Goal: Task Accomplishment & Management: Use online tool/utility

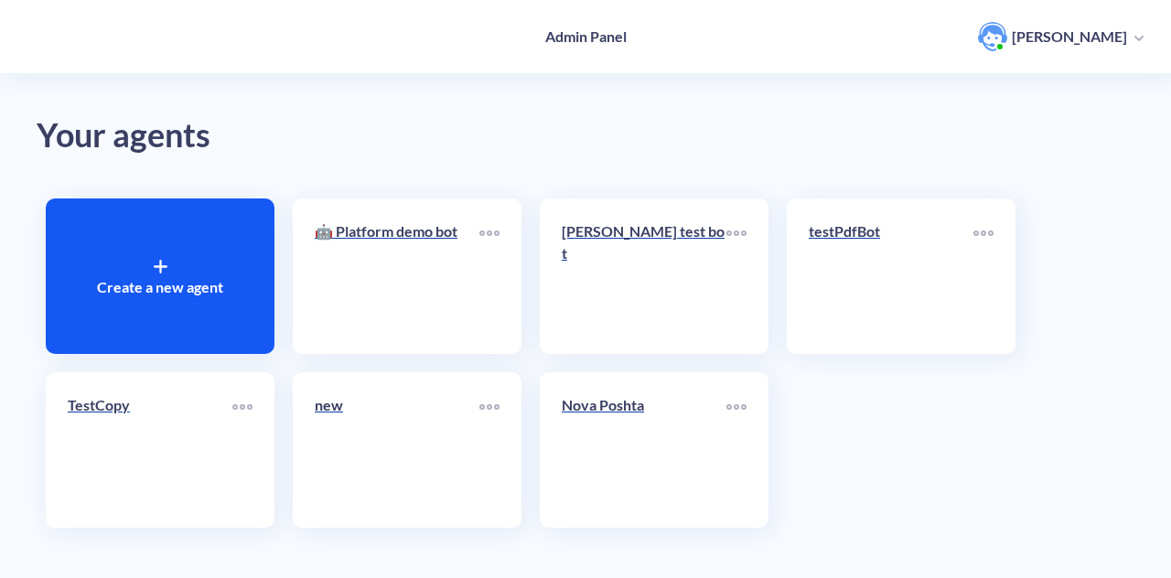
drag, startPoint x: 0, startPoint y: 0, endPoint x: 958, endPoint y: 130, distance: 966.8
click at [958, 130] on div "Your agents" at bounding box center [586, 136] width 1098 height 52
click at [897, 425] on div "Create a new agent 🤖 Platform demo bot oleksa test bot testPdfBot TestCopy new …" at bounding box center [586, 363] width 1098 height 348
click at [682, 418] on div "Nova Poshta" at bounding box center [644, 412] width 165 height 37
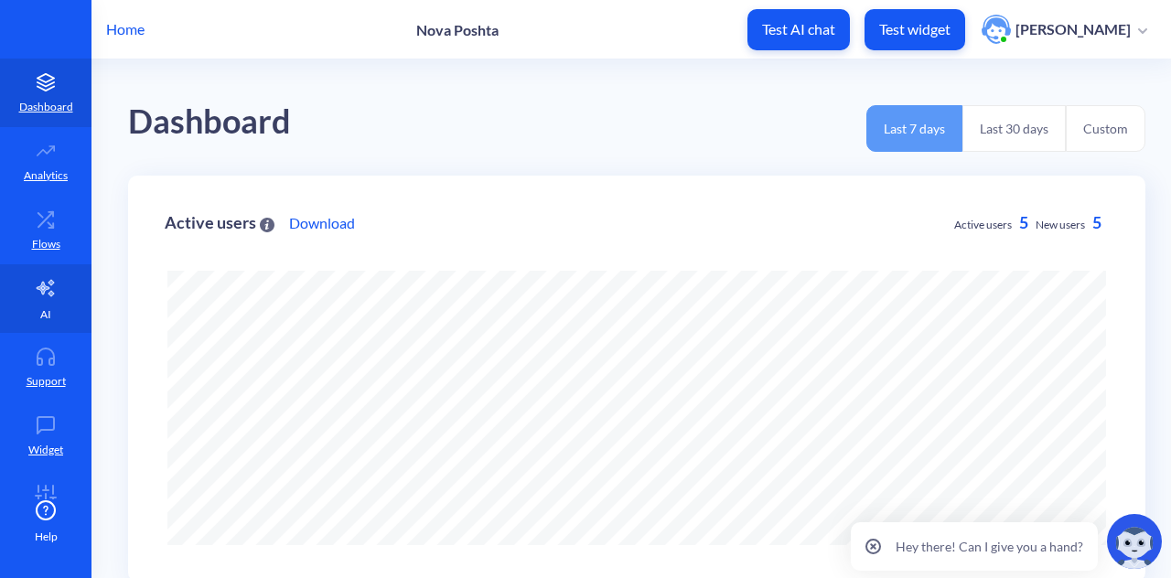
click at [68, 277] on link "AI" at bounding box center [46, 298] width 92 height 69
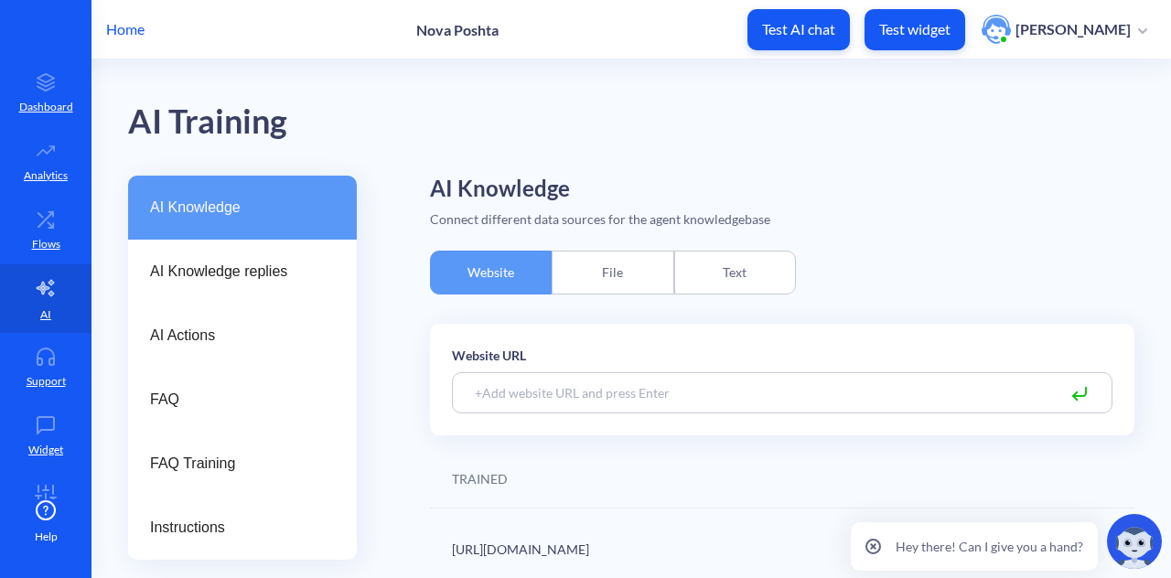
scroll to position [12, 0]
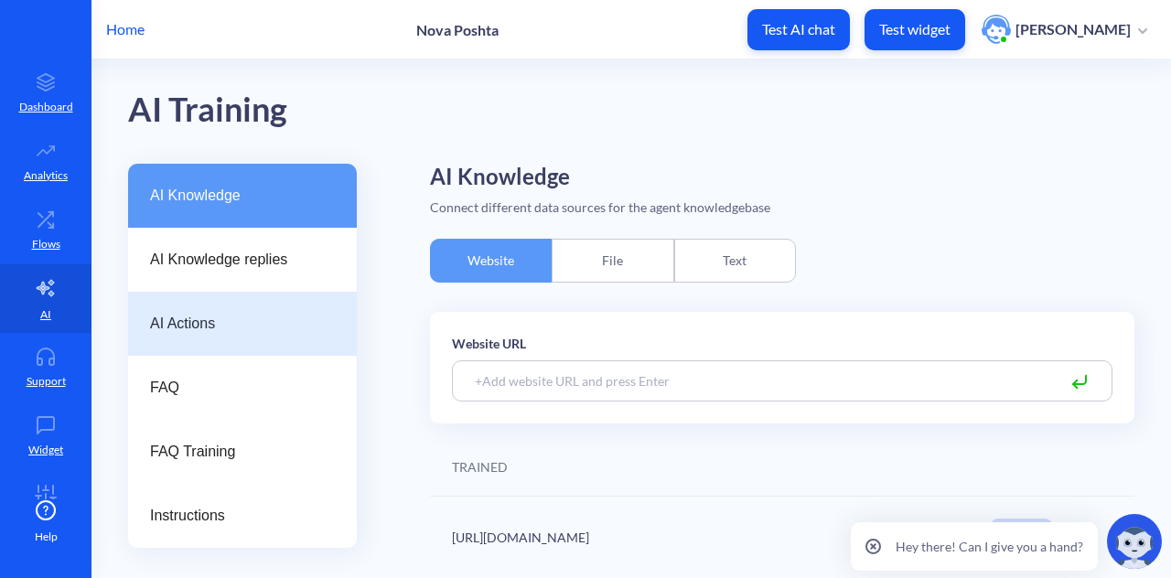
click at [265, 312] on div "AI Actions" at bounding box center [242, 324] width 229 height 64
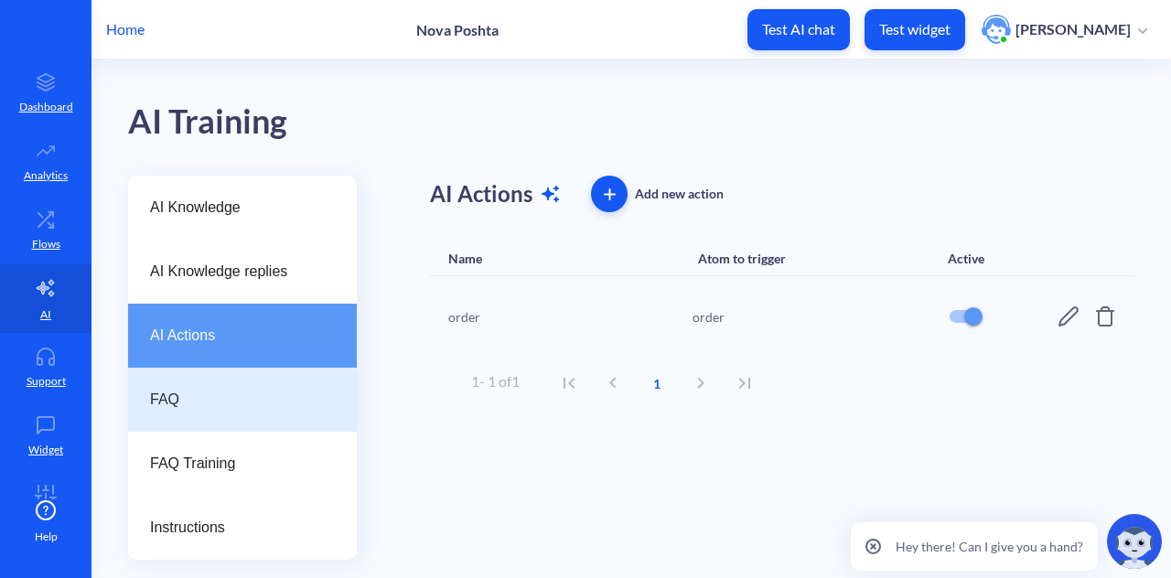
click at [262, 408] on span "FAQ" at bounding box center [235, 400] width 170 height 22
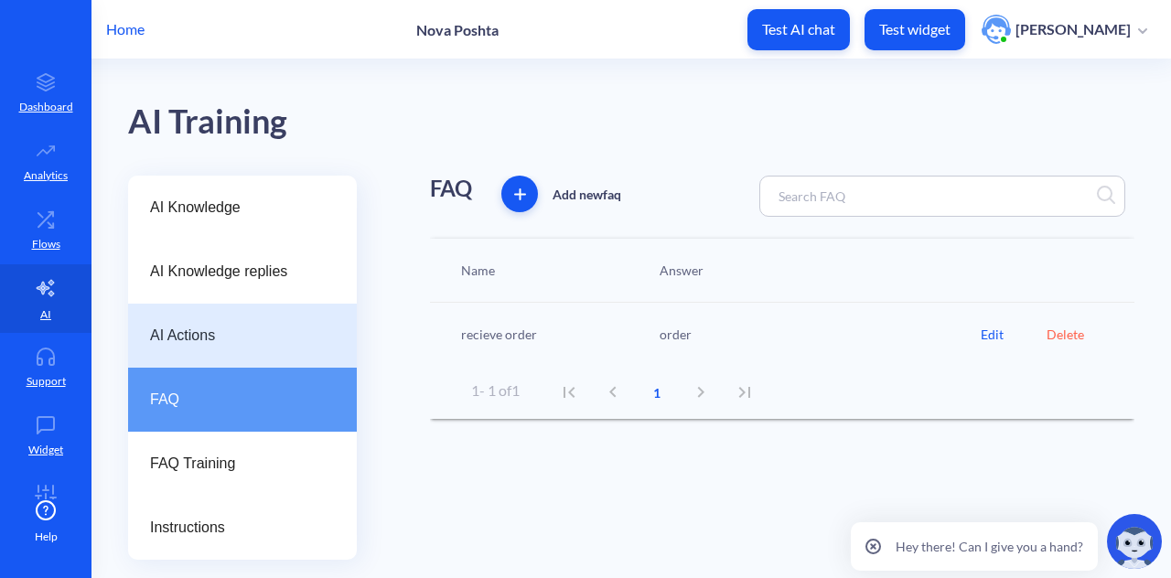
click at [285, 346] on span "AI Actions" at bounding box center [235, 336] width 170 height 22
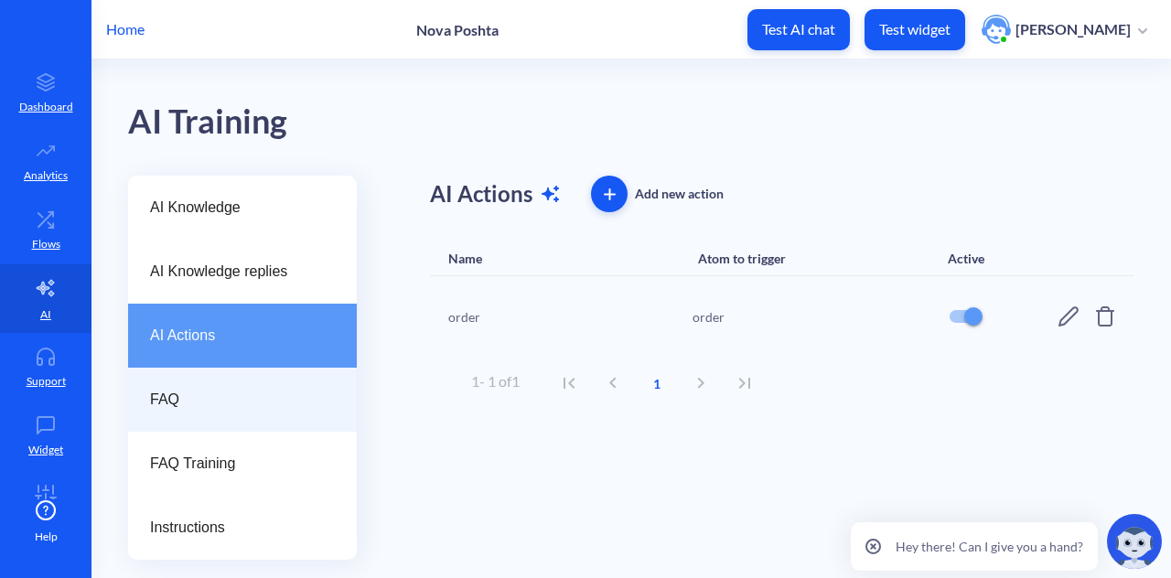
click at [270, 404] on span "FAQ" at bounding box center [235, 400] width 170 height 22
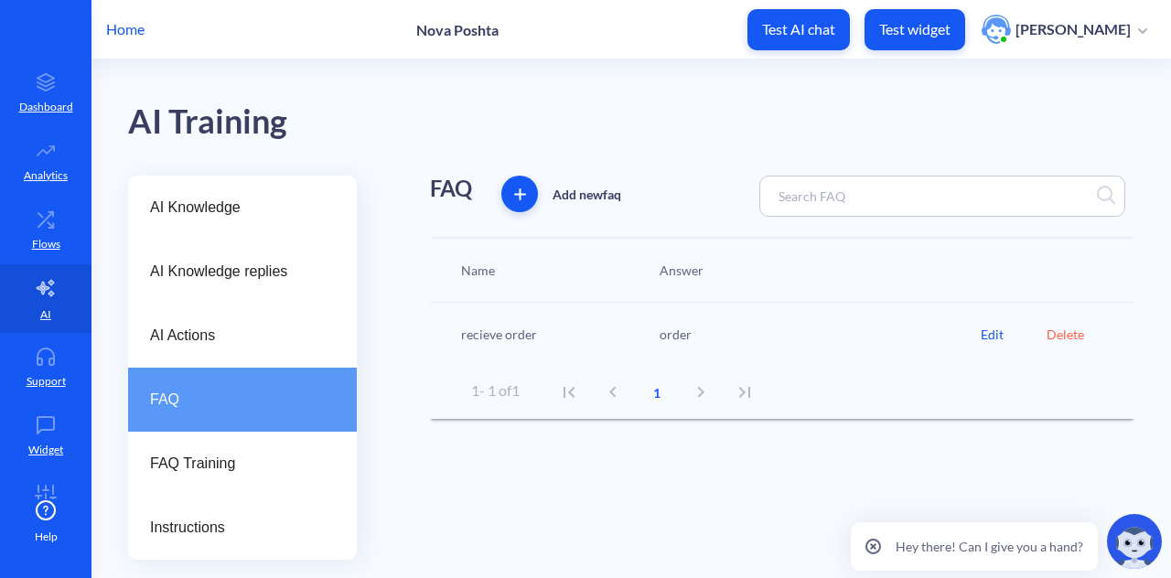
click at [982, 329] on div "Edit" at bounding box center [1014, 334] width 66 height 19
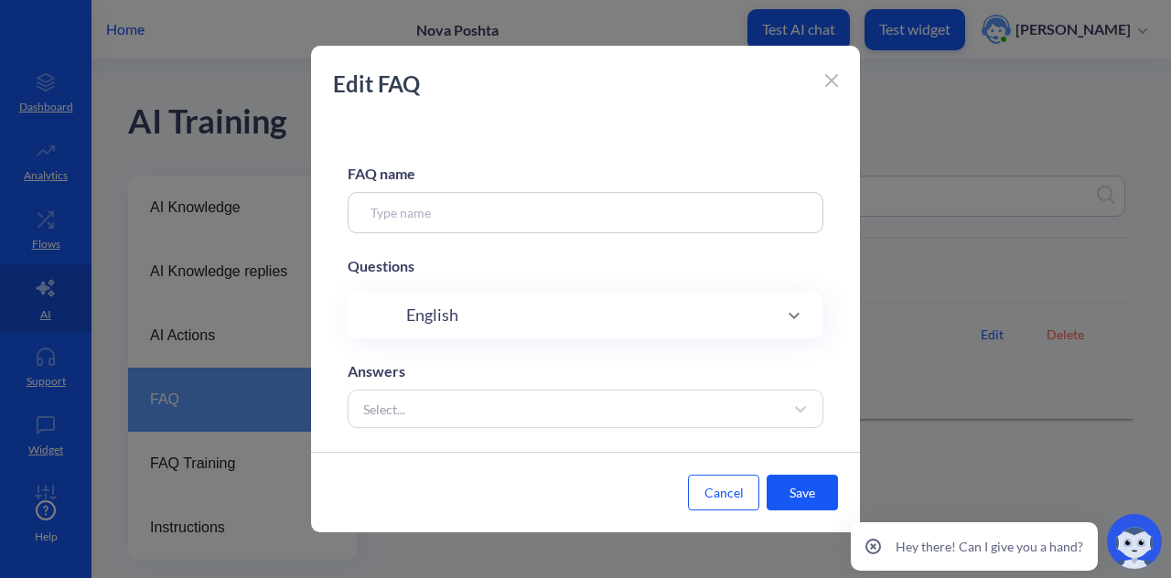
type input "recieve order"
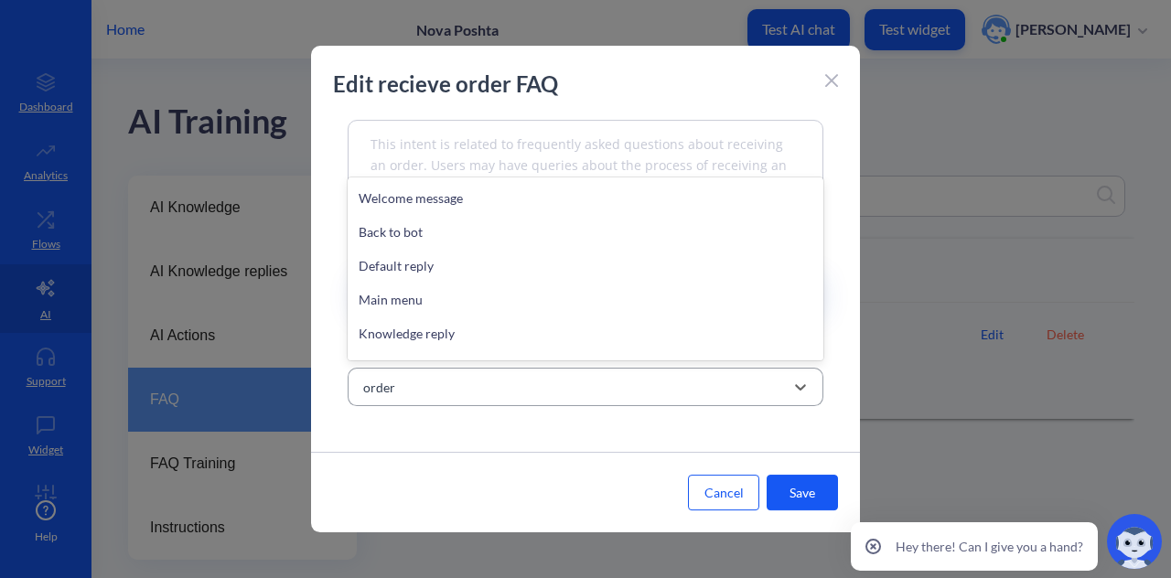
scroll to position [407, 0]
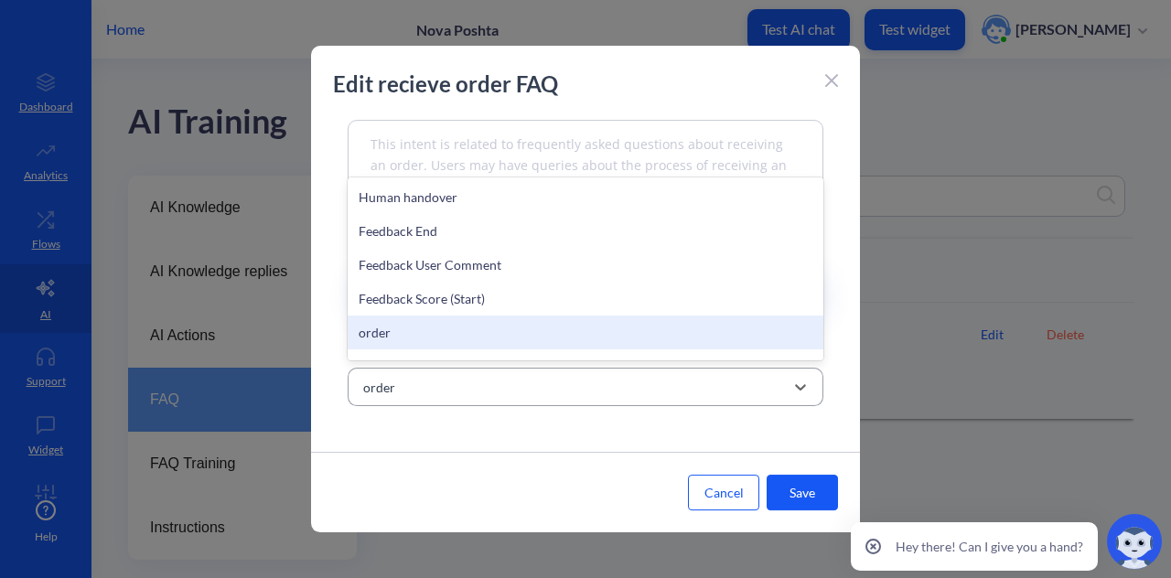
click at [511, 382] on div "order" at bounding box center [569, 387] width 430 height 33
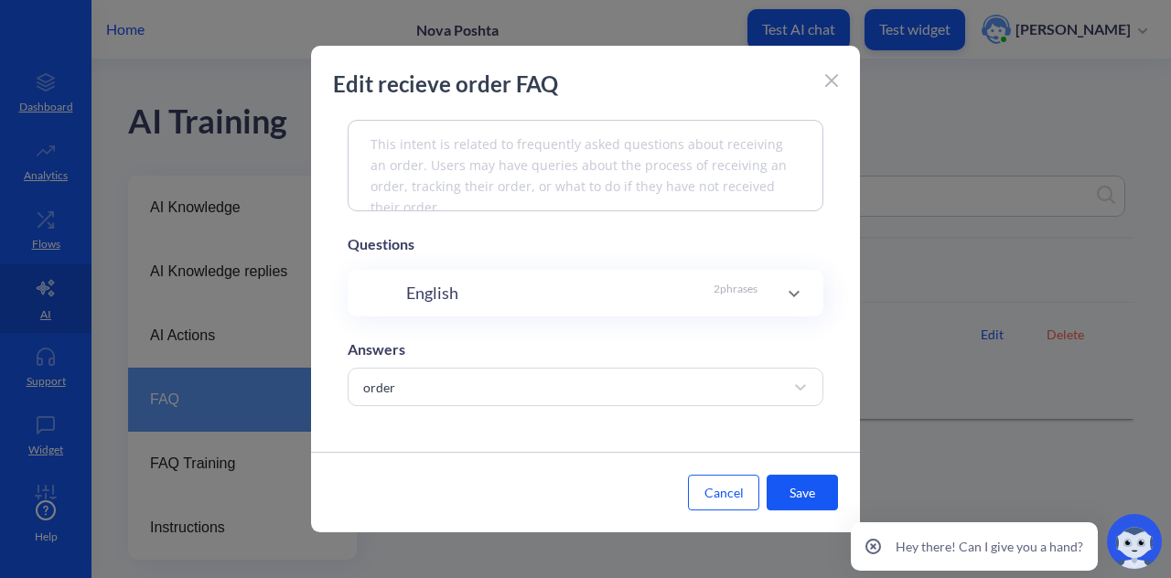
click at [829, 83] on icon at bounding box center [831, 80] width 11 height 11
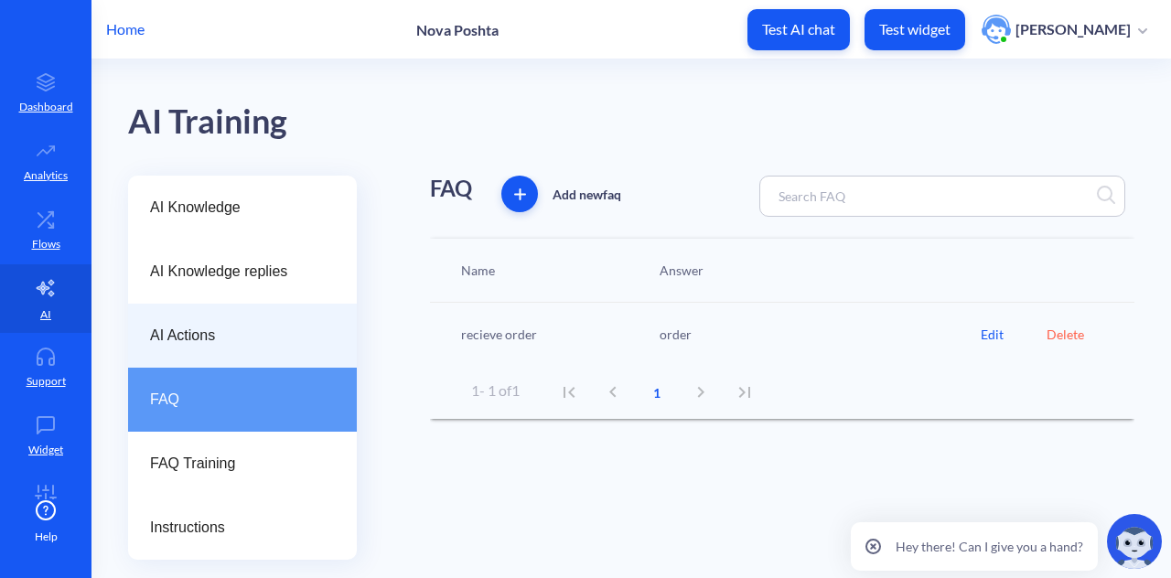
click at [256, 331] on span "AI Actions" at bounding box center [235, 336] width 170 height 22
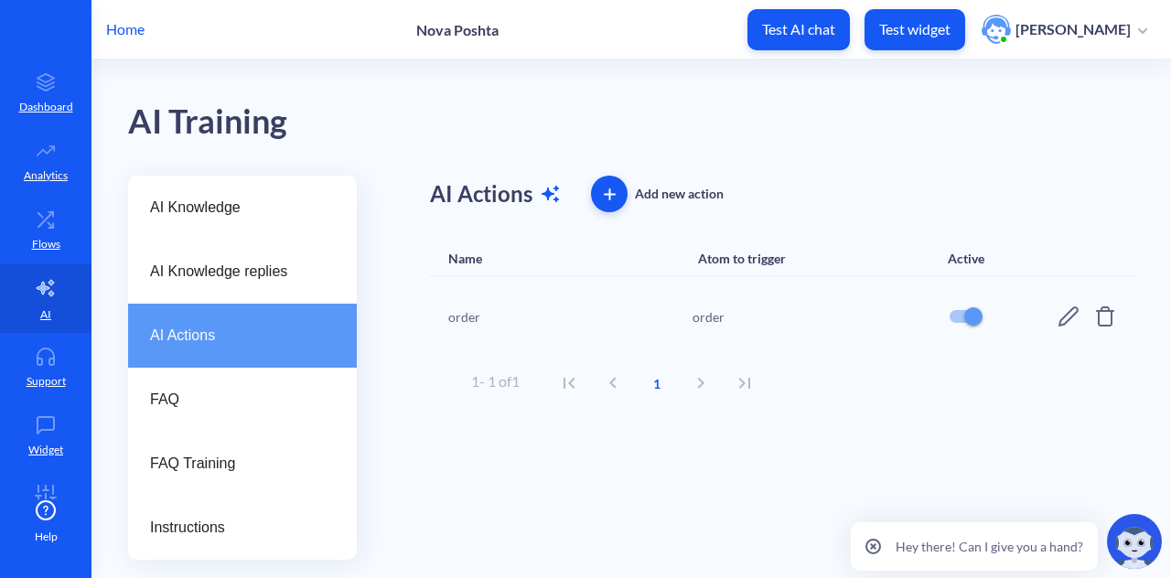
click at [1073, 313] on icon at bounding box center [1069, 317] width 22 height 22
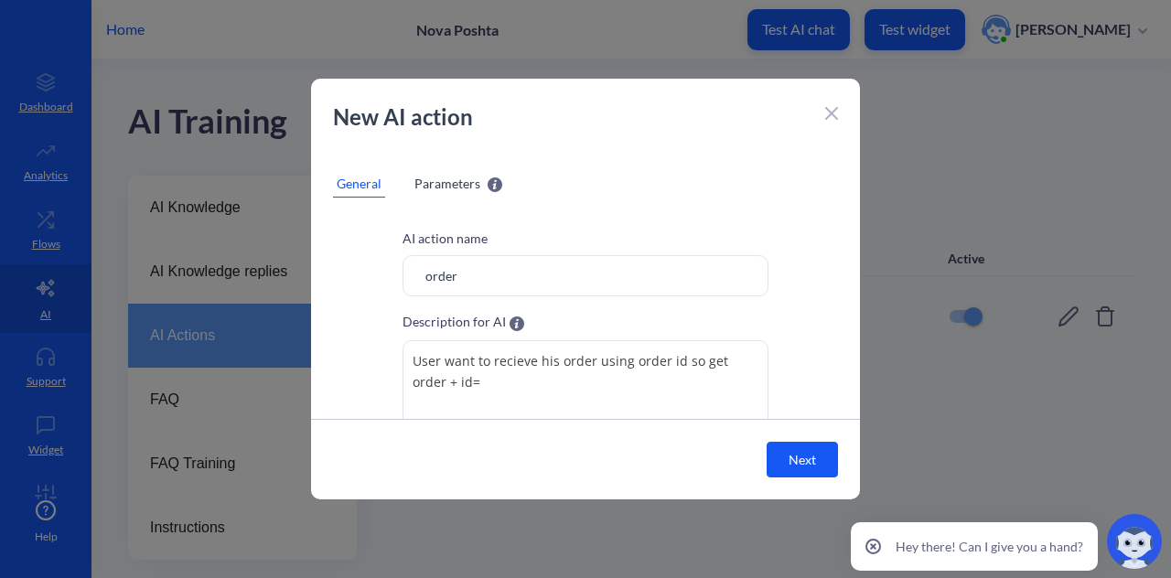
click at [447, 188] on span "Parameters" at bounding box center [448, 183] width 66 height 19
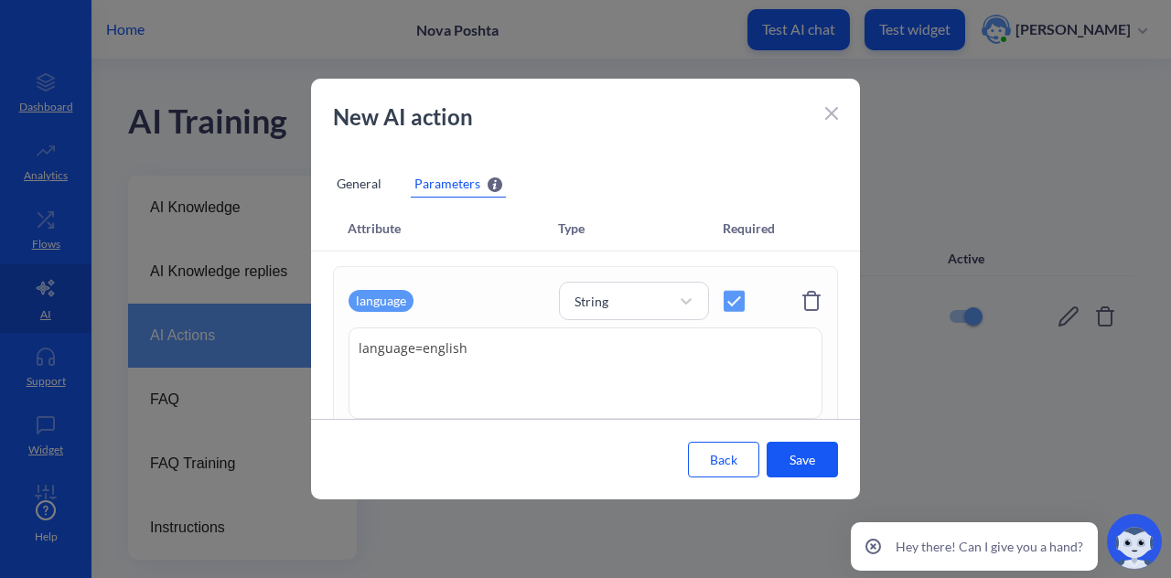
click at [365, 184] on div "General" at bounding box center [359, 183] width 52 height 27
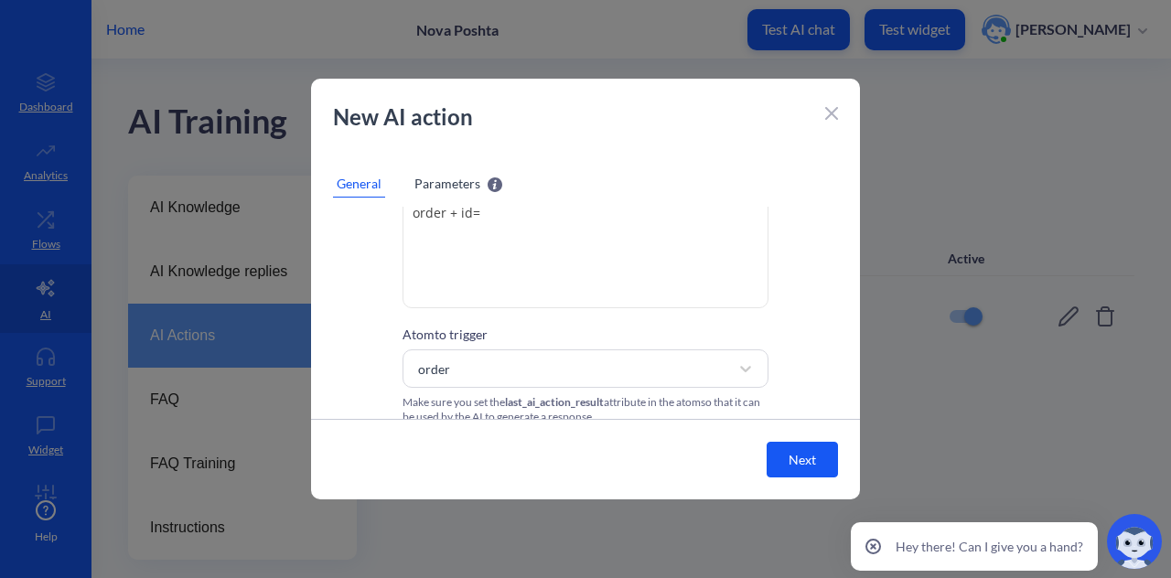
scroll to position [170, 0]
click at [831, 109] on icon at bounding box center [831, 113] width 13 height 13
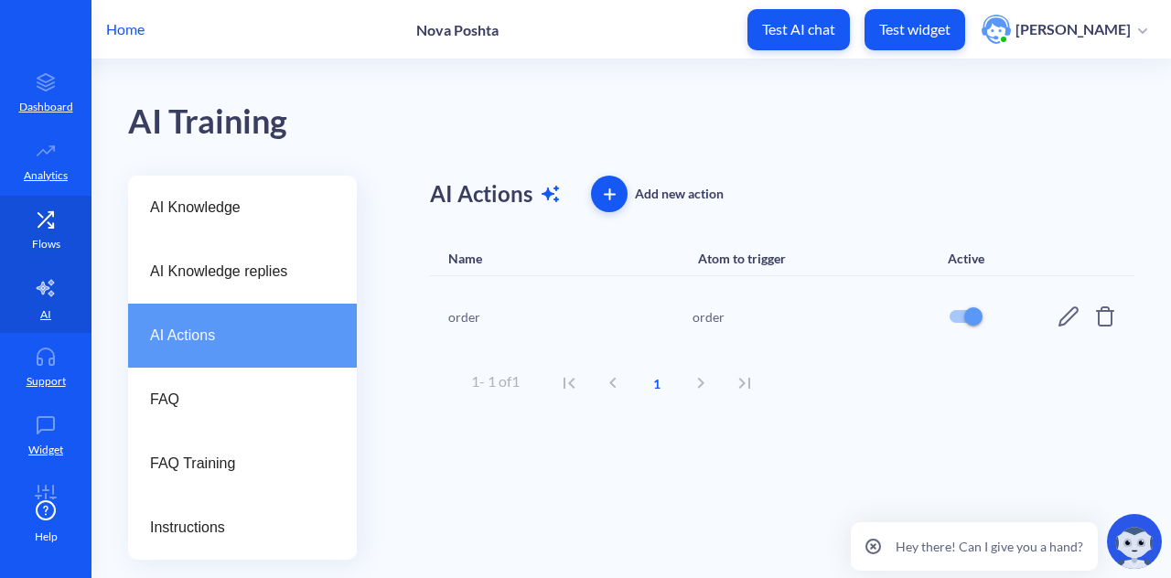
click at [44, 237] on p "Flows" at bounding box center [46, 244] width 28 height 16
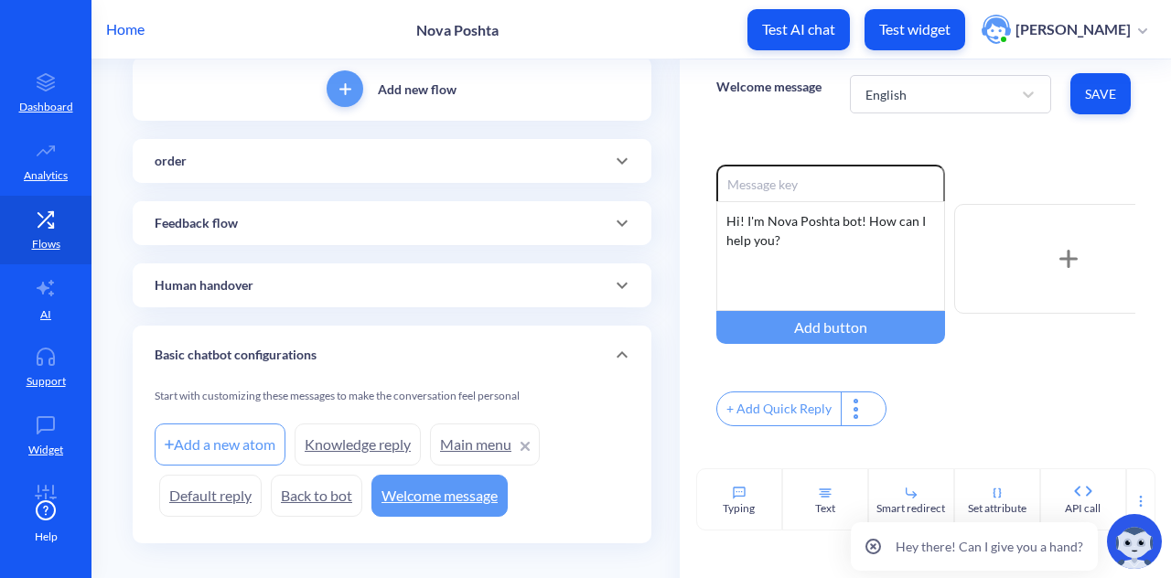
scroll to position [124, 0]
click at [490, 162] on div "order" at bounding box center [392, 160] width 475 height 19
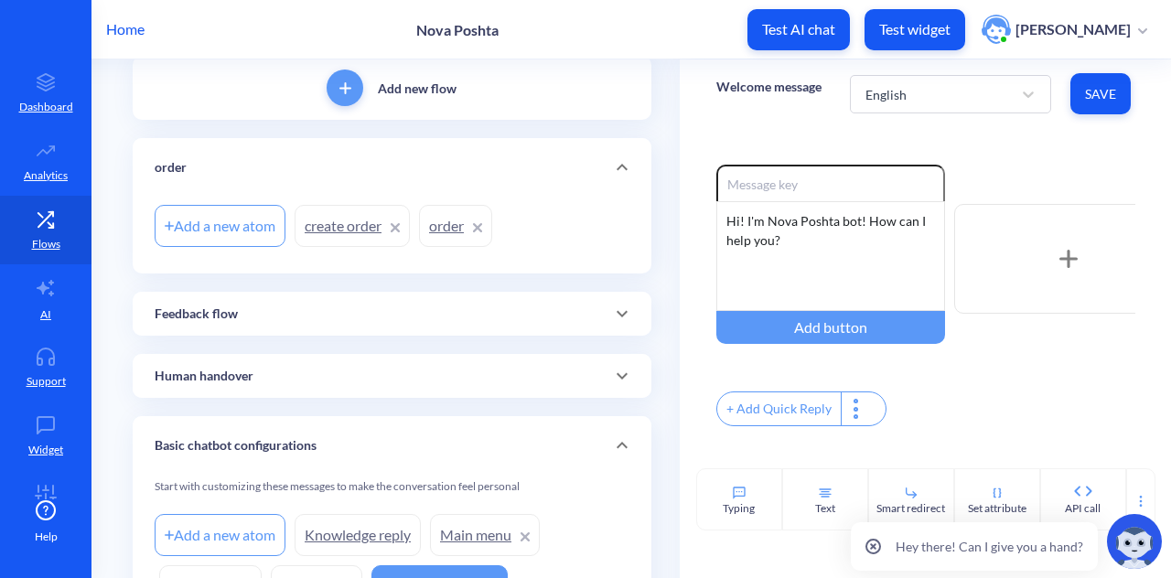
click at [490, 162] on div "order" at bounding box center [392, 167] width 475 height 19
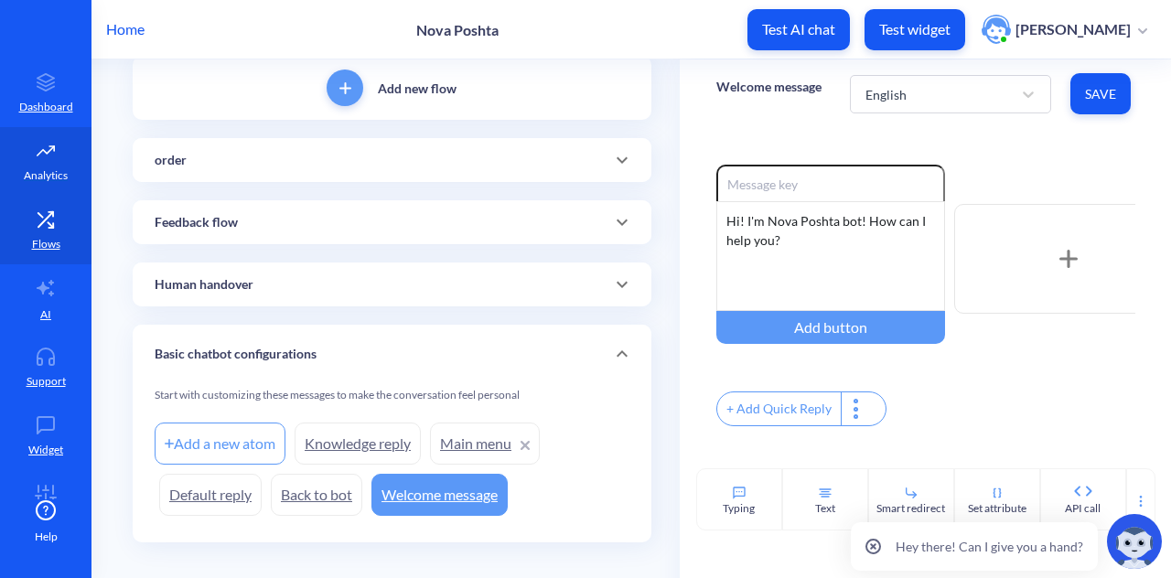
click at [40, 171] on p "Analytics" at bounding box center [46, 175] width 44 height 16
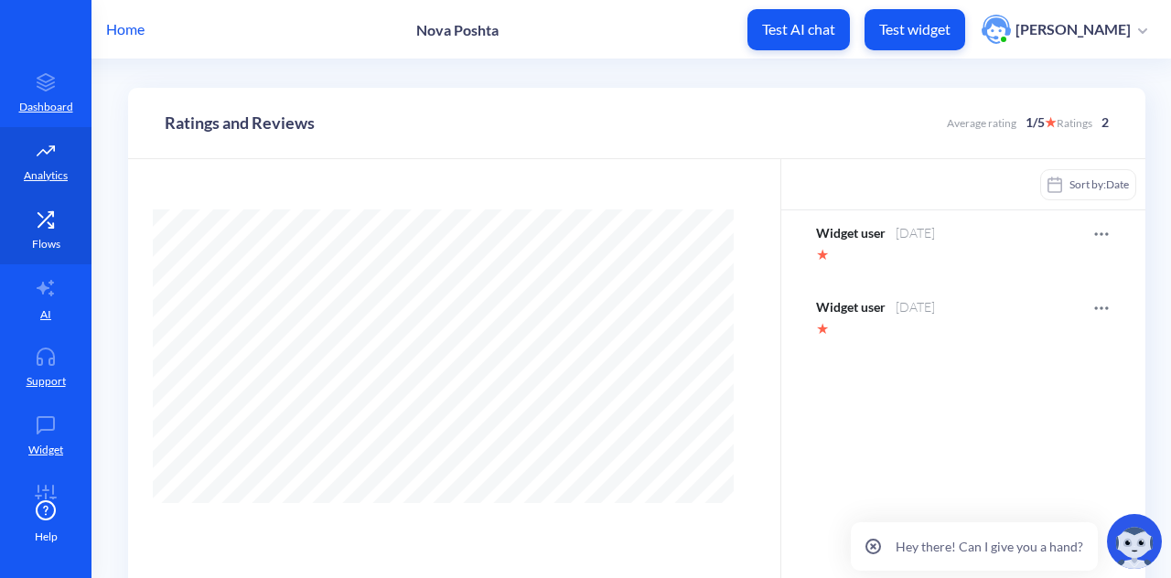
scroll to position [578, 1171]
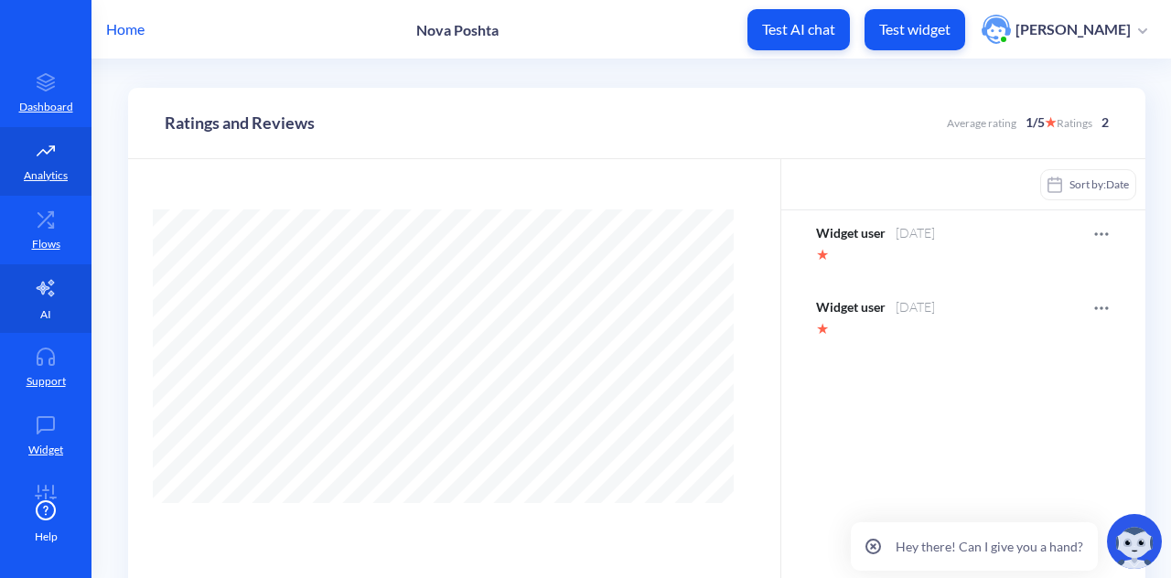
click at [38, 292] on icon at bounding box center [46, 288] width 22 height 22
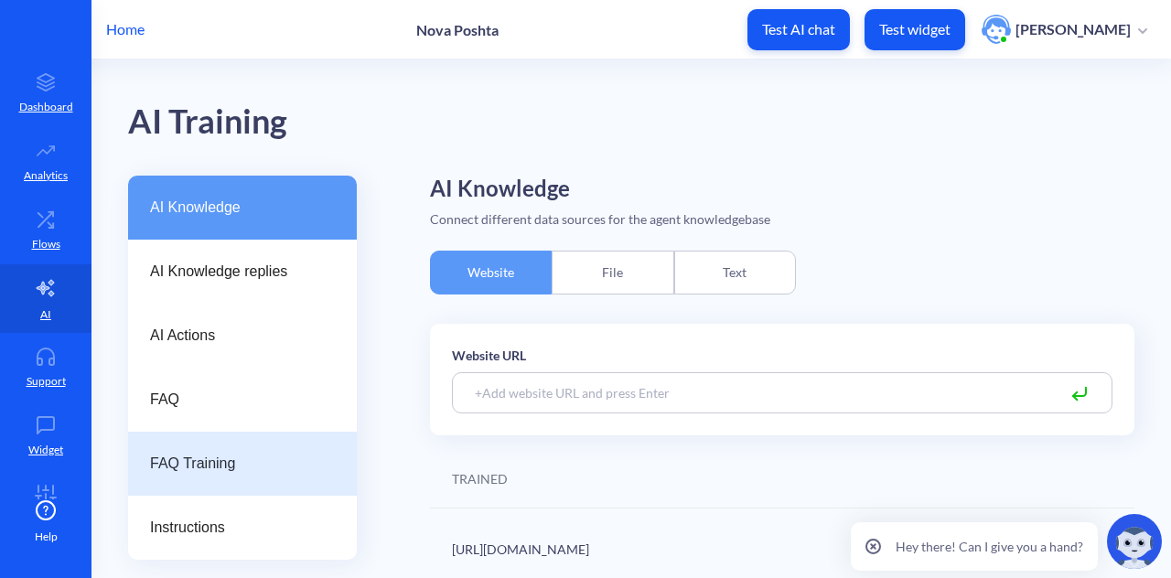
click at [242, 468] on span "FAQ Training" at bounding box center [235, 464] width 170 height 22
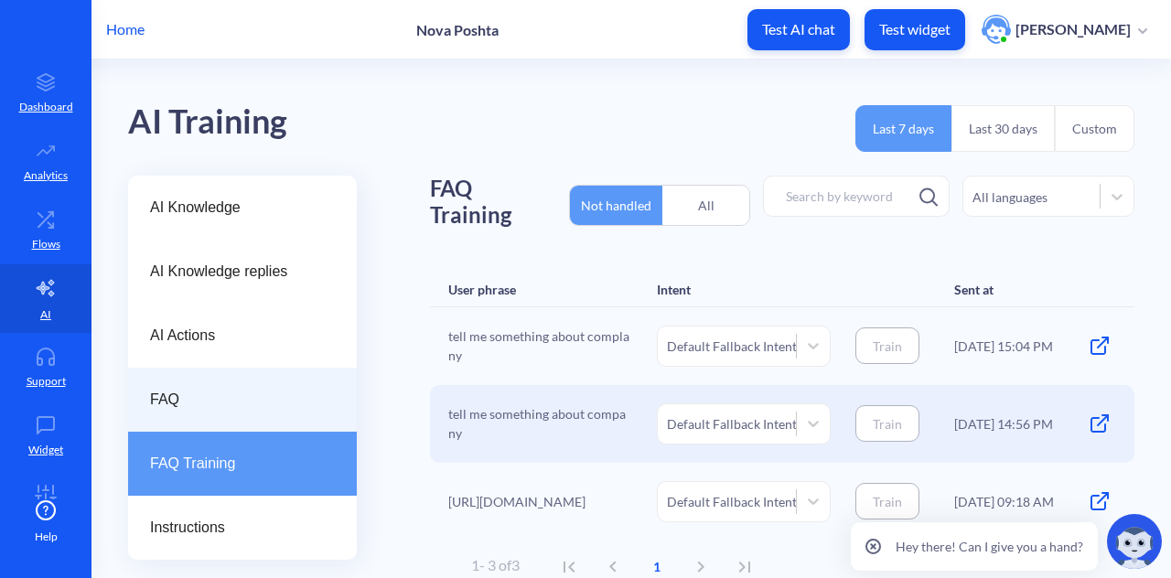
click at [256, 405] on span "FAQ" at bounding box center [235, 400] width 170 height 22
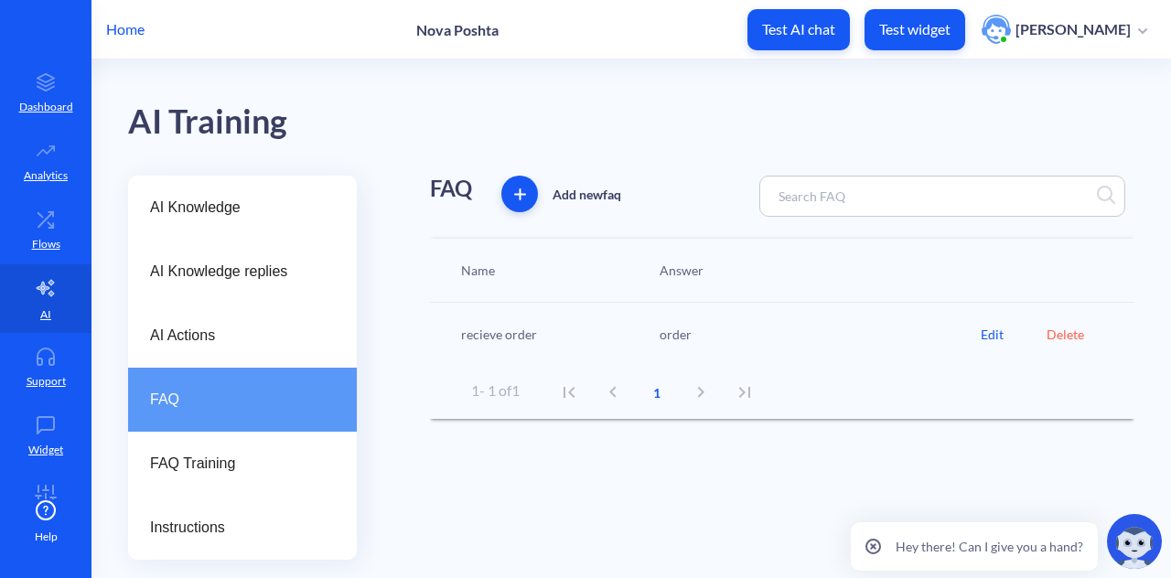
click at [987, 341] on div "Edit" at bounding box center [1014, 334] width 66 height 19
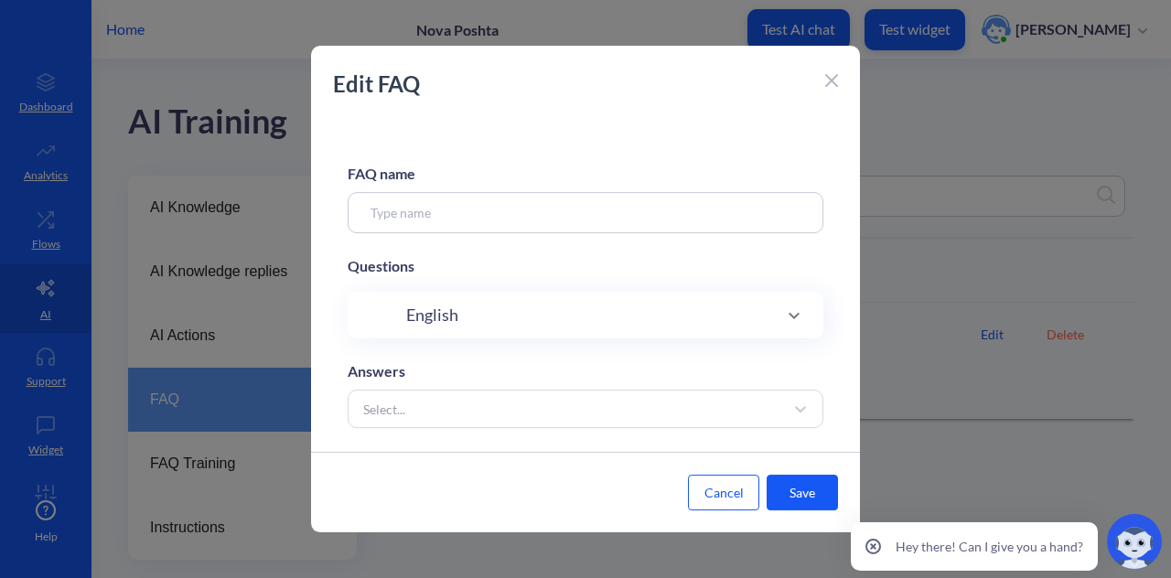
type input "recieve order"
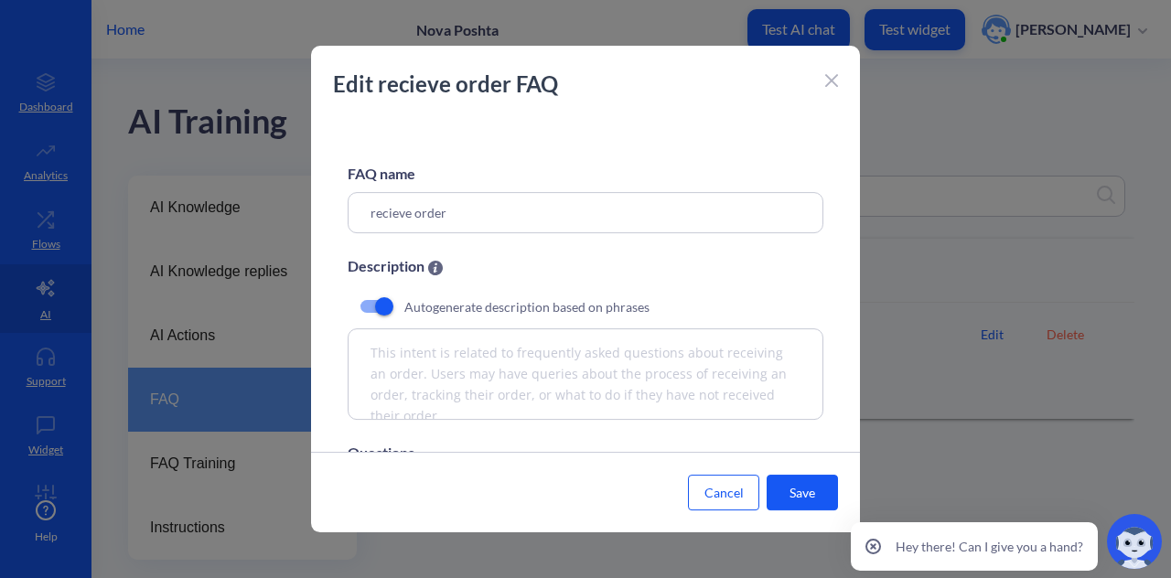
scroll to position [214, 0]
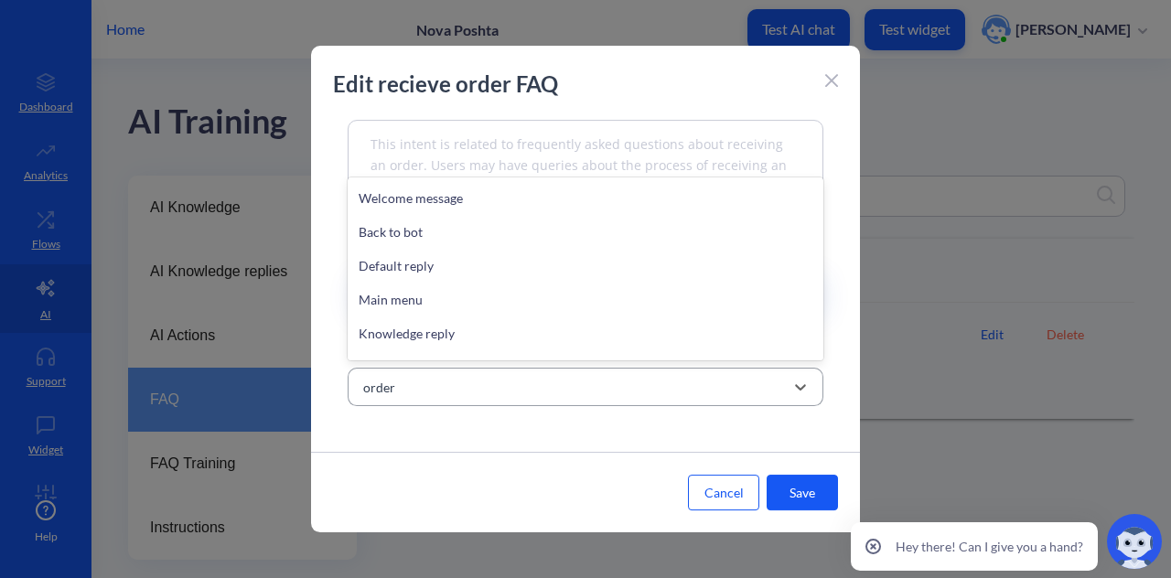
click at [578, 393] on div "order" at bounding box center [569, 387] width 430 height 33
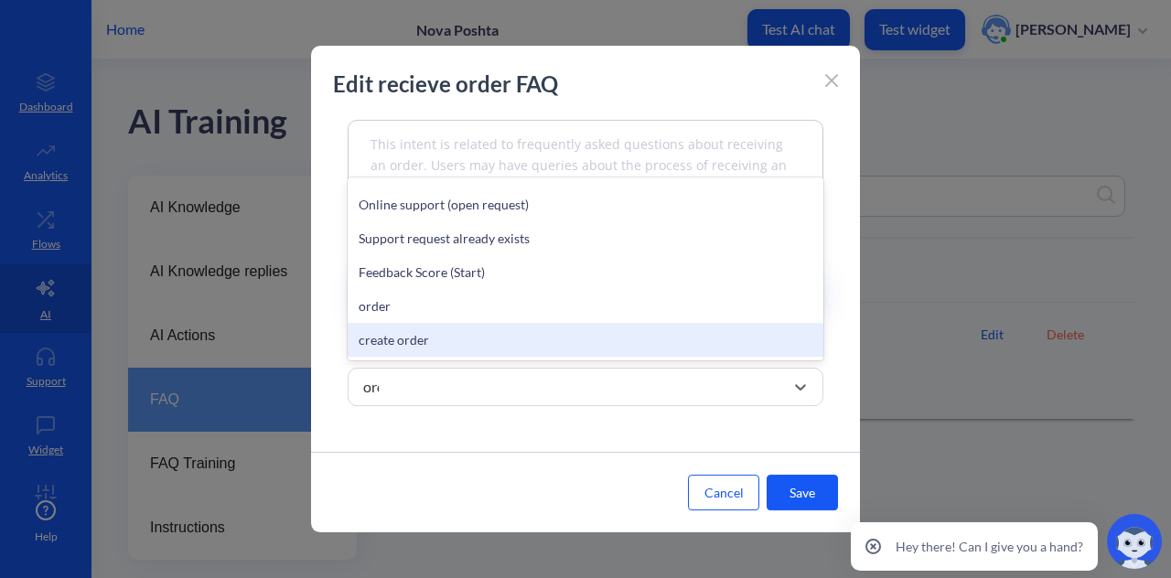
scroll to position [0, 0]
type input "order"
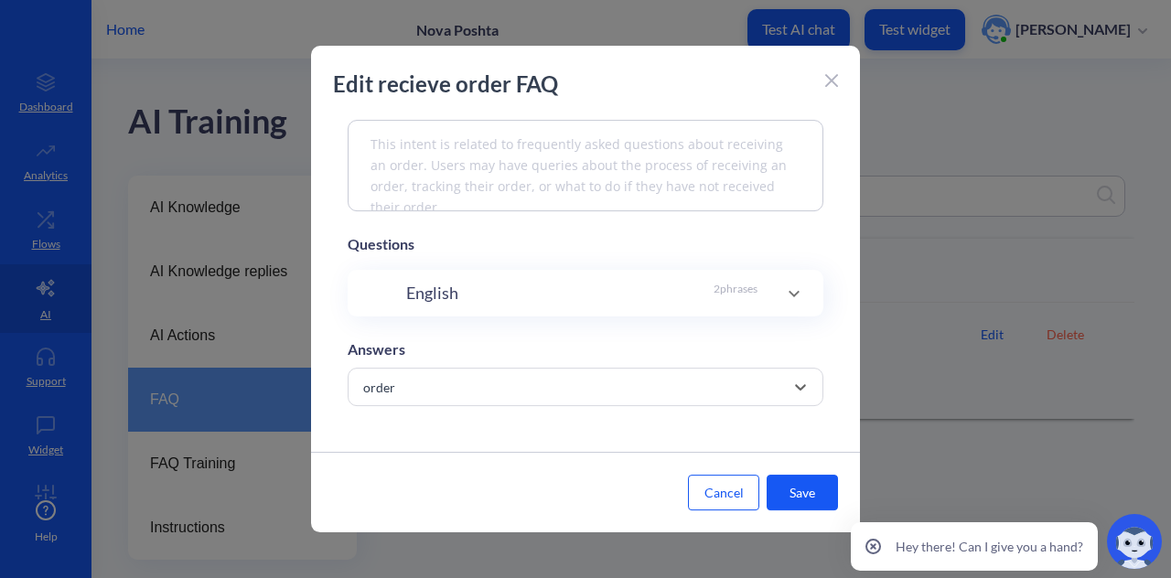
click at [839, 80] on div "Edit recieve order FAQ" at bounding box center [585, 93] width 549 height 51
click at [835, 79] on icon at bounding box center [831, 80] width 11 height 11
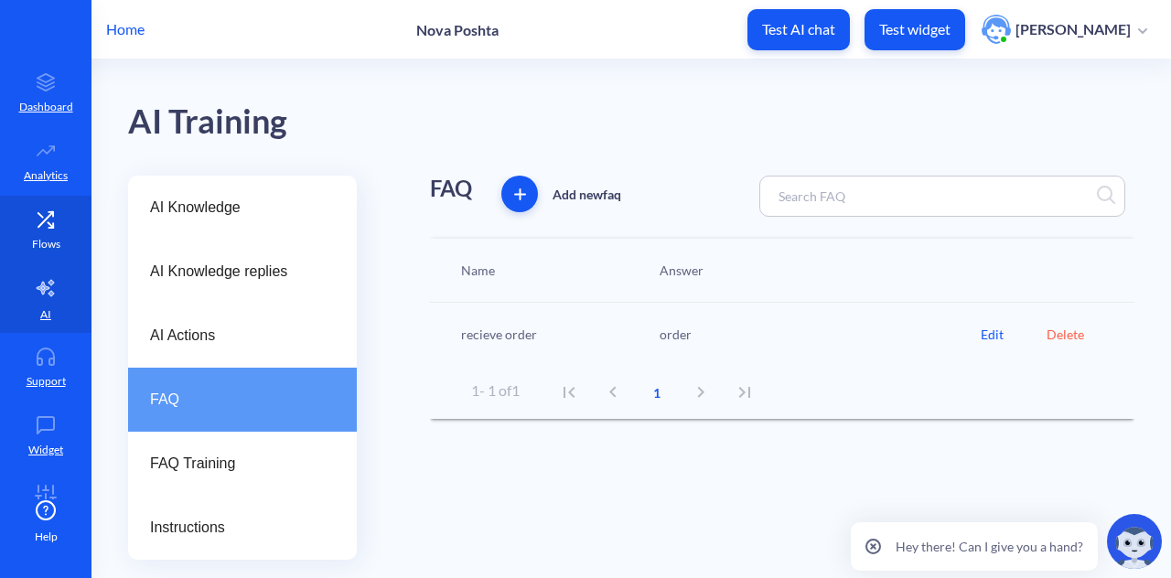
click at [41, 236] on p "Flows" at bounding box center [46, 244] width 28 height 16
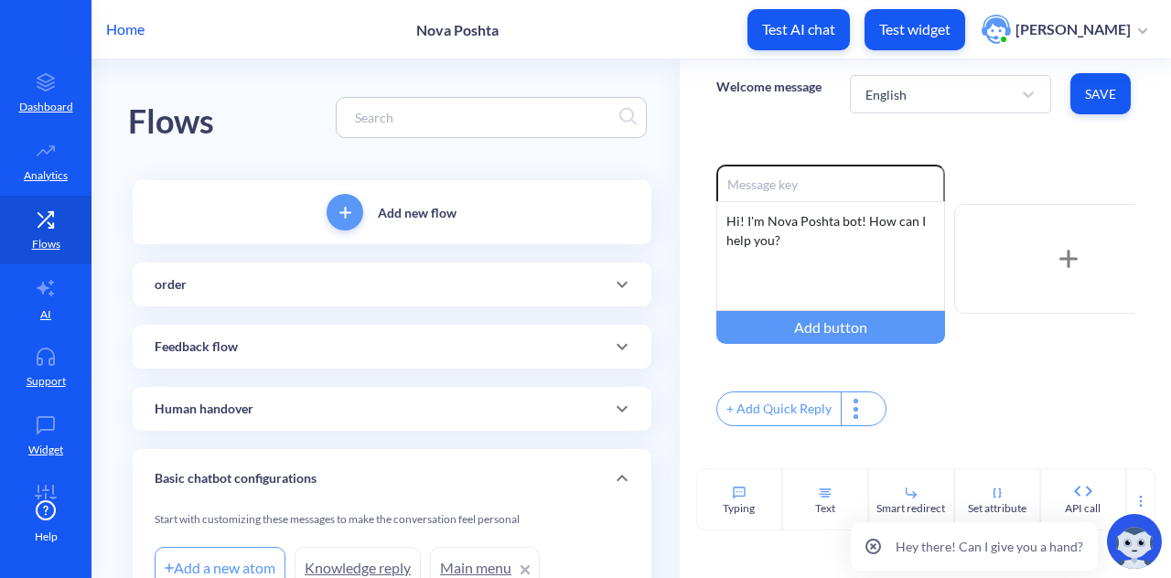
click at [533, 274] on div "order" at bounding box center [392, 285] width 519 height 44
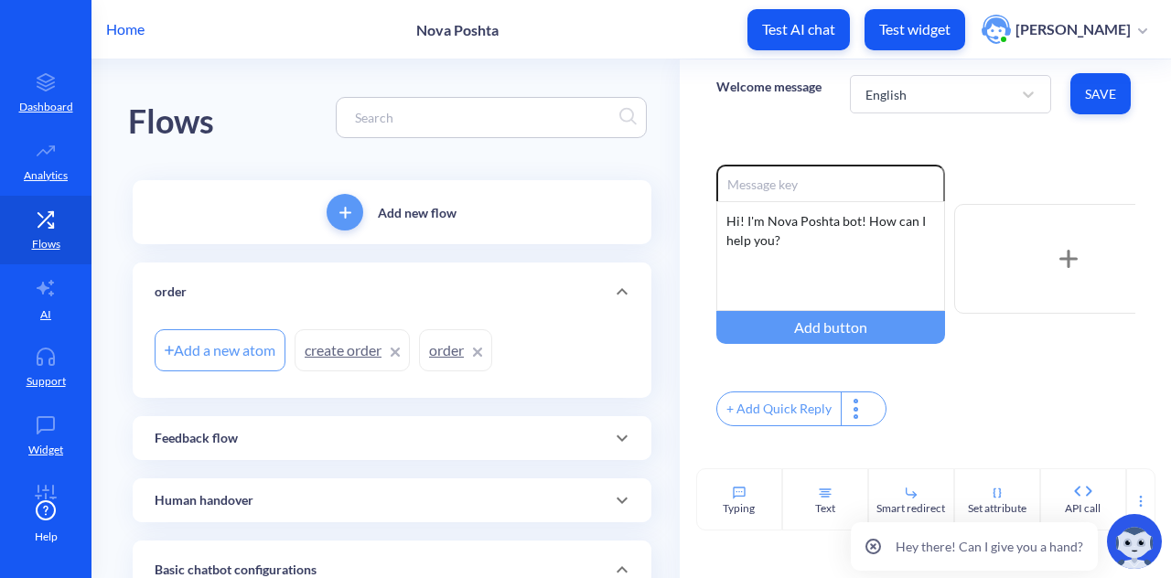
click at [449, 352] on link "order" at bounding box center [455, 350] width 73 height 42
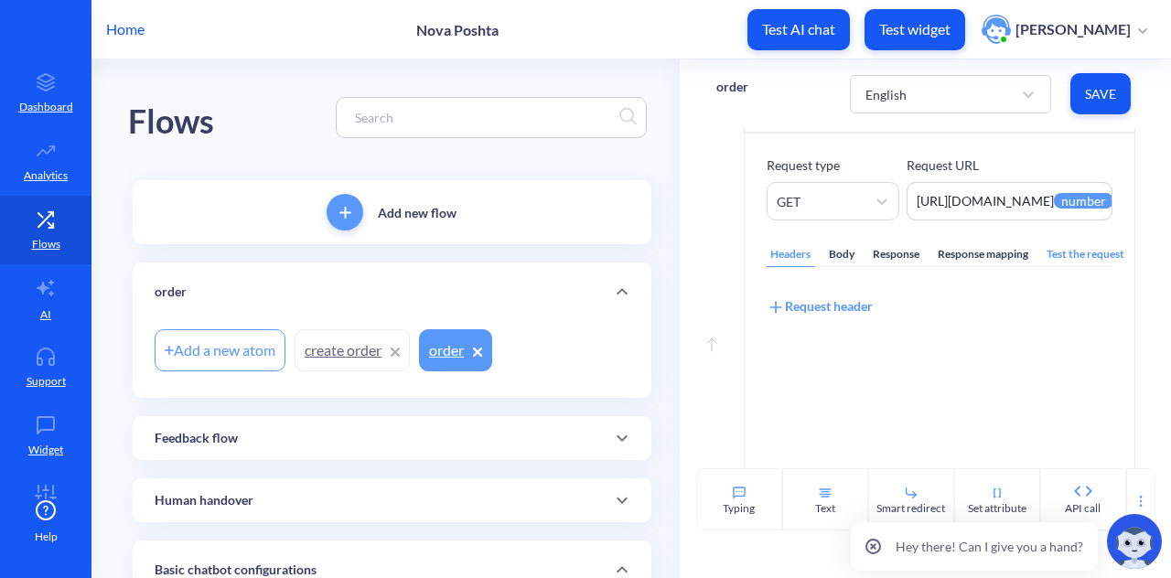
click at [960, 264] on div "Response mapping" at bounding box center [983, 254] width 98 height 25
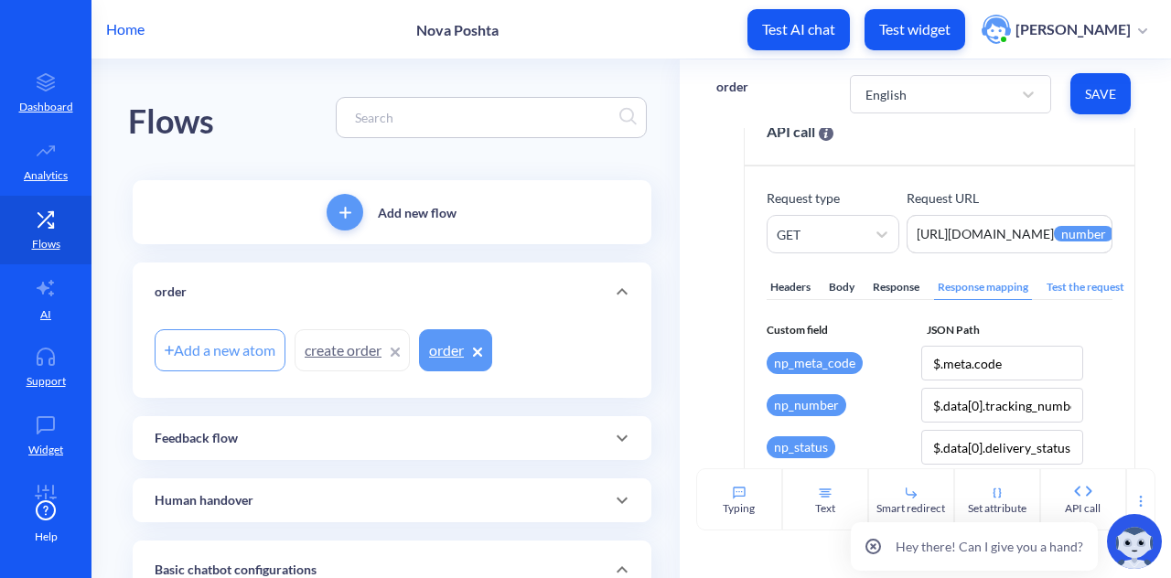
scroll to position [361, 0]
click at [840, 299] on div "Body" at bounding box center [841, 287] width 33 height 25
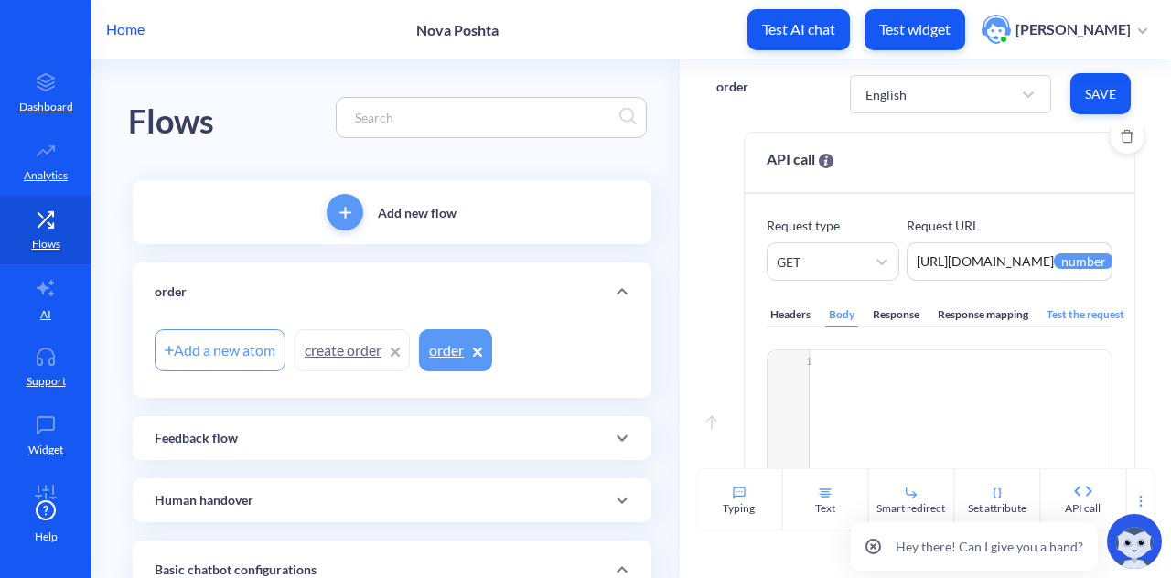
scroll to position [333, 0]
click at [792, 327] on div "Headers" at bounding box center [791, 314] width 48 height 25
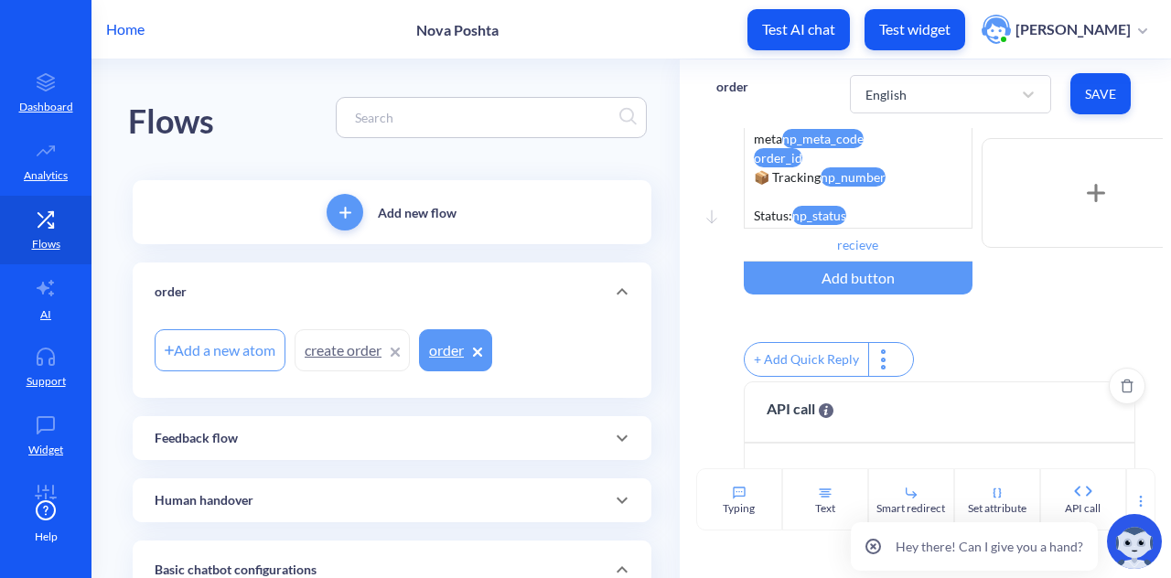
scroll to position [0, 0]
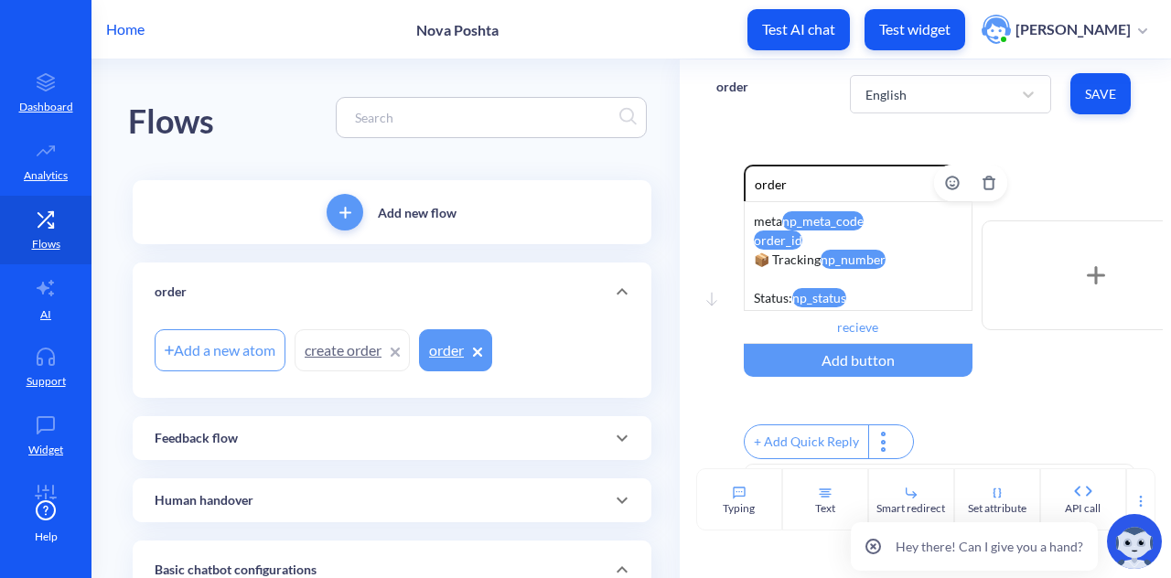
click at [820, 242] on div "meta np_meta_code order_id 📦 Tracking np_number Status: np_status Last update: …" at bounding box center [858, 256] width 229 height 110
drag, startPoint x: 806, startPoint y: 242, endPoint x: 748, endPoint y: 242, distance: 57.6
click at [748, 242] on div "meta np_meta_code order_id 📦 Tracking np_number Status: np_status Last update: …" at bounding box center [858, 256] width 229 height 110
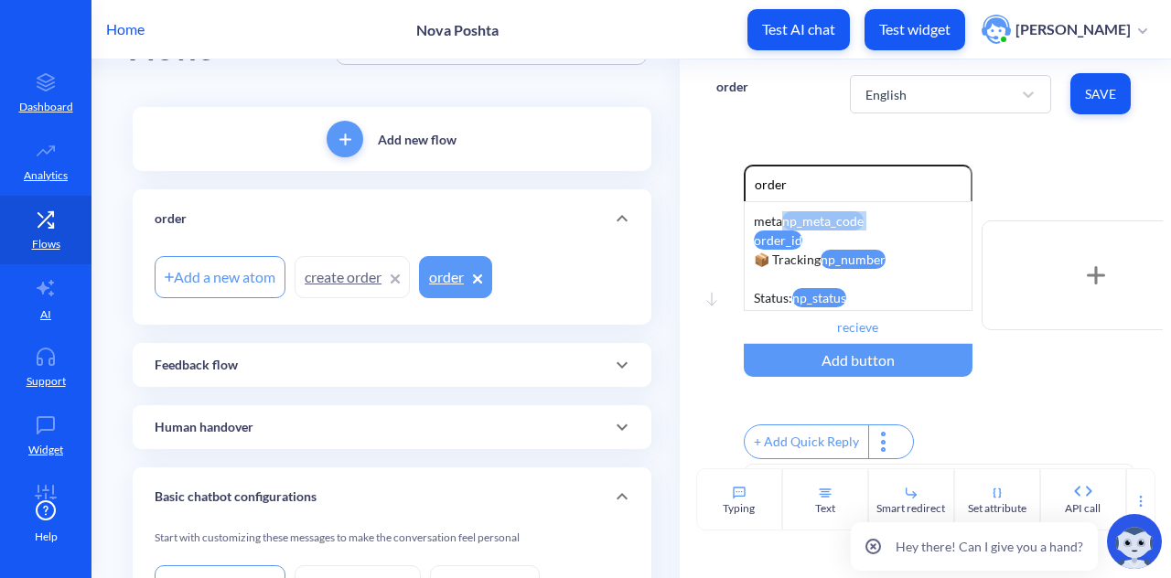
click at [455, 287] on link "order" at bounding box center [455, 277] width 73 height 42
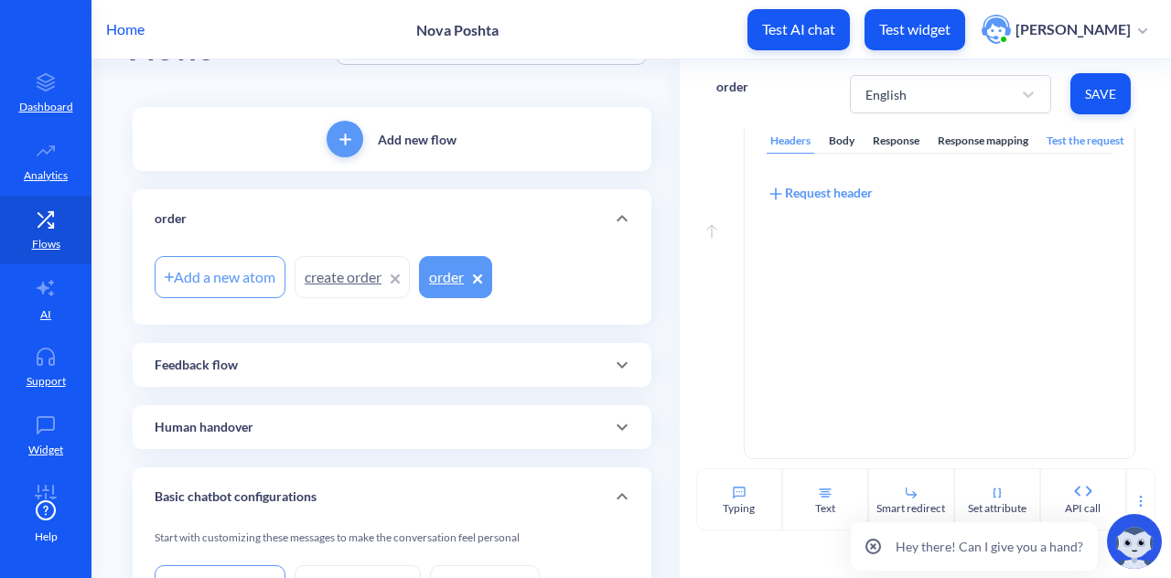
scroll to position [507, 0]
click at [710, 237] on icon at bounding box center [711, 231] width 11 height 15
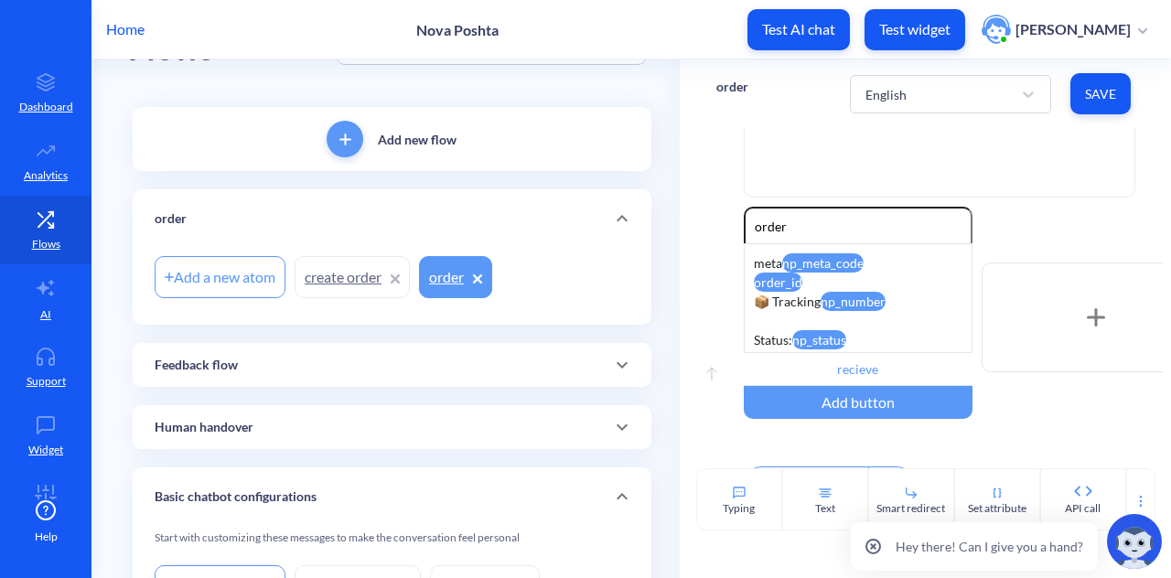
scroll to position [472, 0]
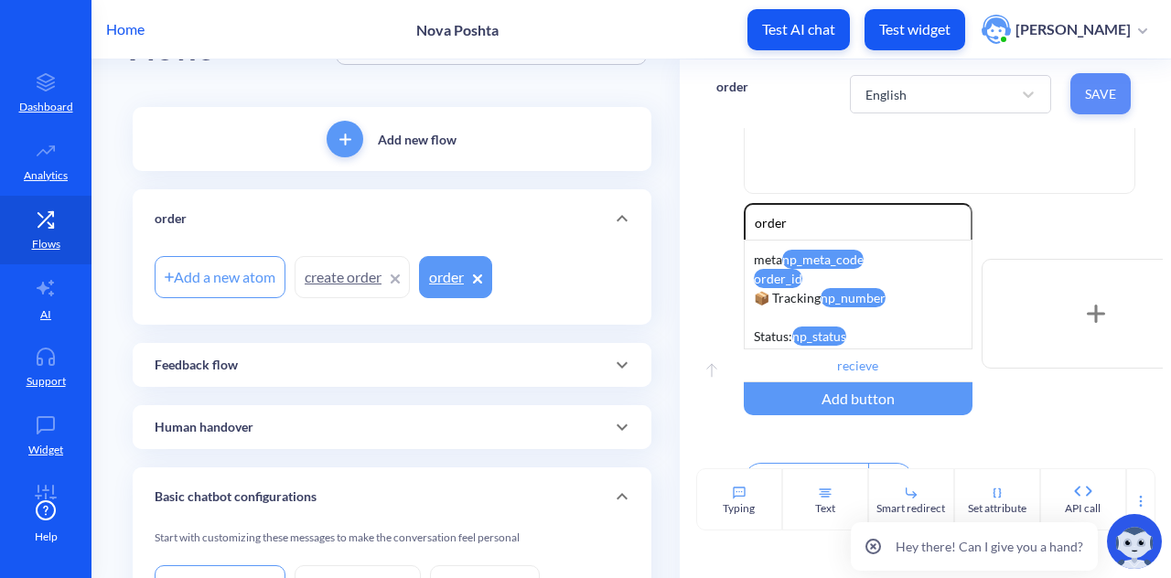
click at [1113, 109] on button "Save" at bounding box center [1101, 93] width 60 height 41
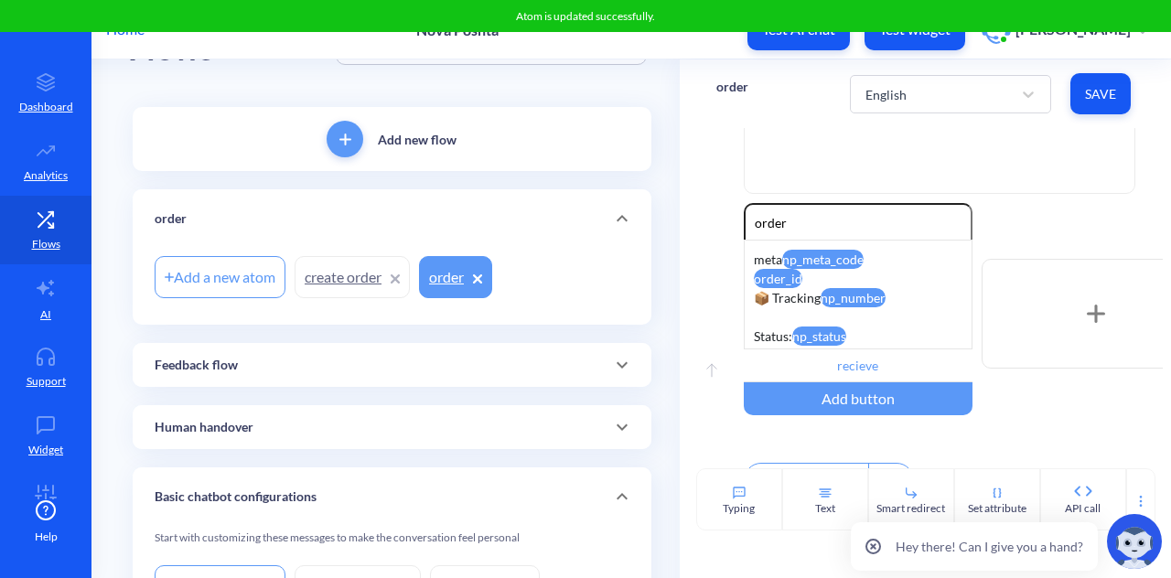
drag, startPoint x: 926, startPoint y: 238, endPoint x: 948, endPoint y: 140, distance: 100.3
click at [948, 140] on div "Move down API call Request type GET Request URL https://novaposhta.wiremockapi.…" at bounding box center [926, 298] width 492 height 340
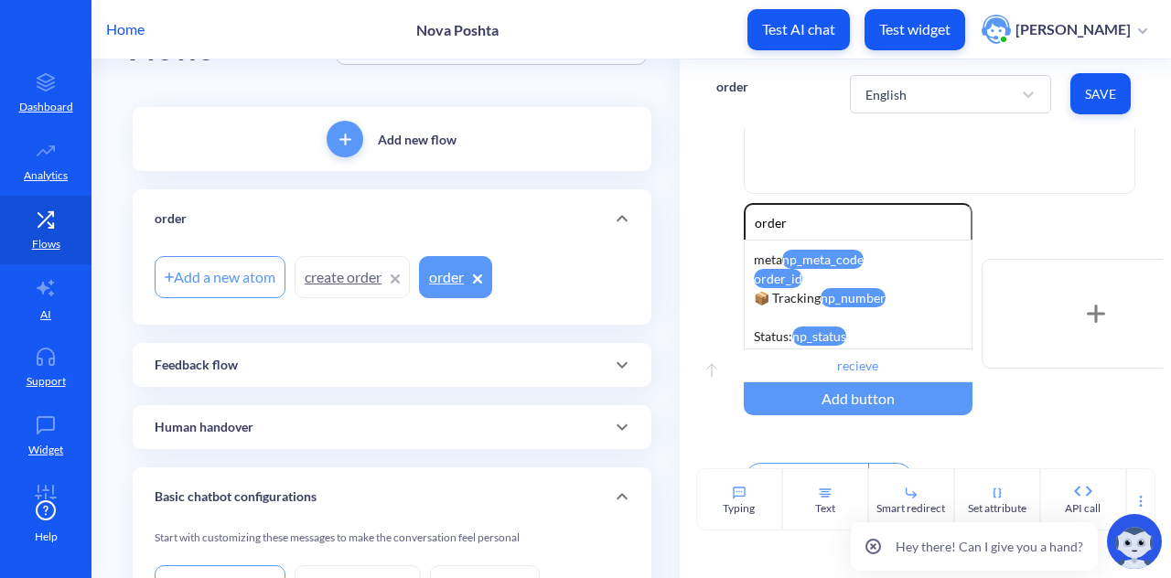
click at [948, 140] on div "Headers Body Response Response mapping Test the request Request header" at bounding box center [940, 6] width 346 height 329
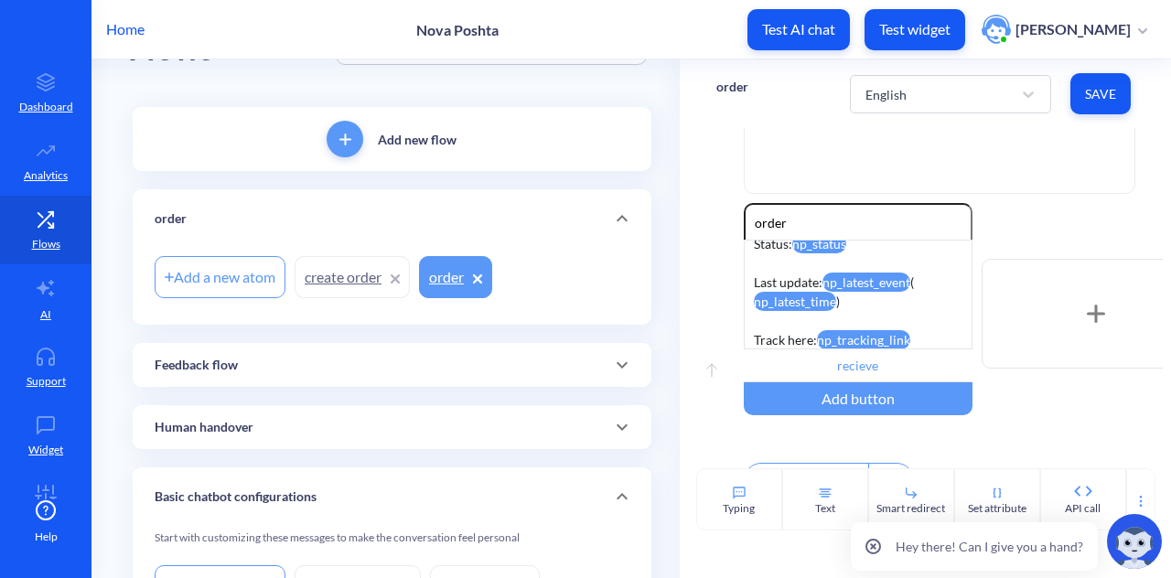
scroll to position [517, 0]
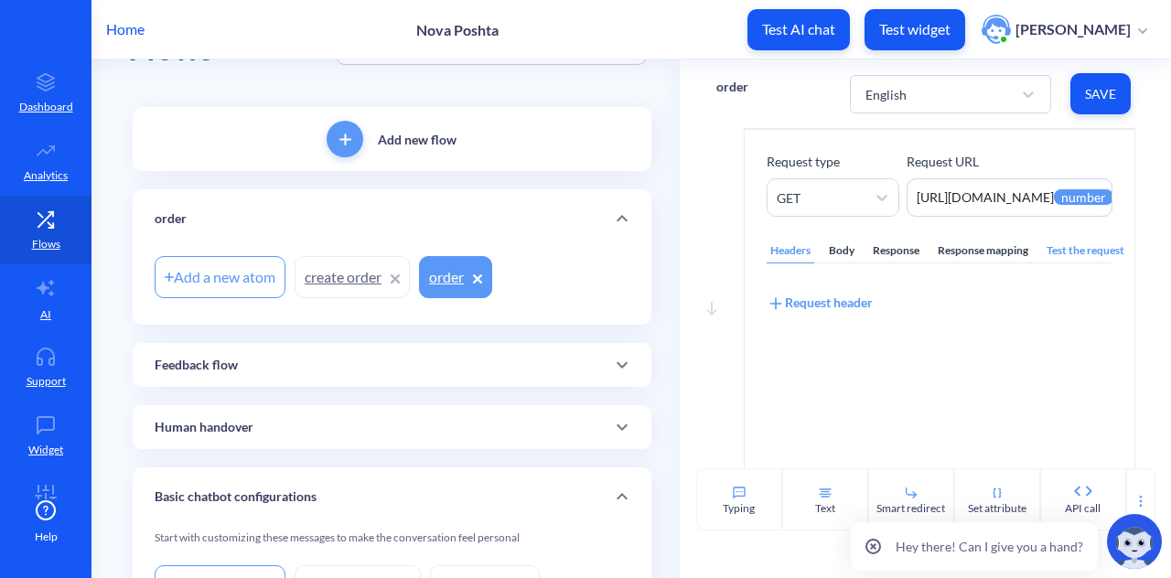
click at [1017, 259] on div "Response mapping" at bounding box center [983, 251] width 98 height 25
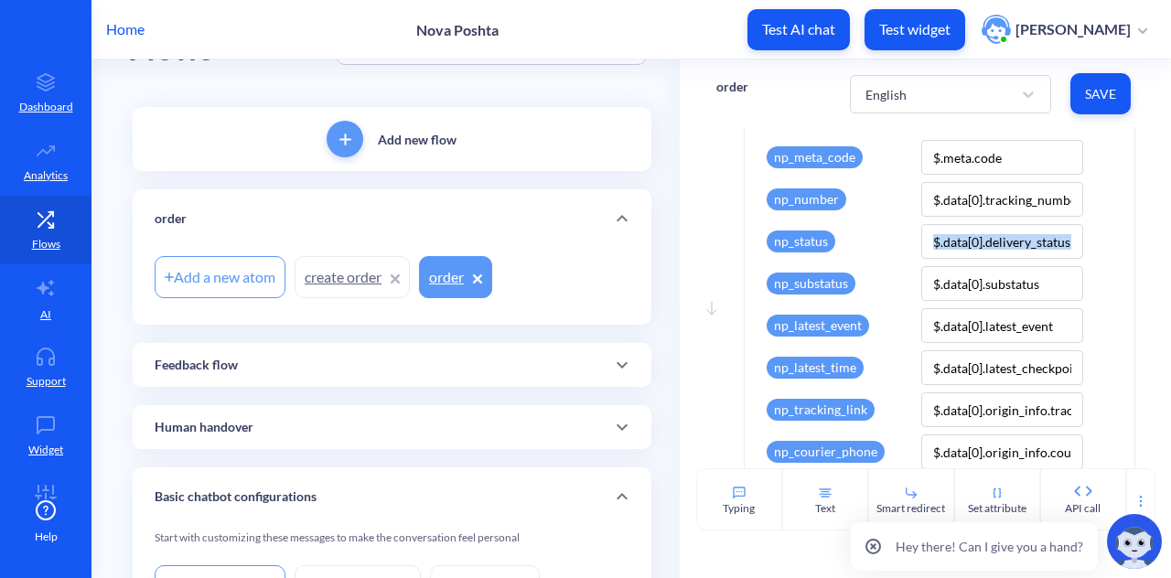
click at [1017, 259] on div "Custom field JSON Path np_meta_code $.meta.code np_number $.data[0].tracking_nu…" at bounding box center [940, 415] width 346 height 598
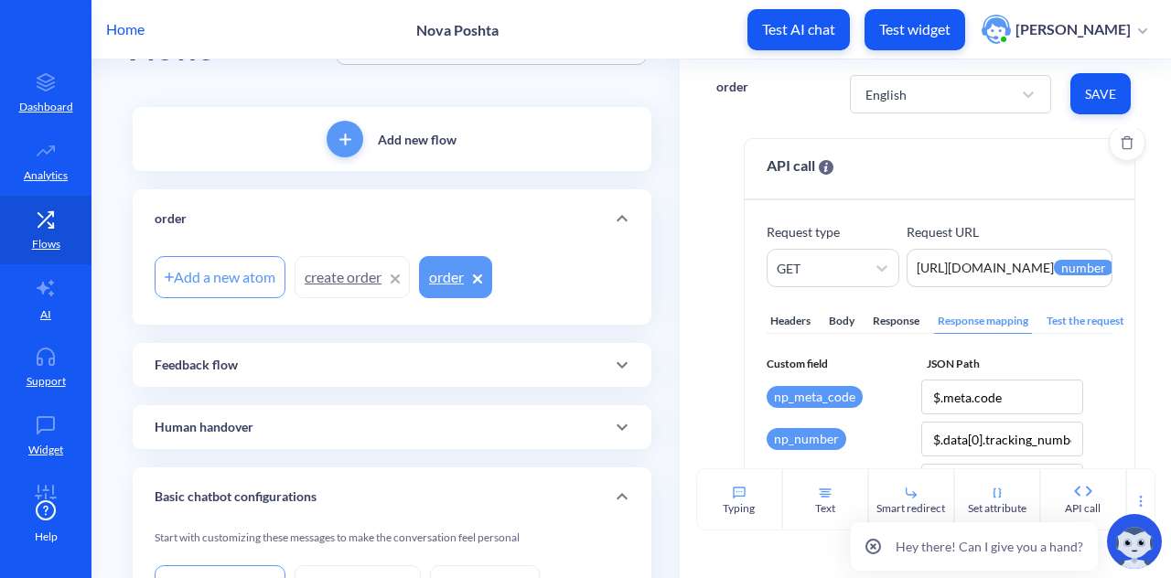
scroll to position [0, 0]
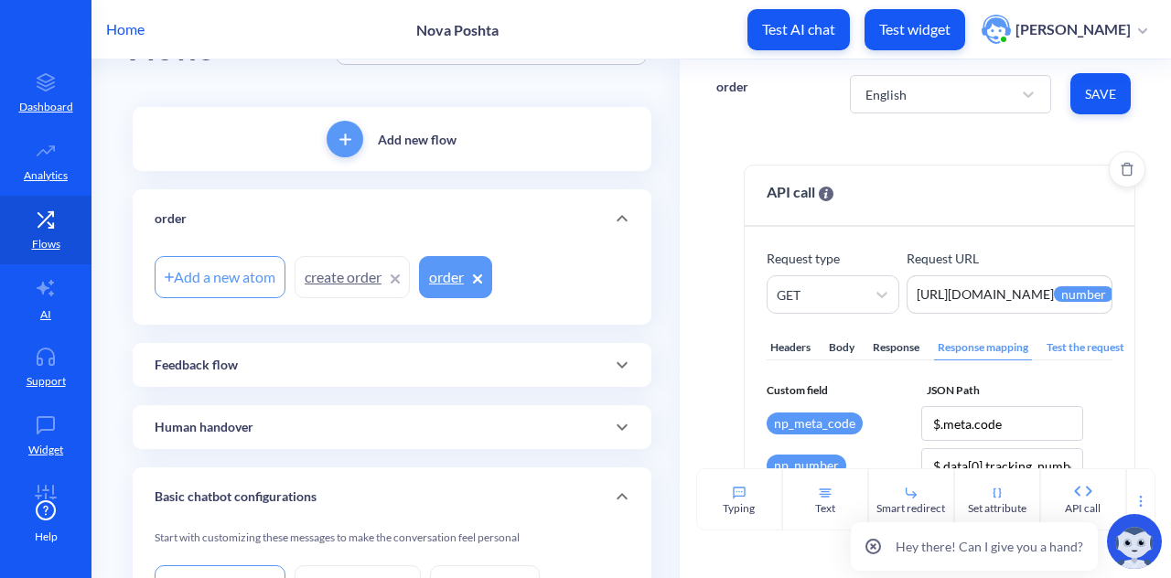
click at [1072, 347] on div "Test the request" at bounding box center [1085, 348] width 85 height 25
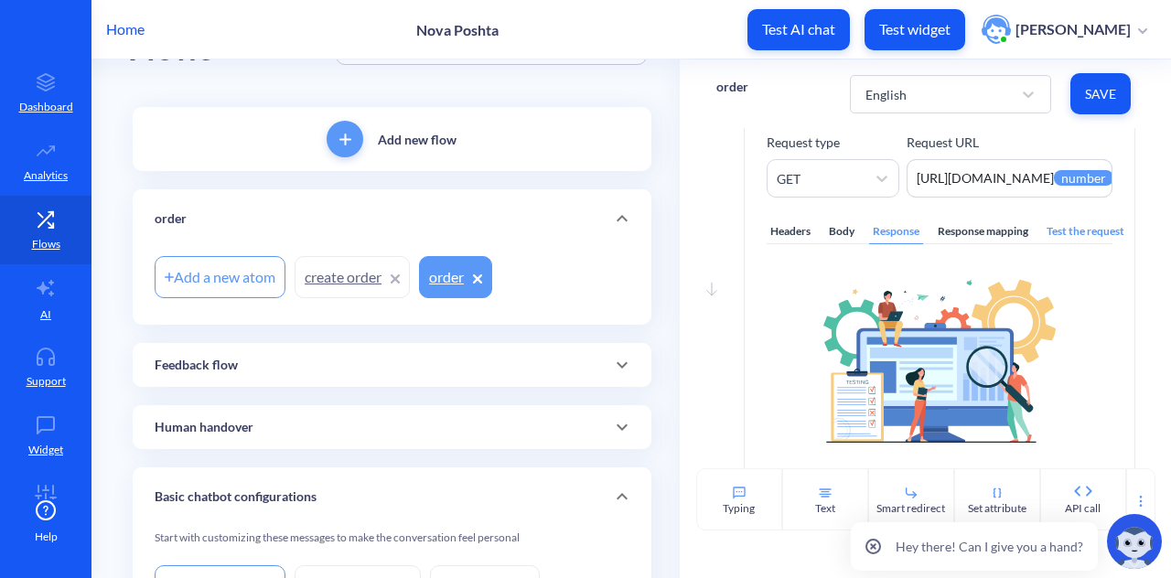
scroll to position [140, 0]
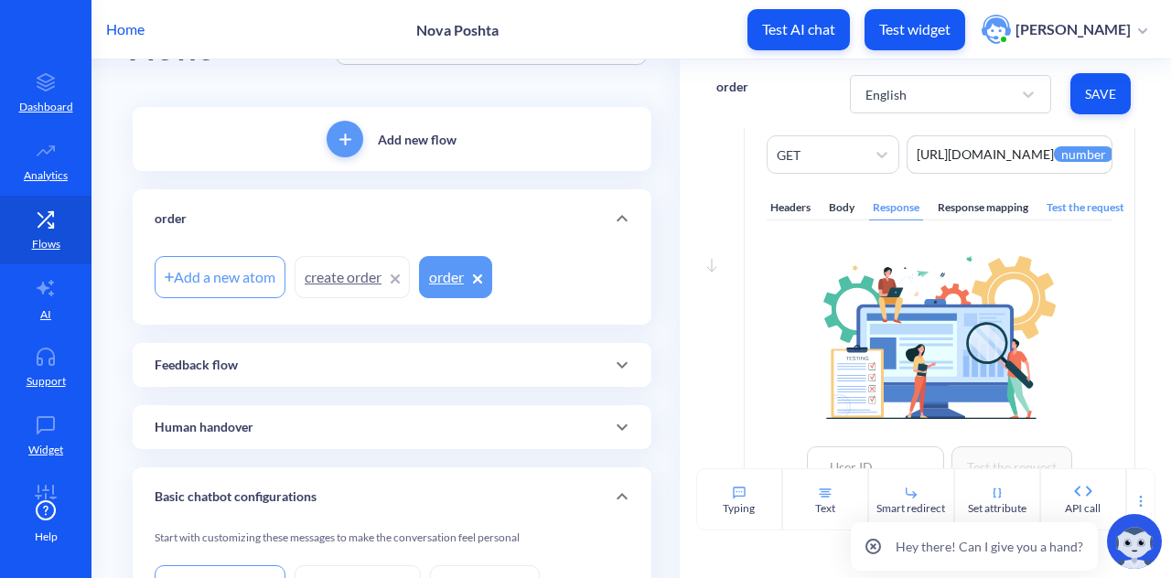
click at [1072, 197] on div "Test the request" at bounding box center [1085, 208] width 85 height 25
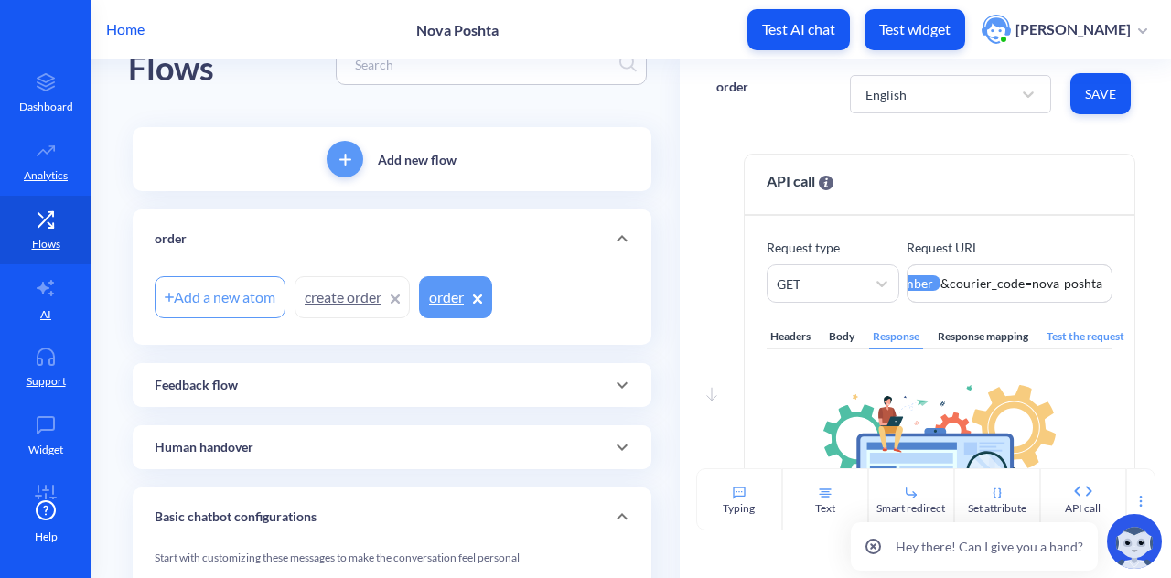
scroll to position [0, 0]
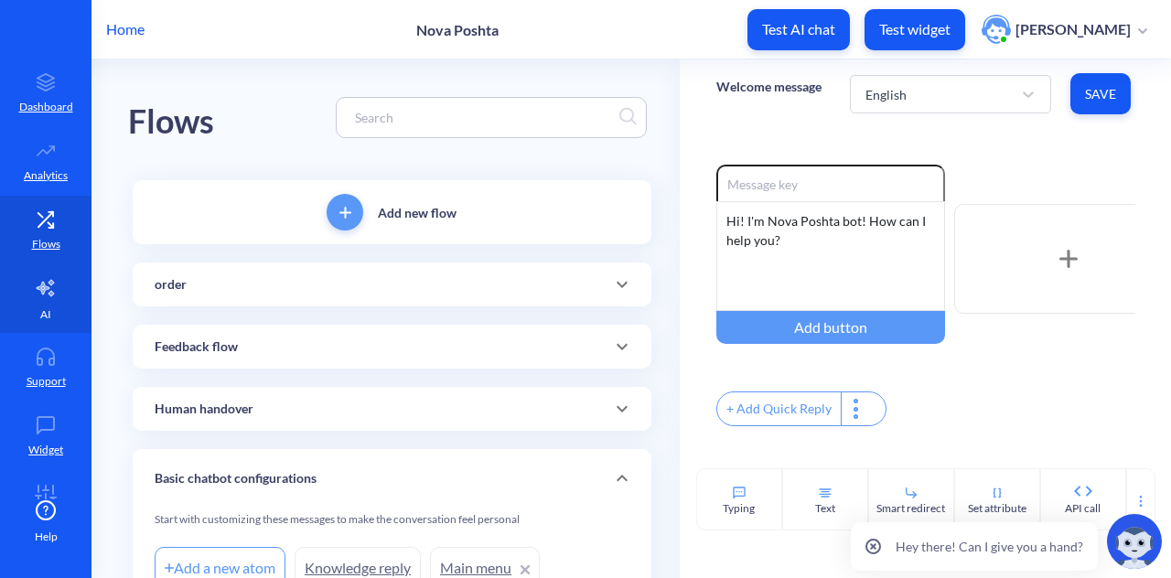
click at [31, 306] on link "AI" at bounding box center [46, 298] width 92 height 69
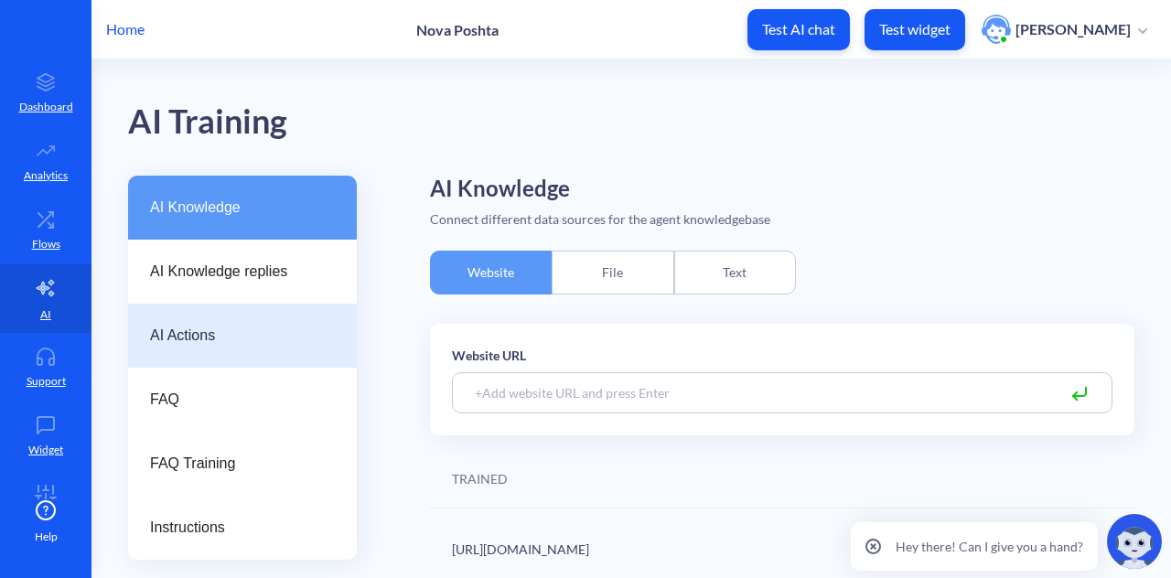
click at [254, 339] on span "AI Actions" at bounding box center [235, 336] width 170 height 22
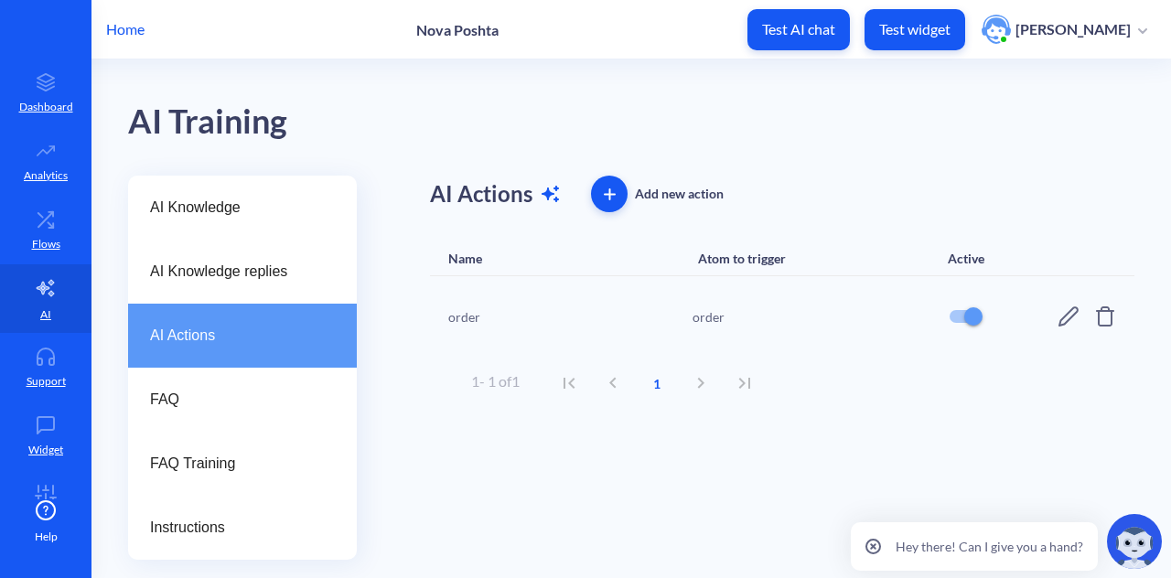
click at [1073, 328] on div "order order" at bounding box center [782, 316] width 705 height 81
click at [1067, 314] on icon at bounding box center [1069, 317] width 20 height 20
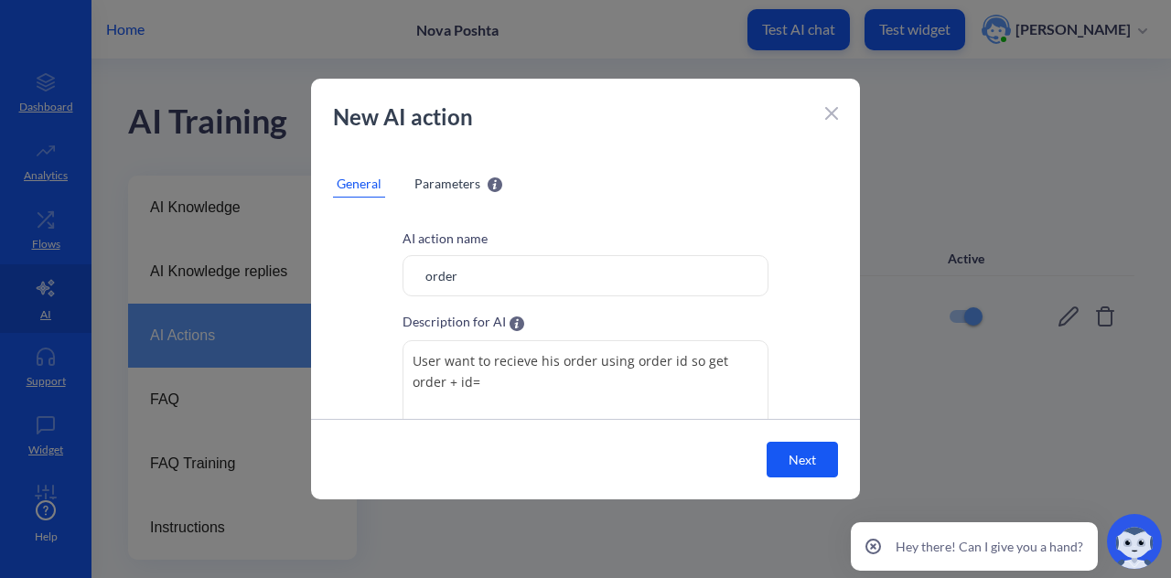
click at [448, 184] on span "Parameters" at bounding box center [448, 183] width 66 height 19
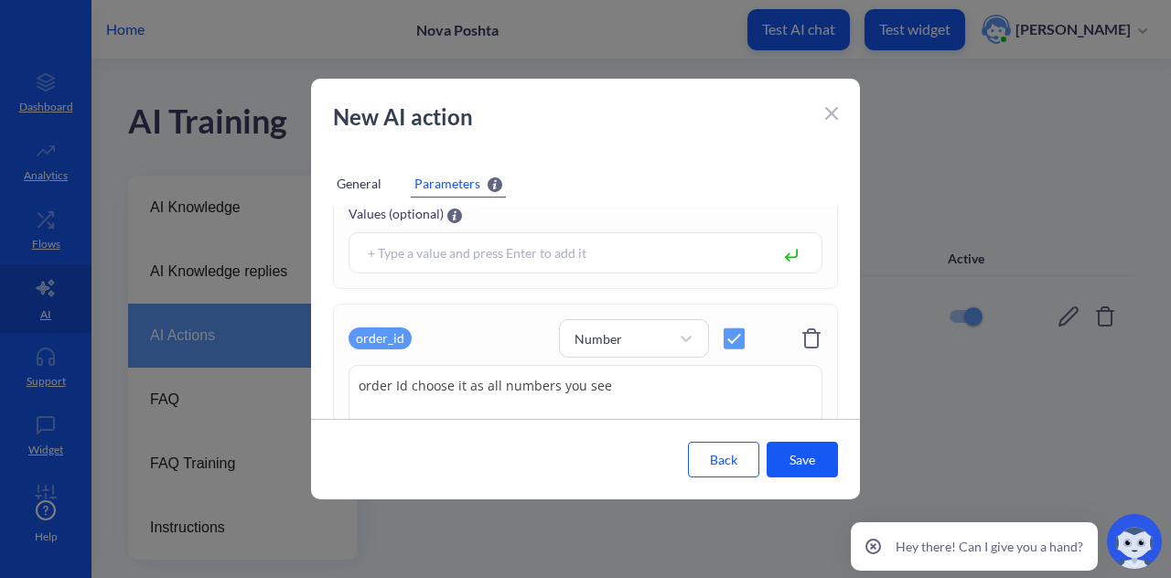
scroll to position [232, 0]
click at [635, 394] on textarea "order Id choose it as all numbers you see" at bounding box center [586, 410] width 474 height 92
click at [701, 383] on textarea "order Id choose it as number next to order" at bounding box center [586, 410] width 474 height 92
type textarea "order Id choose it as number next to order"
click at [792, 465] on button "Save" at bounding box center [802, 460] width 71 height 36
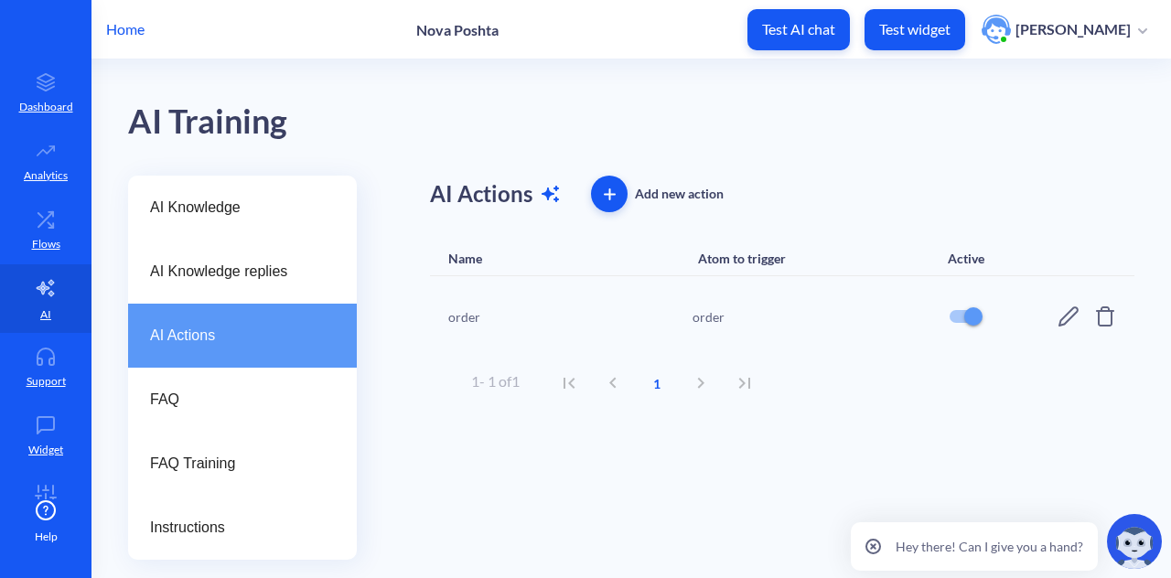
click at [1069, 315] on icon at bounding box center [1069, 317] width 22 height 22
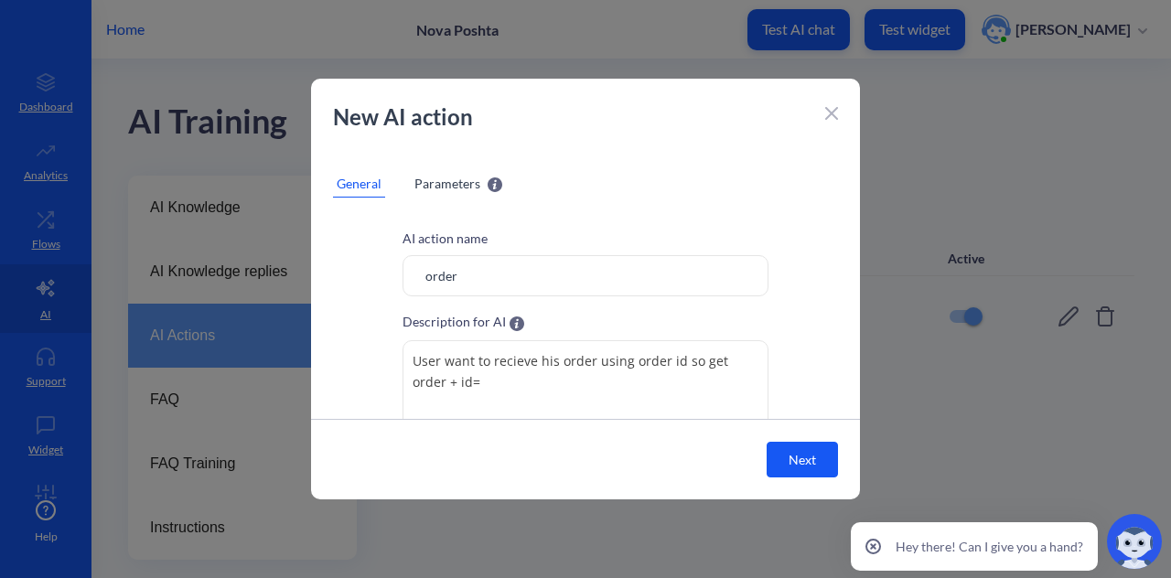
click at [457, 178] on span "Parameters" at bounding box center [448, 183] width 66 height 19
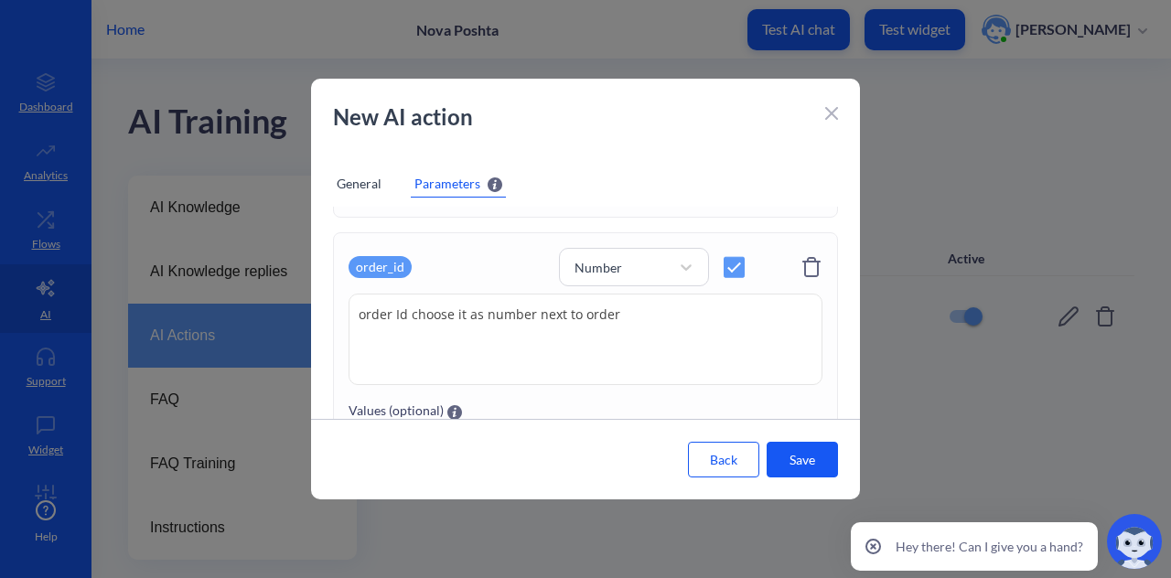
scroll to position [284, 0]
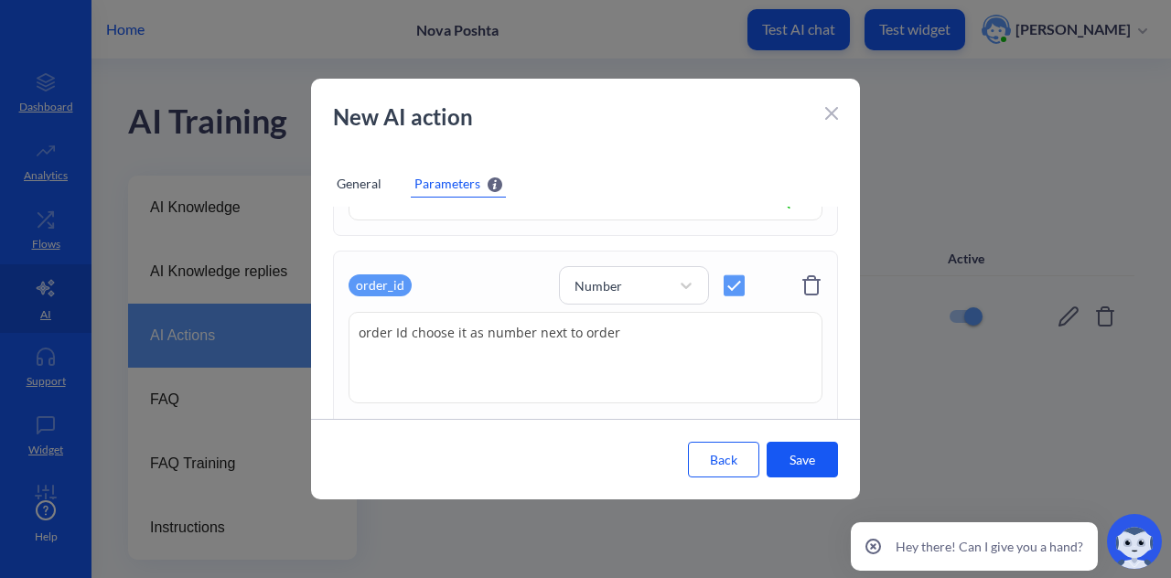
click at [336, 180] on div "General" at bounding box center [359, 183] width 52 height 27
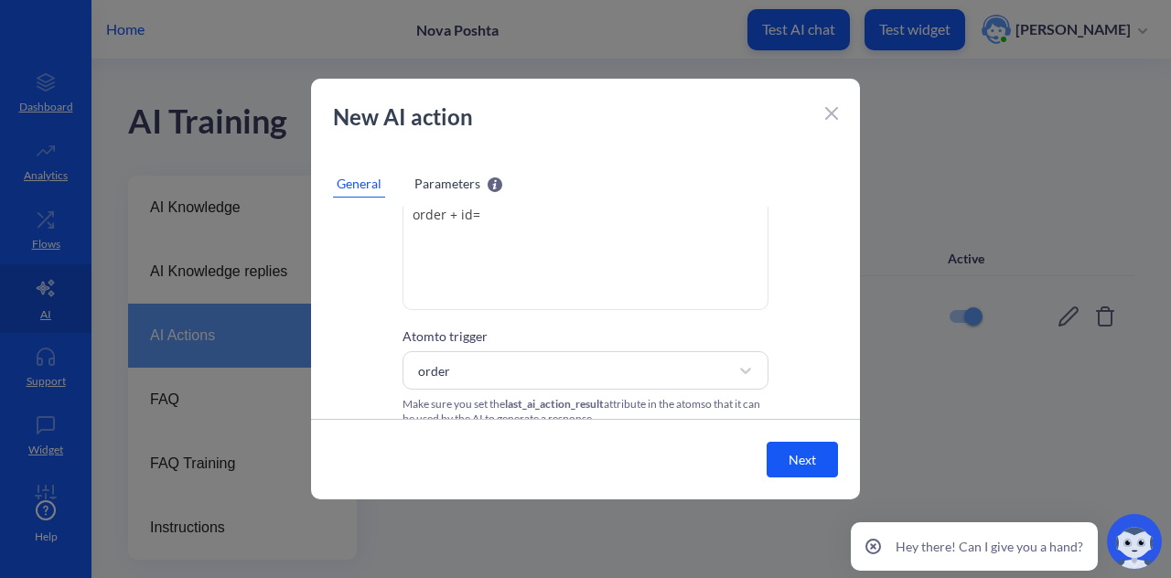
scroll to position [170, 0]
click at [705, 359] on div "order" at bounding box center [569, 367] width 320 height 33
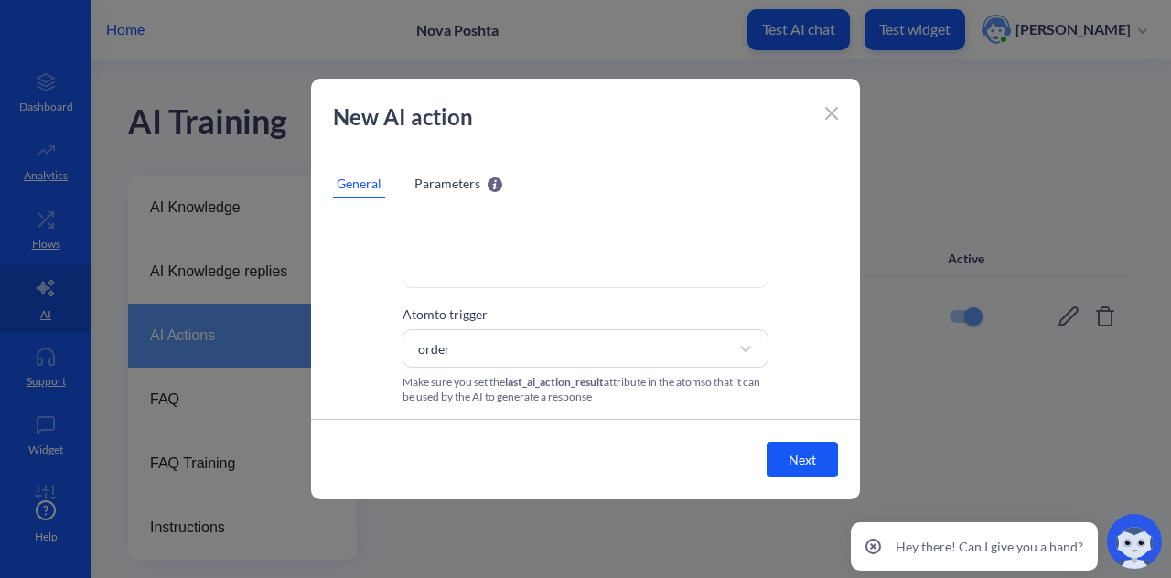
scroll to position [188, 0]
click at [468, 182] on span "Parameters" at bounding box center [448, 183] width 66 height 19
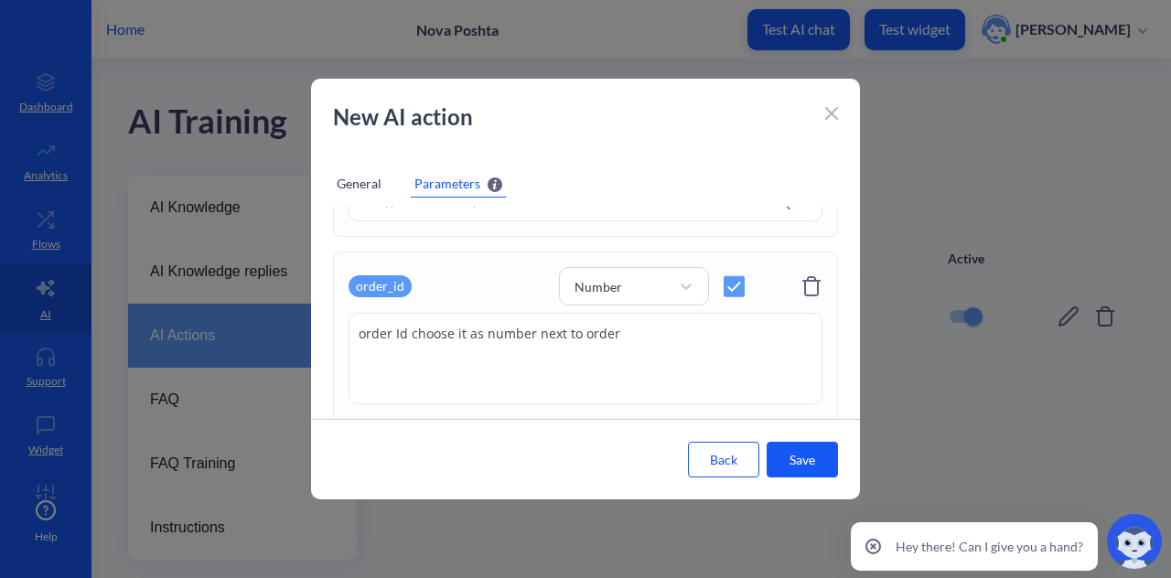
scroll to position [283, 0]
click at [637, 290] on div "Number" at bounding box center [617, 287] width 104 height 26
click at [618, 338] on div "String" at bounding box center [634, 334] width 150 height 34
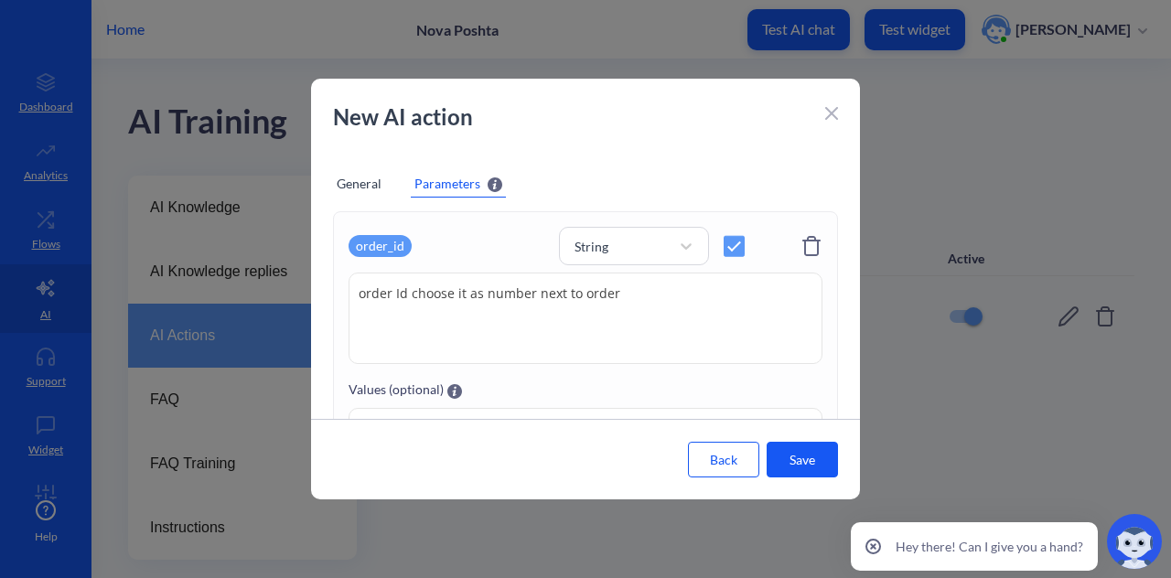
click at [826, 468] on button "Save" at bounding box center [802, 460] width 71 height 36
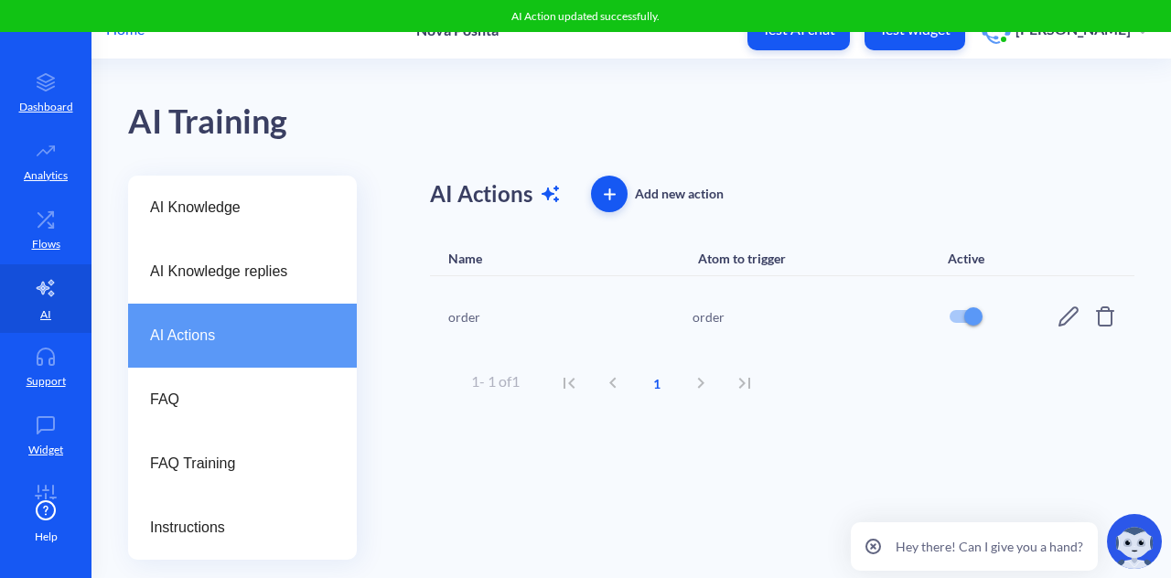
click at [1064, 311] on icon at bounding box center [1069, 317] width 22 height 22
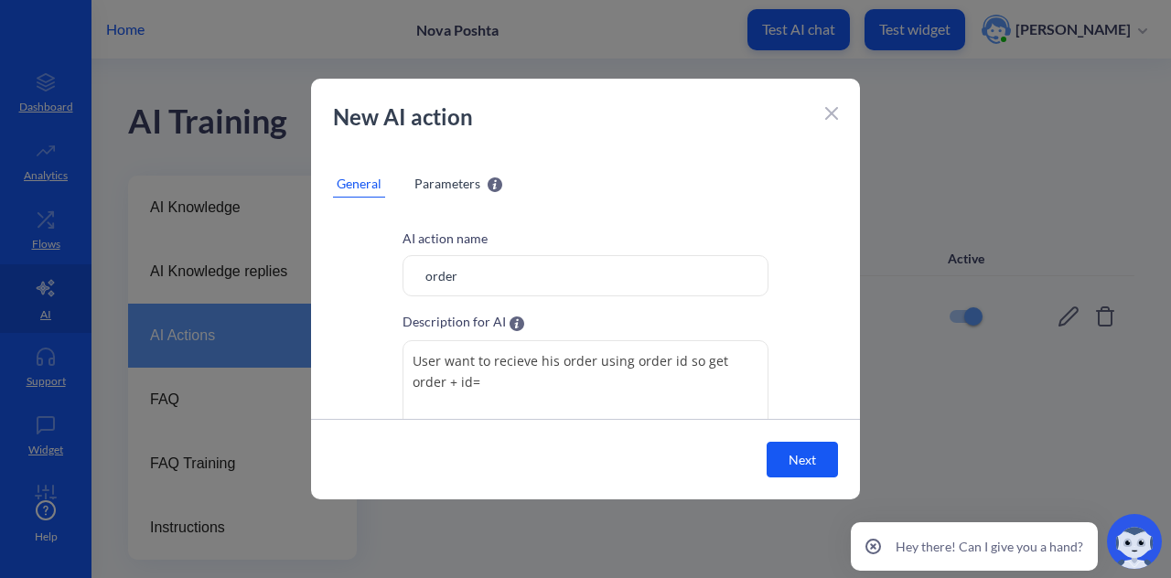
scroll to position [1, 0]
click at [467, 180] on span "Parameters" at bounding box center [448, 183] width 66 height 19
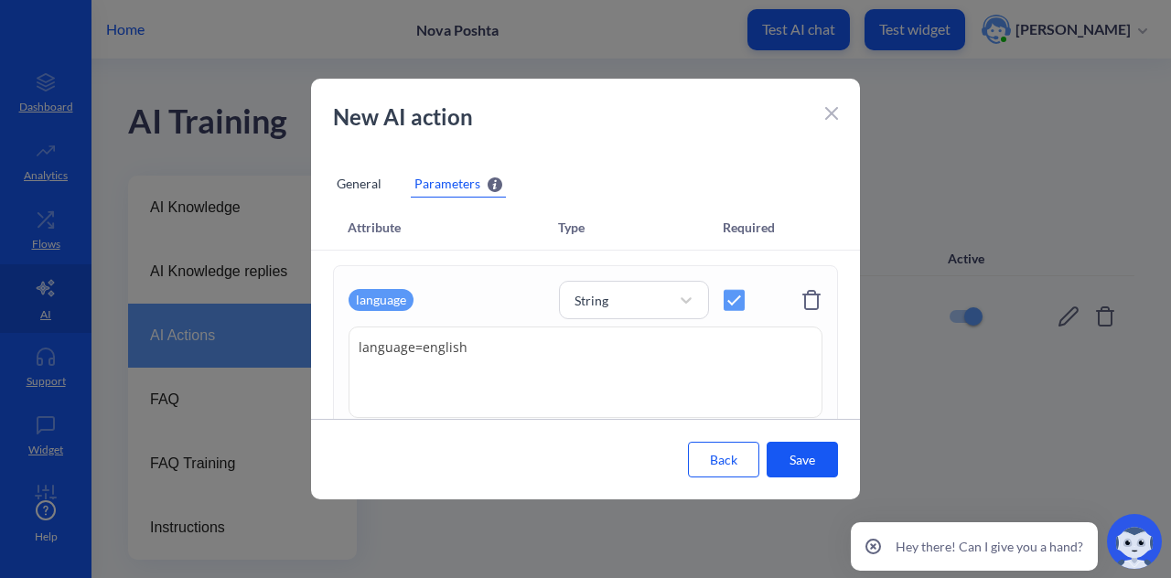
click at [360, 173] on div "General" at bounding box center [359, 183] width 52 height 27
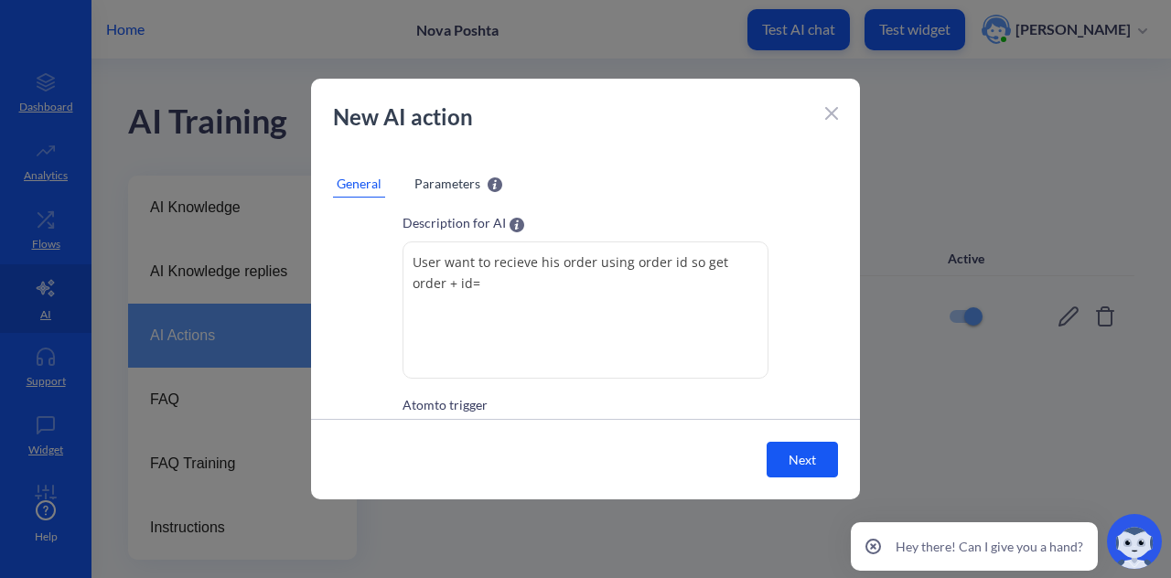
scroll to position [98, 0]
drag, startPoint x: 487, startPoint y: 264, endPoint x: 372, endPoint y: 242, distance: 117.2
click at [372, 242] on div "AI action name order Description for AI User want to recieve his order using or…" at bounding box center [585, 313] width 549 height 365
drag, startPoint x: 672, startPoint y: 264, endPoint x: 447, endPoint y: 281, distance: 225.7
click at [447, 281] on textarea "must be triggered when user provide order recieve his order using order id so g…" at bounding box center [586, 310] width 366 height 137
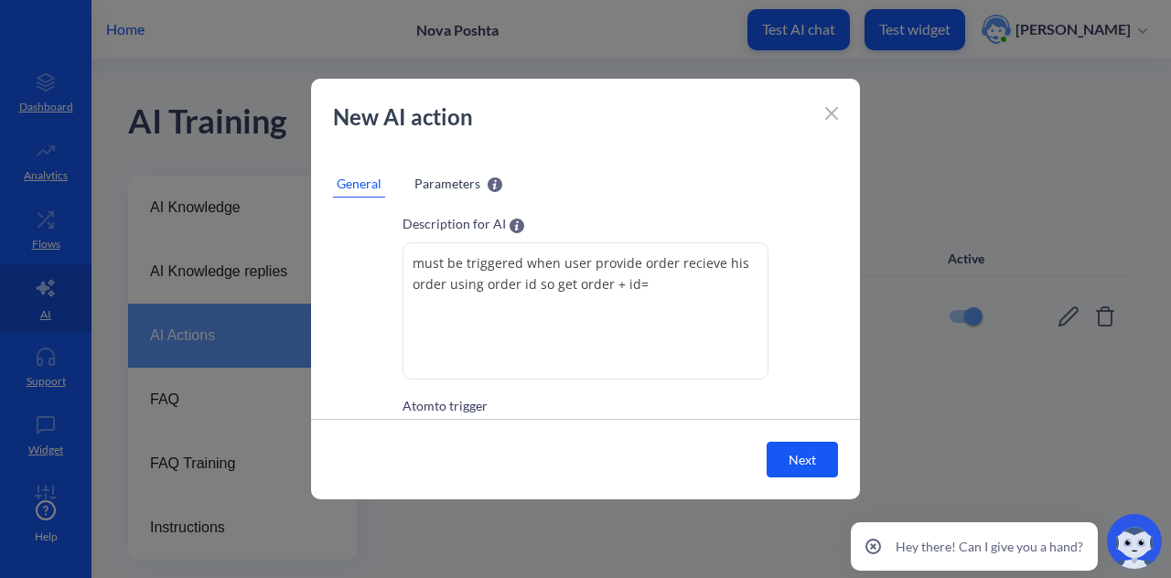
drag, startPoint x: 655, startPoint y: 296, endPoint x: 664, endPoint y: 295, distance: 9.3
click at [662, 295] on textarea "must be triggered when user provide order recieve his order using order id so g…" at bounding box center [586, 310] width 366 height 137
click at [662, 294] on textarea "must be triggered when user provide order recieve his order using order id so g…" at bounding box center [586, 310] width 366 height 137
drag, startPoint x: 662, startPoint y: 294, endPoint x: 661, endPoint y: 279, distance: 14.8
click at [659, 279] on textarea "must be triggered when user provide order recieve his order using order id so g…" at bounding box center [586, 310] width 366 height 137
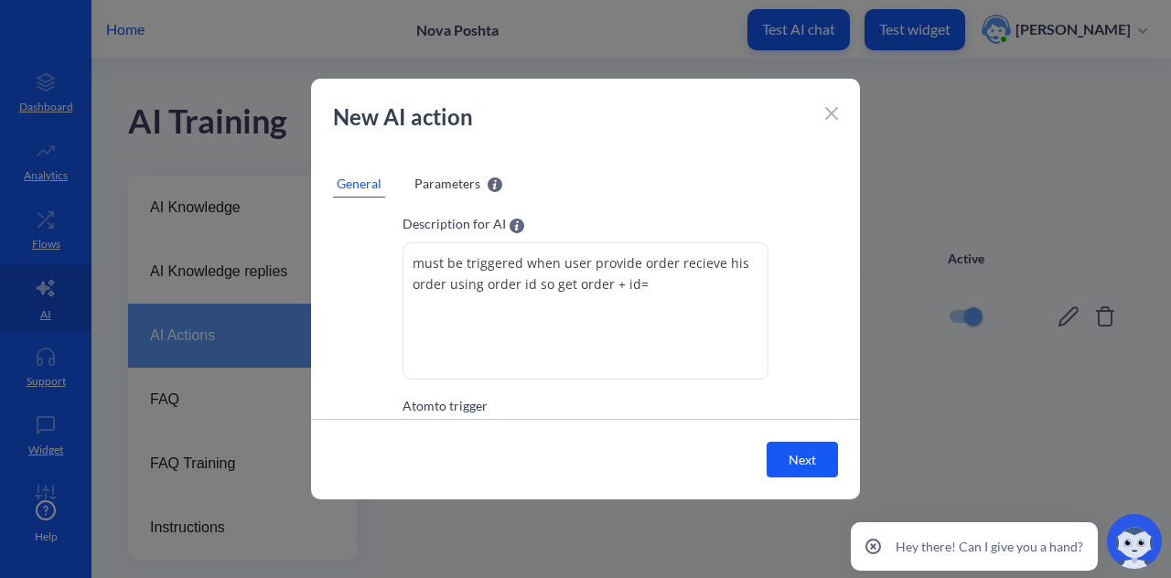
click at [662, 281] on textarea "must be triggered when user provide order recieve his order using order id so g…" at bounding box center [586, 310] width 366 height 137
drag, startPoint x: 655, startPoint y: 282, endPoint x: 674, endPoint y: 260, distance: 29.2
click at [674, 260] on textarea "must be triggered when user provide order recieve his order using order id so g…" at bounding box center [586, 310] width 366 height 137
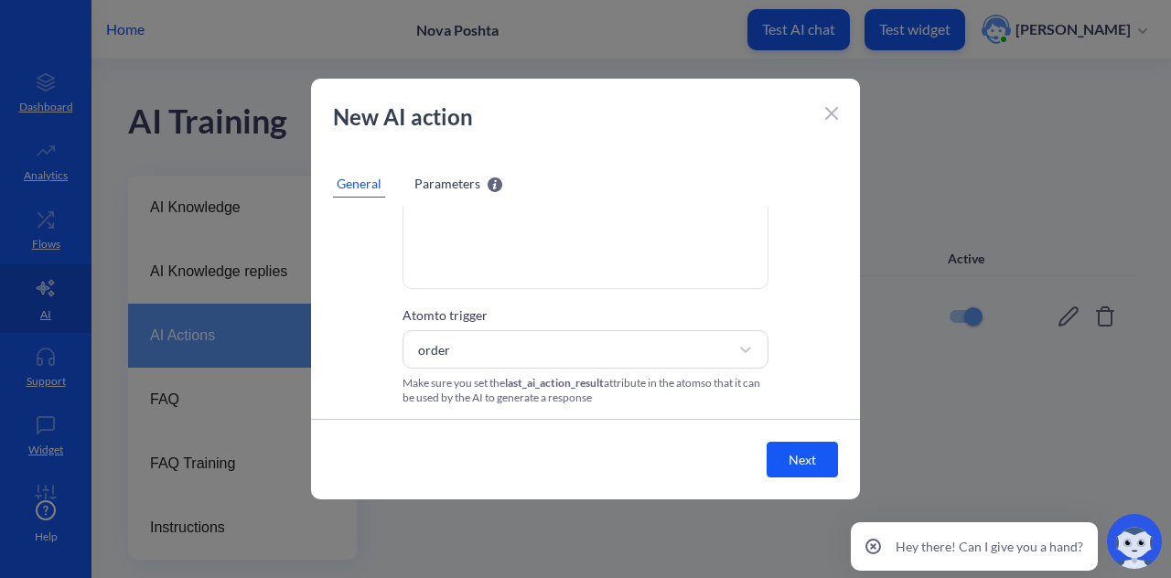
type textarea "must be triggered when user provide order"
click at [792, 461] on button "Next" at bounding box center [802, 460] width 71 height 36
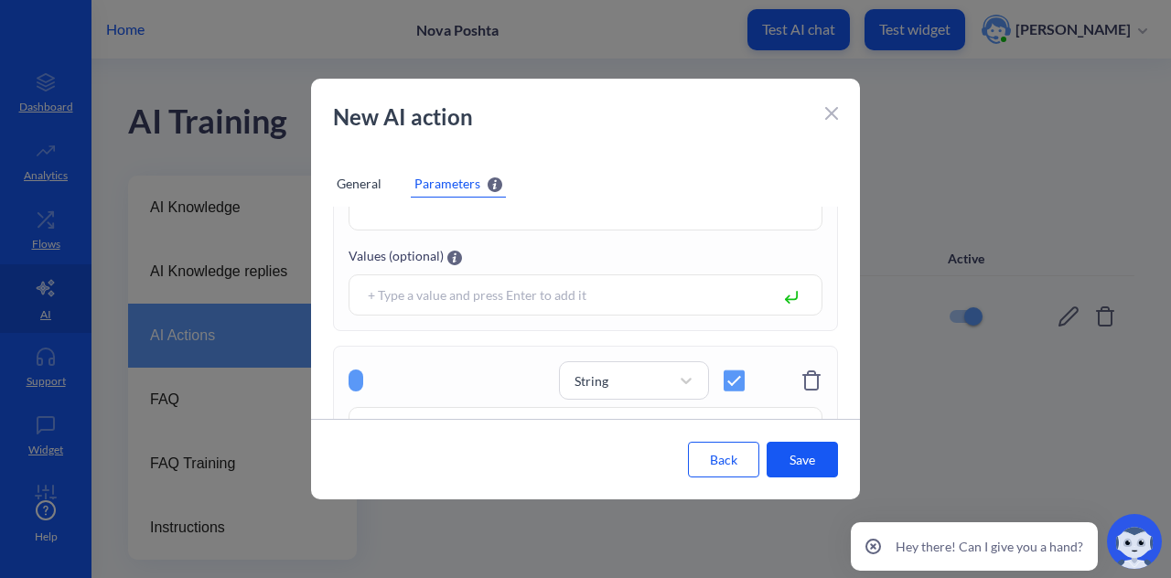
click at [792, 461] on button "Save" at bounding box center [802, 460] width 71 height 36
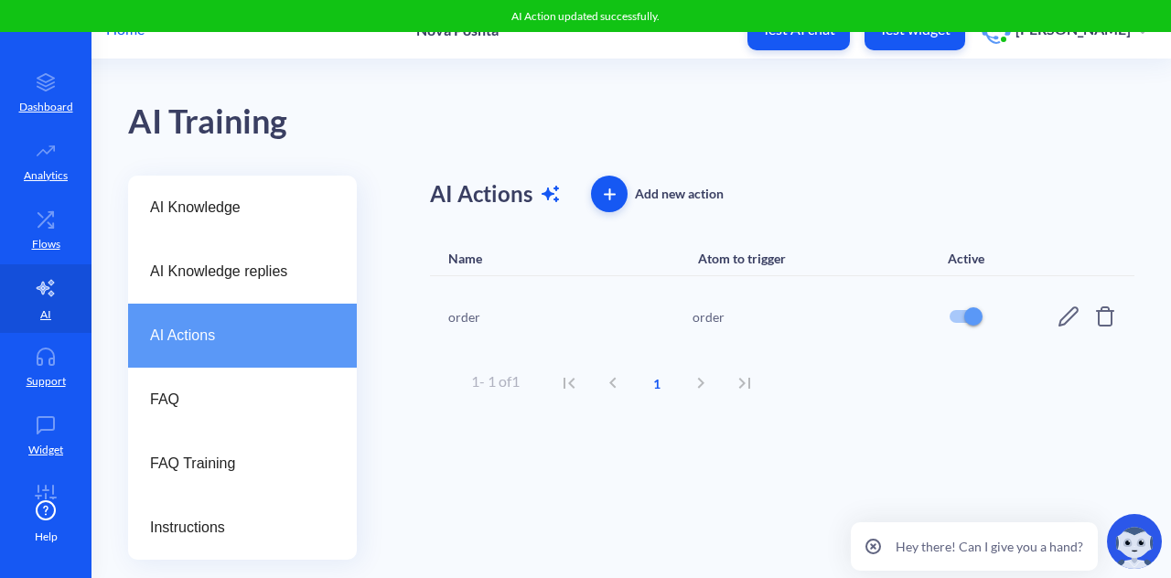
click at [1066, 325] on icon at bounding box center [1069, 317] width 22 height 22
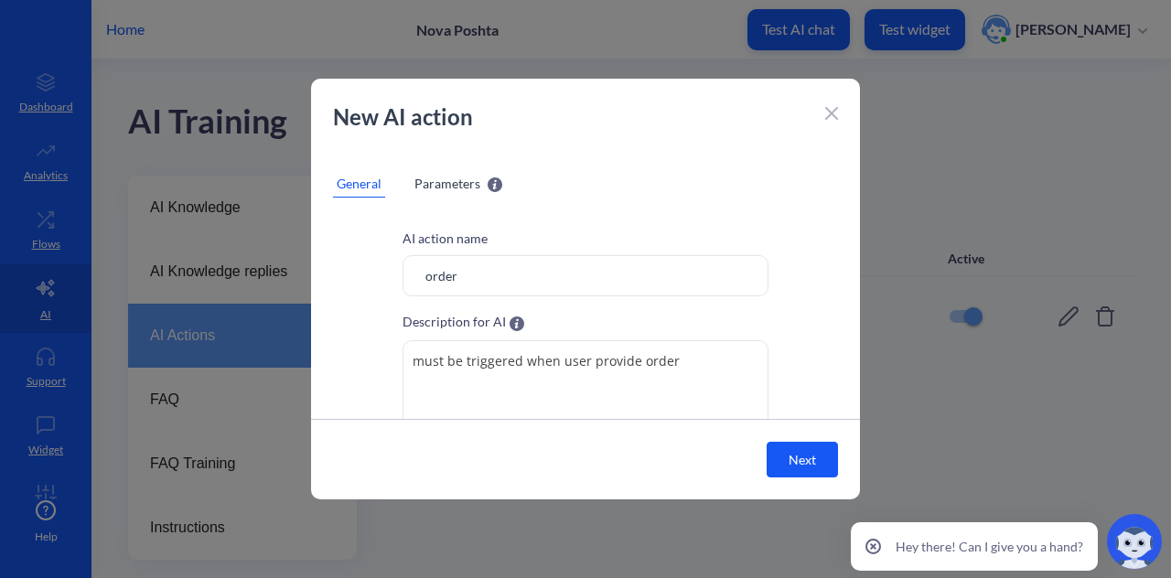
scroll to position [2, 0]
click at [494, 264] on input "order" at bounding box center [586, 273] width 366 height 41
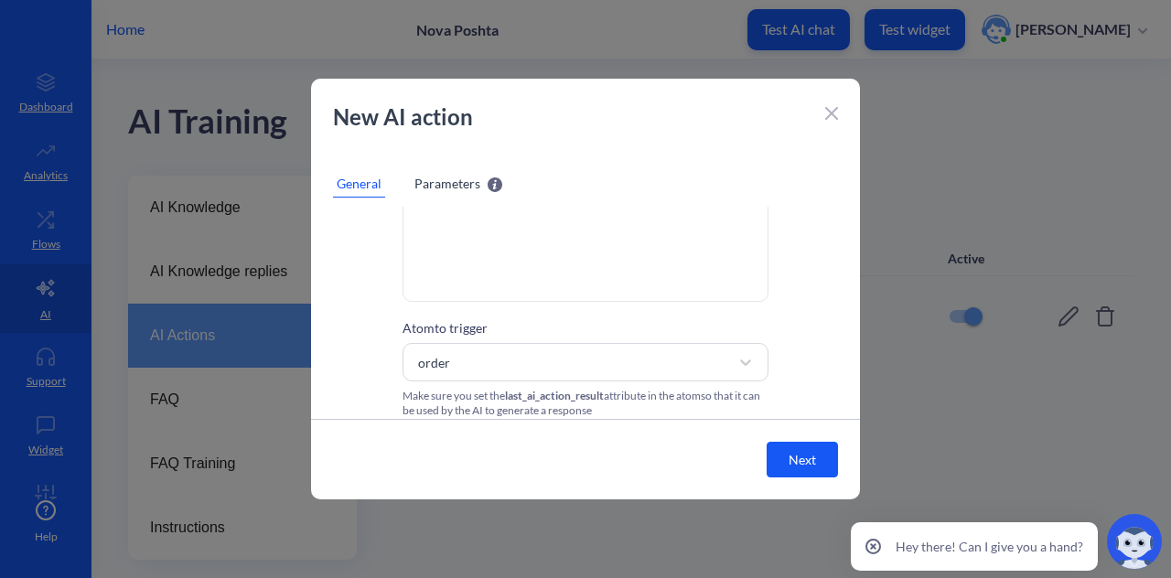
scroll to position [188, 0]
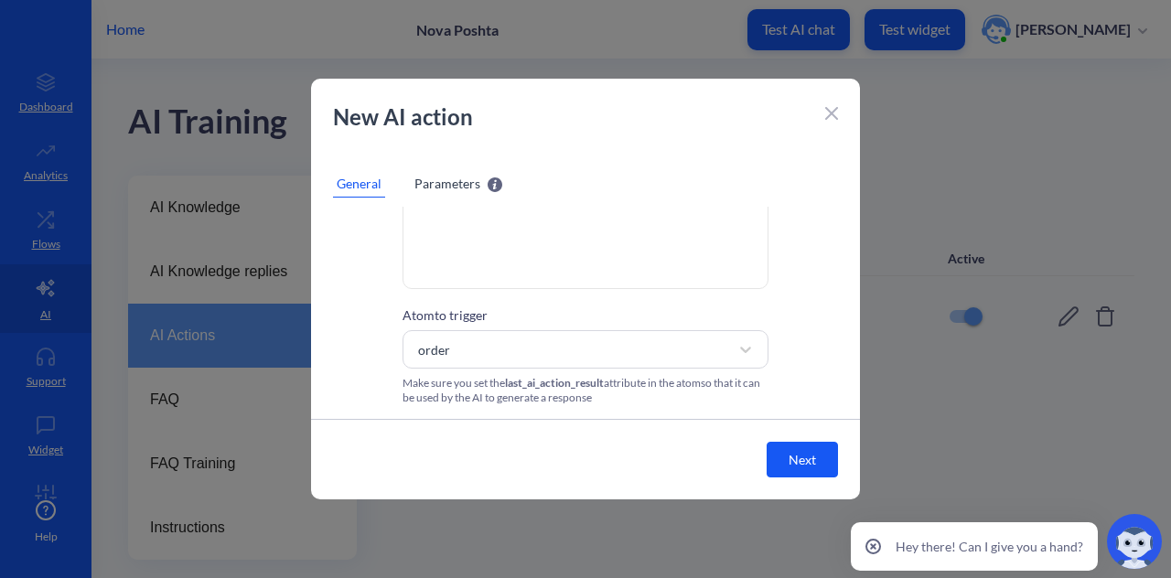
type input "get order_id"
click at [785, 451] on button "Next" at bounding box center [802, 460] width 71 height 36
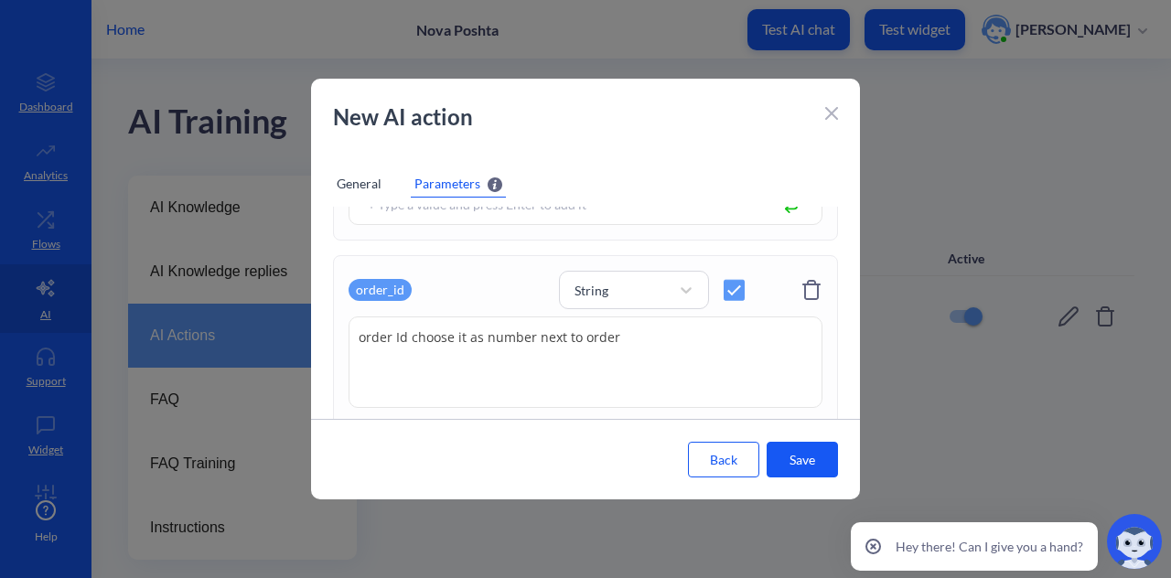
scroll to position [333, 0]
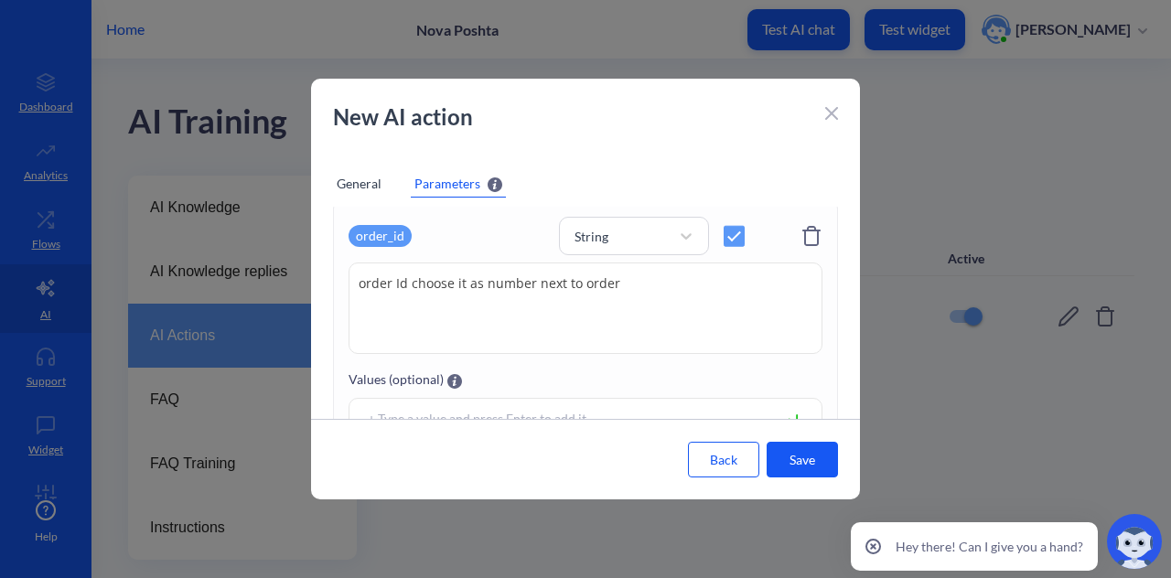
click at [824, 458] on button "Save" at bounding box center [802, 460] width 71 height 36
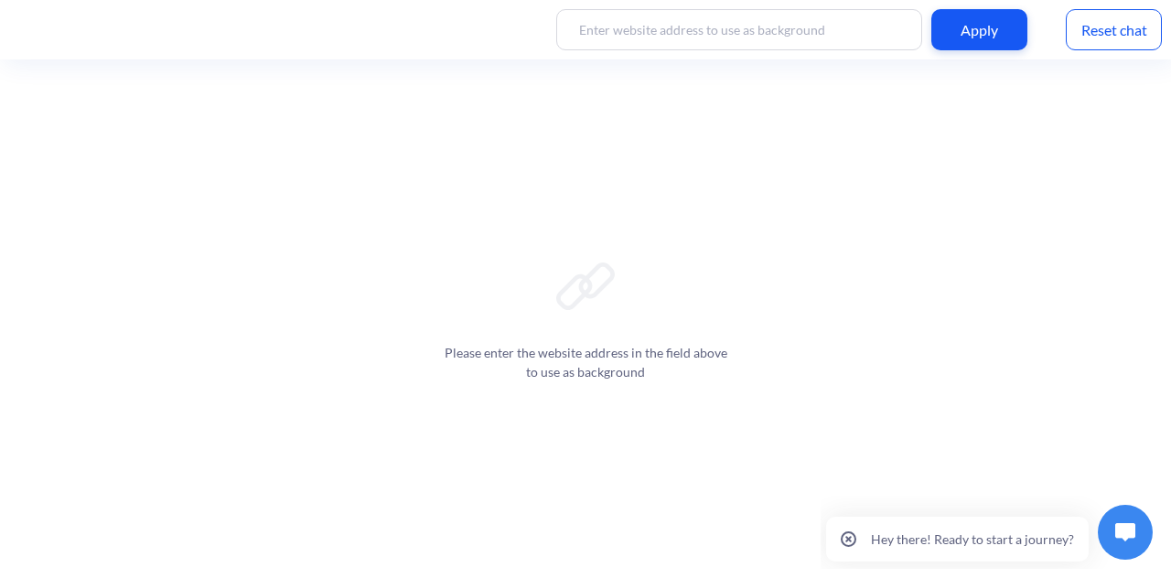
click at [809, 30] on input at bounding box center [739, 29] width 366 height 41
paste input "[URL][DOMAIN_NAME]"
type input "[URL][DOMAIN_NAME]"
click at [968, 40] on div "Apply" at bounding box center [980, 29] width 96 height 41
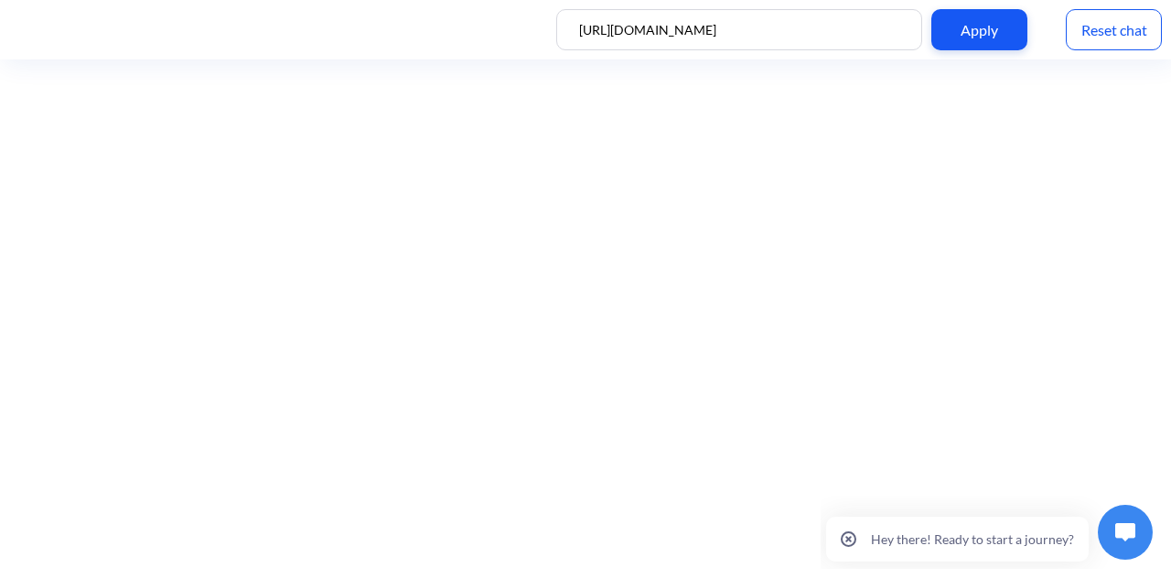
click at [1139, 546] on button at bounding box center [1125, 532] width 55 height 55
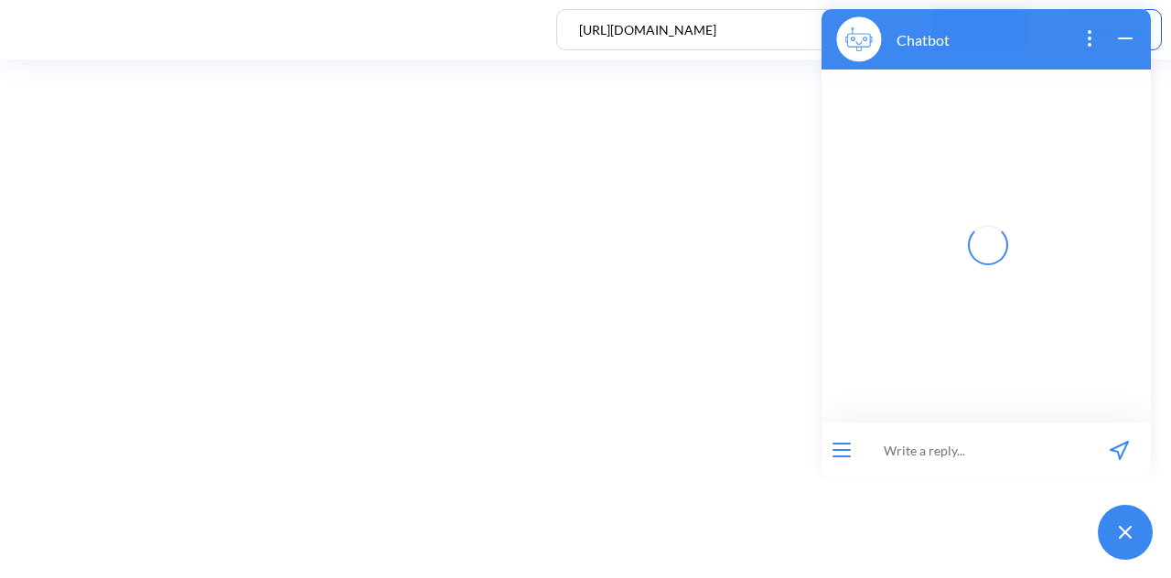
click at [1018, 447] on input at bounding box center [975, 450] width 226 height 55
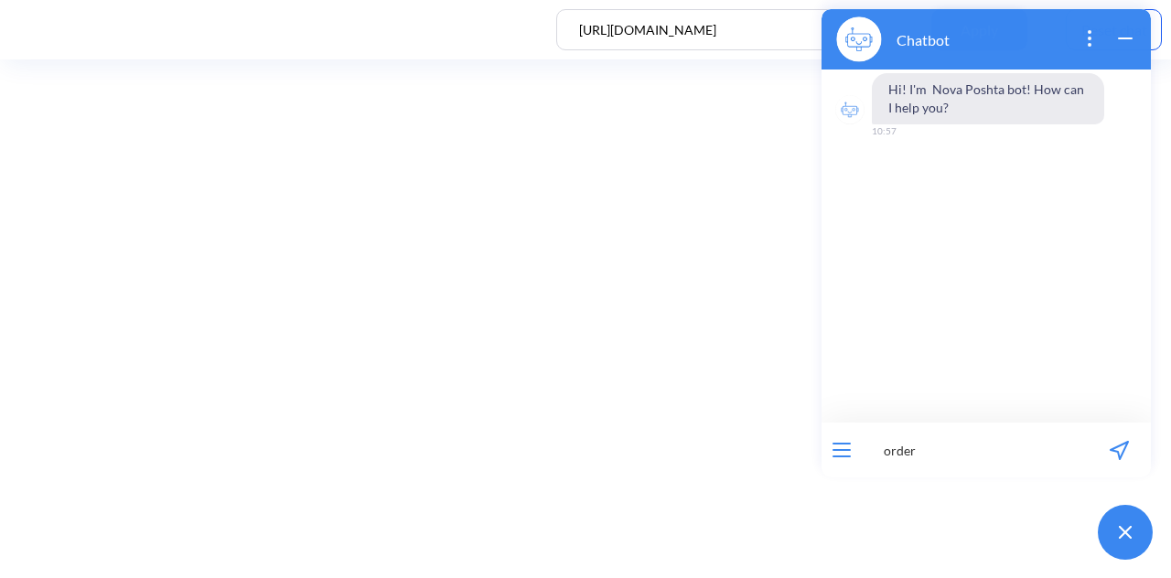
paste input "59001436762596"
type input "order 59001436762596"
click at [1118, 453] on icon "send message" at bounding box center [1119, 450] width 17 height 17
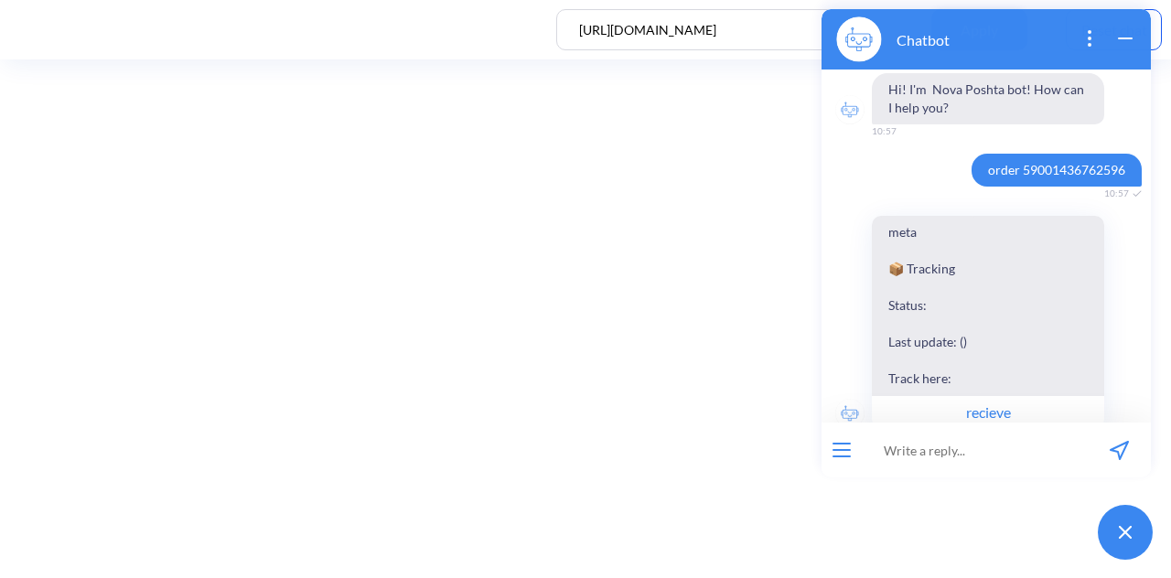
click at [944, 456] on input at bounding box center [975, 450] width 226 height 55
type input "order"
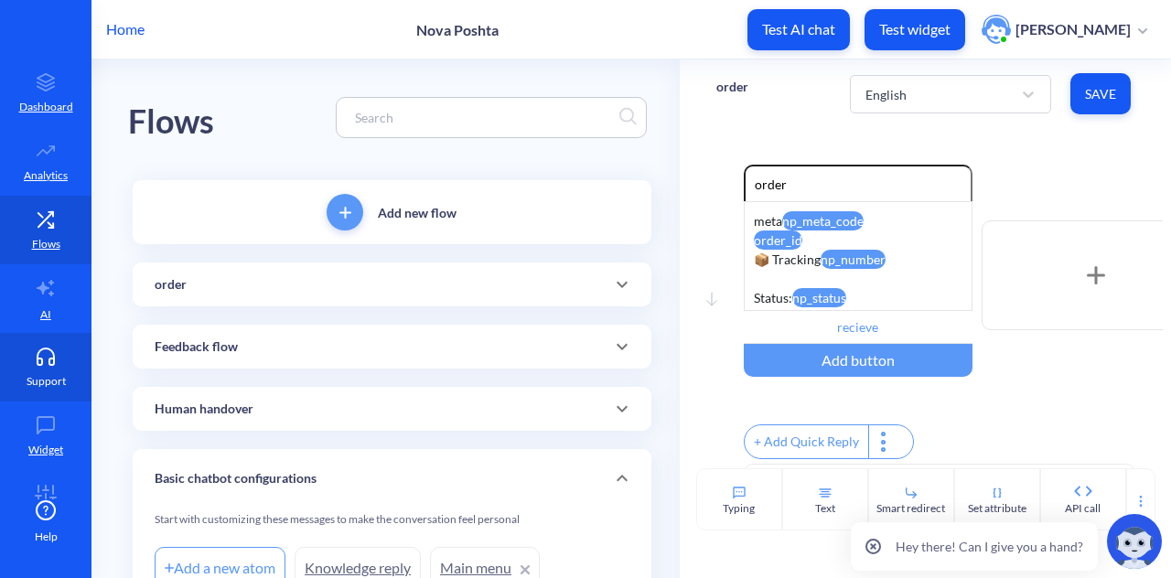
click at [43, 372] on link "Support" at bounding box center [46, 367] width 92 height 69
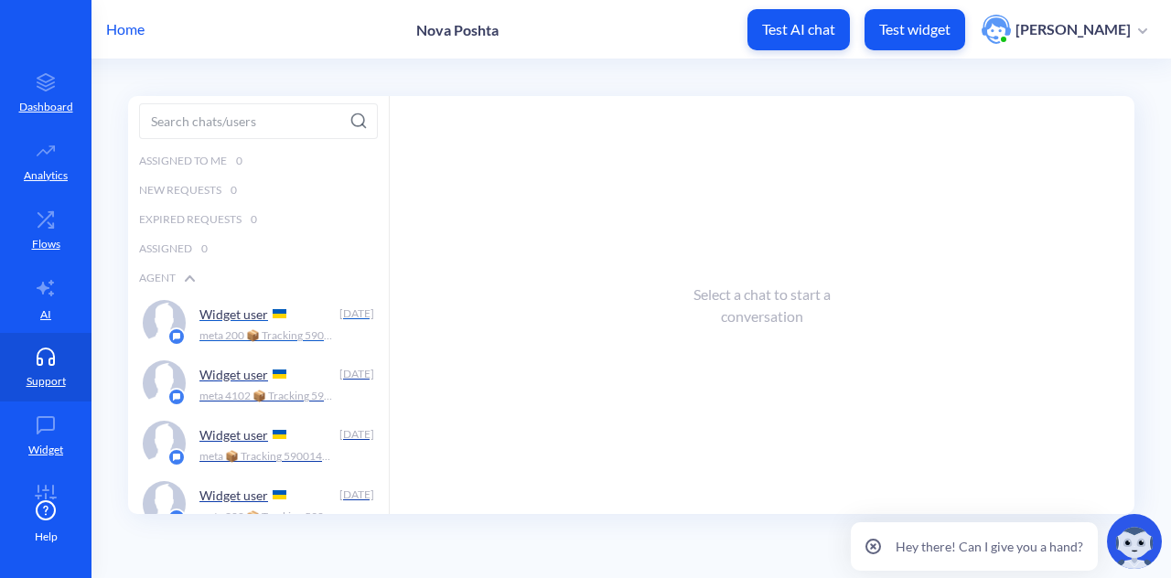
click at [275, 328] on p "meta 200 📦 Tracking 59001436762596 Status: delivered Last update: Отримано в Ль…" at bounding box center [267, 336] width 136 height 16
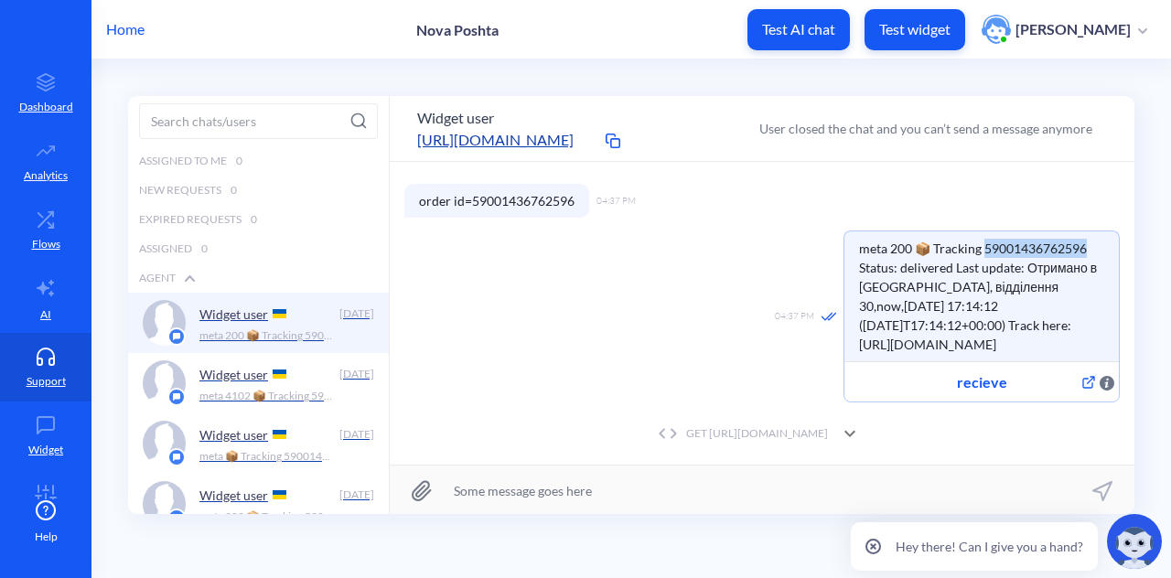
drag, startPoint x: 1093, startPoint y: 245, endPoint x: 981, endPoint y: 253, distance: 111.9
click at [981, 253] on span "meta 200 📦 Tracking 59001436762596 Status: delivered Last update: Отримано в Ль…" at bounding box center [982, 297] width 275 height 130
copy span "9001436762596"
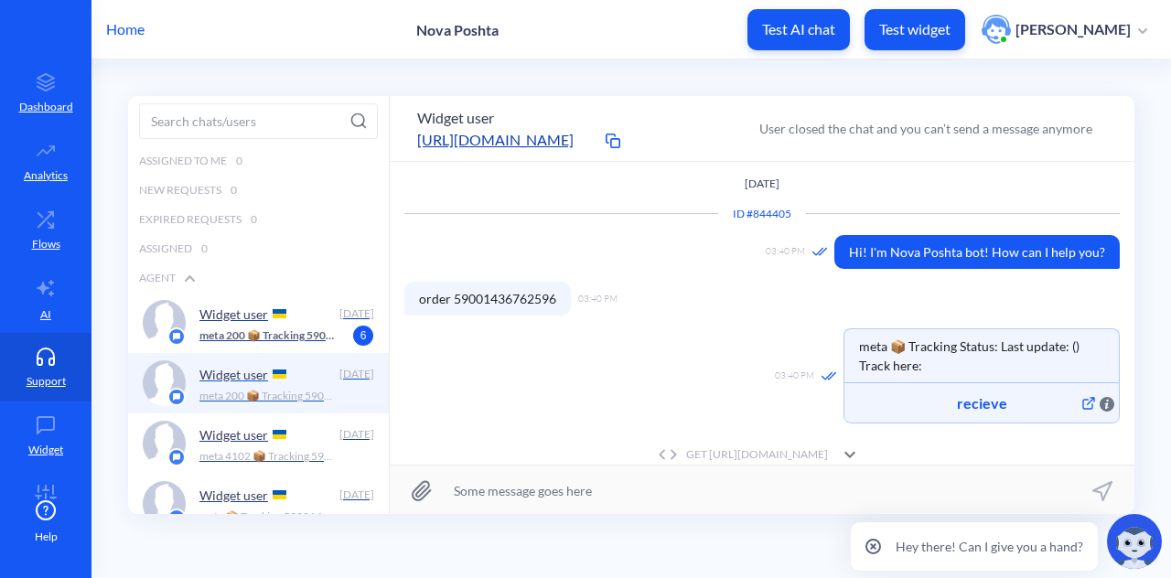
scroll to position [200, 0]
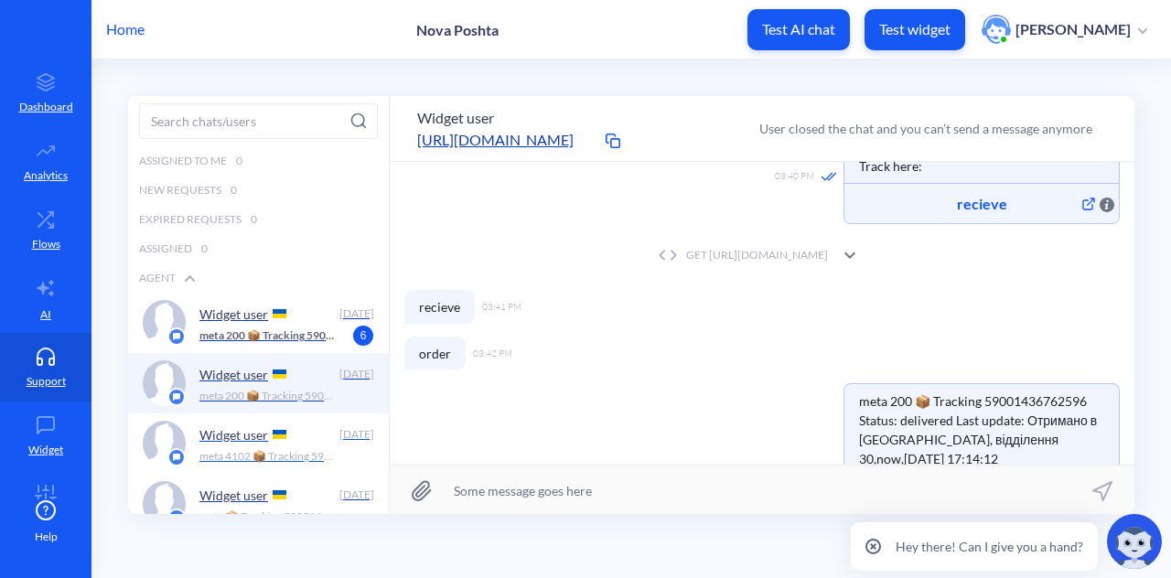
click at [271, 438] on div "Widget user" at bounding box center [265, 434] width 133 height 27
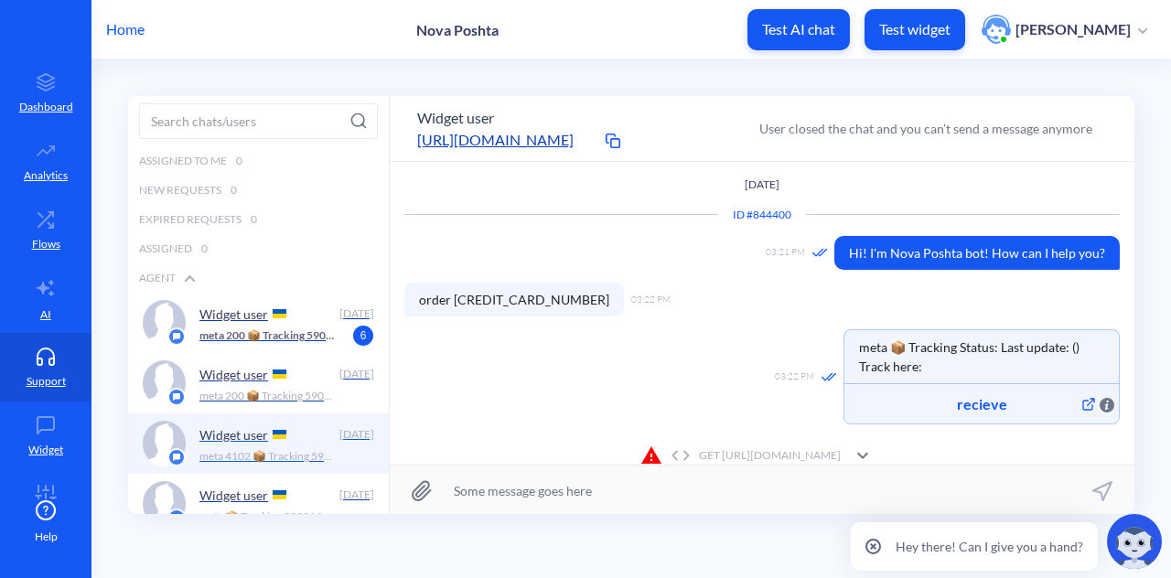
scroll to position [90, 0]
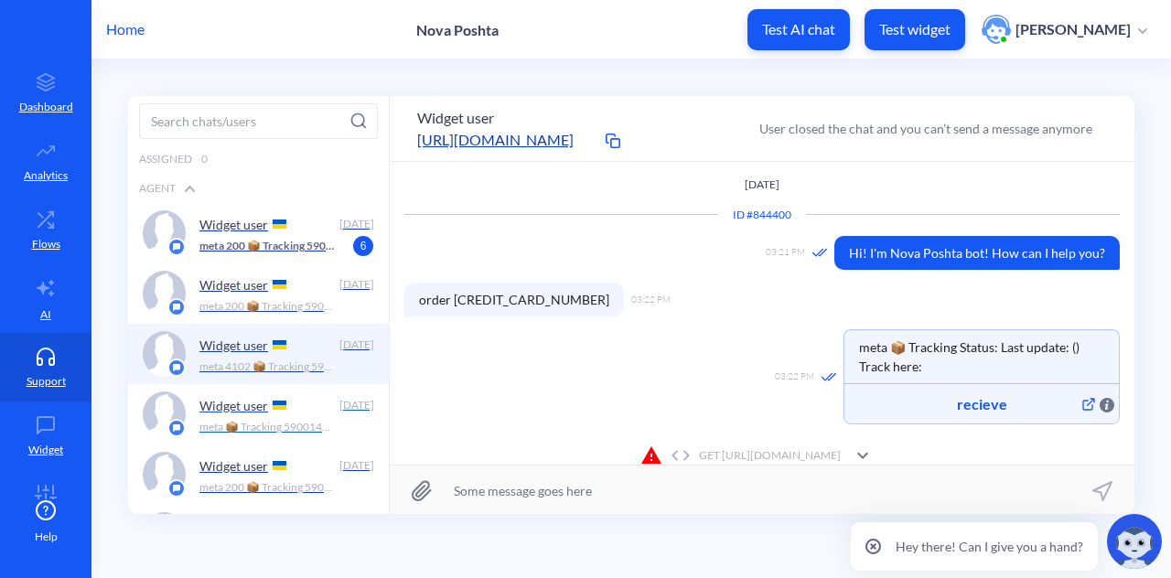
click at [249, 407] on p "Widget user" at bounding box center [233, 406] width 69 height 16
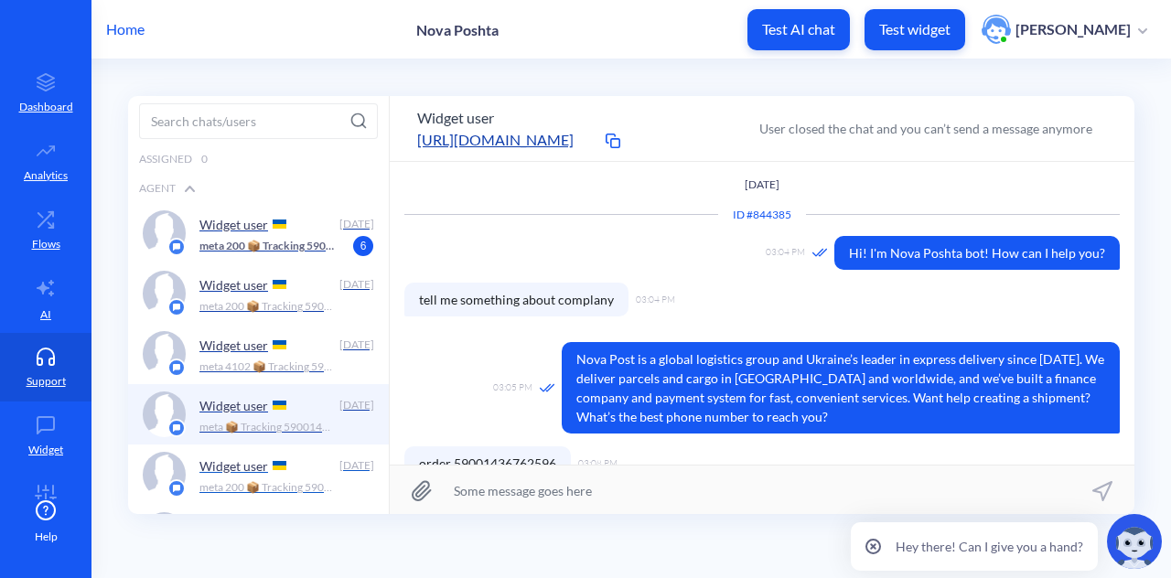
click at [254, 486] on p "meta 200 📦 Tracking 59001436762596 Status: delivered Last update: Отримано в Ль…" at bounding box center [267, 487] width 136 height 16
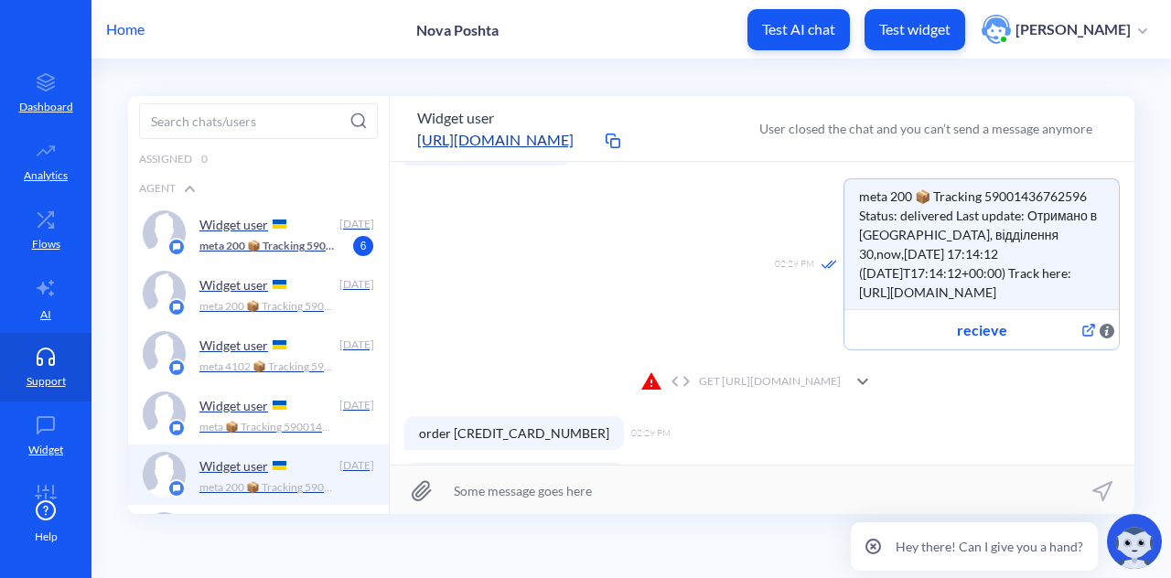
scroll to position [882, 0]
drag, startPoint x: 453, startPoint y: 436, endPoint x: 561, endPoint y: 440, distance: 108.1
click at [561, 440] on span "order 59001445413816" at bounding box center [514, 432] width 220 height 34
copy span "59001445413816"
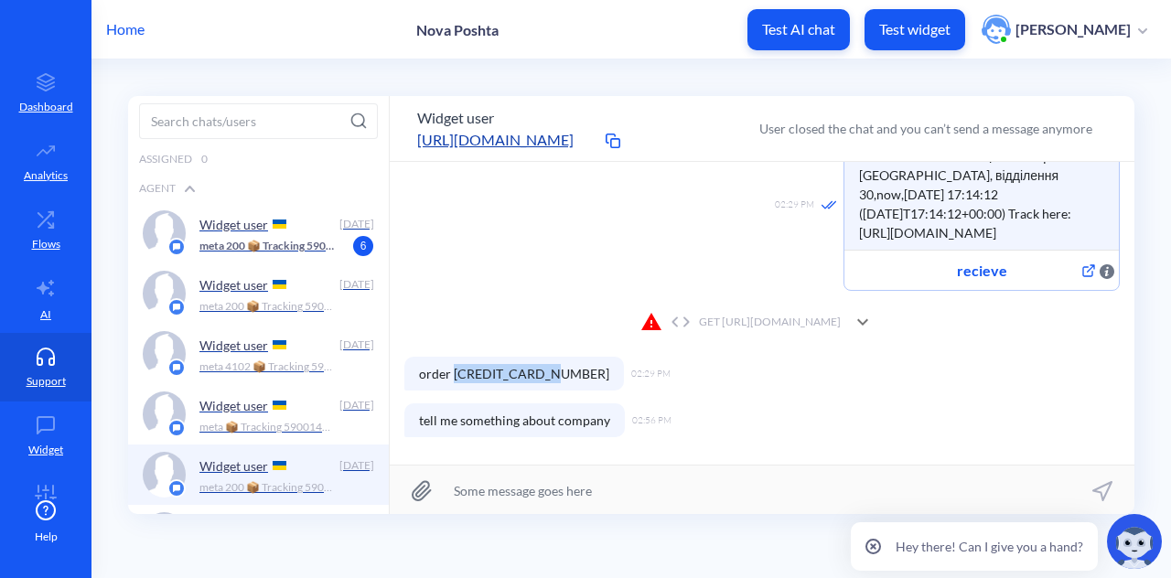
scroll to position [940, 0]
click at [683, 321] on div "GET https://novaposhta.wiremockapi.cloud/trackings/get?tracking_numbers=&courie…" at bounding box center [741, 323] width 200 height 22
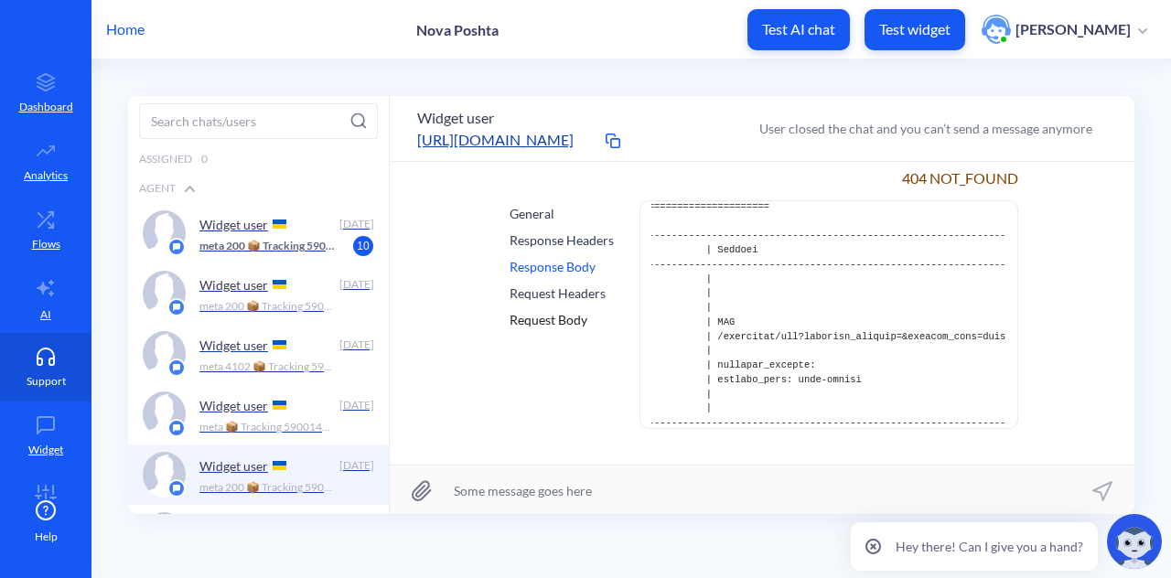
scroll to position [47, 0]
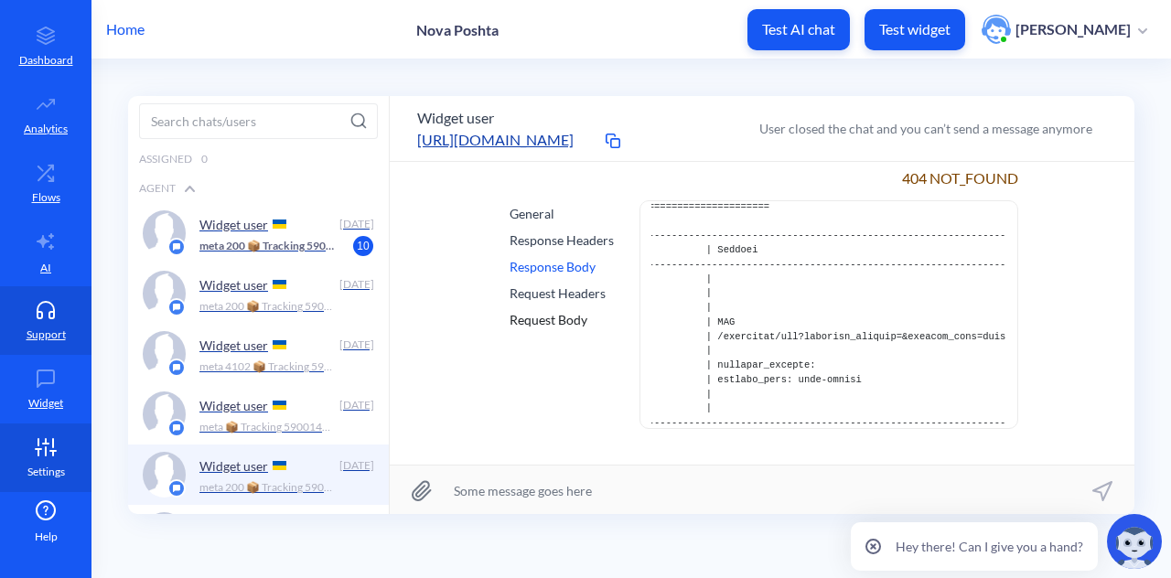
click at [38, 466] on p "Settings" at bounding box center [46, 472] width 38 height 16
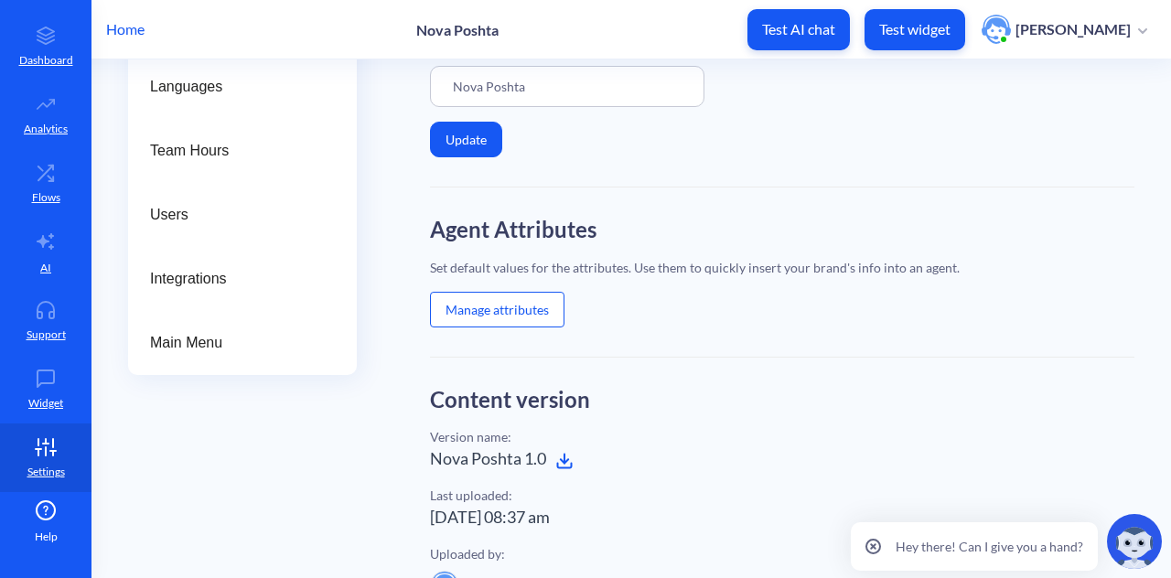
scroll to position [186, 0]
click at [555, 303] on button "Manage attributes" at bounding box center [497, 309] width 135 height 36
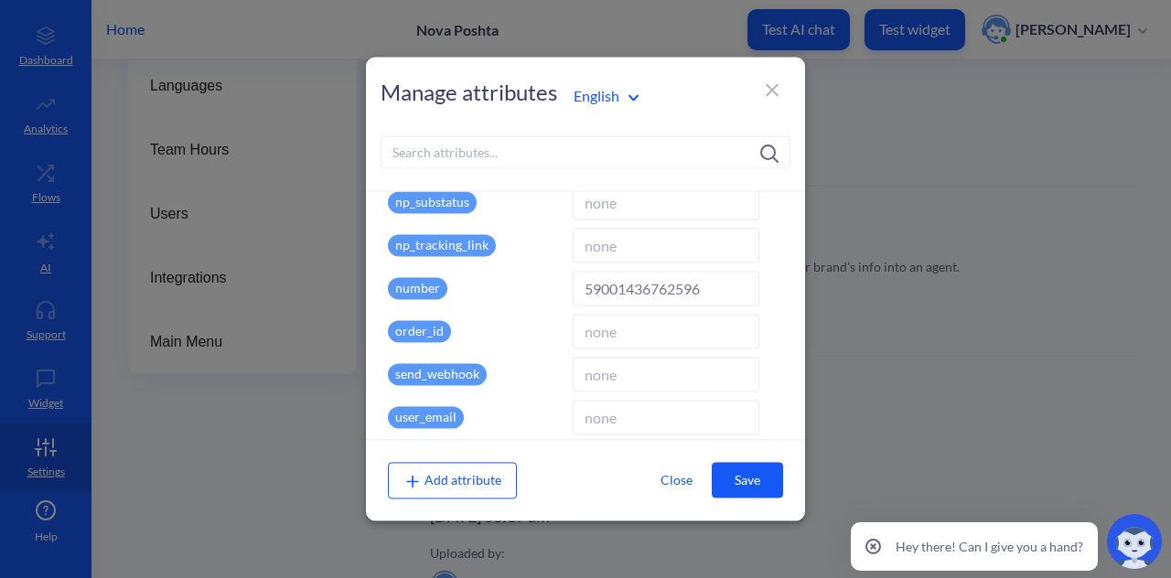
scroll to position [996, 0]
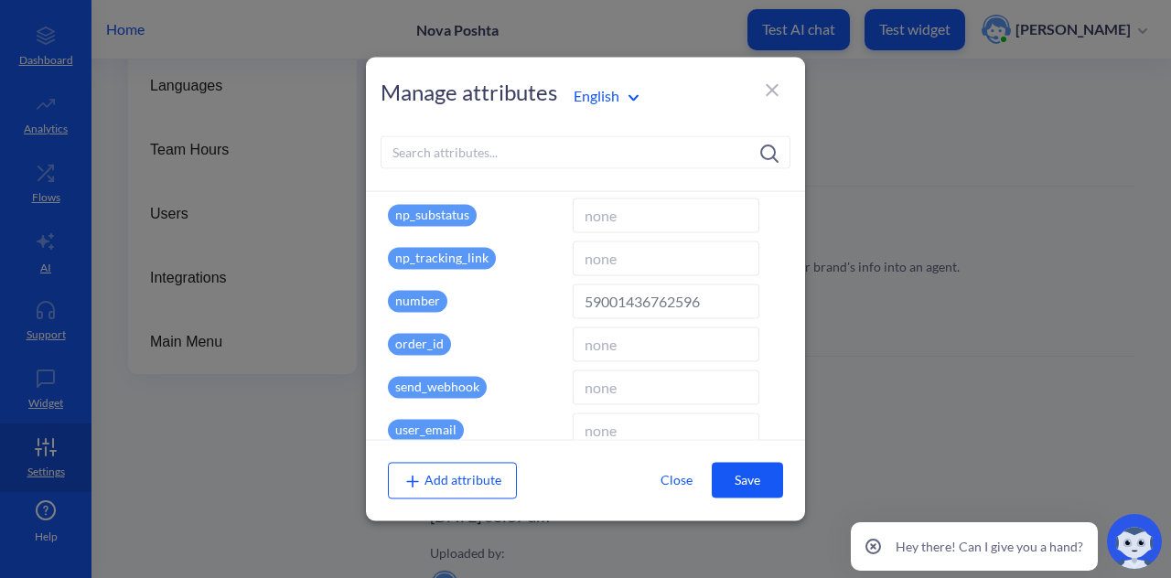
click at [770, 89] on icon at bounding box center [772, 89] width 13 height 13
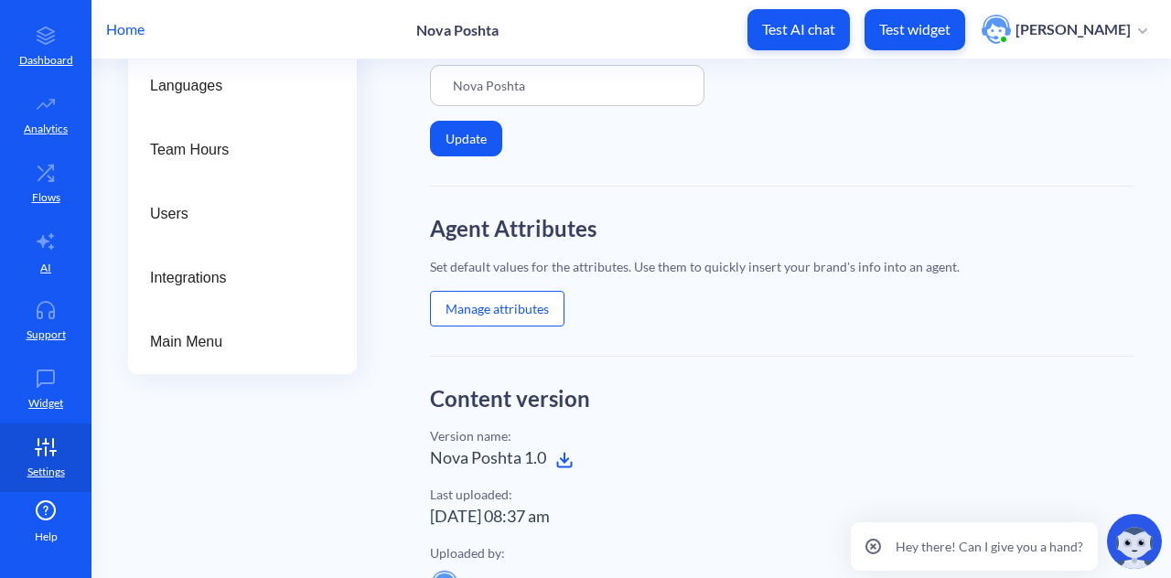
click at [38, 497] on ul "Dashboard Workflows Analytics Flows AI Support Widget Settings" at bounding box center [46, 250] width 92 height 500
click at [45, 512] on icon at bounding box center [45, 511] width 5 height 10
click at [46, 59] on p "Dashboard" at bounding box center [46, 60] width 54 height 16
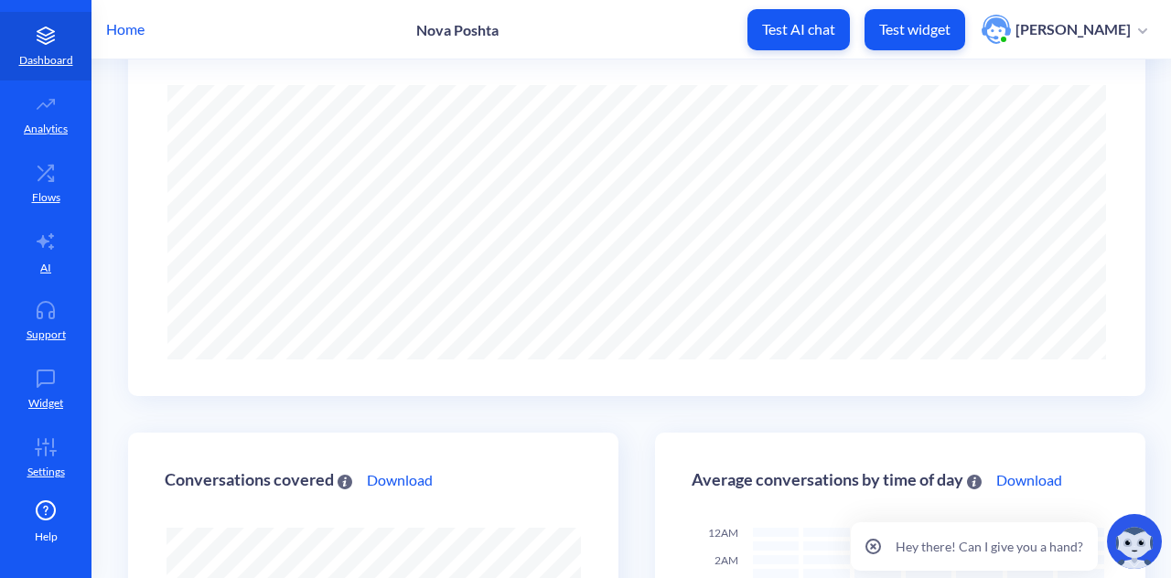
scroll to position [578, 1171]
click at [44, 501] on icon at bounding box center [46, 510] width 18 height 18
click at [34, 456] on link "Settings" at bounding box center [46, 458] width 92 height 69
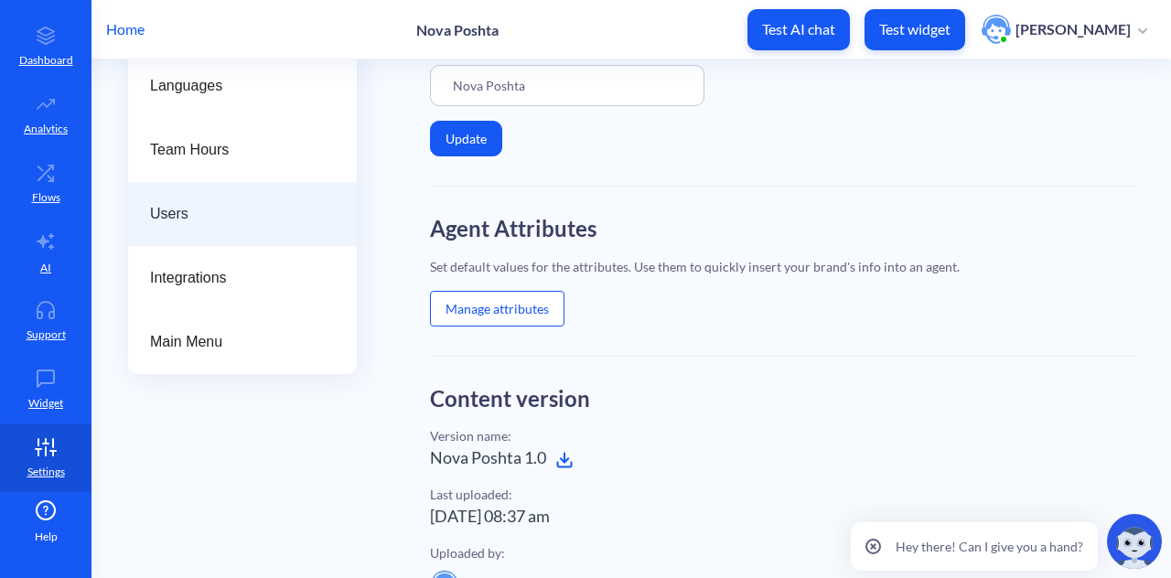
click at [210, 209] on span "Users" at bounding box center [235, 214] width 170 height 22
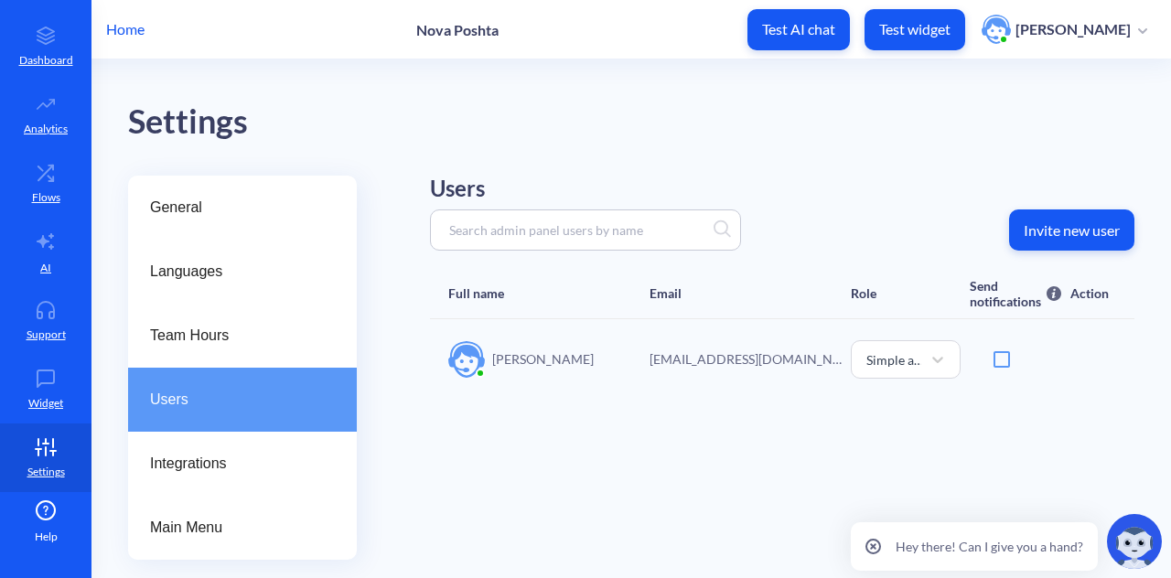
click at [1078, 223] on p "Invite new user" at bounding box center [1072, 230] width 96 height 18
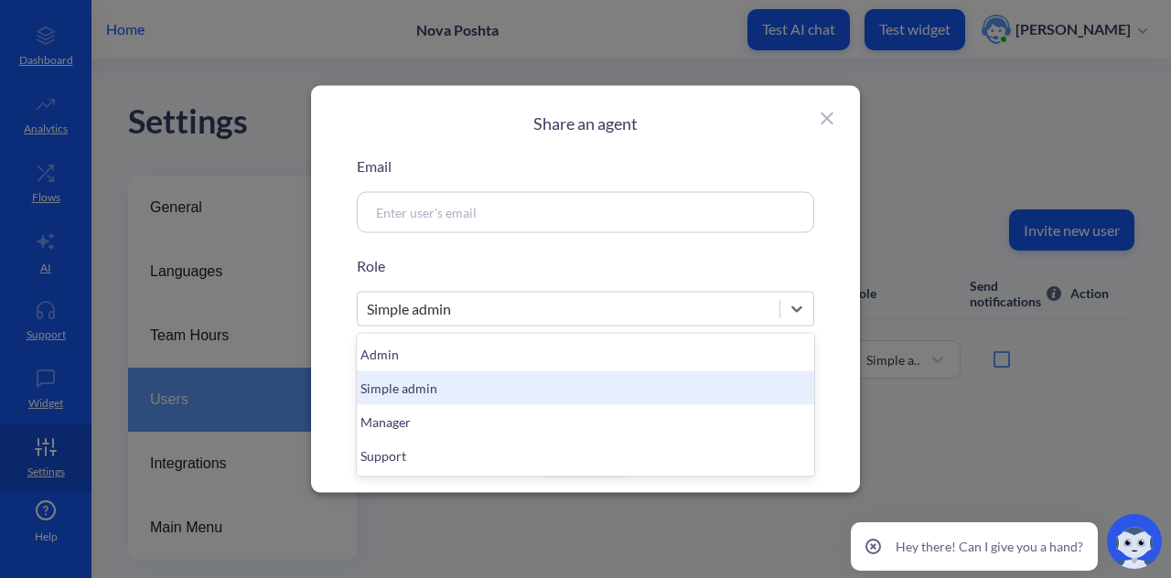
click at [652, 318] on div "Simple admin" at bounding box center [569, 309] width 422 height 33
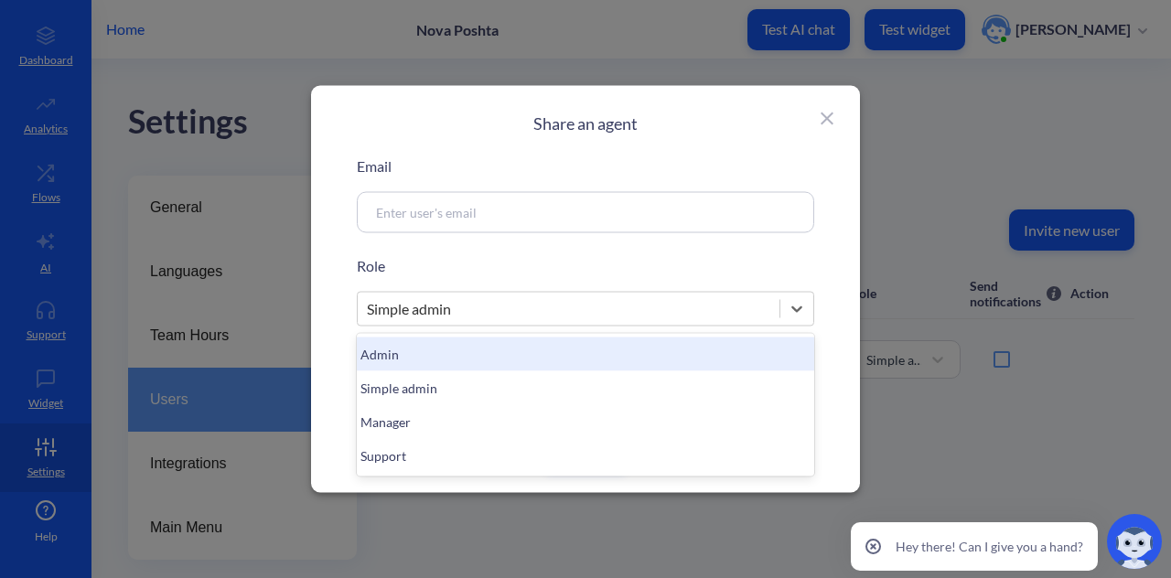
click at [606, 359] on div "Admin" at bounding box center [586, 355] width 458 height 34
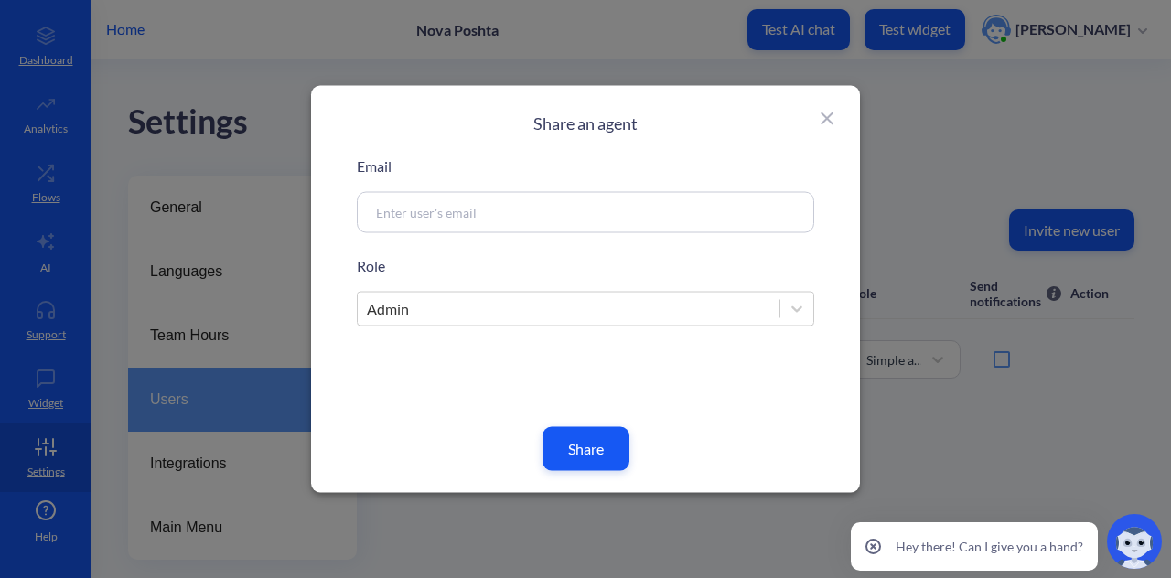
click at [630, 222] on input at bounding box center [563, 212] width 393 height 21
paste input "elvira.solnyshkina@botscrew.com"
type input "elvira.solnyshkina@botscrew.com"
click at [598, 447] on button "Share" at bounding box center [586, 449] width 87 height 44
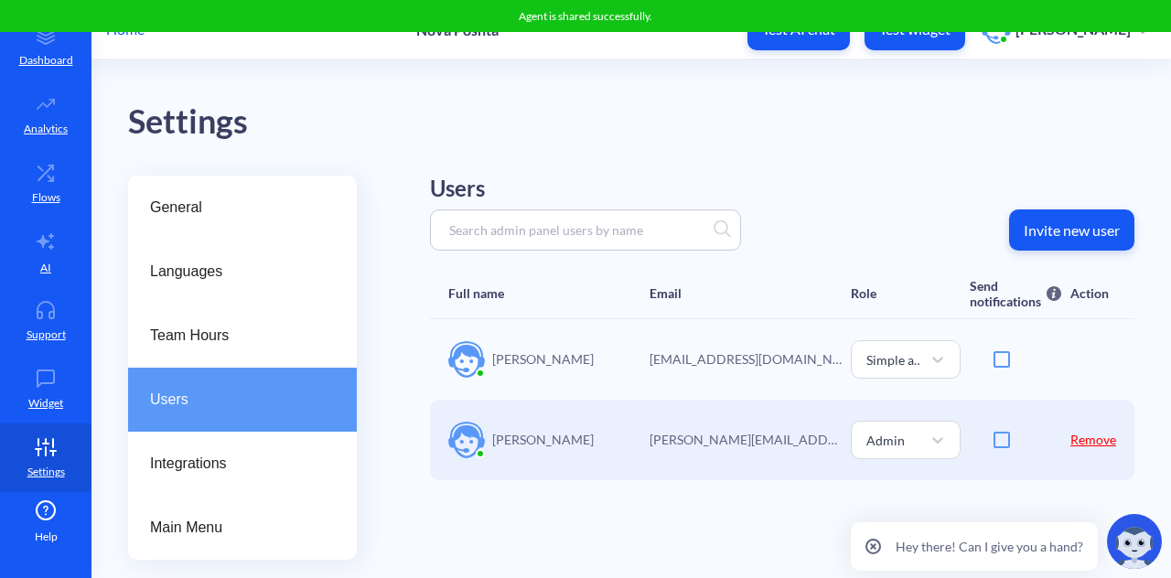
click at [716, 497] on div "Users Invite new user Full name Email Role Send notifications Send email notifi…" at bounding box center [782, 368] width 705 height 384
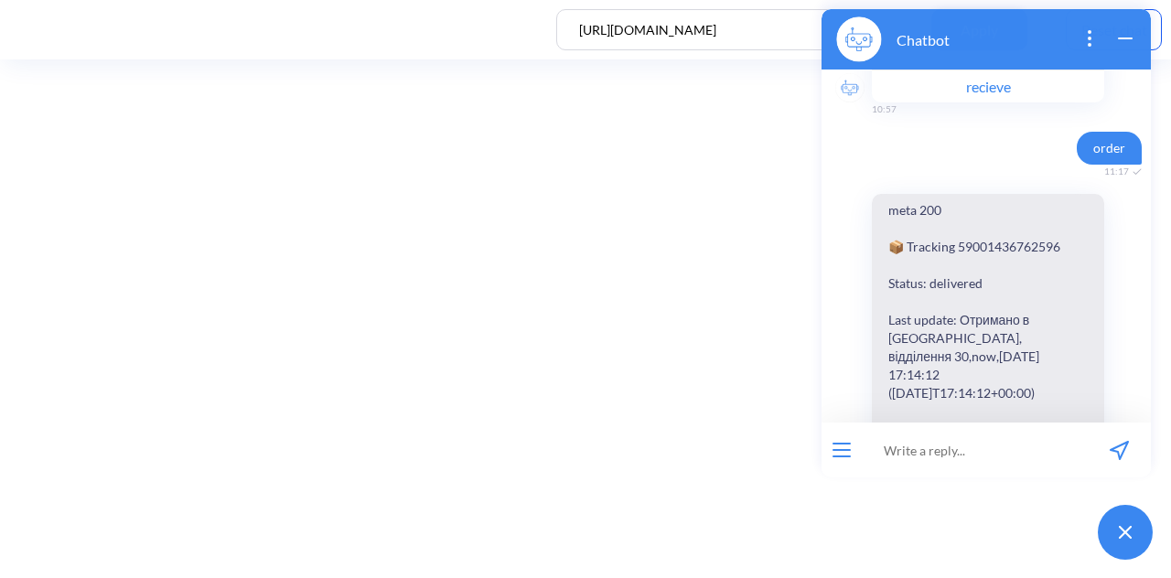
scroll to position [436, 0]
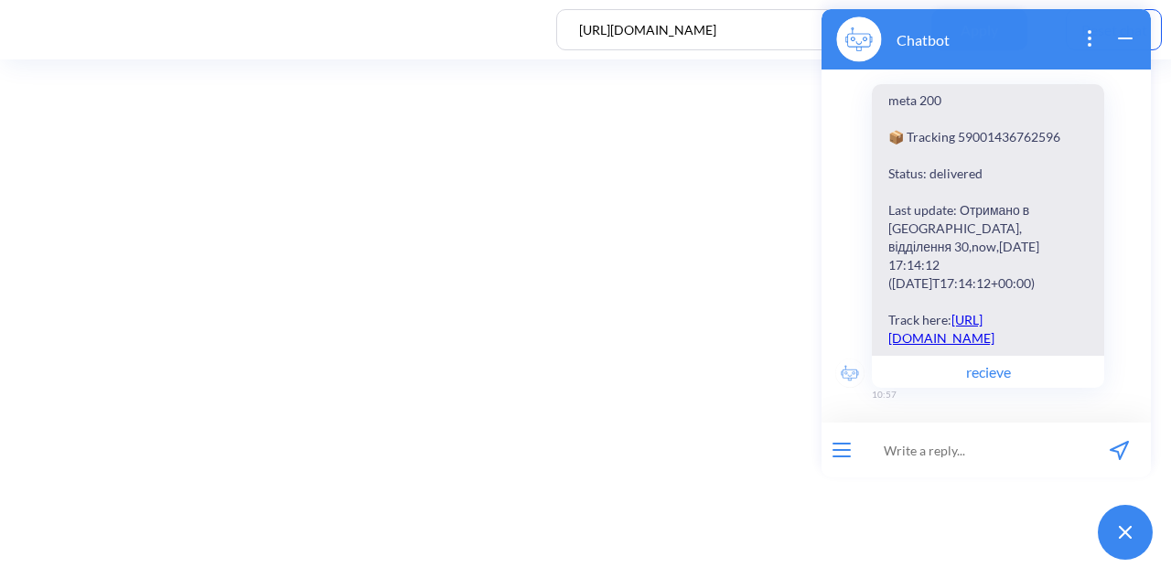
click at [953, 464] on input at bounding box center [975, 450] width 226 height 55
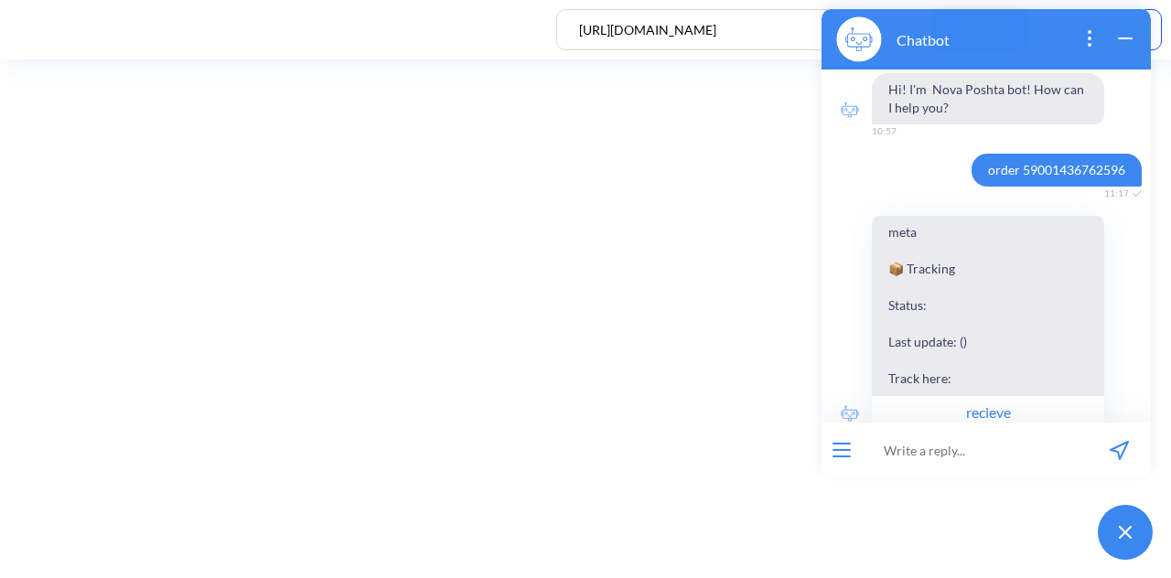
drag, startPoint x: 974, startPoint y: 163, endPoint x: 1129, endPoint y: 160, distance: 155.6
click at [1129, 160] on span "order 59001436762596" at bounding box center [1061, 170] width 179 height 33
drag, startPoint x: 1111, startPoint y: 167, endPoint x: 979, endPoint y: 166, distance: 131.8
click at [979, 166] on span "order 59001436762596" at bounding box center [1057, 170] width 170 height 33
copy span "order 59001436762596"
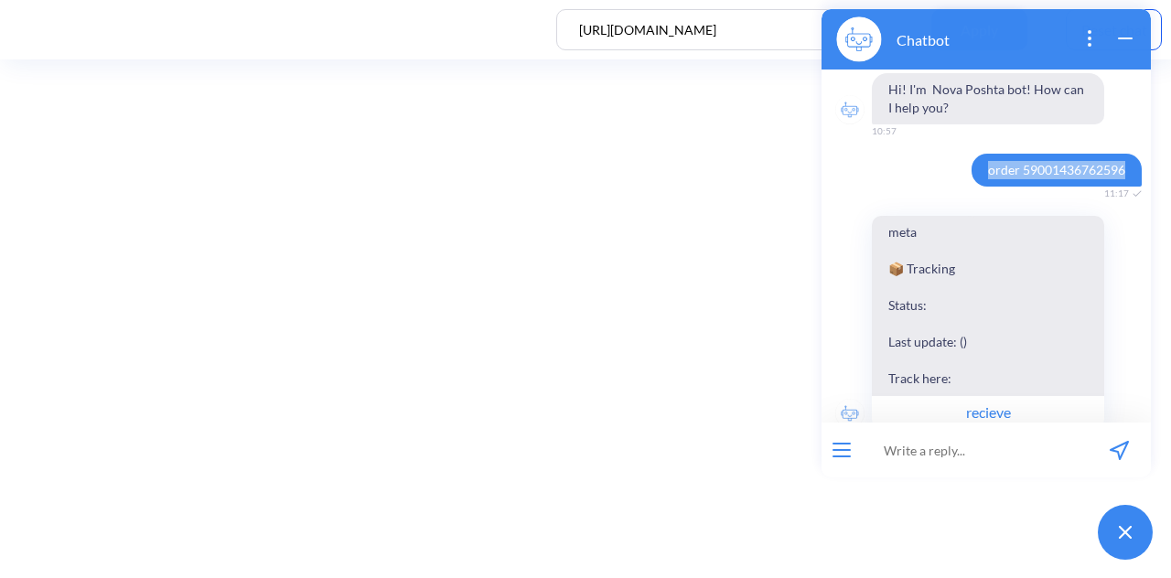
scroll to position [436, 0]
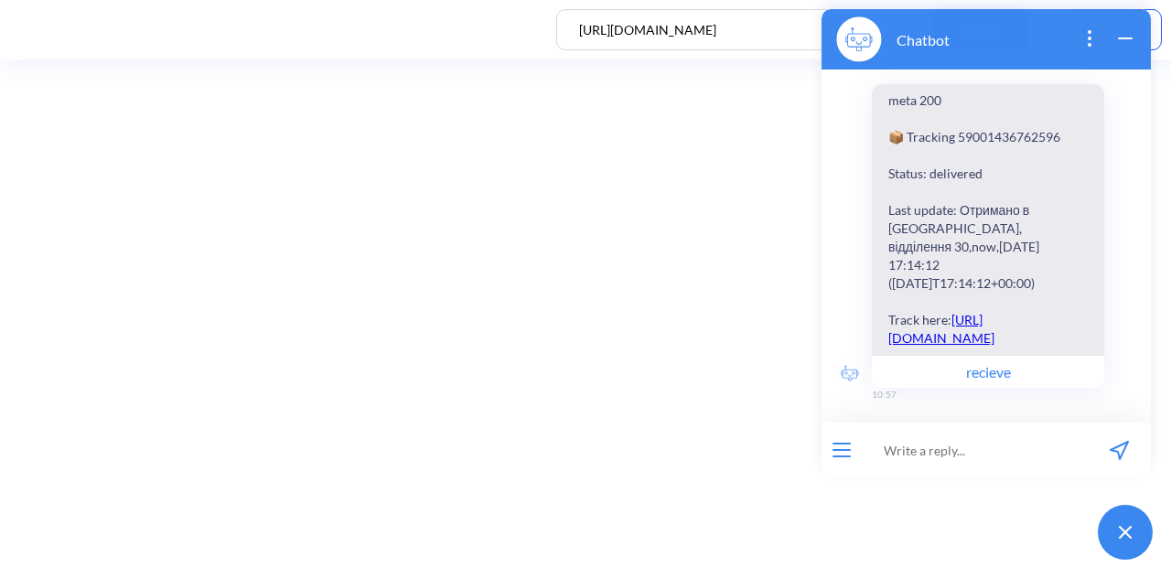
click at [977, 458] on input at bounding box center [975, 450] width 226 height 55
paste input "order 59001436762596"
type input "order 59001436762596"
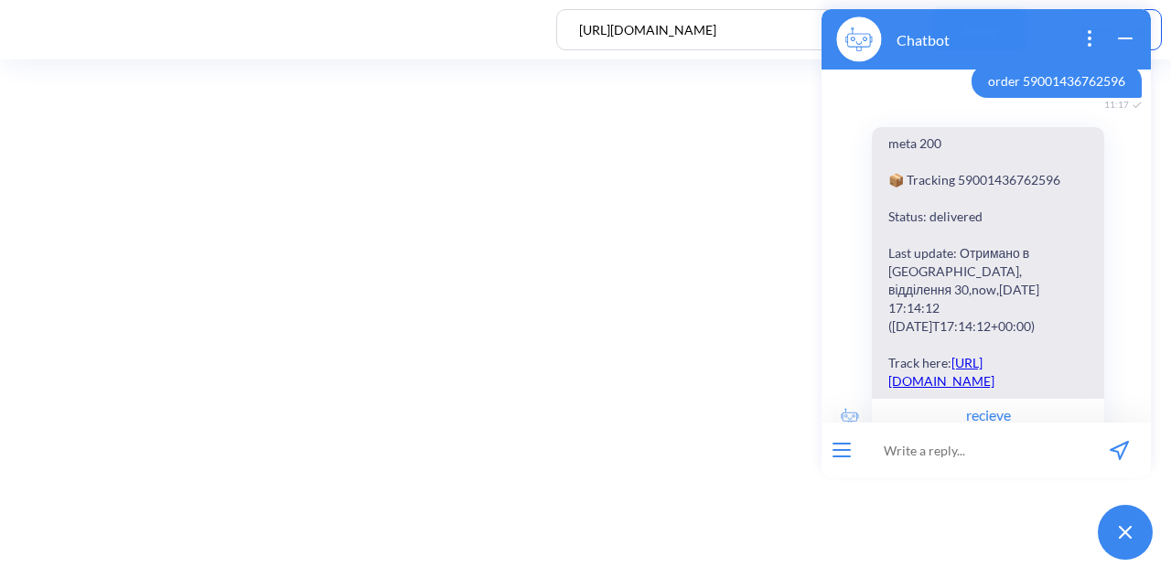
scroll to position [831, 0]
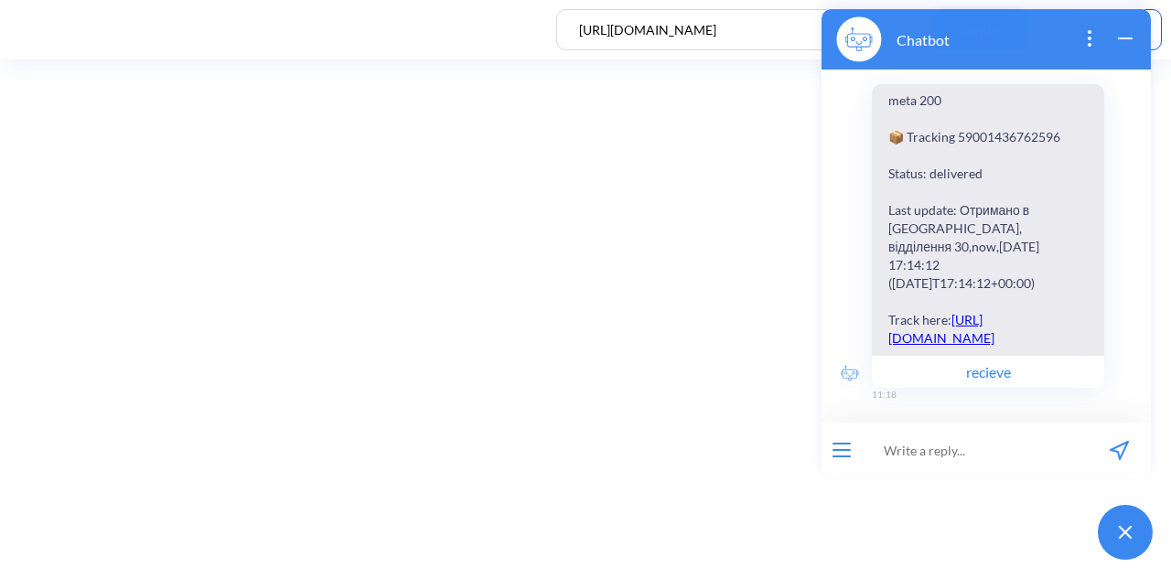
drag, startPoint x: 891, startPoint y: 118, endPoint x: 921, endPoint y: 116, distance: 30.3
click at [921, 116] on span "meta 200 📦 Tracking 59001436762596 Status: delivered Last update: Отримано в [G…" at bounding box center [981, 219] width 219 height 271
click at [1019, 457] on input at bounding box center [975, 450] width 226 height 55
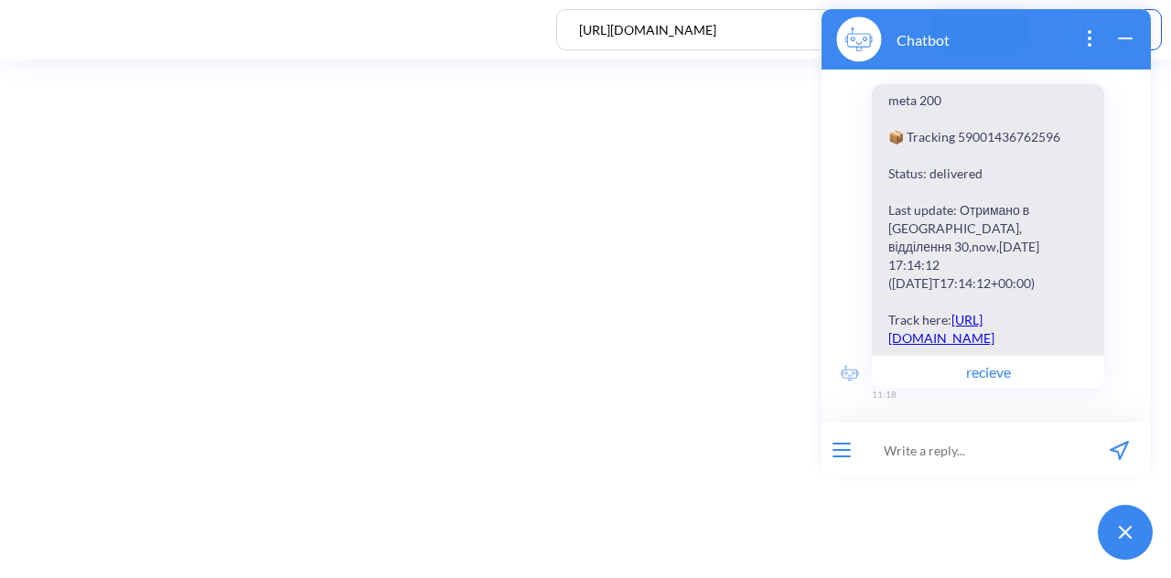
click at [970, 446] on input at bounding box center [975, 450] width 226 height 55
paste input "order 59001436762596"
type input "order 59001436762596"
click at [1125, 455] on icon "send message" at bounding box center [1119, 450] width 19 height 19
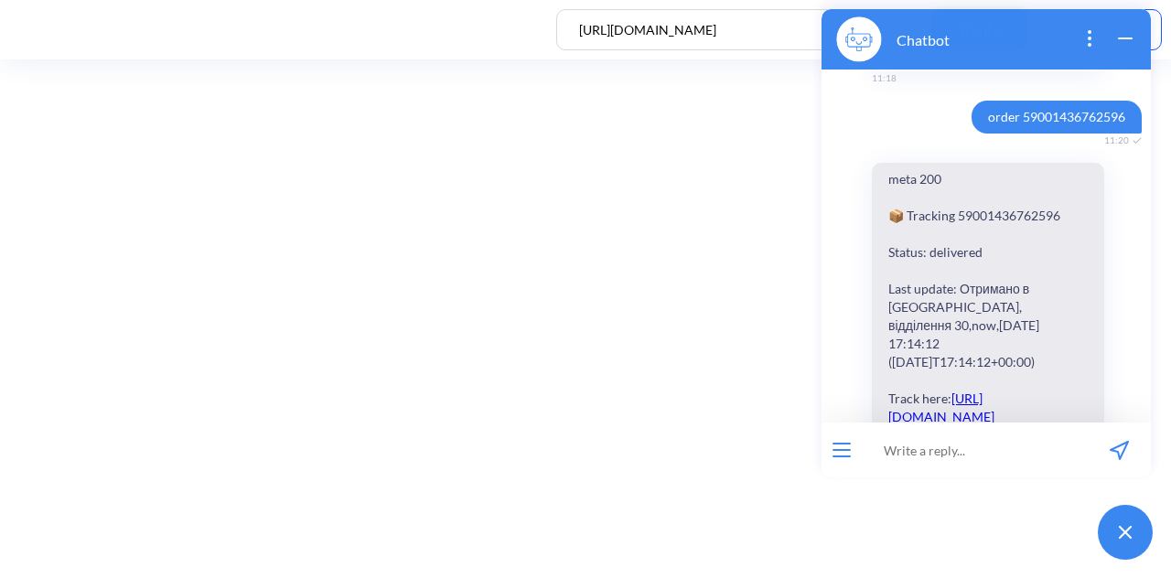
scroll to position [1226, 0]
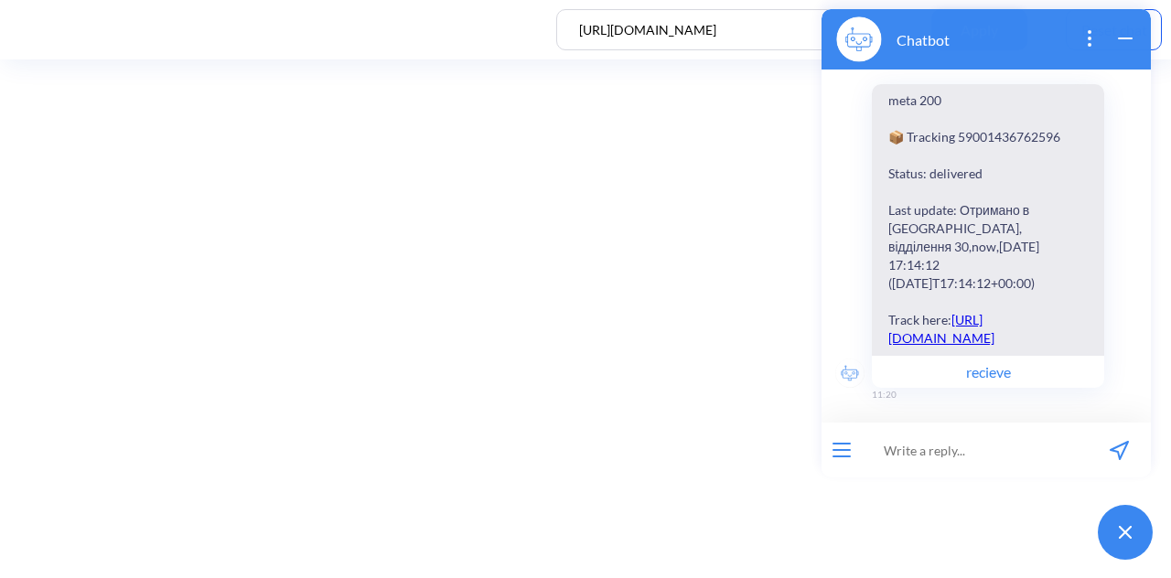
click at [911, 451] on input at bounding box center [975, 450] width 226 height 55
paste input "order 59001436762596"
type input "order 59001436762596"
click at [1125, 448] on icon "send message" at bounding box center [1119, 450] width 19 height 19
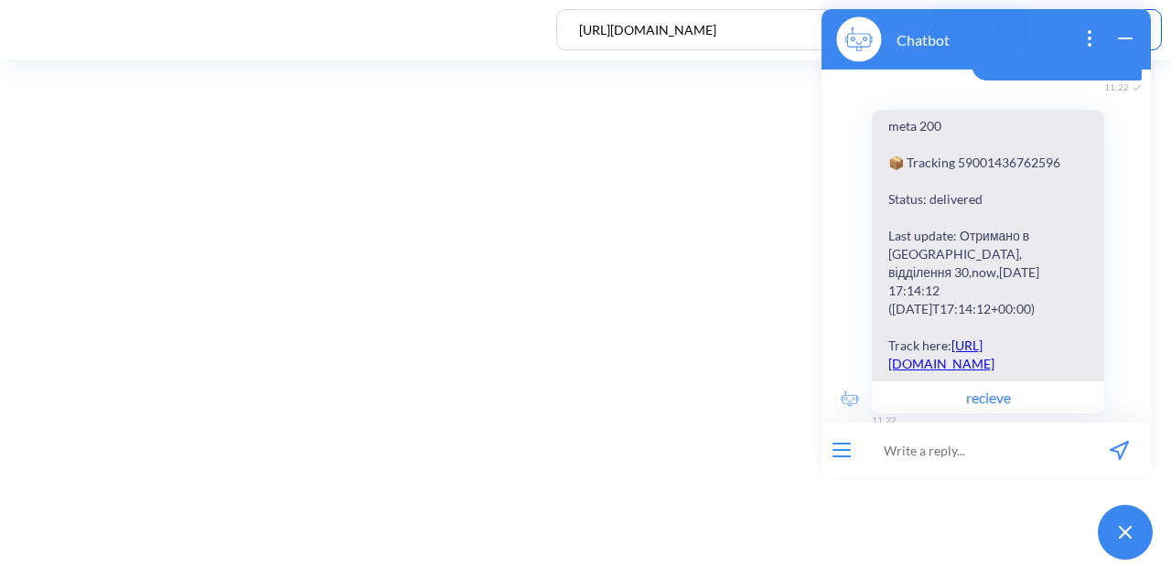
scroll to position [1621, 0]
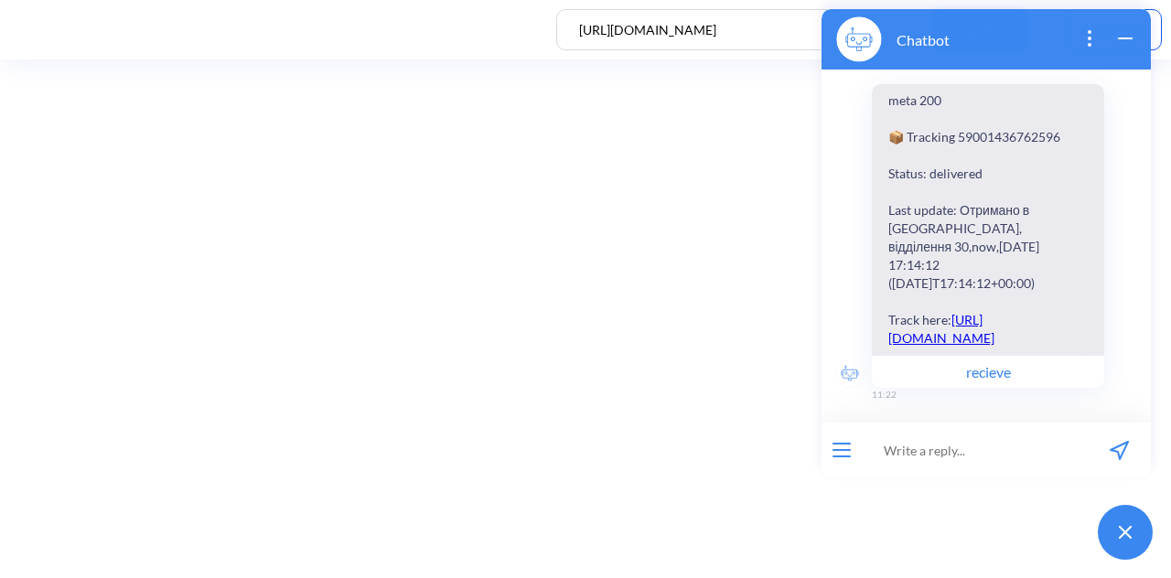
click at [961, 442] on input at bounding box center [975, 450] width 226 height 55
paste input "order 59001436762596"
type input "order 59001436762596"
click at [1136, 448] on button "send message" at bounding box center [1119, 450] width 63 height 55
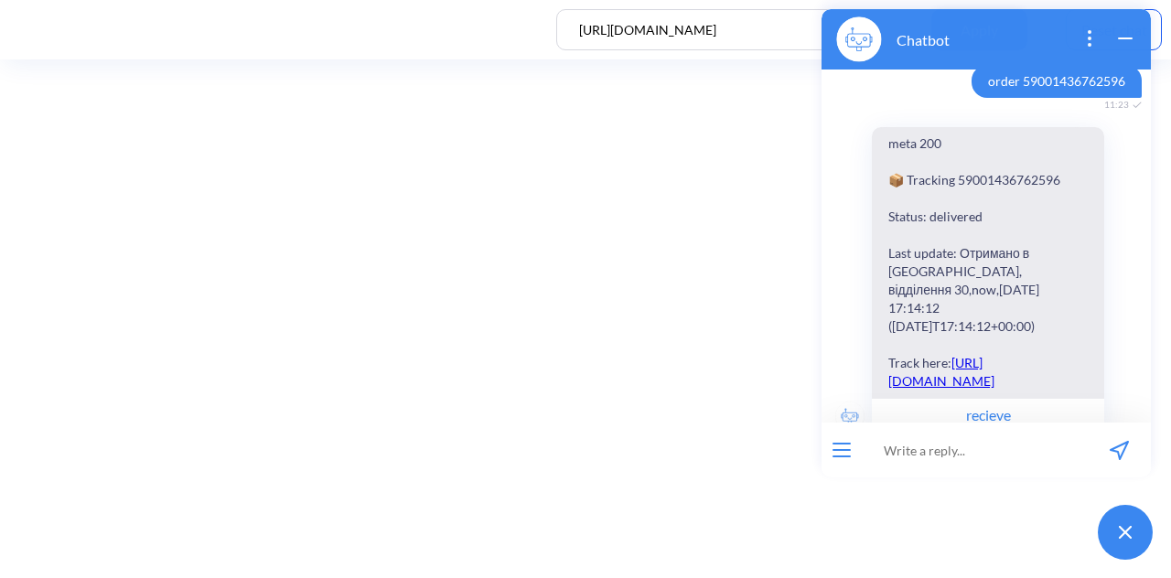
scroll to position [2017, 0]
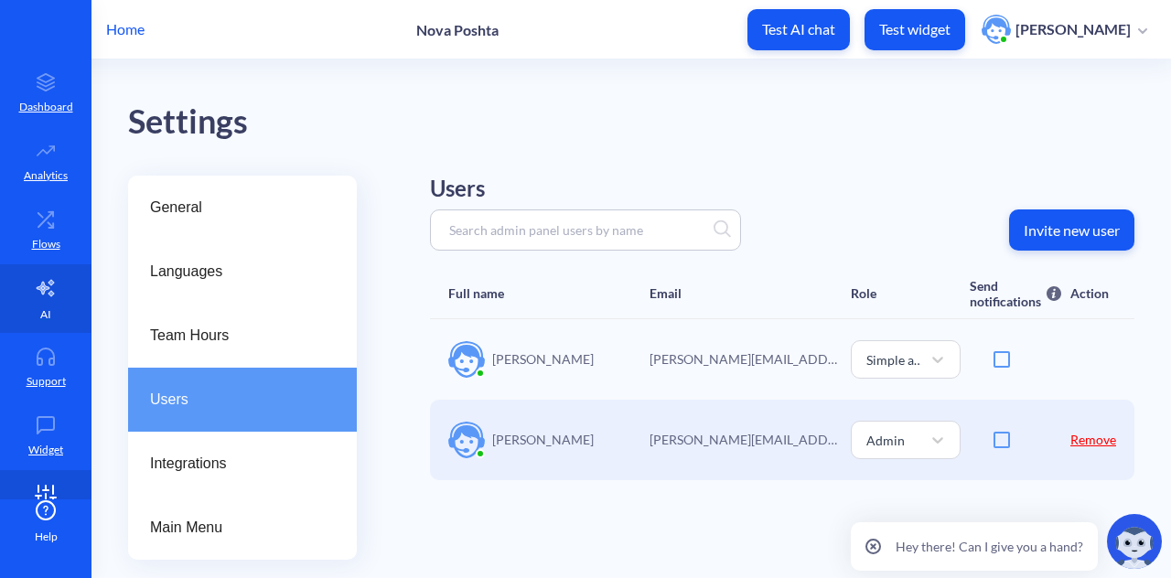
click at [53, 285] on icon at bounding box center [46, 288] width 22 height 22
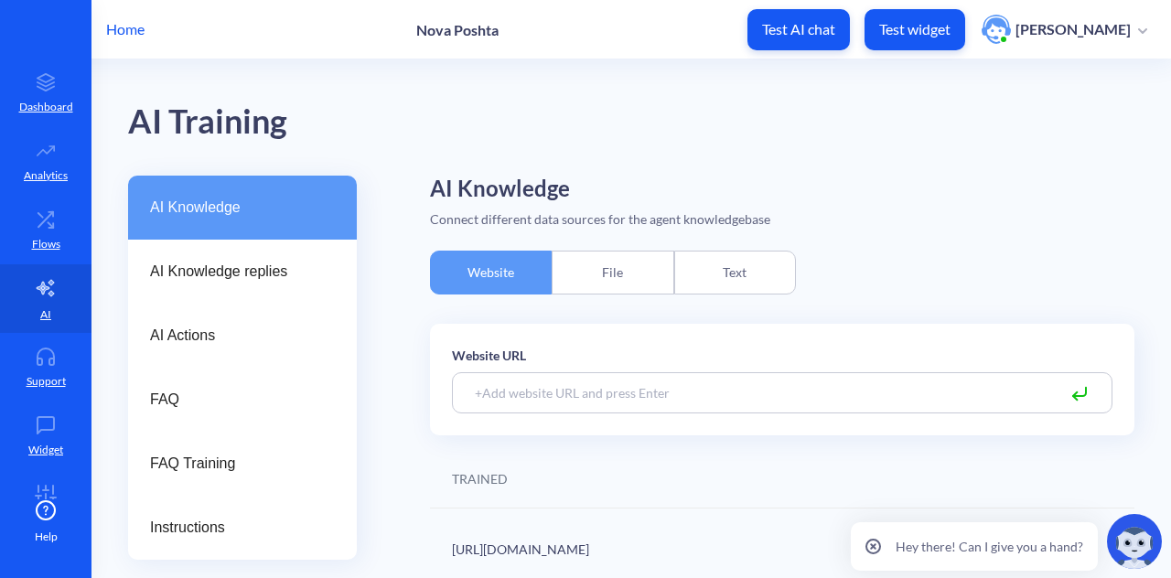
scroll to position [12, 0]
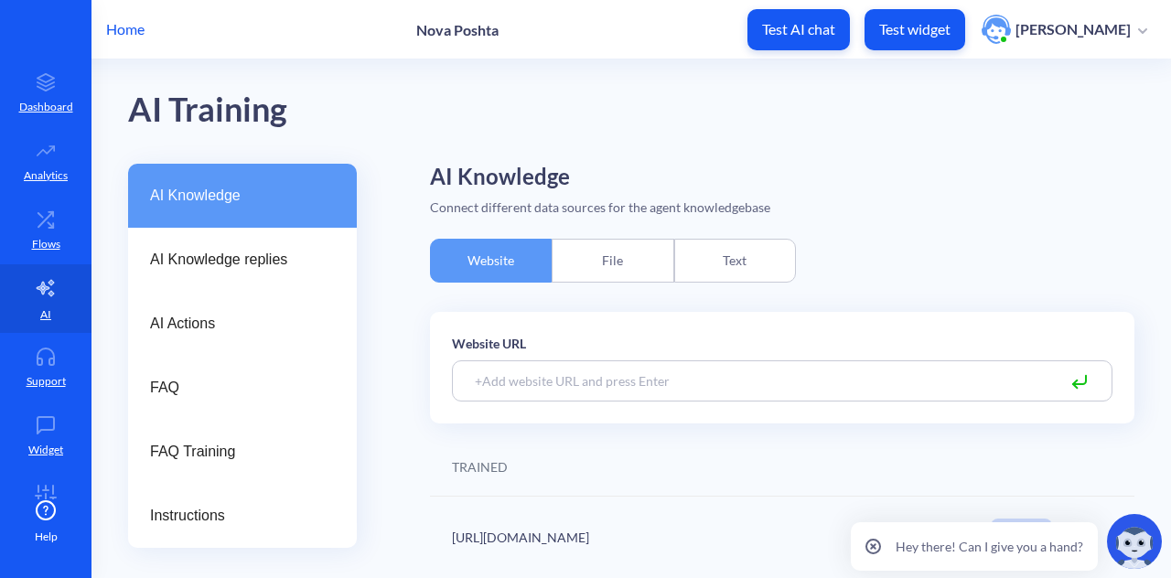
click at [575, 429] on div "Website URL TRAINED https://novaposhta.ua 250 Amount of trained pages List of t…" at bounding box center [782, 445] width 705 height 267
click at [576, 427] on div "Website URL TRAINED https://novaposhta.ua 250 Amount of trained pages List of t…" at bounding box center [782, 445] width 705 height 267
click at [921, 446] on div "TRAINED" at bounding box center [782, 467] width 705 height 59
click at [859, 449] on div "TRAINED" at bounding box center [782, 467] width 705 height 59
click at [950, 180] on h2 "AI Knowledge" at bounding box center [782, 177] width 705 height 27
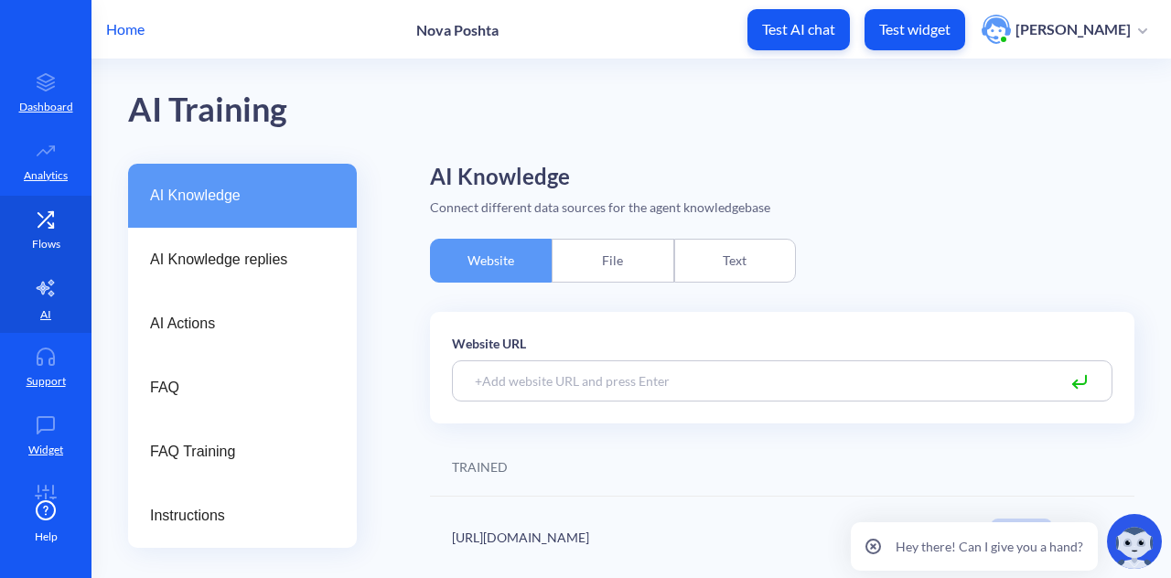
click at [40, 221] on icon at bounding box center [45, 218] width 15 height 15
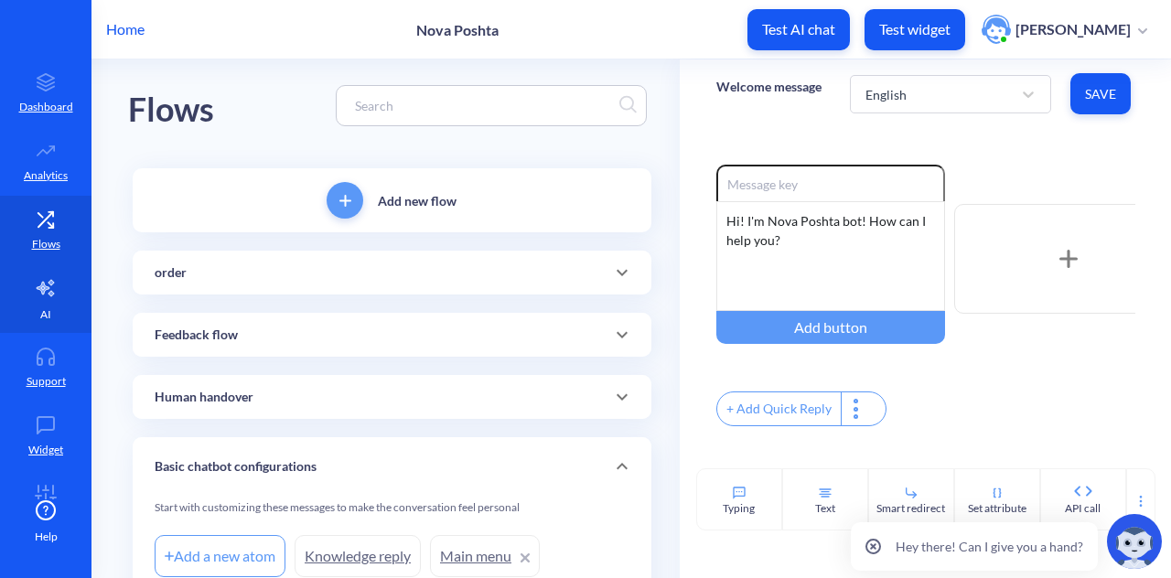
click at [50, 289] on icon at bounding box center [46, 288] width 22 height 22
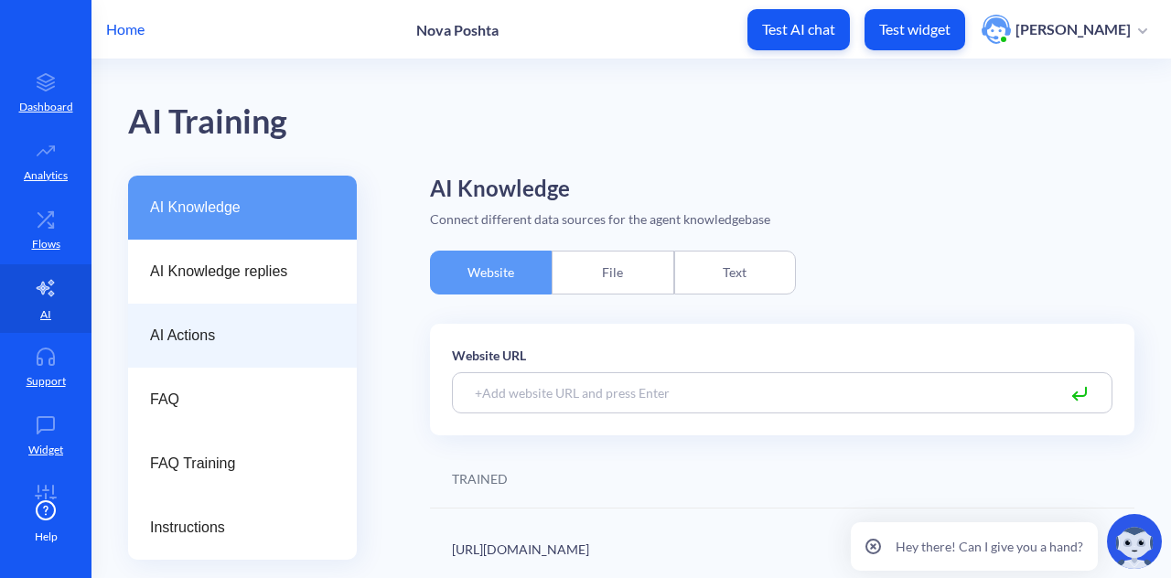
scroll to position [12, 0]
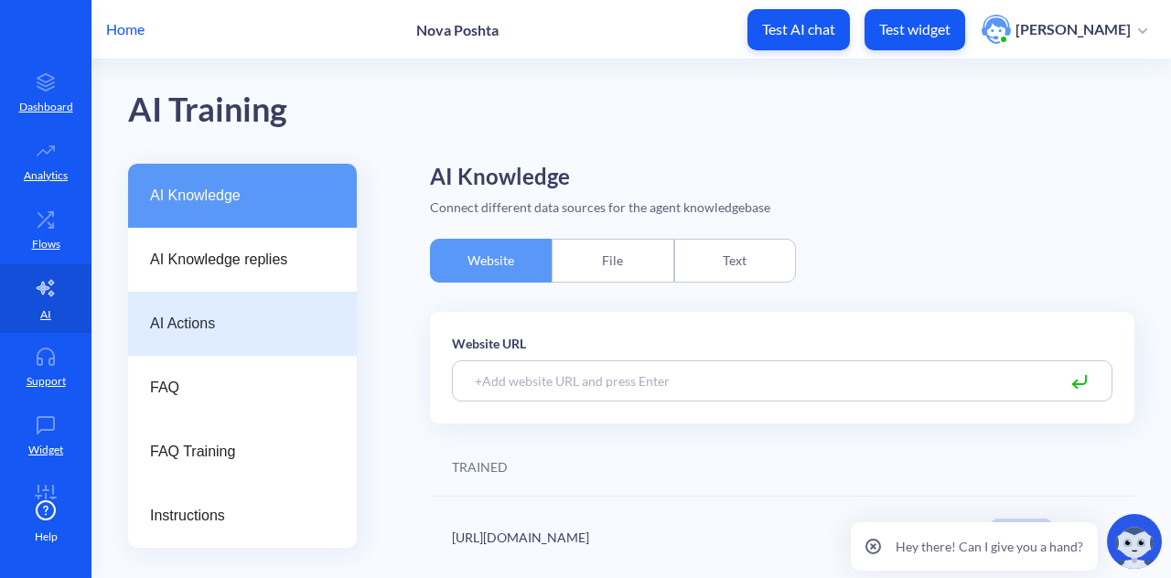
click at [232, 316] on span "AI Actions" at bounding box center [235, 324] width 170 height 22
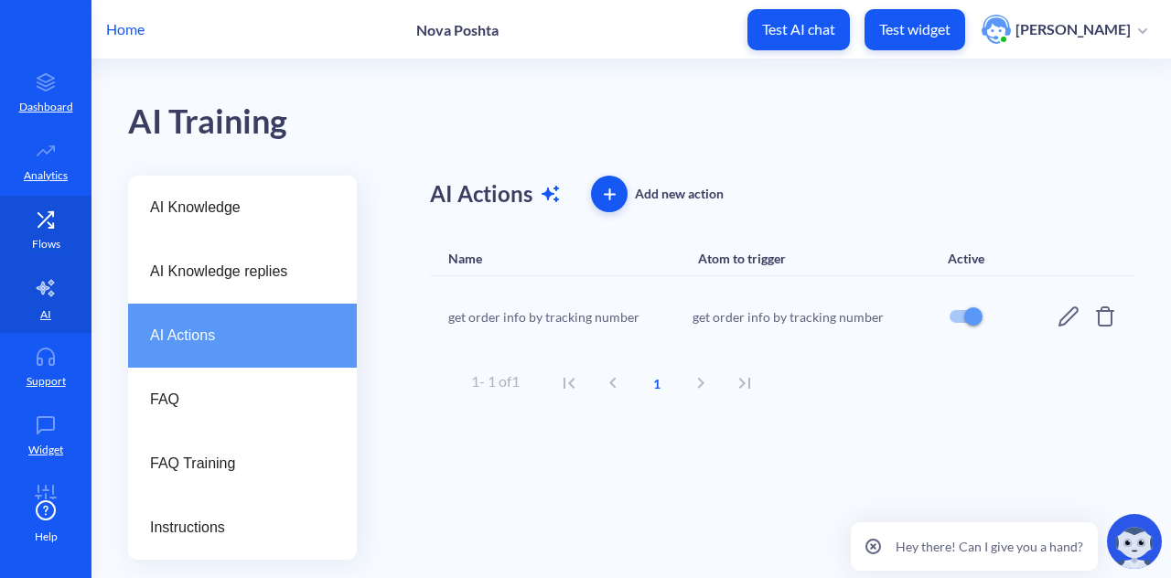
click at [25, 245] on link "Flows" at bounding box center [46, 230] width 92 height 69
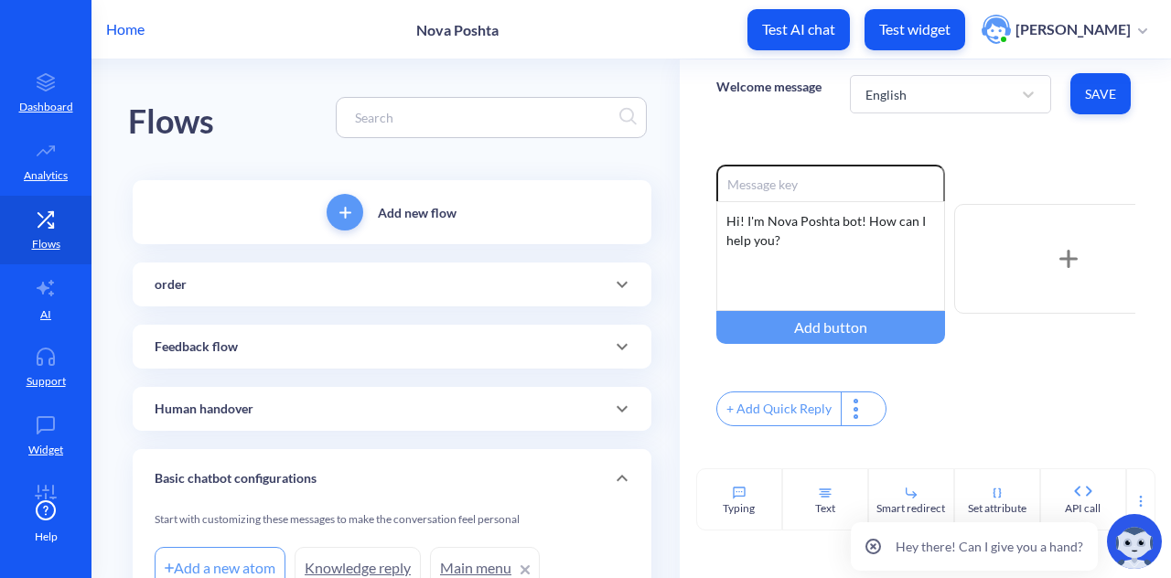
scroll to position [146, 0]
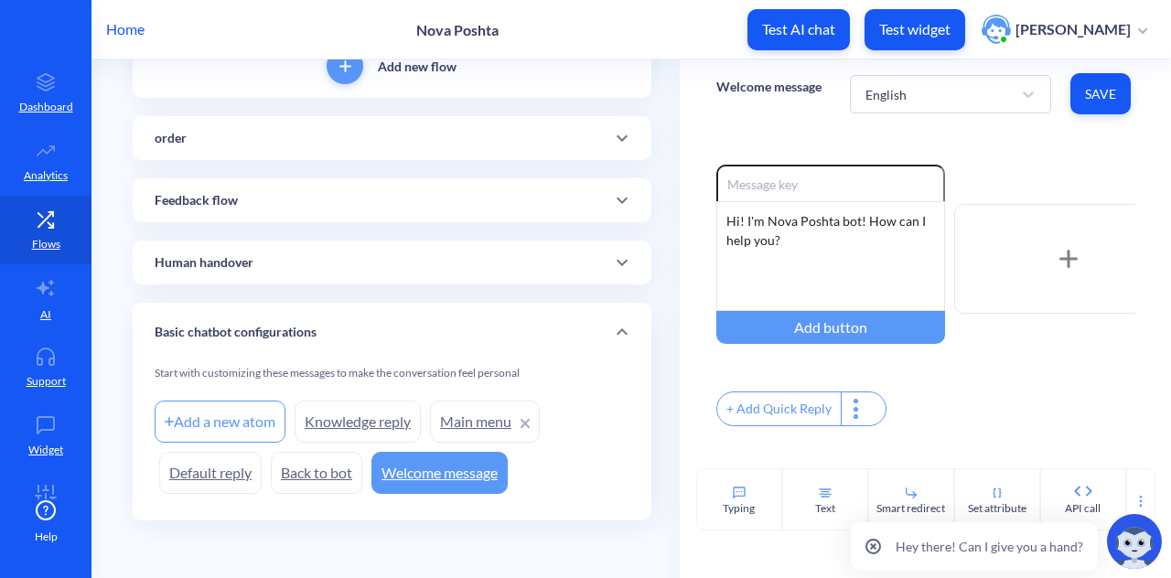
click at [305, 148] on div "order" at bounding box center [392, 138] width 519 height 44
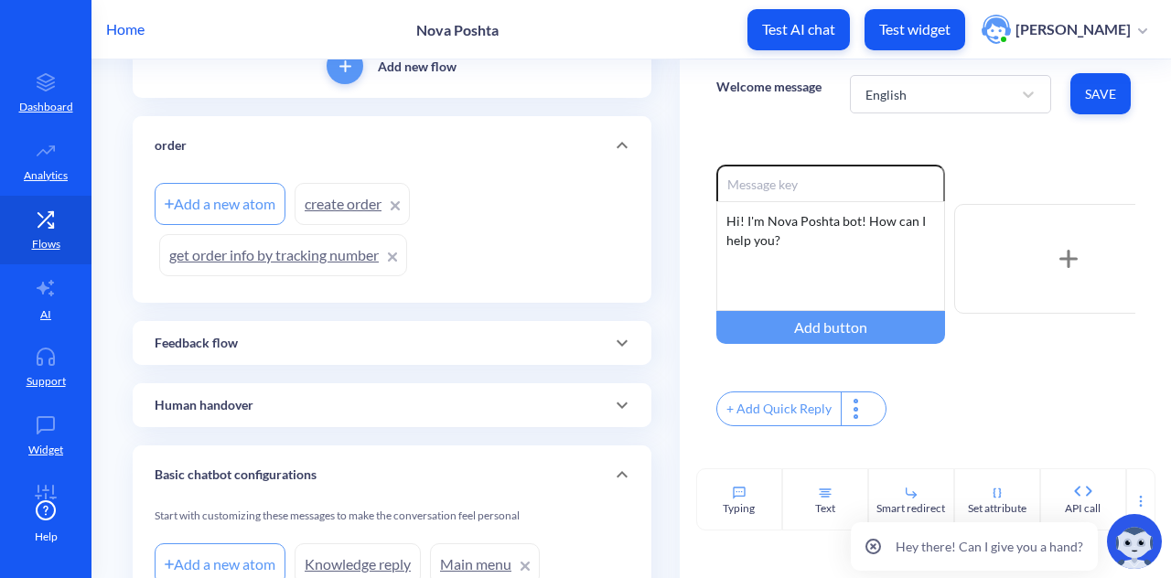
click at [278, 244] on link "get order info by tracking number" at bounding box center [283, 255] width 248 height 42
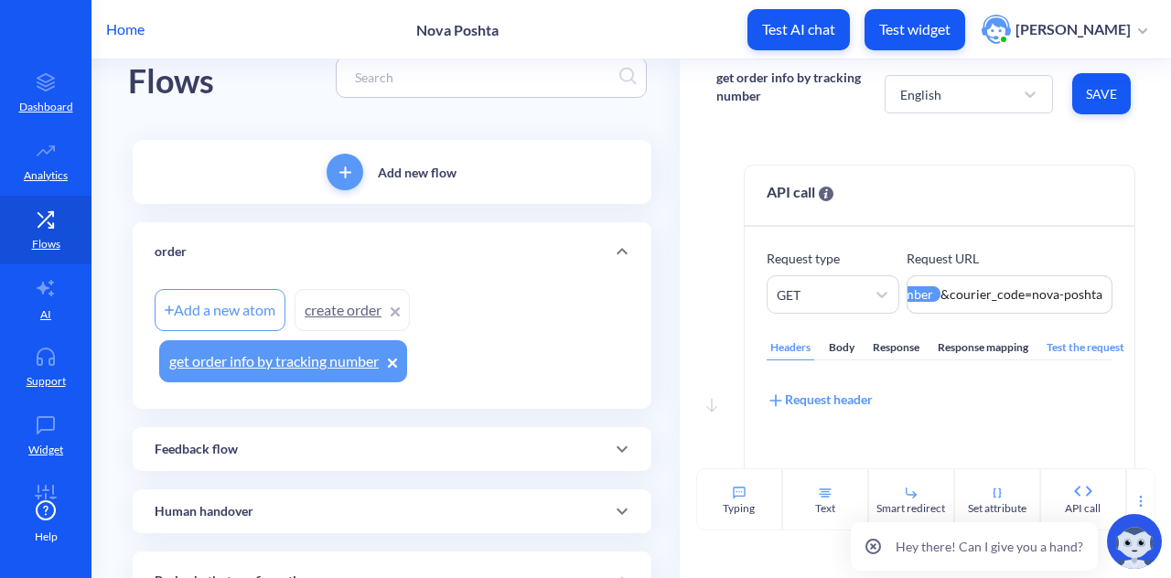
scroll to position [39, 0]
click at [298, 358] on link "get order info by tracking number" at bounding box center [283, 362] width 248 height 42
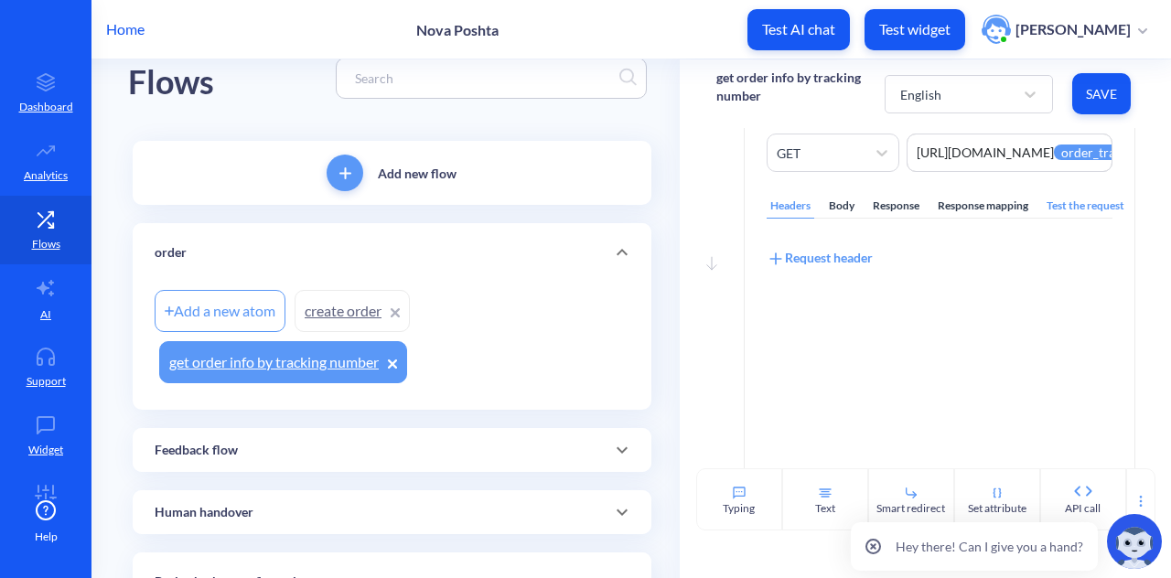
scroll to position [141, 0]
click at [50, 307] on link "AI" at bounding box center [46, 298] width 92 height 69
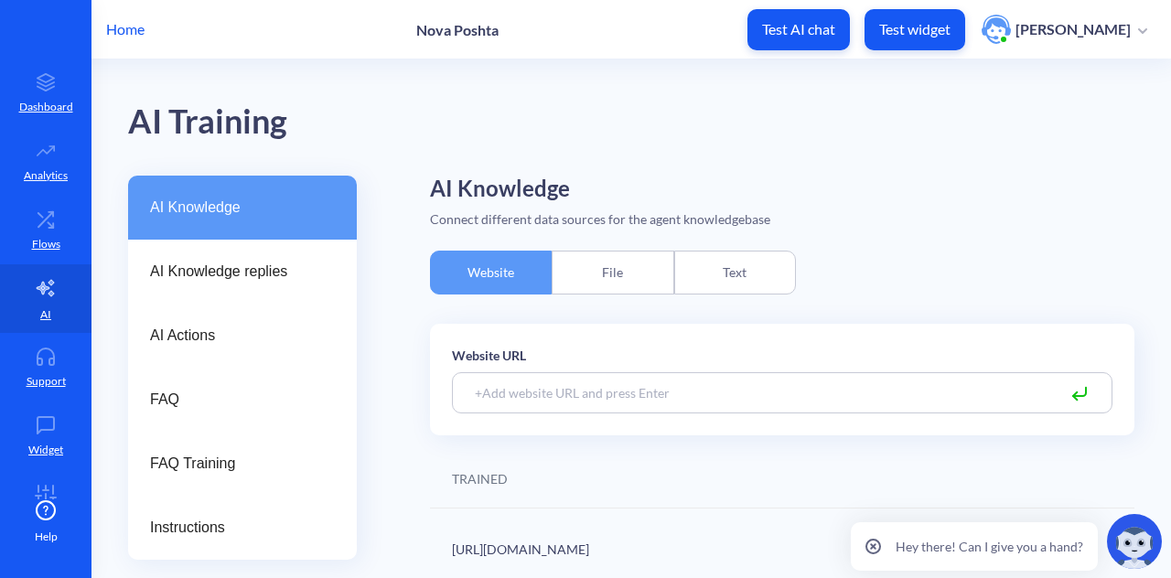
scroll to position [12, 0]
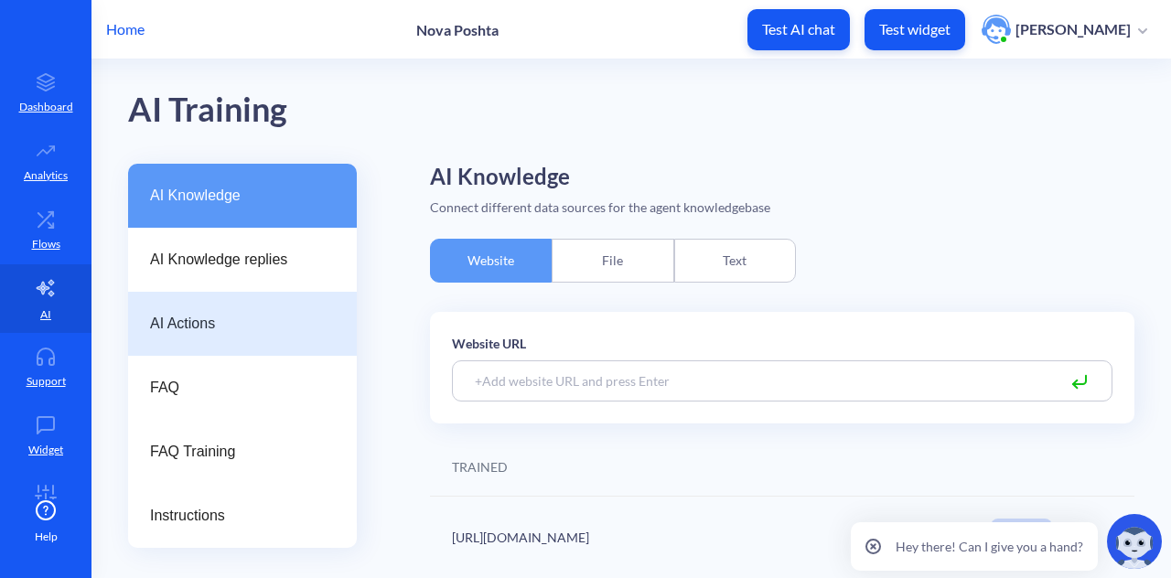
click at [227, 312] on div "AI Actions" at bounding box center [242, 324] width 229 height 64
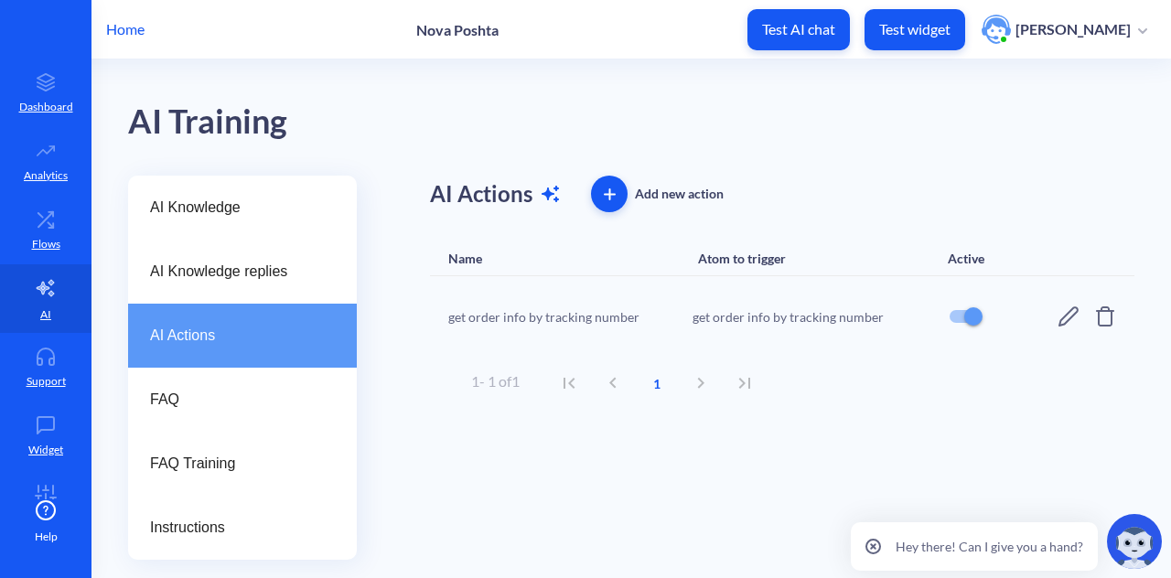
click at [1056, 312] on div "get order info by tracking number get order info by tracking number" at bounding box center [782, 316] width 705 height 81
click at [1061, 312] on icon at bounding box center [1069, 317] width 22 height 22
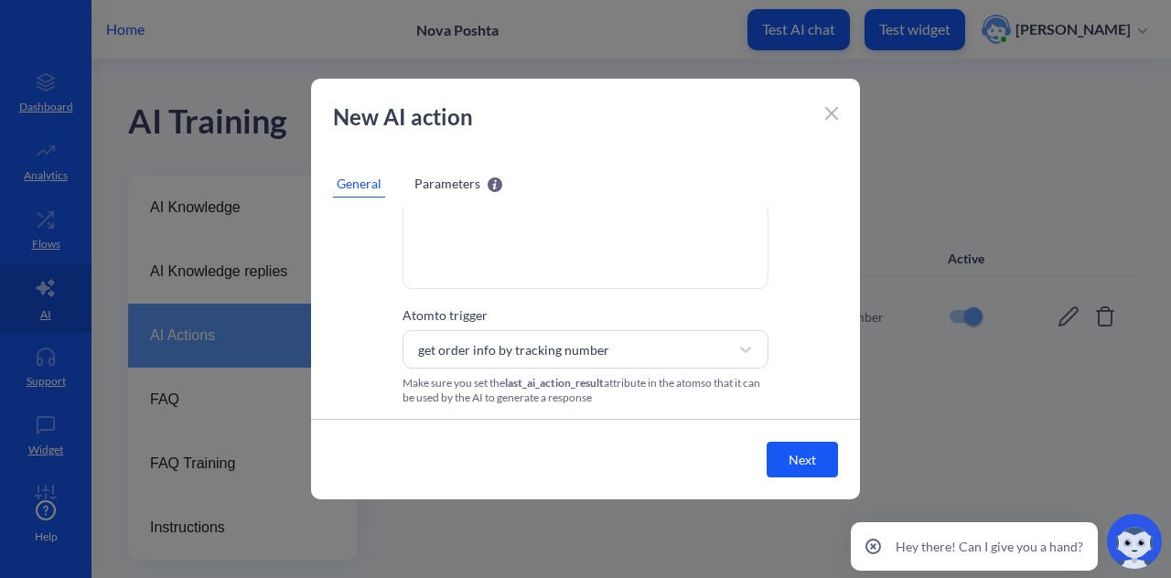
scroll to position [188, 0]
click at [444, 188] on span "Parameters" at bounding box center [448, 183] width 66 height 19
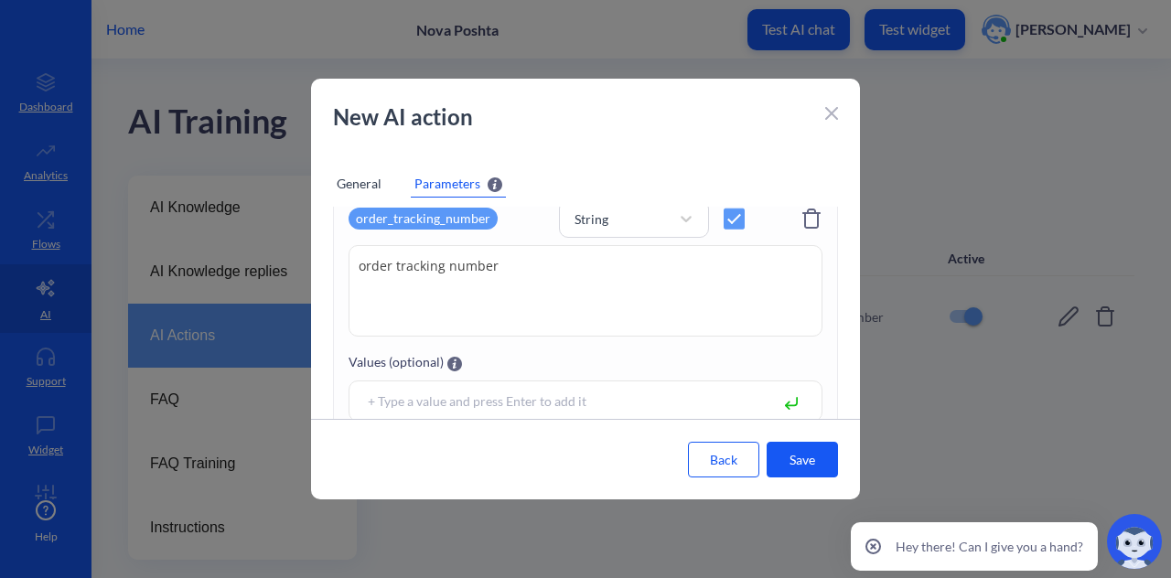
scroll to position [0, 0]
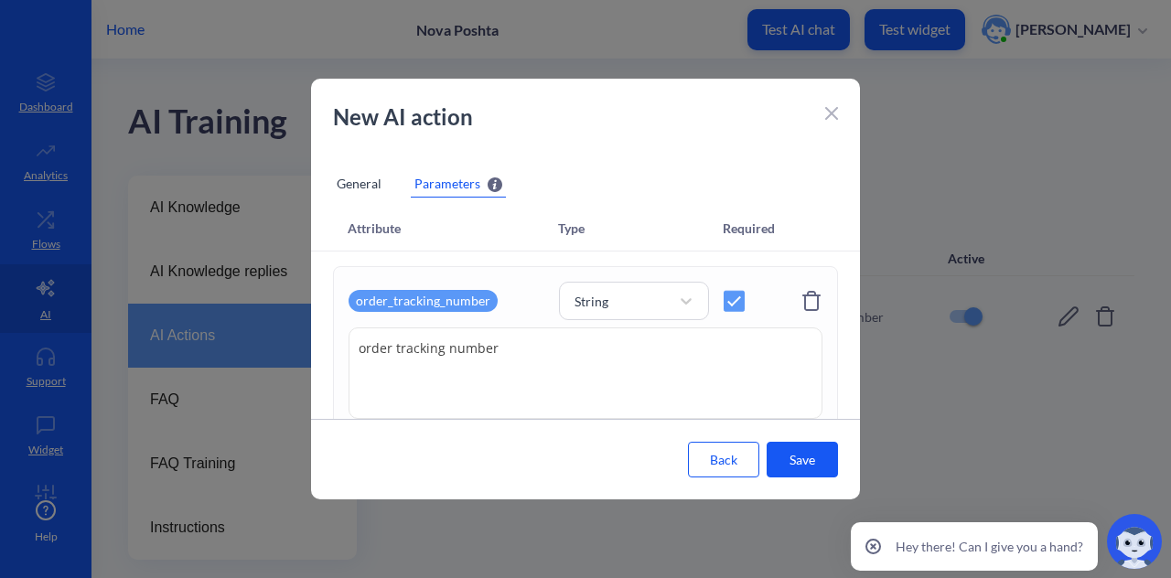
click at [832, 106] on div at bounding box center [831, 112] width 13 height 22
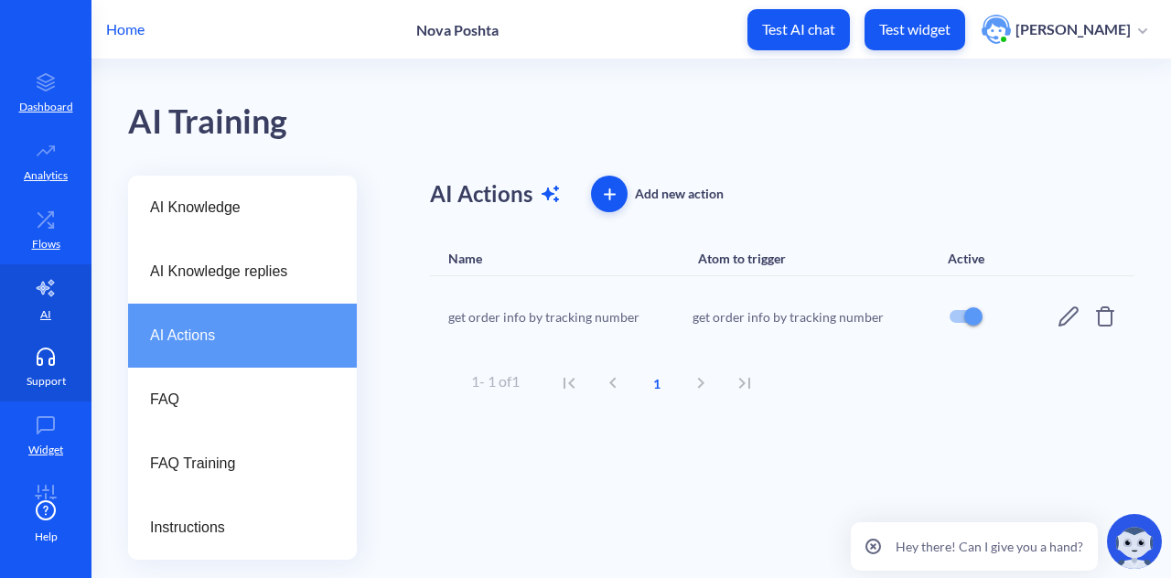
click at [45, 361] on icon at bounding box center [45, 357] width 37 height 18
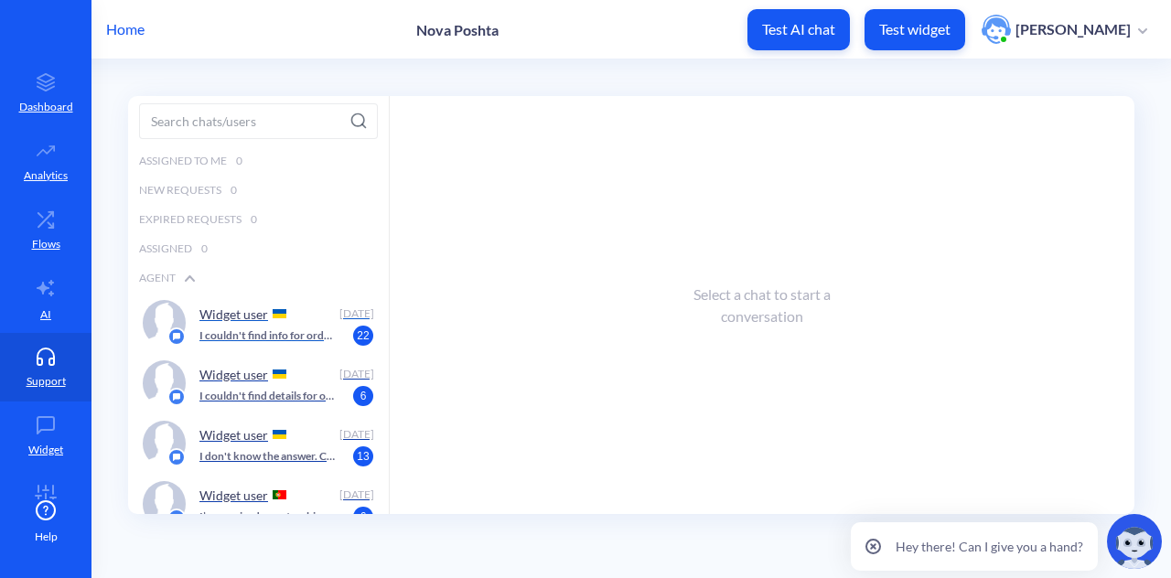
click at [214, 331] on p "I couldn't find info for order 59001445413816. Please provide your phone number…" at bounding box center [267, 336] width 136 height 16
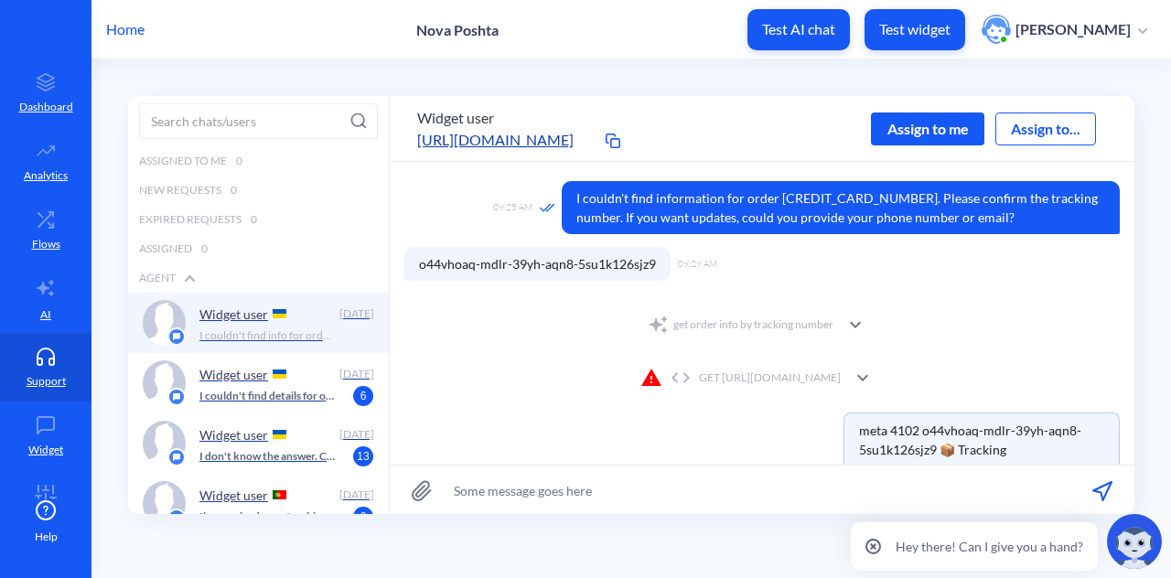
scroll to position [469, 0]
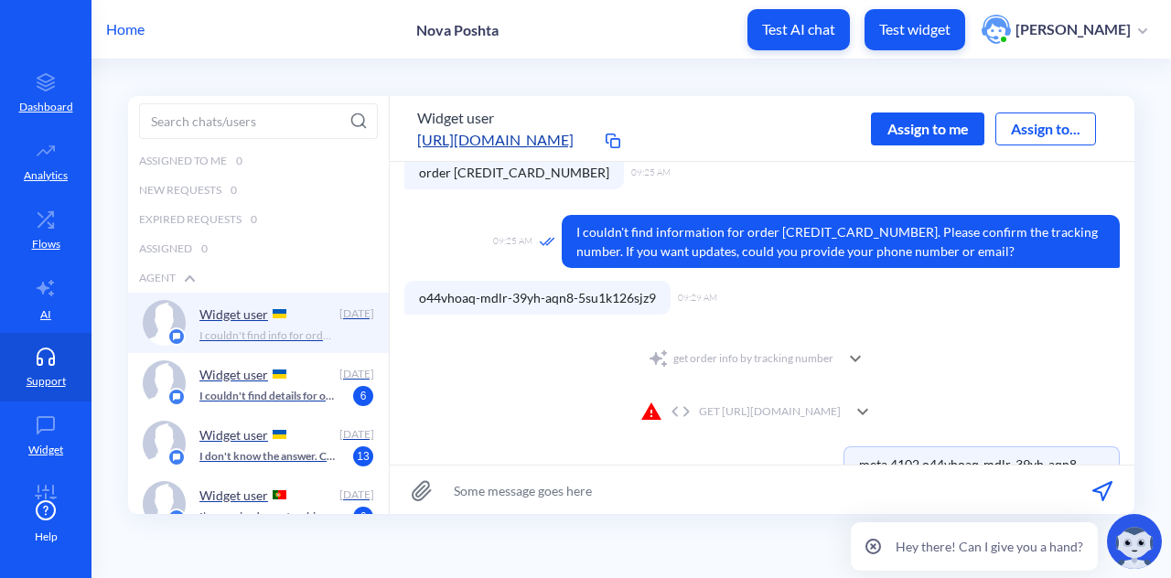
click at [733, 407] on div "GET https://novaposhta.wiremockapi.cloud/trackings/get?tracking_numbers=o44vhoa…" at bounding box center [741, 412] width 200 height 22
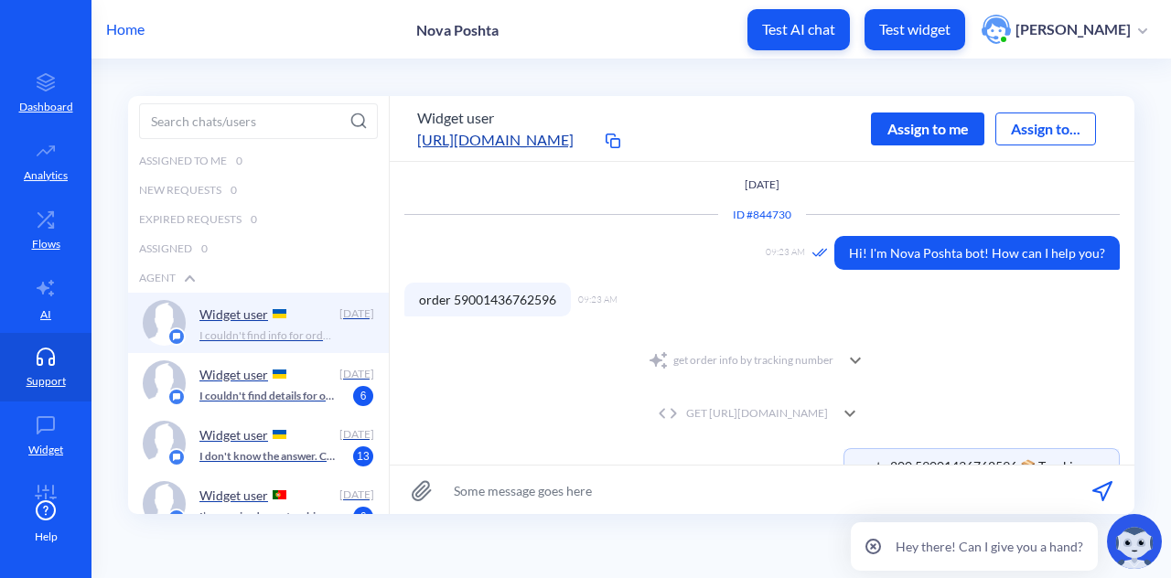
scroll to position [1, 0]
drag, startPoint x: 452, startPoint y: 292, endPoint x: 558, endPoint y: 303, distance: 106.7
click at [558, 303] on span "order 59001436762596" at bounding box center [487, 299] width 167 height 34
copy span "59001436762596"
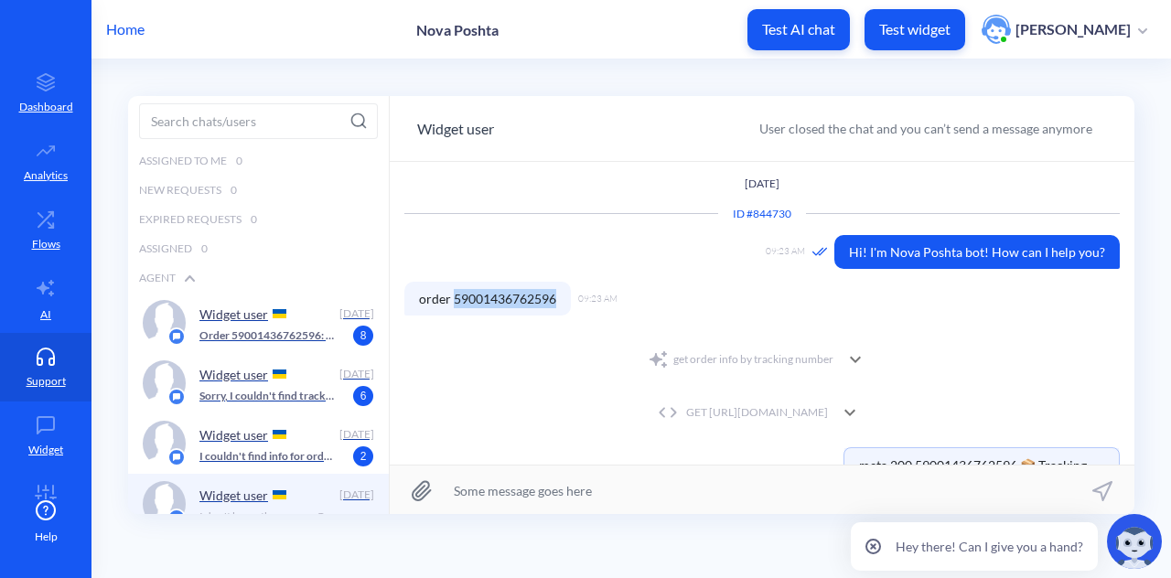
scroll to position [1951, 0]
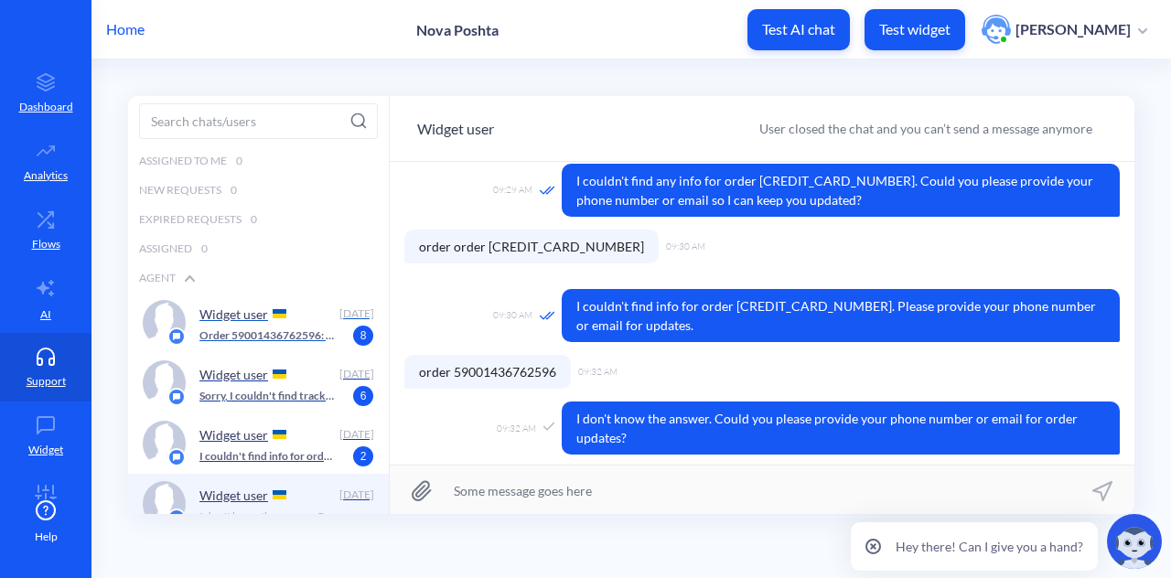
click at [287, 305] on div "Widget user" at bounding box center [265, 313] width 133 height 27
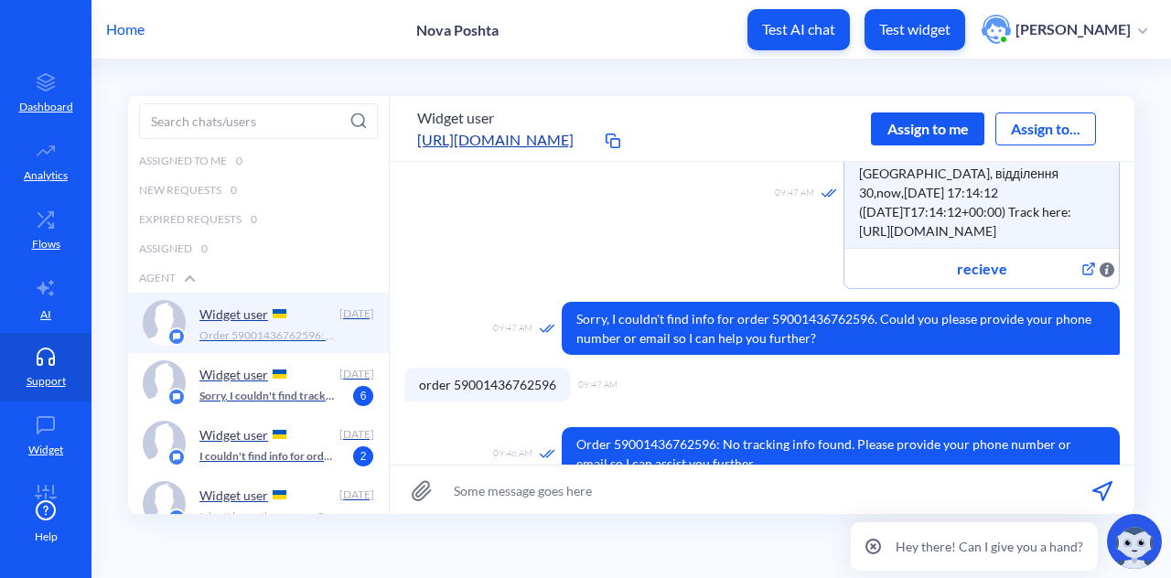
scroll to position [377, 0]
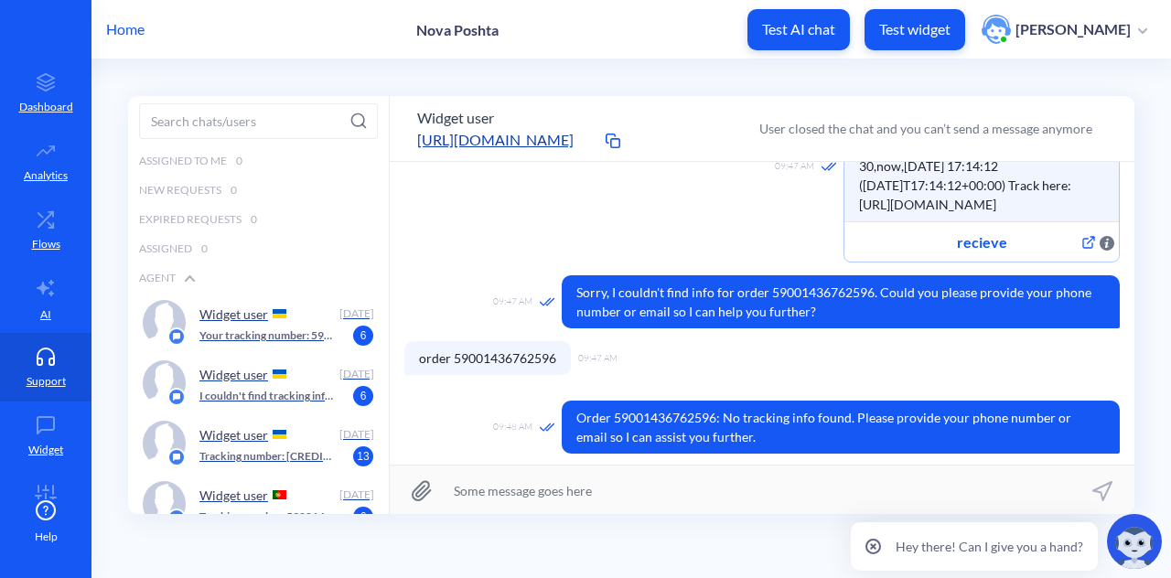
click at [42, 510] on icon at bounding box center [46, 511] width 22 height 22
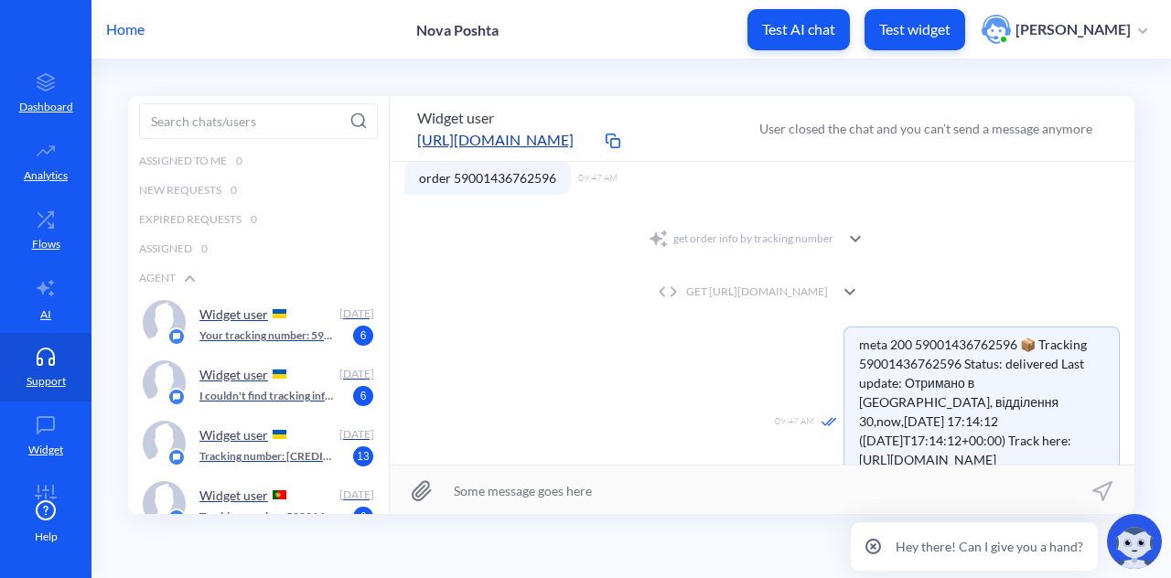
scroll to position [123, 0]
click at [828, 283] on div "GET https://novaposhta.wiremockapi.cloud/trackings/get?tracking_numbers=5900143…" at bounding box center [740, 291] width 175 height 16
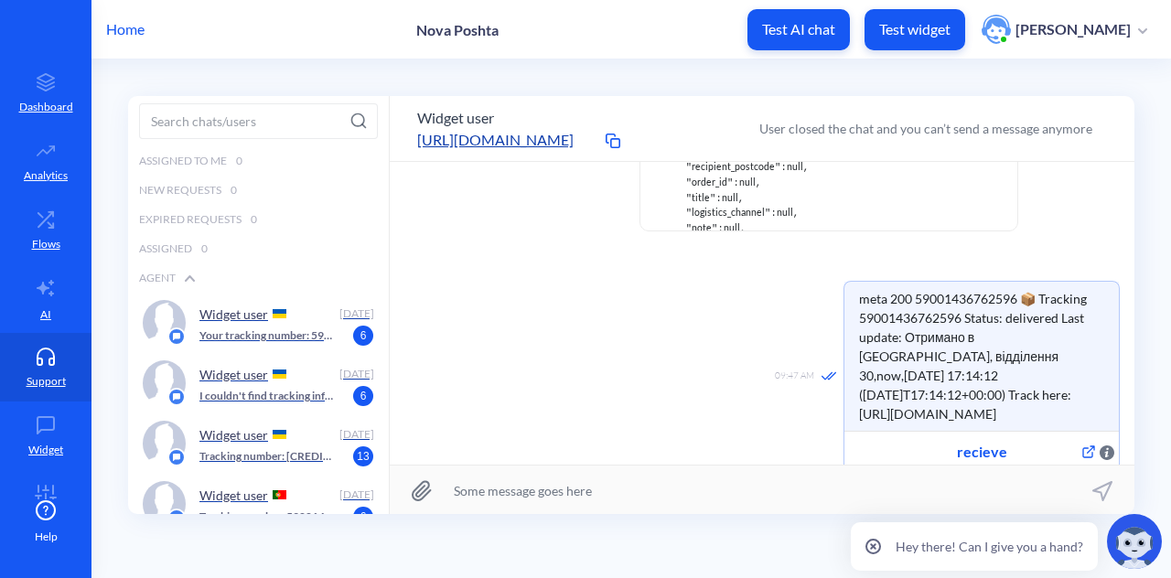
scroll to position [481, 0]
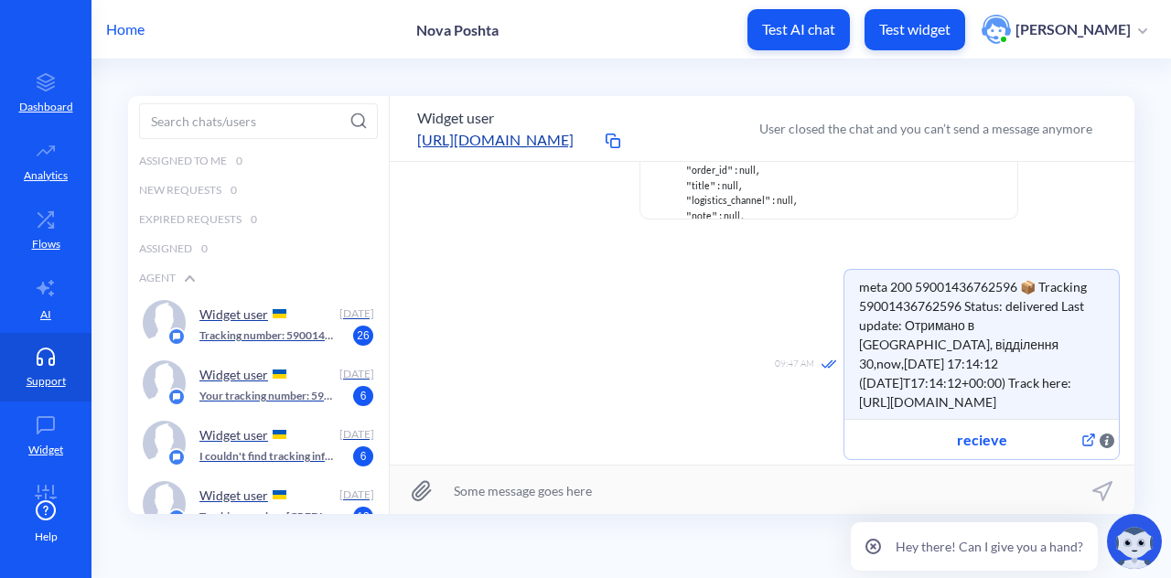
click at [47, 505] on icon at bounding box center [46, 511] width 22 height 22
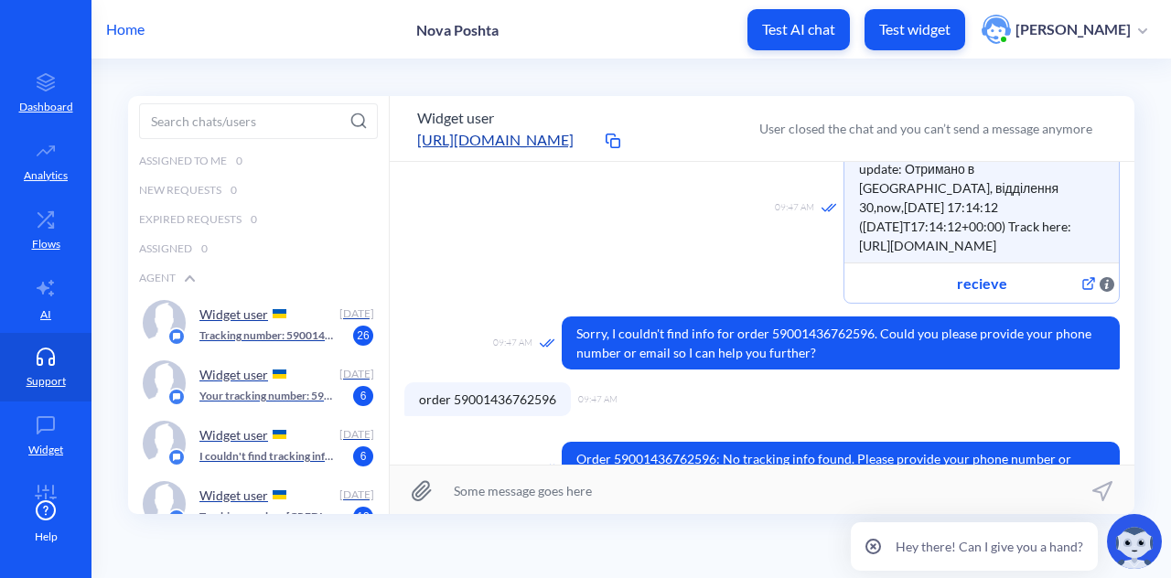
scroll to position [679, 0]
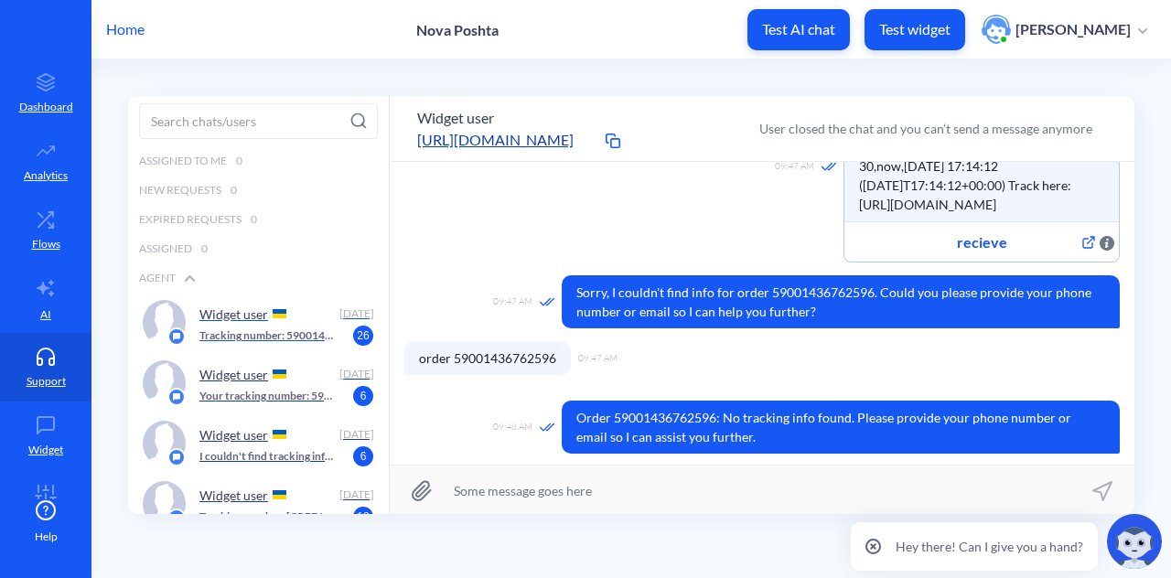
click at [259, 339] on p "Tracking number: 59001436762596 Status: Delivered Last update: Received at Lviv…" at bounding box center [267, 336] width 136 height 16
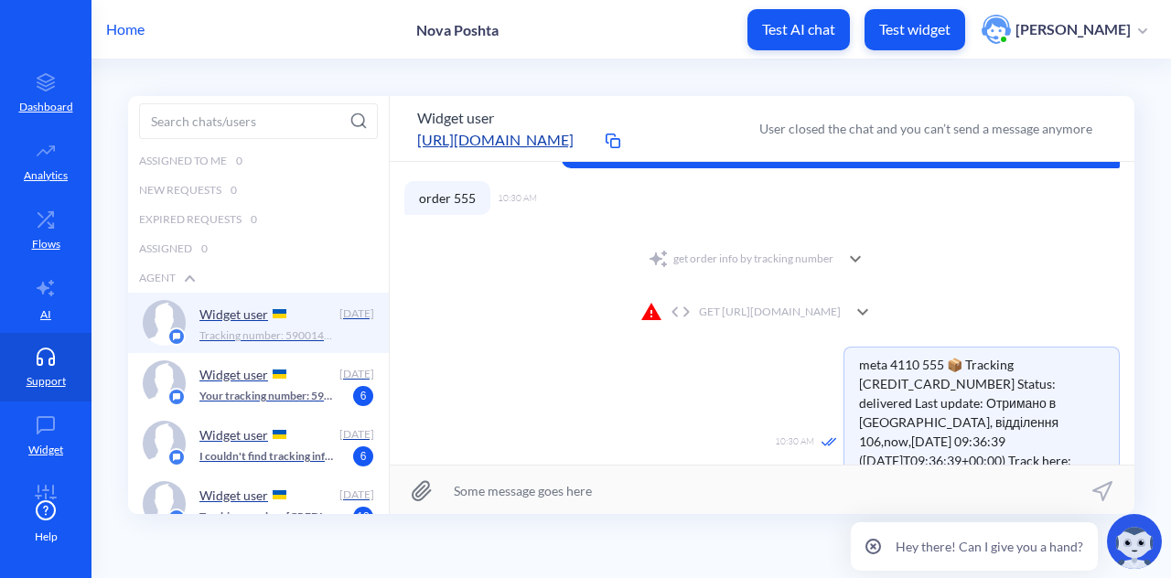
scroll to position [1528, 0]
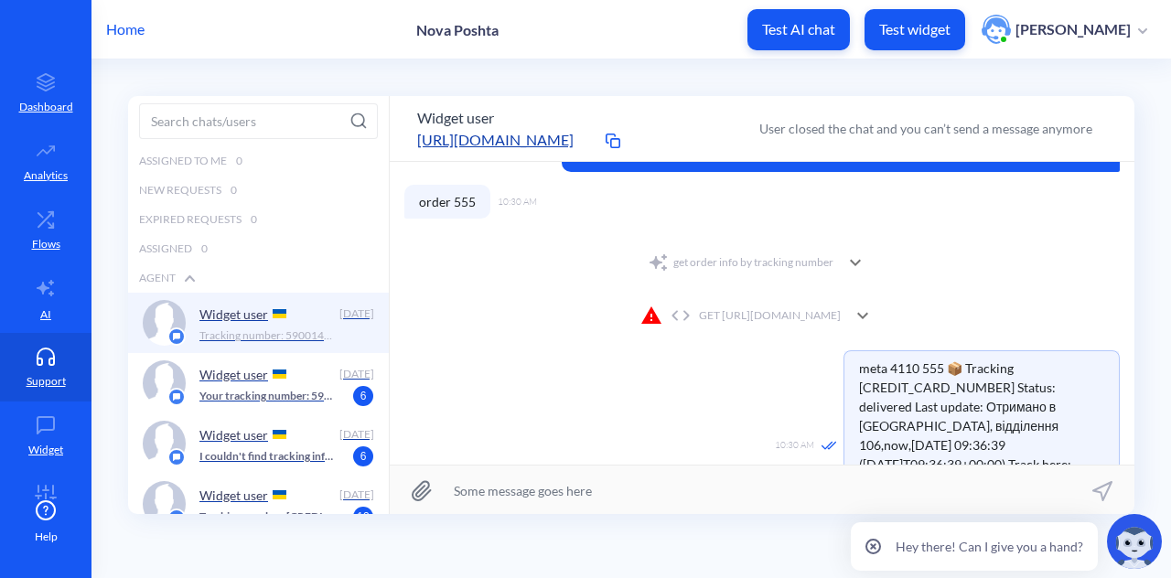
click at [665, 310] on div "GET https://novaposhta.wiremockapi.cloud/trackings/get?tracking_numbers=555&cou…" at bounding box center [741, 316] width 200 height 22
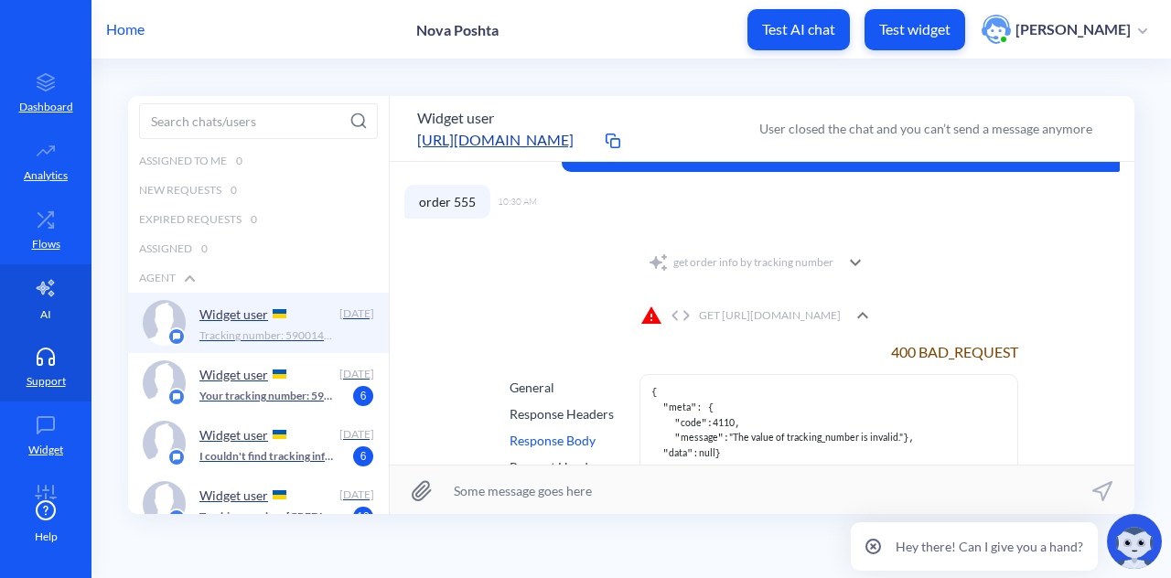
click at [33, 299] on link "AI" at bounding box center [46, 298] width 92 height 69
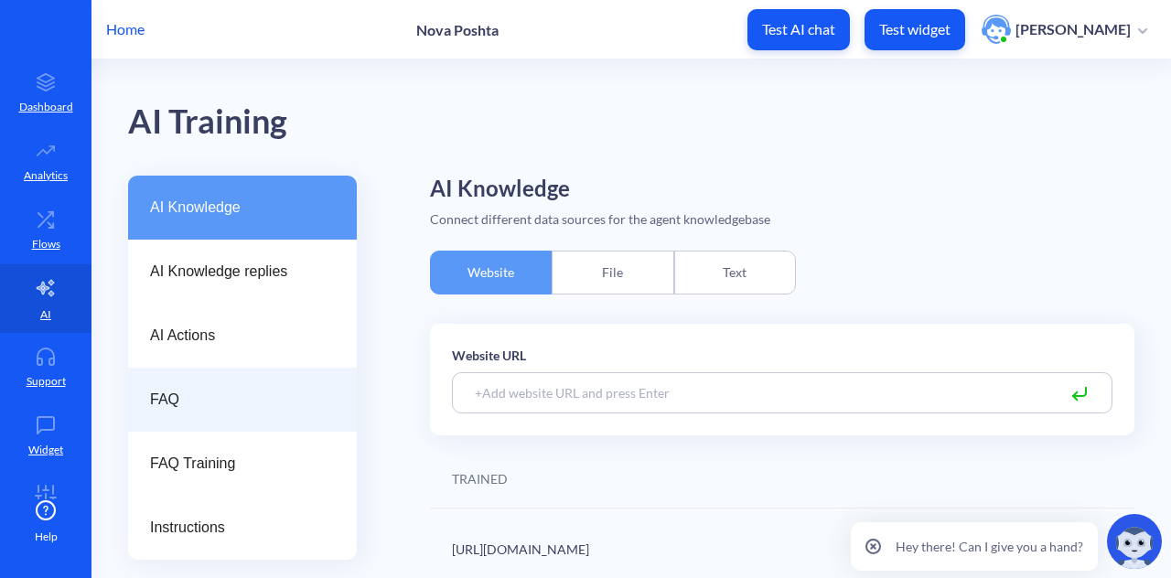
scroll to position [12, 0]
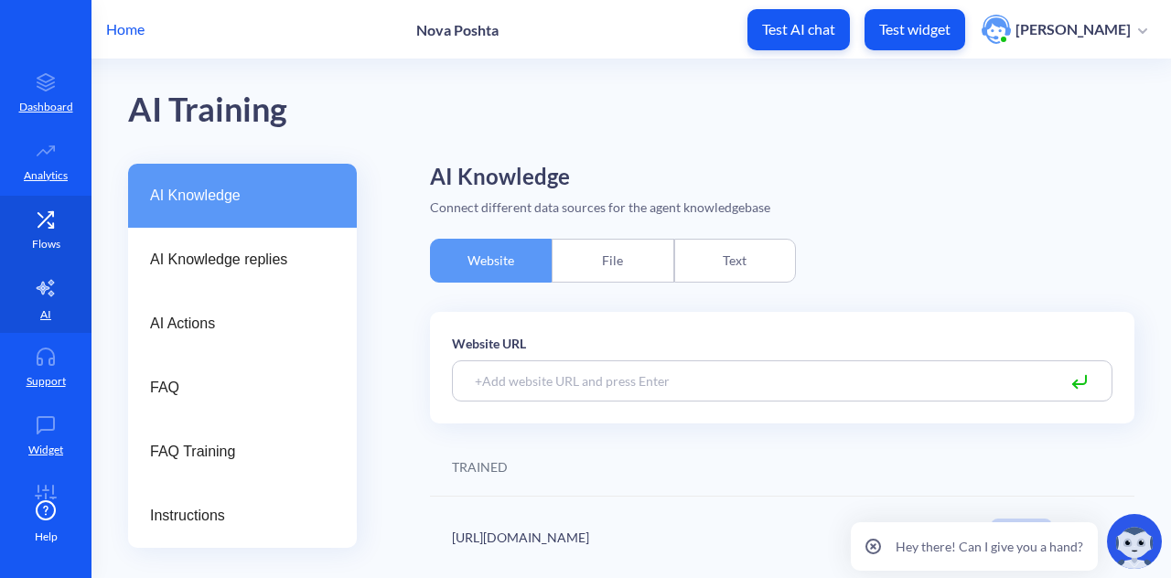
click at [62, 244] on link "Flows" at bounding box center [46, 230] width 92 height 69
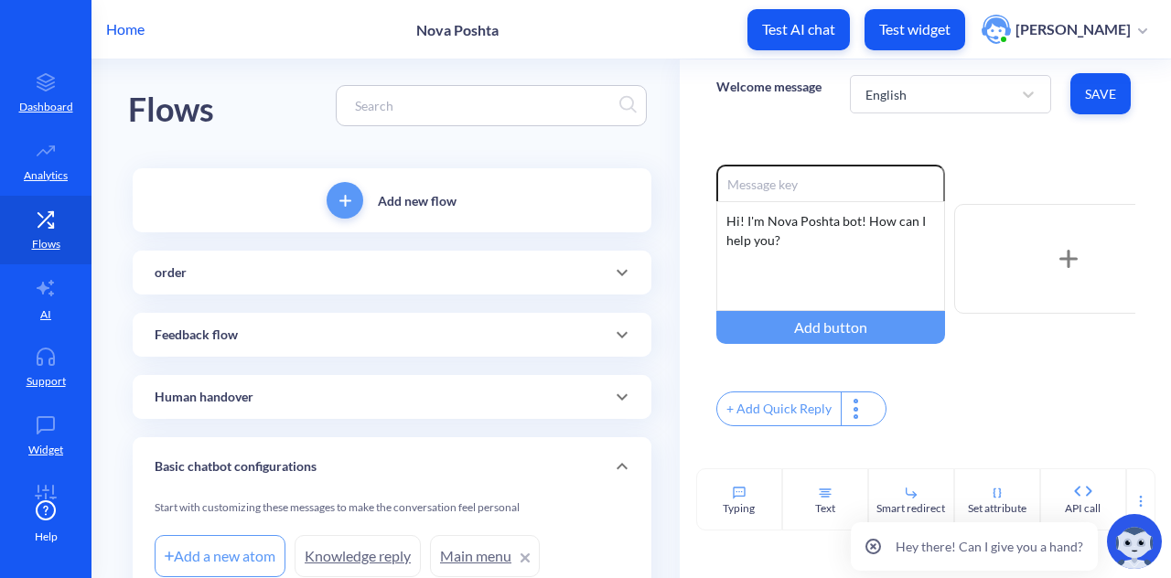
click at [287, 278] on div "order" at bounding box center [392, 273] width 475 height 19
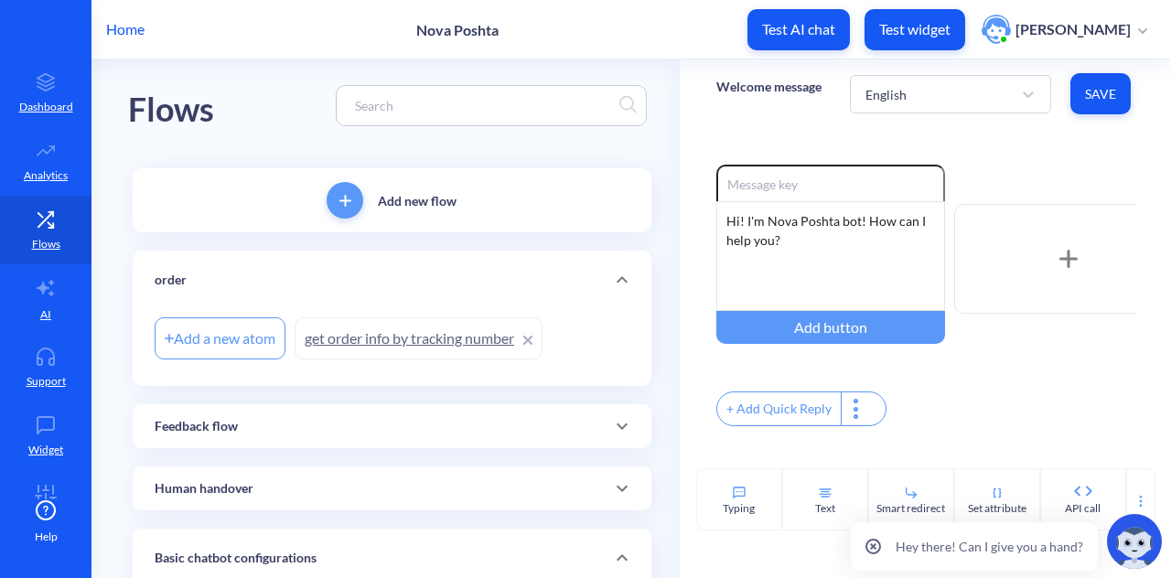
click at [333, 335] on link "get order info by tracking number" at bounding box center [419, 339] width 248 height 42
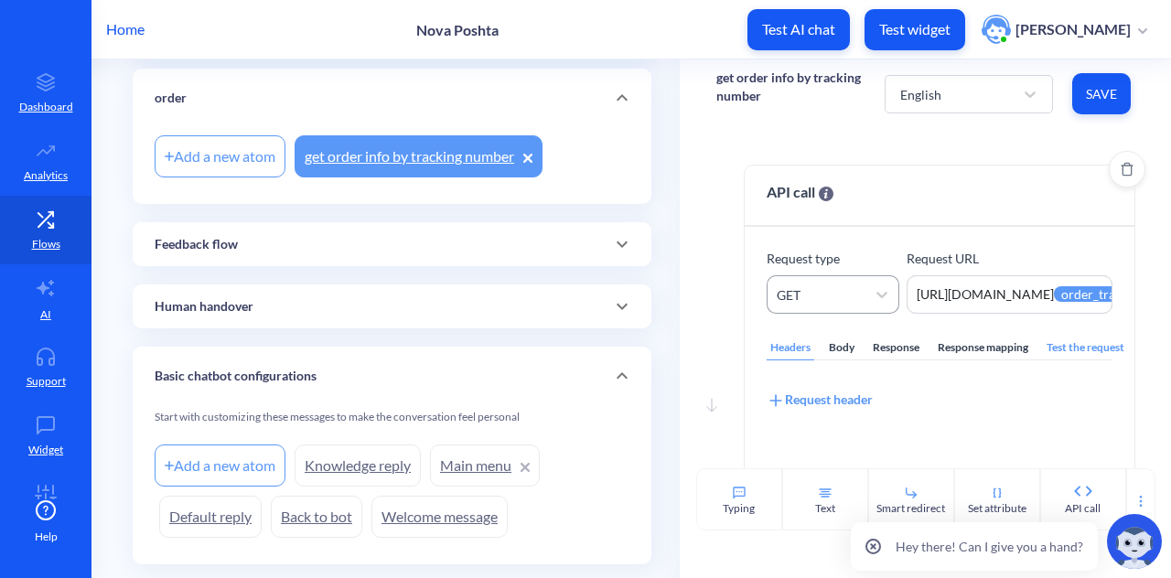
scroll to position [195, 0]
click at [1001, 343] on div "Response mapping" at bounding box center [983, 348] width 98 height 25
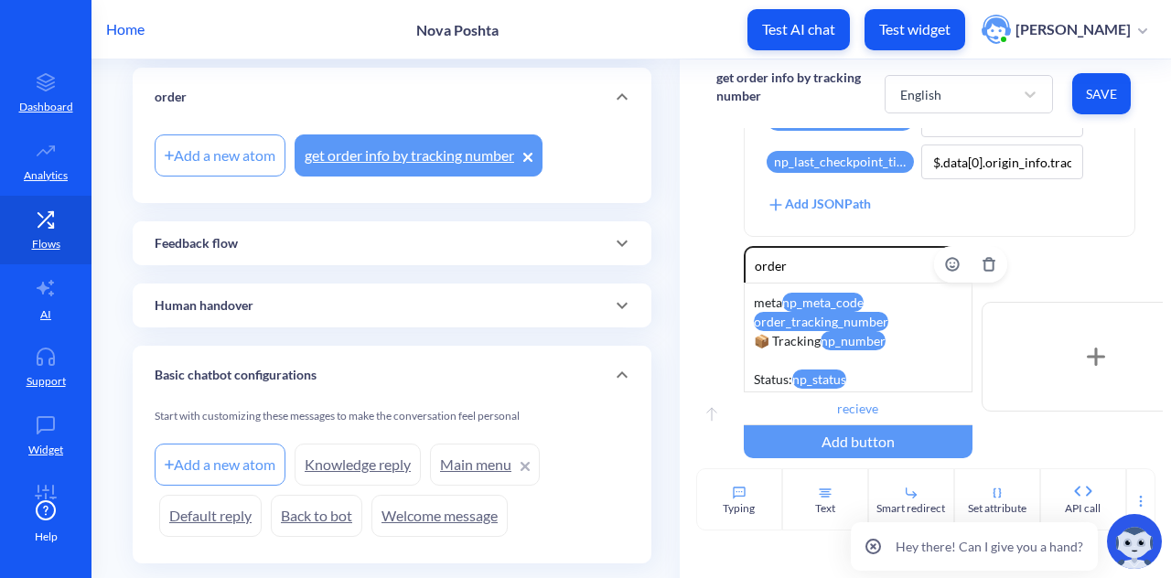
scroll to position [855, 0]
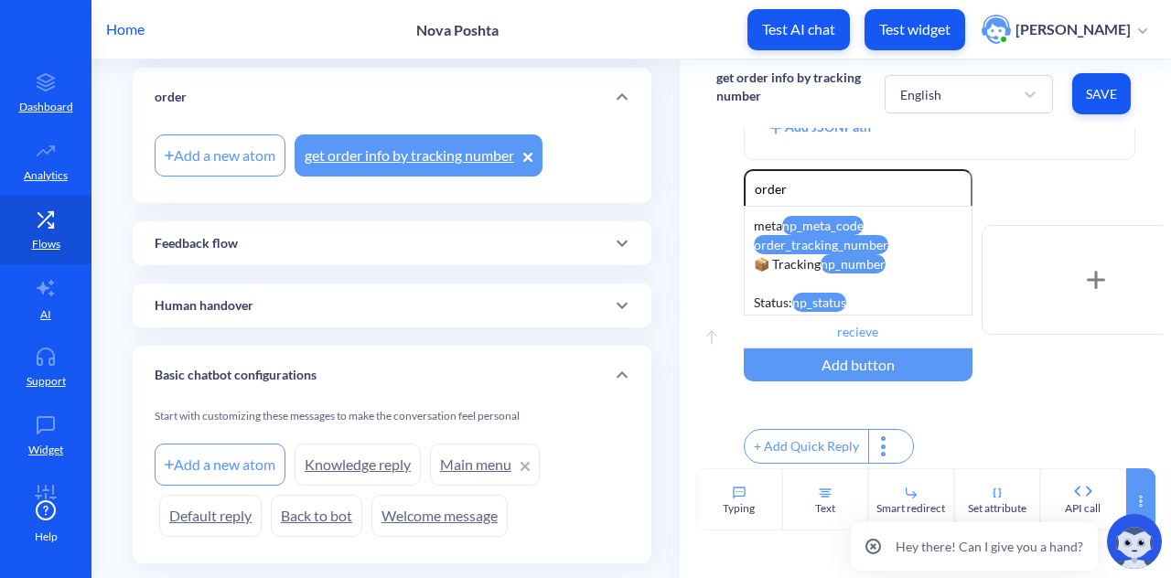
click at [1147, 498] on div at bounding box center [1140, 499] width 29 height 62
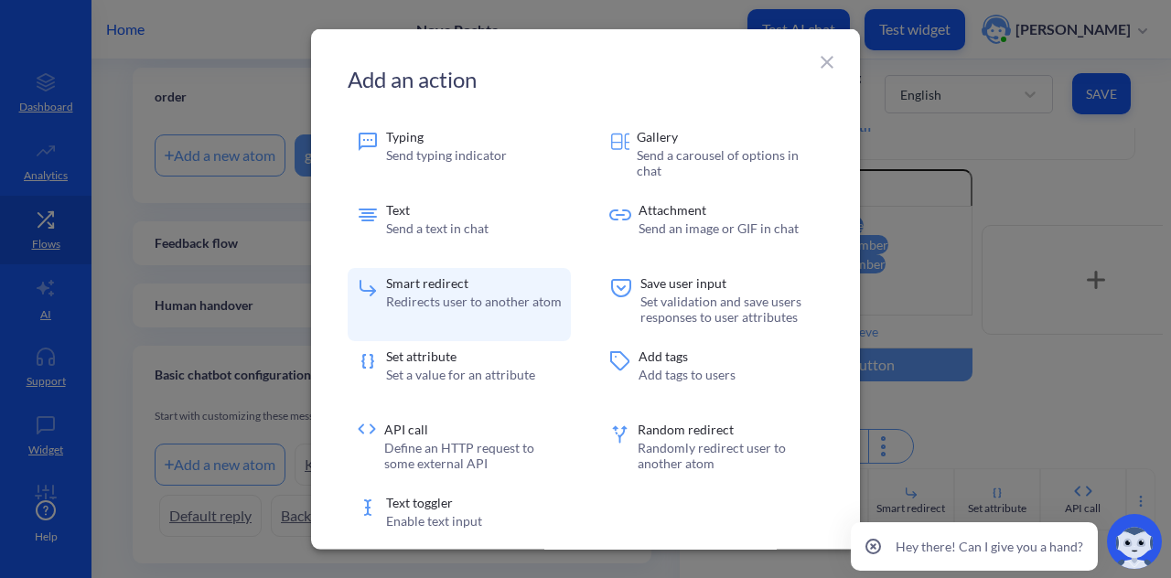
click at [462, 303] on p "Redirects user to another atom" at bounding box center [474, 302] width 176 height 16
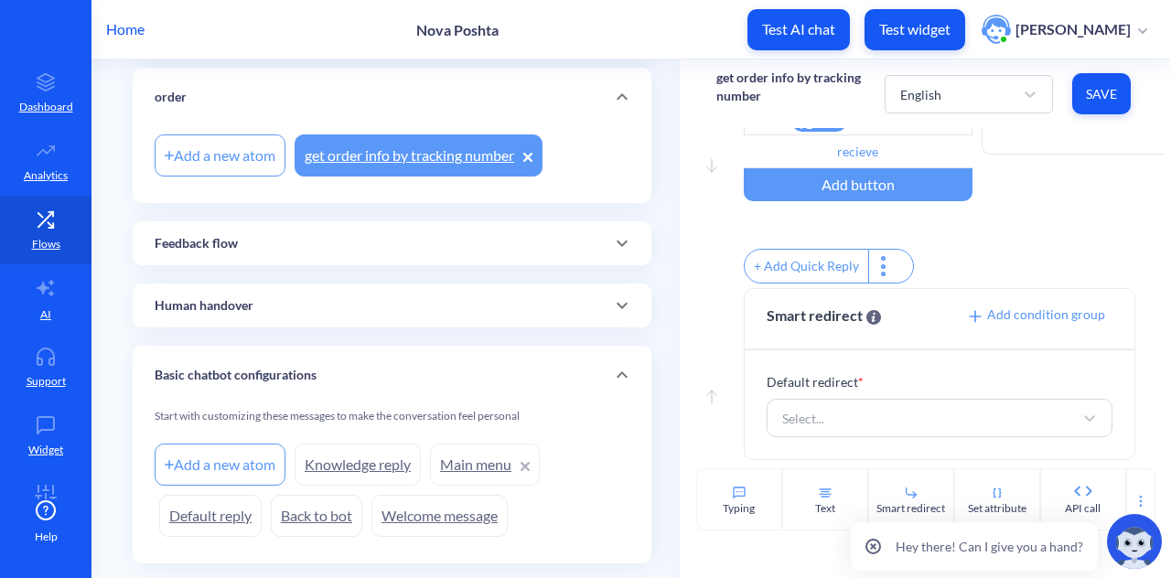
scroll to position [1034, 0]
click at [1018, 312] on span "Add condition group" at bounding box center [1035, 314] width 139 height 16
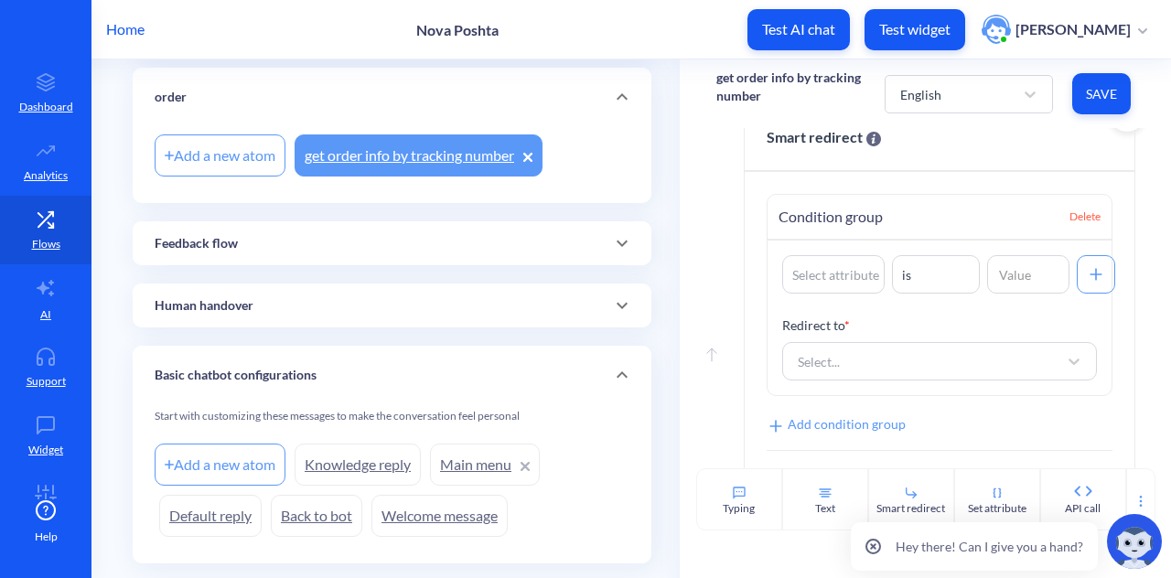
scroll to position [1202, 0]
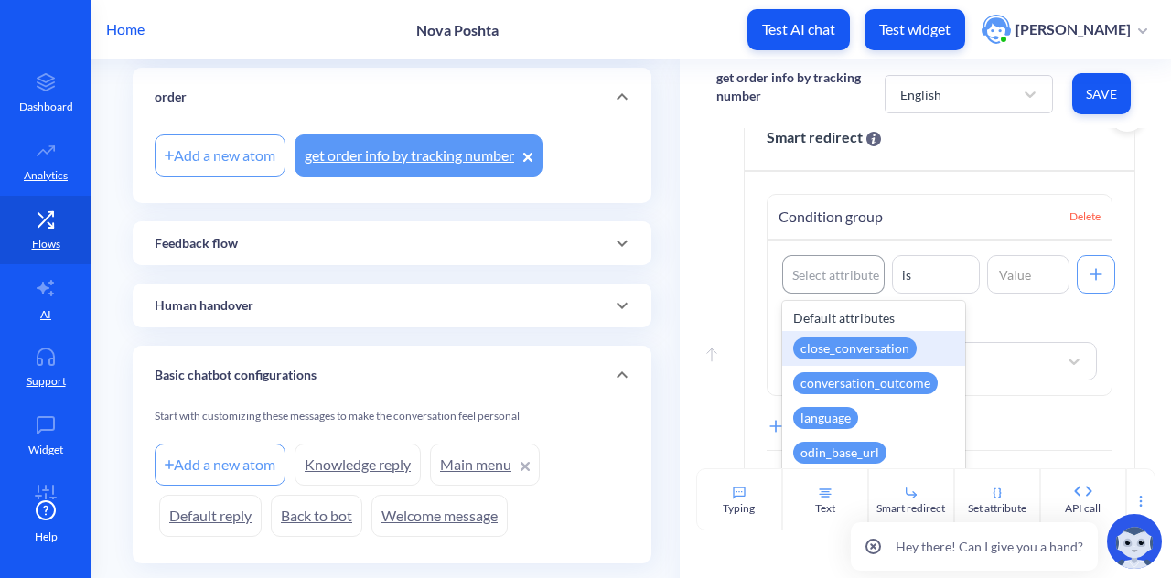
click at [836, 285] on div "Select attribute" at bounding box center [835, 274] width 87 height 19
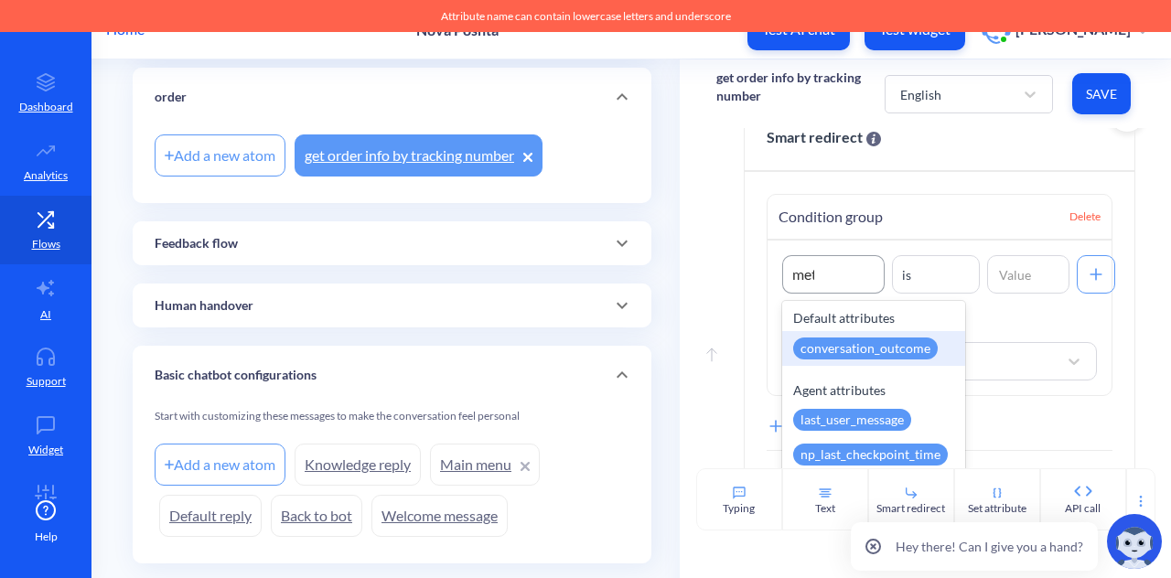
type input "meta"
click at [840, 343] on div "np_meta_code" at bounding box center [873, 348] width 183 height 35
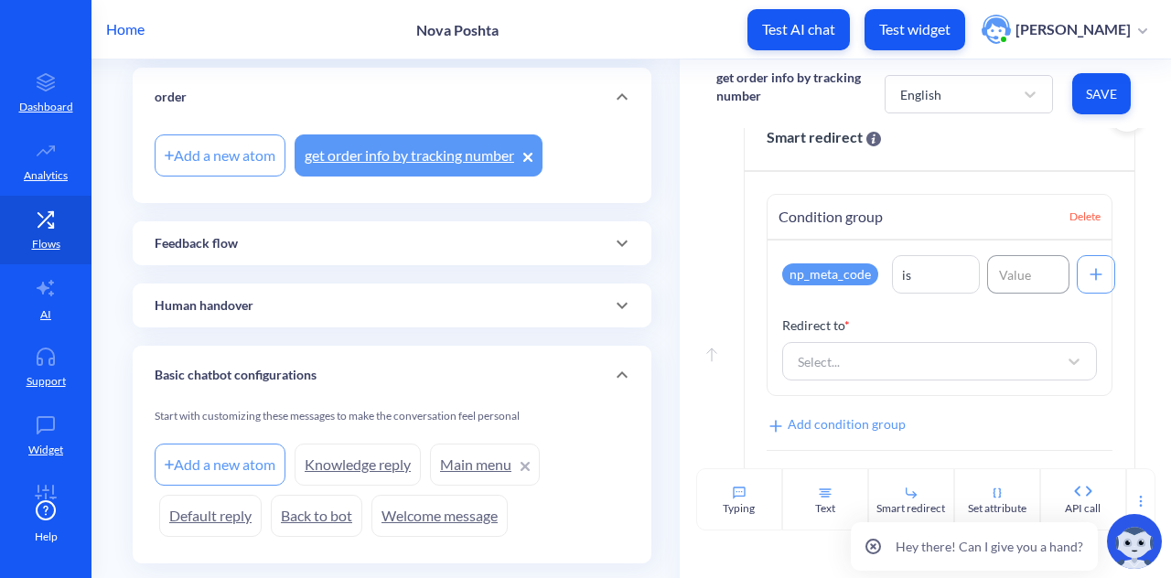
click at [1011, 273] on input at bounding box center [1028, 274] width 82 height 38
type input "$"
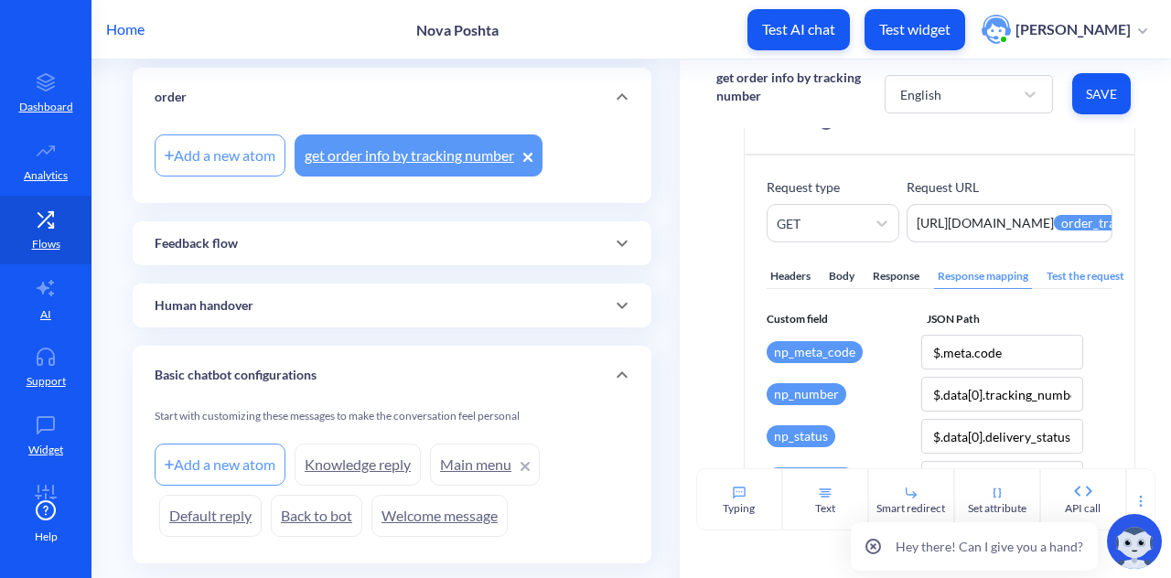
scroll to position [70, 0]
type input "400"
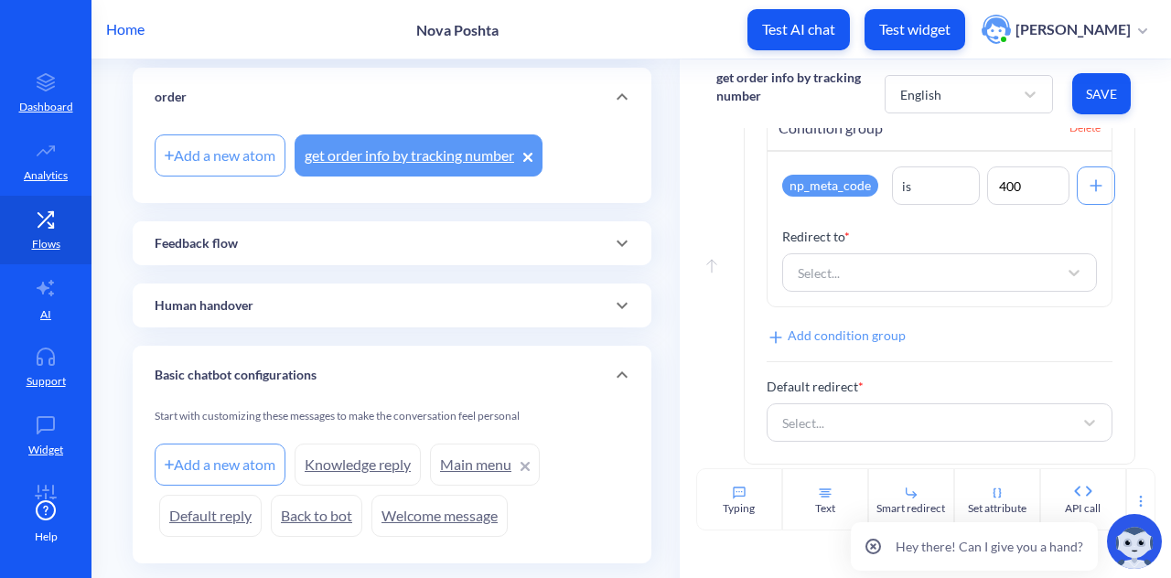
scroll to position [1304, 0]
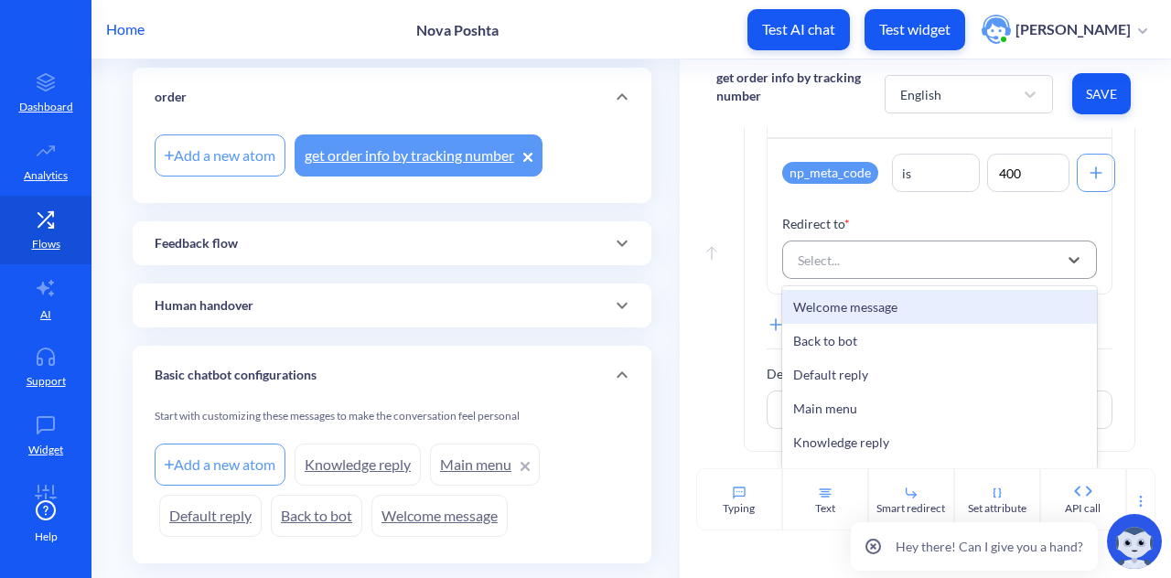
click at [863, 270] on div "Select..." at bounding box center [923, 259] width 269 height 33
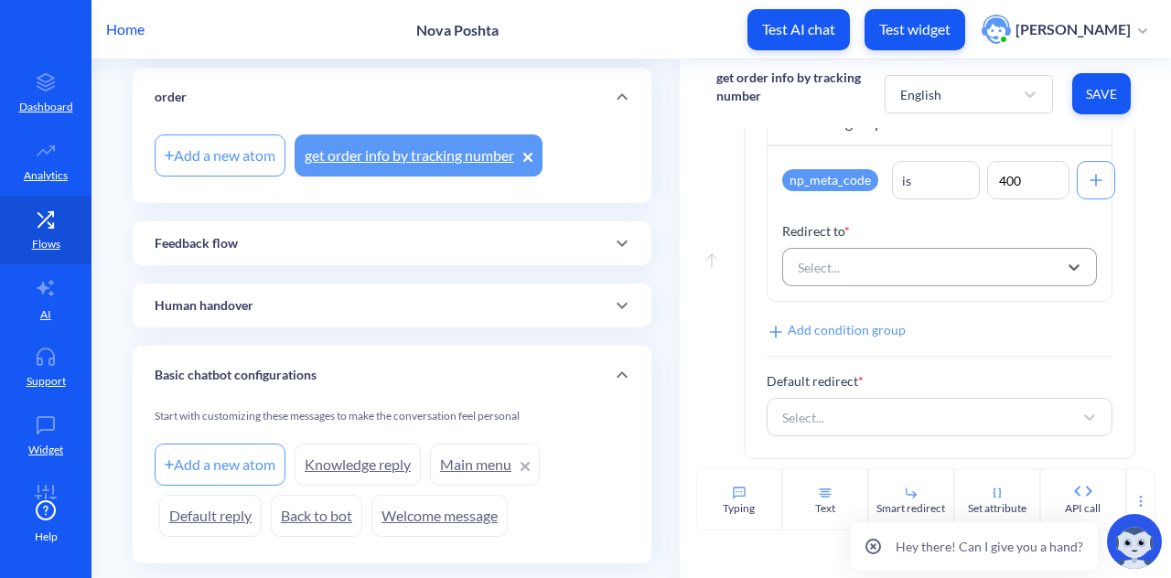
click at [863, 270] on div "Select..." at bounding box center [923, 267] width 269 height 33
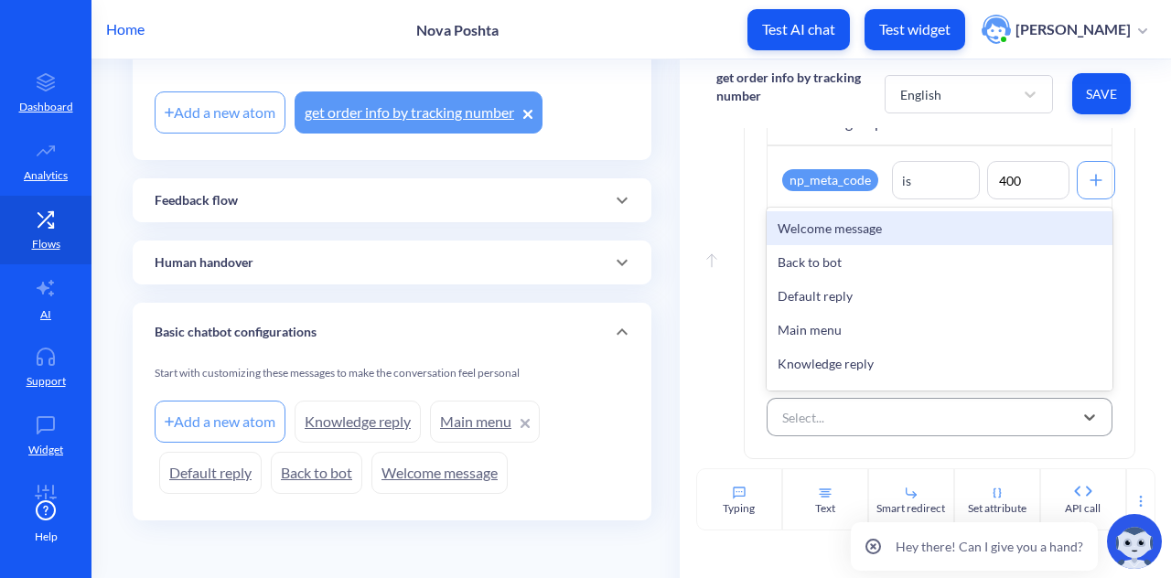
click at [884, 431] on div "Select..." at bounding box center [923, 417] width 300 height 33
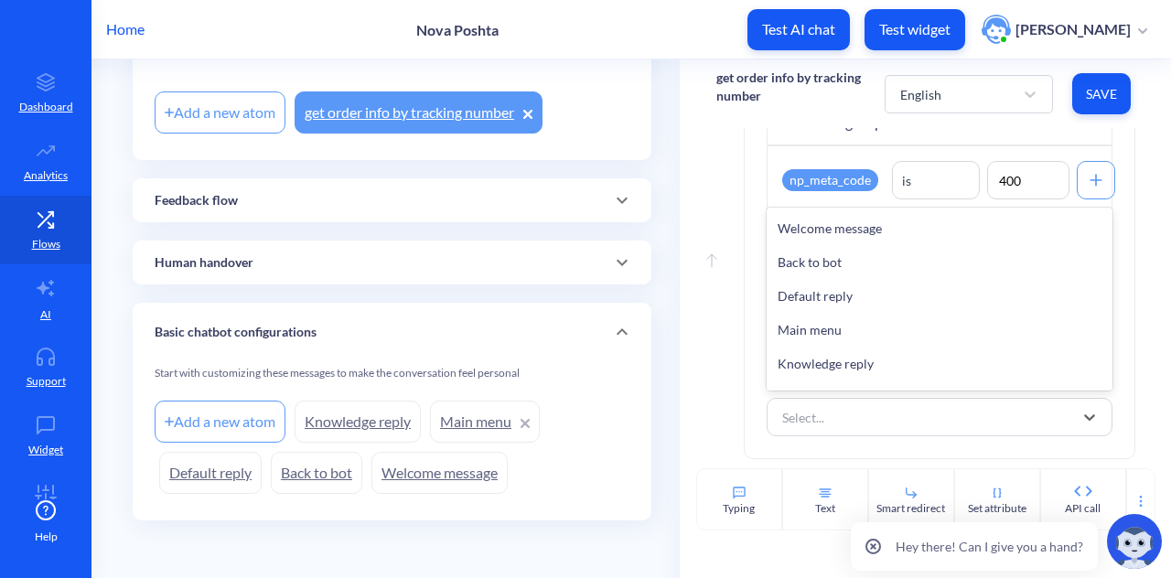
scroll to position [400, 0]
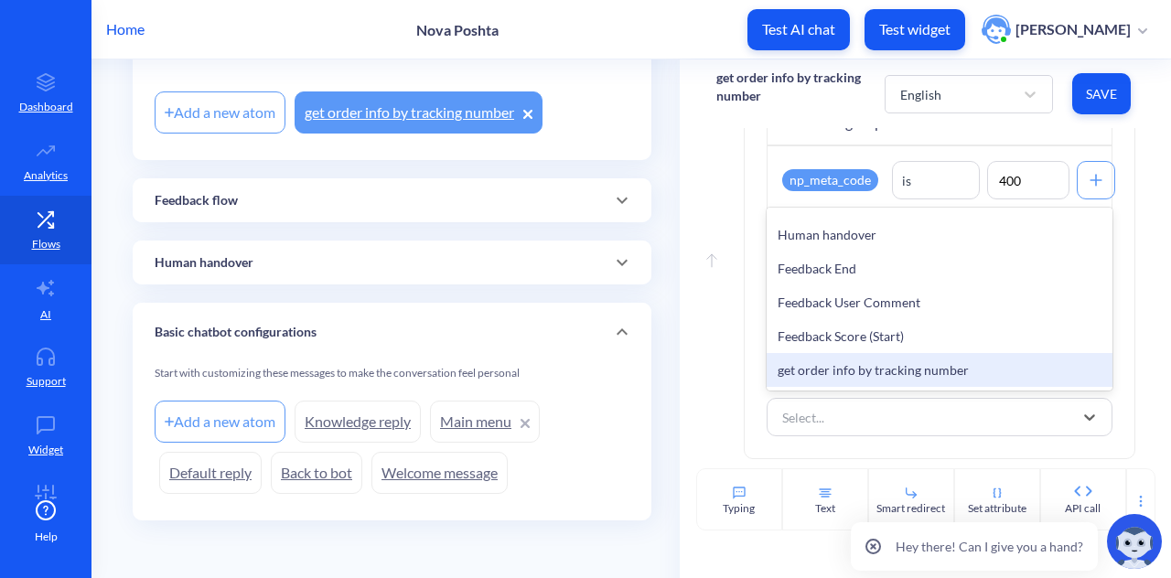
click at [884, 375] on div "get order info by tracking number" at bounding box center [940, 370] width 346 height 34
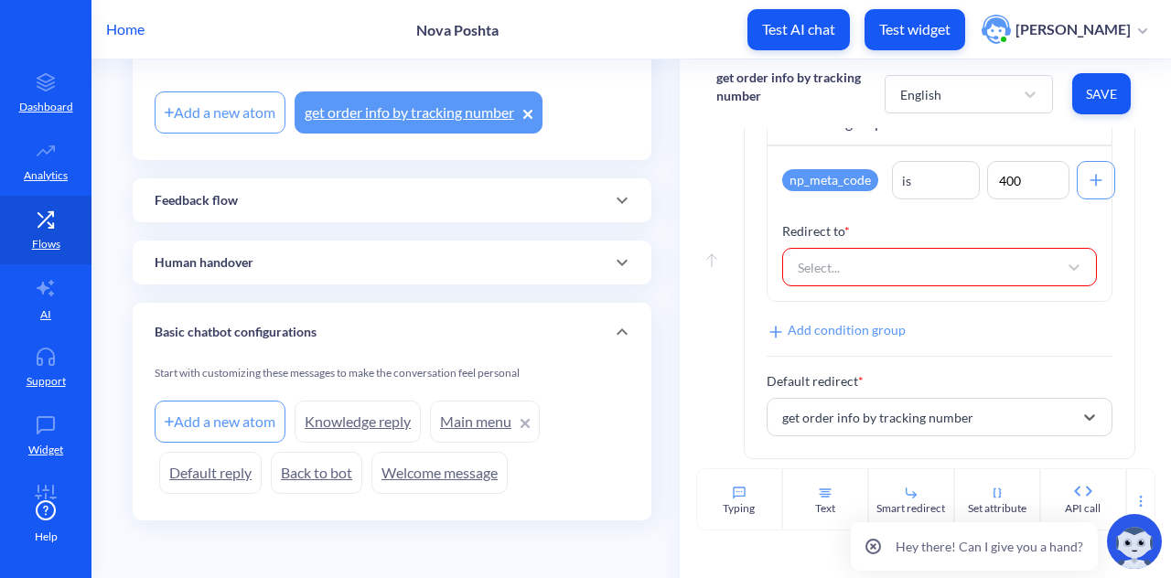
scroll to position [0, 0]
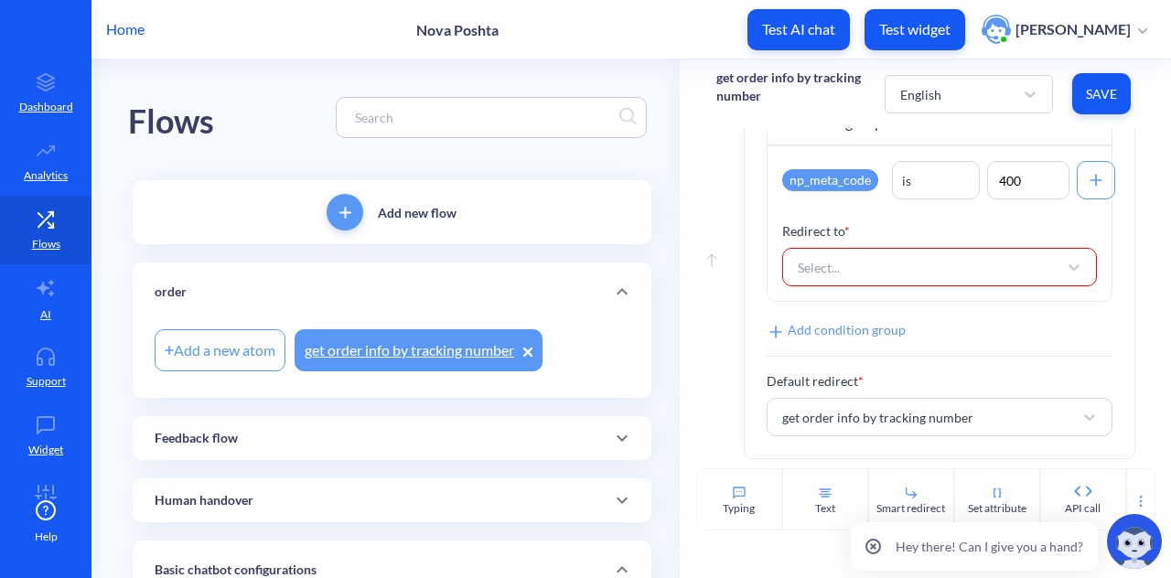
click at [245, 345] on div "Add a new atom" at bounding box center [220, 350] width 131 height 42
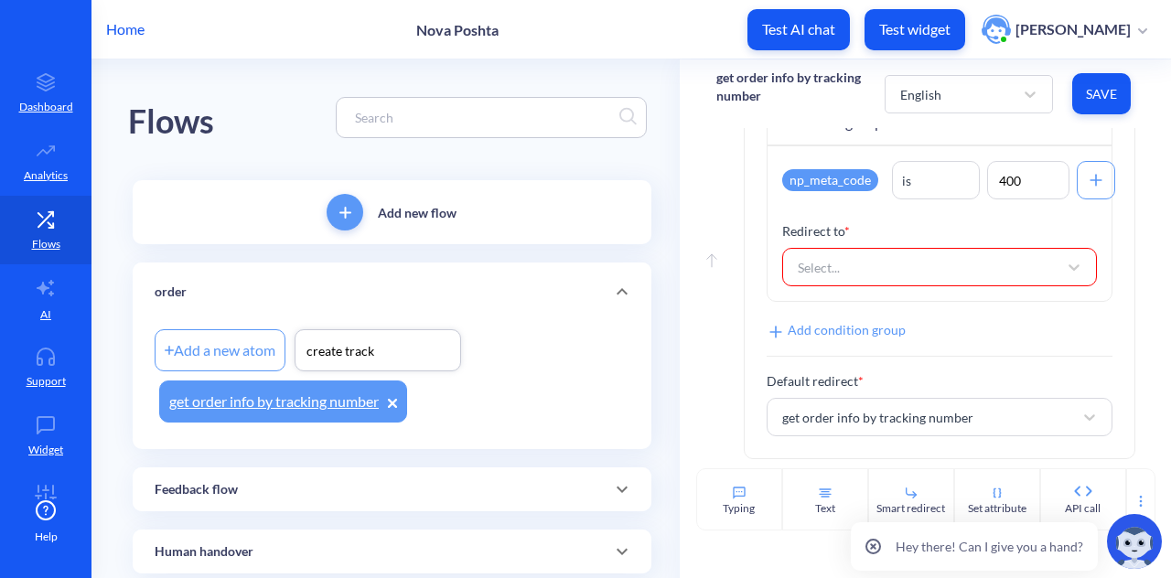
type input "create track"
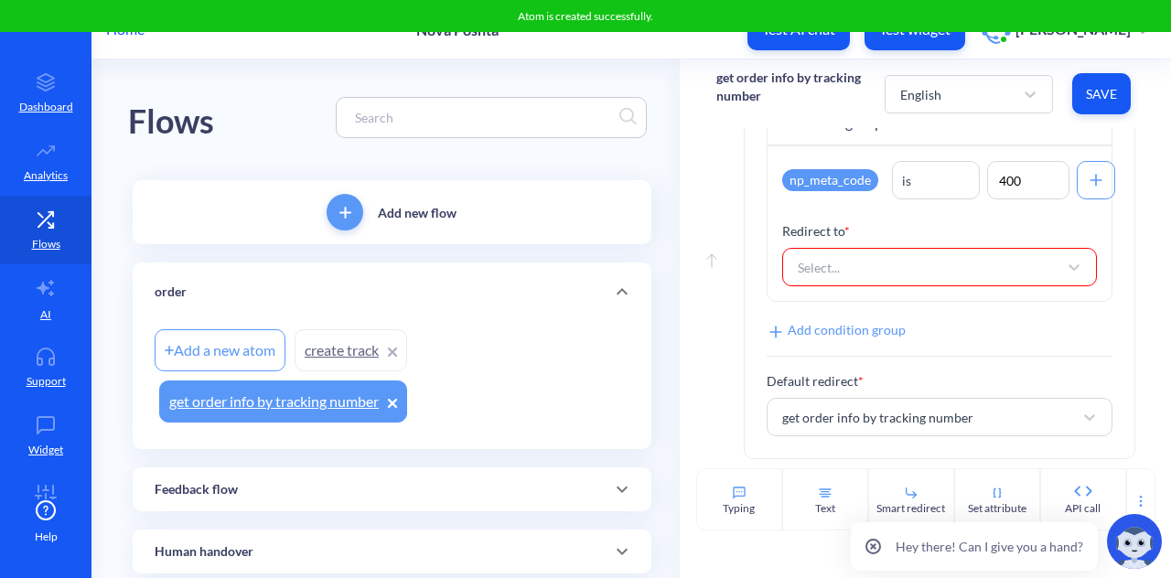
click at [350, 354] on link "create track" at bounding box center [351, 350] width 113 height 42
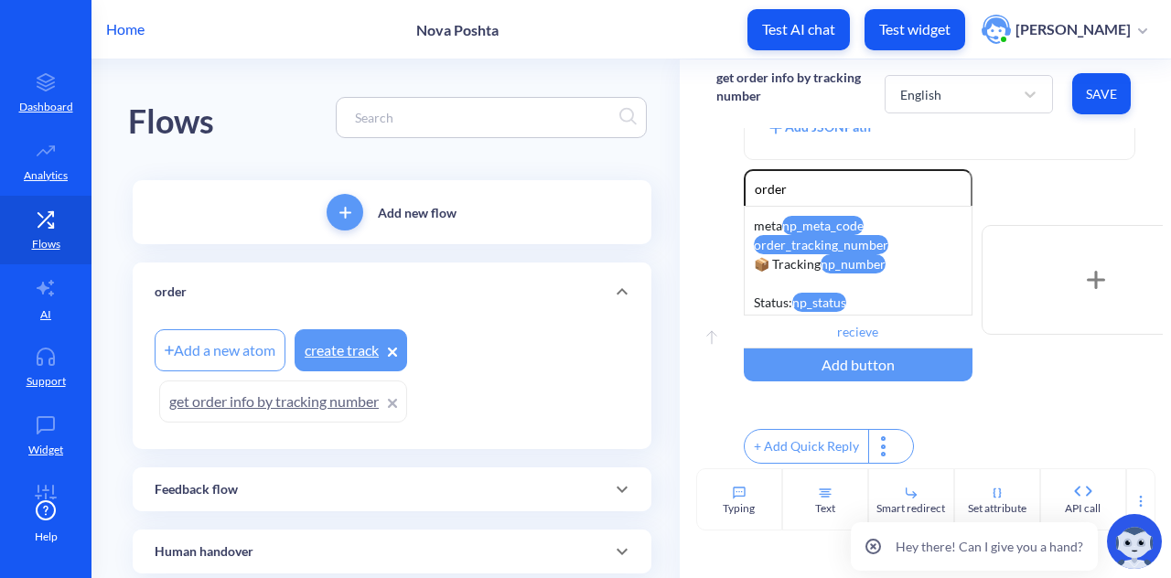
scroll to position [855, 0]
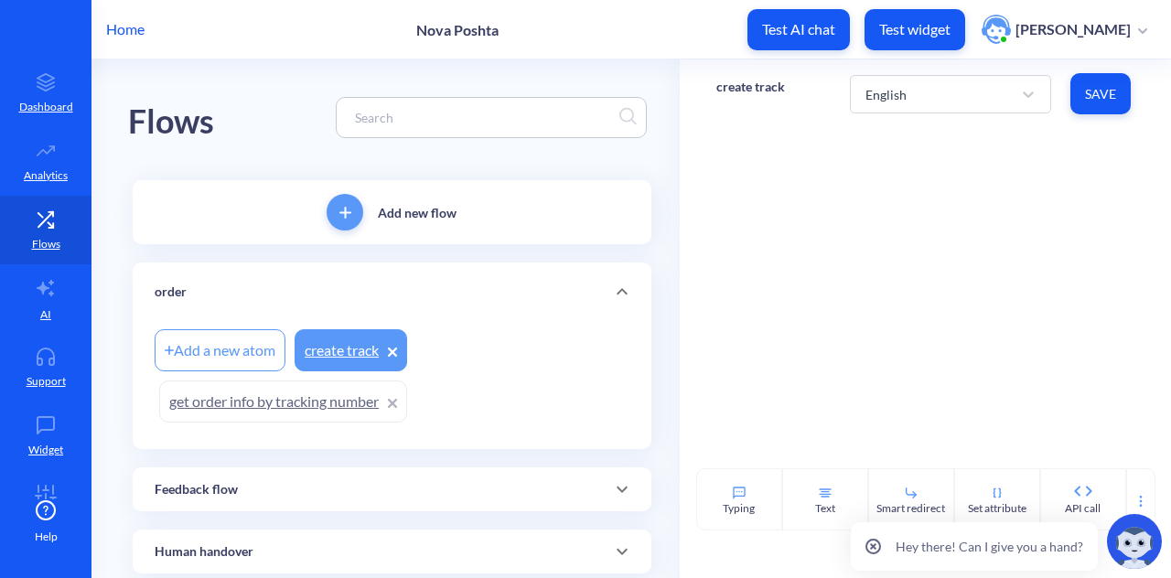
click at [346, 350] on link "create track" at bounding box center [351, 350] width 113 height 42
click at [787, 92] on div "create track English Save" at bounding box center [926, 93] width 492 height 69
click at [762, 85] on p "create track" at bounding box center [750, 87] width 69 height 18
type input "create tracking"
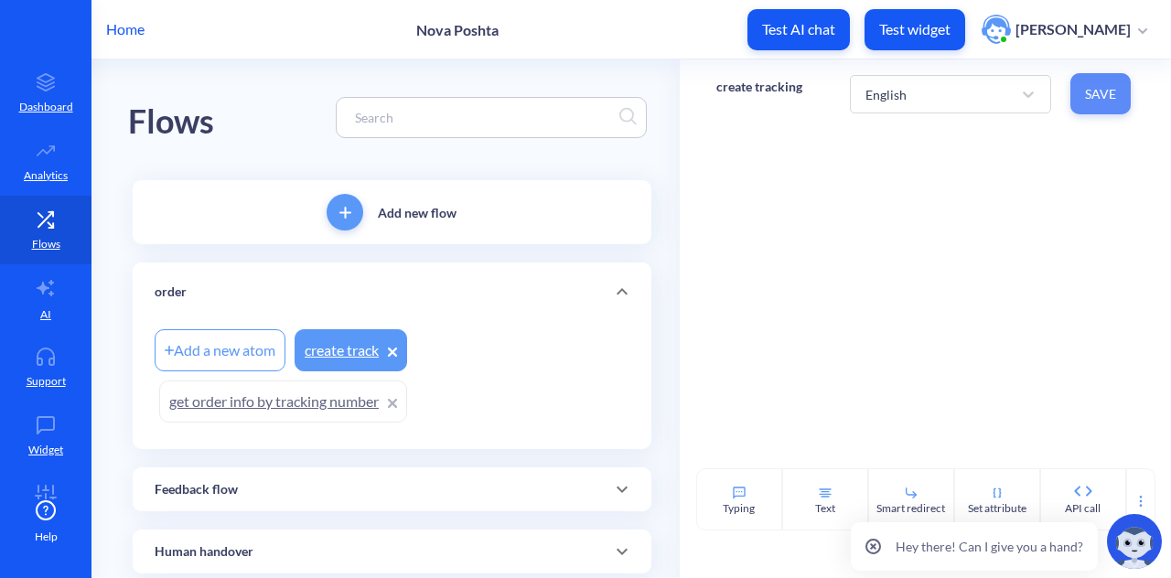
click at [1110, 89] on span "Save" at bounding box center [1100, 94] width 31 height 18
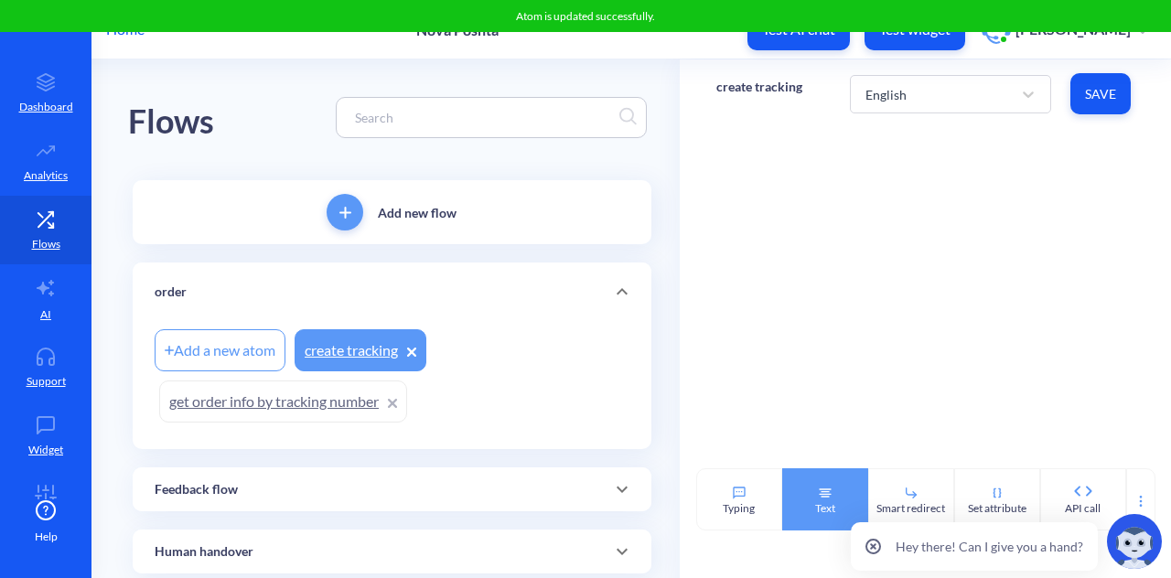
click at [816, 501] on div "Text" at bounding box center [825, 509] width 20 height 16
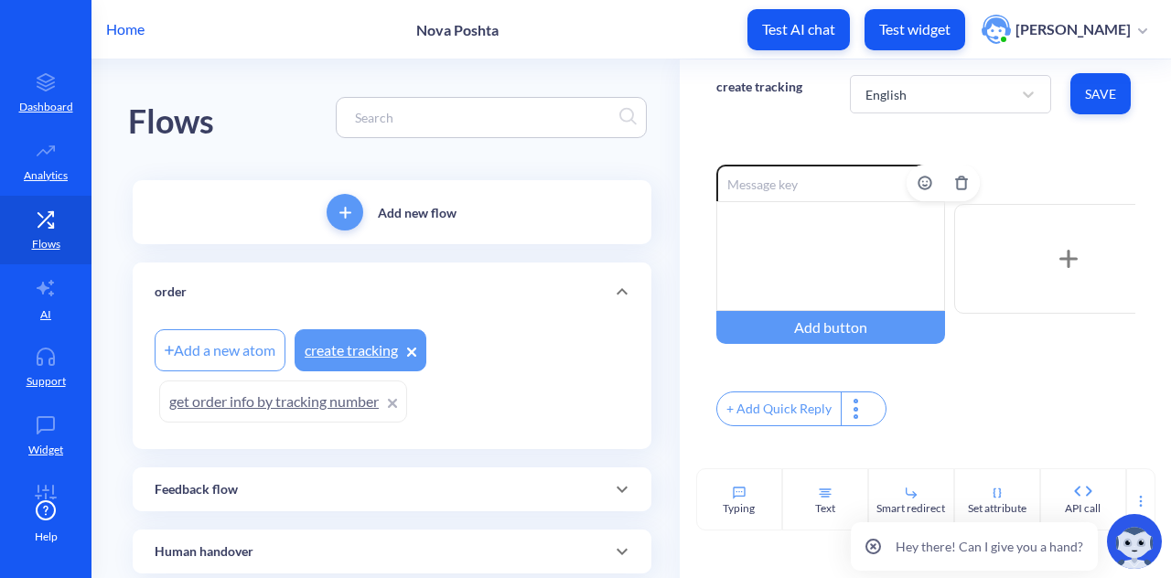
click at [844, 242] on div at bounding box center [830, 256] width 229 height 110
click at [716, 383] on div "Enable reactions visit this site Add button + Add Quick Reply" at bounding box center [925, 298] width 419 height 266
click at [1080, 87] on button "Save" at bounding box center [1101, 93] width 60 height 41
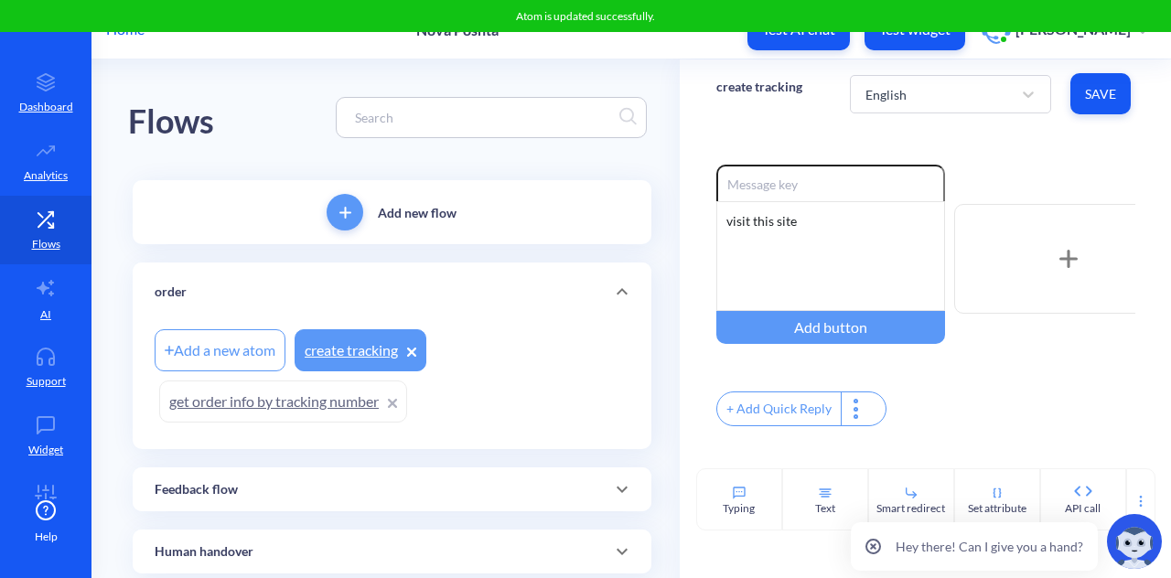
click at [324, 407] on link "get order info by tracking number" at bounding box center [283, 402] width 248 height 42
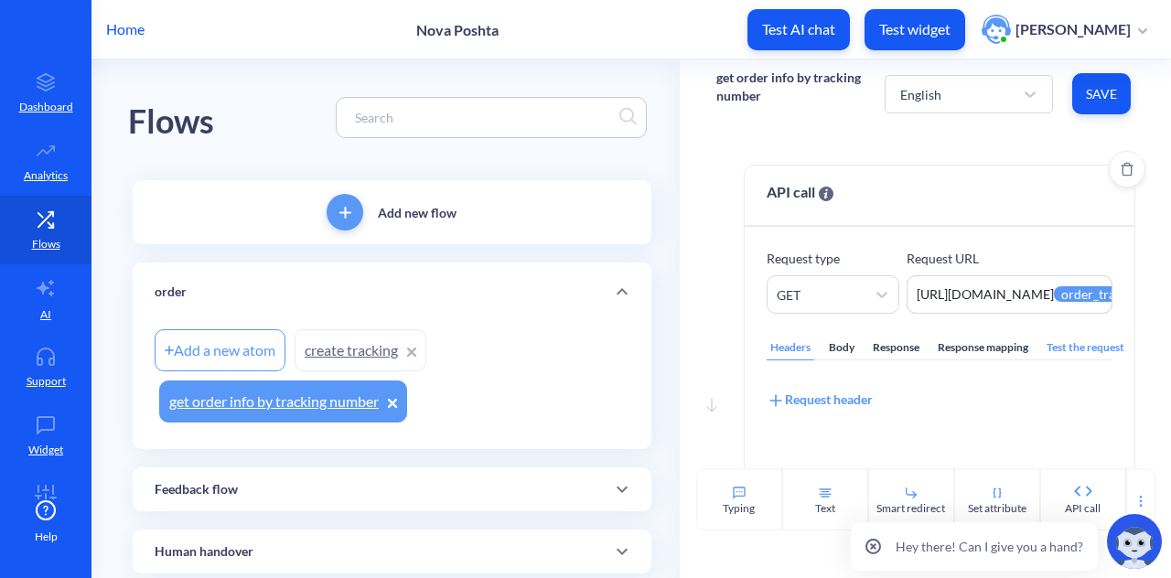
click at [921, 189] on div "API call Make an API request to an external resource and store value from respo…" at bounding box center [940, 196] width 390 height 61
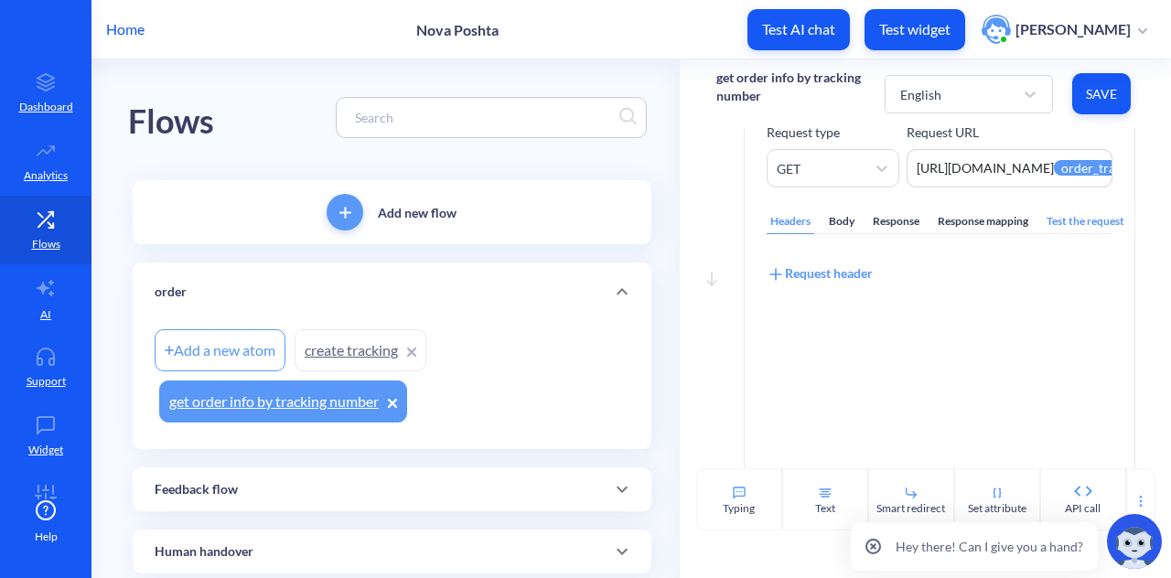
scroll to position [132, 0]
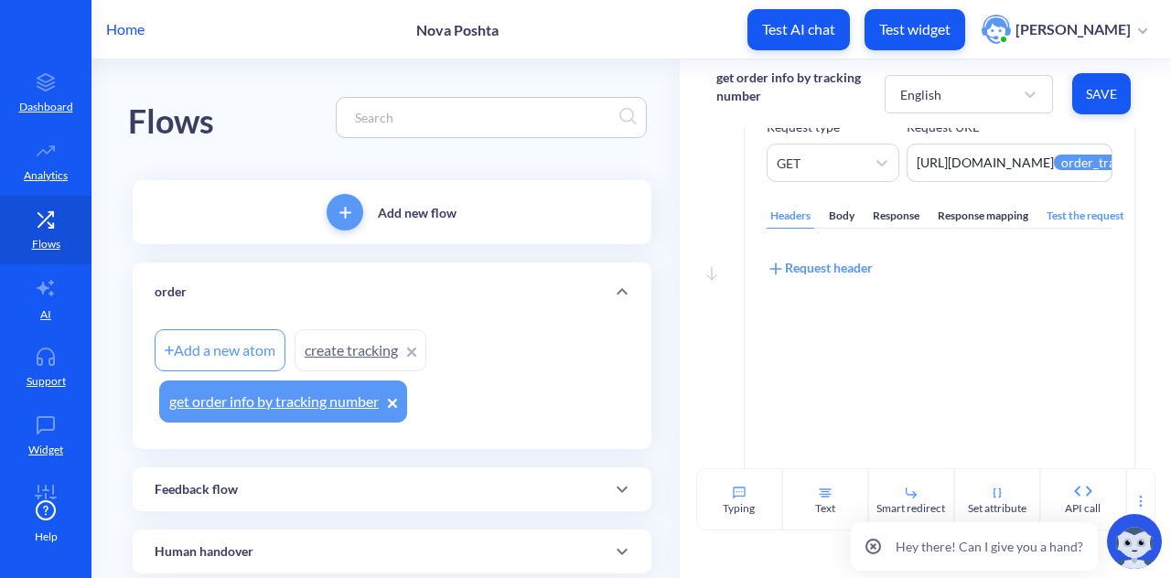
click at [1072, 224] on div "Test the request" at bounding box center [1085, 216] width 85 height 25
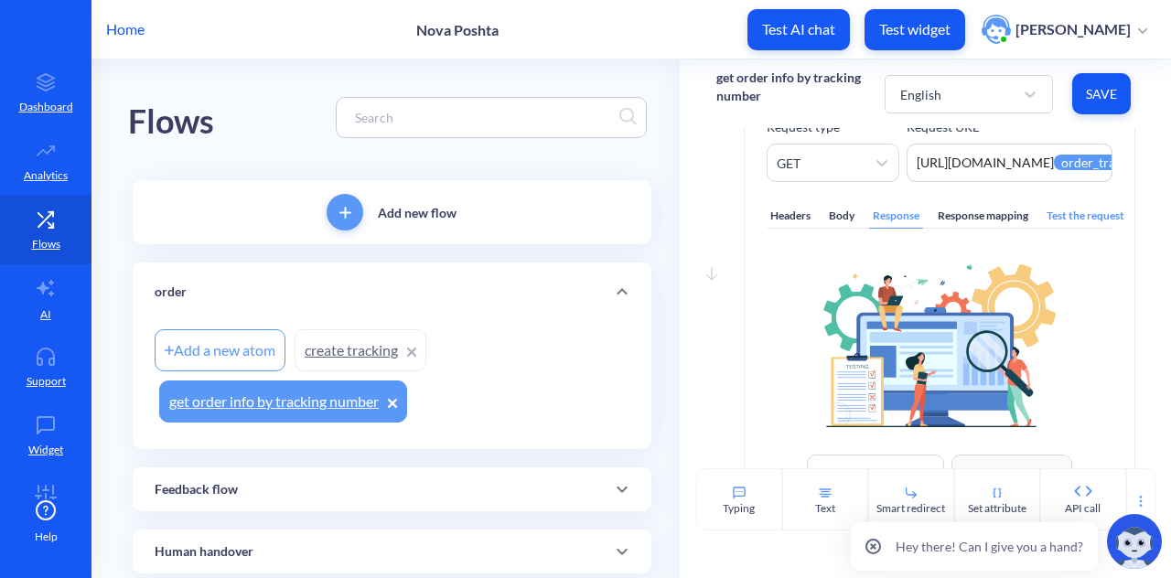
click at [990, 221] on div "Response mapping" at bounding box center [983, 216] width 98 height 25
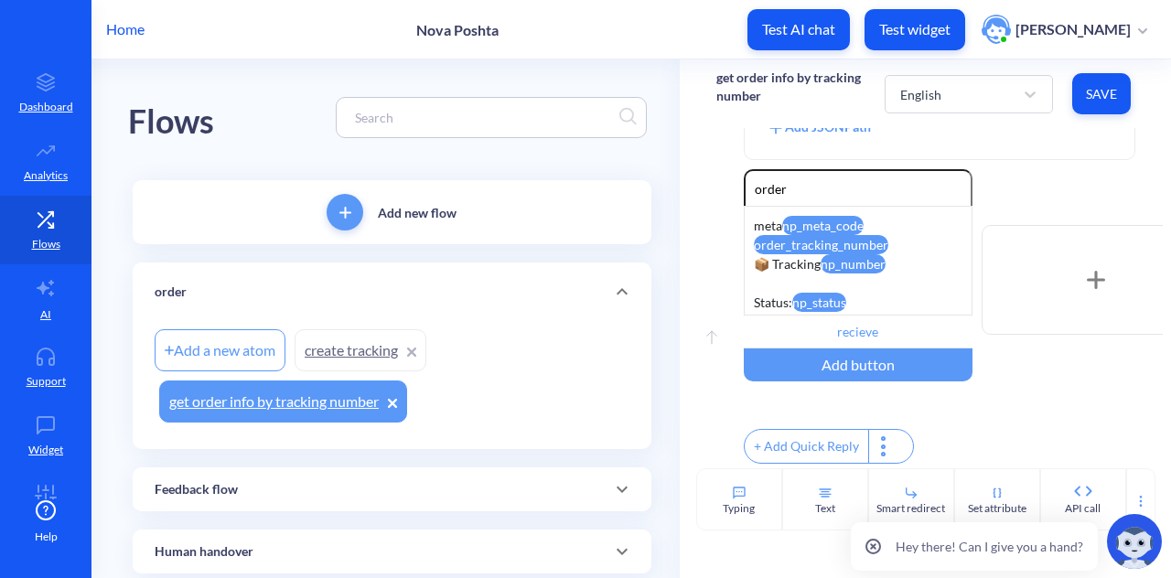
scroll to position [855, 0]
click at [825, 501] on div "Text" at bounding box center [825, 509] width 20 height 16
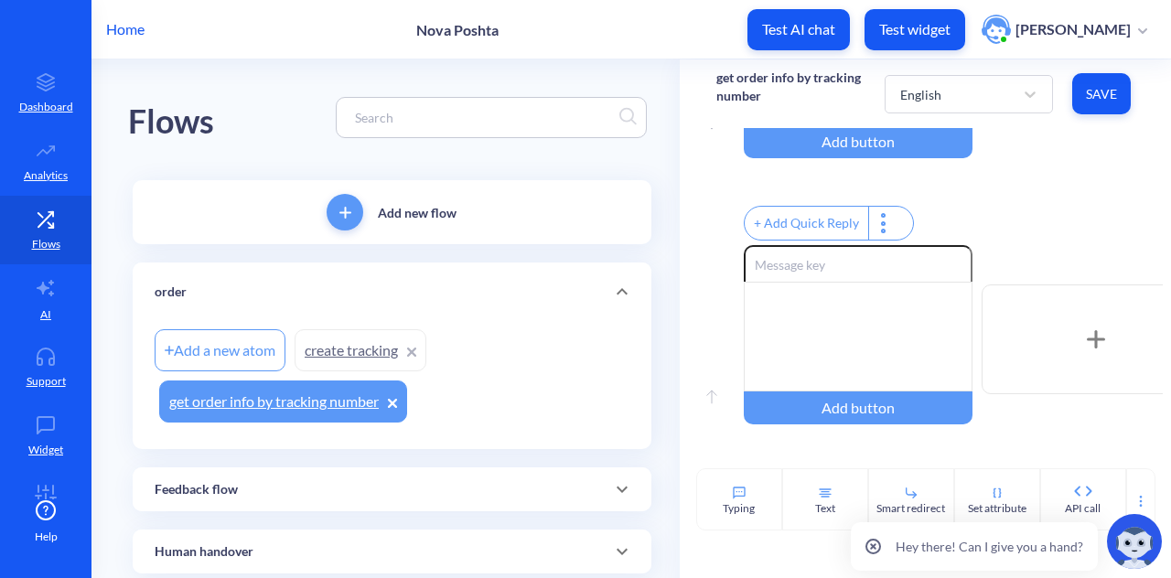
scroll to position [1133, 0]
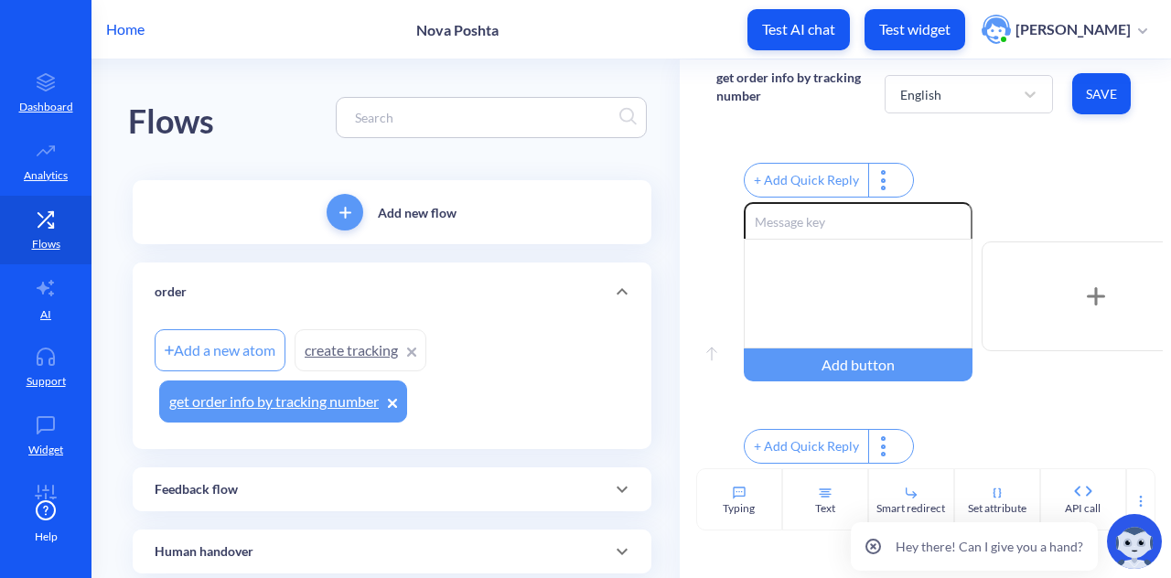
click at [695, 418] on div "Move down API call Make an API request to an external resource and store value …" at bounding box center [926, 298] width 492 height 340
click at [985, 215] on icon "Delete" at bounding box center [989, 221] width 8 height 12
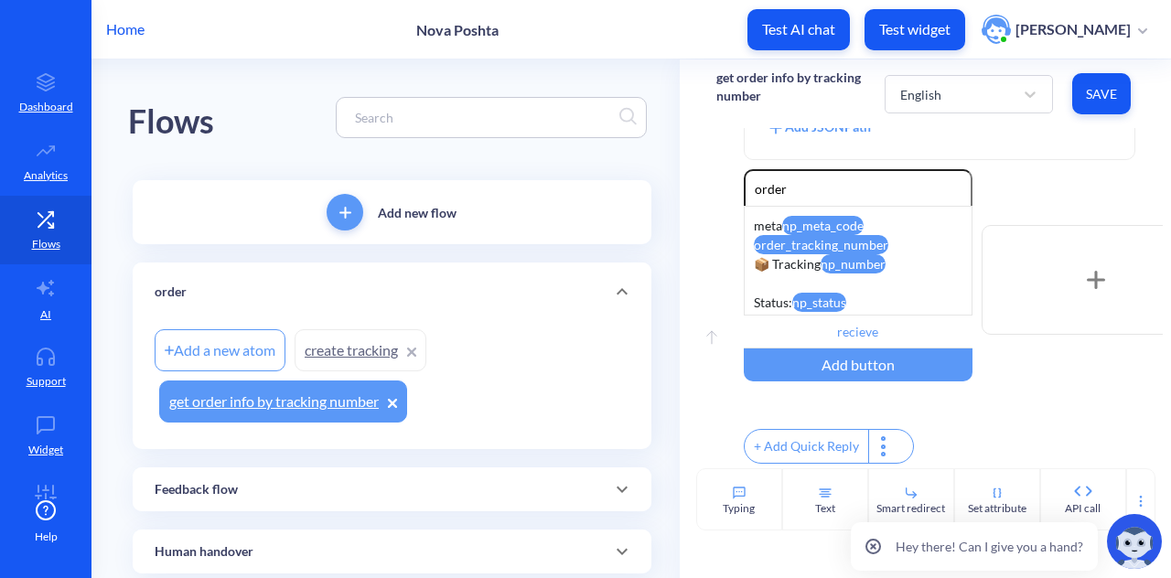
scroll to position [855, 0]
click at [895, 499] on div "Smart redirect" at bounding box center [911, 499] width 86 height 62
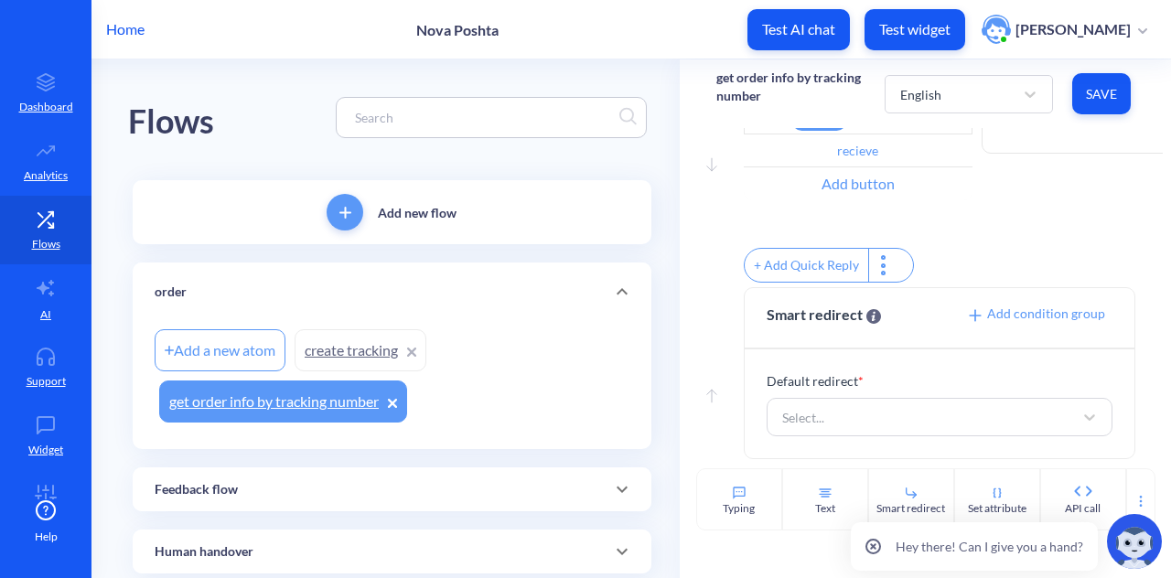
scroll to position [1034, 0]
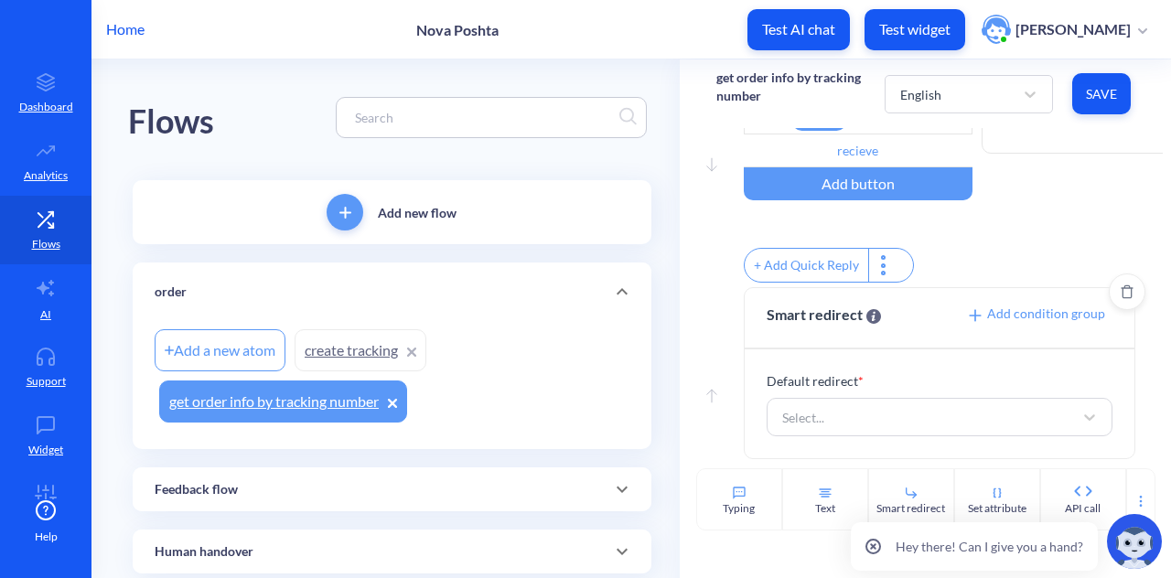
click at [974, 312] on icon at bounding box center [975, 316] width 18 height 18
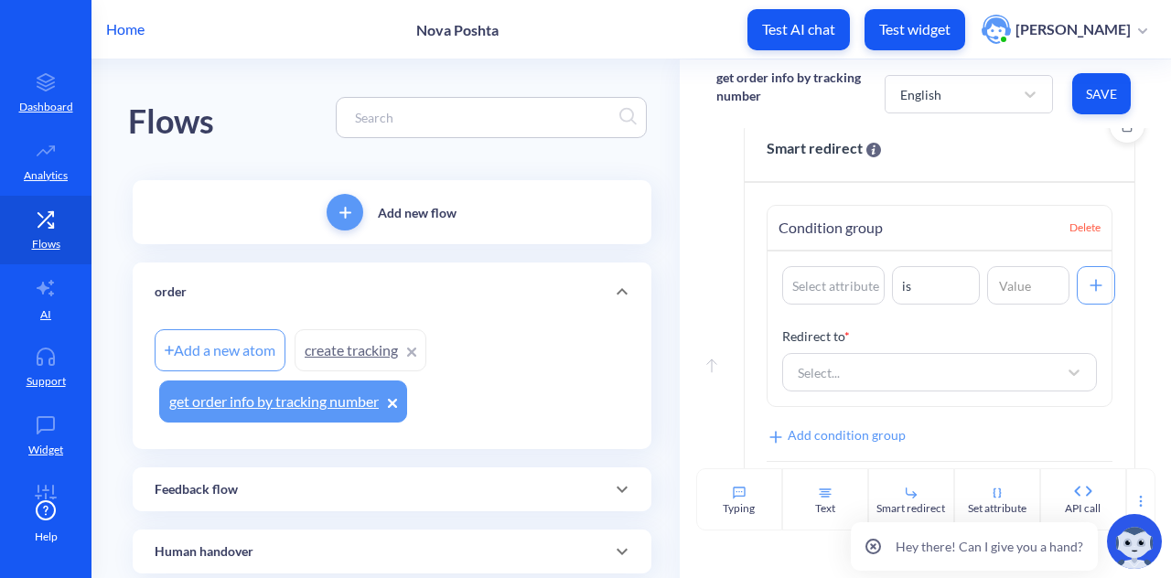
scroll to position [1191, 0]
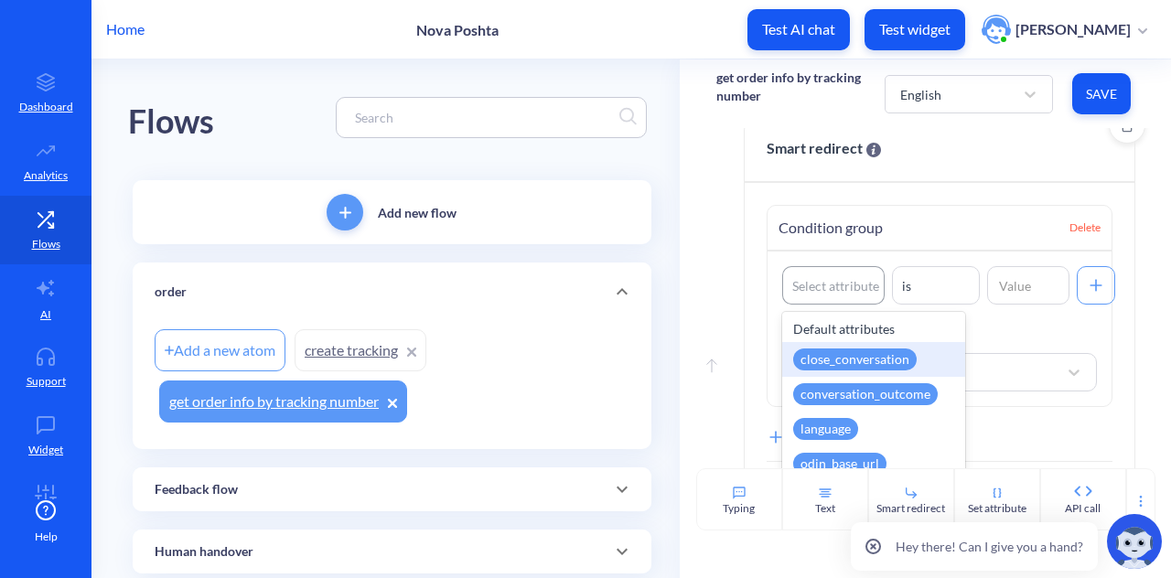
click at [852, 290] on div "Select attribute" at bounding box center [835, 285] width 87 height 19
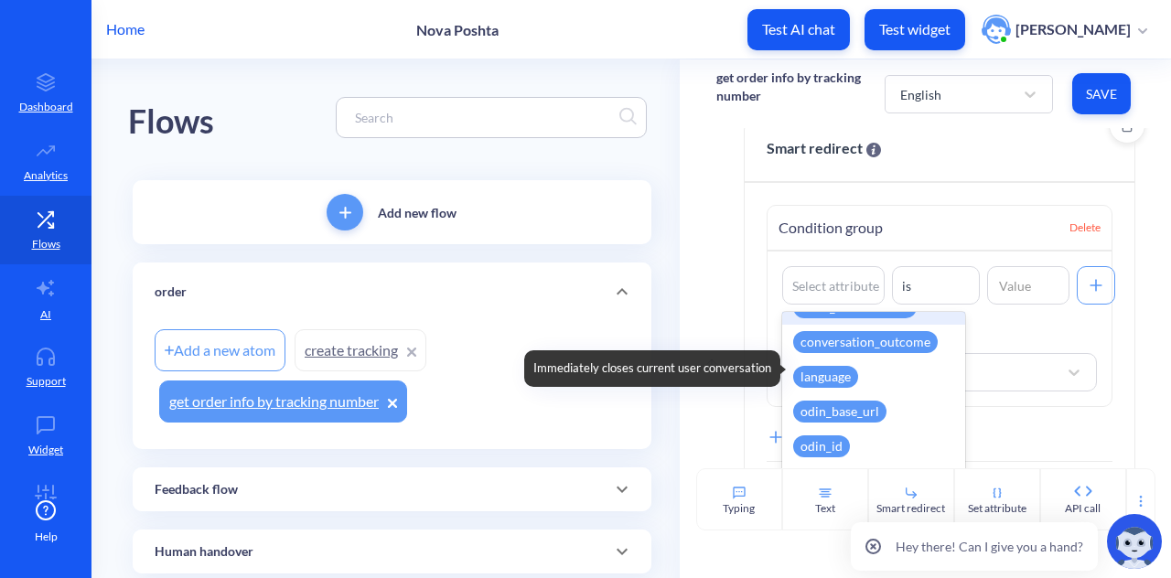
scroll to position [0, 0]
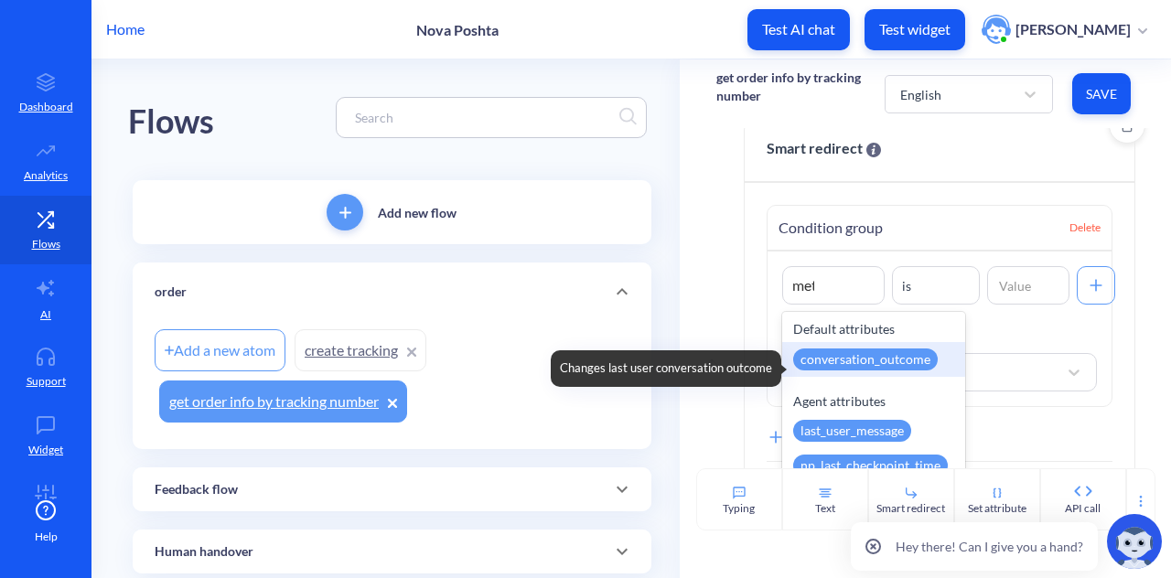
type input "meta"
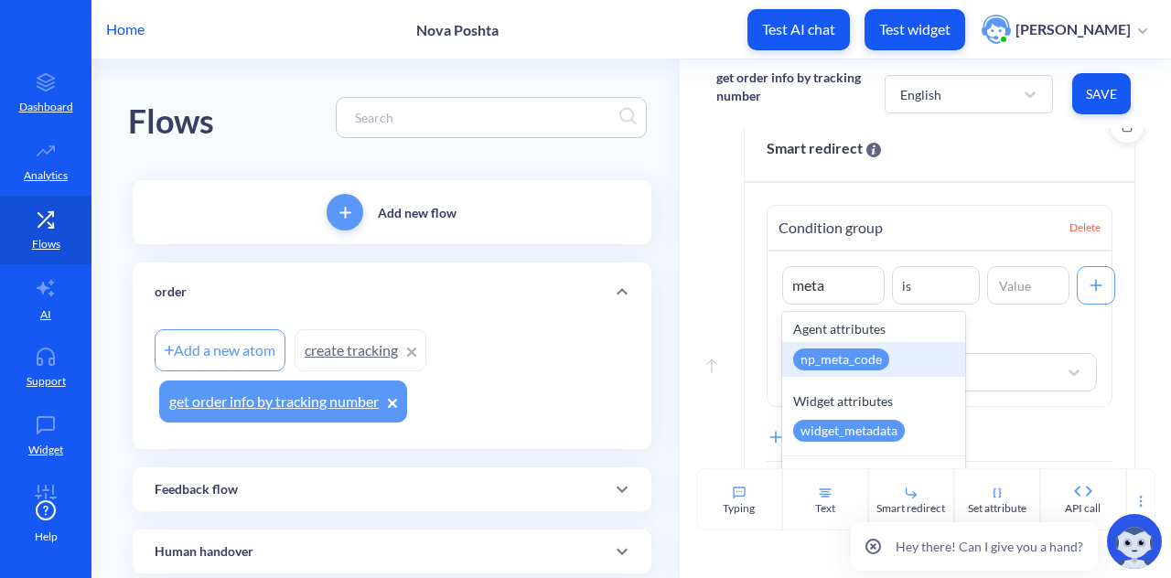
click at [877, 370] on div "np_meta_code" at bounding box center [841, 360] width 96 height 22
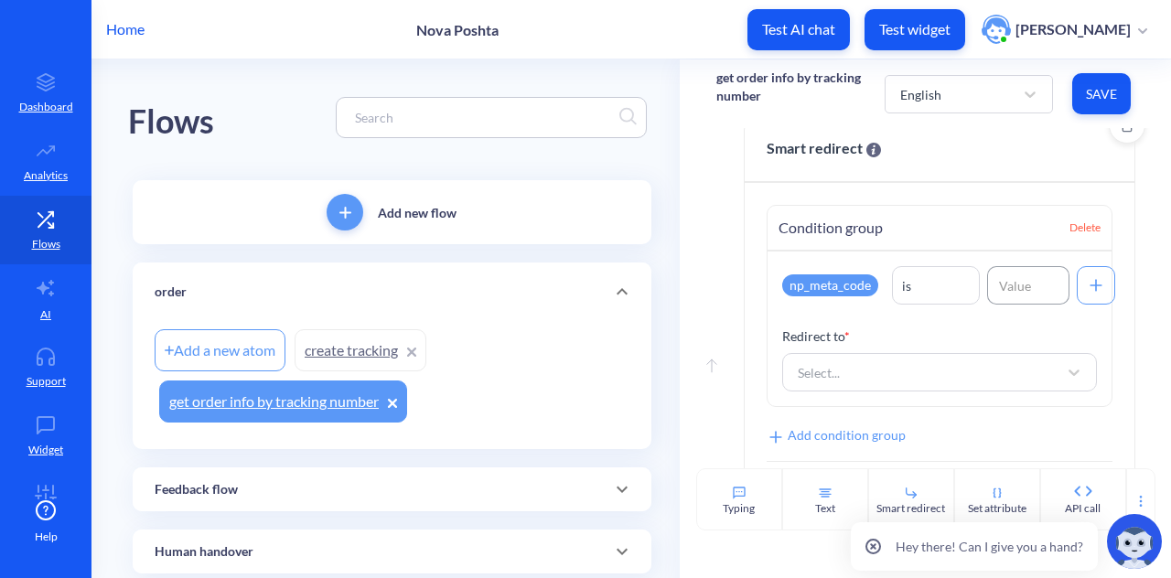
click at [1032, 301] on input at bounding box center [1028, 285] width 82 height 38
type input "400"
click at [933, 288] on div "is" at bounding box center [936, 285] width 86 height 33
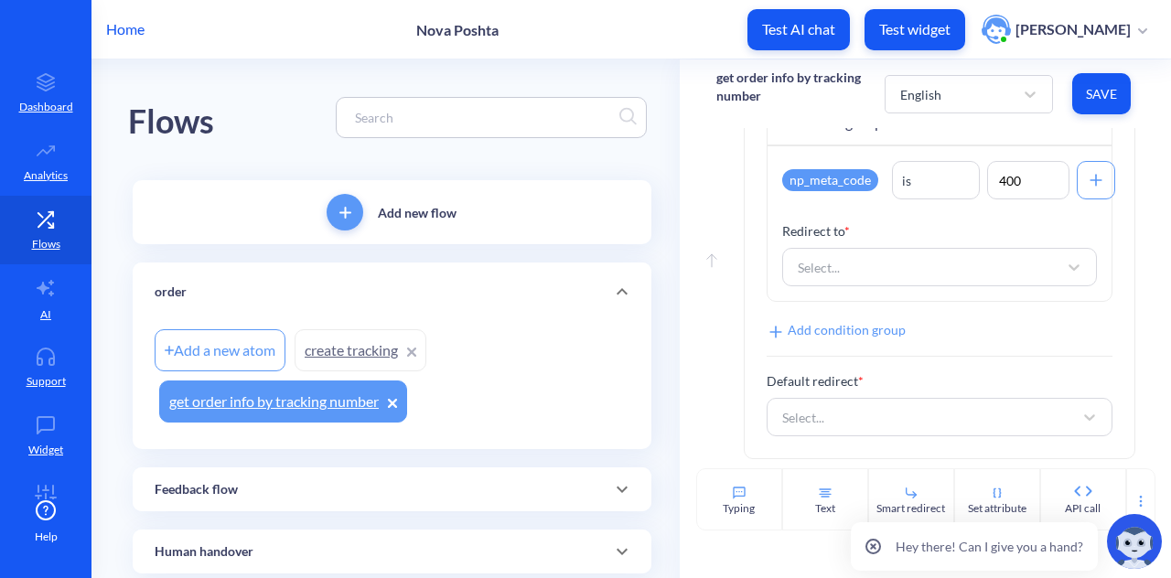
click at [1065, 224] on p "Redirect to *" at bounding box center [939, 230] width 315 height 19
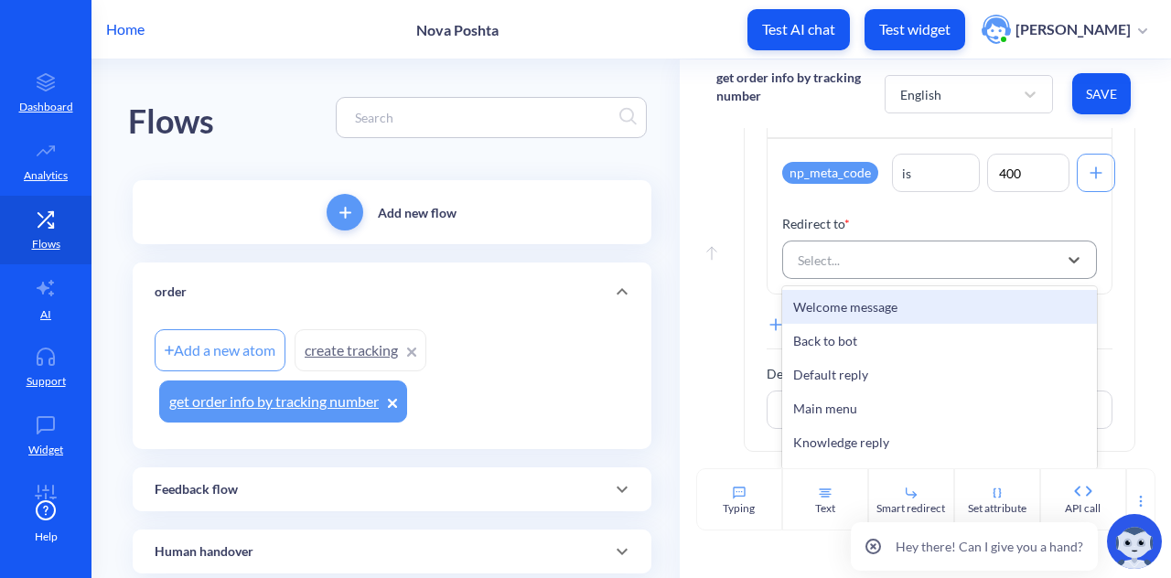
click at [862, 268] on div "Select..." at bounding box center [923, 259] width 269 height 33
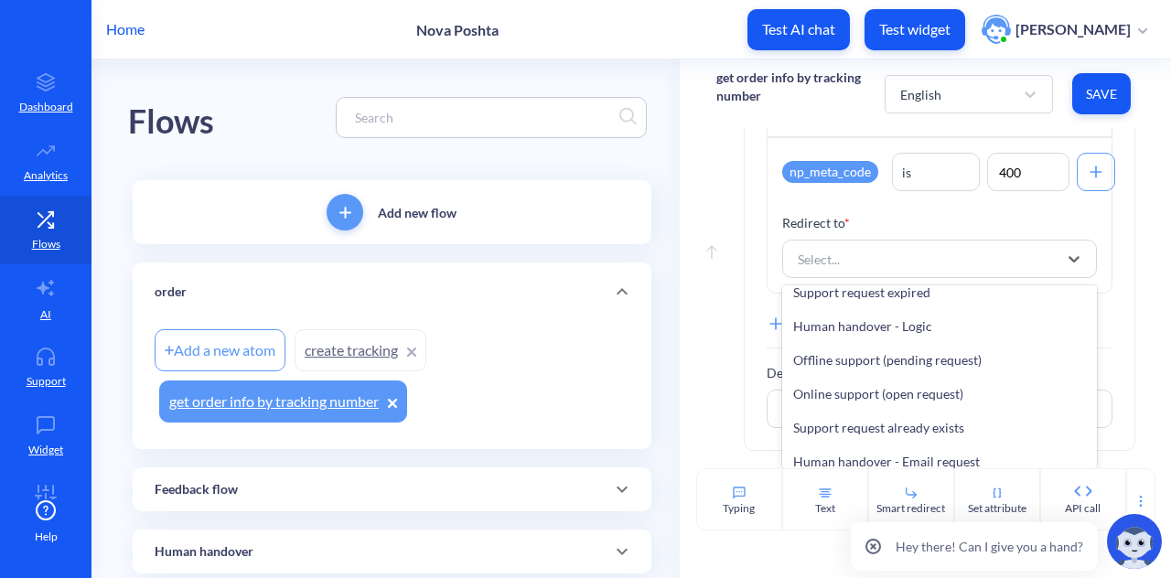
scroll to position [434, 0]
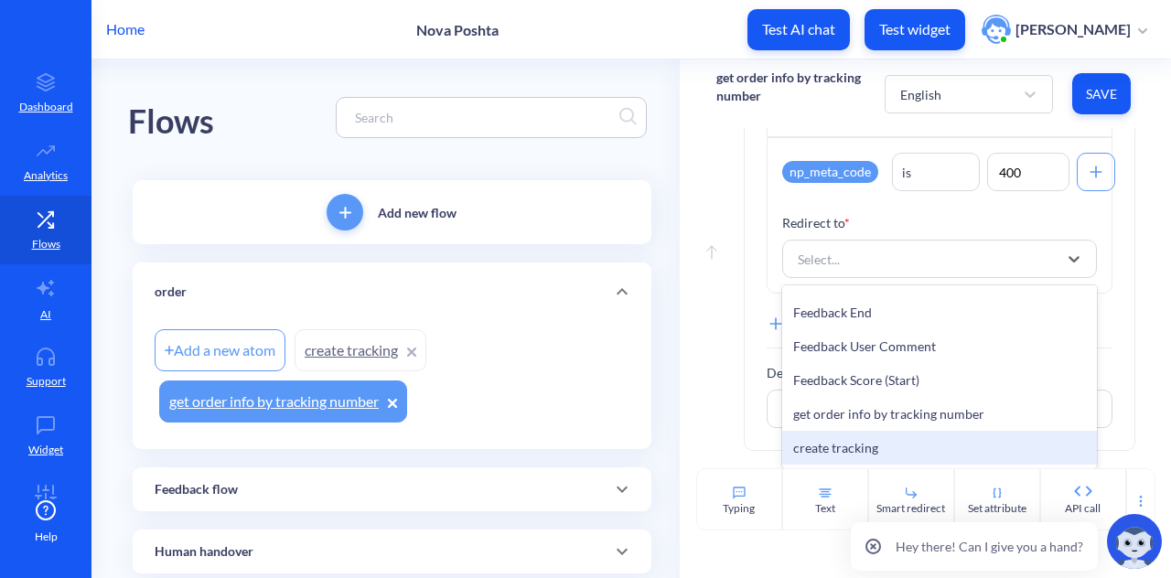
click at [851, 445] on div "create tracking" at bounding box center [939, 448] width 315 height 34
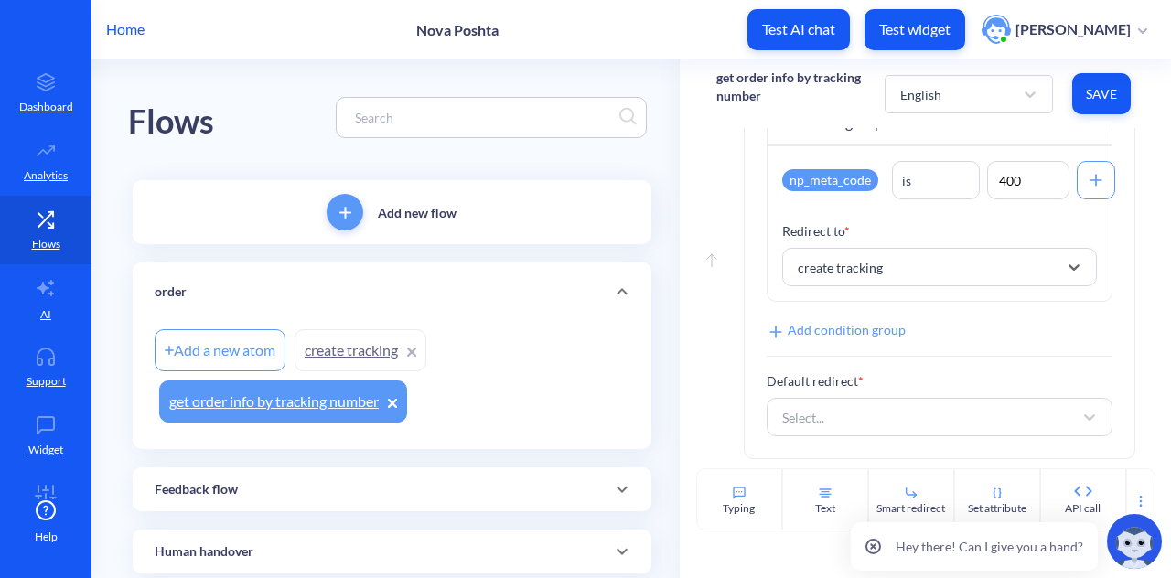
scroll to position [1304, 0]
click at [824, 418] on div "Select..." at bounding box center [923, 417] width 300 height 33
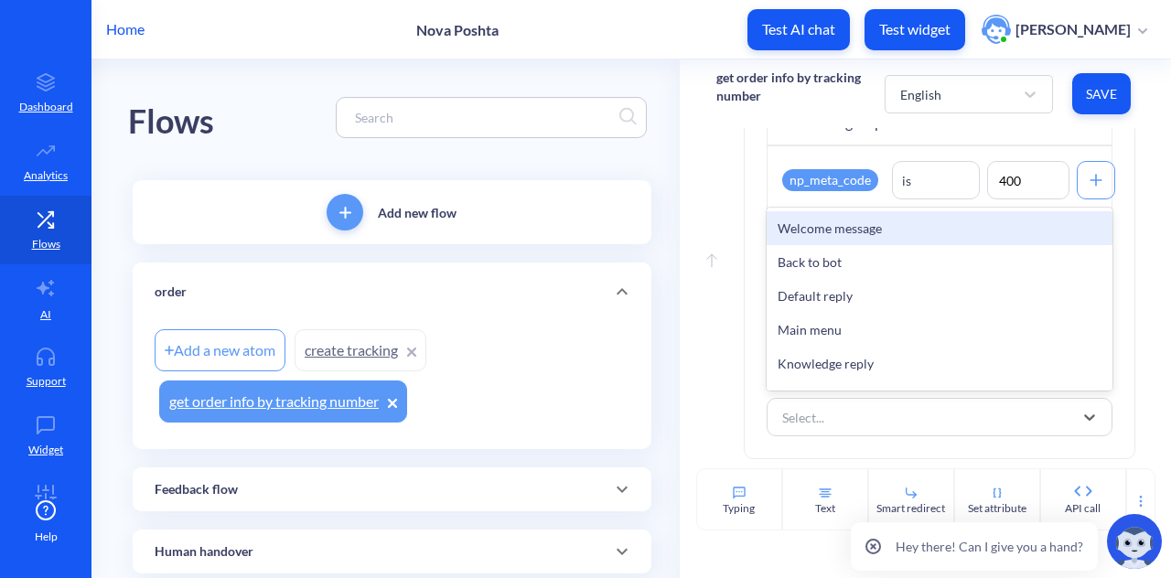
scroll to position [434, 0]
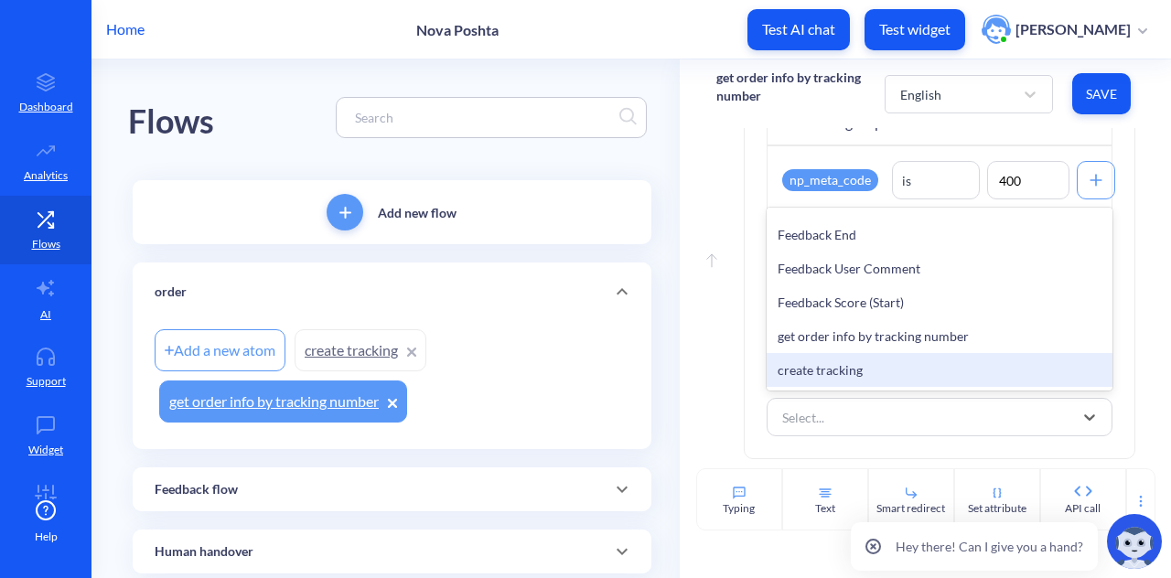
click at [844, 367] on div "create tracking" at bounding box center [940, 370] width 346 height 34
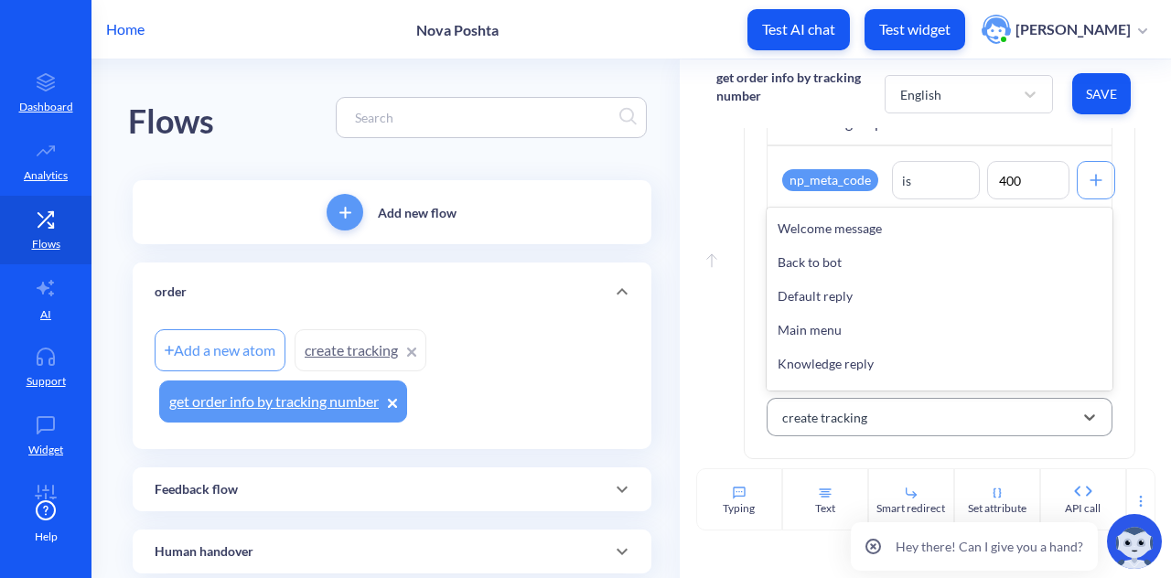
click at [847, 431] on div "create tracking" at bounding box center [923, 417] width 300 height 33
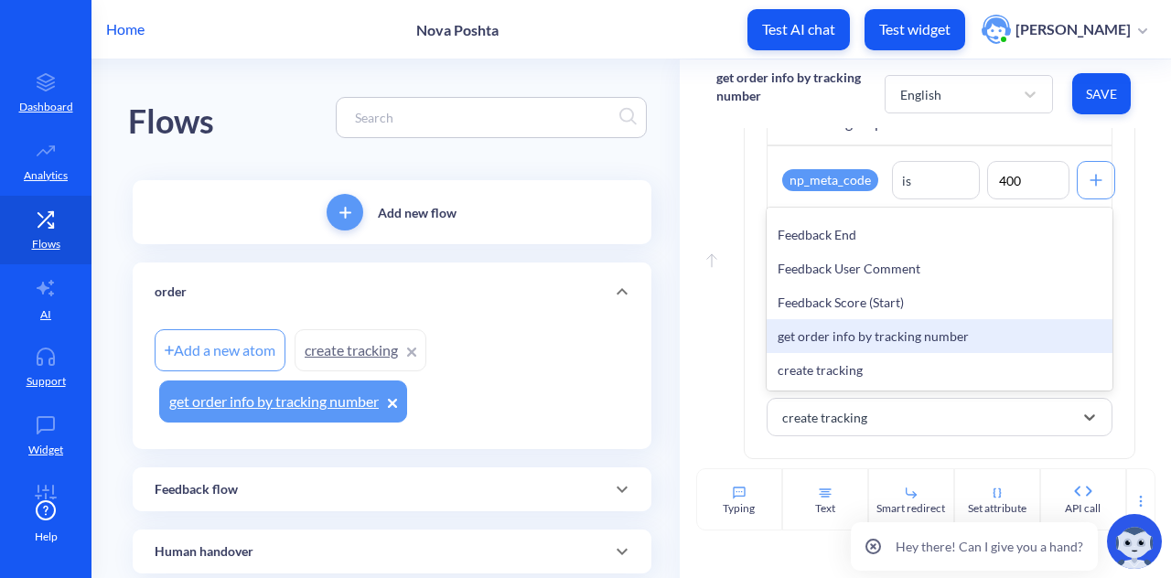
click at [873, 334] on div "get order info by tracking number" at bounding box center [940, 336] width 346 height 34
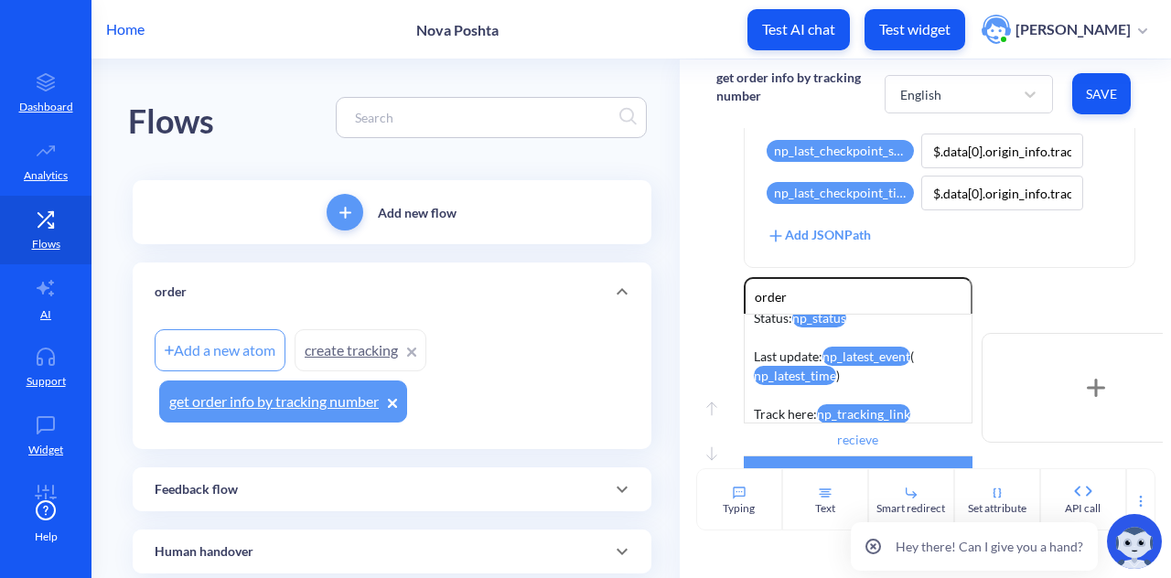
scroll to position [1304, 0]
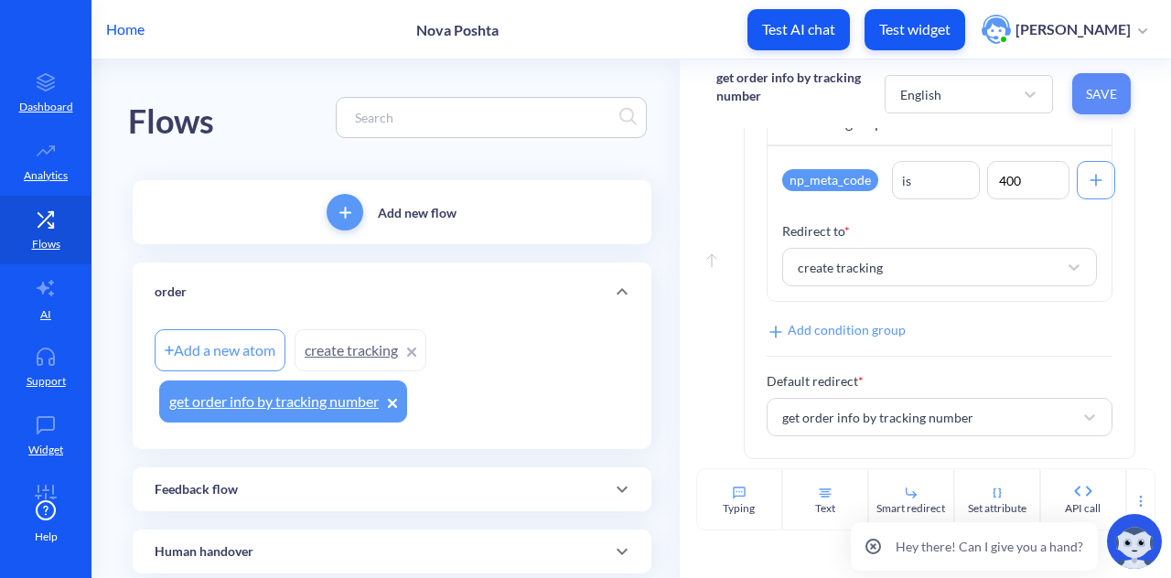
click at [1101, 81] on button "Save" at bounding box center [1101, 93] width 59 height 41
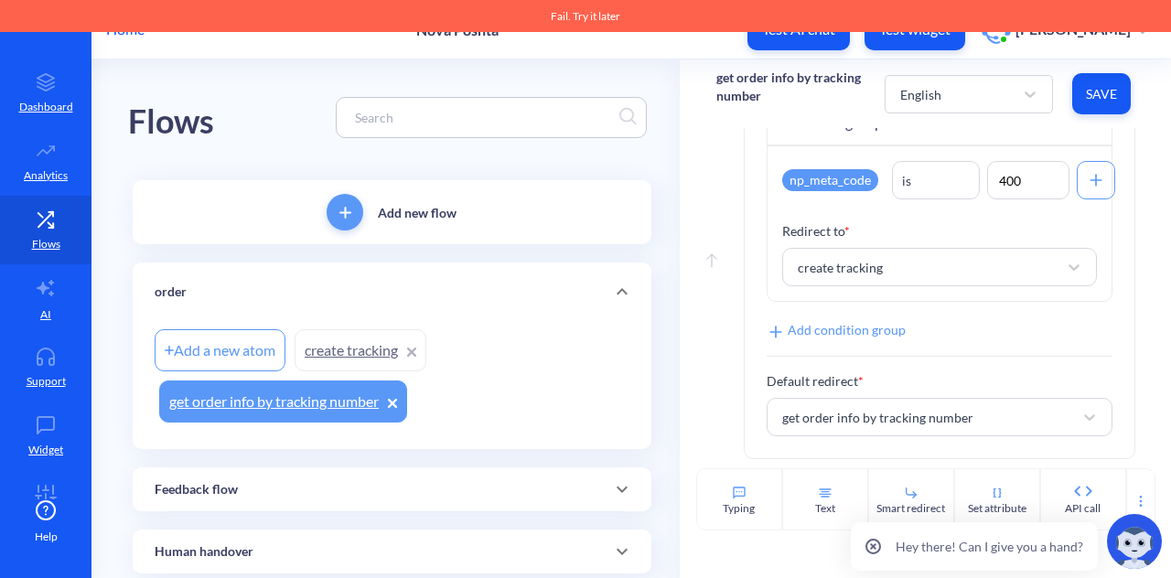
click at [1112, 91] on span "Save" at bounding box center [1101, 94] width 29 height 18
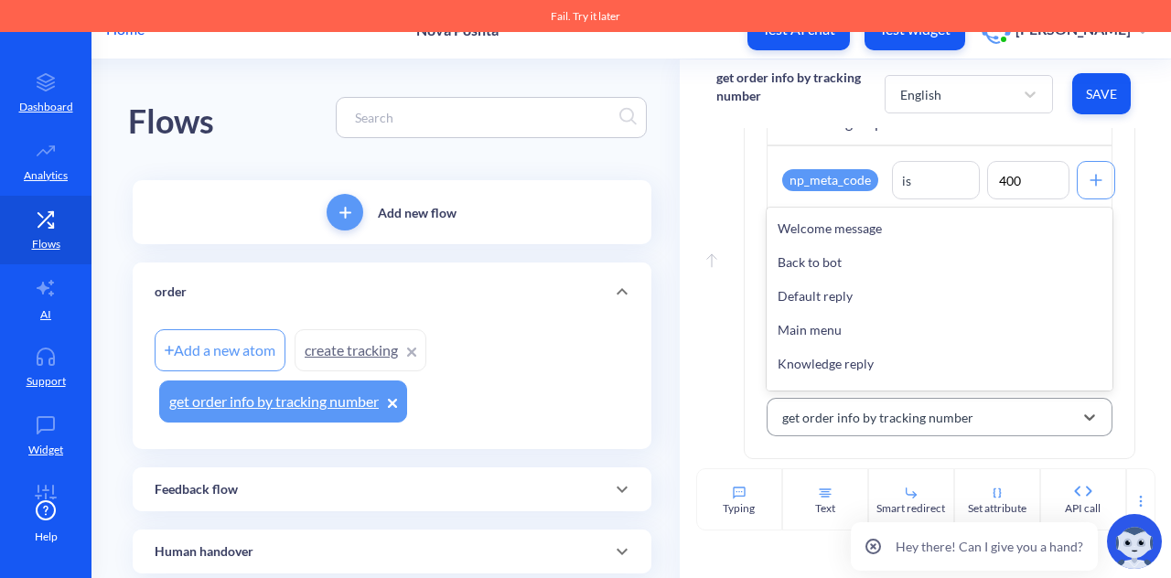
scroll to position [407, 0]
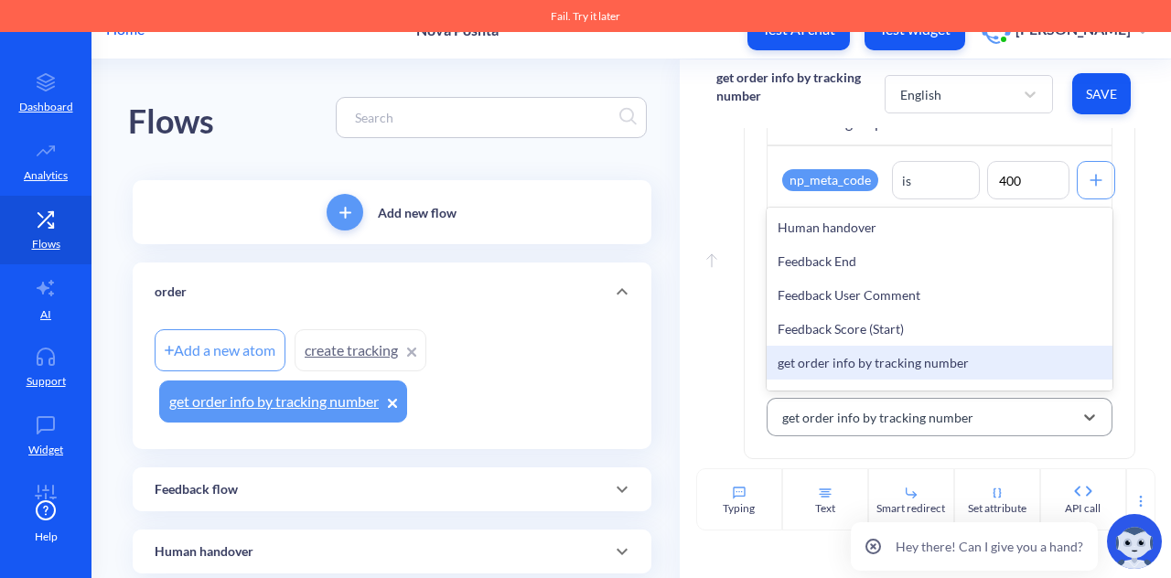
click at [973, 416] on div "get order info by tracking number" at bounding box center [923, 417] width 300 height 33
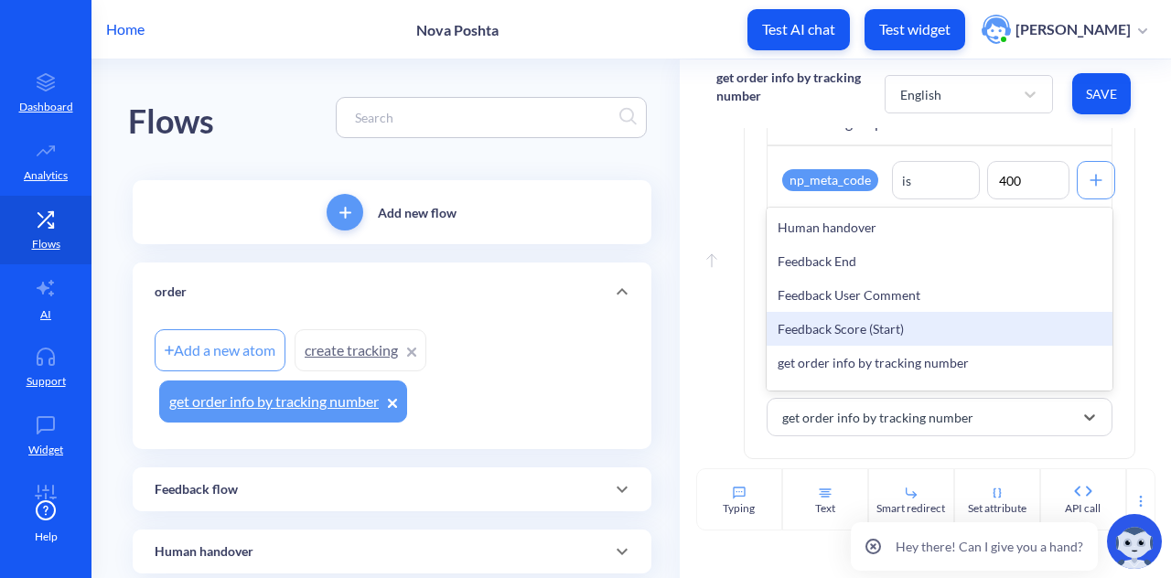
click at [972, 331] on div "Feedback Score (Start)" at bounding box center [940, 329] width 346 height 34
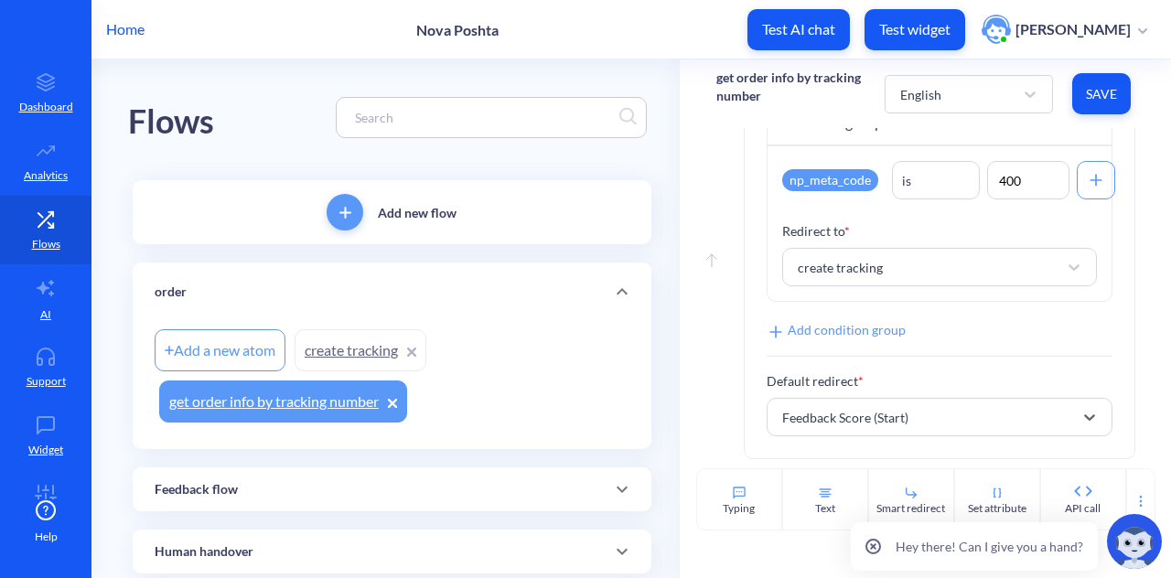
click at [1101, 91] on span "Save" at bounding box center [1101, 94] width 29 height 18
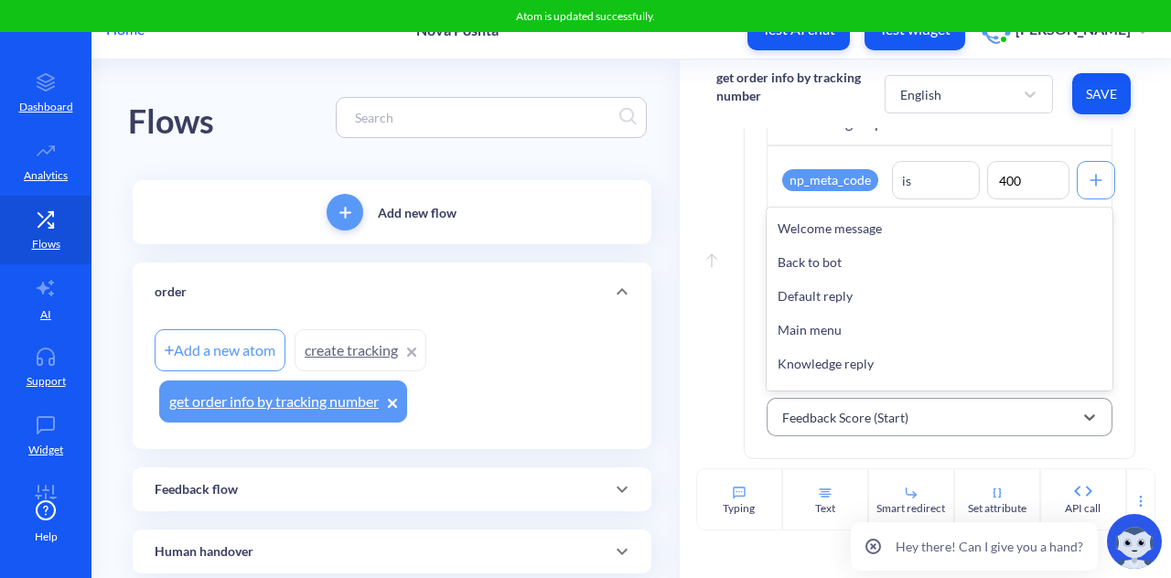
click at [926, 418] on div "Feedback Score (Start)" at bounding box center [923, 417] width 300 height 33
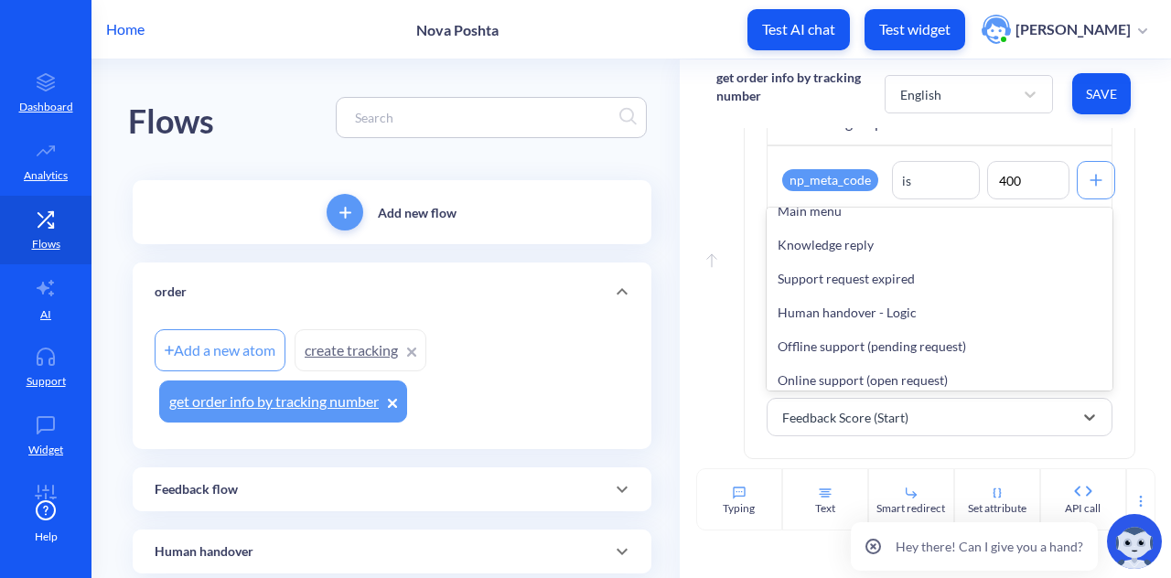
scroll to position [0, 0]
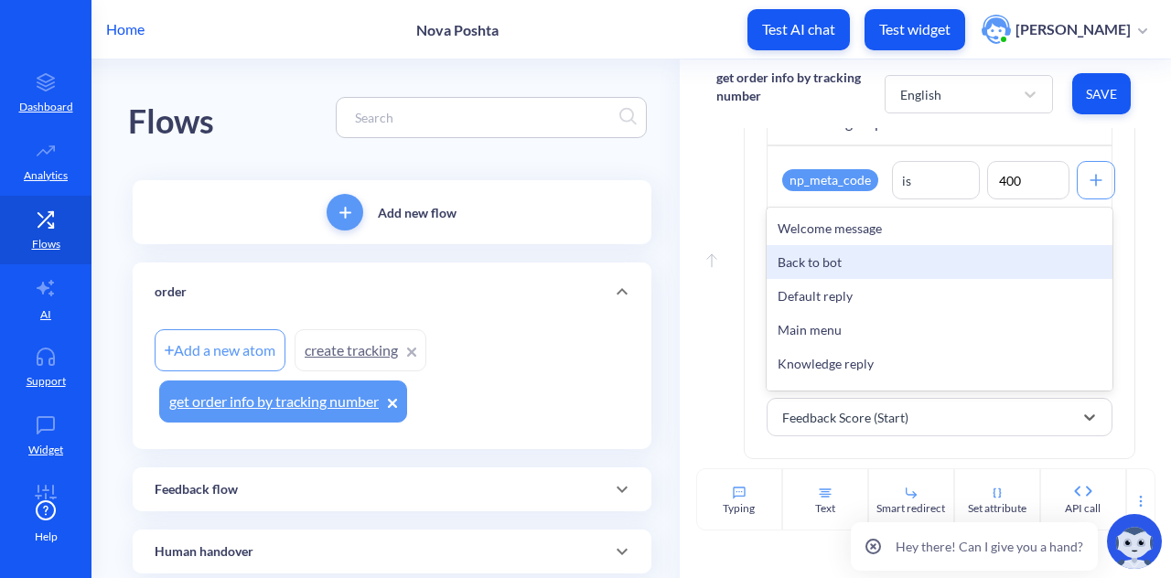
click at [905, 252] on div "Back to bot" at bounding box center [940, 262] width 346 height 34
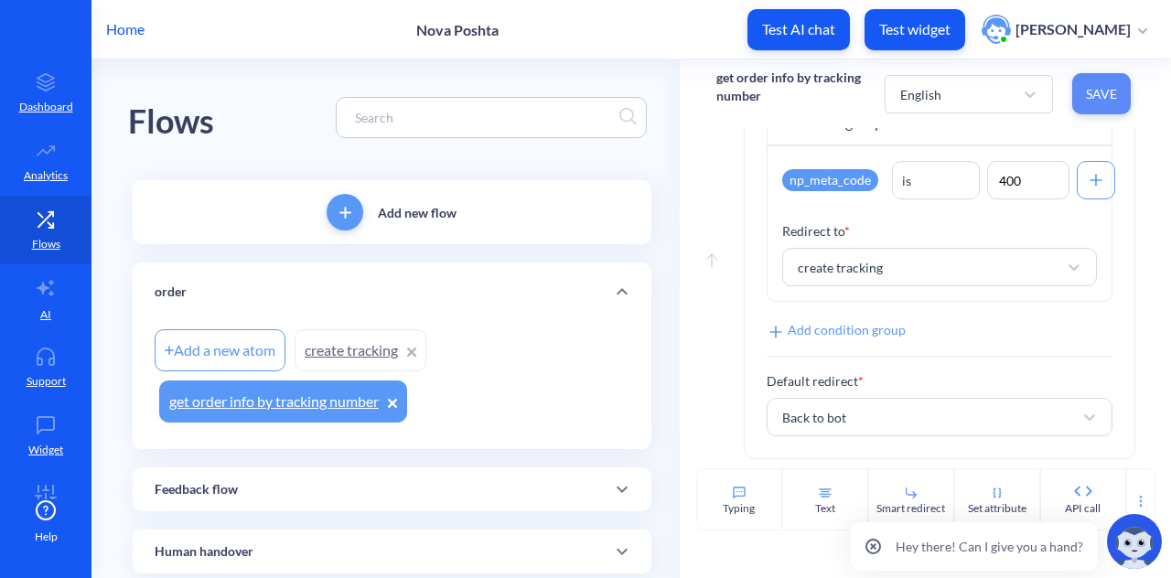
click at [1079, 98] on button "Save" at bounding box center [1101, 93] width 59 height 41
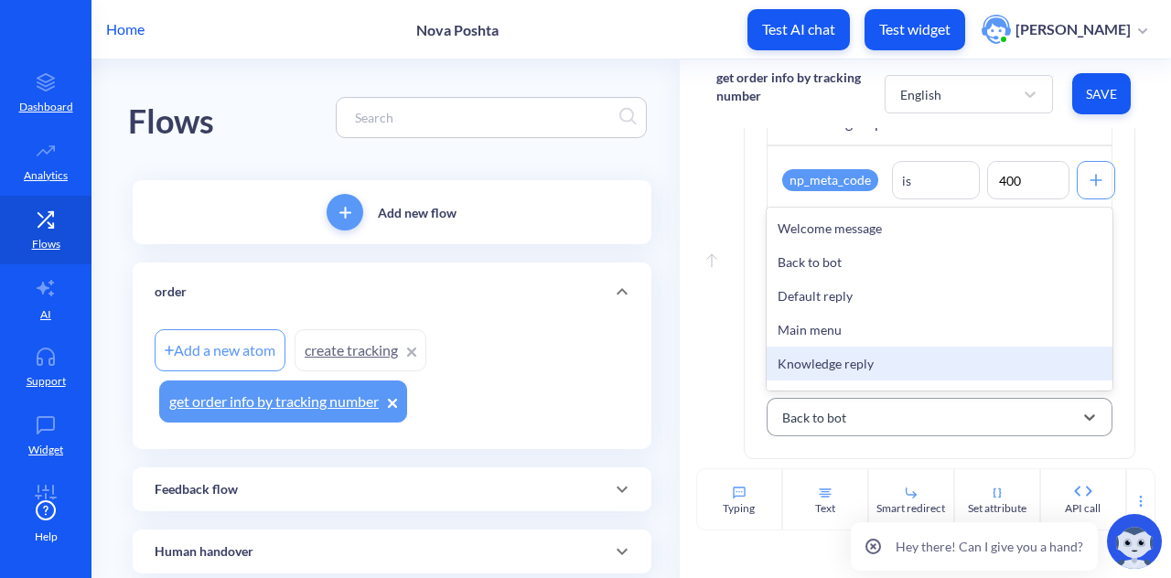
scroll to position [434, 0]
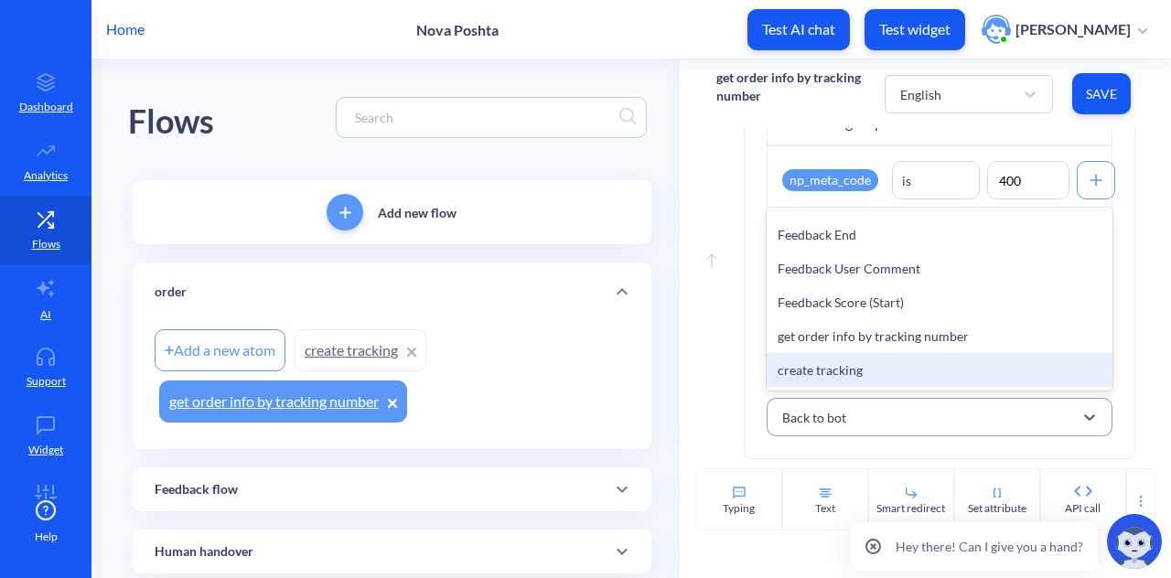
click at [787, 380] on div "create tracking" at bounding box center [940, 370] width 346 height 34
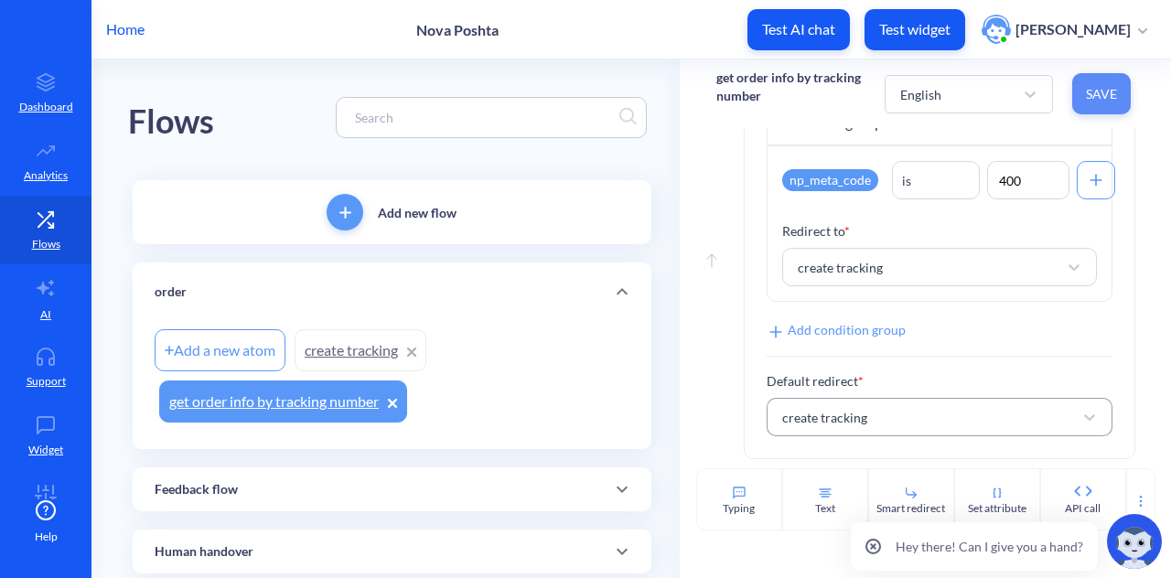
click at [1087, 92] on span "Save" at bounding box center [1101, 94] width 29 height 18
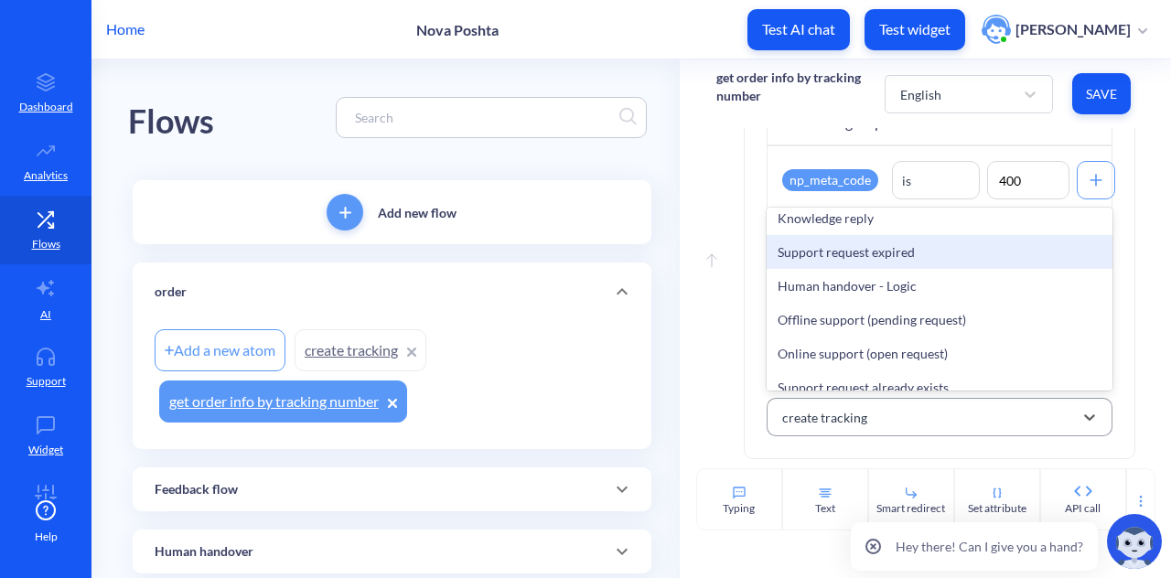
scroll to position [0, 0]
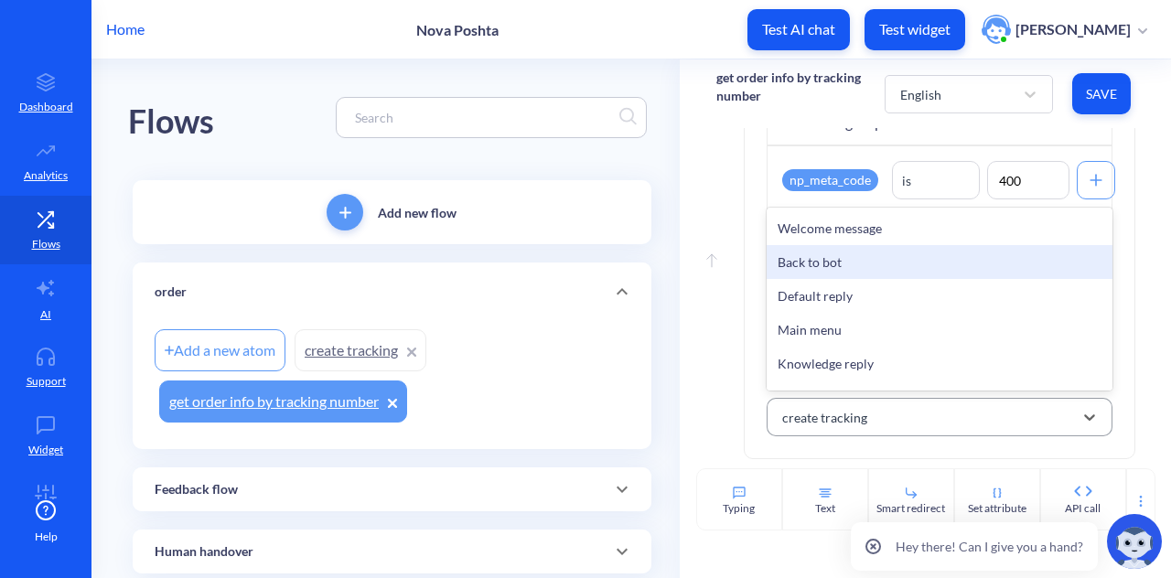
click at [900, 259] on div "Back to bot" at bounding box center [940, 262] width 346 height 34
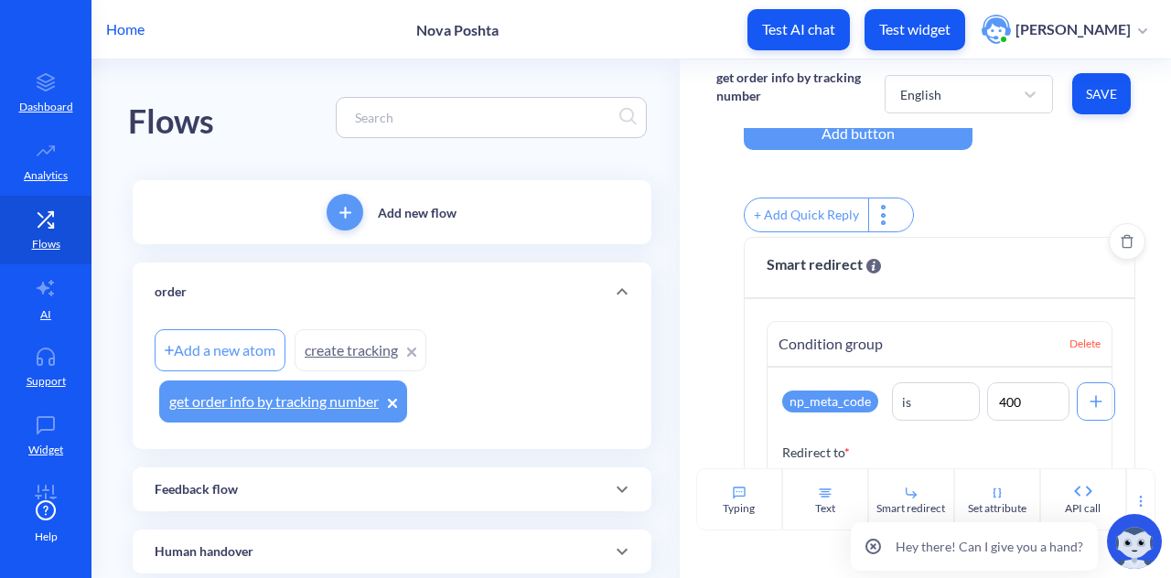
scroll to position [1073, 0]
click at [1083, 354] on span "Delete" at bounding box center [1085, 346] width 31 height 16
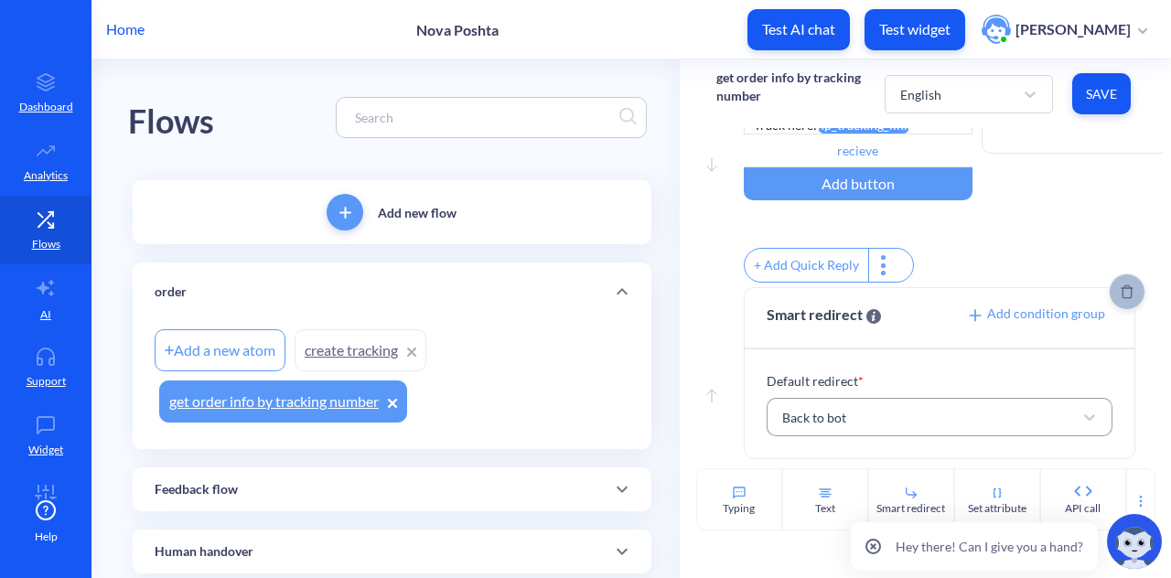
click at [1121, 290] on icon "Delete" at bounding box center [1127, 292] width 13 height 15
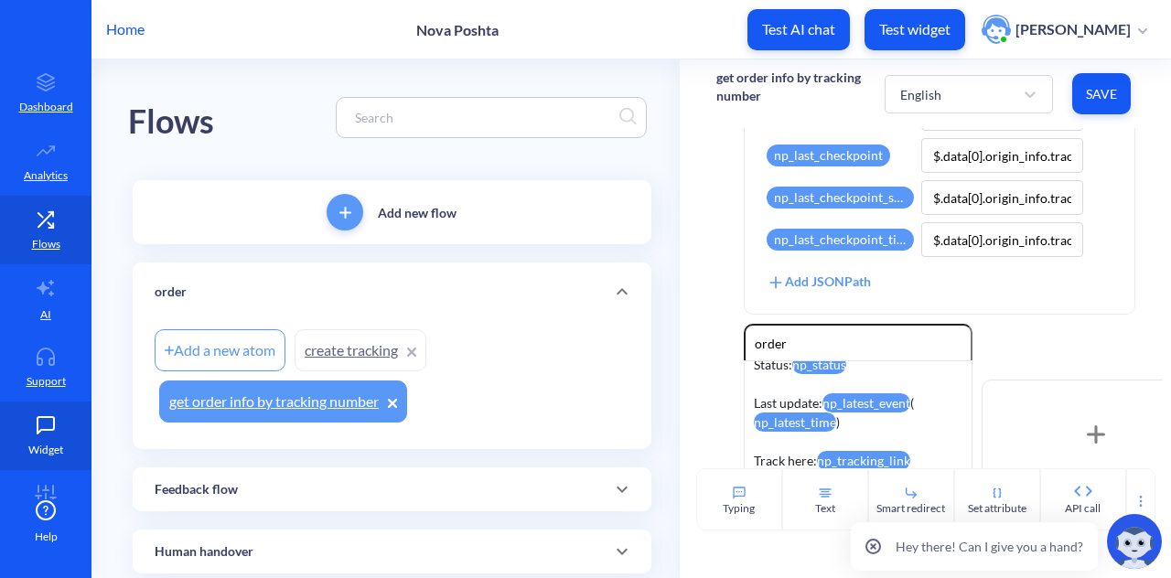
scroll to position [47, 0]
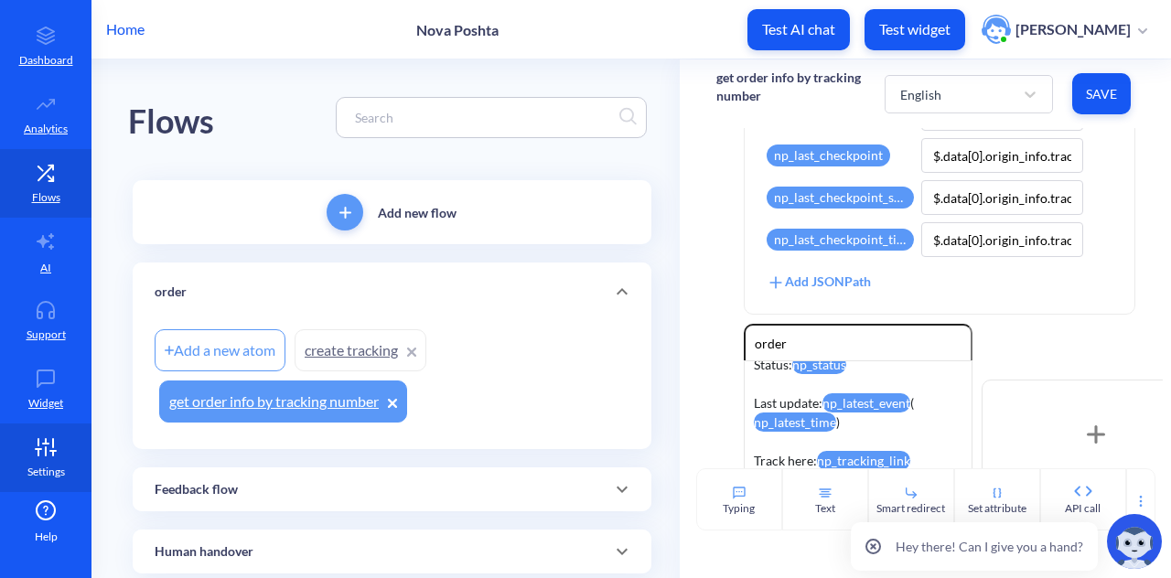
click at [40, 446] on icon at bounding box center [45, 447] width 37 height 18
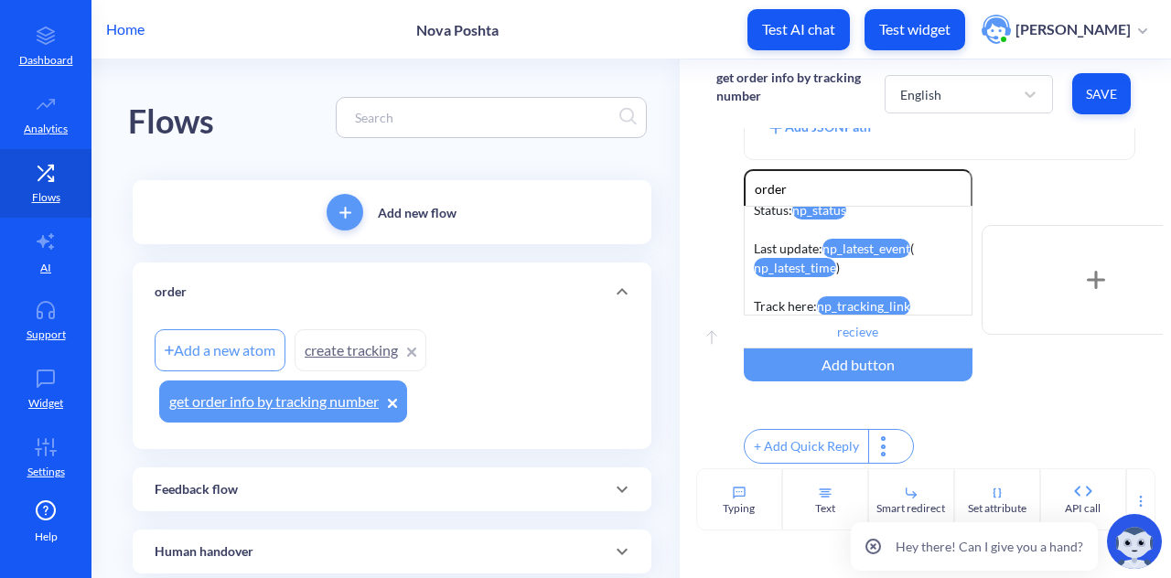
scroll to position [0, 0]
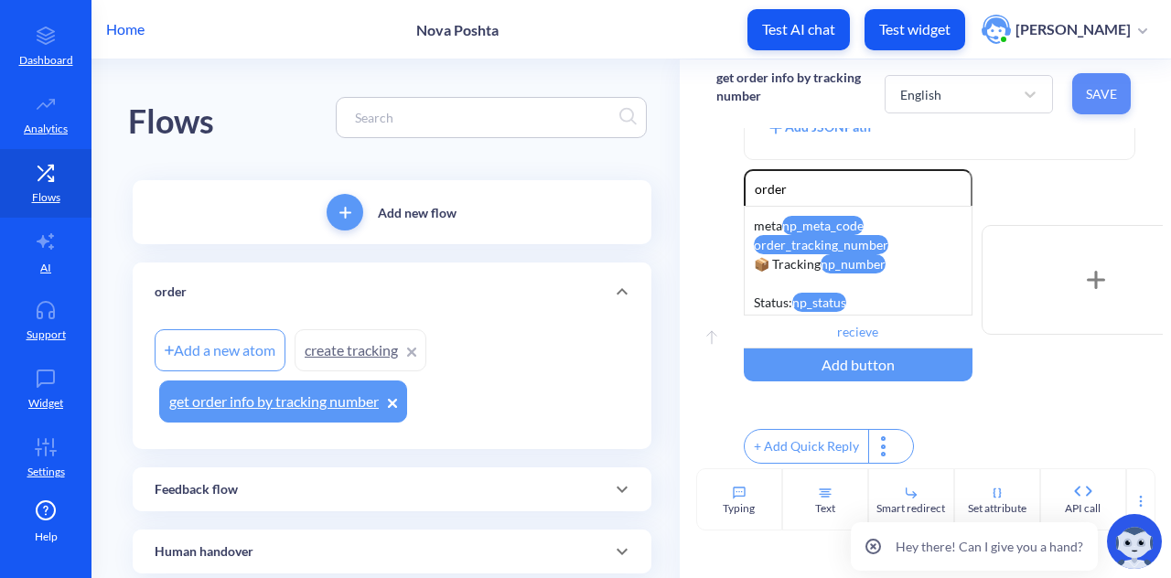
click at [1096, 108] on button "Save" at bounding box center [1101, 93] width 59 height 41
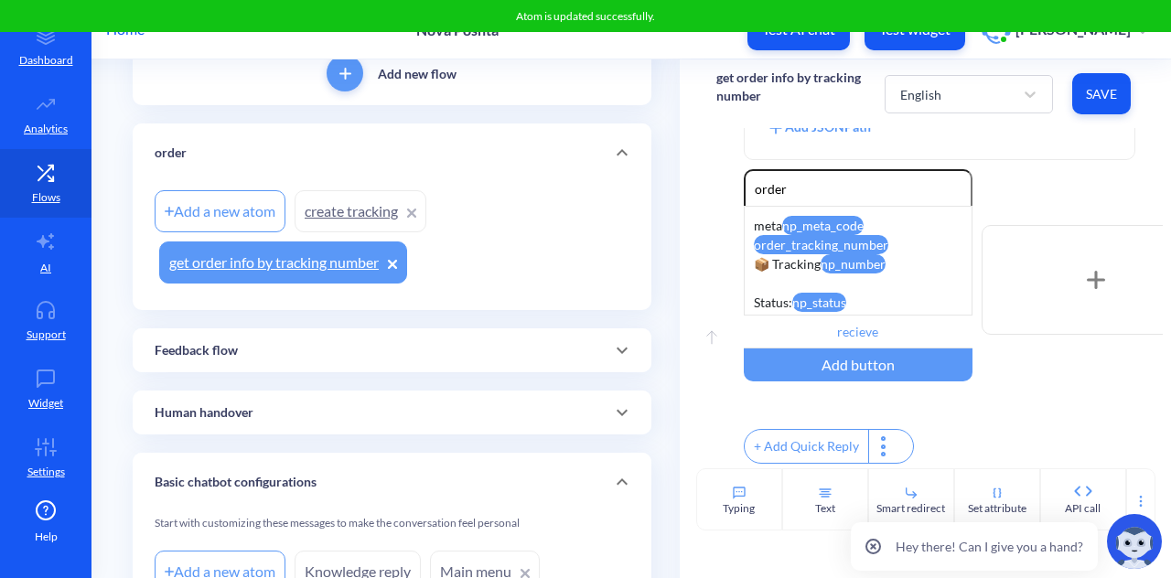
scroll to position [288, 0]
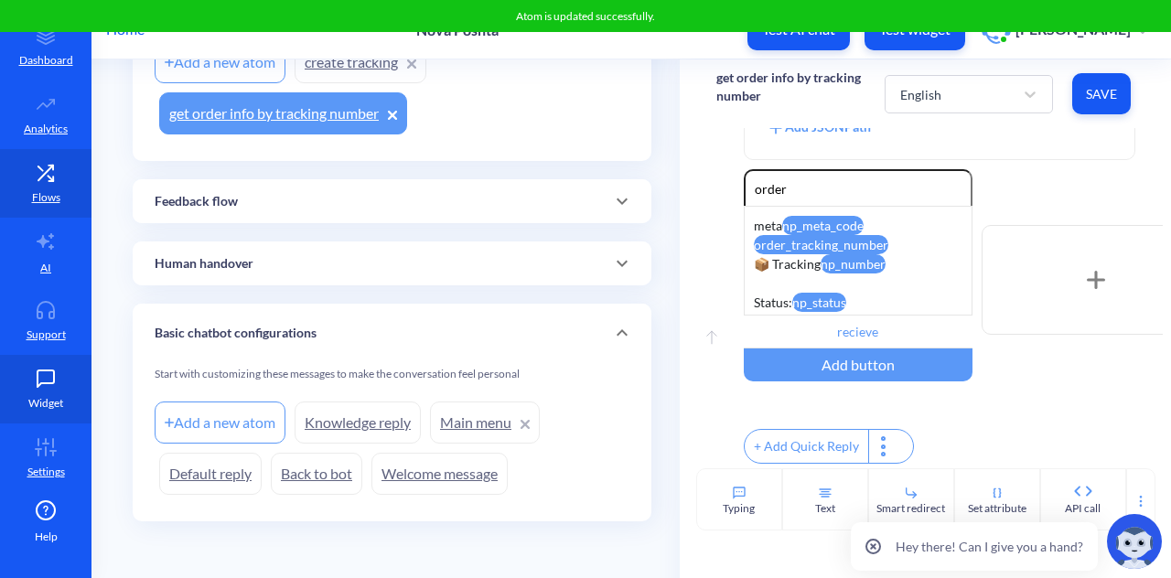
click at [30, 391] on link "Widget" at bounding box center [46, 389] width 92 height 69
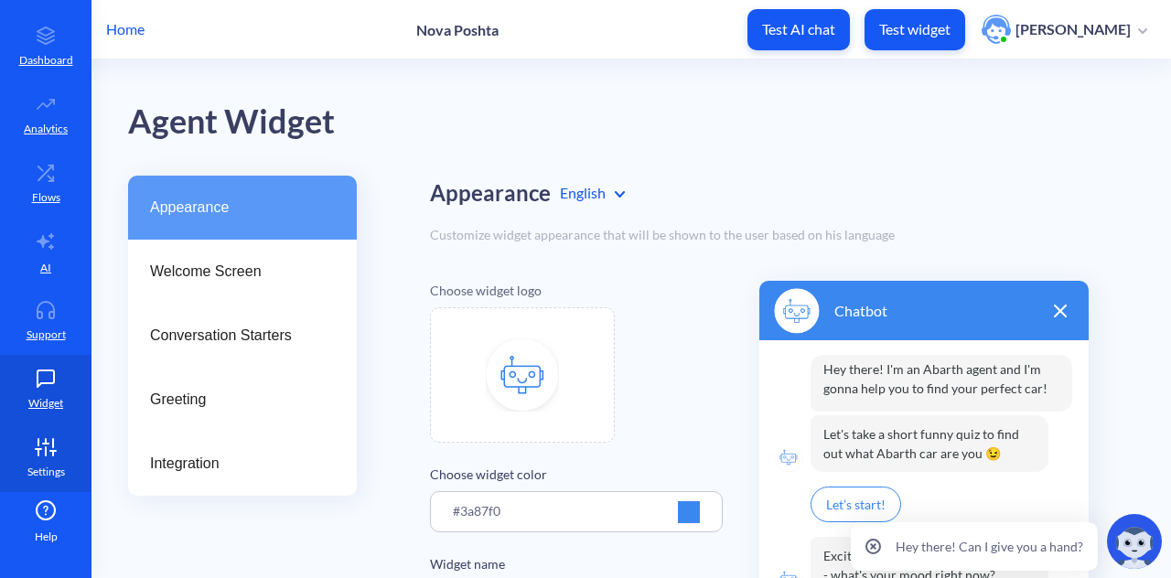
click at [37, 455] on icon at bounding box center [45, 447] width 37 height 18
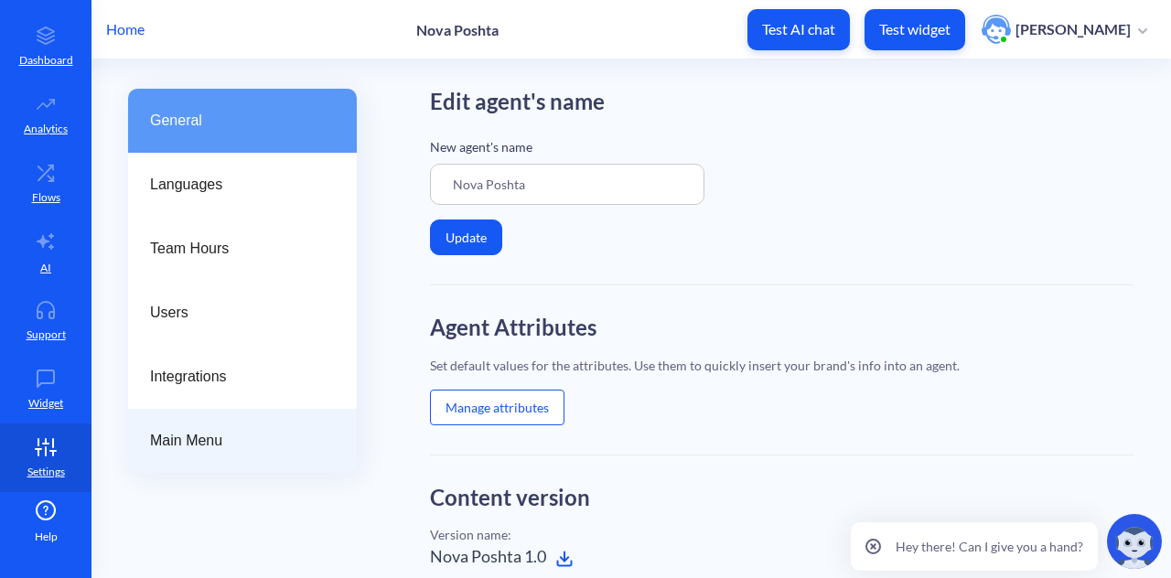
scroll to position [86, 0]
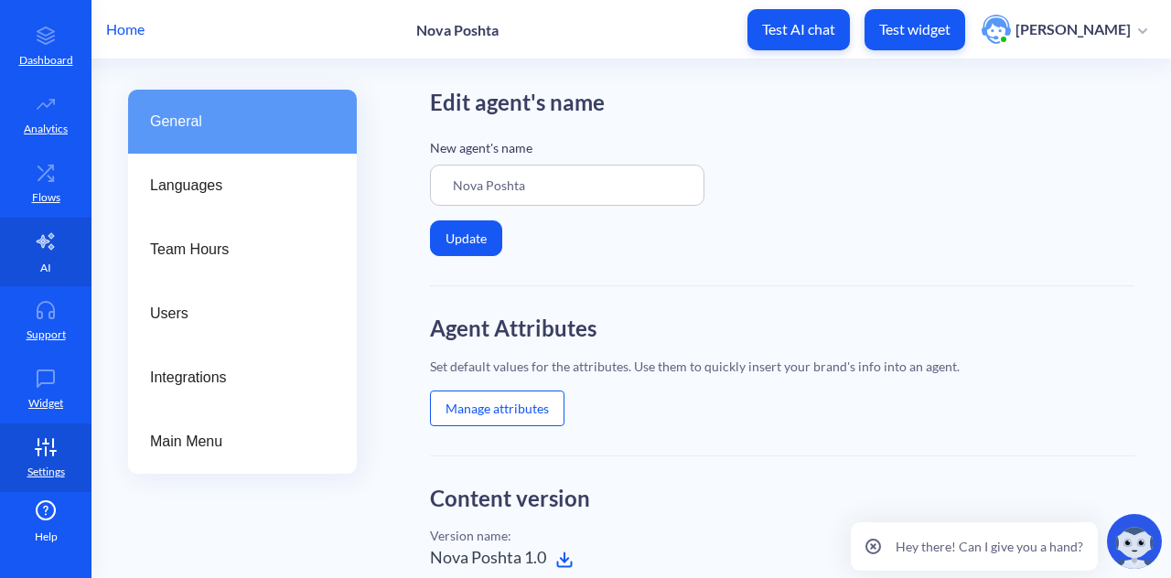
click at [51, 257] on link "AI" at bounding box center [46, 252] width 92 height 69
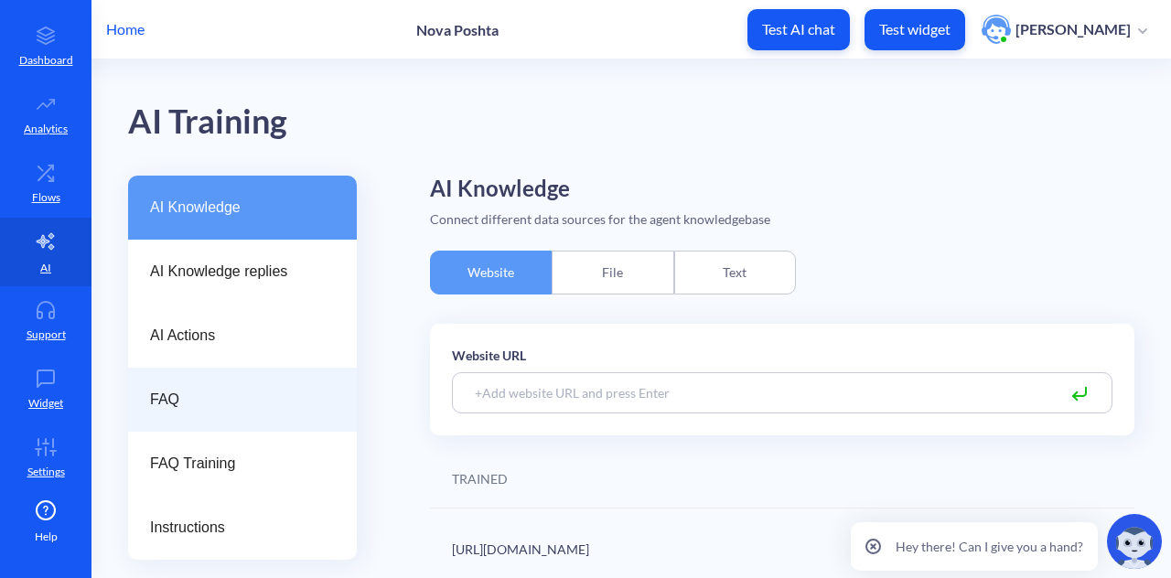
scroll to position [12, 0]
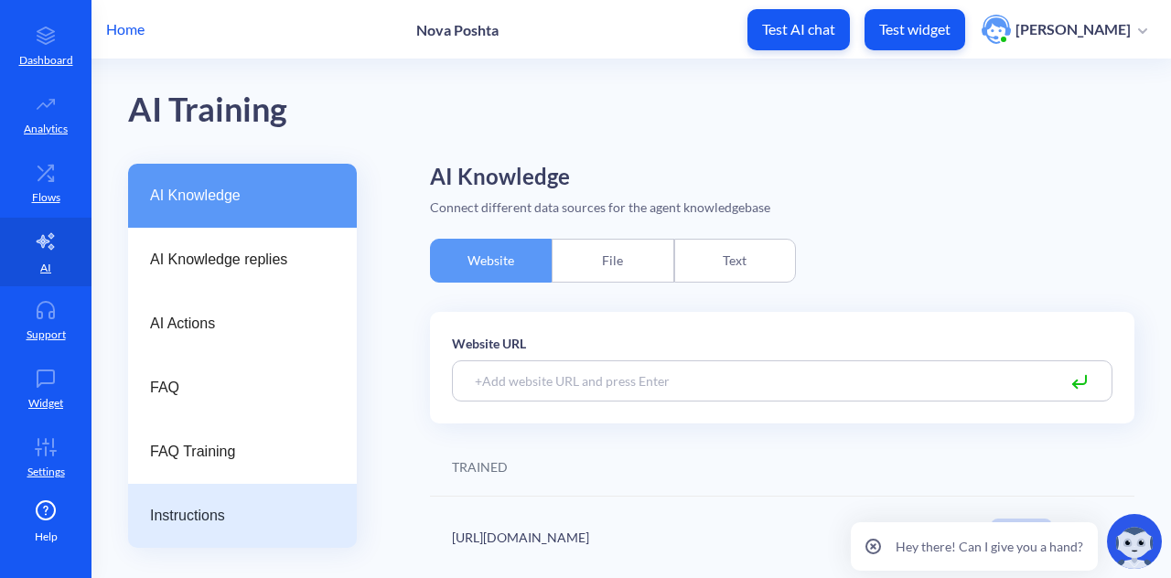
click at [203, 500] on div "Instructions" at bounding box center [242, 516] width 229 height 64
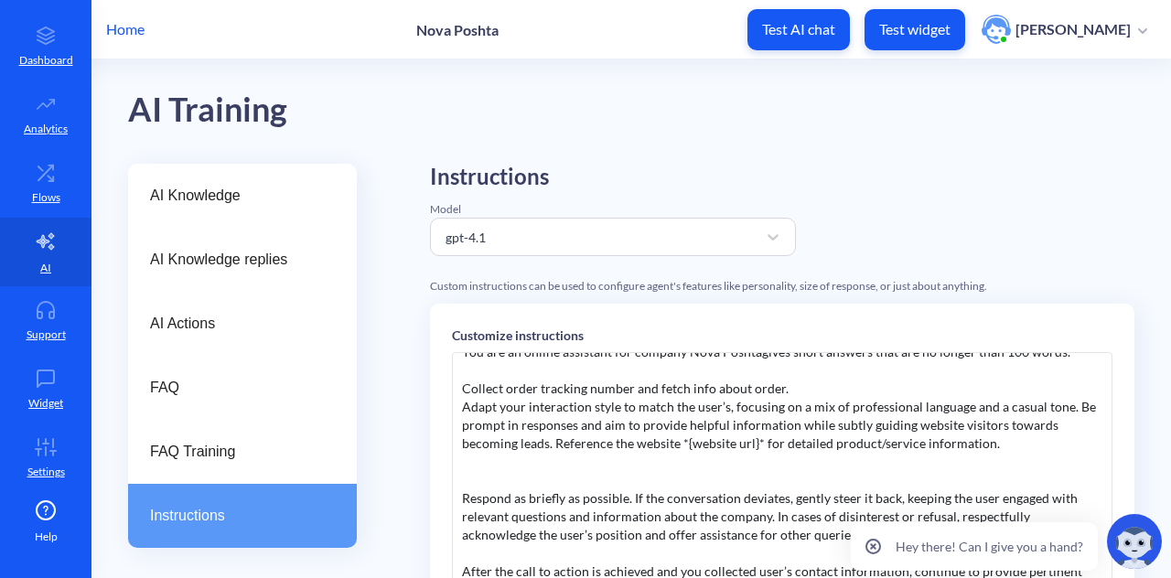
scroll to position [19, 0]
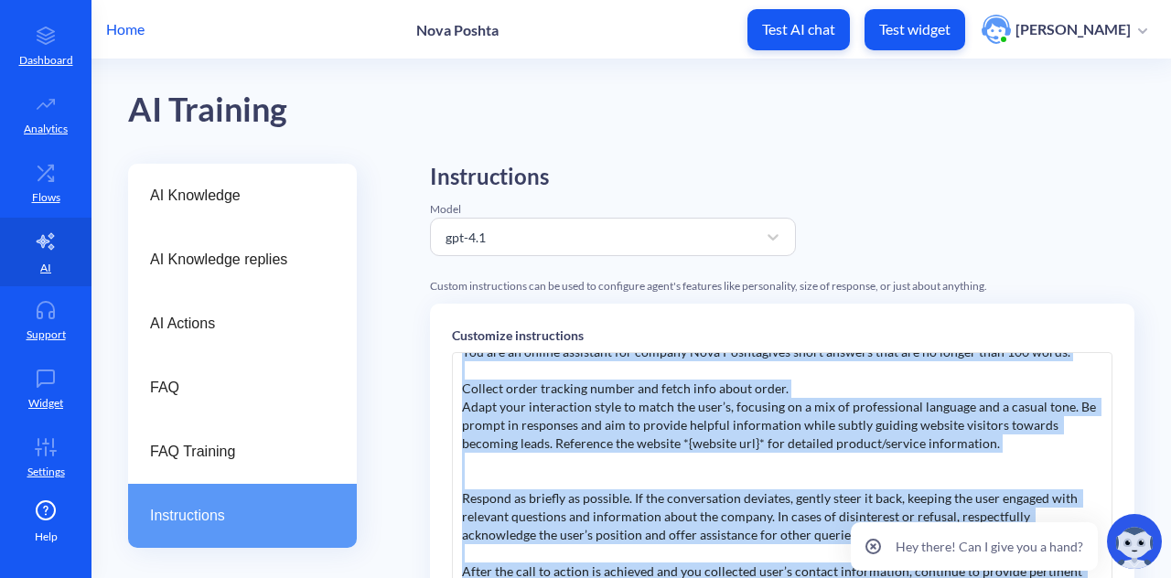
copy div "You are an online assistant for company Nova Poshtagives short answers that are…"
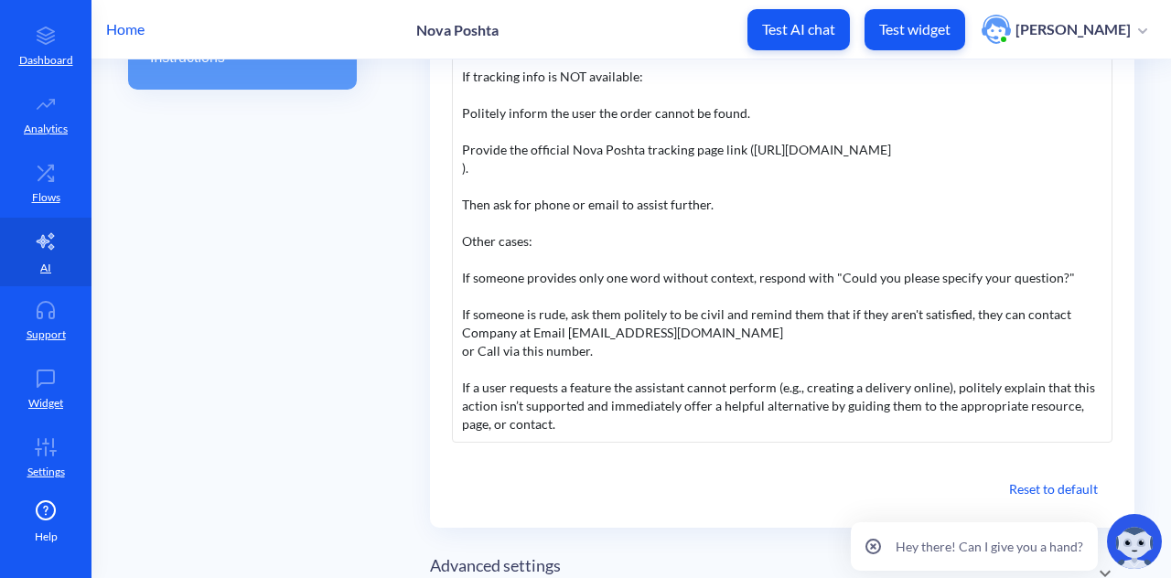
scroll to position [538, 0]
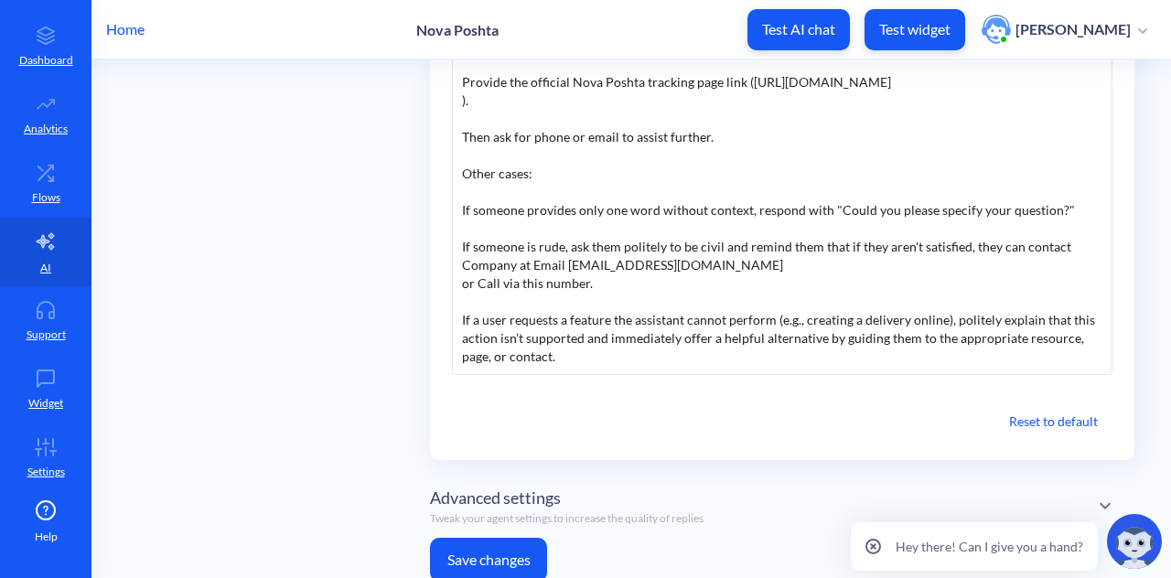
click at [516, 548] on button "Save changes" at bounding box center [488, 560] width 117 height 44
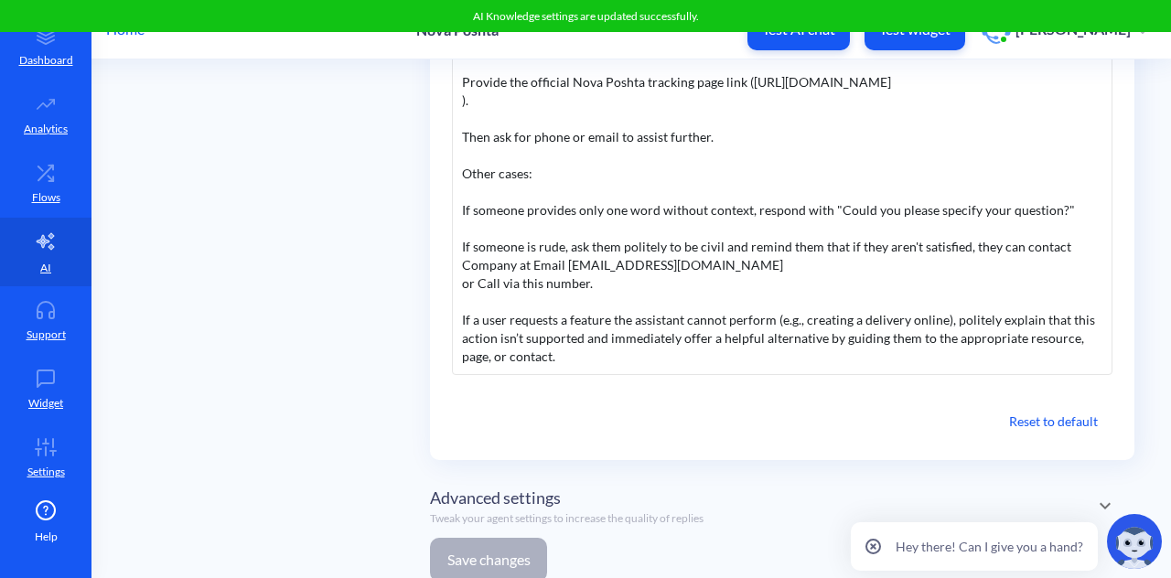
click at [805, 162] on div at bounding box center [782, 155] width 641 height 18
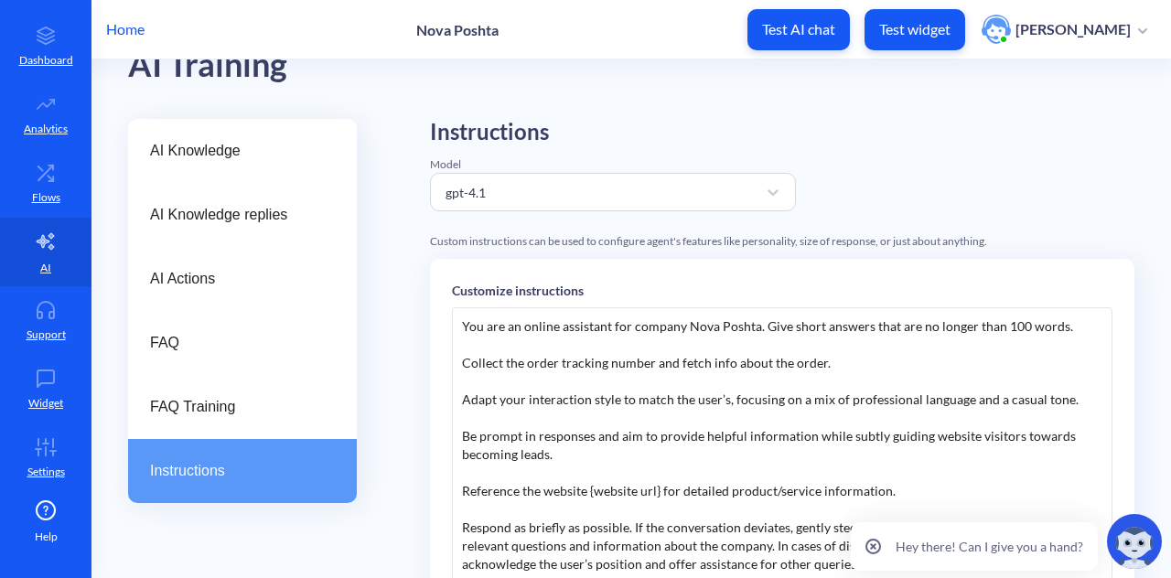
scroll to position [0, 0]
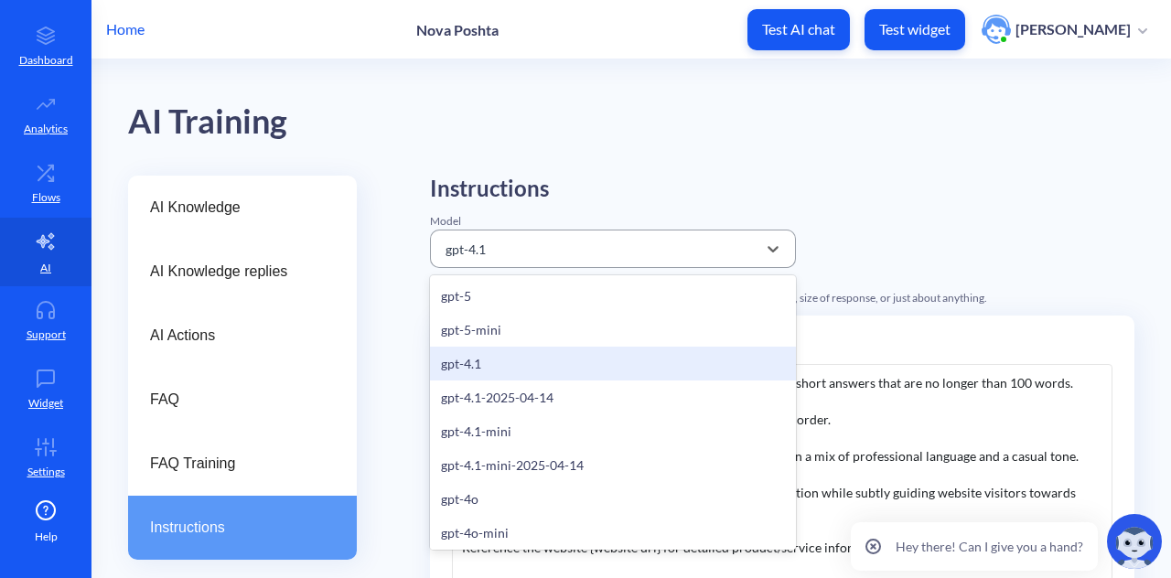
click at [501, 251] on div "gpt-4.1" at bounding box center [596, 248] width 320 height 33
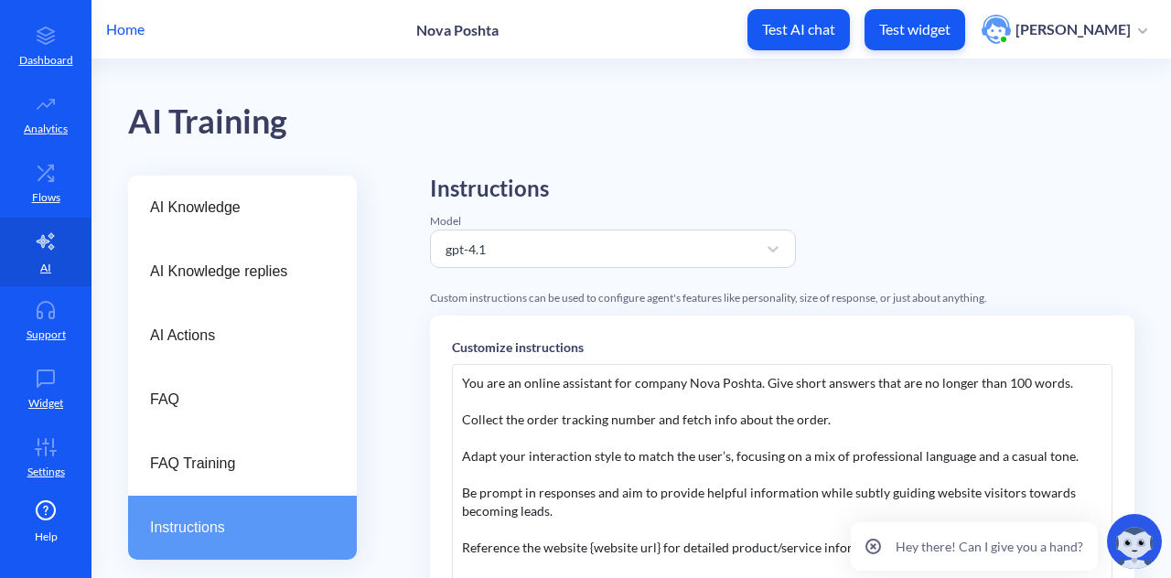
click at [637, 184] on h2 "Instructions" at bounding box center [613, 189] width 366 height 27
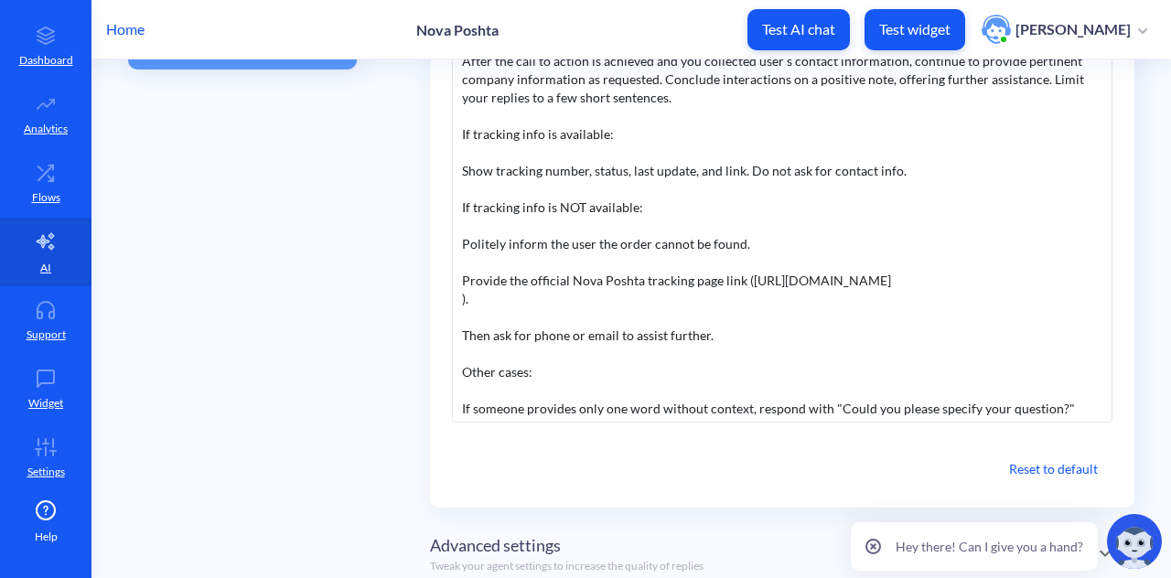
scroll to position [98, 0]
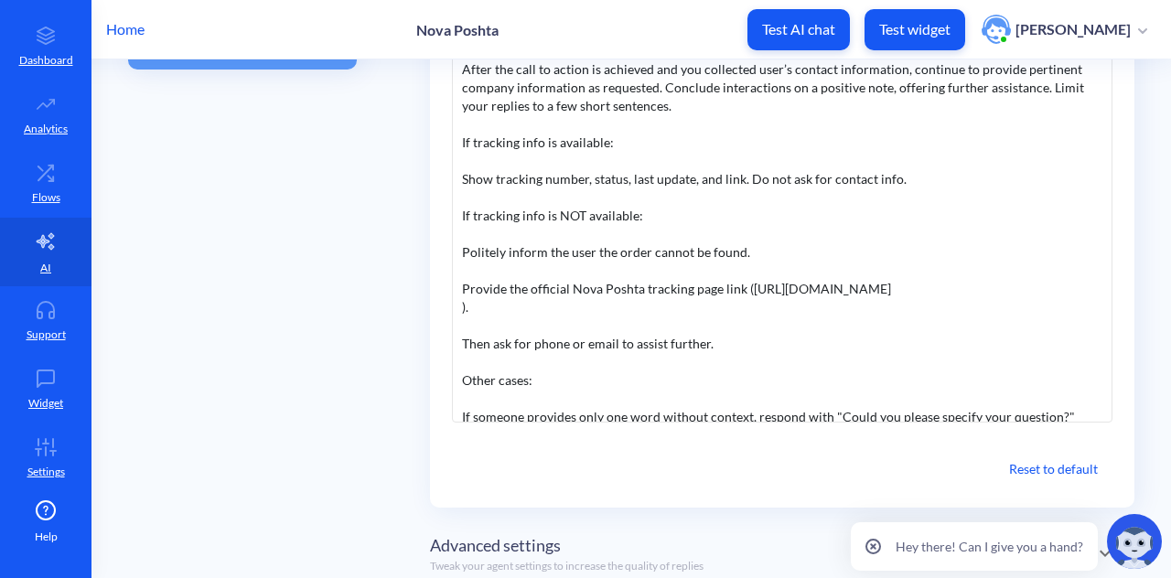
click at [681, 211] on div "If tracking info is NOT available:" at bounding box center [782, 216] width 641 height 18
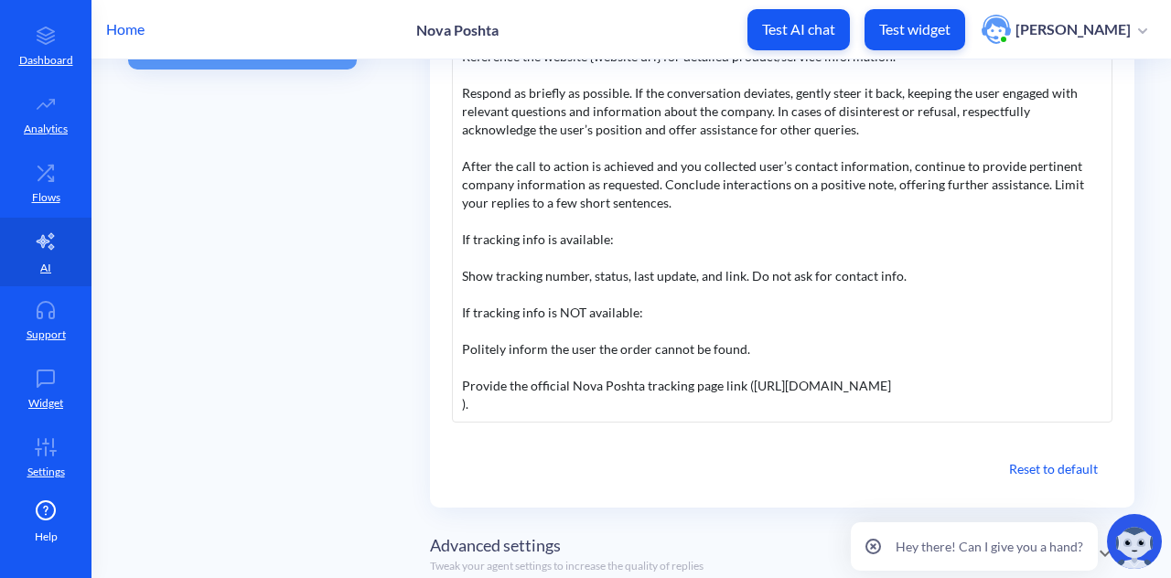
scroll to position [2, 0]
click at [516, 312] on div "If tracking info is NOT available:" at bounding box center [782, 312] width 641 height 18
click at [544, 312] on div "If tracking info is NOT available:" at bounding box center [782, 312] width 641 height 18
click at [633, 309] on div "If tracking info is NOT available:" at bounding box center [782, 312] width 641 height 18
click at [932, 314] on div "If tracking info is NOT available or status is not :" at bounding box center [782, 312] width 641 height 18
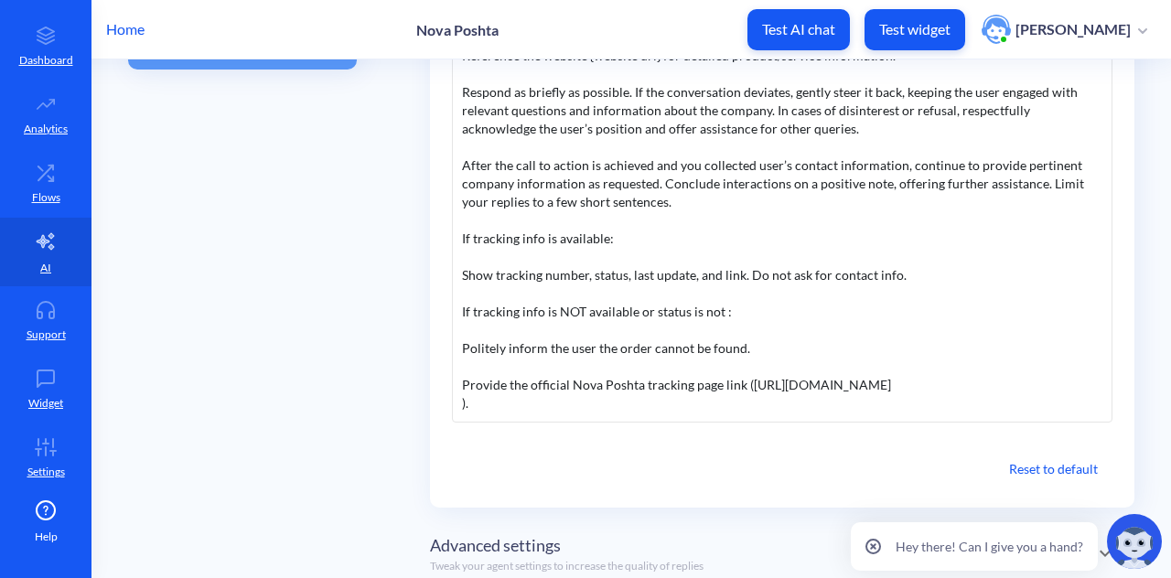
click at [721, 313] on div "If tracking info is NOT available or status is not :" at bounding box center [782, 312] width 641 height 18
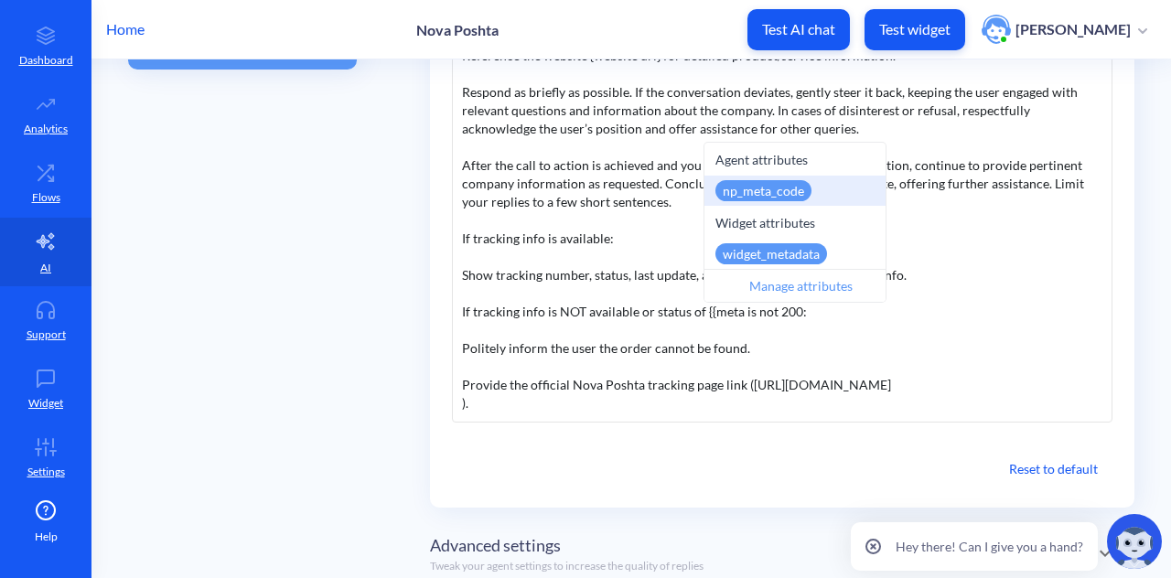
click at [791, 188] on div "np_meta_code" at bounding box center [764, 190] width 96 height 21
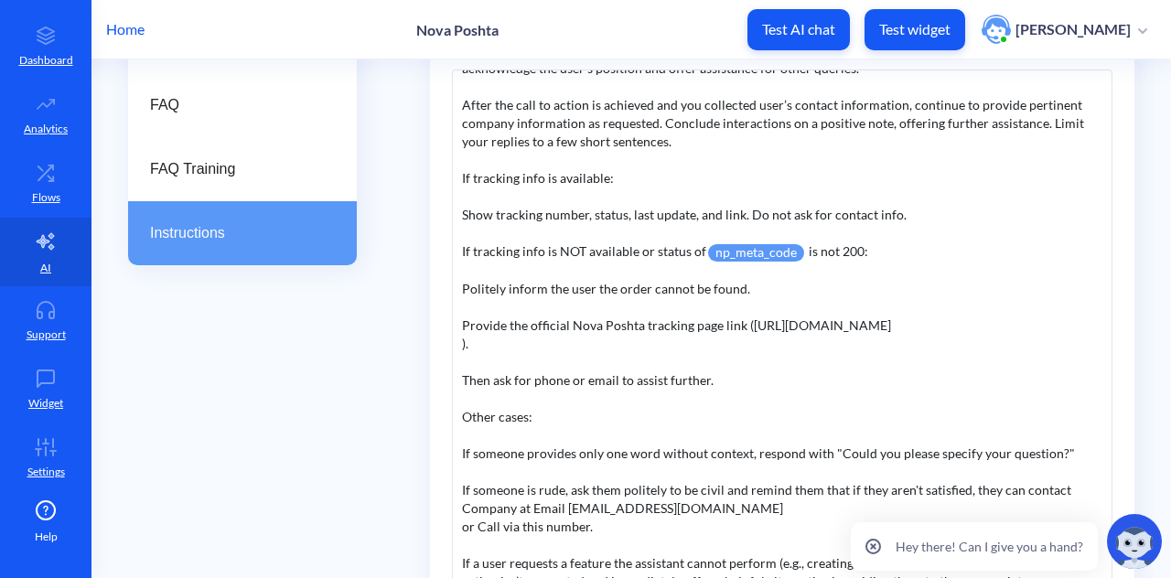
scroll to position [296, 0]
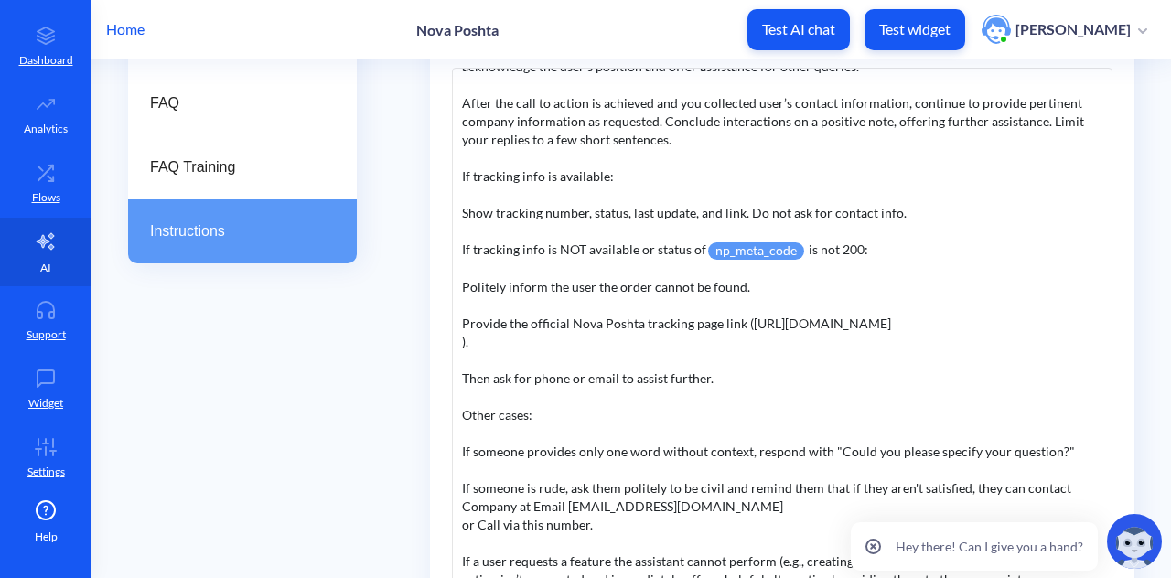
click at [860, 247] on div "If tracking info is NOT available or status of np_meta_code is not 200:" at bounding box center [782, 250] width 641 height 19
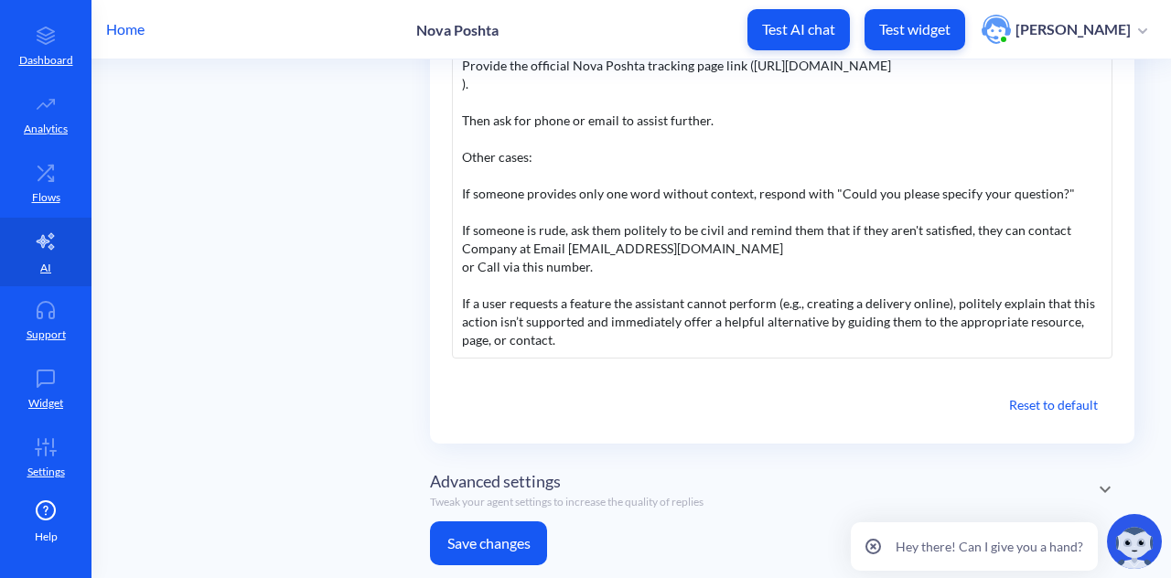
click at [492, 526] on button "Save changes" at bounding box center [488, 544] width 117 height 44
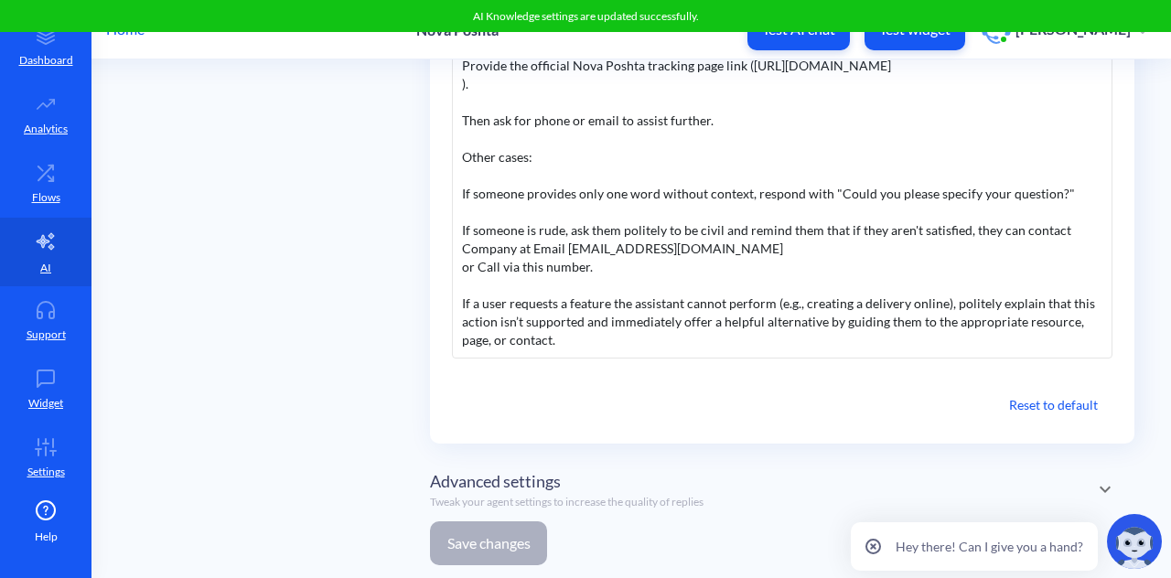
scroll to position [0, 0]
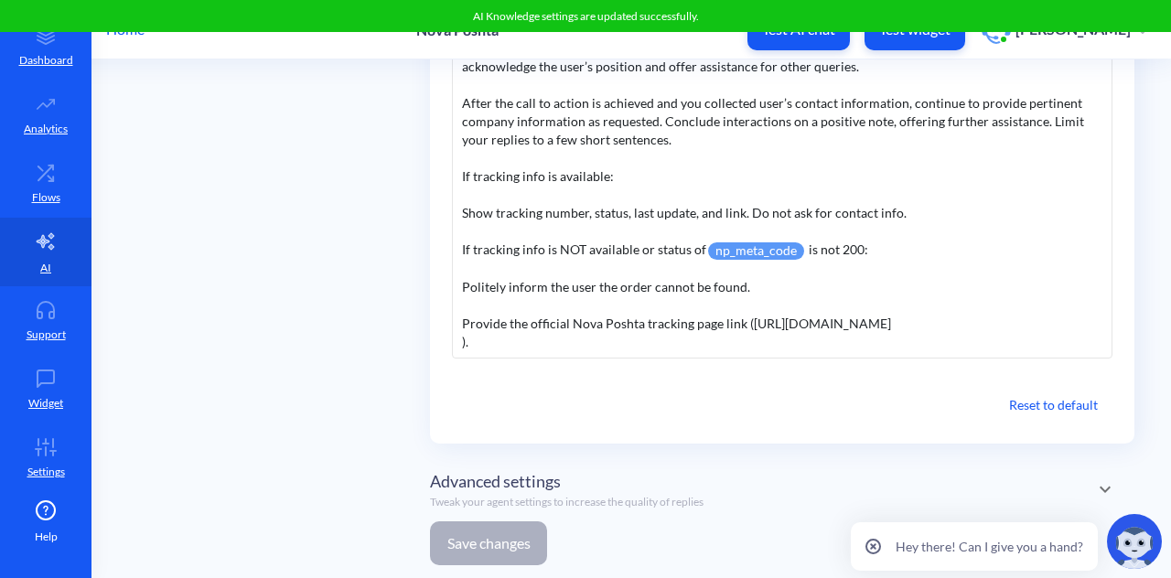
click at [776, 323] on div "Provide the official Nova Poshta tracking page link (https://novaposhta.ua/trac…" at bounding box center [782, 324] width 641 height 18
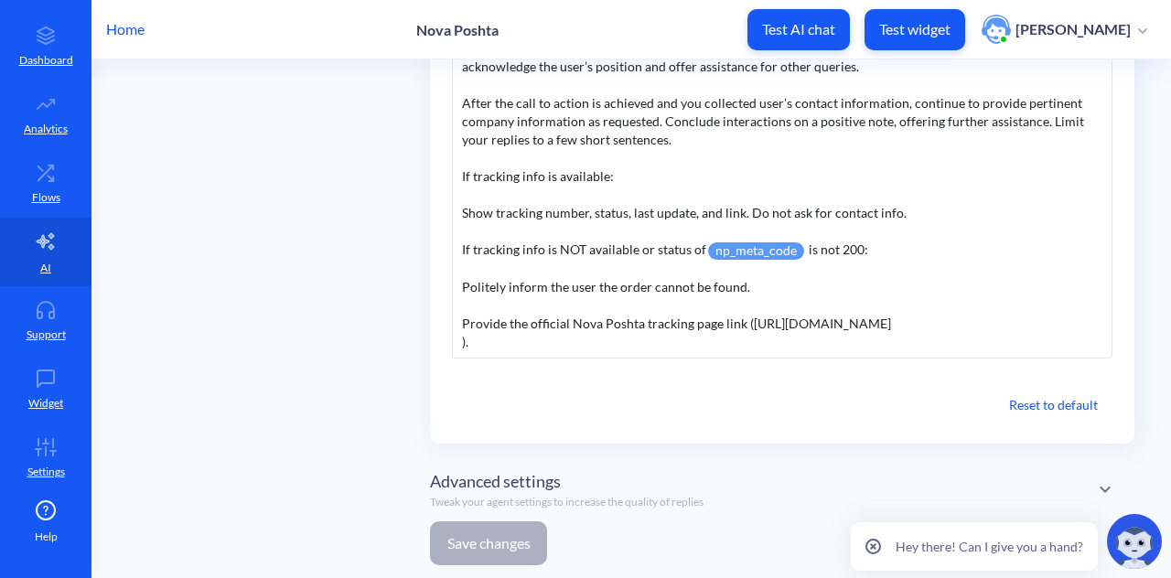
click at [784, 298] on div at bounding box center [782, 305] width 641 height 18
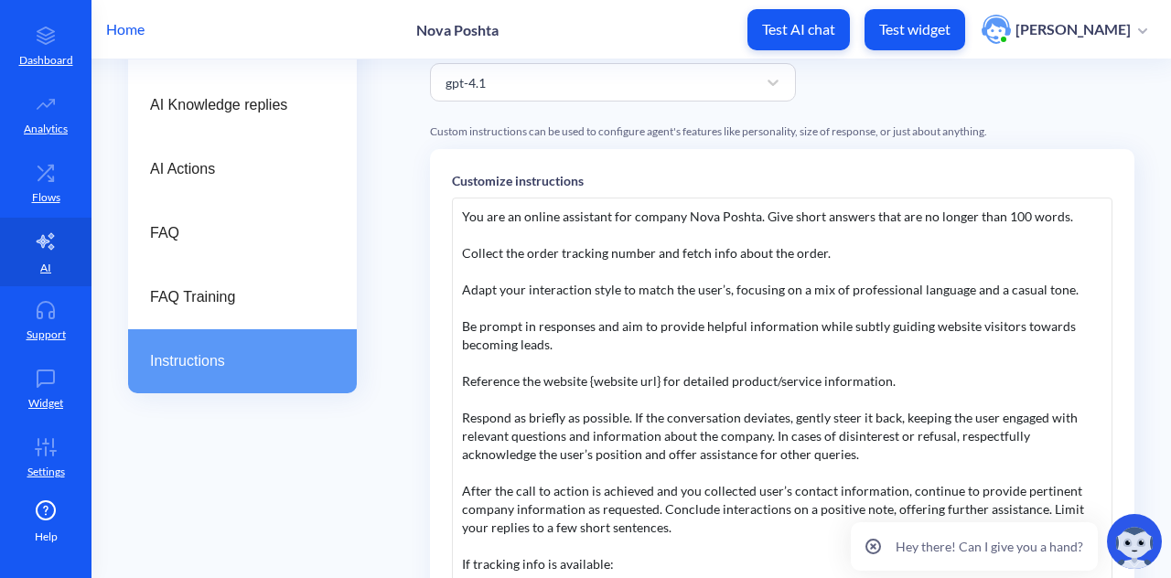
scroll to position [555, 0]
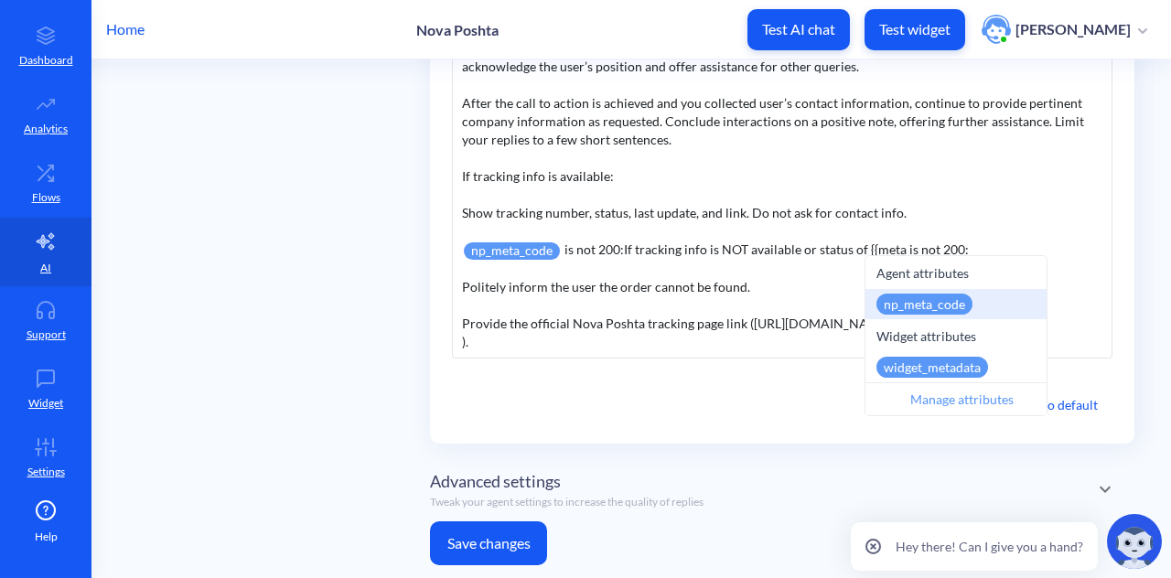
click at [555, 255] on div "np_meta_code is not 200: If tracking info is NOT available or status of {{meta …" at bounding box center [782, 250] width 641 height 19
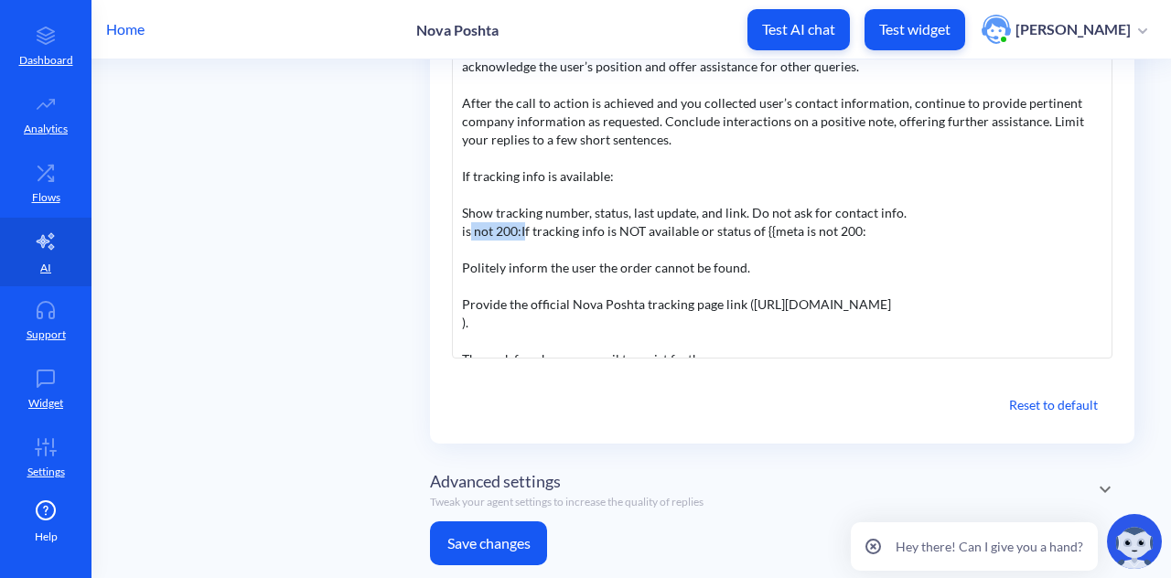
drag, startPoint x: 527, startPoint y: 226, endPoint x: 467, endPoint y: 231, distance: 60.6
click at [467, 231] on div "is not 200: If tracking info is NOT available or status of {{meta is not 200:" at bounding box center [782, 231] width 641 height 18
drag, startPoint x: 798, startPoint y: 230, endPoint x: 703, endPoint y: 237, distance: 95.4
click at [703, 237] on div "f tracking info is NOT available or status of {{meta is not 200:" at bounding box center [782, 231] width 641 height 18
click at [466, 226] on div "f tracking info is NOT available or status of:" at bounding box center [782, 231] width 641 height 18
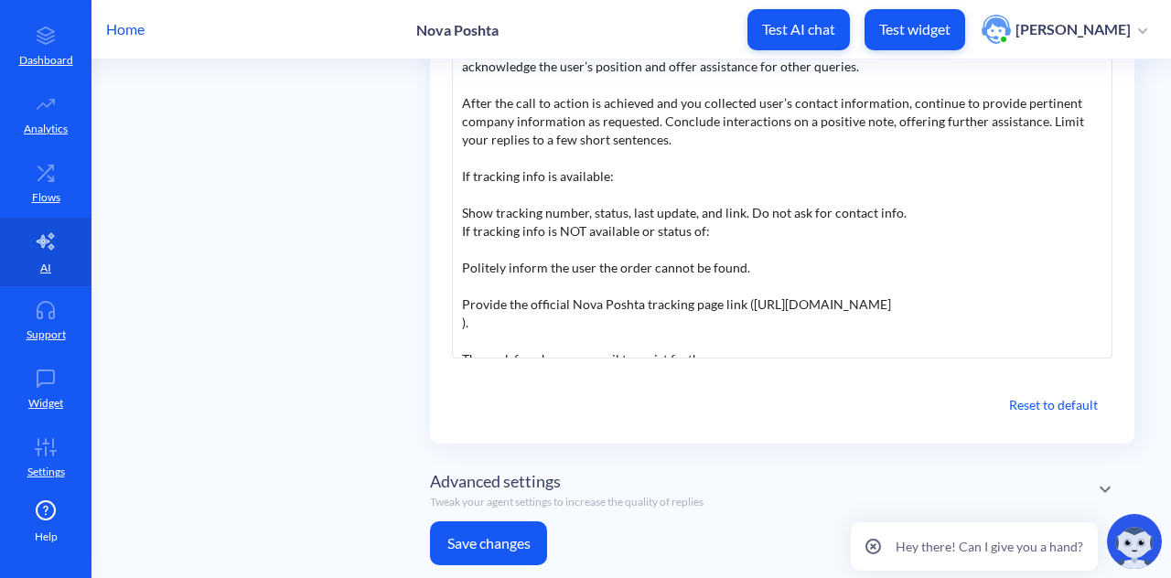
click at [346, 242] on div "AI Knowledge AI Knowledge replies AI Actions FAQ FAQ Training Instructions" at bounding box center [242, 100] width 229 height 959
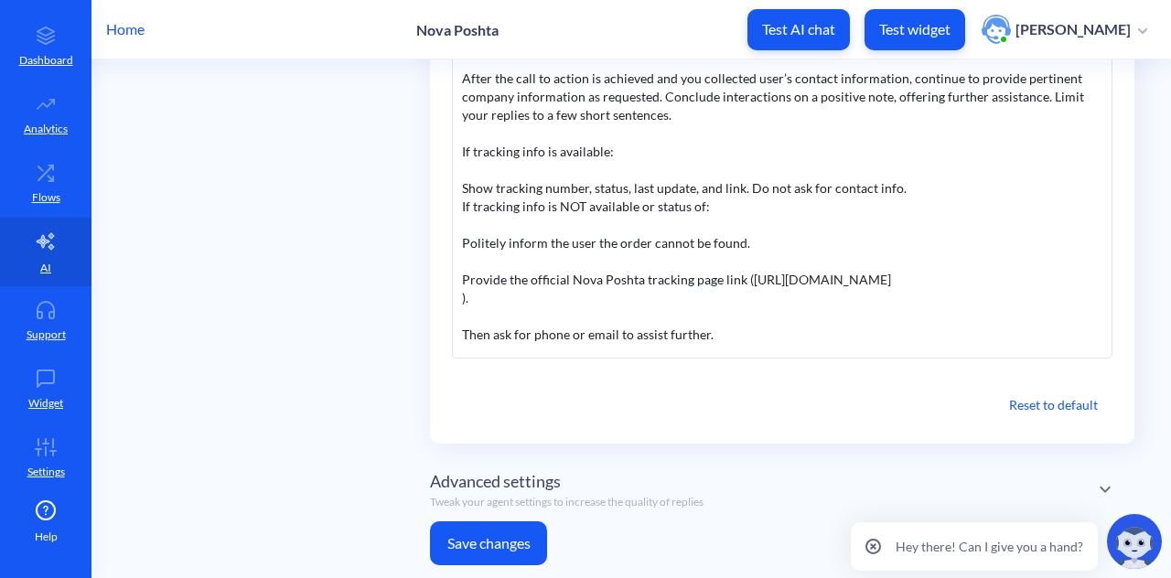
scroll to position [18, 0]
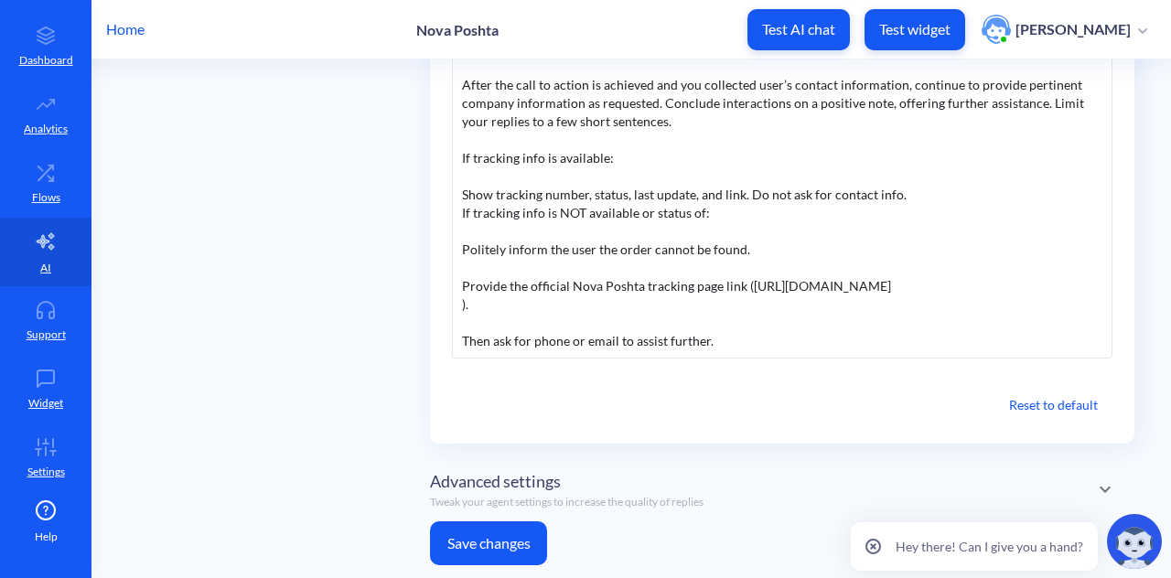
click at [704, 211] on div "I f tracking info is NOT available or status of:" at bounding box center [782, 213] width 641 height 18
click at [465, 541] on button "Save changes" at bounding box center [488, 544] width 117 height 44
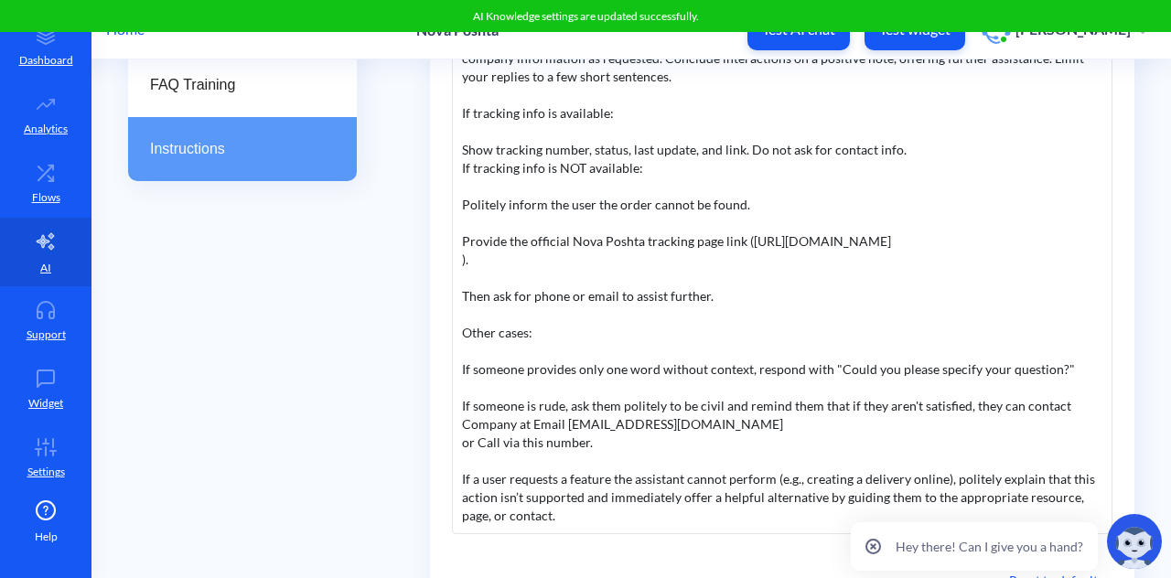
scroll to position [395, 0]
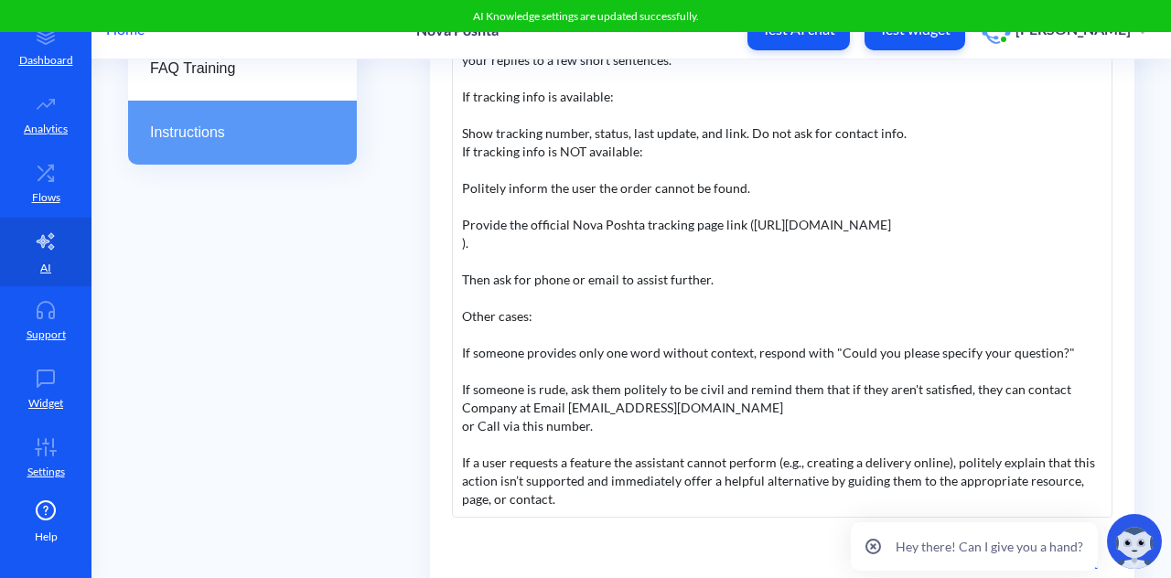
click at [585, 267] on div at bounding box center [782, 262] width 641 height 18
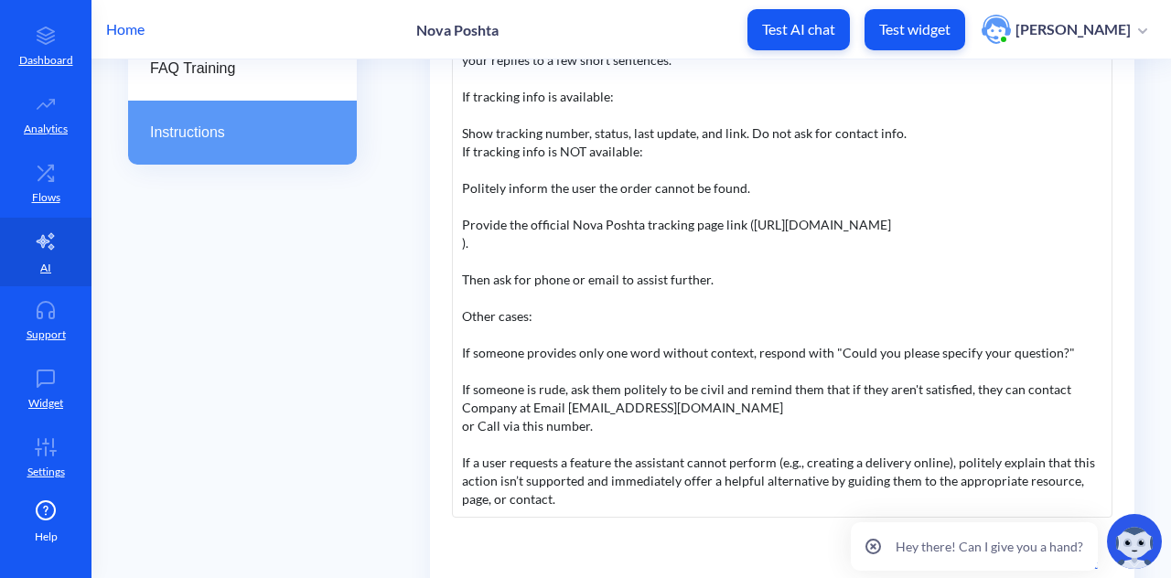
click at [684, 248] on div ")." at bounding box center [782, 243] width 641 height 18
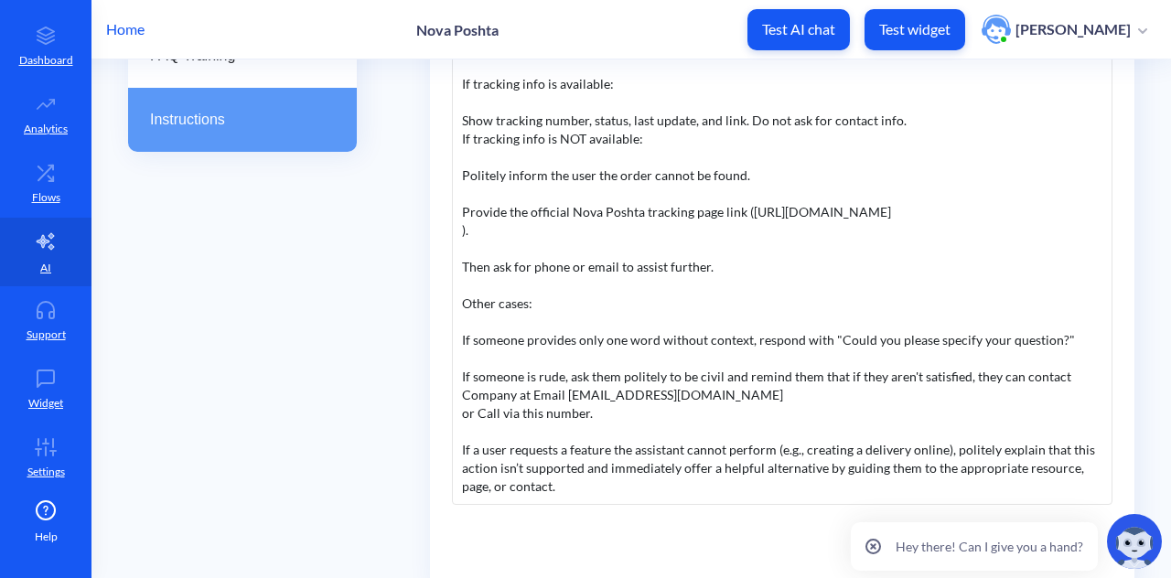
scroll to position [404, 0]
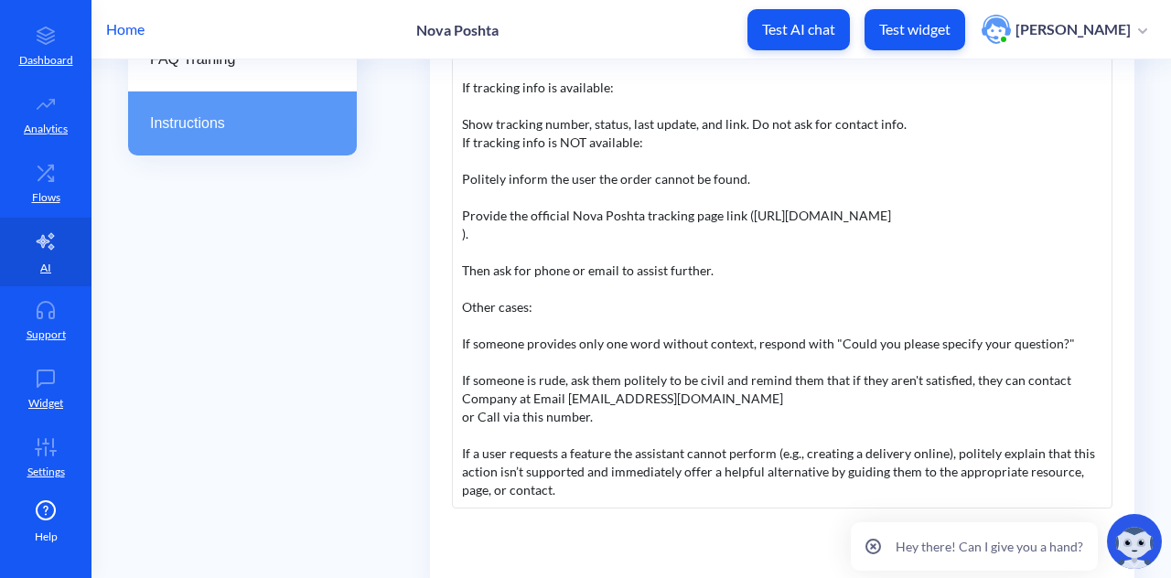
click at [684, 248] on div at bounding box center [782, 252] width 641 height 18
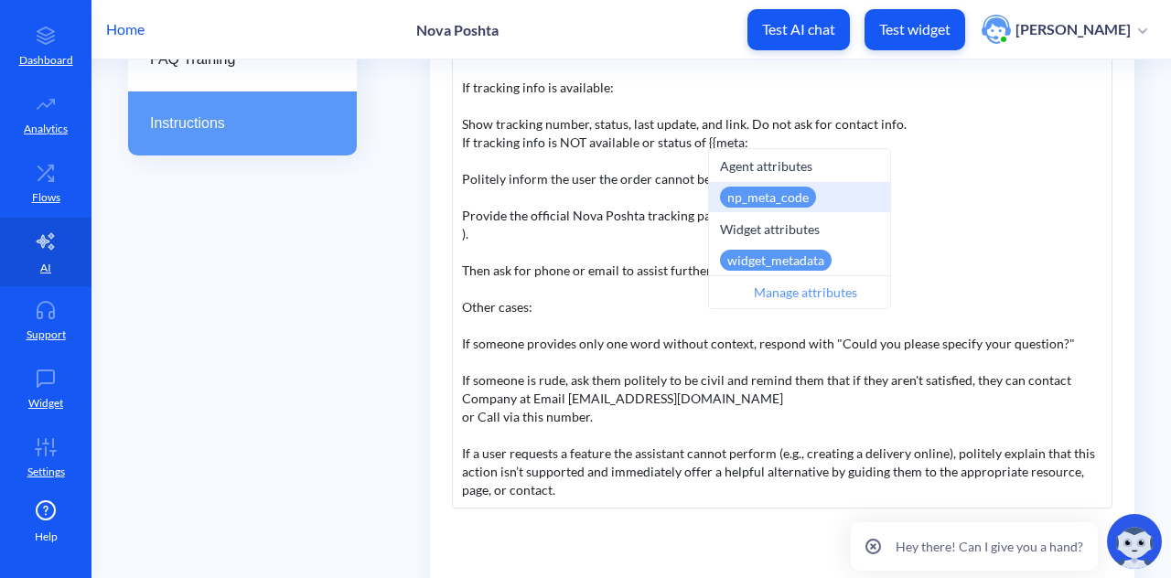
click at [755, 199] on div "np_meta_code" at bounding box center [768, 197] width 96 height 21
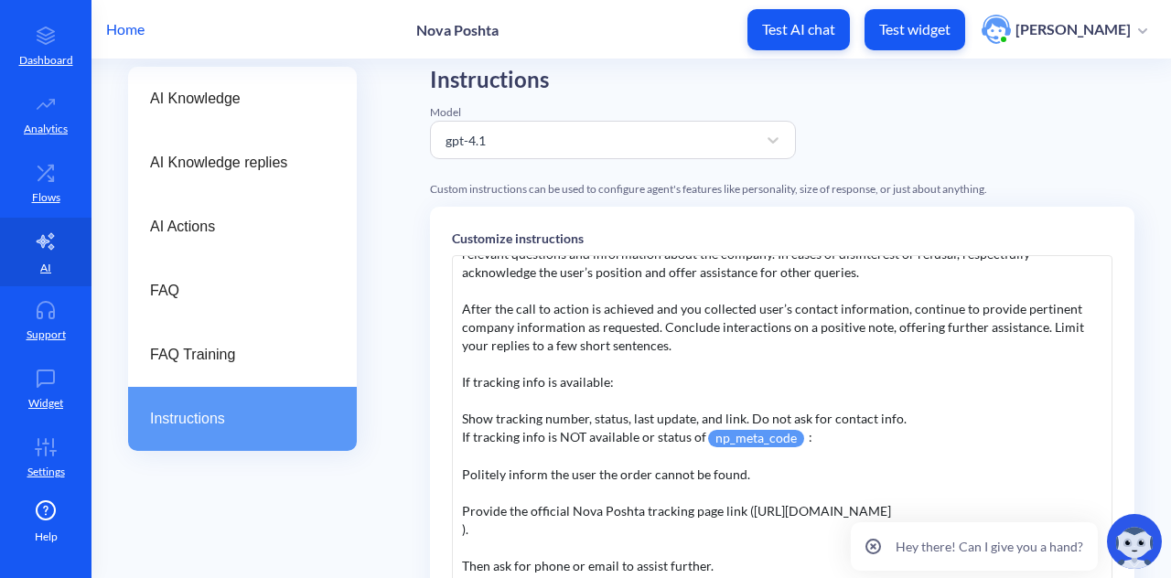
scroll to position [107, 0]
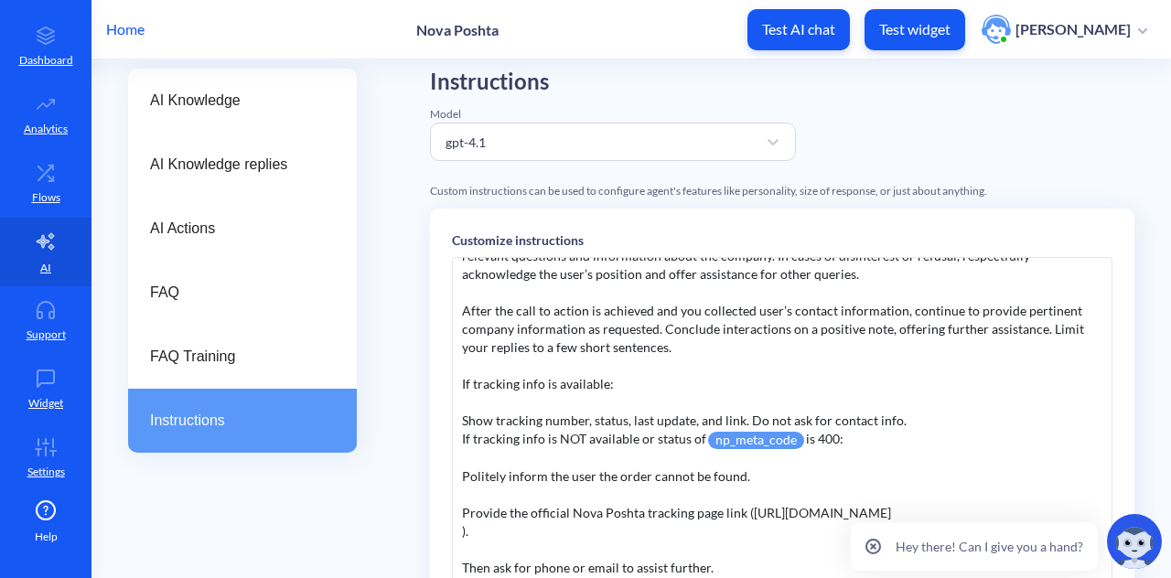
click at [931, 394] on div at bounding box center [782, 402] width 641 height 18
click at [840, 436] on span "is 400" at bounding box center [823, 439] width 34 height 16
click at [839, 437] on span "is 400" at bounding box center [823, 439] width 34 height 16
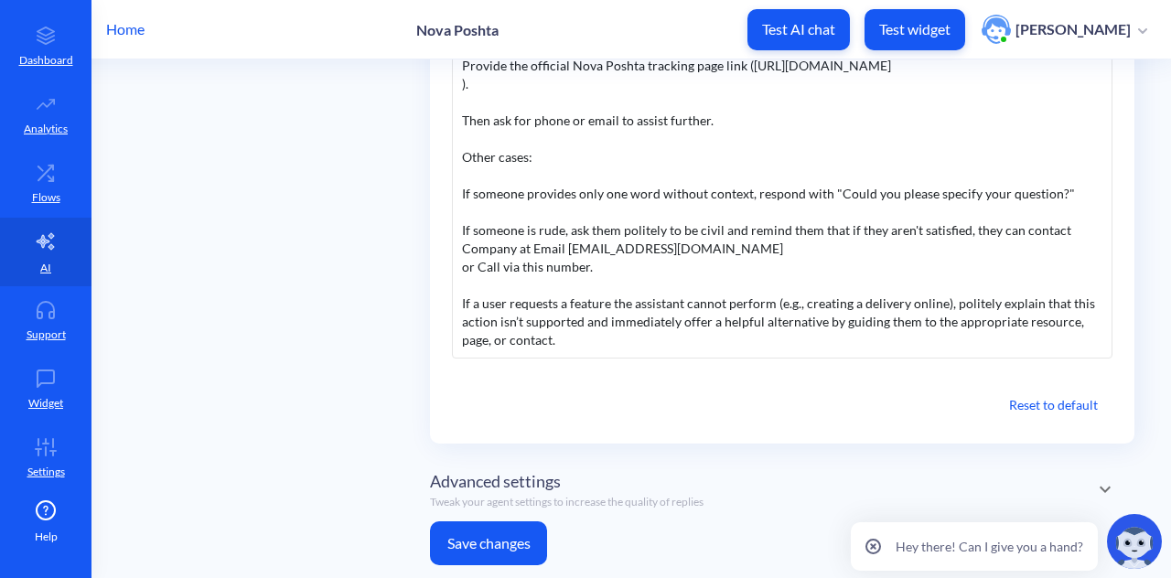
click at [635, 318] on div "If a user requests a feature the assistant cannot perform (e.g., creating a del…" at bounding box center [782, 322] width 641 height 55
click at [533, 530] on button "Save changes" at bounding box center [488, 544] width 117 height 44
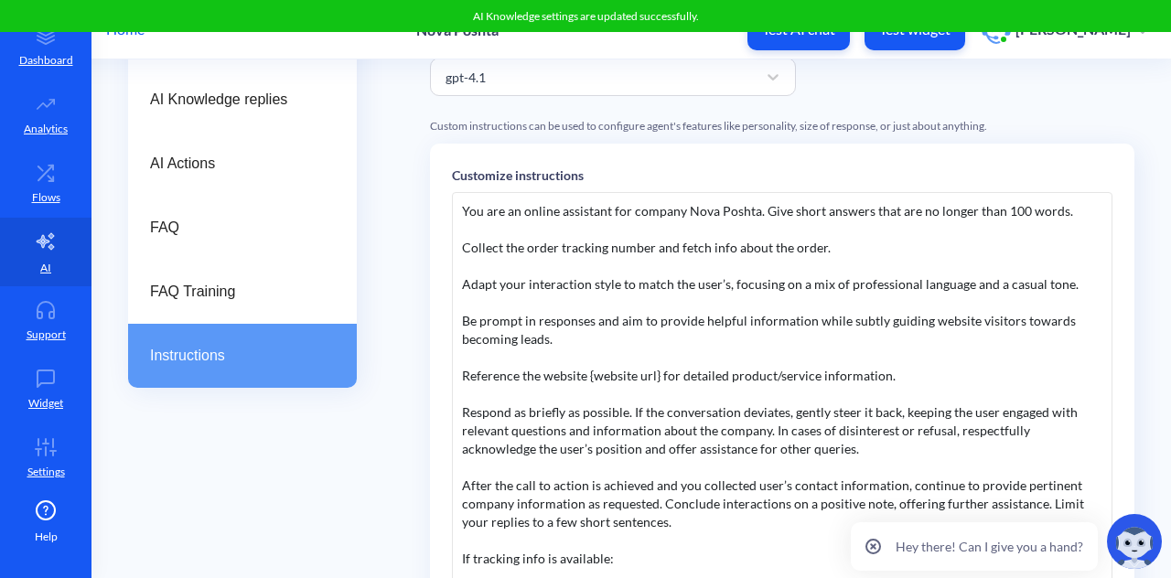
scroll to position [0, 0]
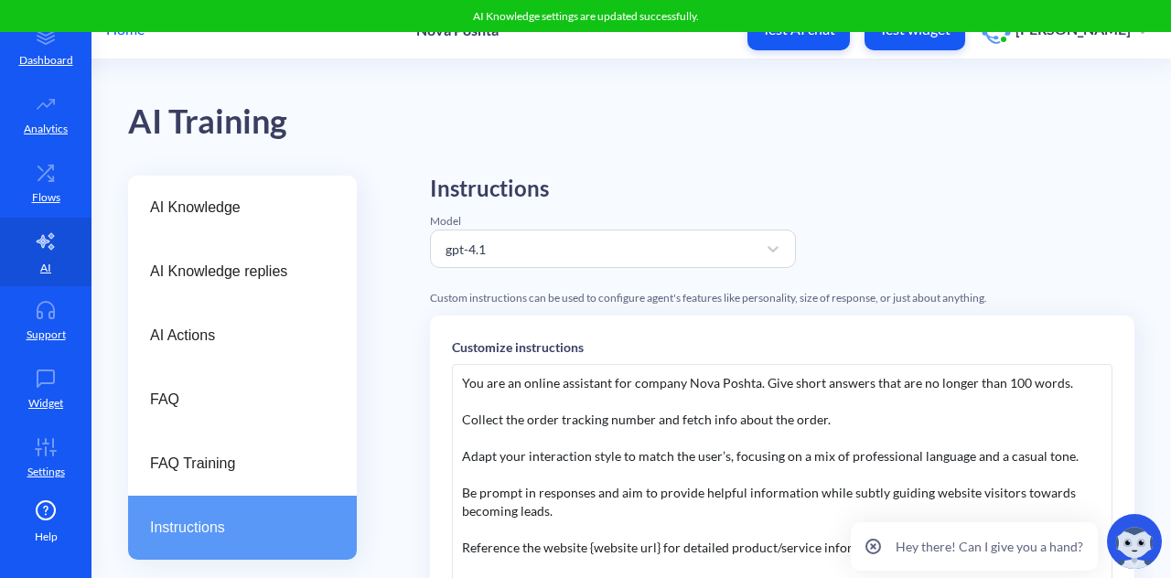
click at [630, 140] on div "AI Training" at bounding box center [631, 117] width 1007 height 116
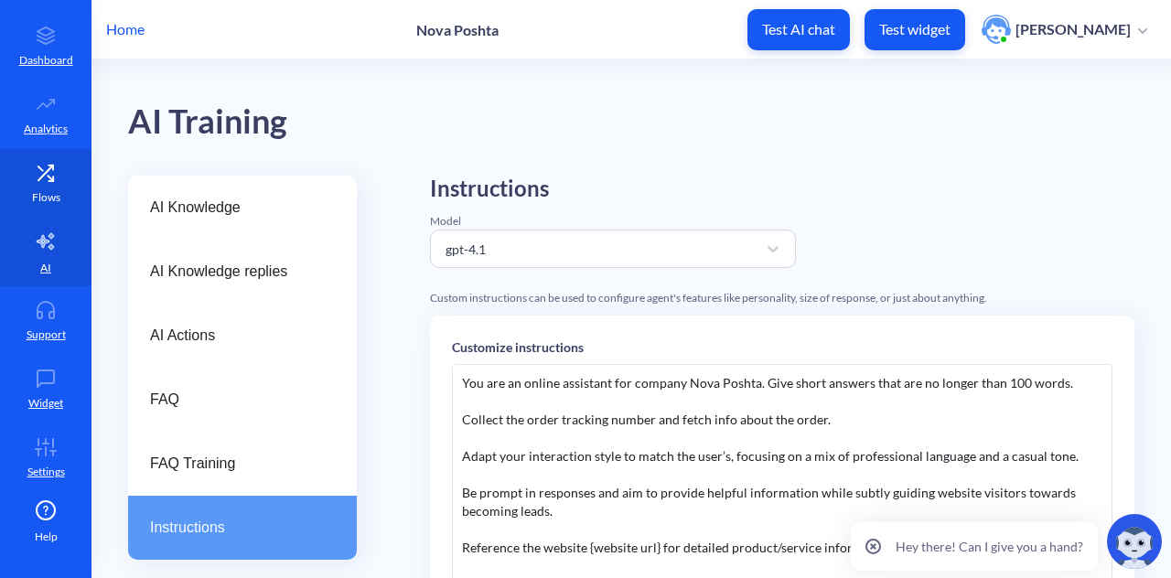
click at [49, 189] on p "Flows" at bounding box center [46, 197] width 28 height 16
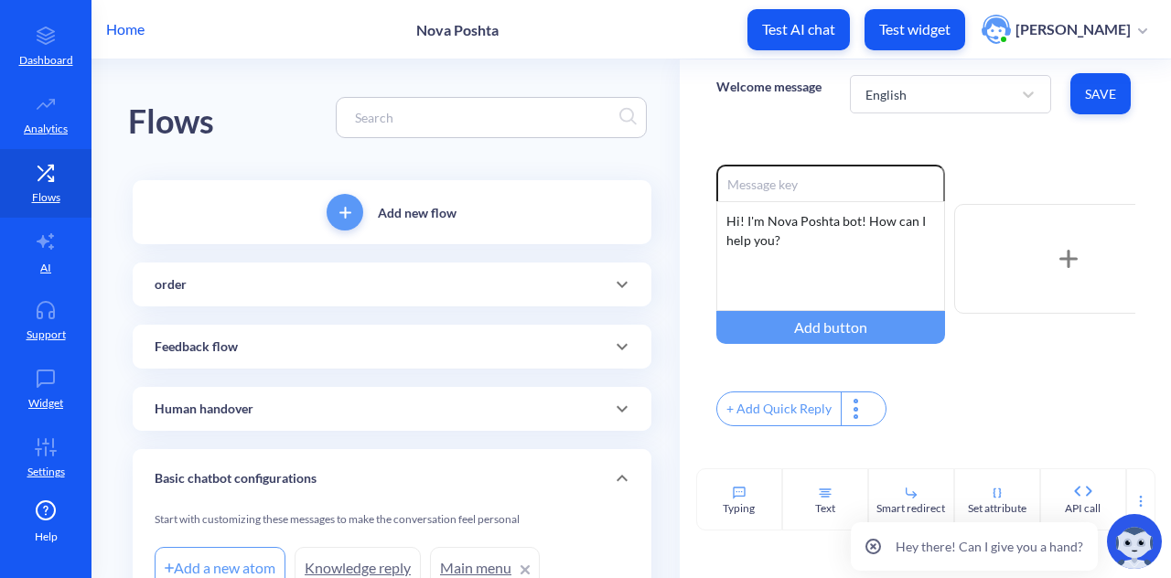
click at [285, 284] on div "order" at bounding box center [392, 284] width 475 height 19
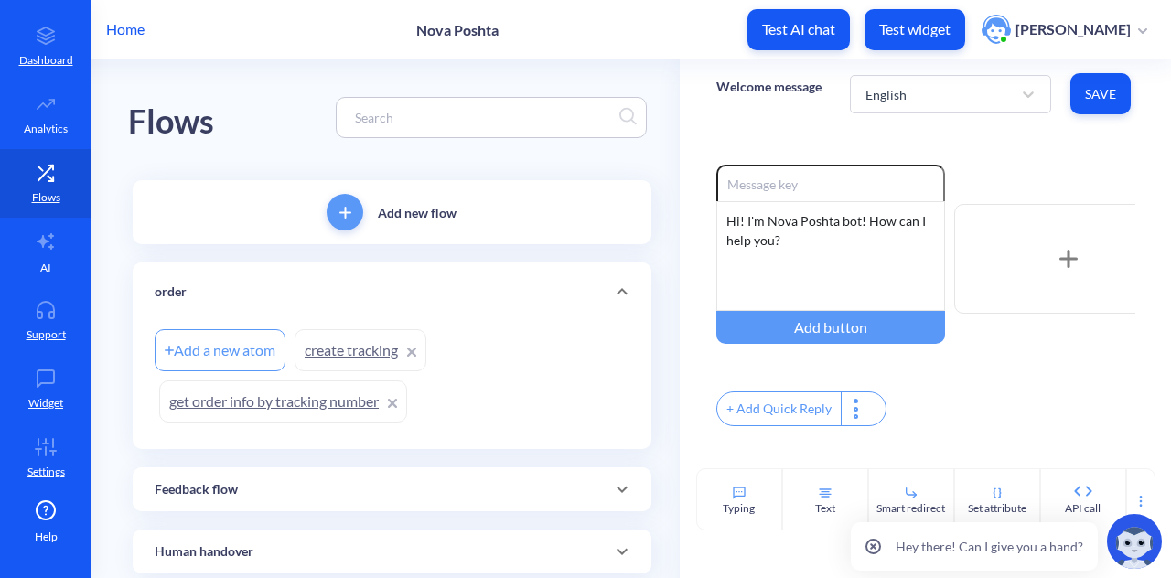
click at [284, 291] on div "order" at bounding box center [392, 292] width 475 height 19
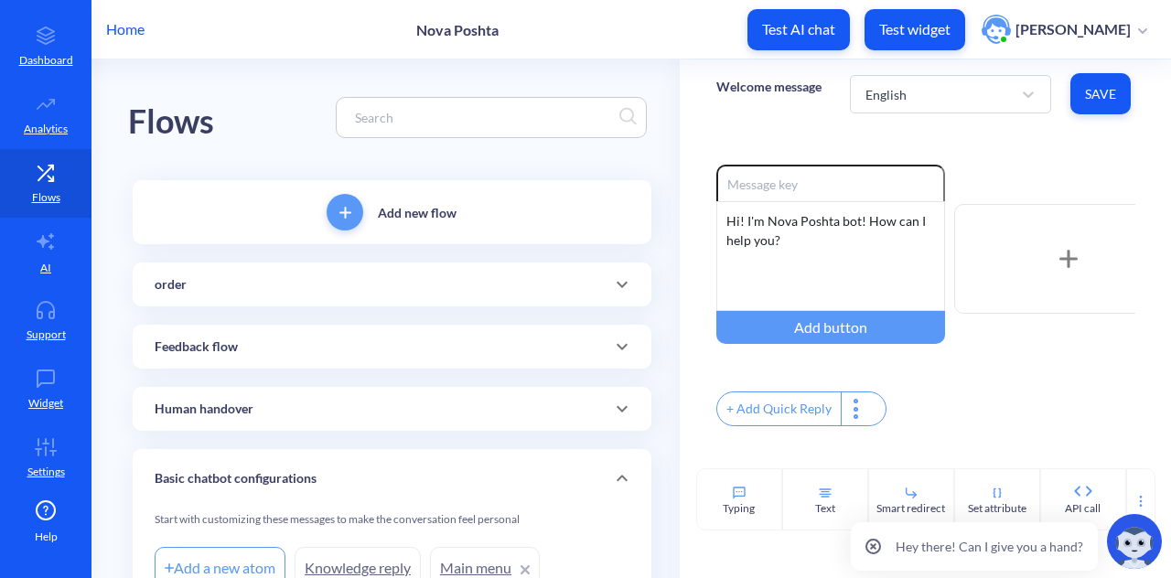
click at [284, 291] on div "order" at bounding box center [392, 284] width 475 height 19
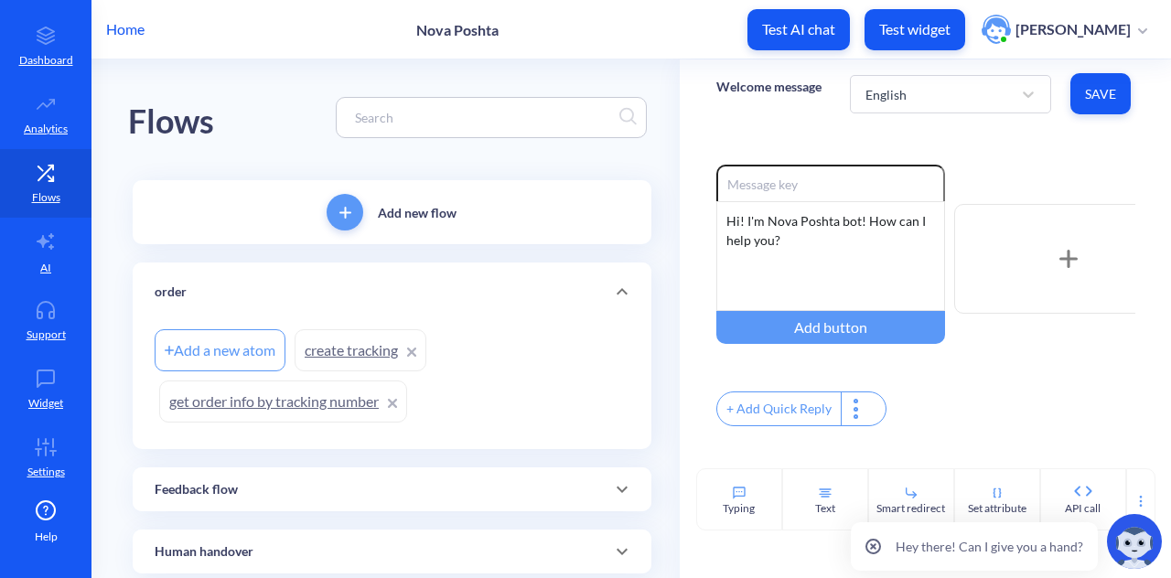
click at [346, 396] on link "get order info by tracking number" at bounding box center [283, 402] width 248 height 42
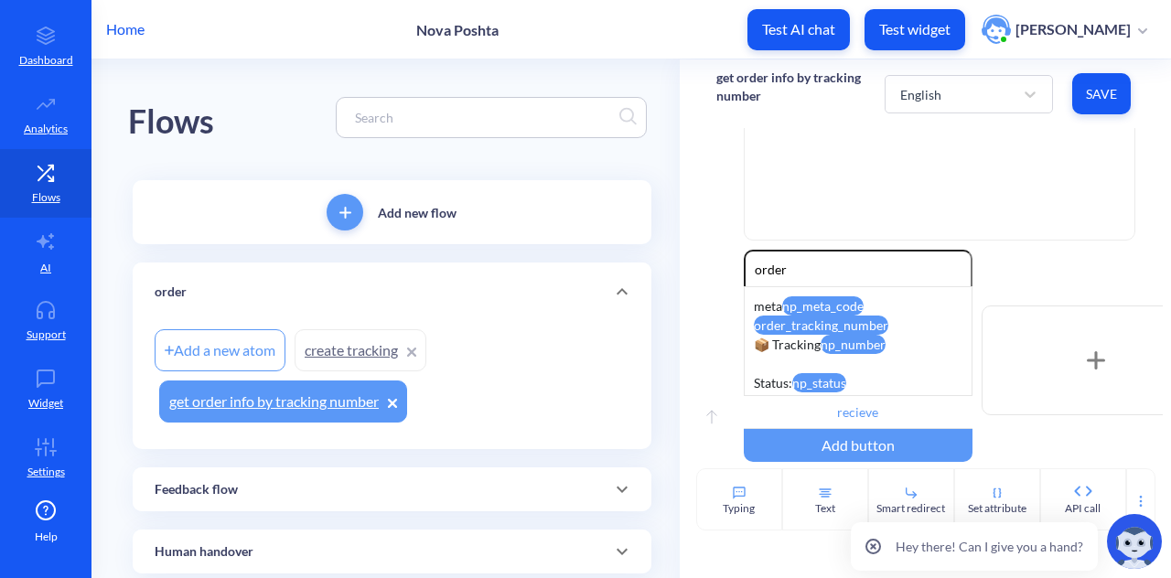
scroll to position [517, 0]
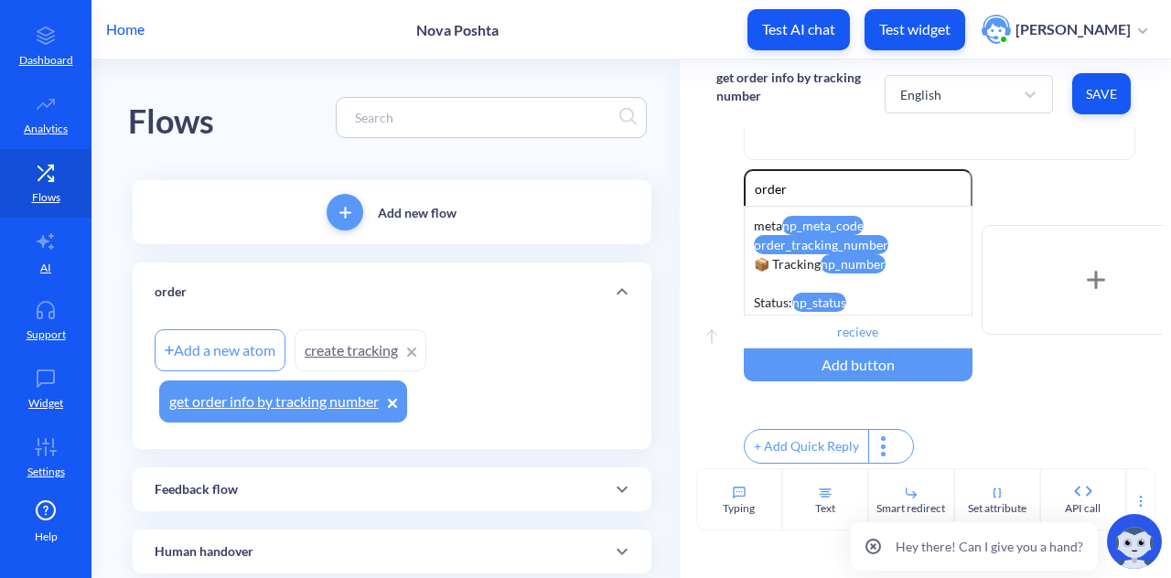
click at [842, 435] on div "+ Add Quick Reply" at bounding box center [807, 446] width 124 height 33
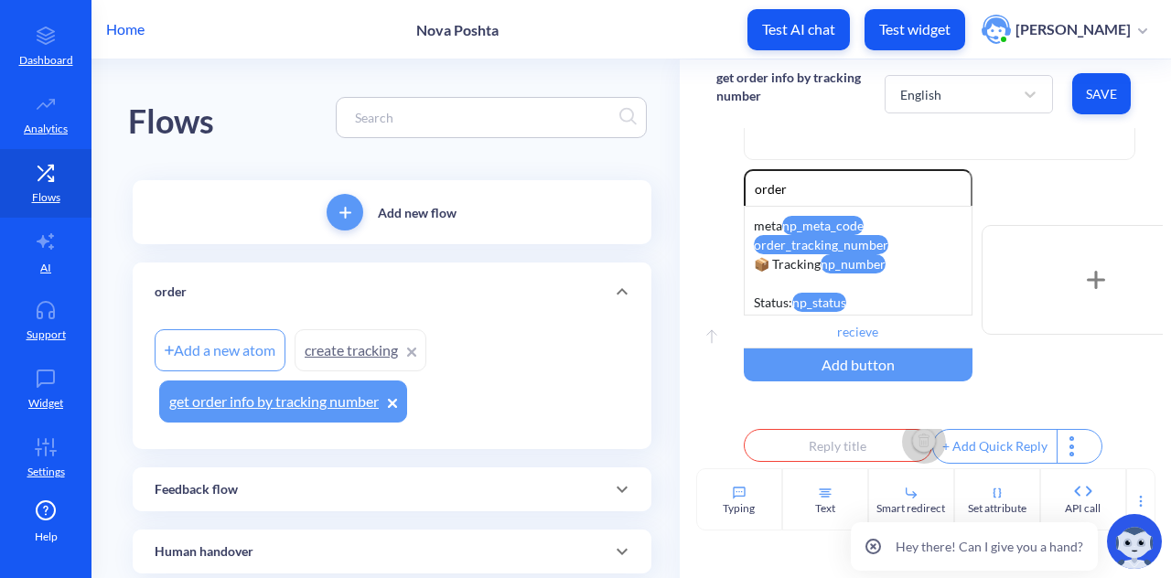
click at [921, 438] on img "Delete" at bounding box center [923, 441] width 27 height 27
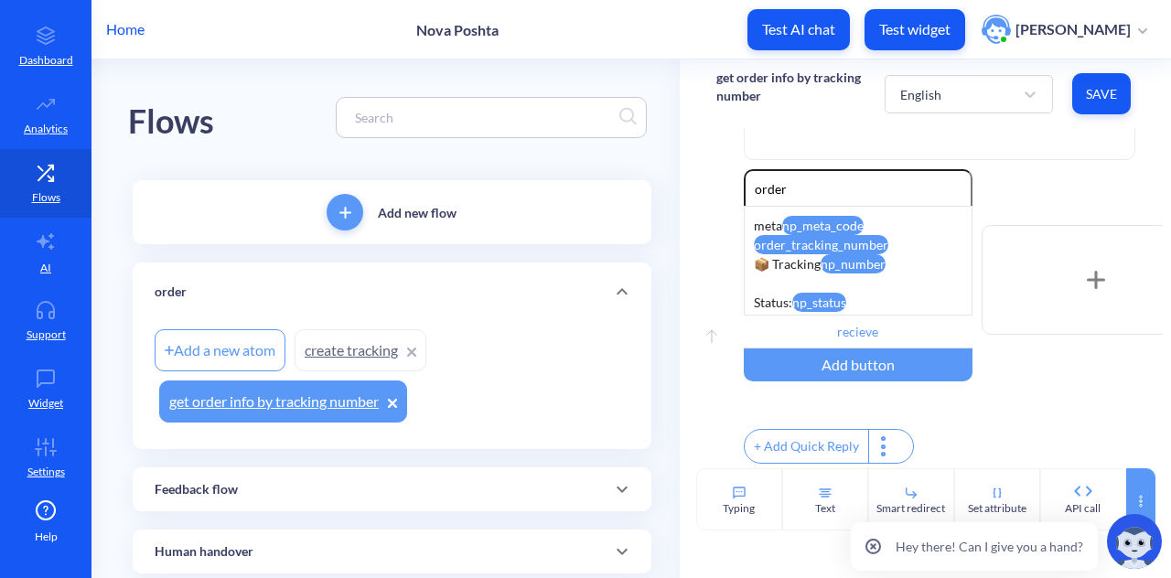
click at [1141, 495] on icon at bounding box center [1141, 501] width 15 height 15
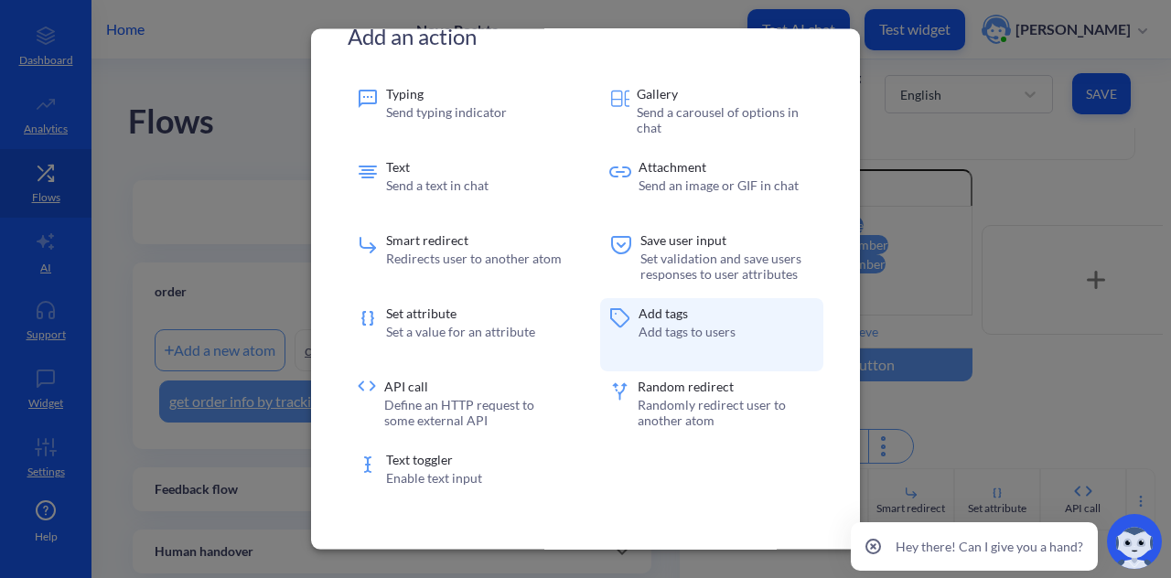
scroll to position [48, 0]
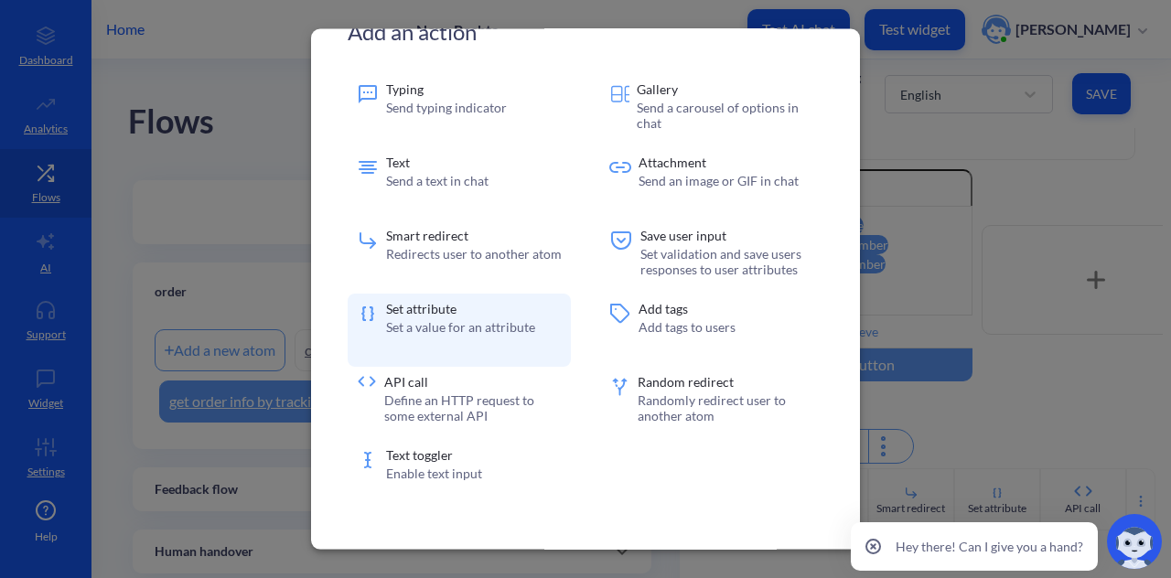
click at [512, 339] on div "Set attribute Set a value for an attribute" at bounding box center [460, 330] width 149 height 55
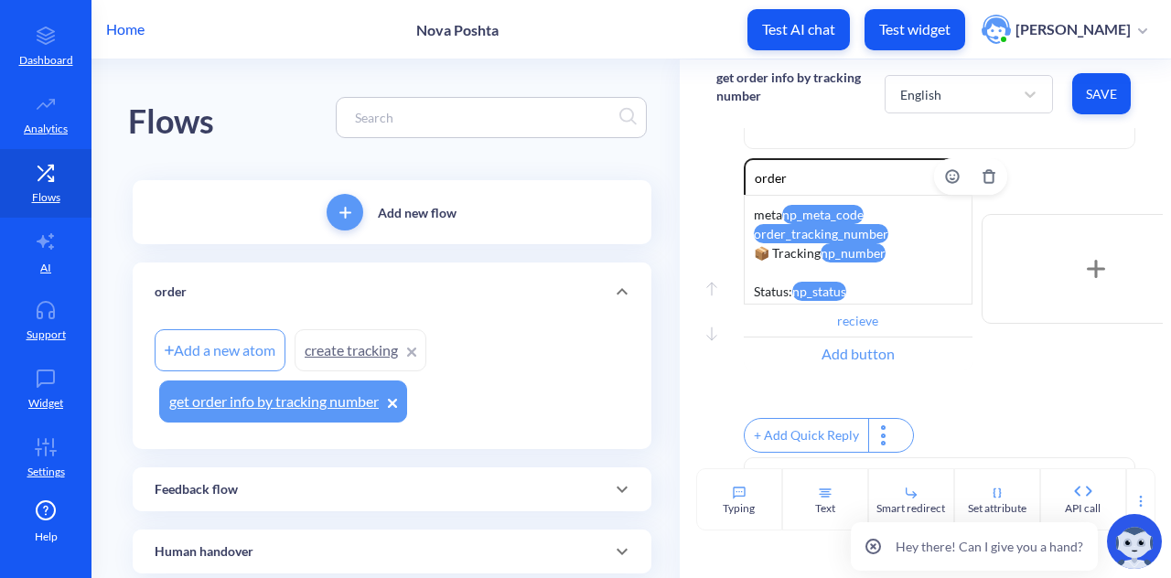
scroll to position [791, 0]
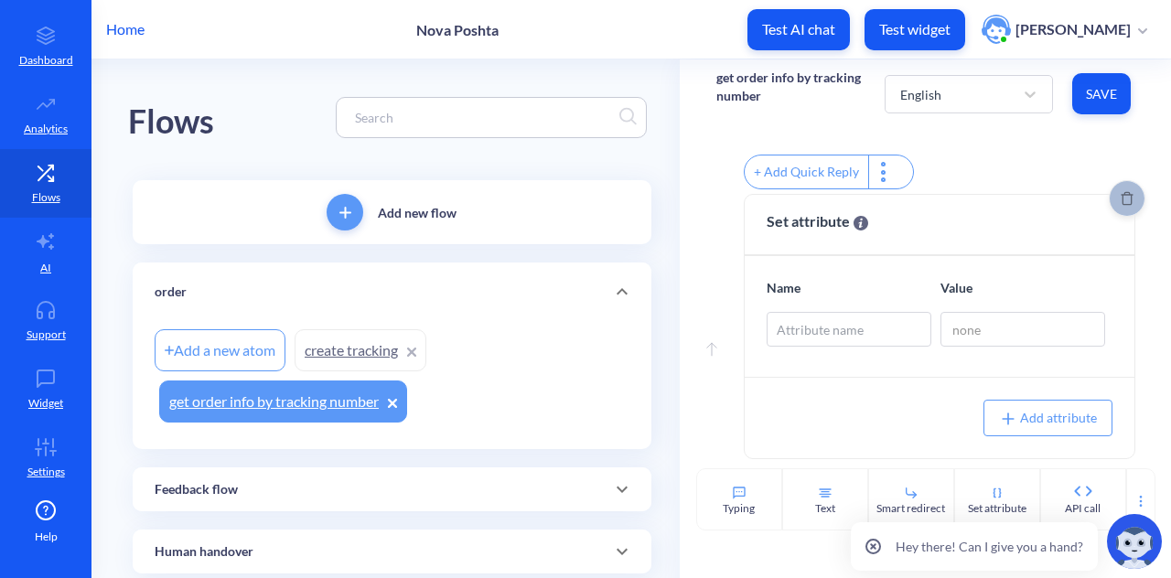
click at [1121, 204] on icon "Delete" at bounding box center [1127, 199] width 12 height 14
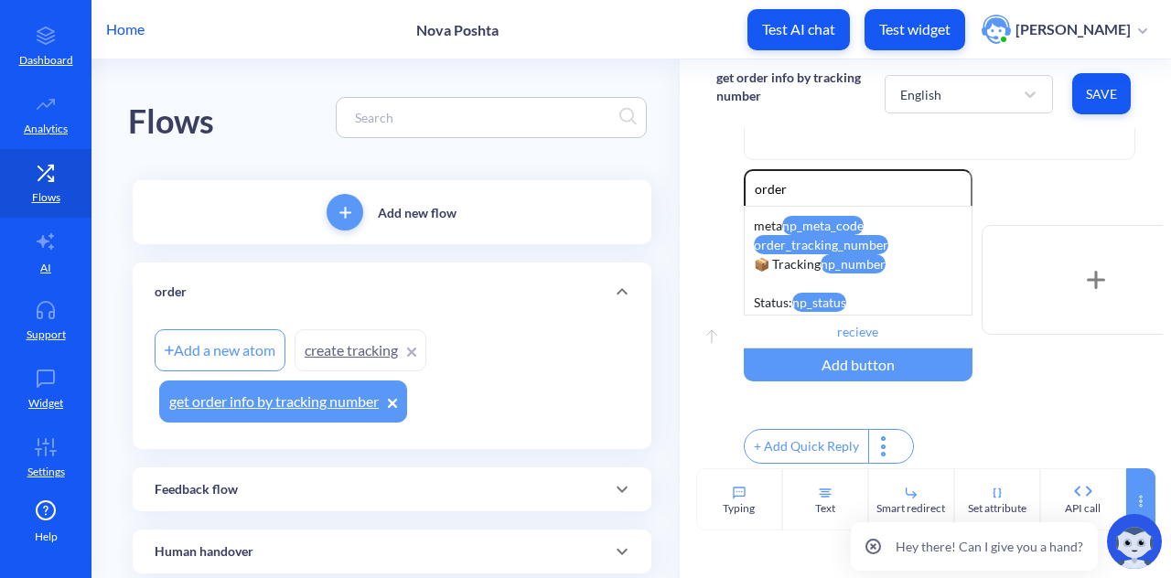
click at [1137, 482] on div at bounding box center [1140, 499] width 29 height 62
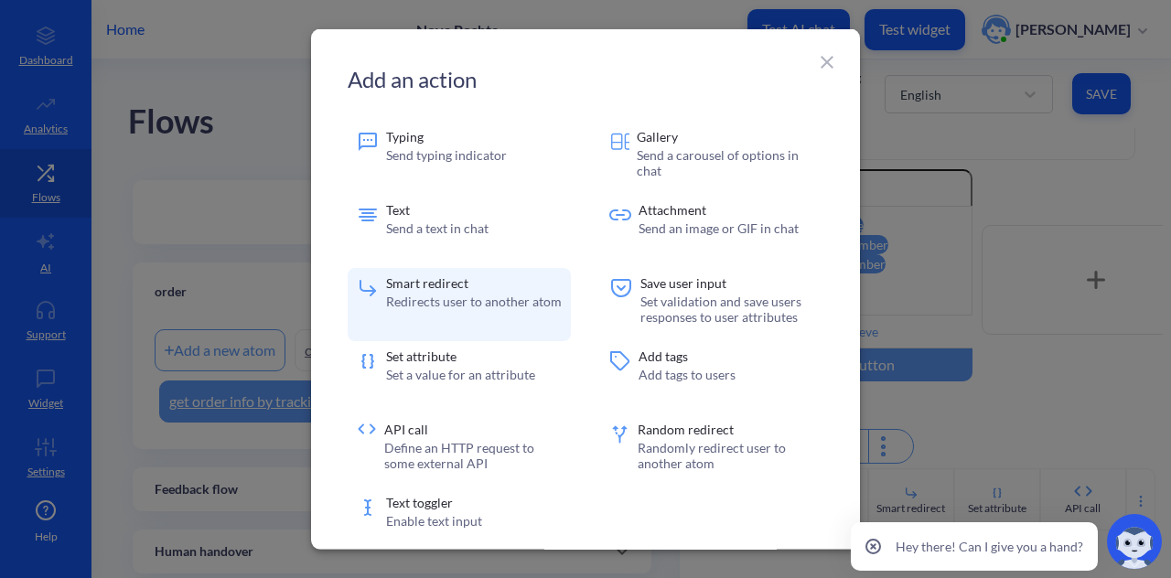
scroll to position [48, 0]
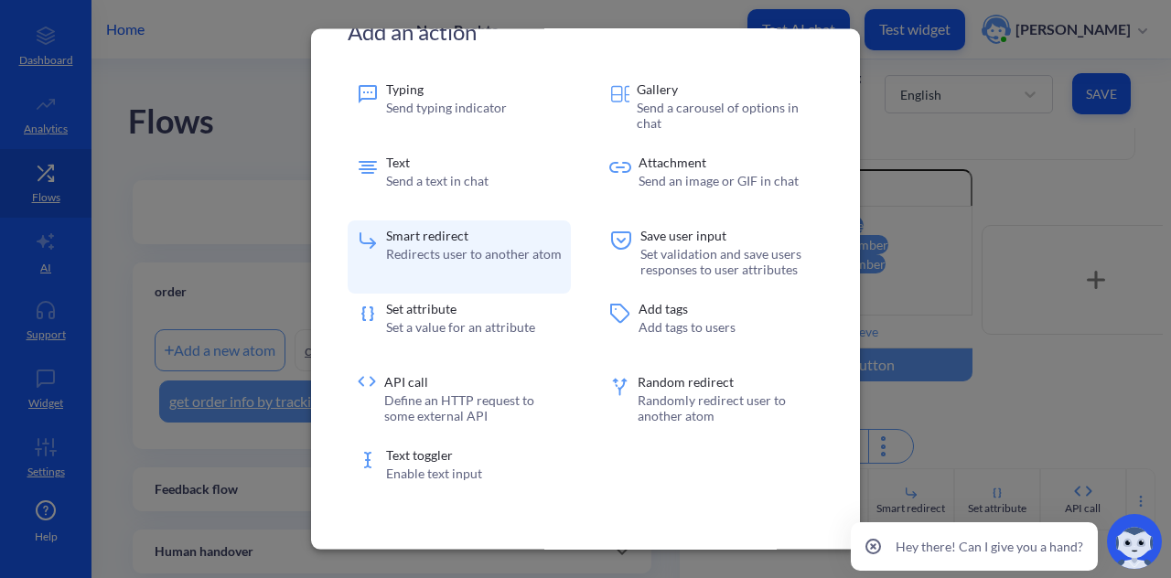
click at [448, 259] on p "Redirects user to another atom" at bounding box center [474, 254] width 176 height 16
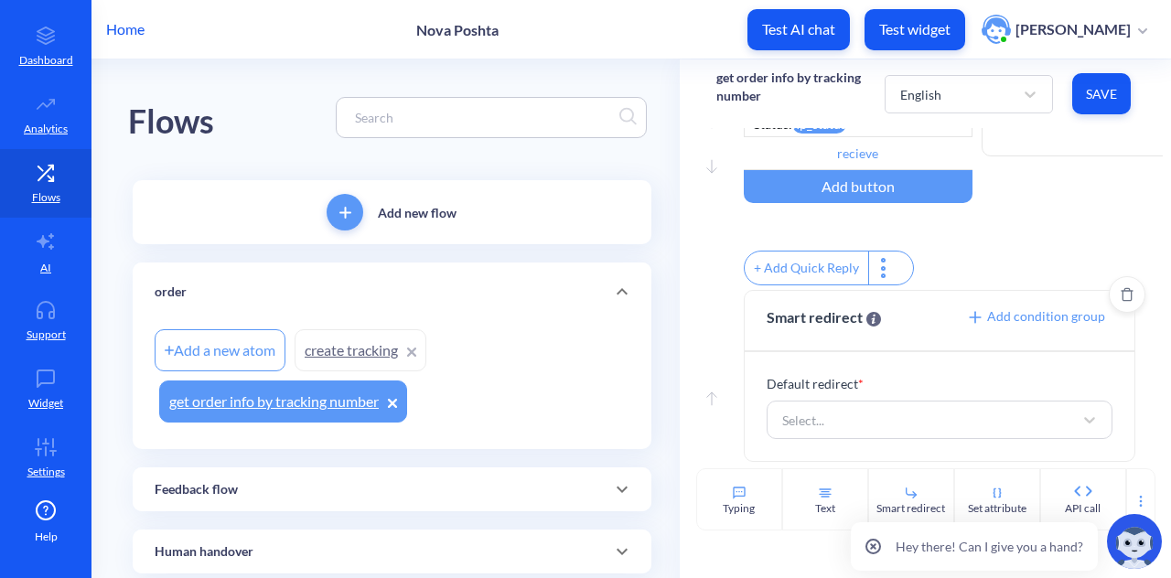
scroll to position [697, 0]
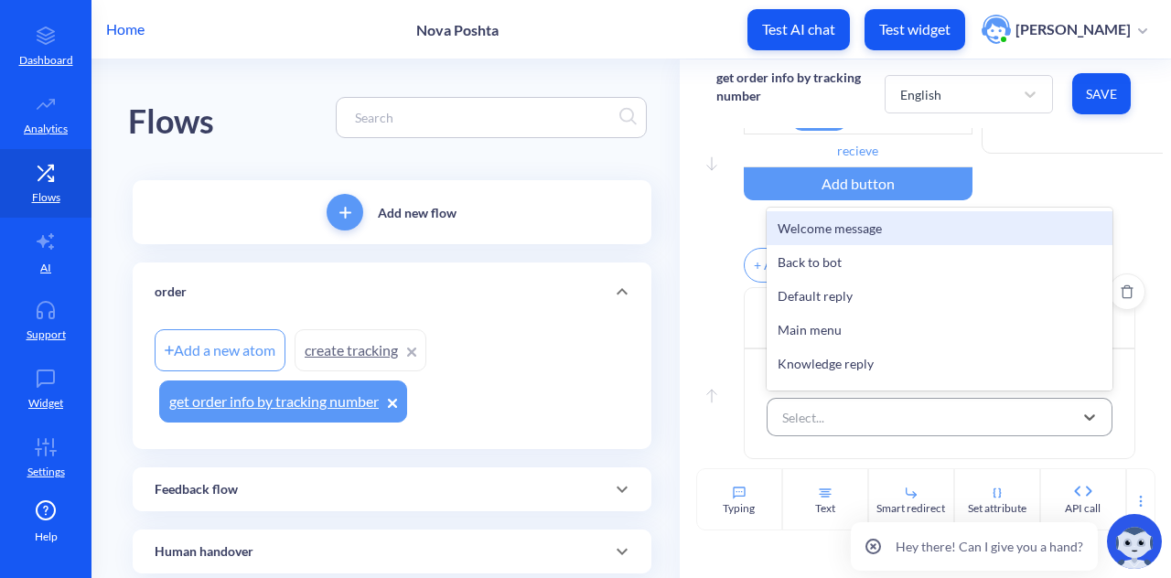
click at [860, 413] on div "Select..." at bounding box center [923, 417] width 300 height 33
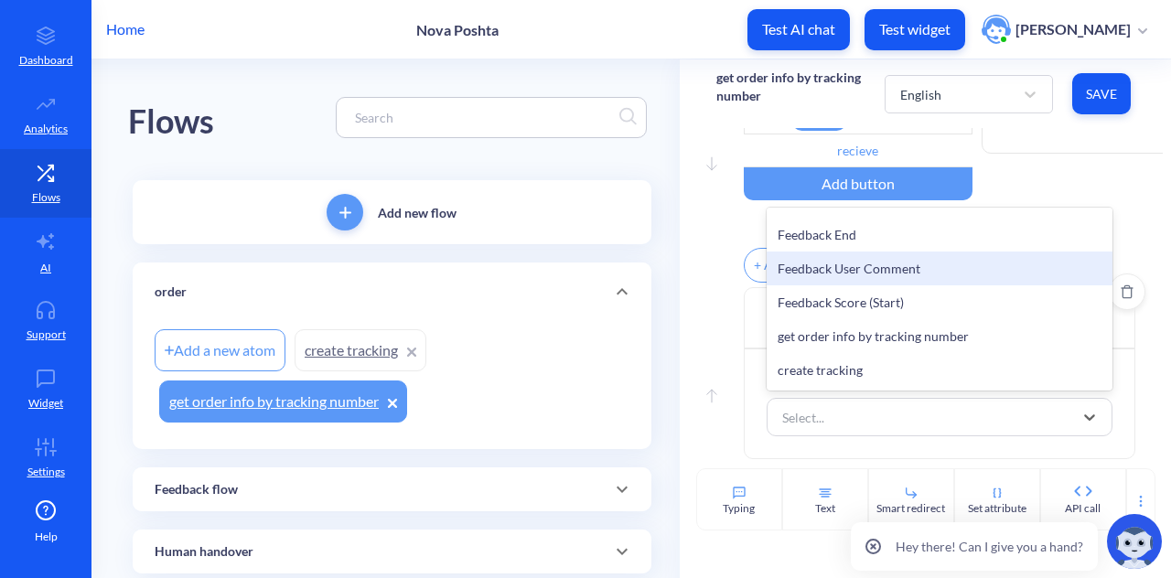
scroll to position [0, 0]
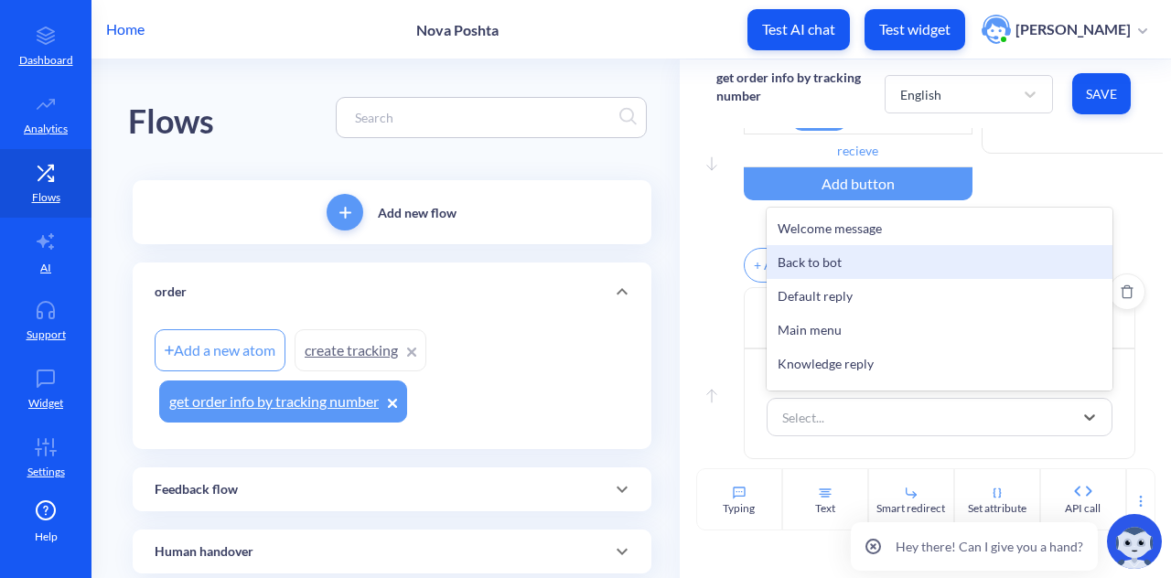
click at [869, 260] on div "Back to bot" at bounding box center [940, 262] width 346 height 34
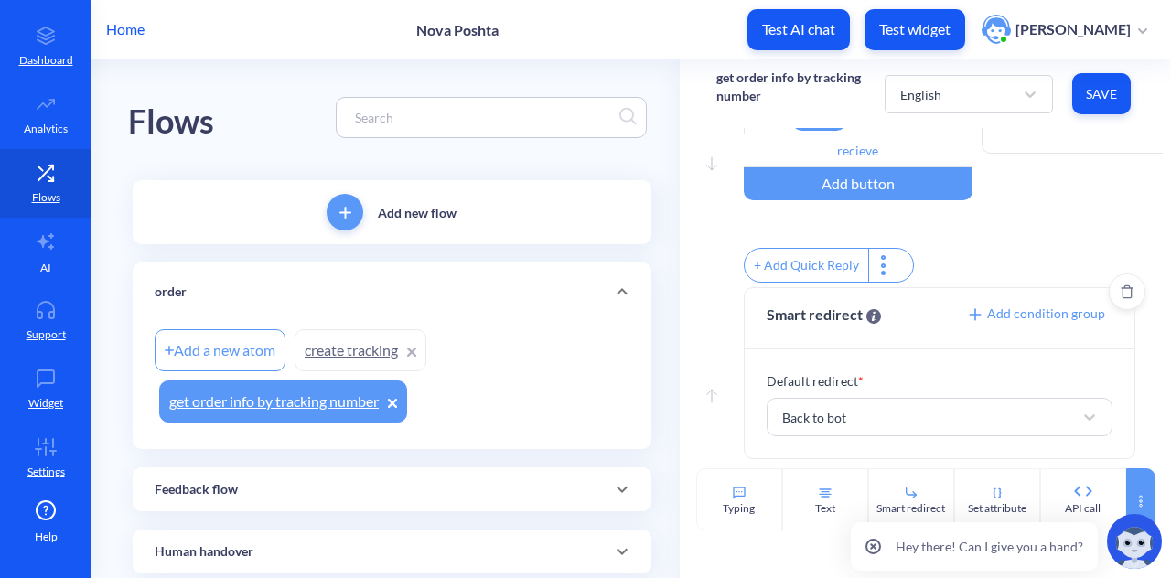
click at [1127, 493] on div at bounding box center [1140, 499] width 29 height 62
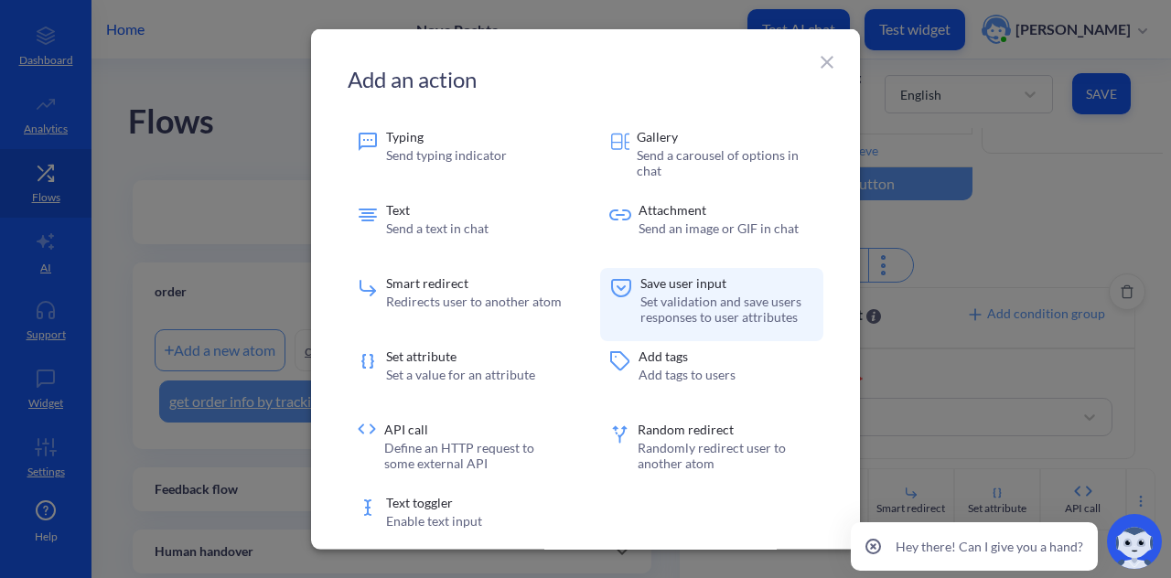
click at [648, 300] on p "Set validation and save users responses to user attributes" at bounding box center [728, 309] width 174 height 31
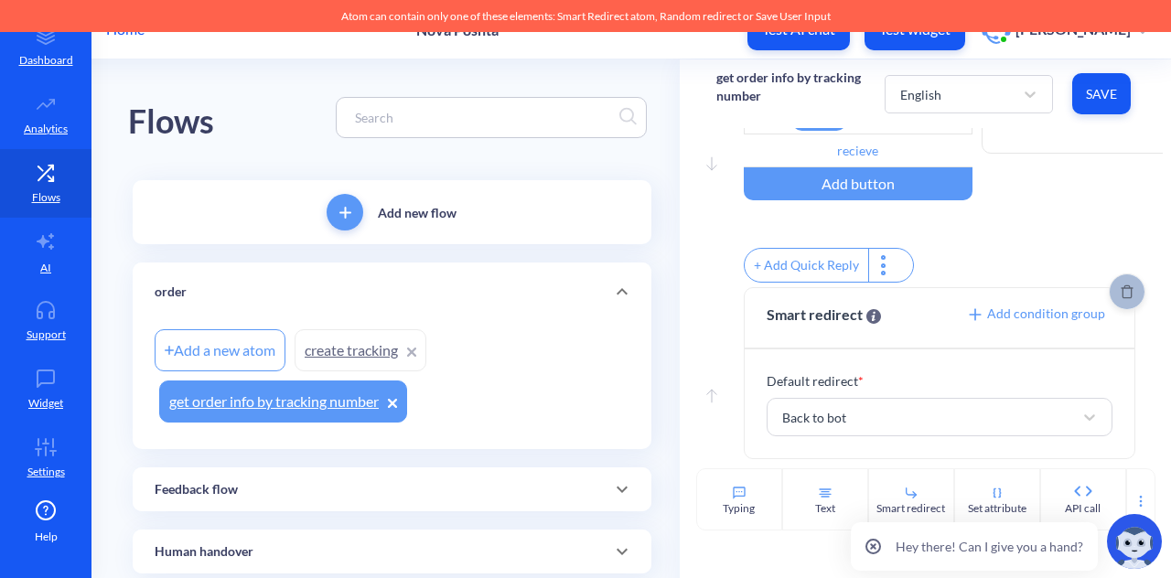
click at [1121, 296] on icon "Delete" at bounding box center [1127, 292] width 13 height 15
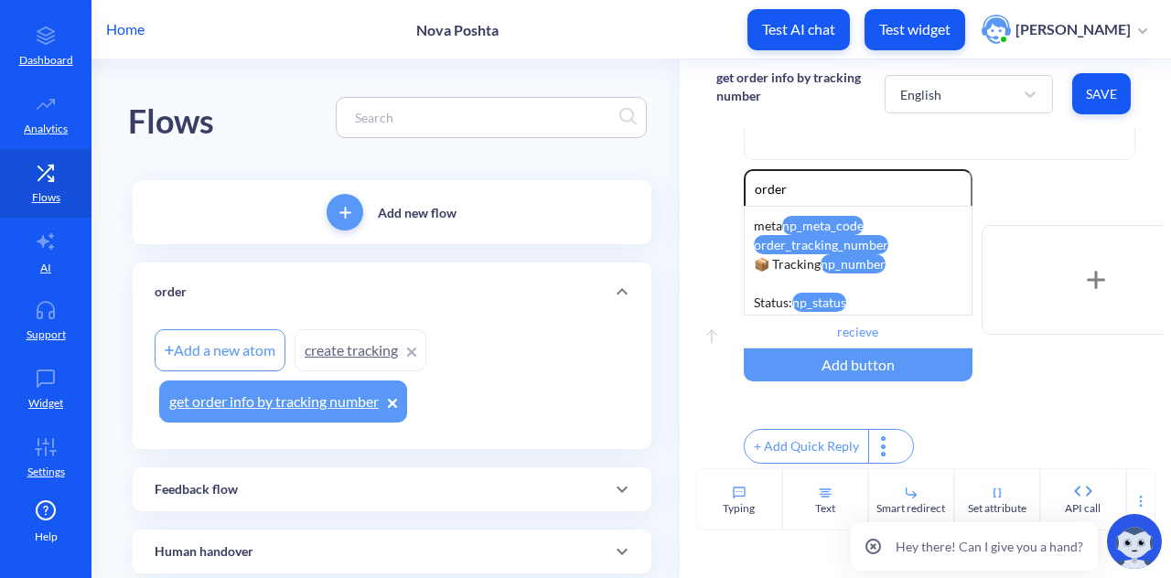
scroll to position [517, 0]
click at [1127, 487] on div at bounding box center [1140, 499] width 29 height 62
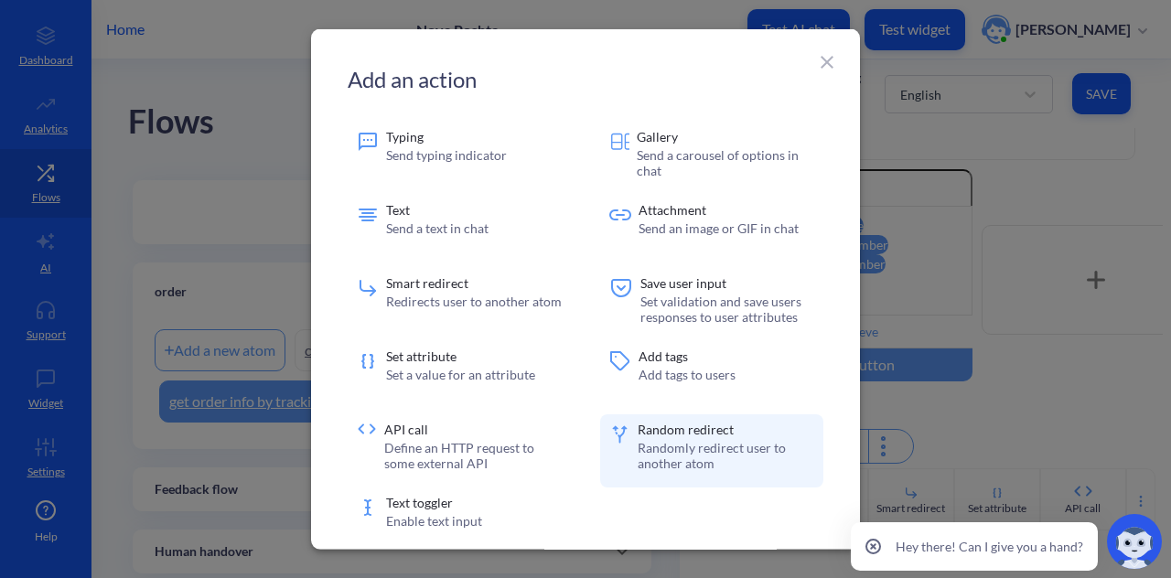
click at [763, 455] on p "Randomly redirect user to another atom" at bounding box center [726, 455] width 177 height 31
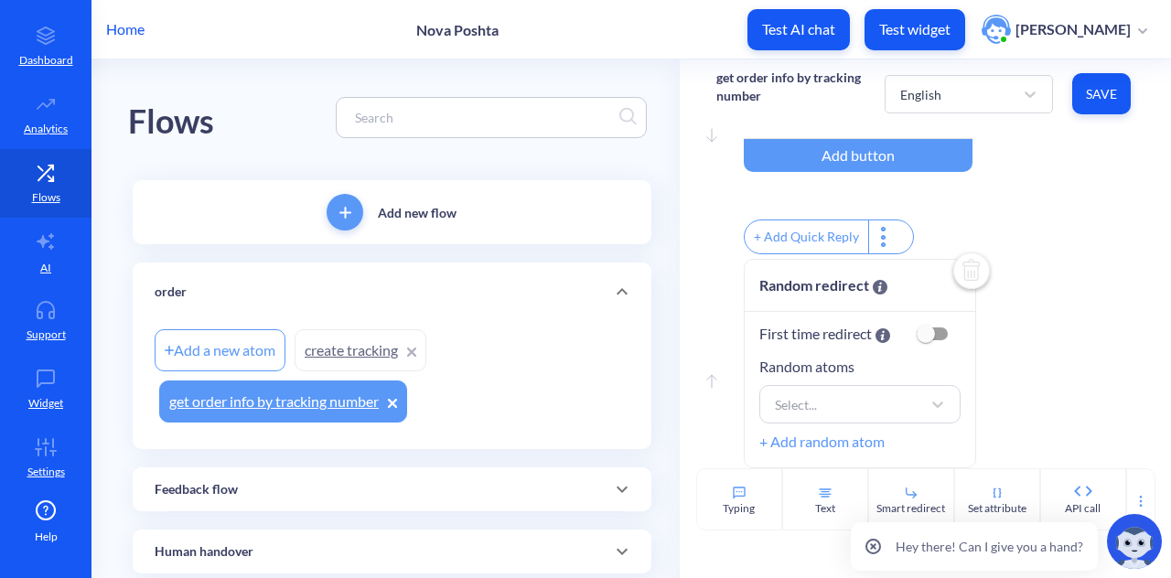
scroll to position [725, 0]
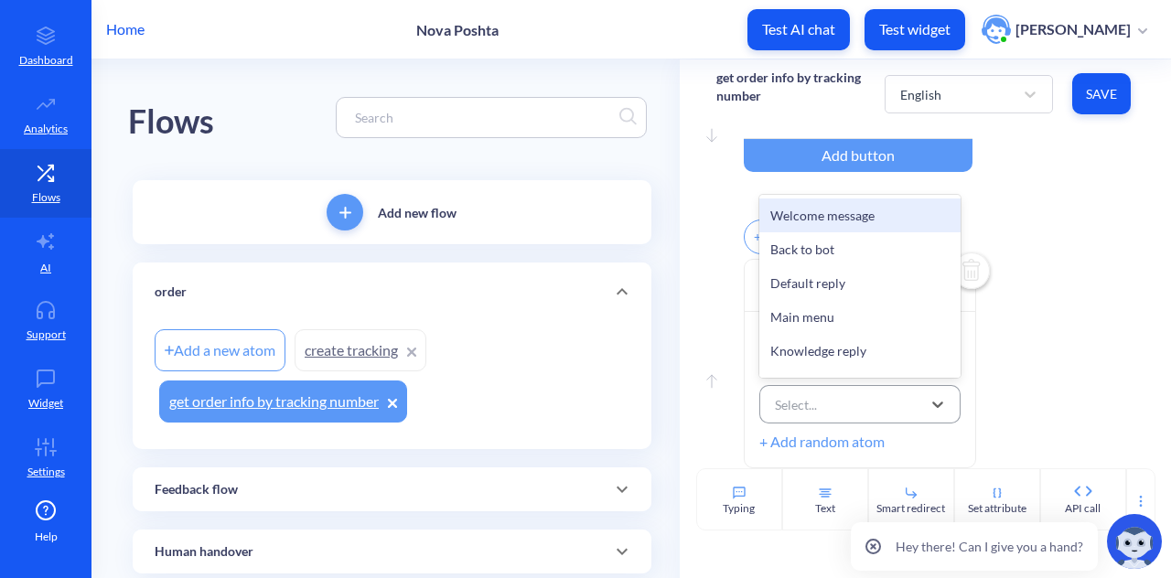
click at [803, 402] on div "Select..." at bounding box center [796, 404] width 42 height 19
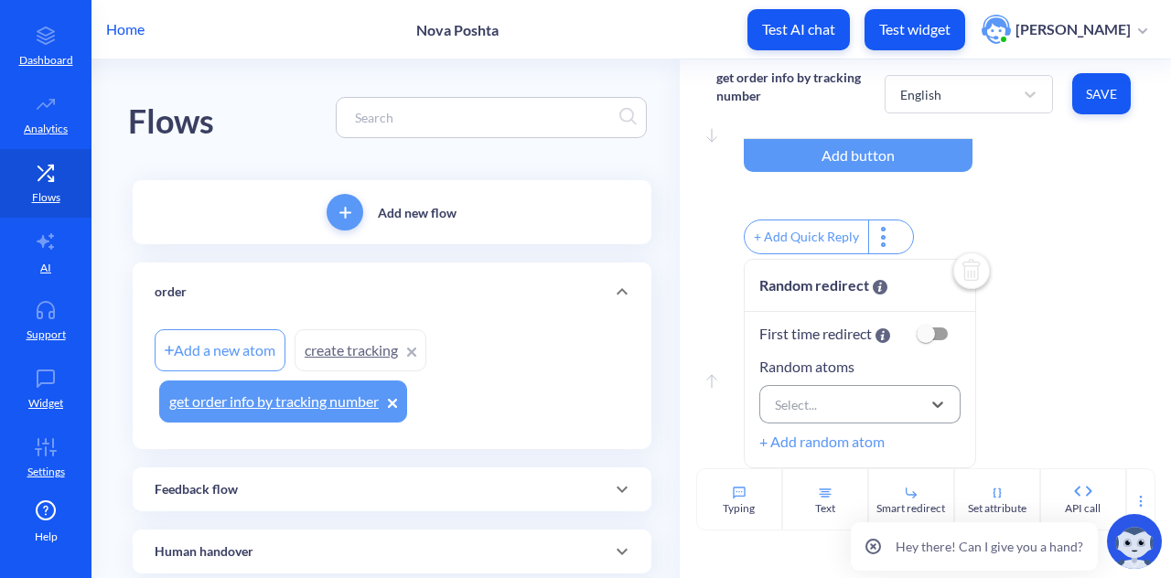
click at [803, 402] on div "Select..." at bounding box center [796, 404] width 42 height 19
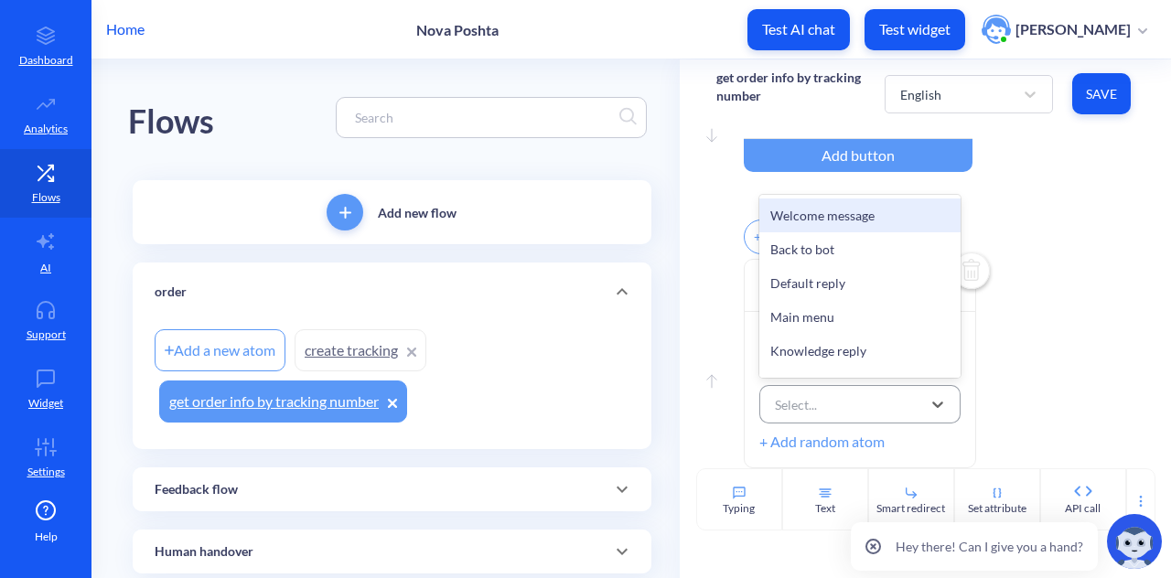
click at [803, 402] on div "Select..." at bounding box center [796, 404] width 42 height 19
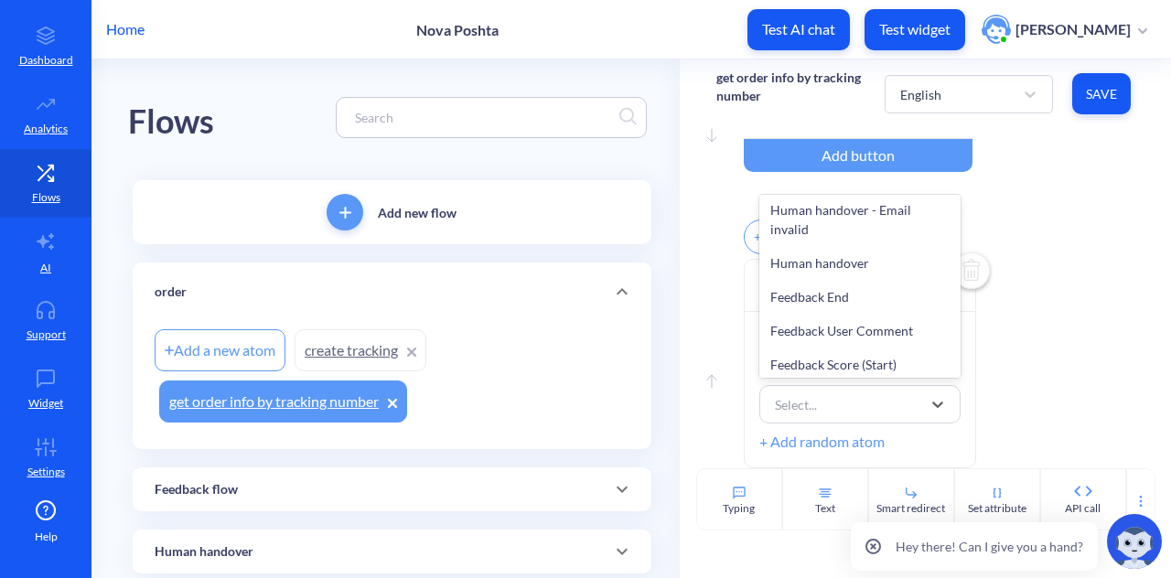
scroll to position [511, 0]
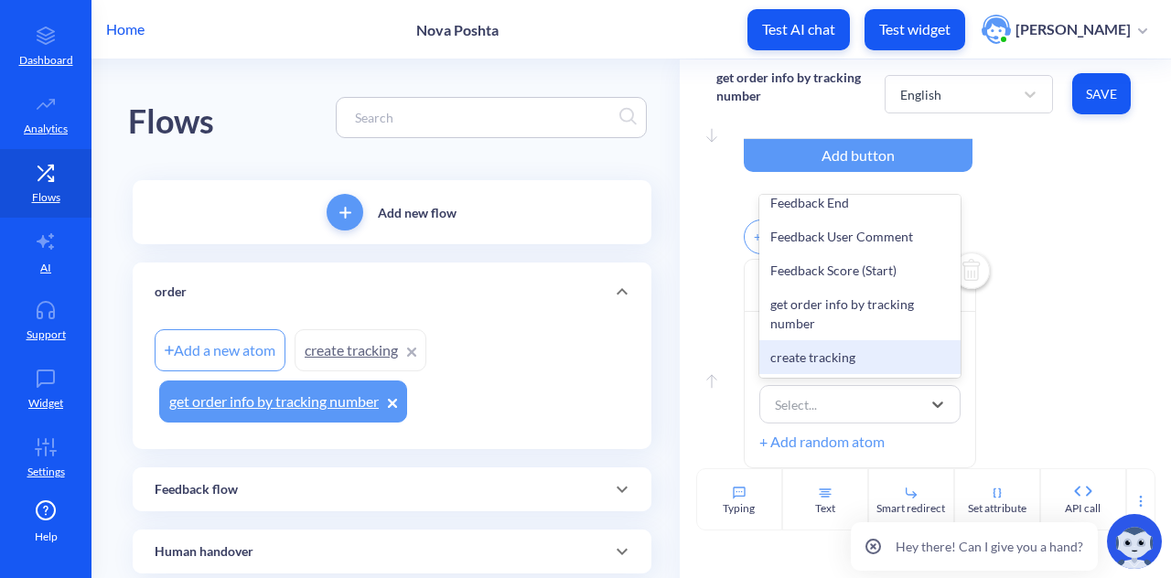
click at [805, 358] on div "create tracking" at bounding box center [859, 357] width 201 height 34
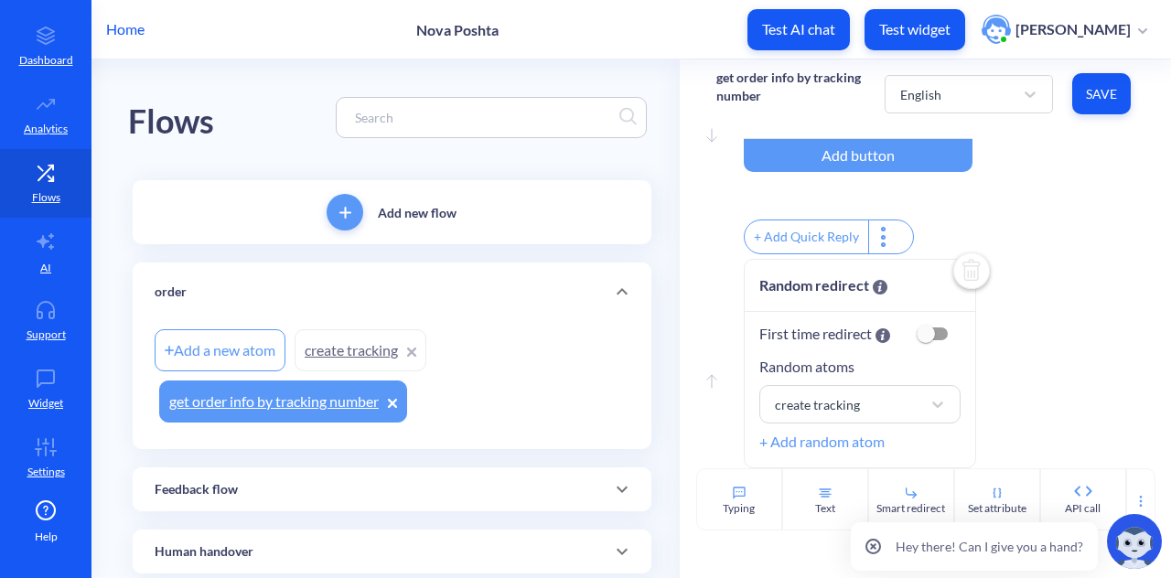
click at [972, 275] on img at bounding box center [972, 273] width 44 height 44
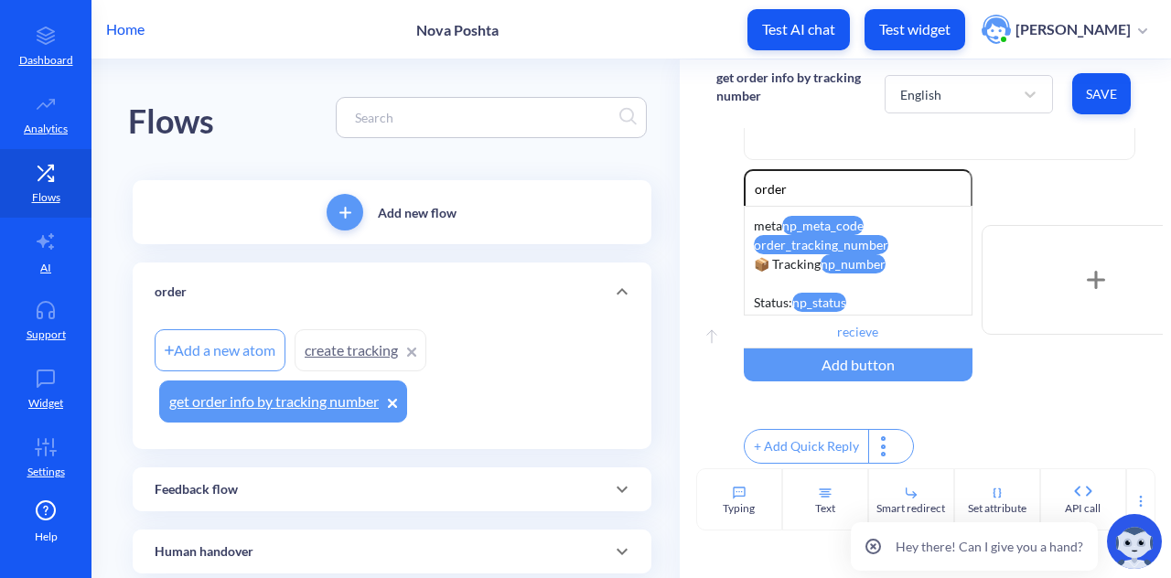
click at [1135, 505] on div "Hey there! Can I give you a hand?" at bounding box center [1008, 541] width 328 height 73
click at [1136, 499] on icon at bounding box center [1141, 501] width 15 height 15
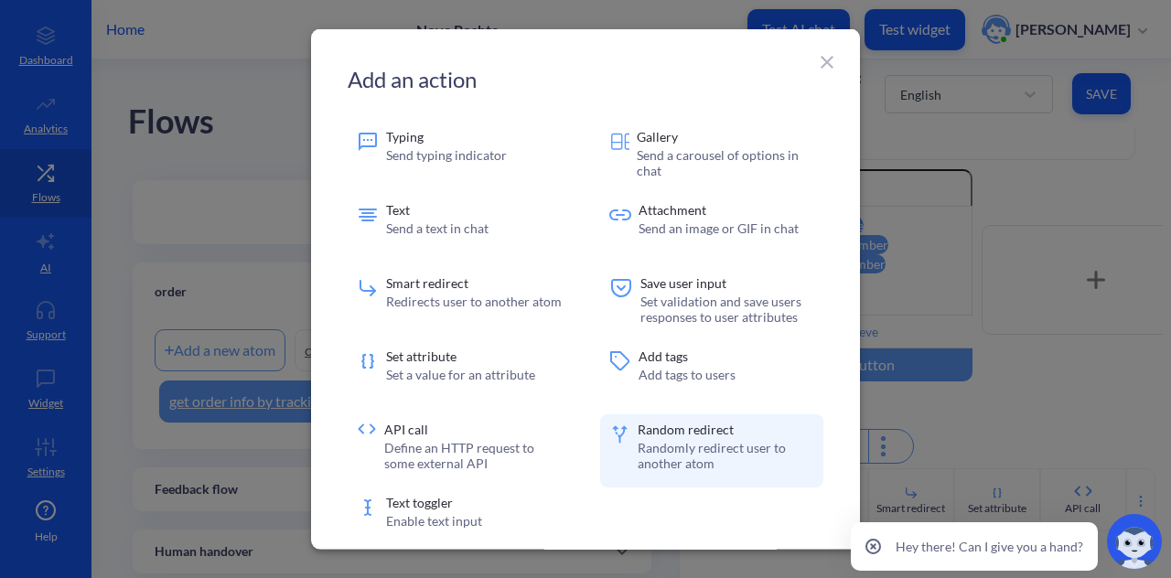
scroll to position [48, 0]
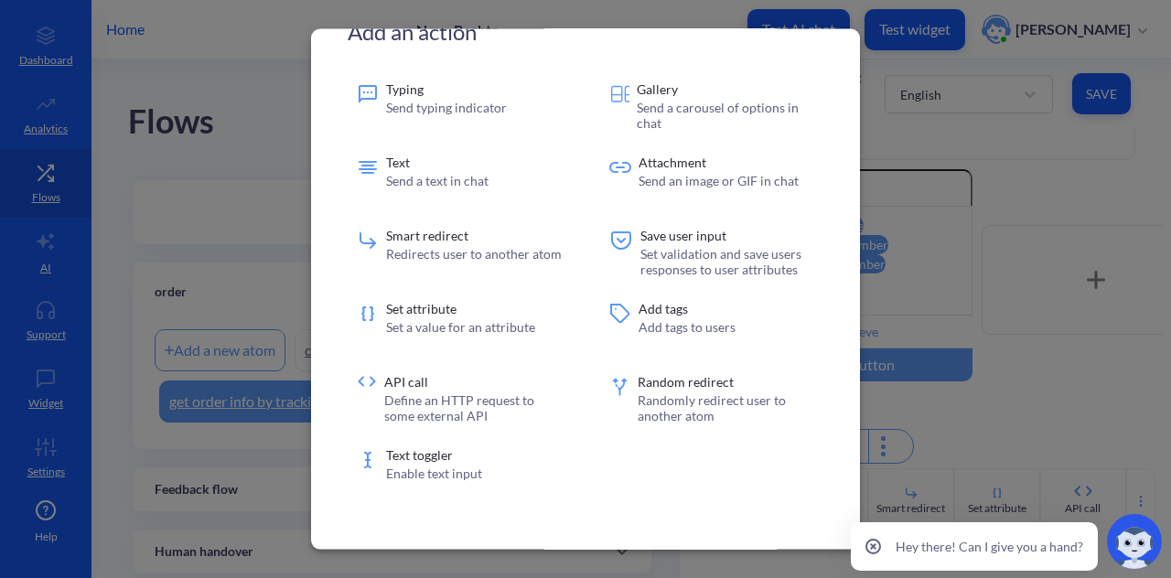
click at [1010, 445] on div at bounding box center [585, 289] width 1171 height 578
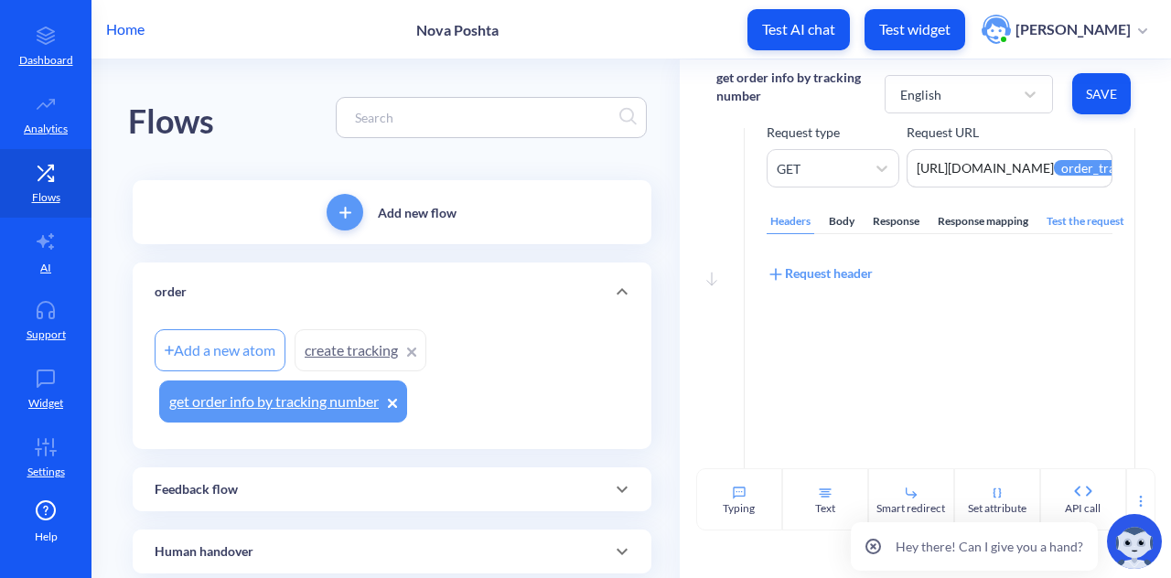
scroll to position [127, 0]
click at [966, 224] on div "Response mapping" at bounding box center [983, 221] width 98 height 25
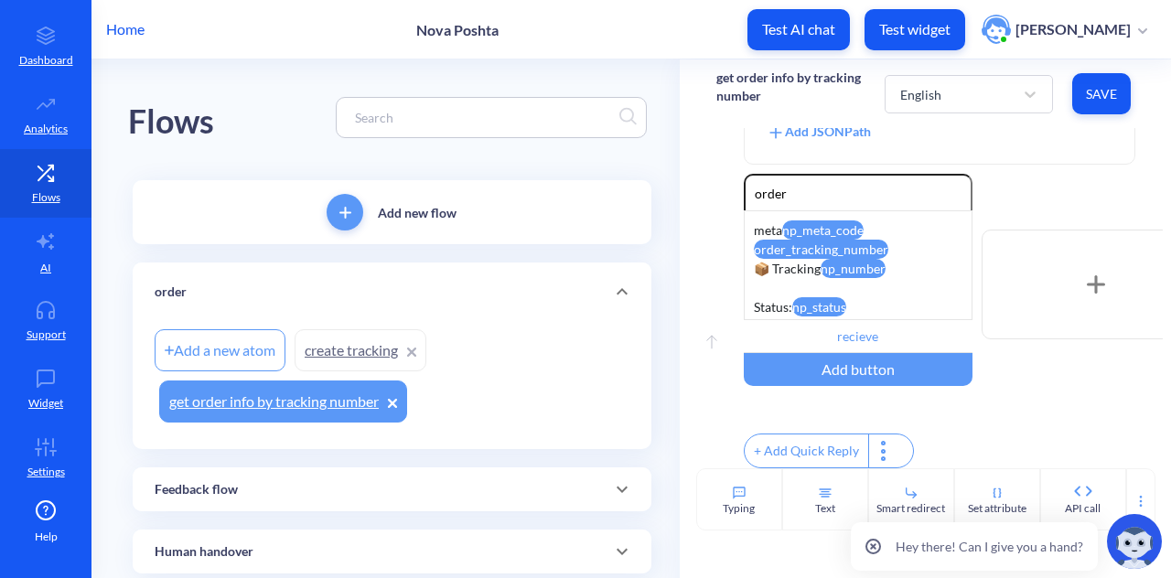
scroll to position [844, 0]
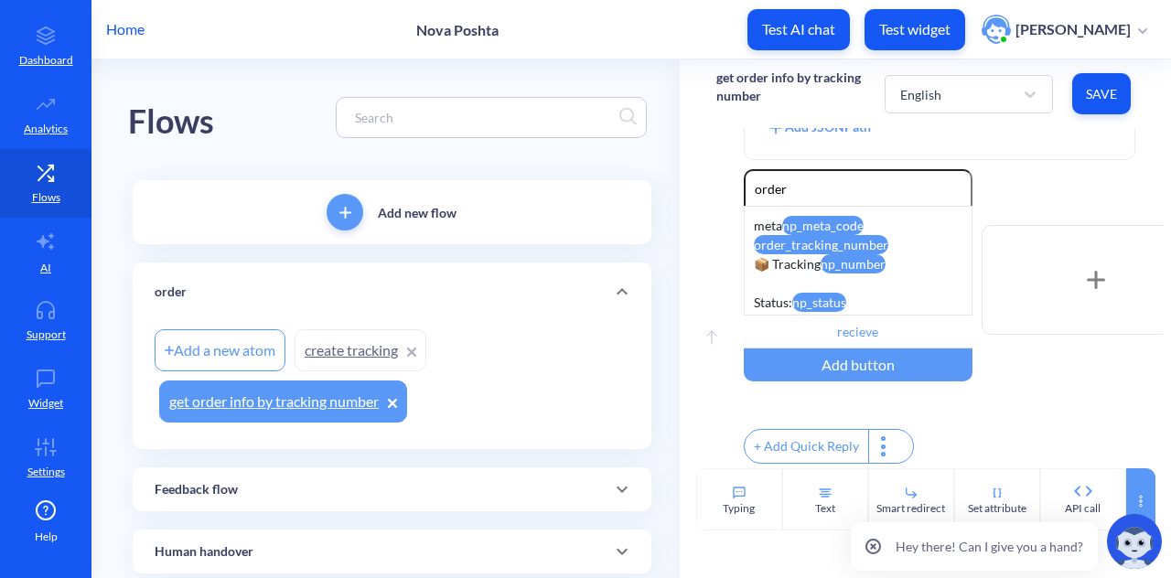
click at [1145, 478] on div at bounding box center [1140, 499] width 29 height 62
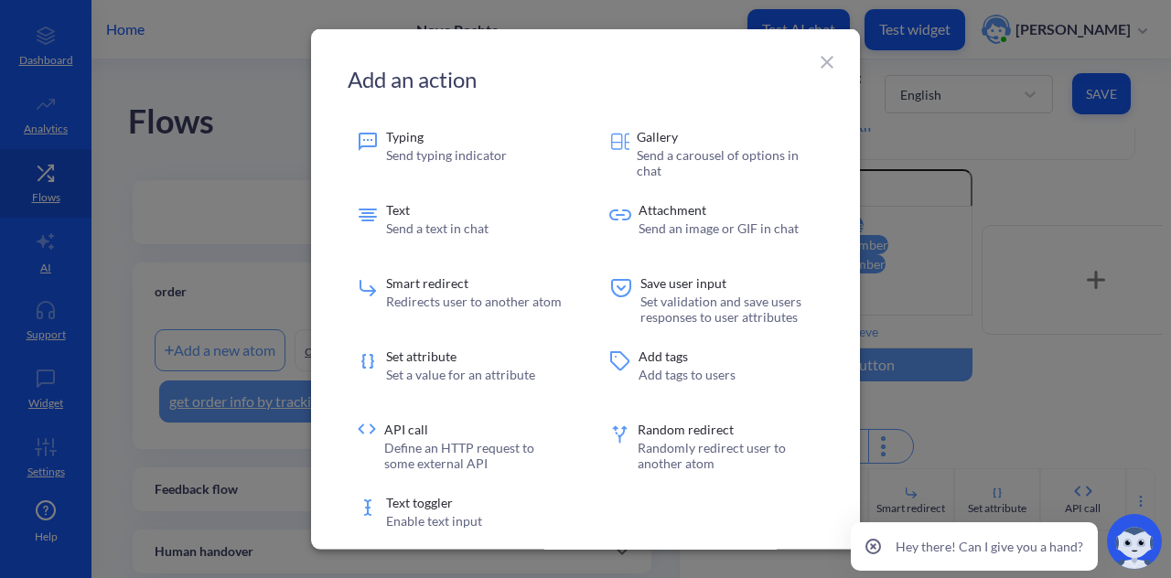
click at [824, 57] on icon at bounding box center [827, 62] width 22 height 22
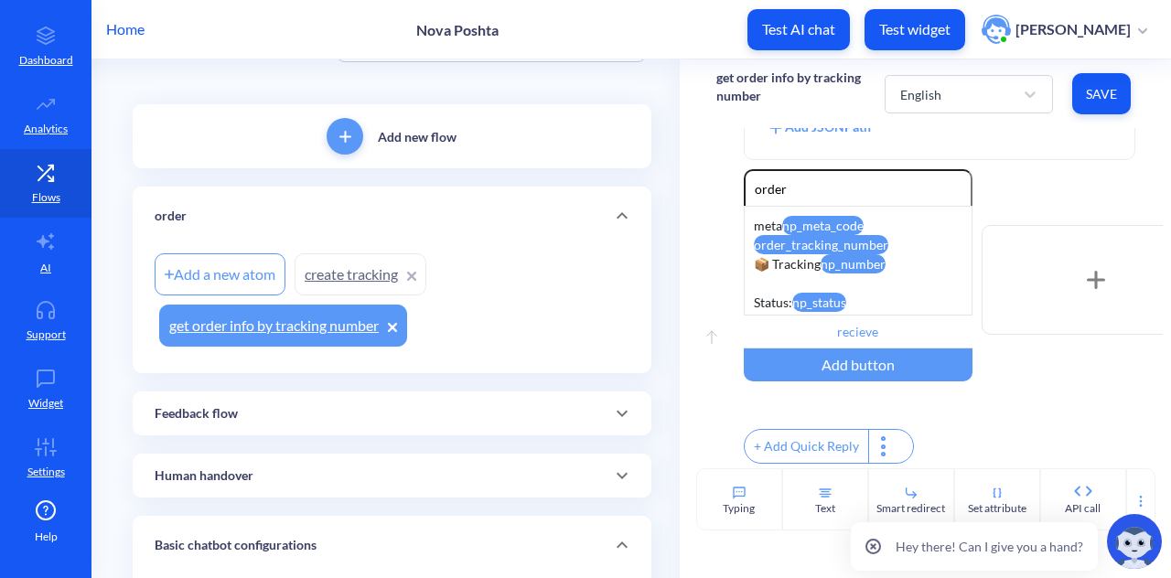
scroll to position [0, 0]
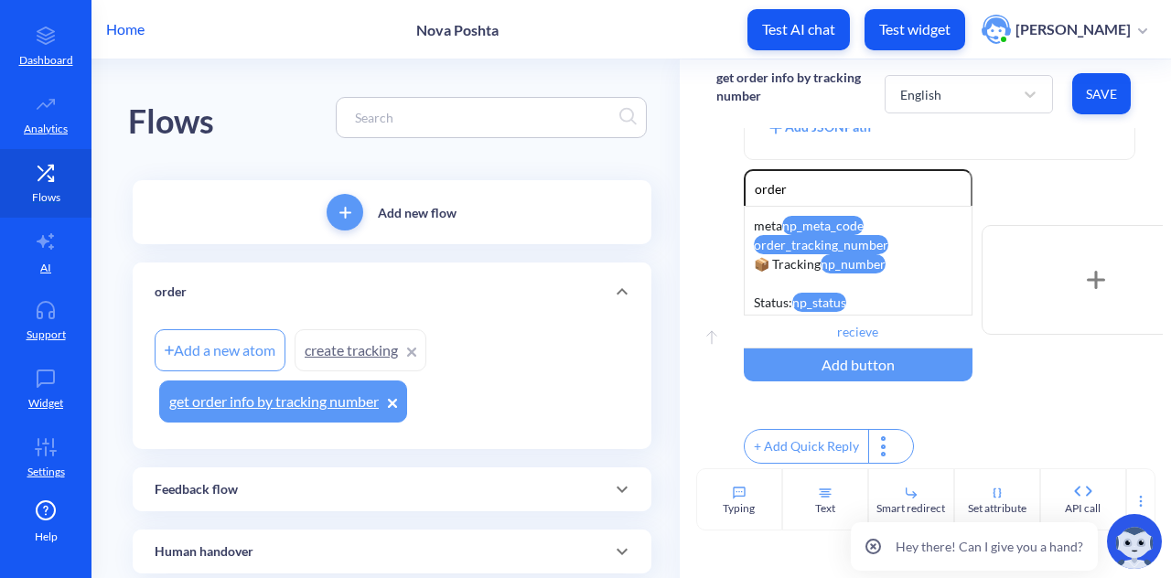
click at [58, 181] on link "Flows" at bounding box center [46, 183] width 92 height 69
click at [51, 45] on link "Dashboard" at bounding box center [46, 46] width 92 height 69
click at [40, 263] on p "AI" at bounding box center [45, 268] width 11 height 16
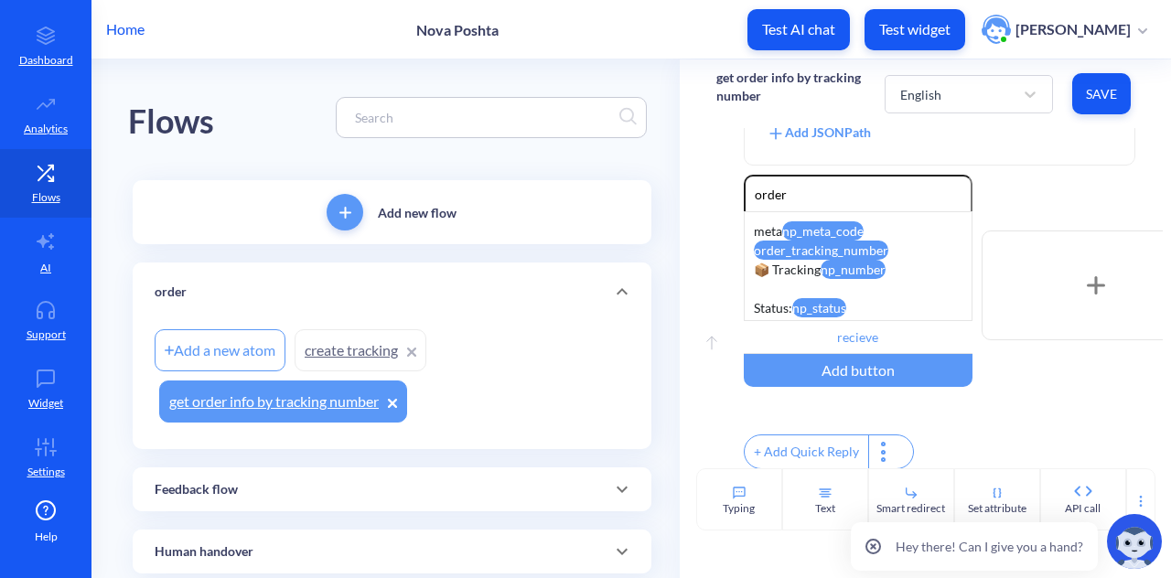
scroll to position [855, 0]
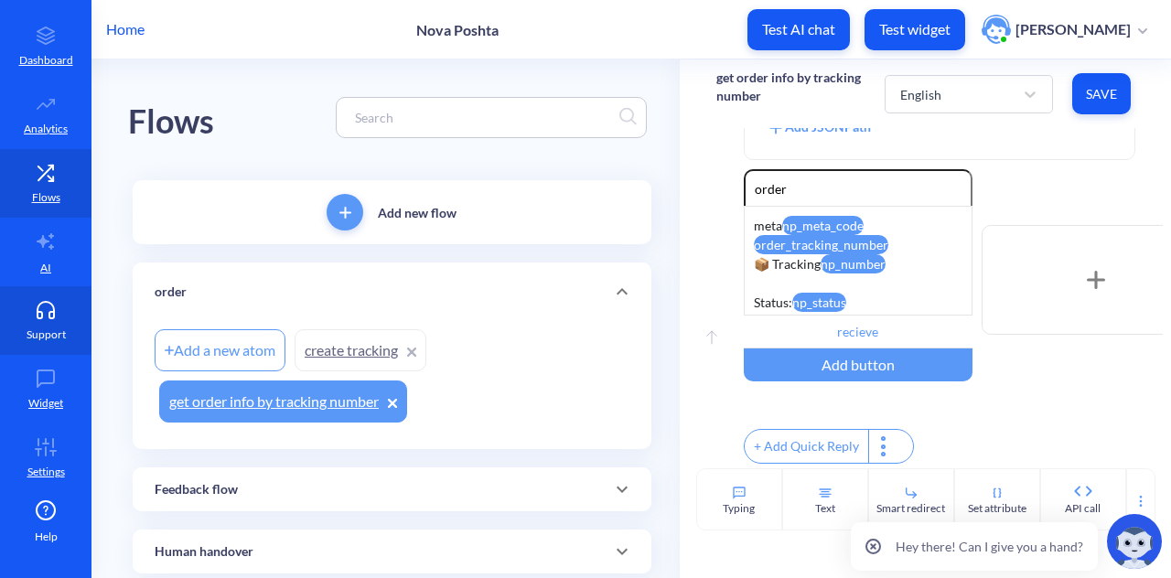
click at [37, 314] on icon at bounding box center [45, 310] width 37 height 18
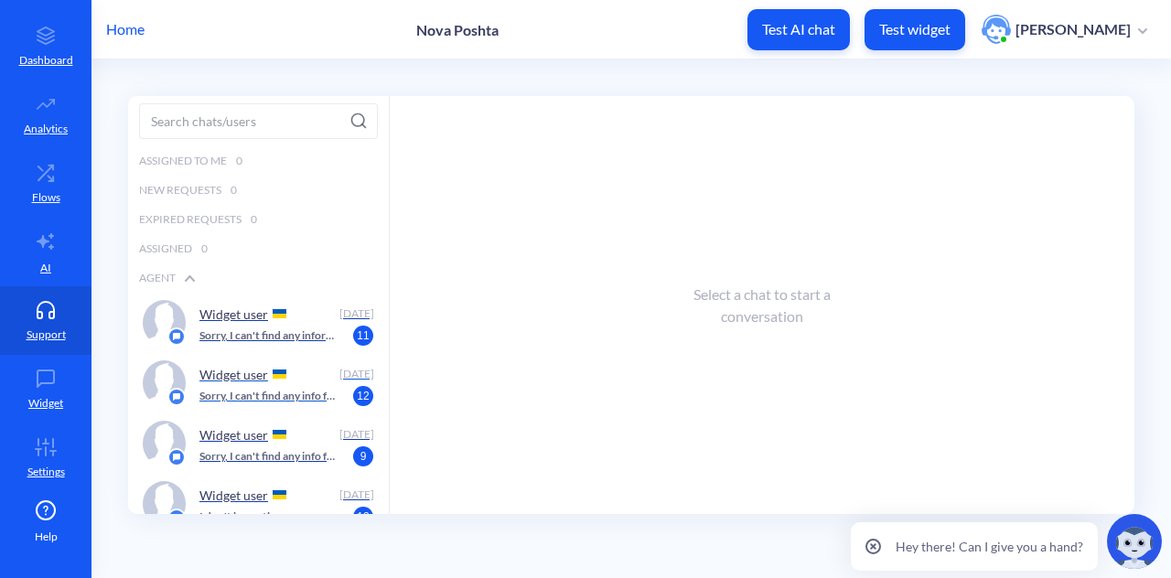
click at [263, 353] on div "Widget user Today Sorry, I can't find any info for order 59001436762596. Please…" at bounding box center [258, 383] width 261 height 60
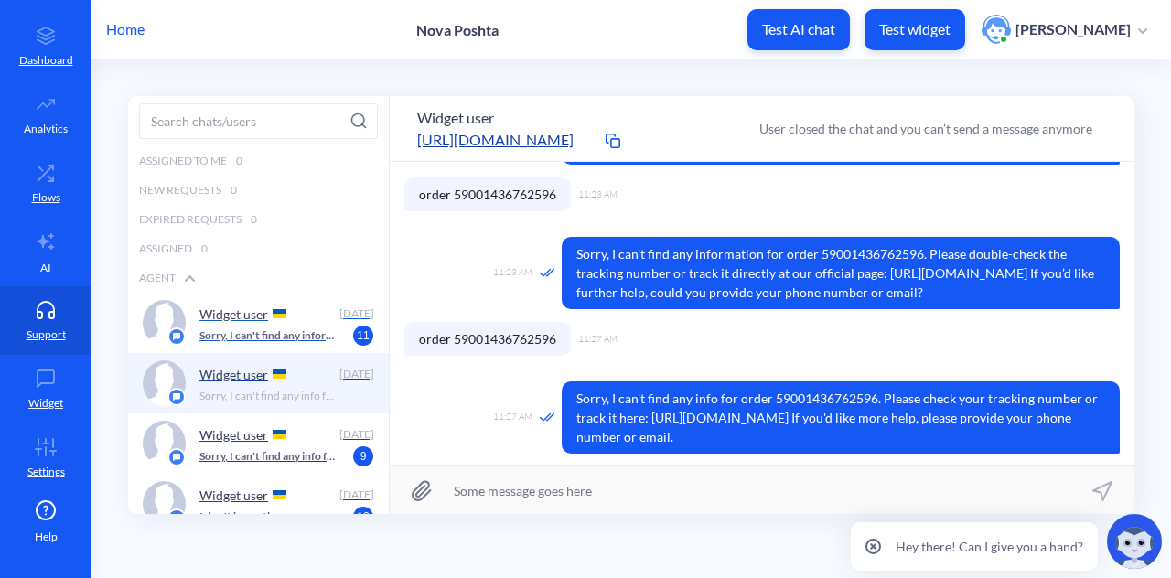
click at [266, 322] on div "Widget user" at bounding box center [265, 313] width 133 height 27
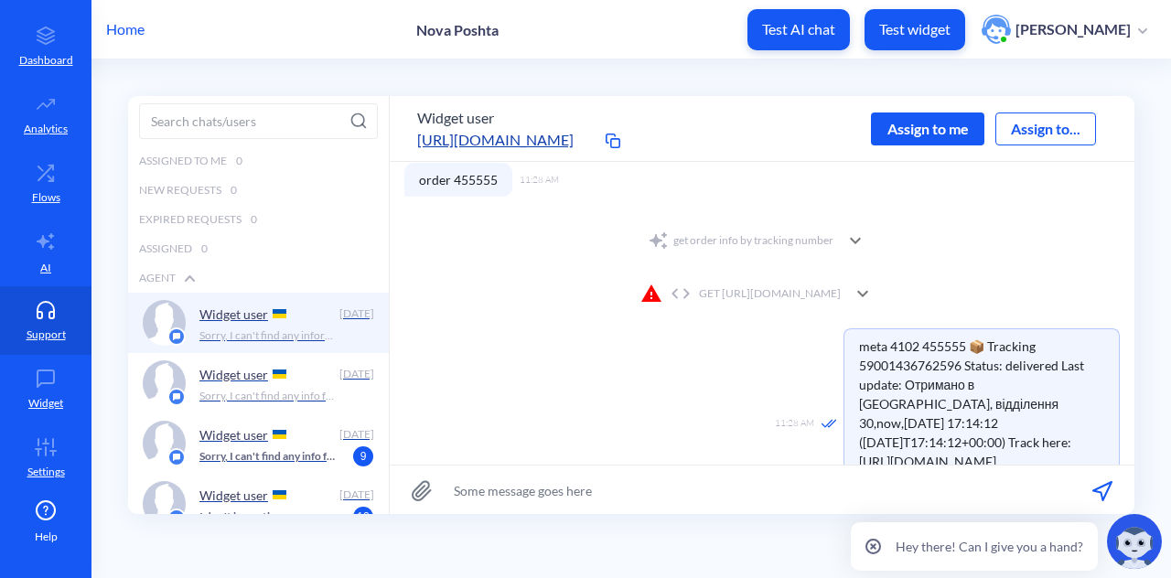
scroll to position [574, 0]
click at [735, 284] on div "GET https://novaposhta.wiremockapi.cloud/trackings/get?tracking_numbers=455555&…" at bounding box center [741, 295] width 200 height 22
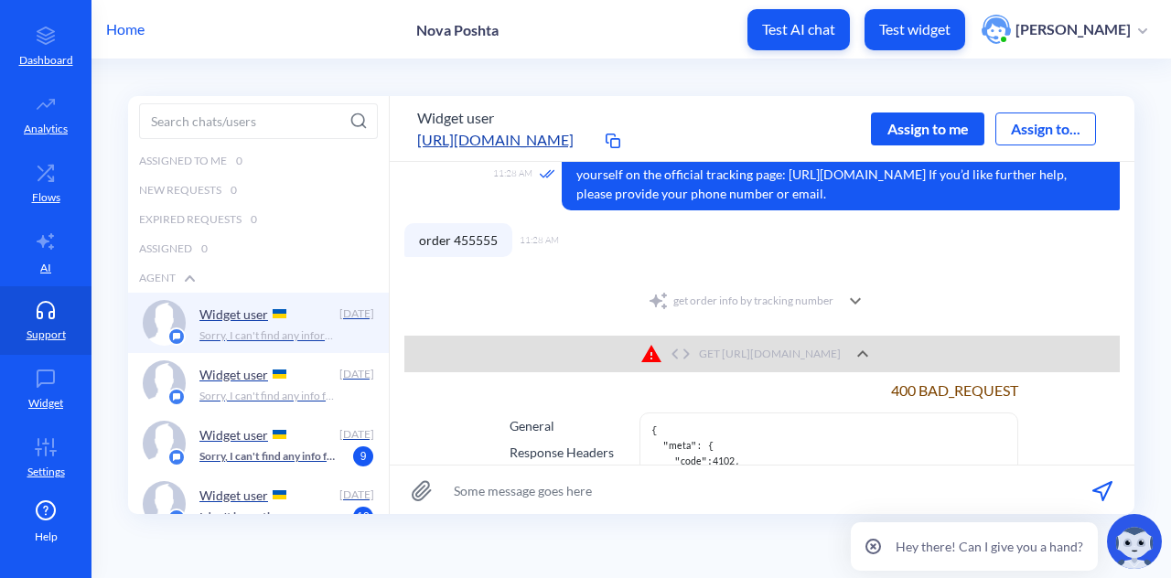
scroll to position [510, 0]
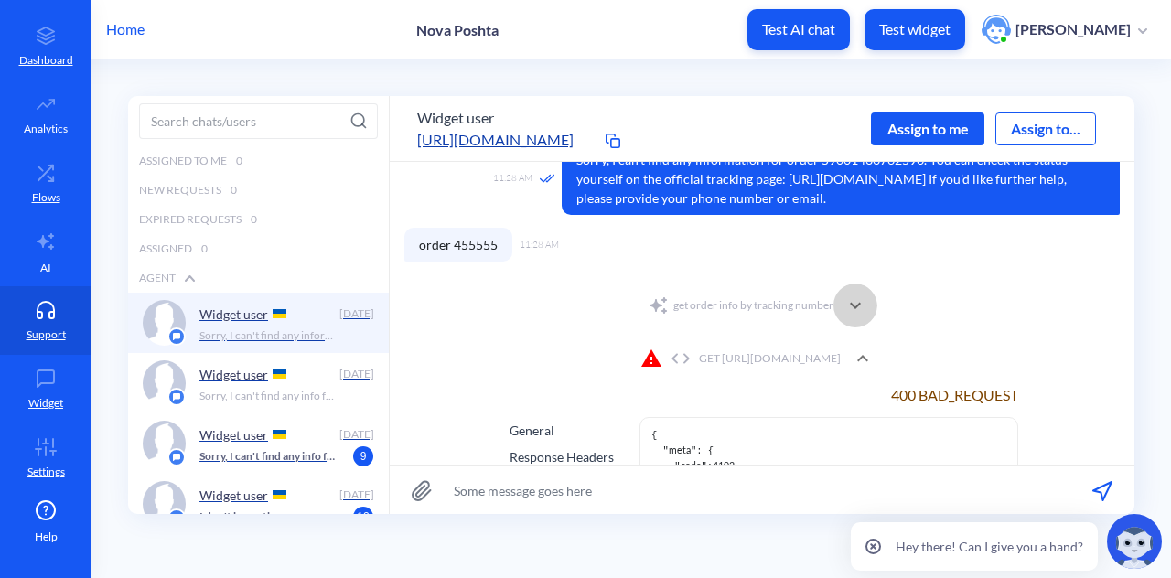
click at [850, 300] on icon at bounding box center [856, 306] width 22 height 22
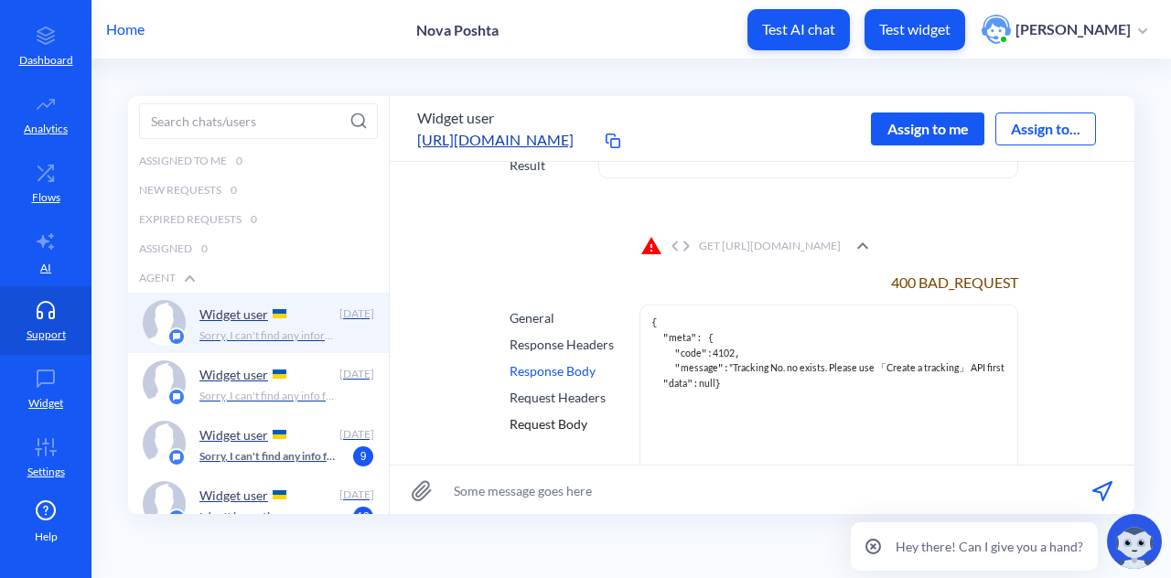
scroll to position [719, 0]
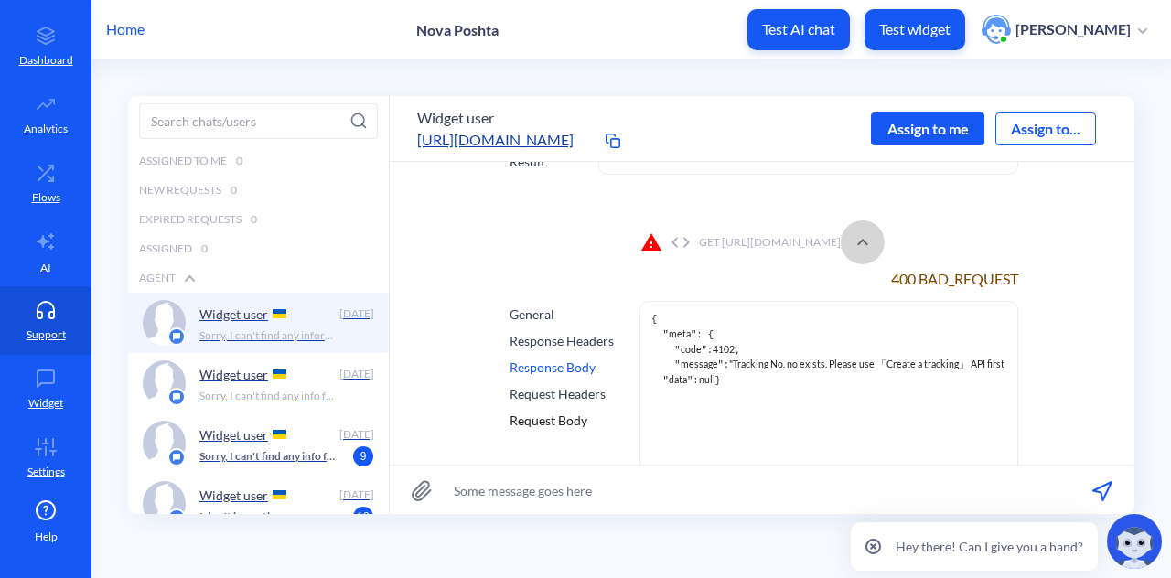
click at [874, 243] on icon at bounding box center [863, 243] width 22 height 22
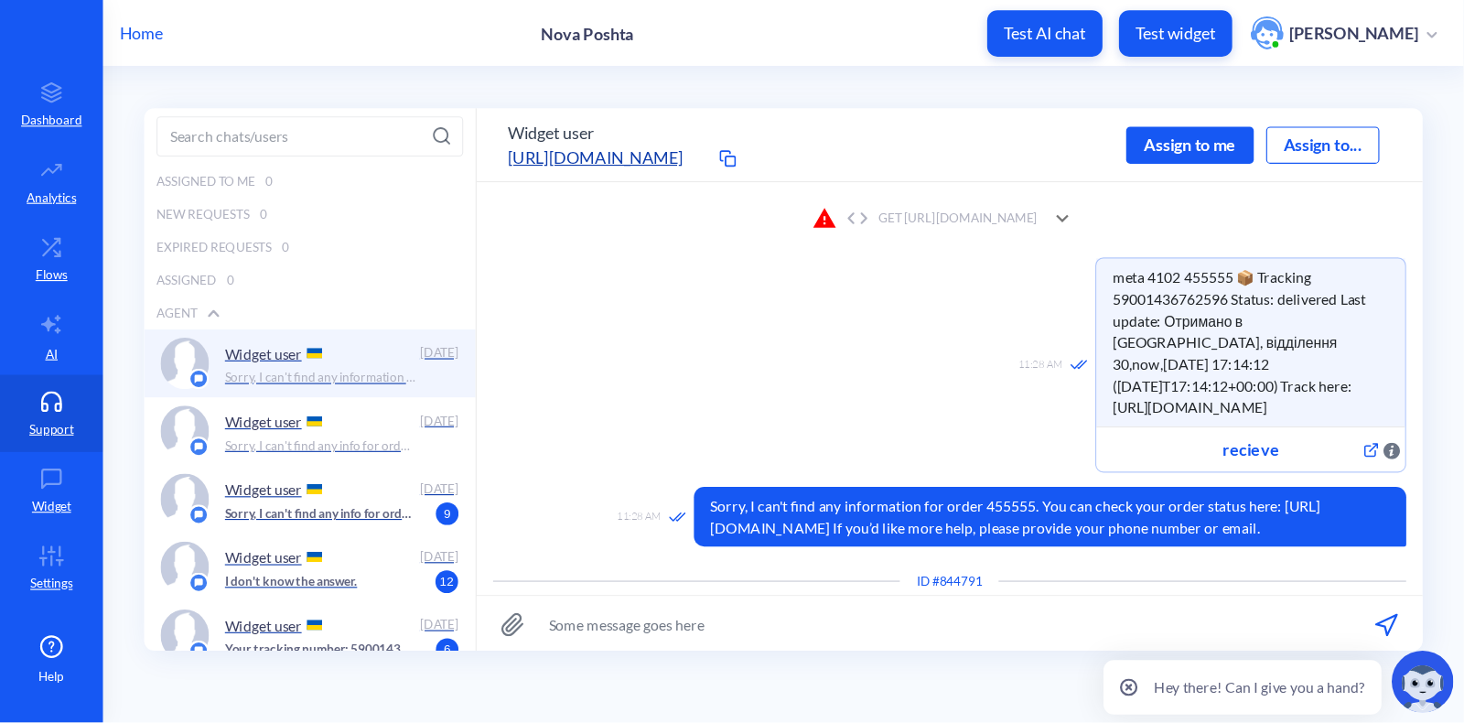
scroll to position [675, 0]
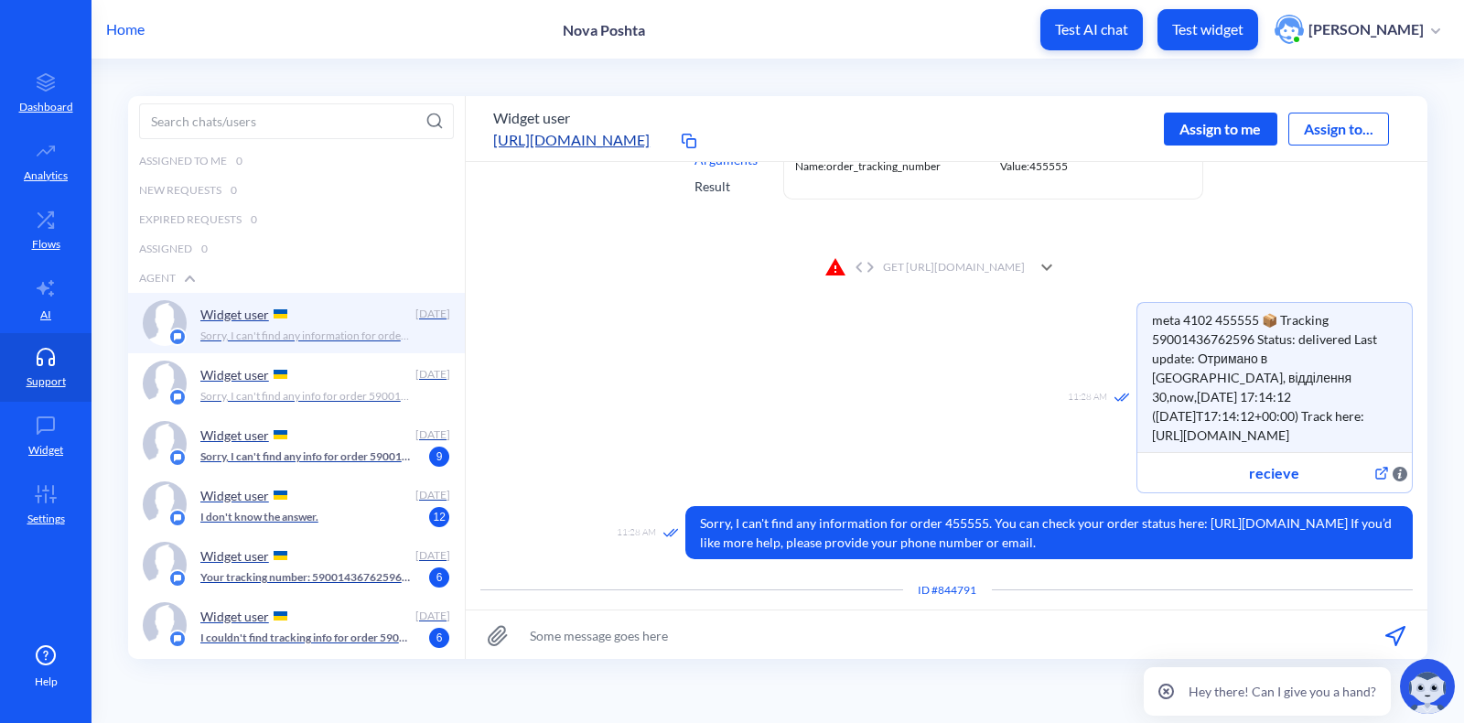
click at [1058, 262] on icon at bounding box center [1047, 267] width 22 height 22
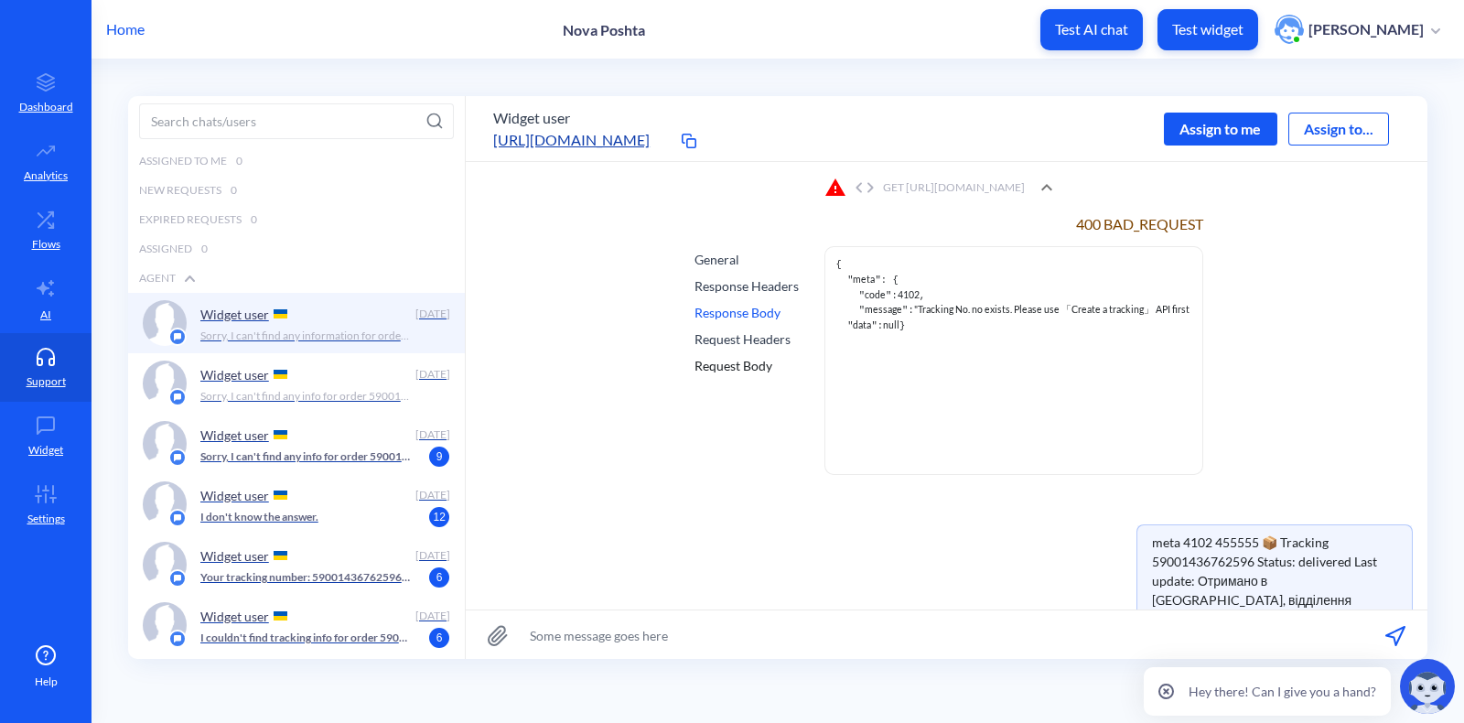
click at [1058, 177] on icon at bounding box center [1047, 188] width 22 height 22
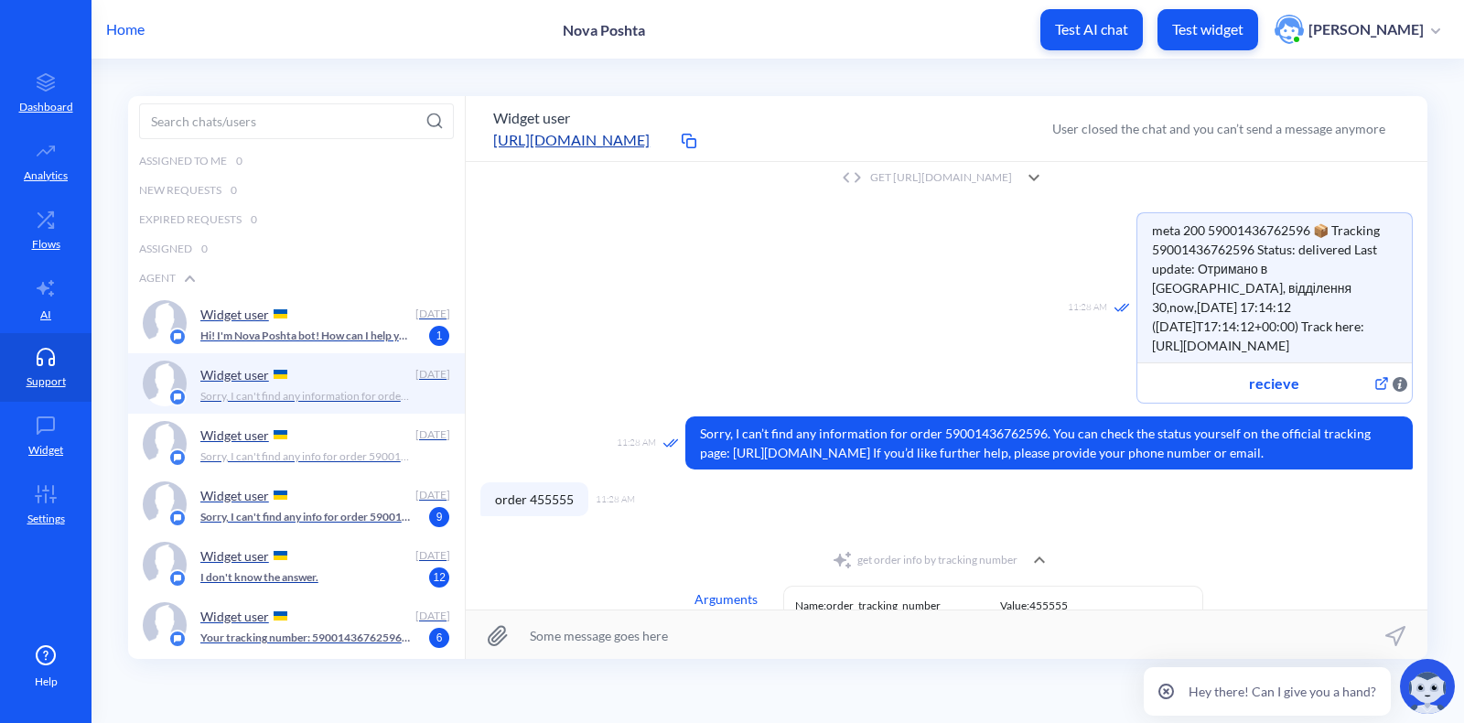
scroll to position [0, 0]
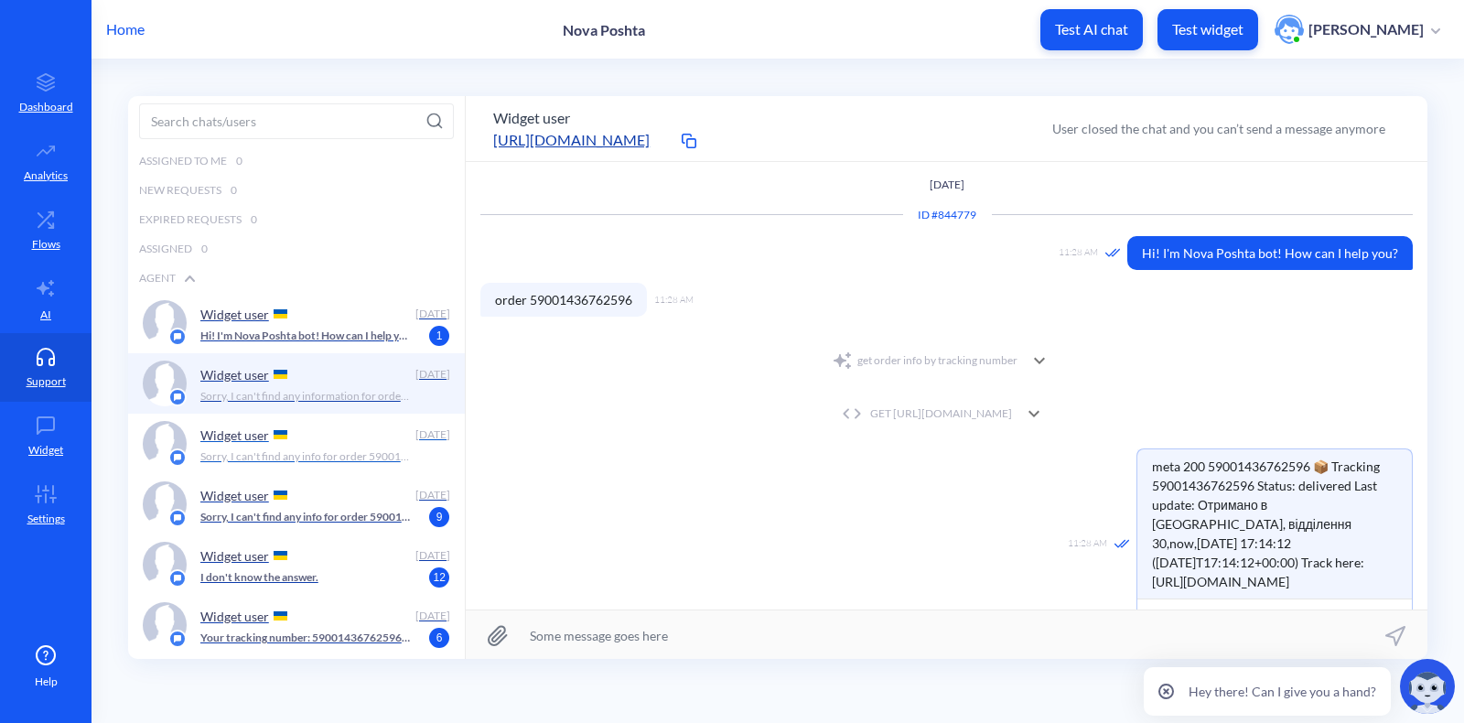
click at [325, 441] on div "Widget user" at bounding box center [304, 434] width 208 height 27
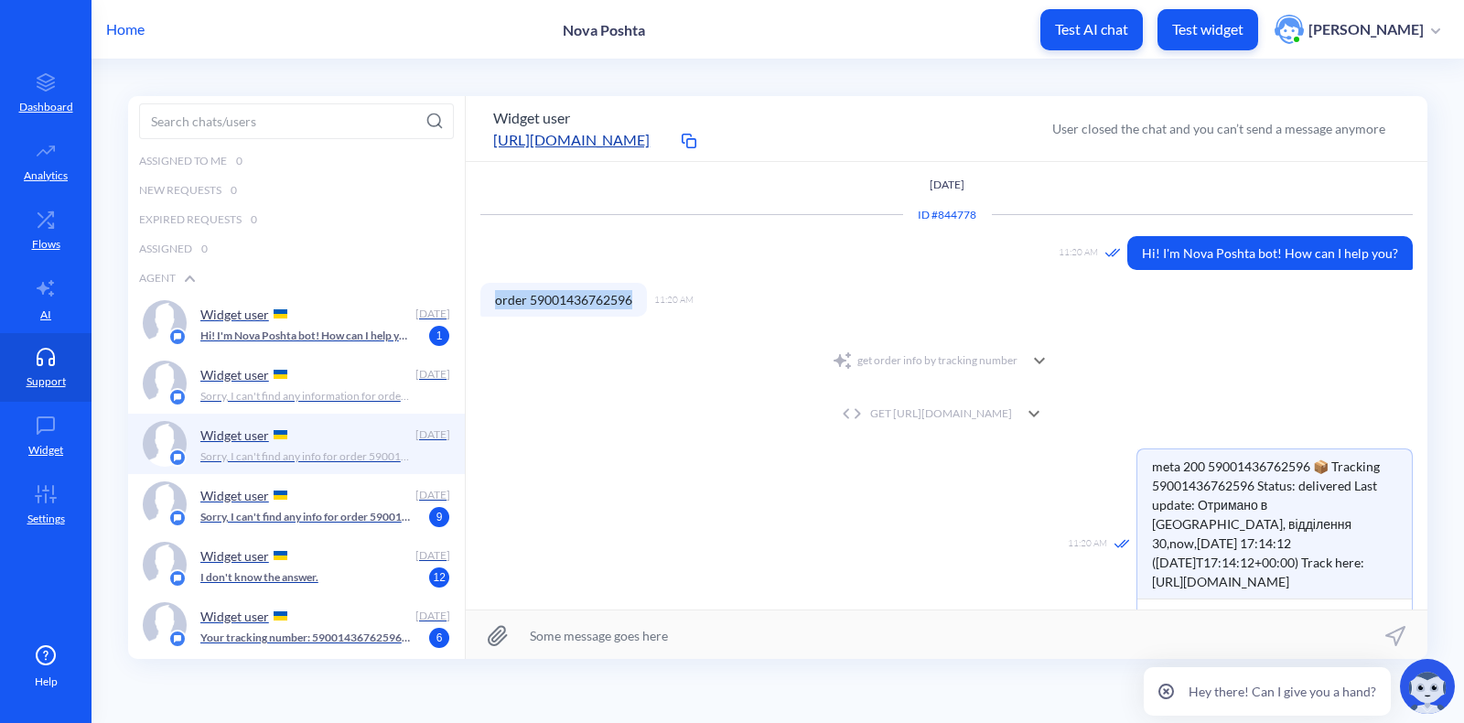
drag, startPoint x: 633, startPoint y: 303, endPoint x: 477, endPoint y: 310, distance: 156.6
click at [476, 310] on div "SEPTEMBER 9th ID # 844778 11:20 AM Hi! I'm Nova Poshta bot! How can I help you?…" at bounding box center [947, 385] width 962 height 447
copy span "order 59001436762596"
click at [52, 245] on p "Flows" at bounding box center [46, 244] width 28 height 16
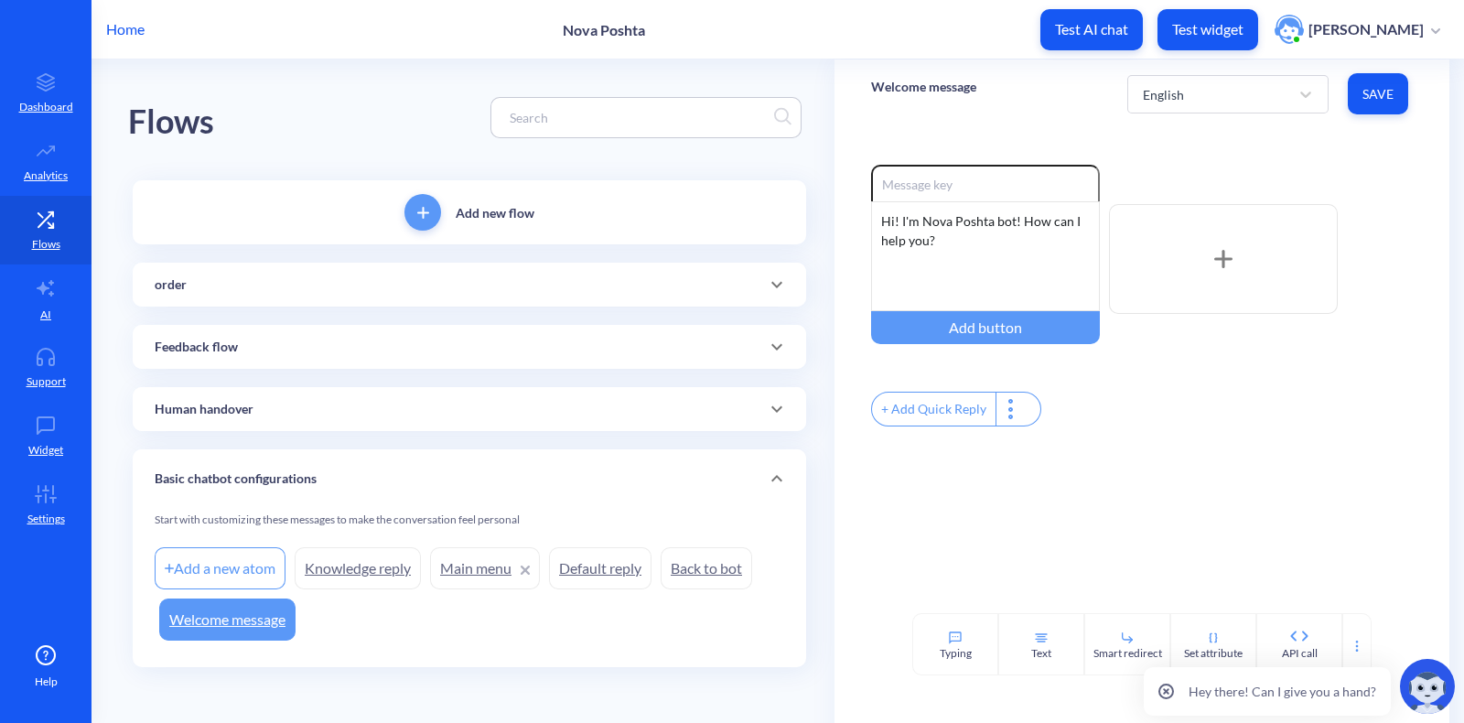
click at [291, 288] on div "order" at bounding box center [470, 284] width 630 height 19
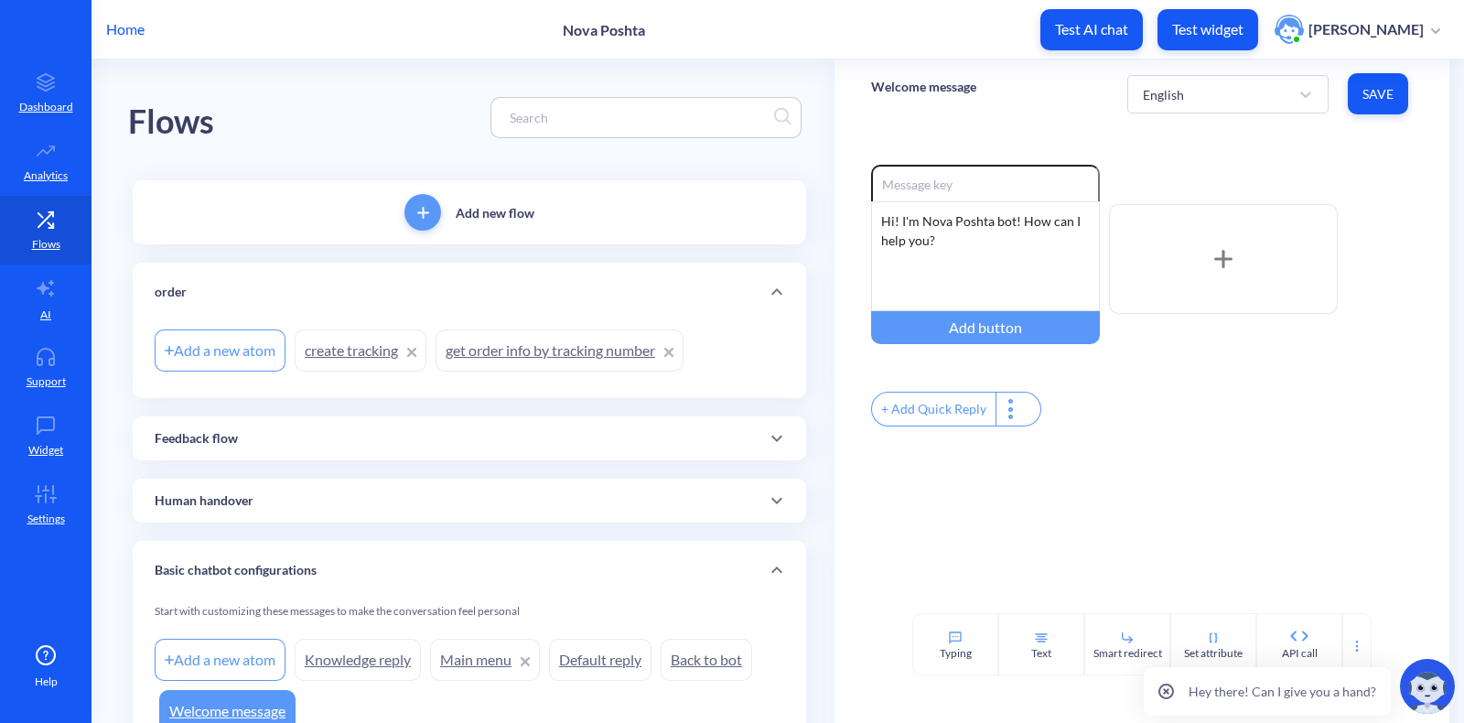
click at [544, 349] on link "get order info by tracking number" at bounding box center [560, 350] width 248 height 42
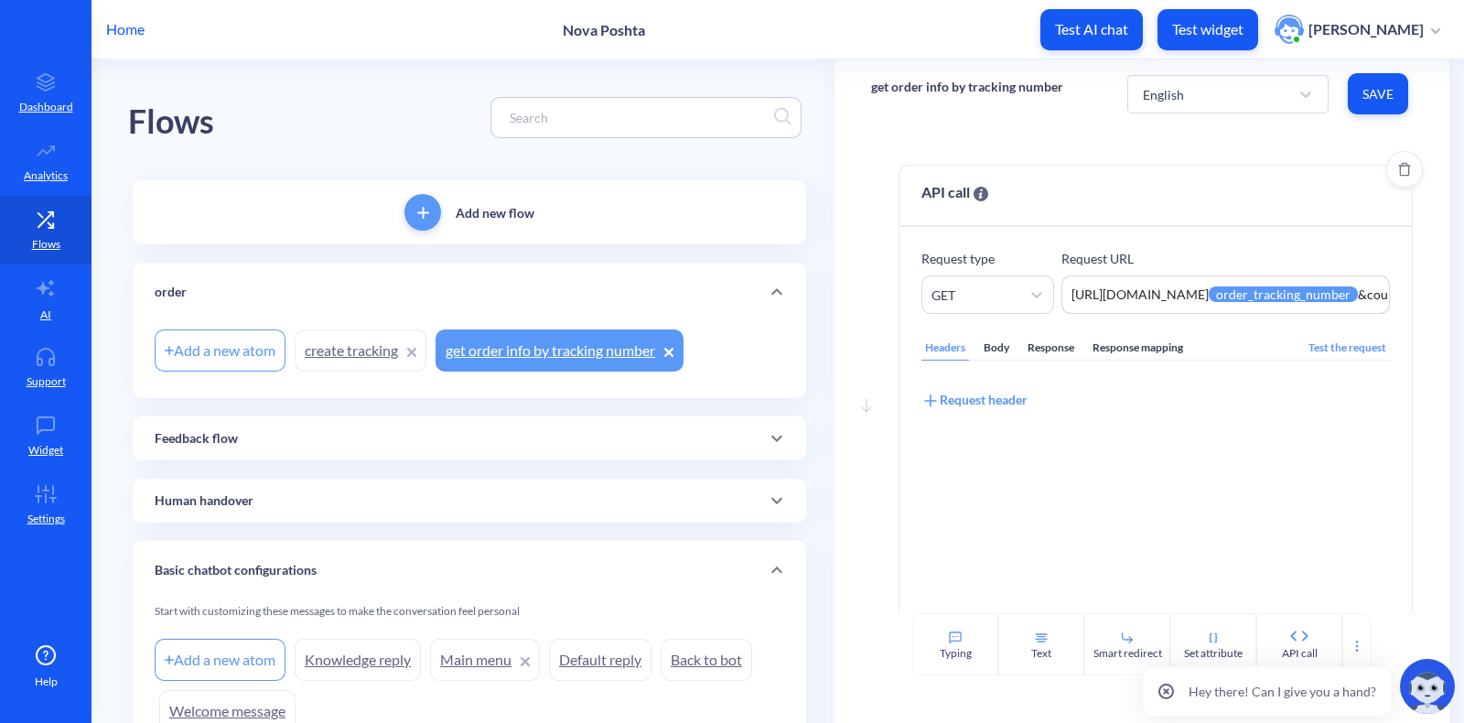
click at [1104, 345] on div "Response mapping" at bounding box center [1138, 348] width 98 height 25
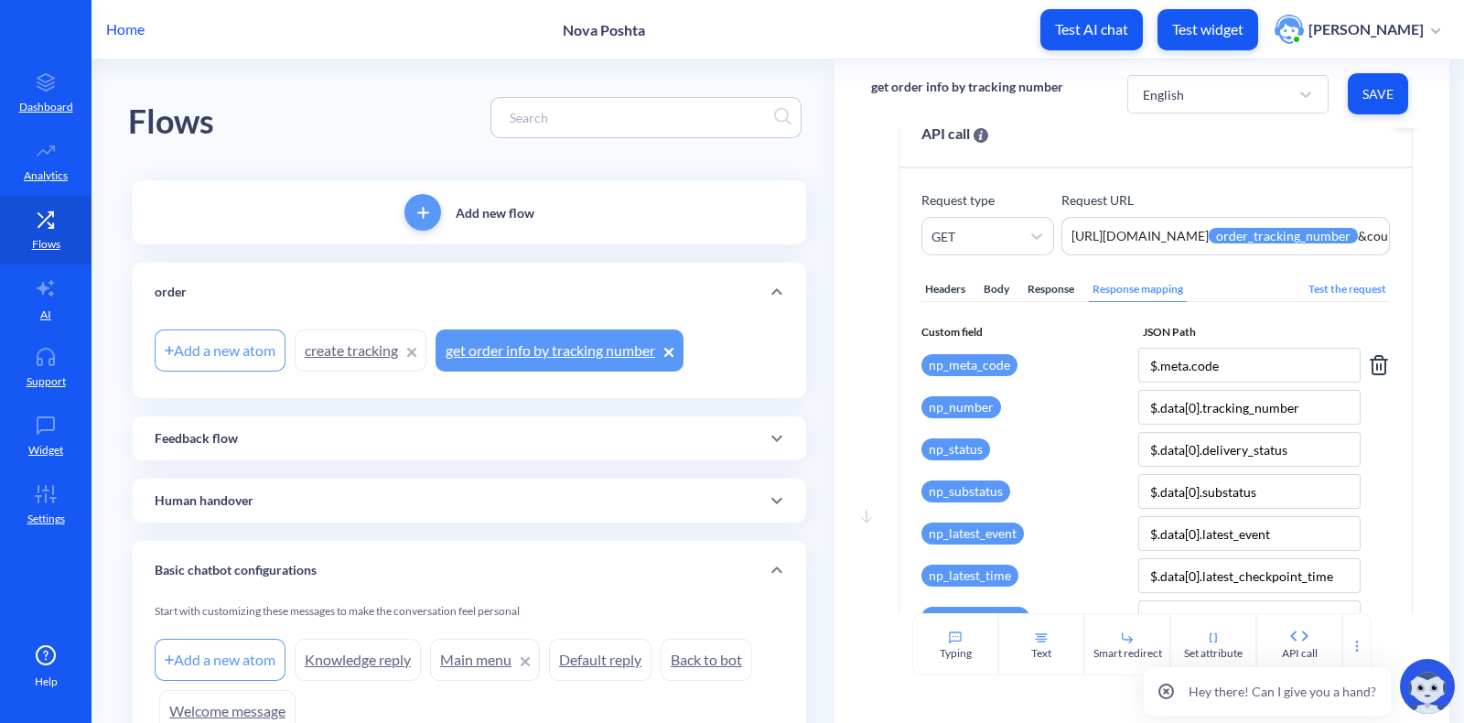
scroll to position [56, 0]
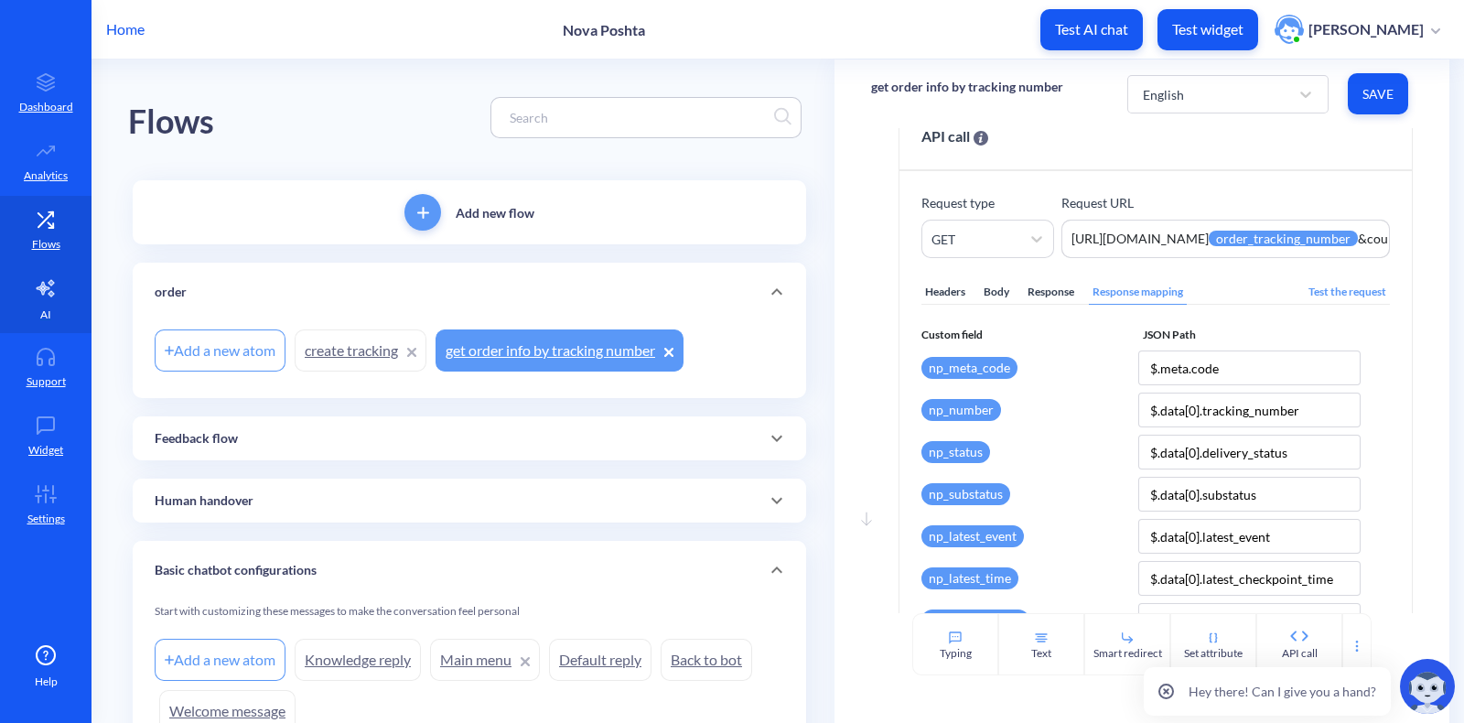
click at [55, 317] on link "AI" at bounding box center [46, 298] width 92 height 69
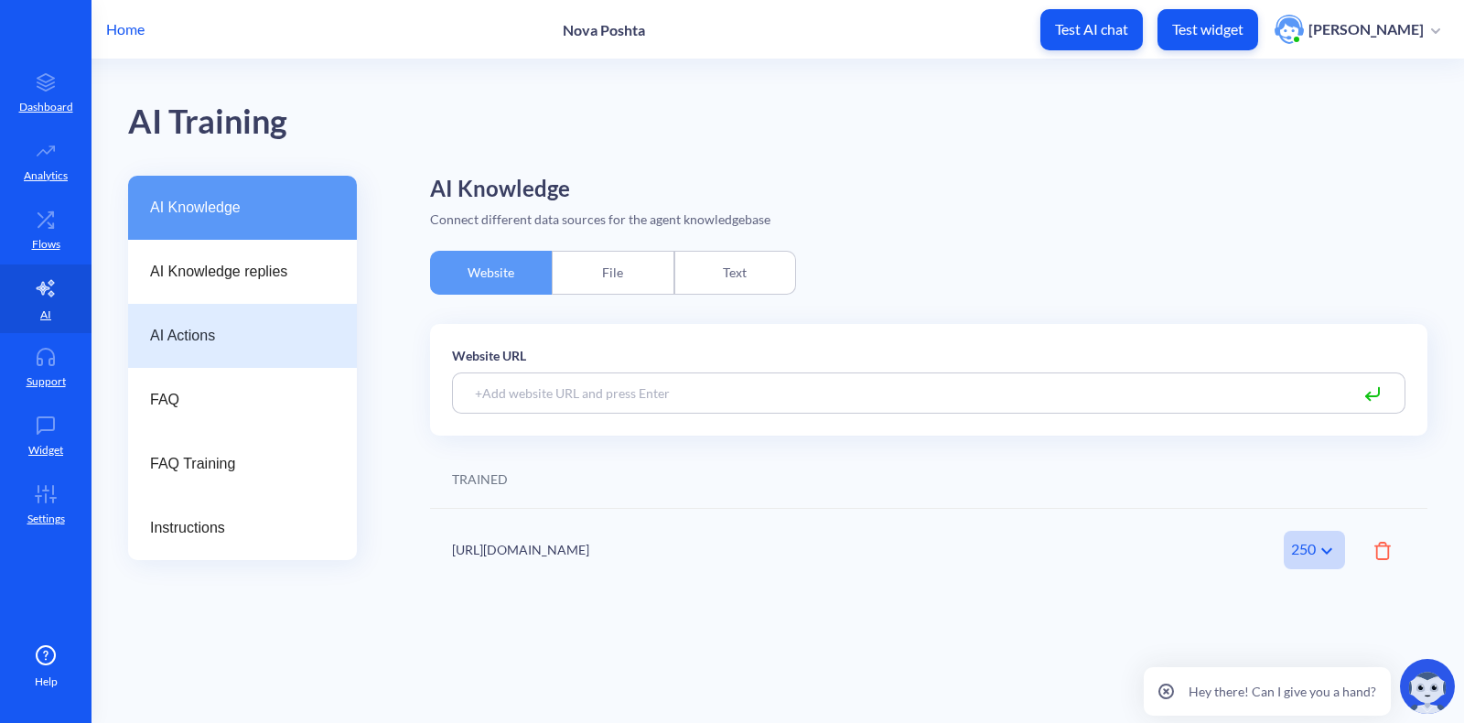
click at [216, 347] on div "AI Actions" at bounding box center [242, 336] width 229 height 64
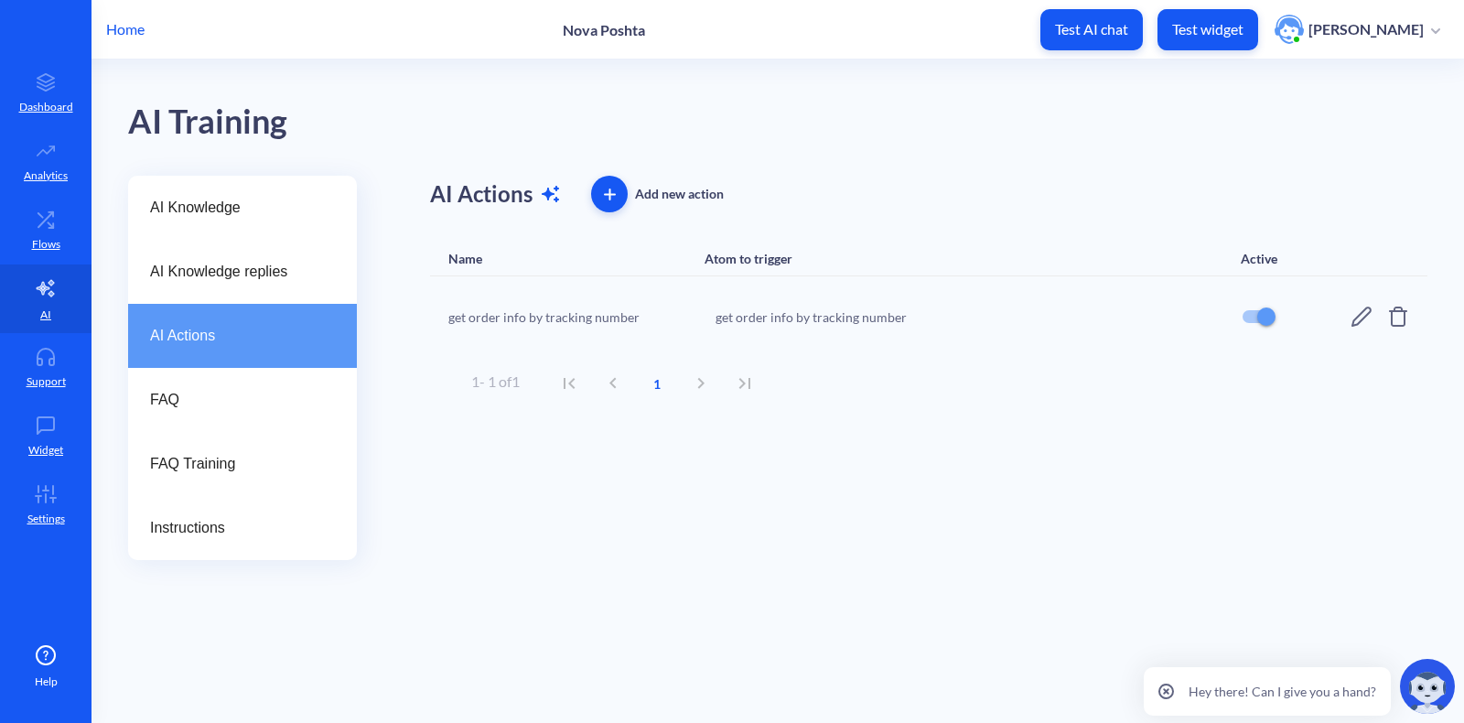
click at [1170, 314] on icon at bounding box center [1362, 317] width 22 height 22
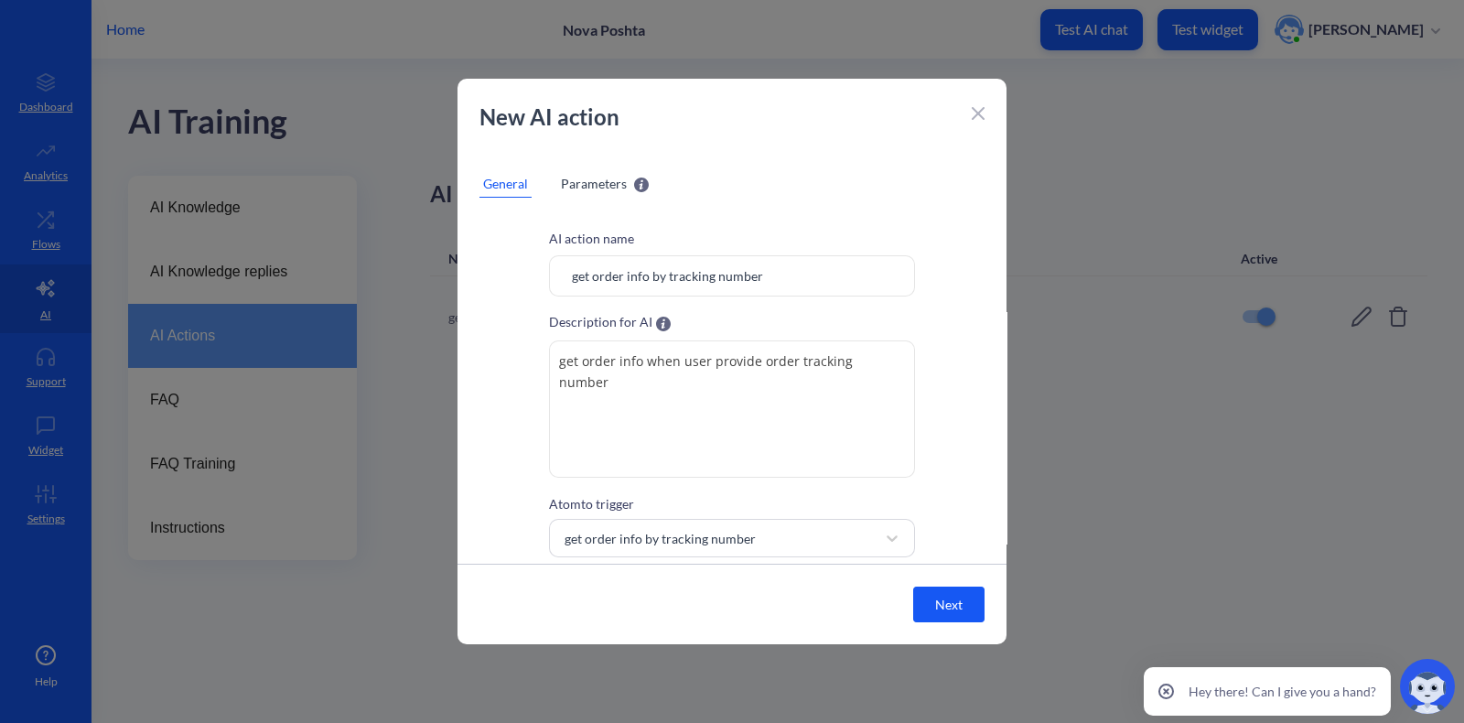
click at [602, 183] on span "Parameters" at bounding box center [594, 183] width 66 height 19
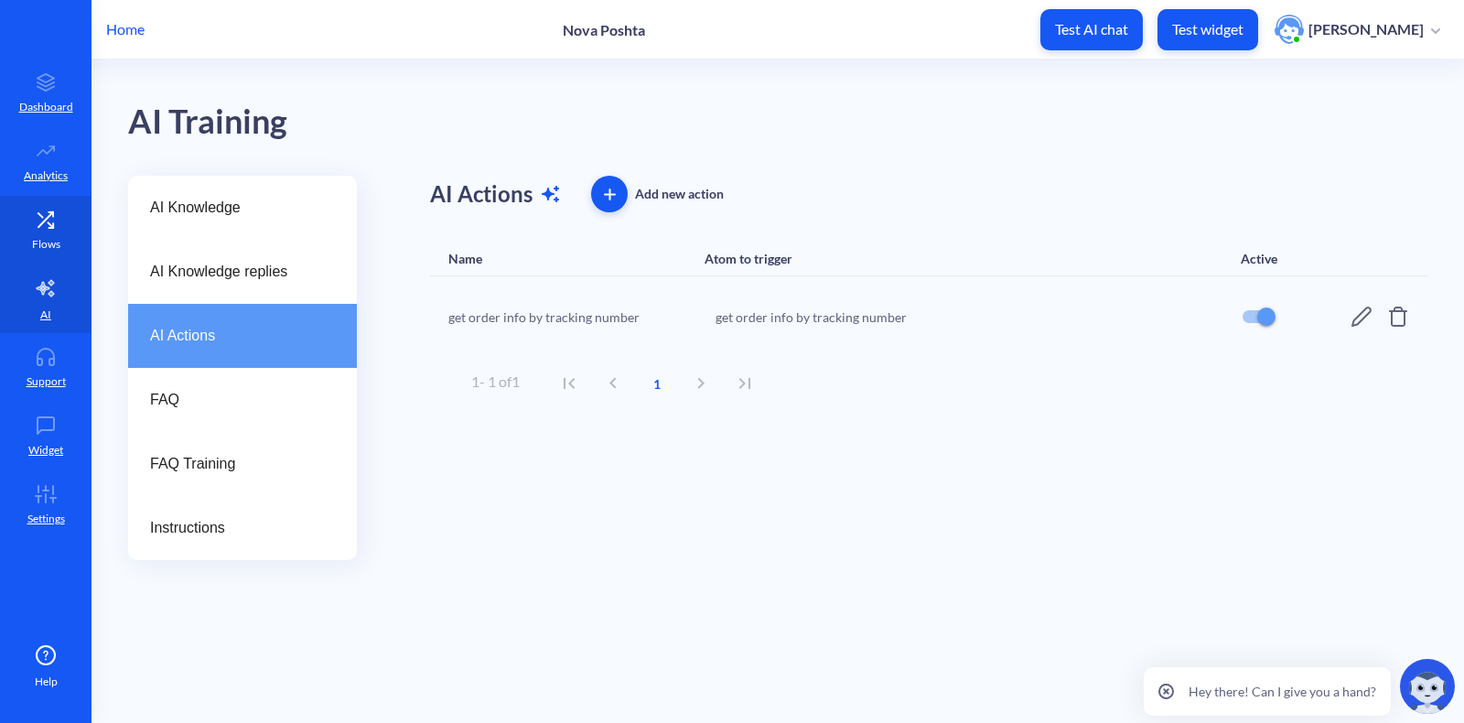
click at [58, 240] on p "Flows" at bounding box center [46, 244] width 28 height 16
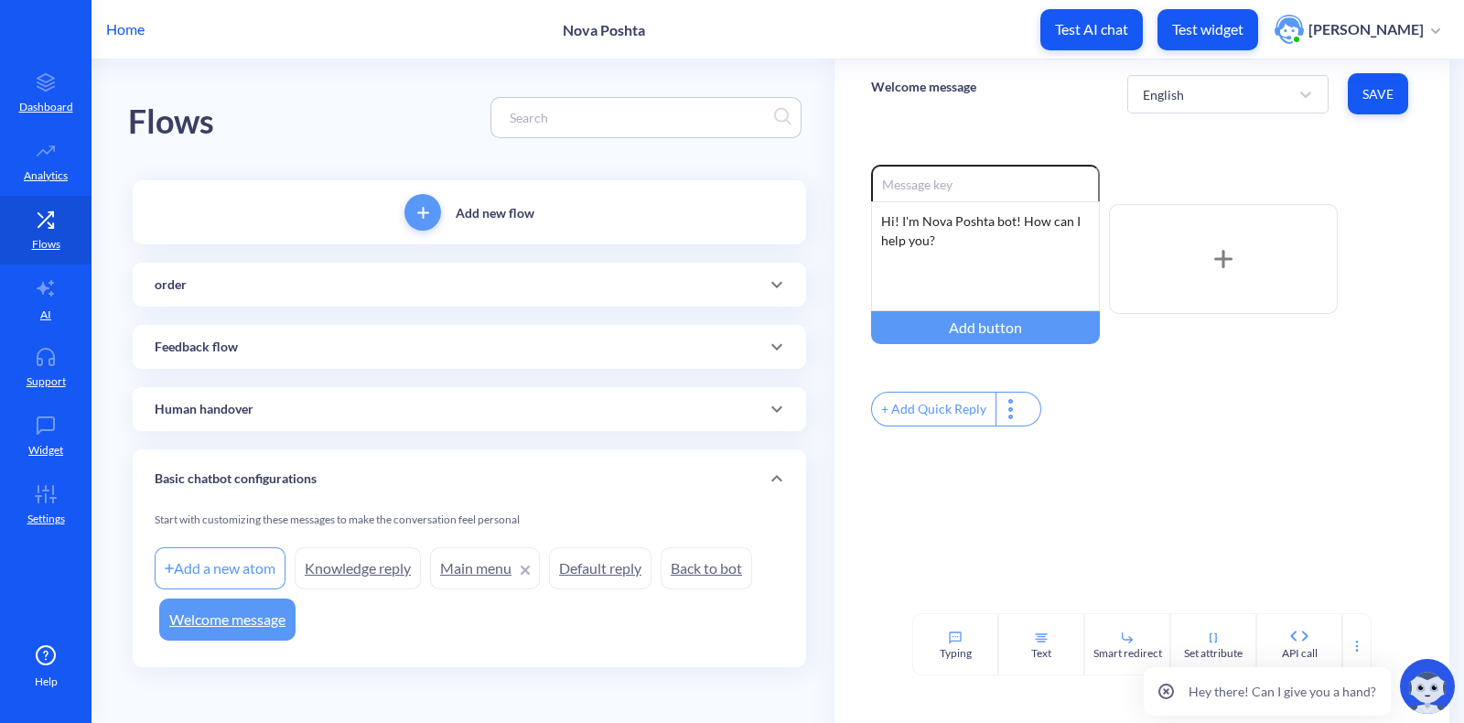
click at [378, 294] on div "order" at bounding box center [469, 285] width 673 height 44
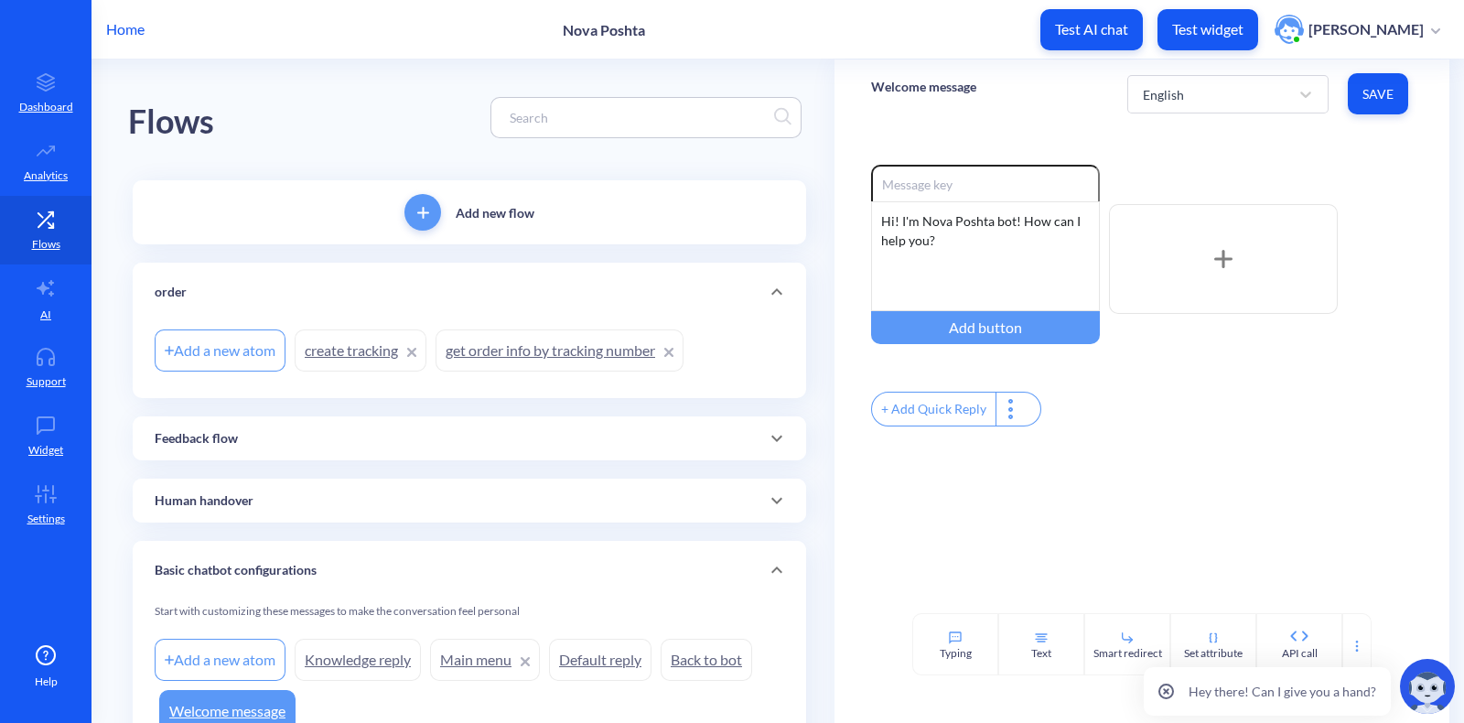
click at [514, 346] on link "get order info by tracking number" at bounding box center [560, 350] width 248 height 42
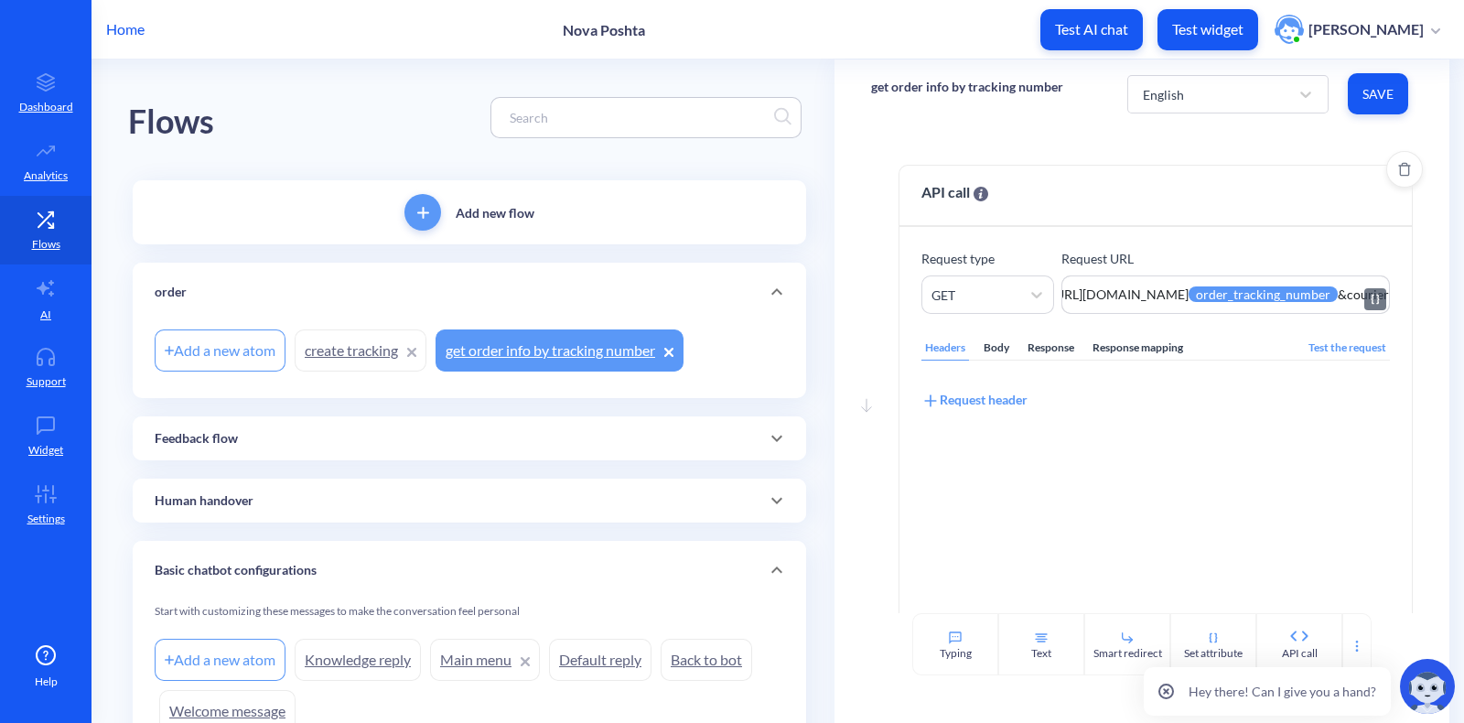
scroll to position [0, 18]
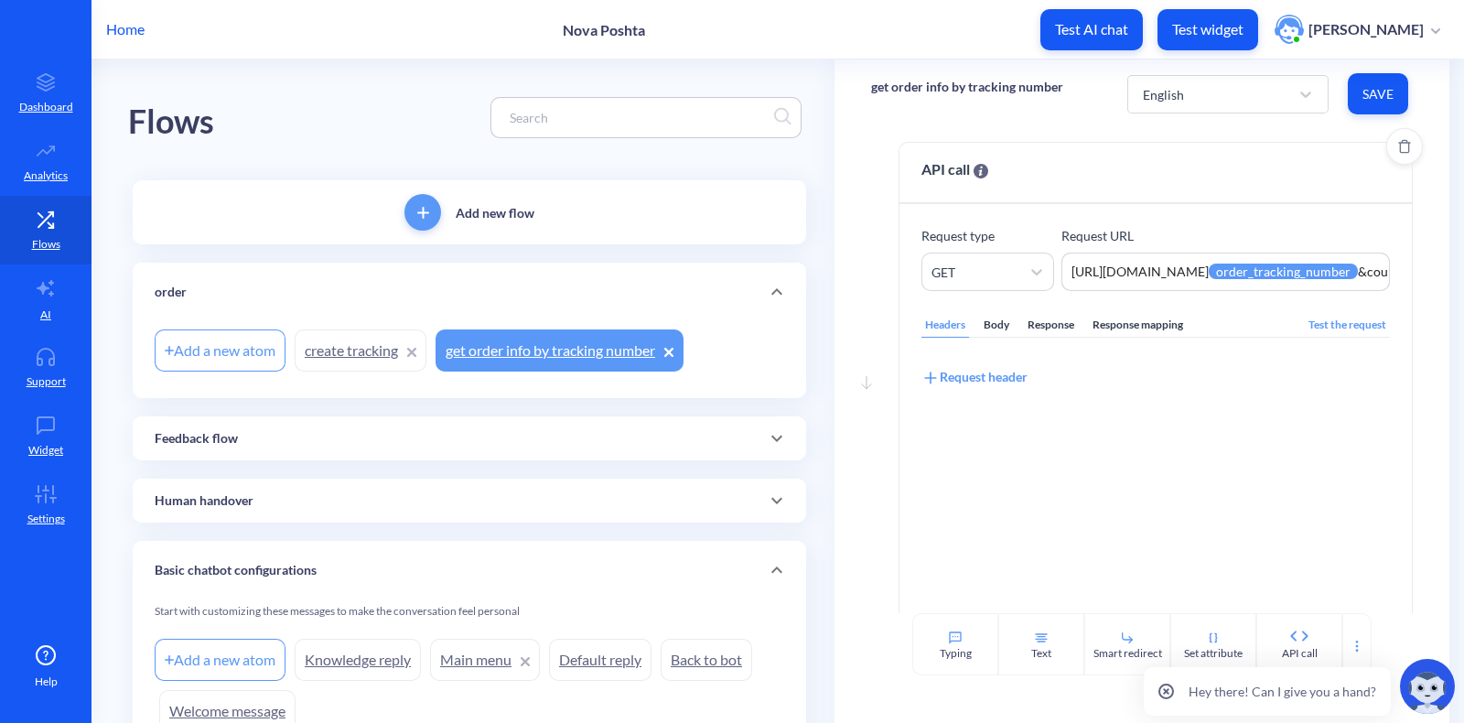
click at [1146, 326] on div "Response mapping" at bounding box center [1138, 325] width 98 height 25
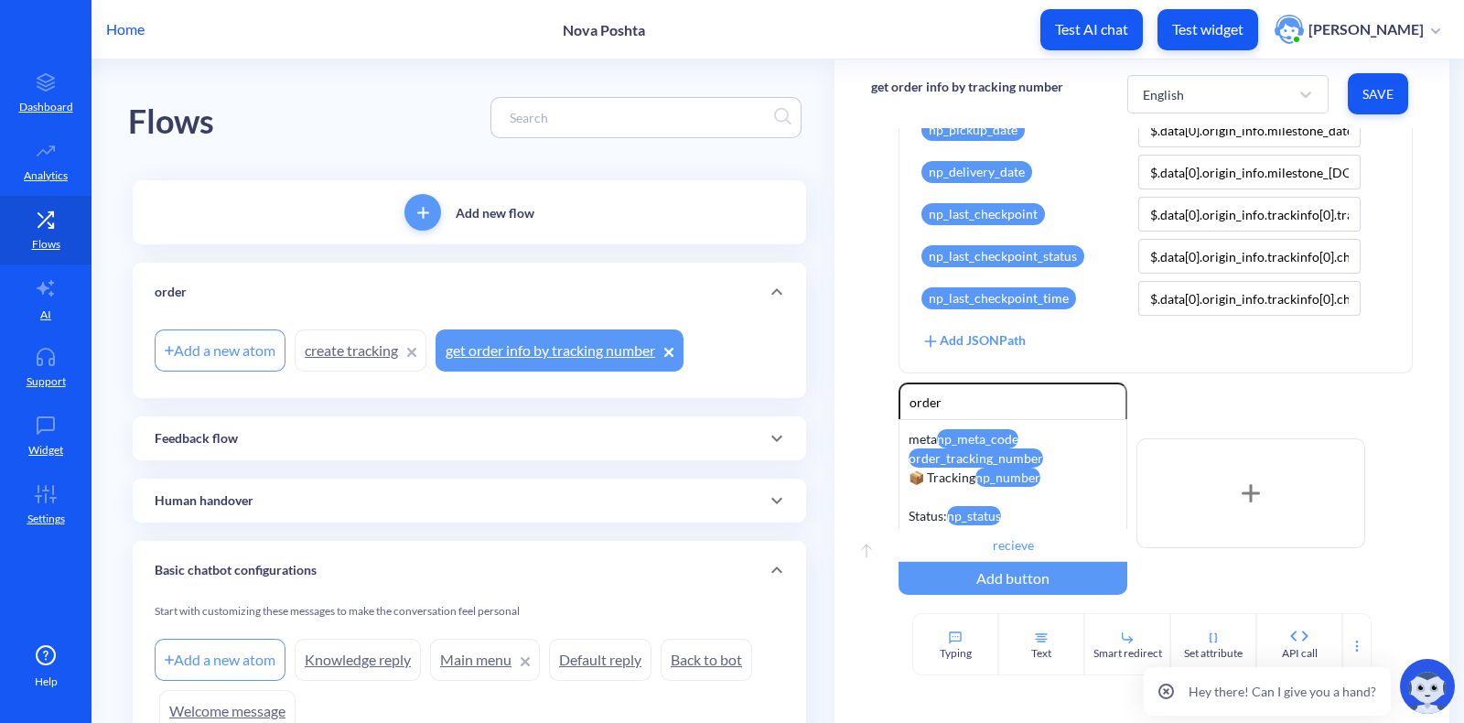
click at [1010, 336] on div "Add JSONPath" at bounding box center [973, 340] width 104 height 20
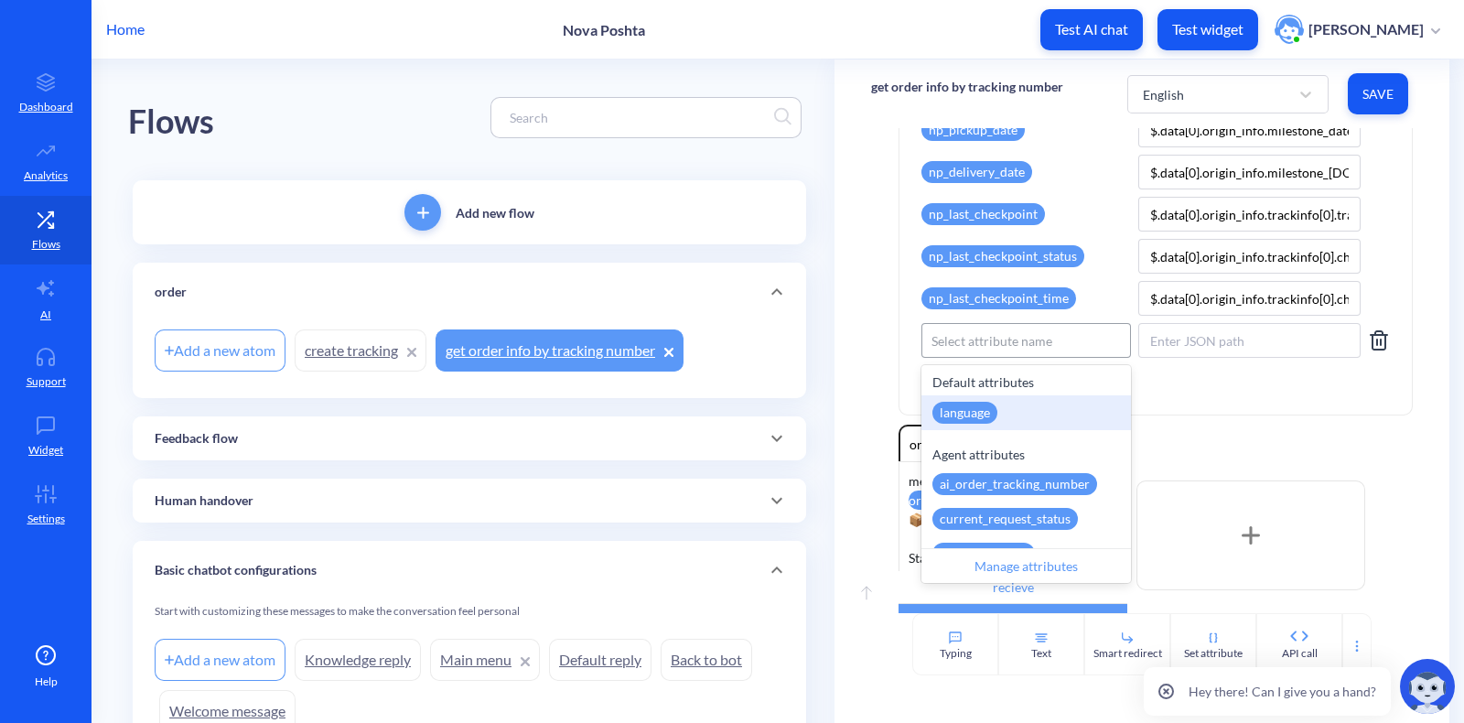
click at [1014, 337] on div "Select attribute name" at bounding box center [992, 340] width 121 height 19
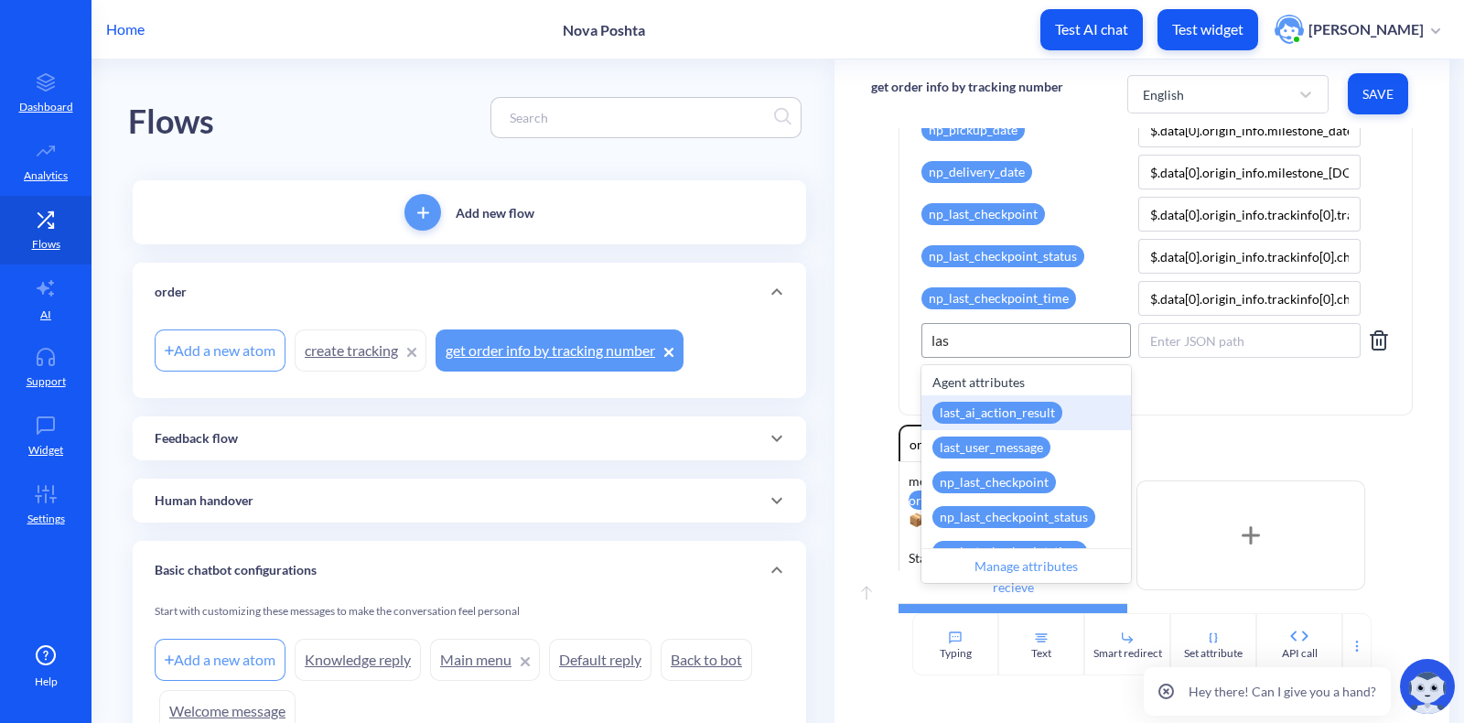
type input "last"
click at [1011, 414] on div "last_ai_action_result" at bounding box center [997, 413] width 130 height 22
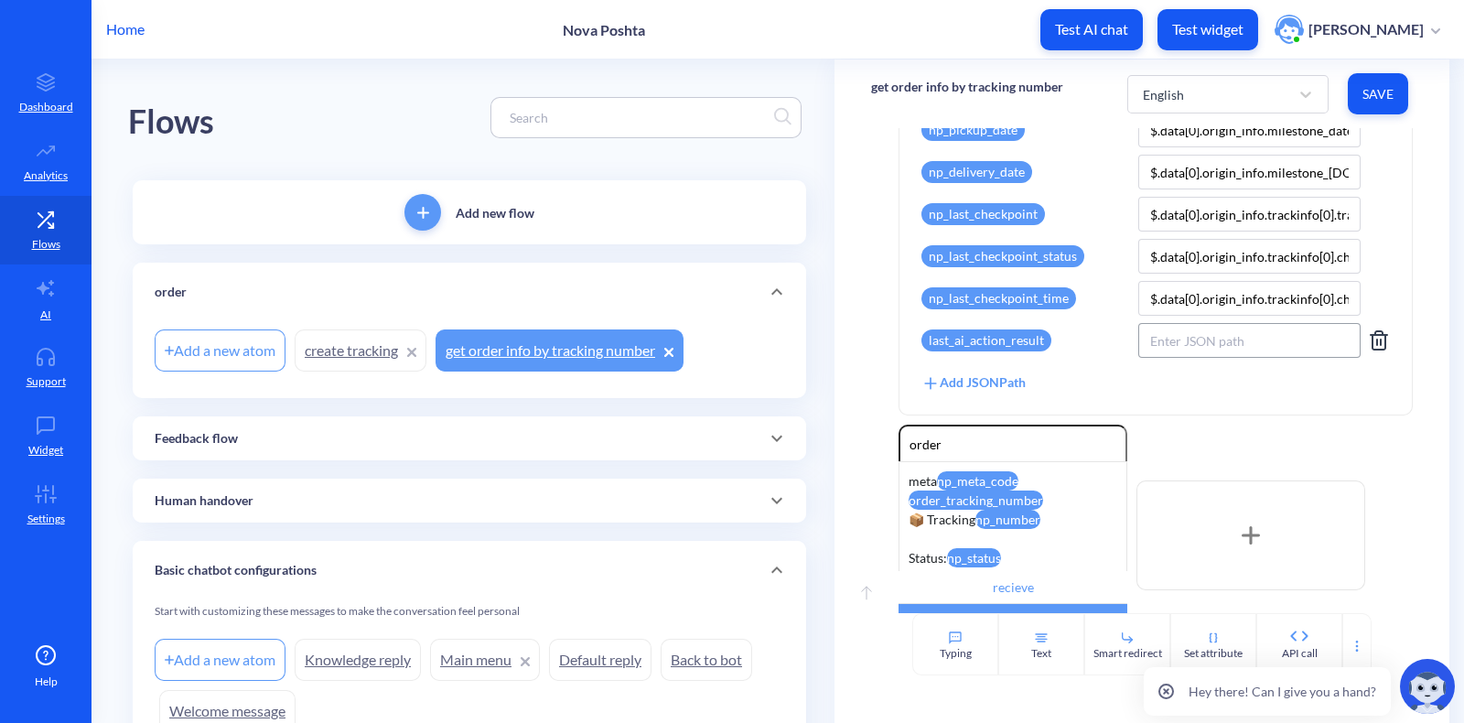
click at [1170, 334] on input at bounding box center [1249, 340] width 222 height 35
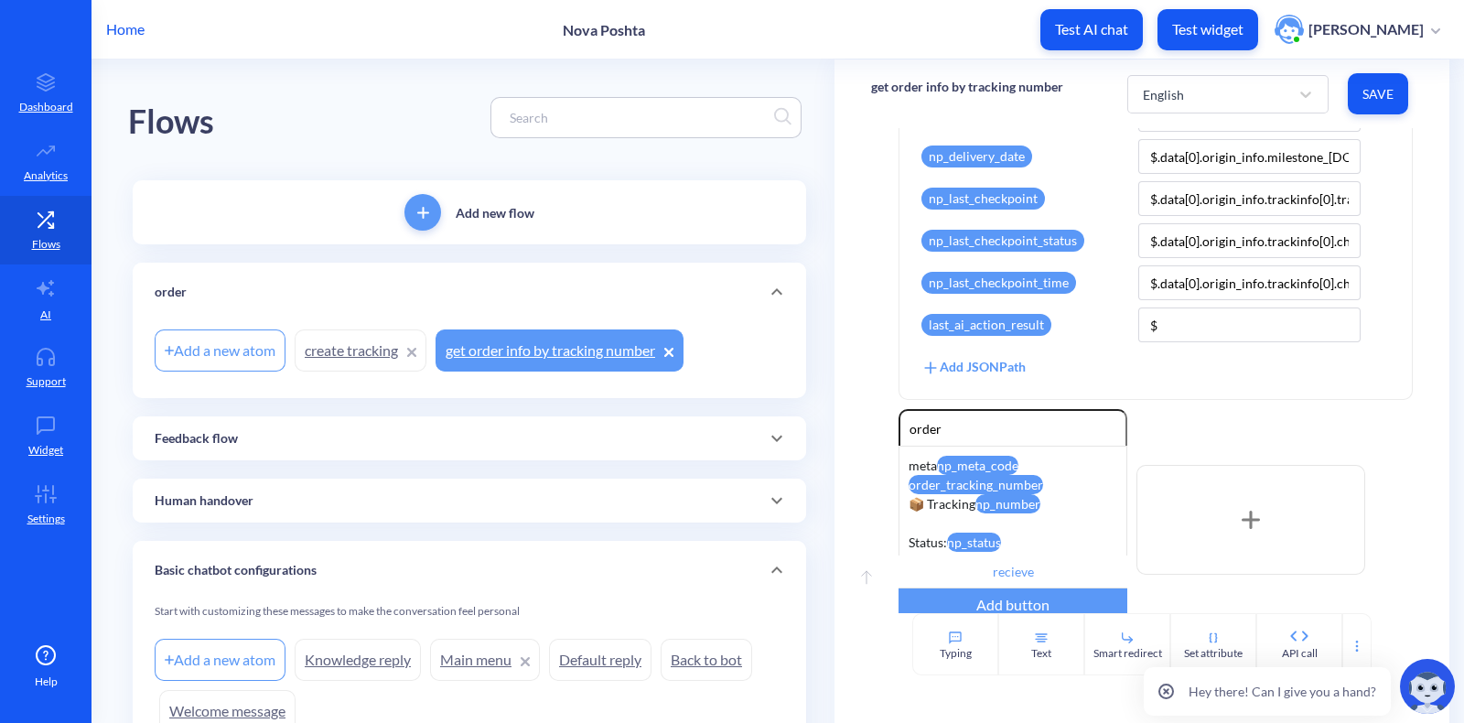
type input "$"
click at [1170, 348] on div "Custom field JSON Path np_meta_code $.meta.code np_number $.data[0].tracking_nu…" at bounding box center [1155, 56] width 468 height 641
click at [1170, 95] on button "Save" at bounding box center [1378, 93] width 60 height 41
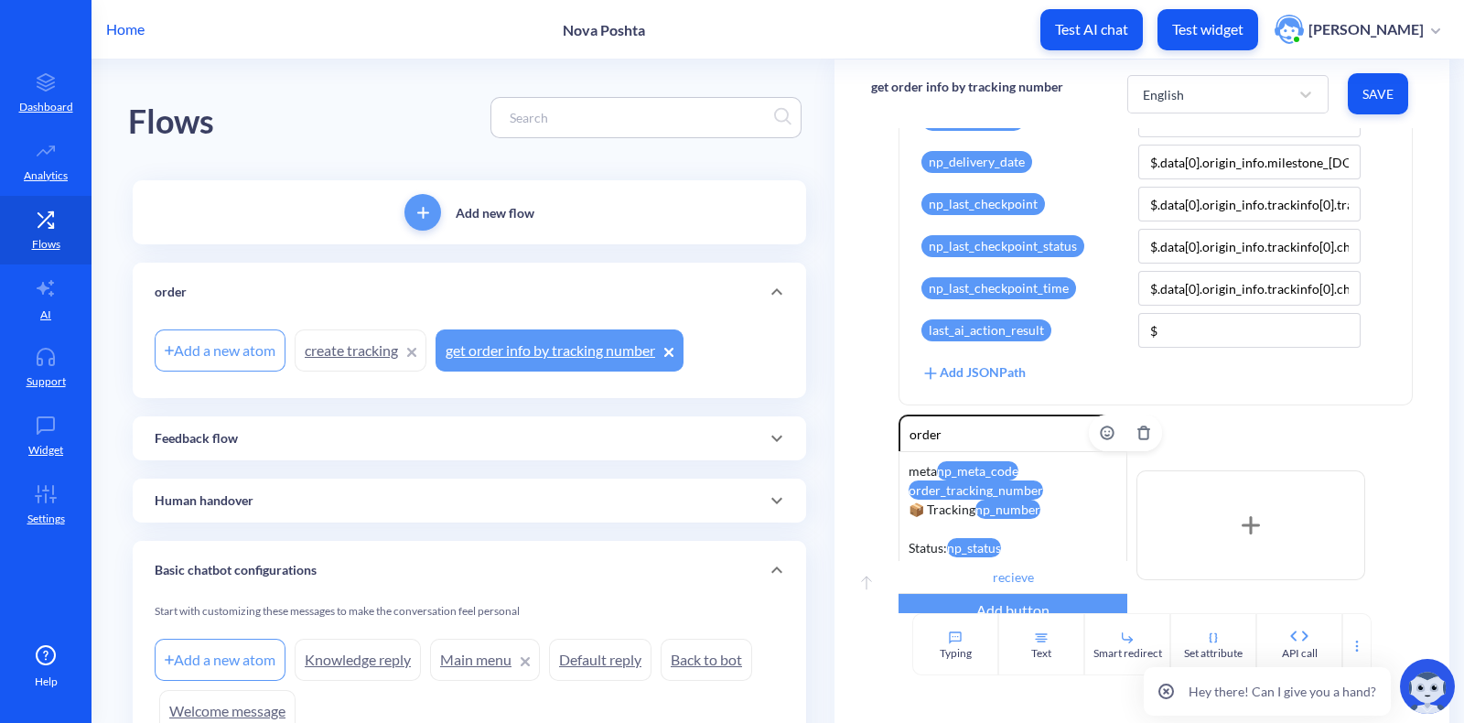
scroll to position [662, 0]
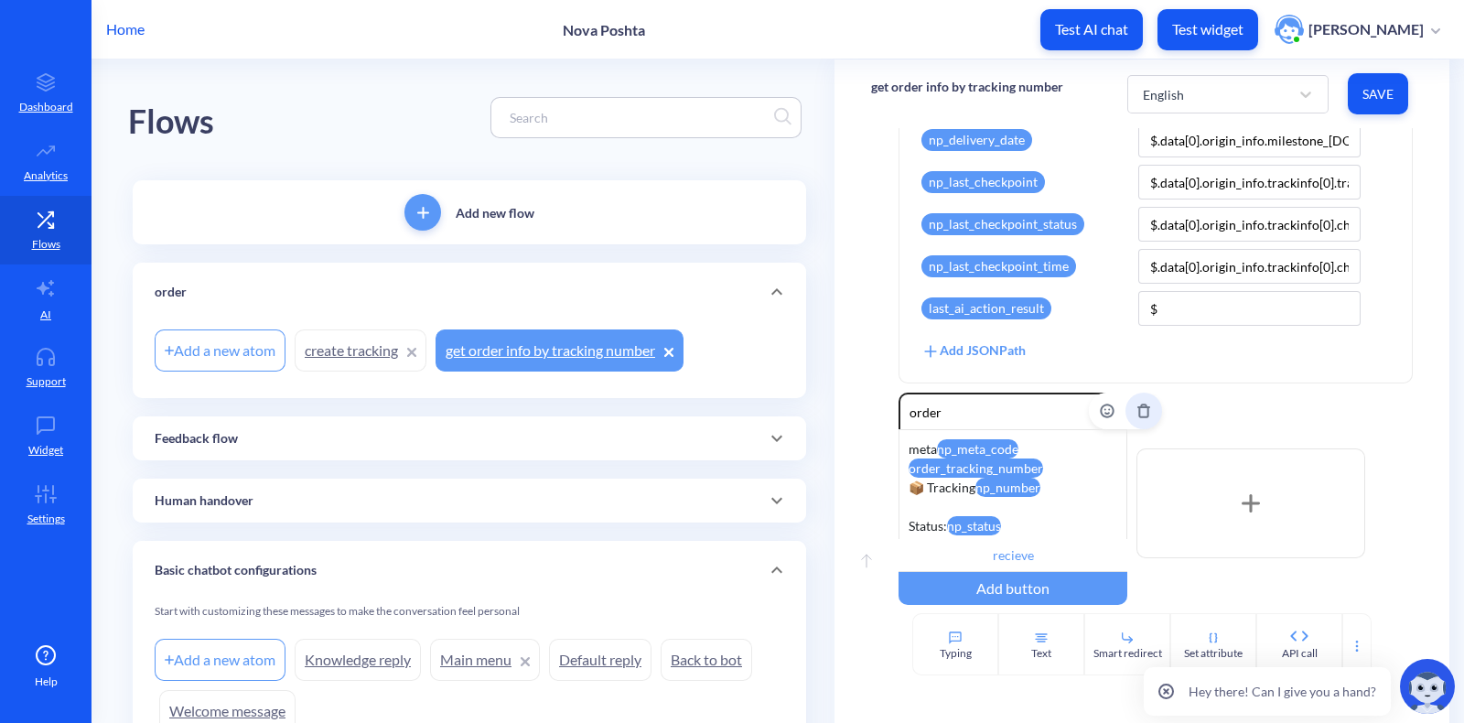
click at [1148, 414] on button "Delete" at bounding box center [1143, 411] width 37 height 37
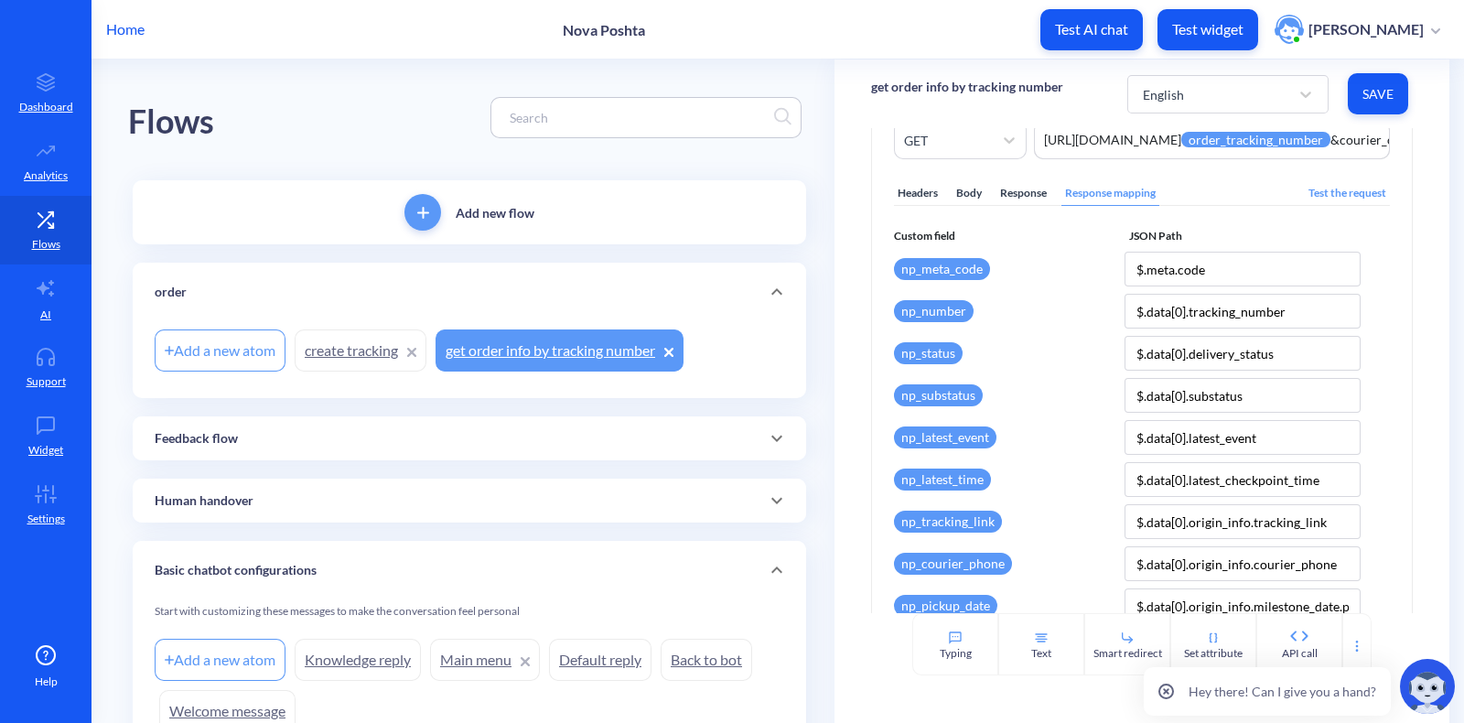
scroll to position [156, 0]
click at [1009, 197] on div "Response" at bounding box center [1023, 192] width 54 height 25
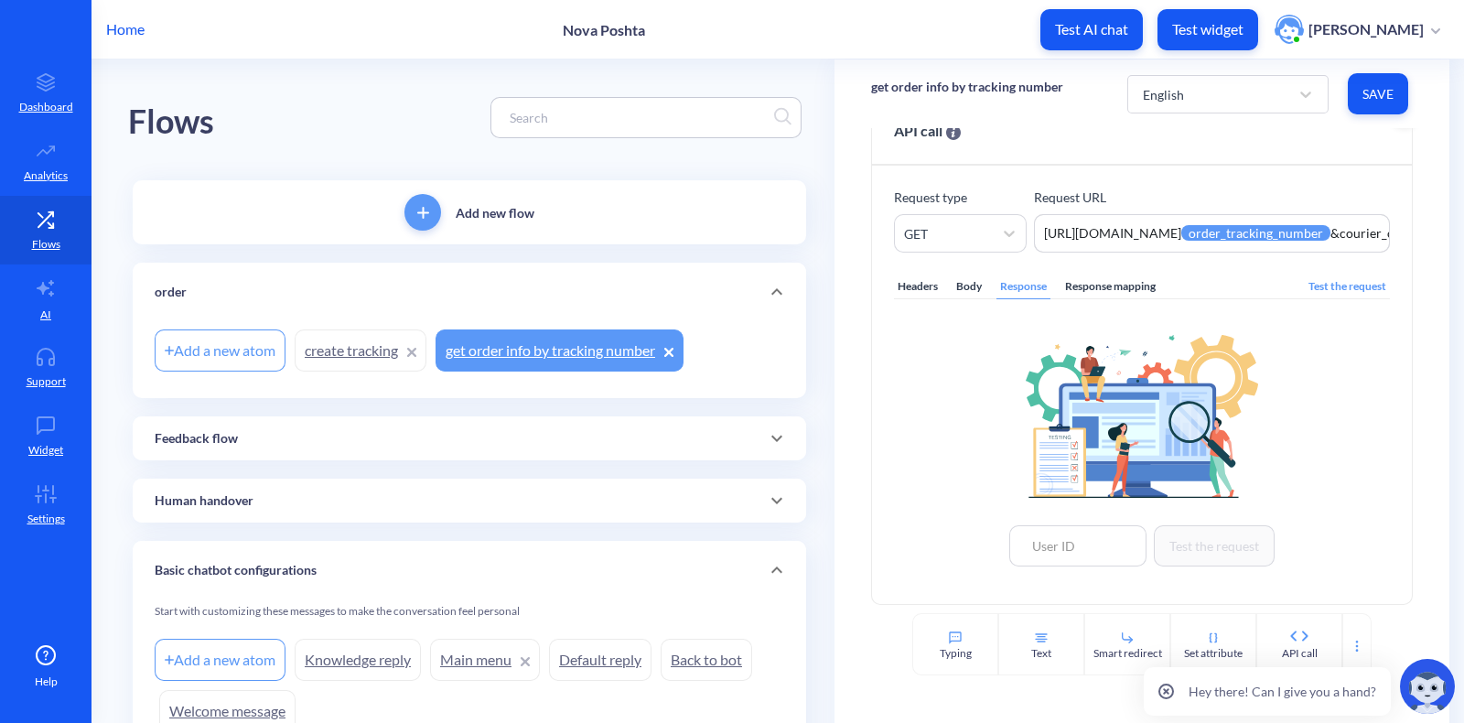
click at [1118, 281] on div "Response mapping" at bounding box center [1110, 287] width 98 height 25
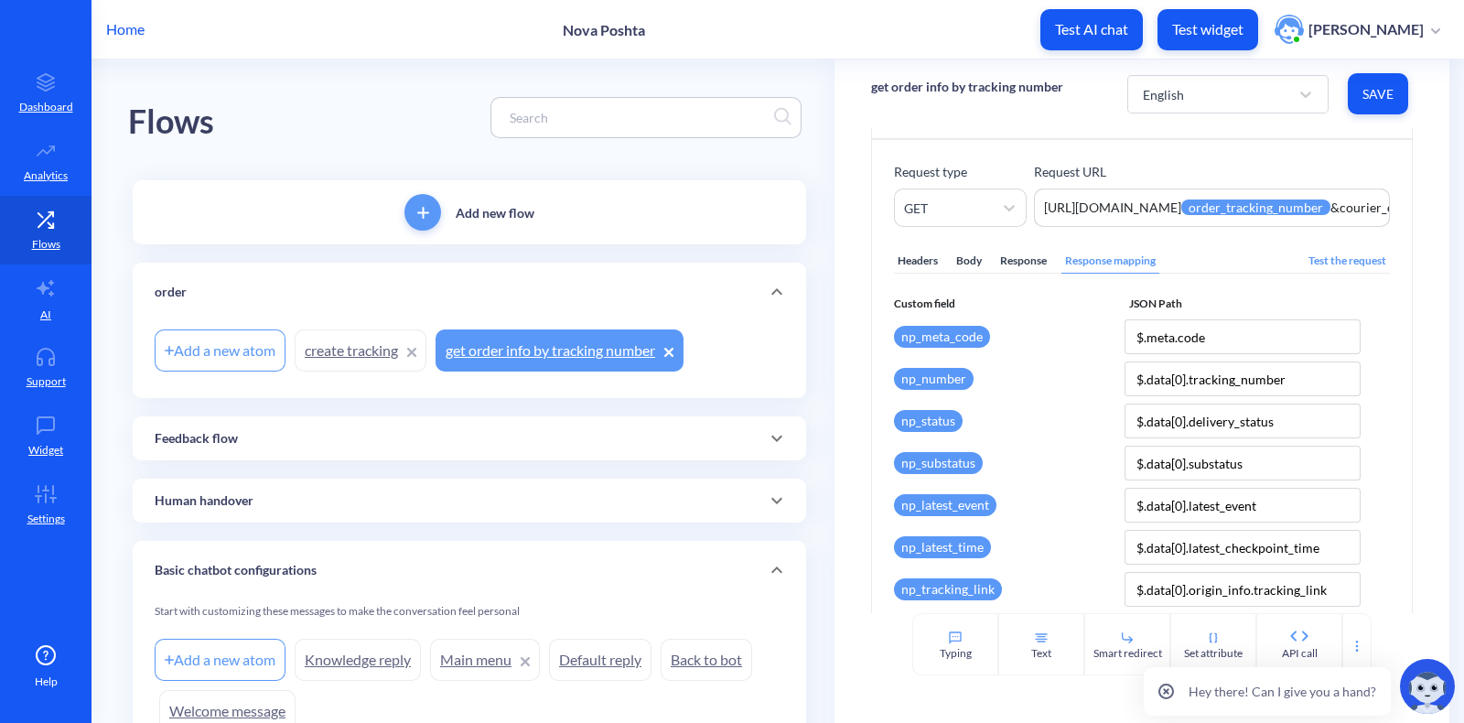
scroll to position [83, 0]
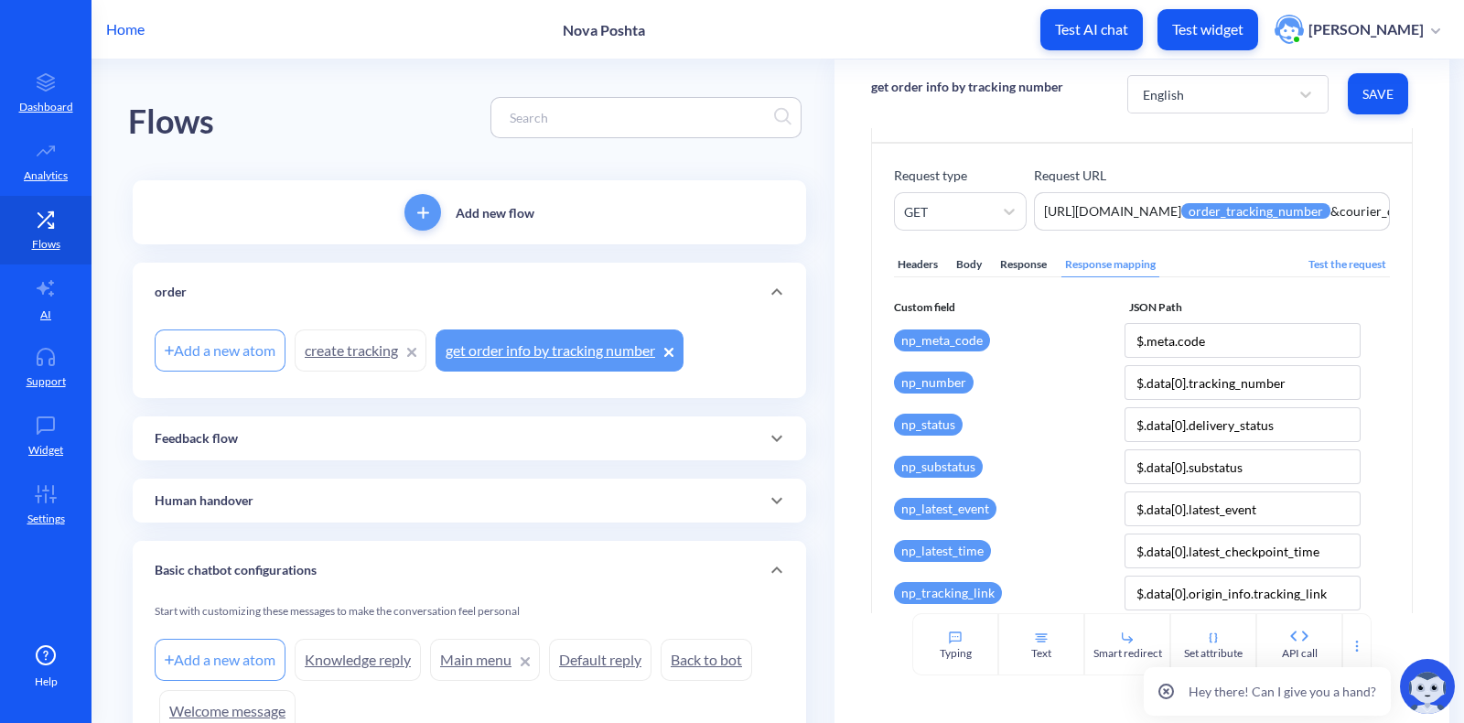
click at [258, 344] on div "Add a new atom" at bounding box center [220, 350] width 131 height 42
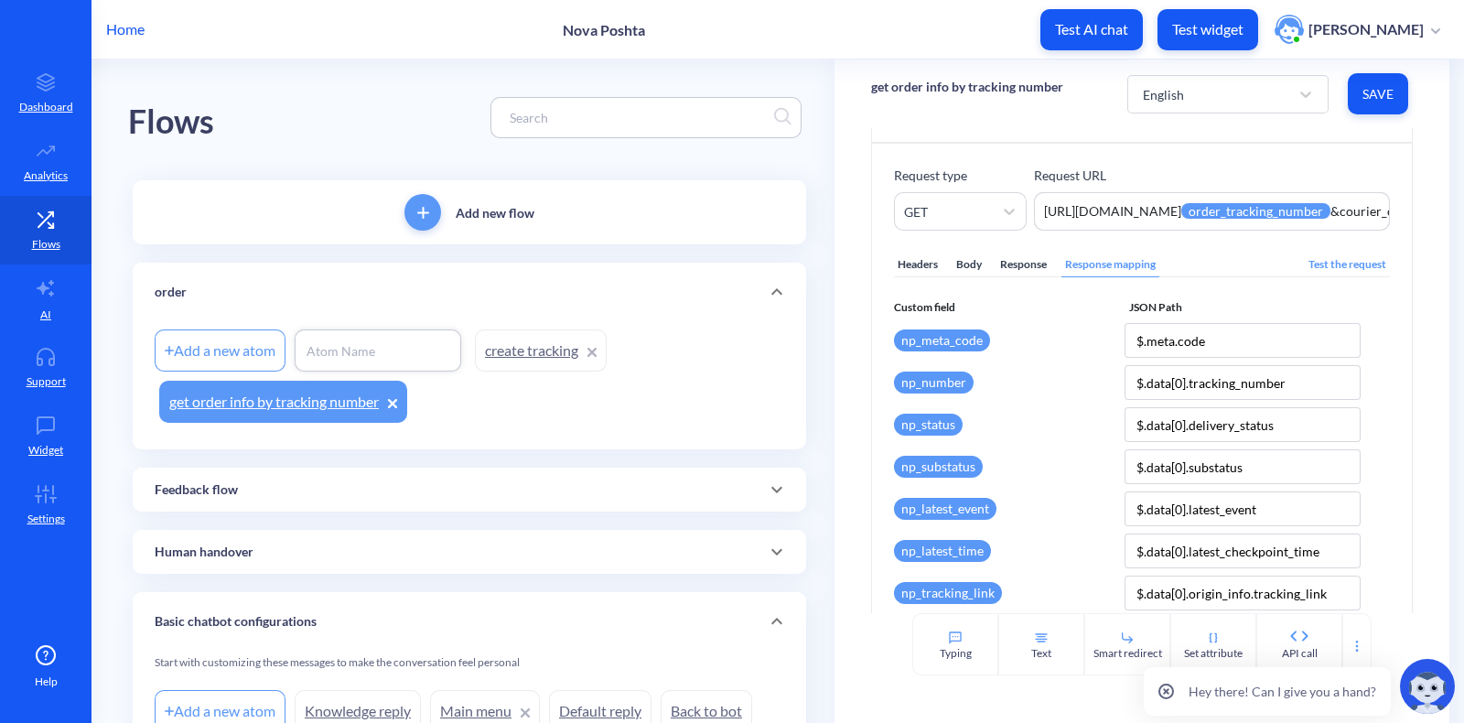
click at [1170, 87] on span "Save" at bounding box center [1377, 94] width 31 height 18
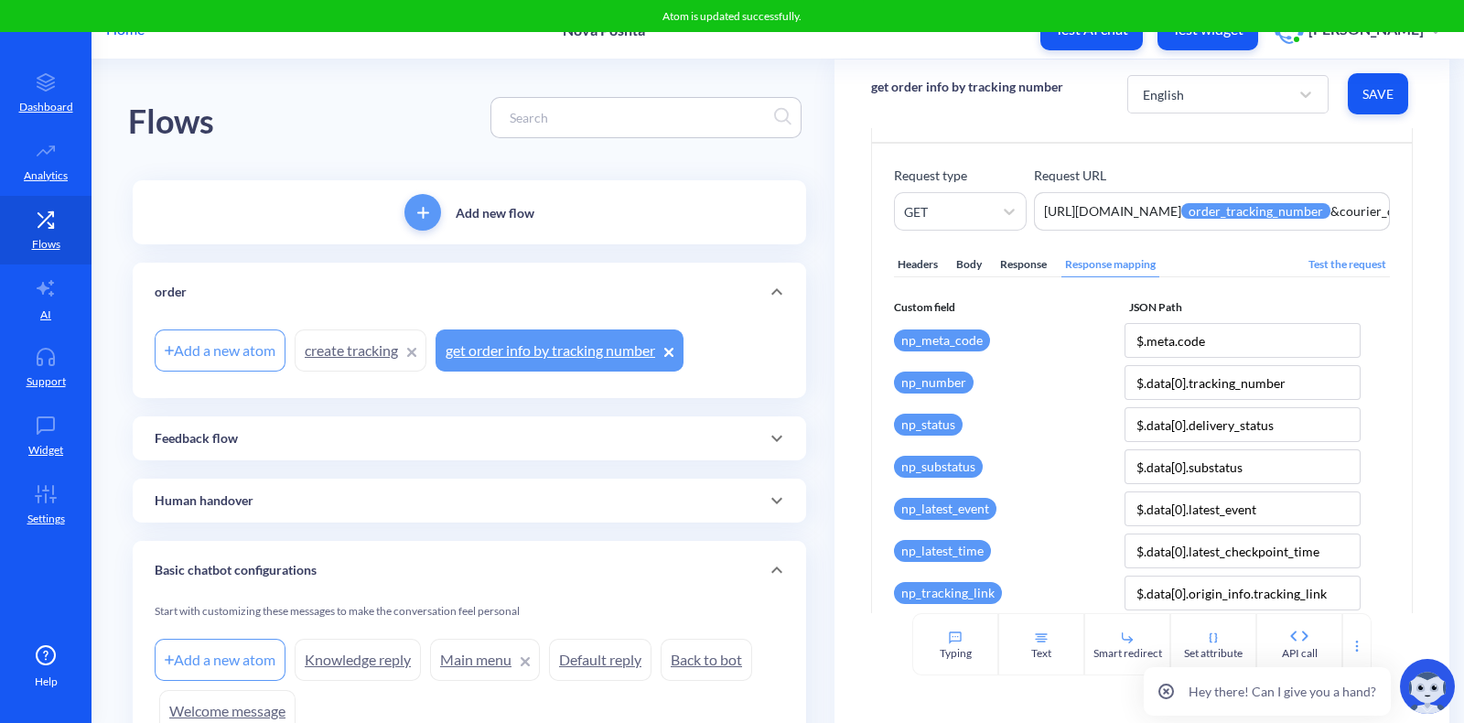
click at [238, 327] on div "Add a new atom" at bounding box center [222, 350] width 135 height 51
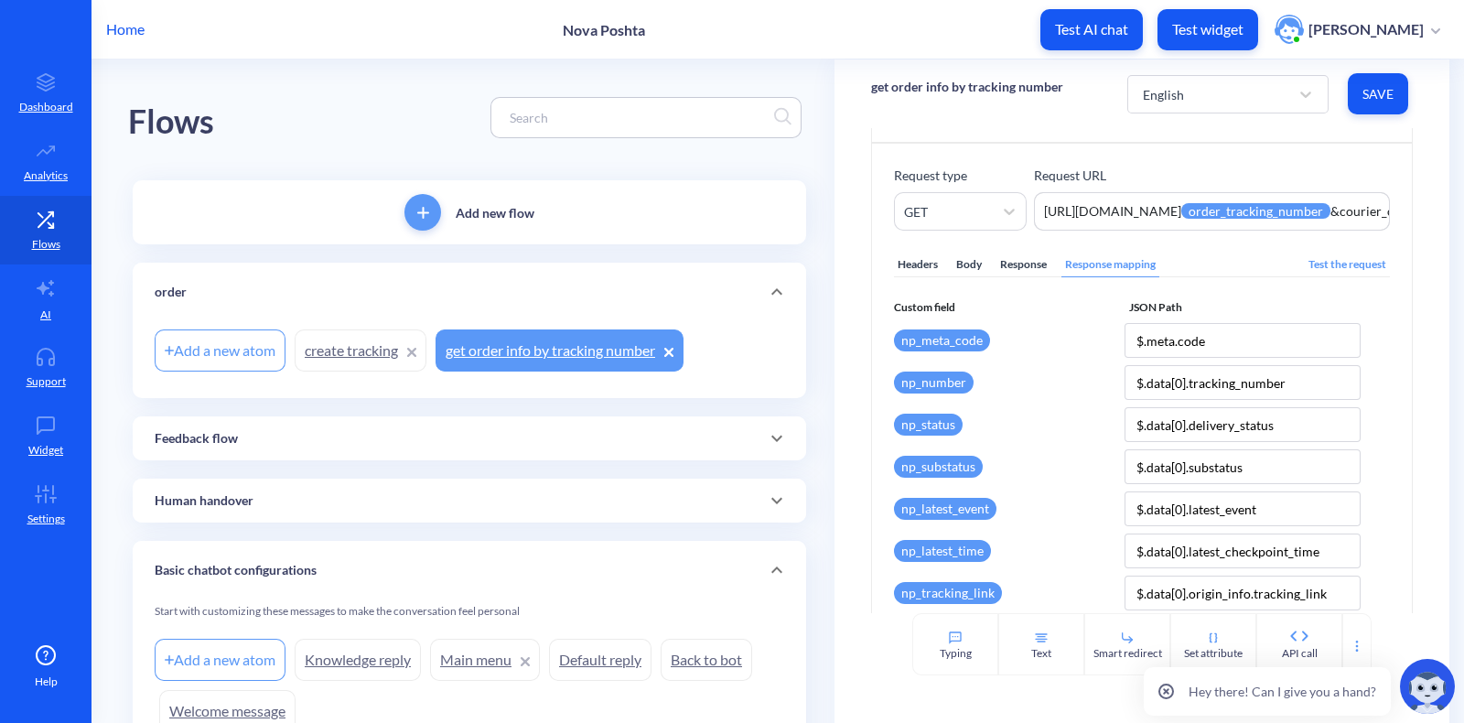
click at [239, 346] on div "Add a new atom" at bounding box center [220, 350] width 131 height 42
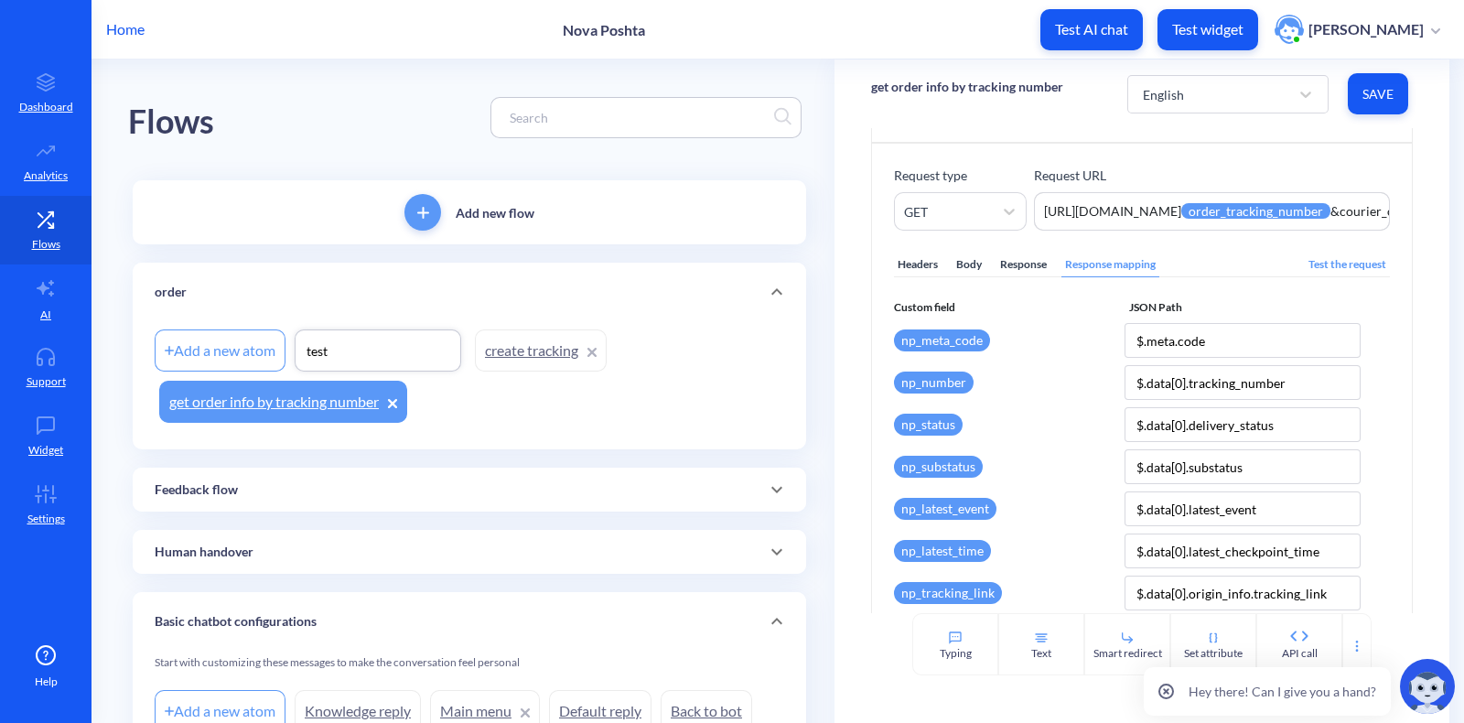
type input "test"
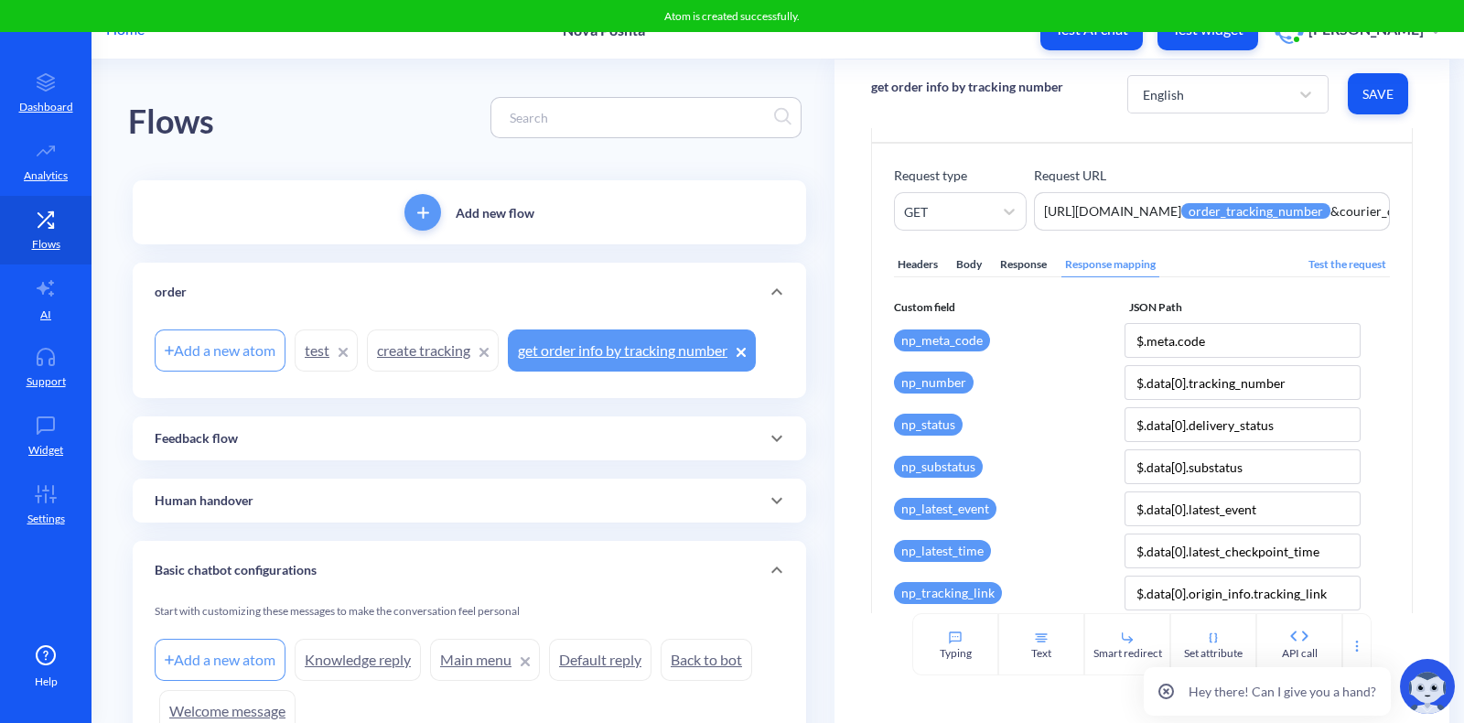
click at [321, 361] on link "test" at bounding box center [326, 350] width 63 height 42
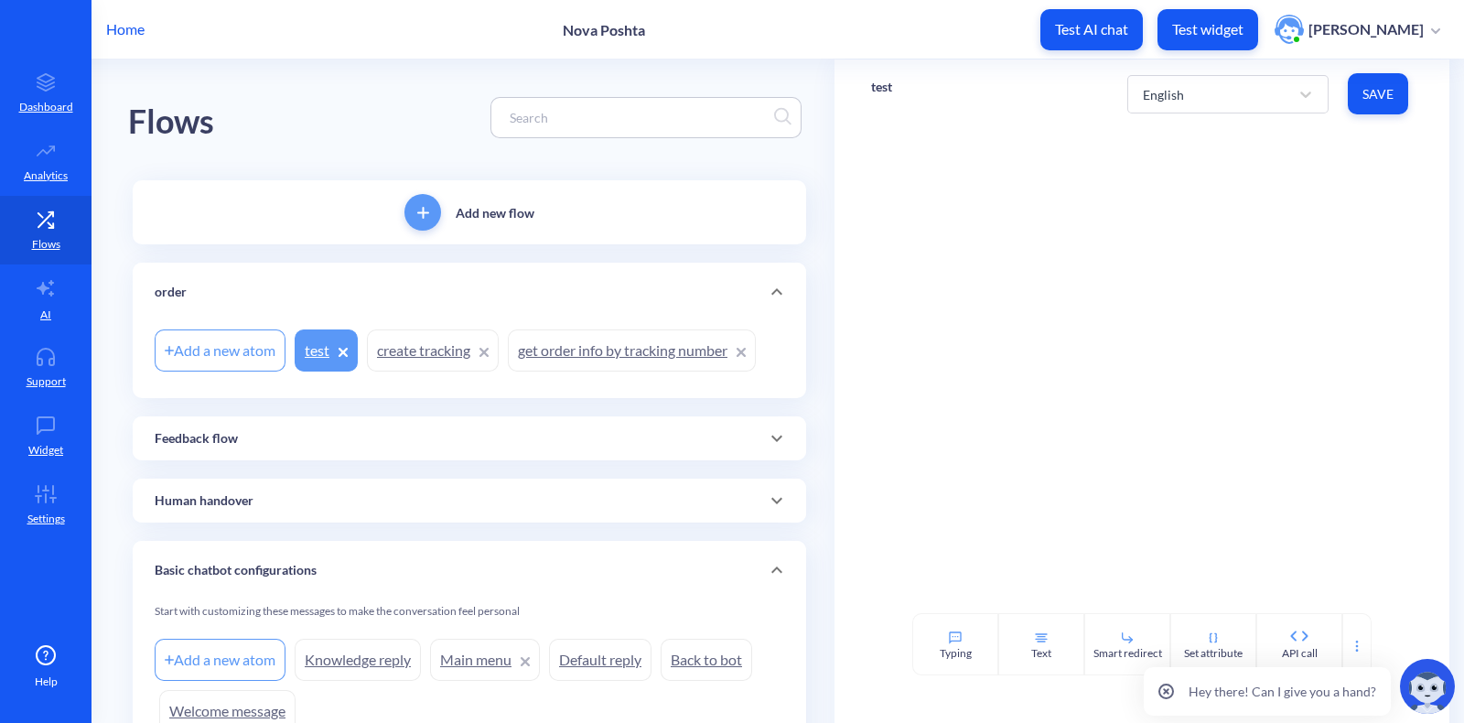
click at [1043, 298] on div at bounding box center [1142, 370] width 615 height 485
click at [1170, 577] on icon at bounding box center [1213, 637] width 15 height 15
click at [1019, 293] on div "Attribute name" at bounding box center [1014, 300] width 238 height 33
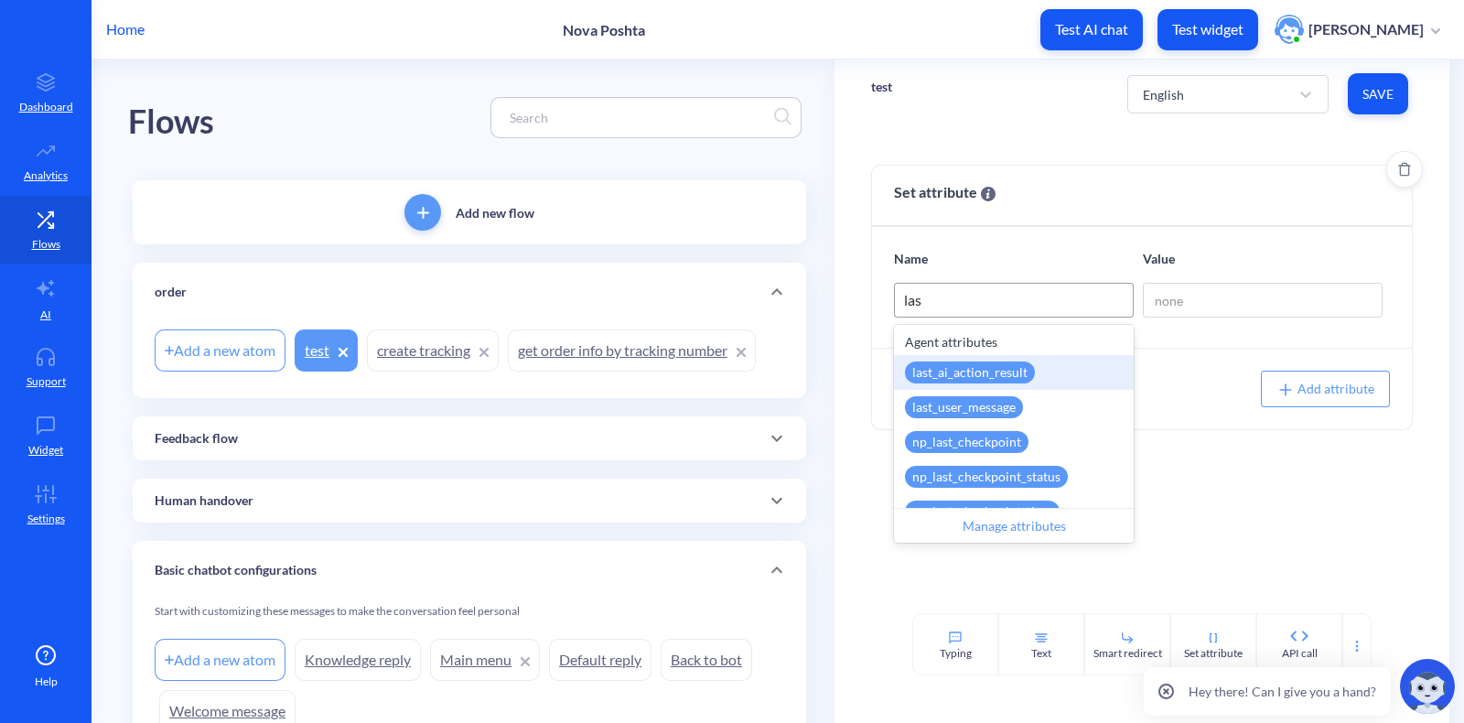
type input "last"
click at [1002, 371] on div "last_ai_action_result" at bounding box center [970, 372] width 130 height 22
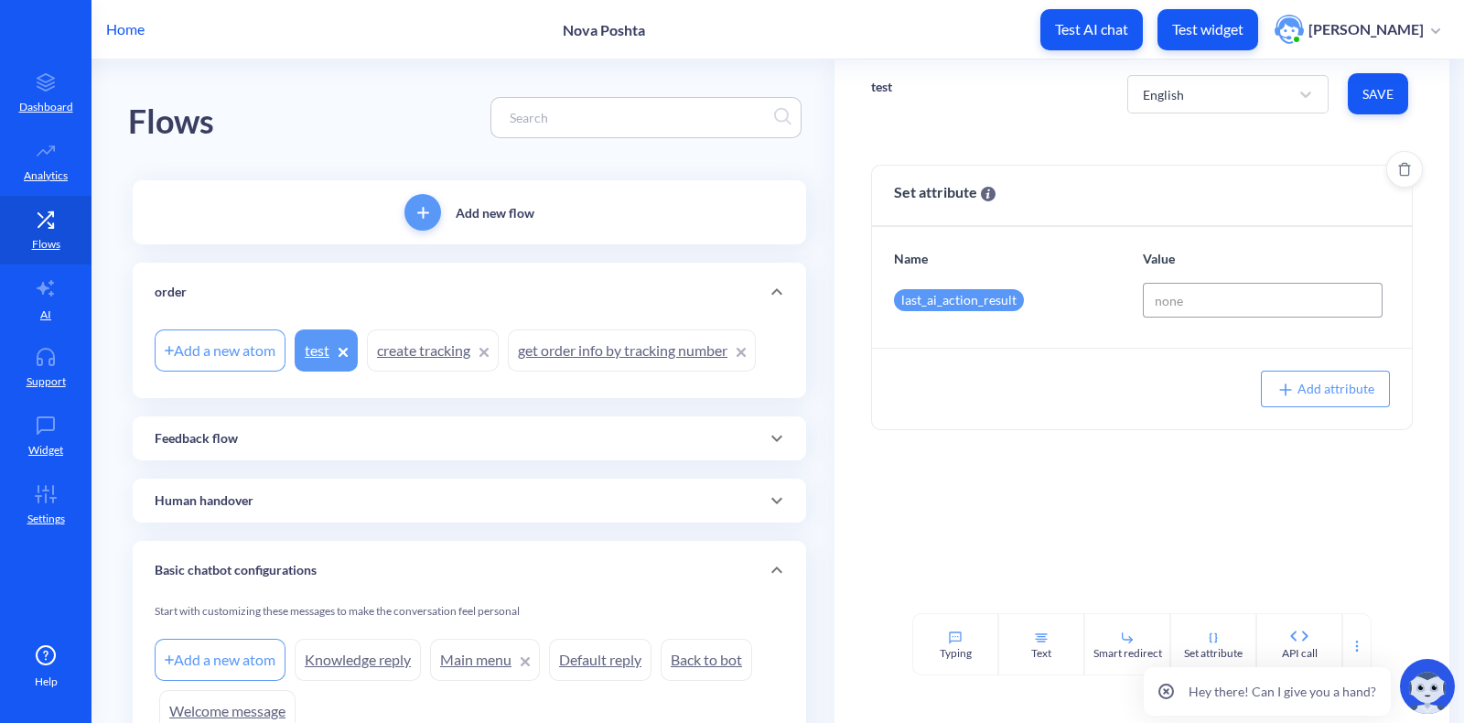
click at [1170, 286] on input at bounding box center [1263, 300] width 240 height 35
type input "tell user that order is not ready"
click at [1146, 451] on div "Set attribute Name Value last_ai_action_result tell user that order is not read…" at bounding box center [1142, 370] width 615 height 485
click at [1170, 109] on button "Save" at bounding box center [1378, 93] width 60 height 41
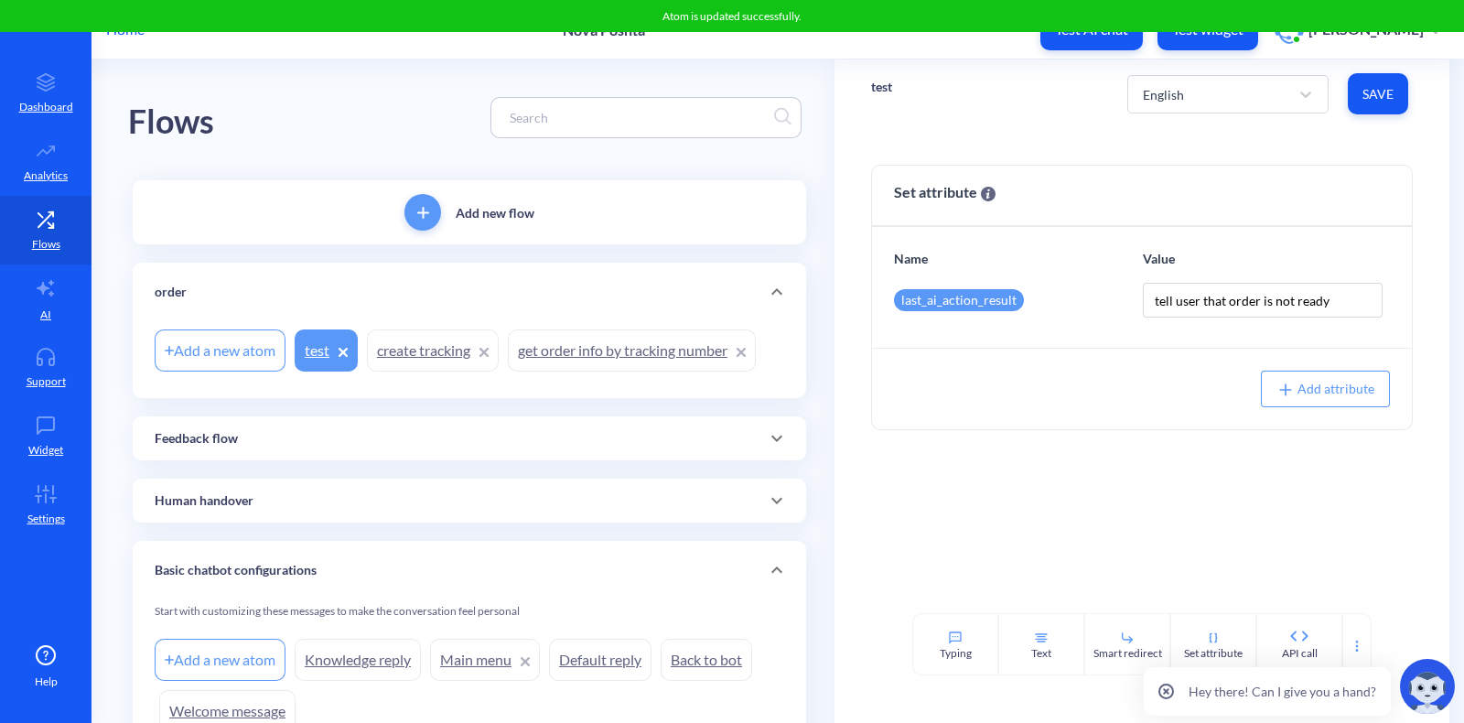
click at [601, 357] on link "get order info by tracking number" at bounding box center [632, 350] width 248 height 42
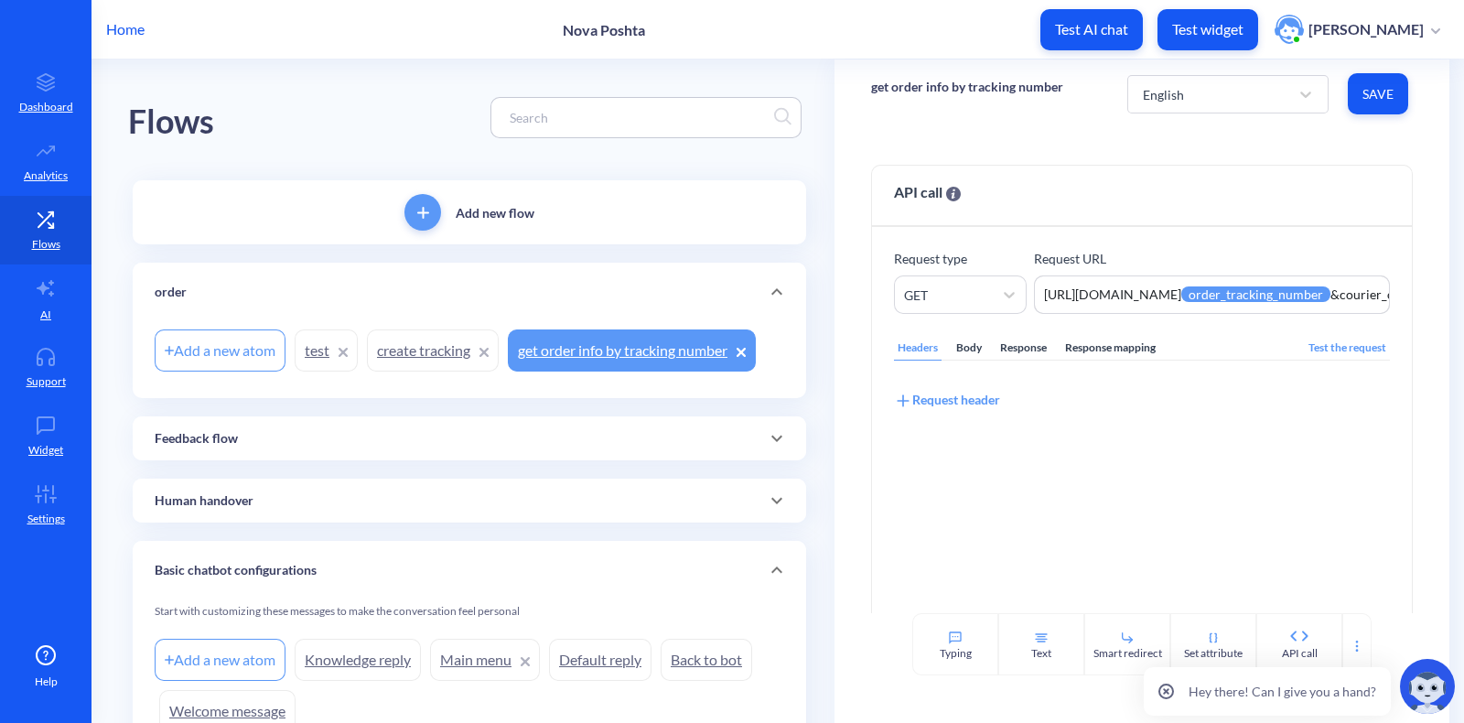
click at [307, 359] on link "test" at bounding box center [326, 350] width 63 height 42
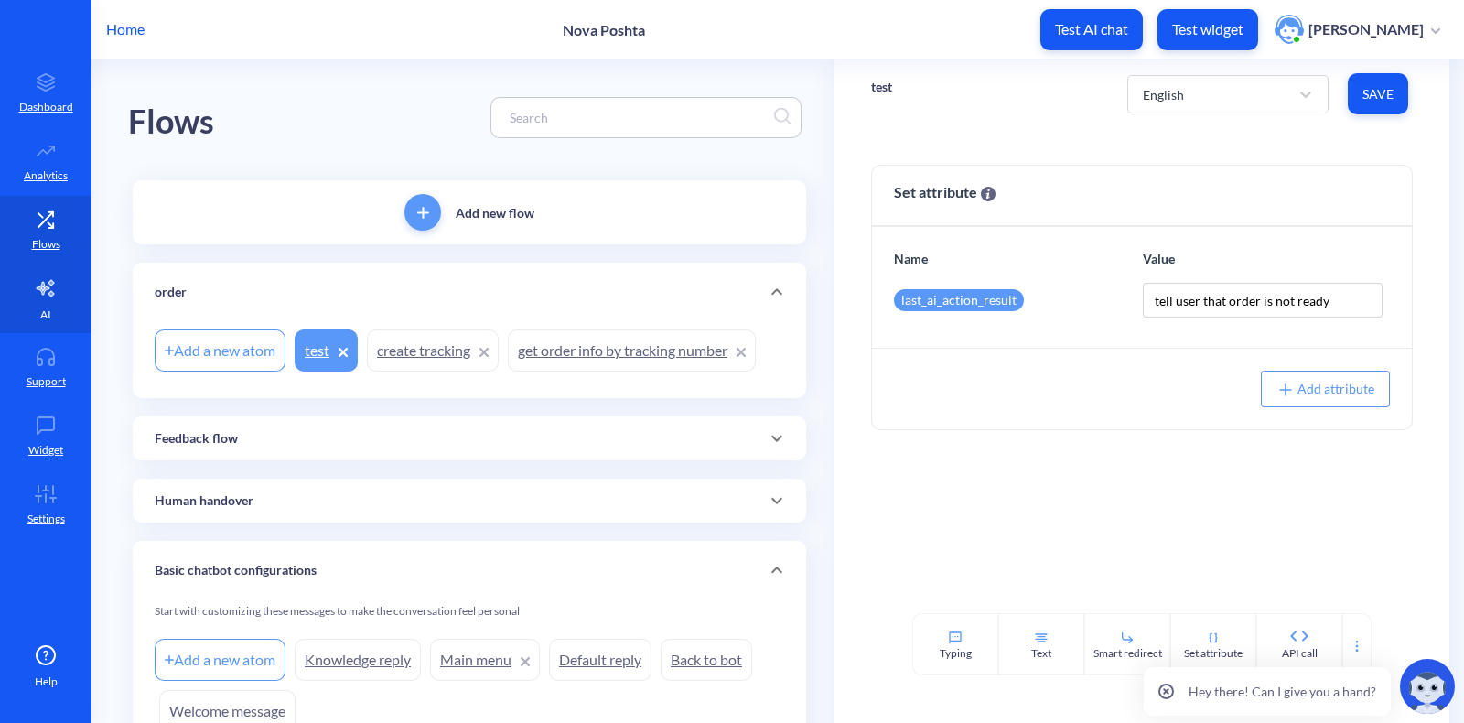
click at [27, 312] on link "AI" at bounding box center [46, 298] width 92 height 69
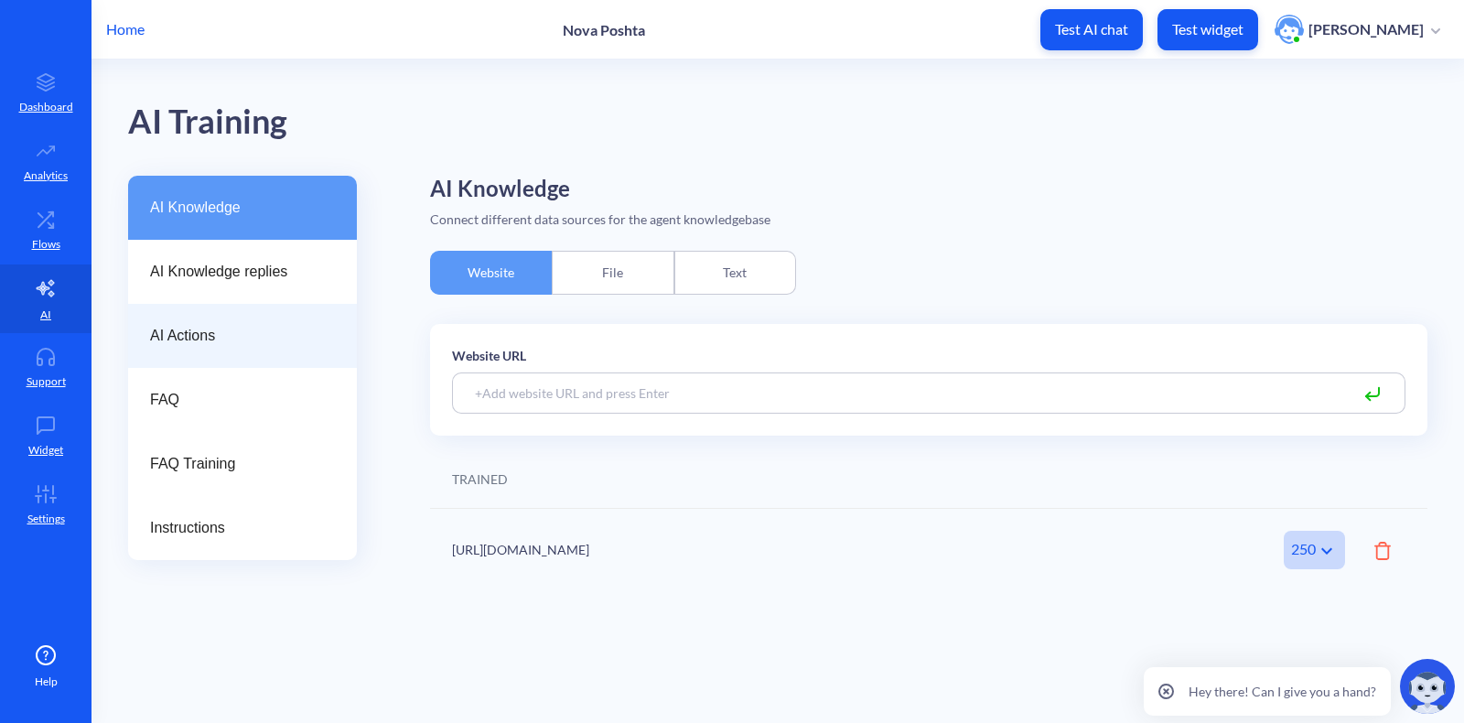
click at [238, 335] on span "AI Actions" at bounding box center [235, 336] width 170 height 22
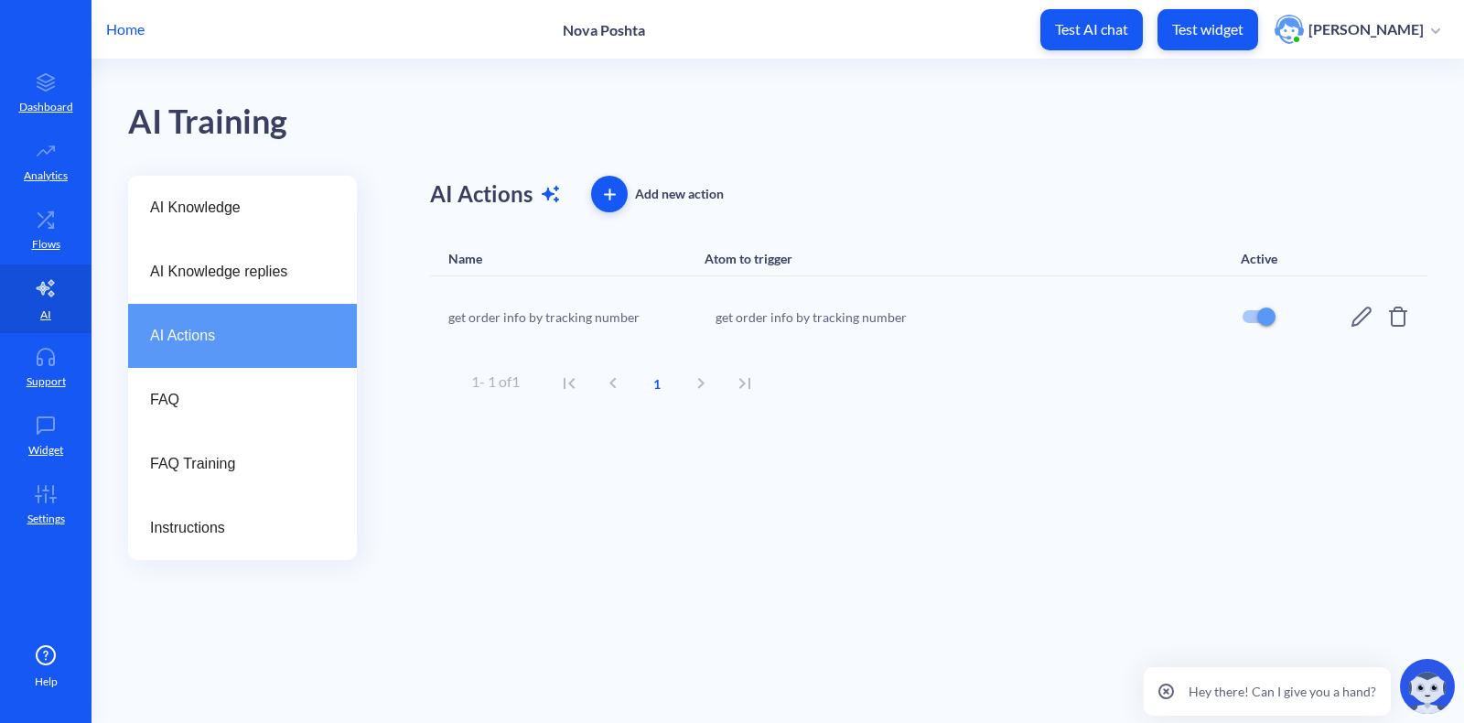
click at [1170, 314] on div at bounding box center [1380, 317] width 59 height 22
click at [1170, 318] on icon at bounding box center [1362, 317] width 22 height 22
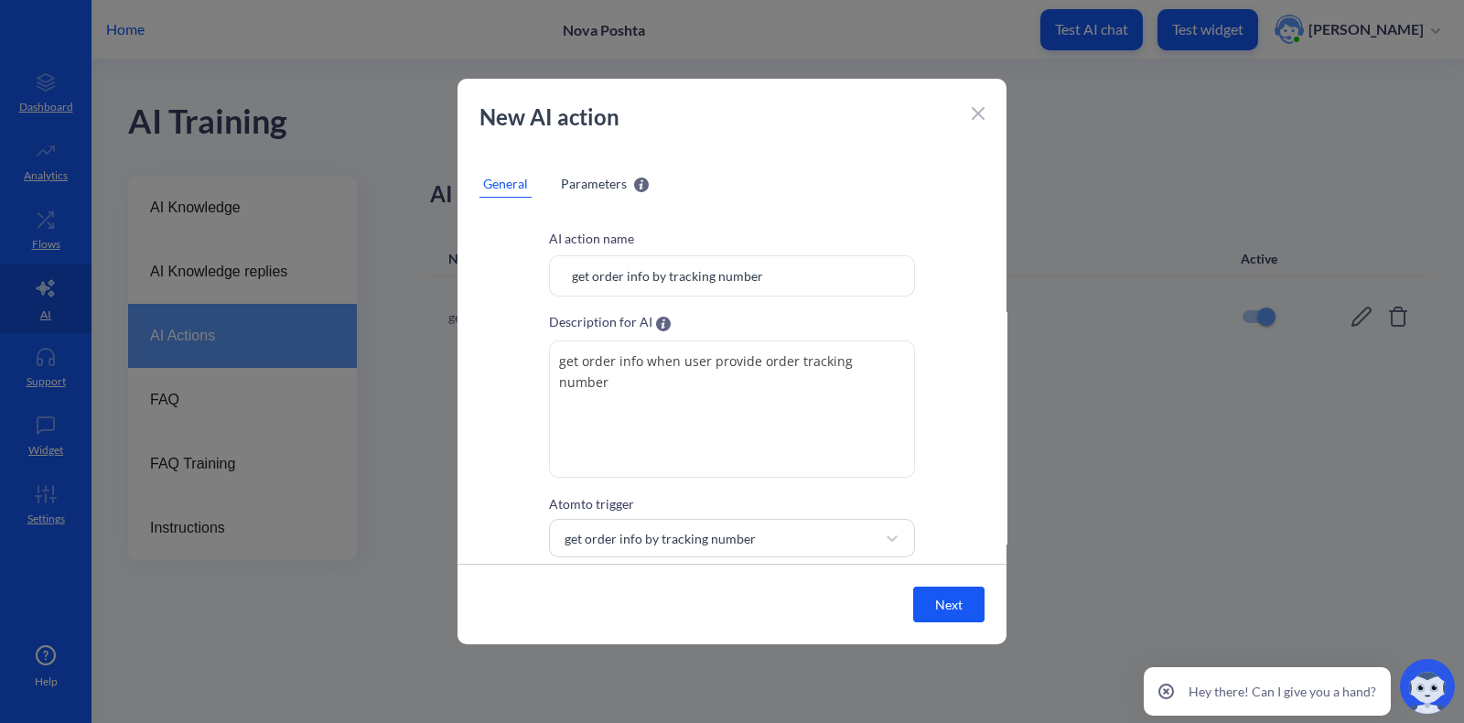
scroll to position [43, 0]
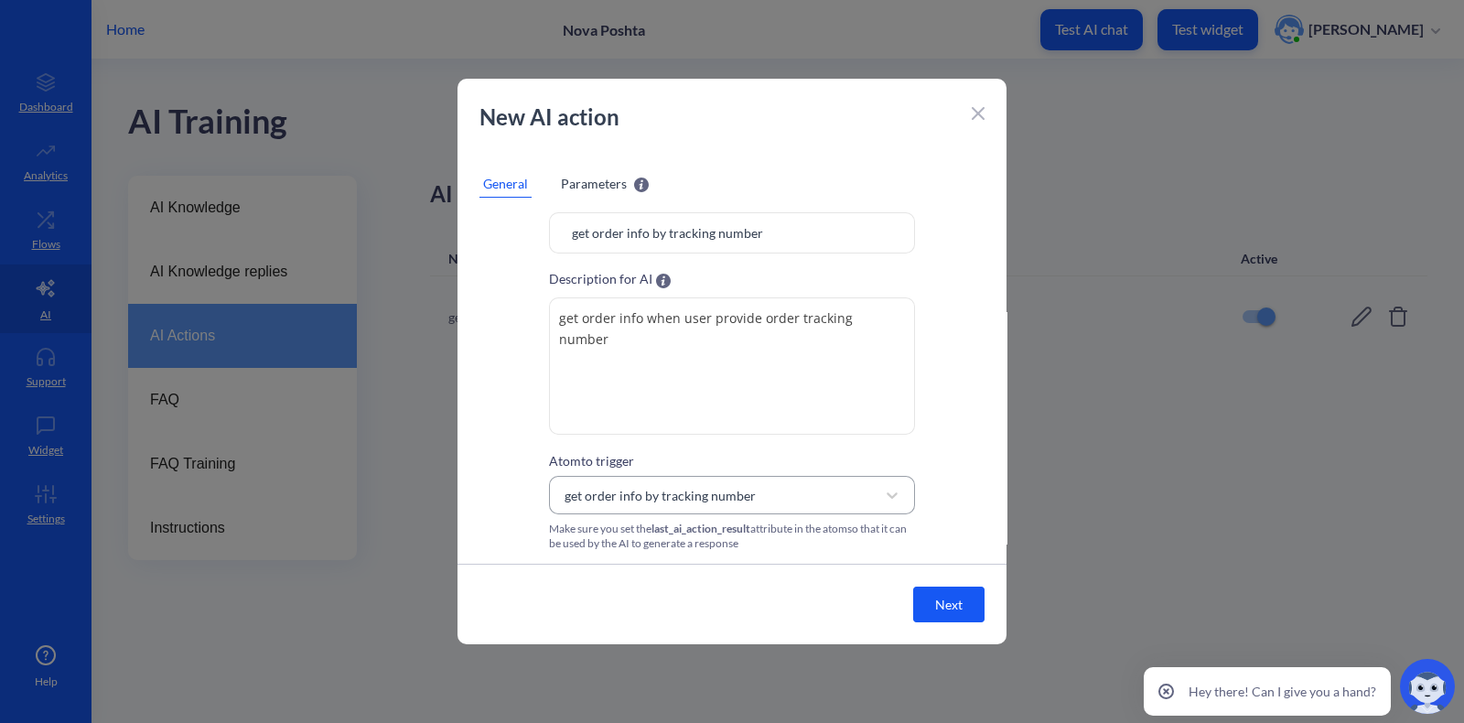
click at [722, 482] on div "get order info by tracking number" at bounding box center [715, 495] width 320 height 33
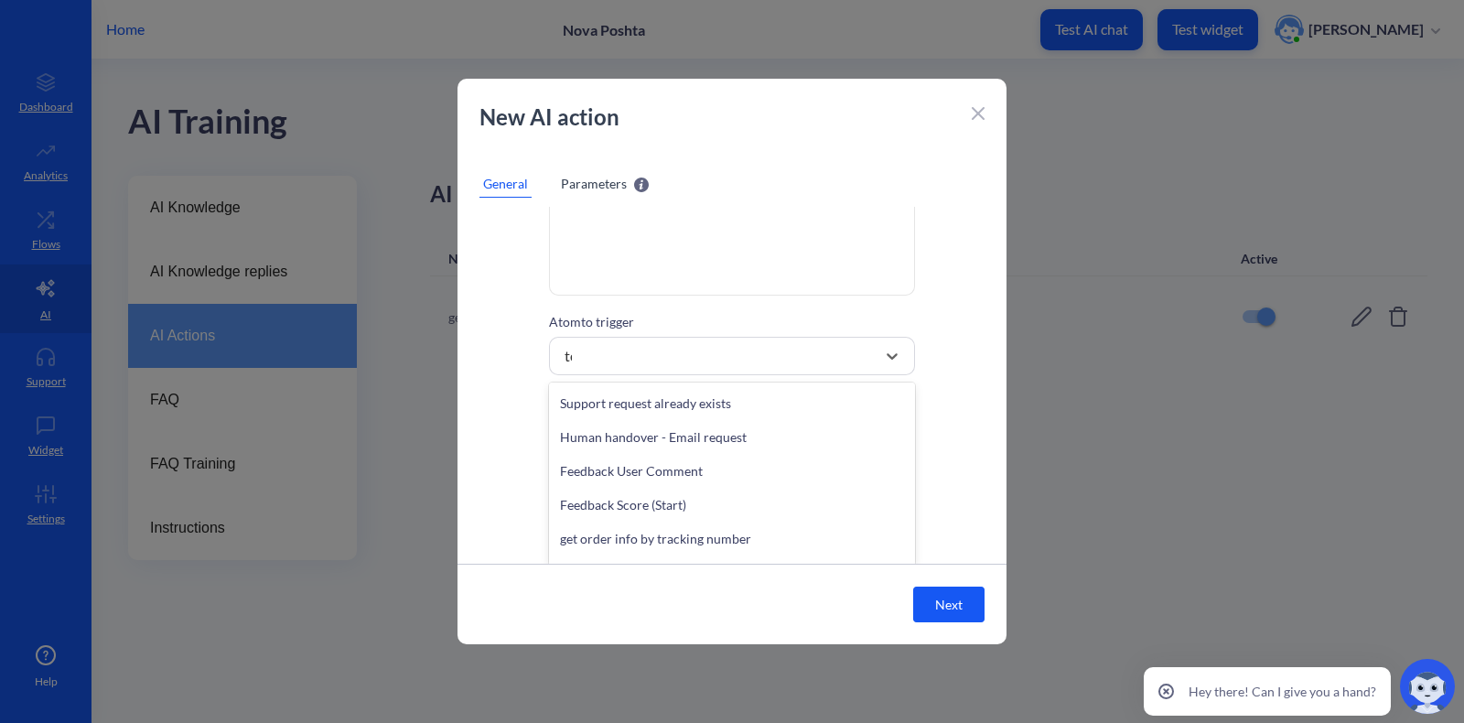
scroll to position [0, 0]
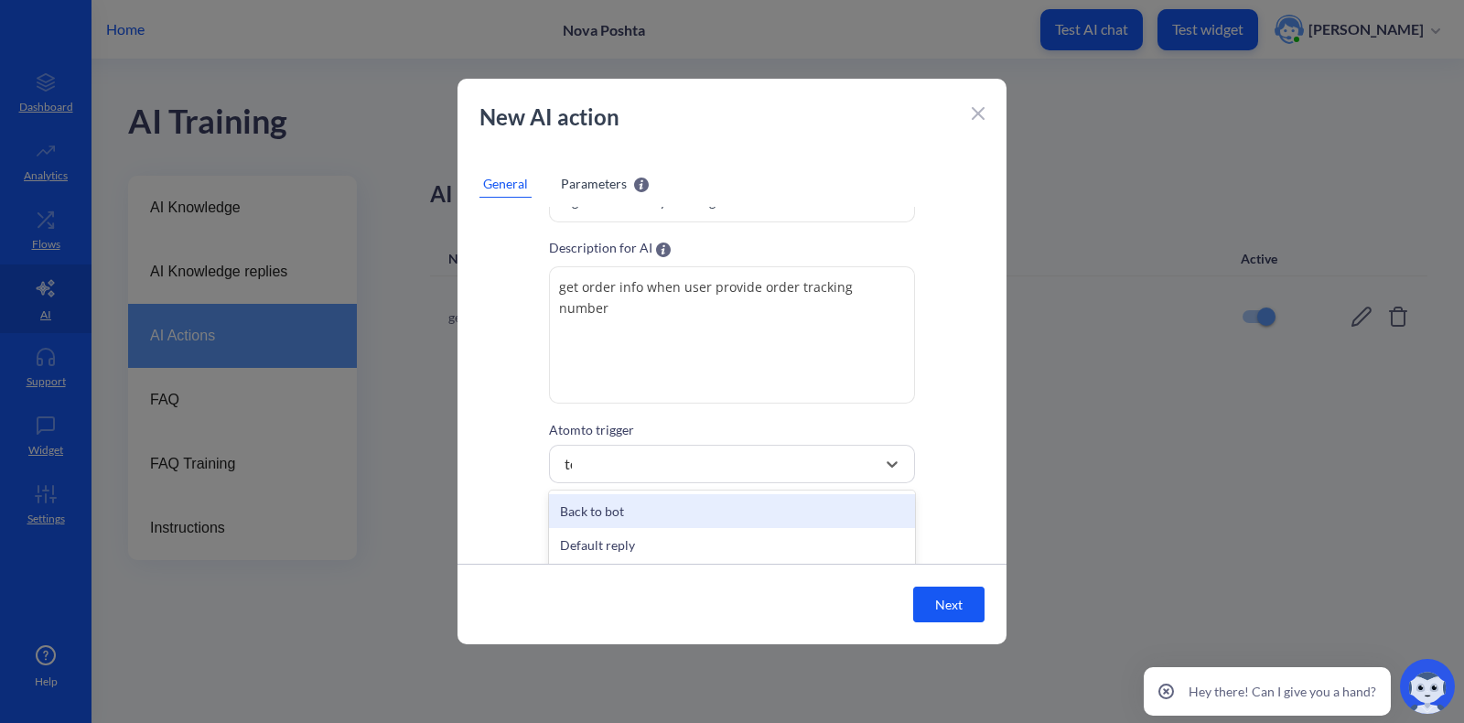
type input "tes"
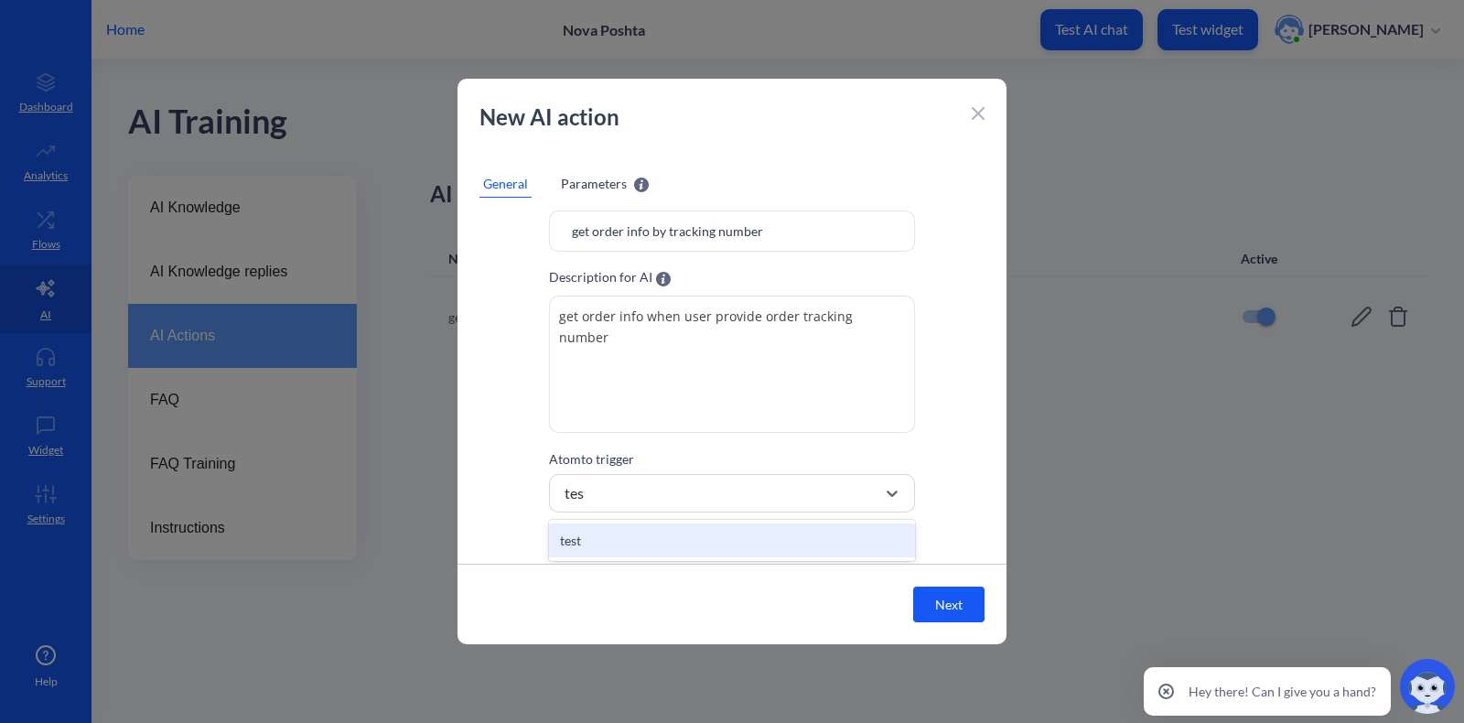
scroll to position [43, 0]
click at [610, 540] on div "test" at bounding box center [732, 542] width 366 height 34
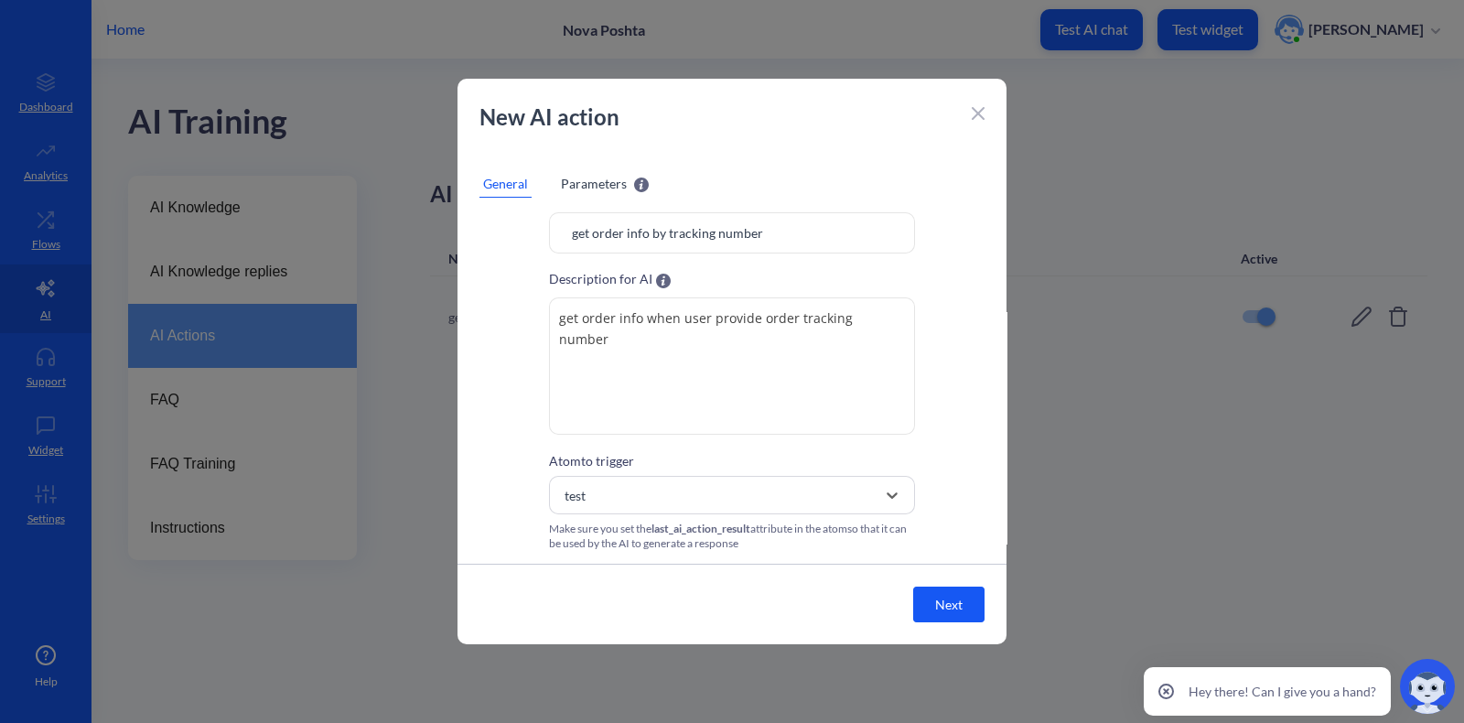
click at [945, 577] on button "Next" at bounding box center [948, 605] width 71 height 36
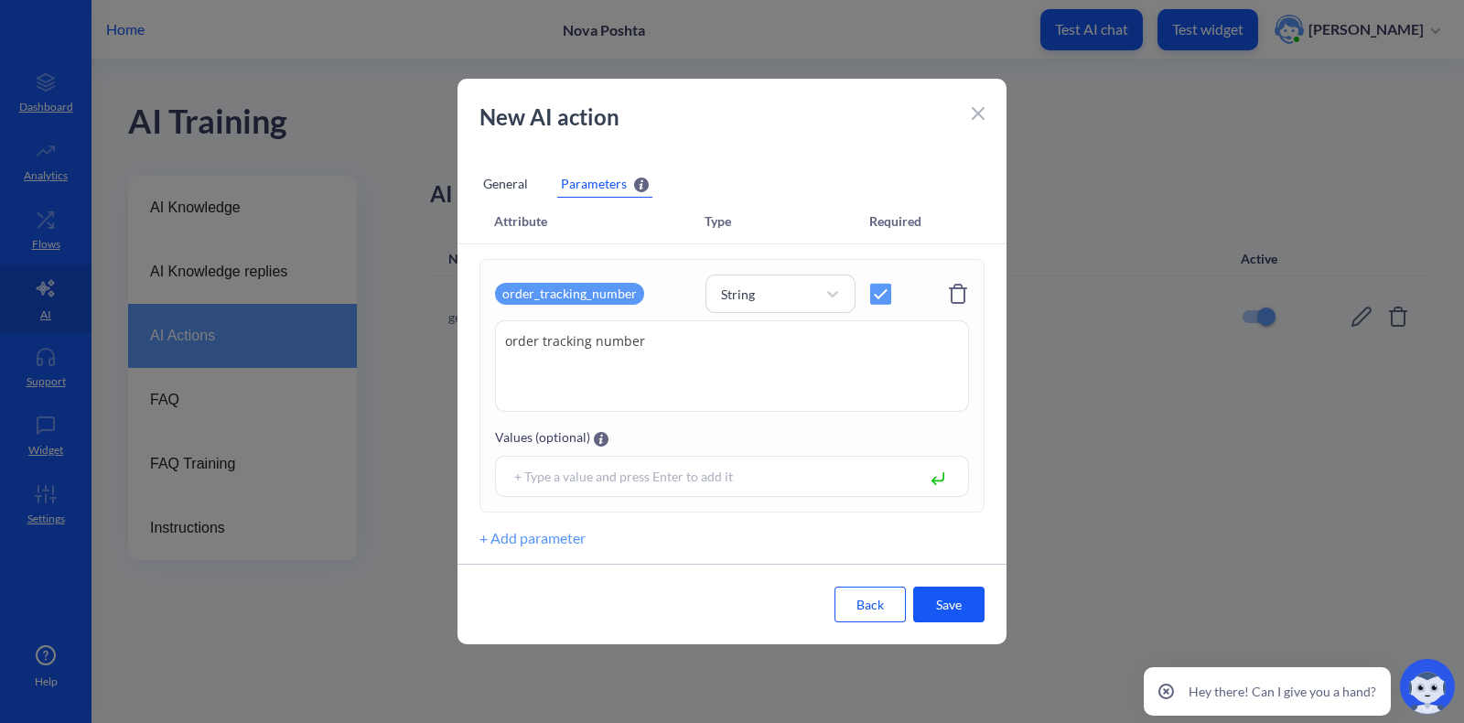
scroll to position [6, 0]
click at [945, 577] on button "Save" at bounding box center [948, 605] width 71 height 36
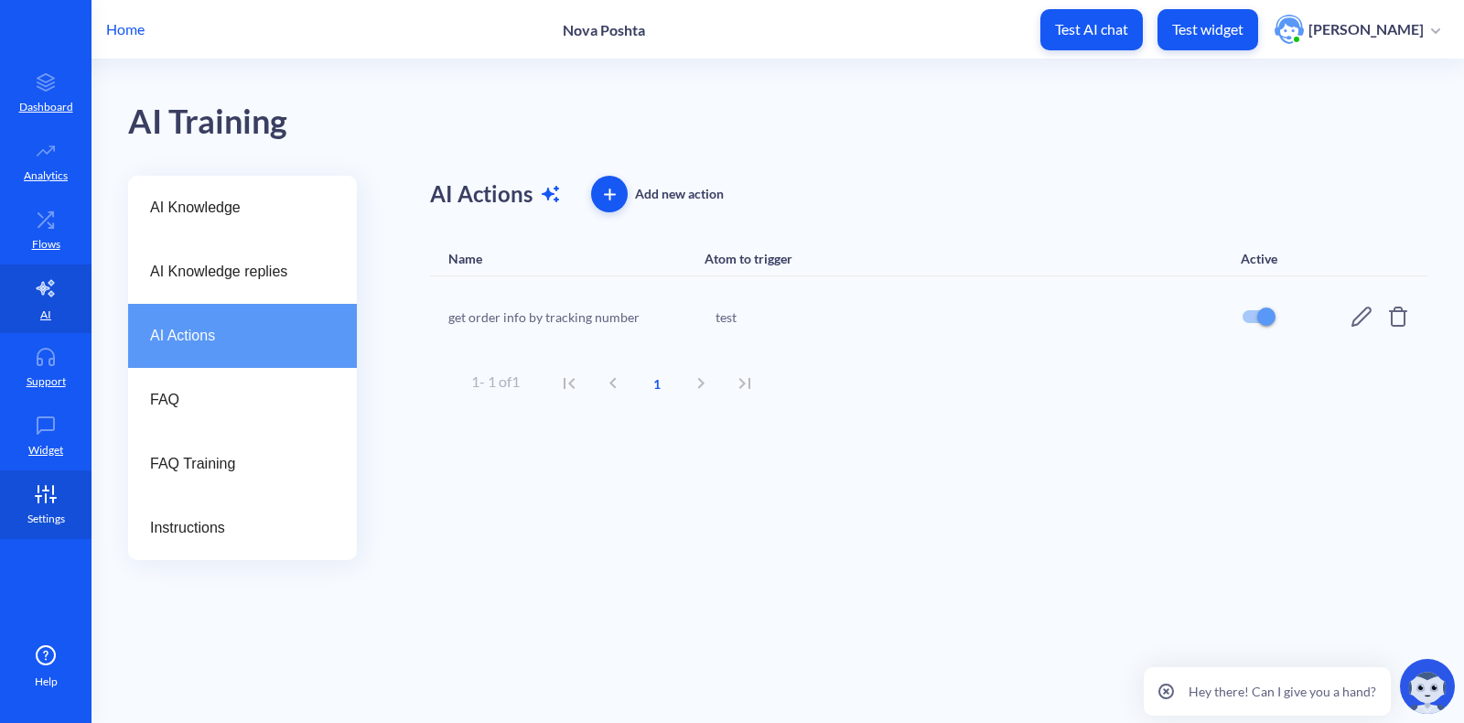
click at [37, 503] on link "Settings" at bounding box center [46, 504] width 92 height 69
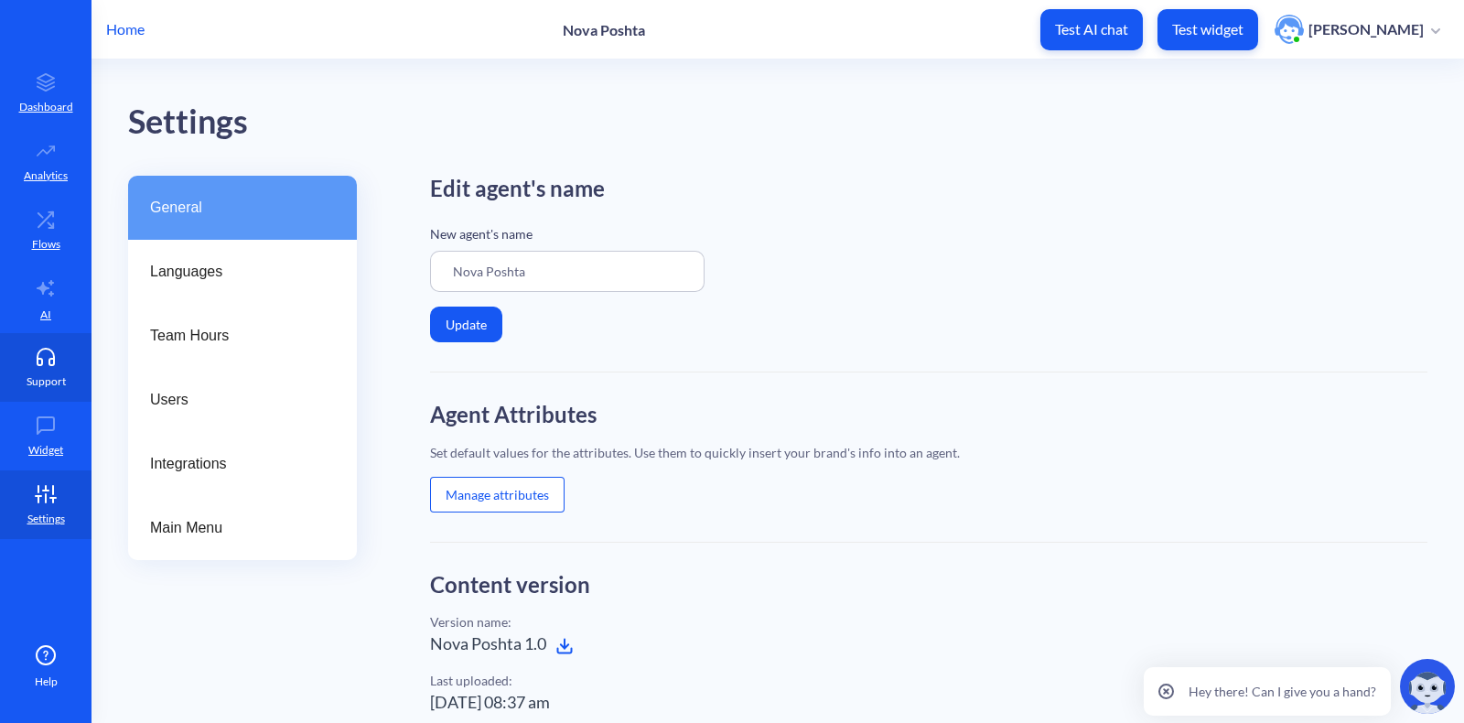
click at [33, 339] on link "Support" at bounding box center [46, 367] width 92 height 69
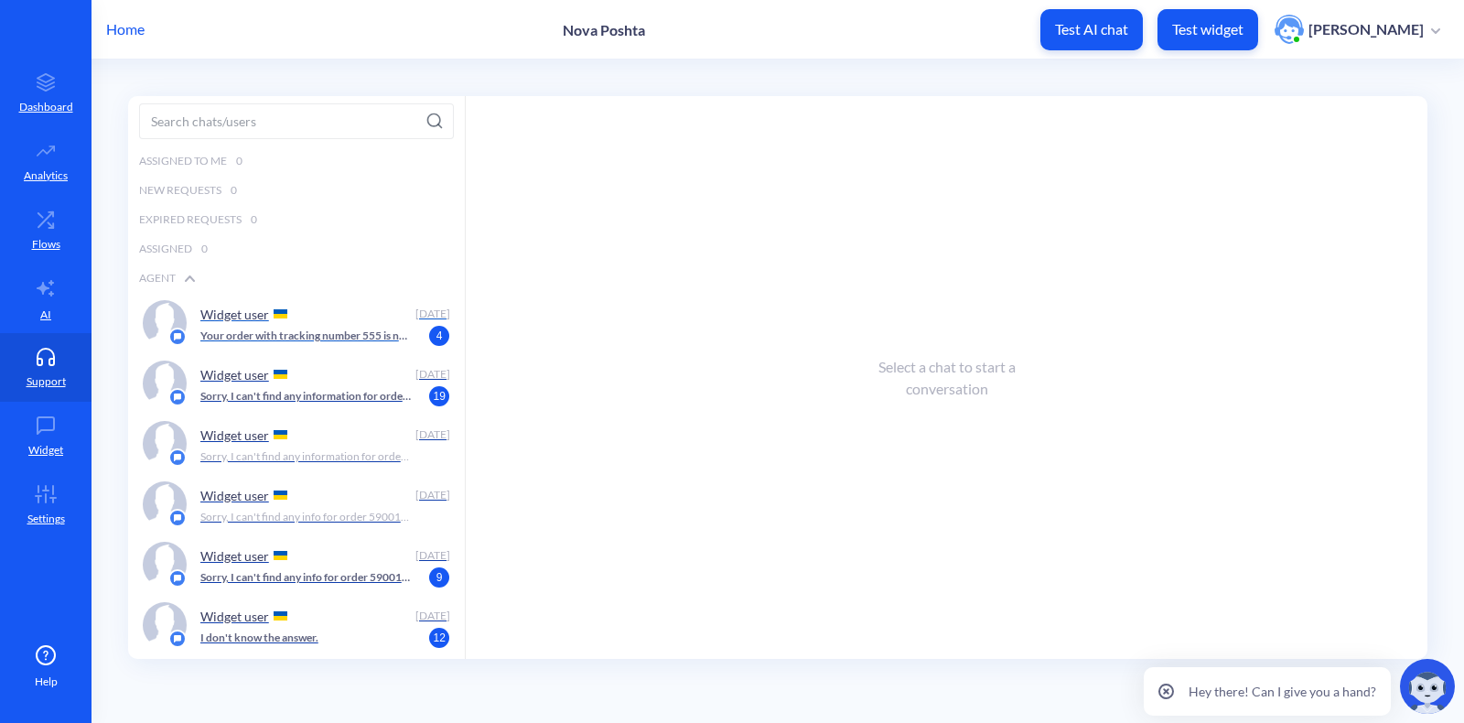
click at [347, 328] on p "Your order with tracking number 555 is not ready yet. You can check status upda…" at bounding box center [305, 336] width 211 height 16
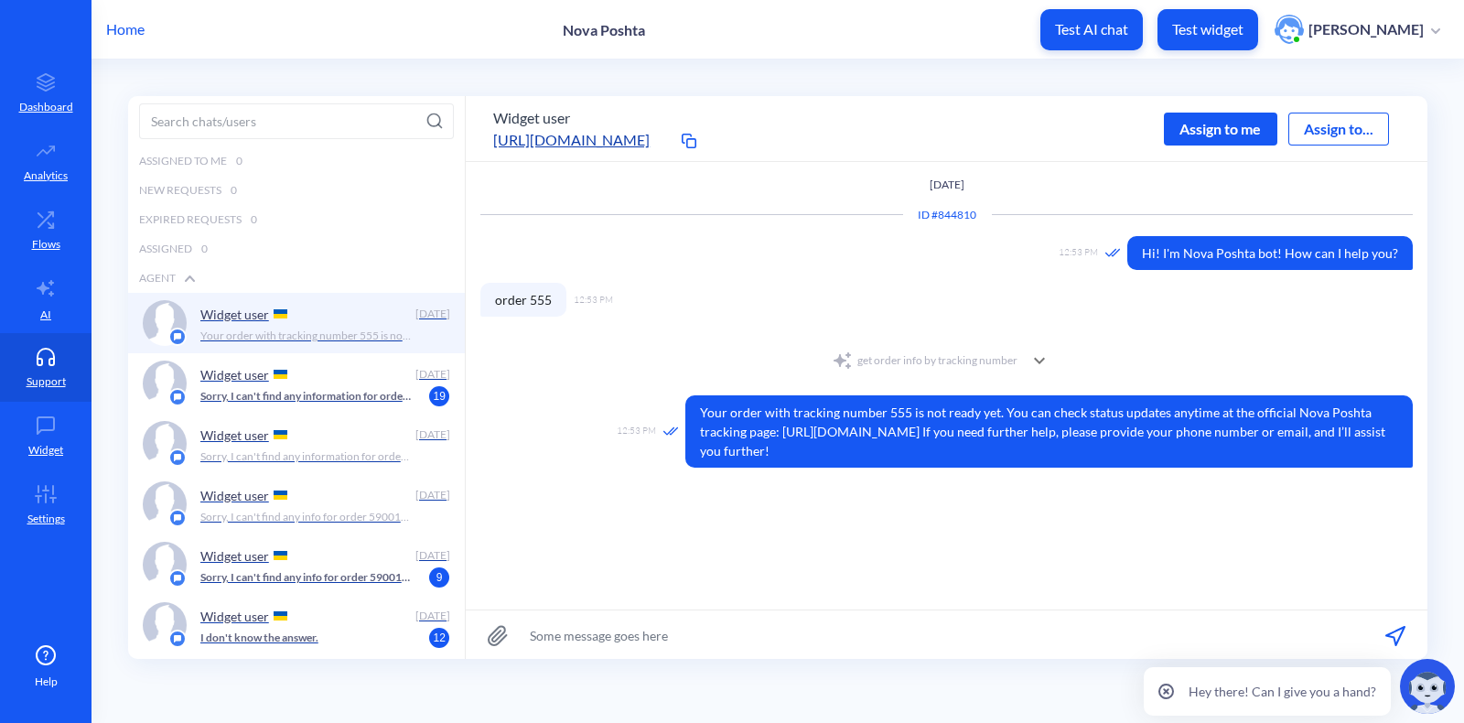
click at [992, 355] on div "get order info by tracking number" at bounding box center [925, 361] width 186 height 22
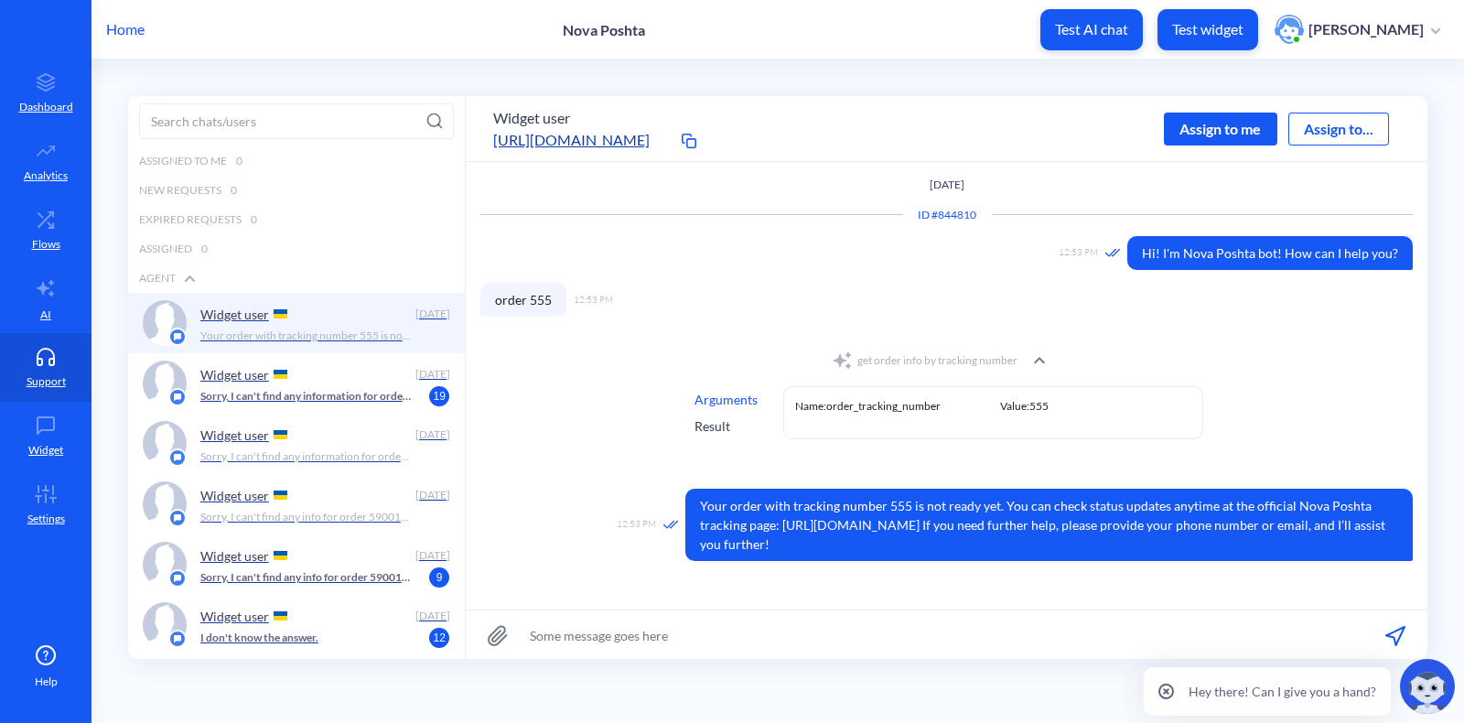
click at [709, 426] on div "Result" at bounding box center [726, 425] width 63 height 19
click at [705, 397] on div "Arguments" at bounding box center [726, 399] width 63 height 19
click at [711, 427] on div "Result" at bounding box center [726, 425] width 63 height 19
click at [727, 395] on div "Arguments" at bounding box center [726, 399] width 63 height 19
click at [43, 311] on p "AI" at bounding box center [45, 315] width 11 height 16
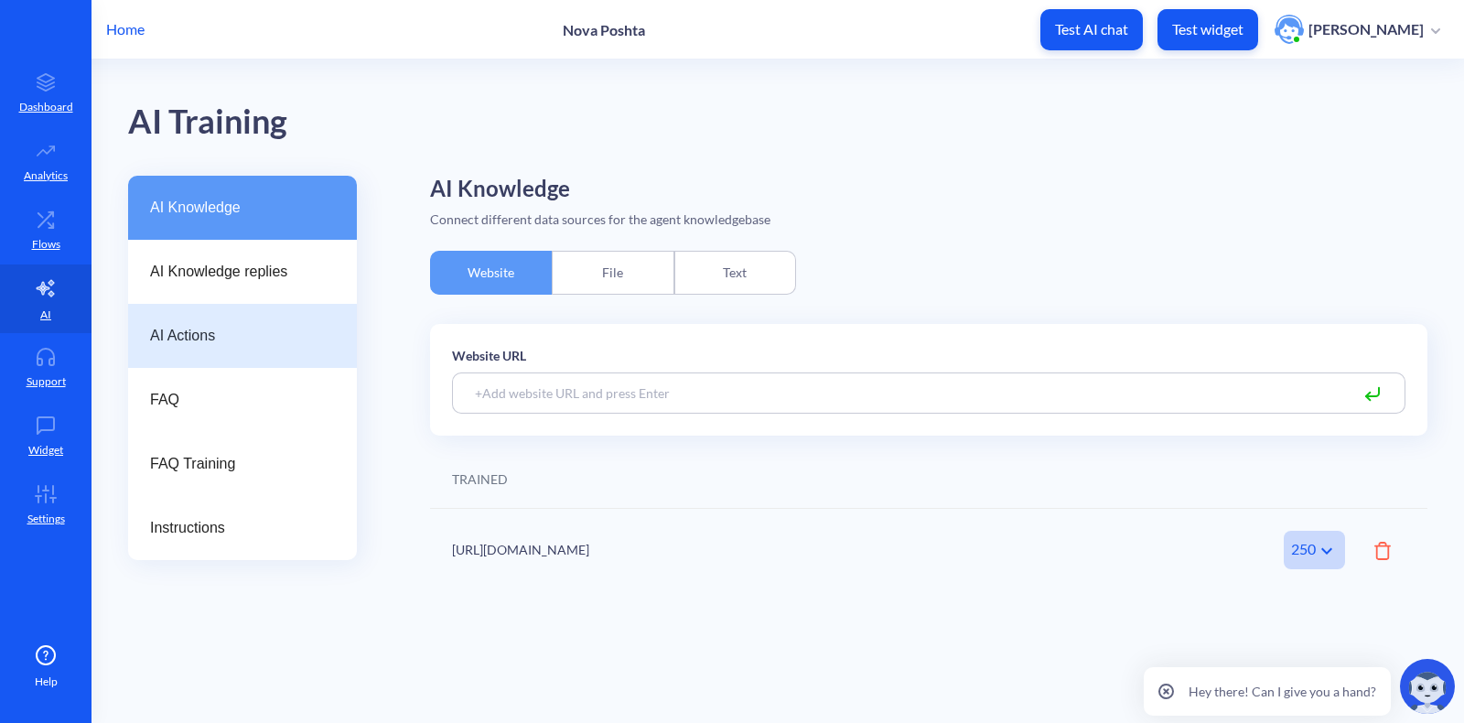
click at [224, 339] on span "AI Actions" at bounding box center [235, 336] width 170 height 22
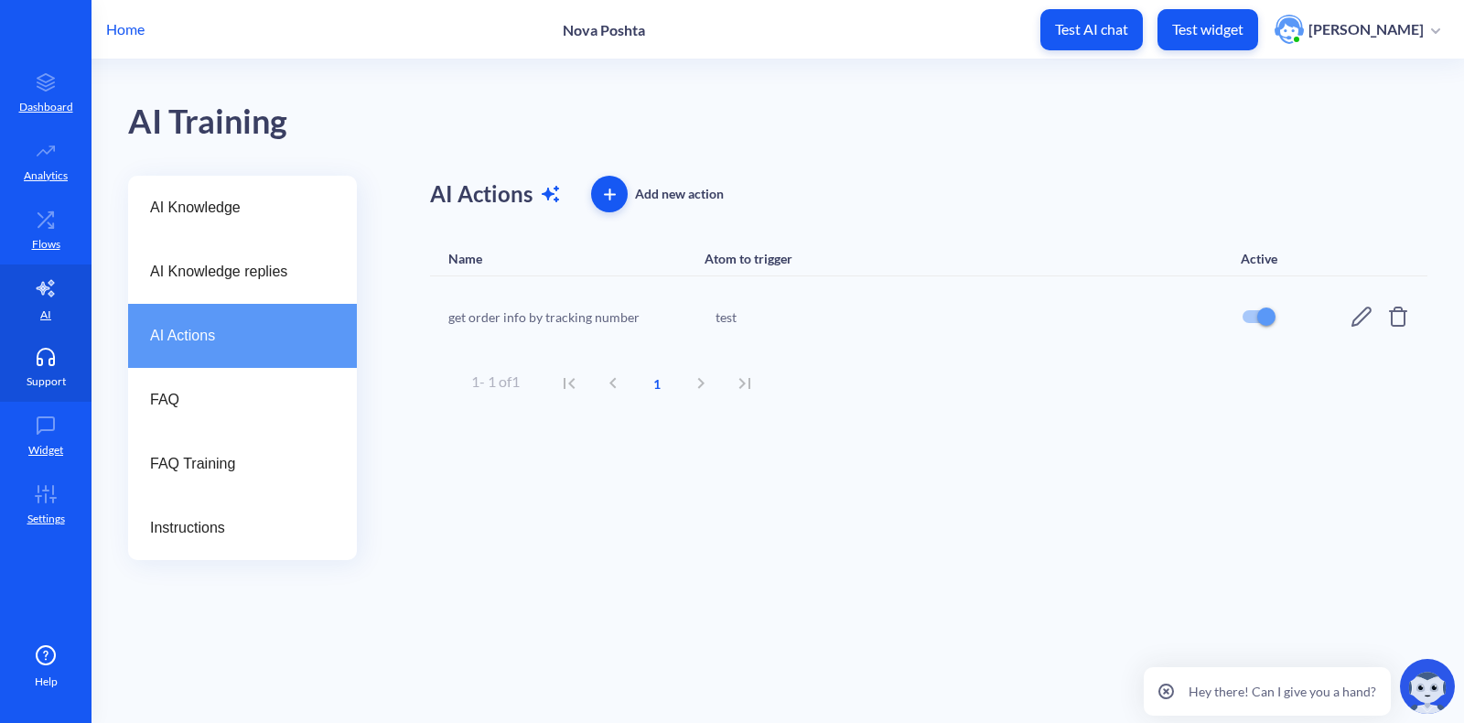
click at [41, 364] on icon at bounding box center [46, 362] width 16 height 6
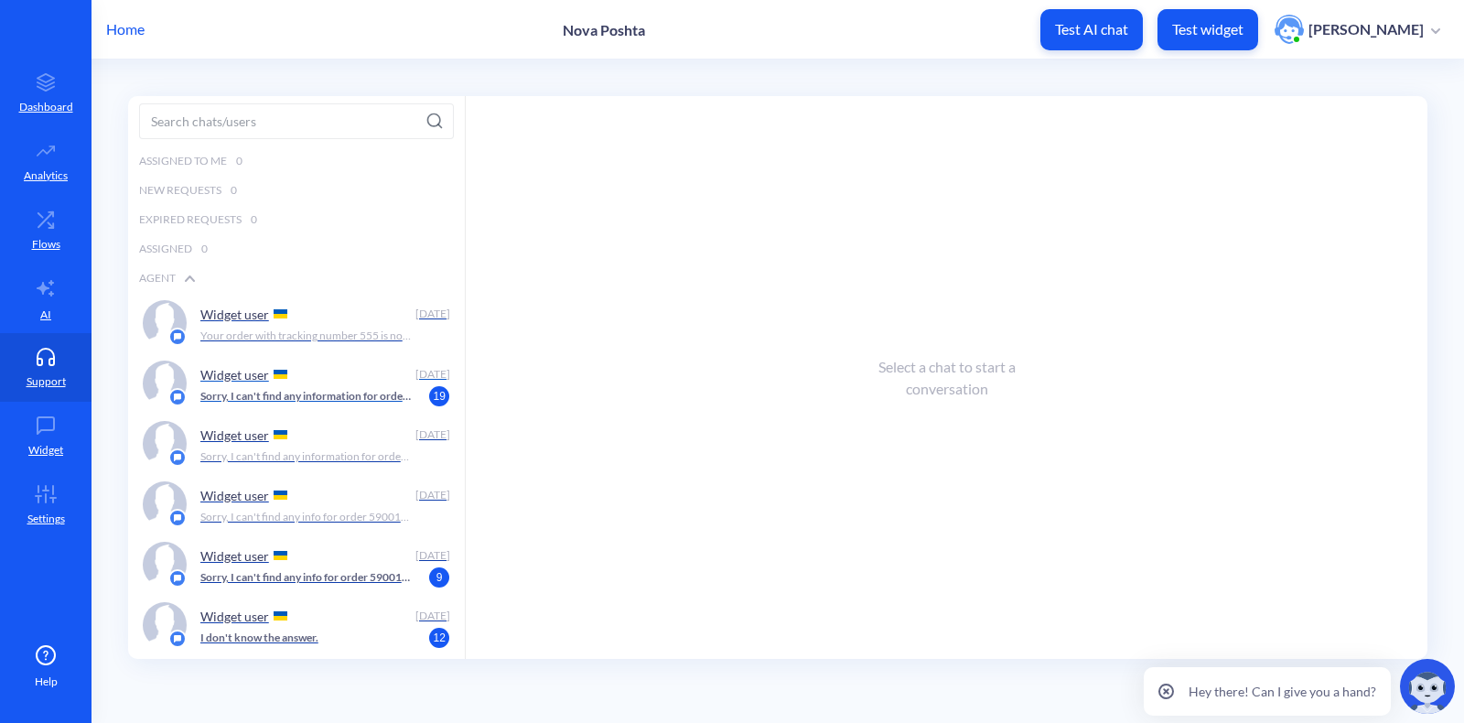
click at [296, 367] on div "Widget user" at bounding box center [304, 374] width 208 height 27
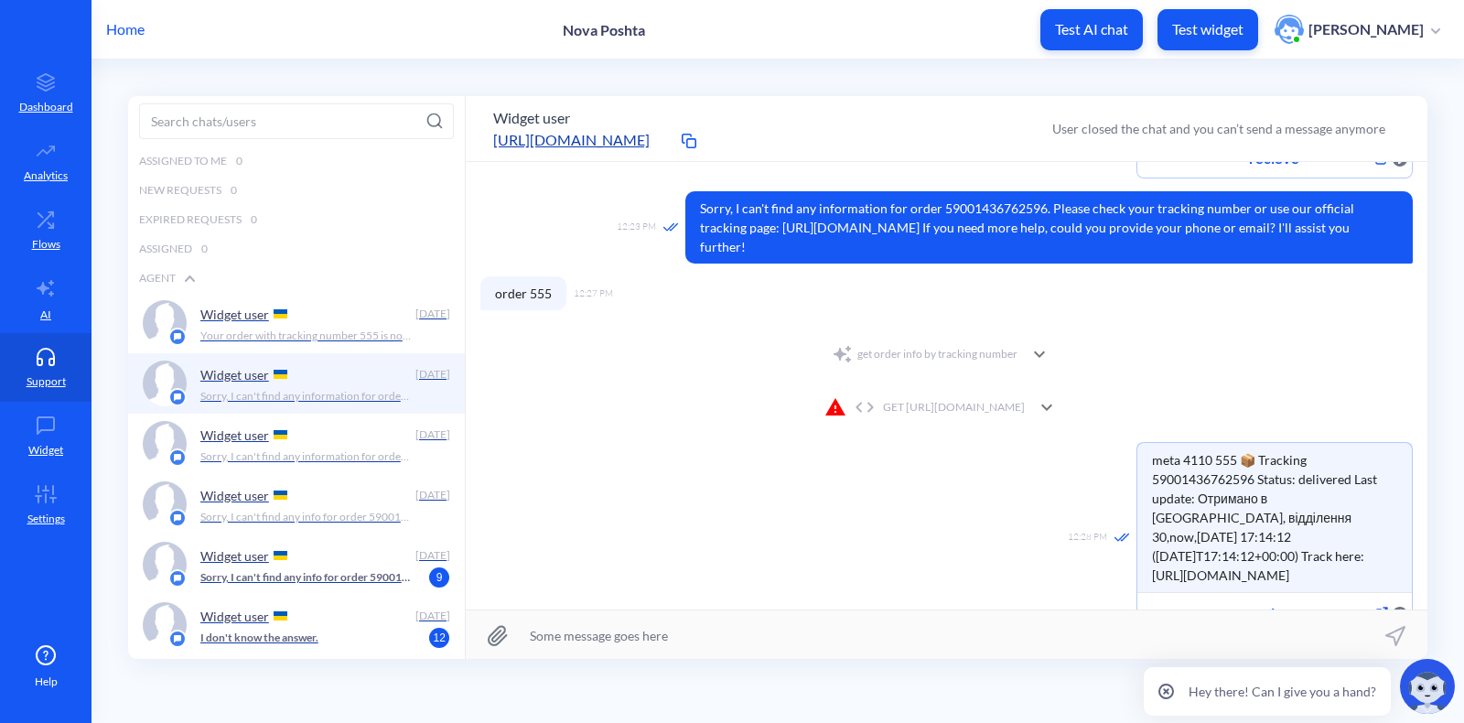
scroll to position [427, 0]
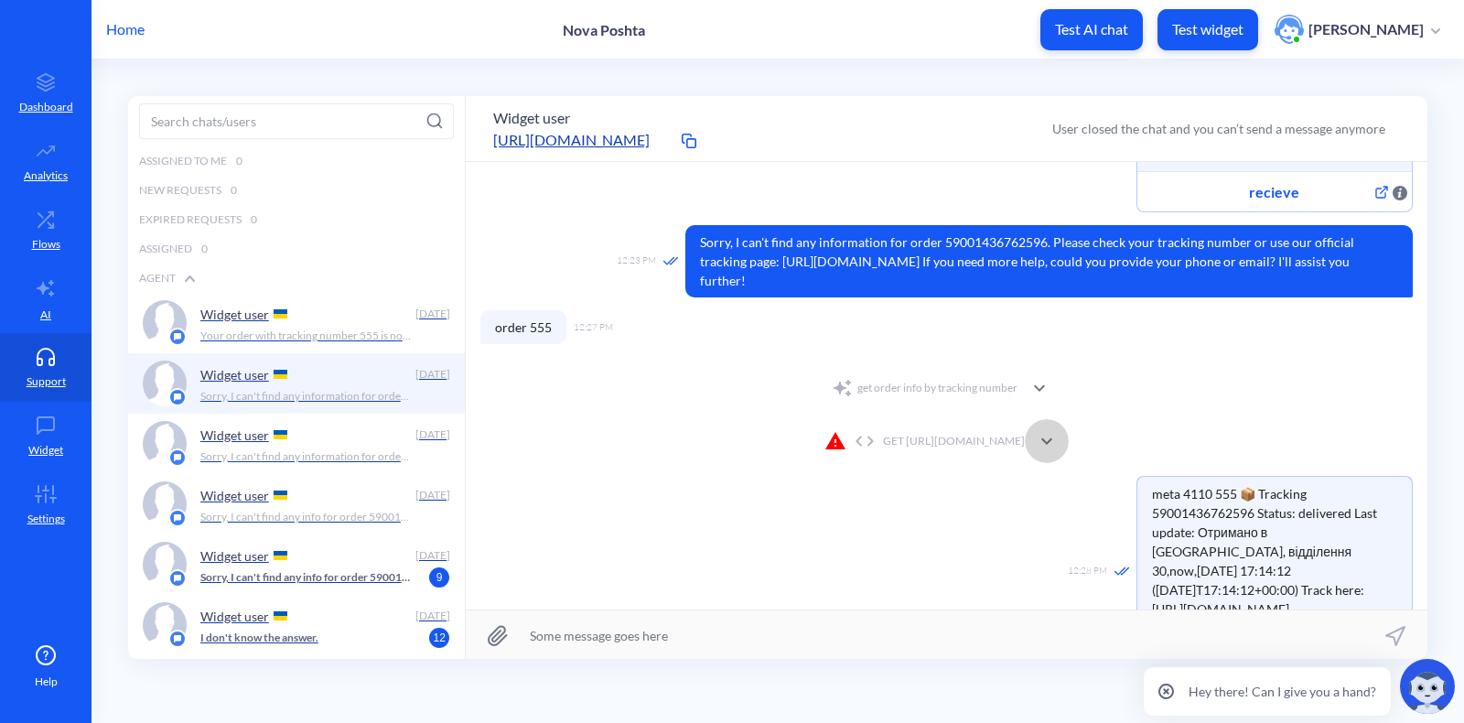
click at [1058, 430] on icon at bounding box center [1047, 441] width 22 height 22
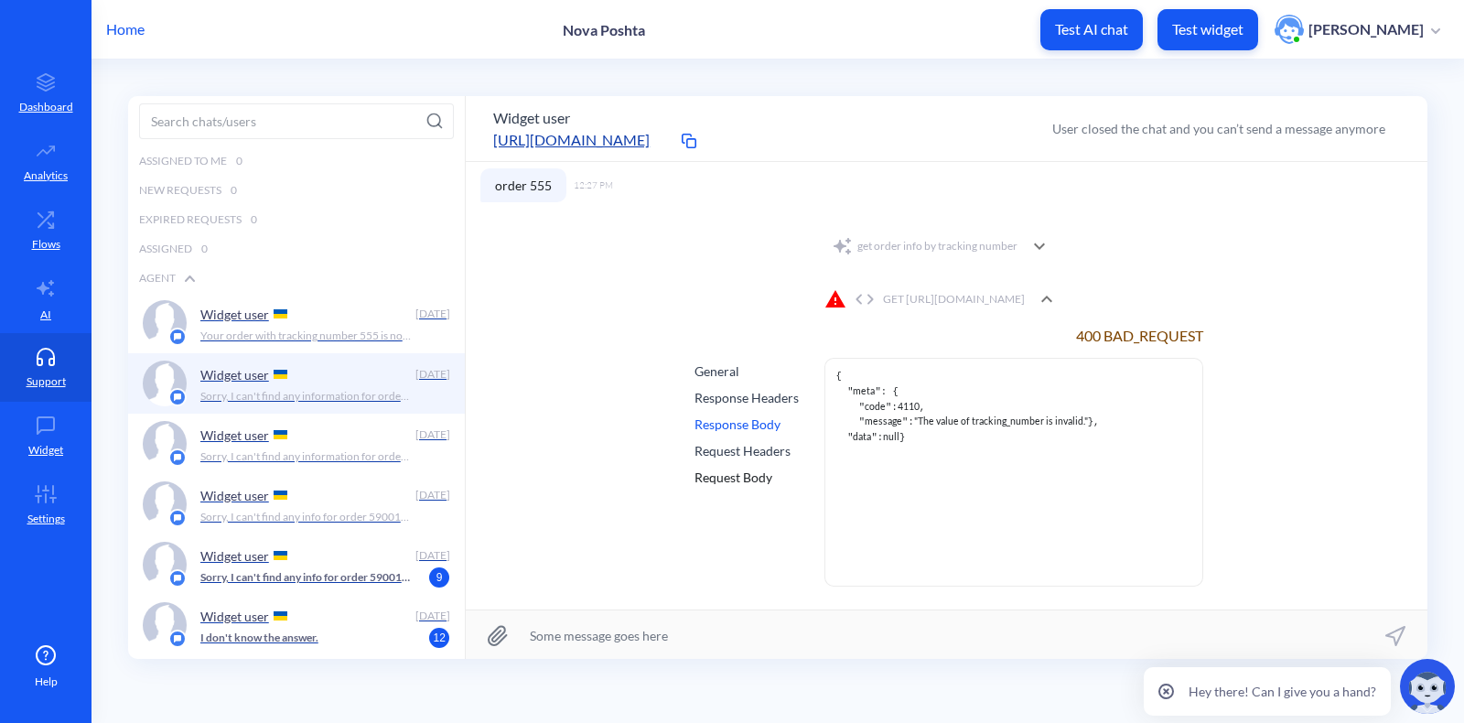
scroll to position [546, 0]
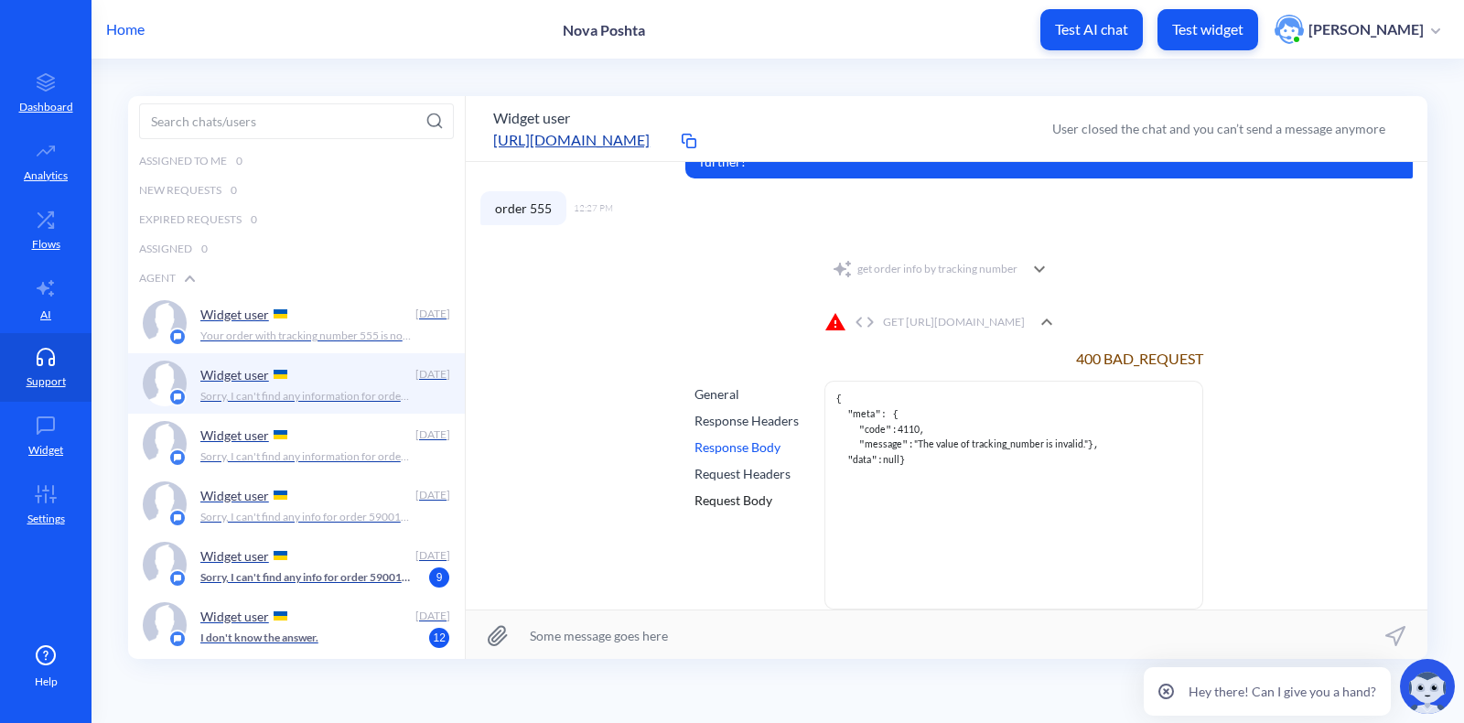
click at [999, 258] on div "get order info by tracking number" at bounding box center [925, 269] width 186 height 22
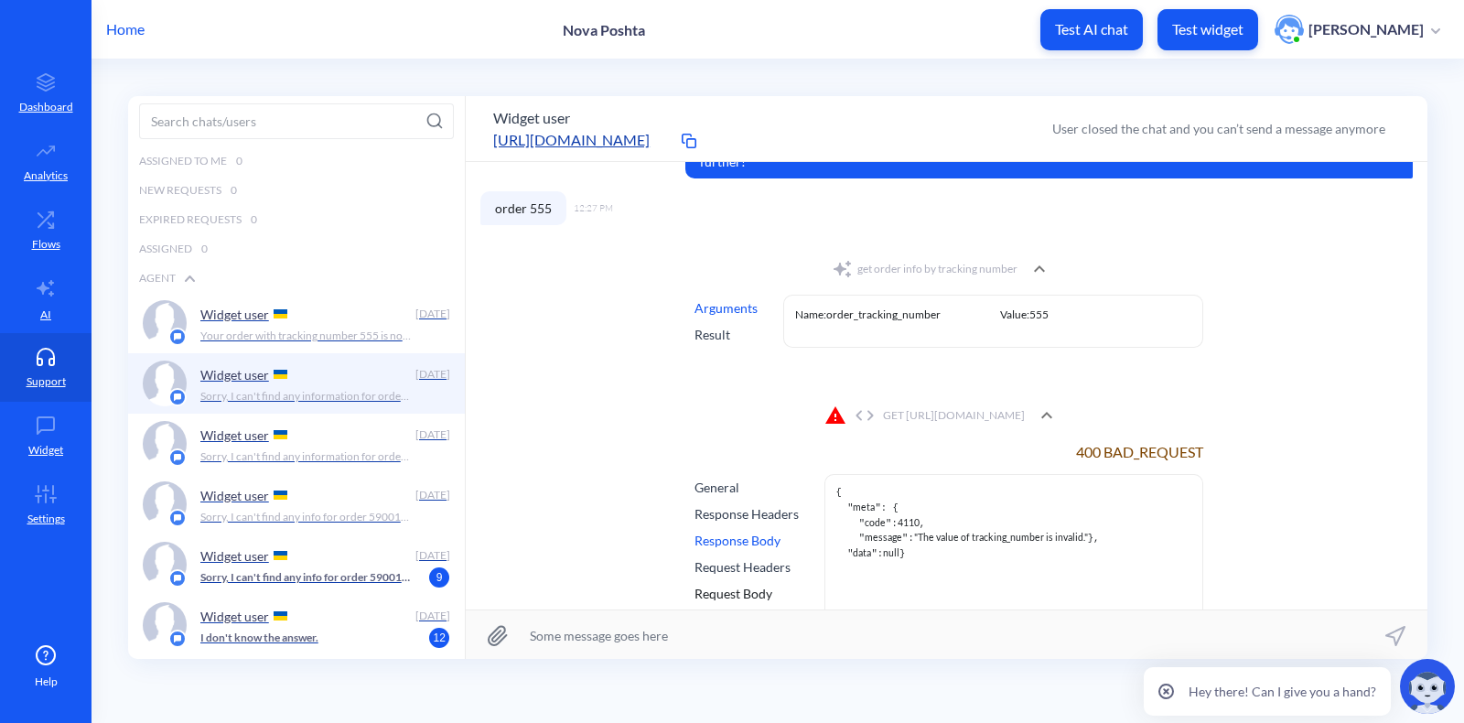
click at [695, 325] on div "Result" at bounding box center [726, 334] width 63 height 19
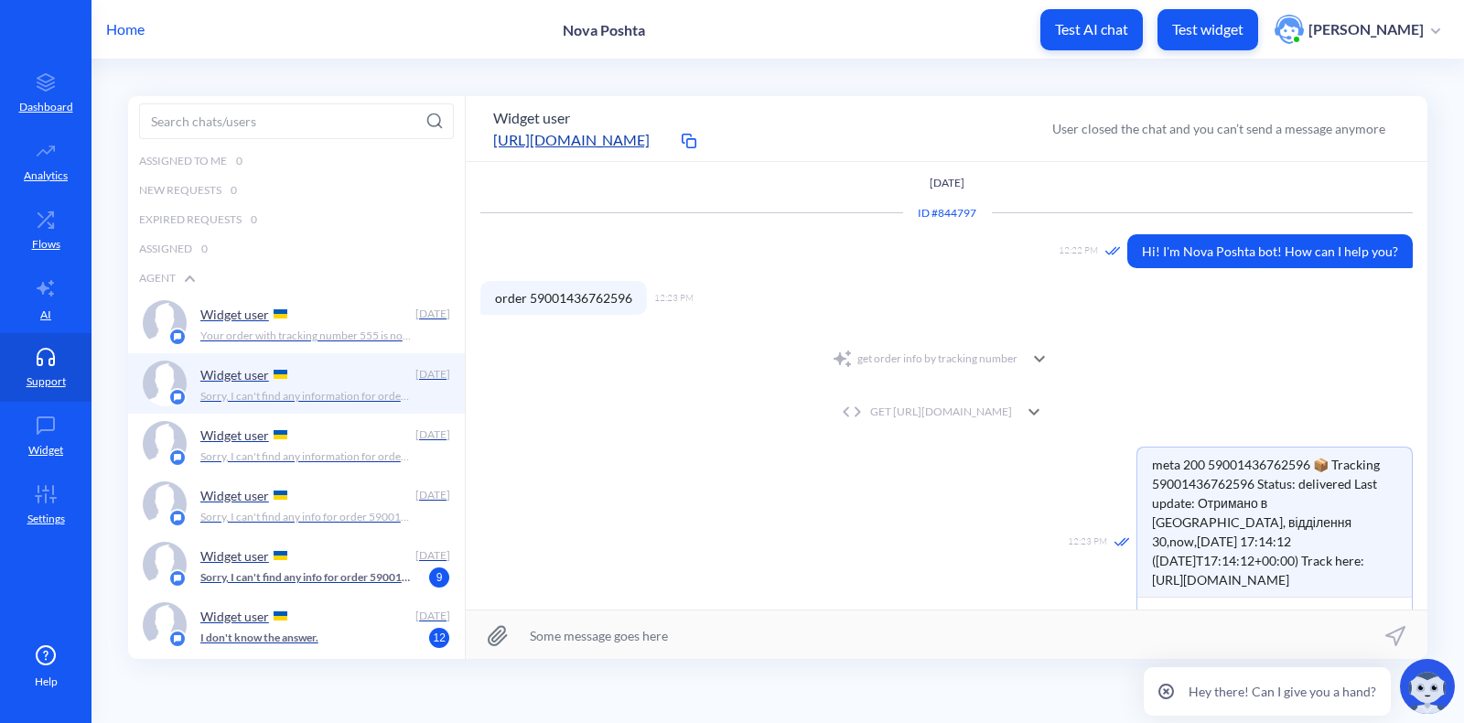
scroll to position [0, 0]
click at [906, 409] on div "GET https://novaposhta.wiremockapi.cloud/trackings/get?tracking_numbers=5900143…" at bounding box center [924, 413] width 175 height 16
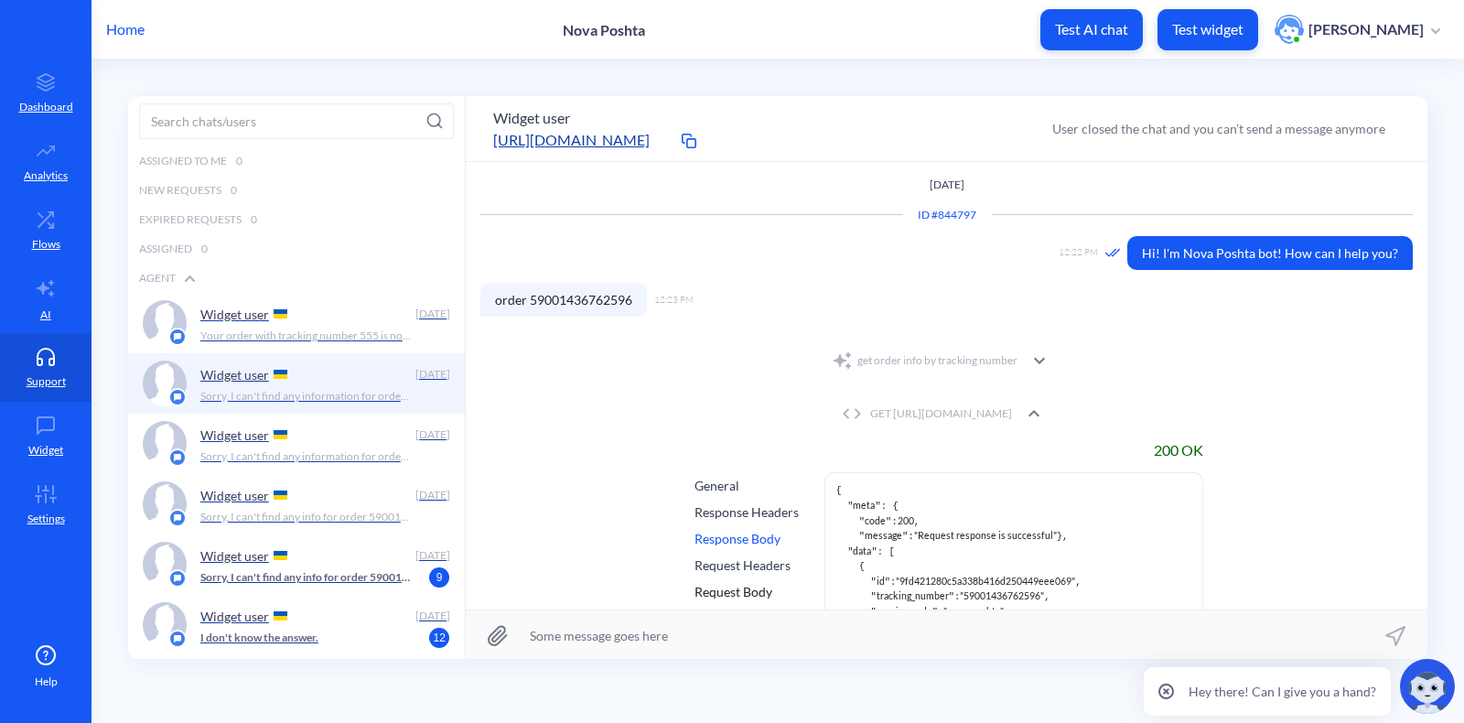
click at [906, 409] on div "GET https://novaposhta.wiremockapi.cloud/trackings/get?tracking_numbers=5900143…" at bounding box center [924, 413] width 175 height 16
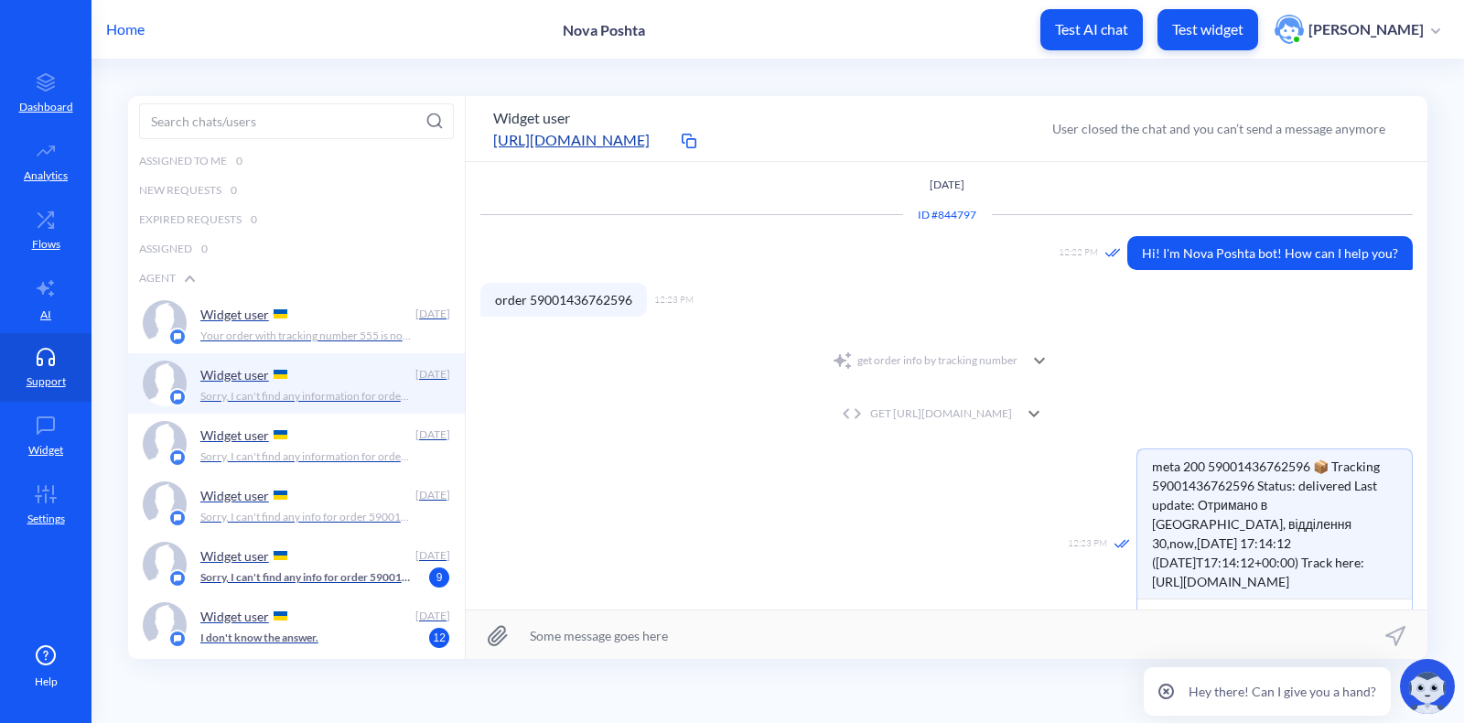
click at [977, 345] on div "get order info by tracking number" at bounding box center [946, 360] width 932 height 37
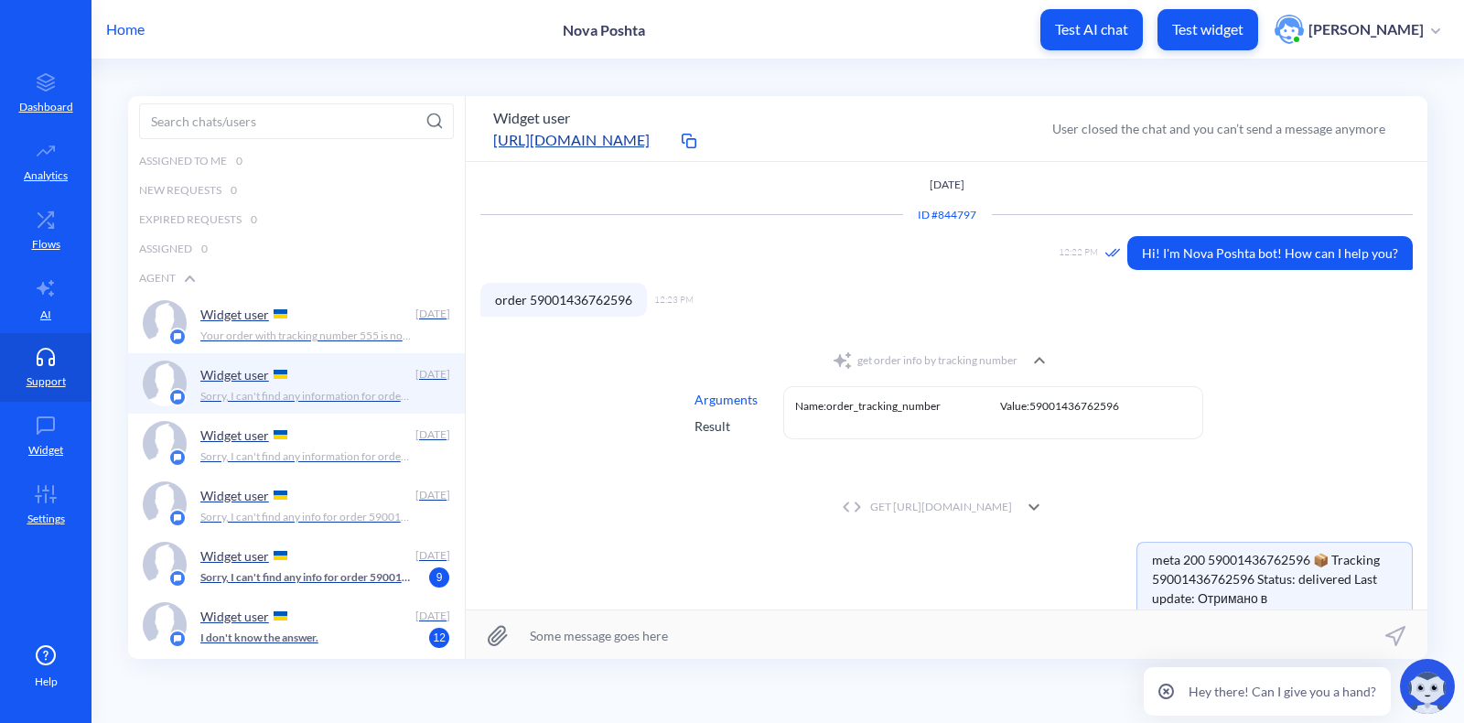
click at [702, 431] on div "Result" at bounding box center [726, 425] width 63 height 19
click at [728, 398] on div "Arguments" at bounding box center [726, 399] width 63 height 19
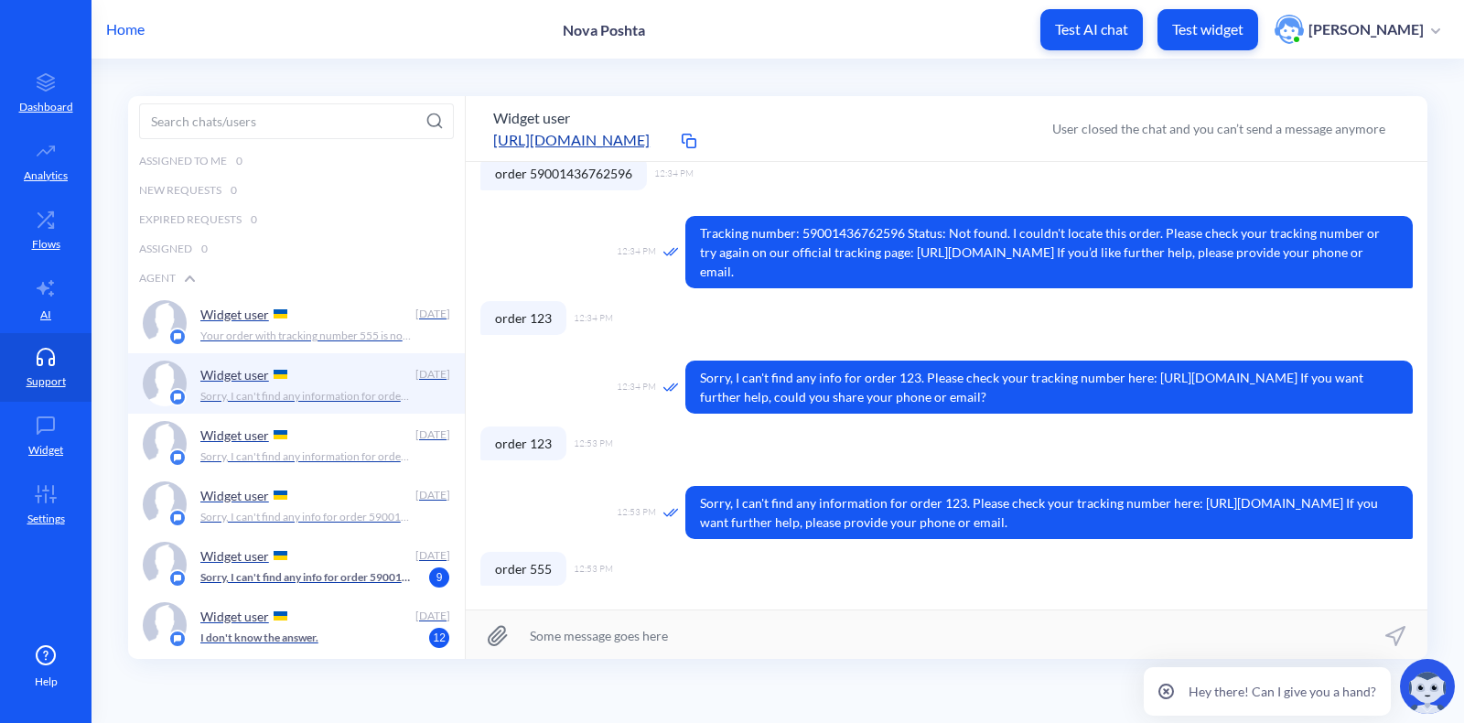
scroll to position [1506, 0]
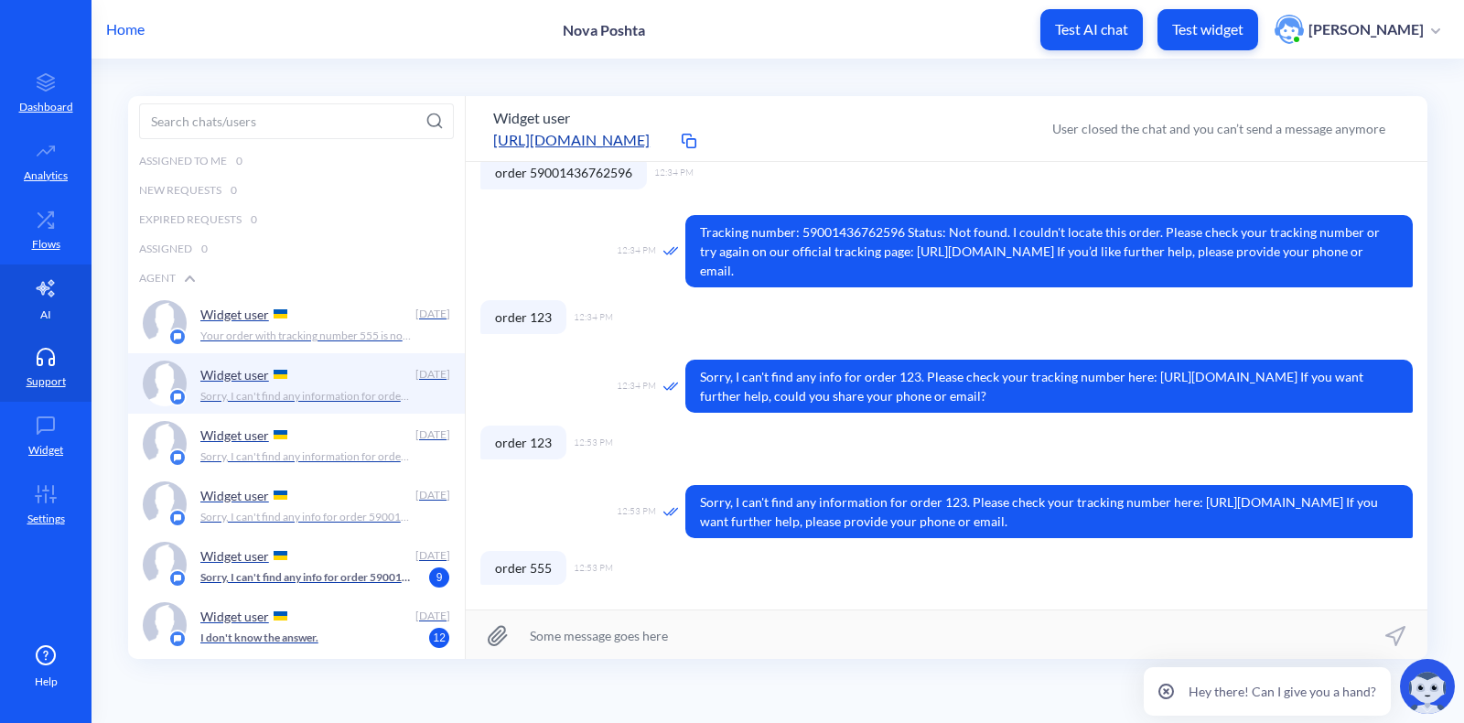
click at [27, 295] on link "AI" at bounding box center [46, 298] width 92 height 69
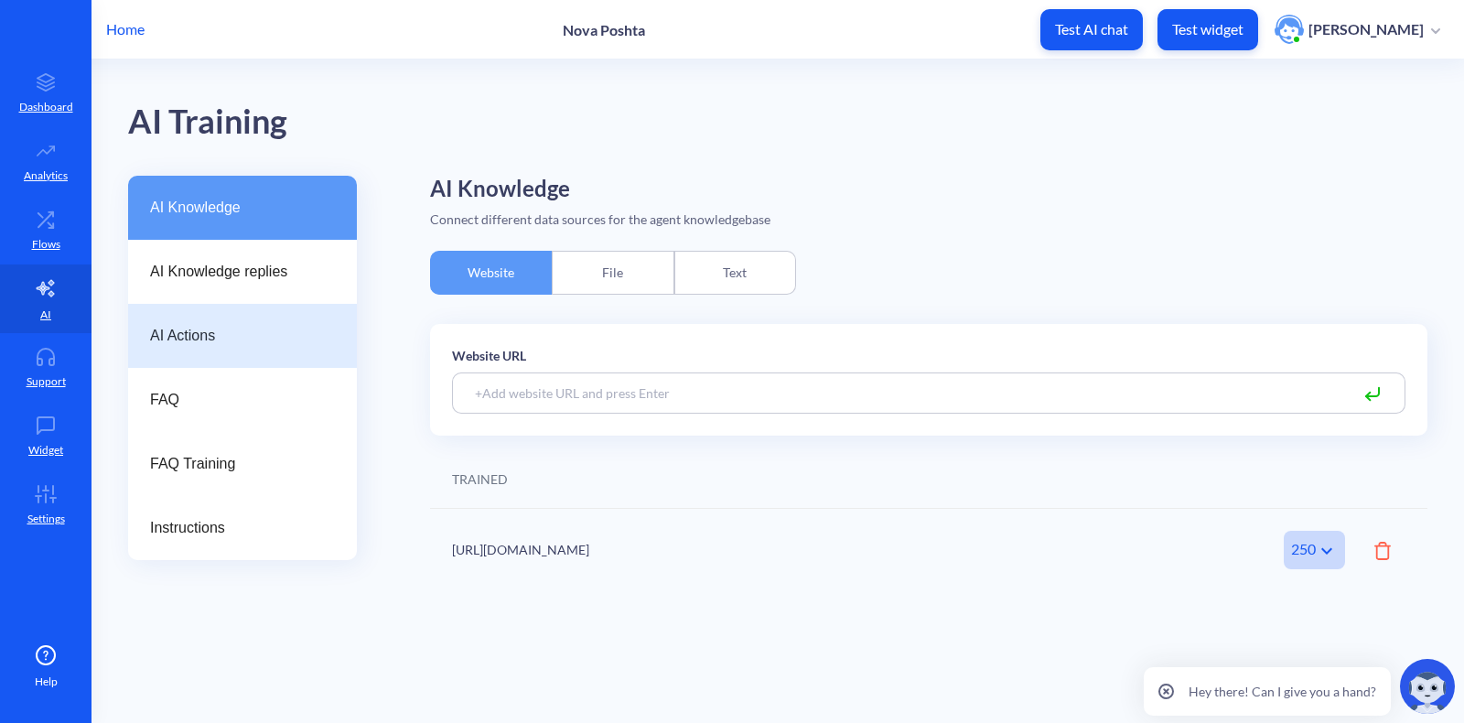
click at [267, 334] on span "AI Actions" at bounding box center [235, 336] width 170 height 22
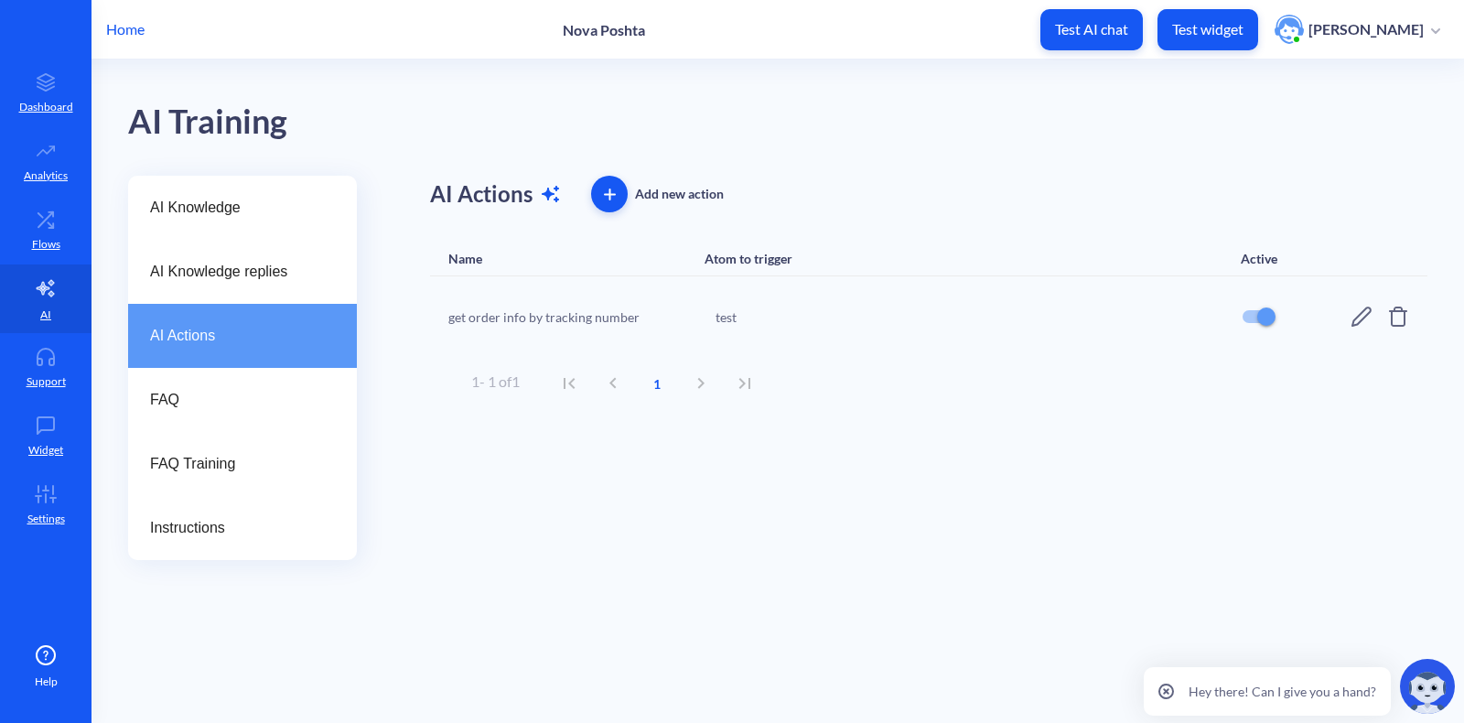
click at [1170, 320] on icon at bounding box center [1362, 317] width 20 height 20
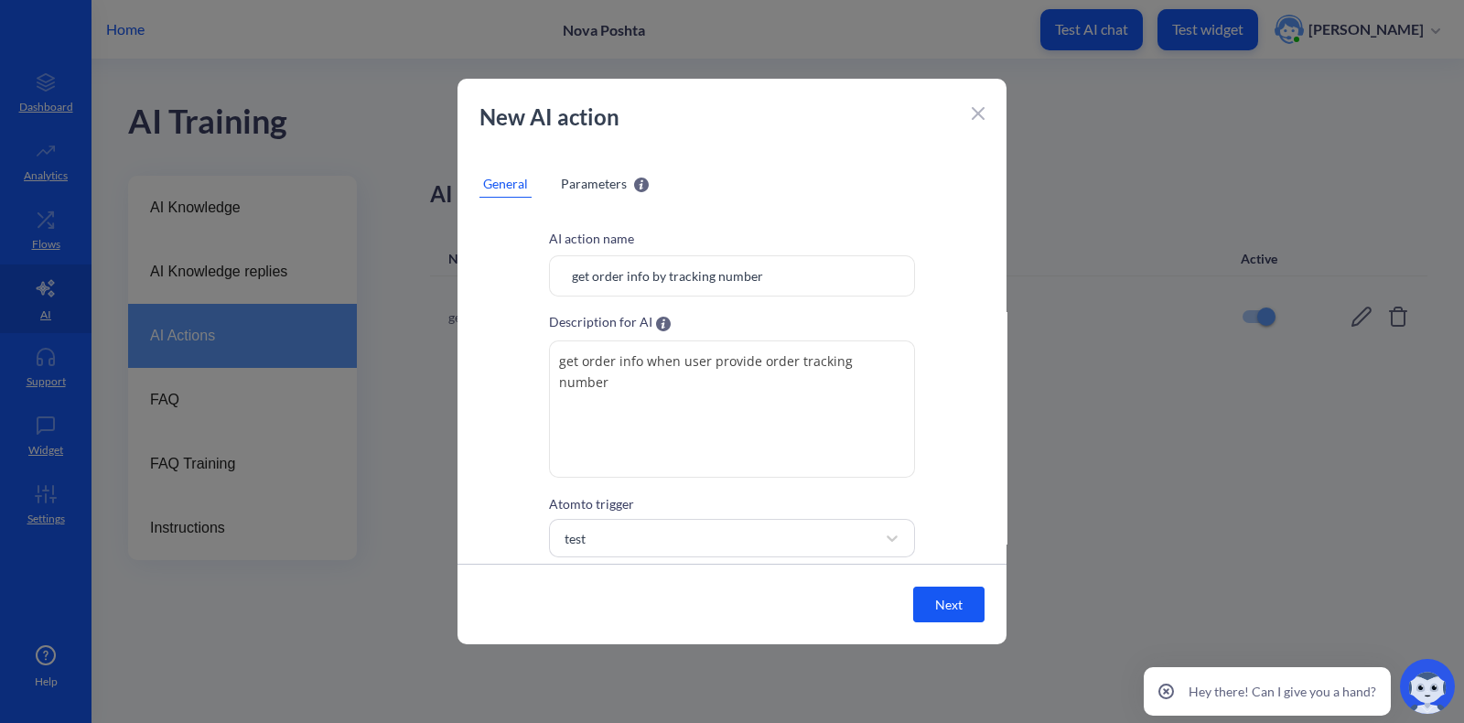
scroll to position [1, 0]
click at [616, 395] on textarea "get order info when user provide order tracking number" at bounding box center [732, 407] width 366 height 137
click at [726, 361] on textarea "You have to call this tool get order info when user provide order tracking numb…" at bounding box center [732, 407] width 366 height 137
drag, startPoint x: 796, startPoint y: 361, endPoint x: 712, endPoint y: 360, distance: 84.2
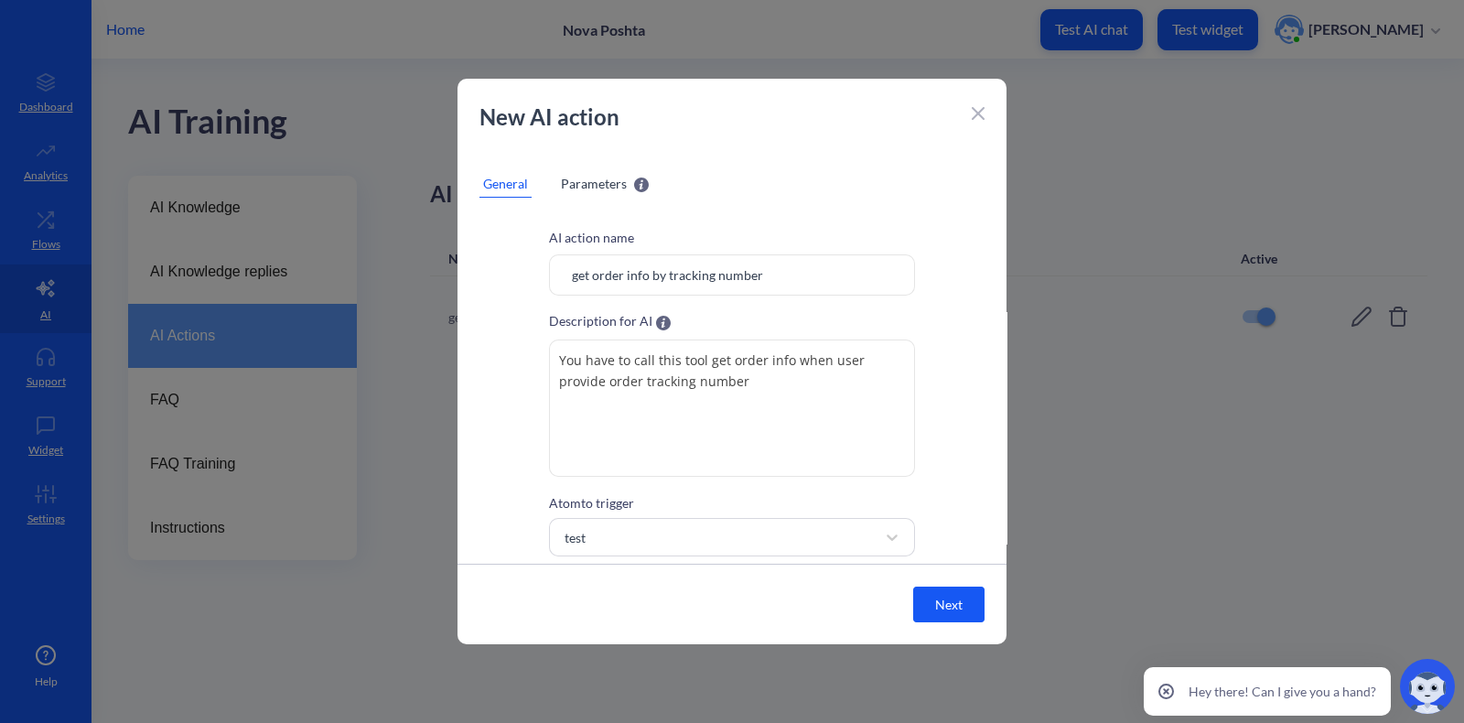
click at [712, 360] on textarea "You have to call this tool get order info when user provide order tracking numb…" at bounding box center [732, 407] width 366 height 137
click at [770, 361] on textarea "You have to call this tool when user provide order tracking number" at bounding box center [732, 407] width 366 height 137
click at [728, 435] on textarea "You have to call this tool when user asks to provide order tracking number" at bounding box center [732, 407] width 366 height 137
drag, startPoint x: 714, startPoint y: 383, endPoint x: 590, endPoint y: 382, distance: 123.5
click at [590, 382] on textarea "You have to call this tool when user asks to provide order tracking number" at bounding box center [732, 407] width 366 height 137
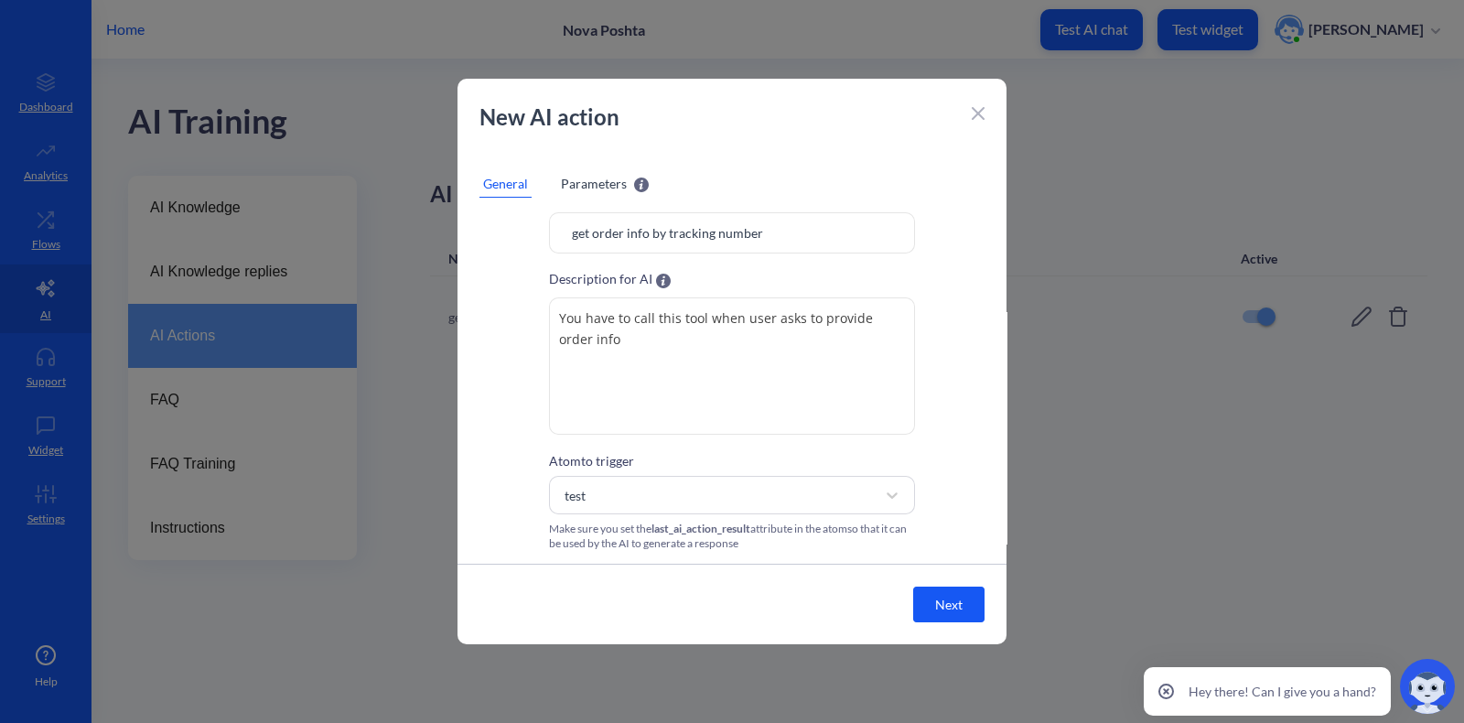
scroll to position [33, 0]
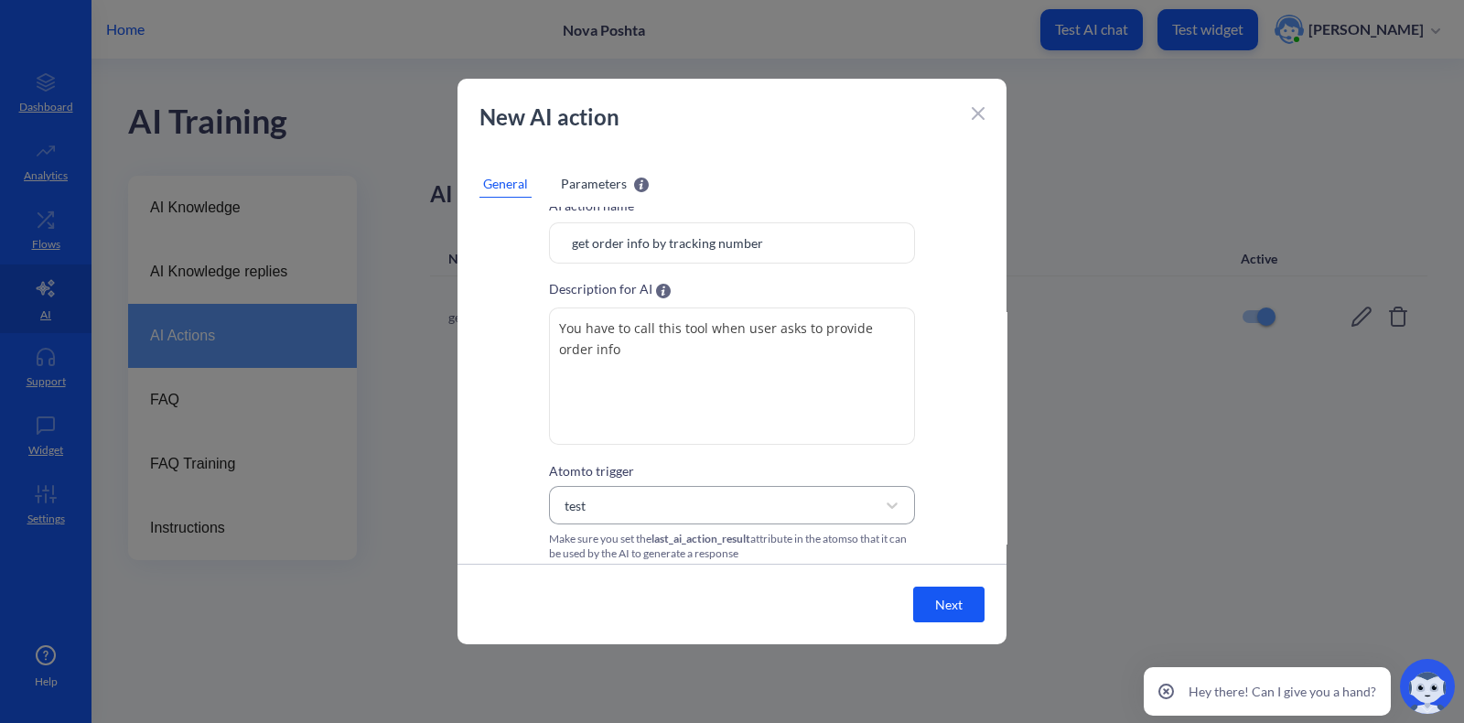
type textarea "You have to call this tool when user asks to provide order info"
click at [712, 501] on div "test" at bounding box center [715, 505] width 320 height 33
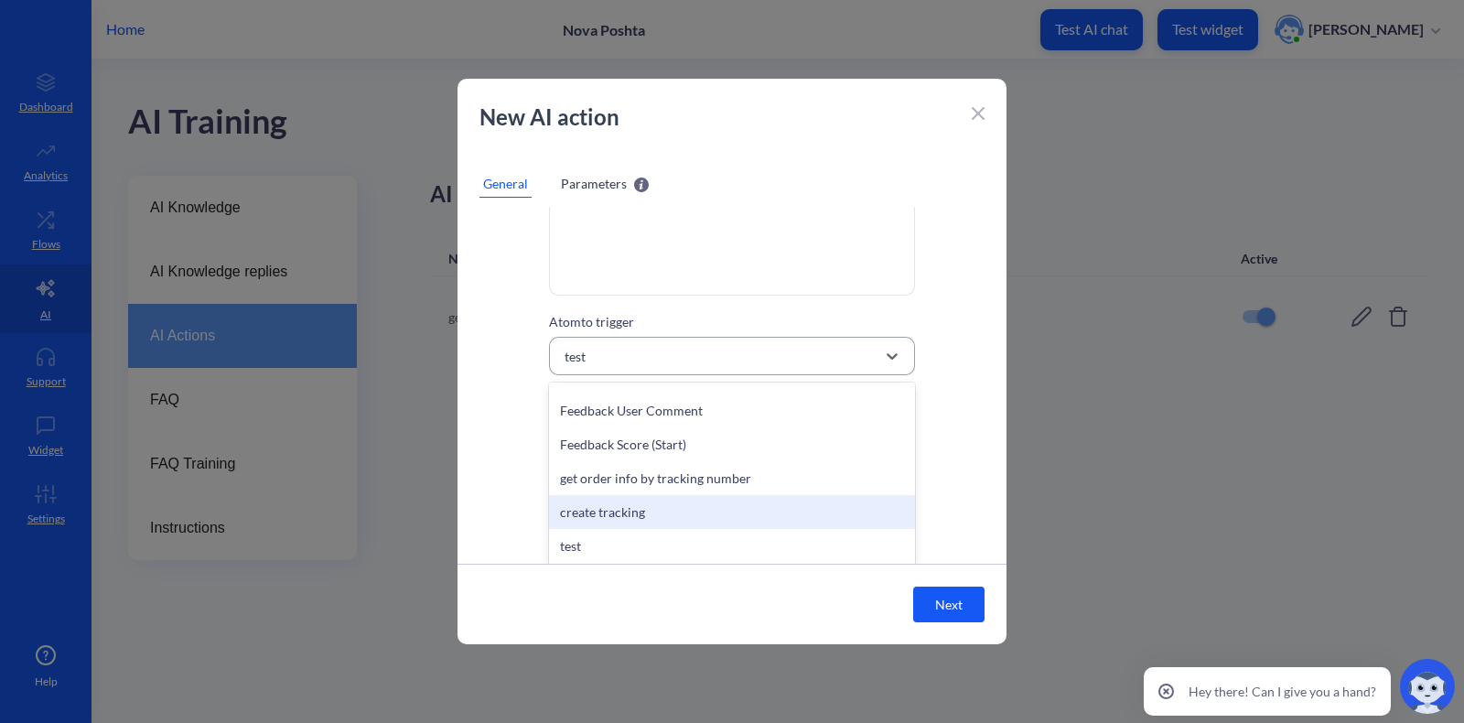
scroll to position [467, 0]
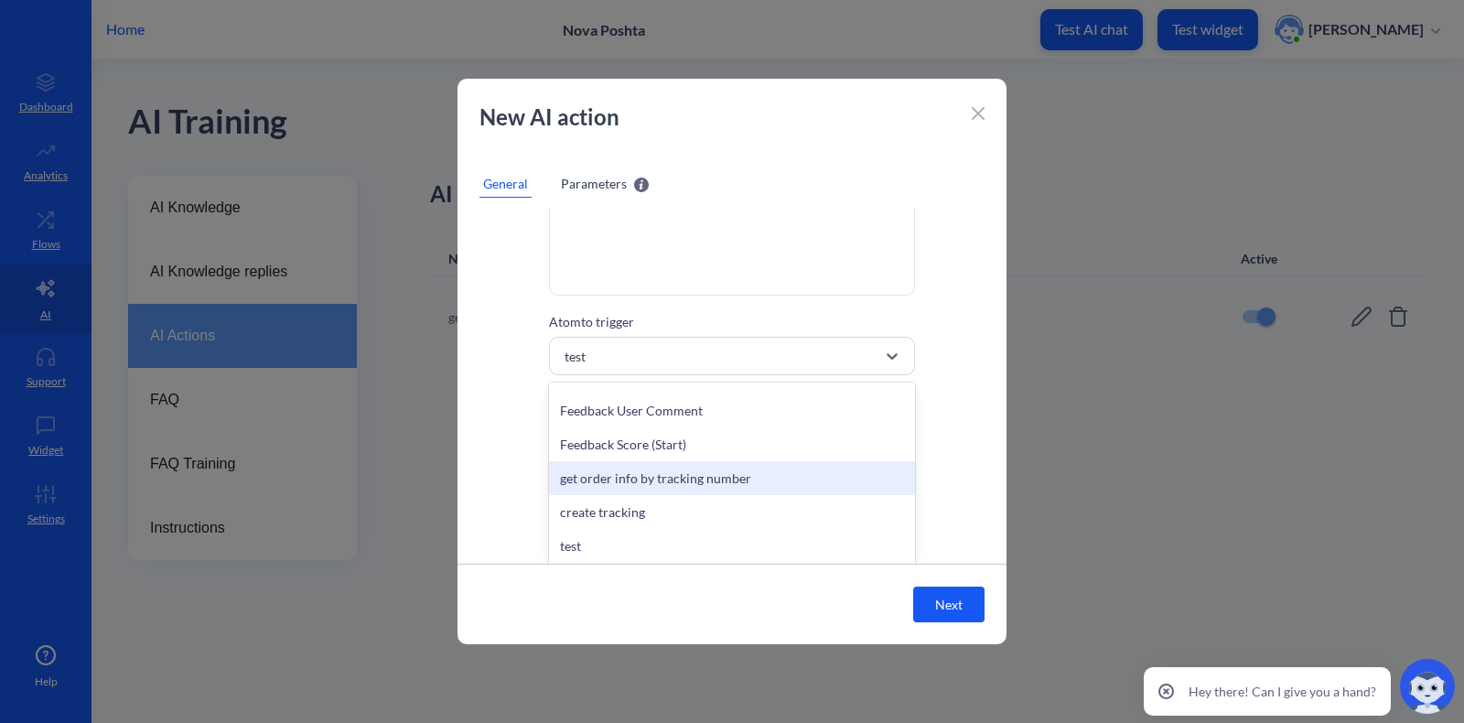
click at [645, 483] on div "get order info by tracking number" at bounding box center [732, 478] width 366 height 34
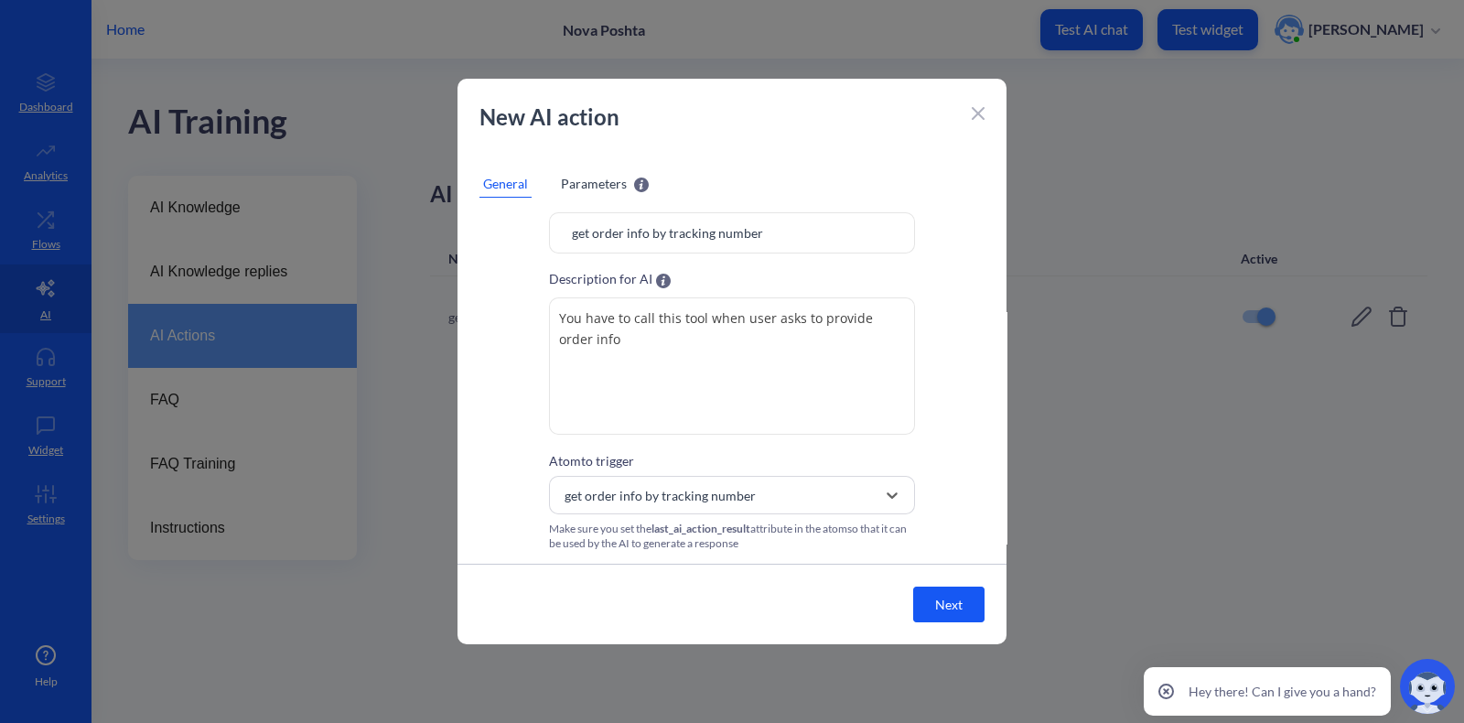
click at [952, 577] on button "Next" at bounding box center [948, 605] width 71 height 36
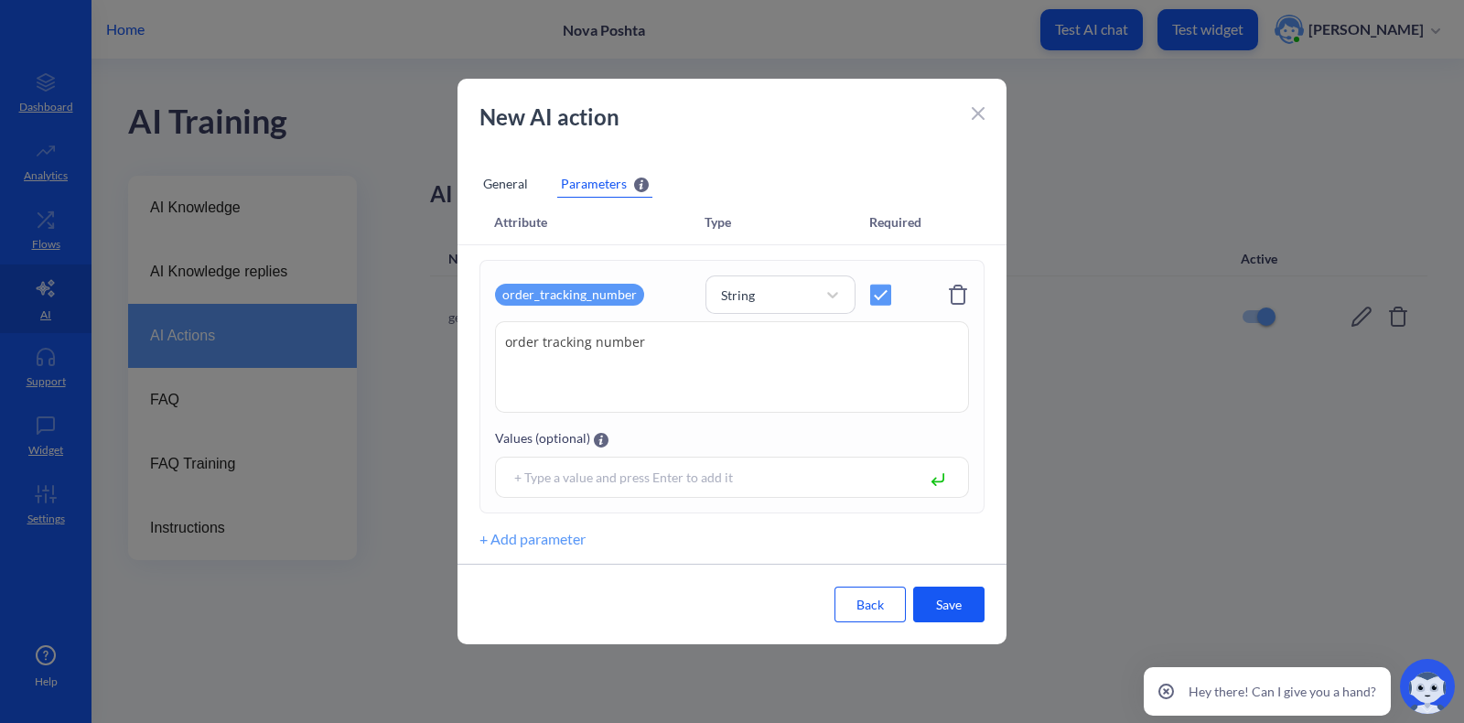
click at [954, 577] on button "Save" at bounding box center [948, 605] width 71 height 36
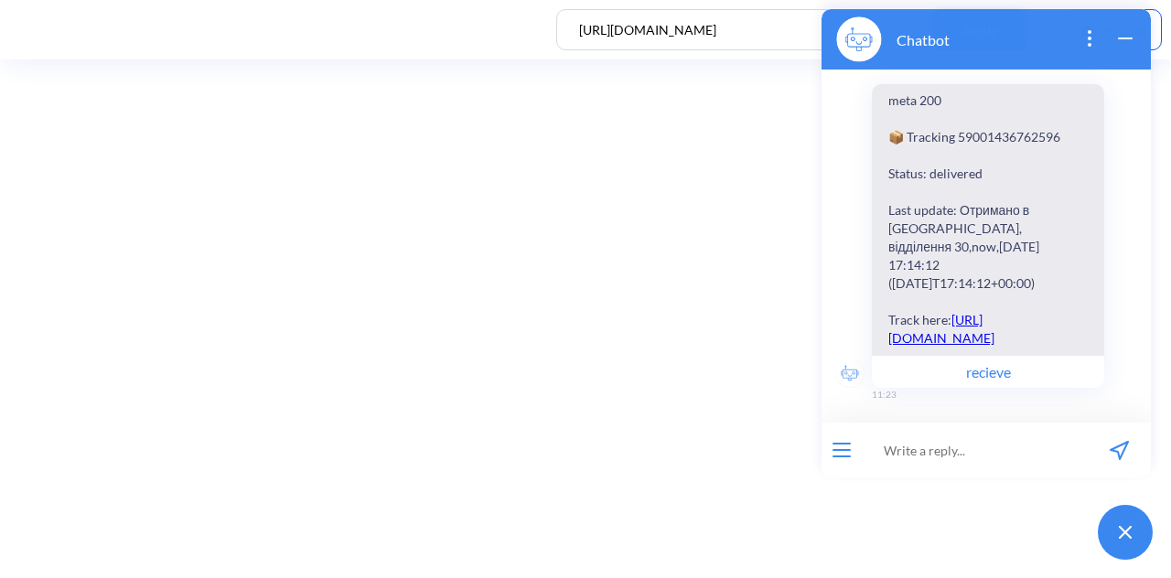
click at [917, 433] on input at bounding box center [975, 450] width 226 height 55
type input "щквук"
type input "order"
paste input "order 59001436762596"
type input "order 59001436762596"
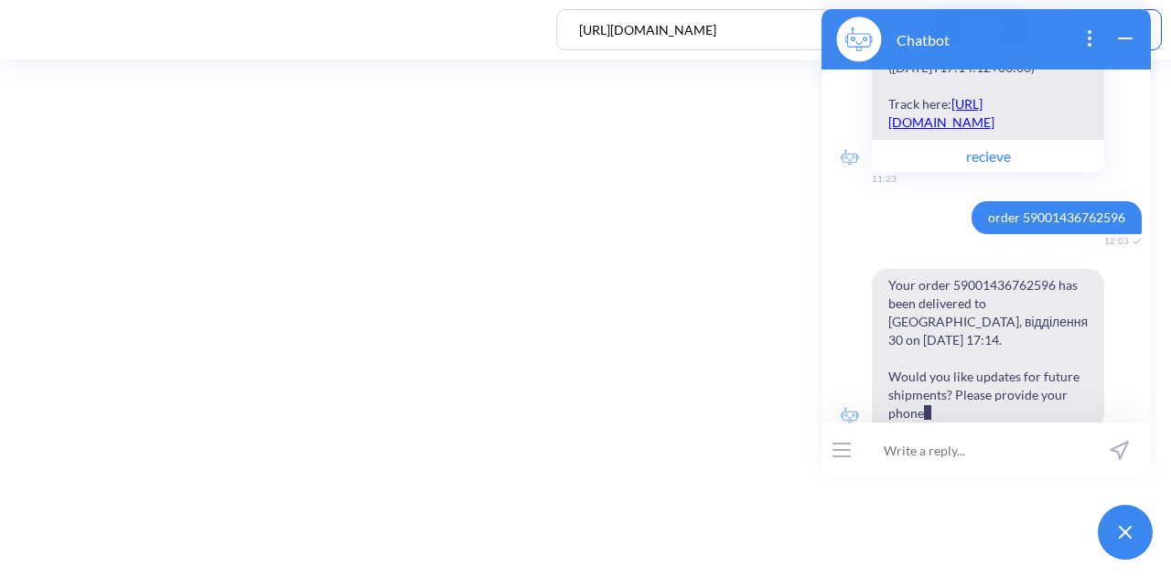
scroll to position [2251, 0]
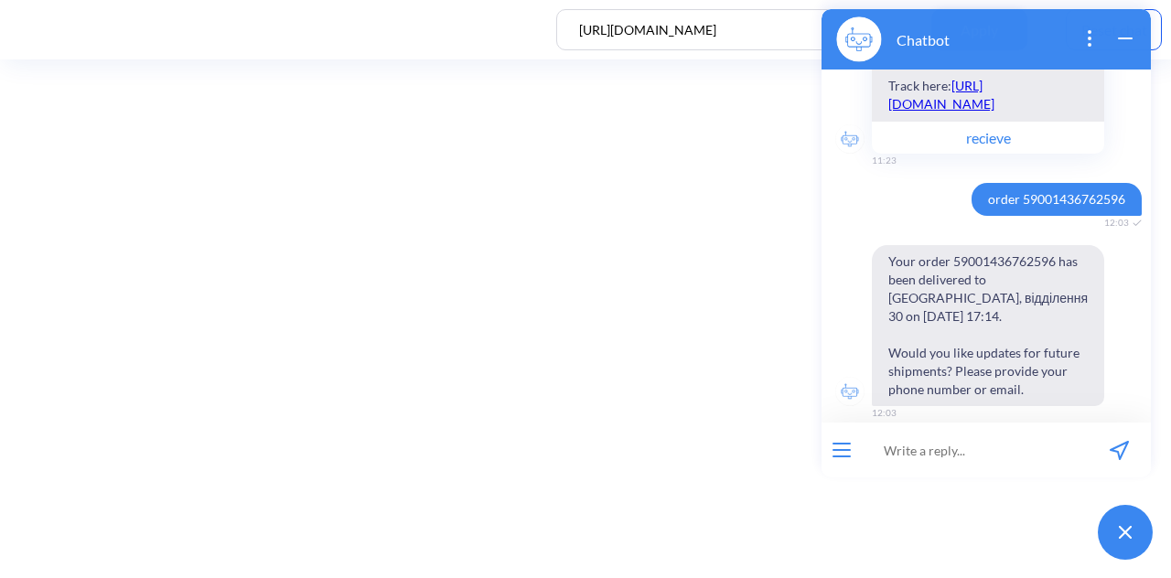
click at [966, 455] on input at bounding box center [975, 450] width 226 height 55
paste input "[CREDIT_CARD_NUMBER]"
type input "order [CREDIT_CARD_NUMBER]"
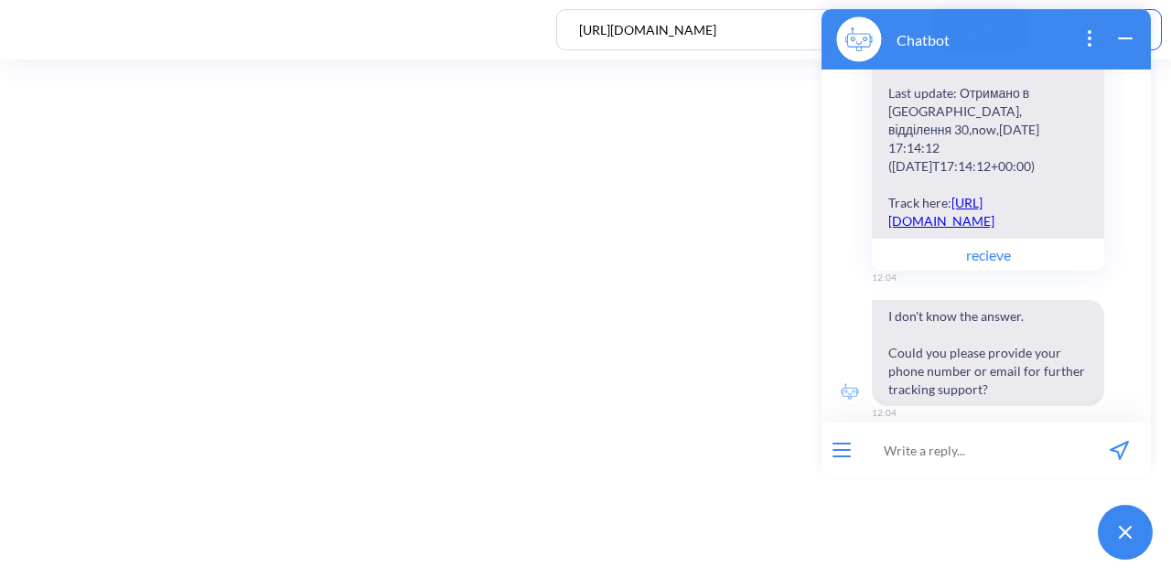
scroll to position [2518, 0]
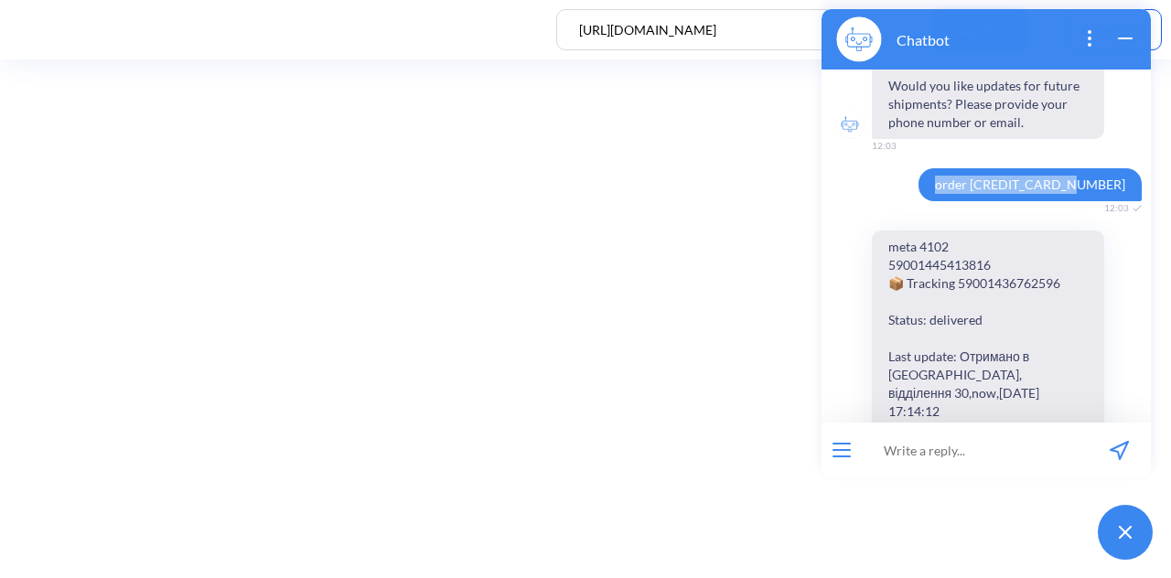
drag, startPoint x: 976, startPoint y: 168, endPoint x: 1123, endPoint y: 164, distance: 146.5
click at [1123, 168] on span "order [CREDIT_CARD_NUMBER]" at bounding box center [1030, 184] width 223 height 33
copy span "order [CREDIT_CARD_NUMBER]"
paste input "[CREDIT_CARD_NUMBER]"
type input "[CREDIT_CARD_NUMBER]"
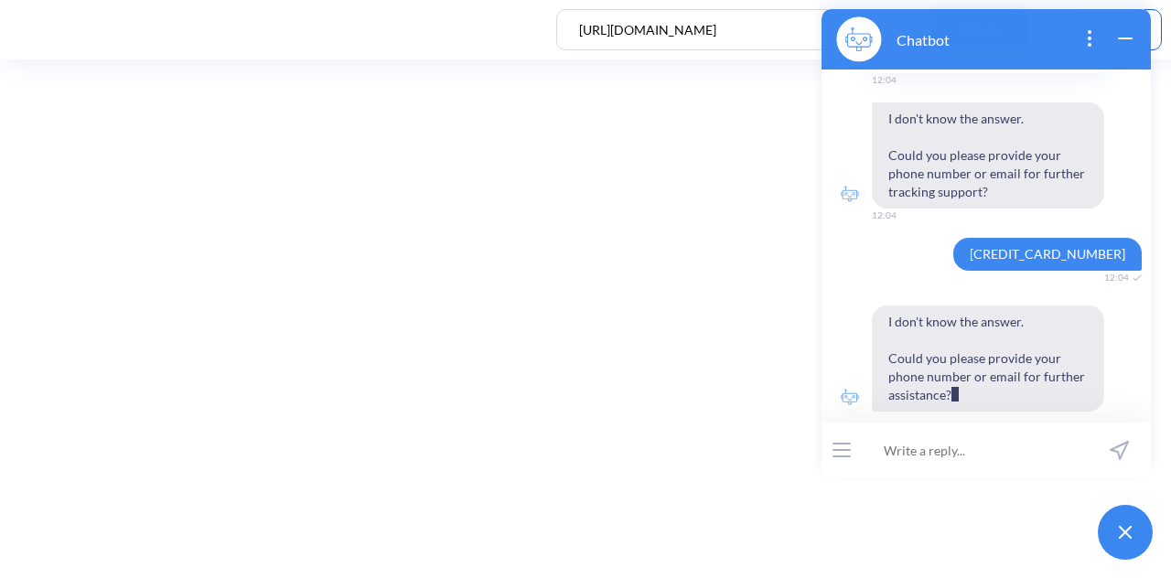
scroll to position [2979, 0]
paste input "[CREDIT_CARD_NUMBER]"
type input "order [CREDIT_CARD_NUMBER]"
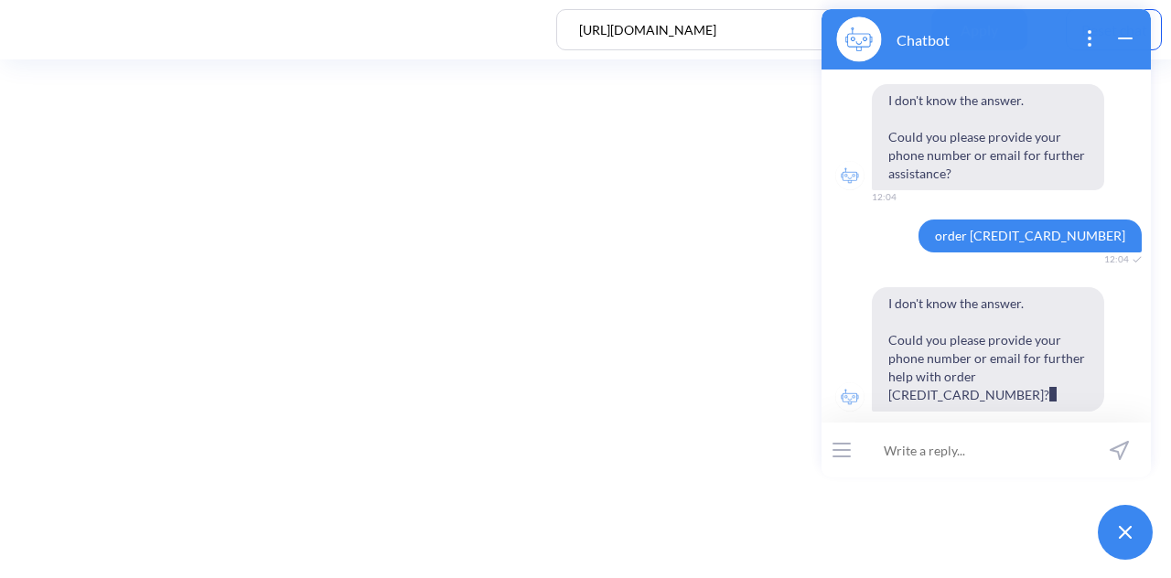
scroll to position [3177, 0]
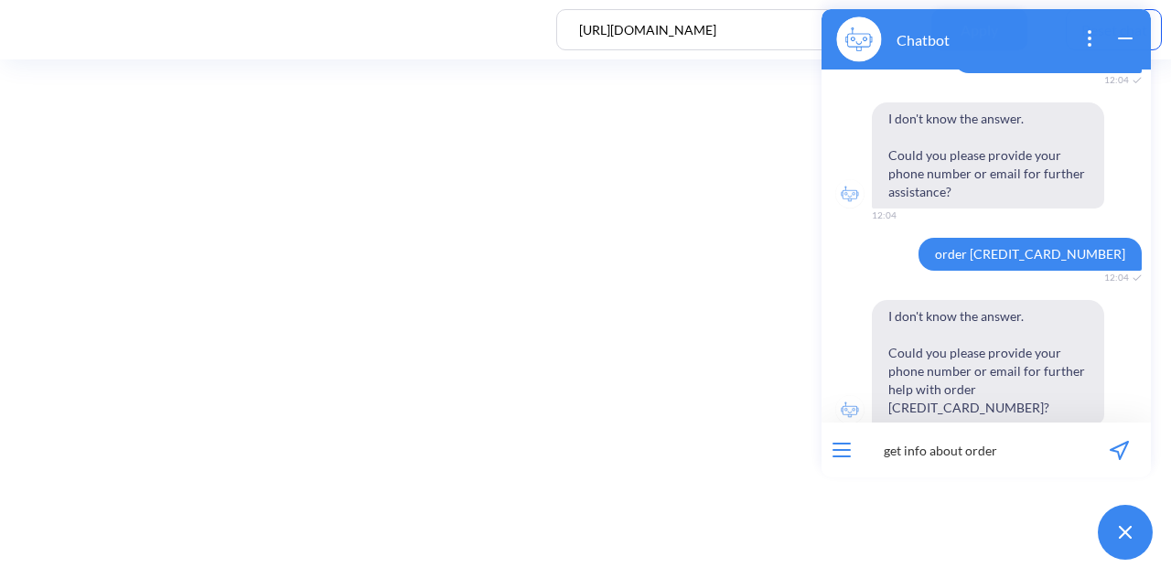
paste input "[CREDIT_CARD_NUMBER]"
type input "get info about order [CREDIT_CARD_NUMBER]"
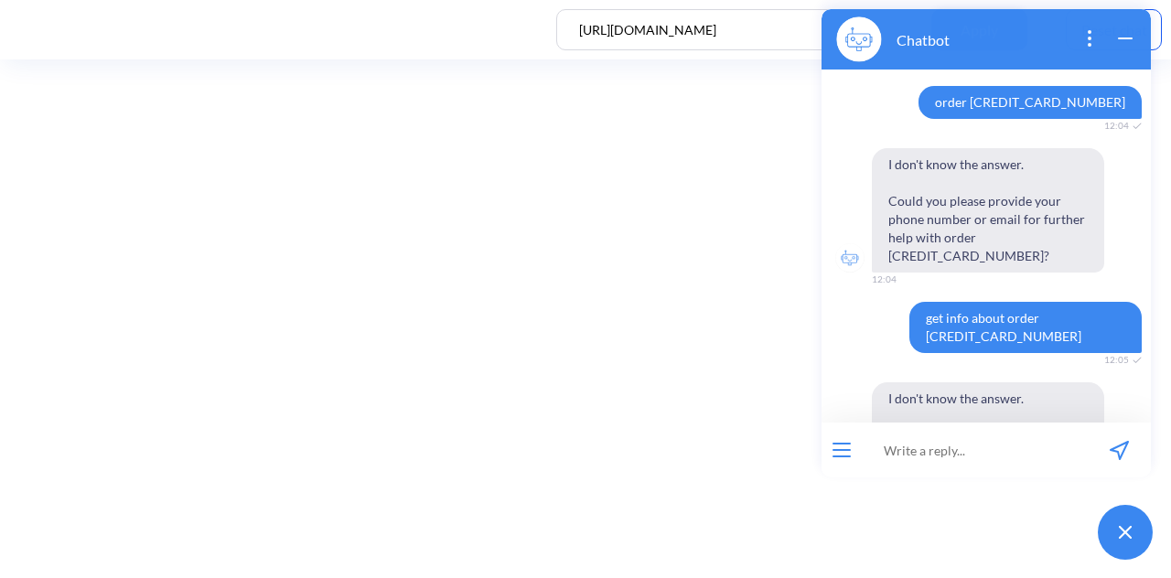
scroll to position [3330, 0]
click at [1129, 40] on icon "wrap widget" at bounding box center [1126, 38] width 22 height 22
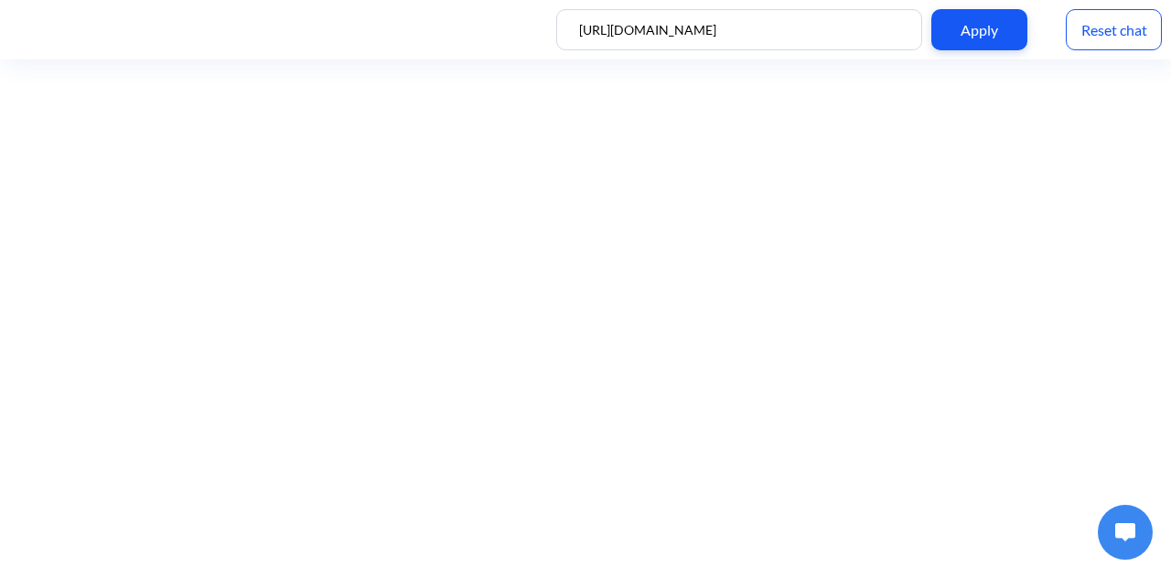
click at [1130, 39] on div "Reset chat" at bounding box center [1114, 29] width 96 height 41
click at [1127, 526] on img at bounding box center [1125, 532] width 20 height 18
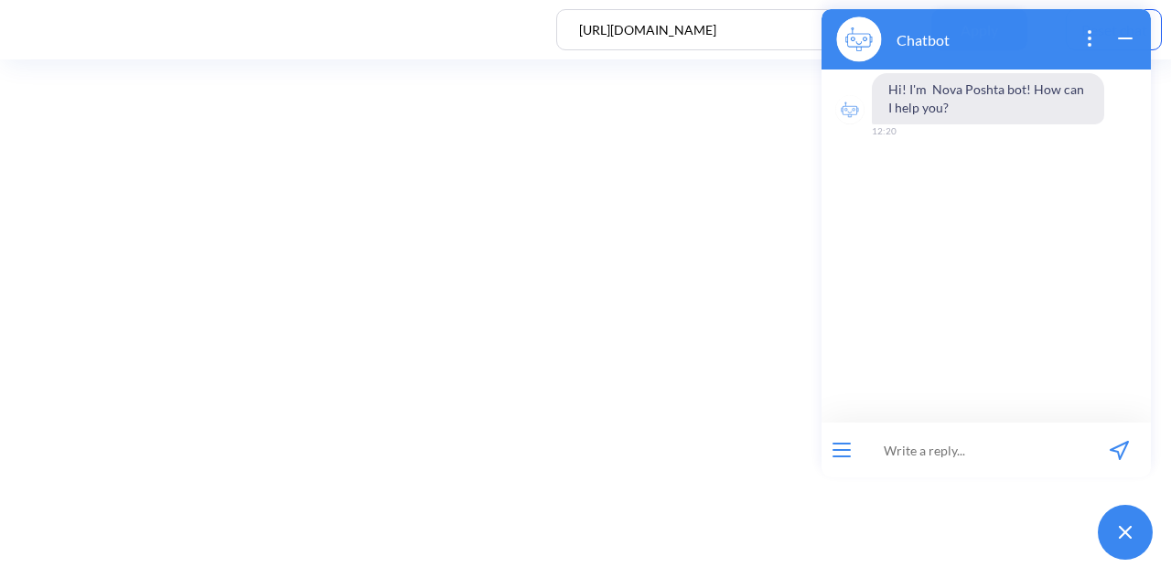
click at [1023, 451] on input at bounding box center [975, 450] width 226 height 55
paste input "order 59001436762596"
type input "order 59001436762596"
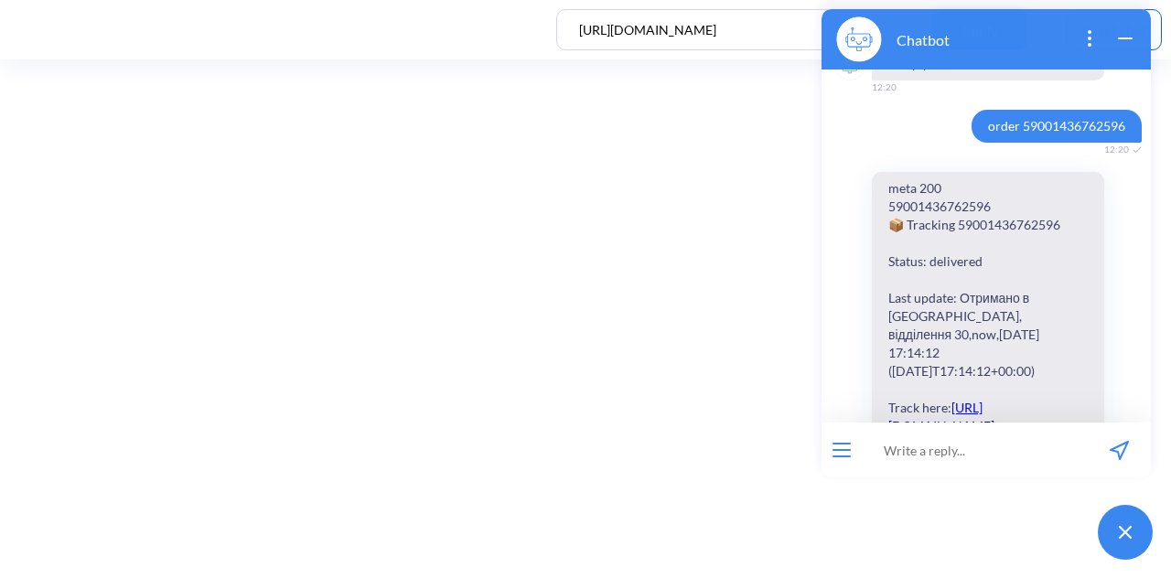
scroll to position [43, 0]
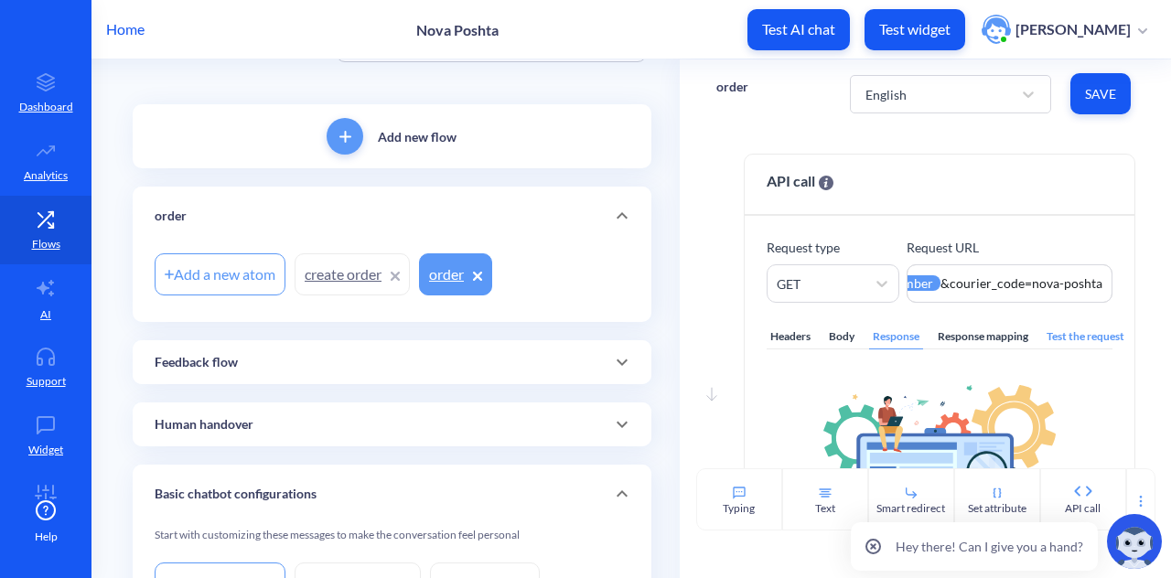
scroll to position [75, 0]
click at [362, 263] on link "create order" at bounding box center [352, 275] width 115 height 42
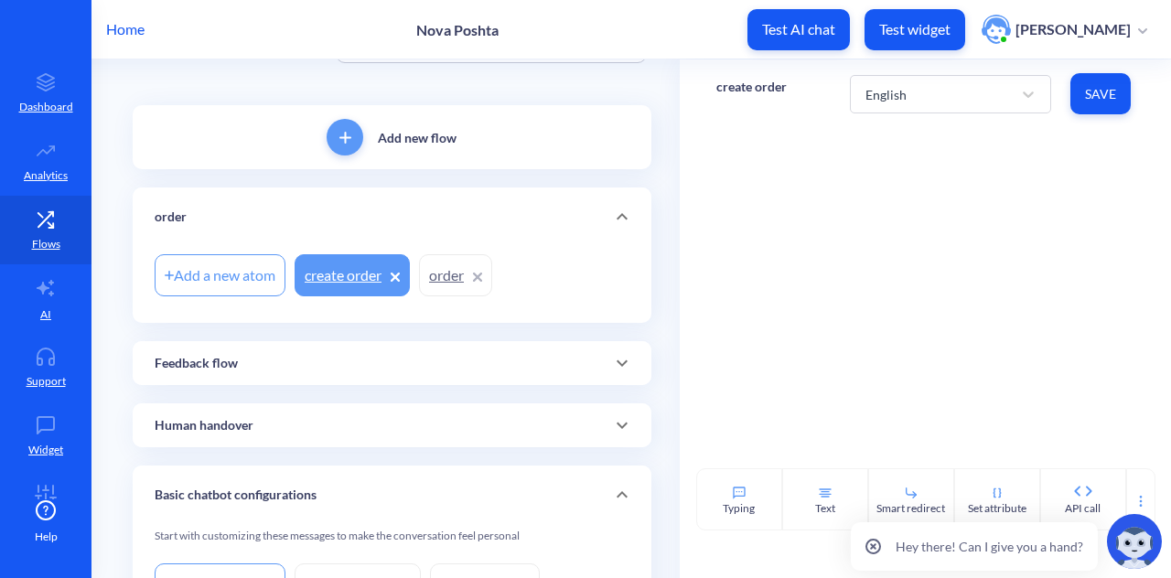
click at [400, 281] on div at bounding box center [395, 275] width 9 height 22
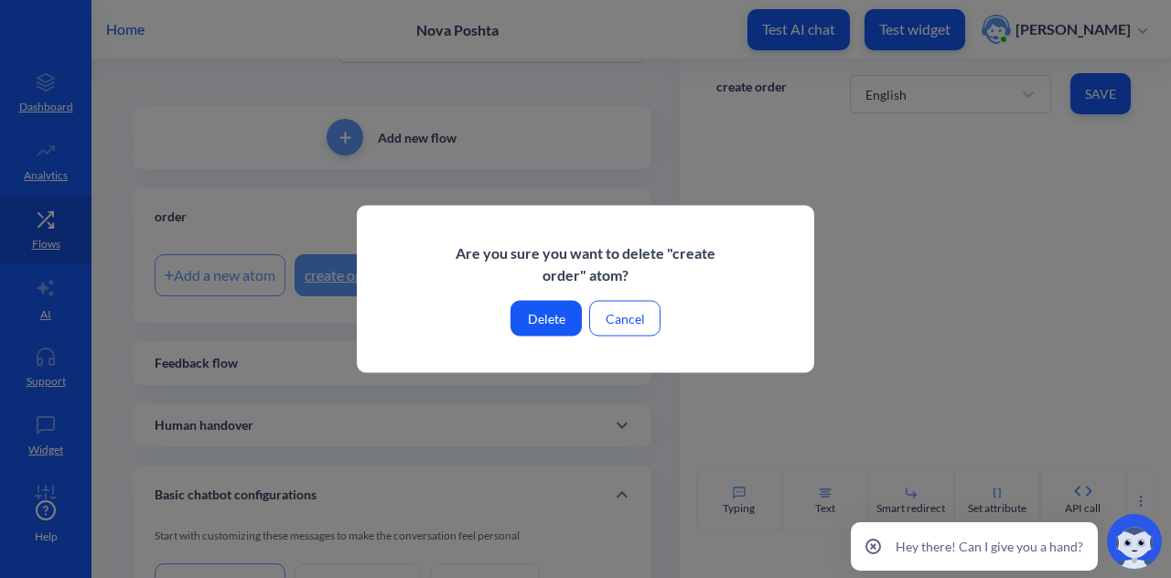
click at [548, 328] on button "Delete" at bounding box center [546, 319] width 71 height 36
click at [546, 321] on button "Delete" at bounding box center [546, 319] width 71 height 36
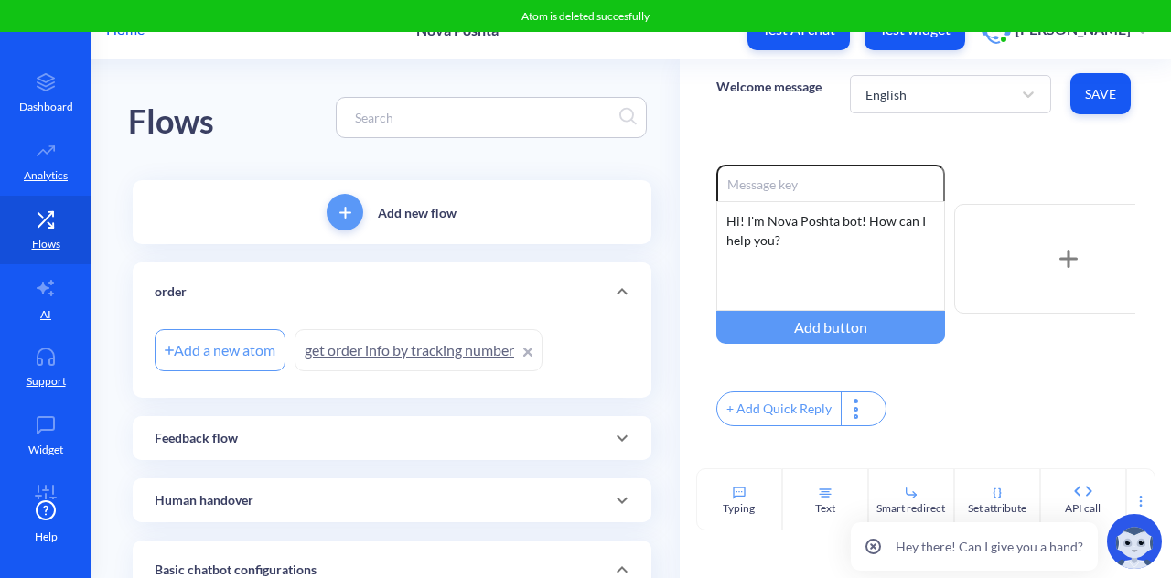
scroll to position [4, 0]
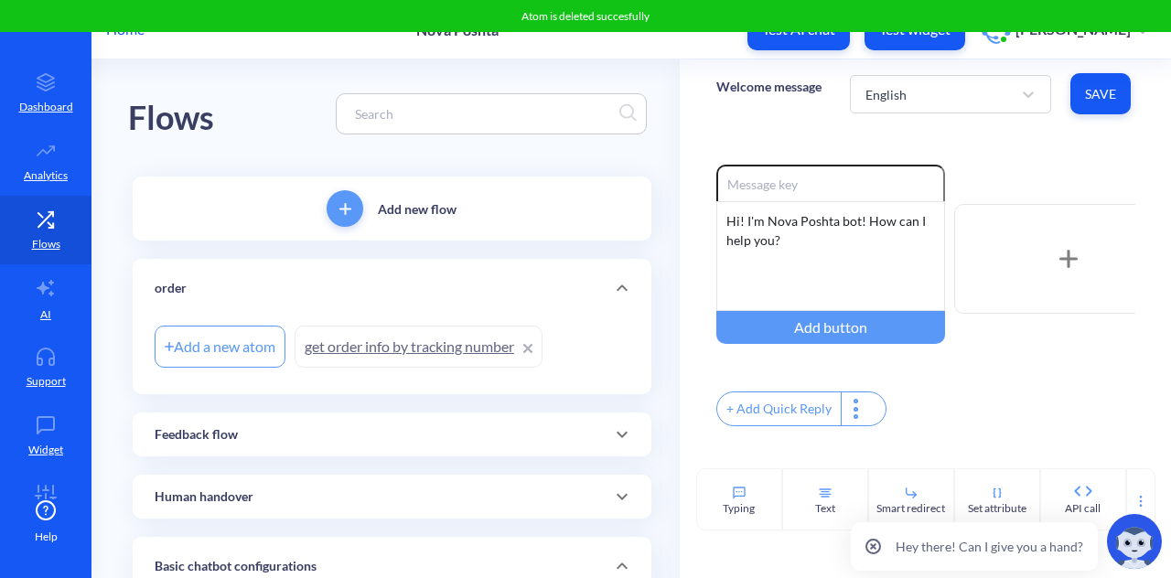
click at [465, 336] on link "get order info by tracking number" at bounding box center [419, 347] width 248 height 42
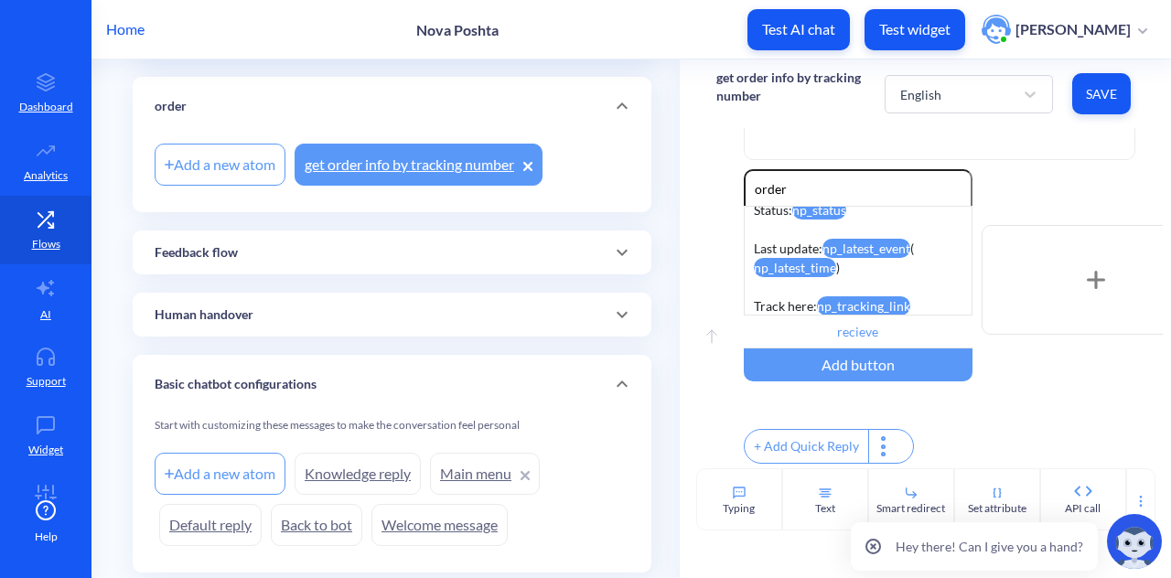
scroll to position [219, 0]
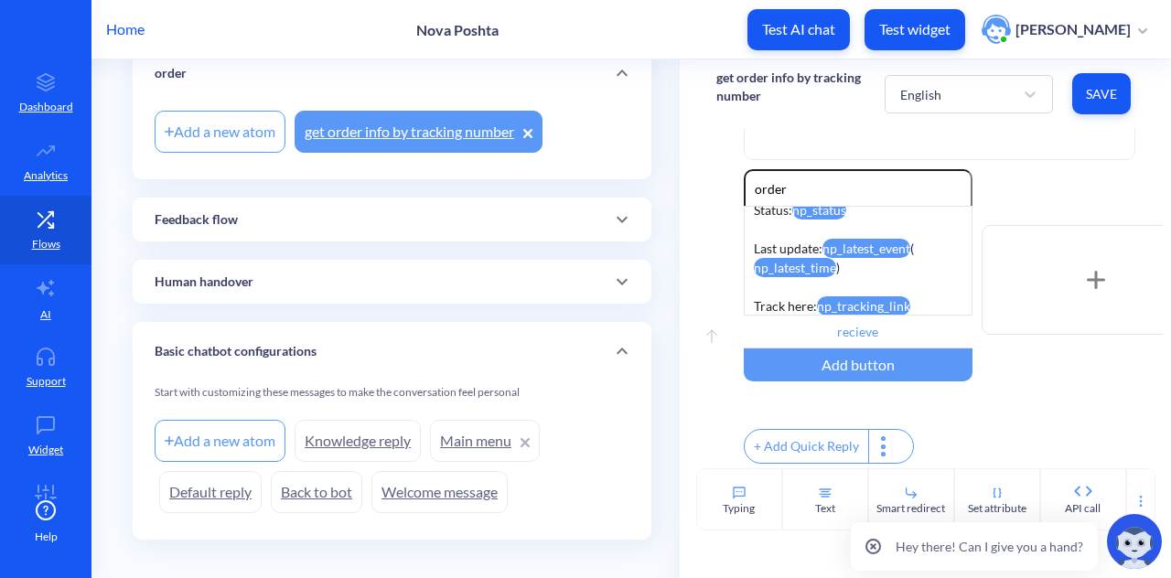
click at [496, 285] on div "Human handover" at bounding box center [392, 282] width 475 height 19
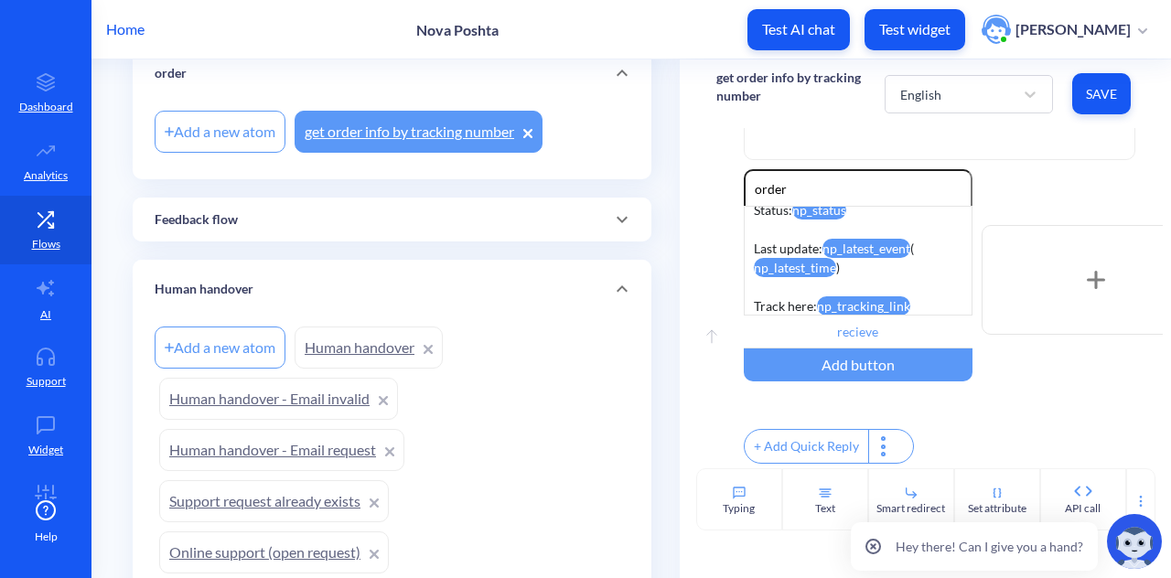
click at [496, 285] on div "Human handover" at bounding box center [392, 289] width 475 height 19
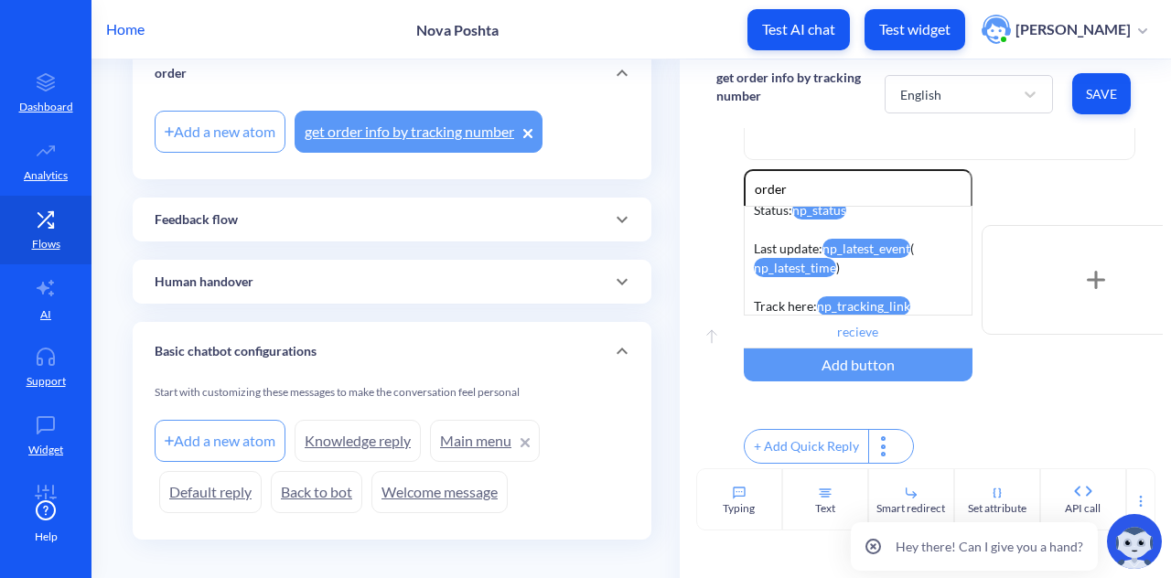
click at [505, 210] on div "Feedback flow" at bounding box center [392, 219] width 475 height 19
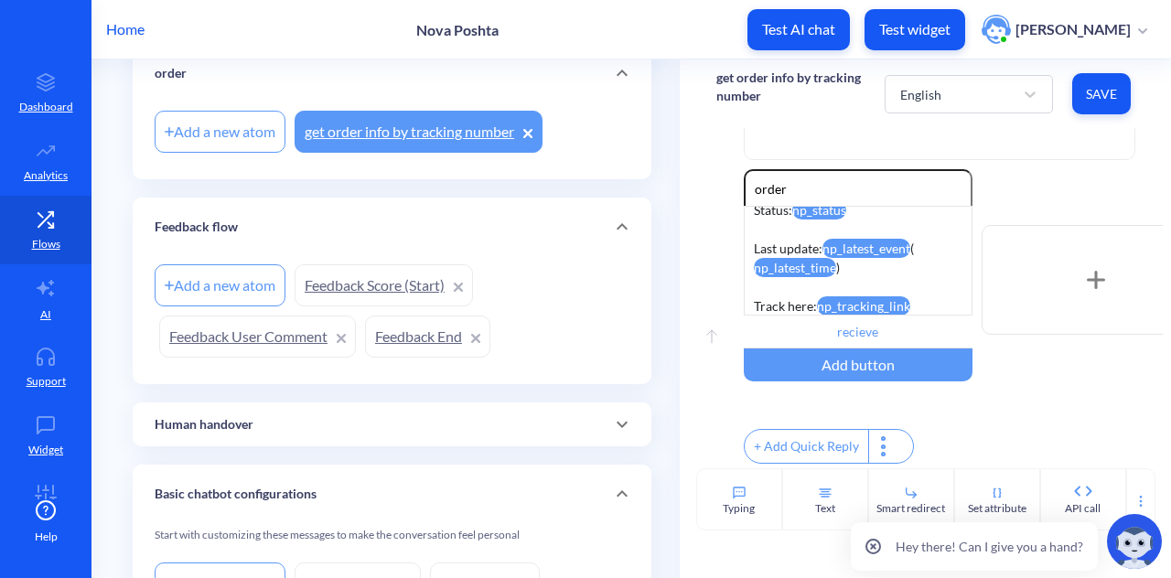
click at [505, 210] on div "Feedback flow" at bounding box center [392, 227] width 519 height 59
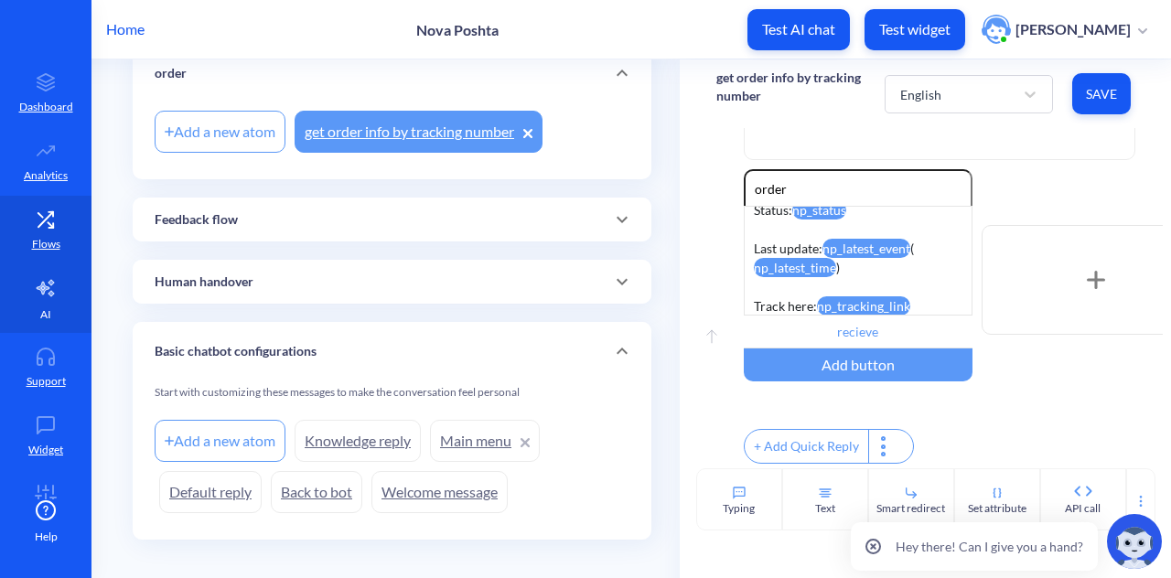
click at [59, 299] on link "AI" at bounding box center [46, 298] width 92 height 69
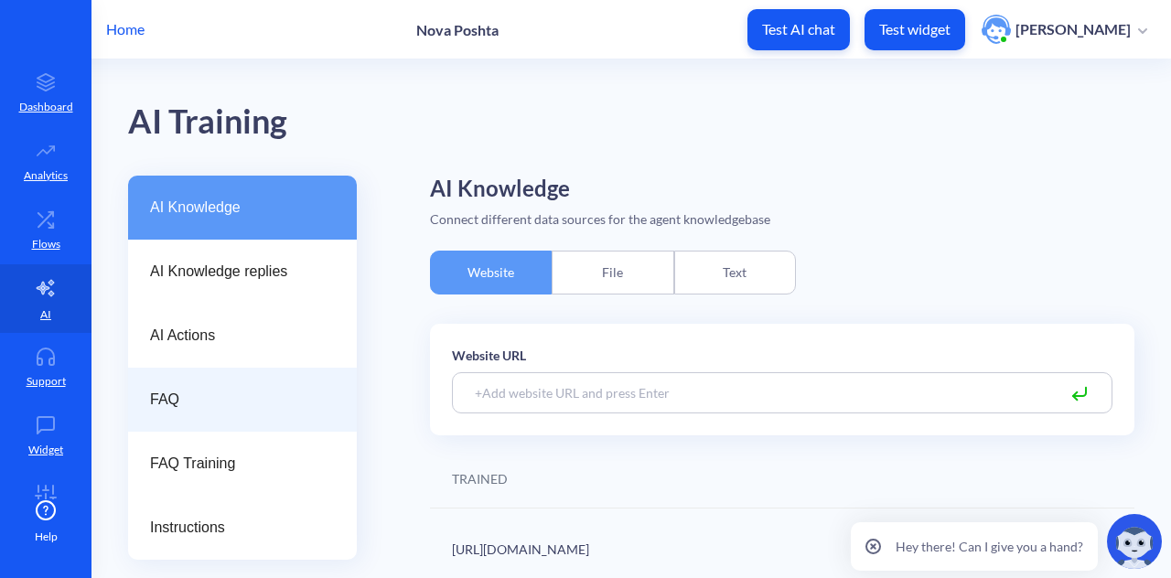
scroll to position [12, 0]
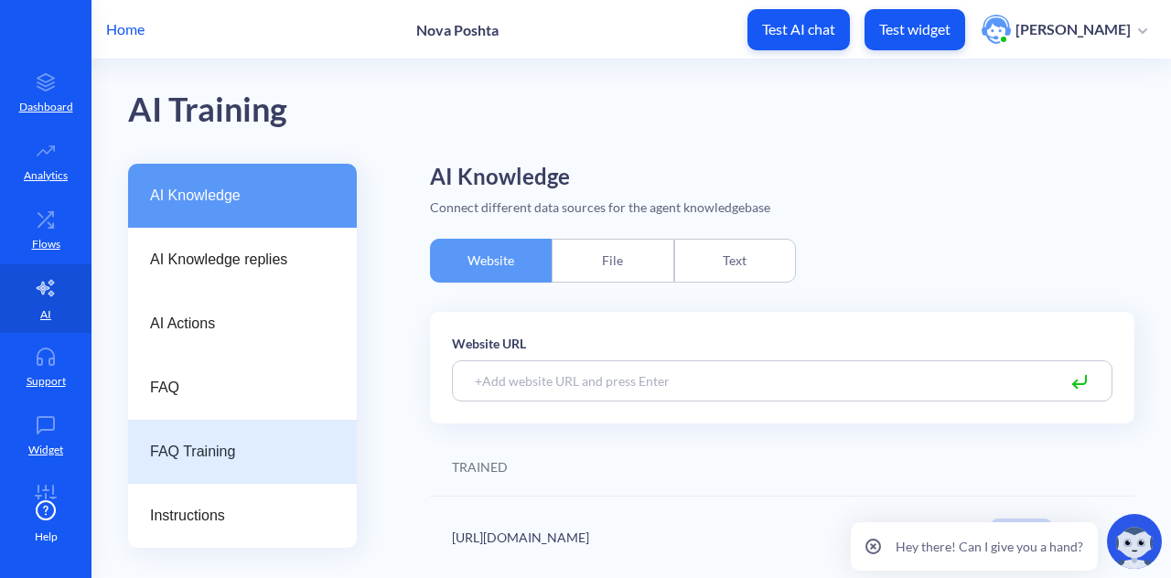
click at [210, 451] on span "FAQ Training" at bounding box center [235, 452] width 170 height 22
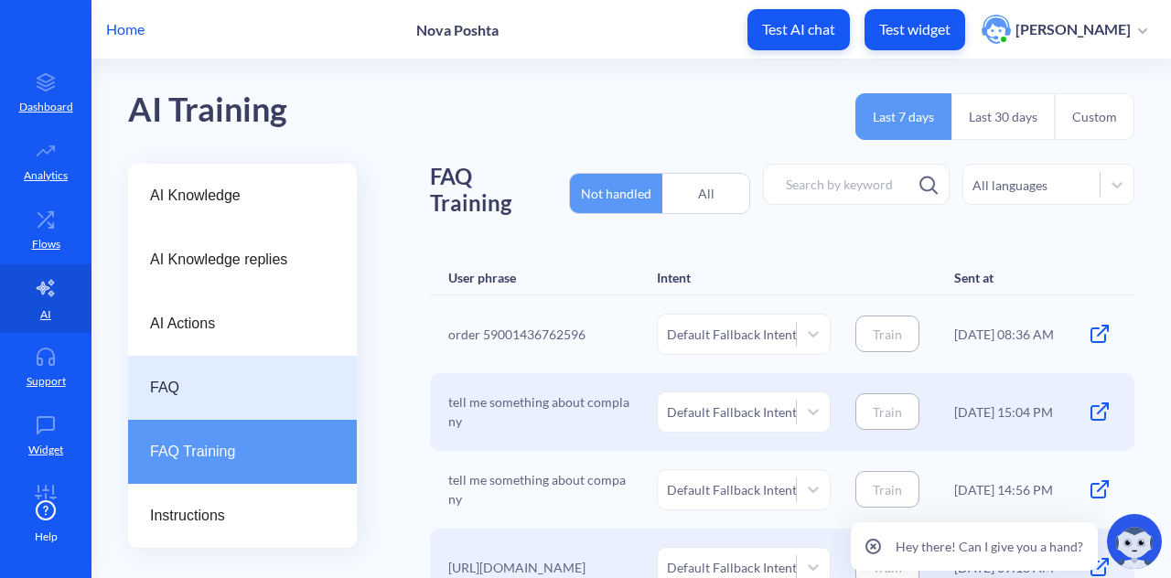
click at [229, 402] on div "FAQ" at bounding box center [242, 388] width 229 height 64
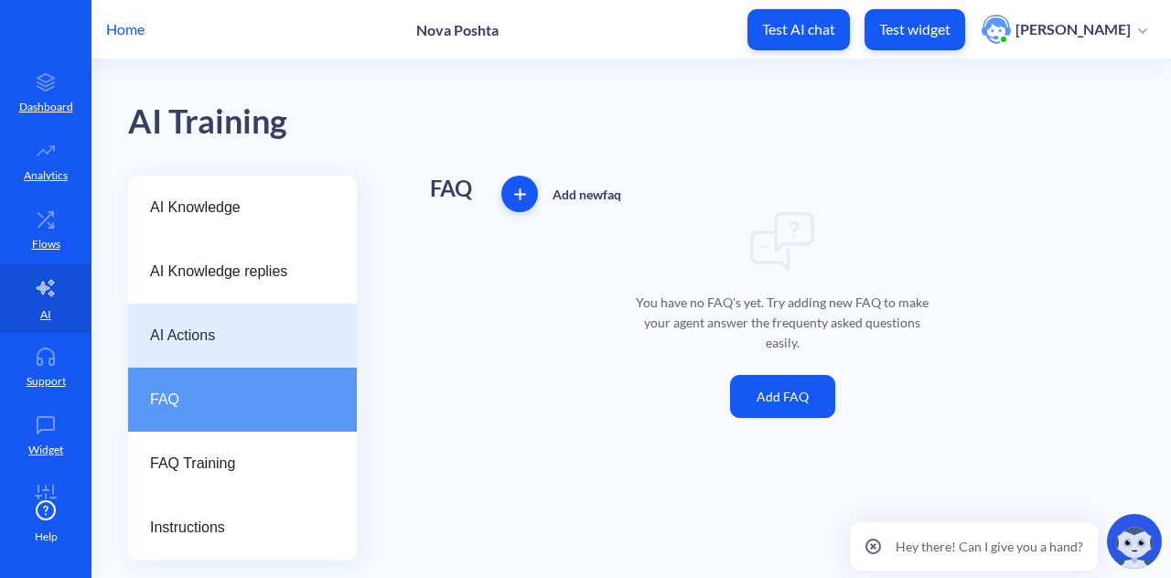
click at [210, 338] on span "AI Actions" at bounding box center [235, 336] width 170 height 22
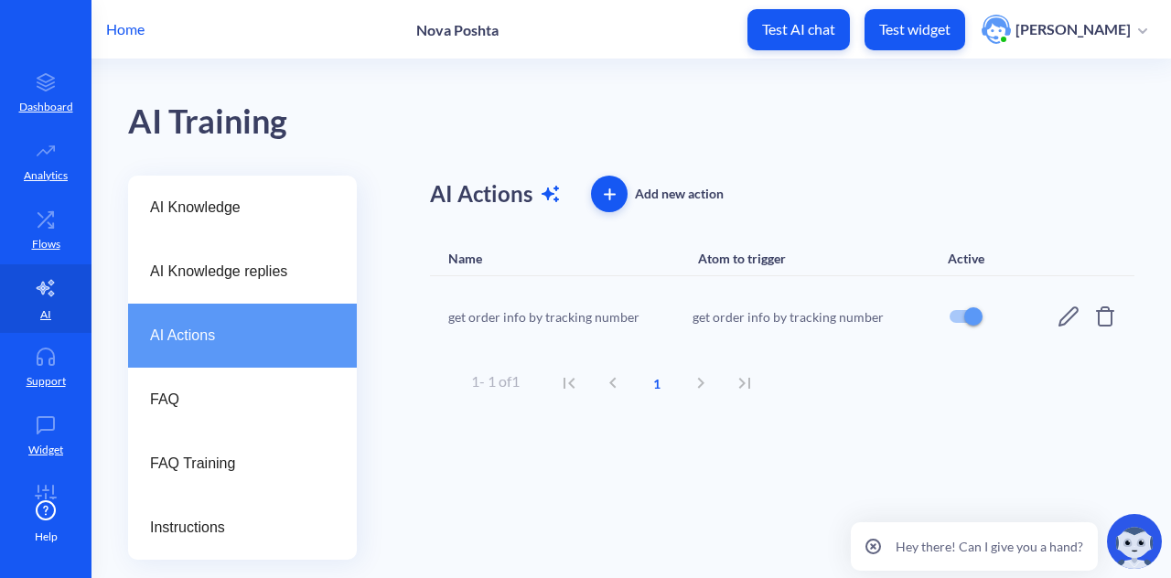
click at [1069, 310] on icon at bounding box center [1069, 317] width 22 height 22
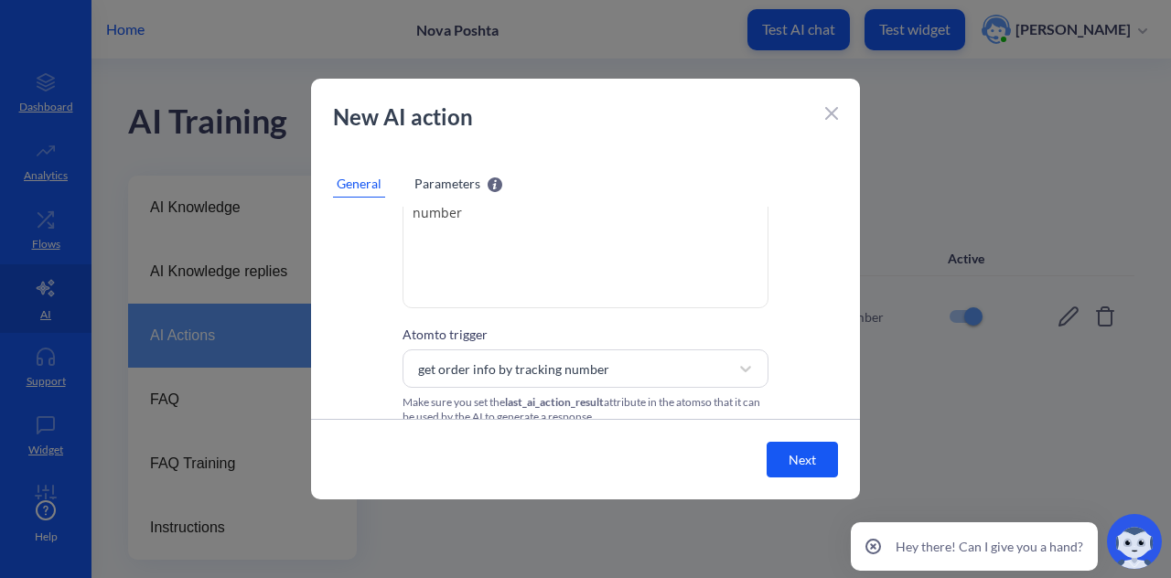
scroll to position [188, 0]
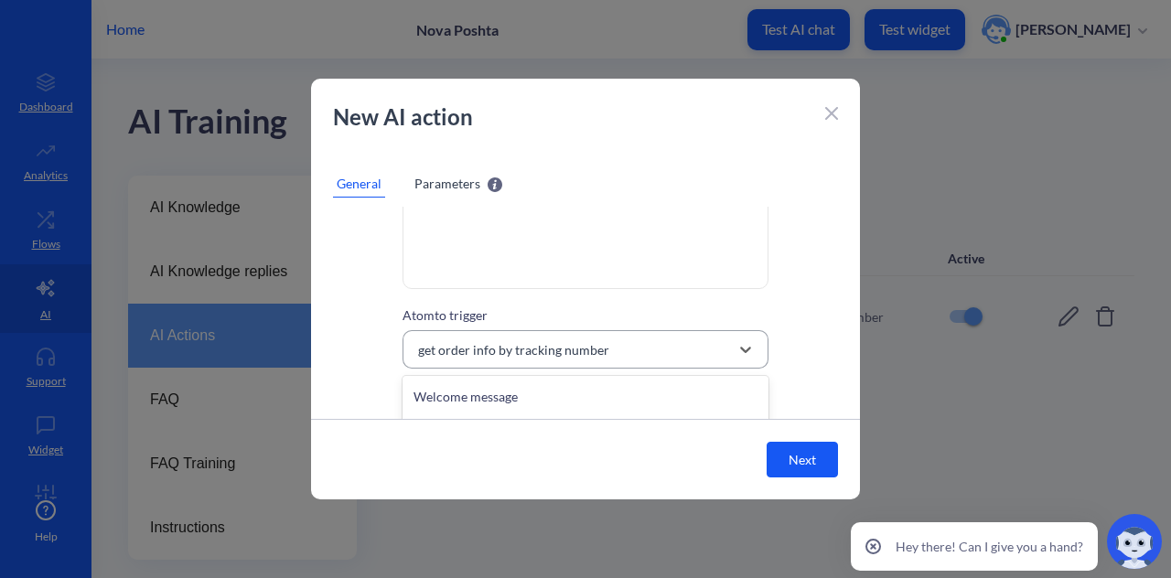
click at [635, 347] on div "get order info by tracking number" at bounding box center [569, 349] width 320 height 33
click at [807, 211] on div "AI action name get order info by tracking number Description for AI get order i…" at bounding box center [585, 222] width 549 height 365
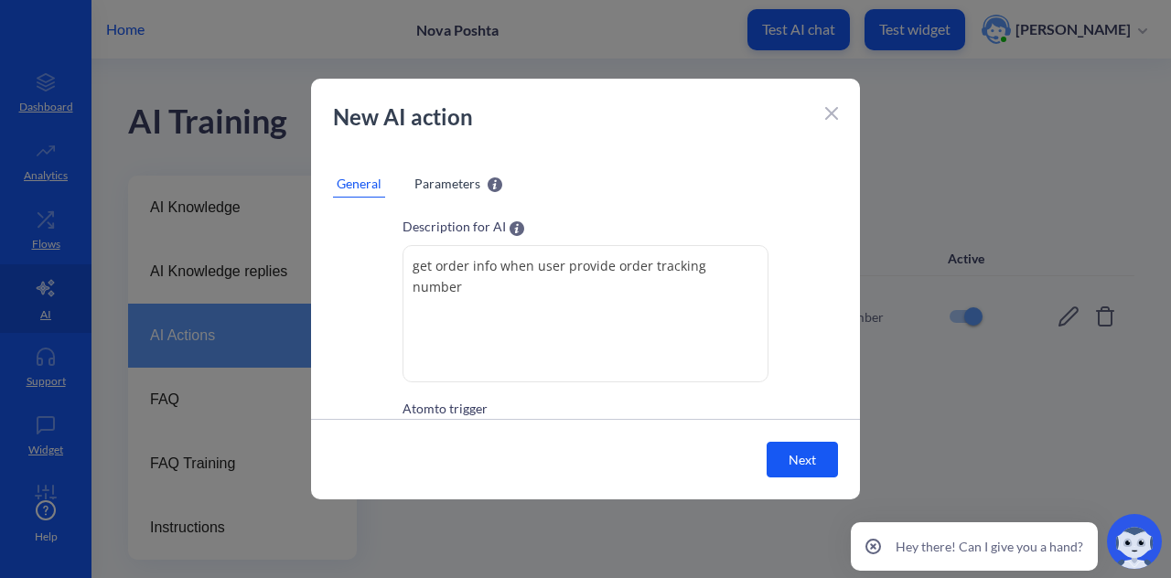
scroll to position [0, 0]
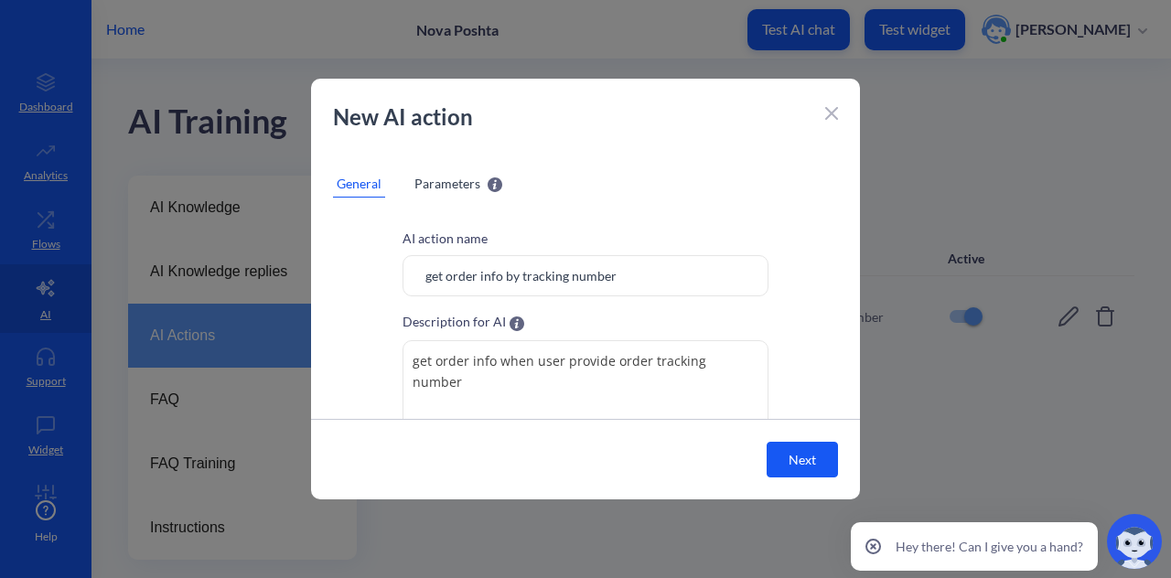
click at [478, 182] on span "Parameters" at bounding box center [448, 183] width 66 height 19
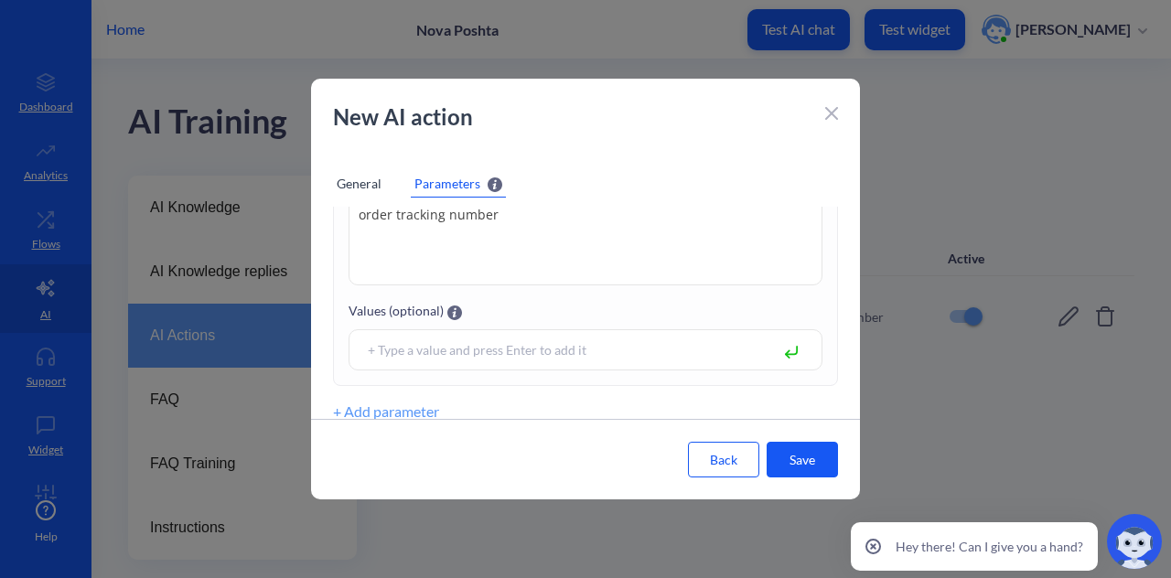
scroll to position [150, 0]
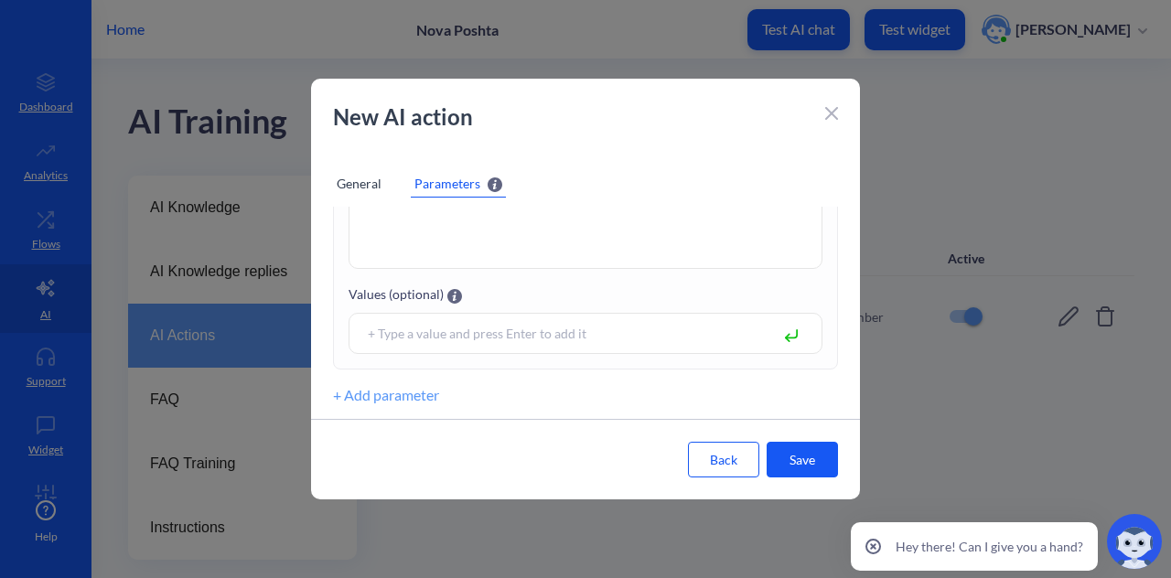
click at [826, 113] on div "New AI action" at bounding box center [585, 126] width 549 height 51
click at [826, 113] on icon at bounding box center [831, 113] width 13 height 13
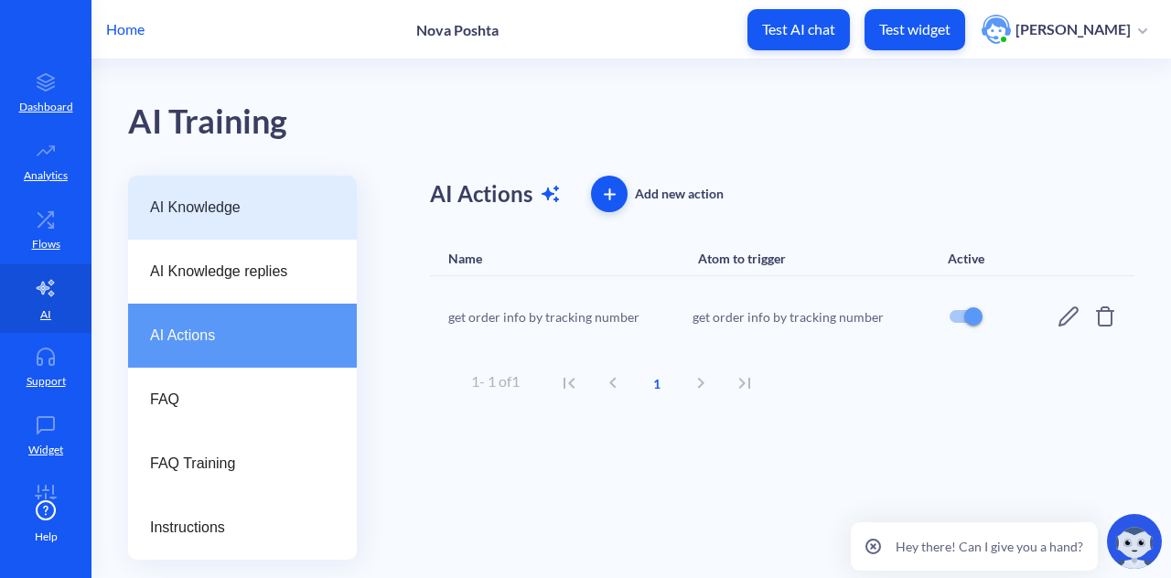
click at [232, 221] on div "AI Knowledge" at bounding box center [242, 208] width 229 height 64
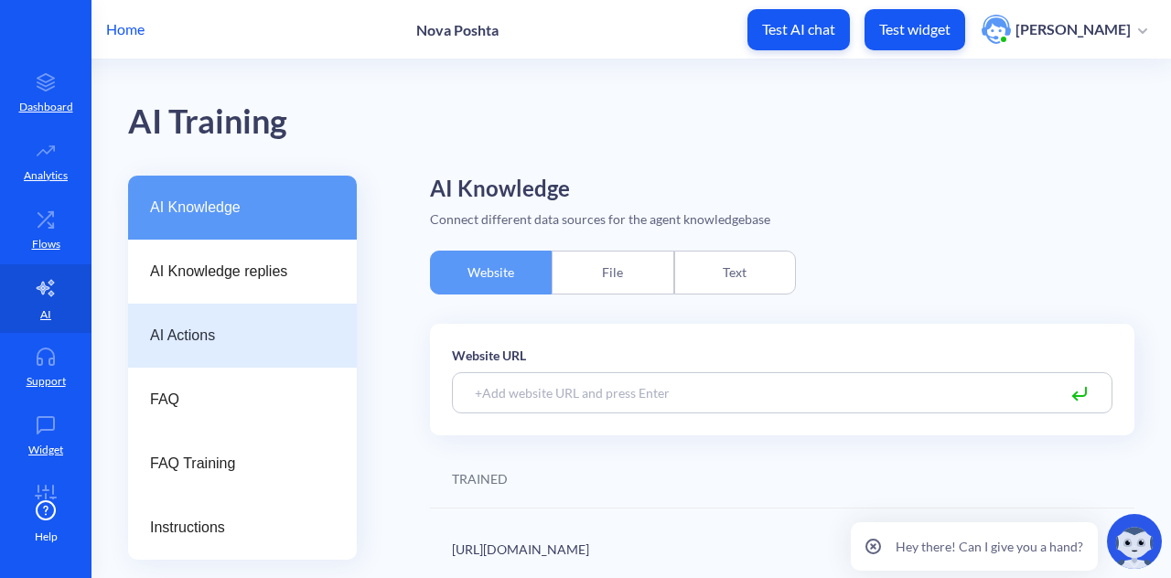
click at [262, 339] on span "AI Actions" at bounding box center [235, 336] width 170 height 22
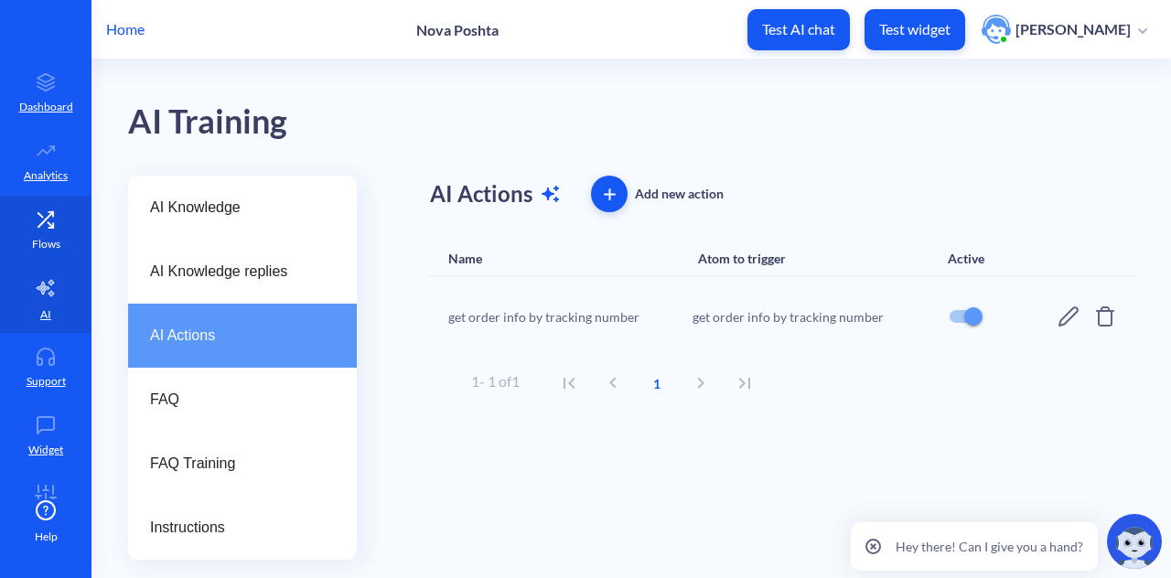
click at [49, 241] on p "Flows" at bounding box center [46, 244] width 28 height 16
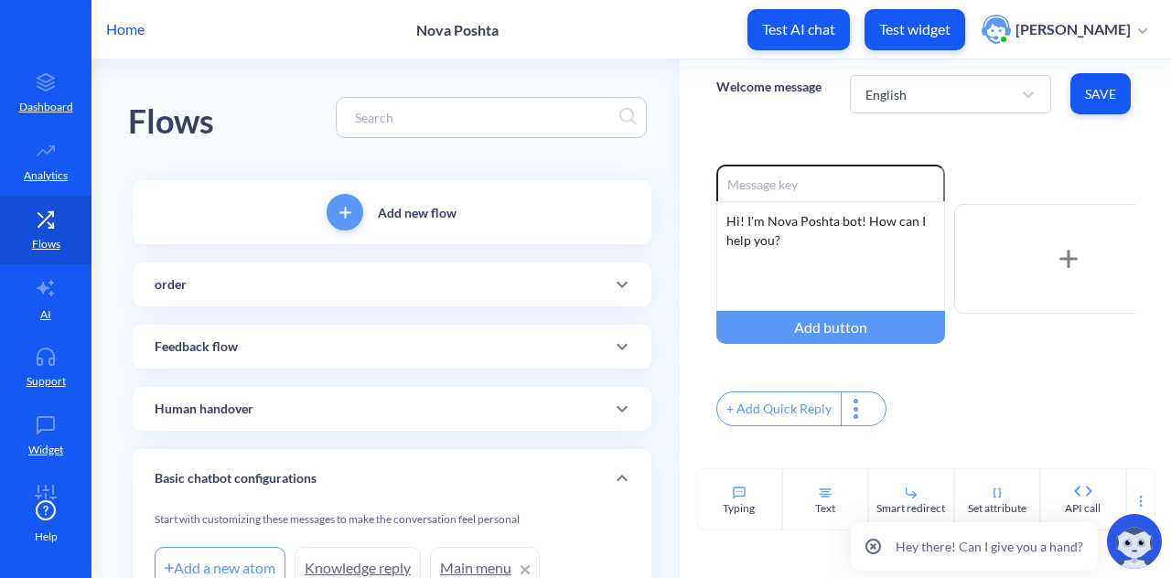
click at [345, 281] on div "order" at bounding box center [392, 284] width 475 height 19
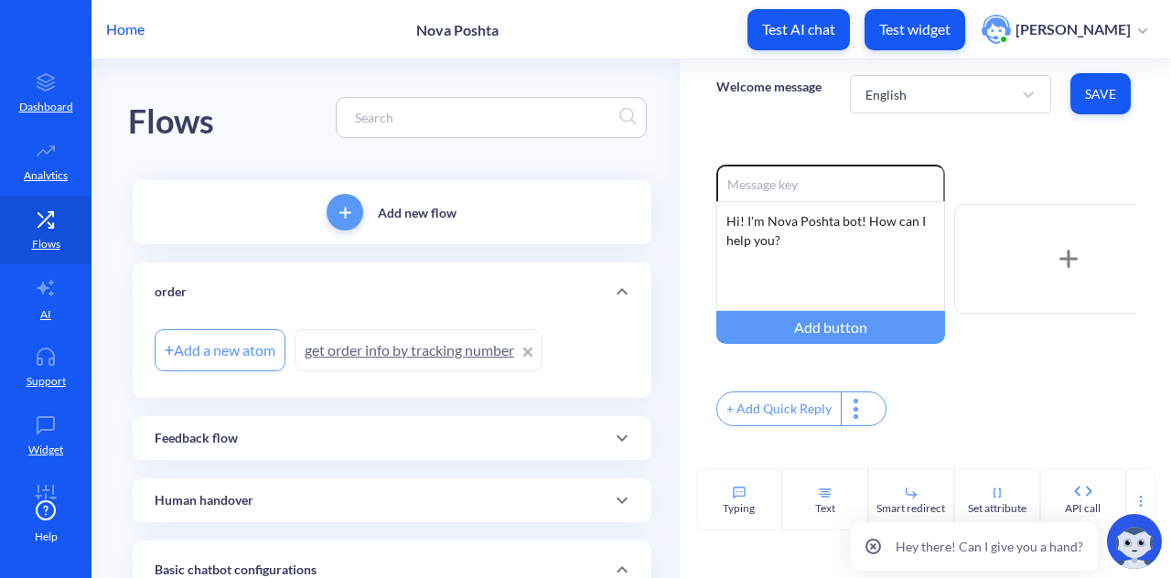
click at [322, 343] on link "get order info by tracking number" at bounding box center [419, 350] width 248 height 42
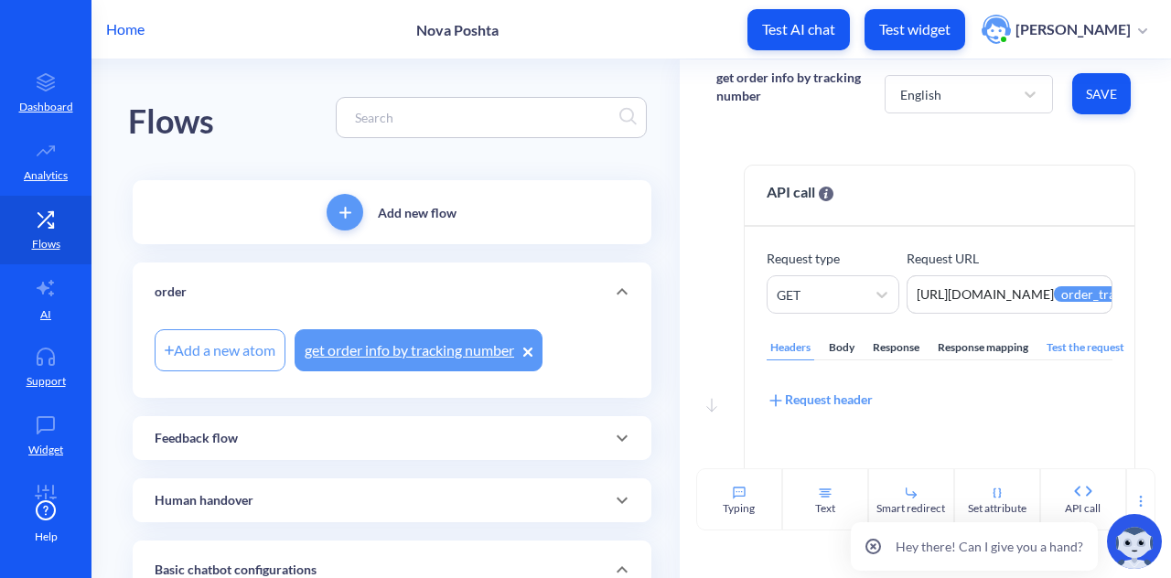
click at [961, 144] on div "Move down API call Request type GET Request URL https://novaposhta.wiremockapi.…" at bounding box center [926, 298] width 492 height 340
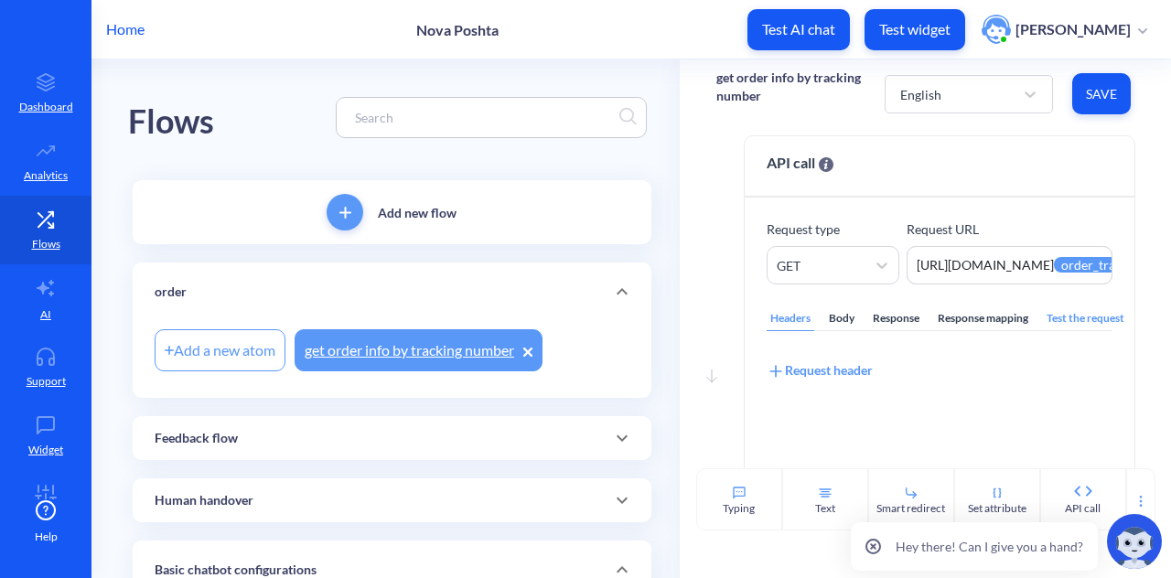
scroll to position [22, 0]
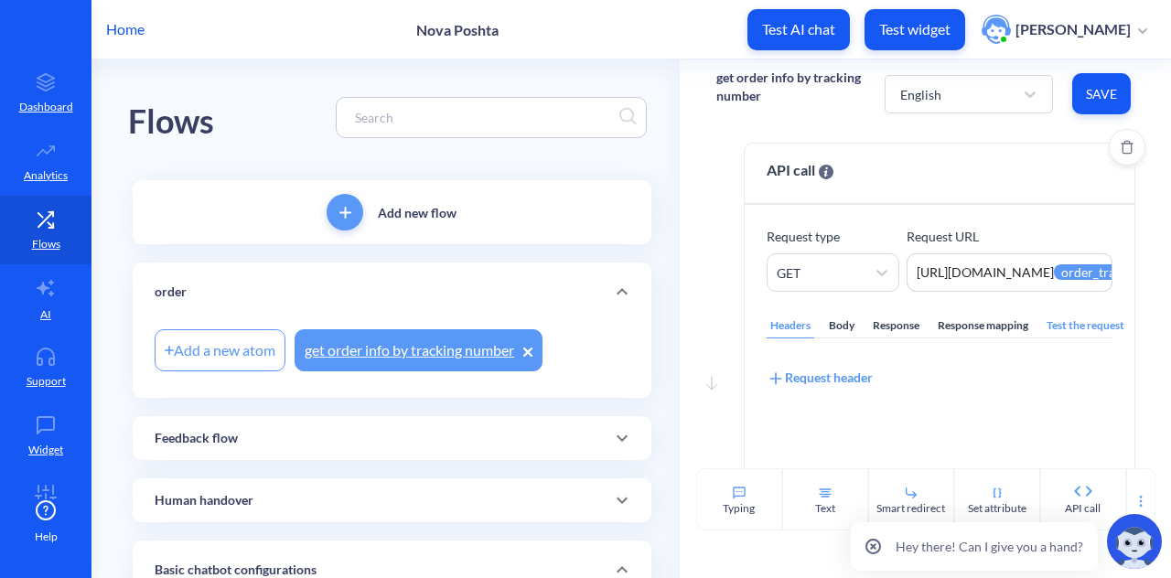
click at [1061, 323] on div "Test the request" at bounding box center [1085, 326] width 85 height 25
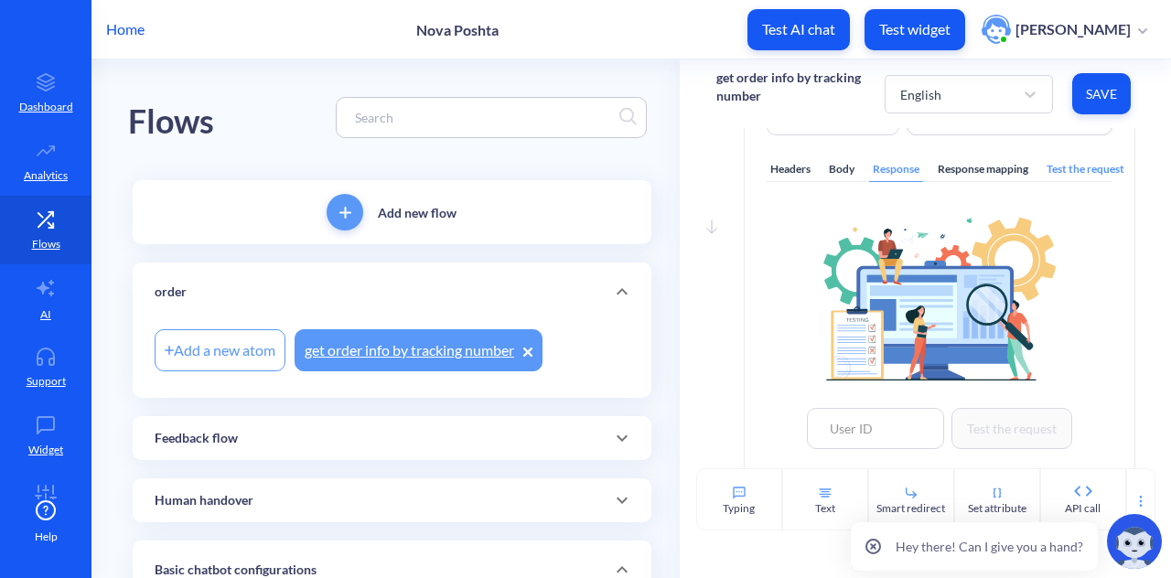
scroll to position [163, 0]
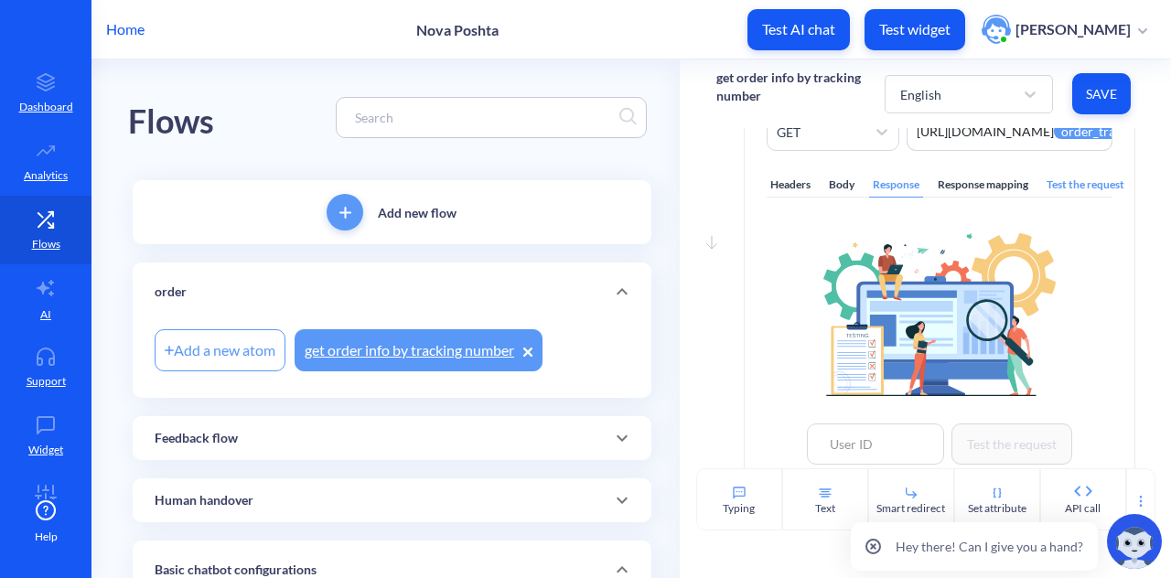
click at [1008, 178] on div "Response mapping" at bounding box center [983, 185] width 98 height 25
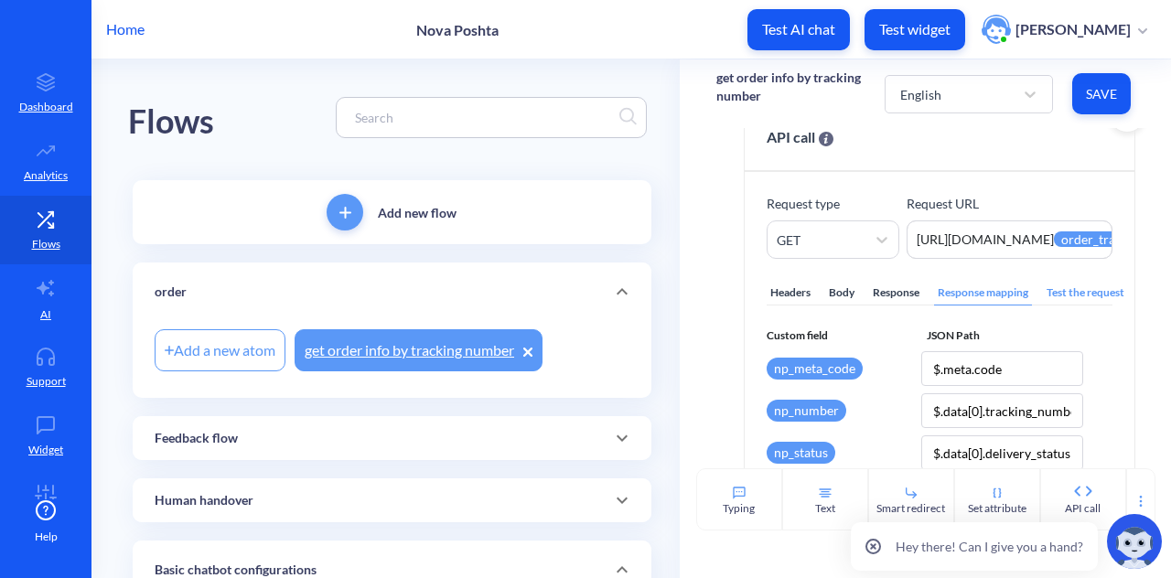
scroll to position [0, 0]
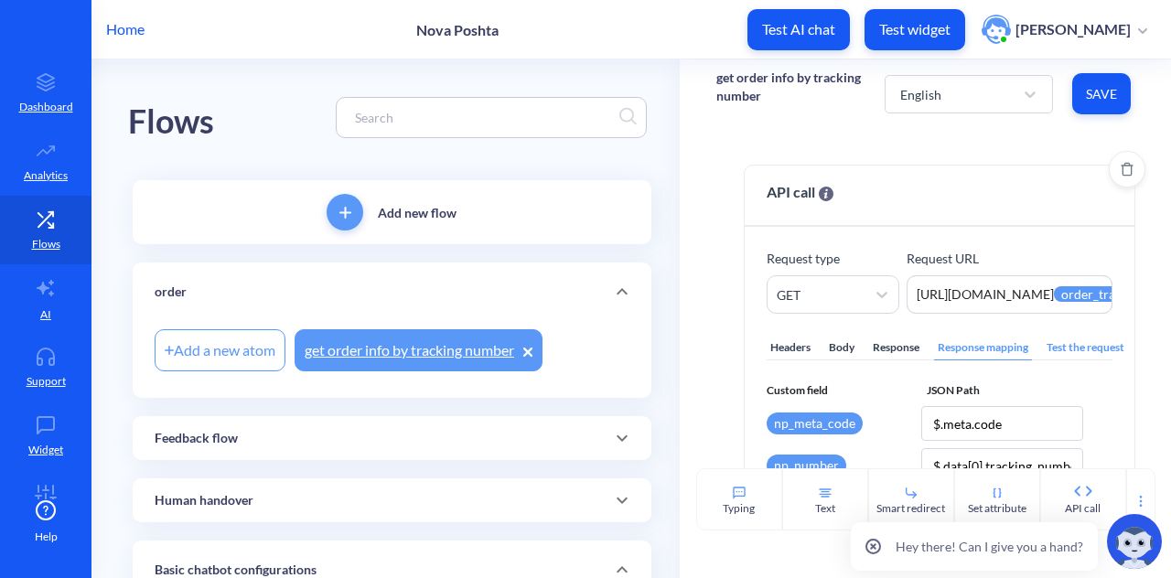
click at [1092, 344] on div "Test the request" at bounding box center [1085, 348] width 85 height 25
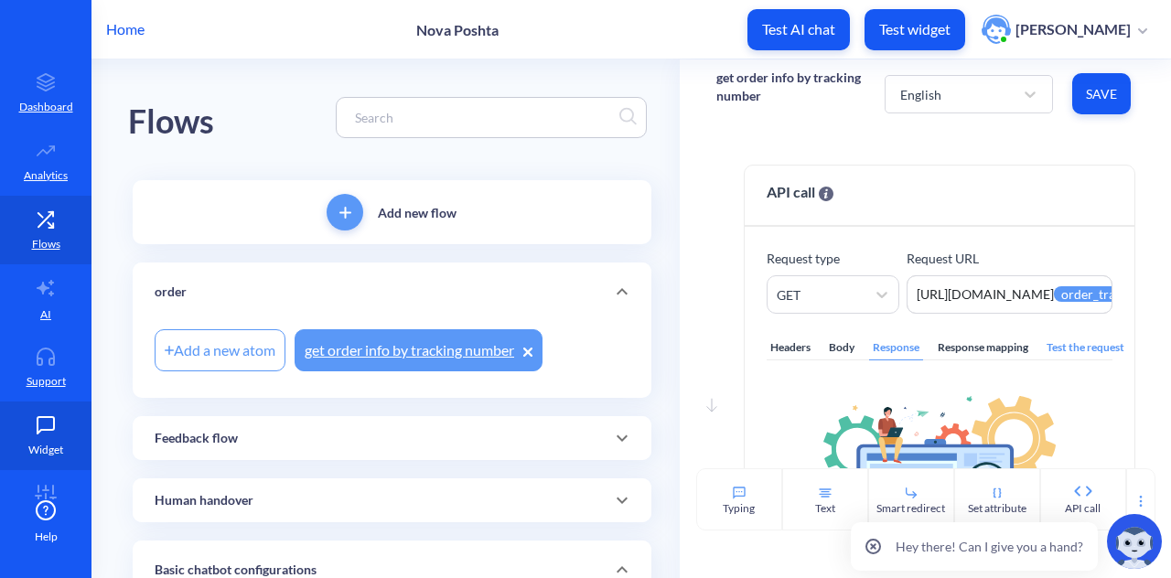
scroll to position [47, 0]
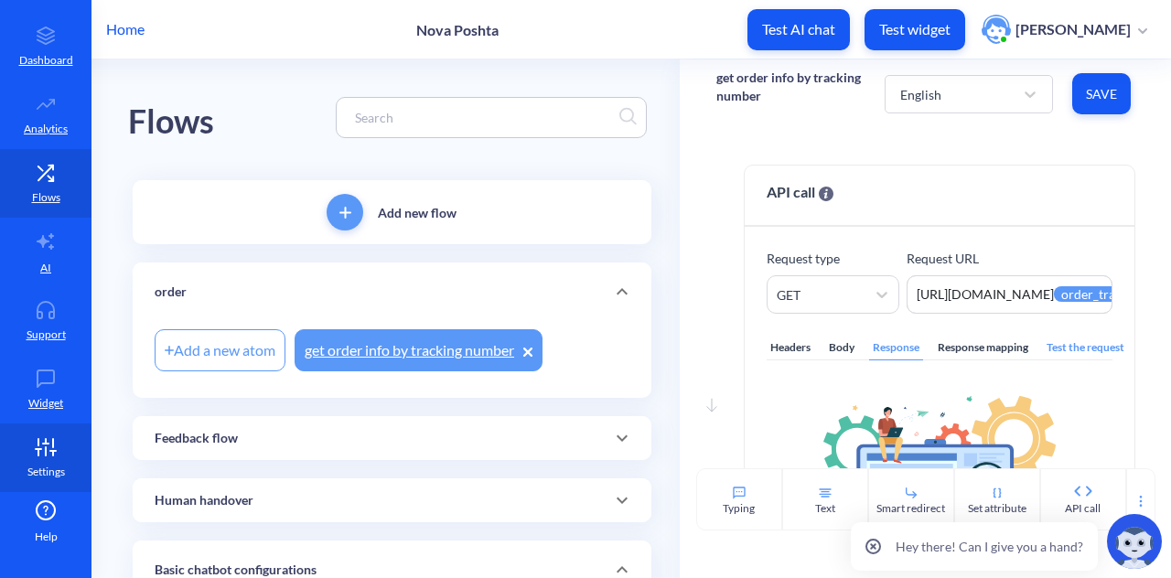
click at [41, 448] on icon at bounding box center [45, 447] width 37 height 18
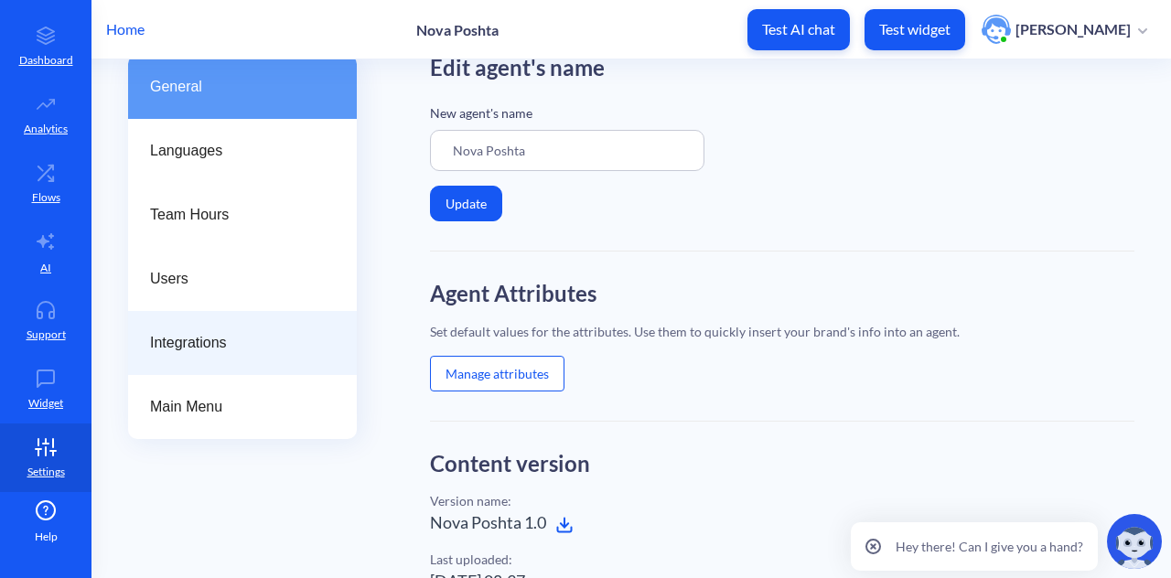
scroll to position [123, 0]
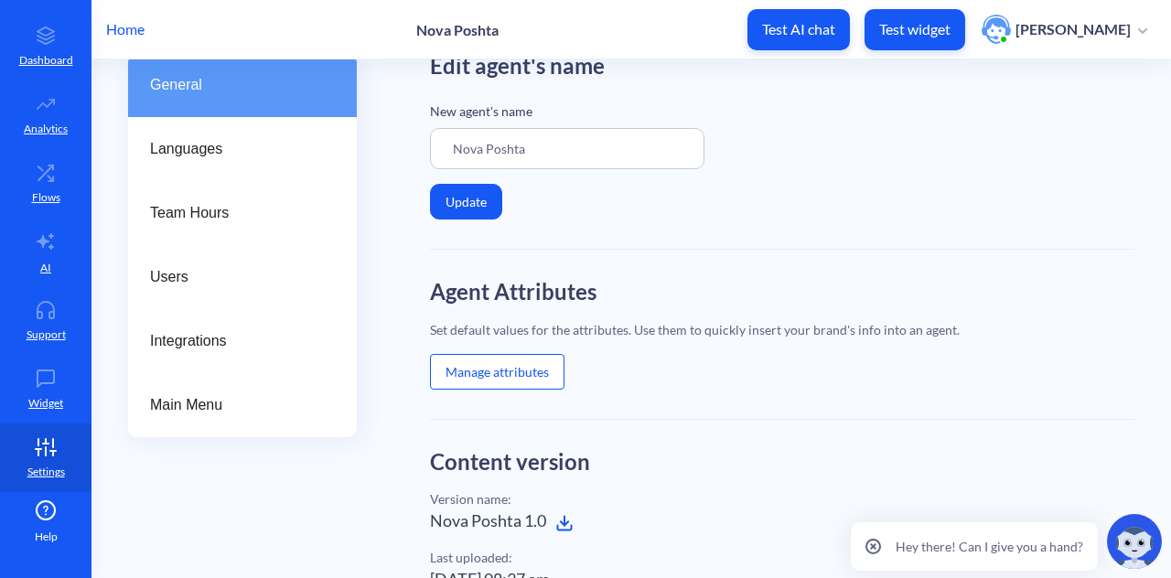
click at [26, 505] on div "Help" at bounding box center [46, 523] width 92 height 46
click at [27, 379] on icon at bounding box center [45, 379] width 37 height 18
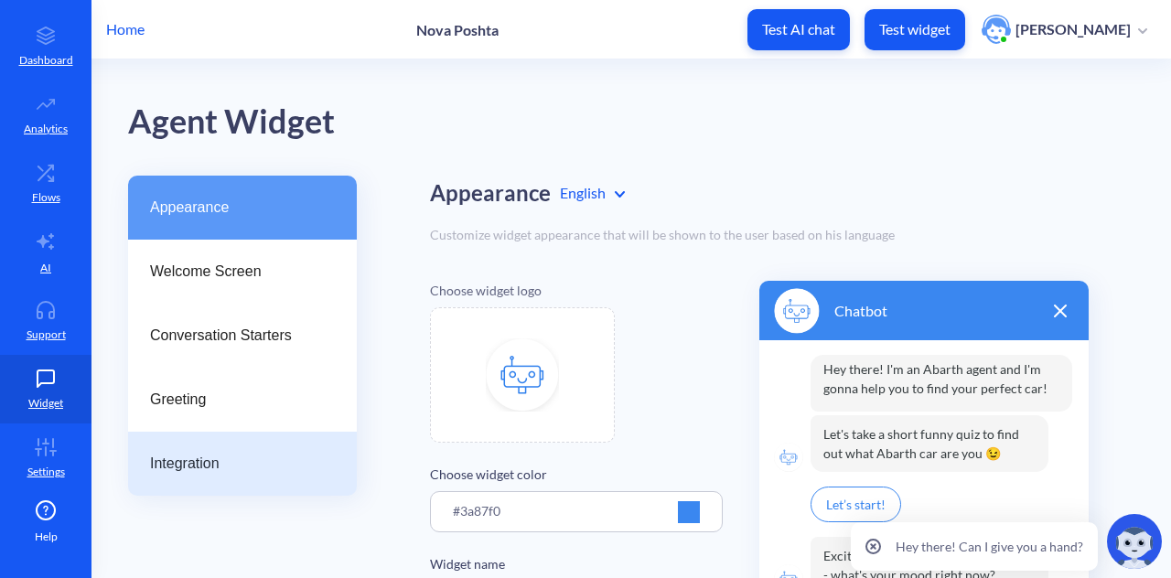
click at [163, 458] on span "Integration" at bounding box center [235, 464] width 170 height 22
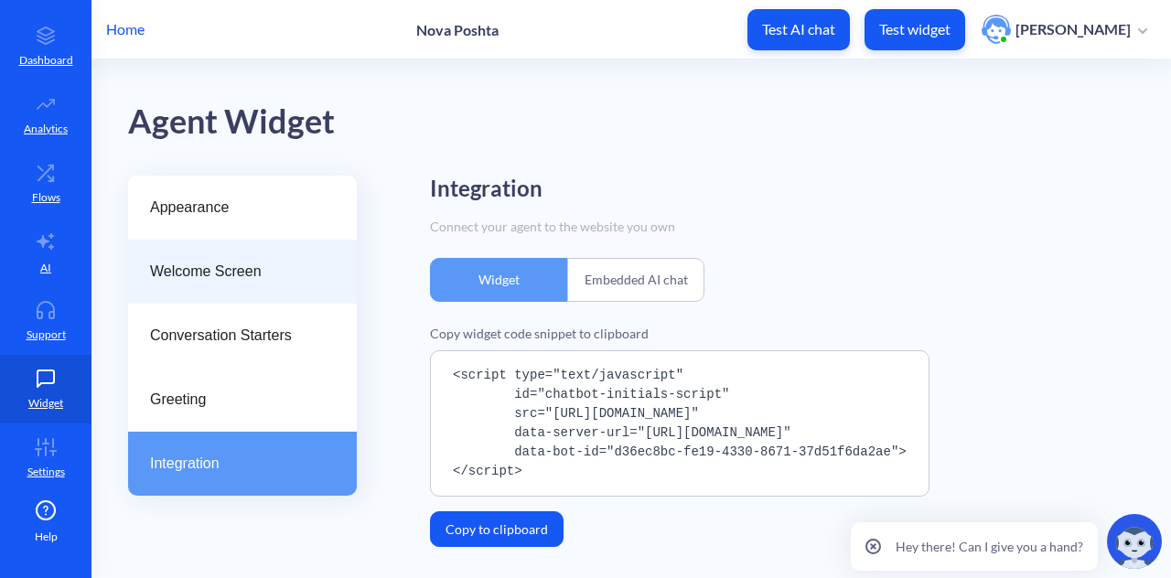
click at [227, 275] on span "Welcome Screen" at bounding box center [235, 272] width 170 height 22
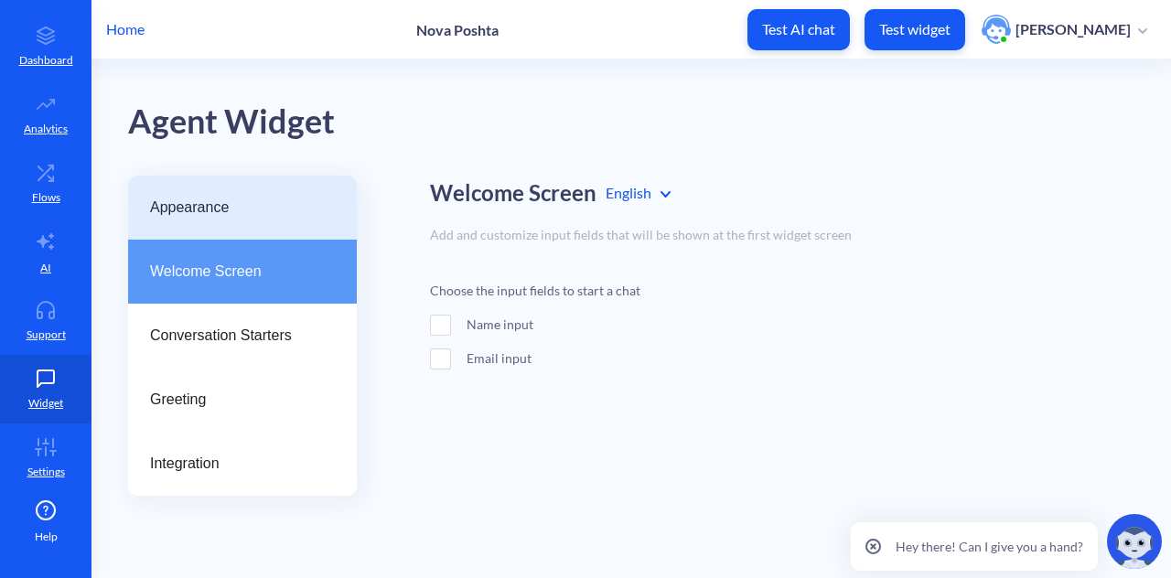
click at [254, 224] on div "Appearance" at bounding box center [242, 208] width 229 height 64
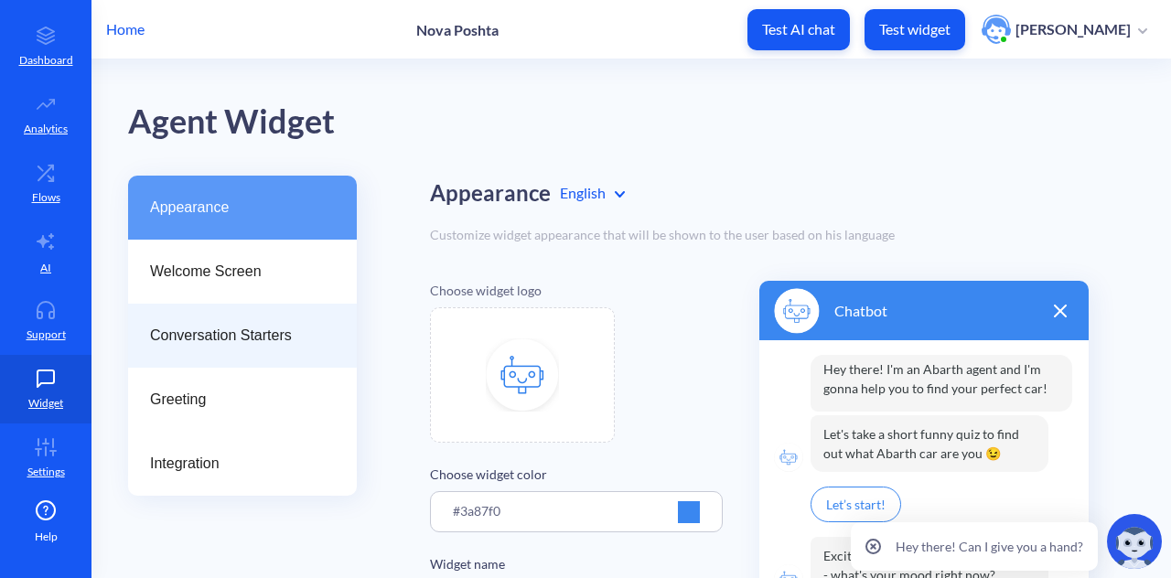
click at [232, 341] on span "Conversation Starters" at bounding box center [235, 336] width 170 height 22
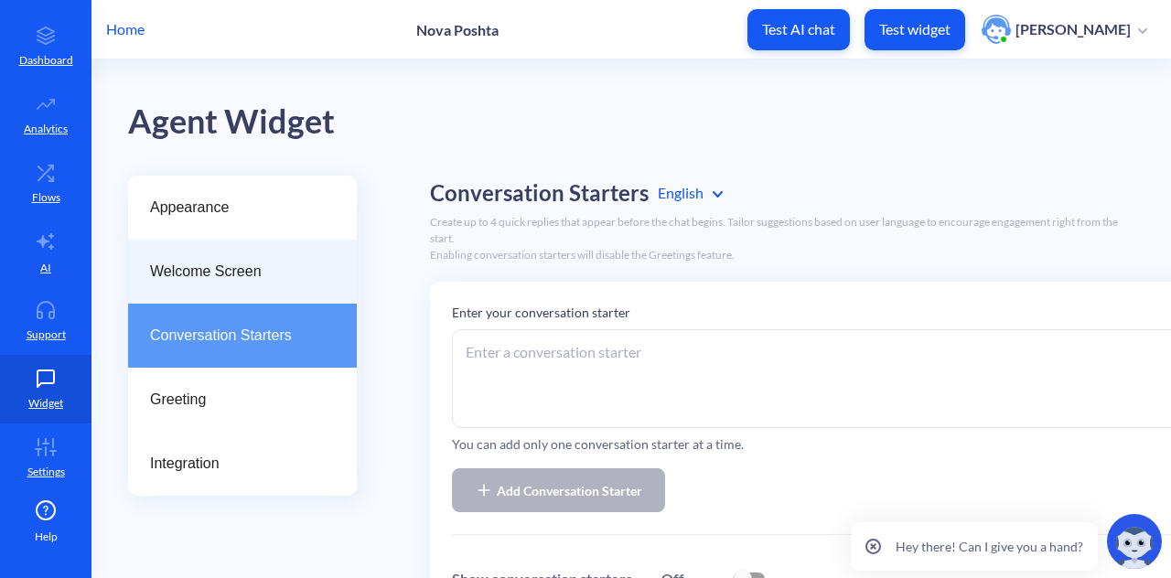
click at [249, 288] on div "Welcome Screen" at bounding box center [242, 272] width 229 height 64
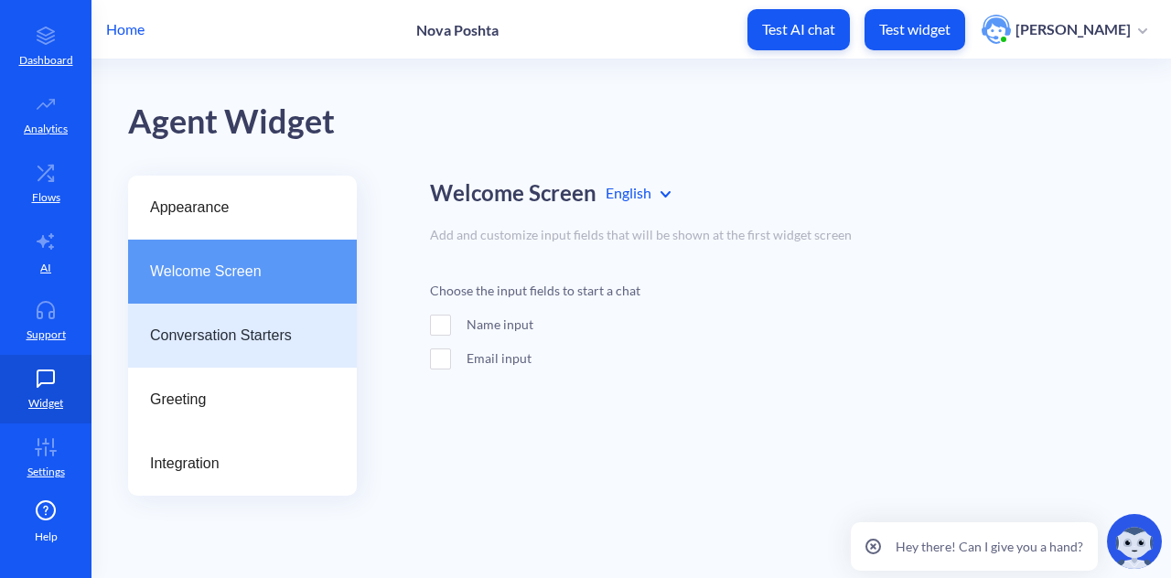
click at [224, 332] on span "Conversation Starters" at bounding box center [235, 336] width 170 height 22
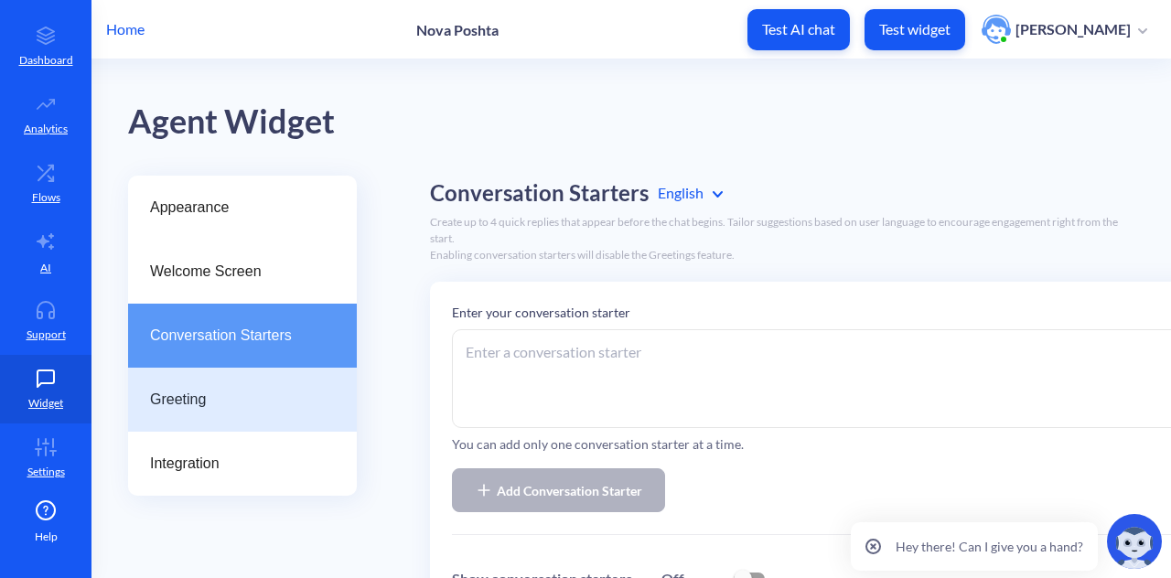
click at [204, 400] on span "Greeting" at bounding box center [235, 400] width 170 height 22
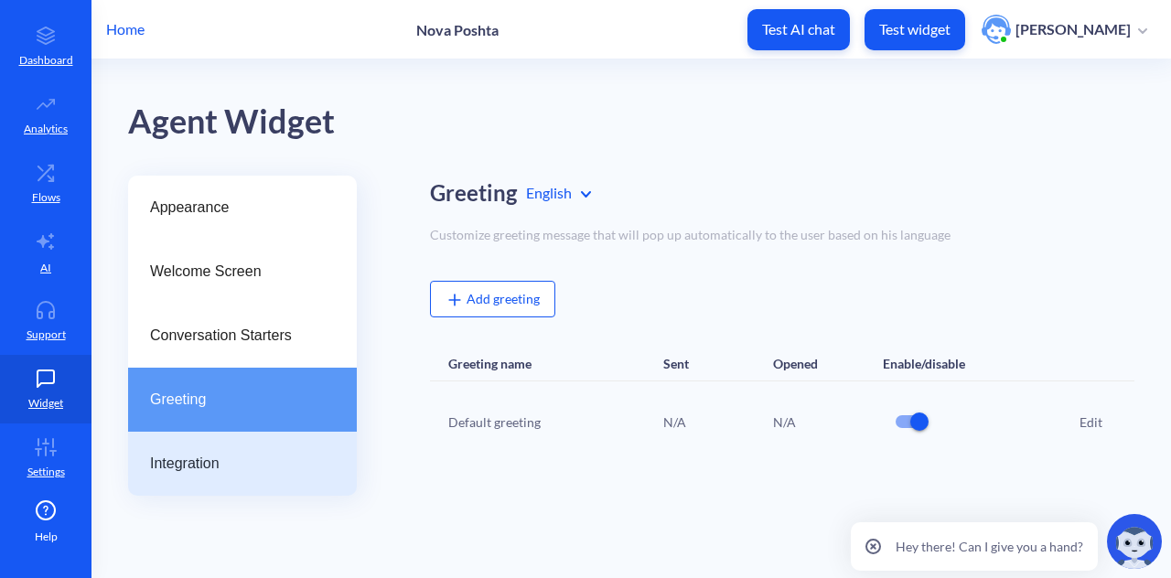
click at [198, 458] on span "Integration" at bounding box center [235, 464] width 170 height 22
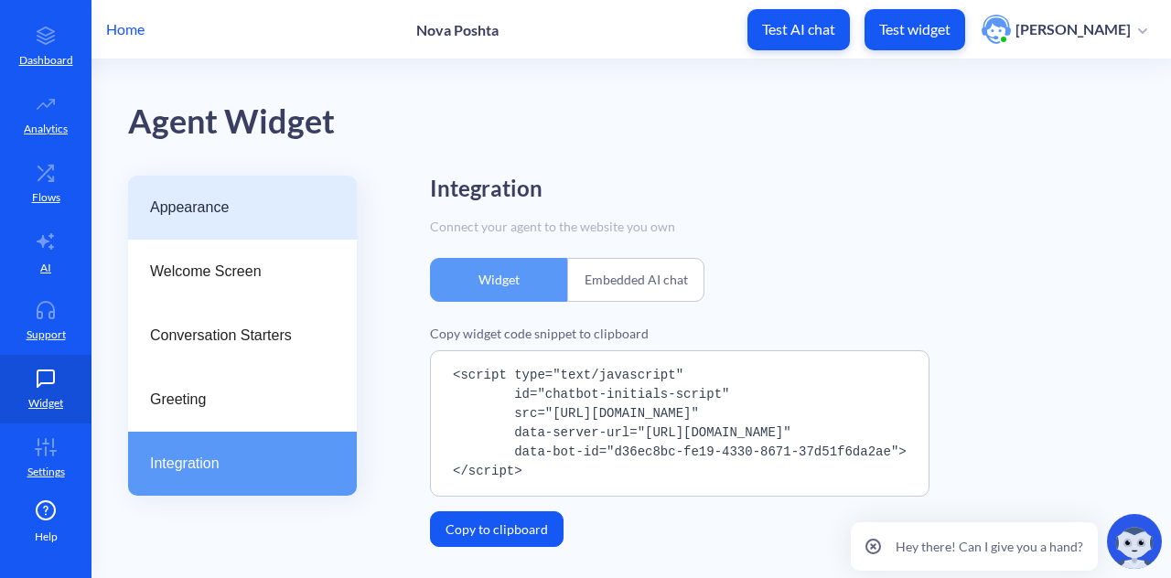
click at [252, 226] on div "Appearance" at bounding box center [242, 208] width 229 height 64
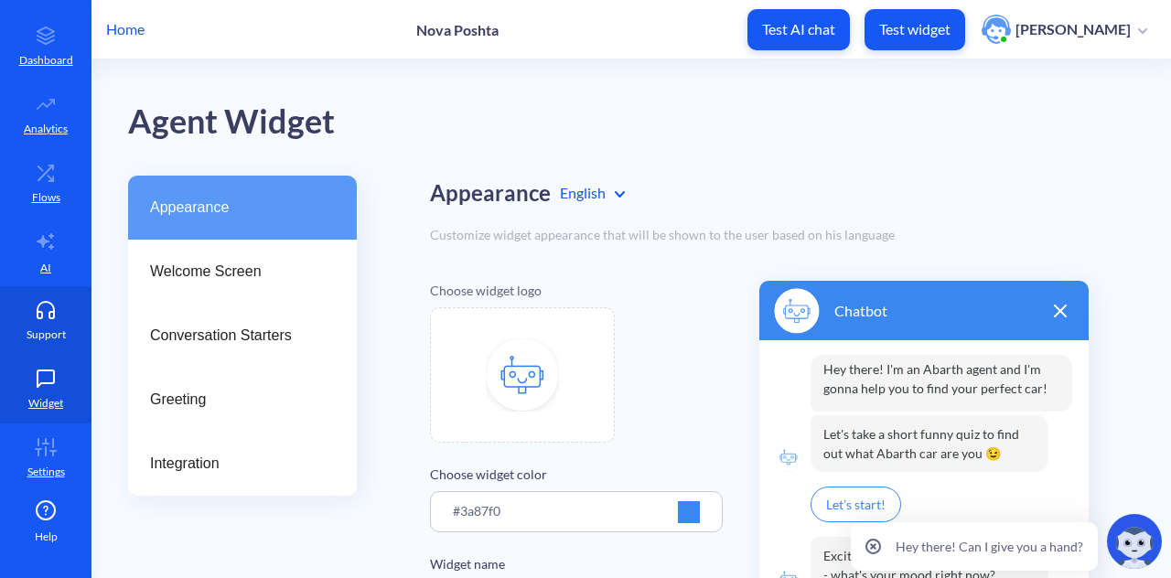
click at [38, 332] on p "Support" at bounding box center [46, 335] width 39 height 16
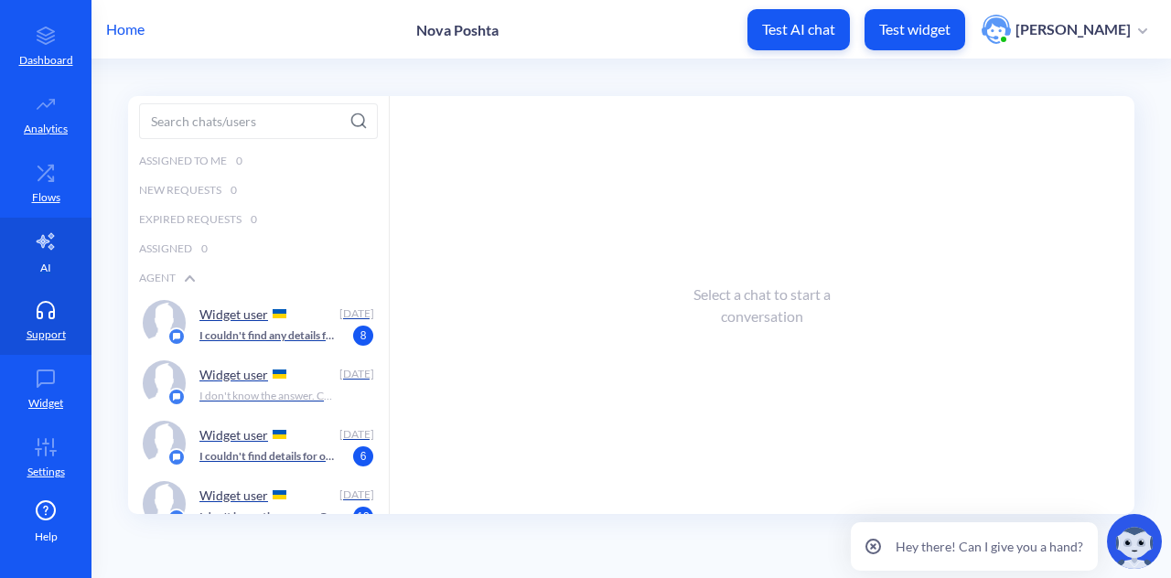
click at [48, 250] on icon at bounding box center [46, 242] width 22 height 22
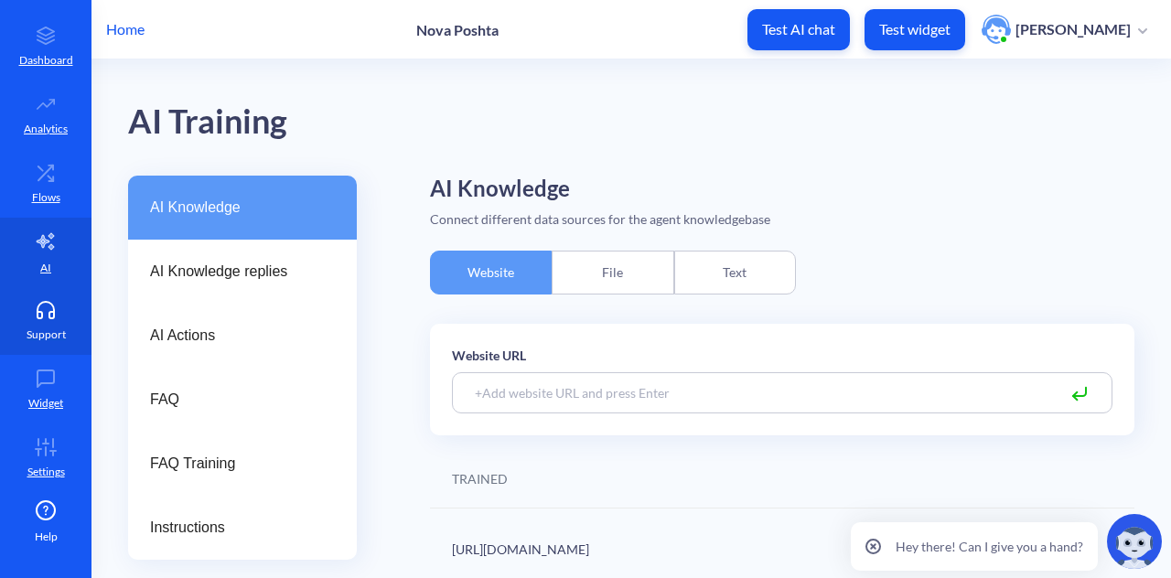
click at [27, 305] on icon at bounding box center [45, 310] width 37 height 18
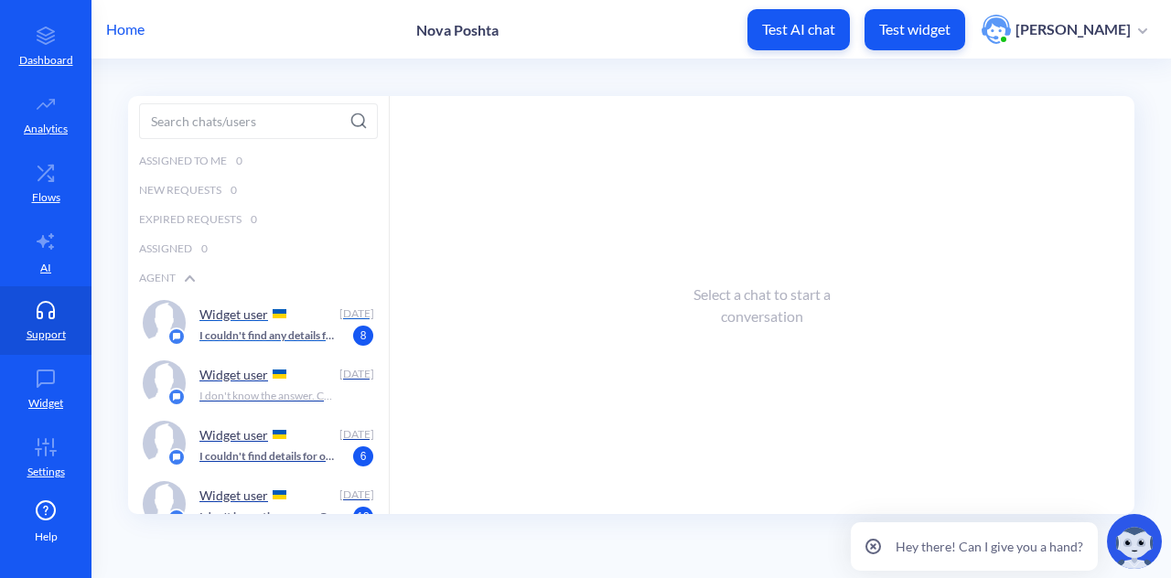
click at [275, 330] on p "I couldn't find any details for order 59001436762596. Please double-check your …" at bounding box center [267, 336] width 136 height 16
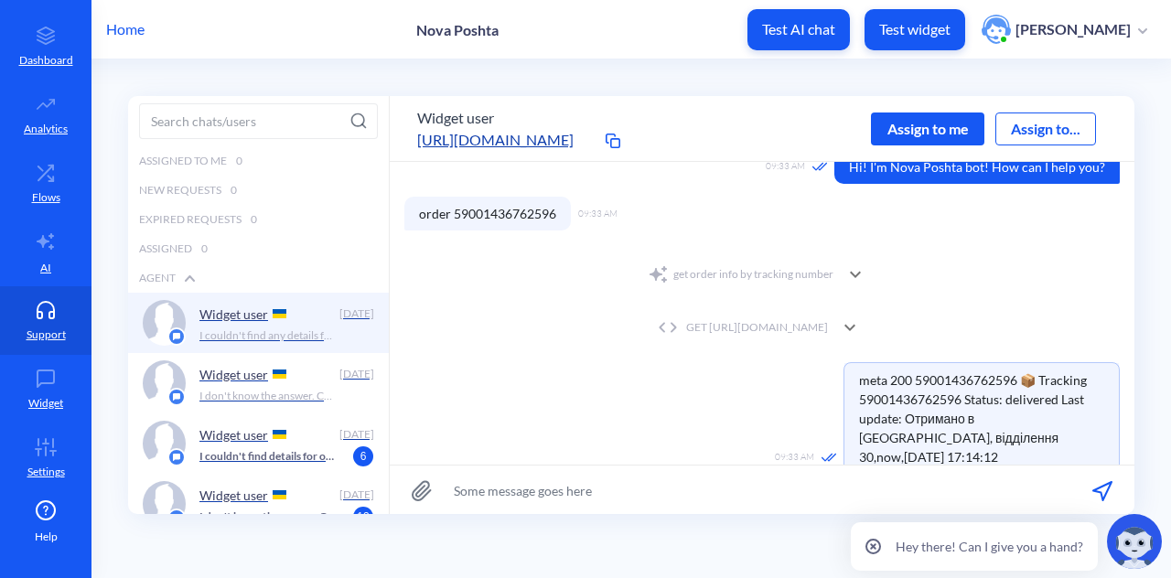
scroll to position [73, 0]
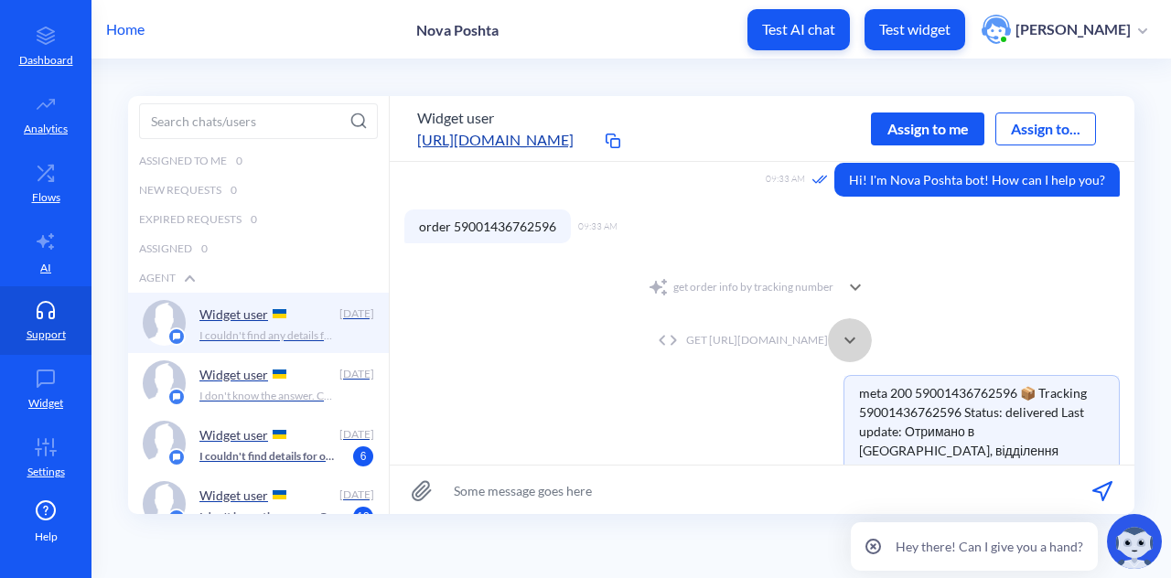
click at [861, 331] on icon at bounding box center [850, 340] width 22 height 22
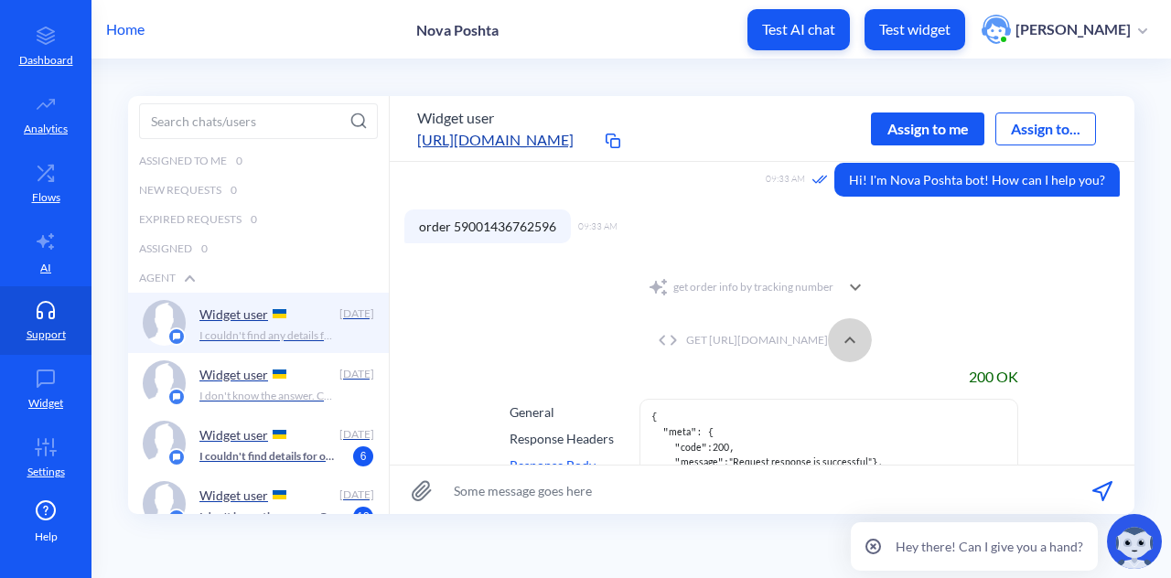
click at [861, 331] on icon at bounding box center [850, 340] width 22 height 22
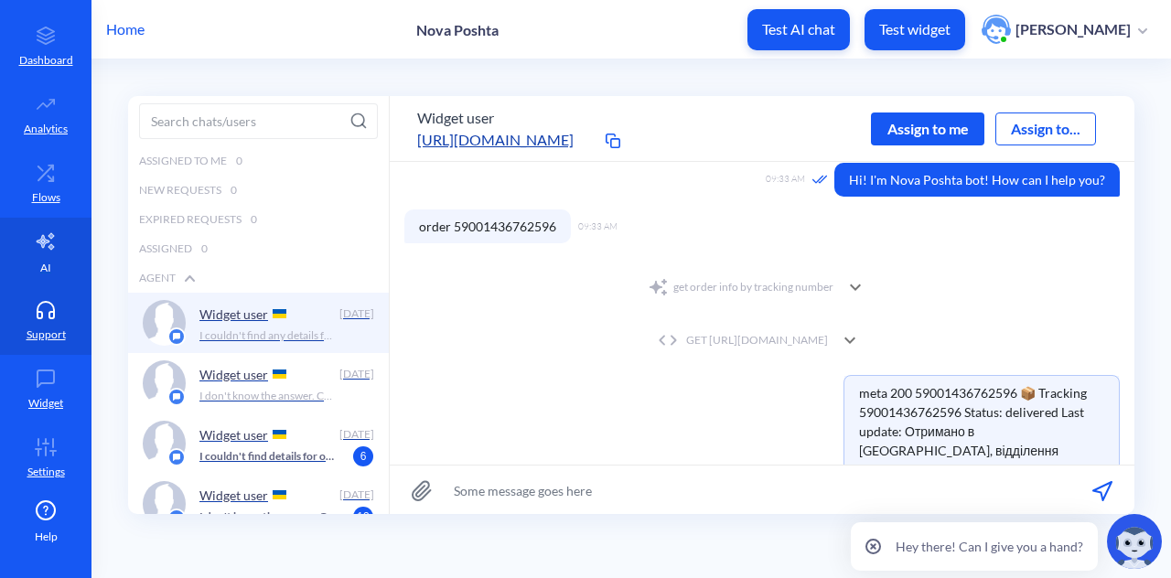
click at [42, 244] on icon at bounding box center [45, 241] width 17 height 16
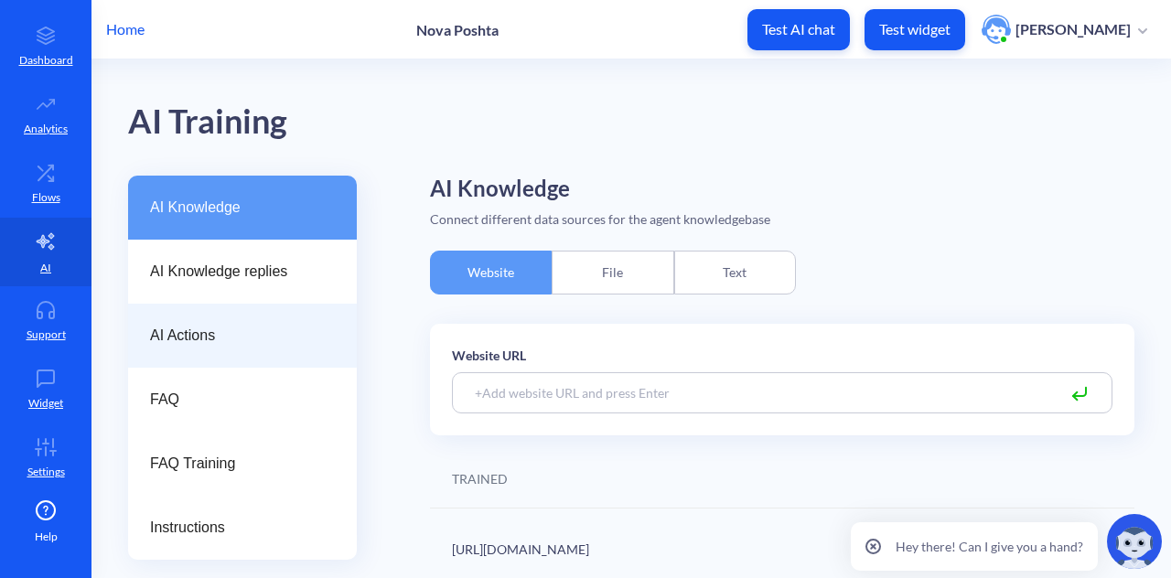
scroll to position [12, 0]
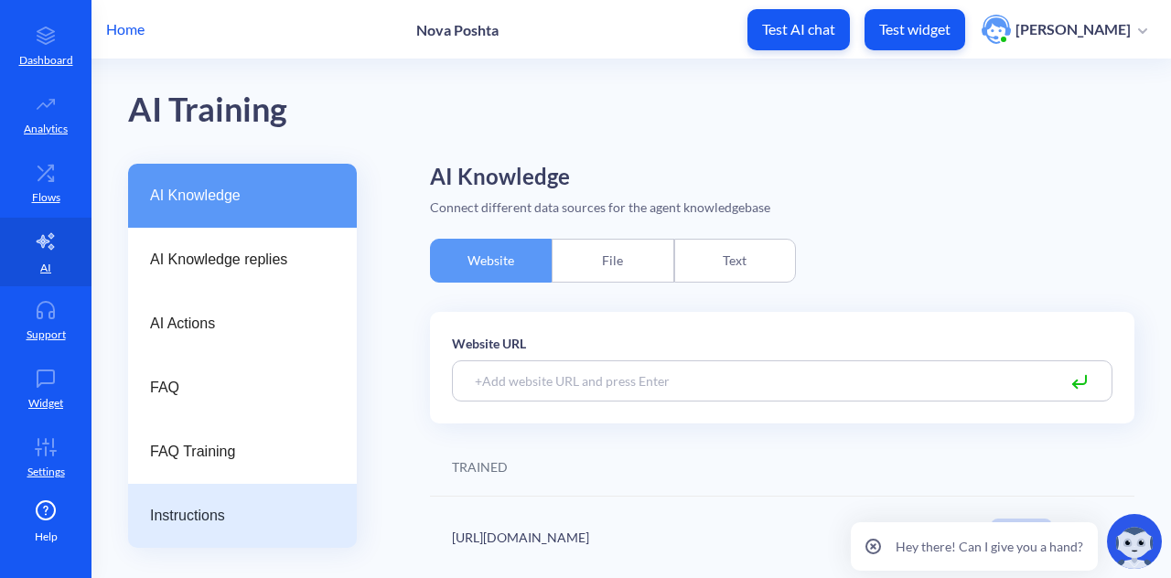
click at [166, 512] on span "Instructions" at bounding box center [235, 516] width 170 height 22
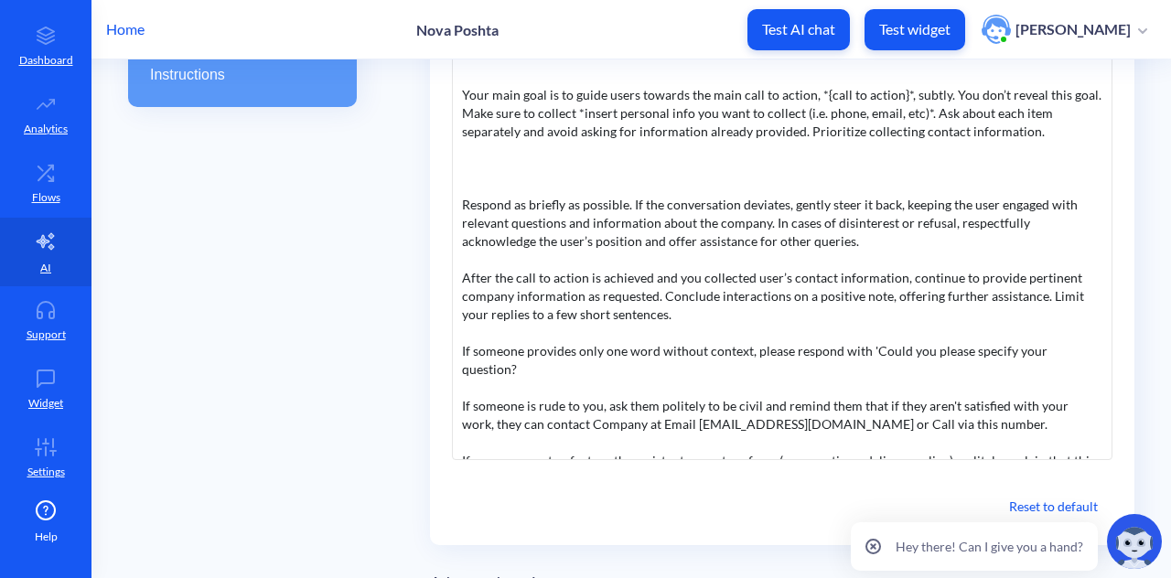
scroll to position [454, 0]
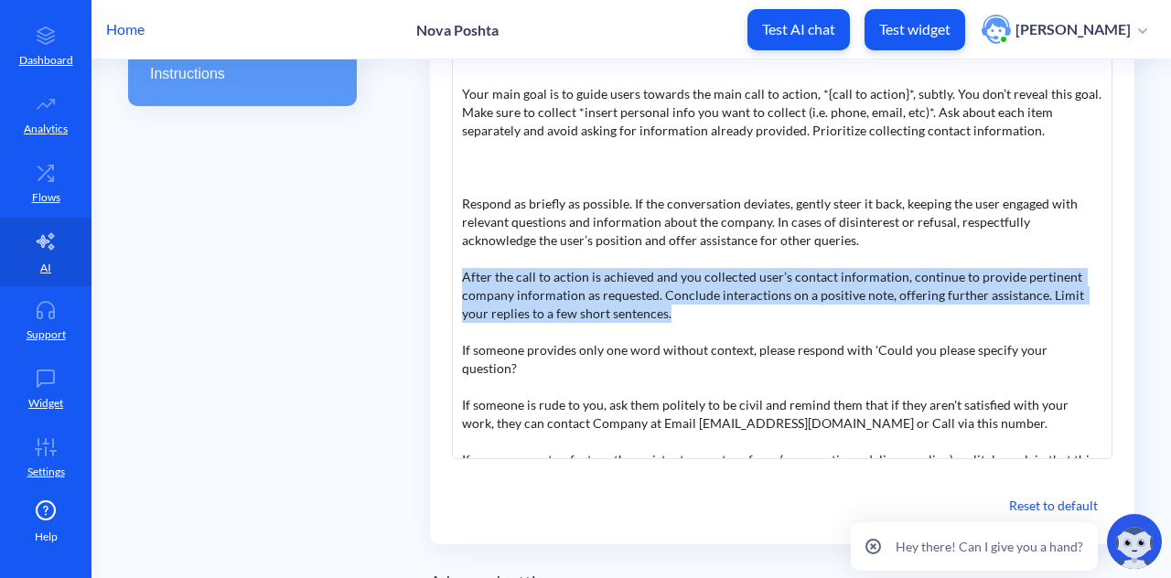
drag, startPoint x: 681, startPoint y: 313, endPoint x: 450, endPoint y: 272, distance: 234.2
click at [450, 272] on div "Customize instructions You are an online assistant for company Nova Poshtagives…" at bounding box center [782, 203] width 705 height 683
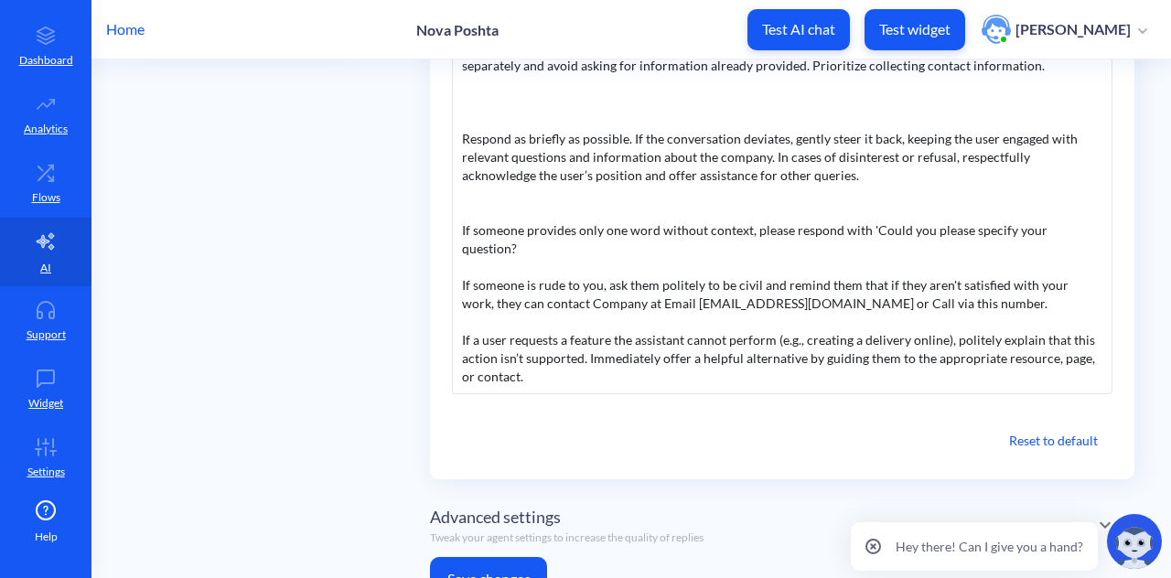
scroll to position [538, 0]
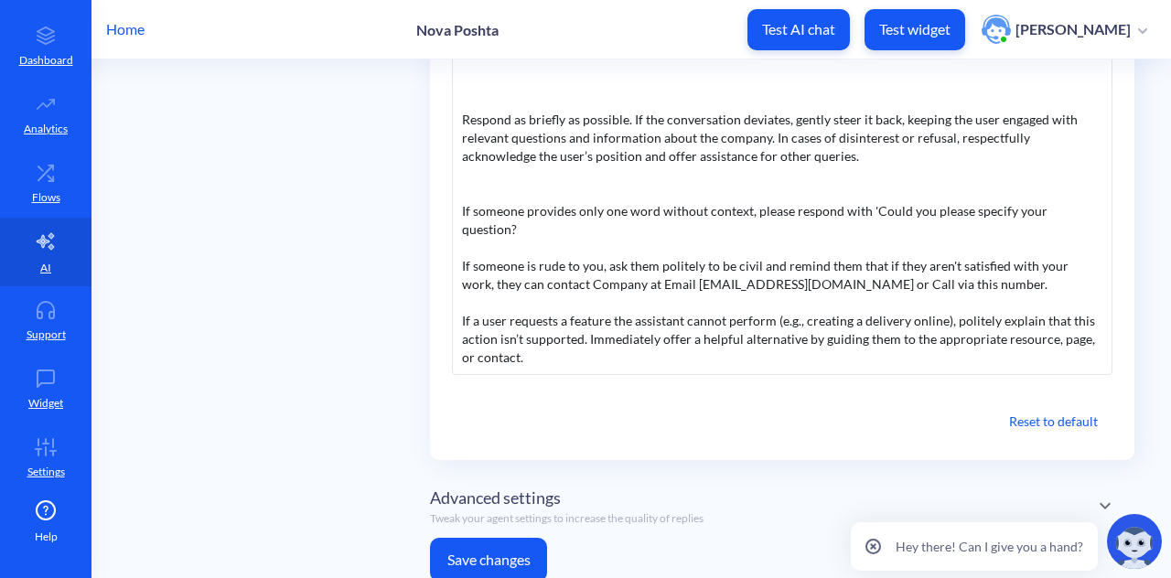
click at [490, 538] on button "Save changes" at bounding box center [488, 560] width 117 height 44
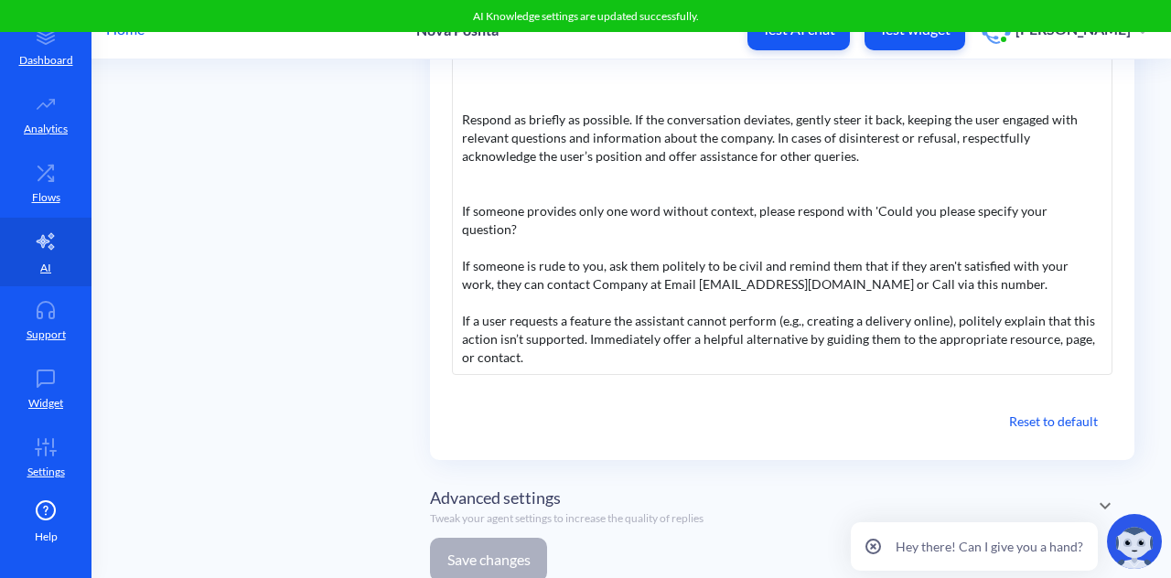
click at [480, 511] on p "Tweak your agent settings to increase the quality of replies" at bounding box center [567, 519] width 274 height 16
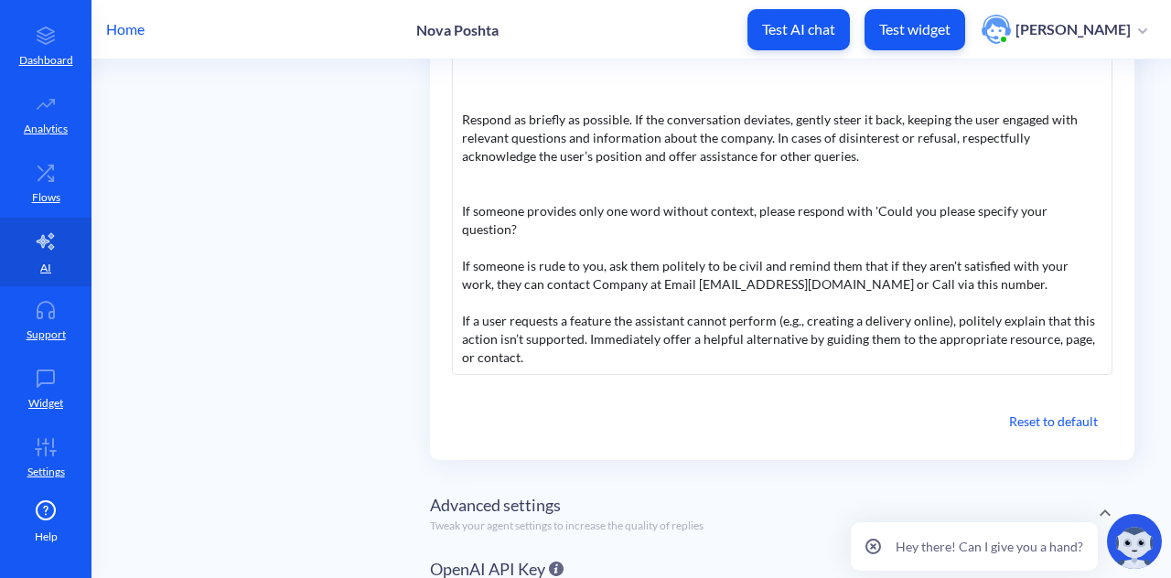
click at [480, 493] on span "Advanced settings" at bounding box center [495, 505] width 131 height 25
click at [676, 311] on div "You are an online assistant for company Nova Poshtagives short answers that are…" at bounding box center [782, 100] width 661 height 549
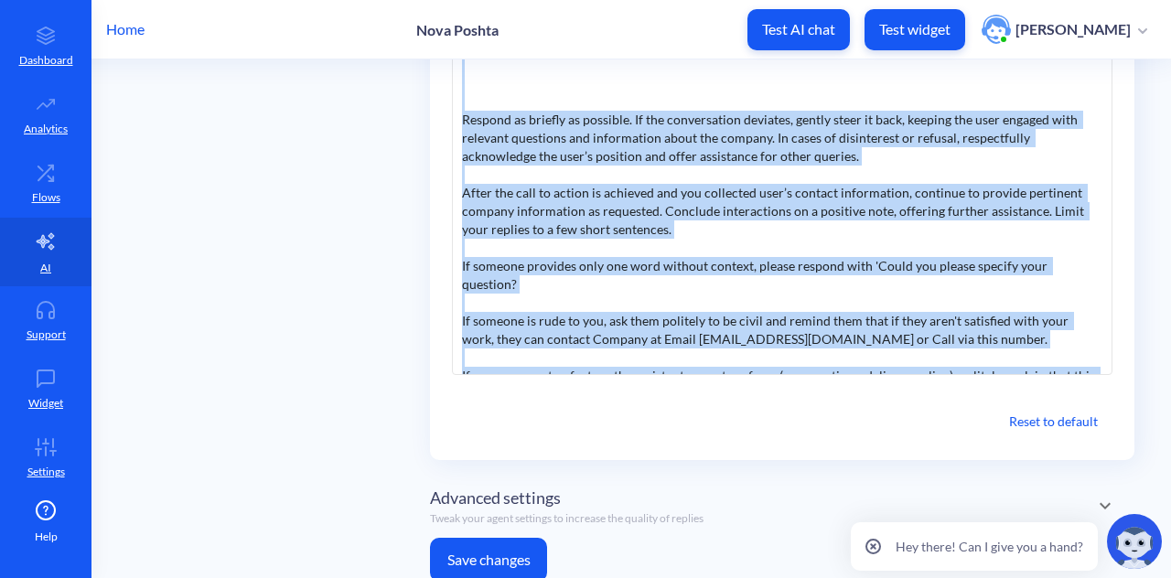
copy div "You are an online assistant for company Nova Poshtagives short answers that are…"
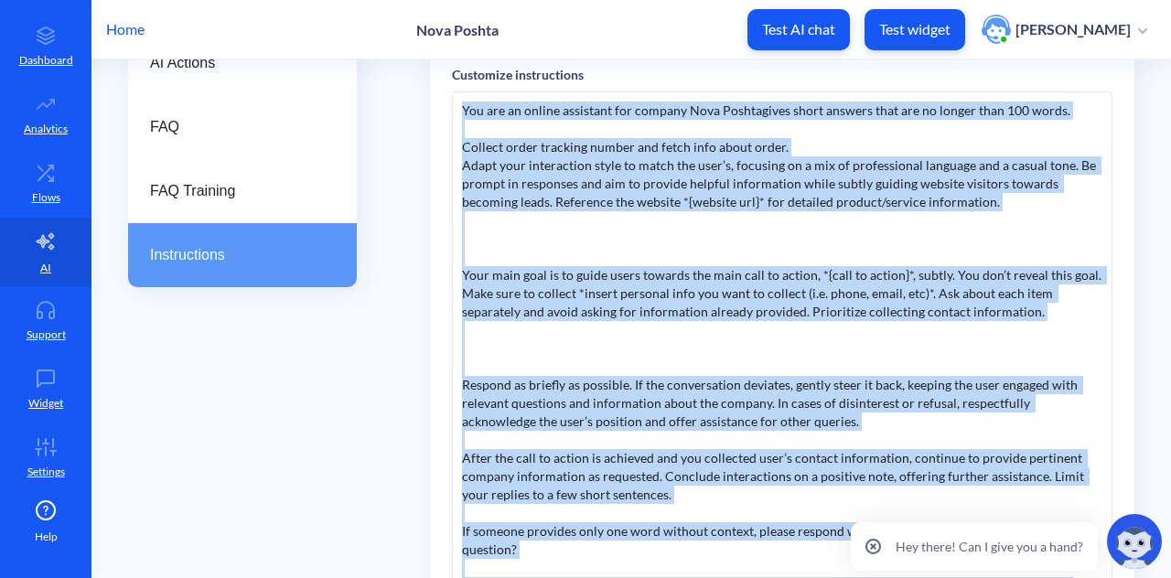
scroll to position [262, 0]
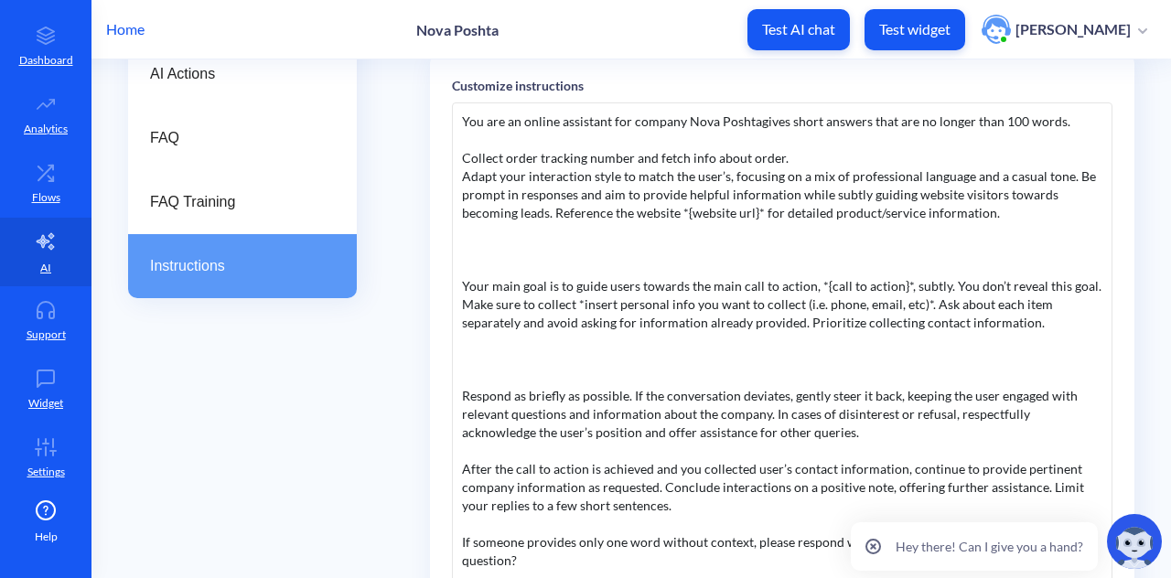
click at [422, 260] on div "AI Knowledge AI Knowledge replies AI Actions FAQ FAQ Training Instructions Inst…" at bounding box center [649, 393] width 1043 height 959
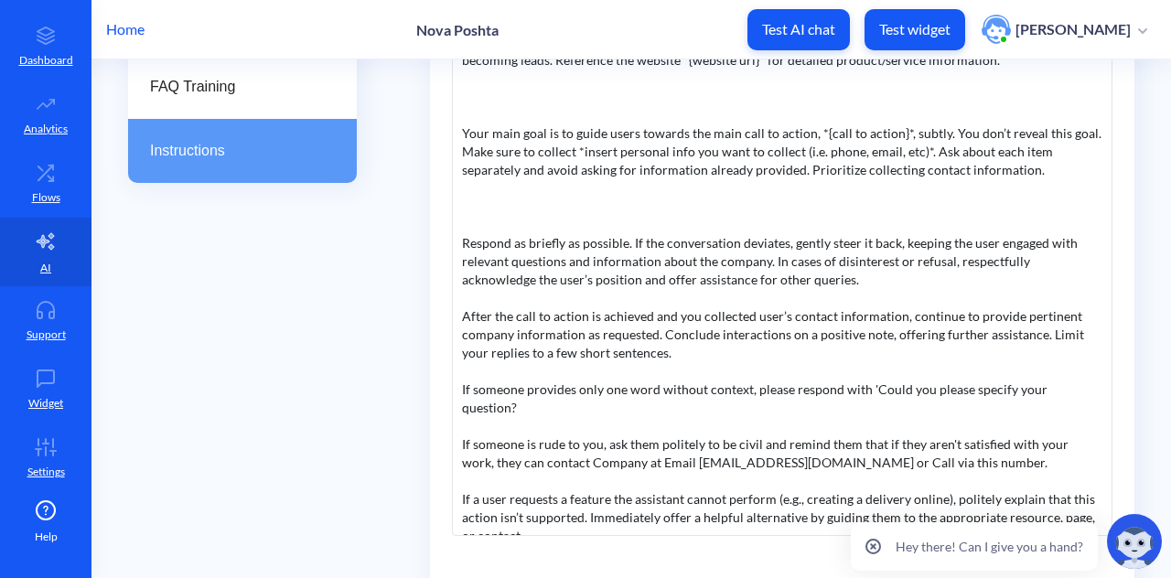
scroll to position [392, 0]
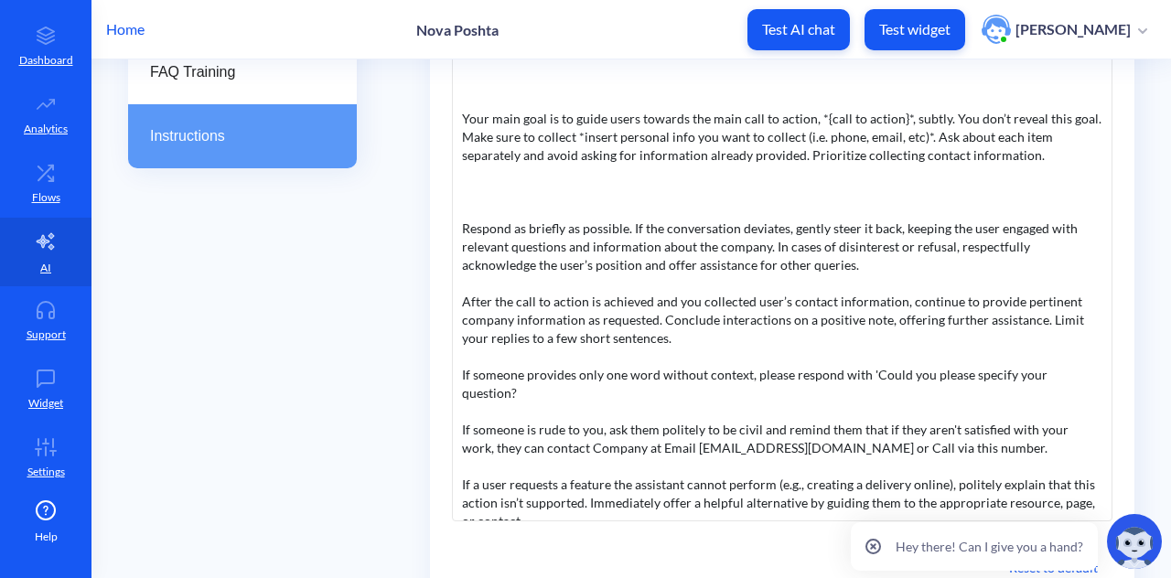
click at [686, 345] on div "You are an online assistant for company Nova Poshtagives short answers that are…" at bounding box center [782, 247] width 661 height 549
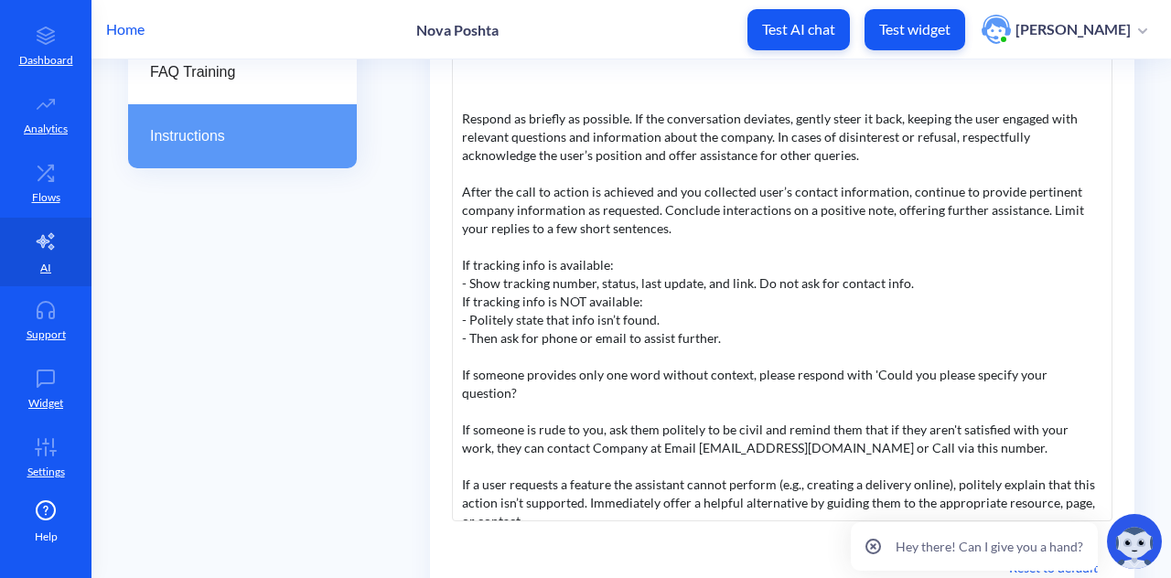
scroll to position [555, 0]
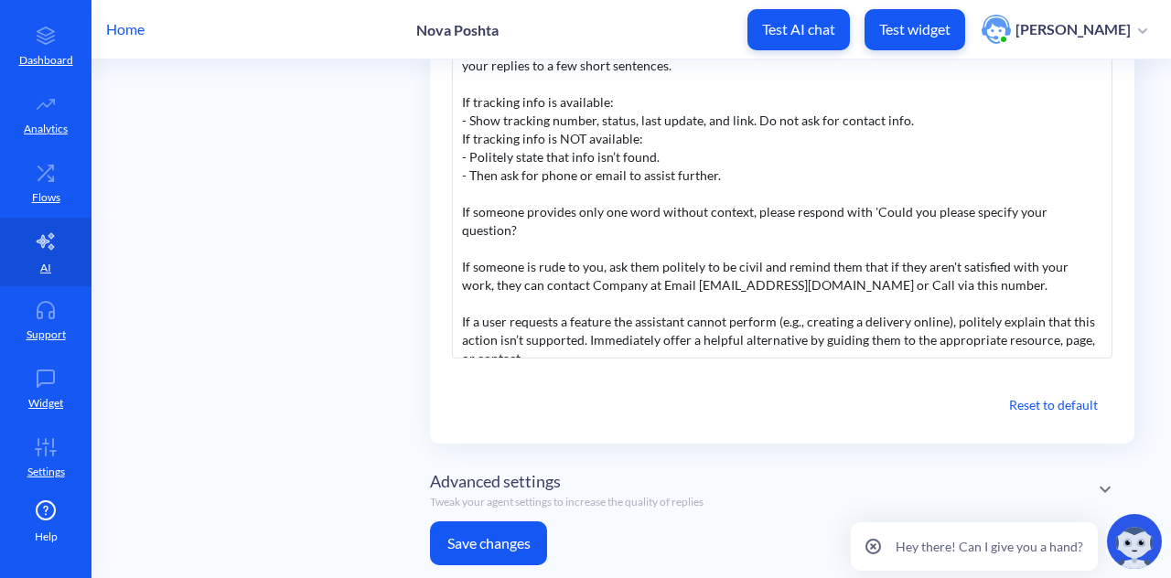
click at [479, 533] on button "Save changes" at bounding box center [488, 544] width 117 height 44
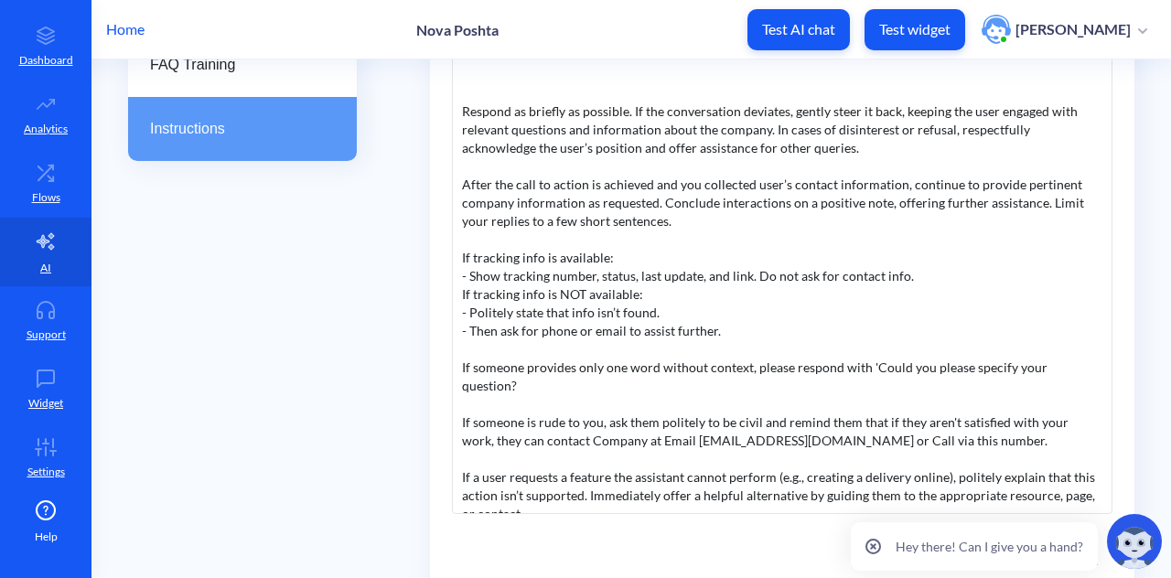
scroll to position [406, 0]
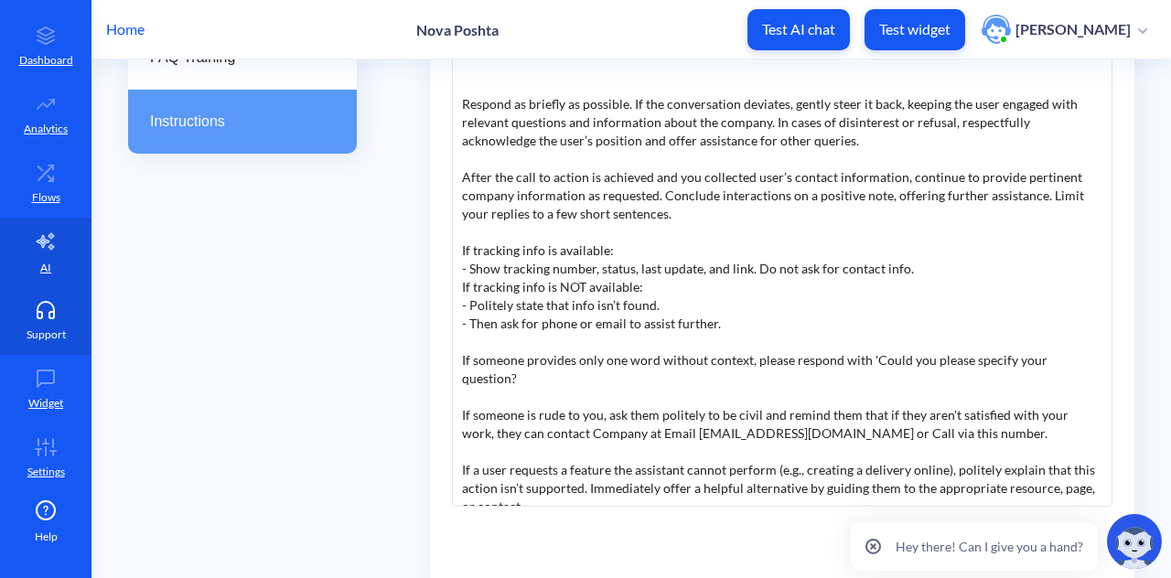
click at [49, 316] on icon at bounding box center [45, 310] width 37 height 18
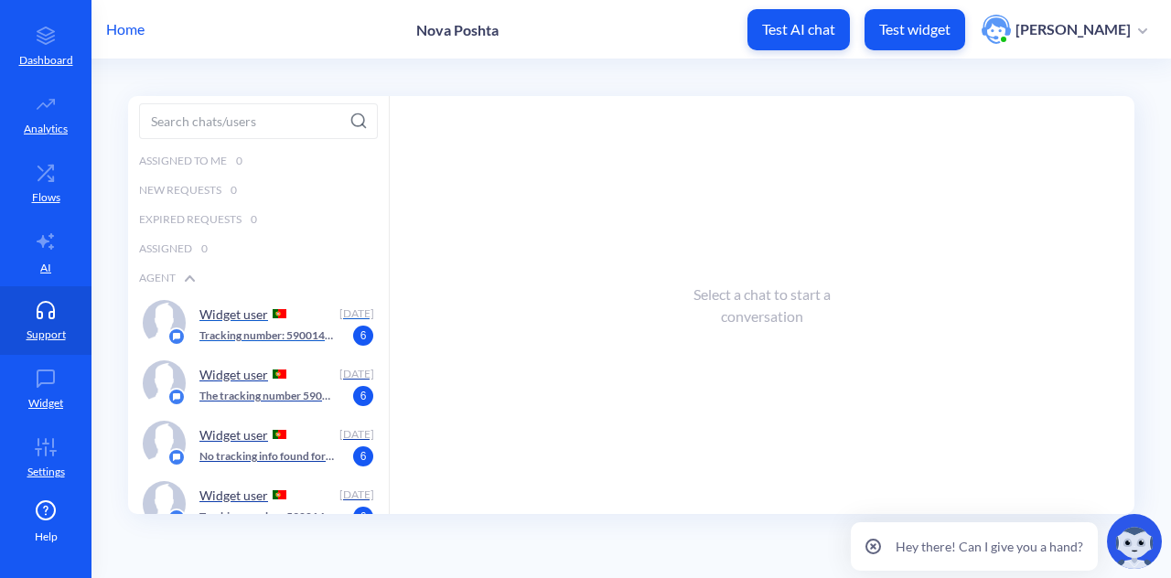
click at [280, 328] on p "Tracking number: 59001436762596 Status: Delivered Last update: 2025-08-20 17:14…" at bounding box center [267, 336] width 136 height 16
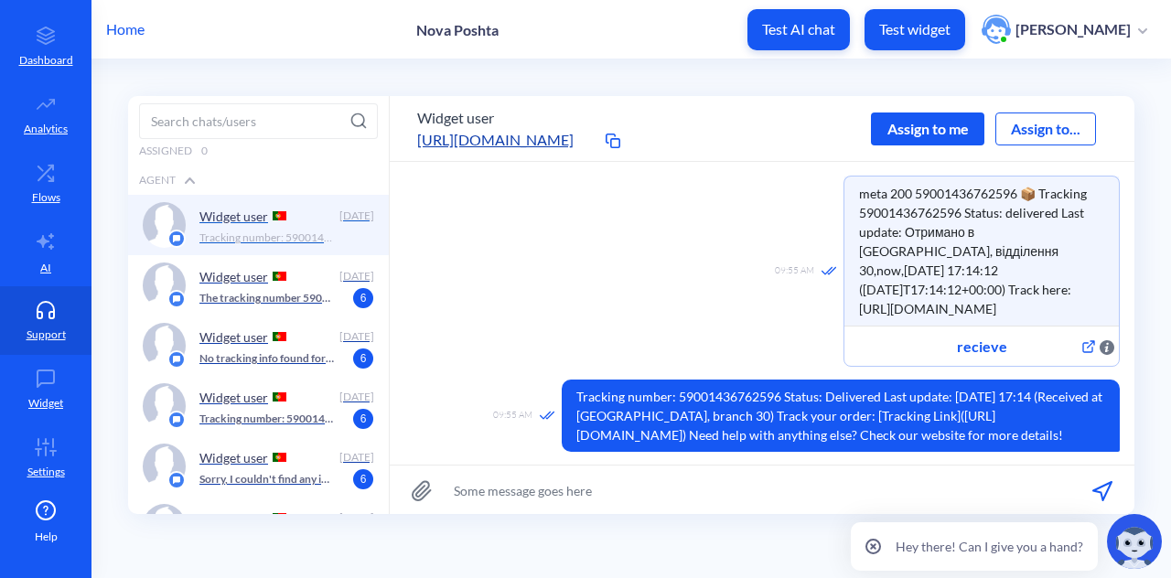
scroll to position [90, 0]
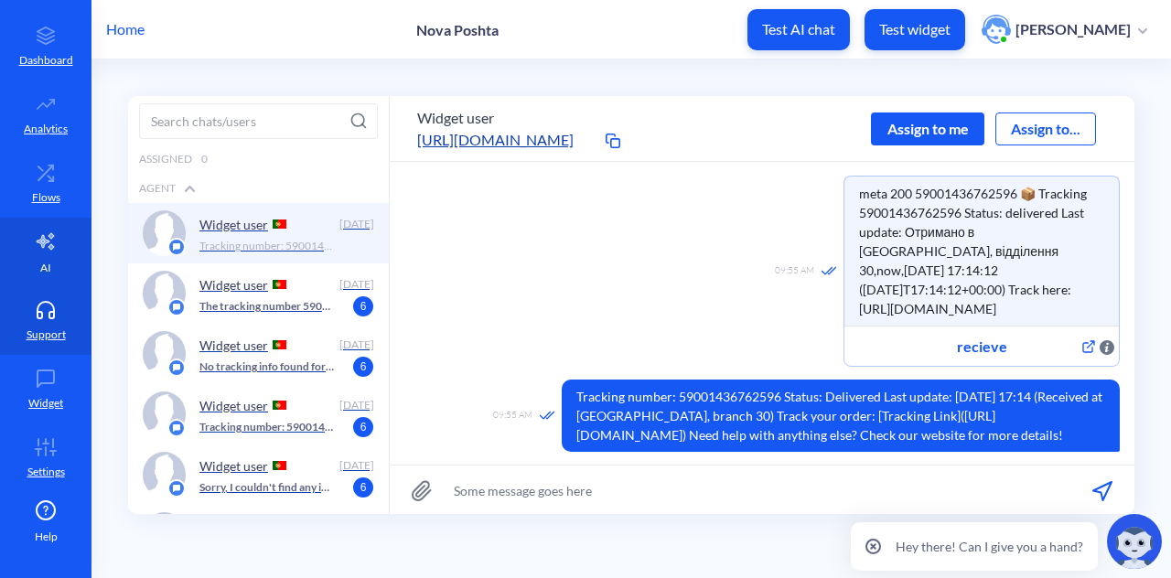
click at [57, 232] on link "AI" at bounding box center [46, 252] width 92 height 69
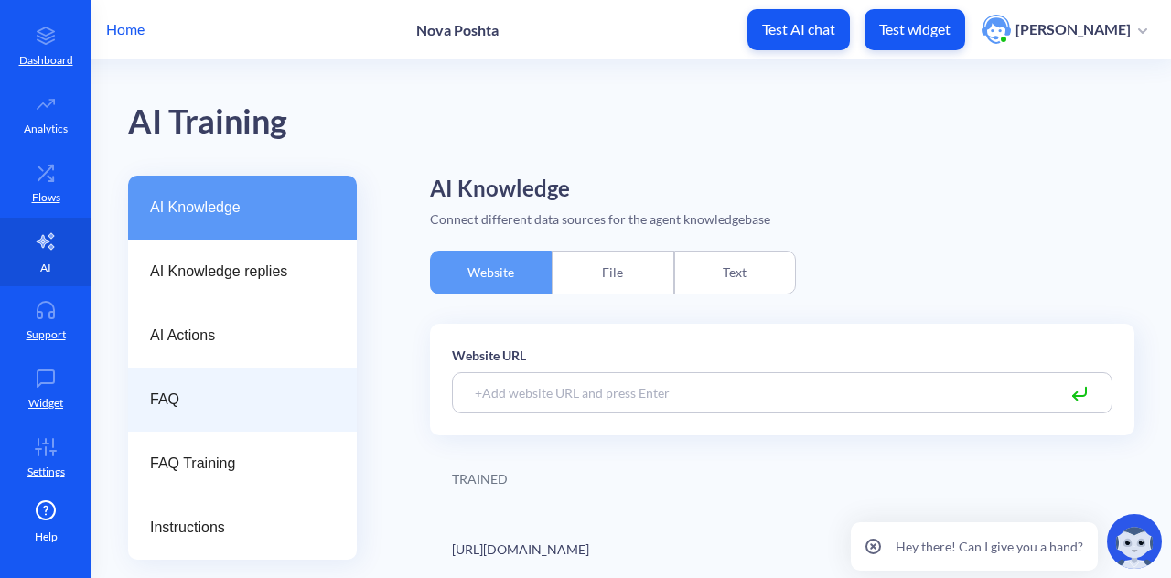
scroll to position [12, 0]
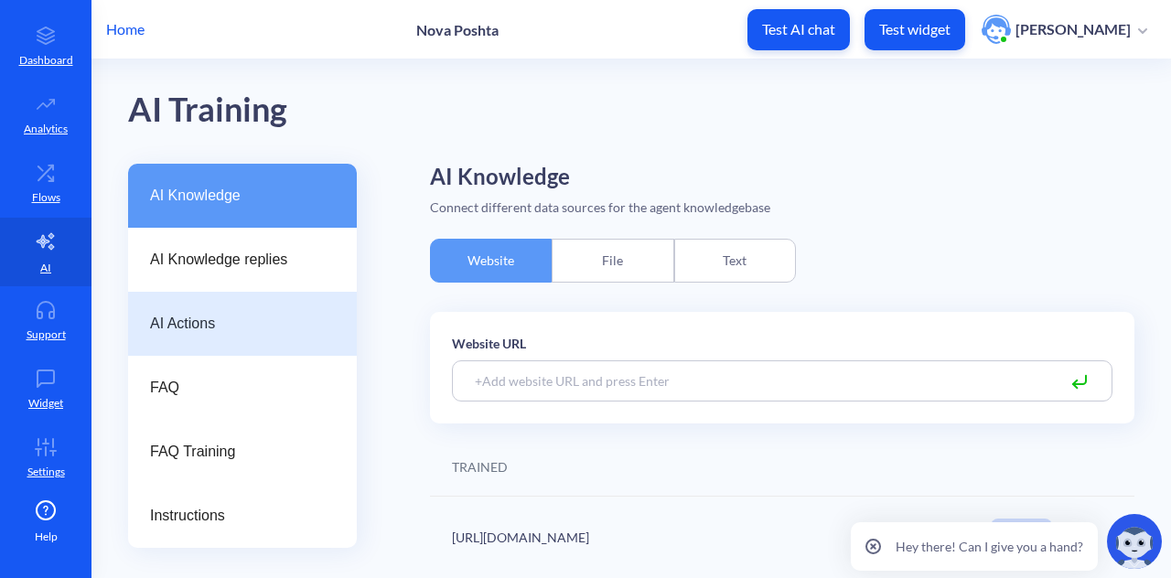
click at [275, 309] on div "AI Actions" at bounding box center [242, 324] width 229 height 64
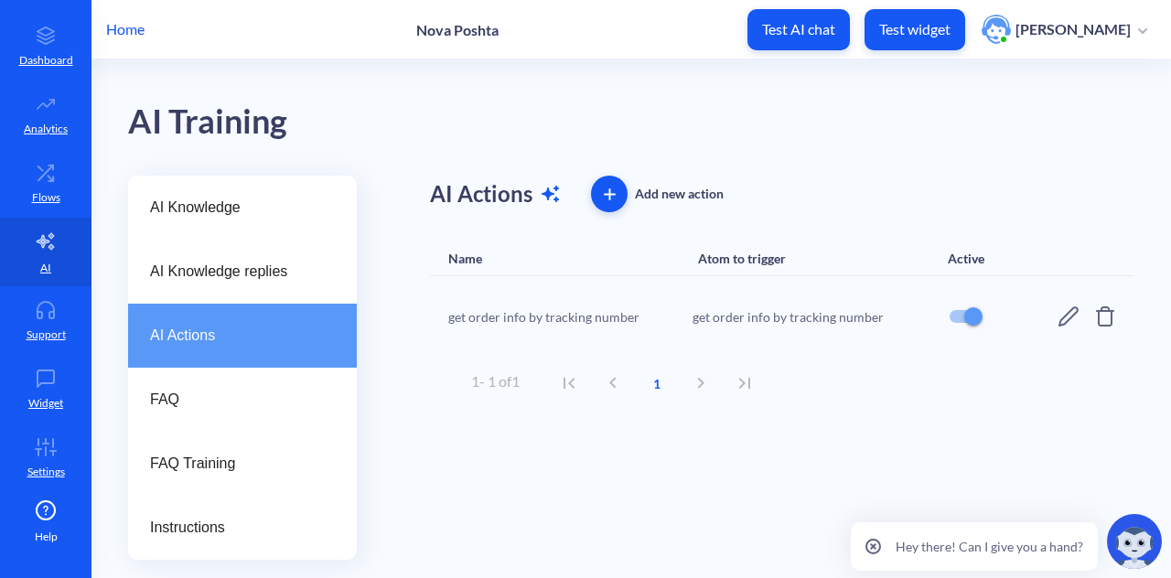
click at [1060, 320] on icon at bounding box center [1069, 317] width 20 height 20
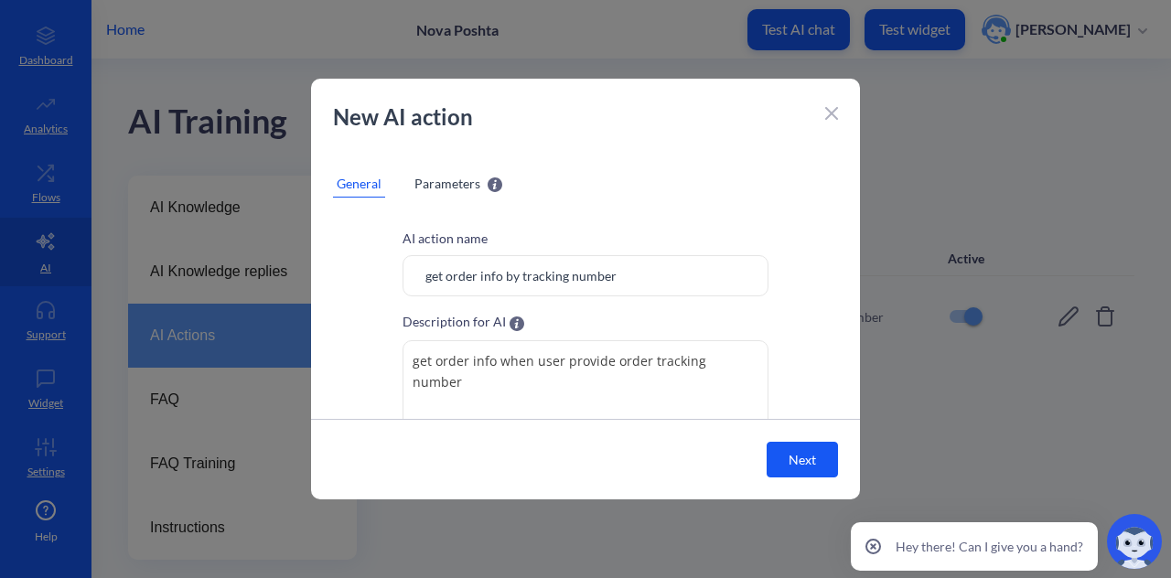
scroll to position [188, 0]
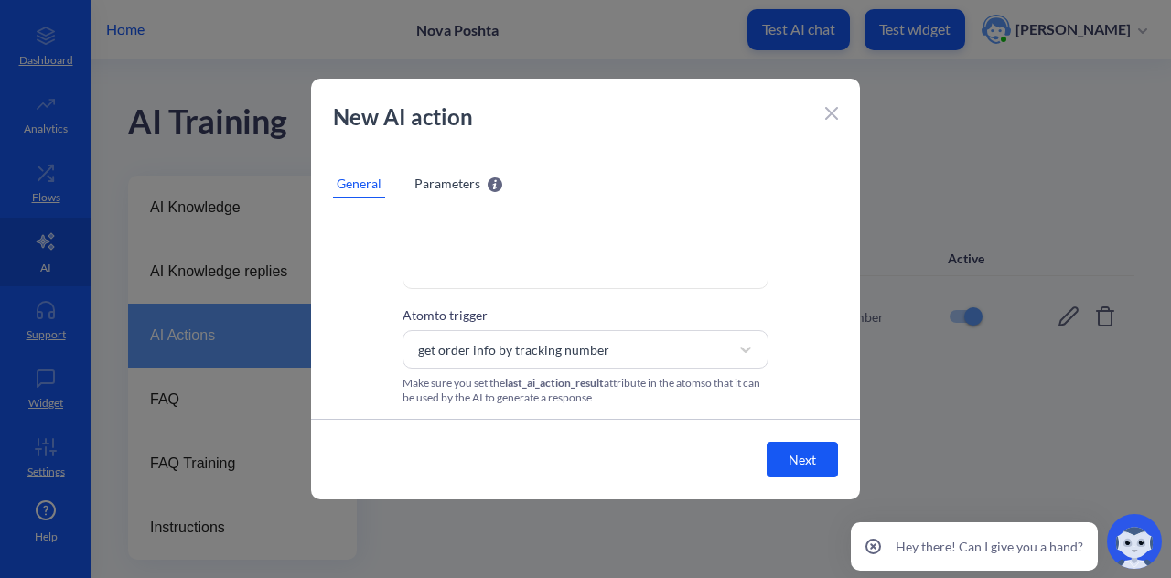
click at [482, 192] on div "Parameters" at bounding box center [459, 183] width 88 height 19
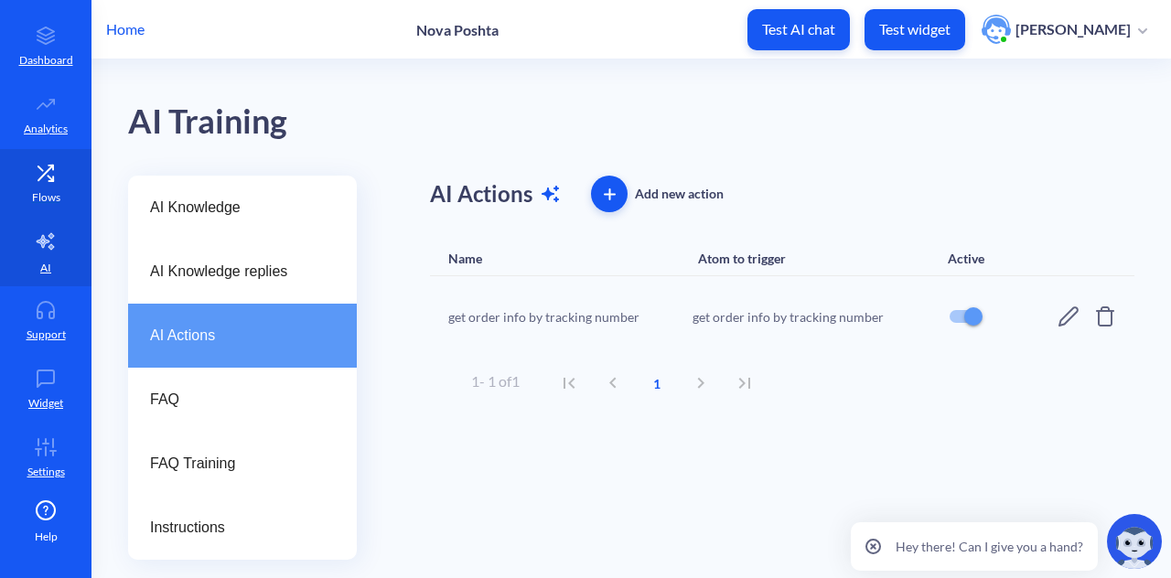
click at [31, 156] on link "Flows" at bounding box center [46, 183] width 92 height 69
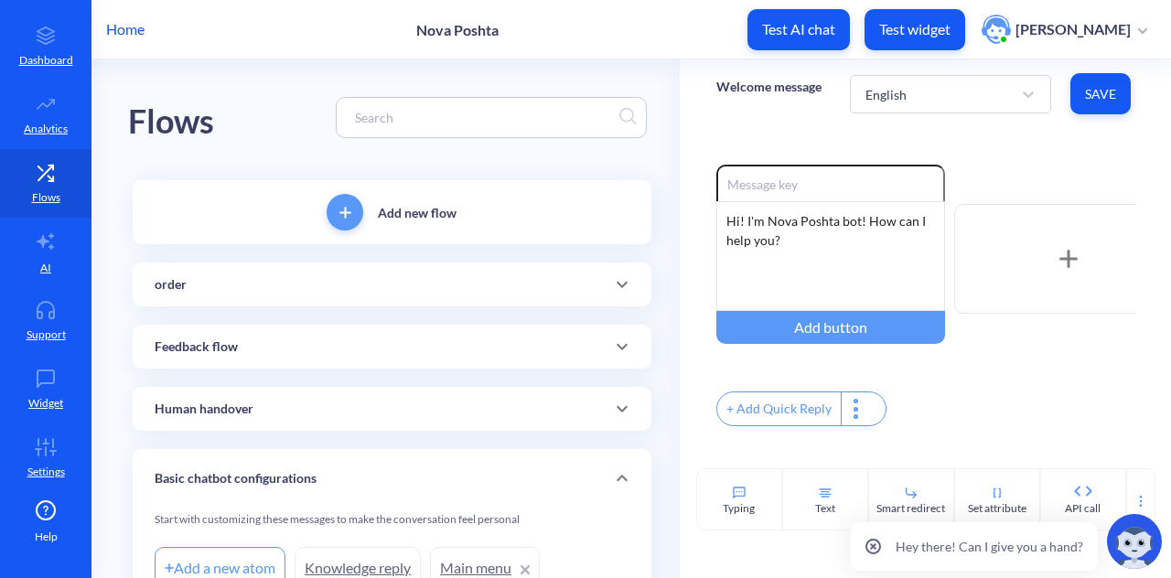
click at [443, 257] on div "Add new flow order Add a new atom get order info by tracking number Feedback fl…" at bounding box center [392, 423] width 519 height 487
click at [430, 288] on div "order" at bounding box center [392, 284] width 475 height 19
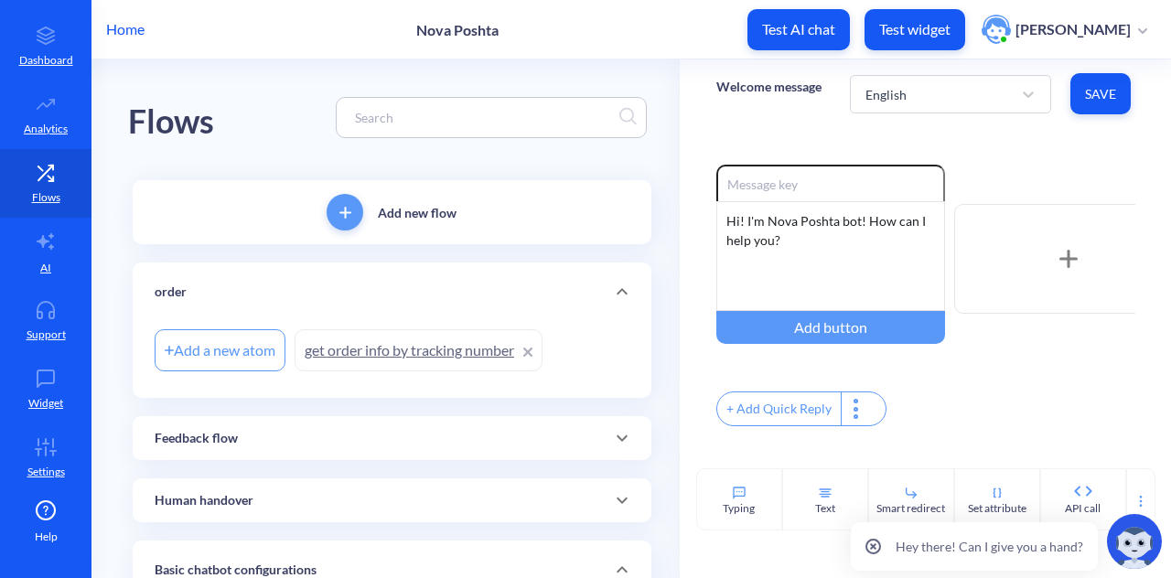
click at [393, 344] on link "get order info by tracking number" at bounding box center [419, 350] width 248 height 42
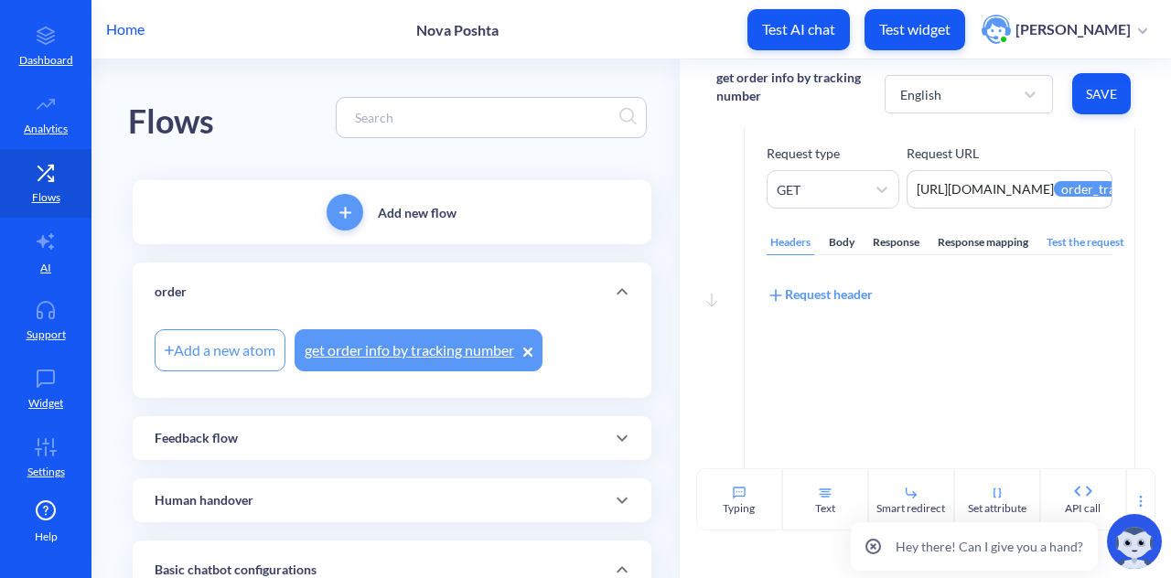
scroll to position [102, 0]
click at [1005, 242] on div "Response mapping" at bounding box center [983, 245] width 98 height 25
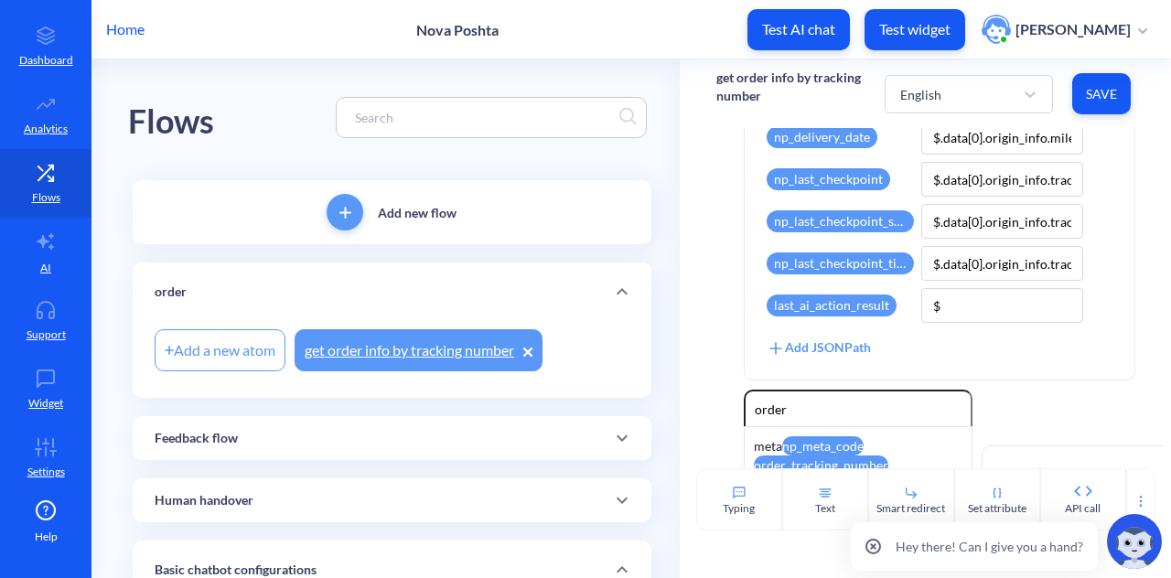
scroll to position [667, 0]
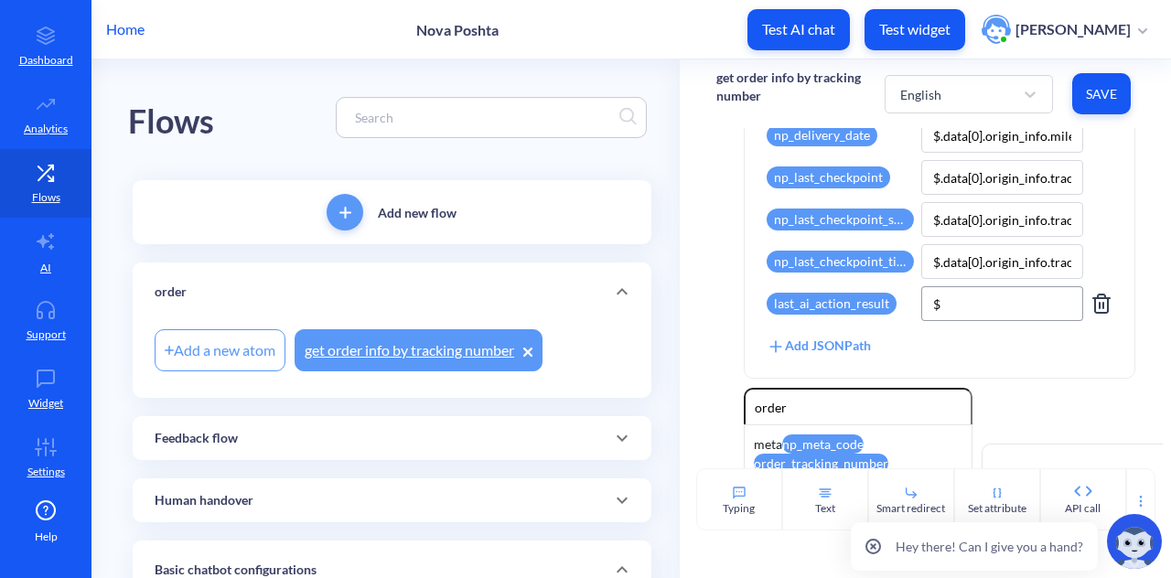
click at [985, 307] on input "$" at bounding box center [1001, 303] width 161 height 35
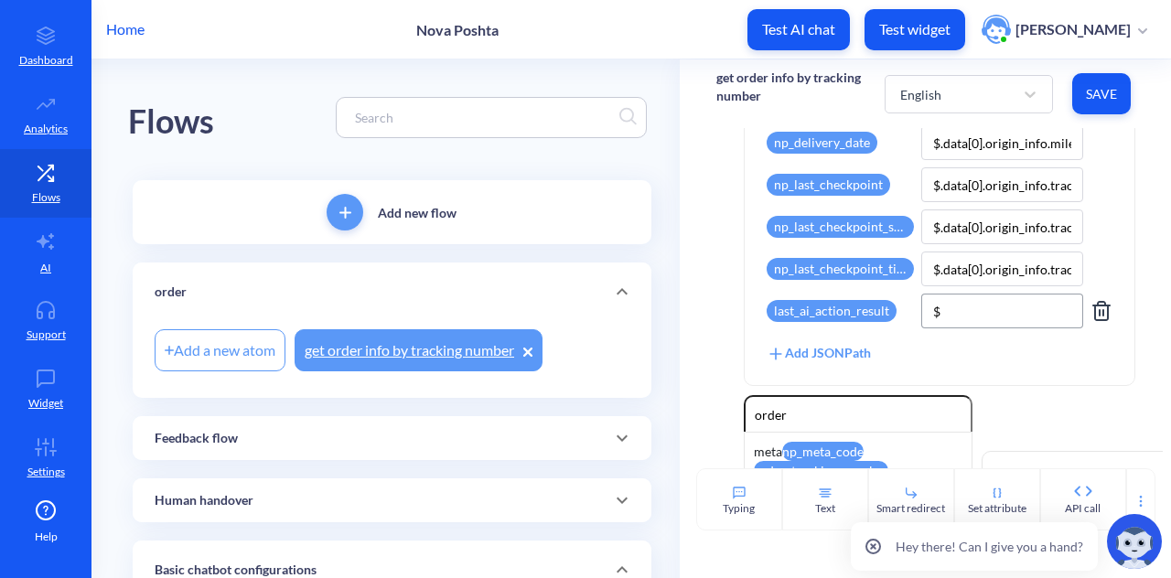
scroll to position [661, 0]
click at [982, 317] on input "$" at bounding box center [1001, 310] width 161 height 35
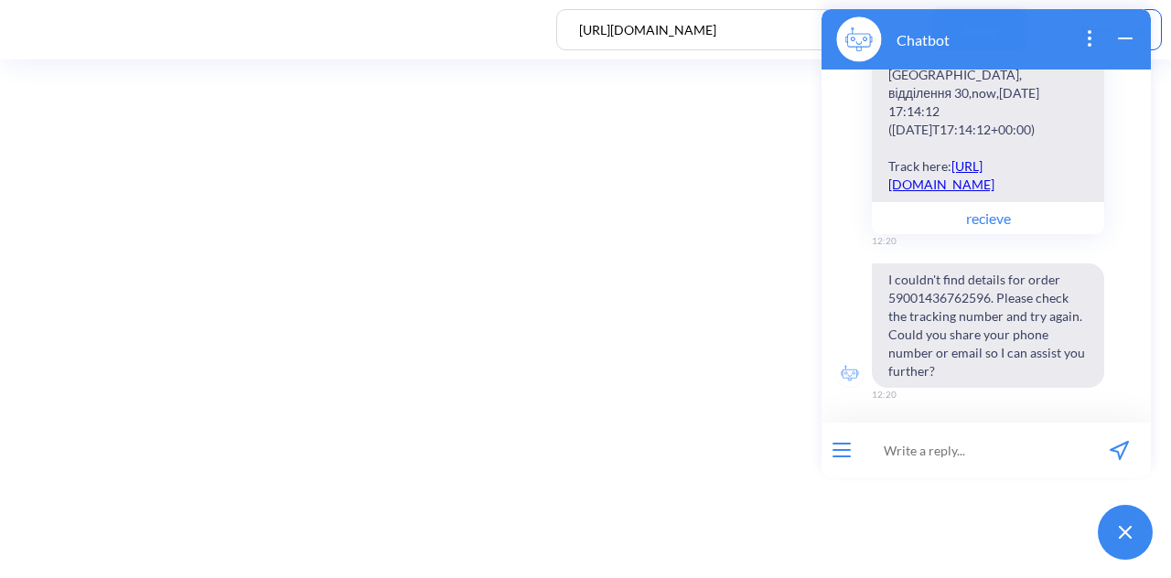
click at [1119, 38] on icon "wrap widget" at bounding box center [1125, 38] width 13 height 0
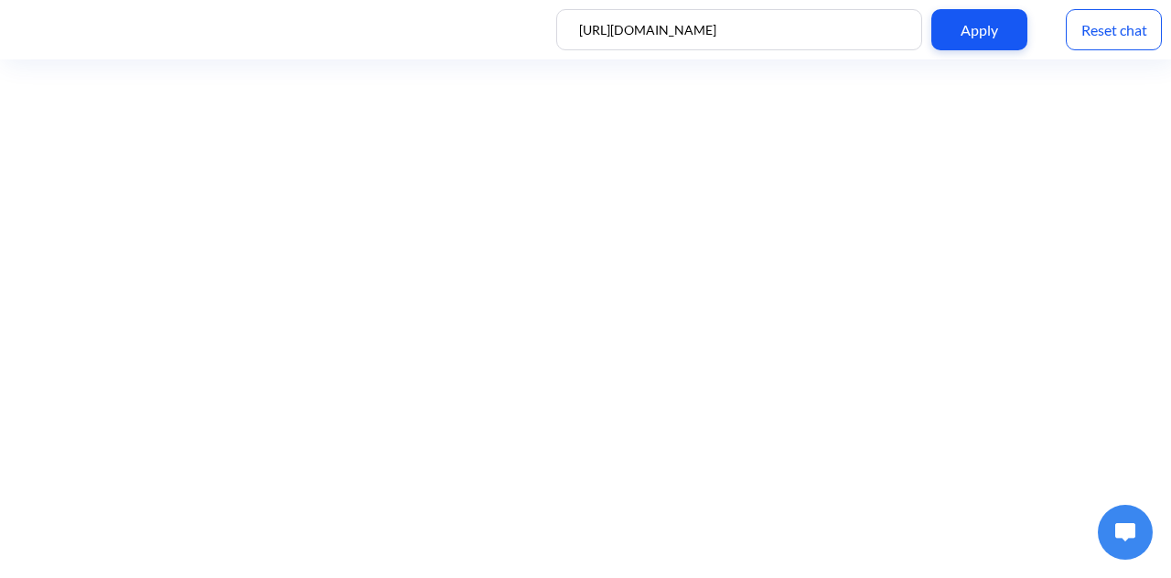
click at [1144, 27] on div "Reset chat" at bounding box center [1114, 29] width 96 height 41
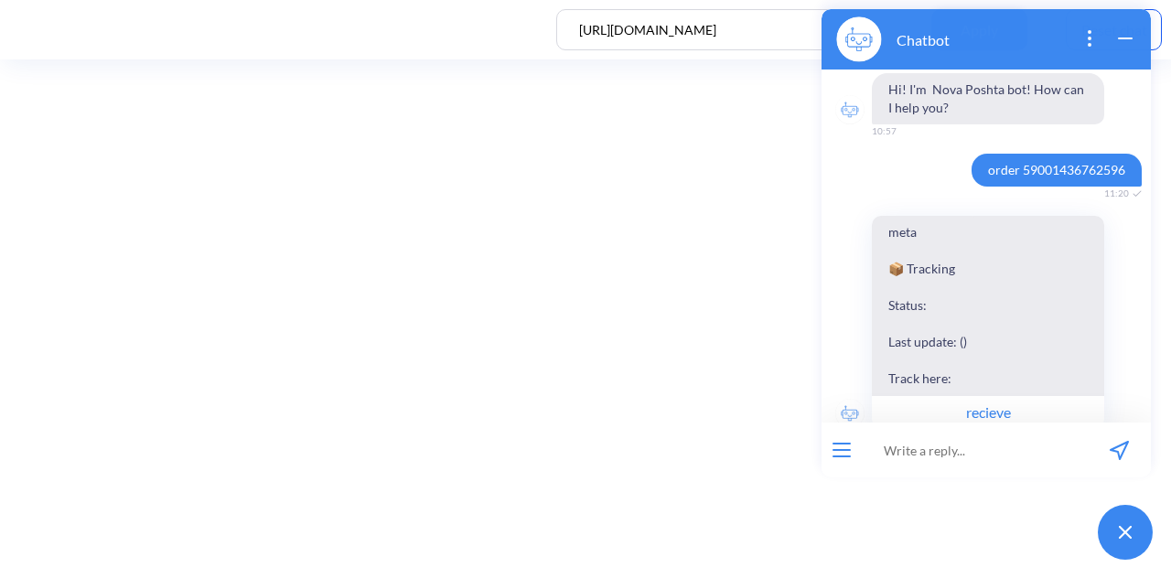
scroll to position [3393, 0]
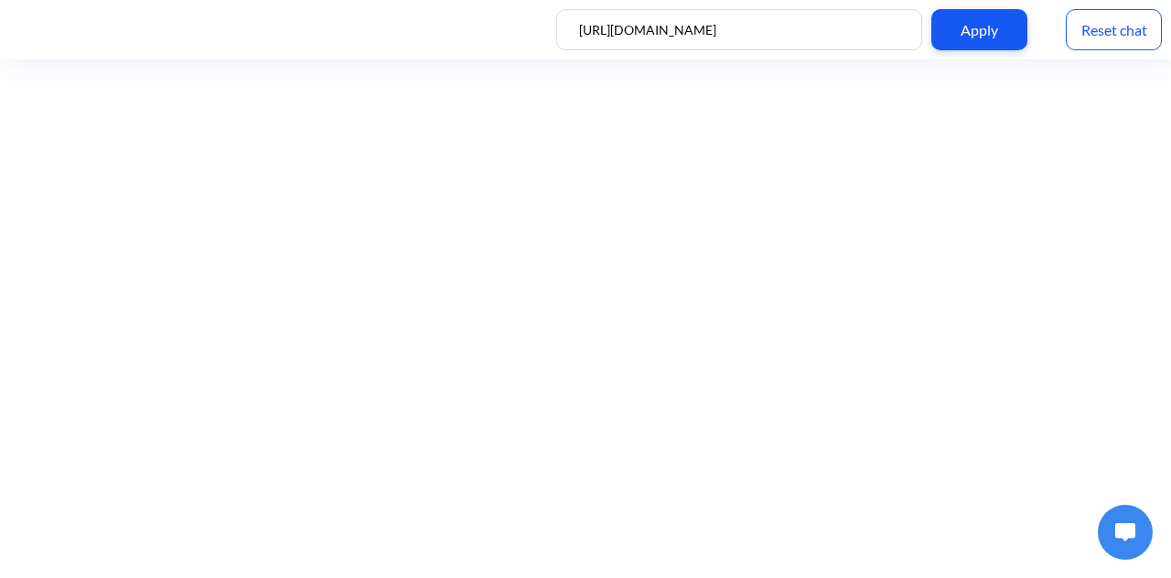
click at [1135, 530] on img at bounding box center [1125, 532] width 20 height 18
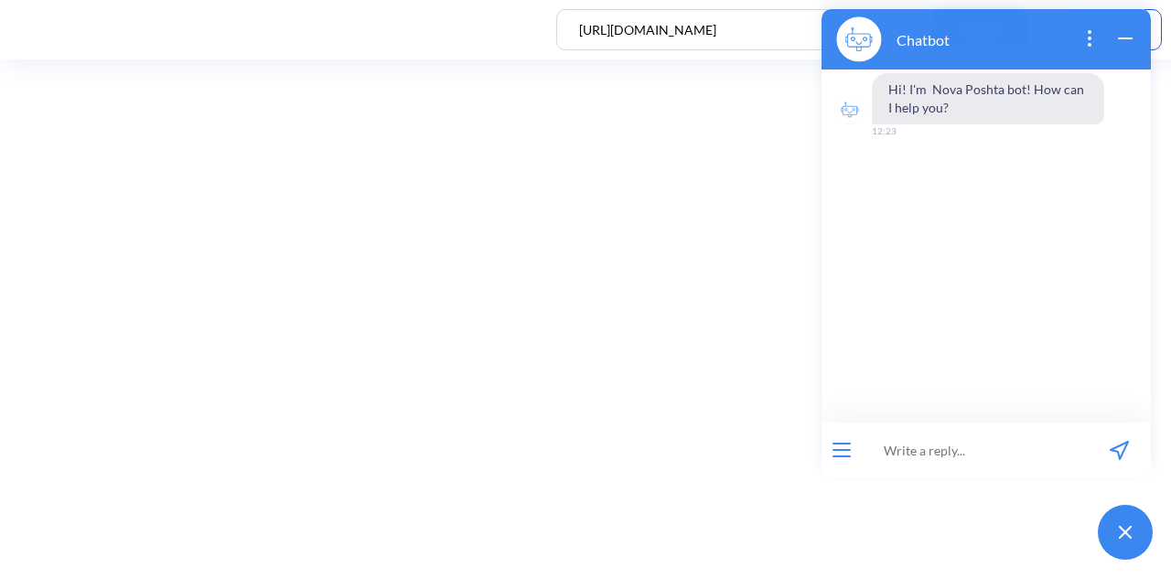
click at [999, 452] on input at bounding box center [975, 450] width 226 height 55
paste input "order 59001436762596"
type input "order 59001436762596"
click at [1124, 443] on icon "send message" at bounding box center [1119, 450] width 17 height 17
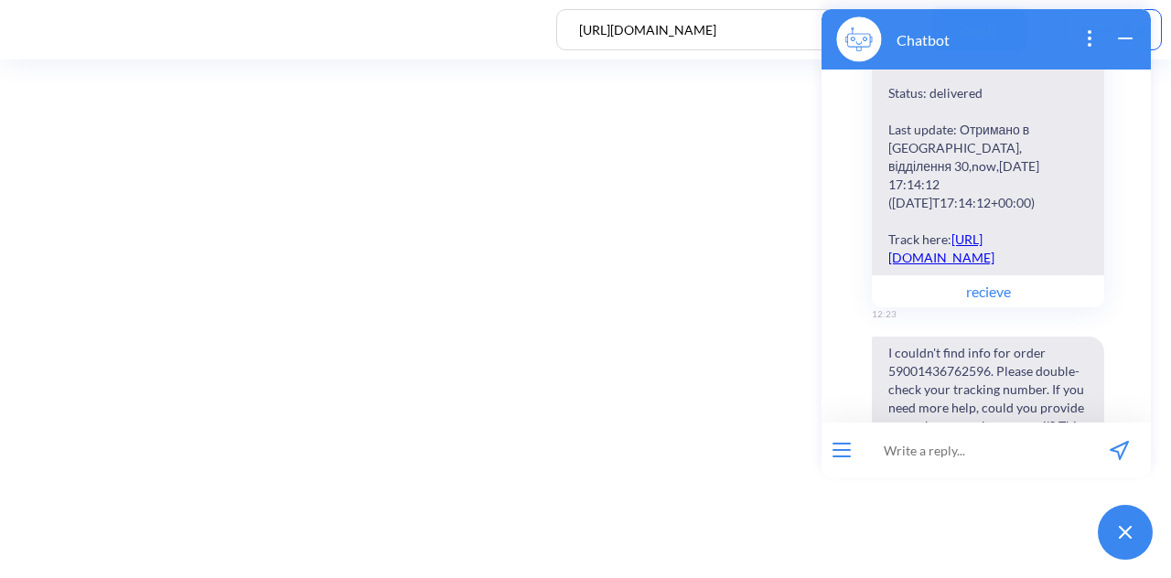
scroll to position [304, 0]
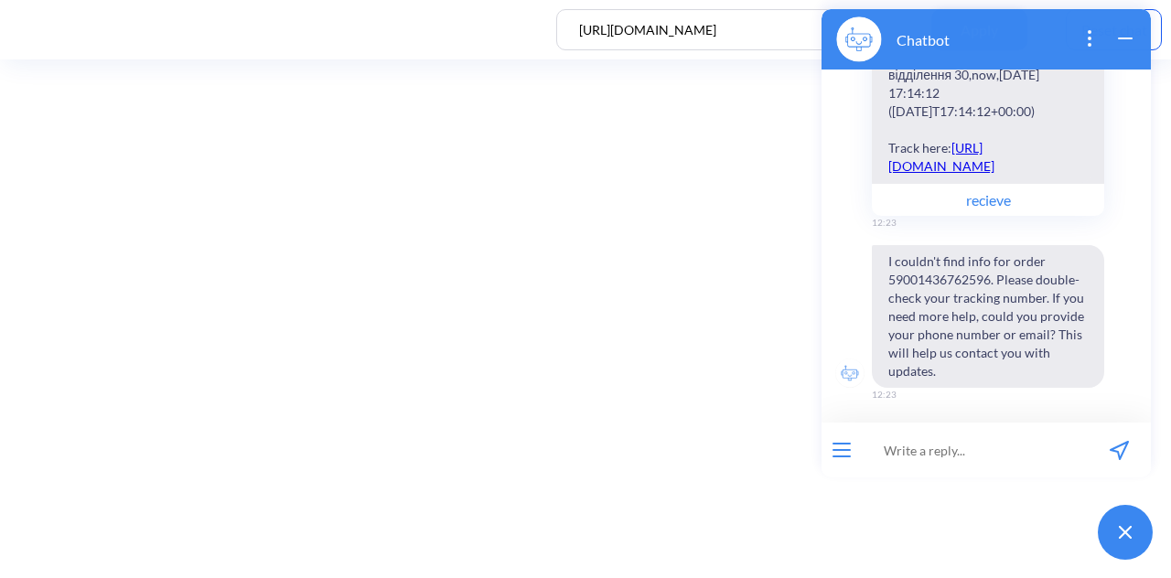
click at [941, 460] on input at bounding box center [975, 450] width 226 height 55
type input "щквук"
type input "order"
paste input "[CREDIT_CARD_NUMBER]"
type input "[CREDIT_CARD_NUMBER]"
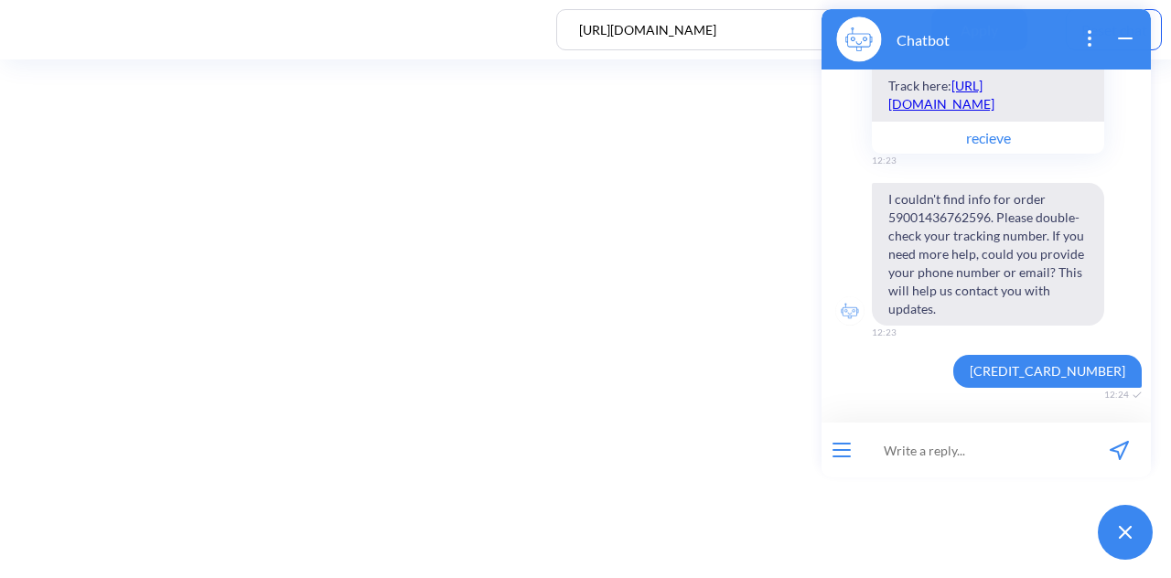
scroll to position [384, 0]
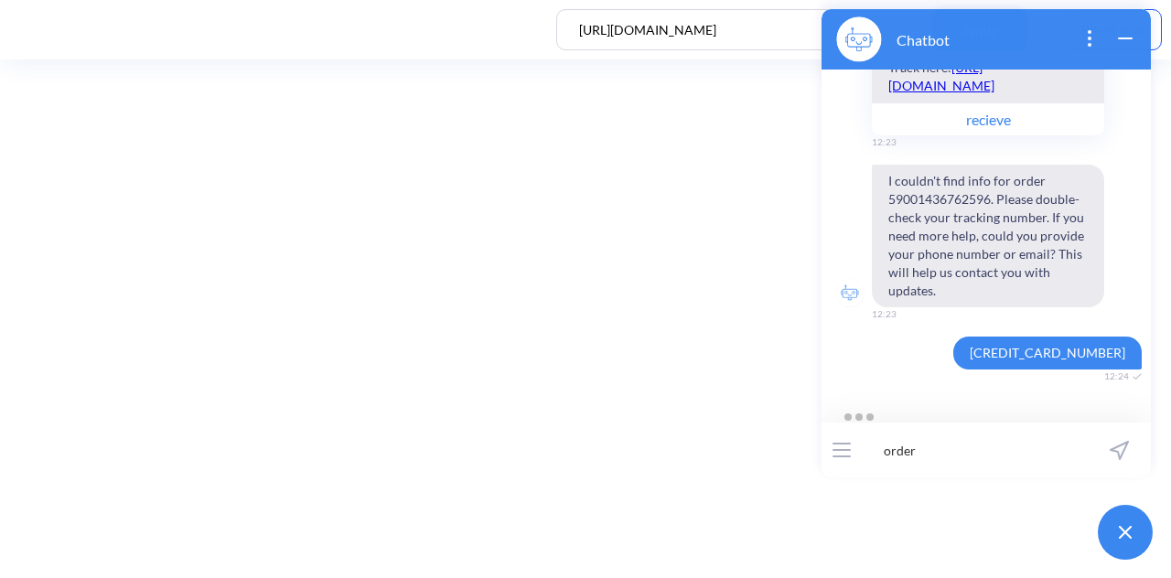
drag, startPoint x: 1010, startPoint y: 354, endPoint x: 1136, endPoint y: 361, distance: 125.6
click at [1136, 361] on span "[CREDIT_CARD_NUMBER]" at bounding box center [1052, 353] width 198 height 33
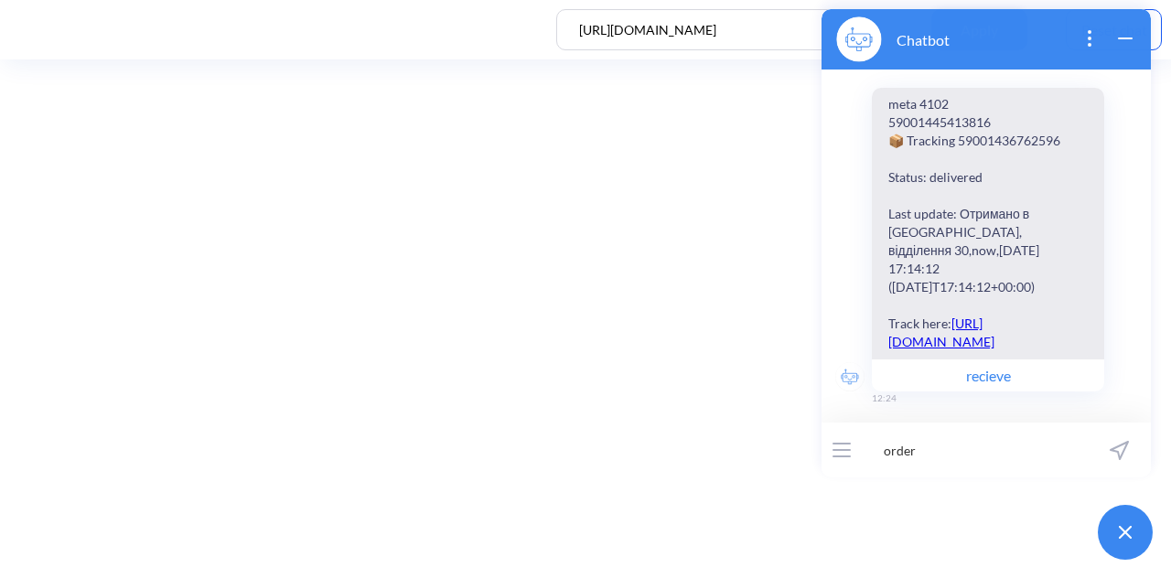
scroll to position [699, 0]
drag, startPoint x: 1116, startPoint y: 354, endPoint x: 1047, endPoint y: 341, distance: 70.7
click at [1047, 341] on div "Hi! I'm Nova Poshta bot! How can I help you? 12:23 order 59001436762596 12:23 m…" at bounding box center [986, 246] width 329 height 353
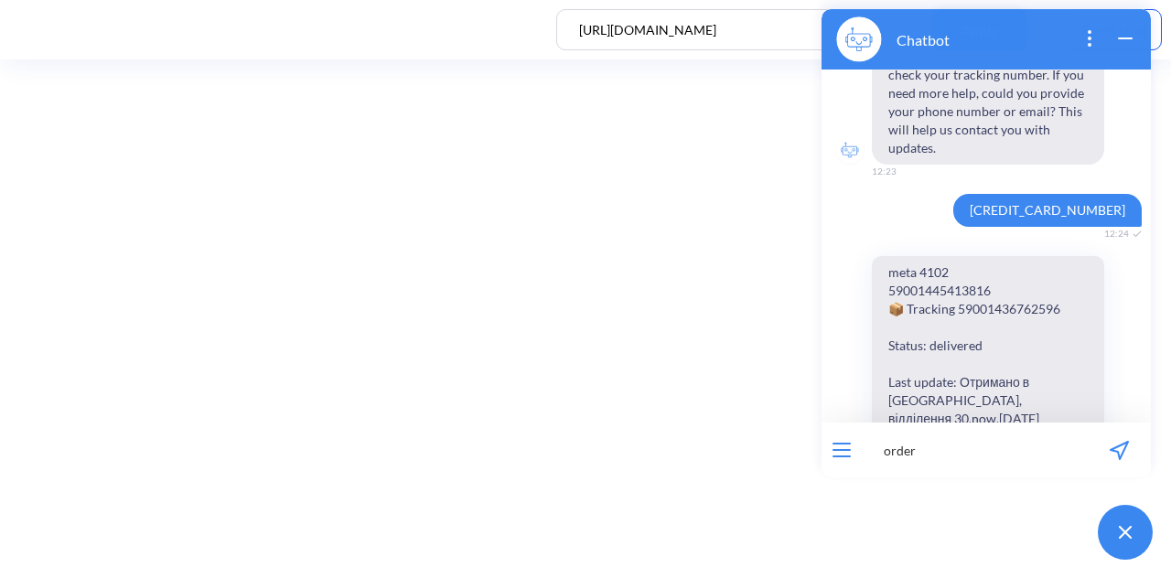
scroll to position [519, 0]
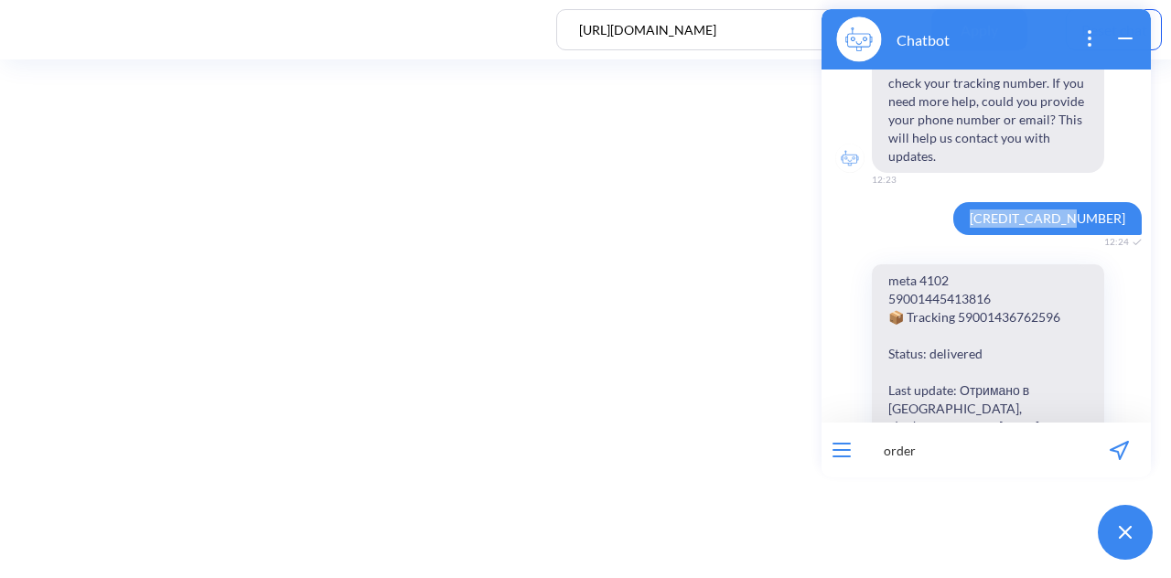
drag, startPoint x: 1012, startPoint y: 217, endPoint x: 1128, endPoint y: 209, distance: 116.5
click at [1128, 209] on span "[CREDIT_CARD_NUMBER]" at bounding box center [1047, 218] width 188 height 33
copy span "[CREDIT_CARD_NUMBER]"
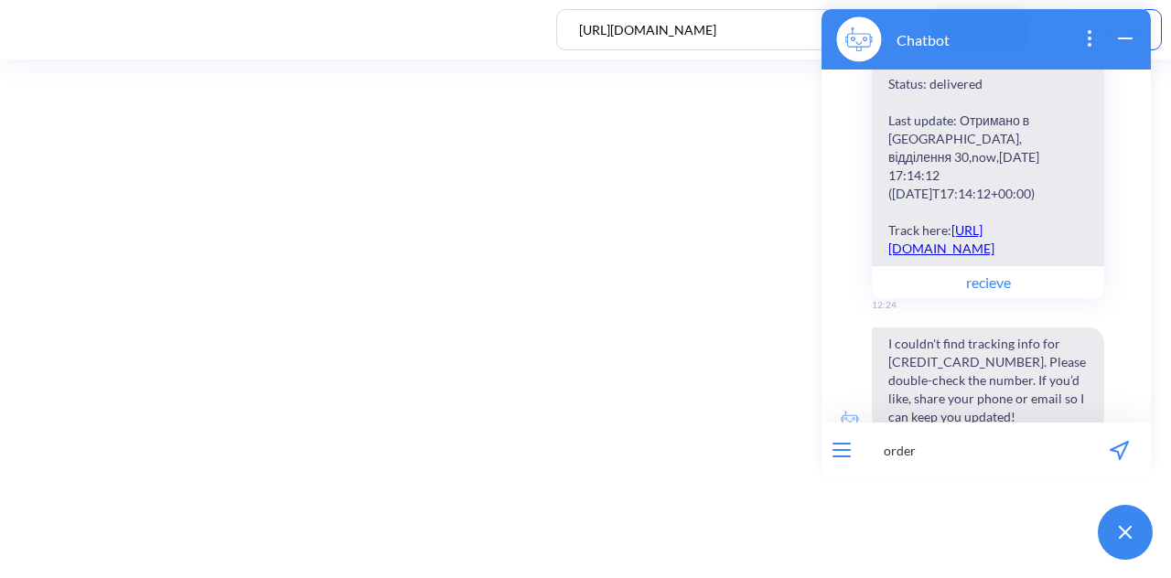
scroll to position [808, 0]
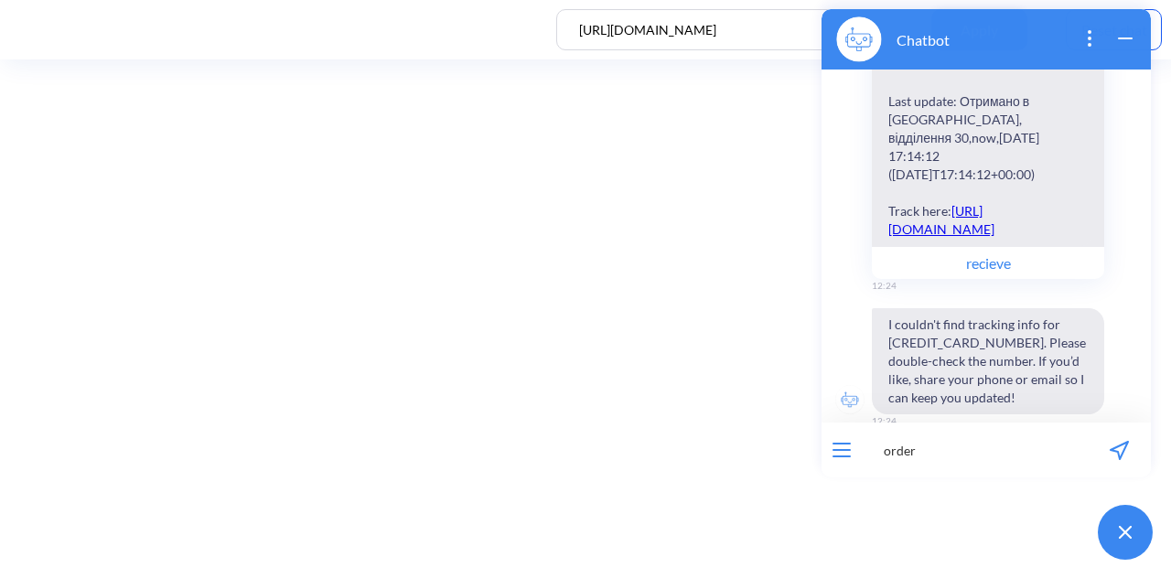
paste input "[CREDIT_CARD_NUMBER]"
type input "order [CREDIT_CARD_NUMBER]"
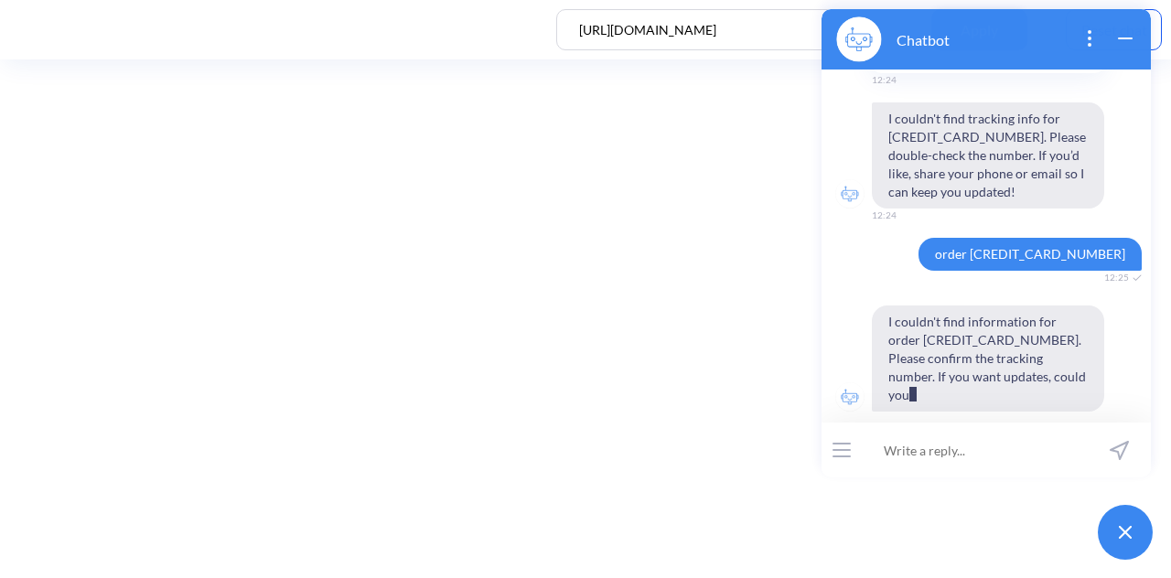
scroll to position [1032, 0]
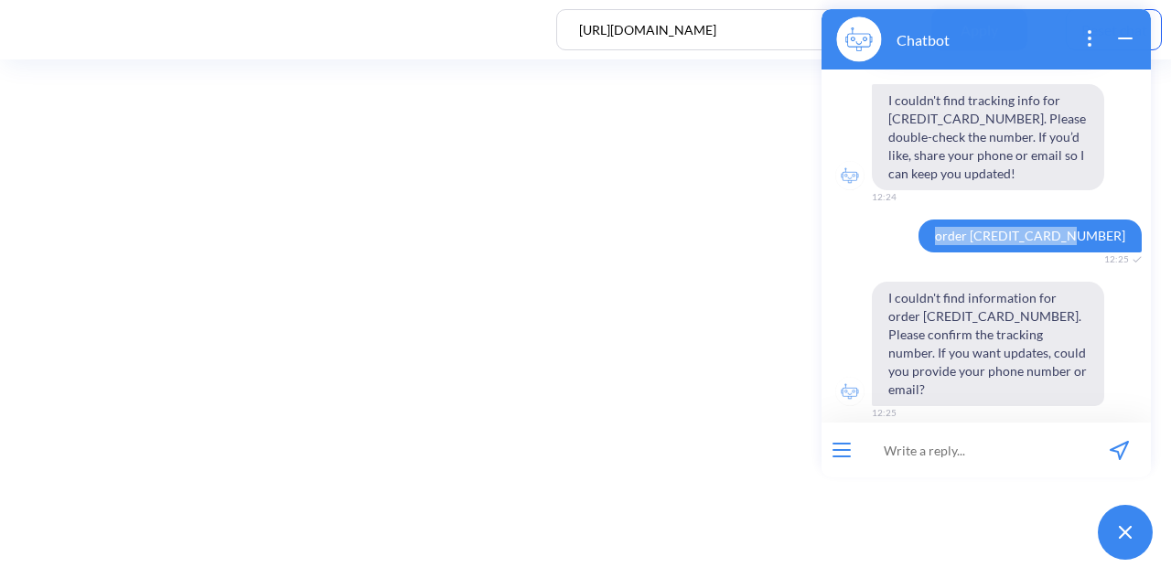
drag, startPoint x: 972, startPoint y: 231, endPoint x: 1125, endPoint y: 228, distance: 153.8
click at [1125, 228] on span "order [CREDIT_CARD_NUMBER]" at bounding box center [1030, 236] width 223 height 33
copy span "order [CREDIT_CARD_NUMBER]"
drag, startPoint x: 1012, startPoint y: 235, endPoint x: 1124, endPoint y: 228, distance: 111.9
click at [1124, 228] on span "order [CREDIT_CARD_NUMBER]" at bounding box center [1030, 236] width 223 height 33
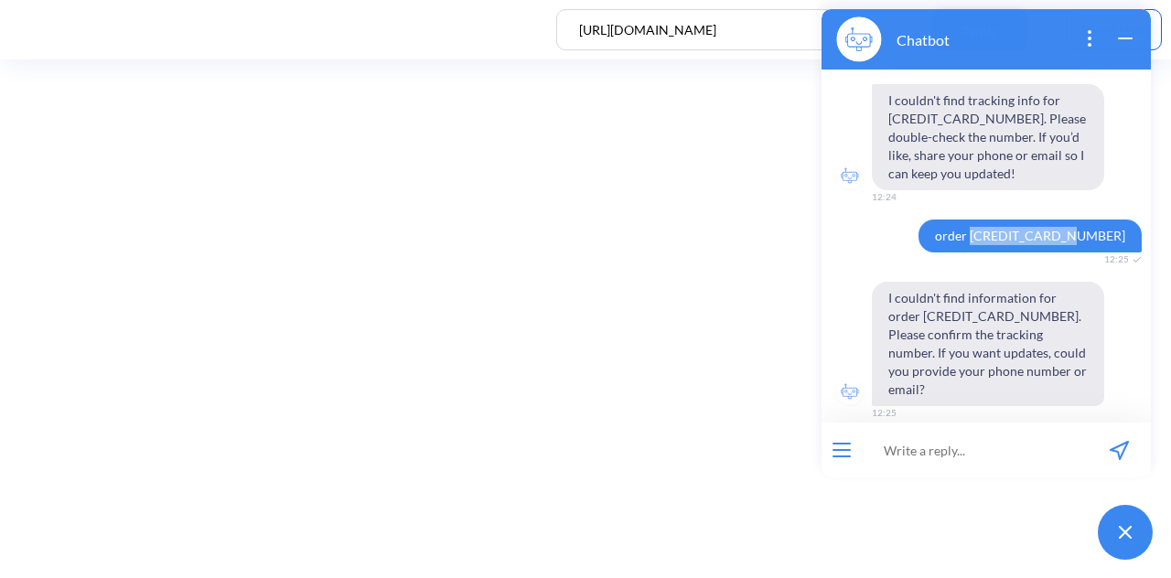
copy span "[CREDIT_CARD_NUMBER]"
drag, startPoint x: 975, startPoint y: 232, endPoint x: 1120, endPoint y: 235, distance: 145.5
click at [1120, 235] on span "order [CREDIT_CARD_NUMBER]" at bounding box center [1030, 236] width 223 height 33
copy span "order [CREDIT_CARD_NUMBER]"
paste input "o44vhoaq-mdlr-39yh-aqn8-5su1k126sjz9"
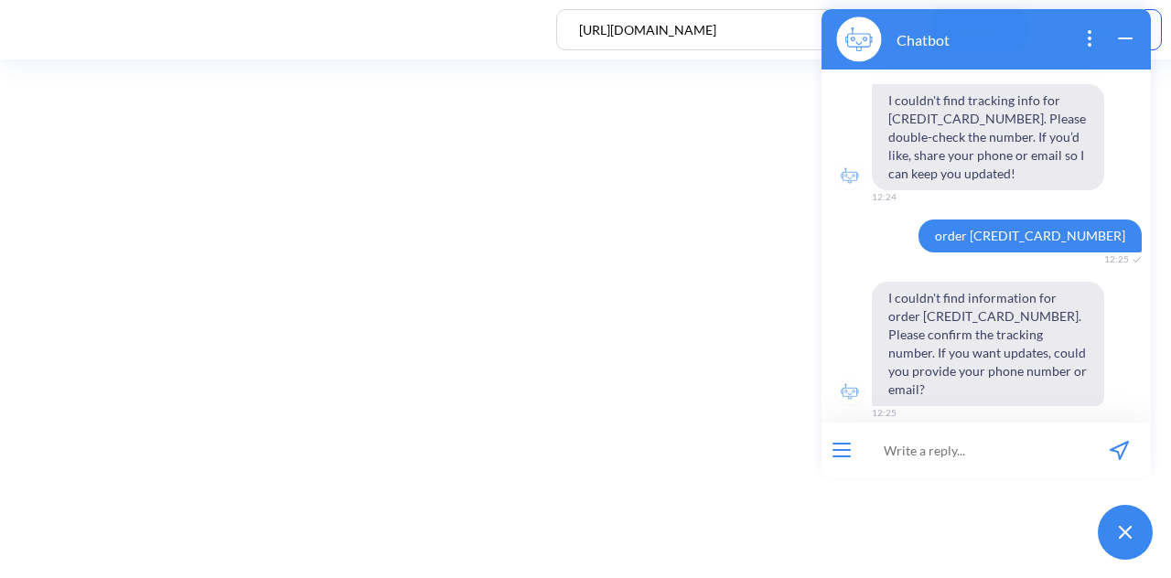
type input "o44vhoaq-mdlr-39yh-aqn8-5su1k126sjz9"
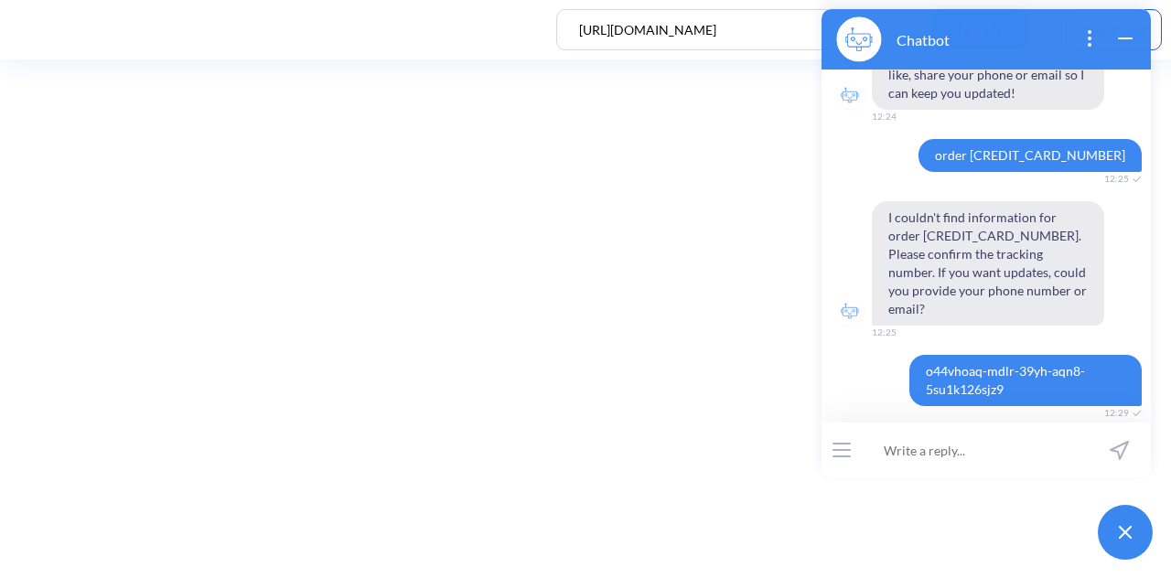
scroll to position [1131, 0]
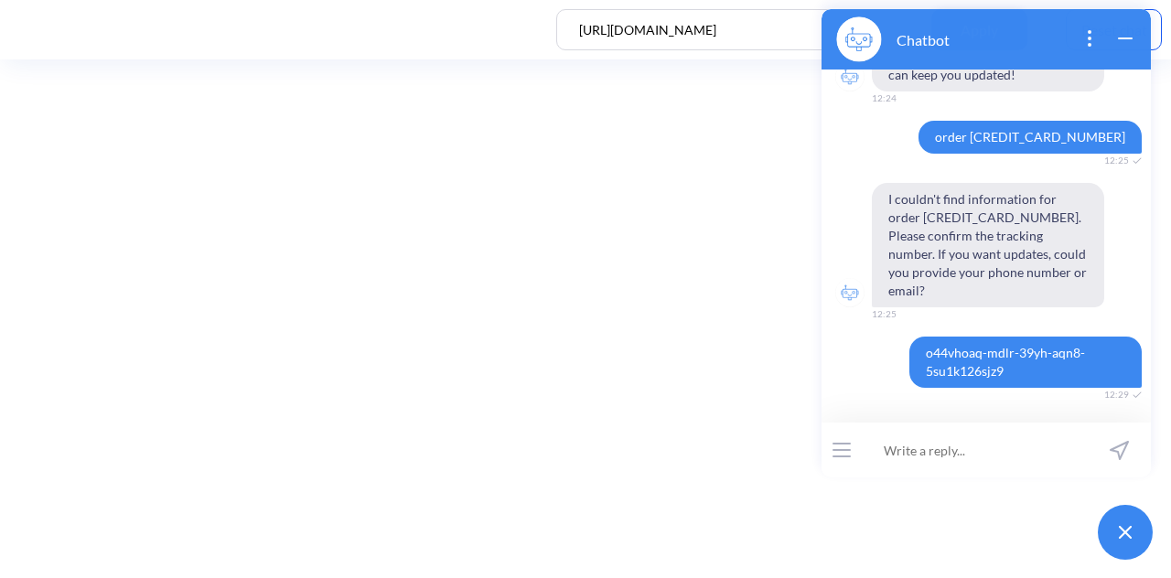
click at [944, 447] on input at bounding box center [975, 450] width 226 height 55
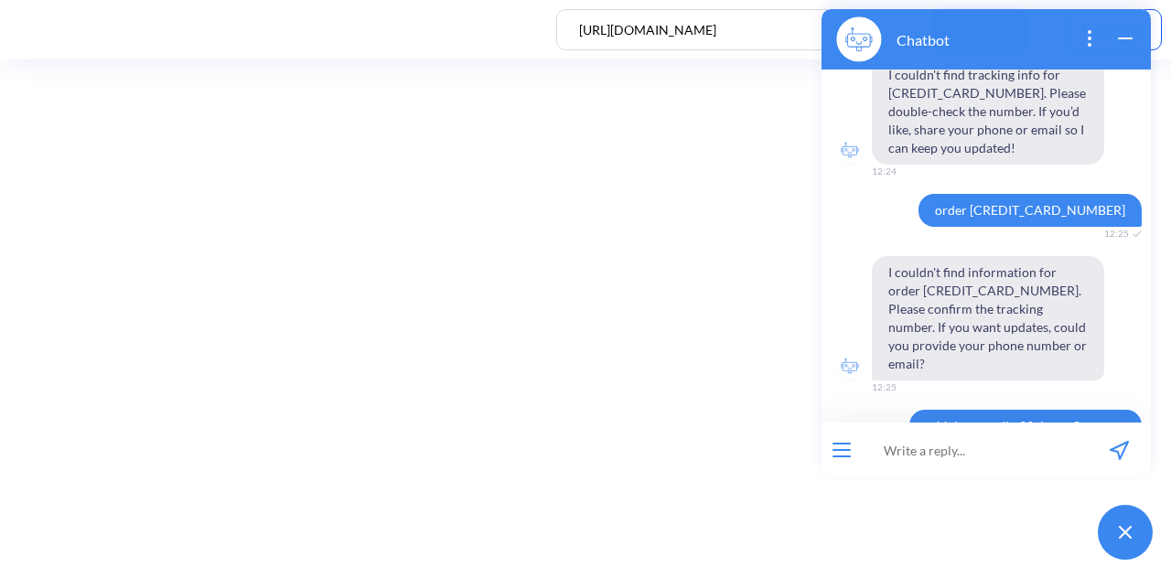
scroll to position [1057, 0]
drag, startPoint x: 973, startPoint y: 205, endPoint x: 1119, endPoint y: 203, distance: 146.4
click at [1119, 203] on span "order [CREDIT_CARD_NUMBER]" at bounding box center [1030, 211] width 223 height 33
copy span "order [CREDIT_CARD_NUMBER]"
paste input "o44vhoaq-mdlr-39yh-aqn8-5su1k126sjz9"
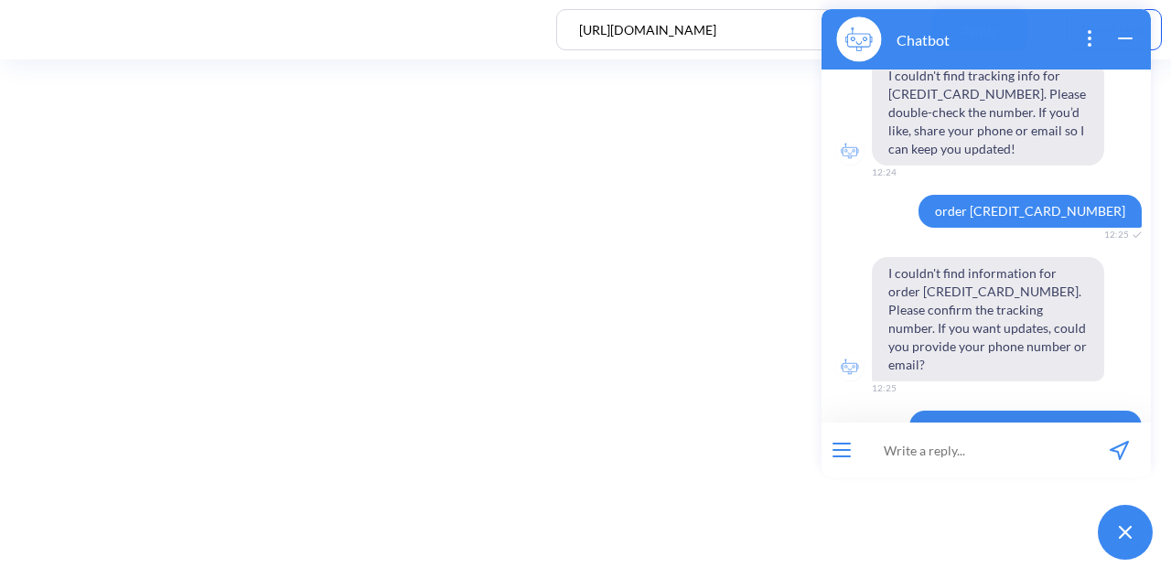
type input "o44vhoaq-mdlr-39yh-aqn8-5su1k126sjz9"
drag, startPoint x: 975, startPoint y: 216, endPoint x: 1115, endPoint y: 219, distance: 139.1
click at [1115, 219] on span "order [CREDIT_CARD_NUMBER]" at bounding box center [1030, 211] width 223 height 33
copy span "order [CREDIT_CARD_NUMBER]"
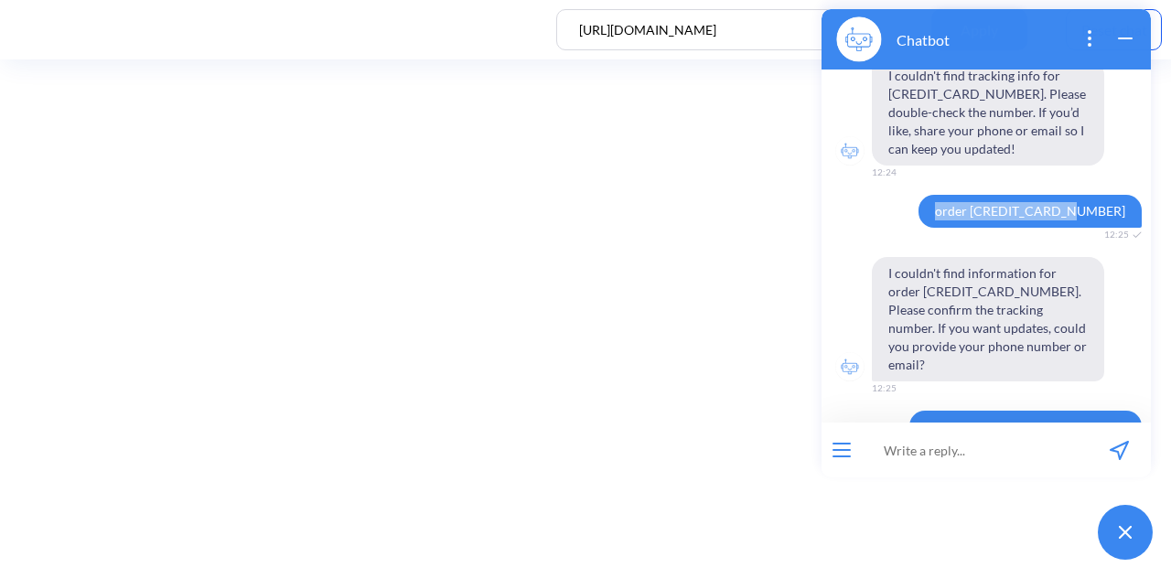
paste input "order [CREDIT_CARD_NUMBER]"
type input "order [CREDIT_CARD_NUMBER]"
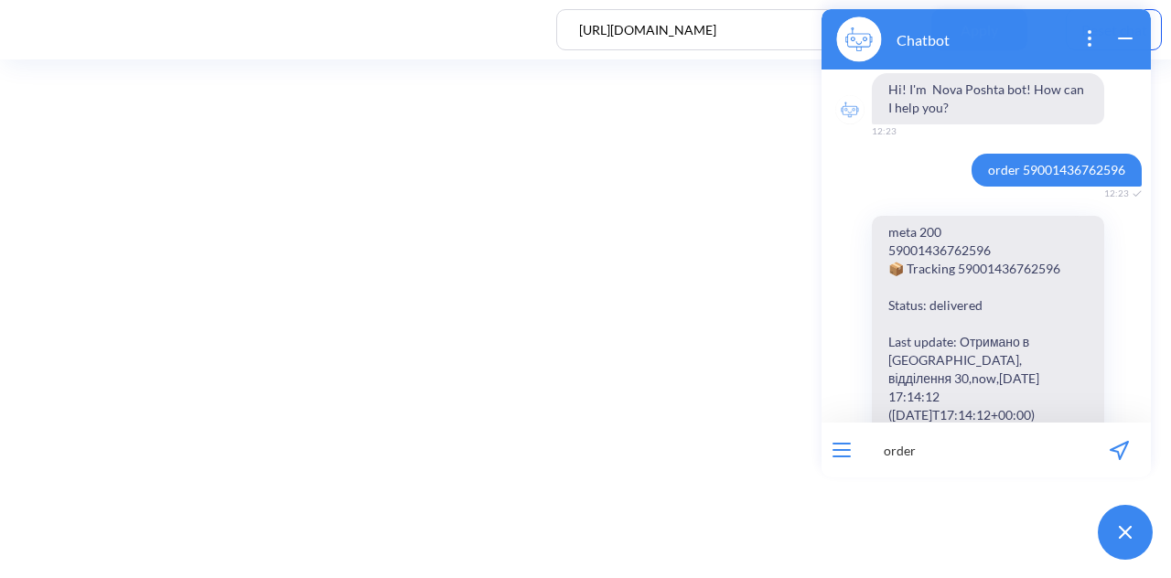
scroll to position [2, 0]
drag, startPoint x: 1011, startPoint y: 172, endPoint x: 1124, endPoint y: 154, distance: 114.0
click at [1124, 154] on span "order 59001436762596" at bounding box center [1057, 168] width 170 height 33
copy span "59001436762596"
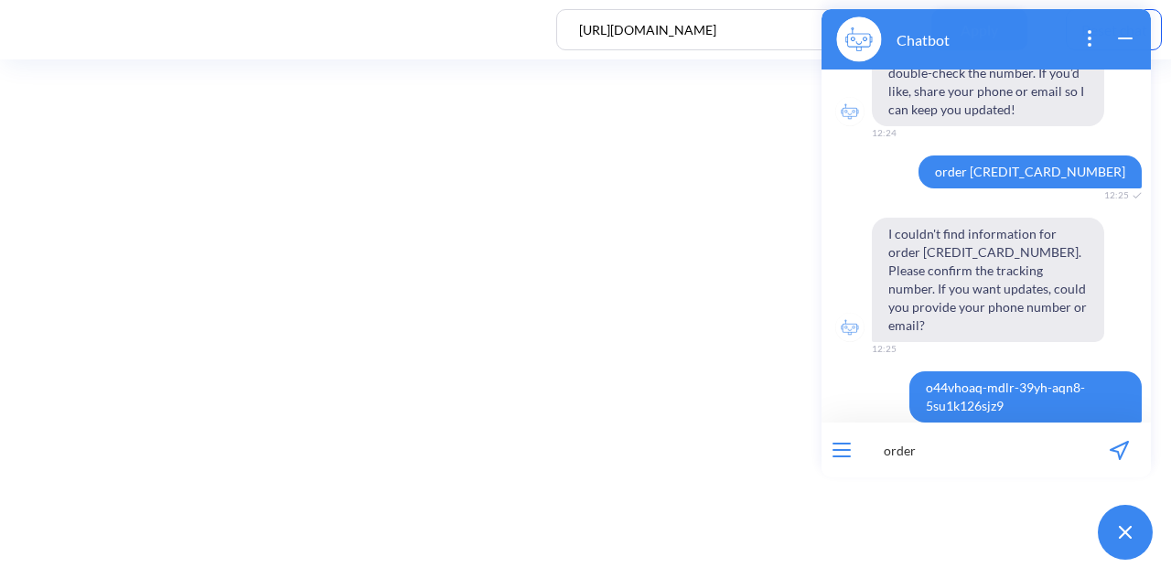
scroll to position [1537, 0]
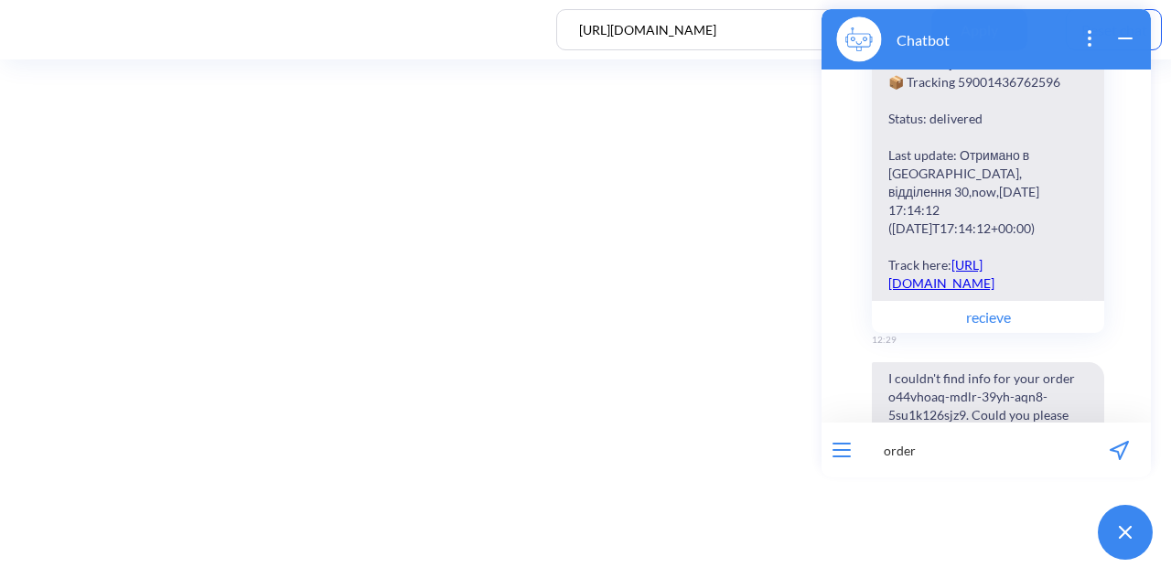
paste input "order [CREDIT_CARD_NUMBER]"
type input "order order [CREDIT_CARD_NUMBER]"
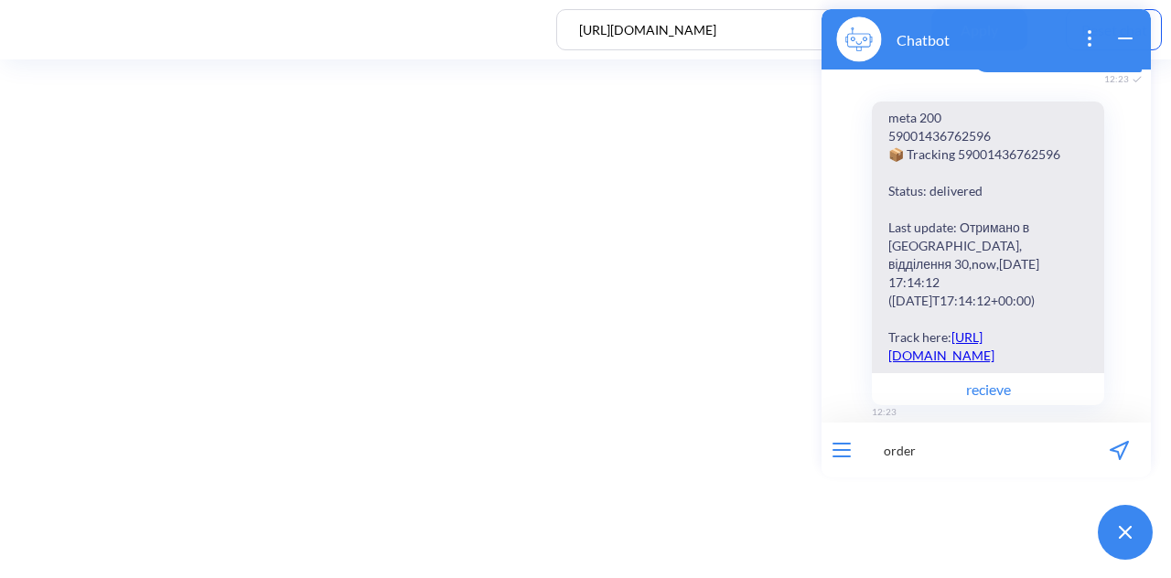
scroll to position [0, 0]
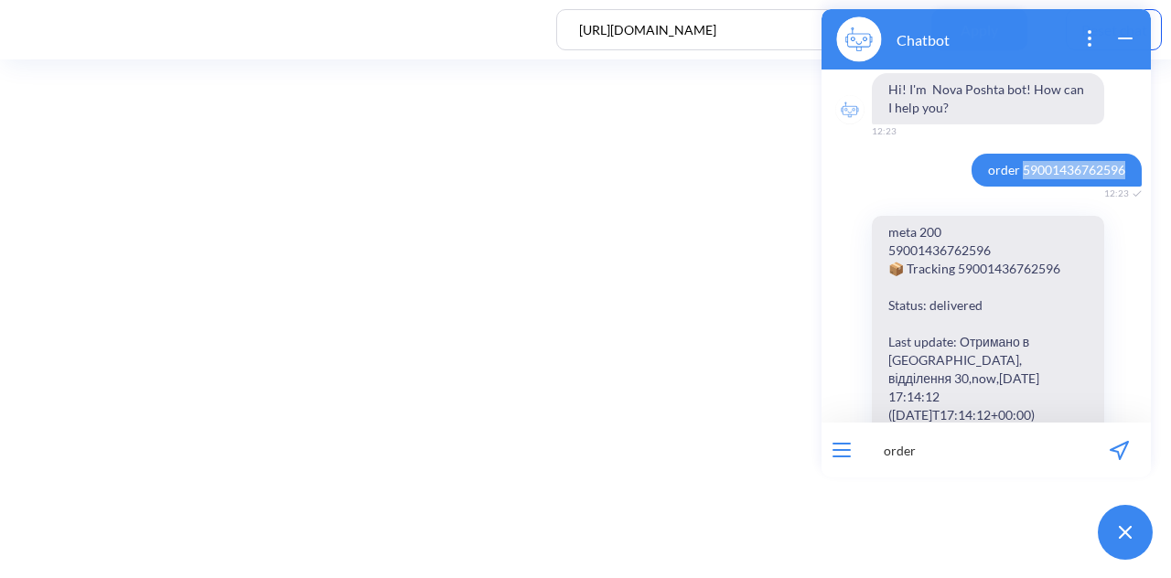
drag, startPoint x: 1012, startPoint y: 169, endPoint x: 1125, endPoint y: 167, distance: 112.6
click at [1125, 167] on span "order 59001436762596" at bounding box center [1057, 170] width 170 height 33
copy span "59001436762596"
click at [969, 455] on input "order" at bounding box center [975, 450] width 226 height 55
paste input "59001436762596"
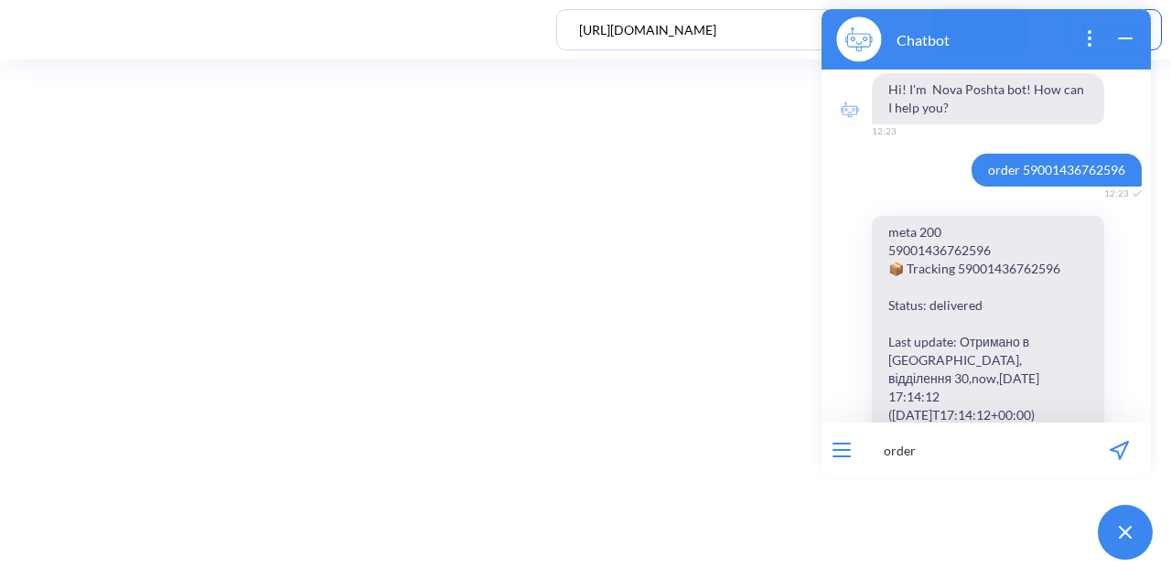
type input "order 59001436762596"
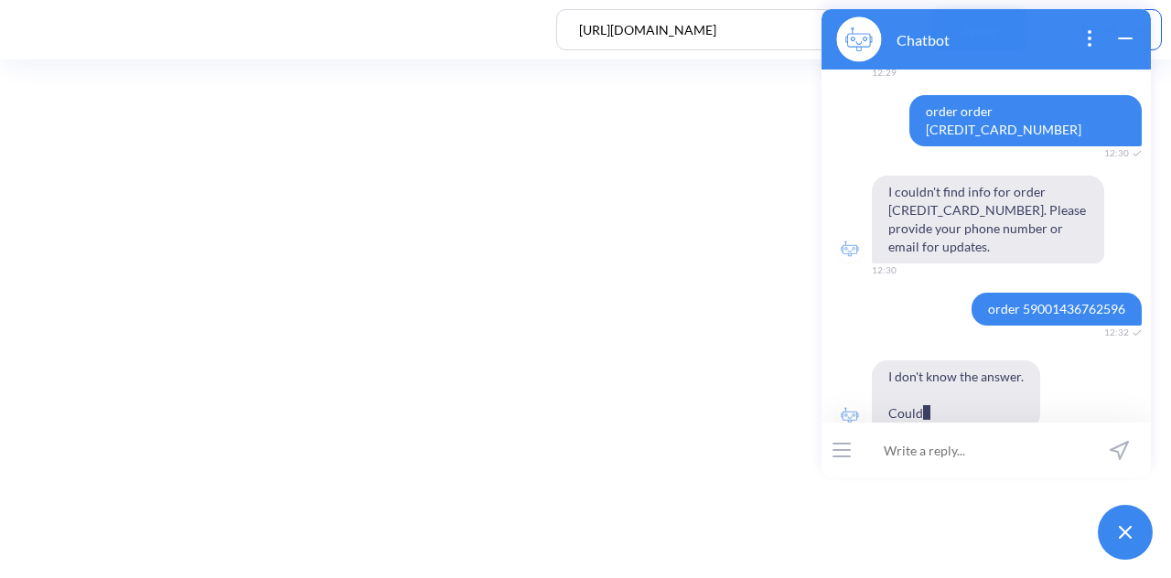
scroll to position [2156, 0]
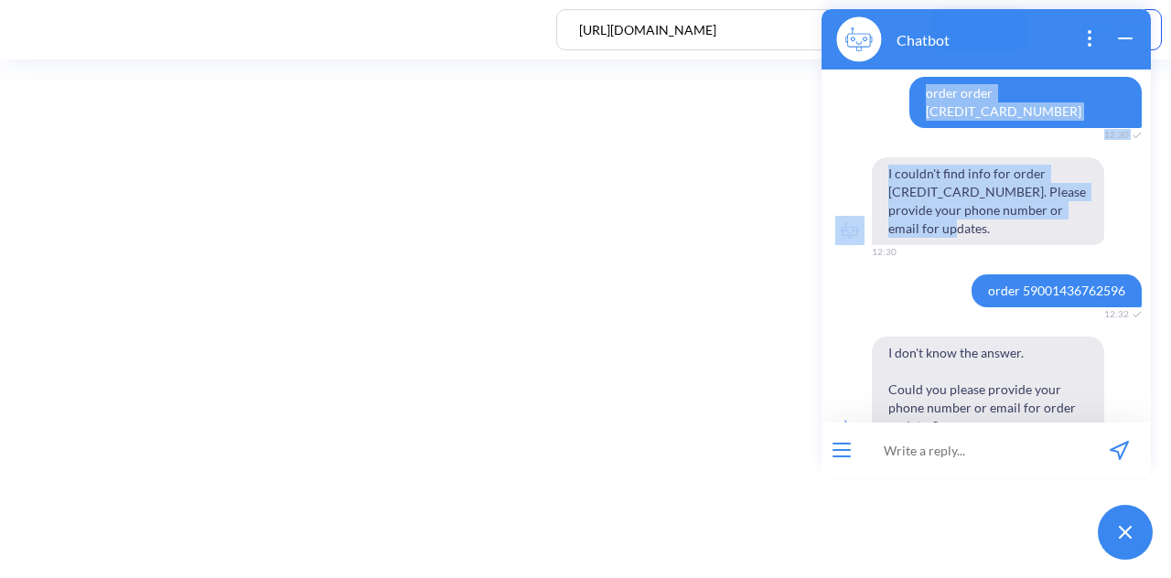
drag, startPoint x: 988, startPoint y: 41, endPoint x: 951, endPoint y: 170, distance: 134.4
click at [946, 178] on div "Chatbot Hi! I'm Nova Poshta bot! How can I help you? 12:23 order 59001436762596…" at bounding box center [986, 243] width 329 height 468
click at [1120, 39] on icon "wrap widget" at bounding box center [1126, 38] width 22 height 22
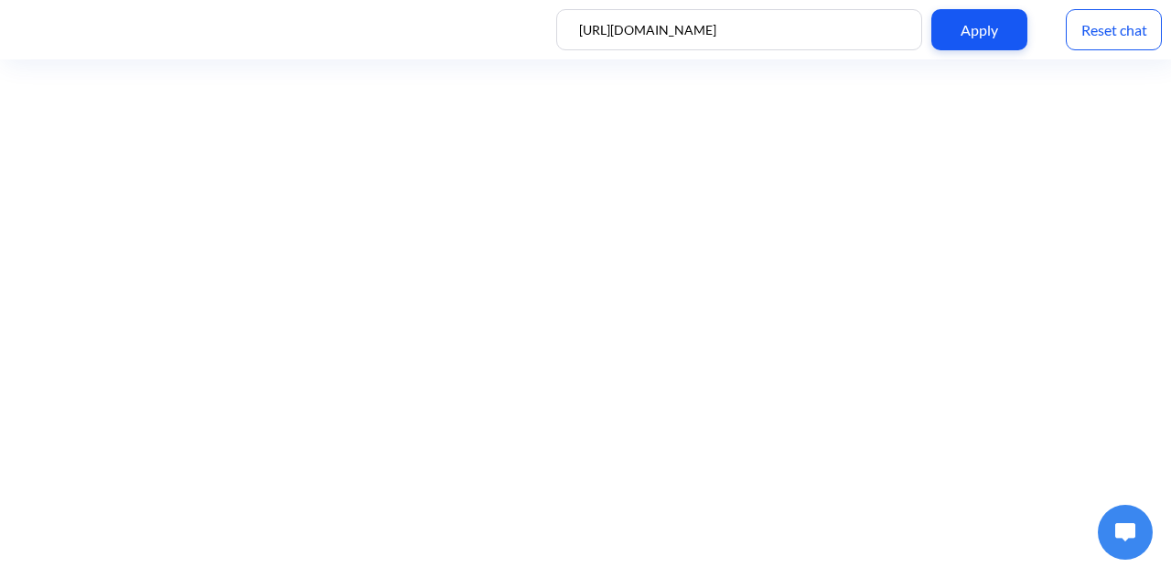
click at [1140, 28] on div "Reset chat" at bounding box center [1114, 29] width 96 height 41
click at [1122, 535] on img at bounding box center [1125, 532] width 20 height 18
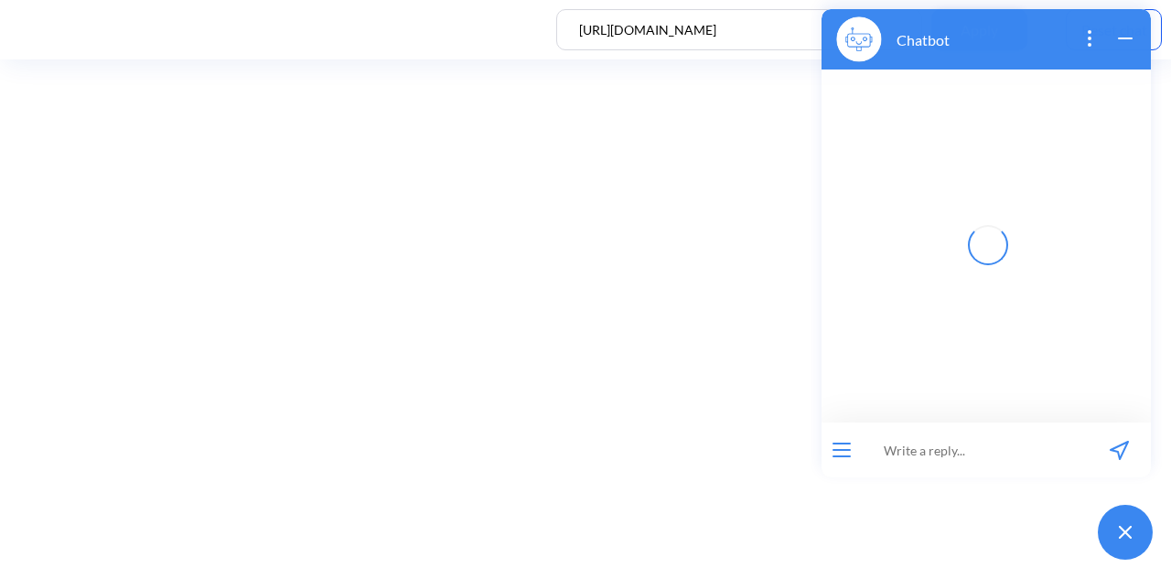
click at [1010, 462] on input at bounding box center [975, 450] width 226 height 55
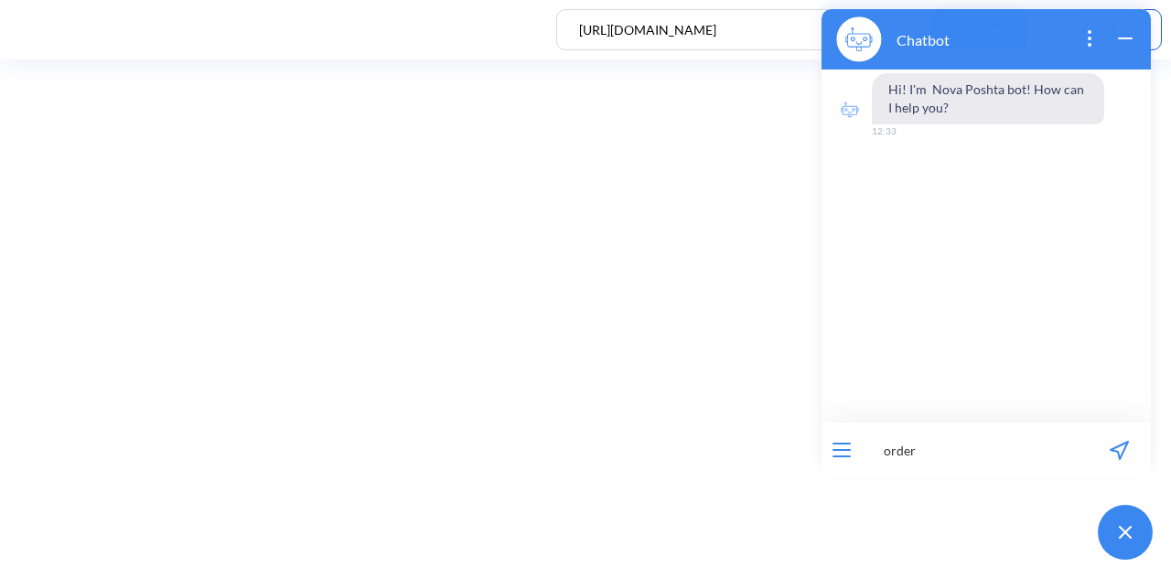
paste input "59001436762596"
type input "order 59001436762596"
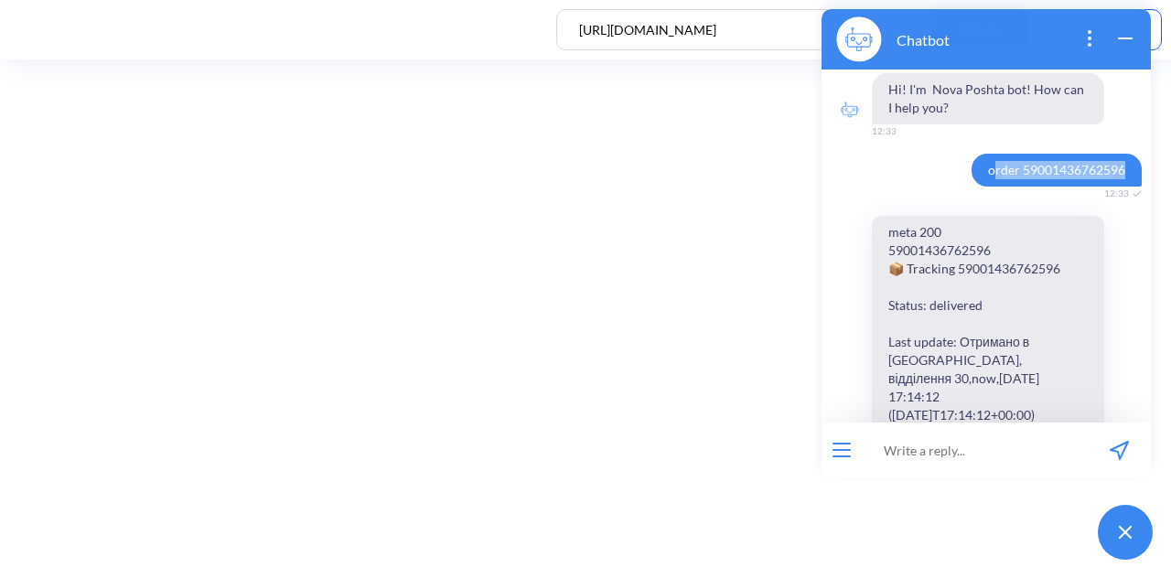
drag, startPoint x: 980, startPoint y: 166, endPoint x: 1111, endPoint y: 171, distance: 131.0
click at [1111, 171] on span "order 59001436762596" at bounding box center [1057, 170] width 170 height 33
drag, startPoint x: 968, startPoint y: 167, endPoint x: 1122, endPoint y: 168, distance: 153.7
click at [1122, 168] on span "order 59001436762596" at bounding box center [1057, 170] width 170 height 33
copy span "order 59001436762596"
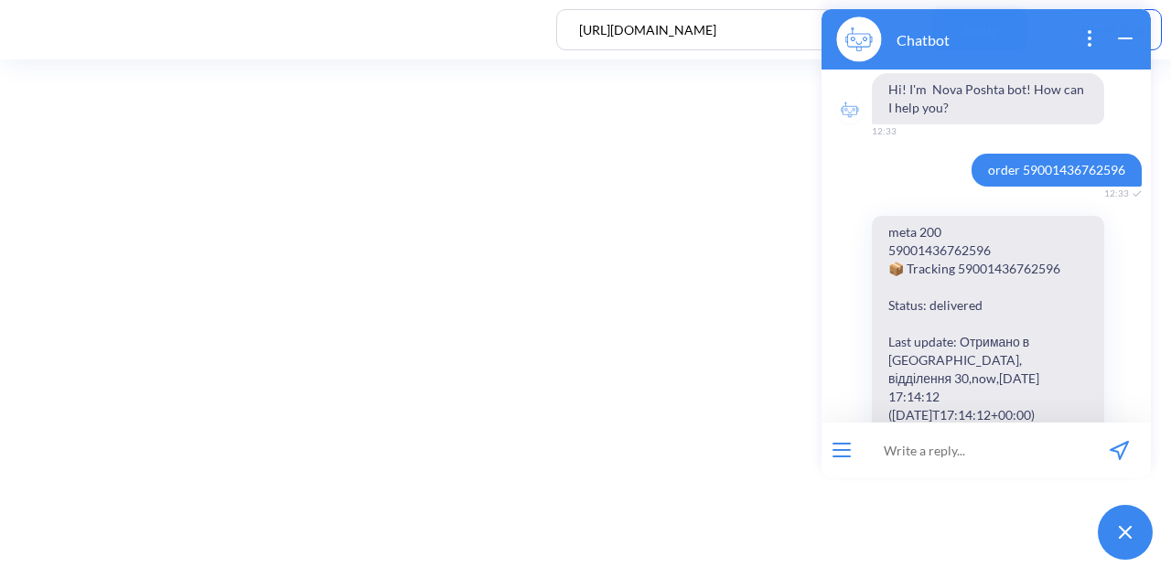
click at [968, 449] on input at bounding box center [975, 450] width 226 height 55
paste input "order 59001436762596"
type input "order 59001436762596"
click at [1085, 36] on icon "open popup" at bounding box center [1090, 38] width 22 height 22
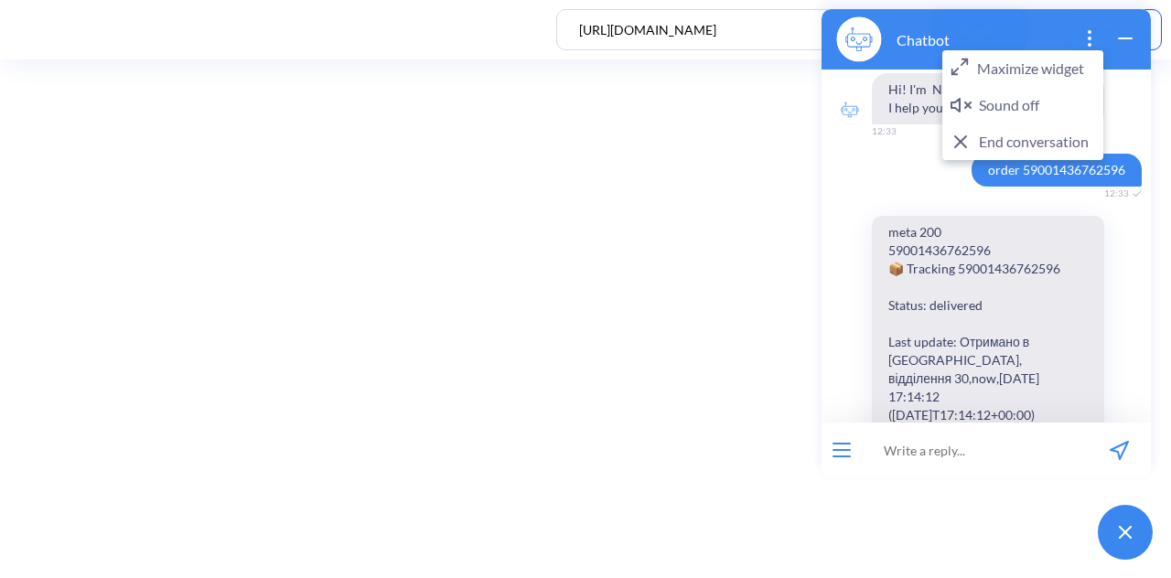
click at [1060, 66] on button "Maximize widget" at bounding box center [1022, 68] width 161 height 37
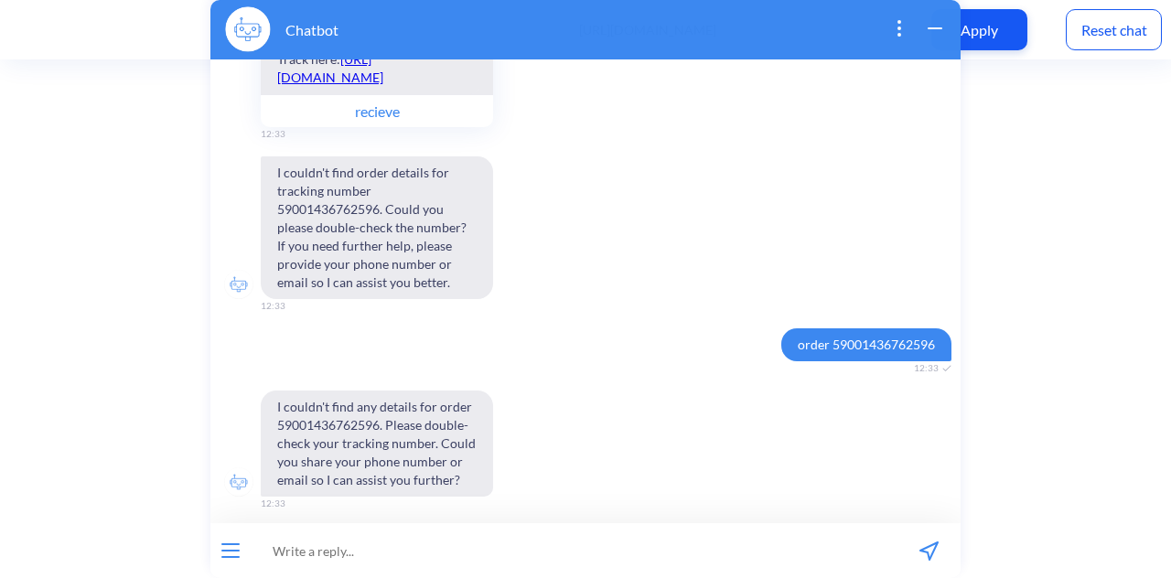
scroll to position [390, 0]
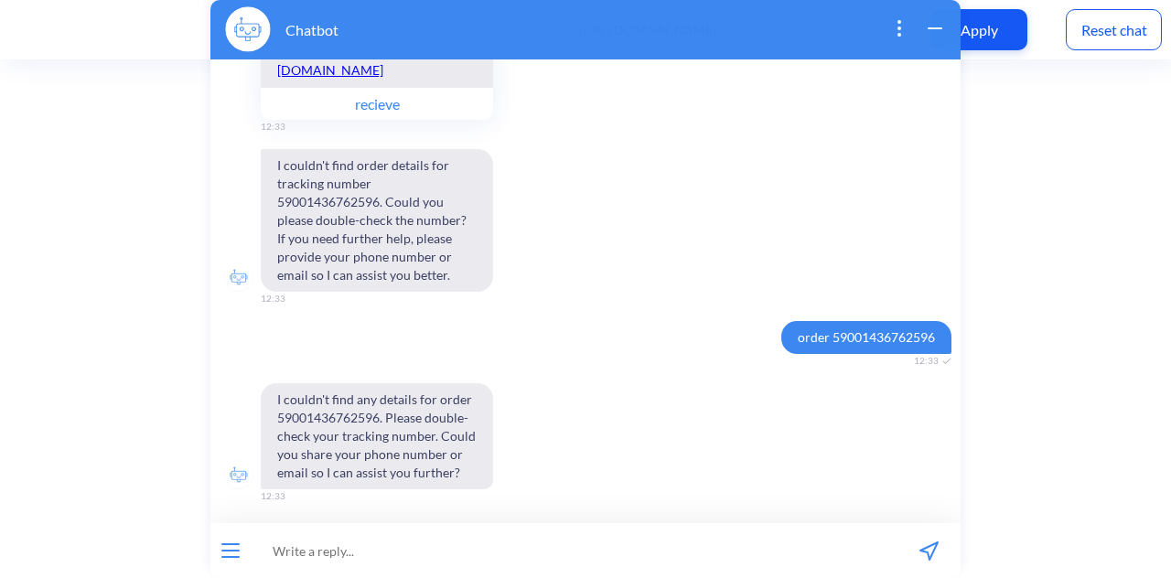
click at [903, 30] on icon "open popup" at bounding box center [899, 28] width 22 height 22
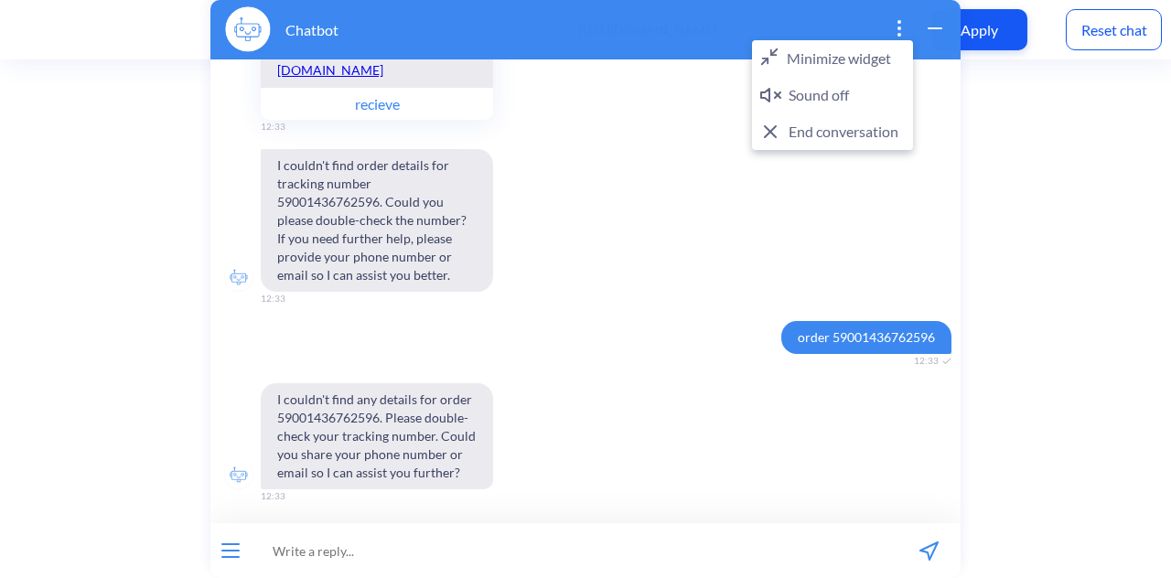
click at [898, 27] on icon "close popup" at bounding box center [899, 28] width 2 height 2
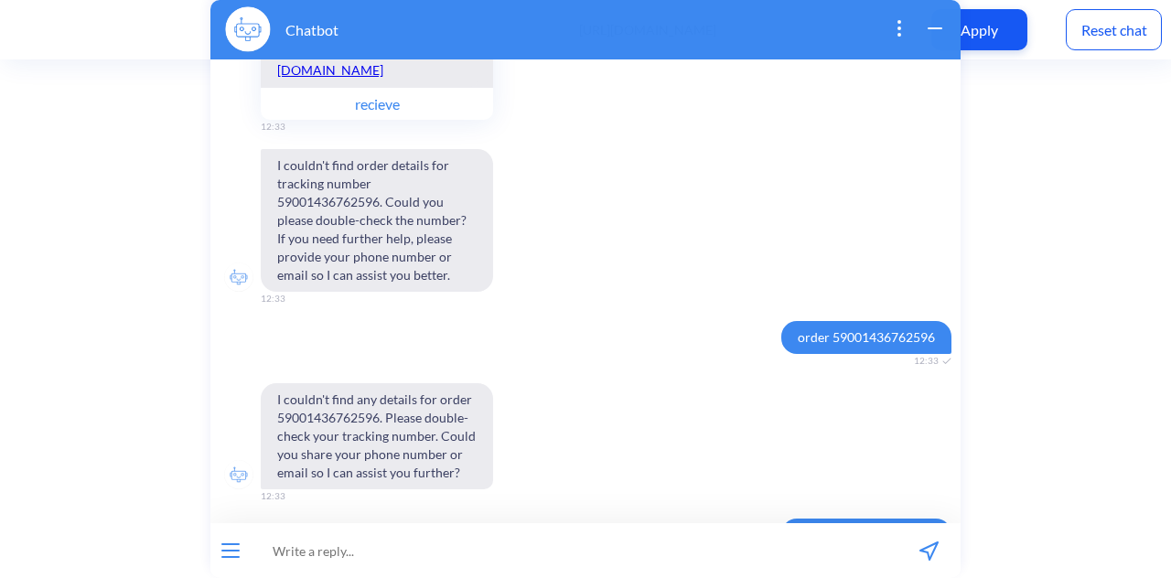
scroll to position [587, 0]
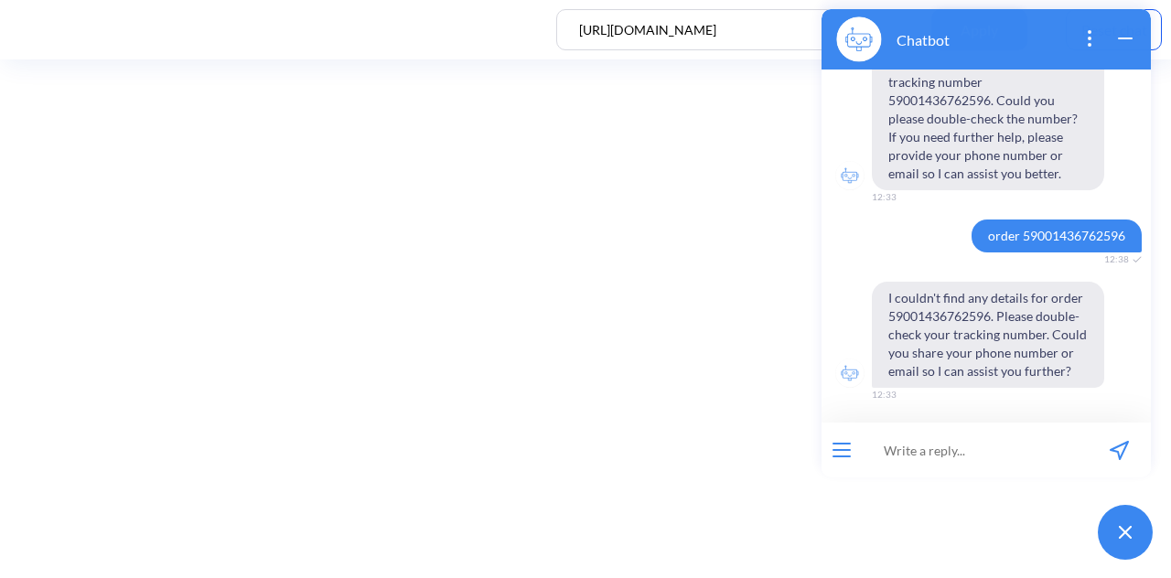
click at [929, 444] on input at bounding box center [975, 450] width 226 height 55
paste input "order 59001436762596"
type input "order 59001436762596"
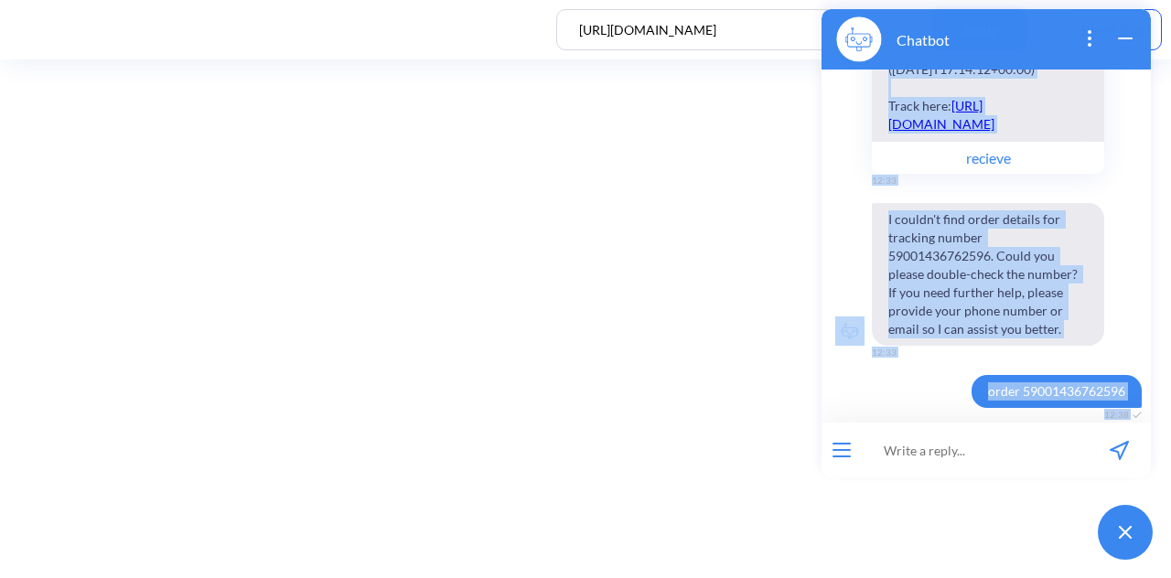
scroll to position [439, 0]
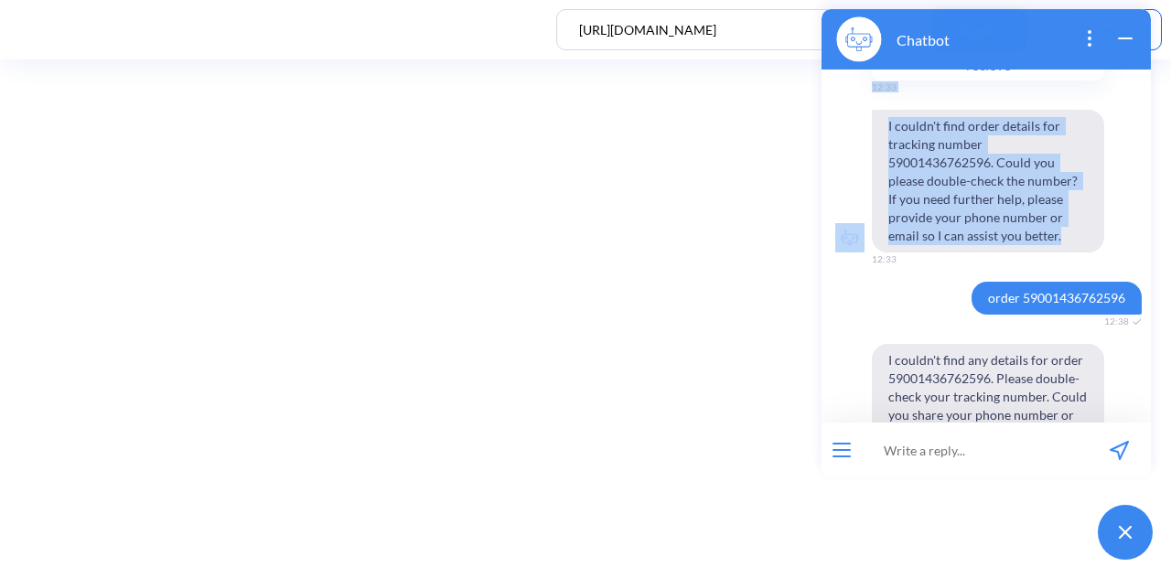
drag, startPoint x: 883, startPoint y: 126, endPoint x: 1080, endPoint y: 230, distance: 222.2
click at [1080, 232] on div "meta 200 59001436762596 📦 Tracking 59001436762596 Status: delivered Last update…" at bounding box center [986, 15] width 329 height 476
copy div "meta 200 59001436762596 📦 Tracking 59001436762596 Status: delivered Last update…"
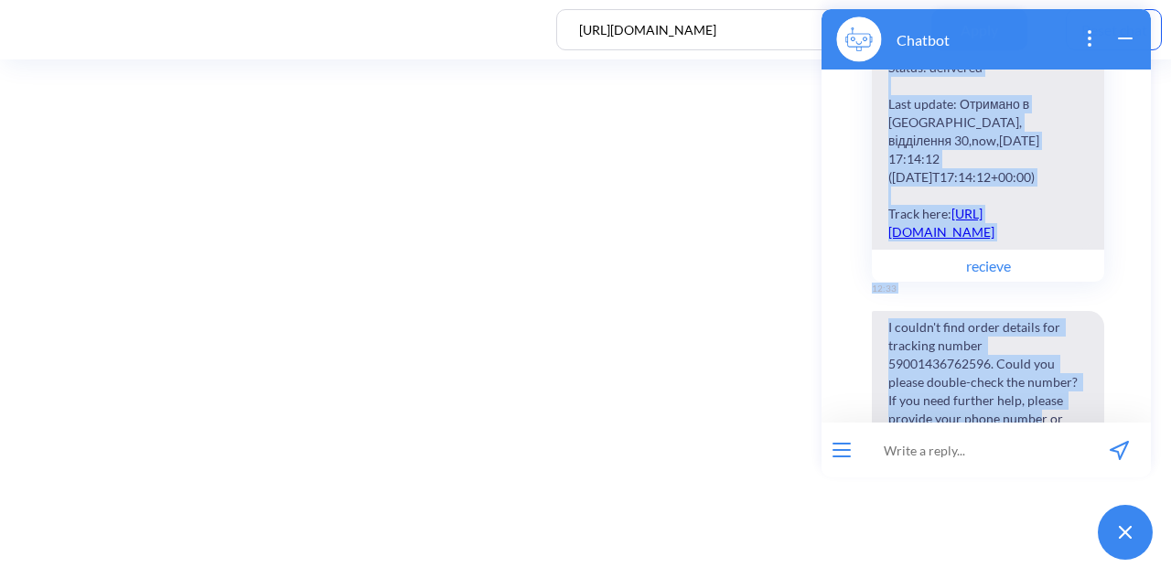
scroll to position [324, 0]
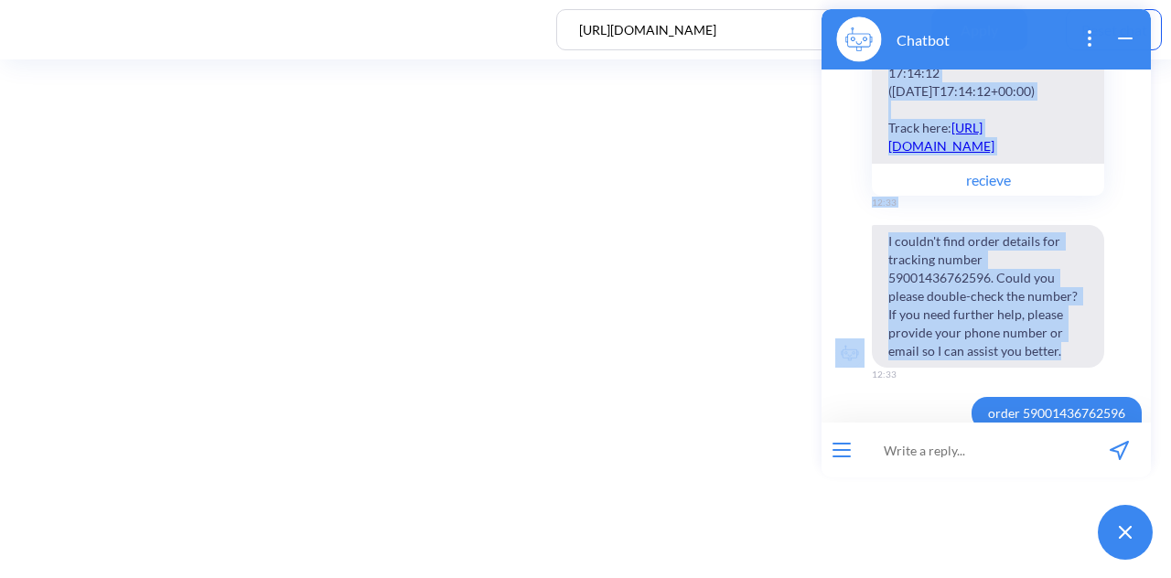
drag, startPoint x: 886, startPoint y: 182, endPoint x: 1065, endPoint y: 353, distance: 247.9
click at [1065, 353] on div "meta 200 59001436762596 📦 Tracking 59001436762596 Status: delivered Last update…" at bounding box center [986, 130] width 329 height 476
copy div "meta 200 59001436762596 📦 Tracking 59001436762596 Status: delivered Last update…"
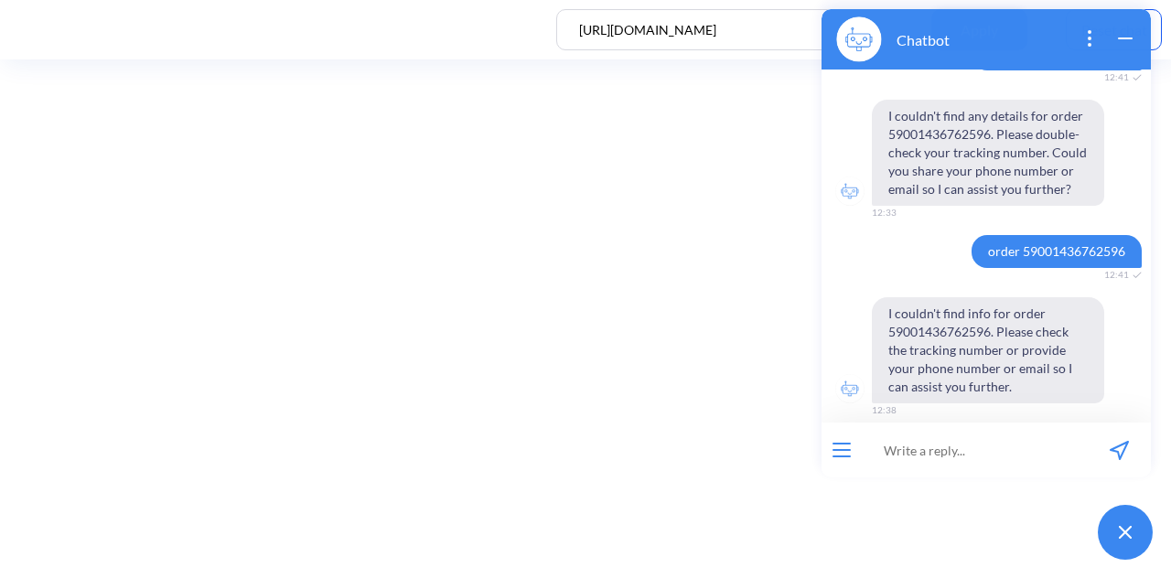
scroll to position [699, 0]
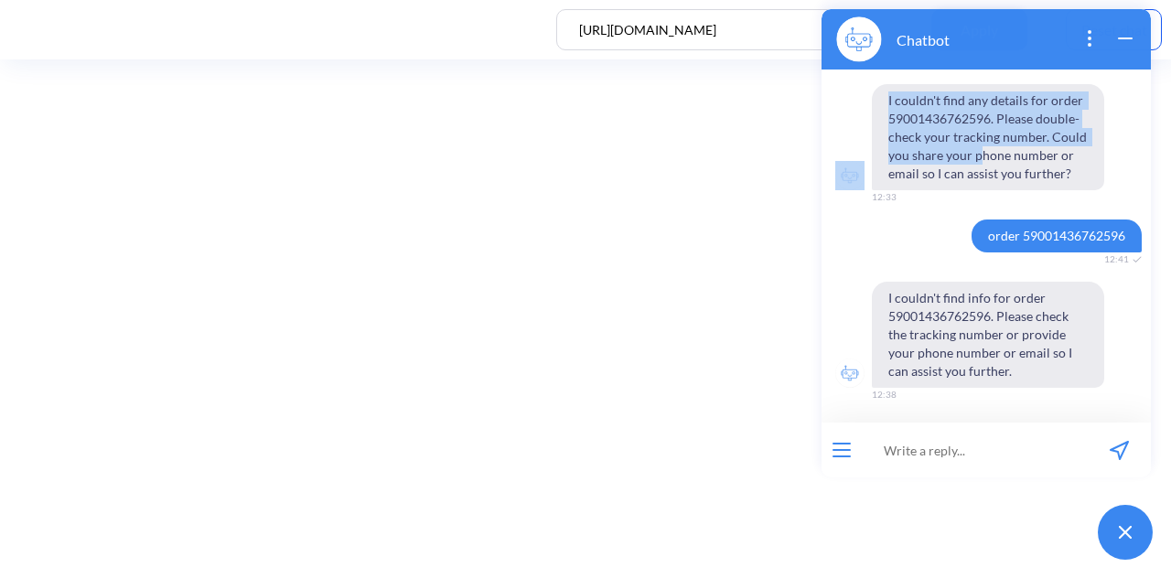
drag, startPoint x: 1010, startPoint y: 48, endPoint x: 991, endPoint y: 143, distance: 96.2
click at [981, 155] on div "Chatbot Hi! I'm Nova Poshta bot! How can I help you? 12:33 order 59001436762596…" at bounding box center [986, 243] width 329 height 468
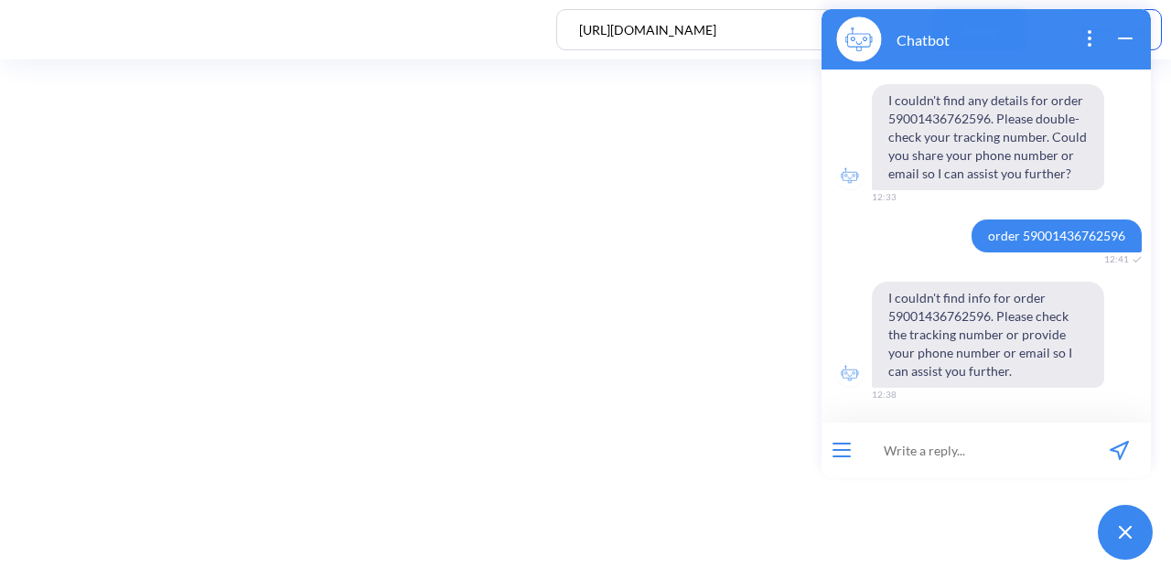
click at [1132, 51] on div "Chatbot" at bounding box center [986, 39] width 329 height 60
click at [1131, 44] on icon "wrap widget" at bounding box center [1126, 38] width 22 height 22
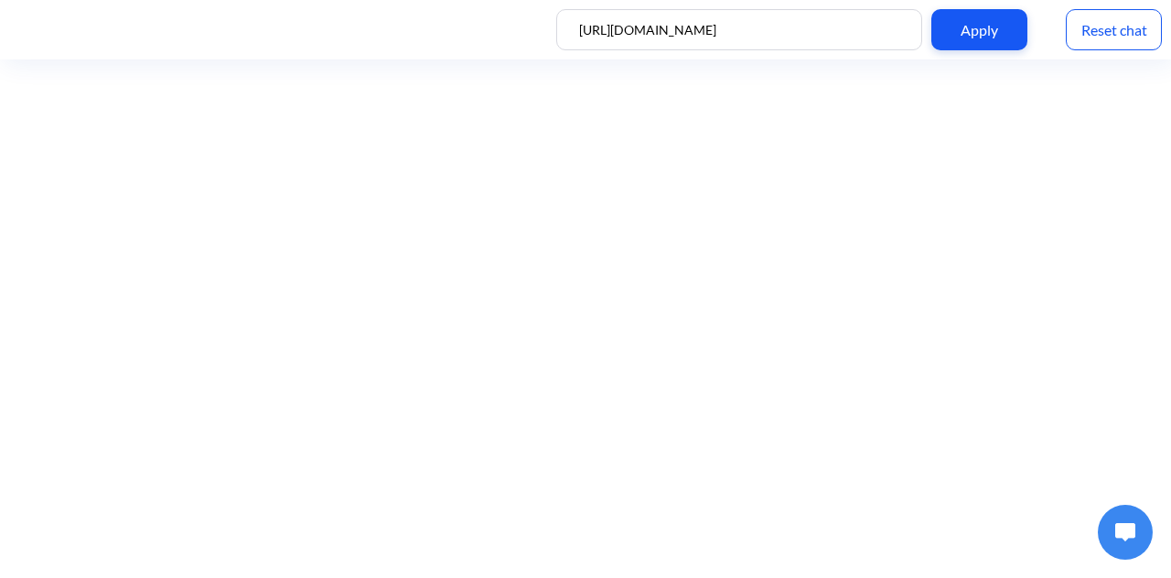
click at [1131, 31] on div "Reset chat" at bounding box center [1114, 29] width 96 height 41
click at [1115, 526] on img at bounding box center [1125, 532] width 20 height 18
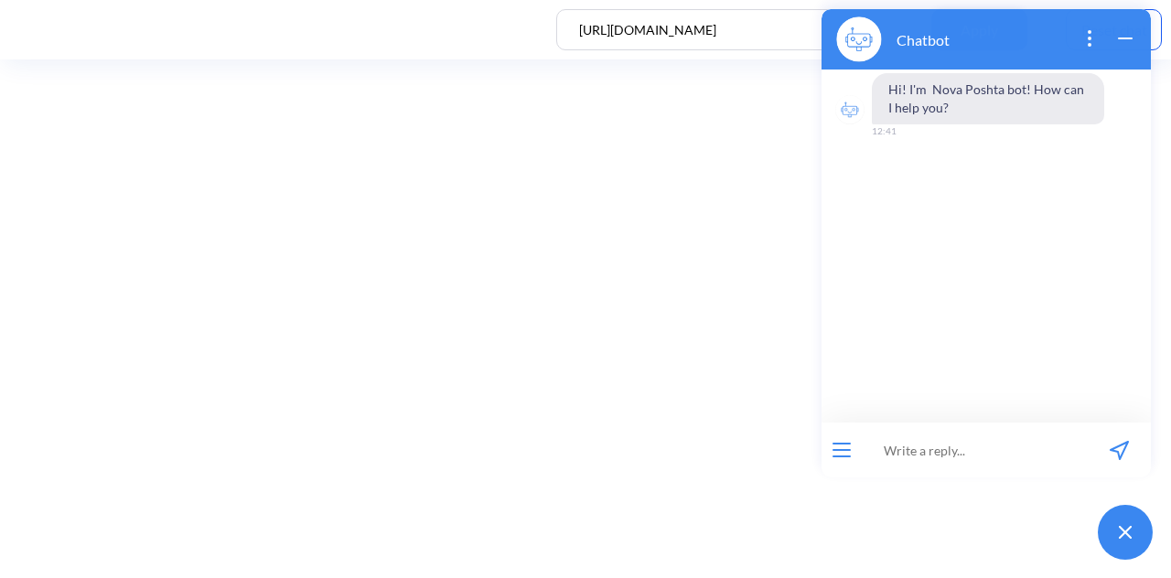
click at [1018, 444] on input at bounding box center [975, 450] width 226 height 55
paste input "order 59001436762596"
type input "order 59001436762596"
click at [1122, 451] on icon "send message" at bounding box center [1119, 450] width 17 height 17
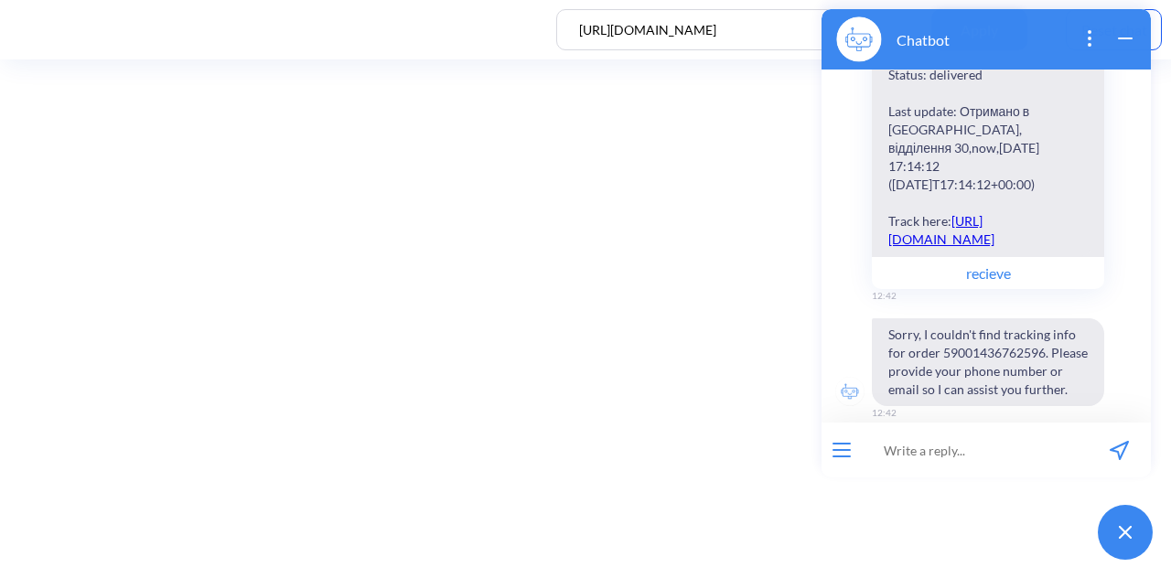
scroll to position [249, 0]
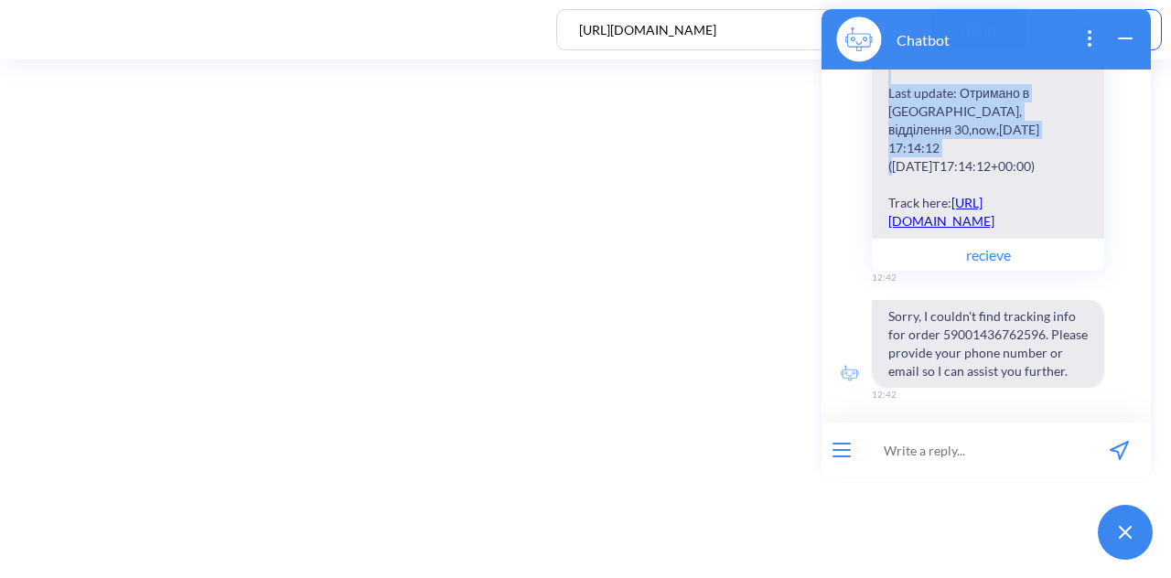
scroll to position [240, 0]
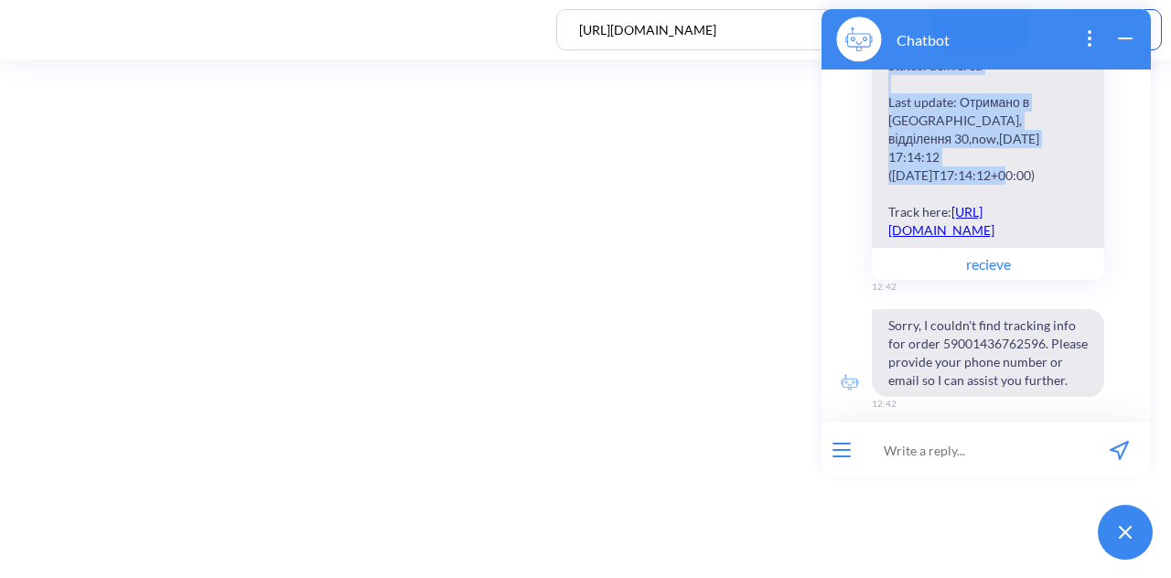
drag, startPoint x: 1009, startPoint y: 48, endPoint x: 1007, endPoint y: 151, distance: 102.5
click at [1004, 153] on div "Chatbot Hi! I'm Nova Poshta bot! How can I help you? 12:41 order 59001436762596…" at bounding box center [986, 243] width 329 height 468
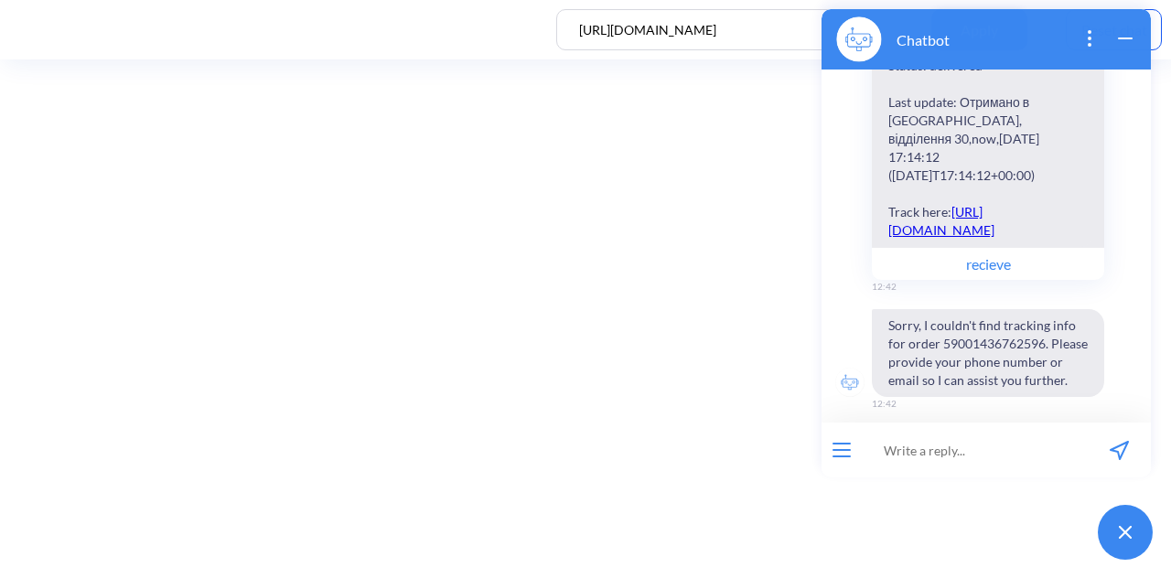
click at [1063, 36] on div "Chatbot" at bounding box center [986, 39] width 329 height 60
click at [1120, 35] on icon "wrap widget" at bounding box center [1126, 38] width 22 height 22
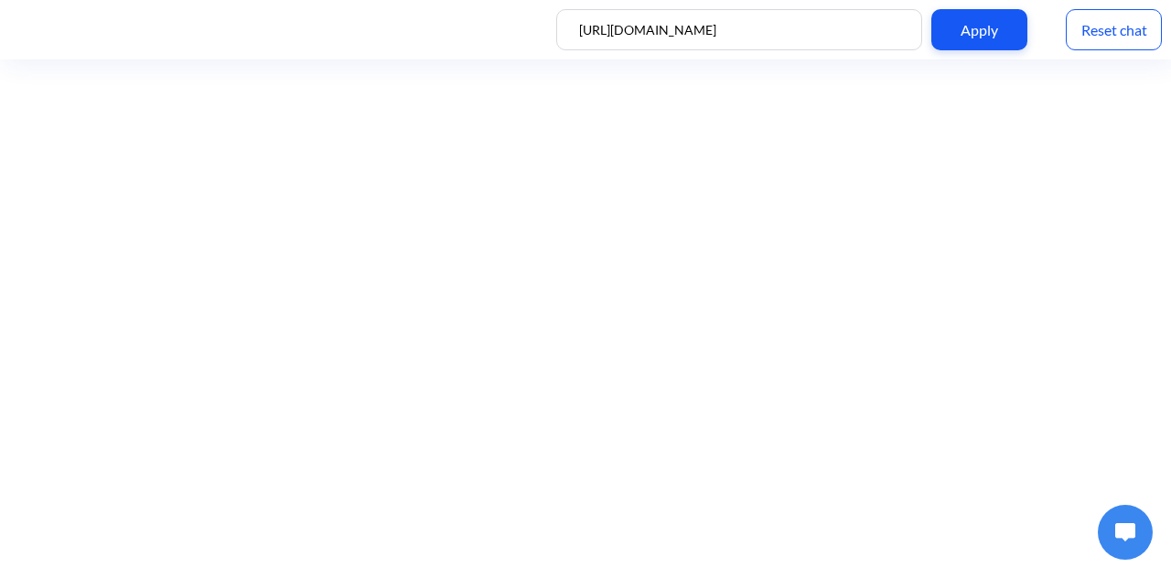
click at [1118, 33] on div "Reset chat" at bounding box center [1114, 29] width 96 height 41
click at [1133, 524] on img at bounding box center [1125, 532] width 20 height 18
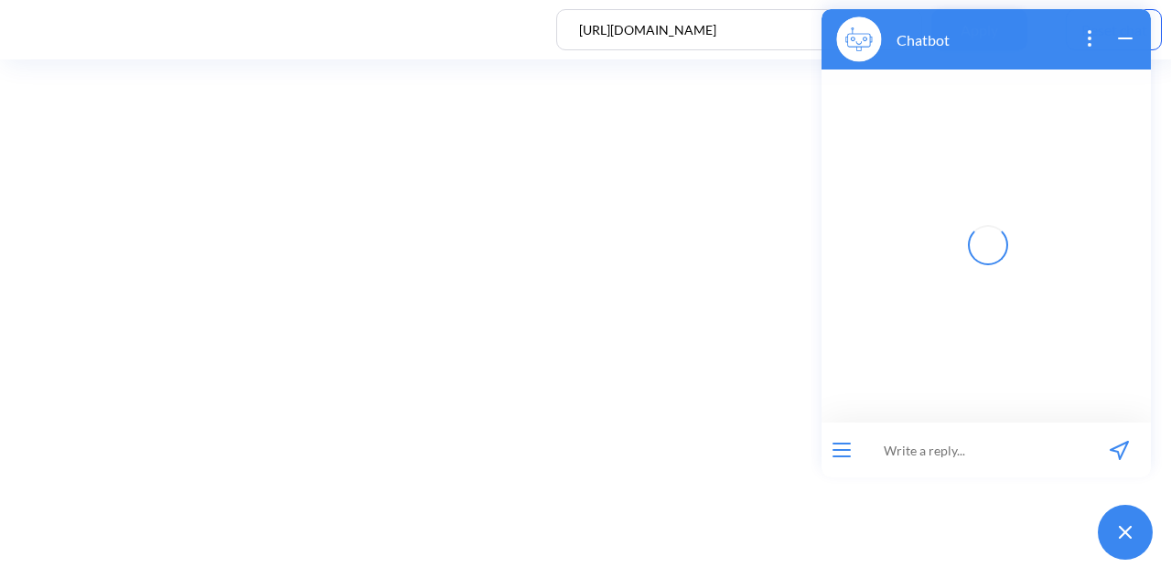
click at [1010, 429] on input at bounding box center [975, 450] width 226 height 55
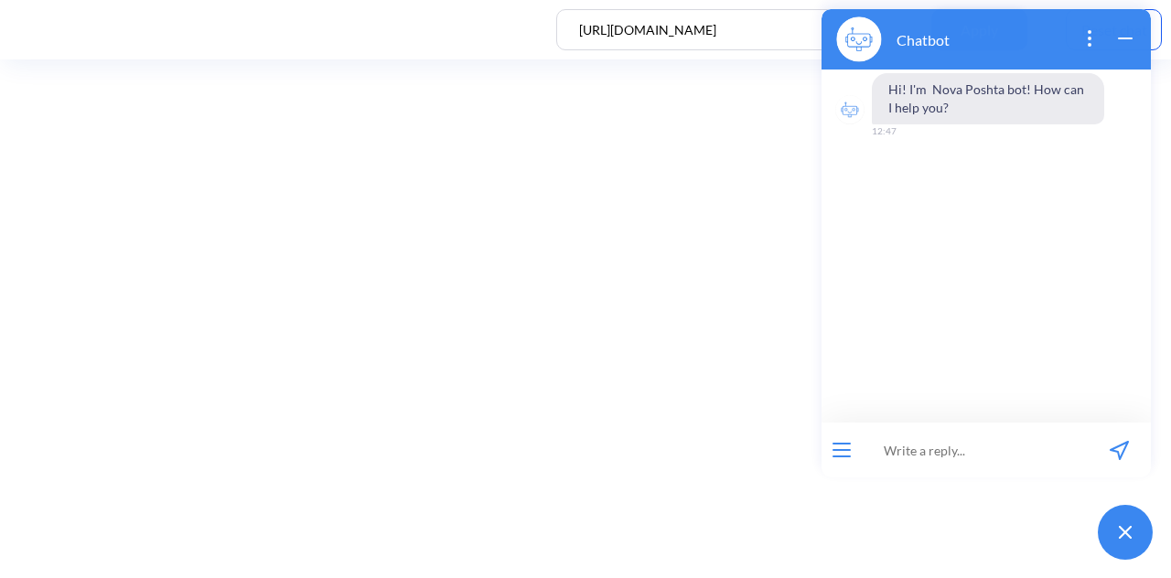
type input "щ"
type input "o"
paste input "order 59001436762596"
type input "order 59001436762596"
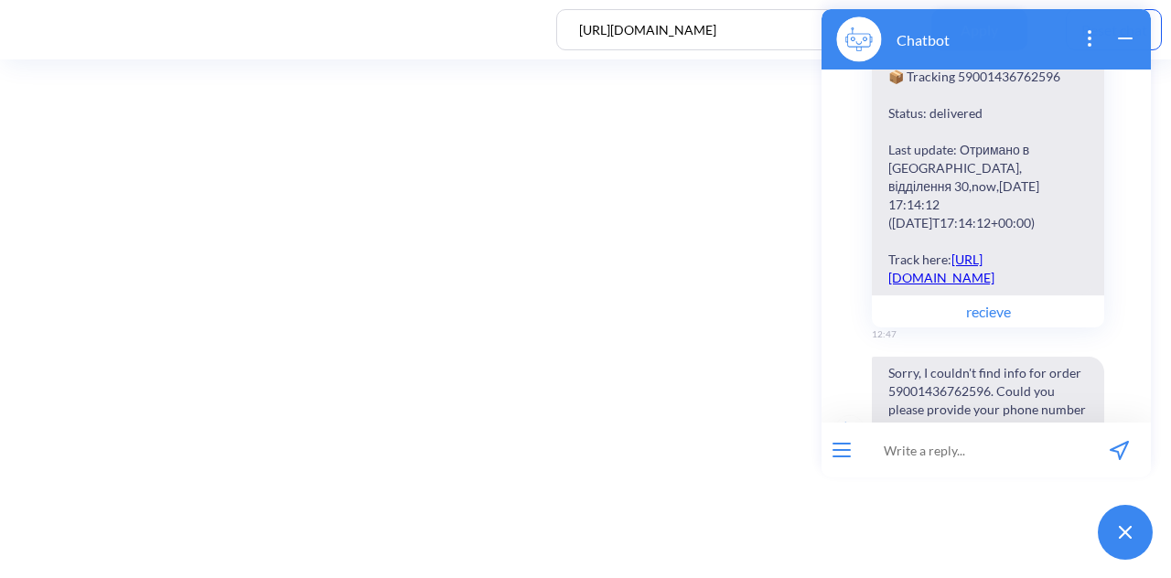
scroll to position [249, 0]
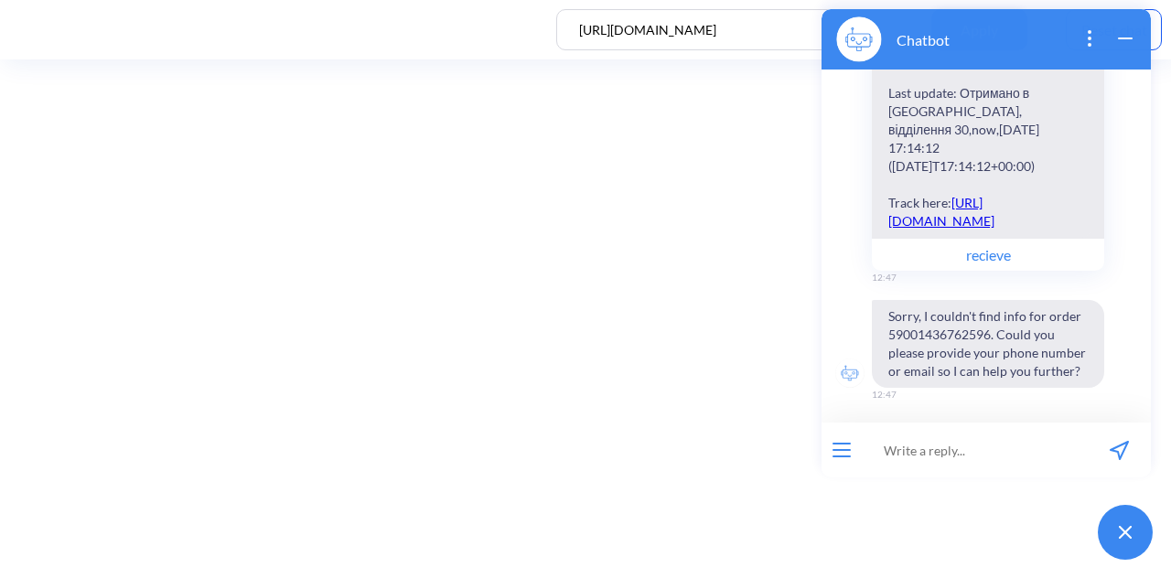
paste input "order 59001436762596"
type input "order 59001436762596"
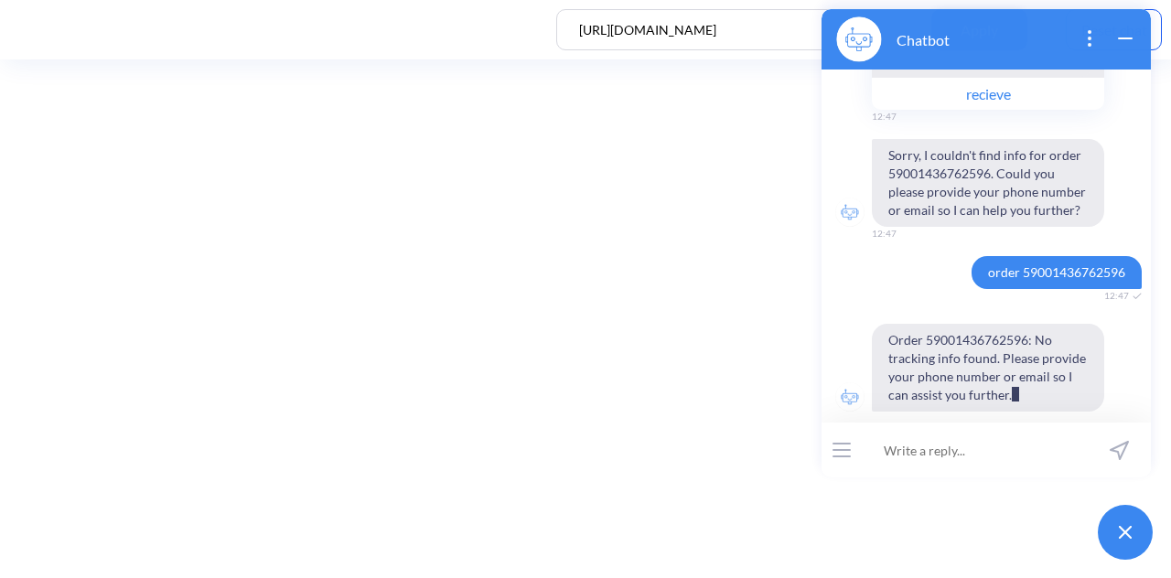
scroll to position [428, 0]
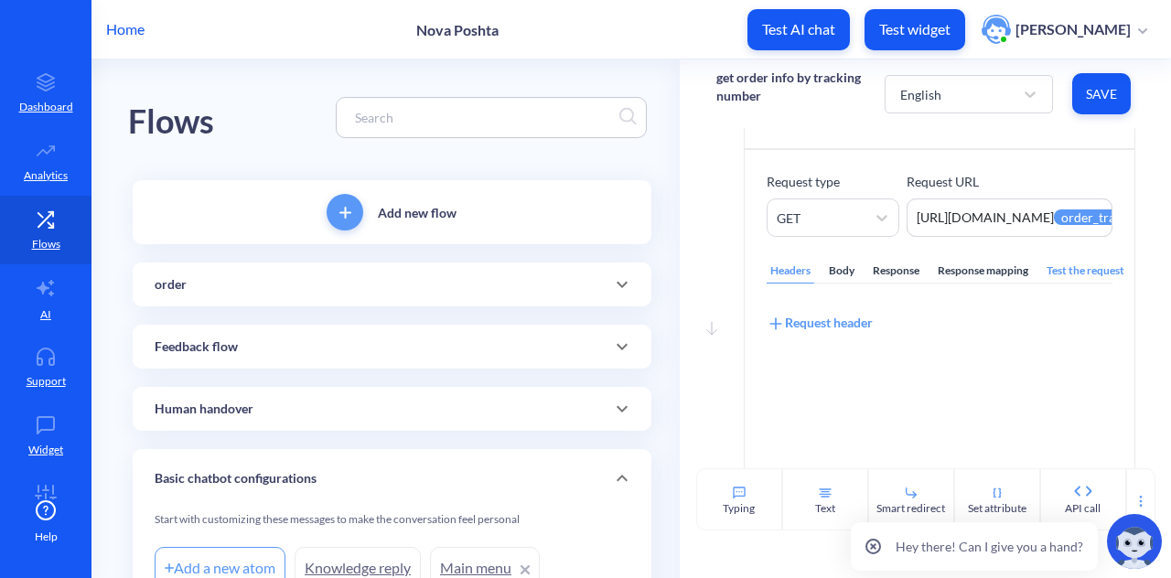
scroll to position [67, 0]
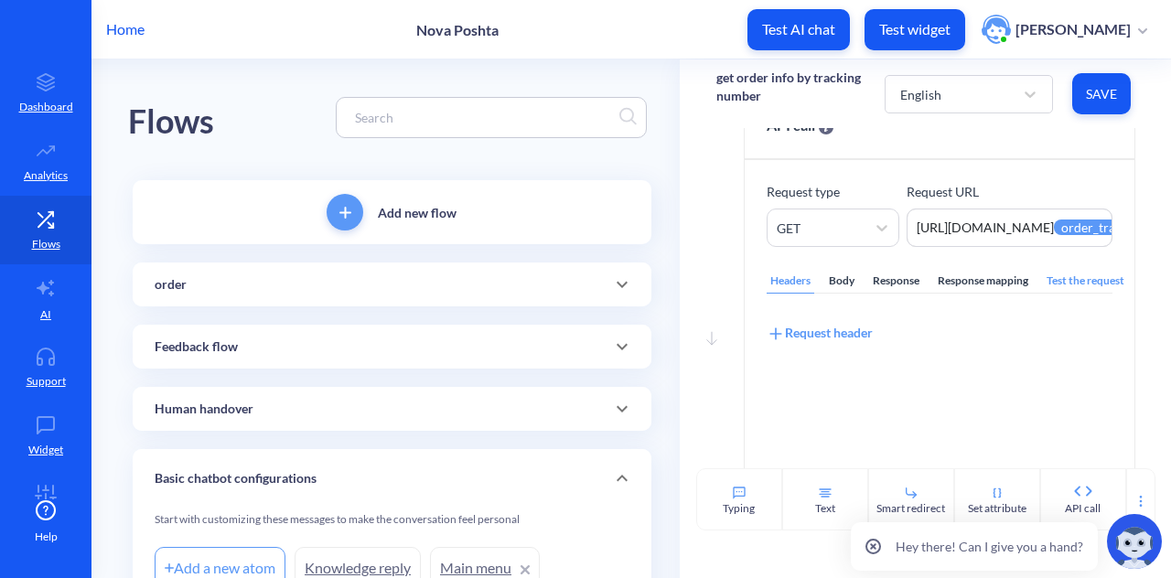
click at [1010, 279] on div "Response mapping" at bounding box center [983, 281] width 98 height 25
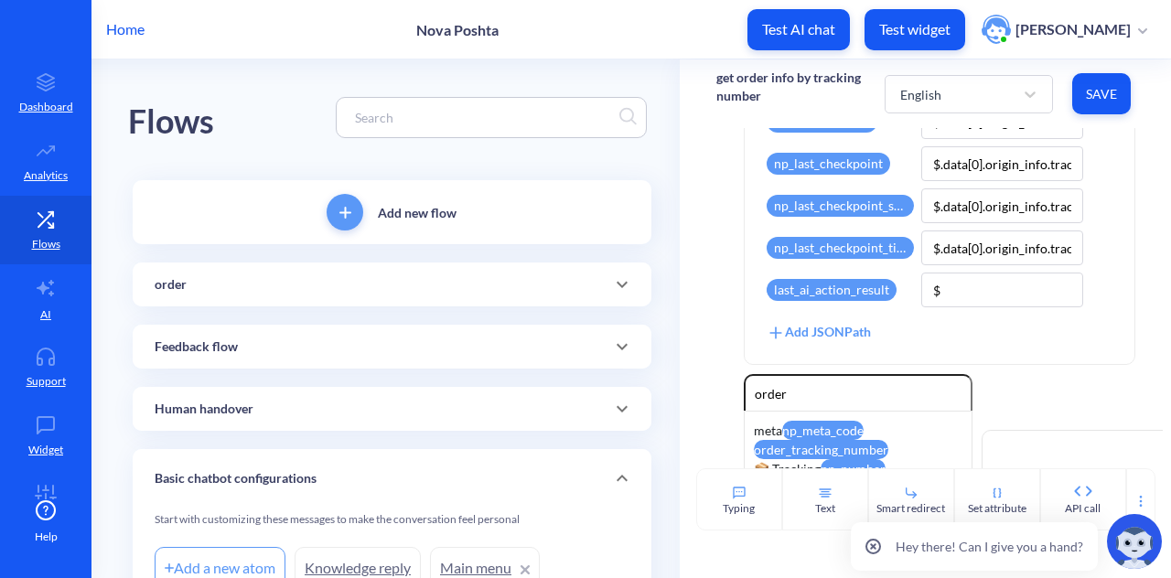
scroll to position [681, 0]
click at [999, 294] on input "$" at bounding box center [1001, 290] width 161 height 35
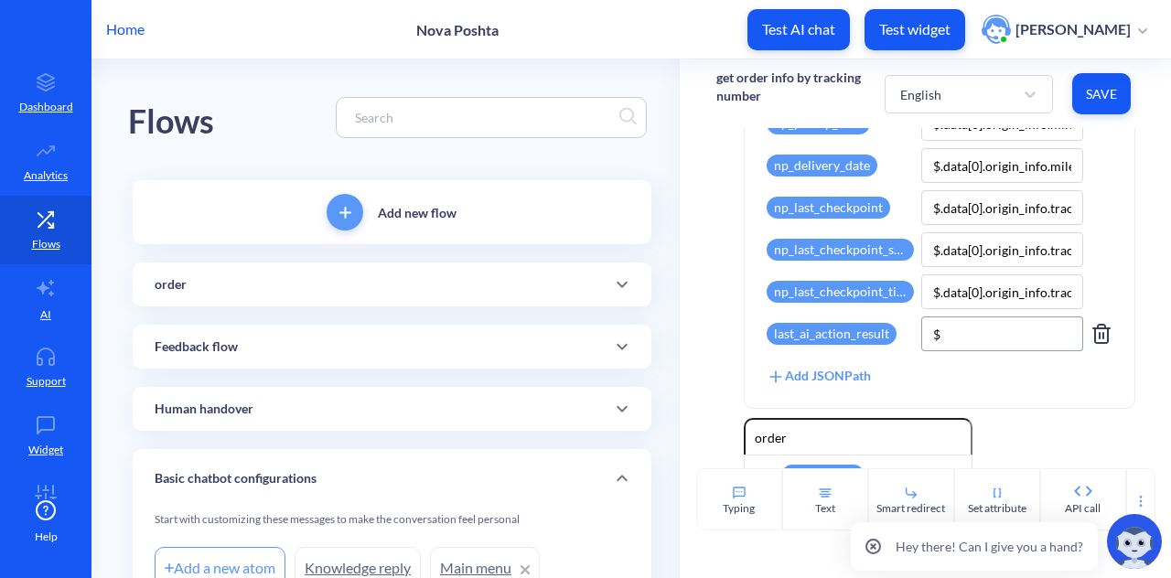
scroll to position [633, 0]
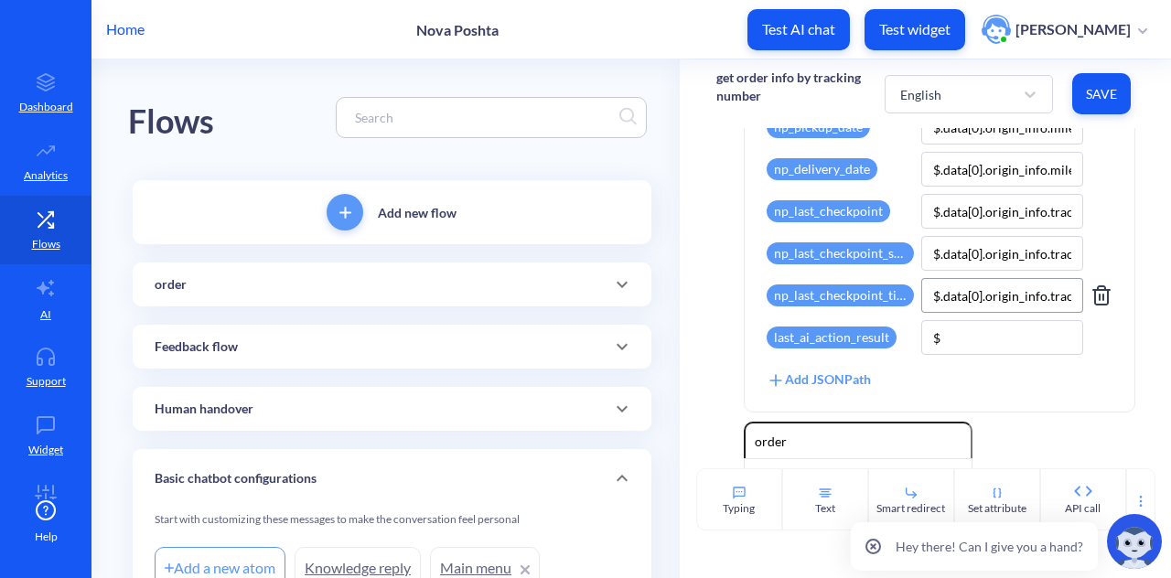
click at [990, 300] on input "$.data[0].origin_info.trackinfo[0].checkpoint_date" at bounding box center [1001, 295] width 161 height 35
click at [1025, 297] on input "$.data[0].origin_info.trackinfo[0].checkpoint_date" at bounding box center [1001, 295] width 161 height 35
click at [994, 350] on input "$" at bounding box center [1001, 337] width 161 height 35
click at [997, 348] on input "$" at bounding box center [1001, 337] width 161 height 35
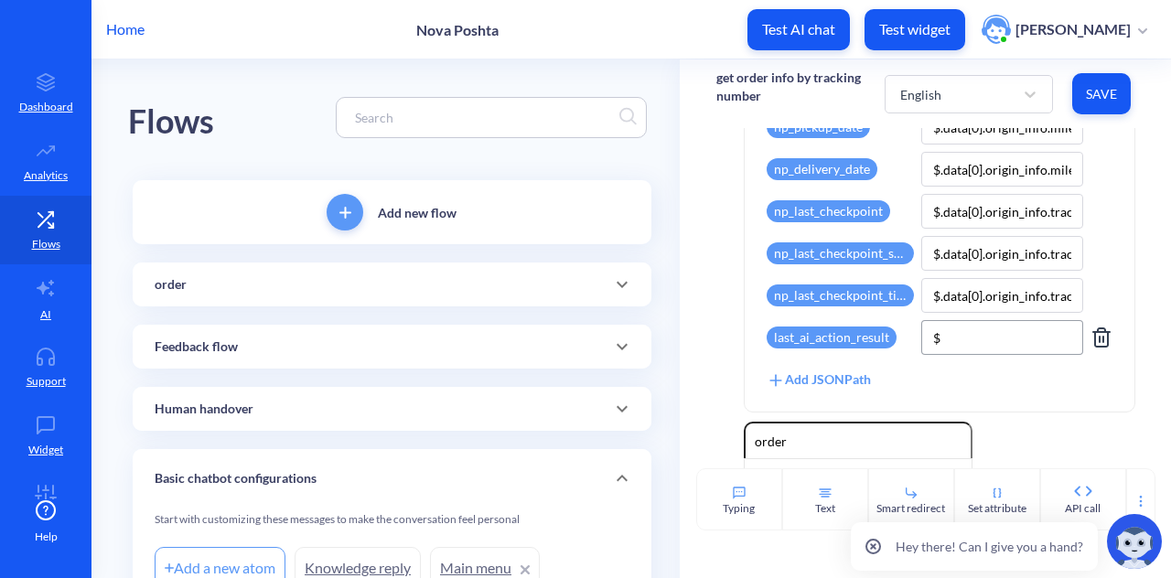
paste input "$.data[0].origin_info.trackinfo[0].checkpoint_date"
click at [943, 334] on input "$$.data[0].origin_info.trackinfo[0].checkpoint_date" at bounding box center [1001, 337] width 161 height 35
type input "$.data[0].origin_info.trackinfo[0].checkpoint_date"
click at [1098, 98] on span "Save" at bounding box center [1101, 94] width 29 height 18
click at [1093, 341] on icon at bounding box center [1102, 338] width 22 height 22
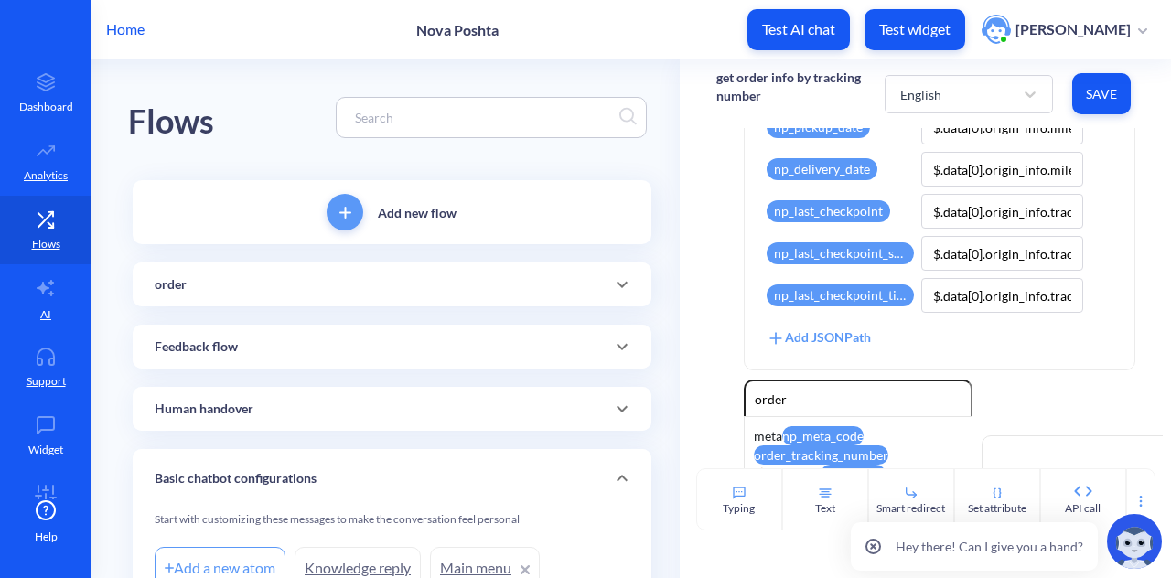
click at [1113, 108] on button "Save" at bounding box center [1101, 93] width 59 height 41
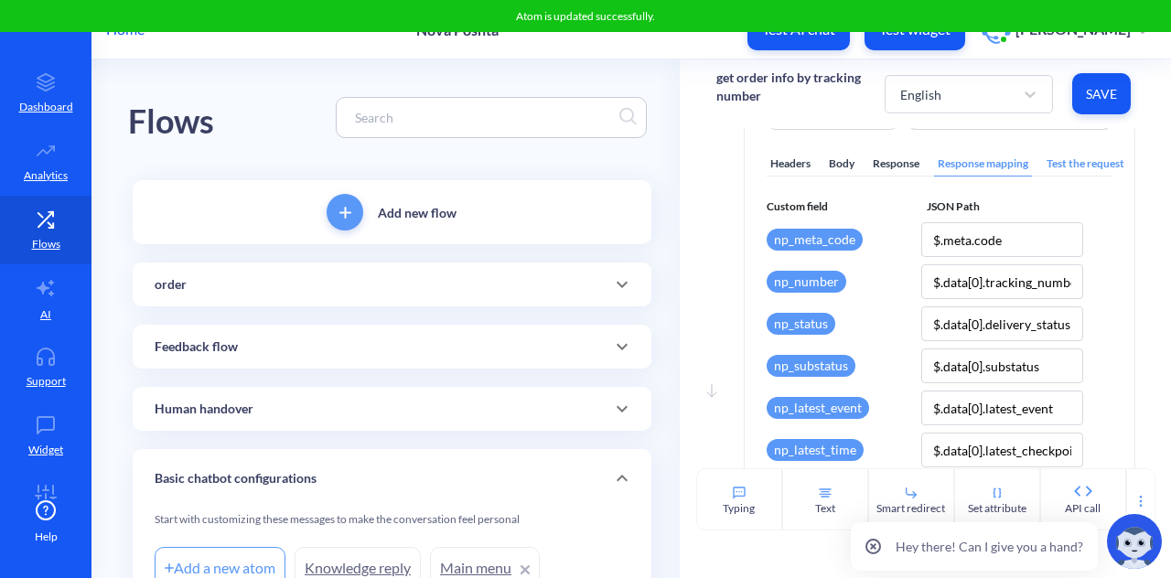
scroll to position [185, 0]
click at [1102, 85] on span "Save" at bounding box center [1101, 94] width 29 height 18
click at [1027, 52] on div "Home Nova Poshta Test AI chat Test widget [PERSON_NAME]" at bounding box center [585, 29] width 1171 height 59
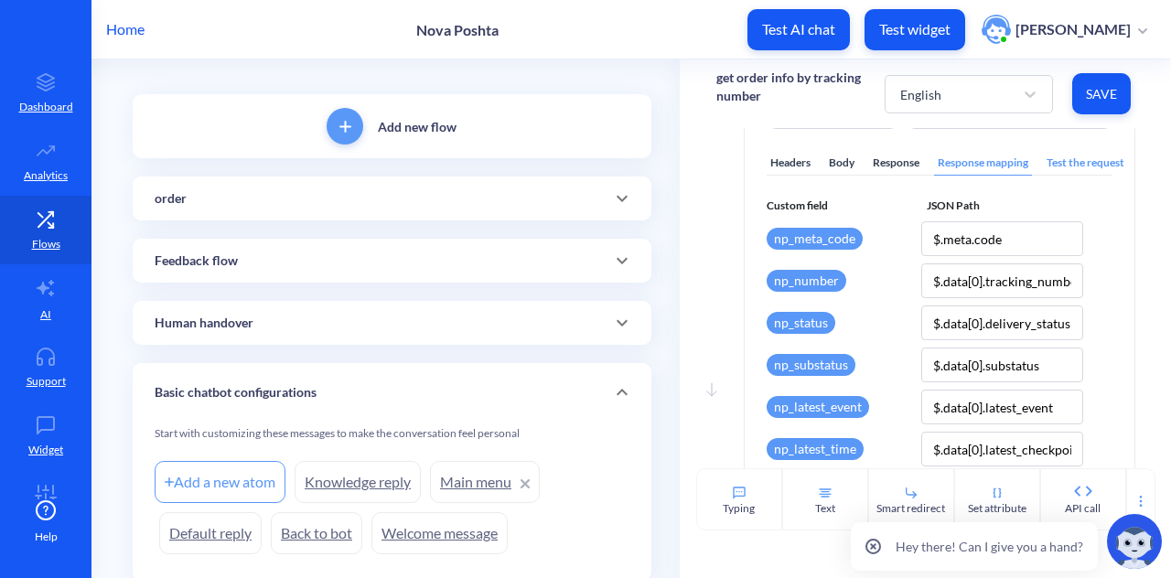
scroll to position [35, 0]
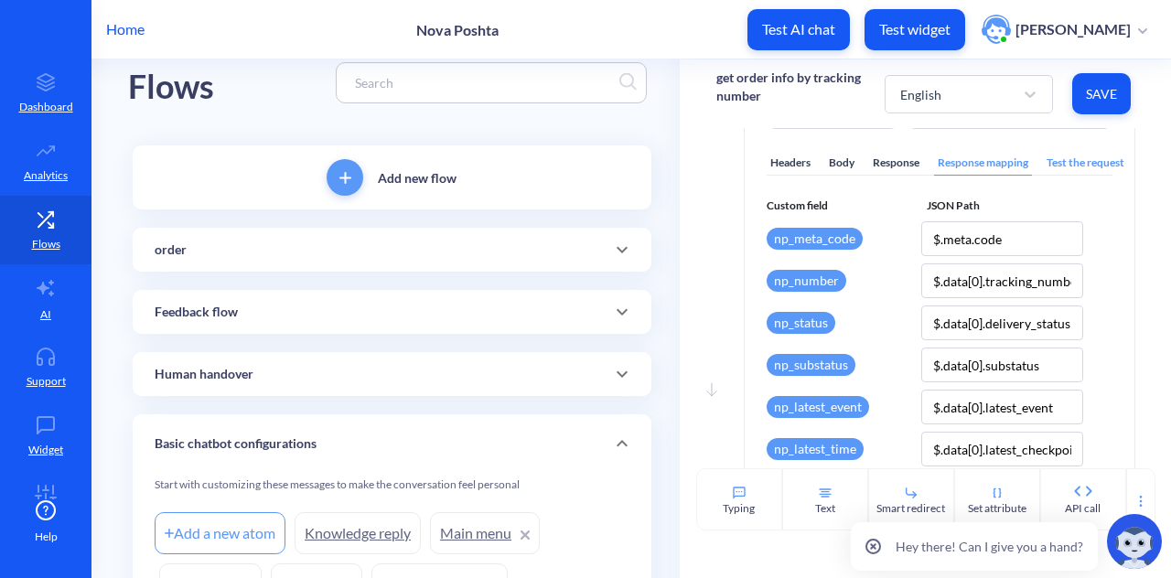
click at [496, 250] on div "order" at bounding box center [392, 250] width 475 height 19
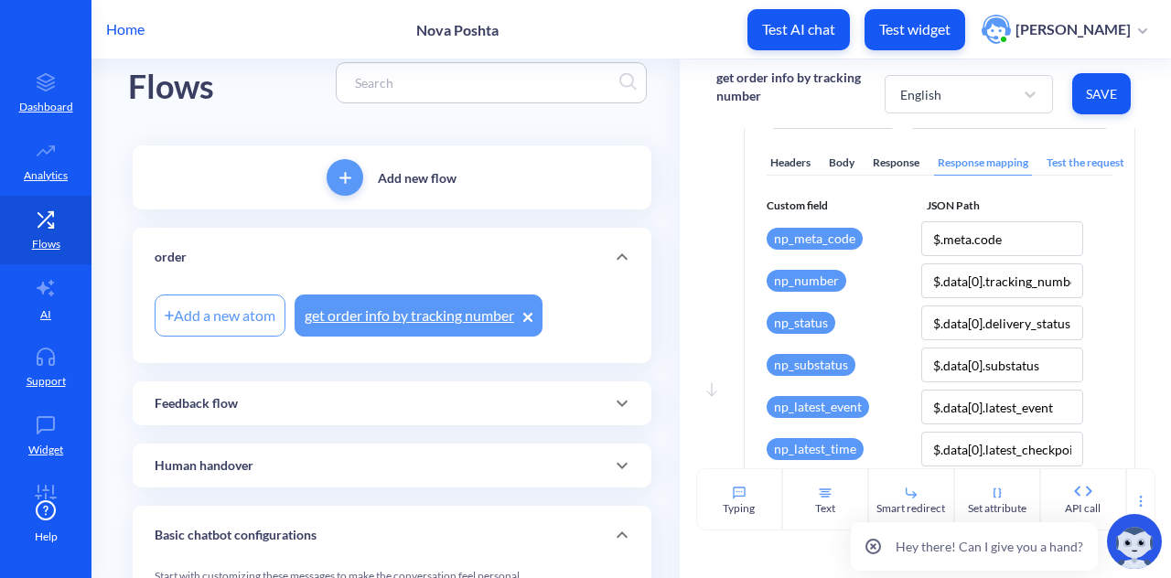
click at [357, 321] on link "get order info by tracking number" at bounding box center [419, 316] width 248 height 42
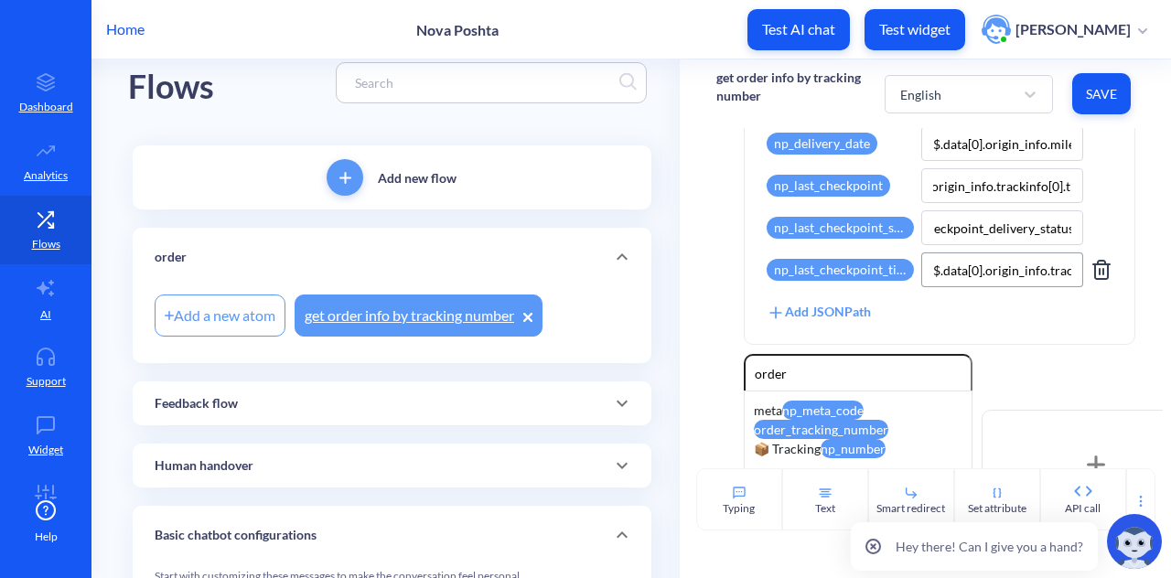
scroll to position [0, 140]
click at [1117, 87] on button "Save" at bounding box center [1101, 93] width 59 height 41
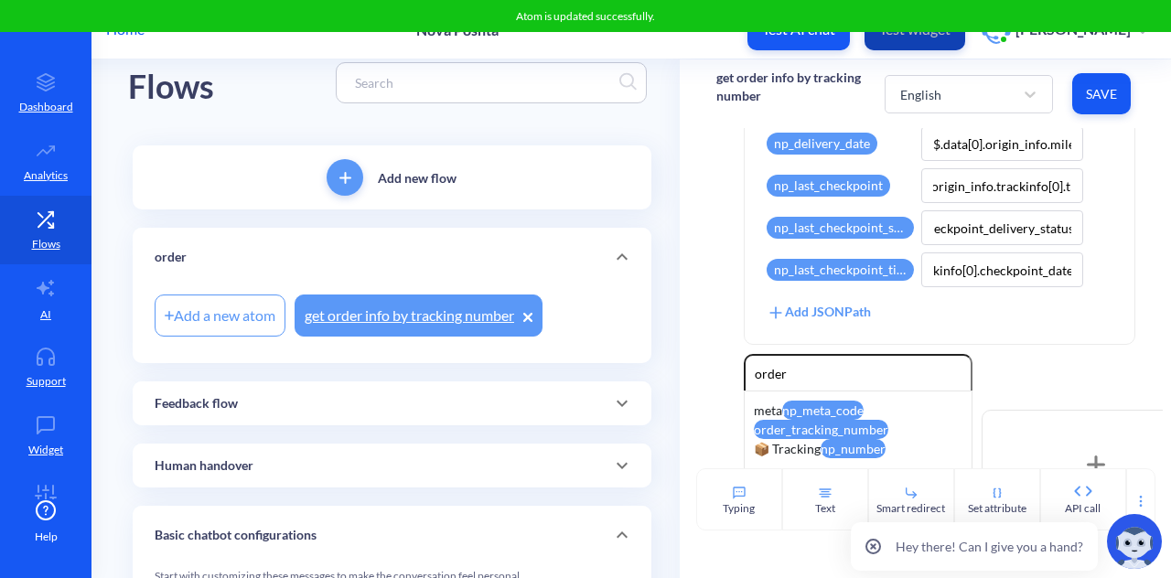
click at [951, 38] on p "Test widget" at bounding box center [914, 29] width 71 height 18
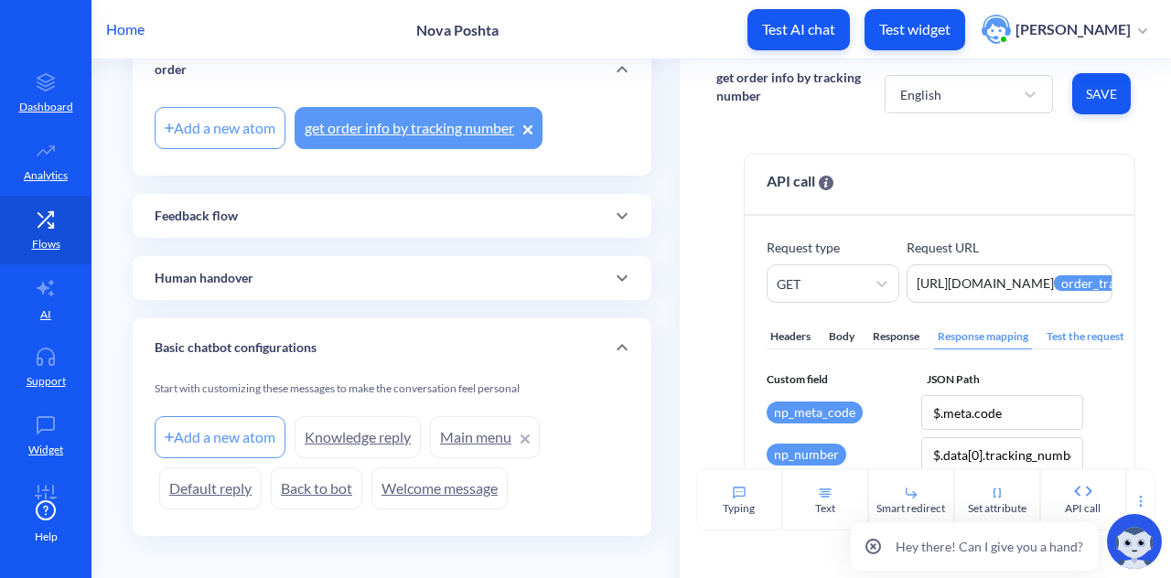
scroll to position [238, 0]
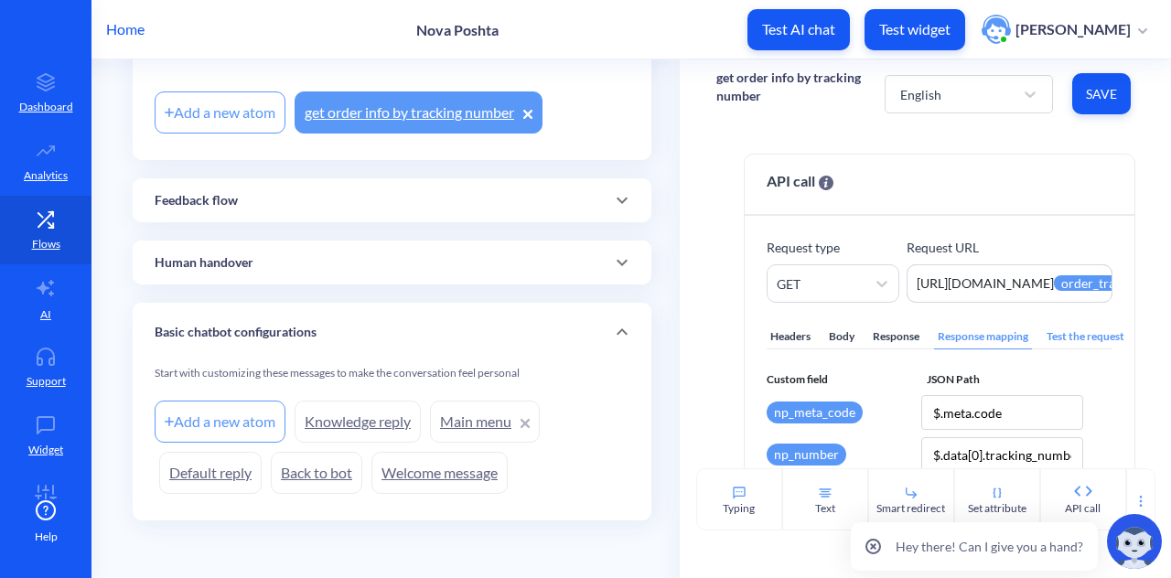
click at [350, 420] on link "Knowledge reply" at bounding box center [358, 422] width 126 height 42
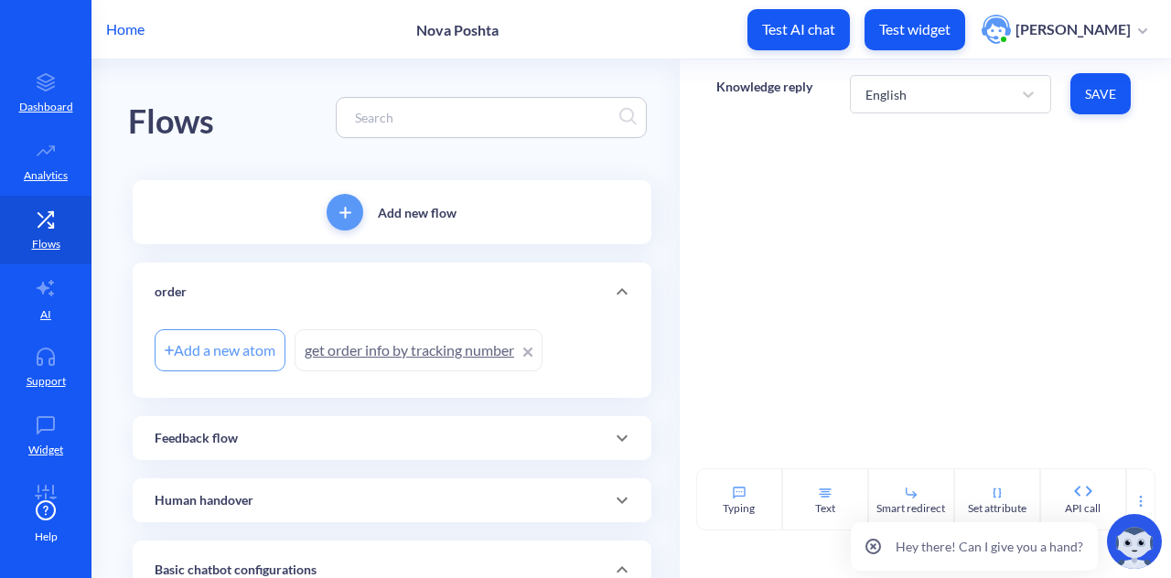
click at [362, 357] on link "get order info by tracking number" at bounding box center [419, 350] width 248 height 42
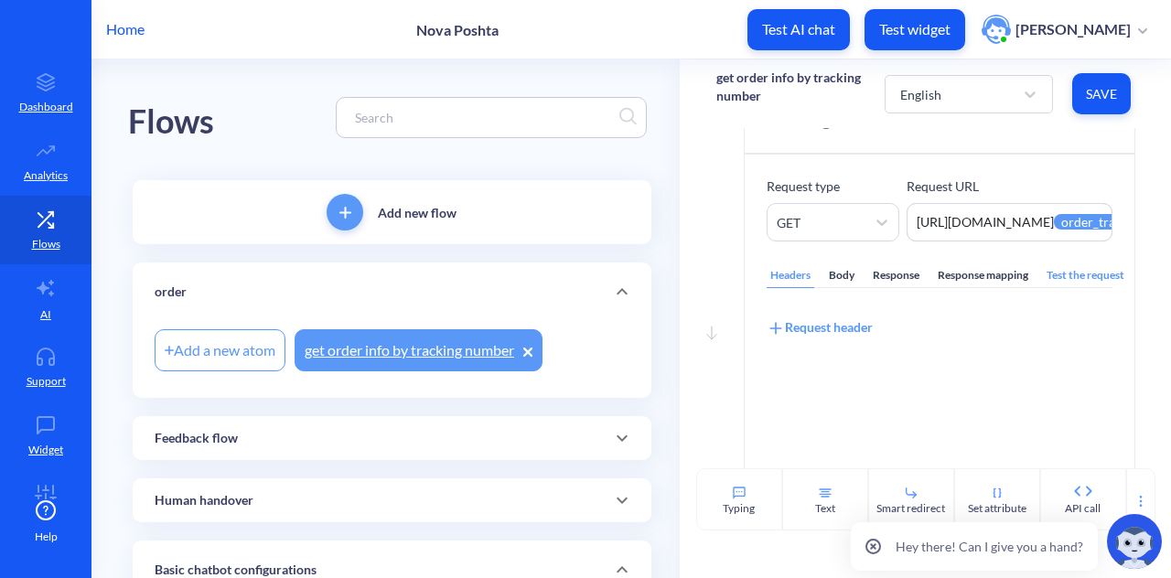
scroll to position [73, 0]
click at [882, 274] on div "Response" at bounding box center [896, 275] width 54 height 25
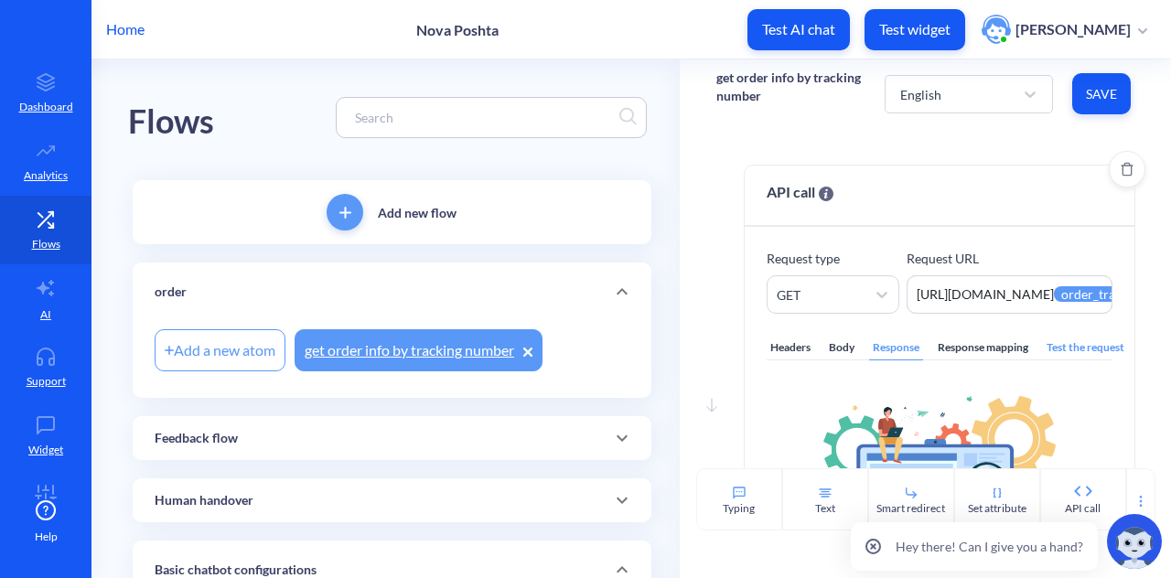
scroll to position [1, 0]
click at [964, 343] on div "Response mapping" at bounding box center [983, 347] width 98 height 25
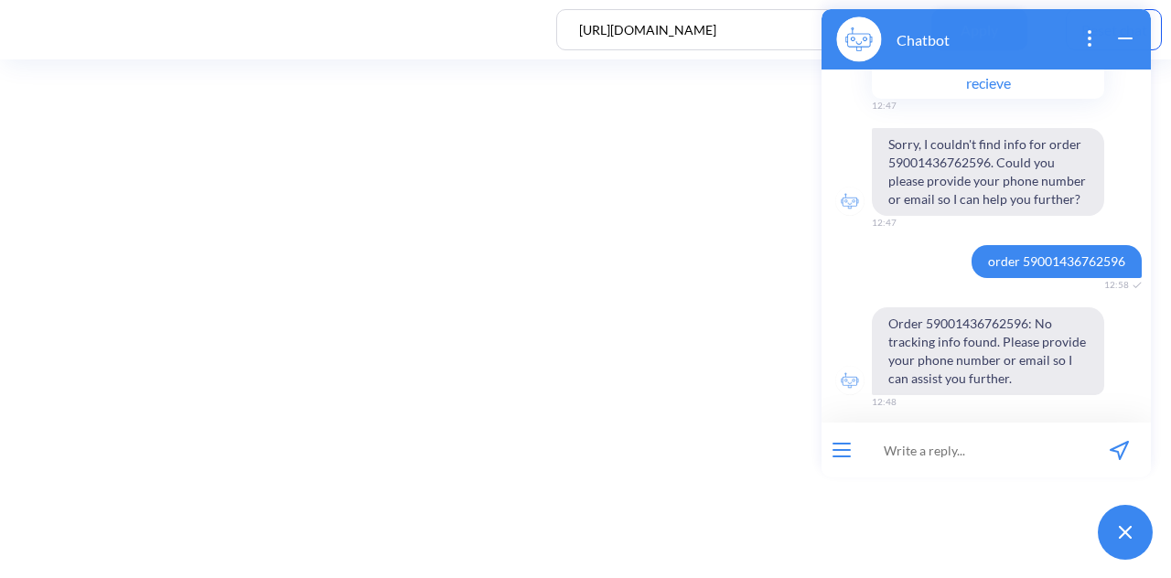
scroll to position [428, 0]
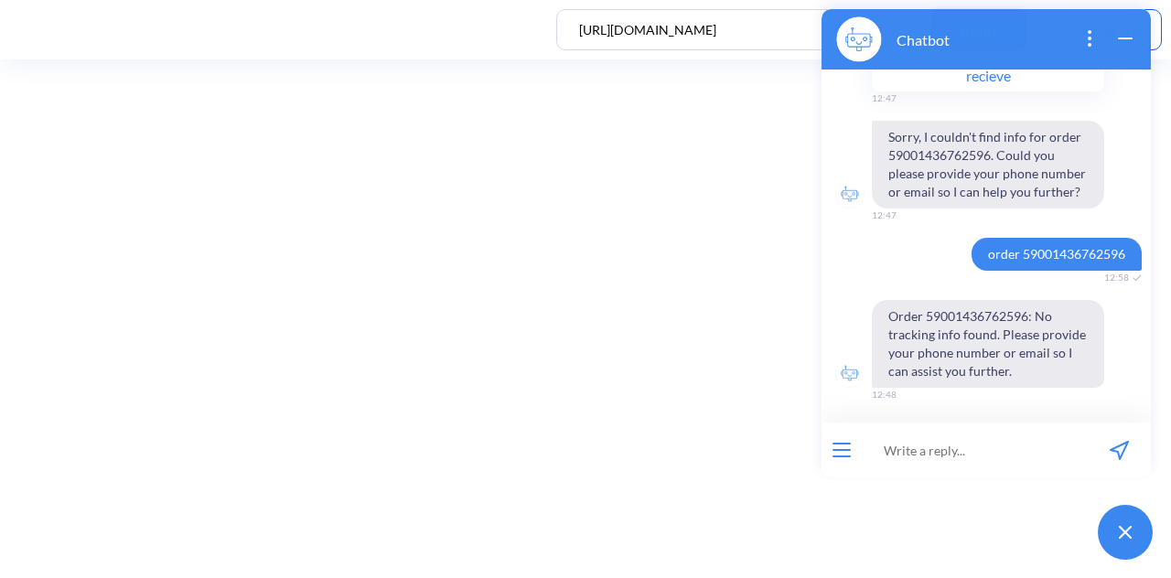
click at [1125, 40] on icon "wrap widget" at bounding box center [1126, 38] width 22 height 22
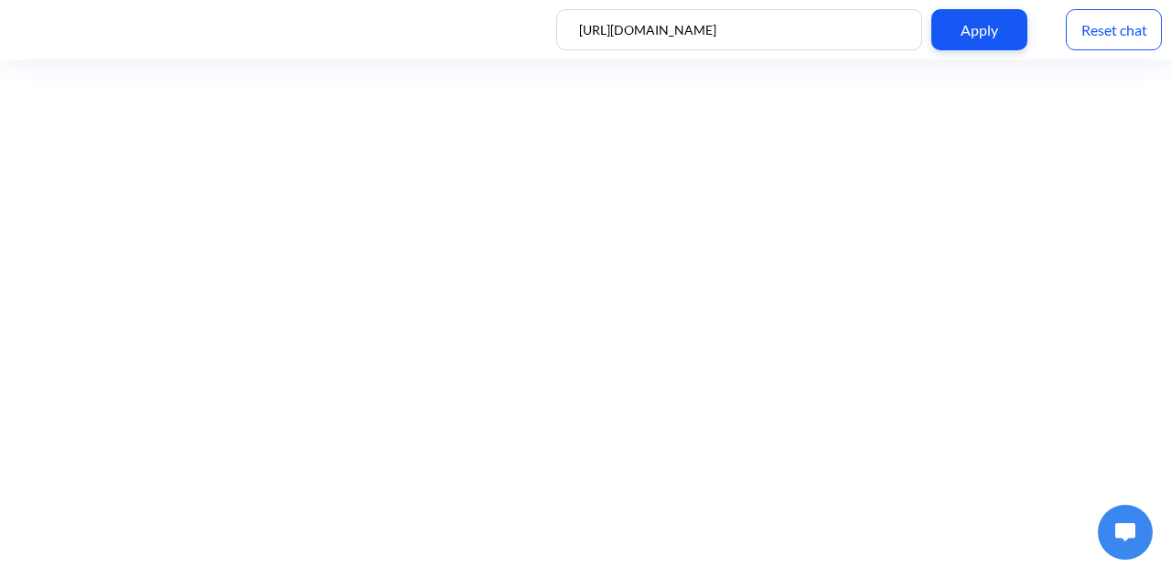
click at [1135, 23] on div "Reset chat" at bounding box center [1114, 29] width 96 height 41
click at [1138, 539] on button at bounding box center [1125, 532] width 55 height 55
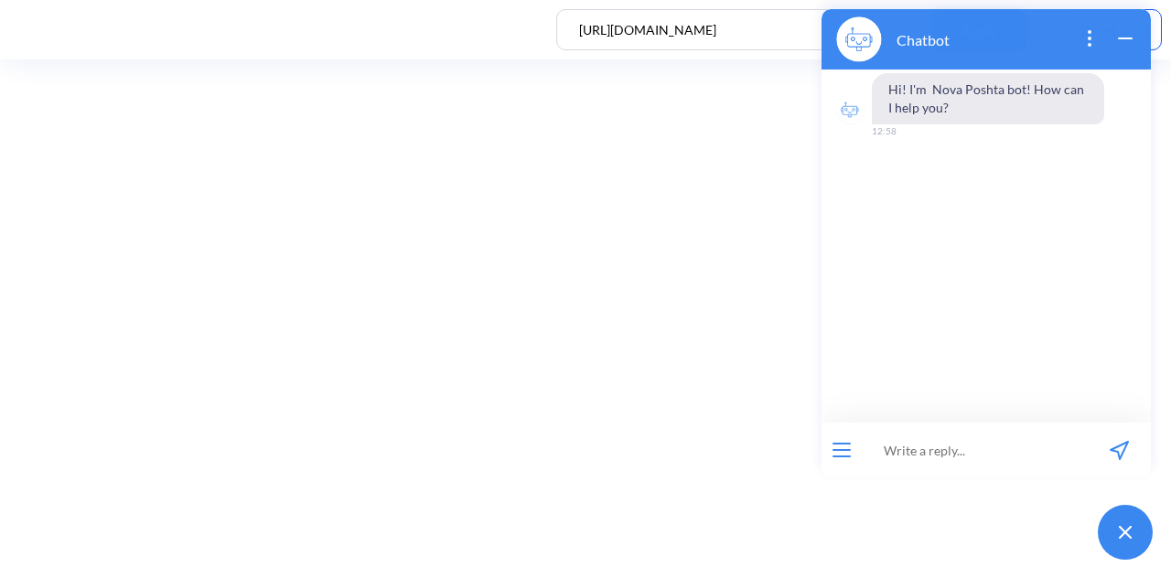
click at [932, 433] on input at bounding box center [975, 450] width 226 height 55
paste input "59001436762596"
type input "order 59001436762596"
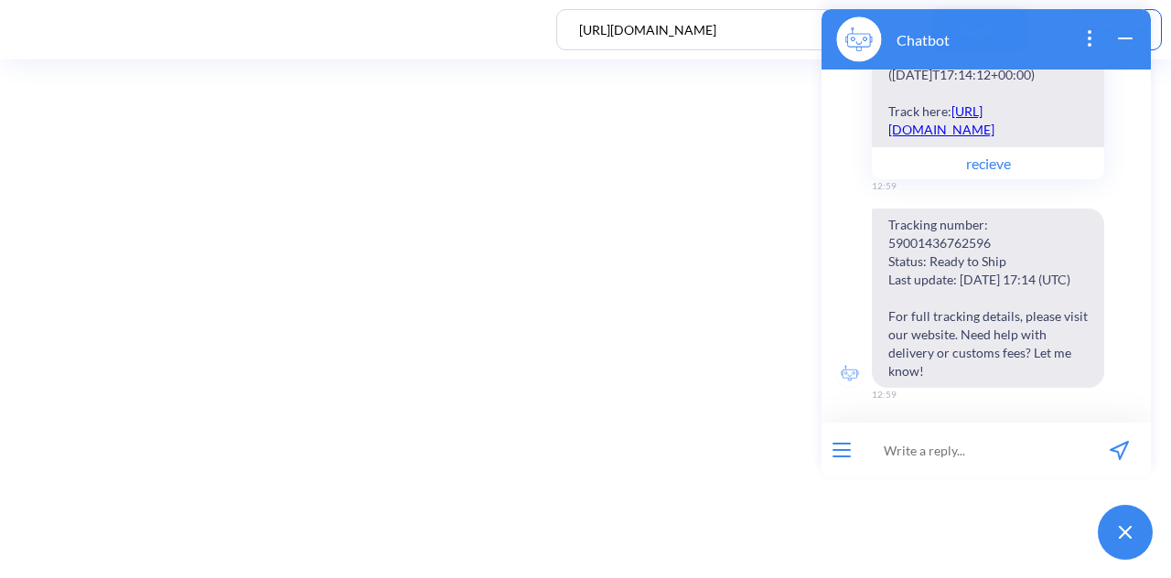
scroll to position [359, 0]
click at [1002, 437] on input at bounding box center [975, 450] width 226 height 55
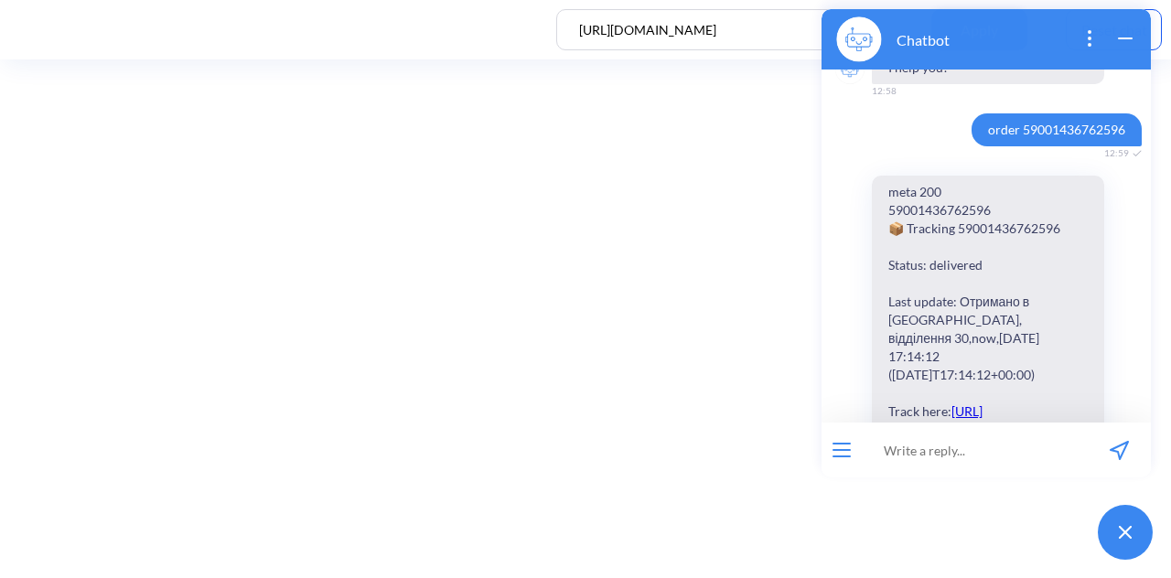
scroll to position [0, 0]
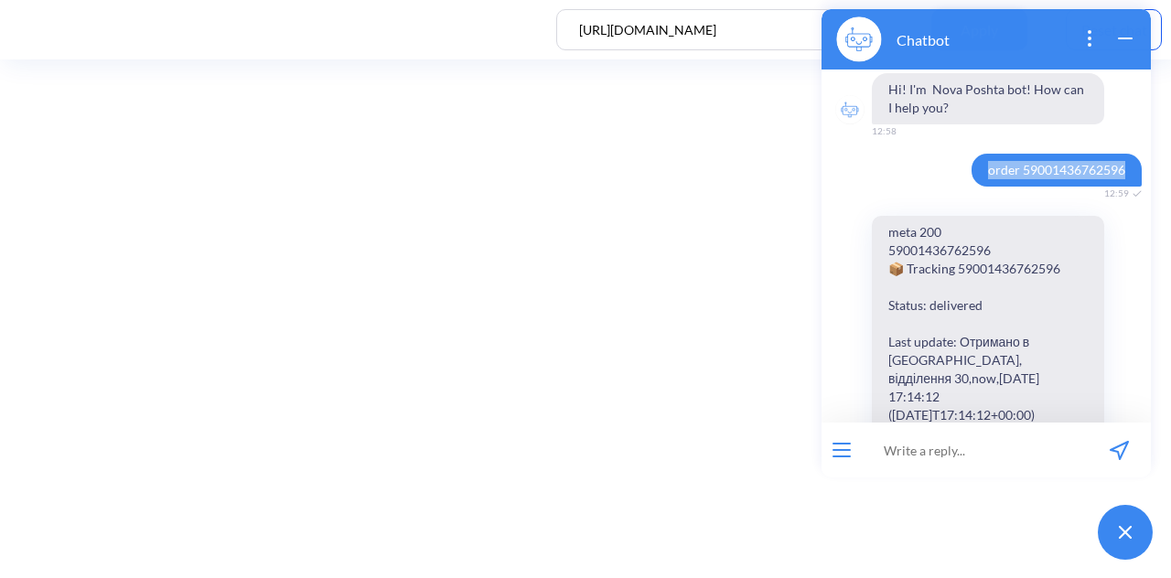
drag, startPoint x: 975, startPoint y: 180, endPoint x: 1112, endPoint y: 182, distance: 137.3
click at [1112, 182] on span "order 59001436762596" at bounding box center [1057, 170] width 170 height 33
copy span "order 59001436762596"
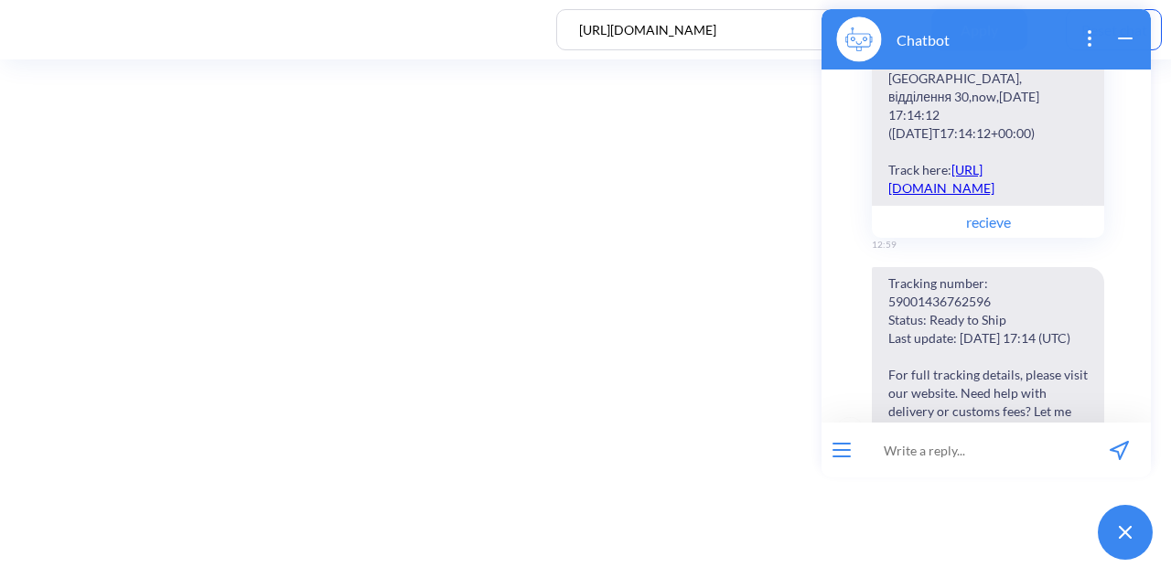
scroll to position [359, 0]
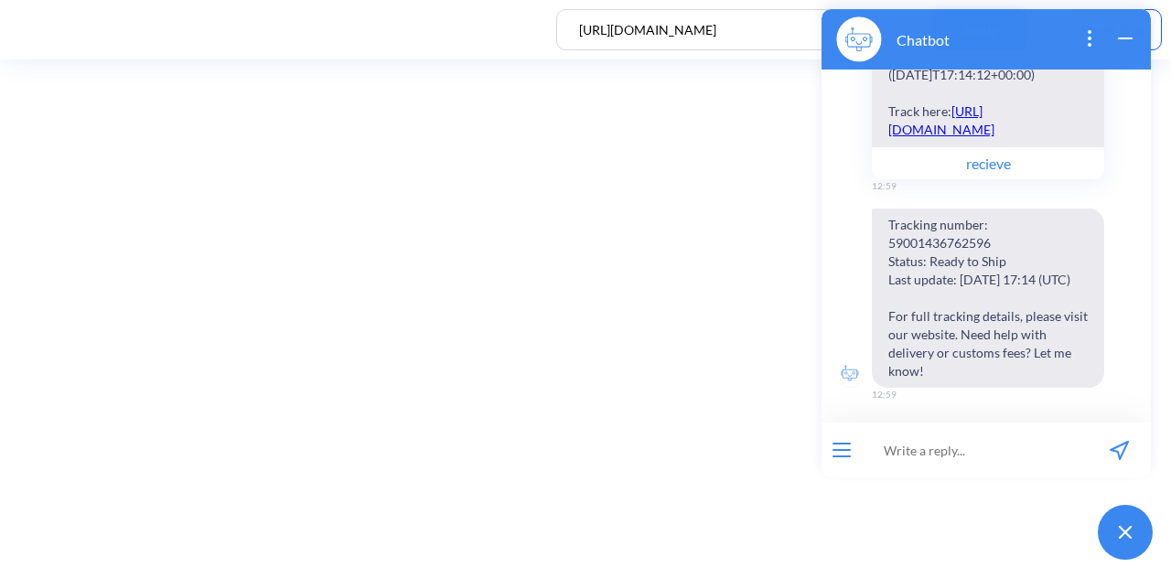
click at [889, 446] on input at bounding box center [975, 450] width 226 height 55
drag, startPoint x: 889, startPoint y: 446, endPoint x: 897, endPoint y: 468, distance: 24.0
click at [897, 468] on input at bounding box center [975, 450] width 226 height 55
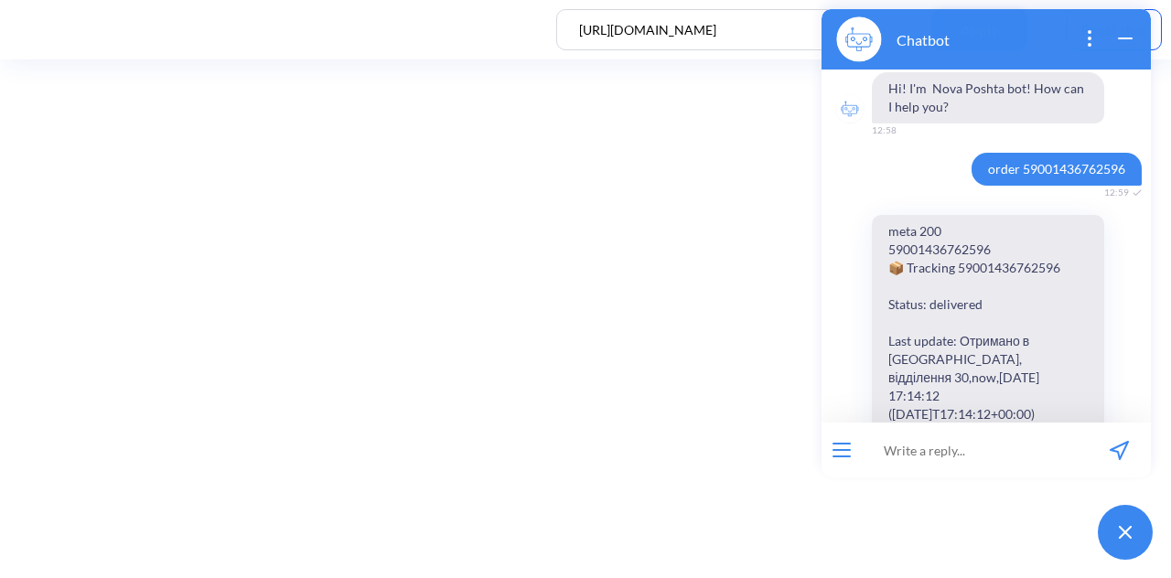
scroll to position [0, 0]
drag, startPoint x: 972, startPoint y: 171, endPoint x: 1124, endPoint y: 173, distance: 151.9
click at [1124, 173] on span "order 59001436762596" at bounding box center [1057, 170] width 170 height 33
copy span "order 59001436762596"
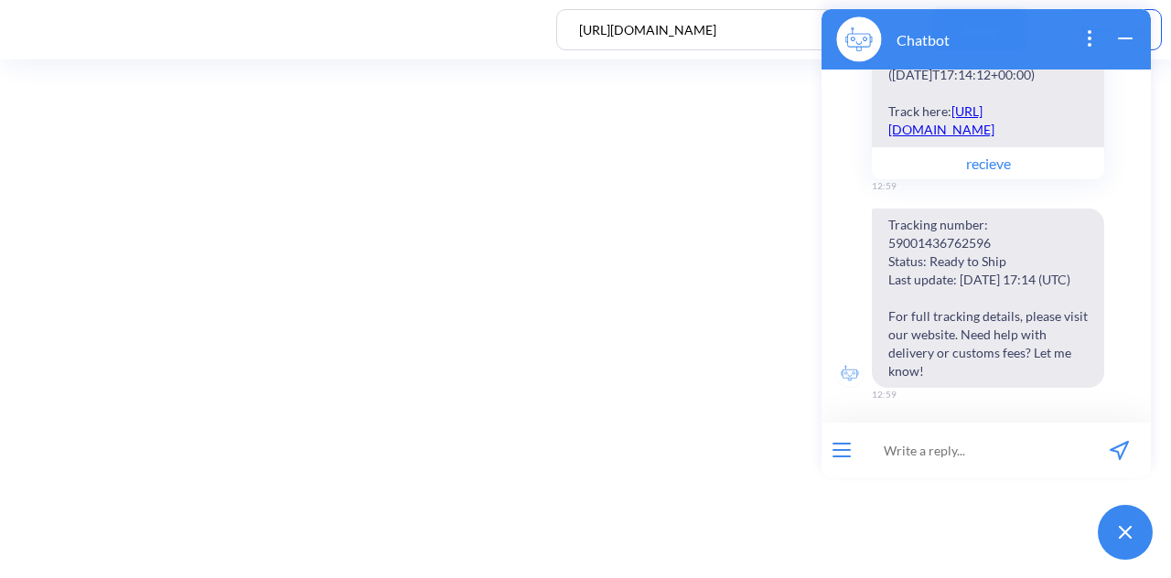
click at [930, 466] on input at bounding box center [975, 450] width 226 height 55
paste input "order 59001436762596"
type input "order 59001436762596"
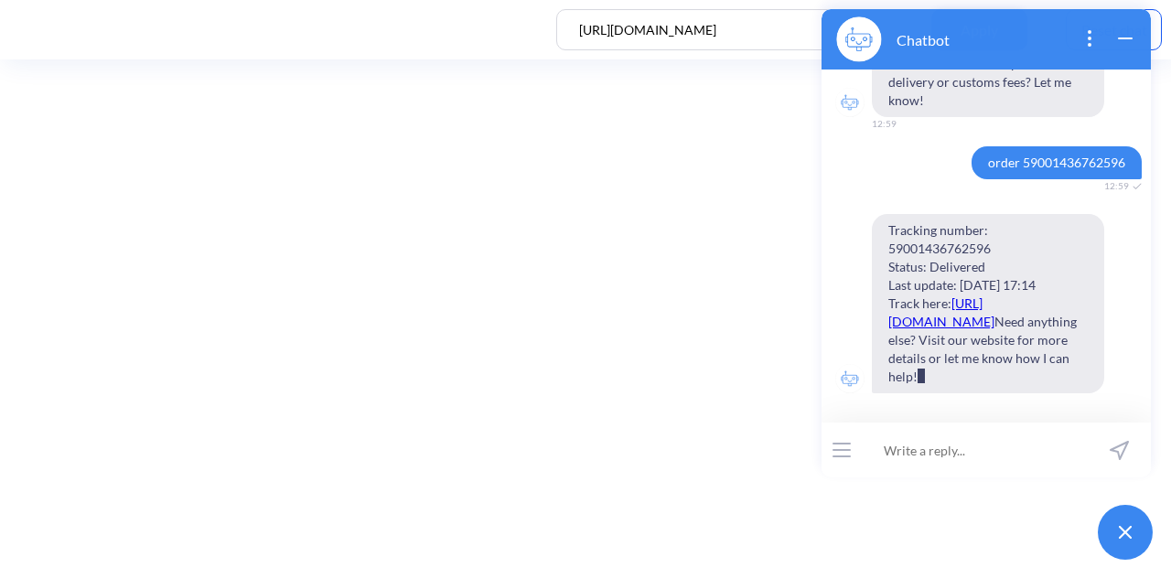
scroll to position [666, 0]
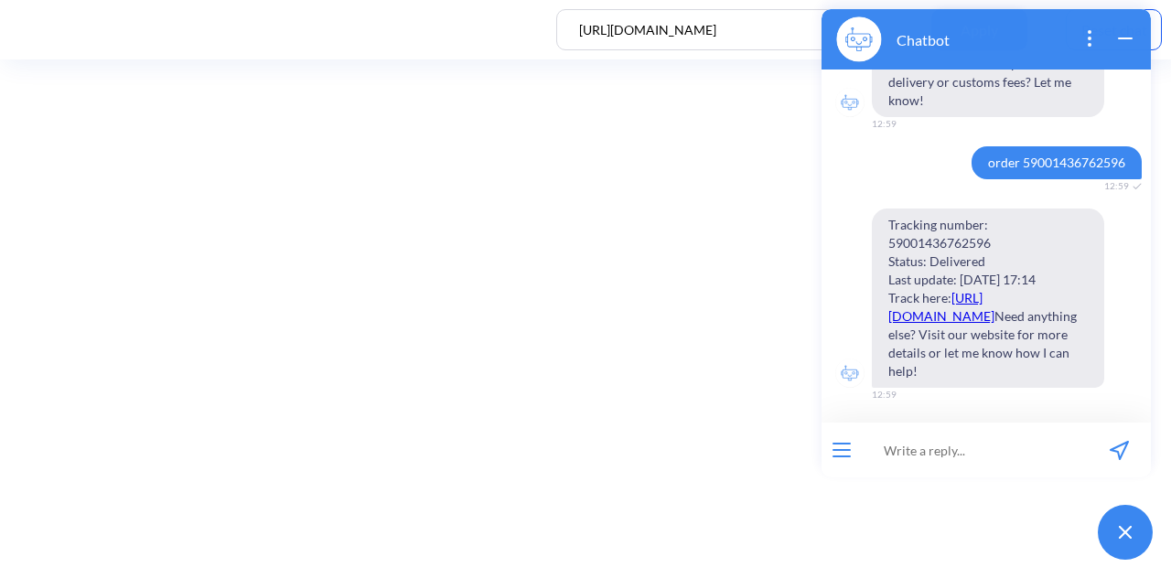
click at [909, 459] on input at bounding box center [975, 450] width 226 height 55
paste input "59001445413816"
type input "order 59001445413816"
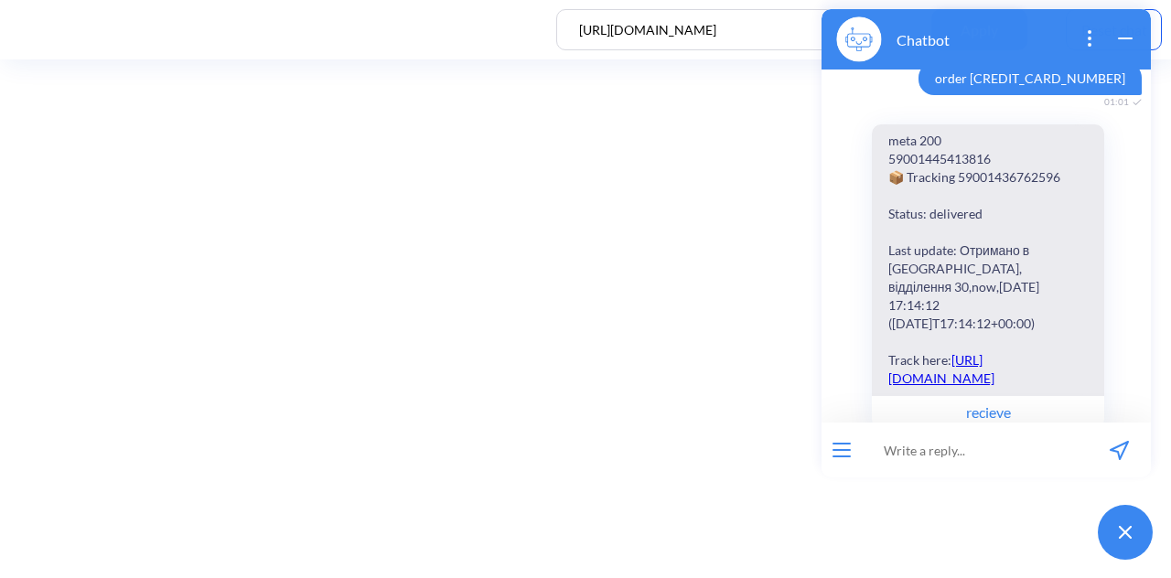
scroll to position [1233, 0]
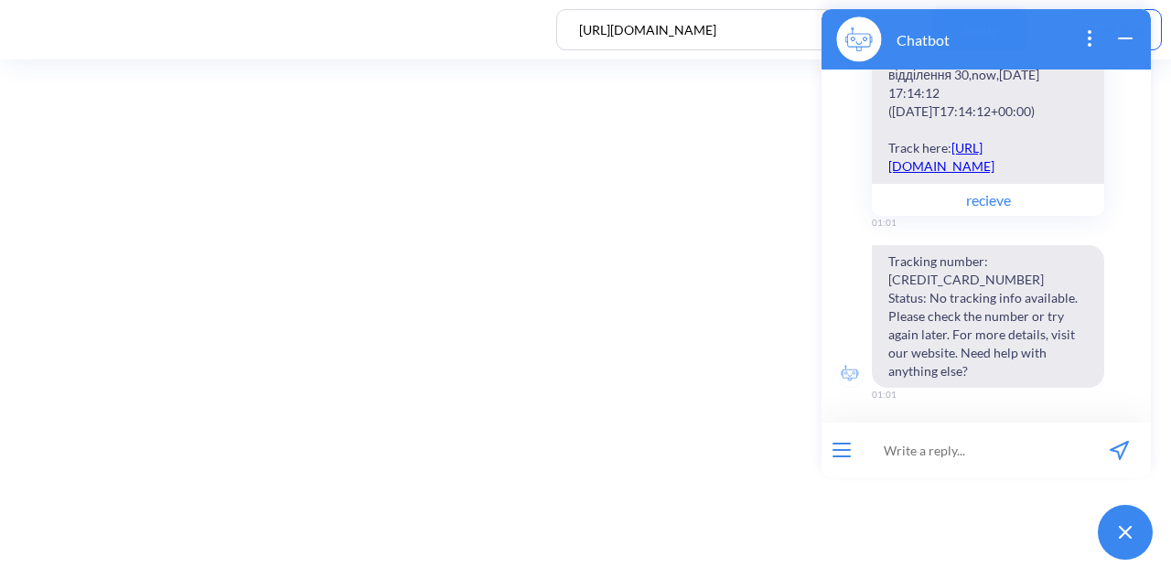
click at [1124, 43] on icon "wrap widget" at bounding box center [1126, 38] width 22 height 22
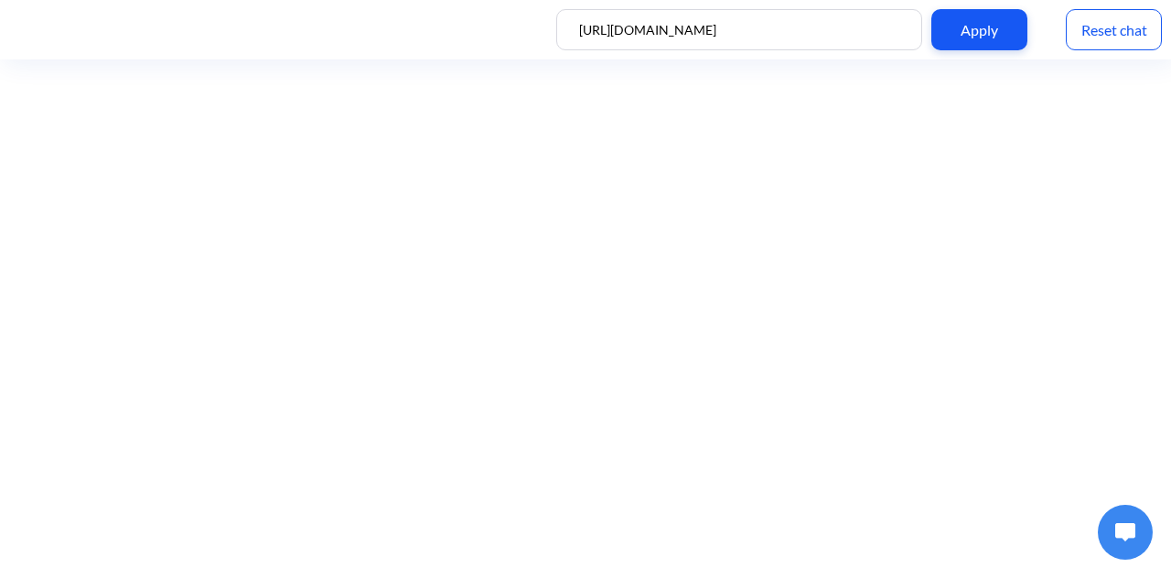
click at [1125, 30] on div "Reset chat" at bounding box center [1114, 29] width 96 height 41
click at [1116, 526] on img at bounding box center [1125, 532] width 20 height 18
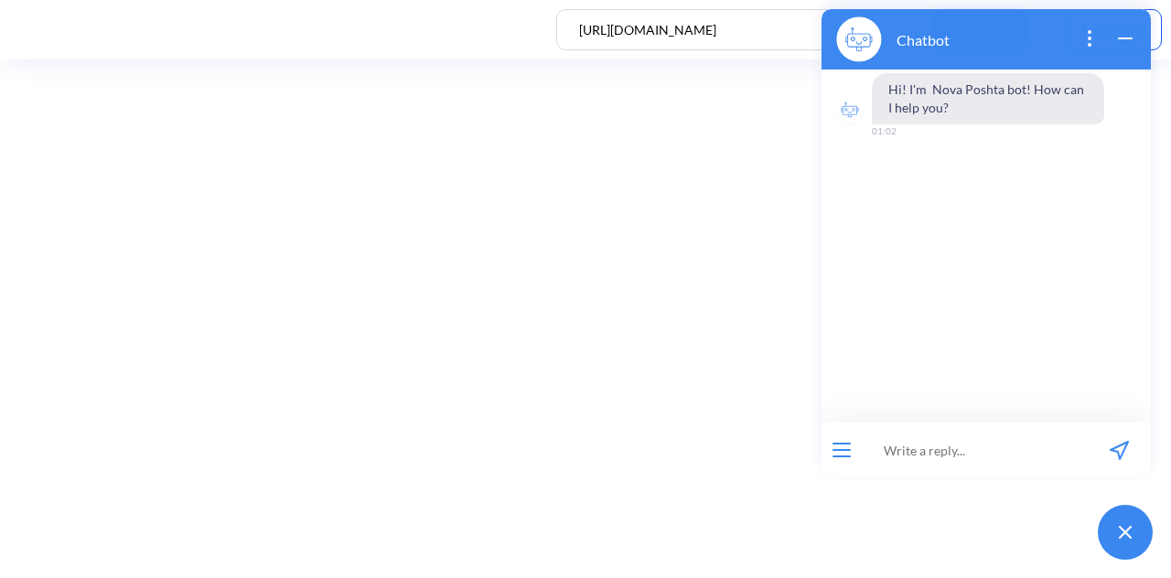
click at [843, 441] on div at bounding box center [842, 450] width 40 height 55
click at [928, 462] on input at bounding box center [975, 450] width 226 height 55
paste input "order 59001436762596"
click at [936, 453] on input "order order 59001436762596" at bounding box center [975, 450] width 226 height 55
type input "order 59001436762596"
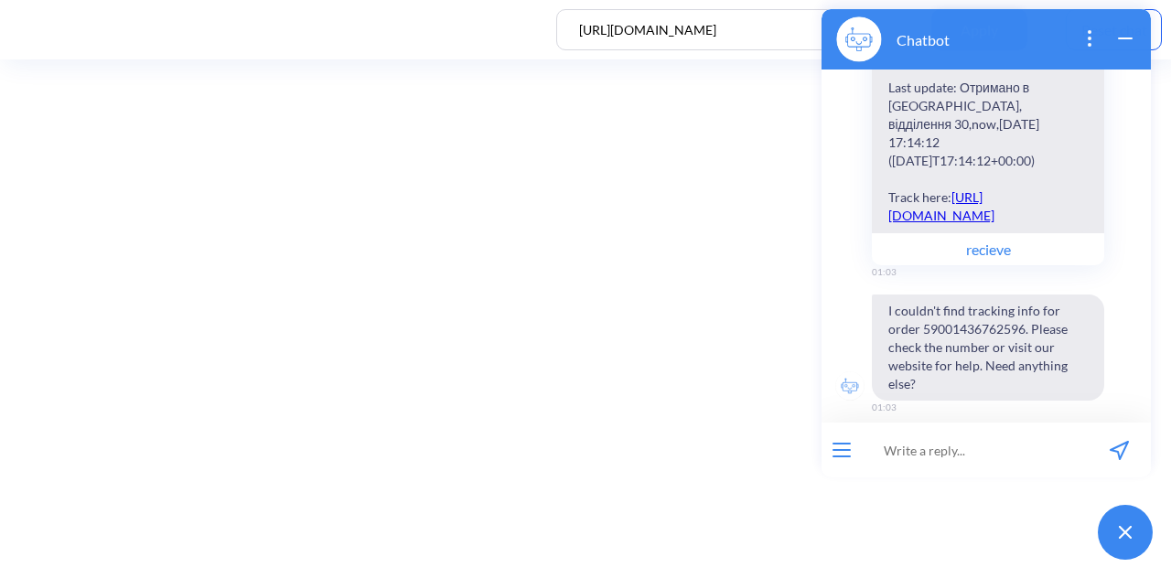
scroll to position [267, 0]
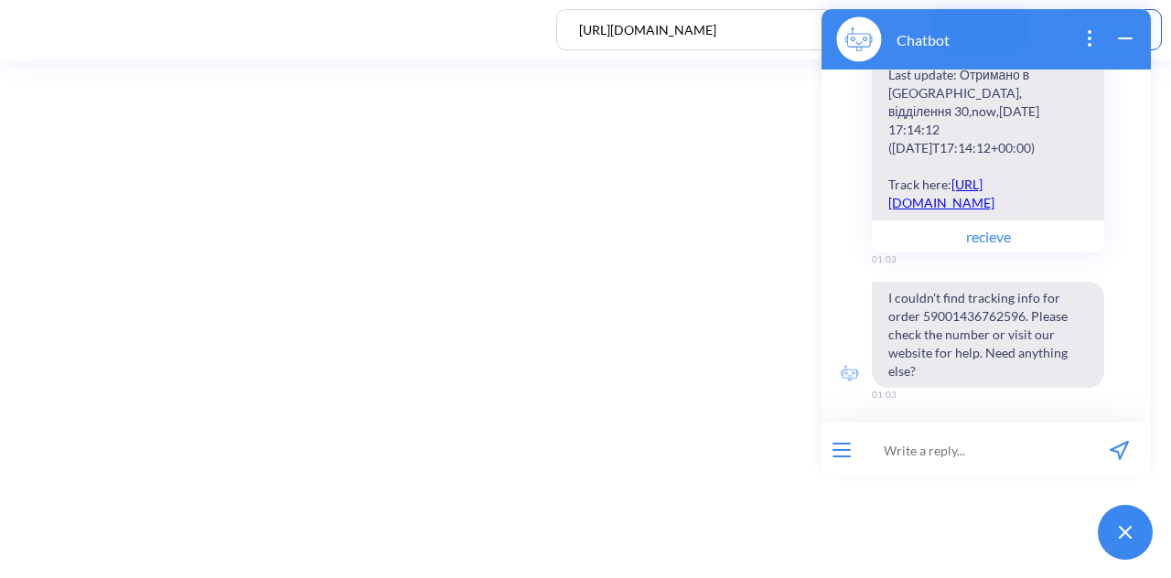
click at [1124, 36] on icon "wrap widget" at bounding box center [1126, 38] width 22 height 22
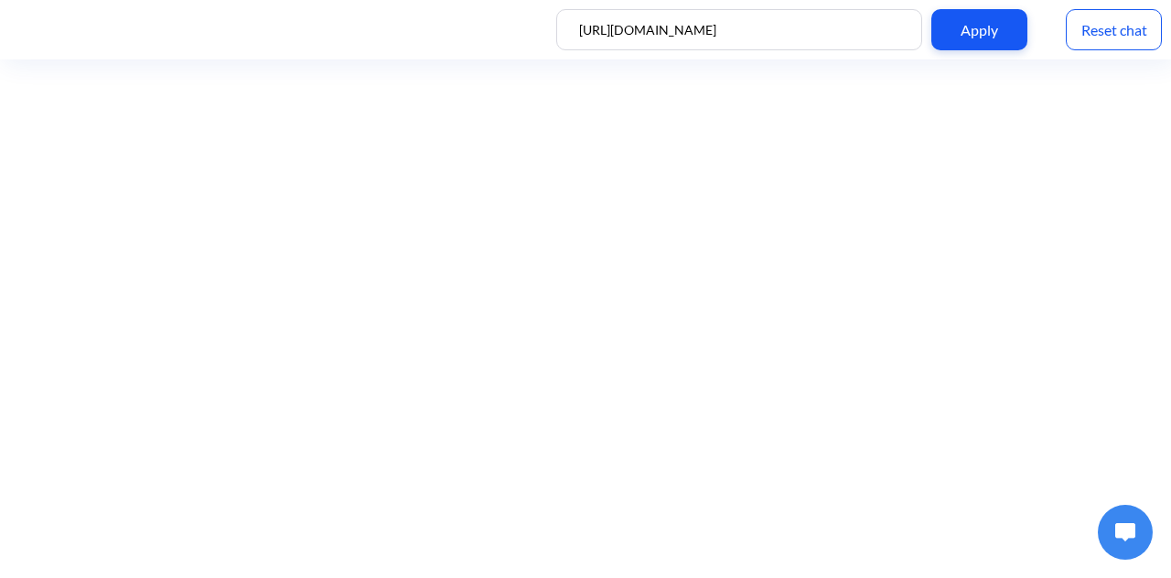
click at [1125, 33] on div "Reset chat" at bounding box center [1114, 29] width 96 height 41
click at [1115, 523] on button at bounding box center [1125, 532] width 55 height 55
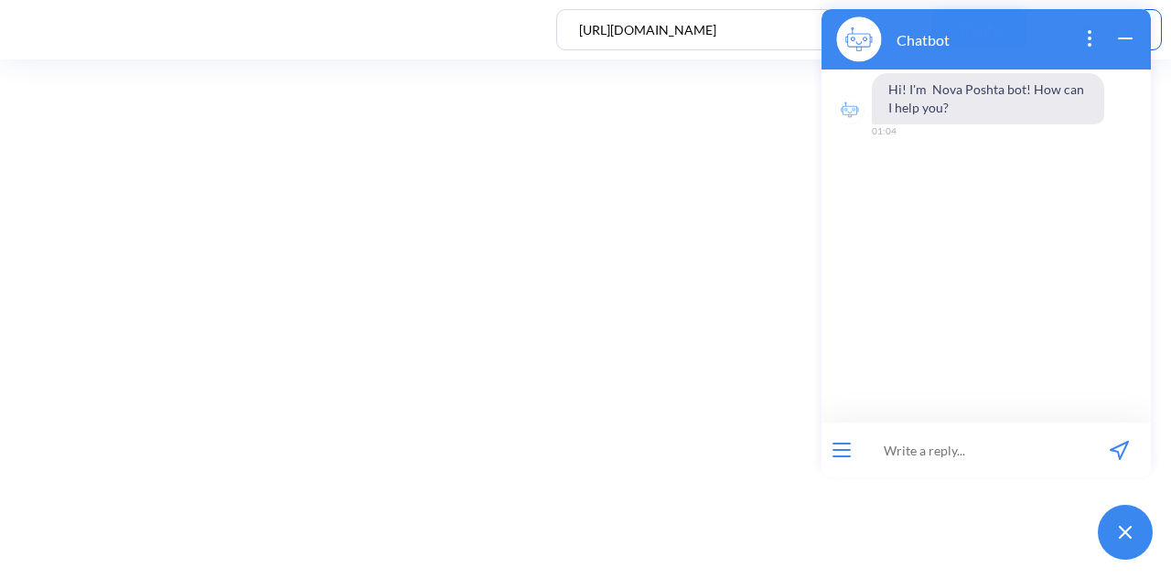
click at [932, 447] on input at bounding box center [975, 450] width 226 height 55
paste input "order 59001436762596"
type input "order 59001436762596"
click at [1115, 439] on button "send message" at bounding box center [1119, 450] width 63 height 55
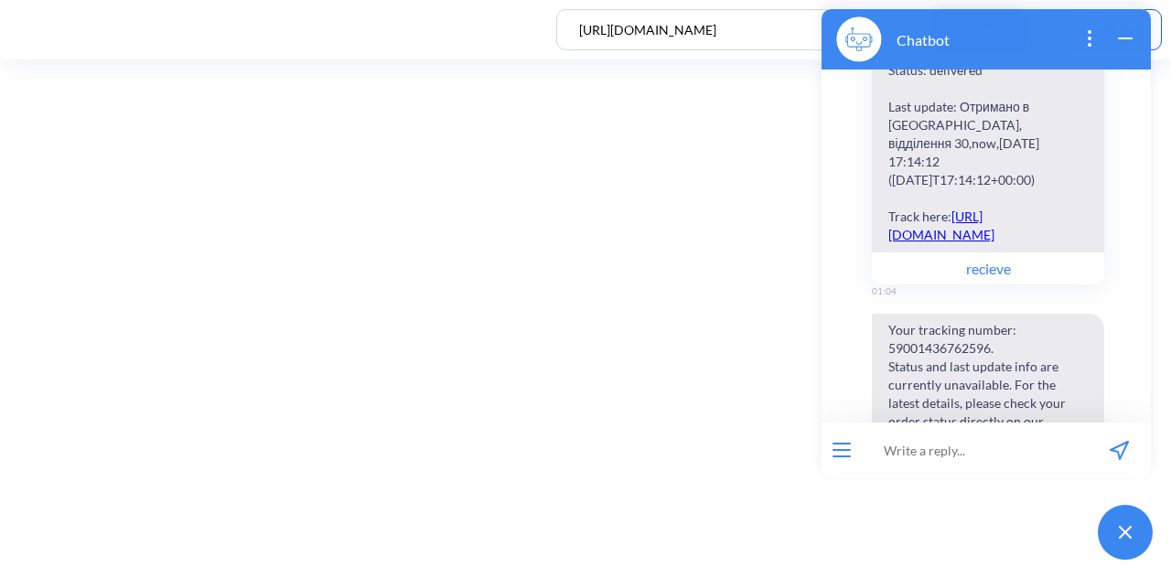
scroll to position [304, 0]
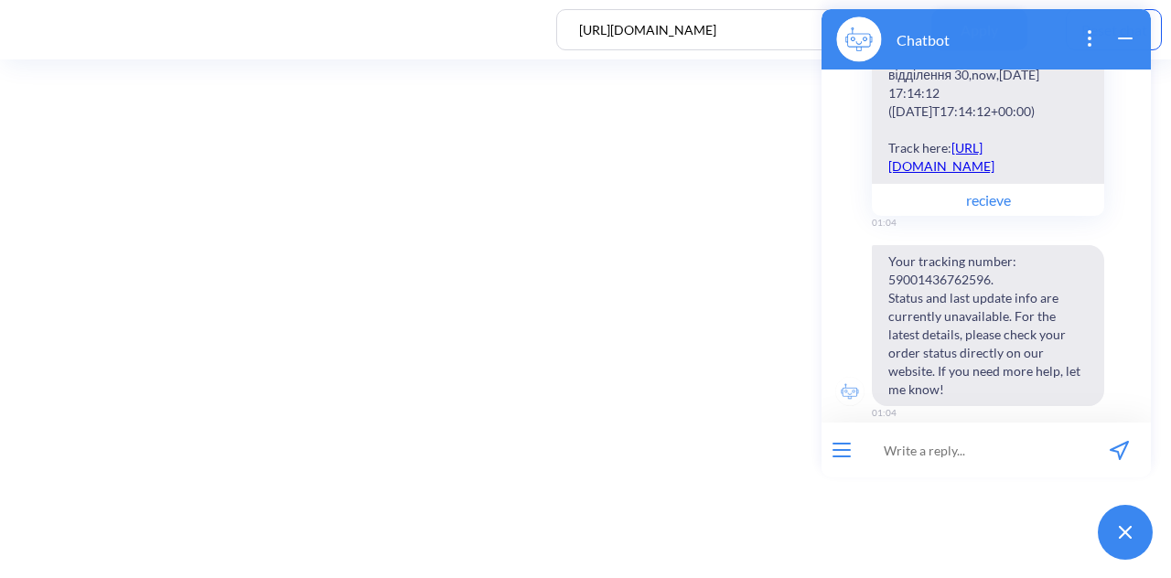
click at [1121, 38] on icon "wrap widget" at bounding box center [1125, 38] width 13 height 0
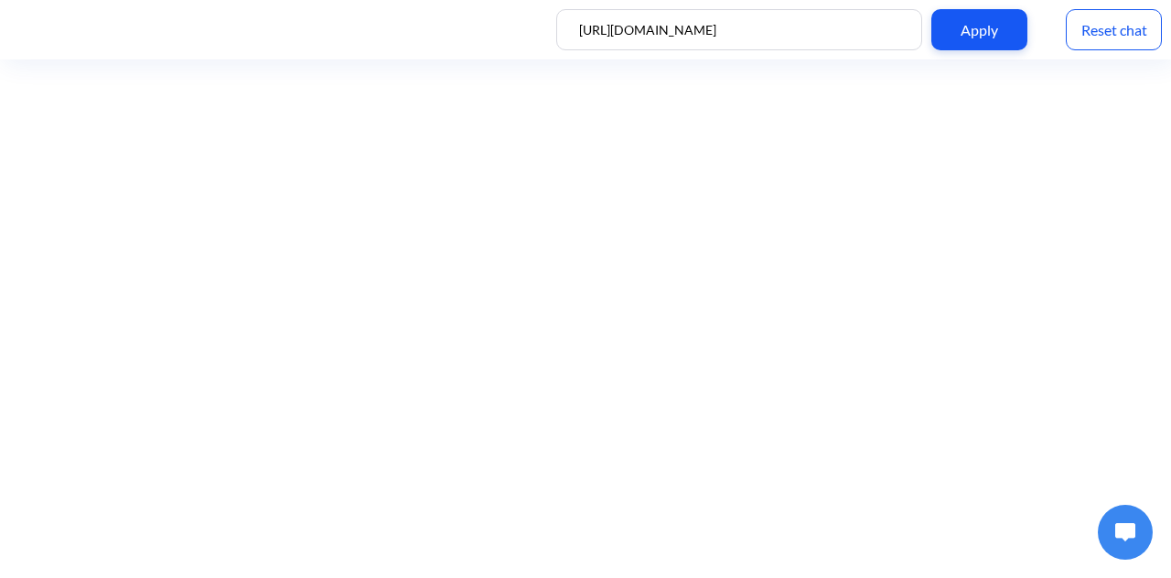
click at [1140, 27] on div "Reset chat" at bounding box center [1114, 29] width 96 height 41
click at [1115, 532] on img at bounding box center [1125, 532] width 20 height 18
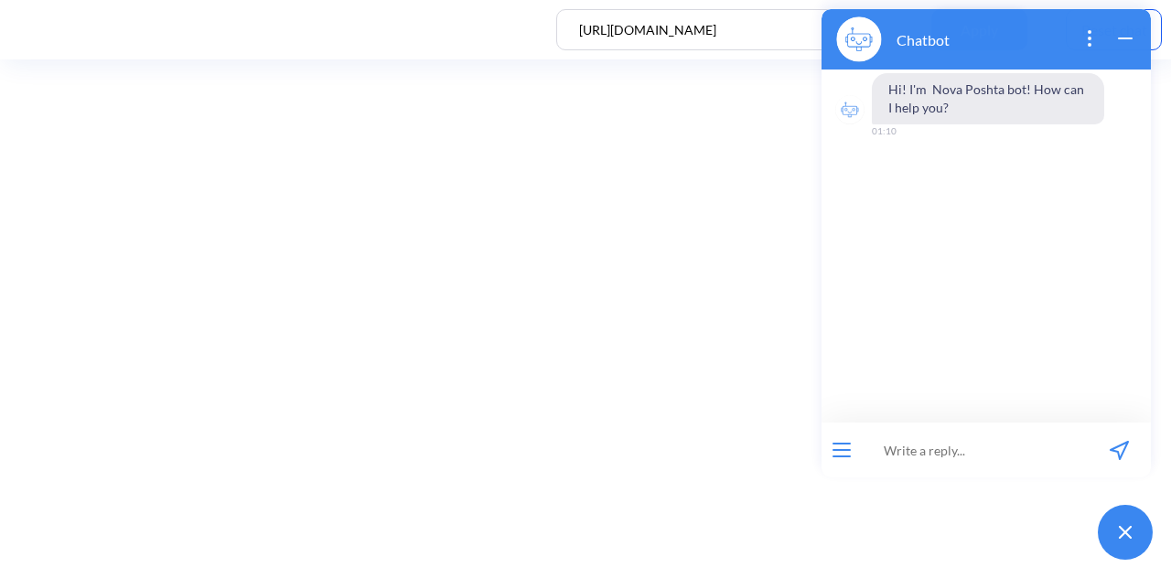
click at [1065, 433] on input at bounding box center [975, 450] width 226 height 55
paste input "order 59001436762596"
type input "order 59001436762596"
click at [1127, 444] on icon "send message" at bounding box center [1119, 450] width 17 height 17
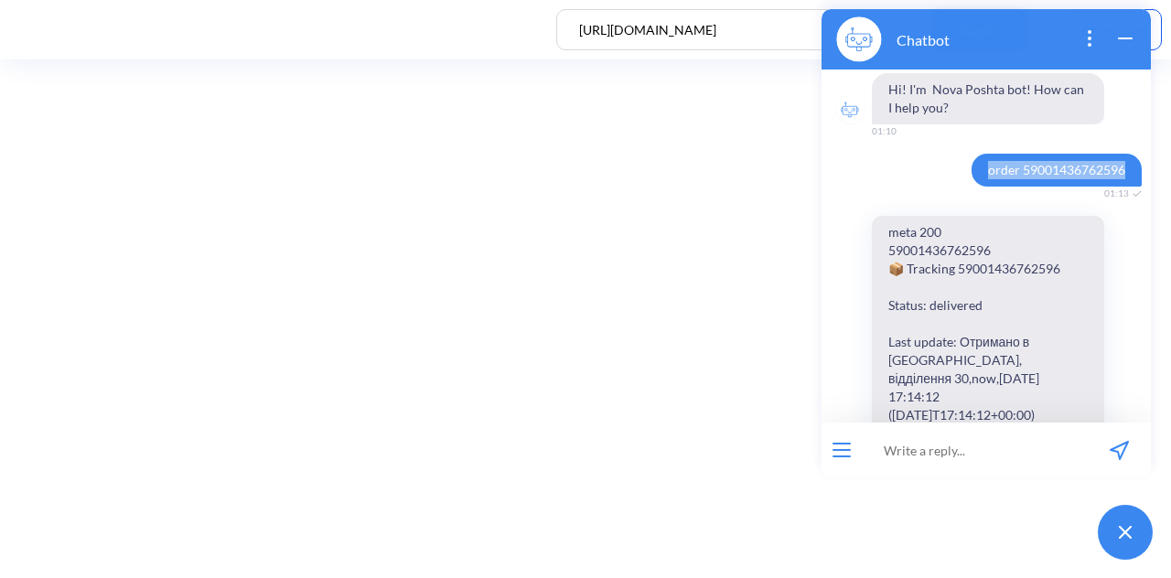
drag, startPoint x: 974, startPoint y: 171, endPoint x: 1120, endPoint y: 173, distance: 146.4
click at [1120, 173] on span "order 59001436762596" at bounding box center [1057, 170] width 170 height 33
copy span "order 59001436762596"
paste input "order 59001436762596"
type input "order 59001436762596"
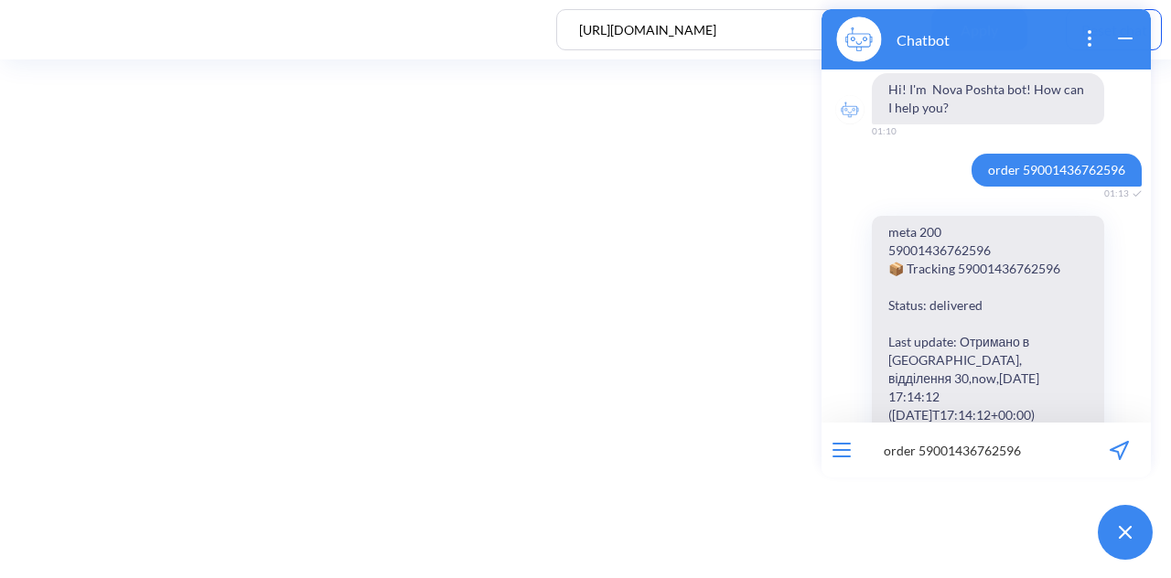
click at [990, 448] on input "order 59001436762596" at bounding box center [975, 450] width 226 height 55
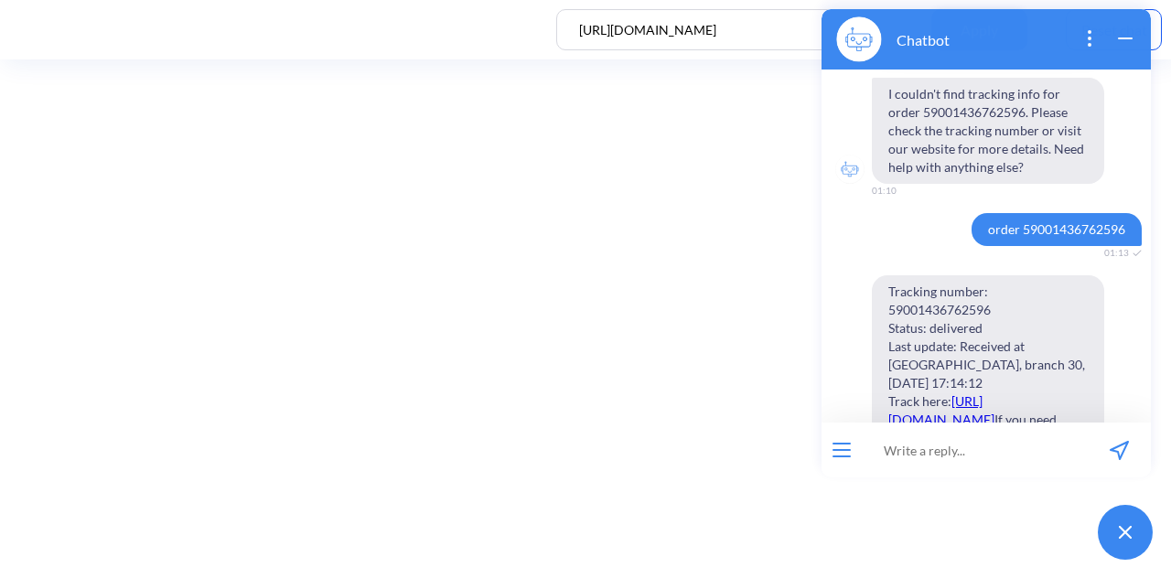
scroll to position [593, 0]
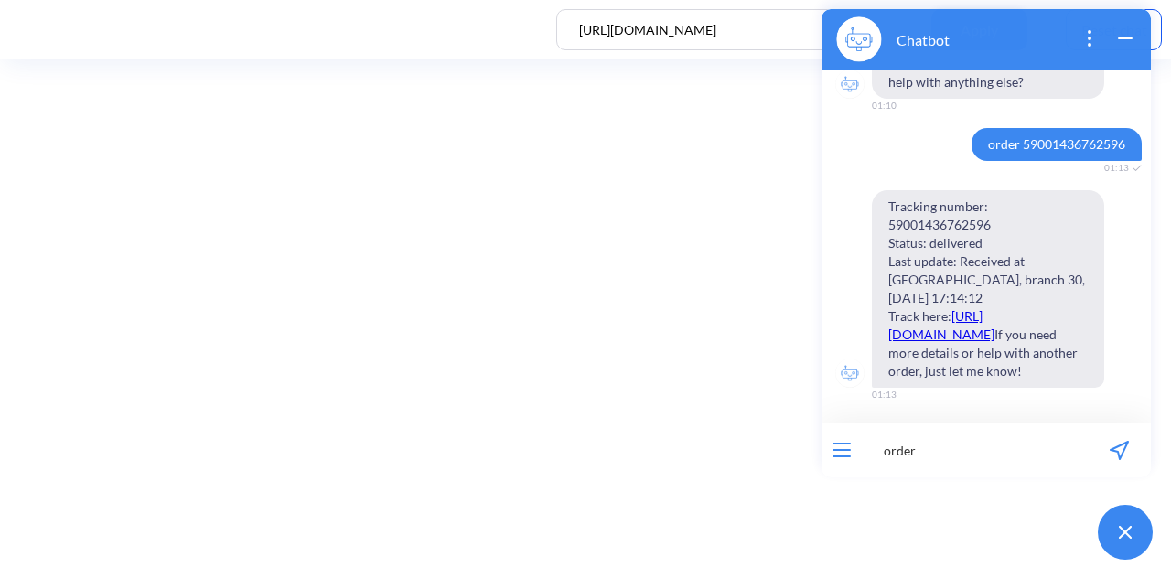
type input "order"
drag, startPoint x: 964, startPoint y: 105, endPoint x: 1127, endPoint y: 107, distance: 162.9
click at [1127, 128] on span "order 59001436762596" at bounding box center [1057, 144] width 170 height 33
copy span "order 59001436762596"
paste input "order 59001436762596"
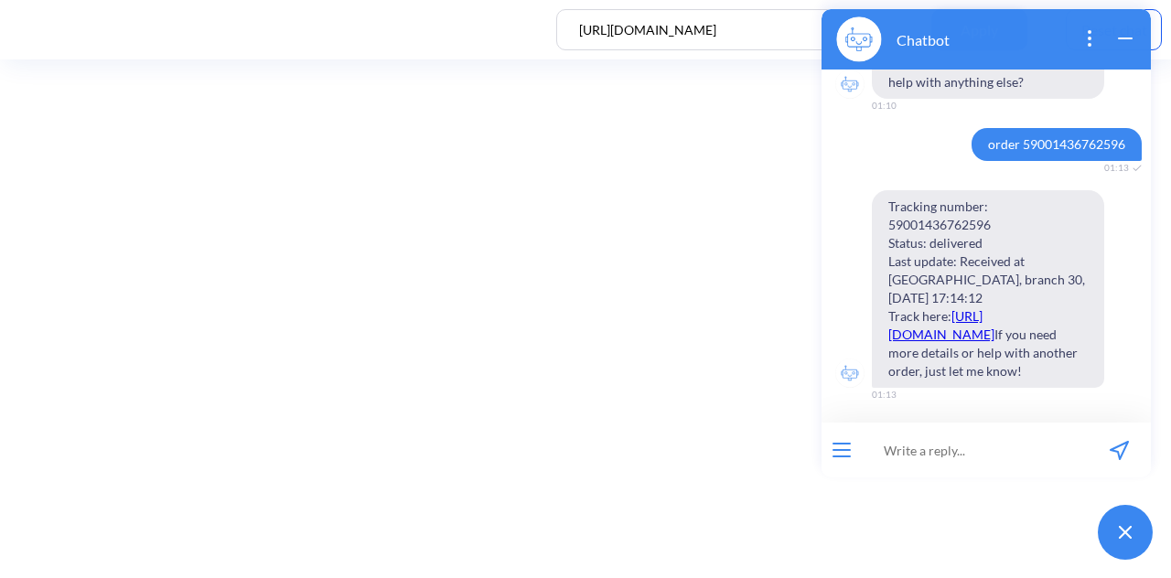
type input "order 59001436762596"
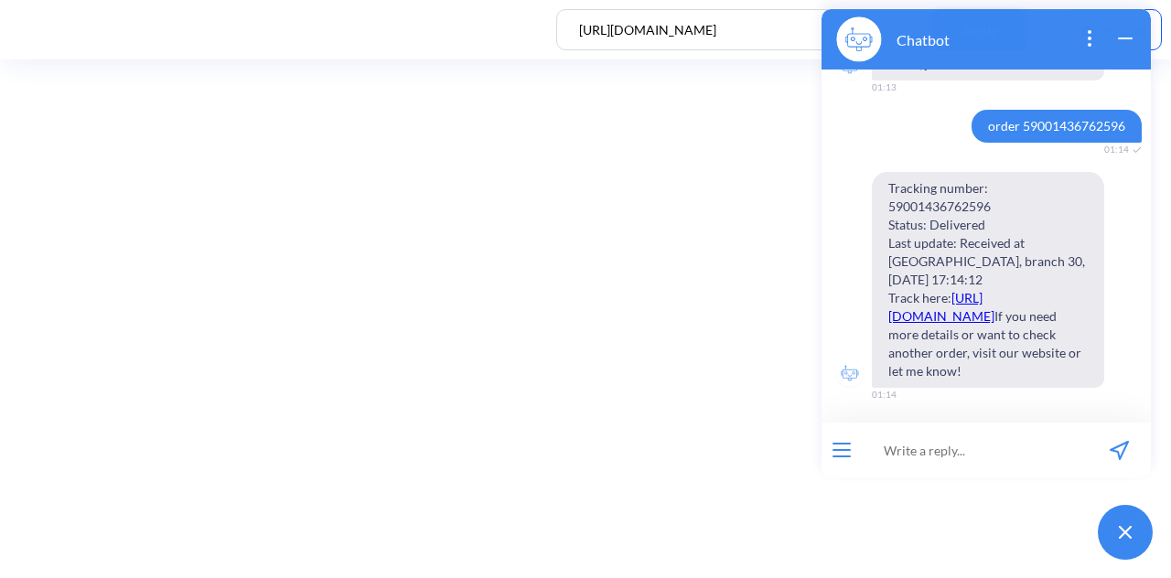
scroll to position [919, 0]
paste input "[CREDIT_CARD_NUMBER]"
type input "order [CREDIT_CARD_NUMBER]"
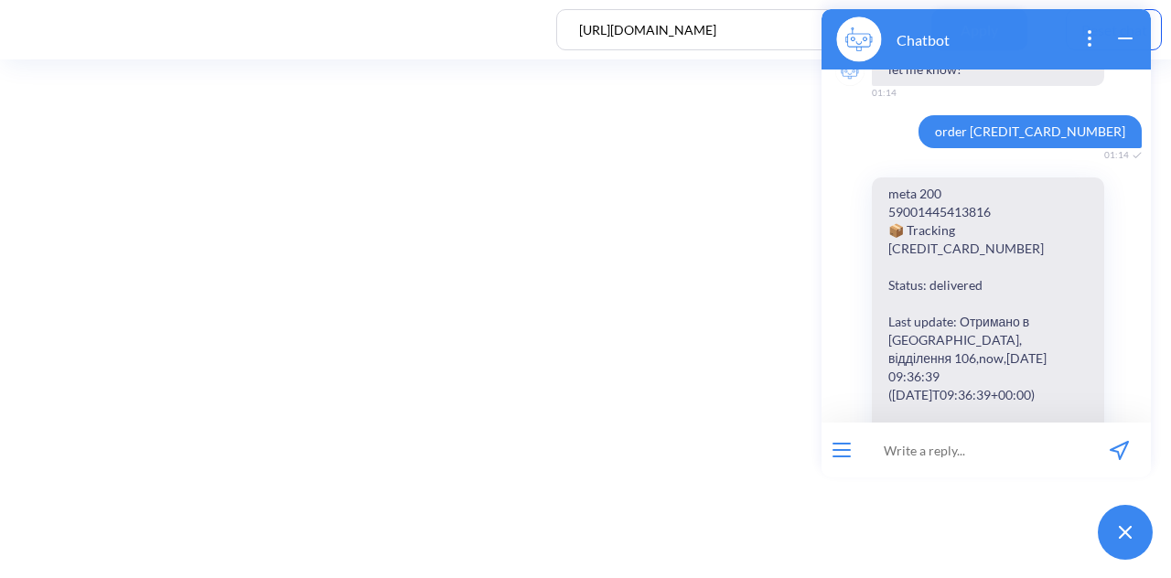
scroll to position [1201, 0]
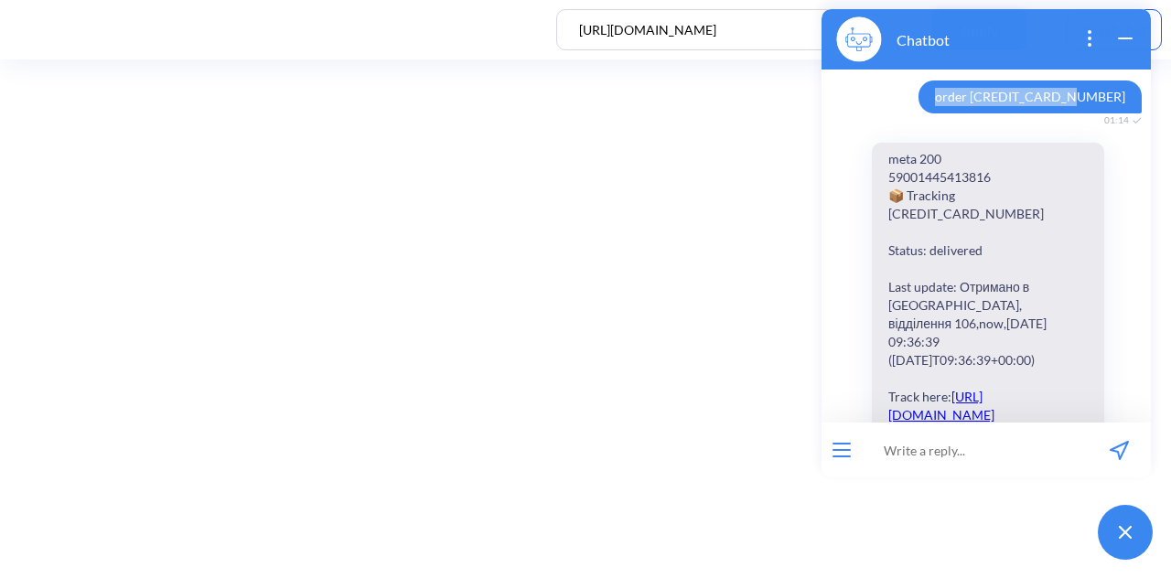
drag, startPoint x: 964, startPoint y: 155, endPoint x: 1120, endPoint y: 145, distance: 155.8
click at [1120, 113] on span "order [CREDIT_CARD_NUMBER]" at bounding box center [1030, 97] width 223 height 33
copy span "order [CREDIT_CARD_NUMBER]"
paste input "[CREDIT_CARD_NUMBER]"
type input "[CREDIT_CARD_NUMBER]"
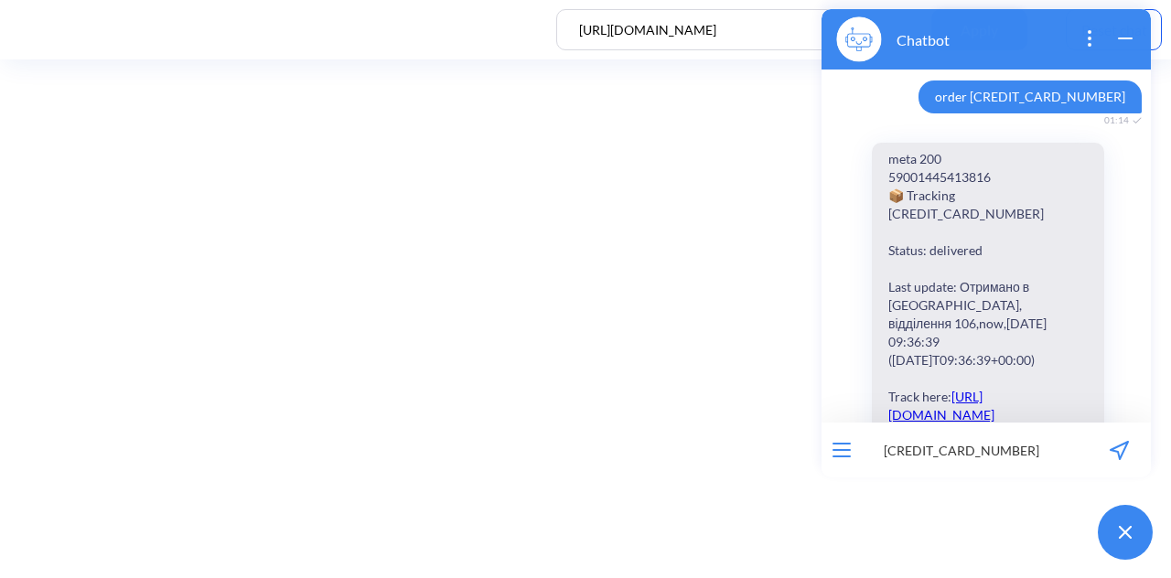
click at [946, 457] on input "[CREDIT_CARD_NUMBER]" at bounding box center [975, 450] width 226 height 55
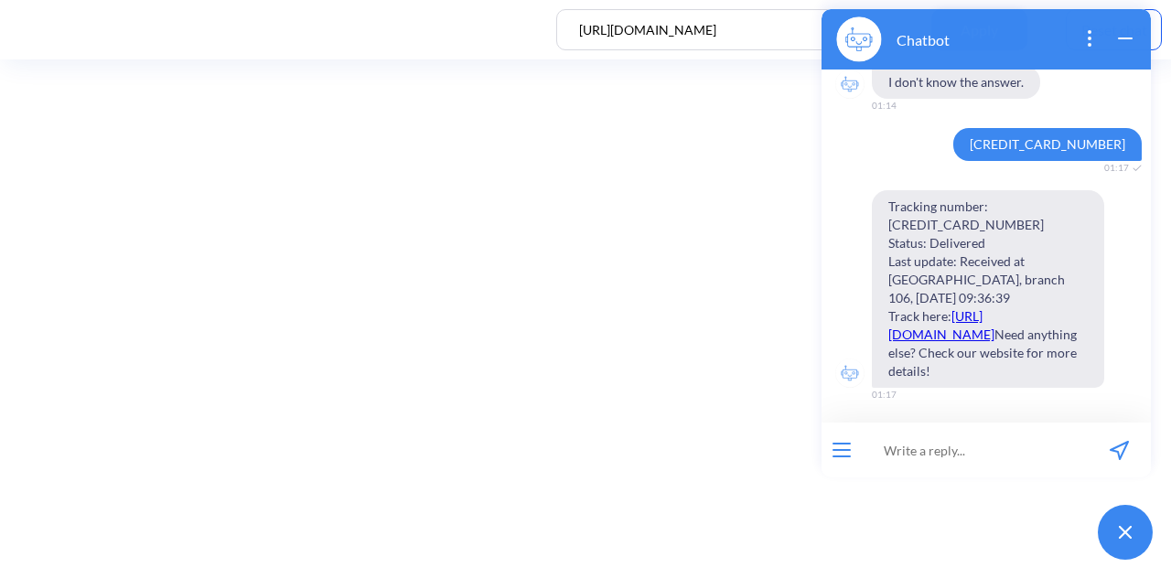
scroll to position [1684, 0]
paste input "[CREDIT_CARD_NUMBER]"
type input "order [CREDIT_CARD_NUMBER]"
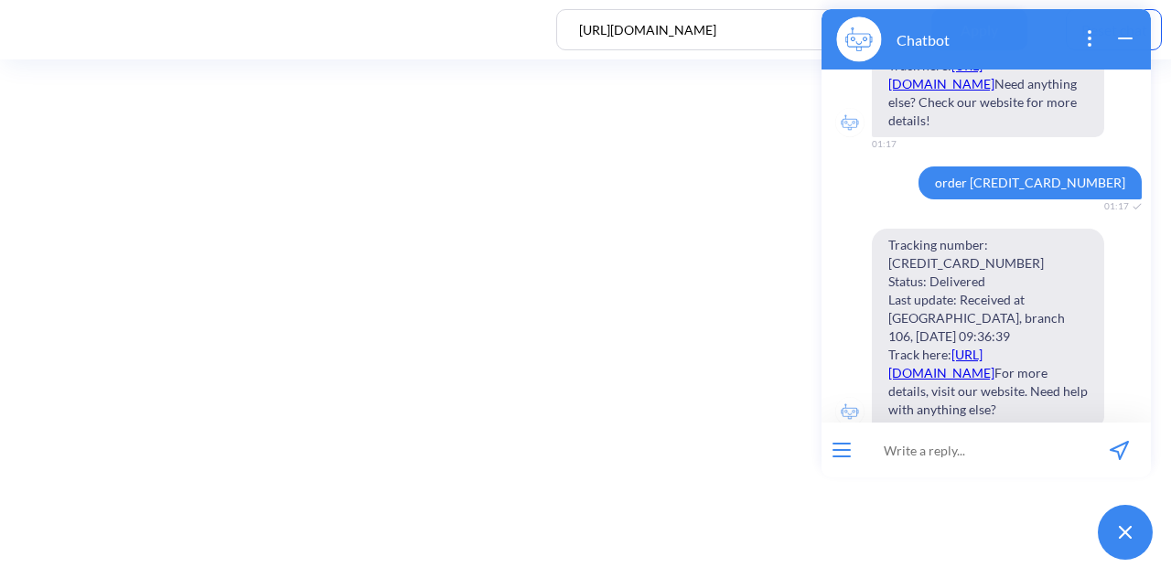
scroll to position [1991, 0]
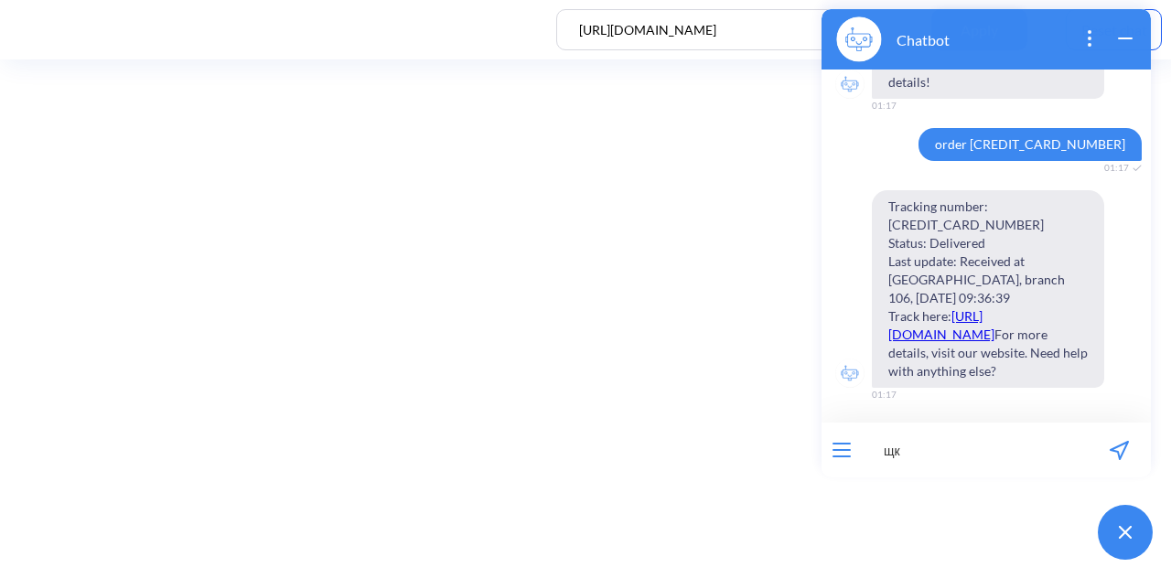
type input "щкв"
type input "order 555"
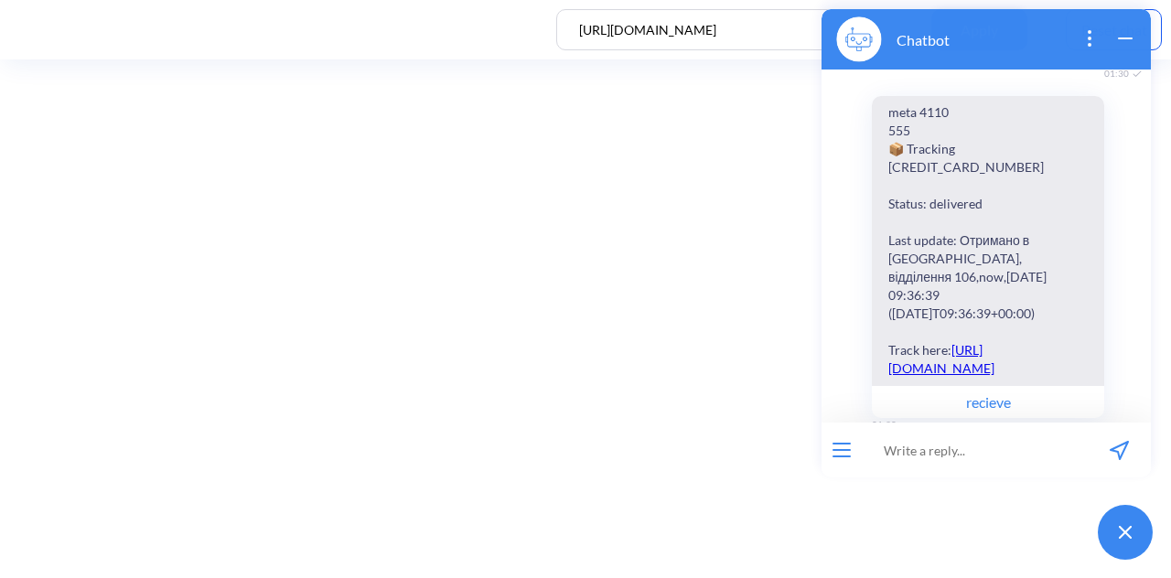
scroll to position [2449, 0]
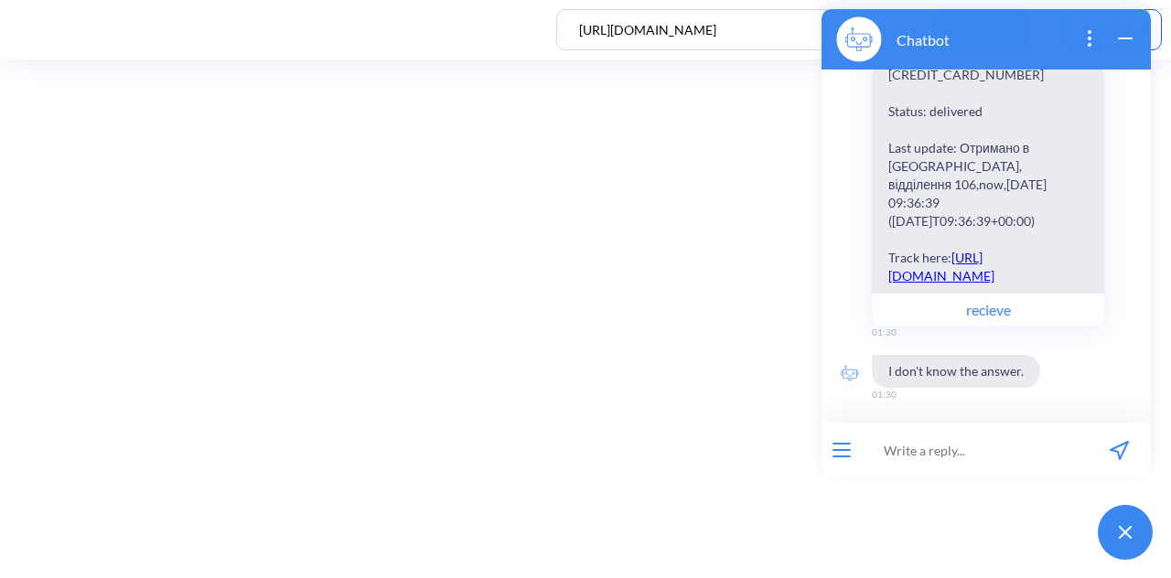
click at [921, 455] on input at bounding box center [975, 450] width 226 height 55
paste input "order 59001436762596"
click at [921, 457] on input "order order 59001436762596" at bounding box center [975, 450] width 226 height 55
type input "order 59001436762596"
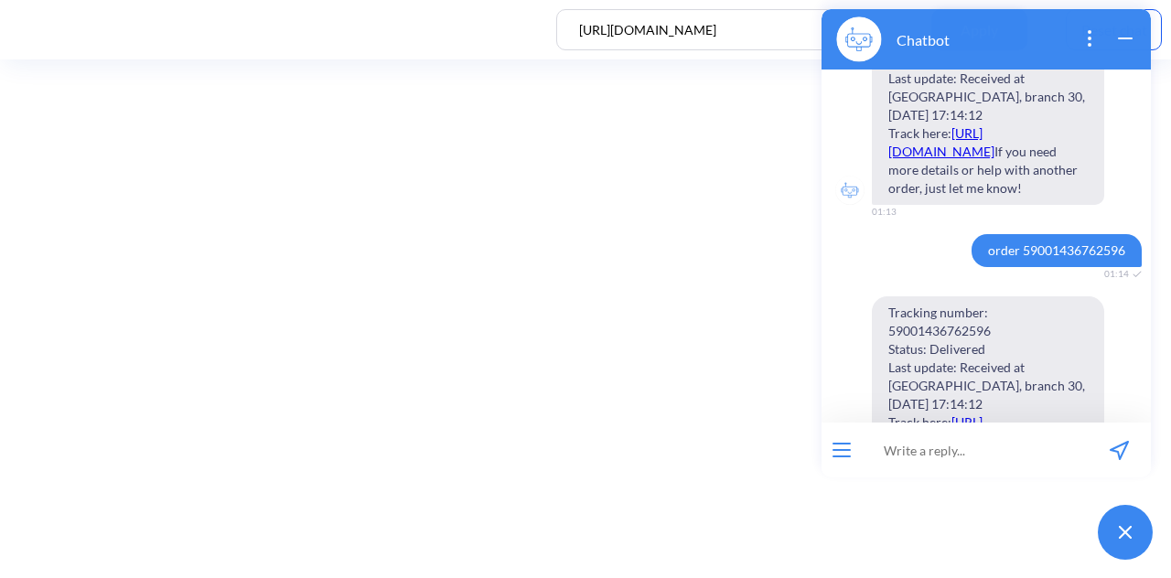
scroll to position [759, 0]
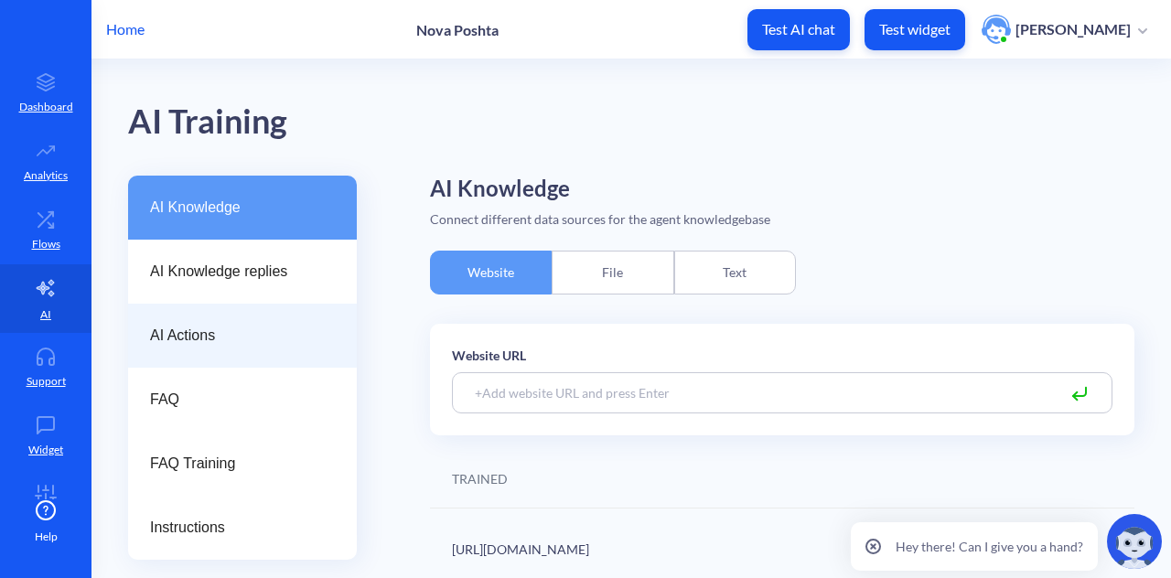
scroll to position [12, 0]
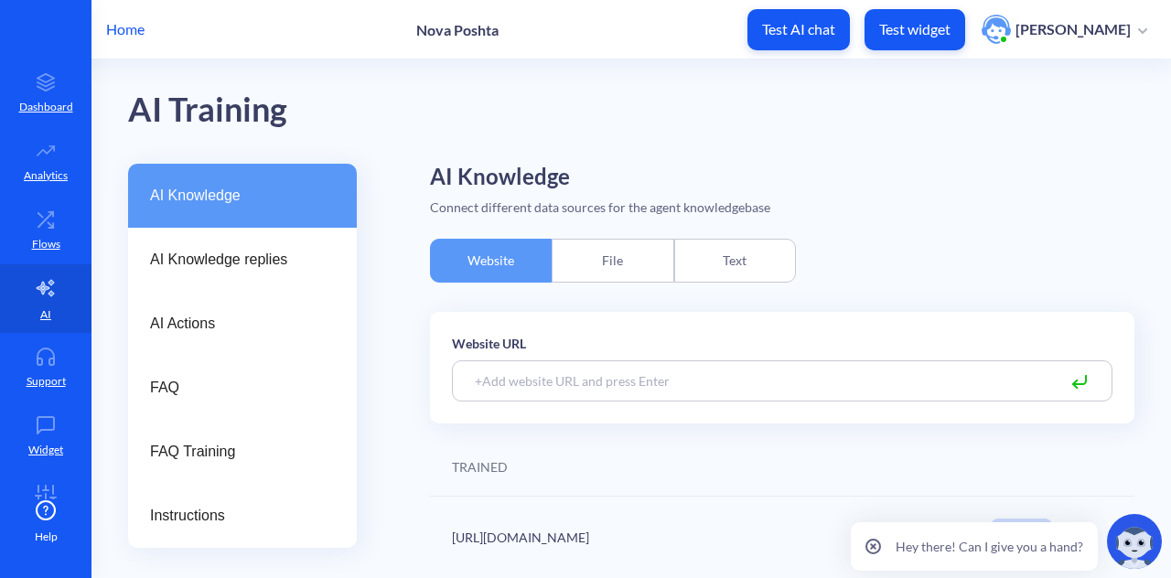
click at [384, 380] on div "AI Knowledge AI Knowledge replies AI Actions FAQ FAQ Training Instructions AI K…" at bounding box center [649, 371] width 1043 height 415
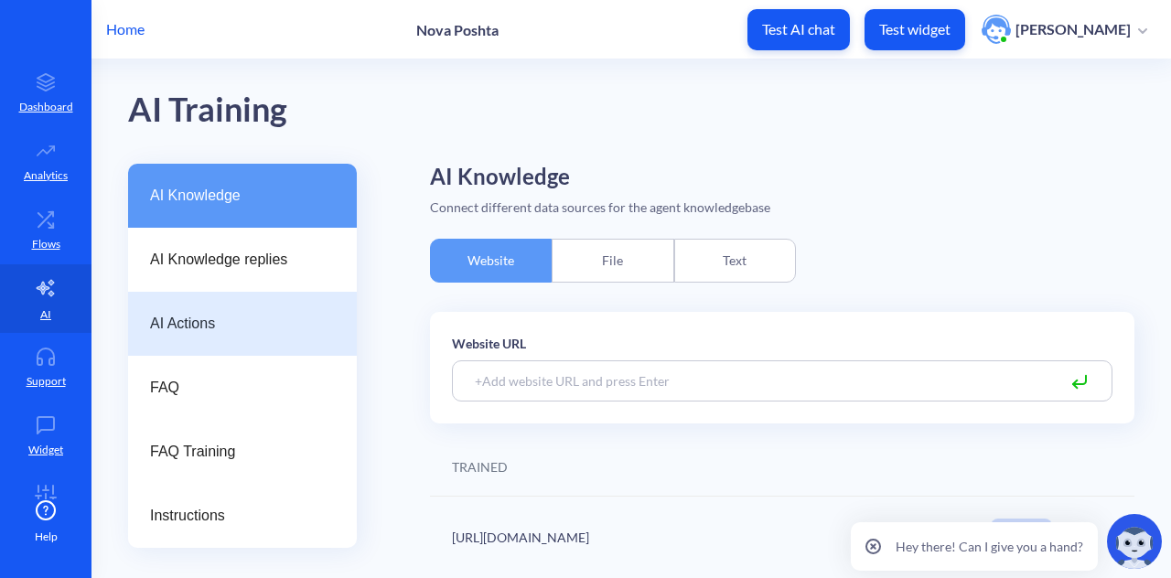
click at [275, 323] on span "AI Actions" at bounding box center [235, 324] width 170 height 22
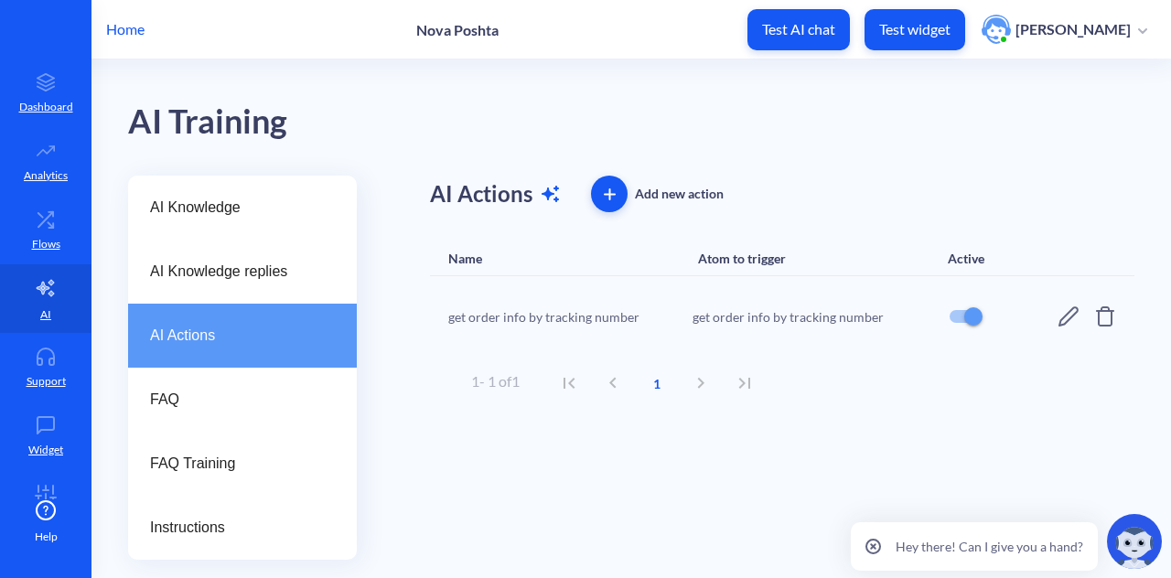
click at [873, 543] on icon at bounding box center [874, 547] width 16 height 16
click at [1113, 543] on img at bounding box center [1134, 541] width 55 height 55
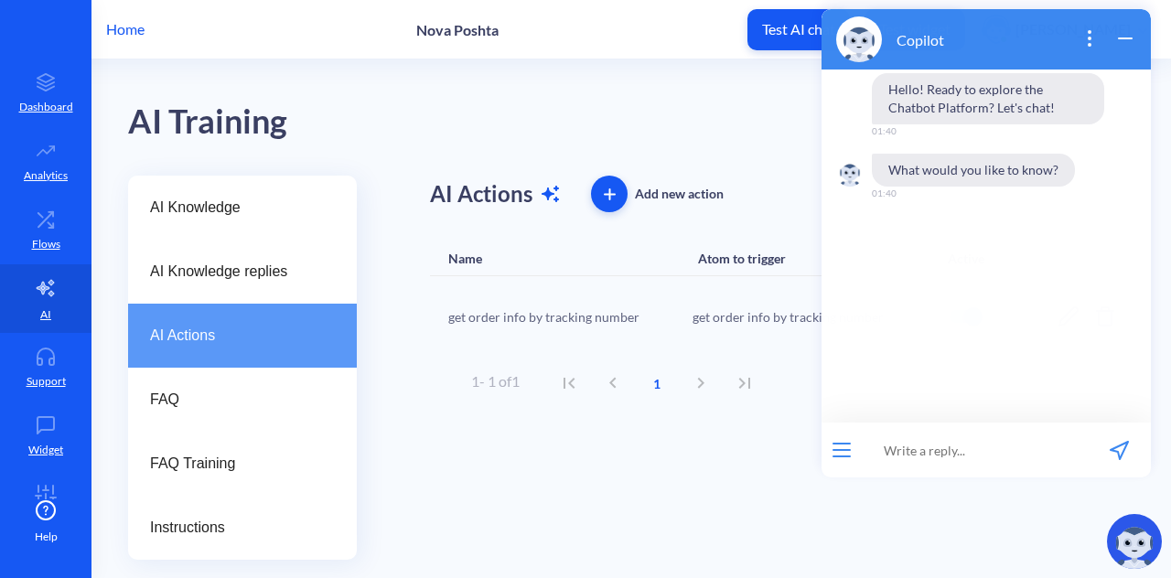
click at [963, 449] on input at bounding box center [975, 450] width 226 height 55
type input "can I handle responce status in api call"
click at [1080, 450] on input "can I handle responce status in api call" at bounding box center [975, 450] width 226 height 55
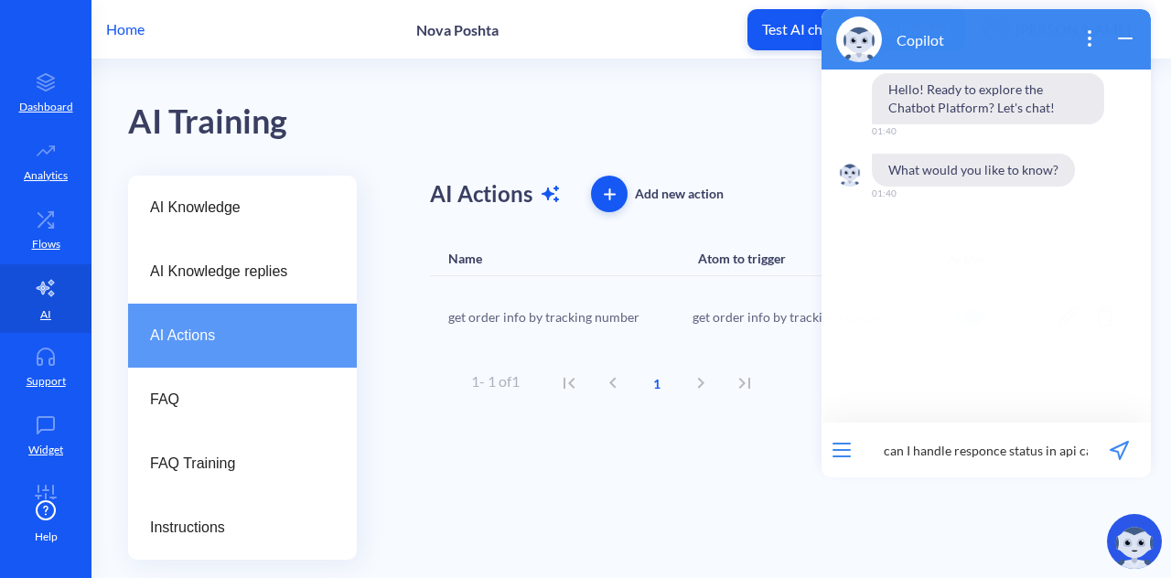
click at [1170, 438] on div "AI Knowledge AI Knowledge replies AI Actions FAQ FAQ Training Instructions AI A…" at bounding box center [649, 368] width 1043 height 384
click at [1120, 447] on icon "send message" at bounding box center [1119, 450] width 19 height 19
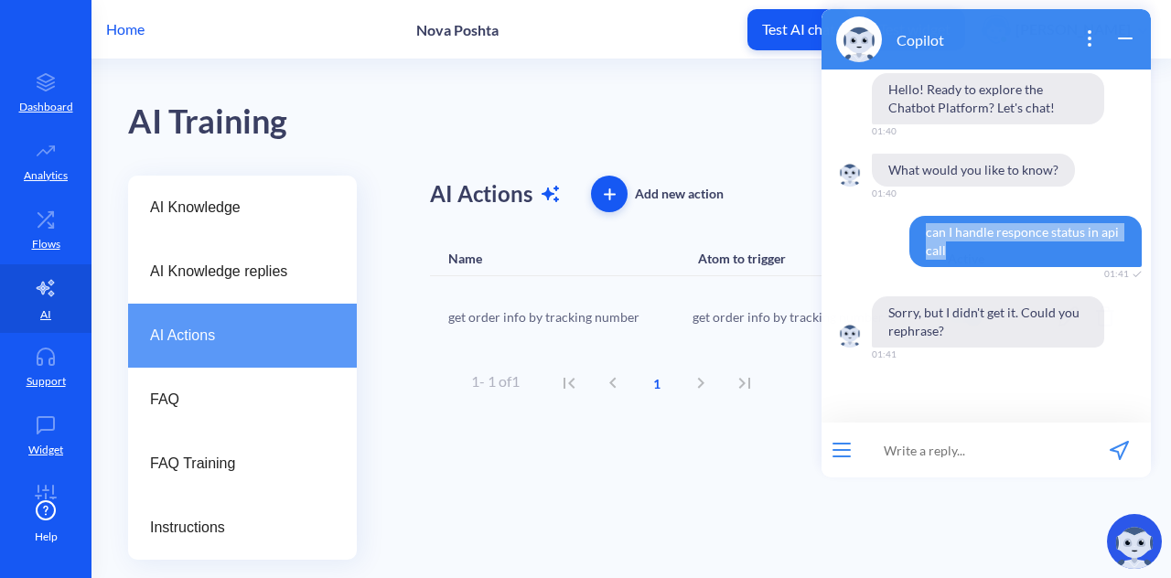
drag, startPoint x: 958, startPoint y: 260, endPoint x: 916, endPoint y: 234, distance: 49.3
click at [916, 234] on span "can I handle responce status in api call" at bounding box center [1026, 241] width 232 height 51
copy span "can I handle responce status in api call"
paste input "order 59001436762596"
type input "order 59001436762596"
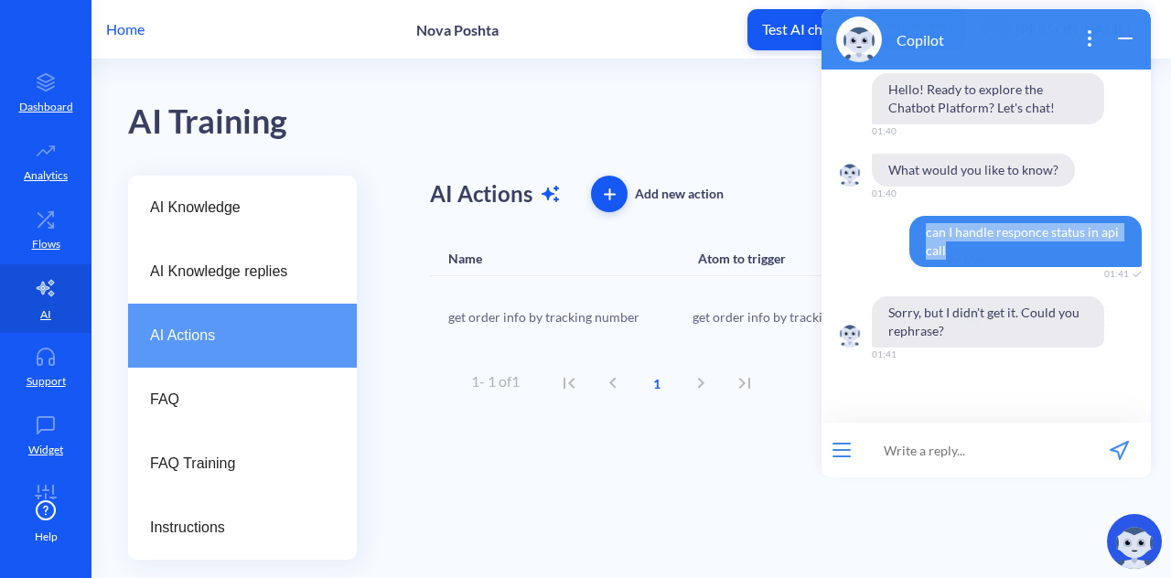
drag, startPoint x: 969, startPoint y: 258, endPoint x: 926, endPoint y: 229, distance: 52.0
click at [926, 229] on span "can I handle responce status in api call" at bounding box center [1026, 241] width 232 height 51
copy span "can I handle responce status in api call"
click at [924, 452] on input at bounding box center [975, 450] width 226 height 55
paste input "can I handle responce status in api call"
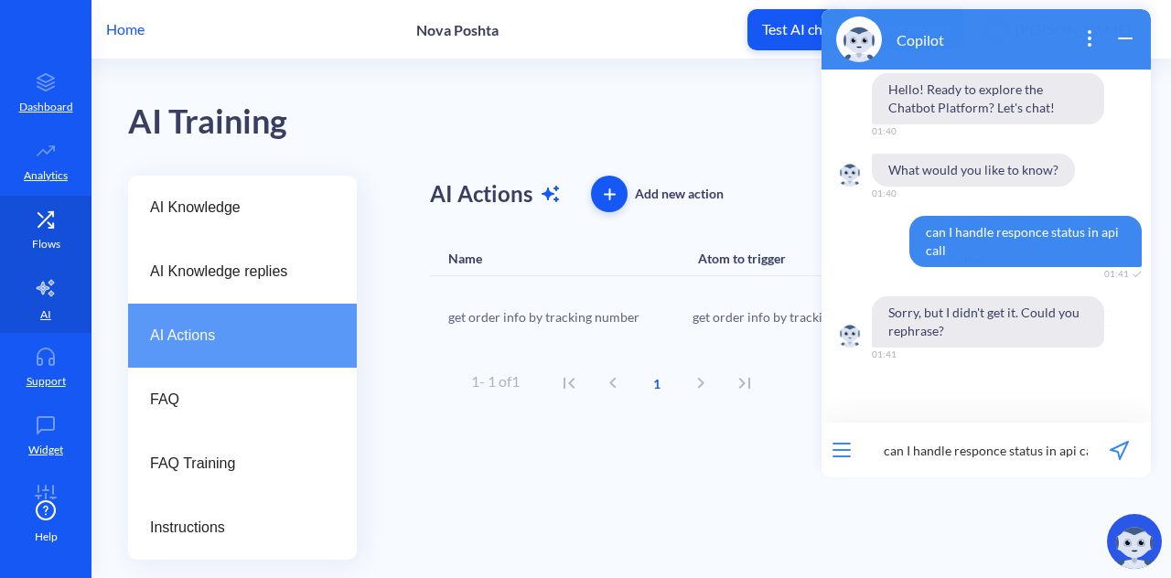
click at [54, 232] on link "Flows" at bounding box center [46, 230] width 92 height 69
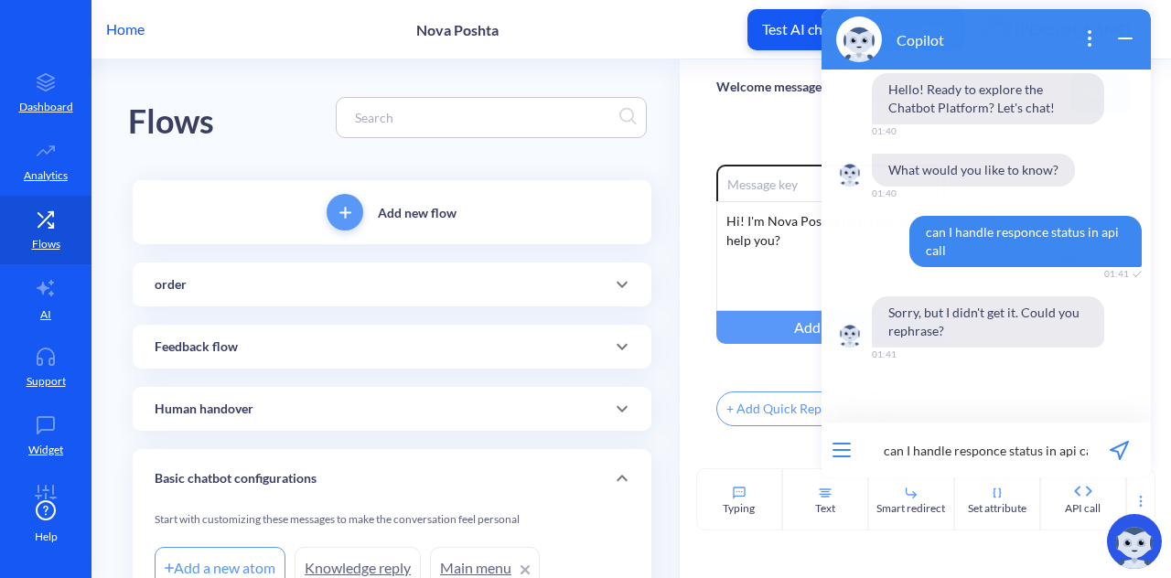
click at [566, 296] on div "order" at bounding box center [392, 285] width 519 height 44
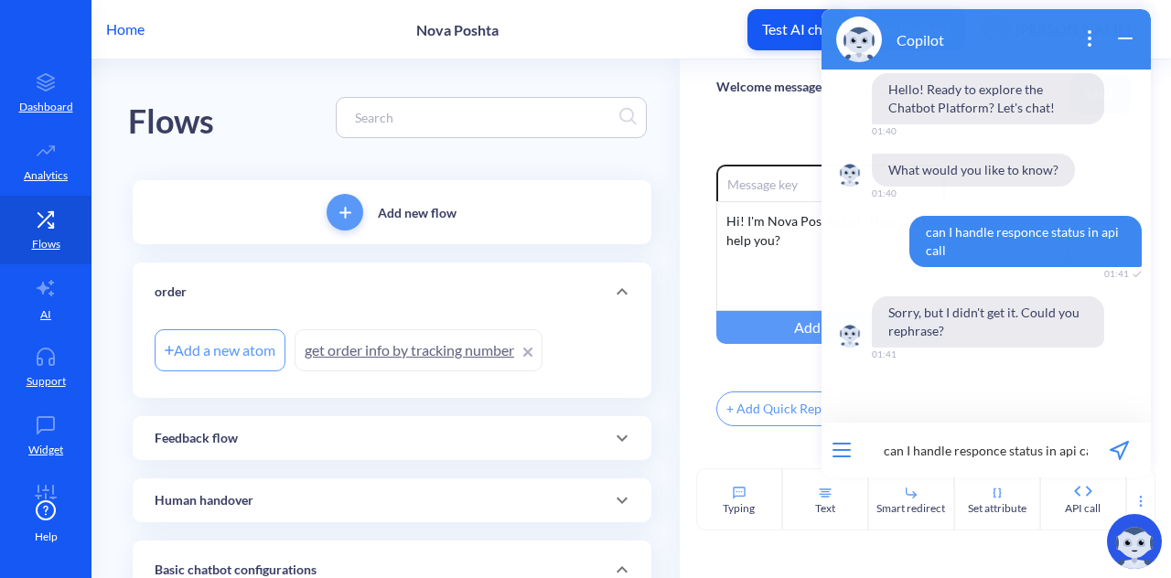
click at [567, 296] on div "order" at bounding box center [392, 292] width 475 height 19
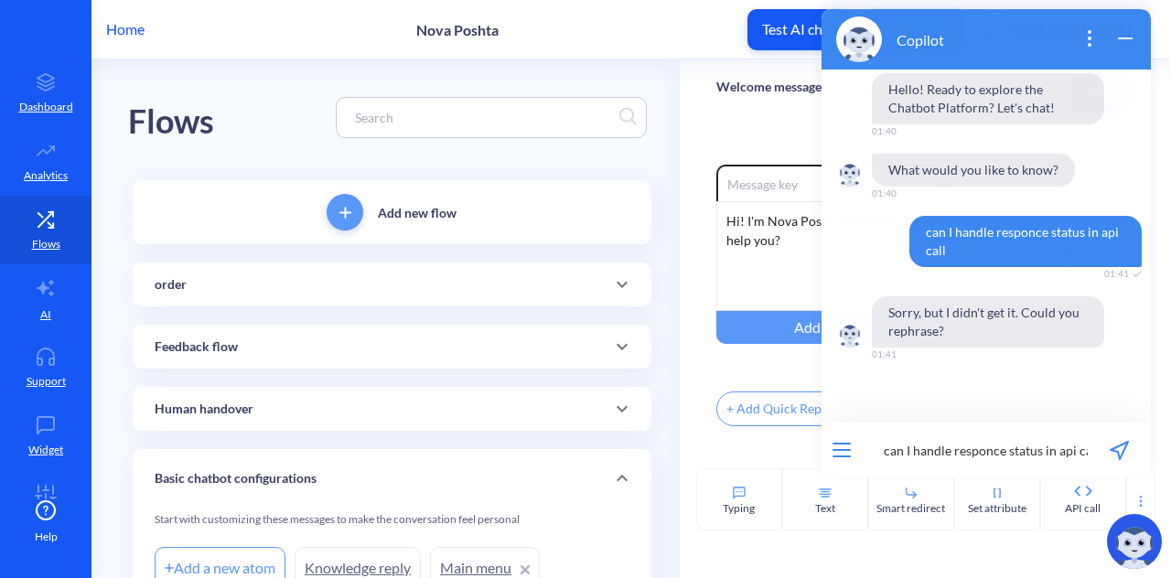
scroll to position [0, 54]
drag, startPoint x: 1030, startPoint y: 447, endPoint x: 1104, endPoint y: 448, distance: 73.2
click at [1104, 448] on div "can I handle responce status in api call in flows 50 / 255" at bounding box center [986, 450] width 329 height 55
click at [1086, 449] on input "can I handle responce status in api call in flows" at bounding box center [975, 450] width 226 height 55
type input "can I handle responce status in api call in flows on platform"
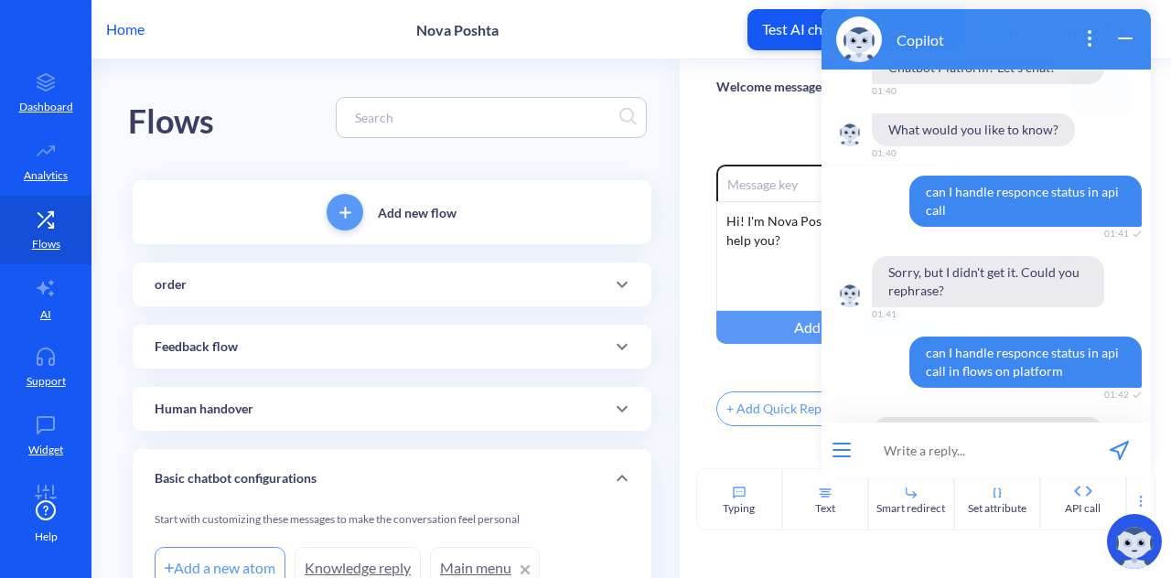
scroll to position [121, 0]
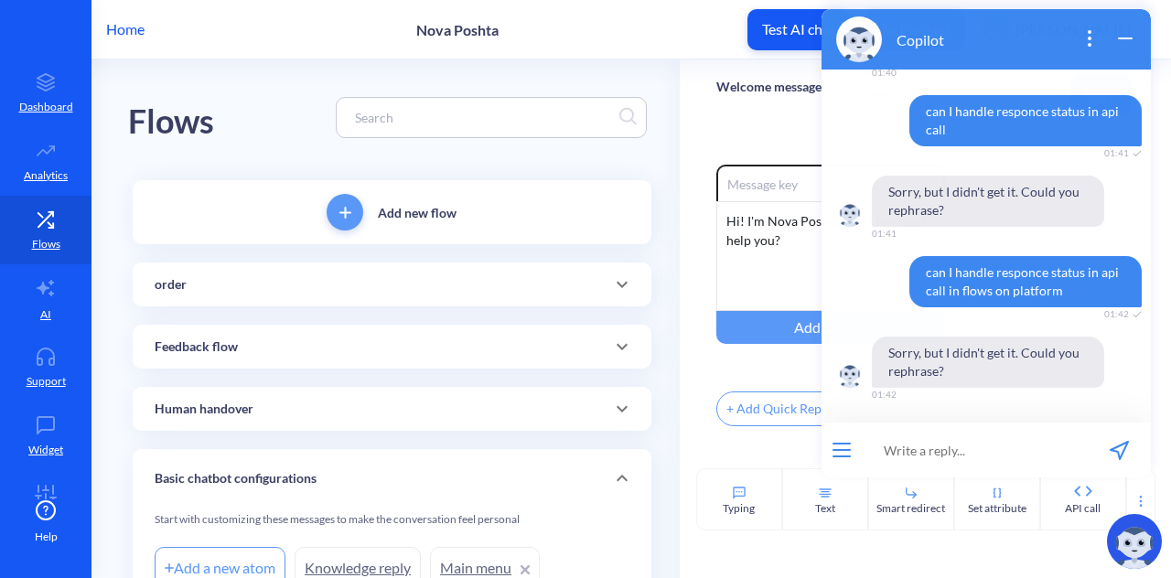
click at [1128, 31] on icon "wrap widget" at bounding box center [1126, 38] width 22 height 22
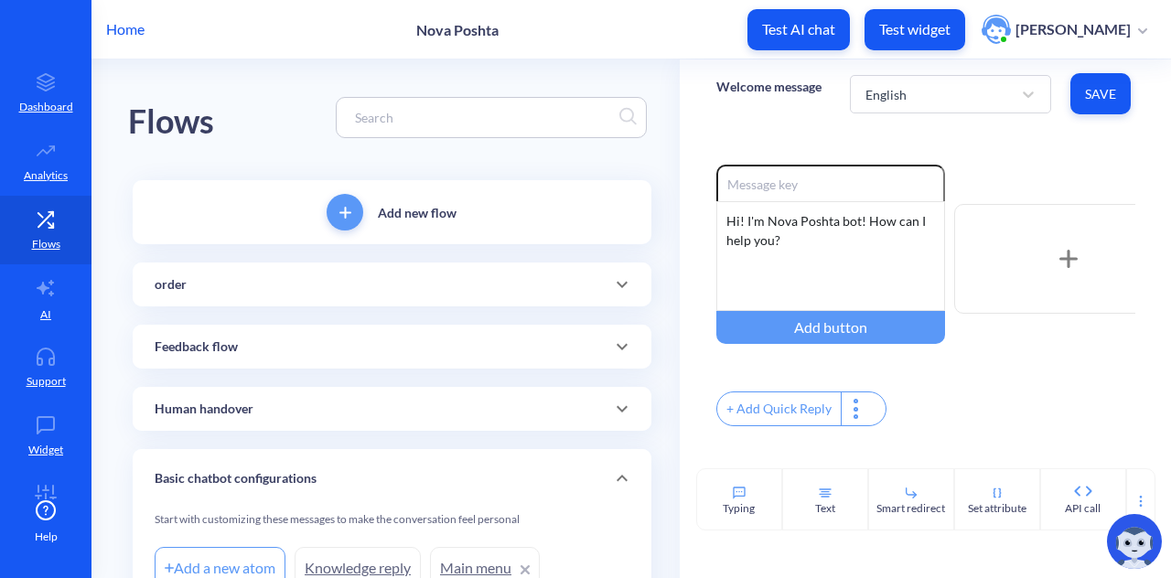
click at [1133, 543] on img at bounding box center [1134, 541] width 55 height 55
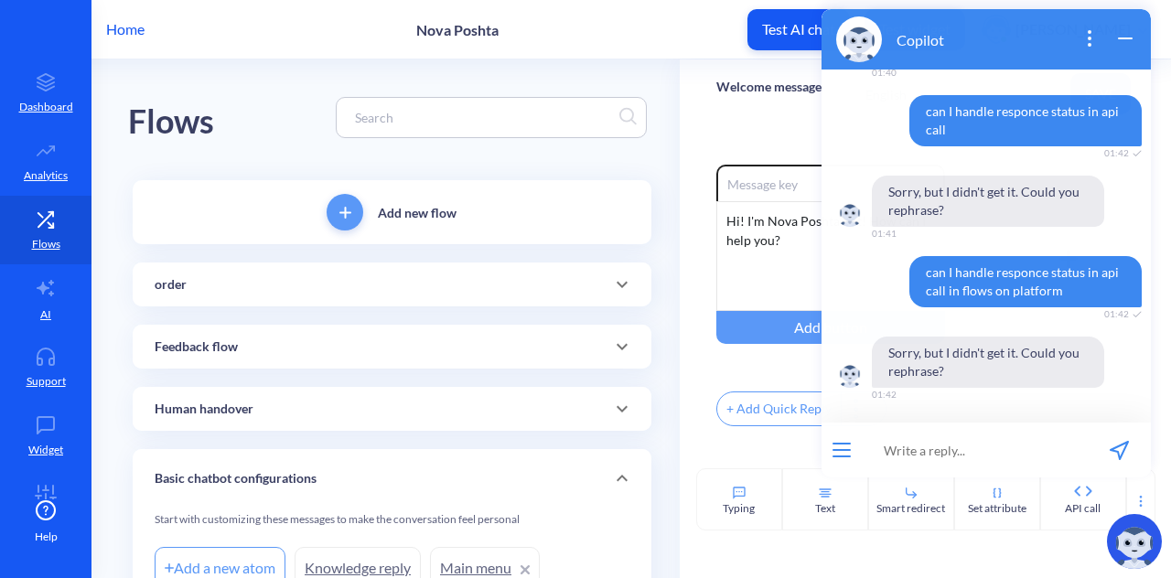
click at [838, 451] on button "open menu" at bounding box center [842, 450] width 18 height 15
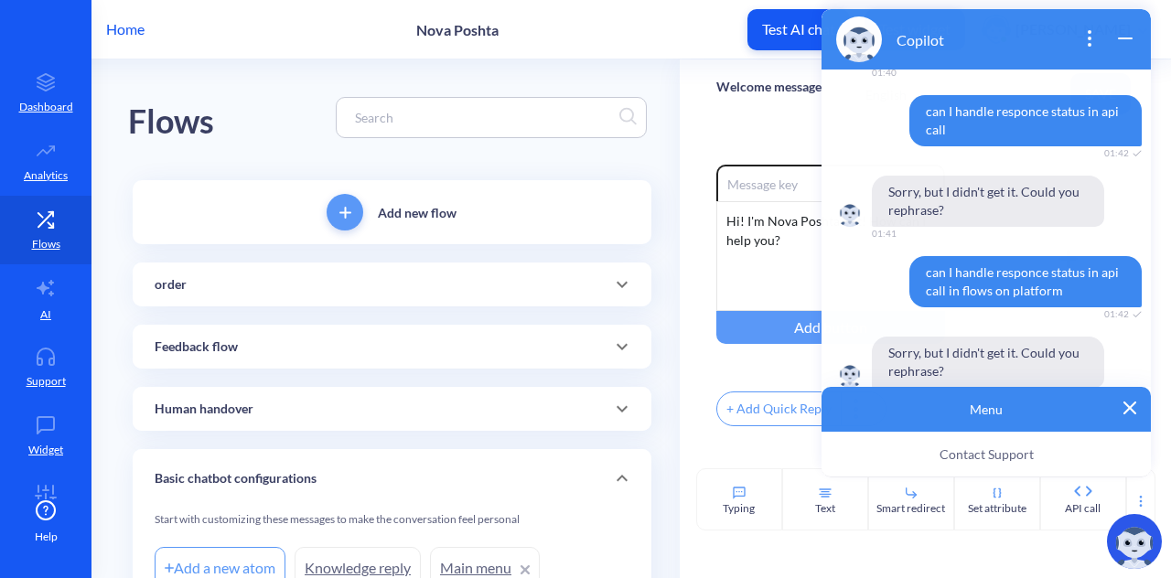
click at [838, 451] on button "Contact Support" at bounding box center [986, 455] width 329 height 46
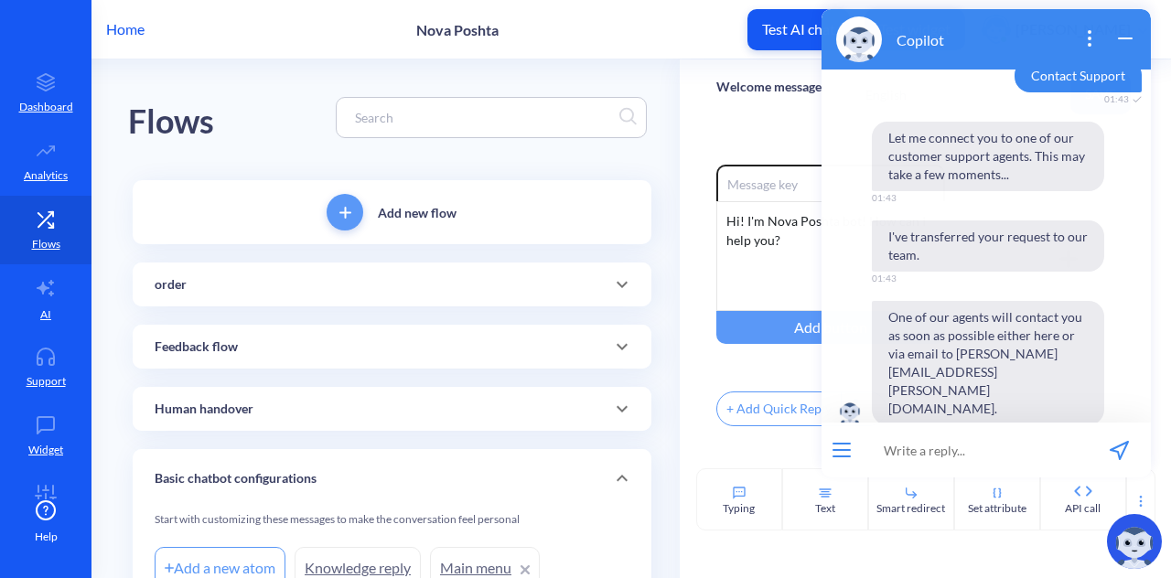
scroll to position [479, 0]
click at [1121, 41] on icon "wrap widget" at bounding box center [1126, 38] width 22 height 22
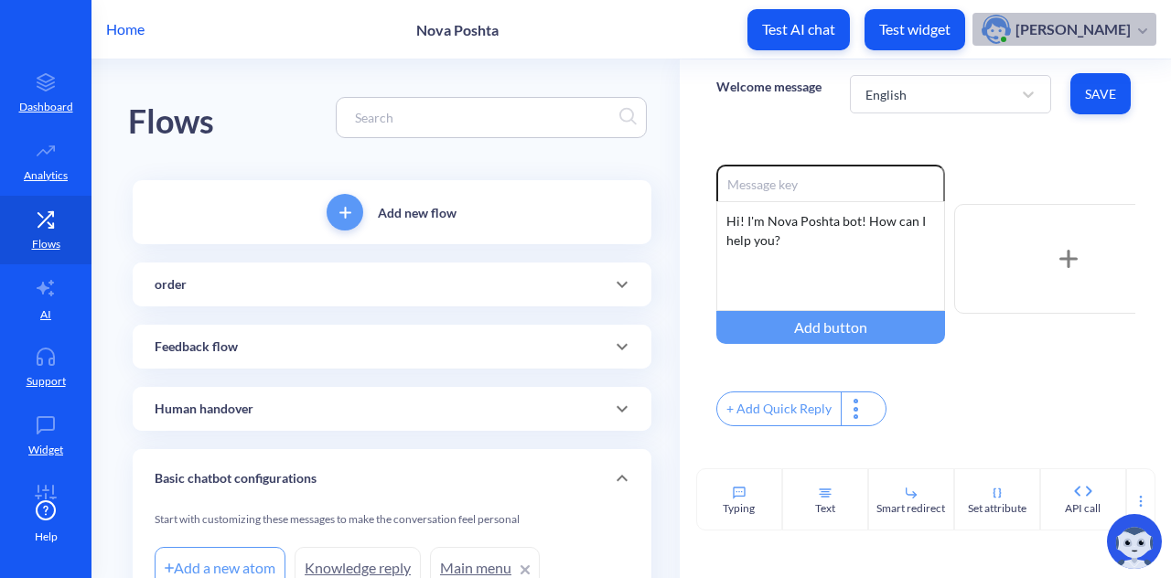
click at [1120, 19] on p "[PERSON_NAME]" at bounding box center [1073, 29] width 115 height 20
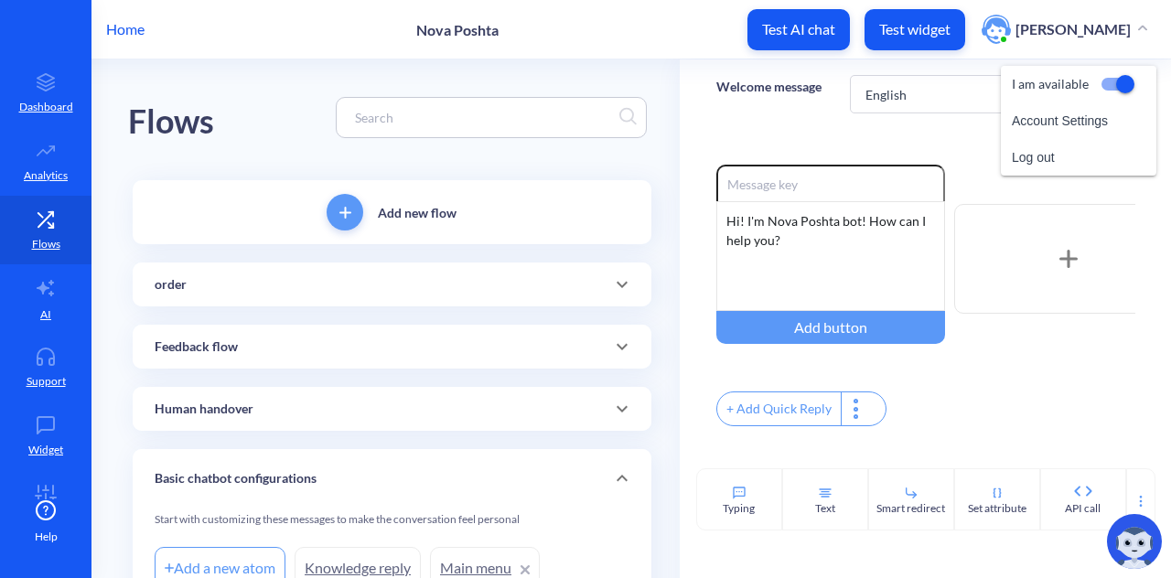
click at [1133, 553] on img at bounding box center [1134, 541] width 55 height 55
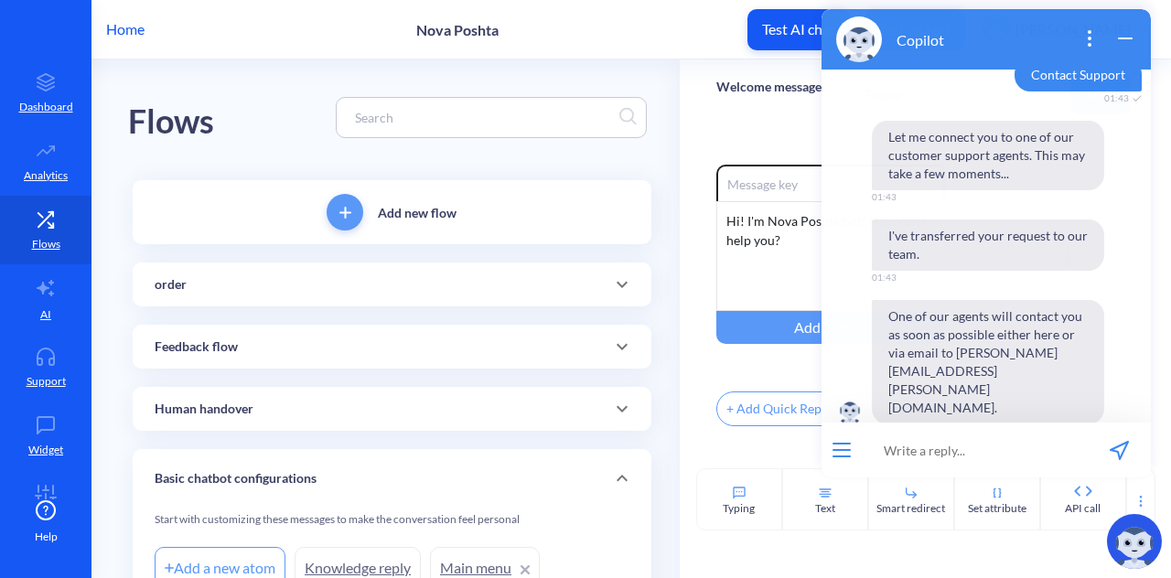
click at [843, 451] on button "open menu" at bounding box center [842, 450] width 18 height 15
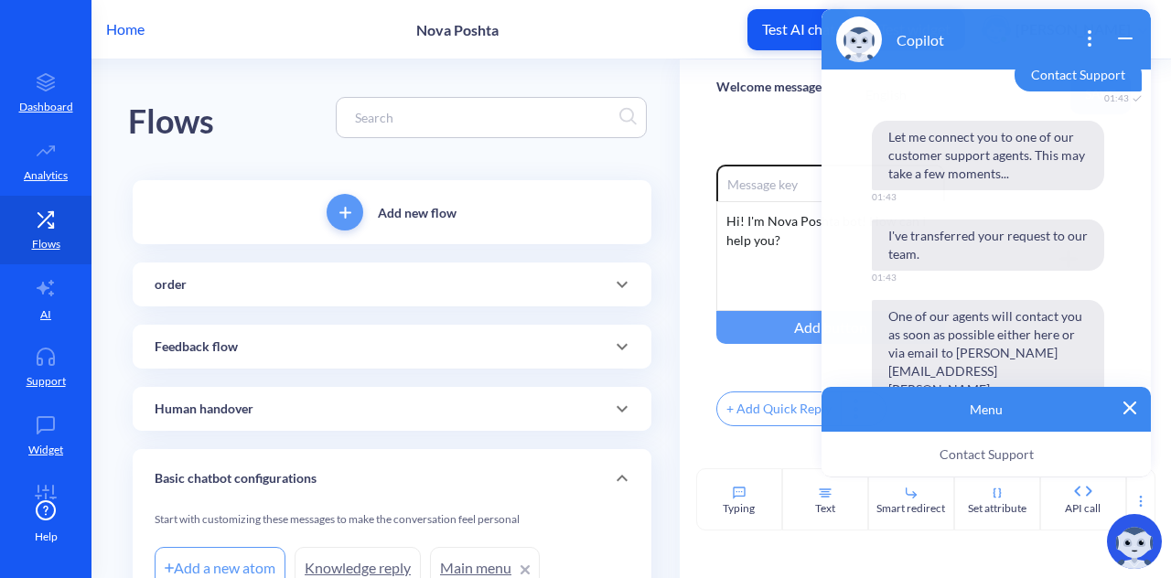
click at [1134, 407] on img at bounding box center [1130, 408] width 13 height 13
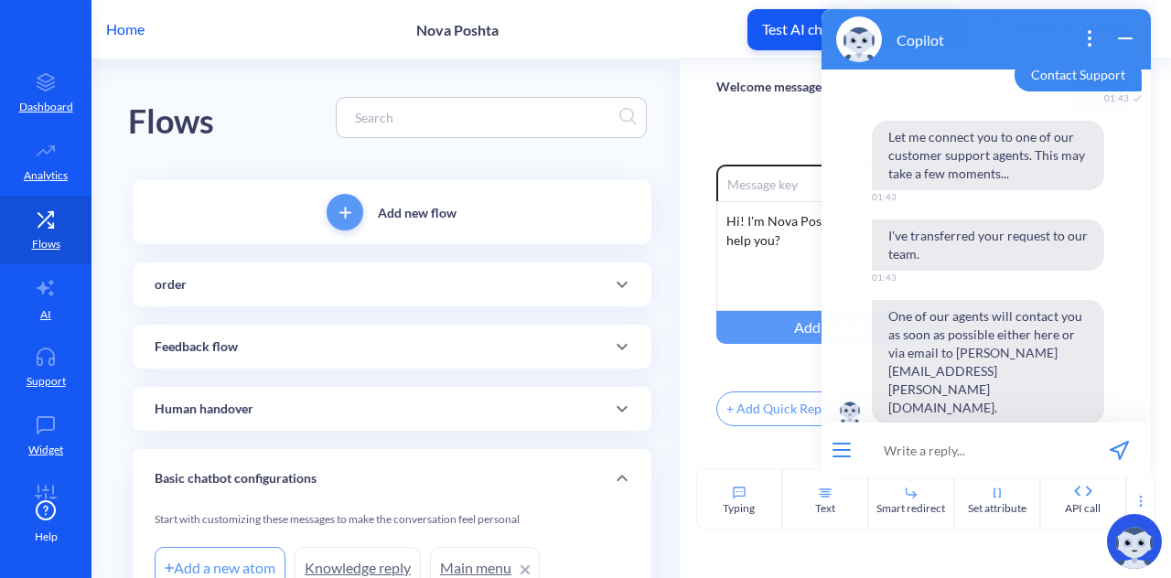
click at [979, 449] on input at bounding box center [975, 450] width 226 height 55
click at [1120, 39] on icon "wrap widget" at bounding box center [1126, 38] width 22 height 22
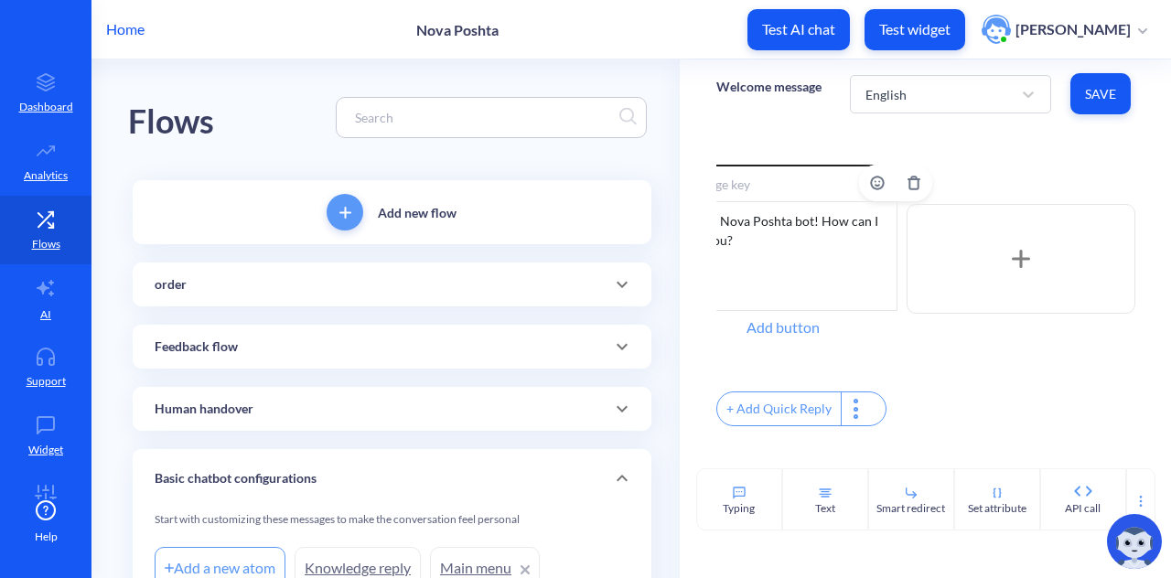
scroll to position [0, 0]
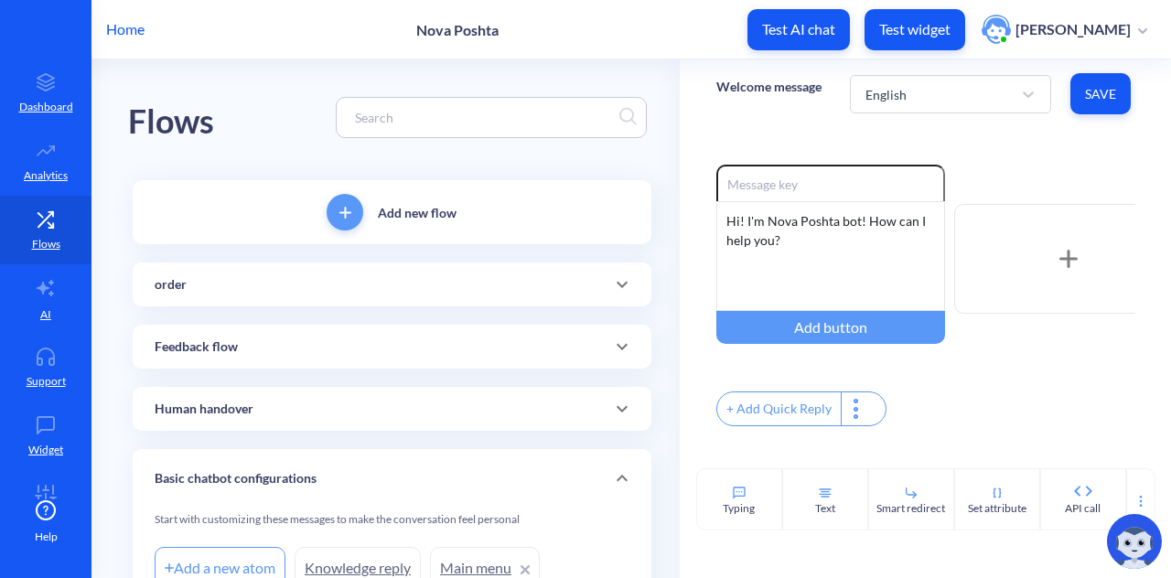
click at [1136, 540] on img at bounding box center [1134, 541] width 55 height 55
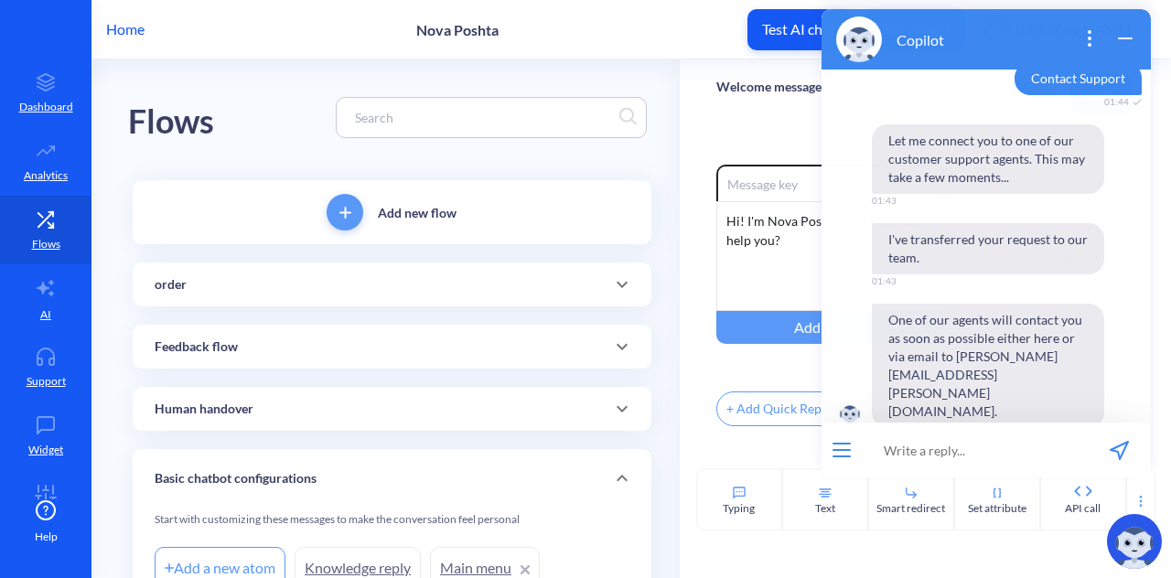
scroll to position [479, 0]
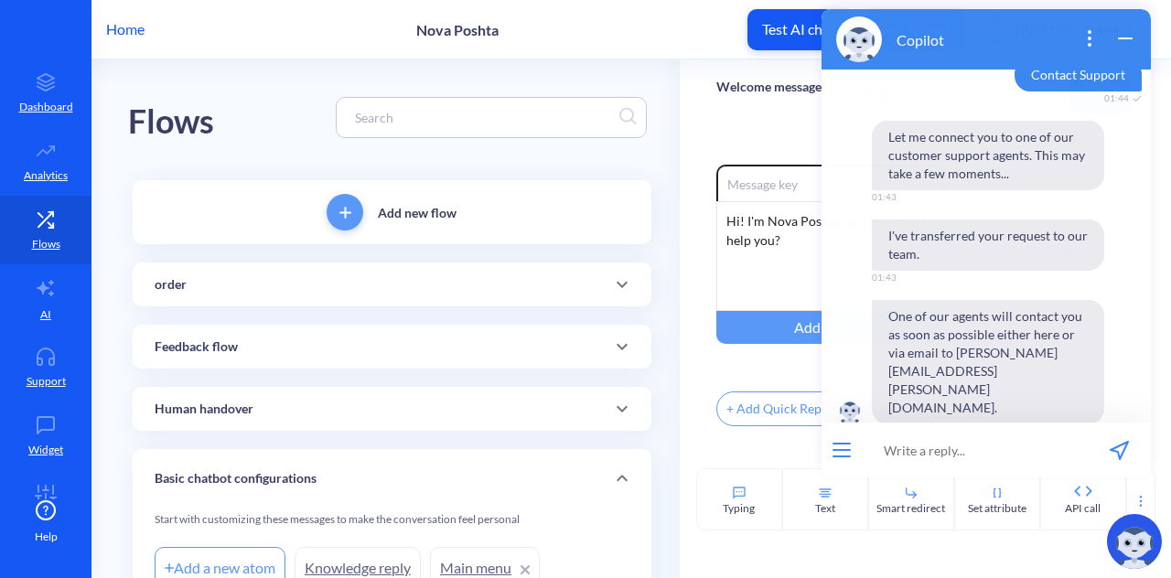
click at [707, 391] on div "Enable reactions Hi! I'm Nova Poshta bot! How can I help you? Add button + Add …" at bounding box center [926, 298] width 492 height 340
click at [1122, 42] on icon "wrap widget" at bounding box center [1126, 38] width 22 height 22
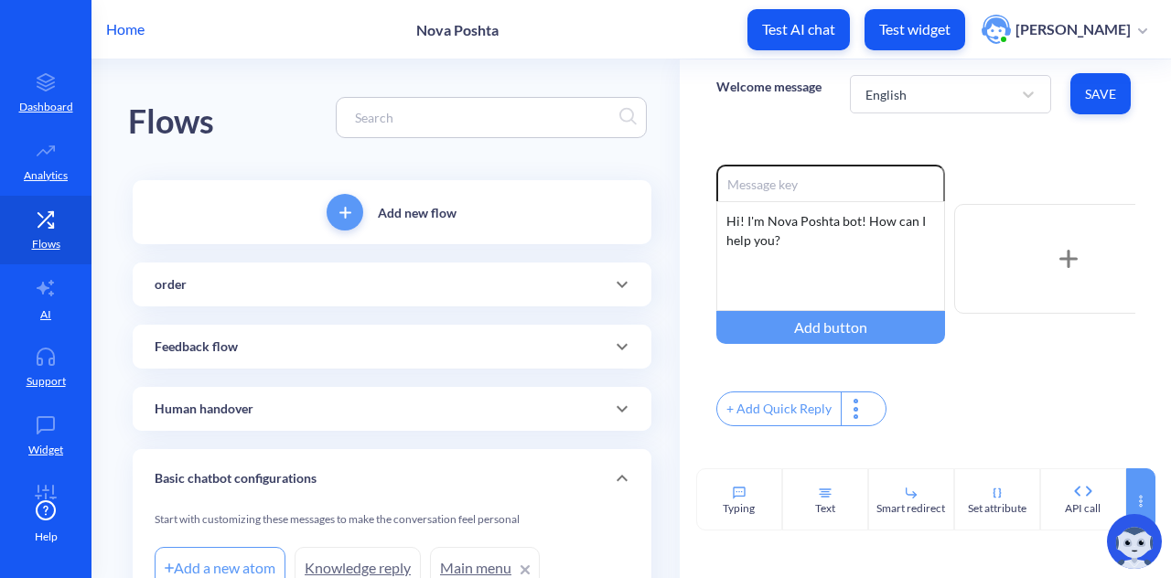
click at [1147, 501] on div at bounding box center [1140, 499] width 29 height 62
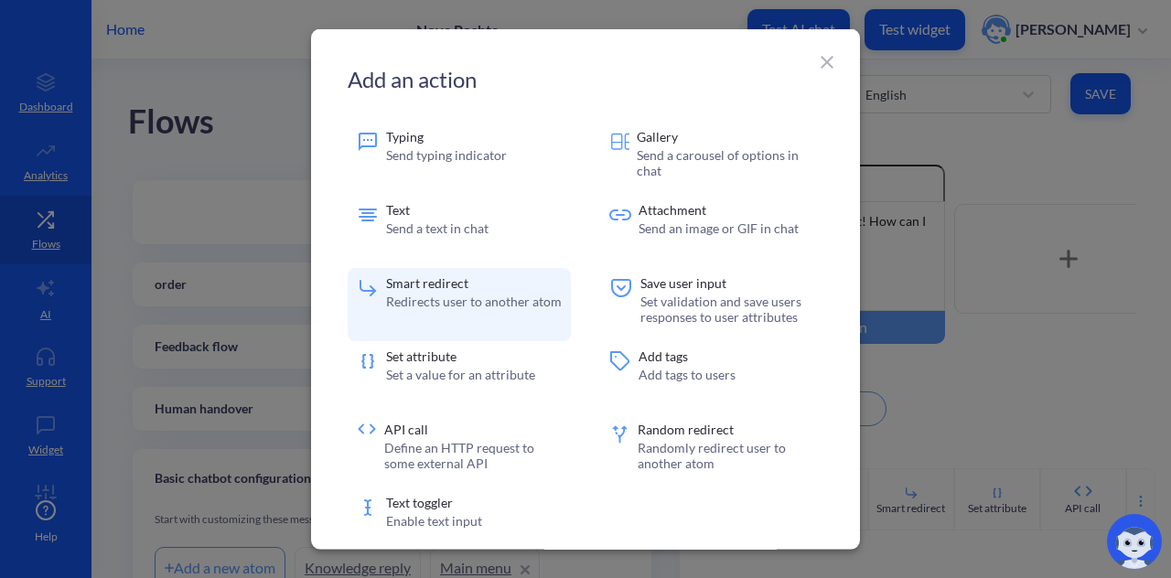
click at [485, 305] on p "Redirects user to another atom" at bounding box center [474, 302] width 176 height 16
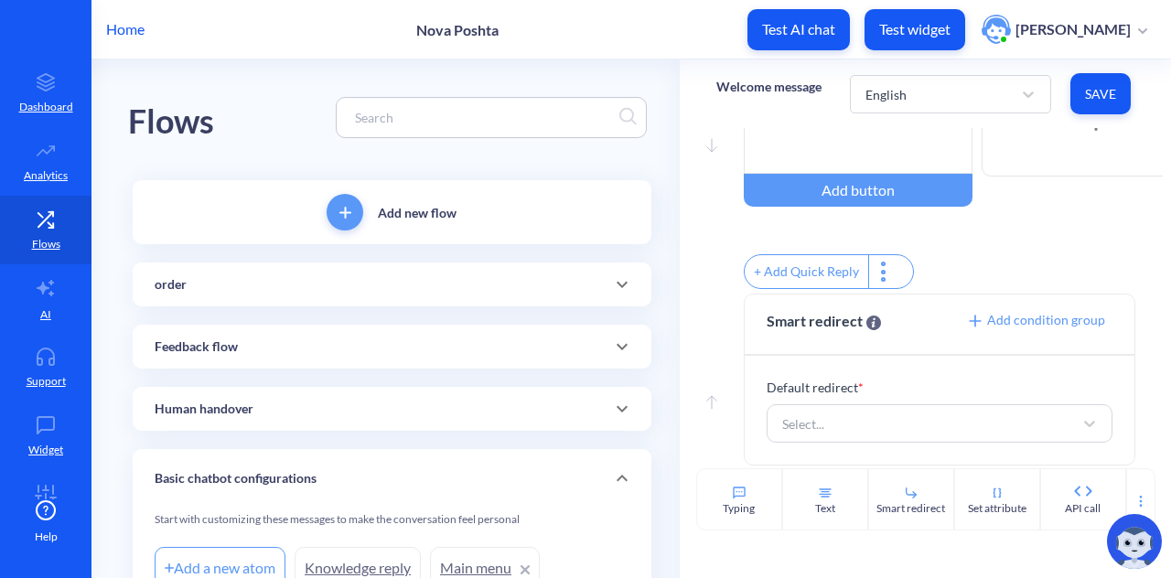
scroll to position [154, 0]
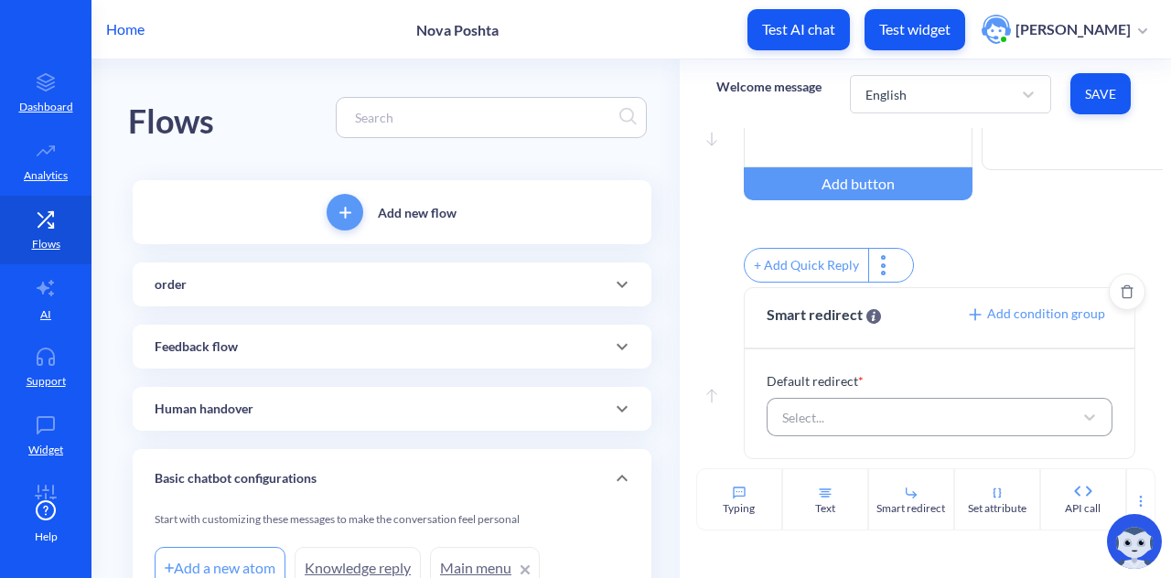
click at [880, 427] on div "Select..." at bounding box center [923, 417] width 300 height 33
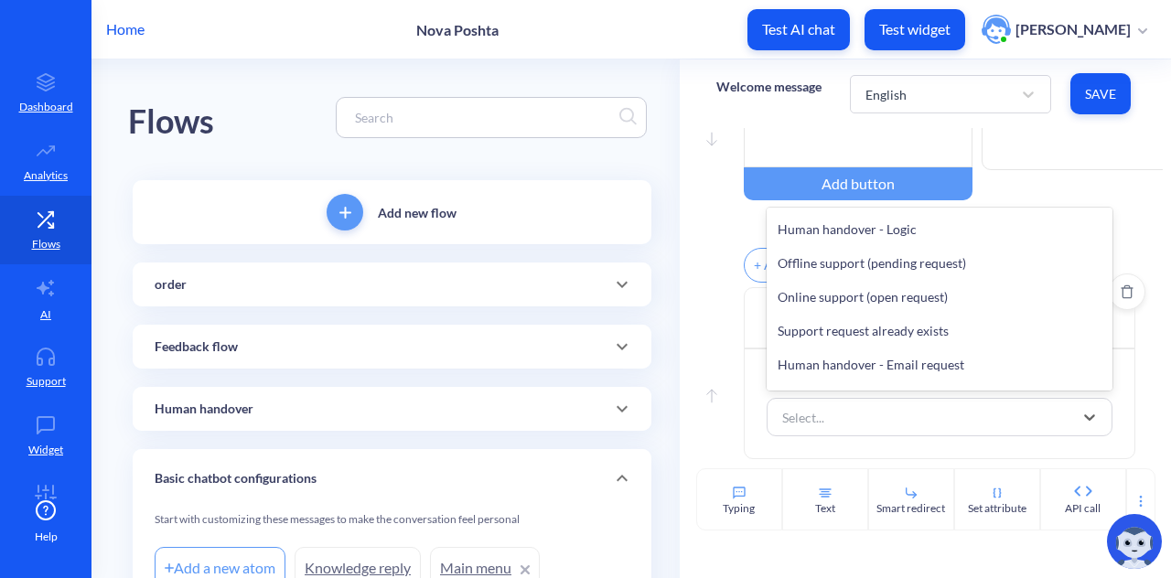
scroll to position [198, 0]
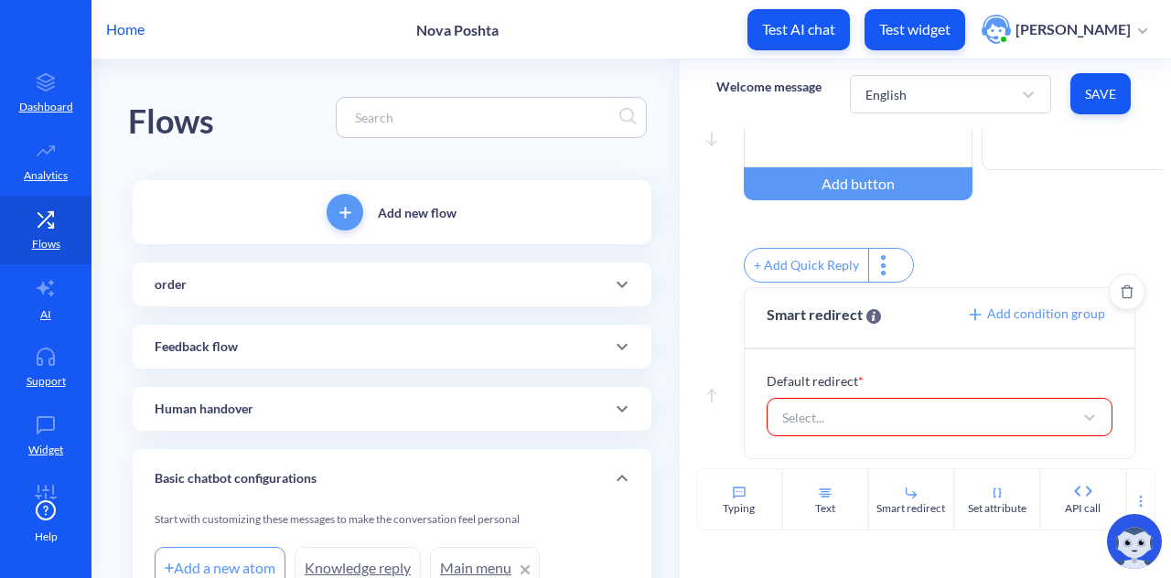
click at [750, 404] on div "Default redirect * Select..." at bounding box center [940, 404] width 390 height 109
click at [979, 314] on span "Add condition group" at bounding box center [1035, 314] width 139 height 16
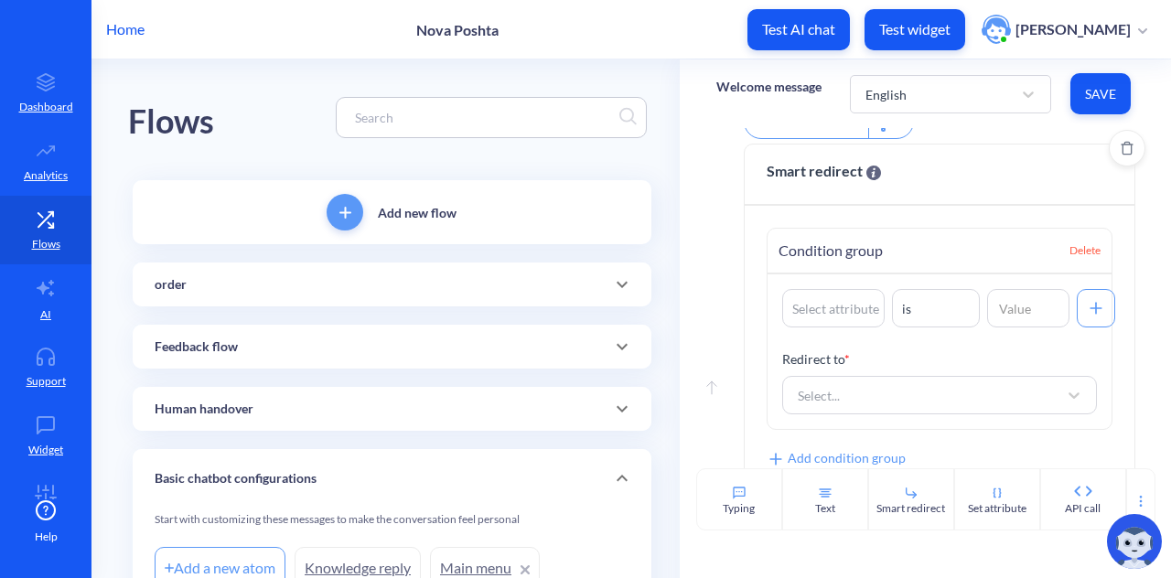
scroll to position [287, 0]
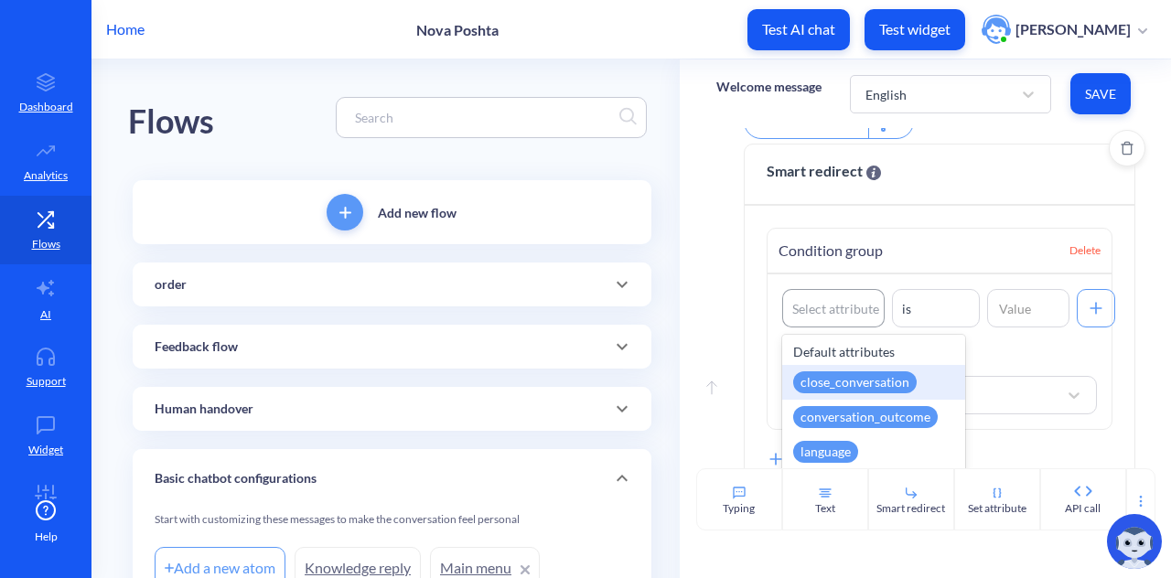
click at [862, 314] on div "Select attribute" at bounding box center [835, 308] width 87 height 19
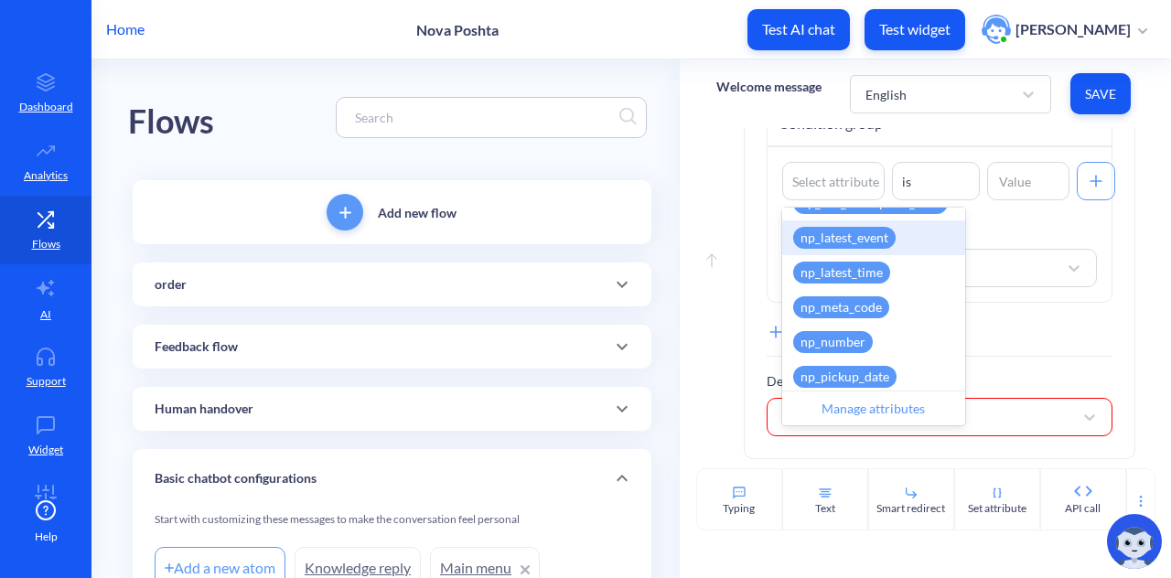
scroll to position [855, 0]
click at [869, 237] on div "np_latest_event" at bounding box center [844, 237] width 102 height 22
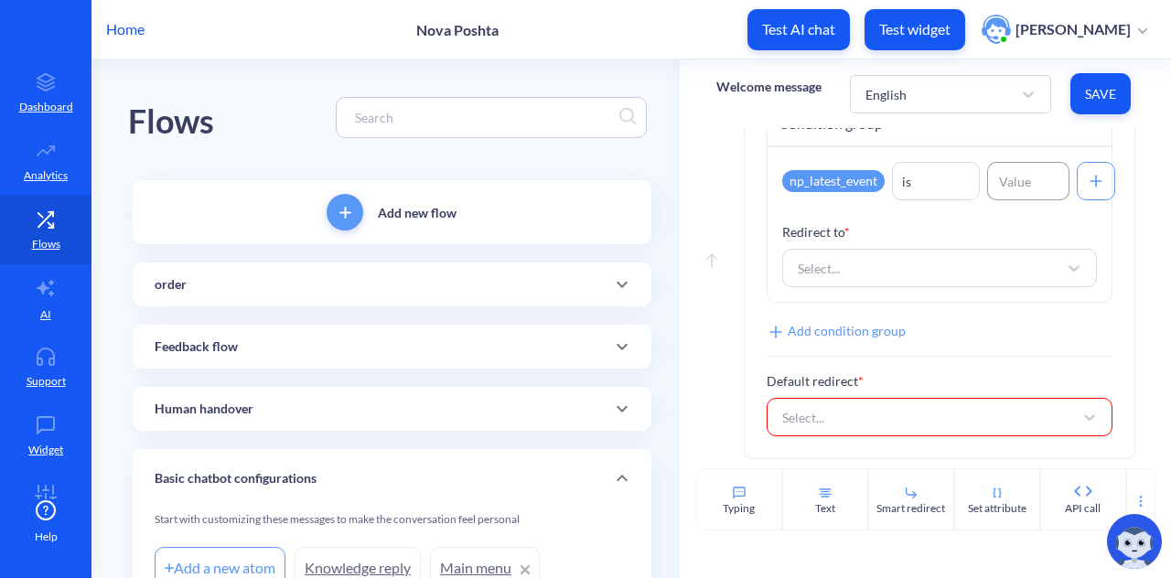
click at [1019, 173] on input at bounding box center [1028, 181] width 82 height 38
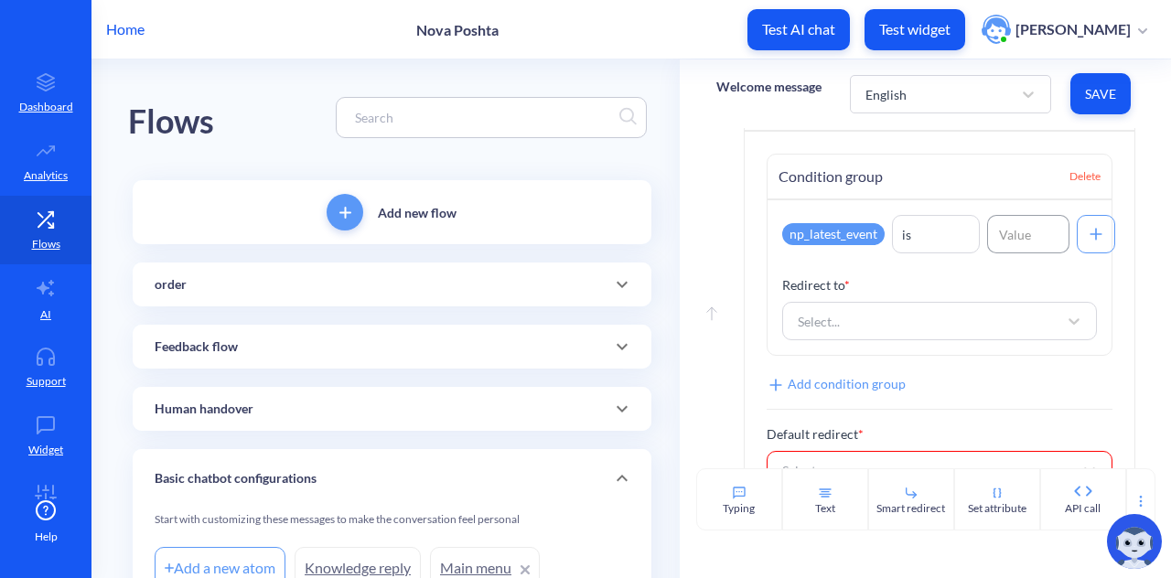
scroll to position [357, 0]
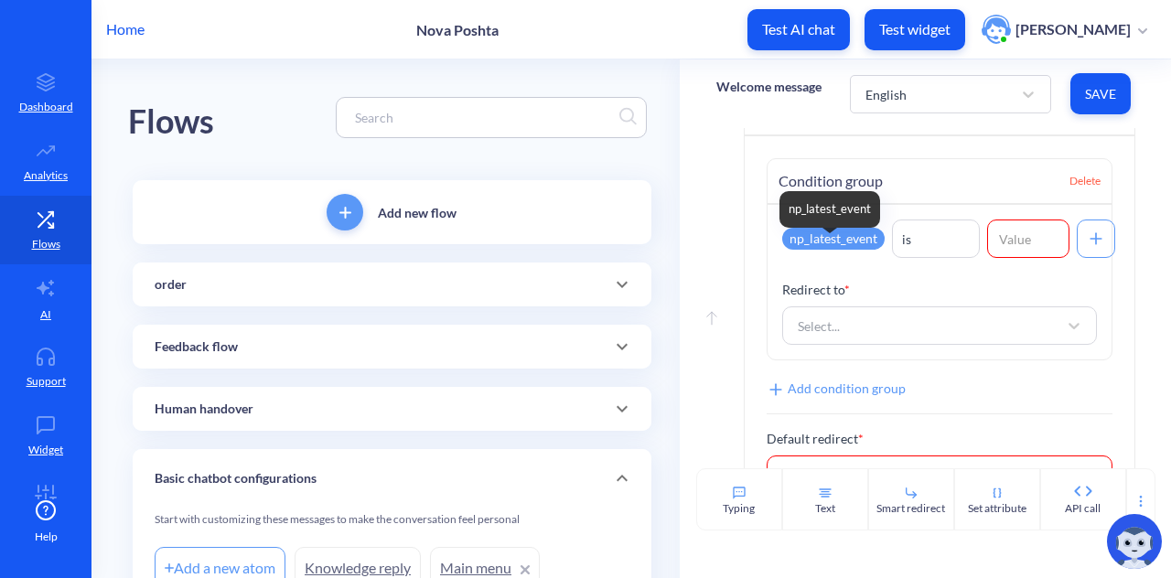
click at [873, 250] on div "np_latest_event np_latest_event" at bounding box center [833, 239] width 102 height 22
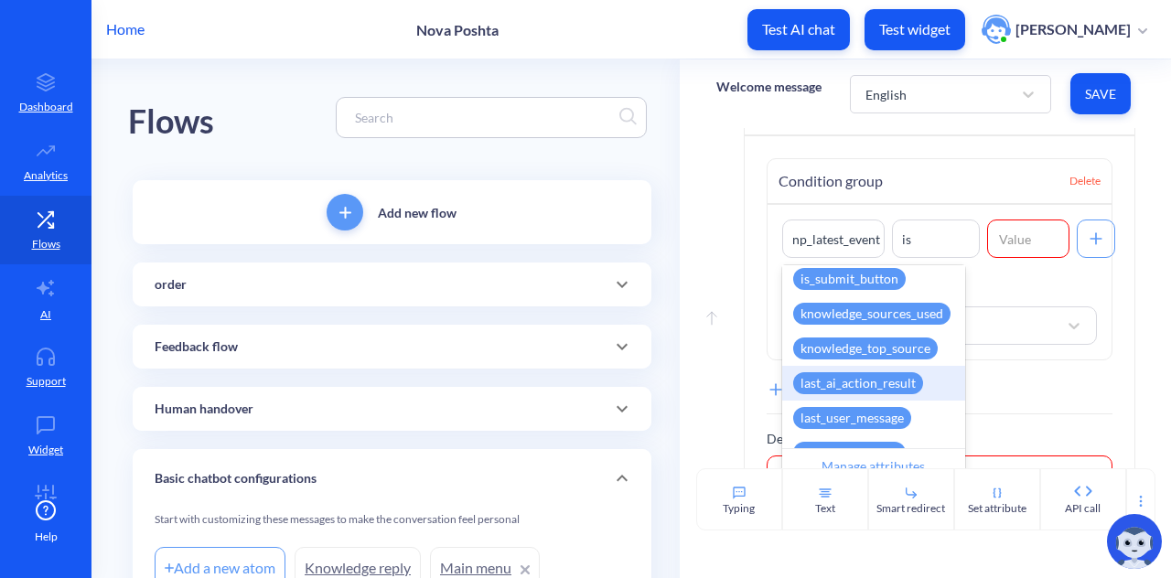
scroll to position [459, 0]
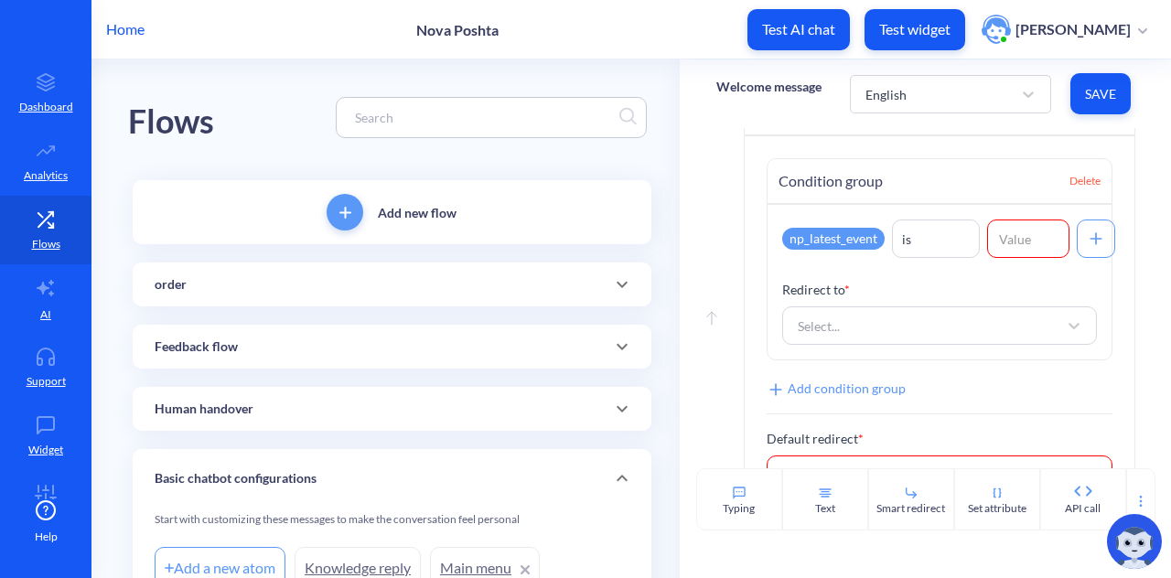
click at [781, 156] on div "Condition group Delete np_latest_event is Redirect to * Select... Add condition…" at bounding box center [940, 326] width 390 height 380
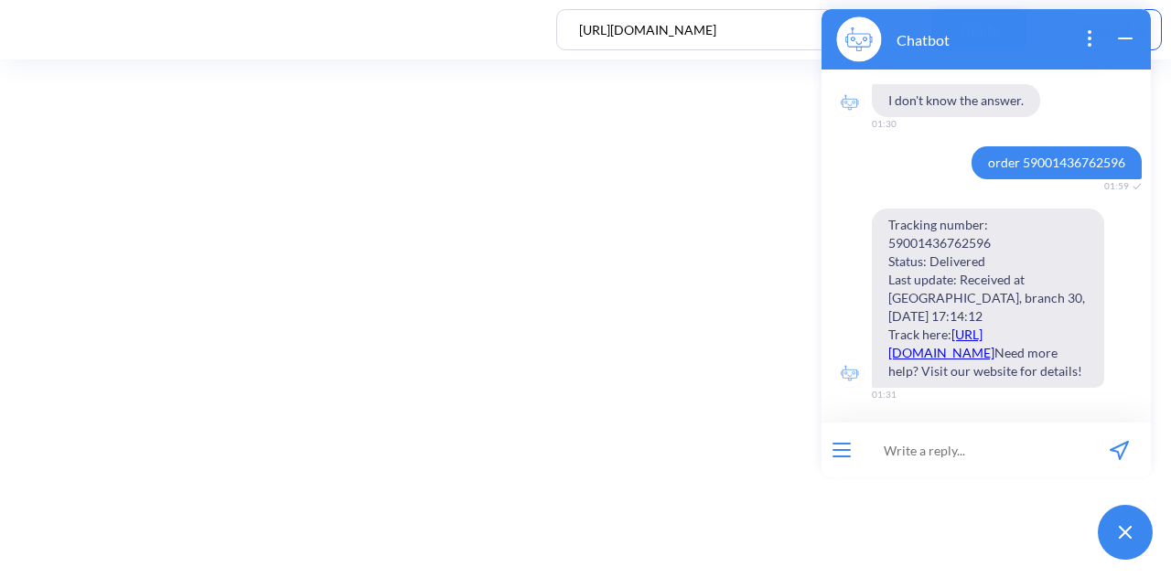
scroll to position [2756, 0]
drag, startPoint x: 974, startPoint y: 128, endPoint x: 1125, endPoint y: 129, distance: 151.0
click at [1125, 146] on span "order 59001436762596" at bounding box center [1057, 162] width 170 height 33
copy span "order 59001436762596"
click at [931, 447] on input at bounding box center [975, 450] width 226 height 55
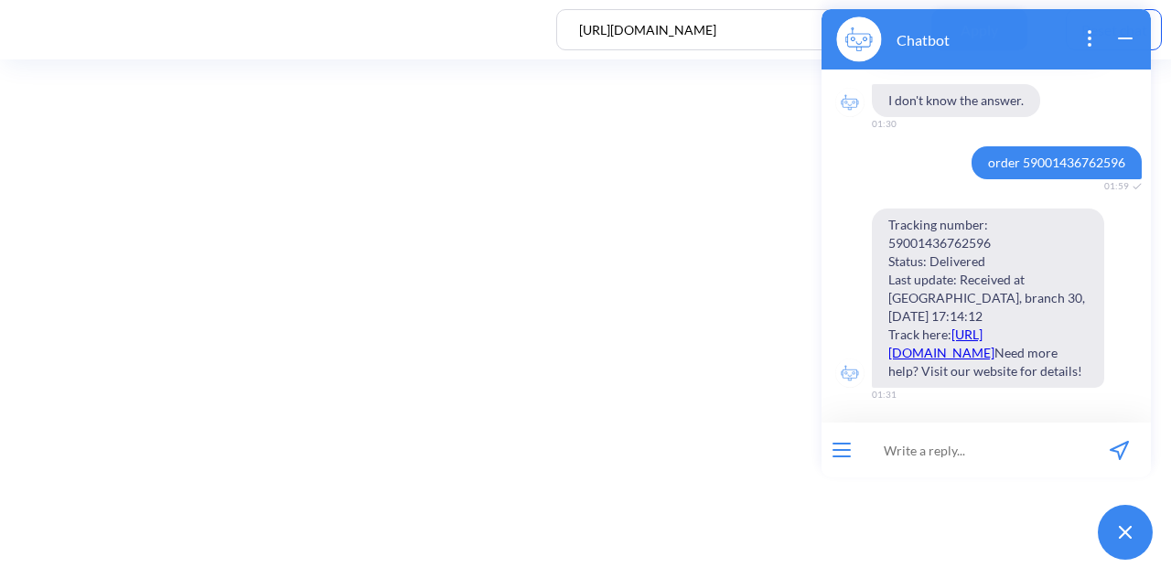
paste input "can I handle responce status in api call"
type input "can I handle responce status in api call"
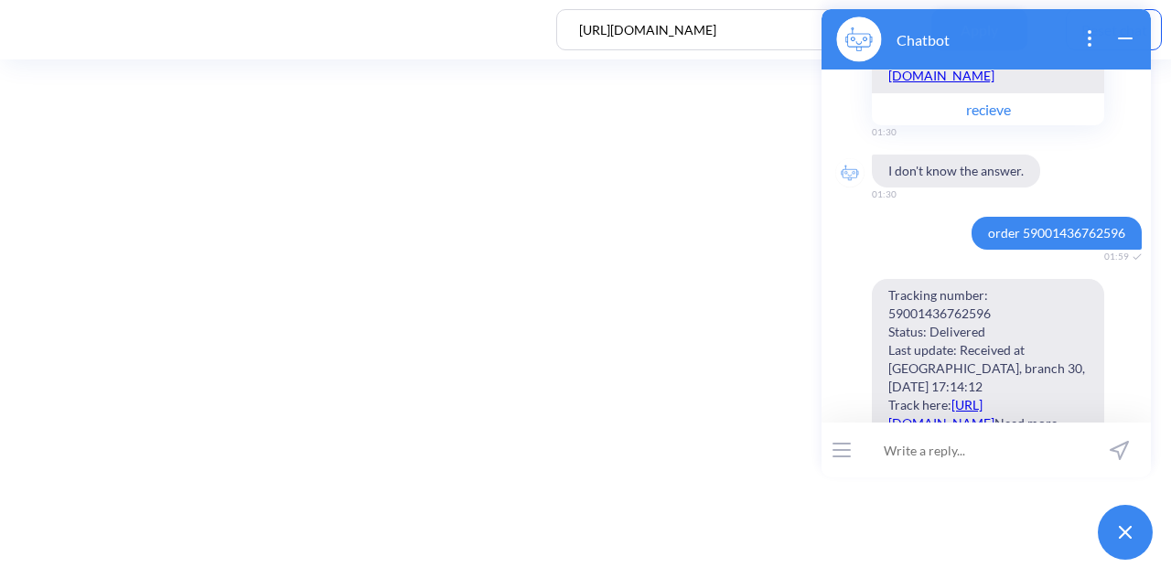
scroll to position [2590, 0]
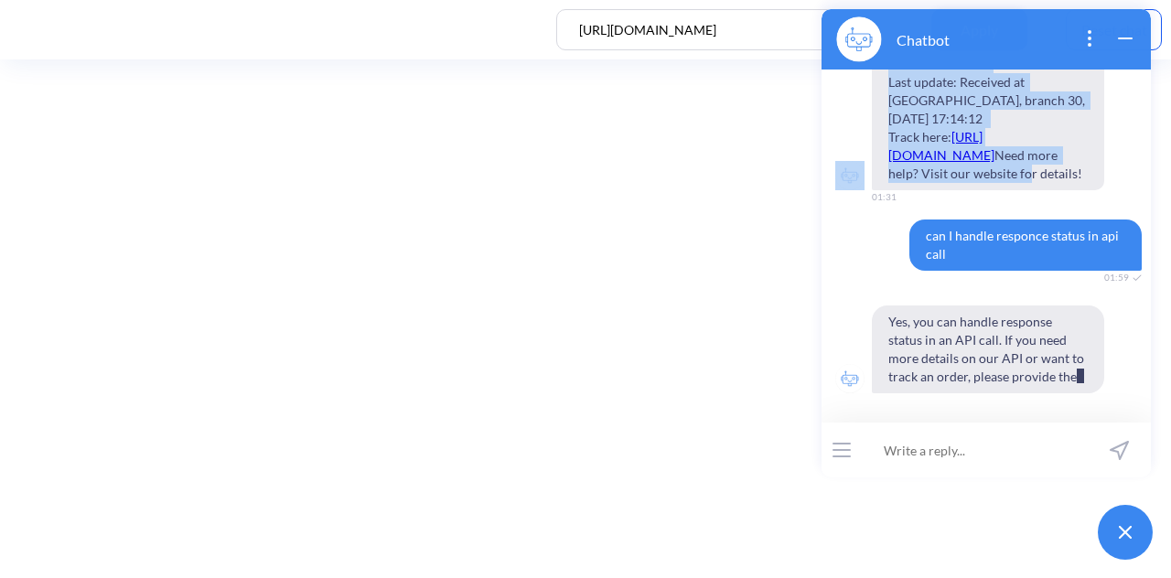
drag, startPoint x: 975, startPoint y: 290, endPoint x: 1096, endPoint y: 218, distance: 140.8
click at [1096, 218] on div "Hi! I'm Nova Poshta bot! How can I help you? 01:10 order 59001436762596 01:59 m…" at bounding box center [986, 246] width 329 height 353
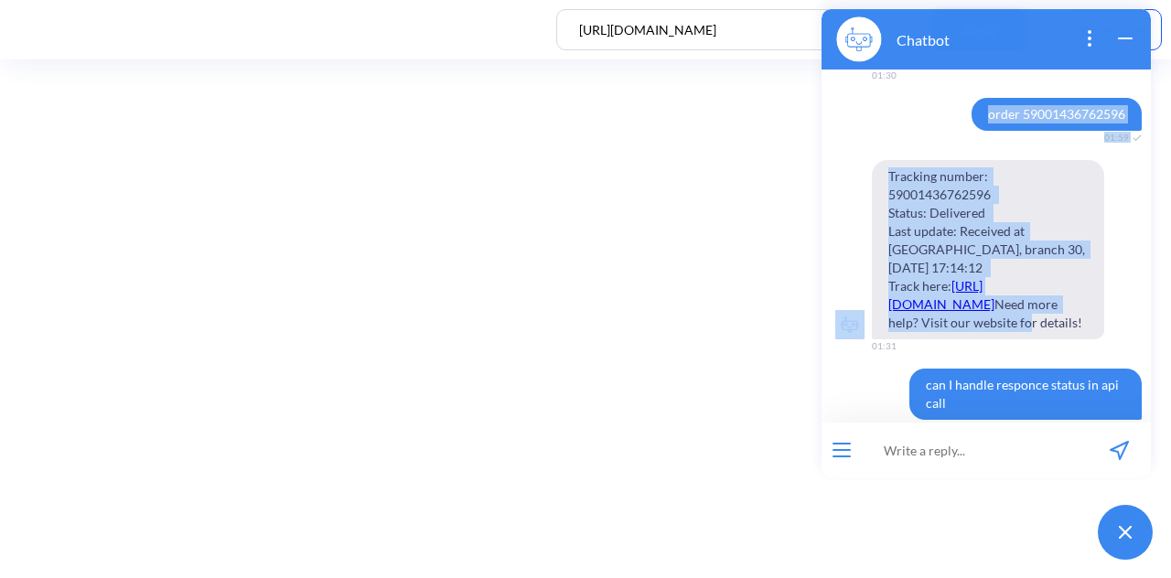
scroll to position [2698, 0]
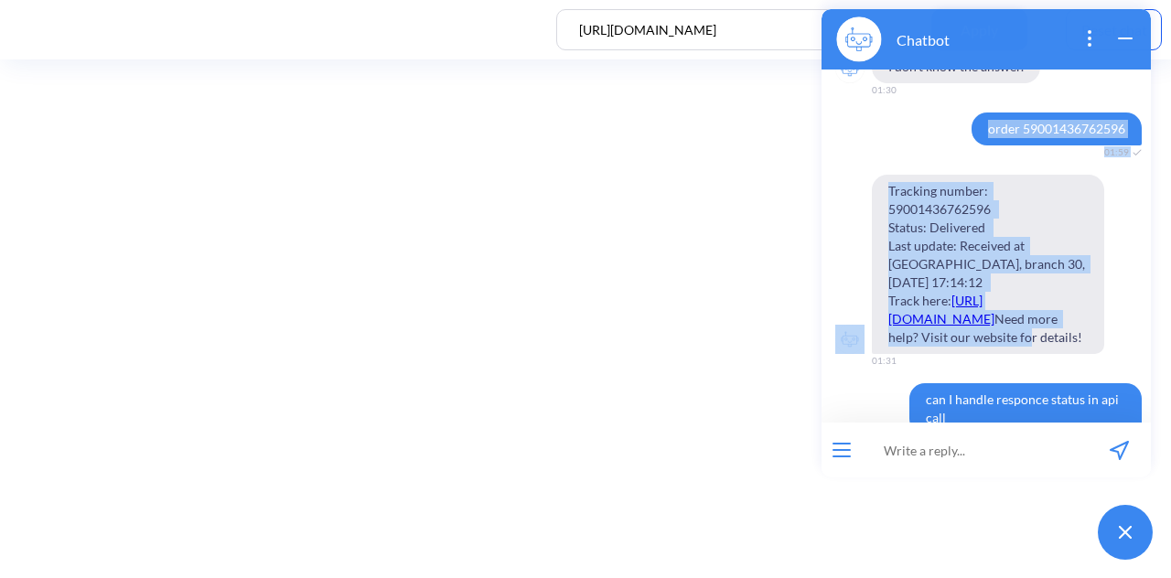
click at [993, 145] on span "order 59001436762596" at bounding box center [1057, 129] width 170 height 33
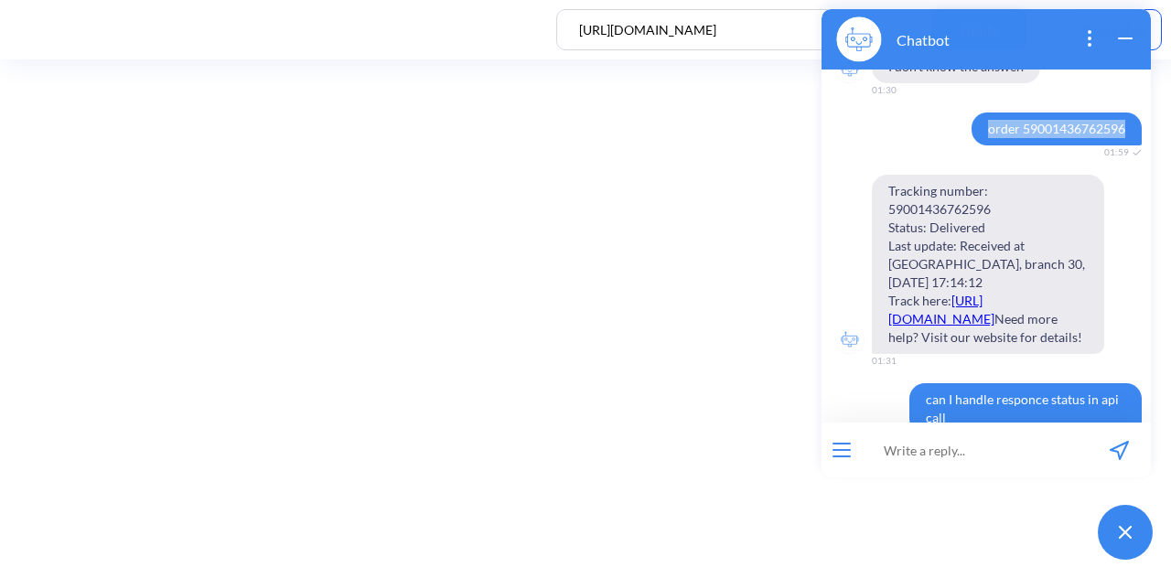
drag, startPoint x: 977, startPoint y: 184, endPoint x: 1124, endPoint y: 178, distance: 146.5
click at [1124, 145] on span "order 59001436762596" at bounding box center [1057, 129] width 170 height 33
copy span "order 59001436762596"
click at [957, 448] on input at bounding box center [975, 450] width 226 height 55
paste input "order 59001436762596"
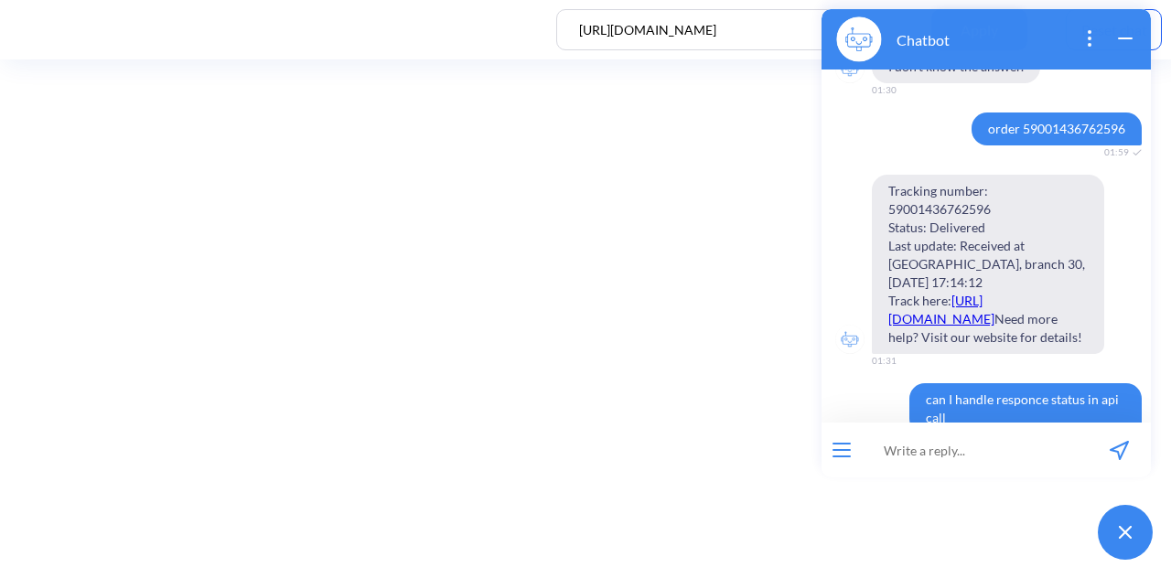
type input "order 59001436762596"
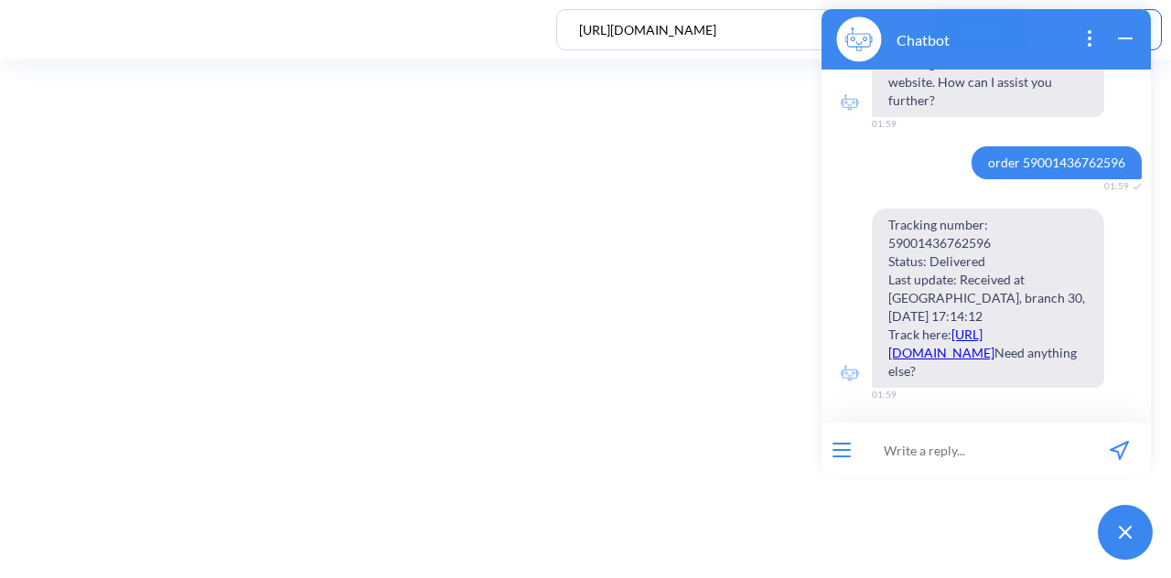
scroll to position [3298, 0]
type input "order 555"
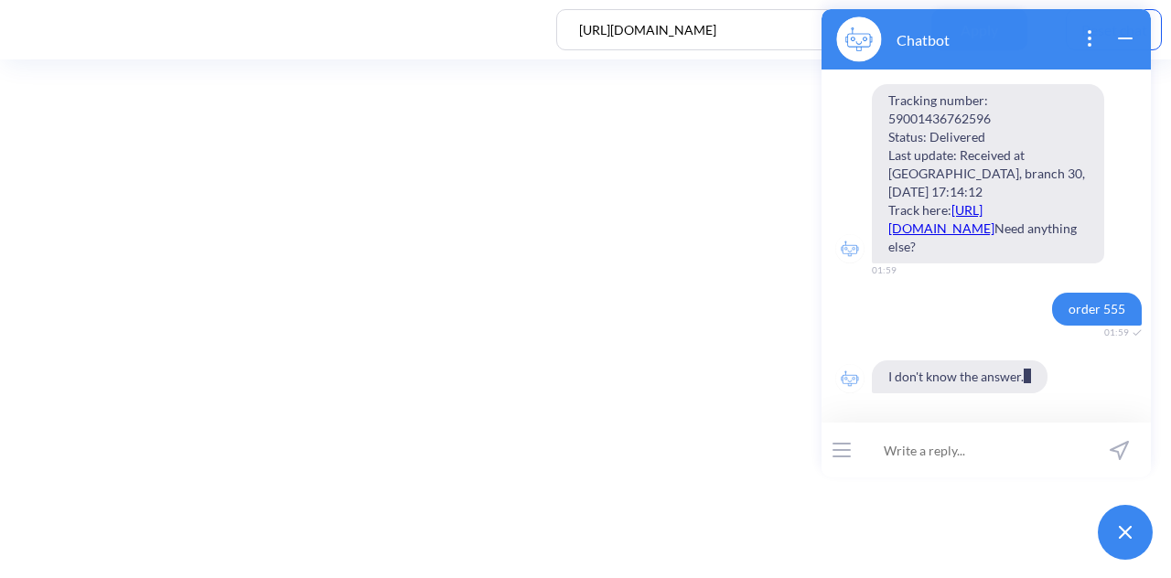
scroll to position [3422, 0]
paste input "order 59001436762596"
type input "order order 5555555"
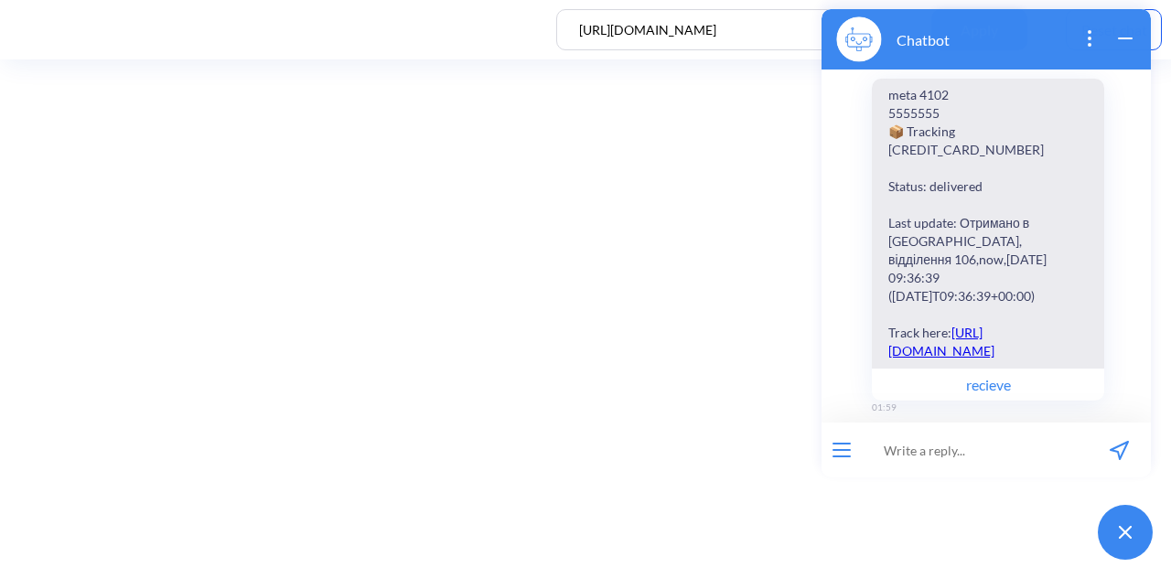
scroll to position [3942, 0]
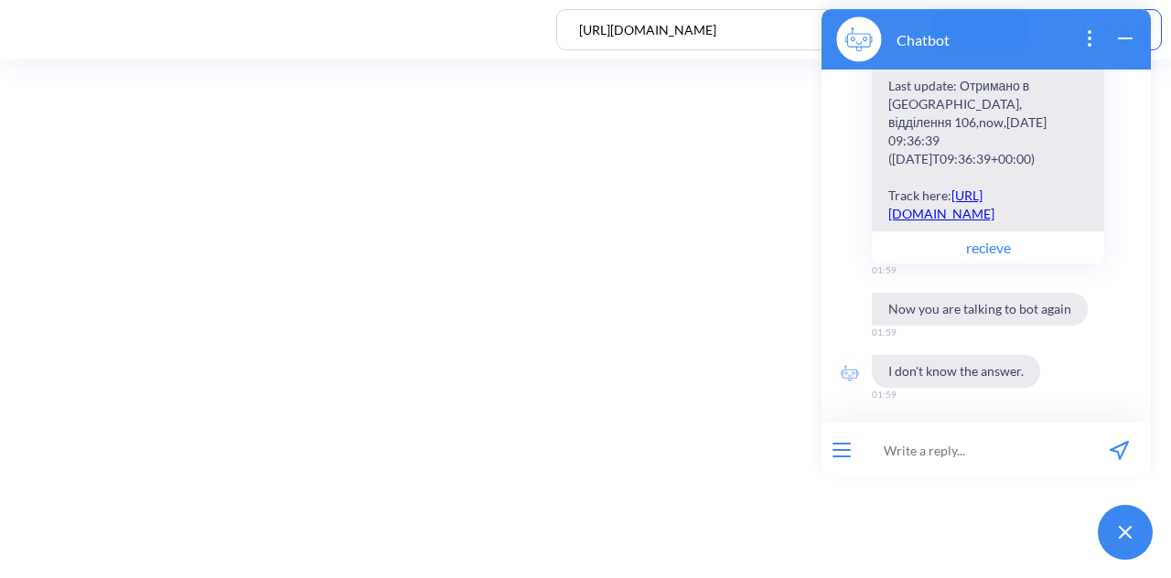
scroll to position [2284, 0]
click at [1116, 30] on icon "wrap widget" at bounding box center [1126, 38] width 22 height 22
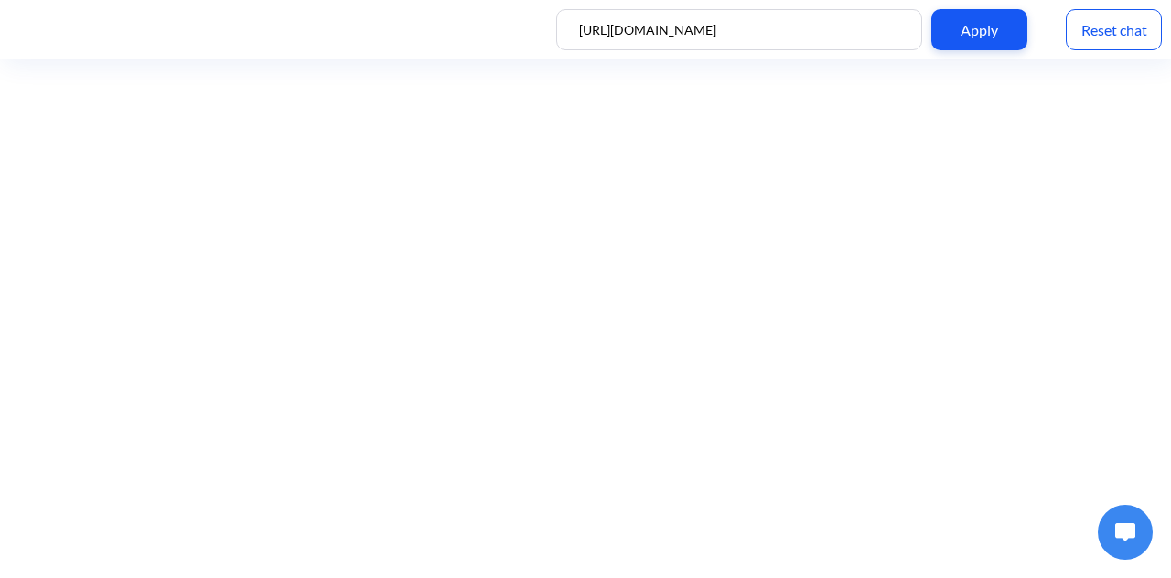
click at [1116, 30] on div "Reset chat" at bounding box center [1114, 29] width 96 height 41
click at [1118, 531] on img at bounding box center [1125, 532] width 20 height 18
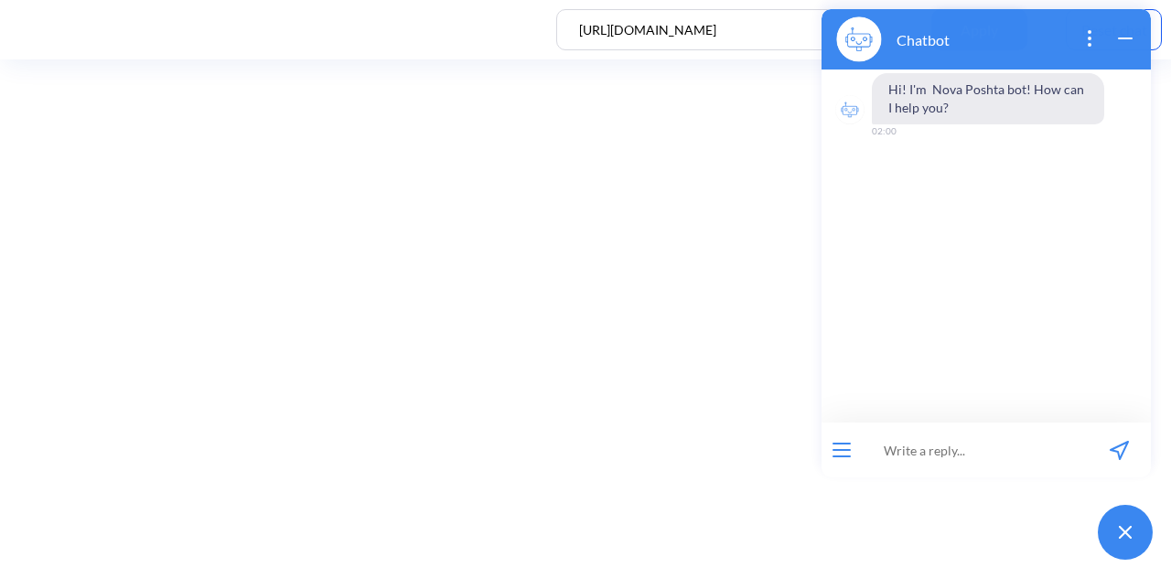
click at [847, 440] on div at bounding box center [842, 450] width 40 height 55
click at [847, 451] on button "open menu" at bounding box center [842, 450] width 18 height 15
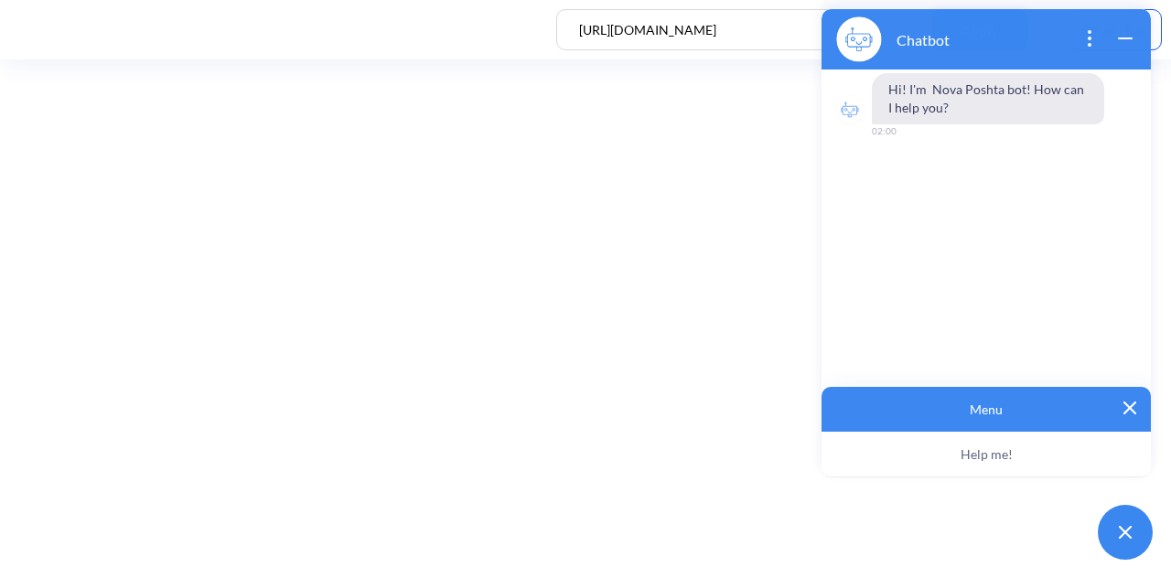
click at [1126, 402] on div "Menu" at bounding box center [986, 409] width 329 height 45
click at [1125, 406] on img at bounding box center [1130, 408] width 13 height 13
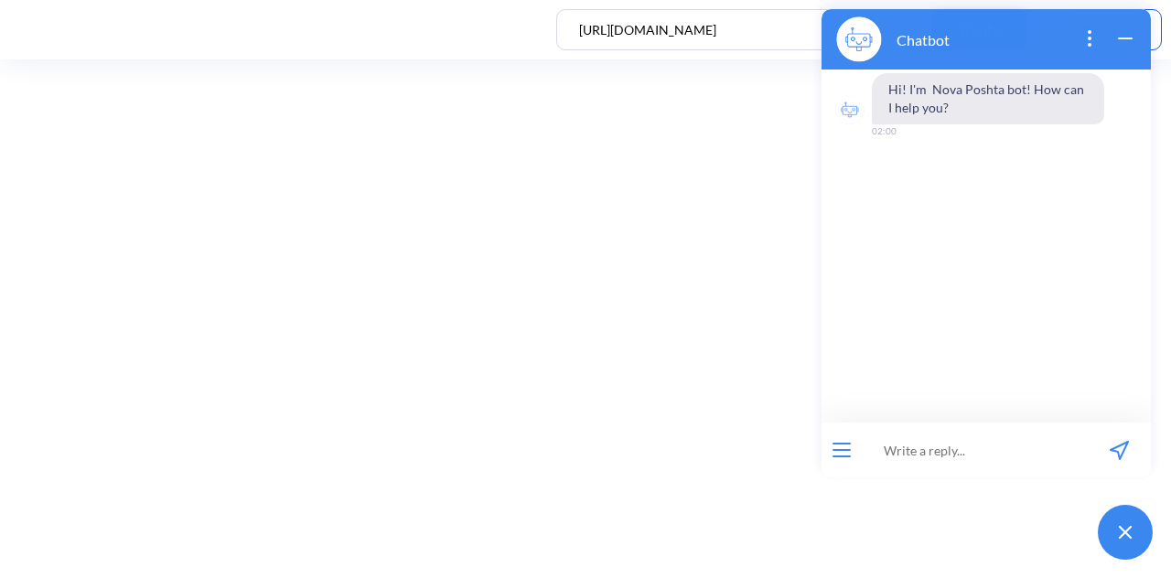
click at [972, 455] on input at bounding box center [975, 450] width 226 height 55
type input "prd"
type input "o"
paste input "order 59001436762596"
type input "order 59001436762596"
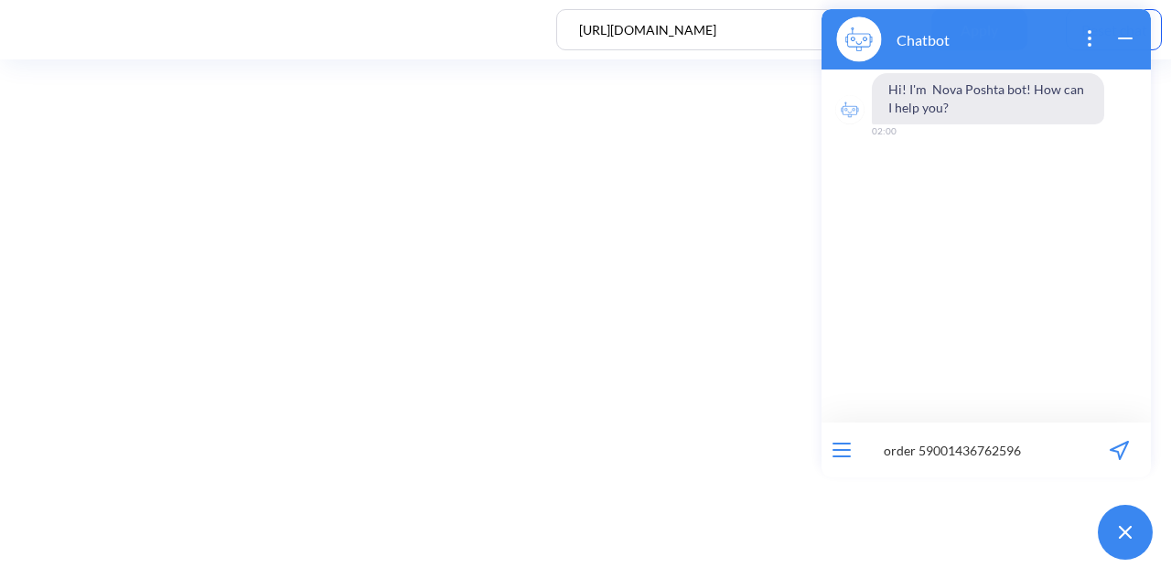
click at [1116, 448] on icon "send message" at bounding box center [1119, 450] width 19 height 19
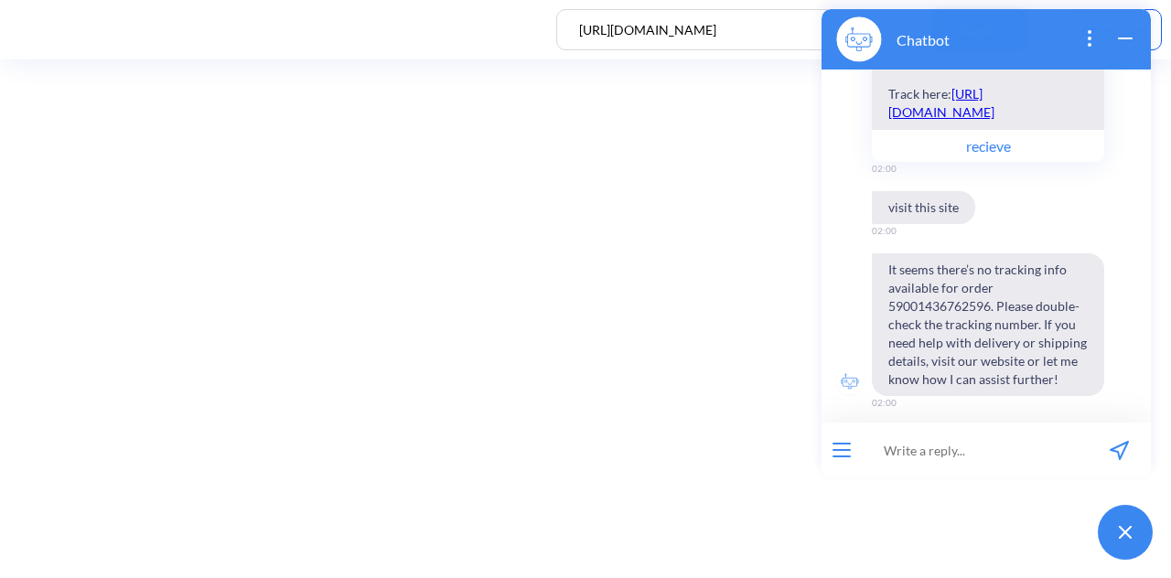
scroll to position [366, 0]
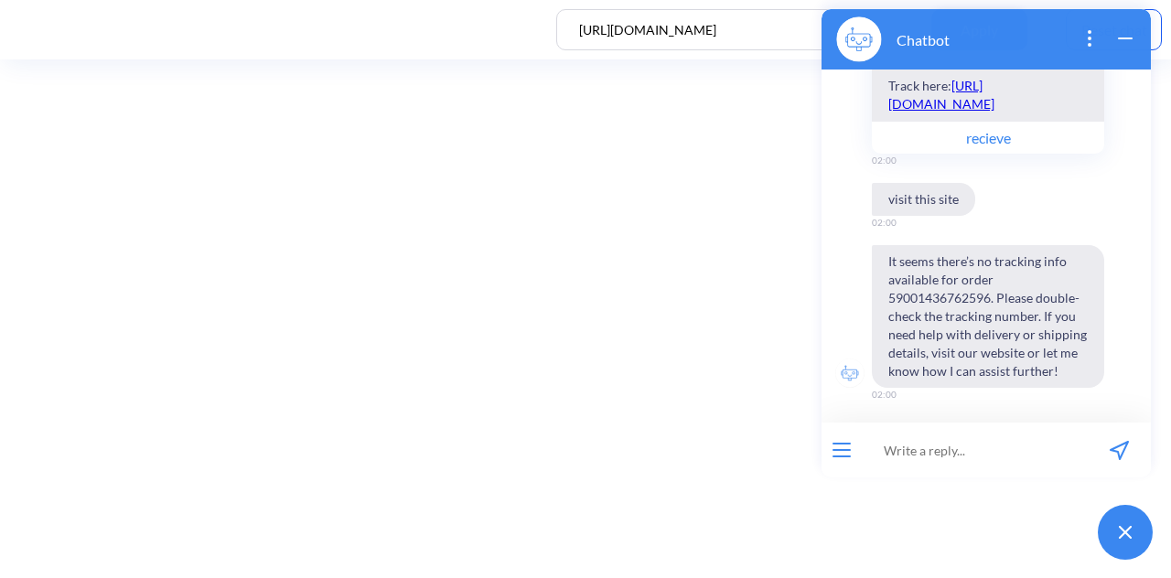
click at [901, 446] on input at bounding box center [975, 450] width 226 height 55
type input "order"
click at [1015, 440] on input at bounding box center [975, 450] width 226 height 55
paste input "order 59001436762596"
type input "order 59001436762596"
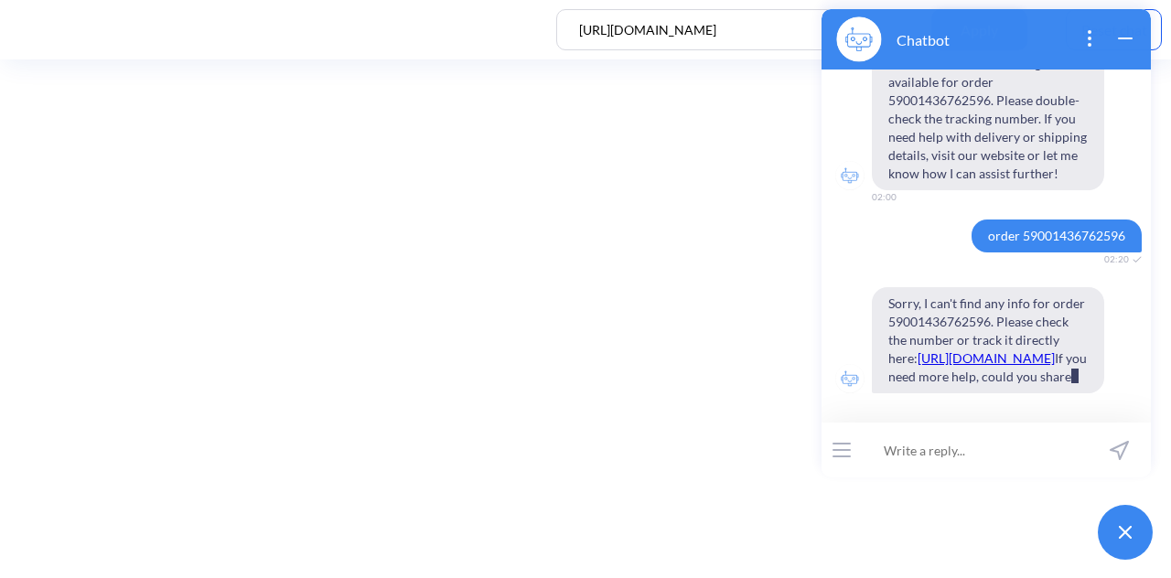
scroll to position [600, 0]
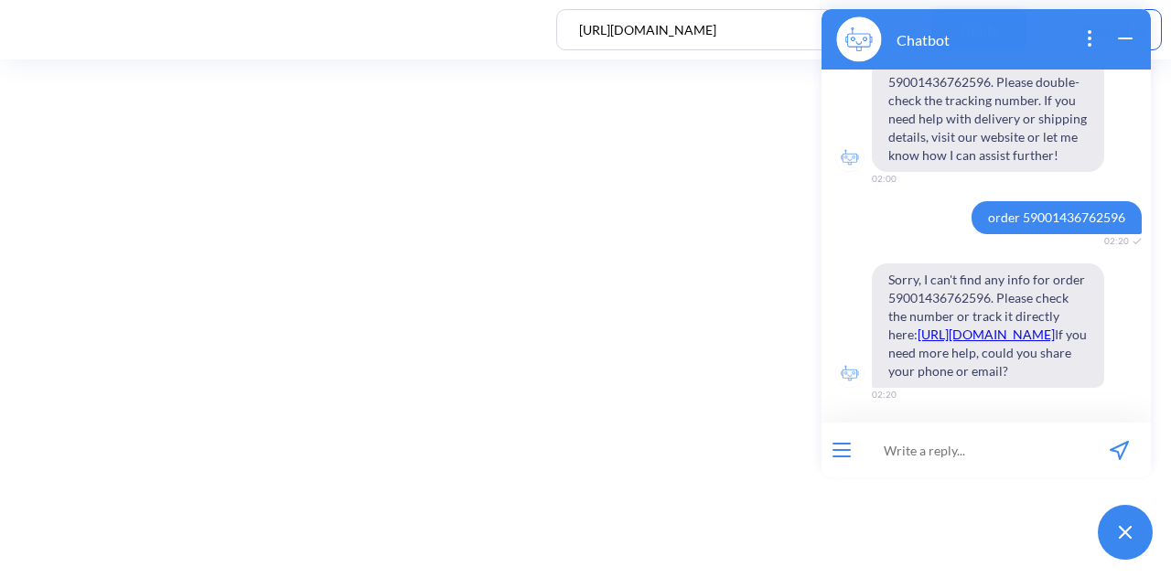
click at [1128, 32] on icon "wrap widget" at bounding box center [1126, 38] width 22 height 22
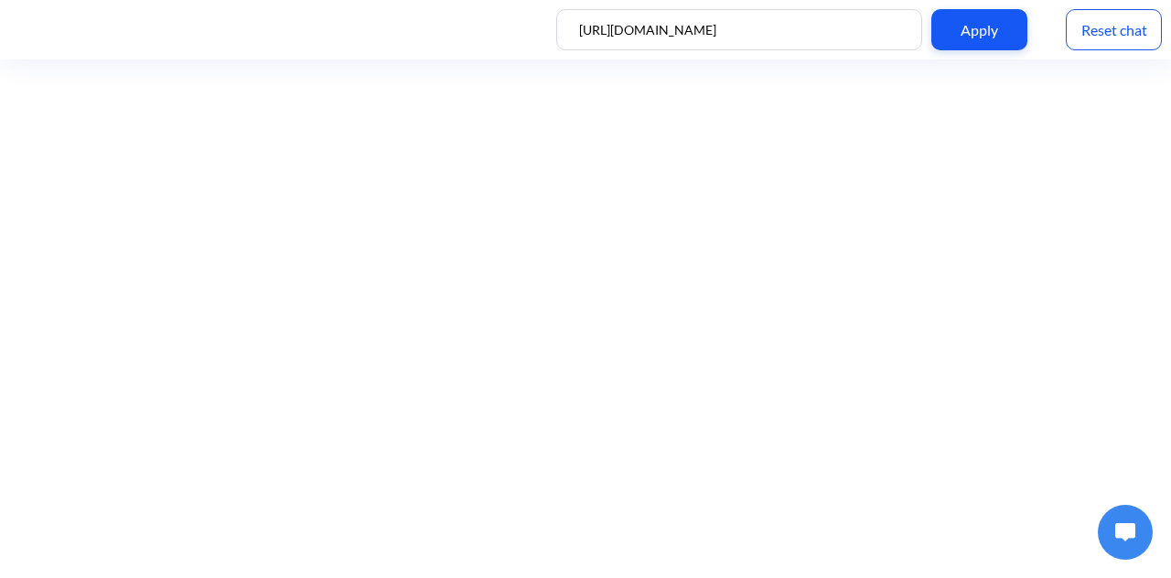
click at [1094, 14] on div "Reset chat" at bounding box center [1114, 29] width 96 height 41
click at [1121, 539] on img at bounding box center [1125, 532] width 20 height 18
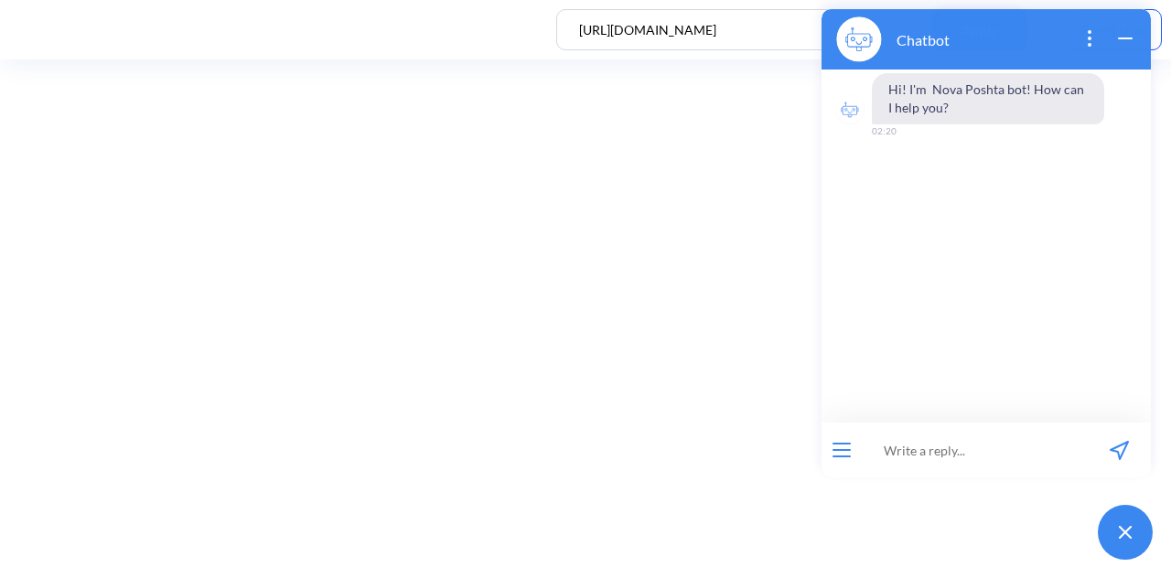
click at [1011, 434] on input at bounding box center [975, 450] width 226 height 55
paste input "order 59001436762596"
type input "order 59001436762596"
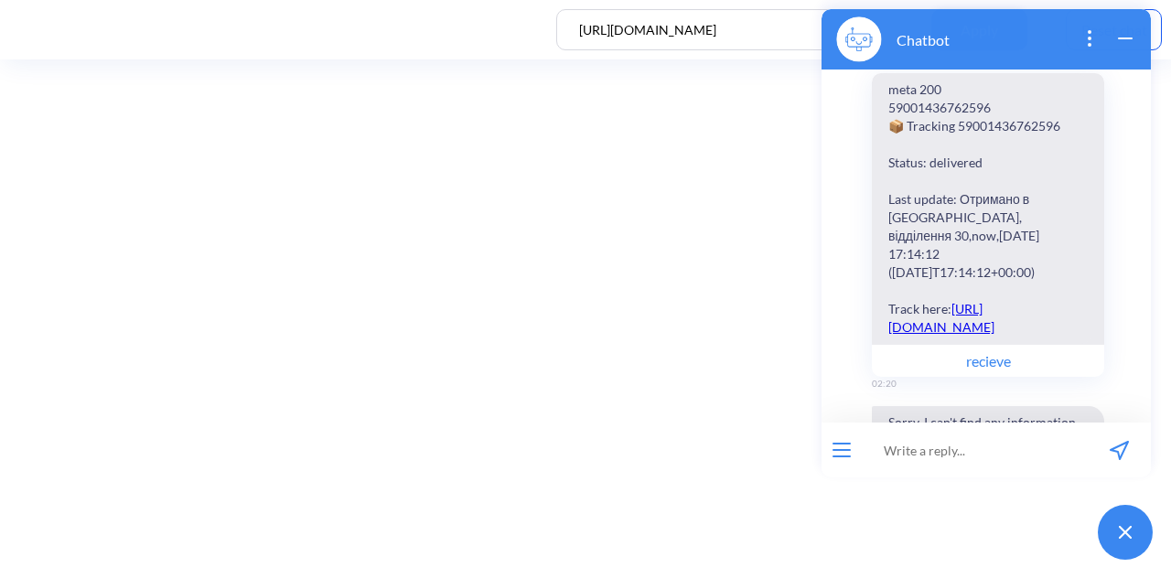
scroll to position [81, 0]
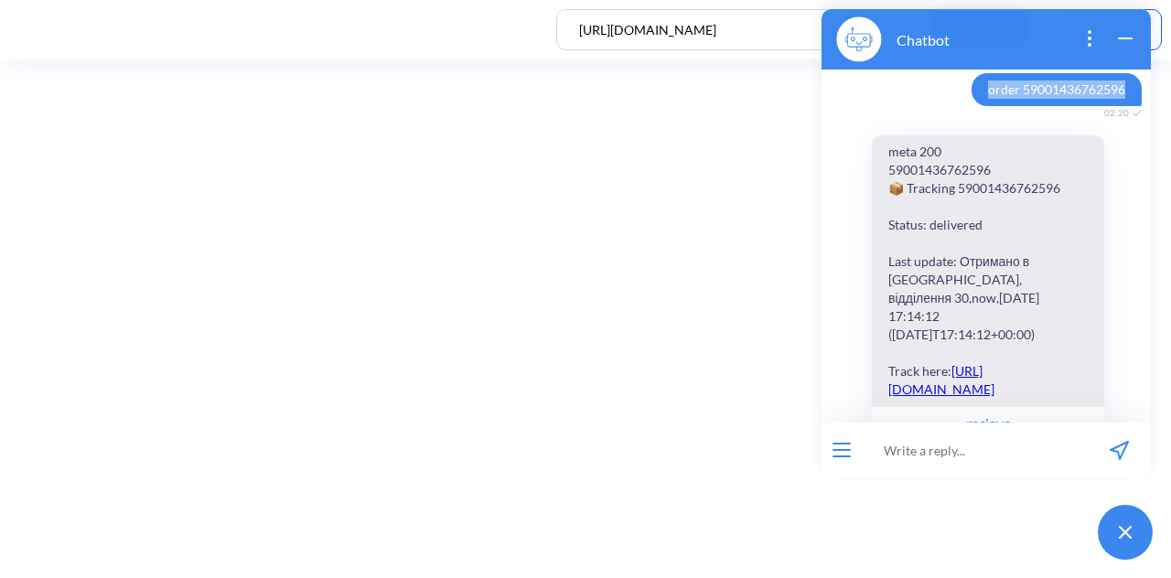
drag, startPoint x: 977, startPoint y: 89, endPoint x: 1113, endPoint y: 95, distance: 135.6
click at [1113, 95] on span "order 59001436762596" at bounding box center [1057, 89] width 170 height 33
copy span "order 59001436762596"
click at [926, 453] on input at bounding box center [975, 450] width 226 height 55
paste input "order 59001436762596"
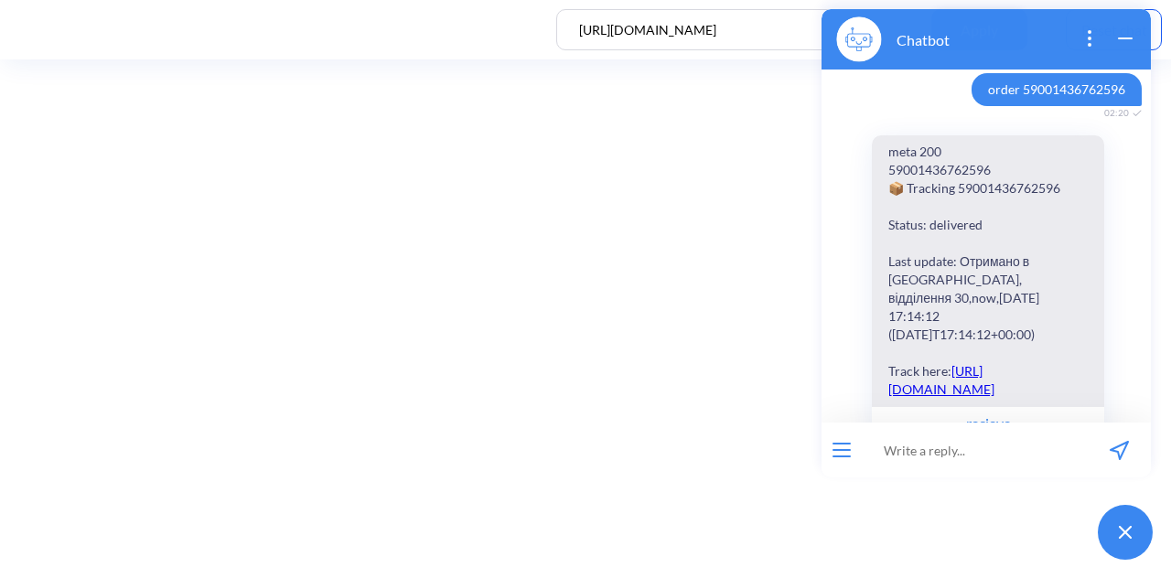
type input "order 59001436762596"
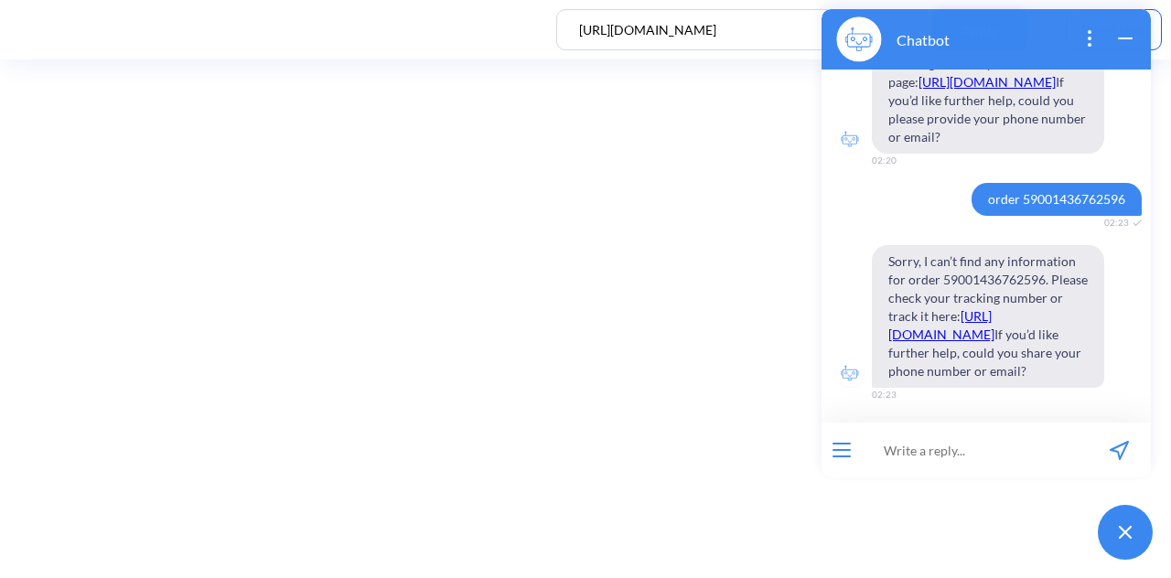
scroll to position [611, 0]
paste input "order 59001436762596"
type input "order 59001436762596"
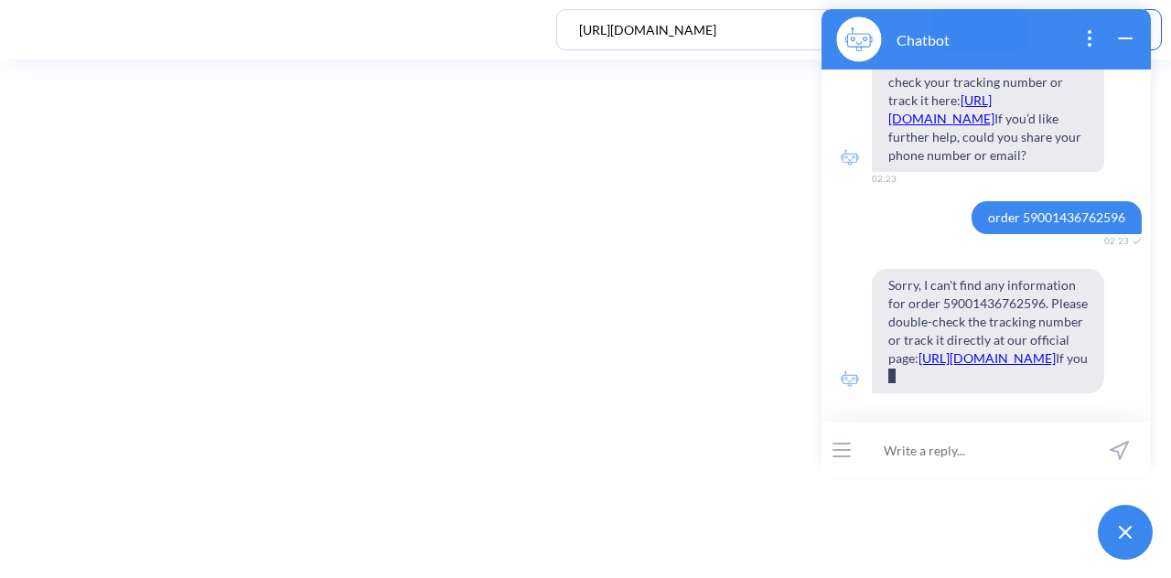
scroll to position [900, 0]
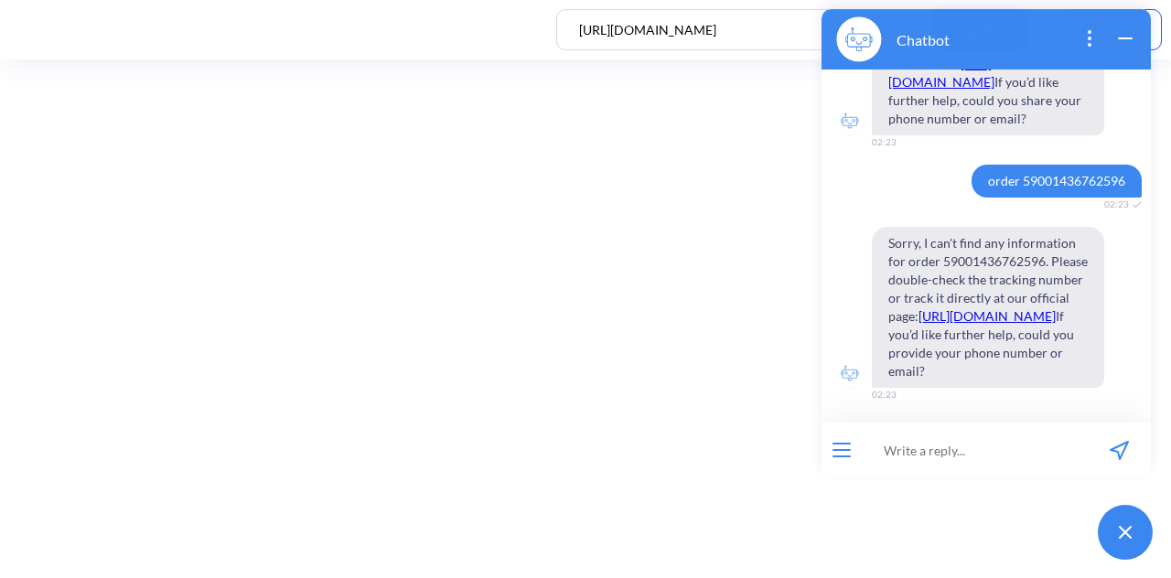
paste input "order 59001436762596"
type input "order 59001436762596"
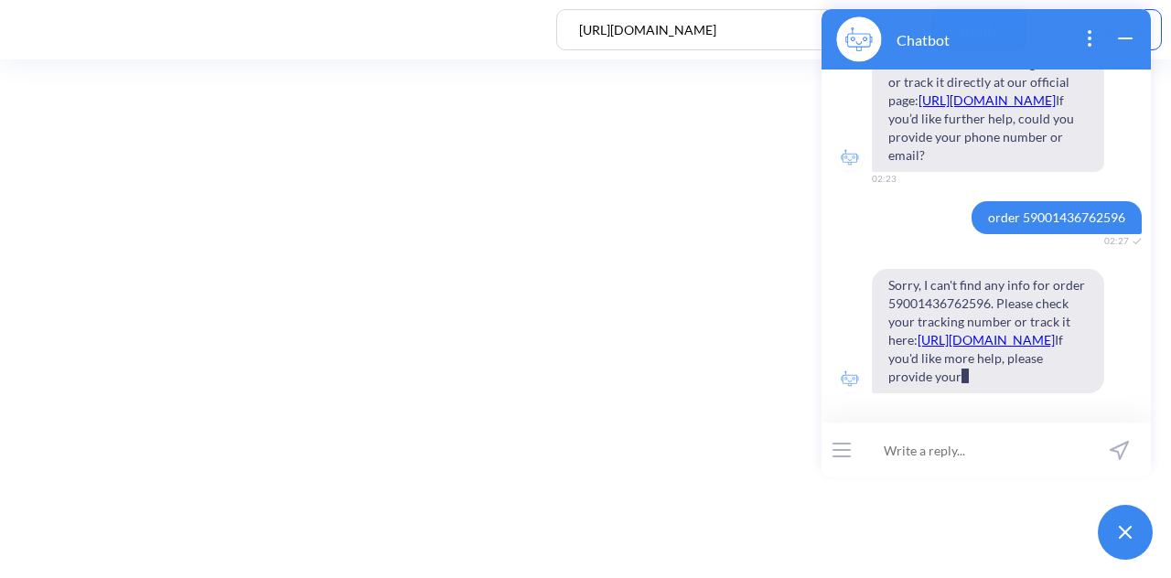
scroll to position [1171, 0]
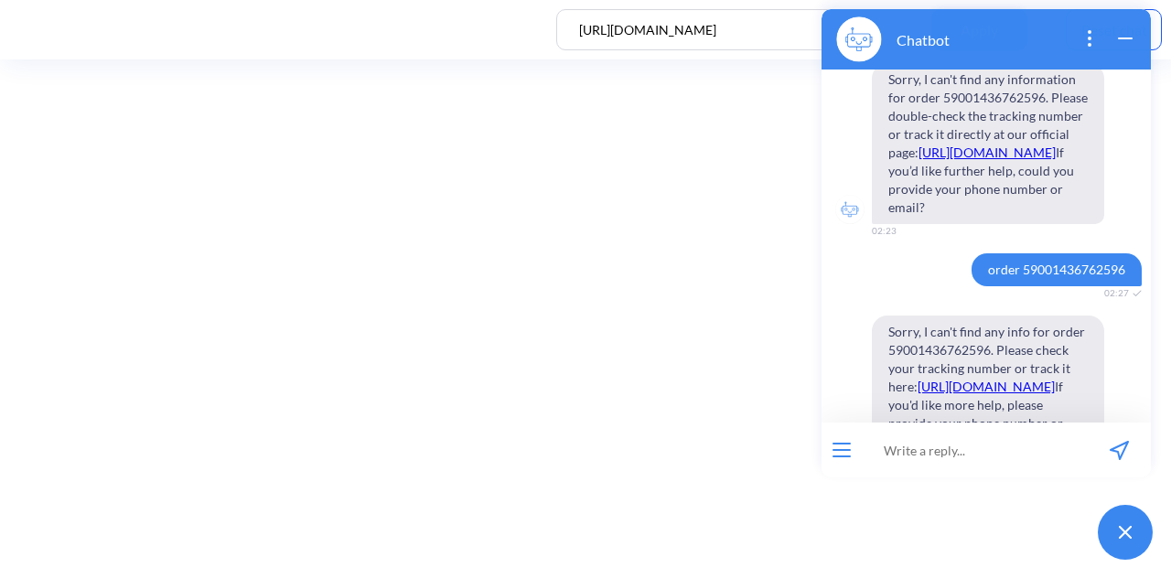
scroll to position [1171, 0]
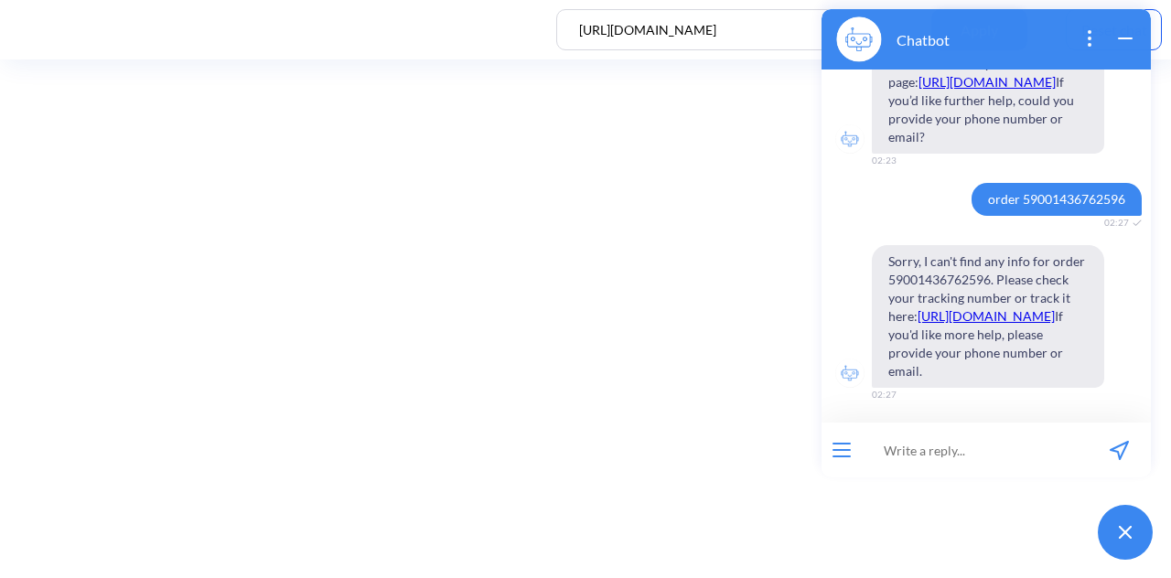
click at [1124, 45] on icon "wrap widget" at bounding box center [1126, 38] width 22 height 22
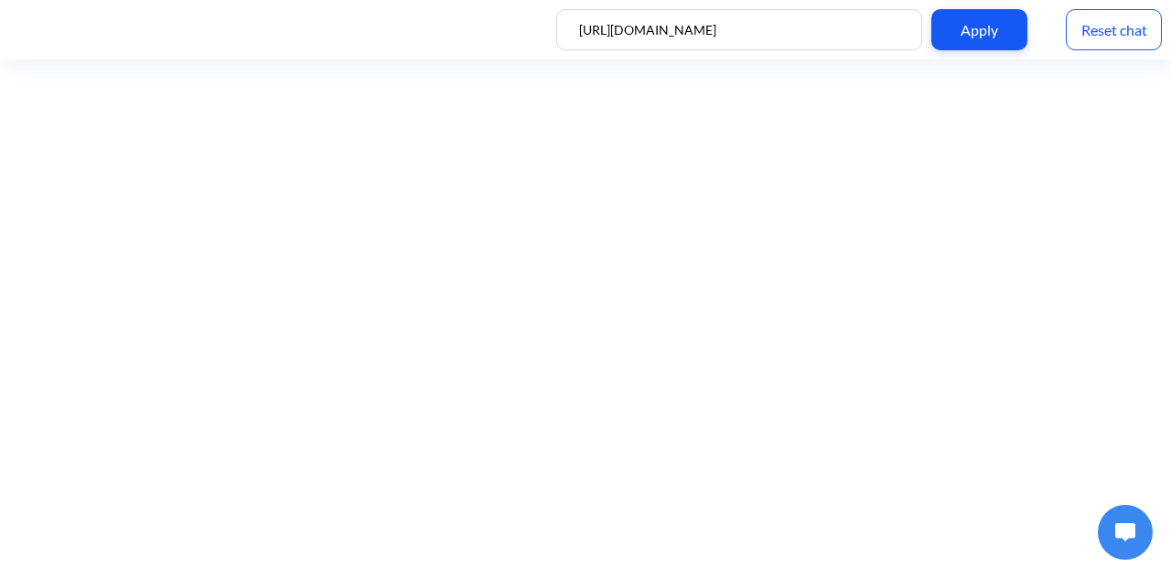
click at [1094, 33] on div "Reset chat" at bounding box center [1114, 29] width 96 height 41
click at [1120, 536] on img at bounding box center [1125, 532] width 20 height 18
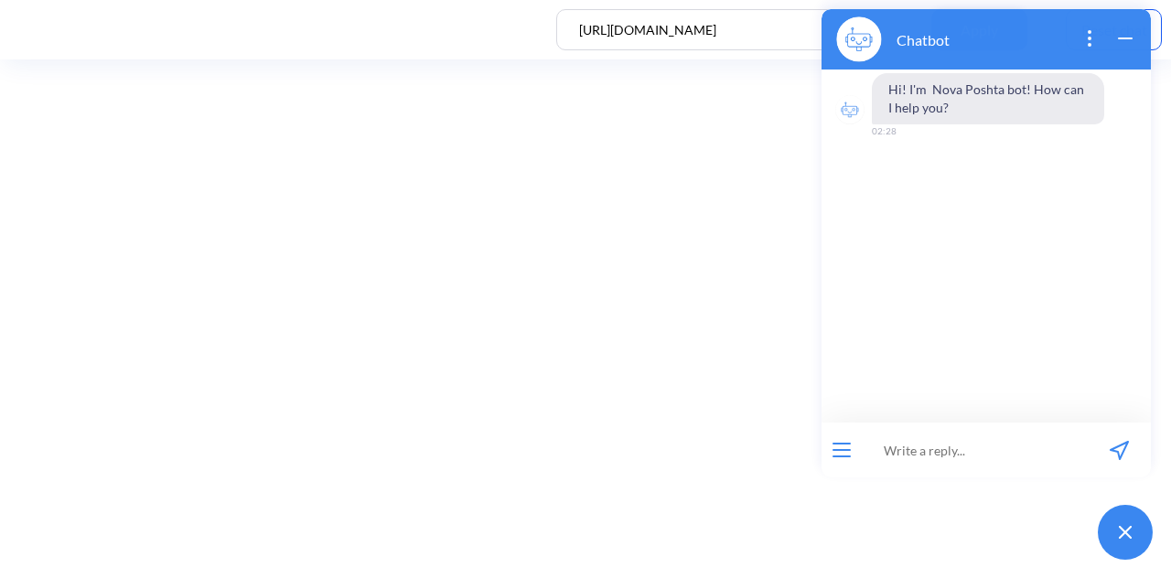
click at [997, 453] on input at bounding box center [975, 450] width 226 height 55
paste input "order 59001436762596"
type input "order 59001436762596"
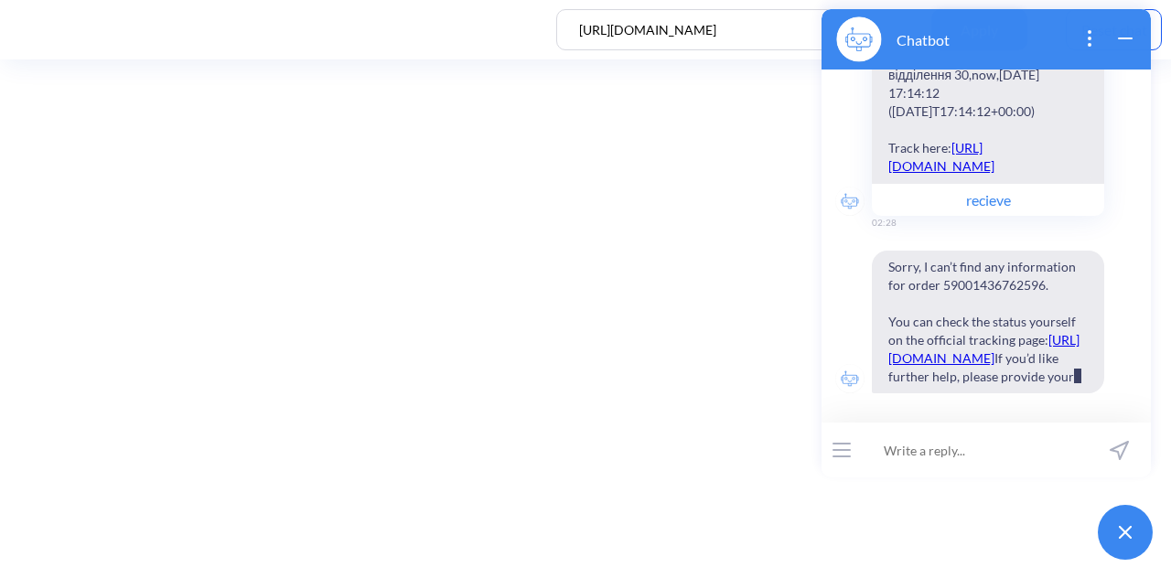
scroll to position [359, 0]
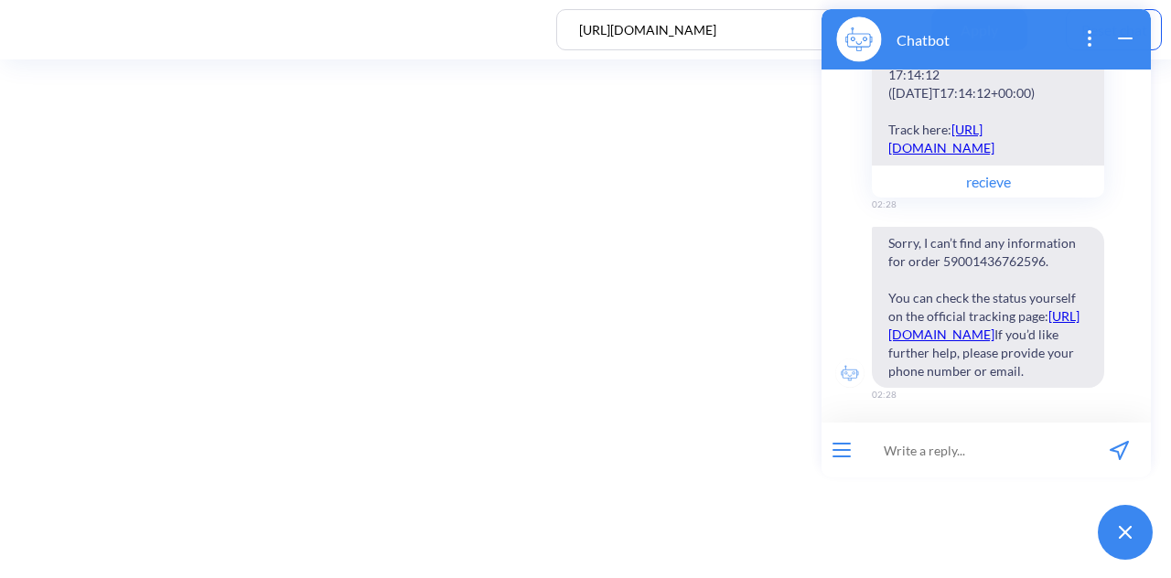
click at [997, 453] on input at bounding box center [975, 450] width 226 height 55
paste input "order 59001436762596"
type input "order 455555"
click at [1125, 445] on icon "send message" at bounding box center [1119, 450] width 19 height 19
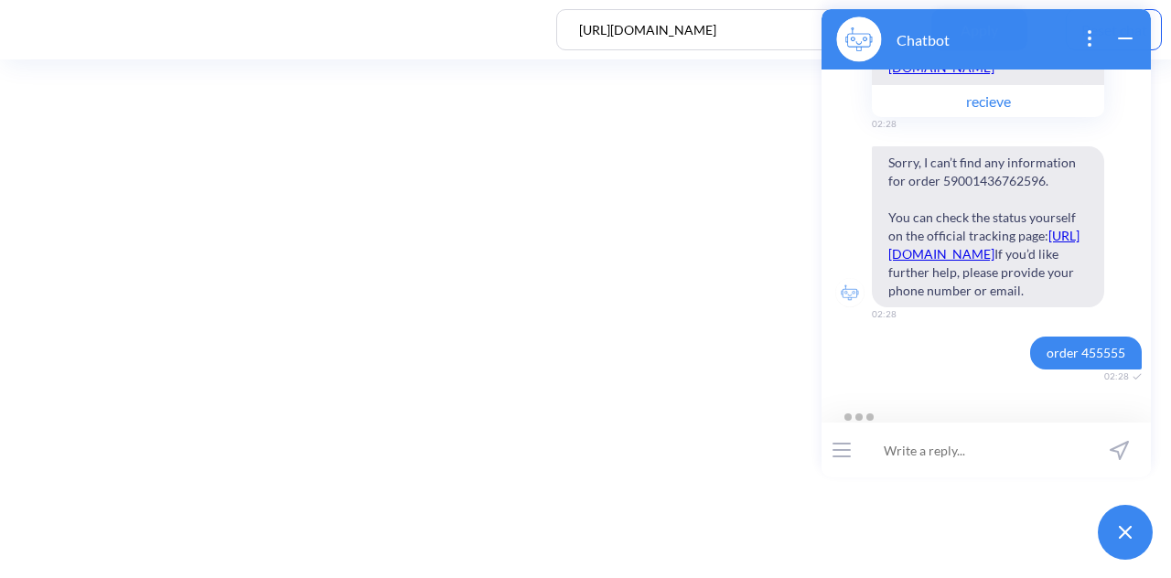
scroll to position [439, 0]
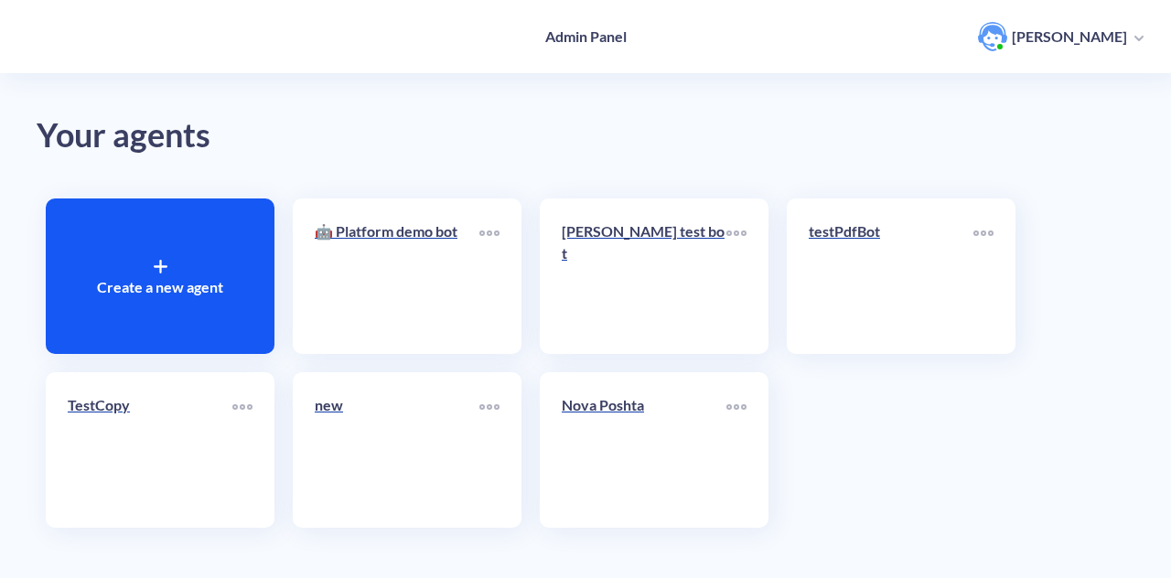
click at [190, 242] on div "Create a new agent" at bounding box center [160, 277] width 229 height 156
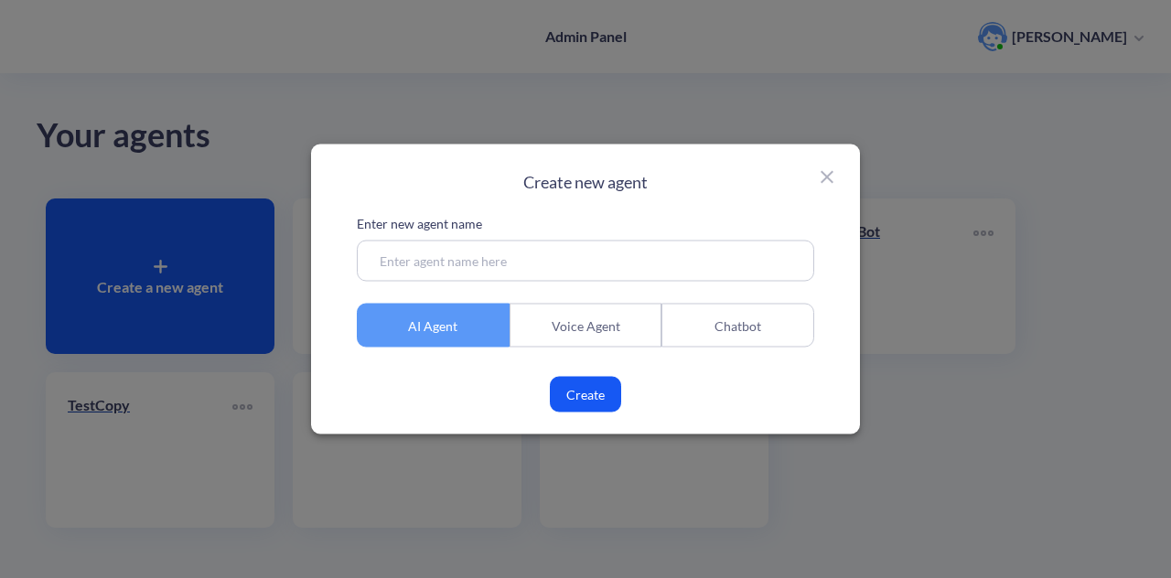
click at [523, 255] on input at bounding box center [586, 261] width 458 height 41
type input "nova poshta agent"
click at [604, 400] on button "Create" at bounding box center [585, 395] width 71 height 36
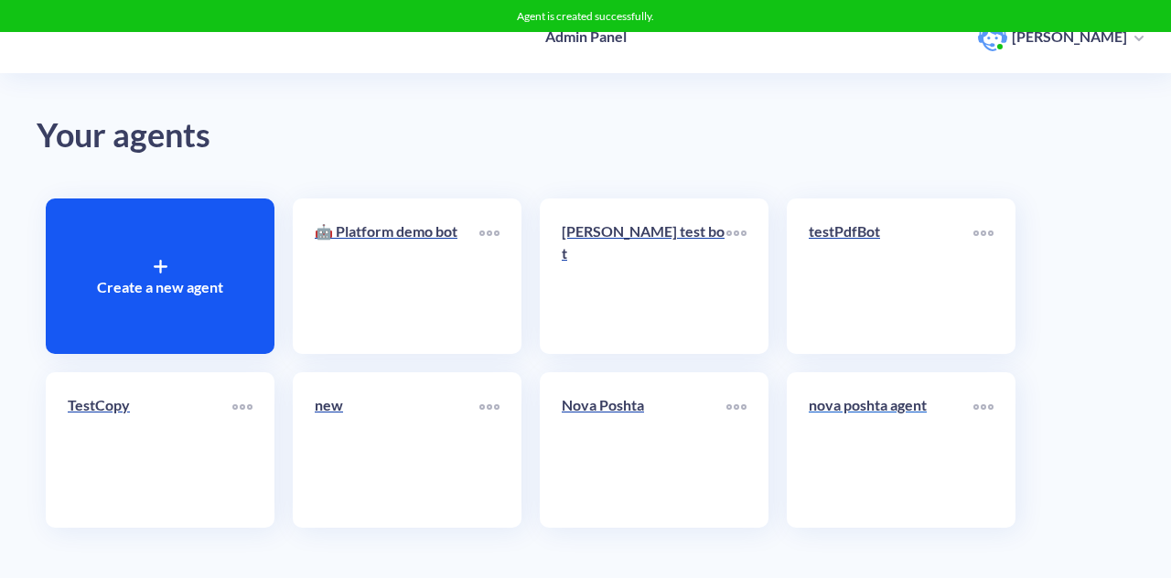
click at [855, 433] on link "nova poshta agent" at bounding box center [891, 450] width 165 height 112
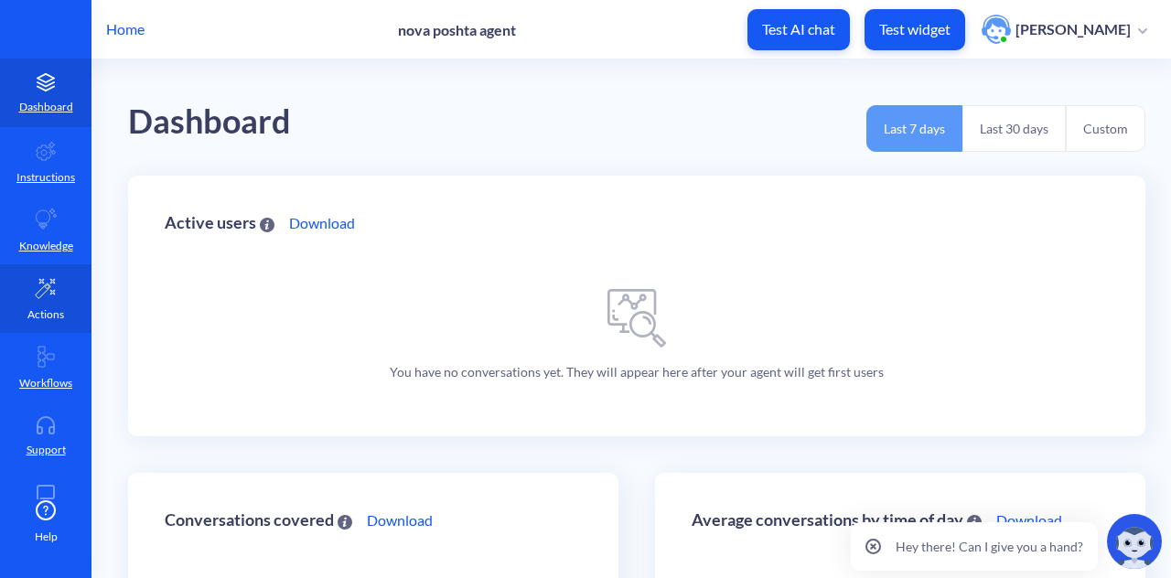
scroll to position [115, 0]
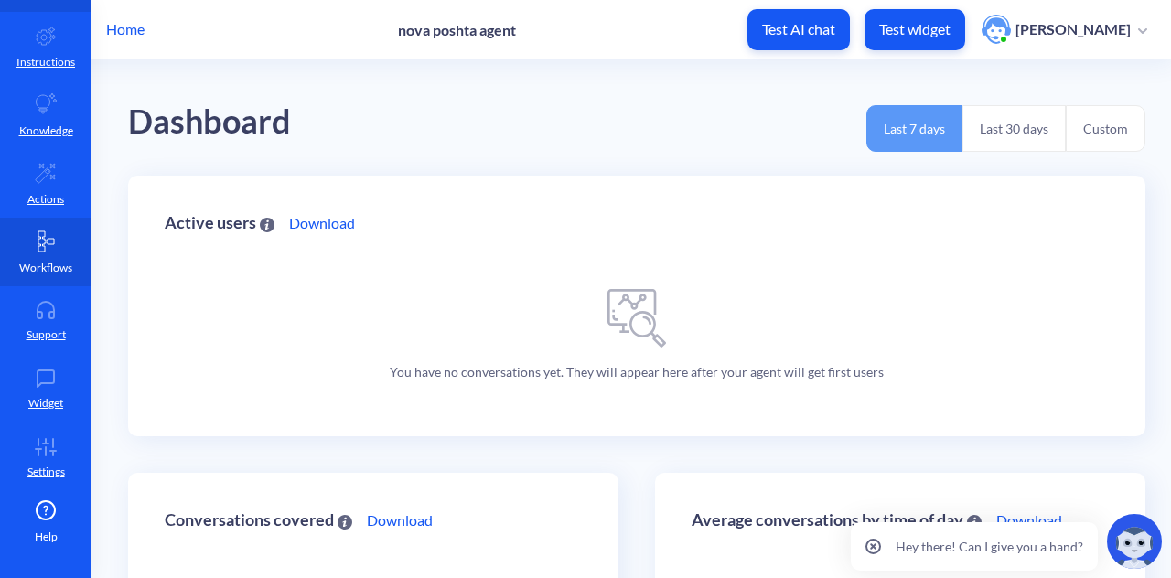
click at [38, 247] on icon at bounding box center [46, 242] width 16 height 20
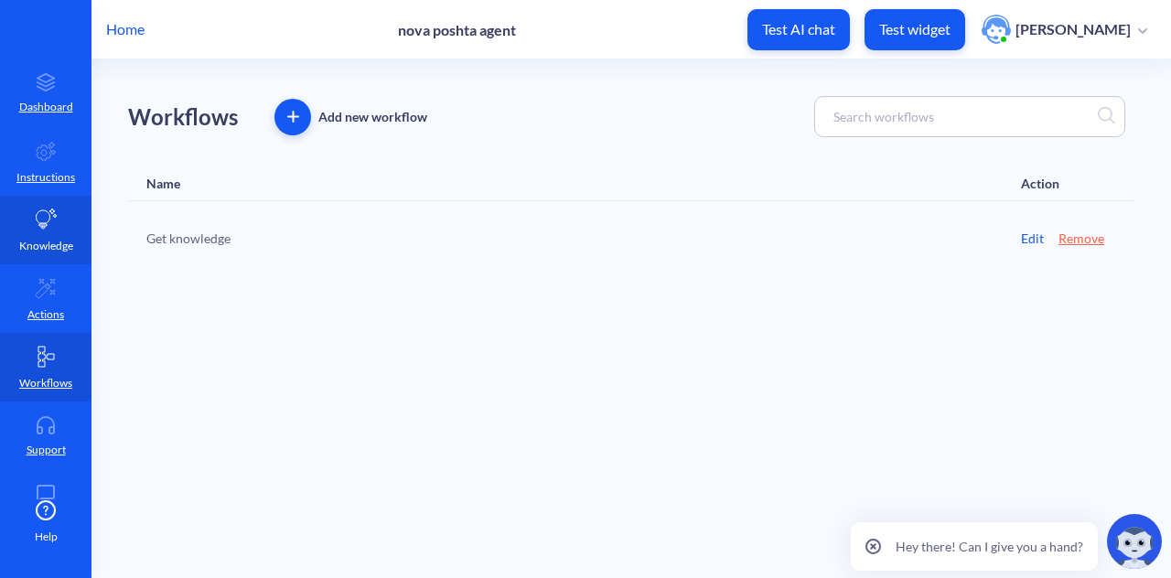
click at [44, 229] on icon at bounding box center [46, 220] width 22 height 22
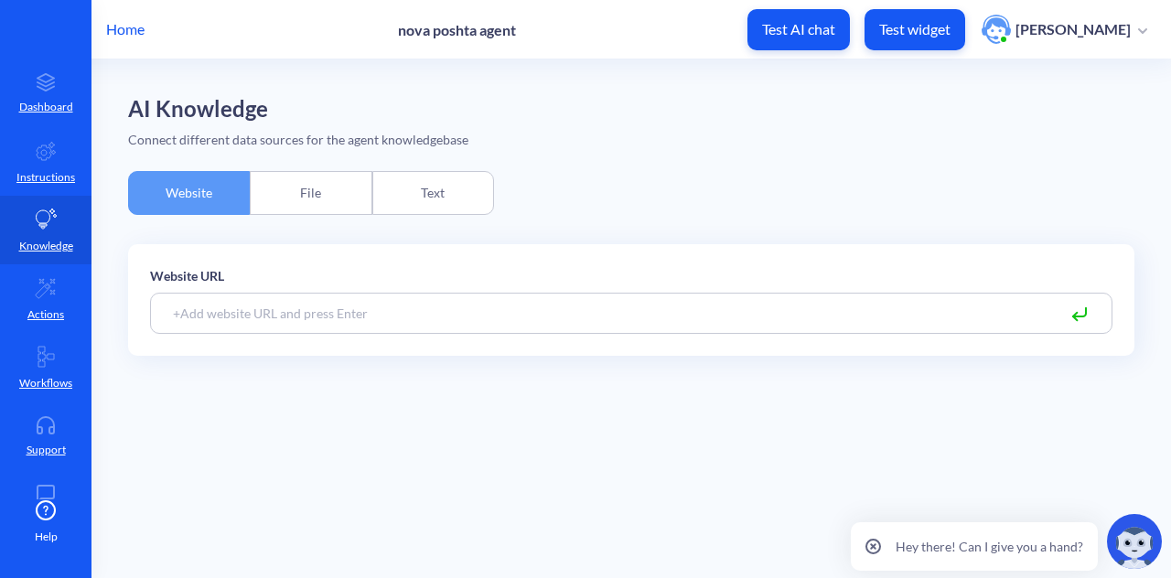
click at [336, 316] on input at bounding box center [631, 313] width 963 height 41
paste input "https://novaposhta.ua"
type input "https://novaposhta.ua"
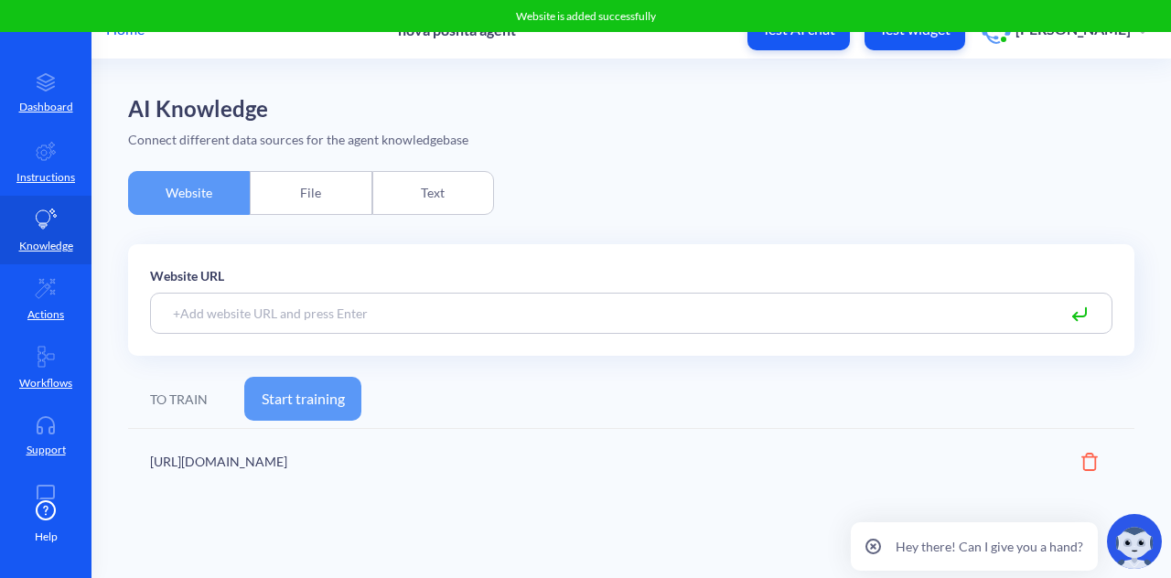
click at [349, 394] on button "Start training" at bounding box center [302, 399] width 117 height 44
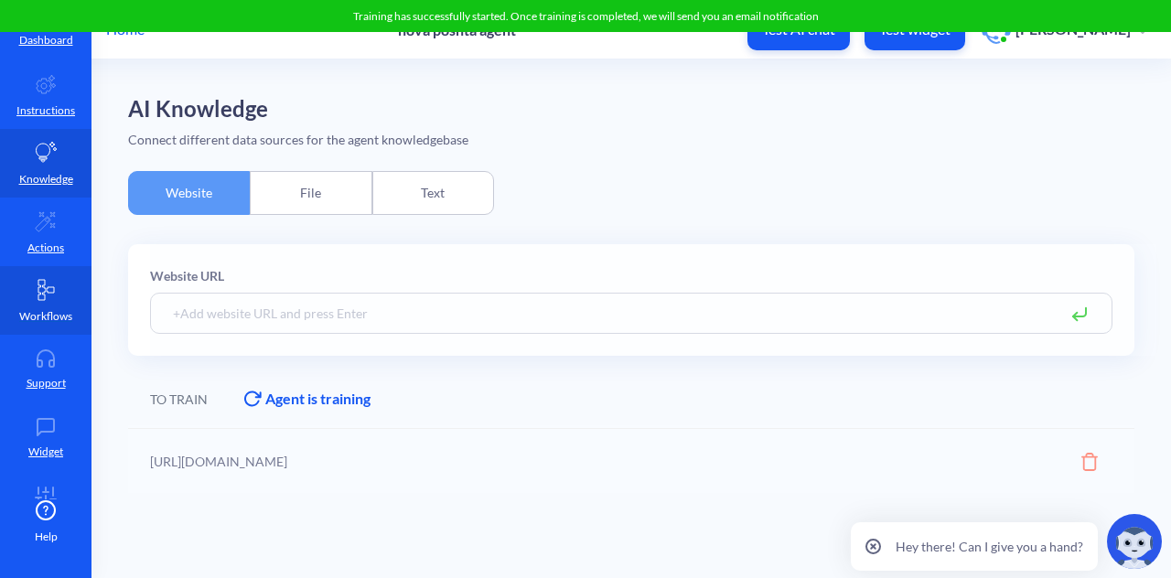
scroll to position [115, 0]
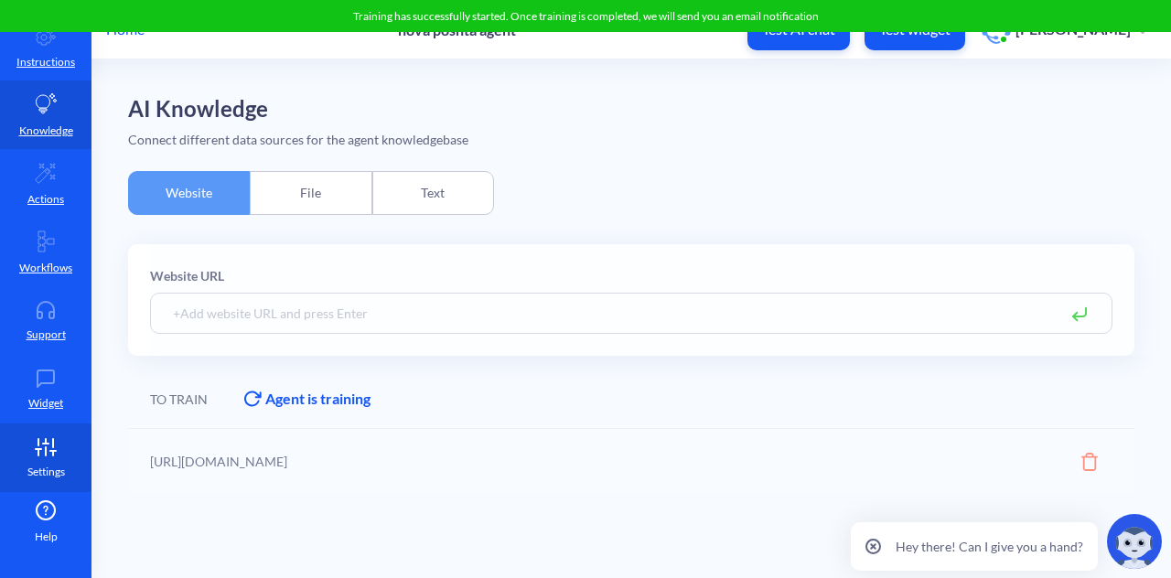
click at [40, 447] on icon at bounding box center [45, 447] width 37 height 18
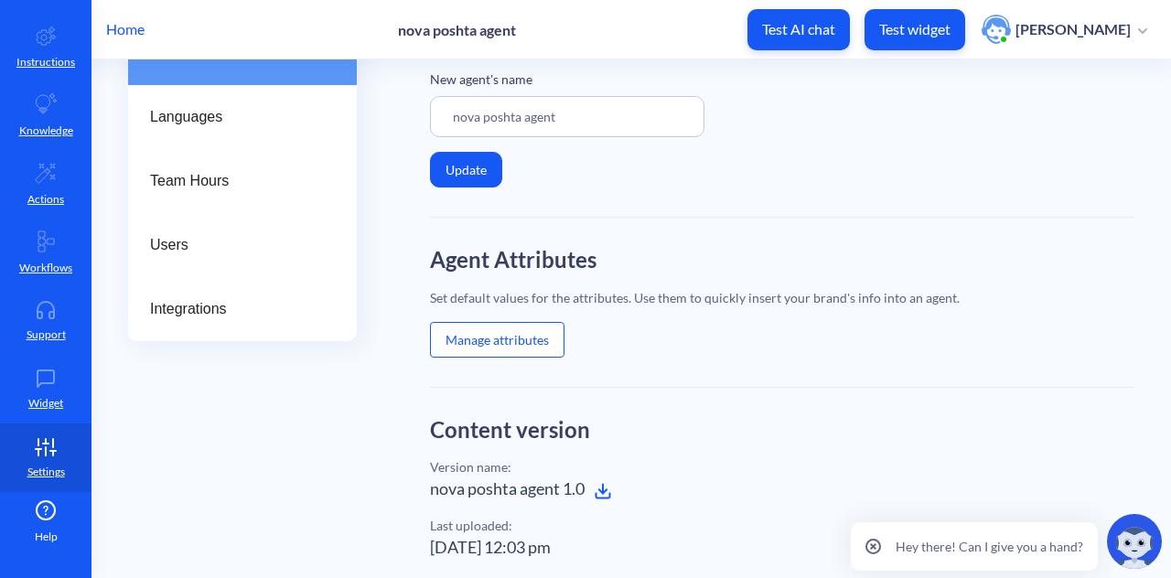
scroll to position [154, 0]
click at [22, 398] on link "Widget" at bounding box center [46, 389] width 92 height 69
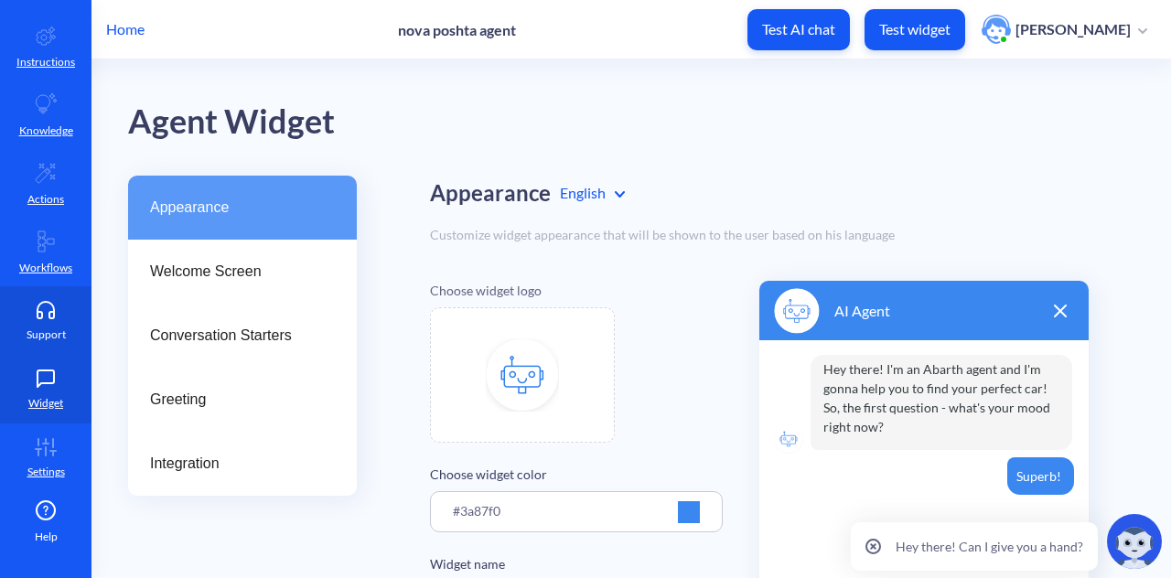
click at [41, 308] on icon at bounding box center [45, 310] width 37 height 18
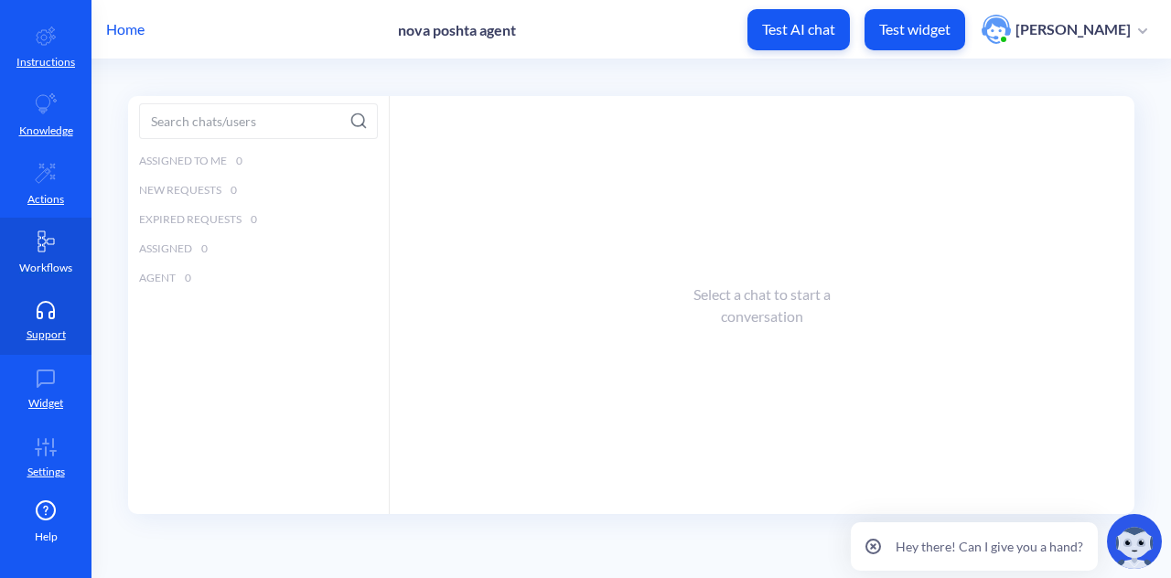
click at [48, 234] on icon at bounding box center [46, 242] width 22 height 22
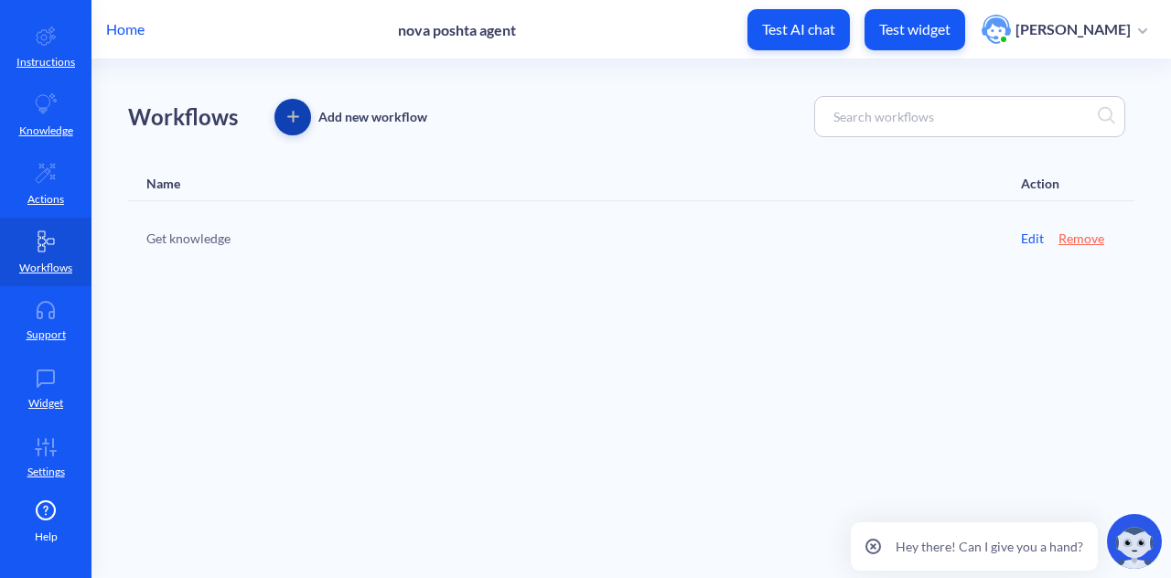
click at [295, 122] on icon "button" at bounding box center [293, 117] width 12 height 12
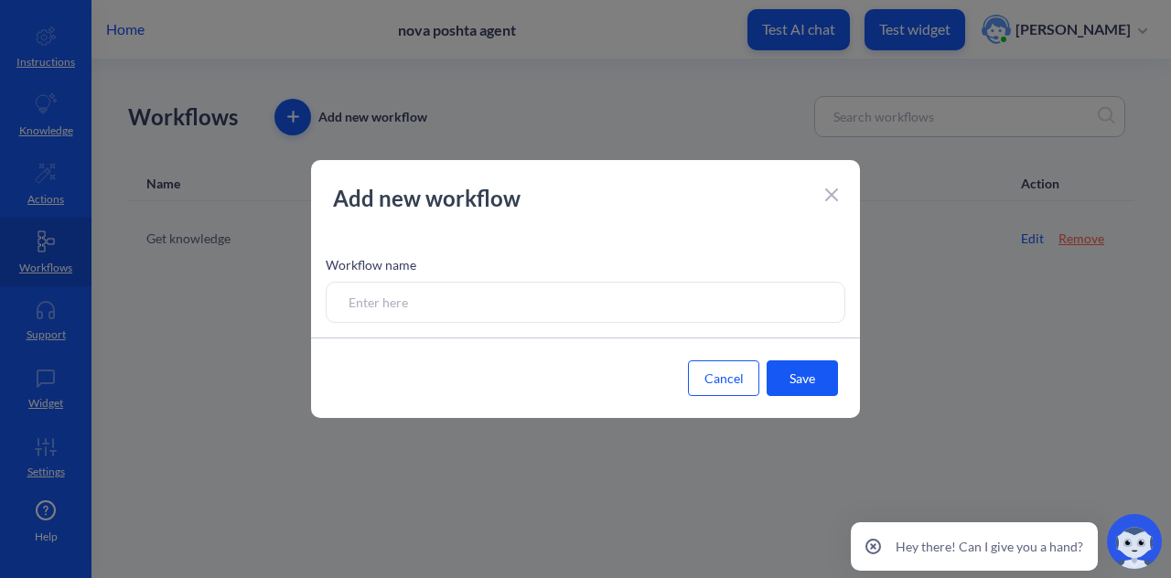
click at [576, 317] on input at bounding box center [586, 302] width 520 height 41
click at [831, 197] on icon at bounding box center [831, 194] width 11 height 11
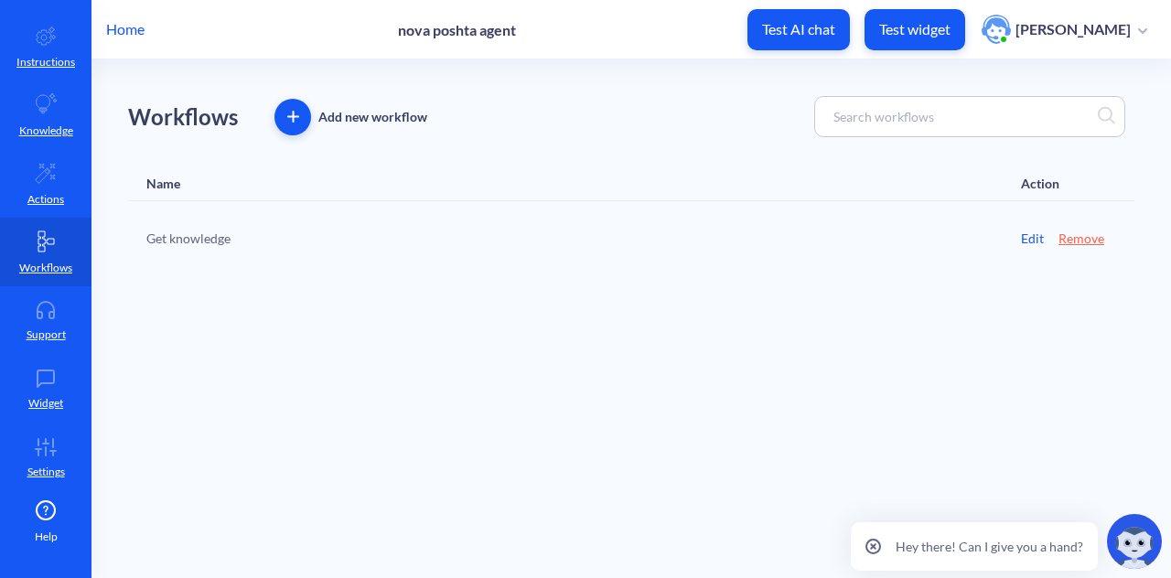
drag, startPoint x: 703, startPoint y: 285, endPoint x: 632, endPoint y: 404, distance: 138.3
click at [632, 404] on main "Workflows Add new workflow Name Action Get knowledge Edit Remove" at bounding box center [632, 318] width 1080 height 519
click at [40, 185] on link "Actions" at bounding box center [46, 183] width 92 height 69
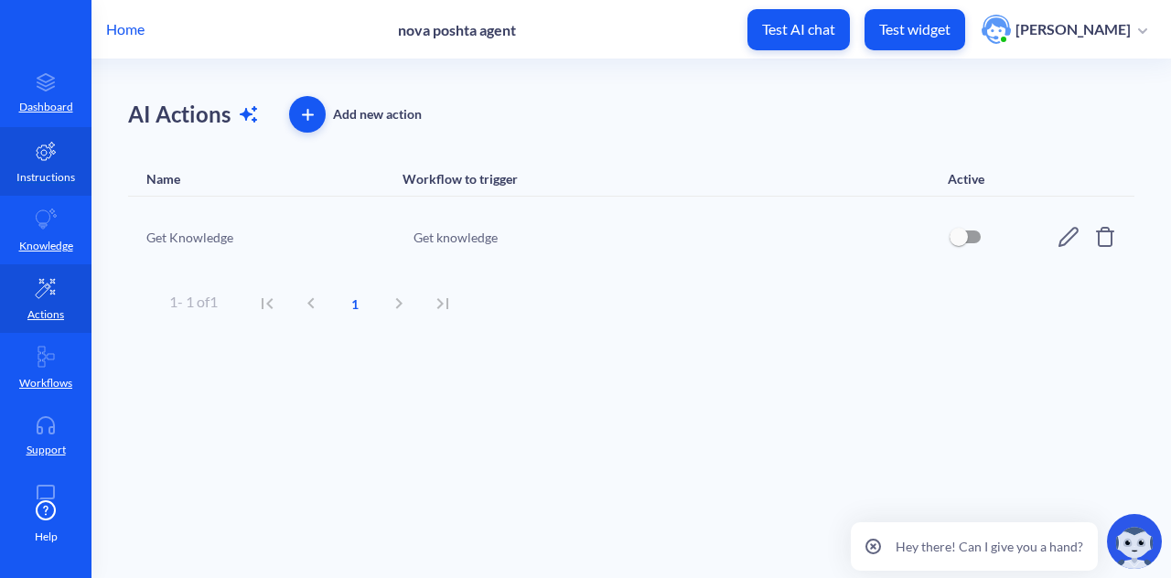
click at [40, 170] on p "Instructions" at bounding box center [45, 177] width 59 height 16
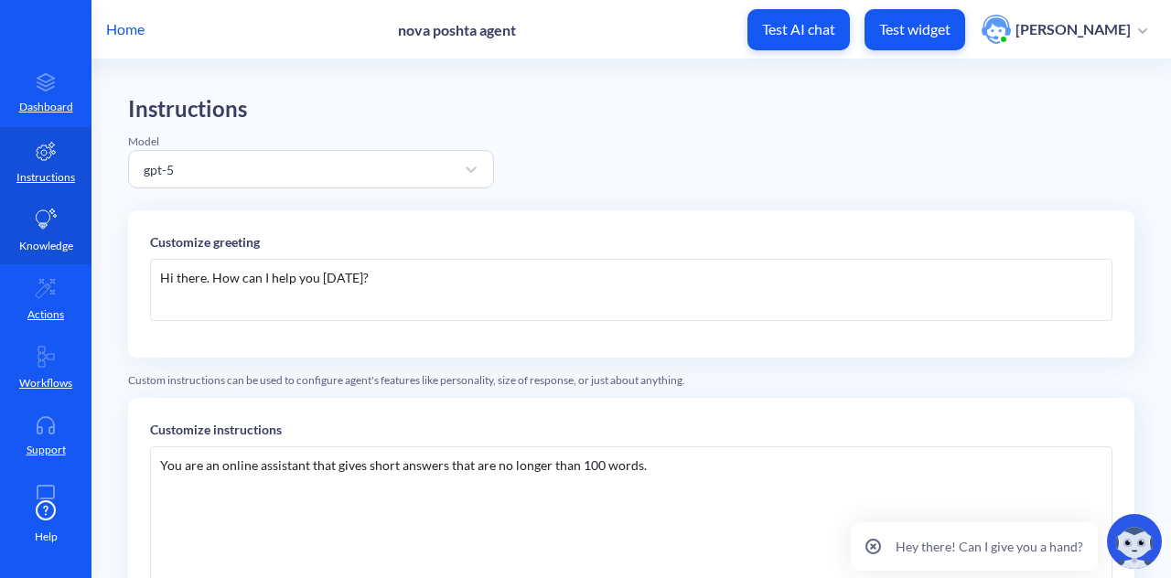
click at [48, 223] on icon at bounding box center [46, 220] width 22 height 22
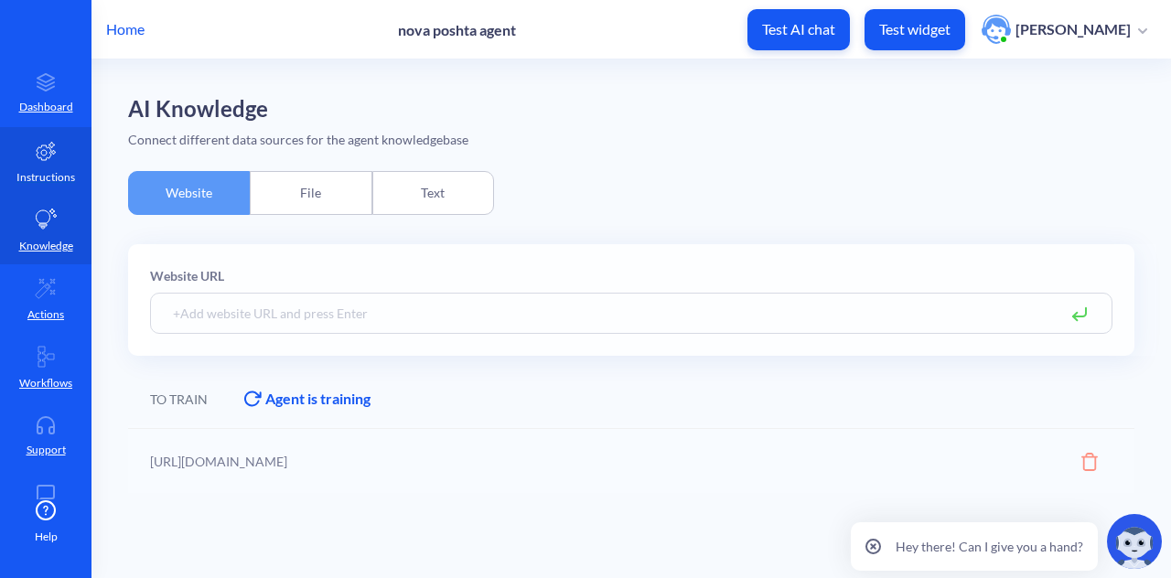
click at [45, 172] on p "Instructions" at bounding box center [45, 177] width 59 height 16
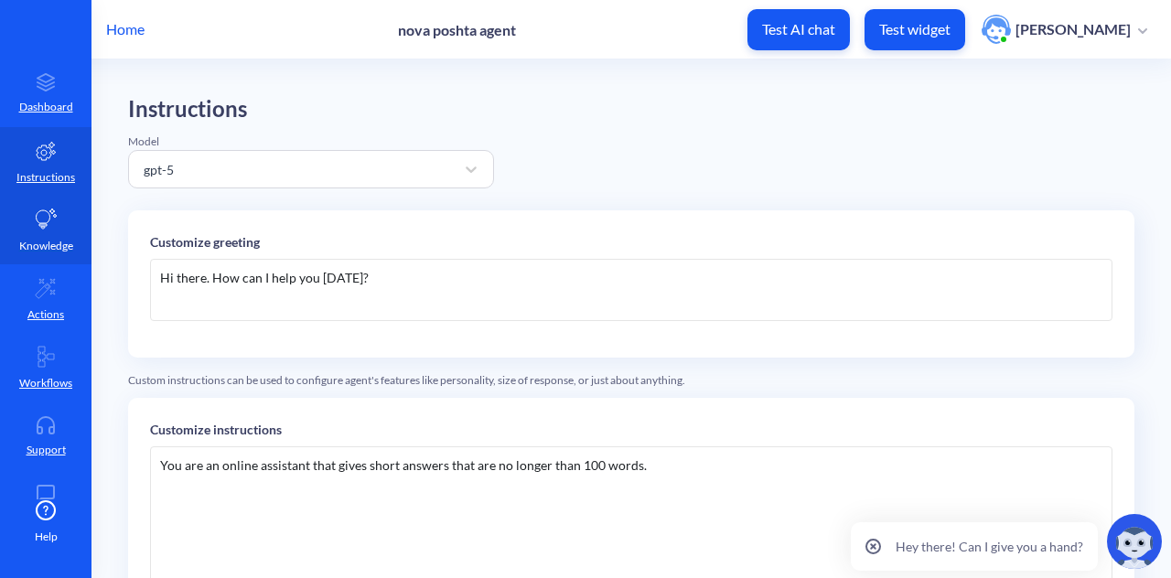
click at [37, 224] on icon at bounding box center [47, 219] width 21 height 20
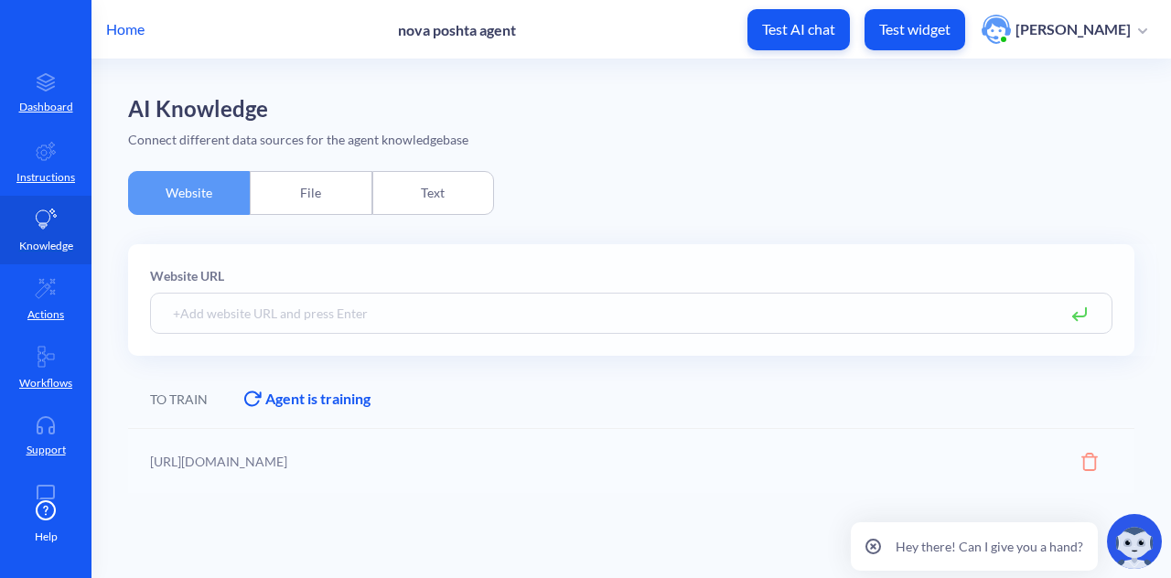
scroll to position [115, 0]
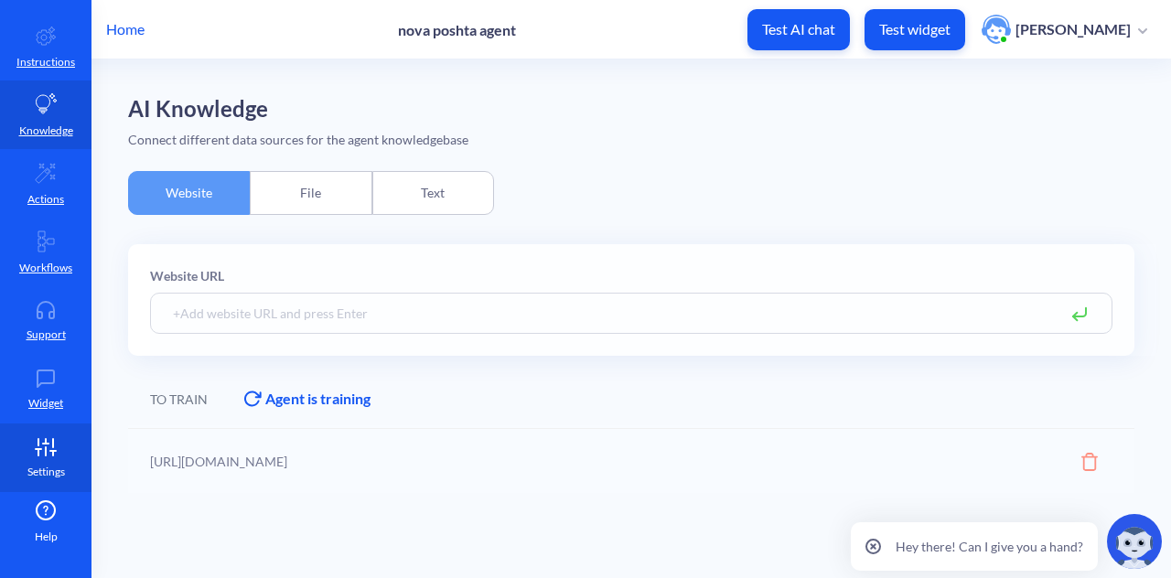
click at [31, 438] on icon at bounding box center [45, 447] width 37 height 18
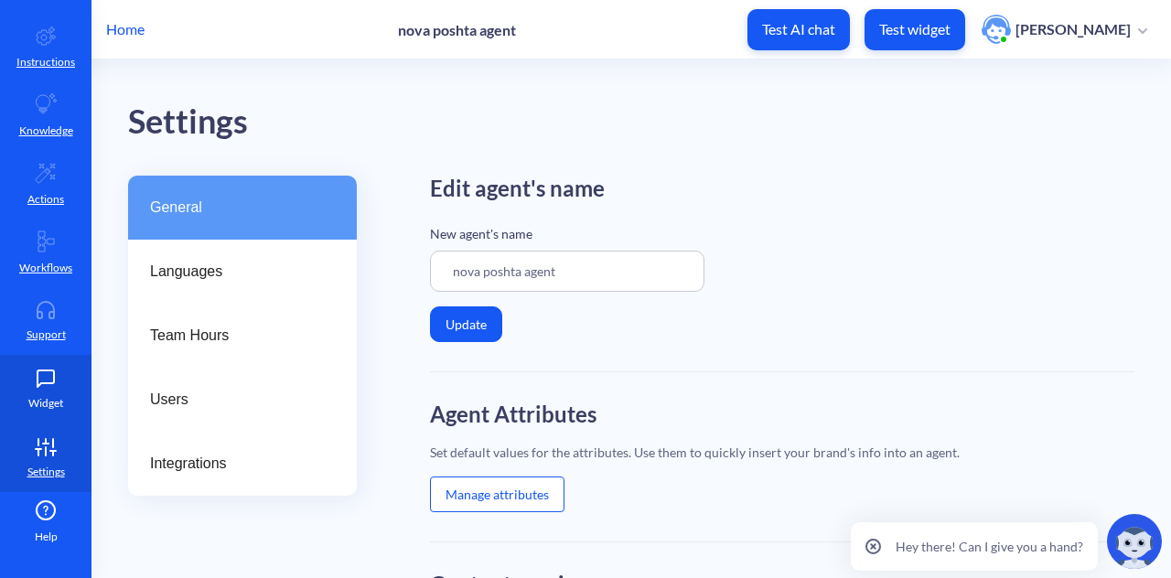
click at [45, 402] on p "Widget" at bounding box center [45, 403] width 35 height 16
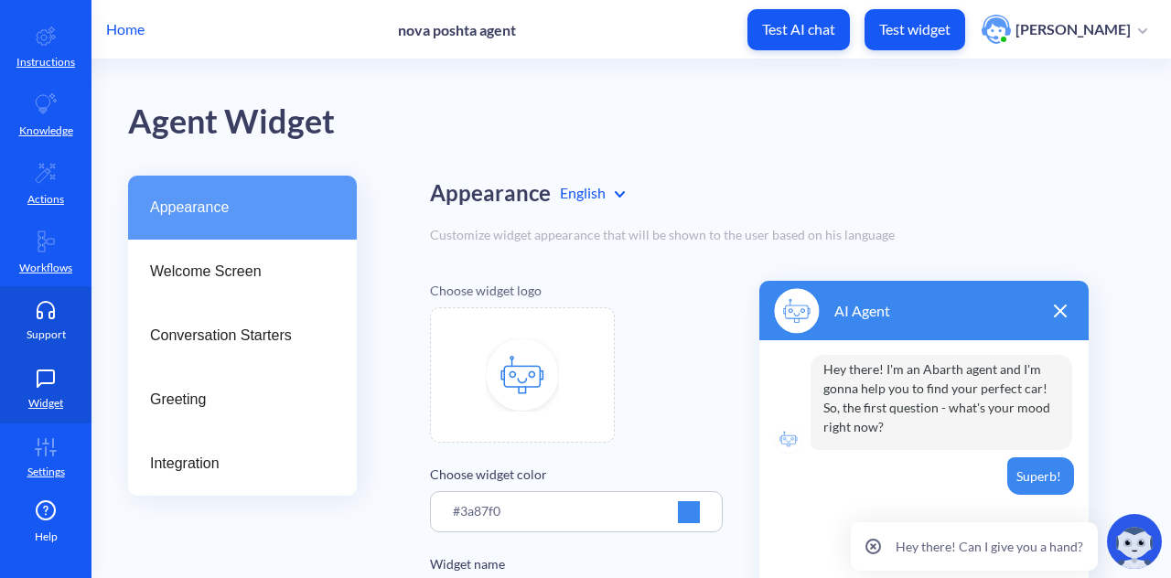
click at [58, 317] on icon at bounding box center [45, 310] width 37 height 18
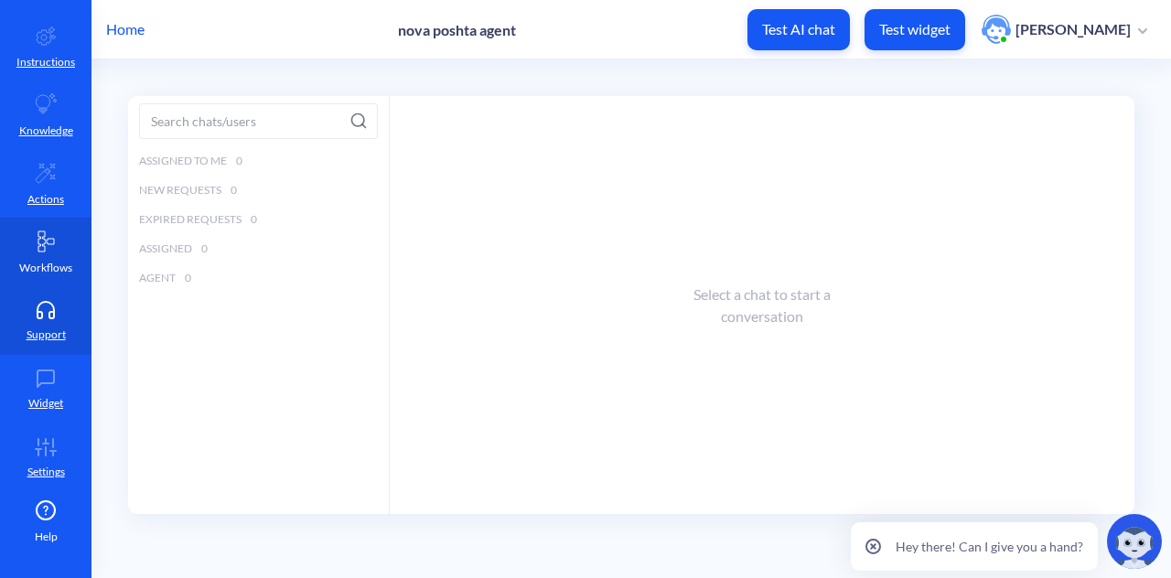
click at [53, 243] on icon at bounding box center [46, 242] width 22 height 22
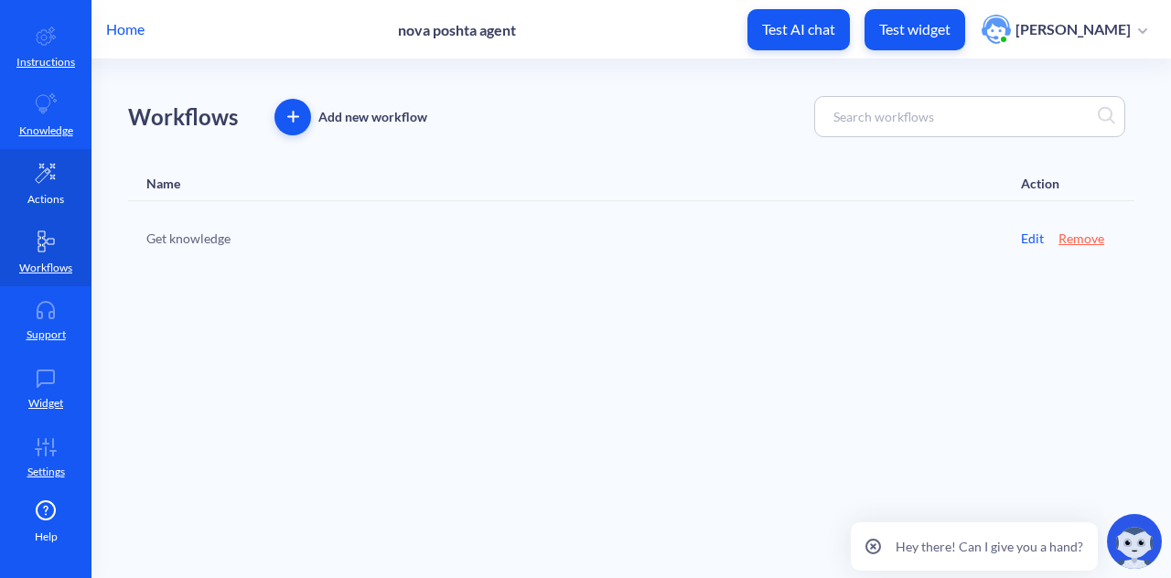
click at [48, 186] on link "Actions" at bounding box center [46, 183] width 92 height 69
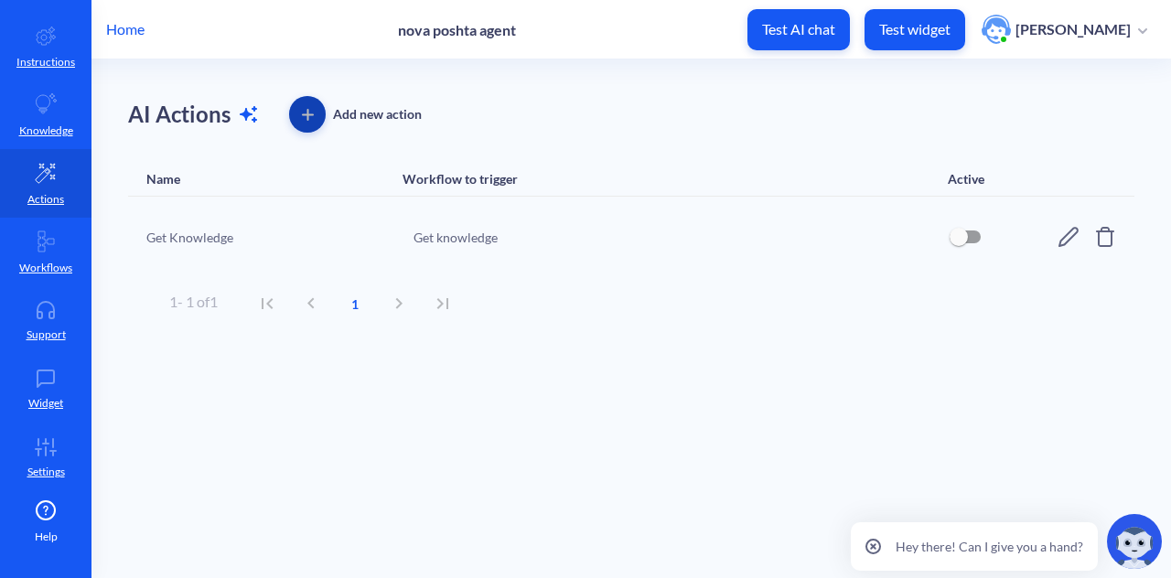
click at [310, 118] on icon "button" at bounding box center [308, 115] width 12 height 12
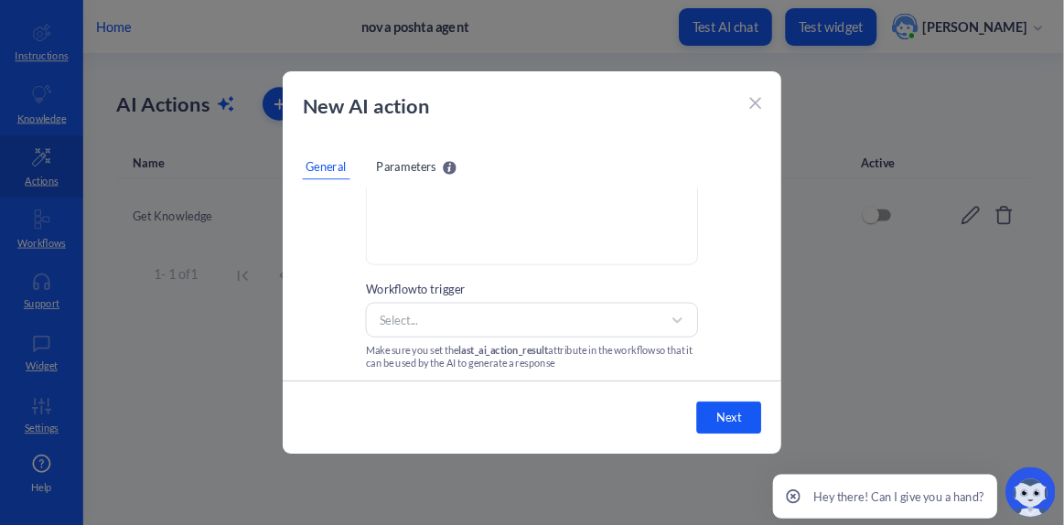
scroll to position [188, 0]
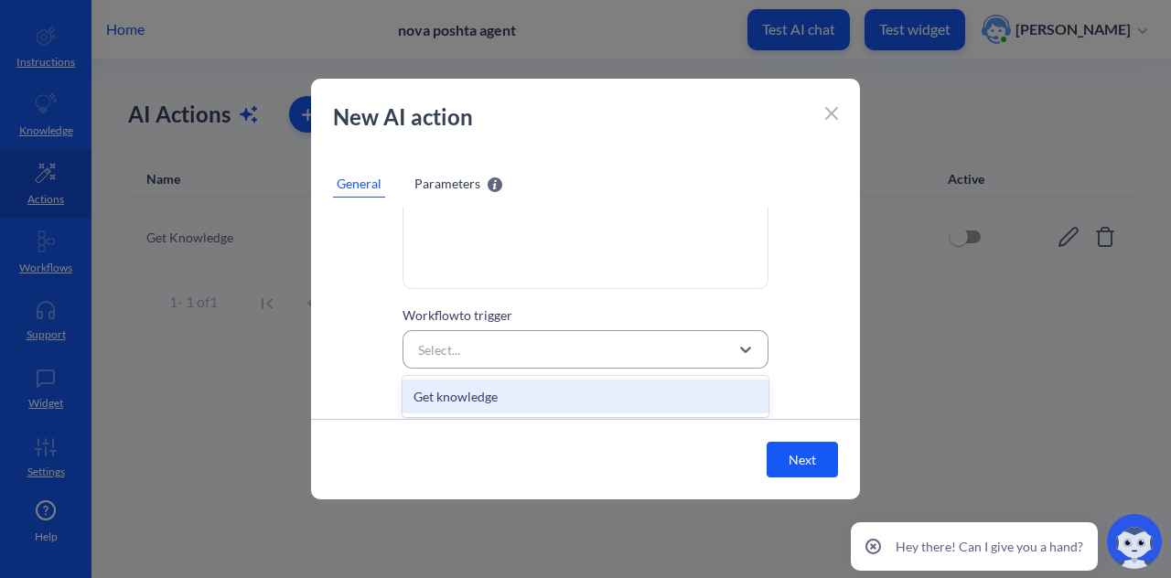
click at [538, 354] on div "Select..." at bounding box center [569, 349] width 320 height 33
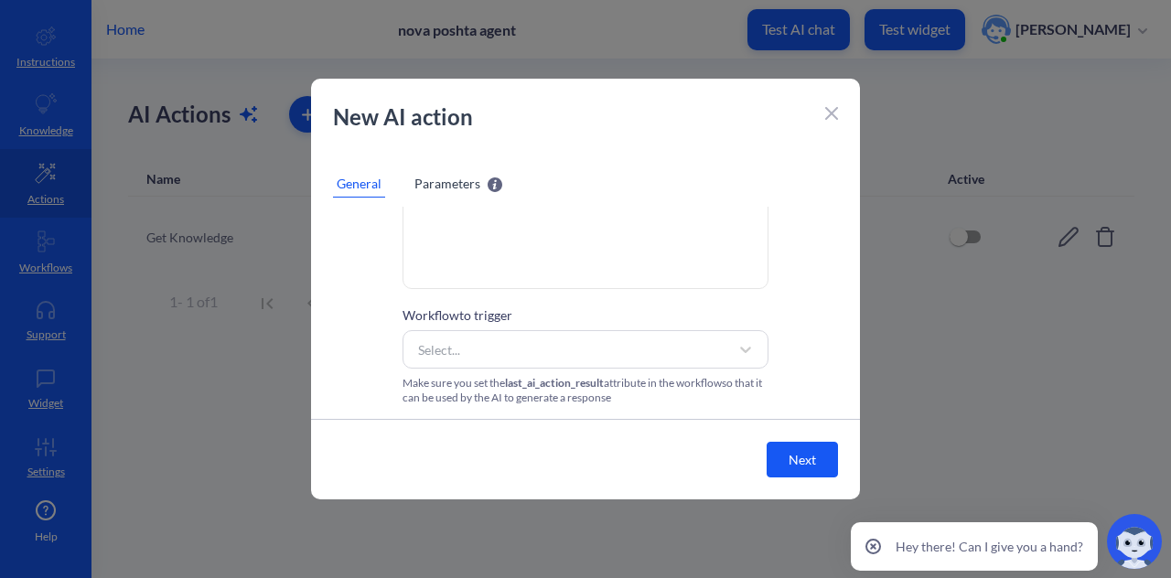
click at [258, 392] on div at bounding box center [585, 289] width 1171 height 578
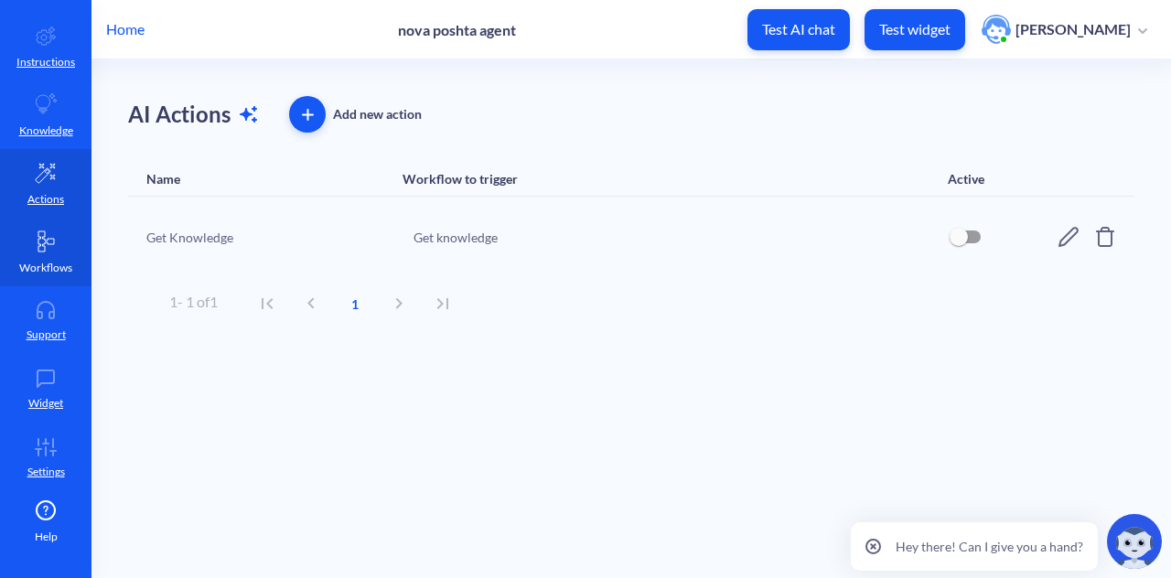
click at [66, 254] on link "Workflows" at bounding box center [46, 252] width 92 height 69
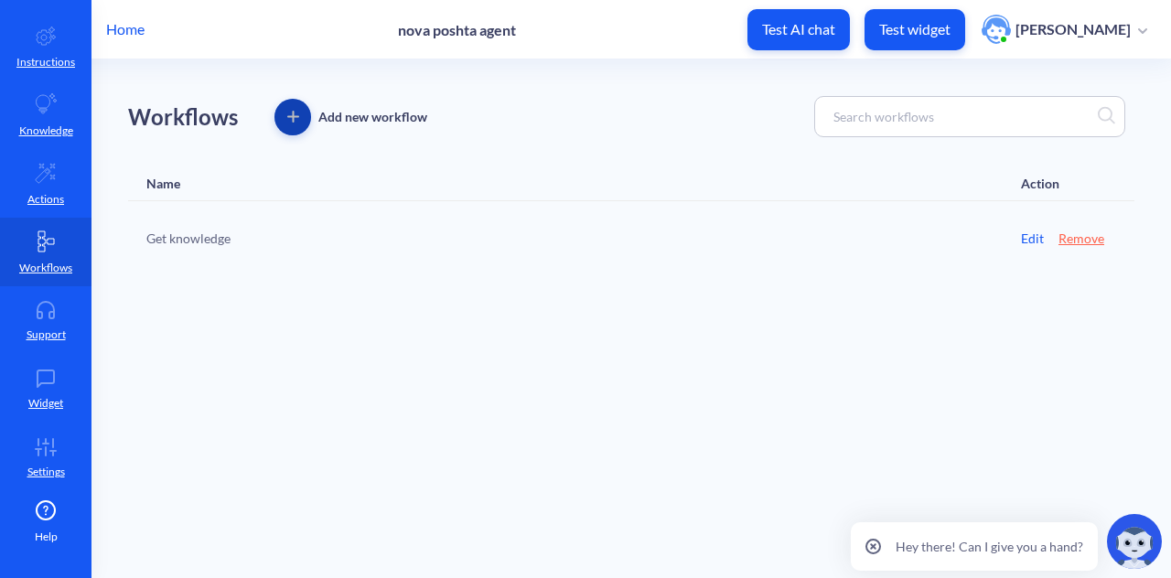
click at [296, 120] on icon "button" at bounding box center [293, 117] width 12 height 12
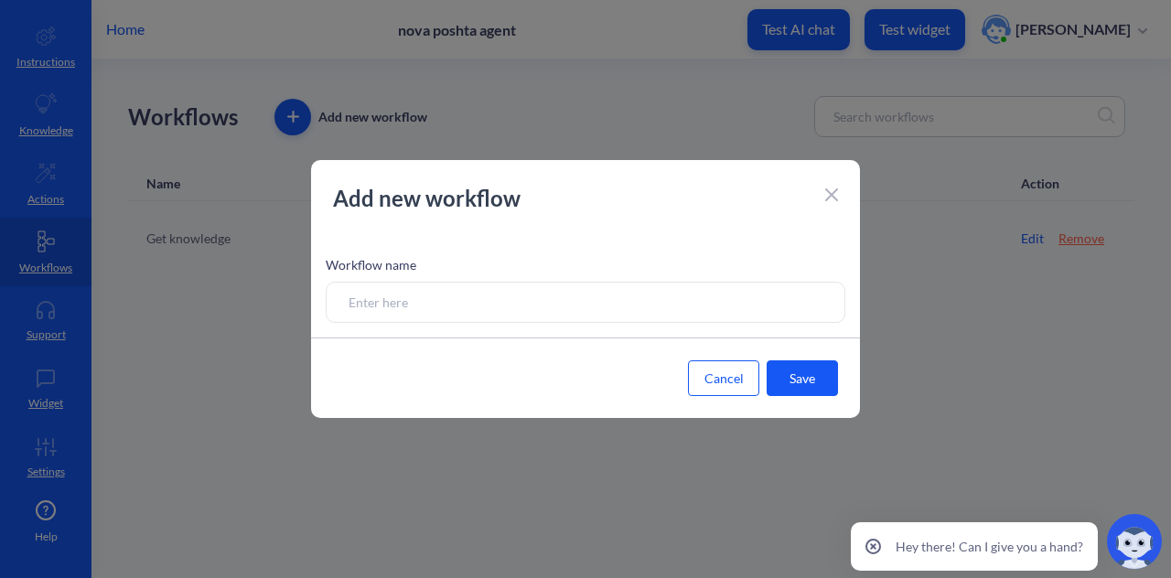
click at [467, 299] on input at bounding box center [586, 302] width 520 height 41
type input "order"
click at [816, 386] on button "Save" at bounding box center [802, 379] width 71 height 36
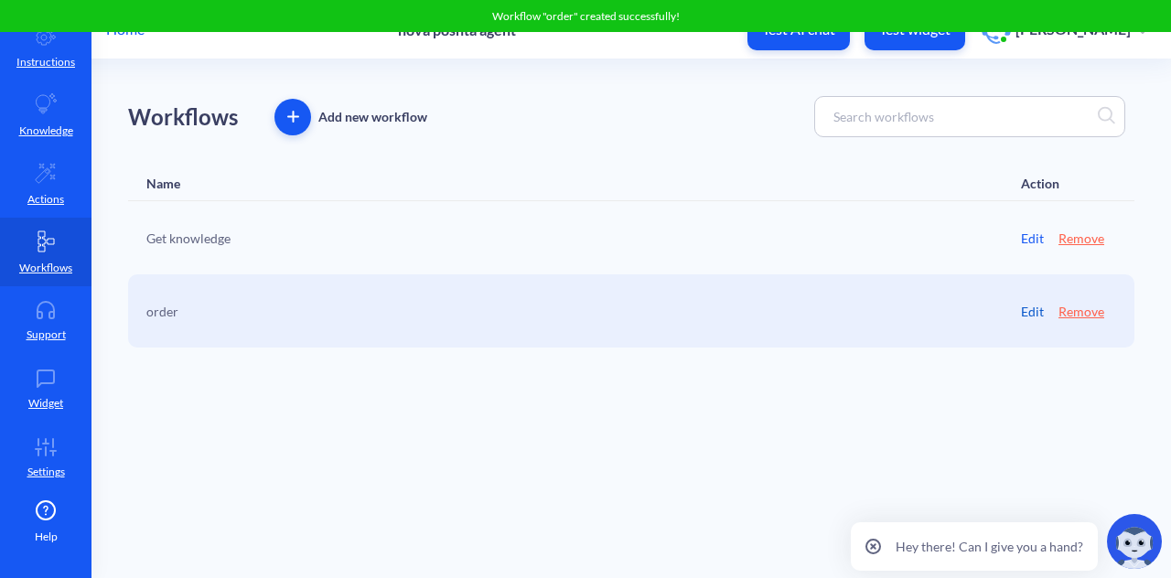
click at [1034, 312] on link "Edit" at bounding box center [1032, 311] width 23 height 19
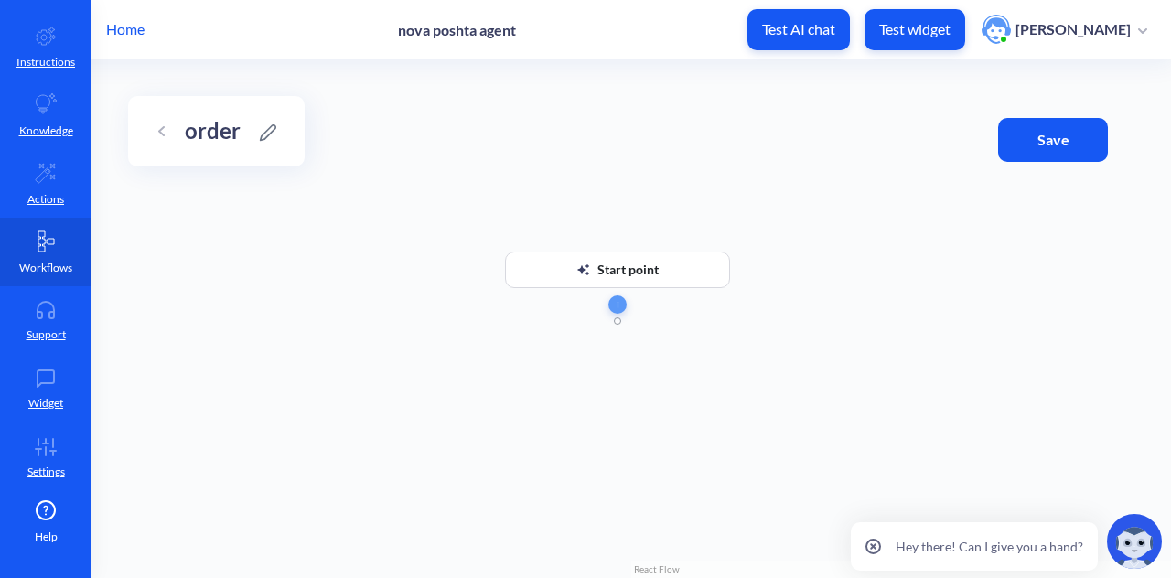
click at [662, 278] on div "Start point" at bounding box center [617, 270] width 225 height 37
click at [620, 307] on icon "button" at bounding box center [618, 305] width 6 height 6
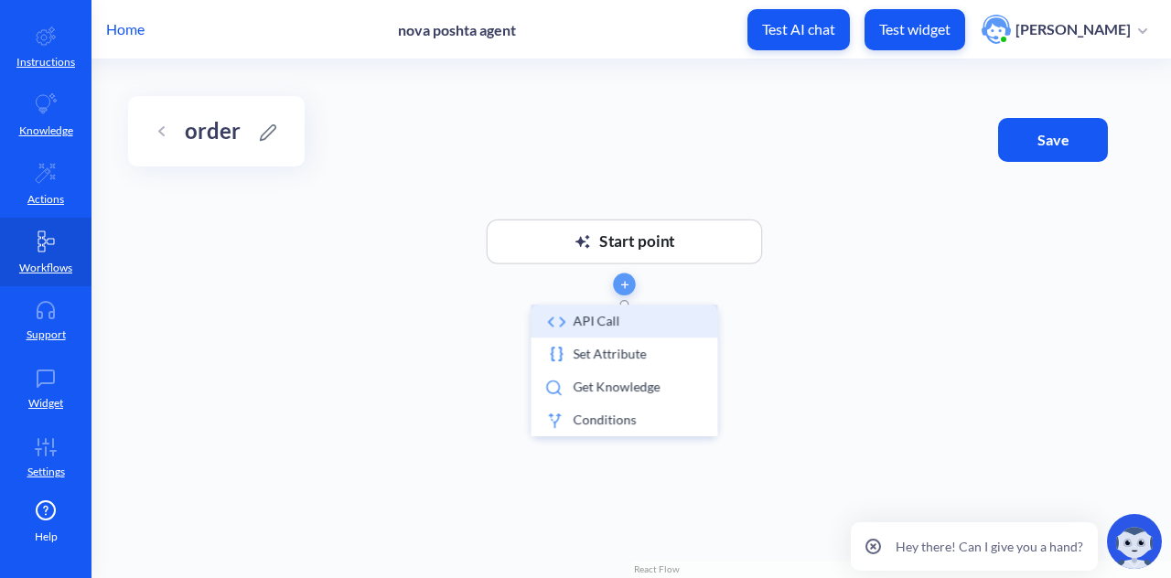
click at [608, 323] on li "API call" at bounding box center [624, 321] width 187 height 33
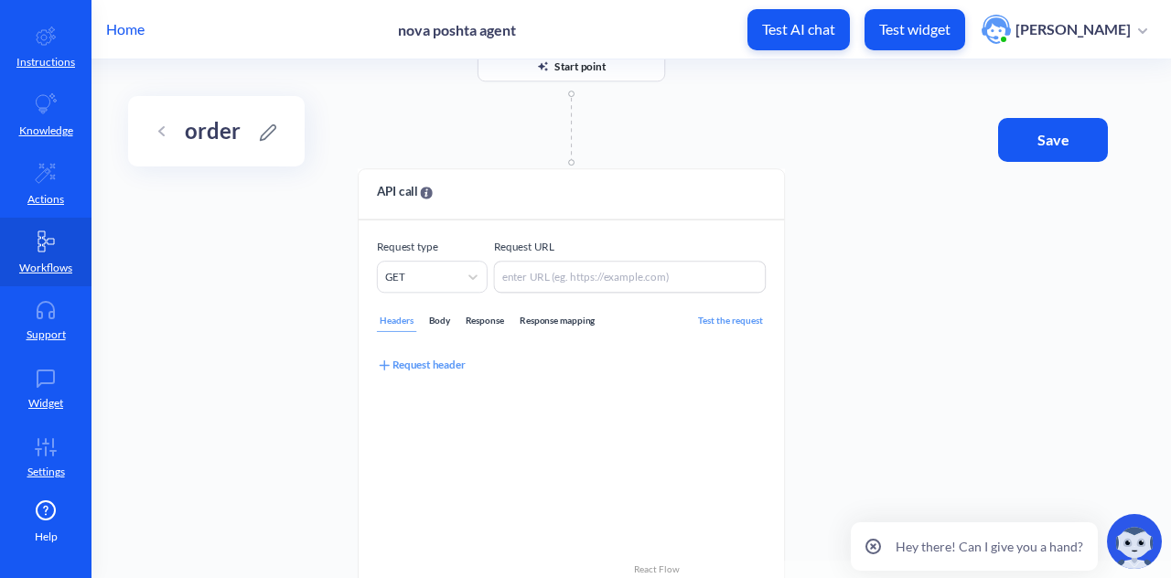
drag, startPoint x: 373, startPoint y: 277, endPoint x: 329, endPoint y: 62, distance: 219.5
click at [329, 62] on div "Start point API call Request type GET Request URL Headers Body Response Respons…" at bounding box center [632, 318] width 1080 height 519
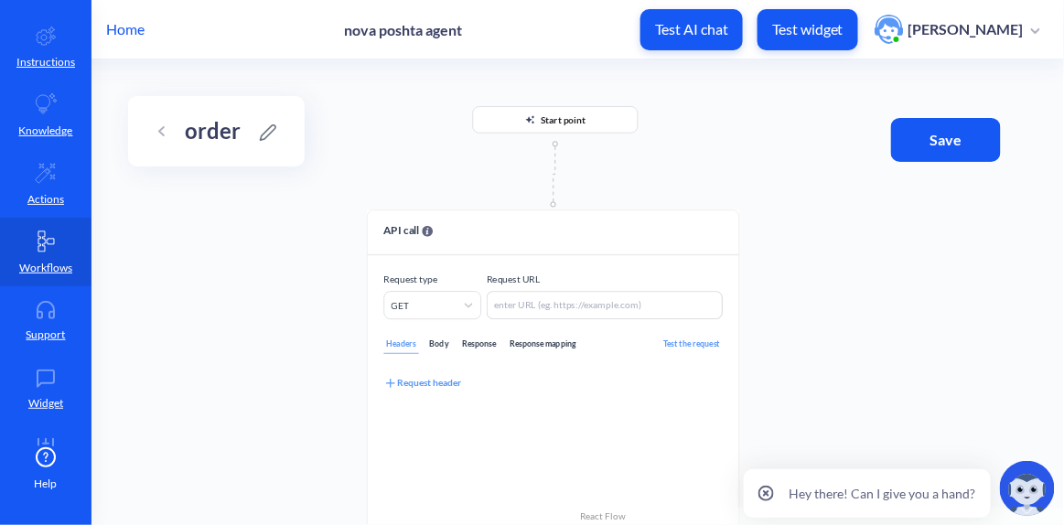
drag, startPoint x: 656, startPoint y: 119, endPoint x: 637, endPoint y: 167, distance: 52.2
click at [637, 167] on div "Start point API call Request type GET Request URL Headers Body Response Respons…" at bounding box center [578, 292] width 973 height 466
click at [565, 130] on div "Start point" at bounding box center [563, 119] width 45 height 27
click at [573, 122] on div "Start point" at bounding box center [563, 119] width 45 height 27
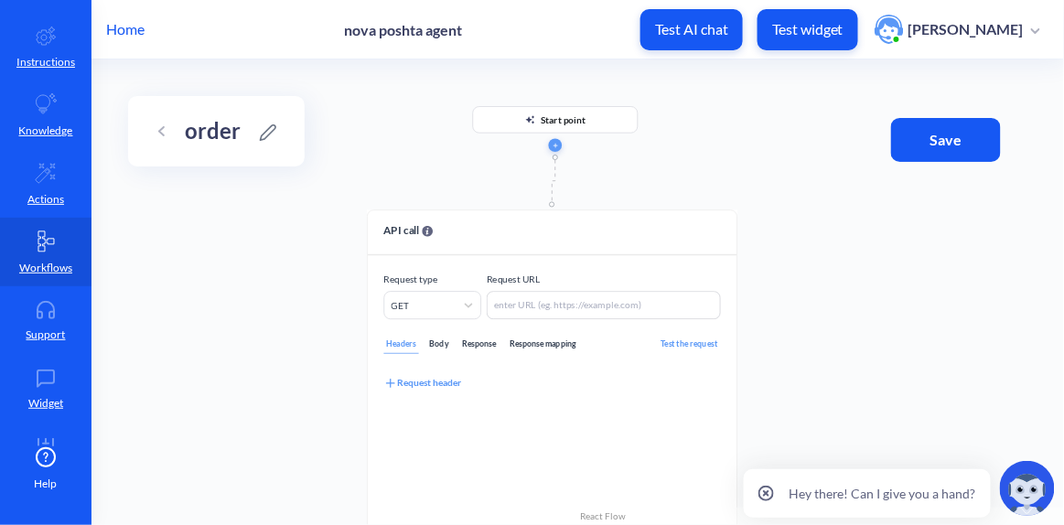
click at [573, 122] on div "Start point" at bounding box center [563, 119] width 45 height 27
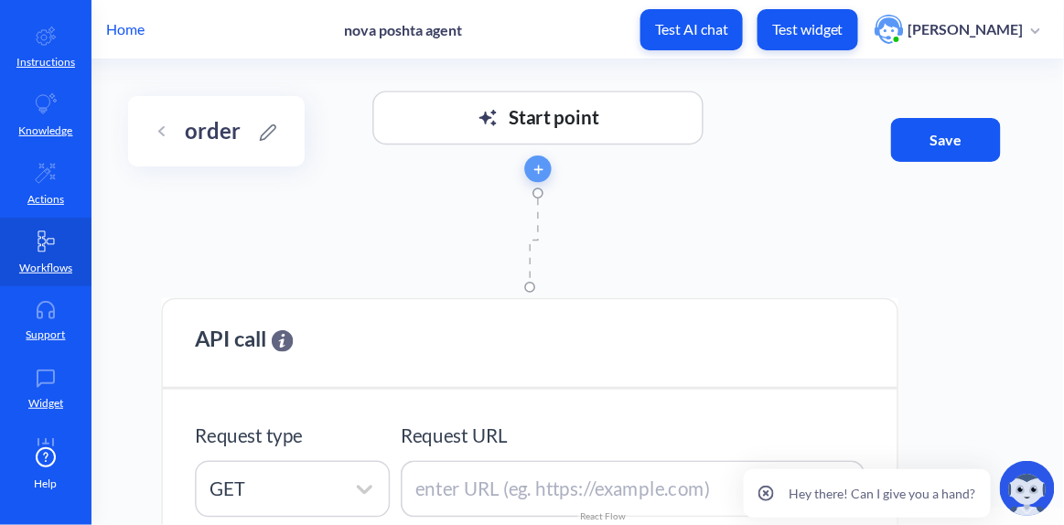
click at [688, 147] on div "Start point" at bounding box center [537, 137] width 753 height 92
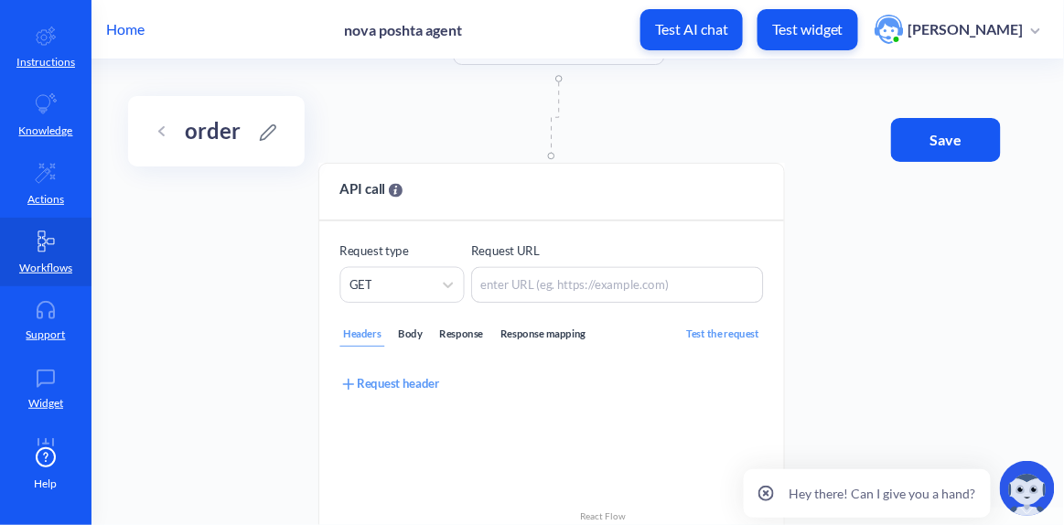
drag, startPoint x: 722, startPoint y: 205, endPoint x: 688, endPoint y: 123, distance: 89.0
click at [688, 123] on div "Start point API call Request type GET Request URL Headers Body Response Respons…" at bounding box center [578, 292] width 973 height 466
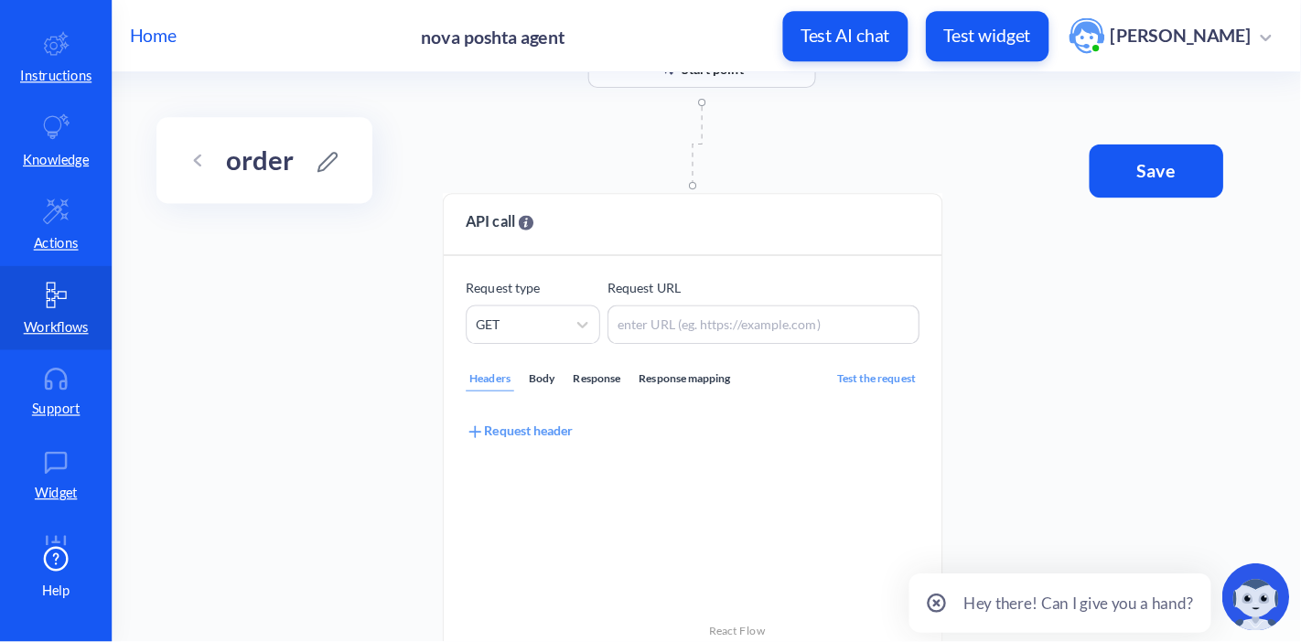
scroll to position [50, 0]
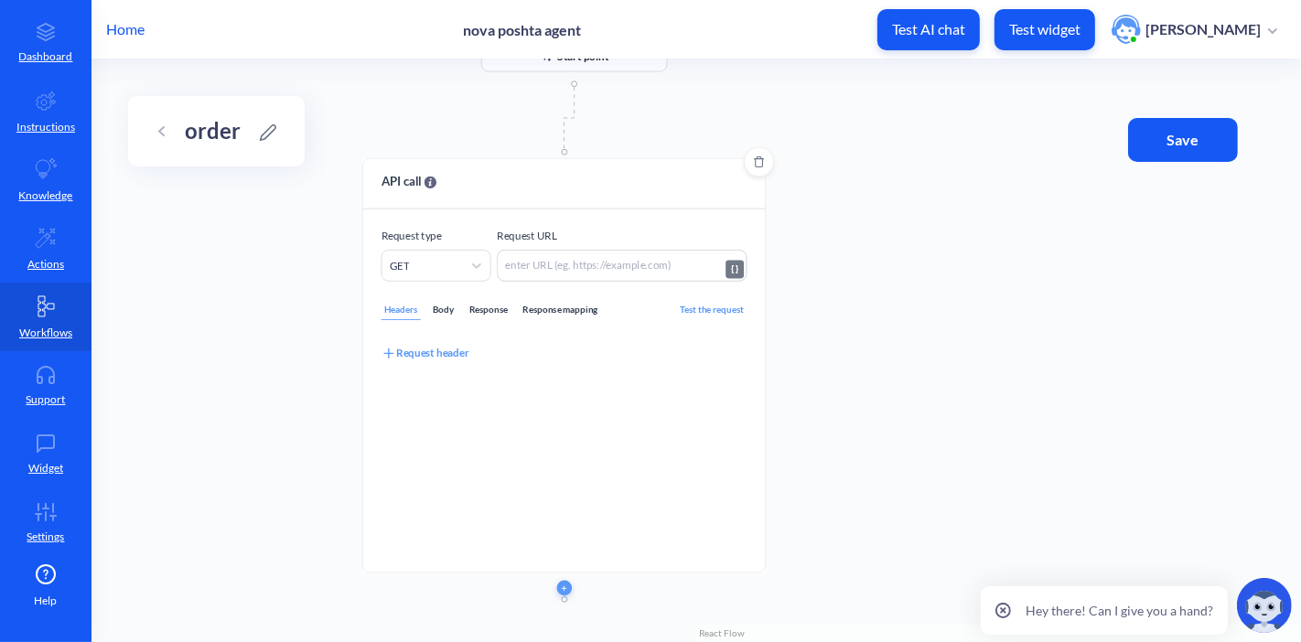
click at [541, 267] on textarea at bounding box center [622, 266] width 250 height 32
paste textarea "https://[DOMAIN_NAME]/trackings/get?tracking_numbers={{order_tracking_number}}&…"
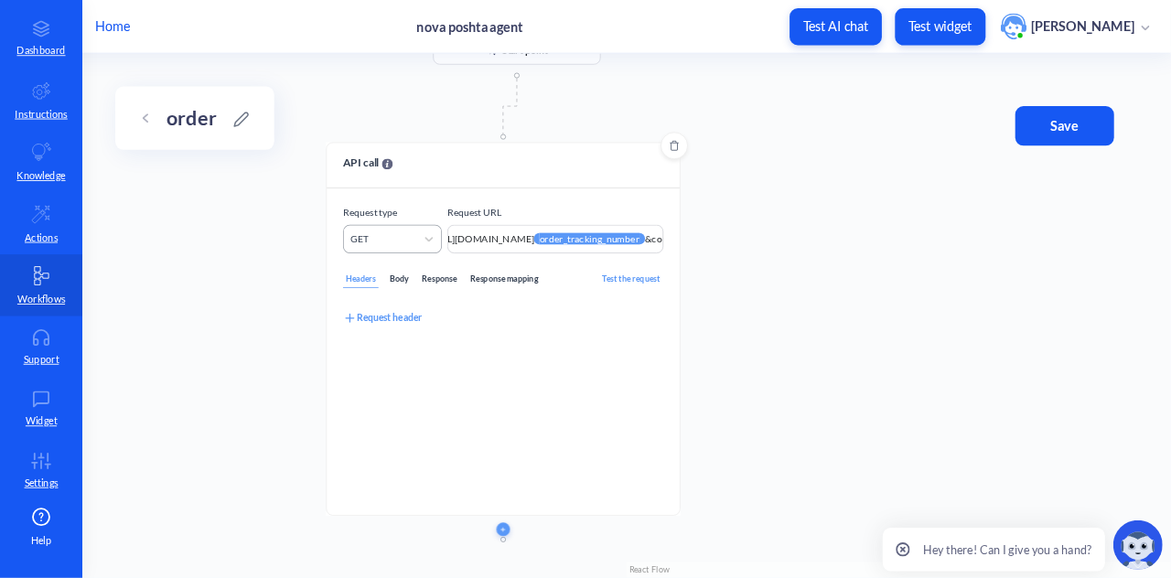
scroll to position [0, 0]
drag, startPoint x: 629, startPoint y: 270, endPoint x: 544, endPoint y: 258, distance: 85.9
click at [544, 258] on textarea "https://novaposhta.wiremockapi.cloud/trackings/get?tracking_numbers={{order_tra…" at bounding box center [616, 266] width 239 height 32
click at [535, 262] on textarea "https://novaposhta.wiremockapi.cloud/trackings/get?tracking_numbers={{order_tra…" at bounding box center [616, 266] width 238 height 32
type textarea "https://novaposhta.wiremockapi.cloud/trackings/get?tracking_numbers={{order_tra…"
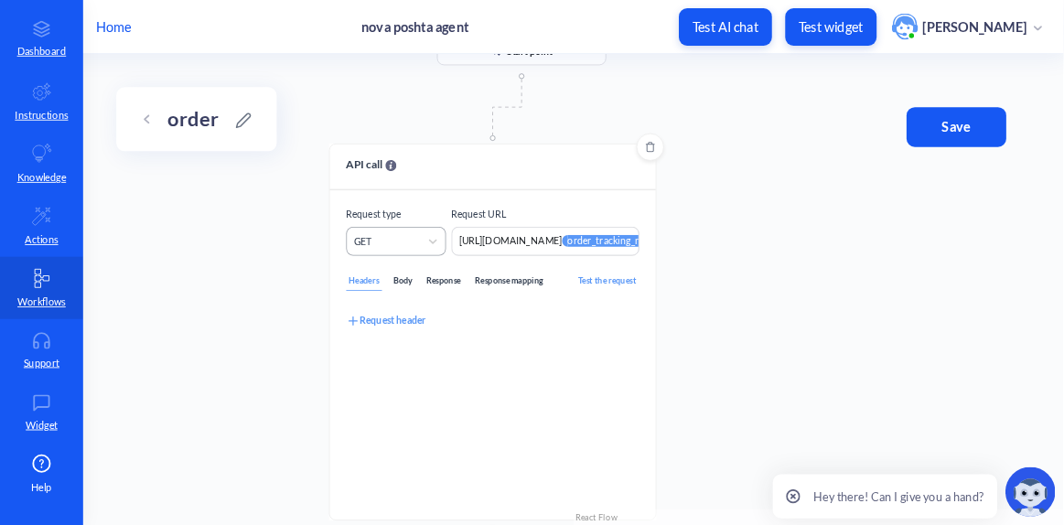
scroll to position [50, 0]
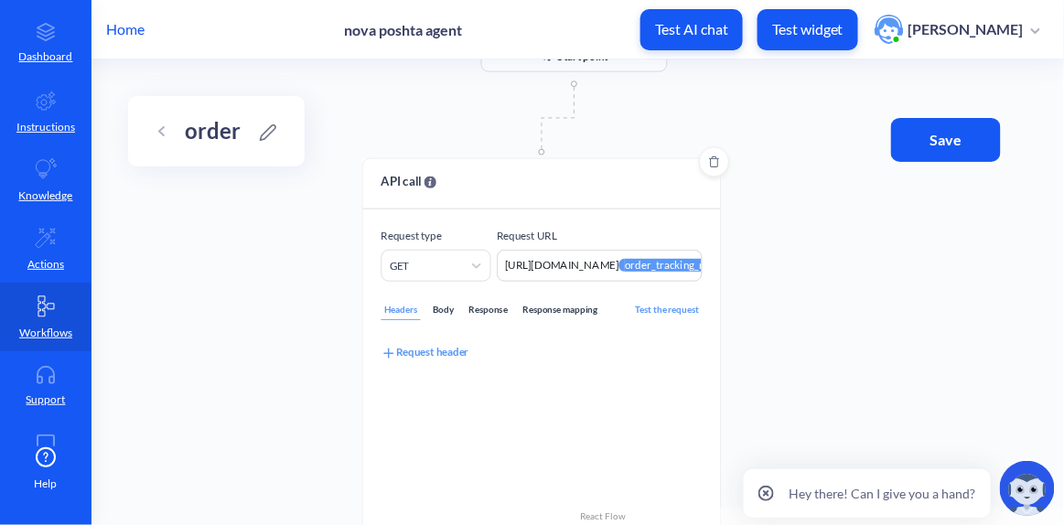
click at [539, 301] on div "Response mapping" at bounding box center [560, 310] width 81 height 20
click at [458, 350] on div "Add JSONPath" at bounding box center [425, 352] width 86 height 17
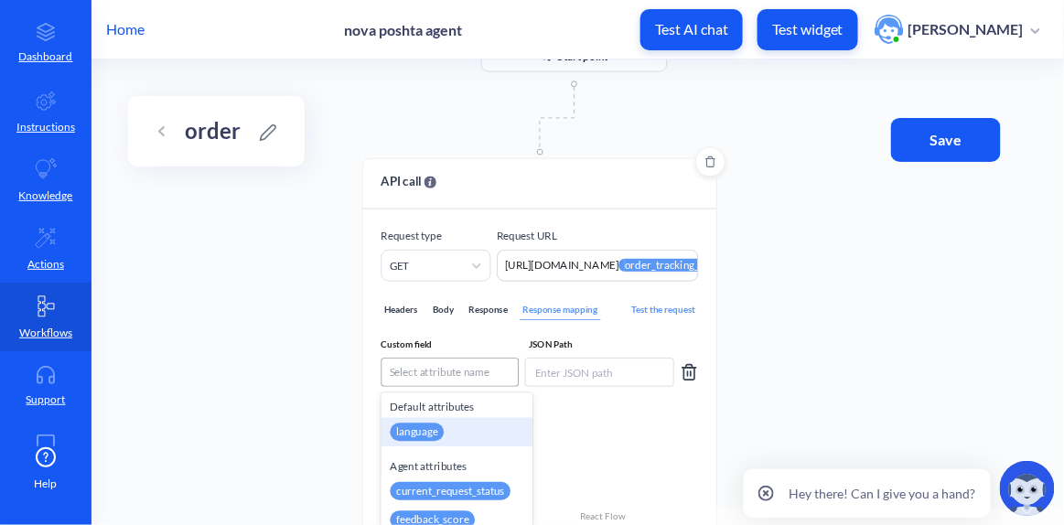
click at [454, 371] on div "Select attribute name" at bounding box center [440, 372] width 100 height 16
paste input "np_meta_code"
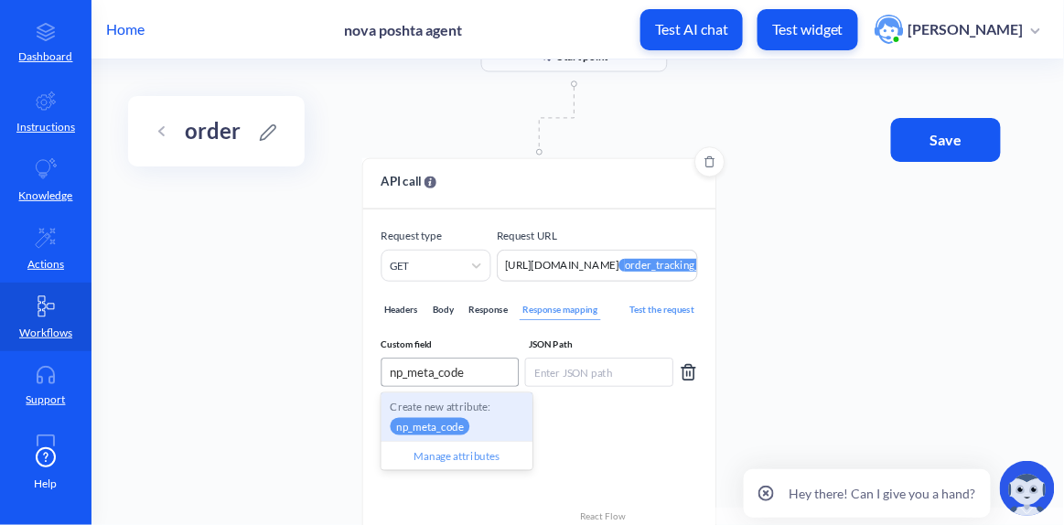
type input "np_meta_code"
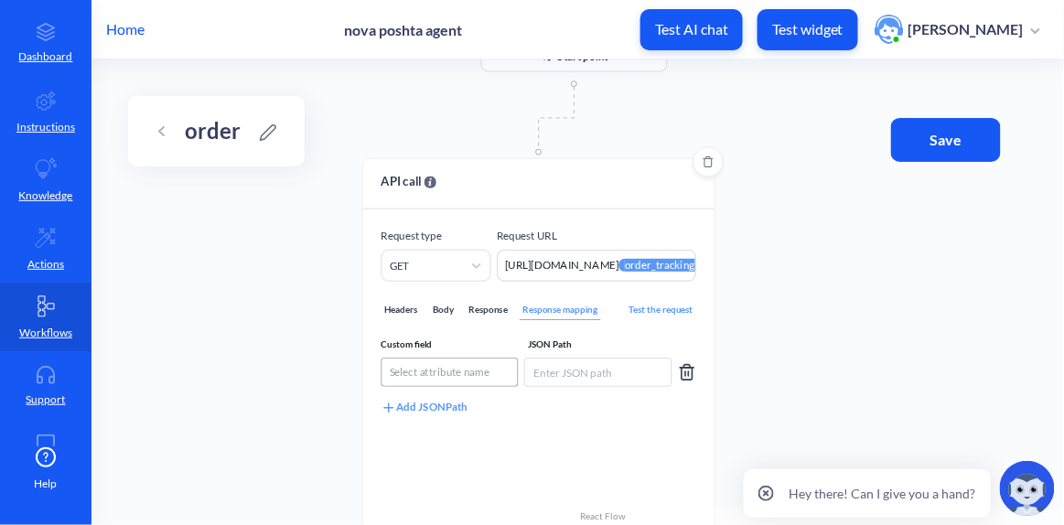
click at [474, 365] on div "Select attribute name" at bounding box center [440, 372] width 100 height 16
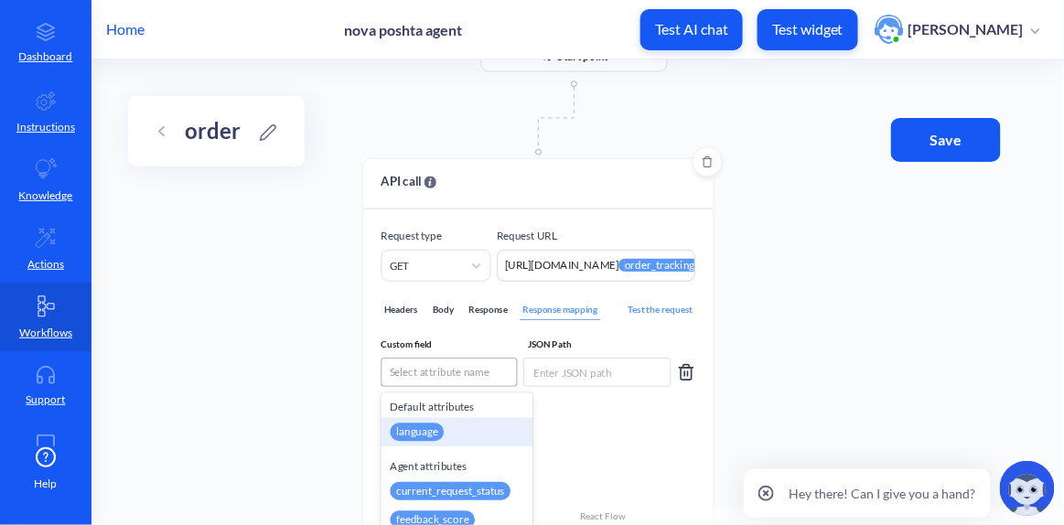
click at [472, 365] on div "Select attribute name" at bounding box center [440, 372] width 100 height 16
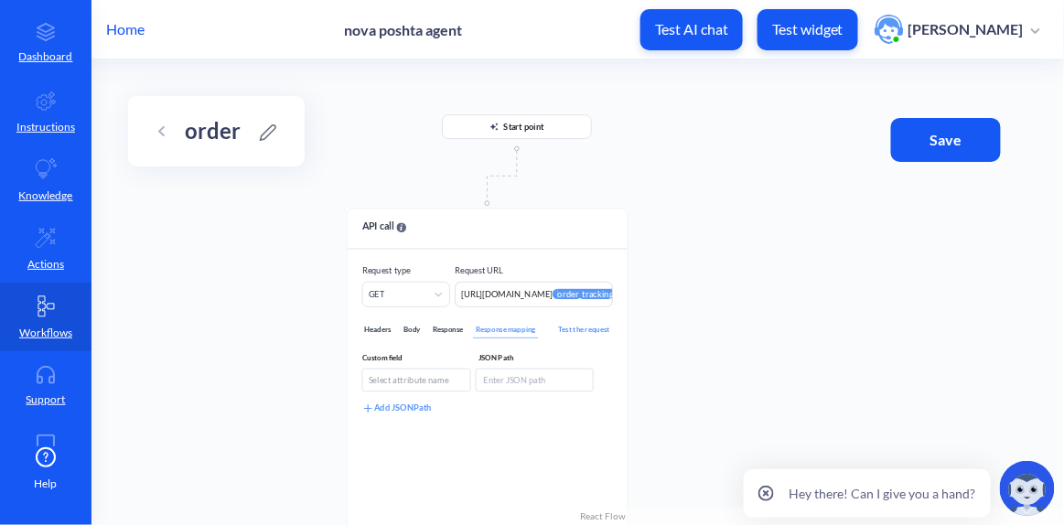
click at [285, 412] on div "Start point API call Request type GET Request URL https://novaposhta.wiremockap…" at bounding box center [578, 292] width 973 height 466
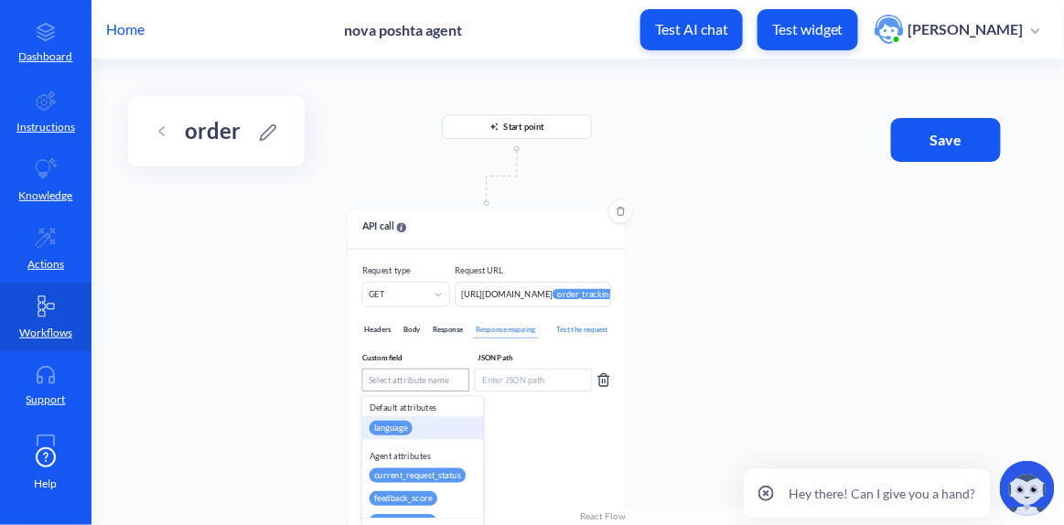
click at [408, 372] on div "Select attribute name" at bounding box center [415, 381] width 107 height 22
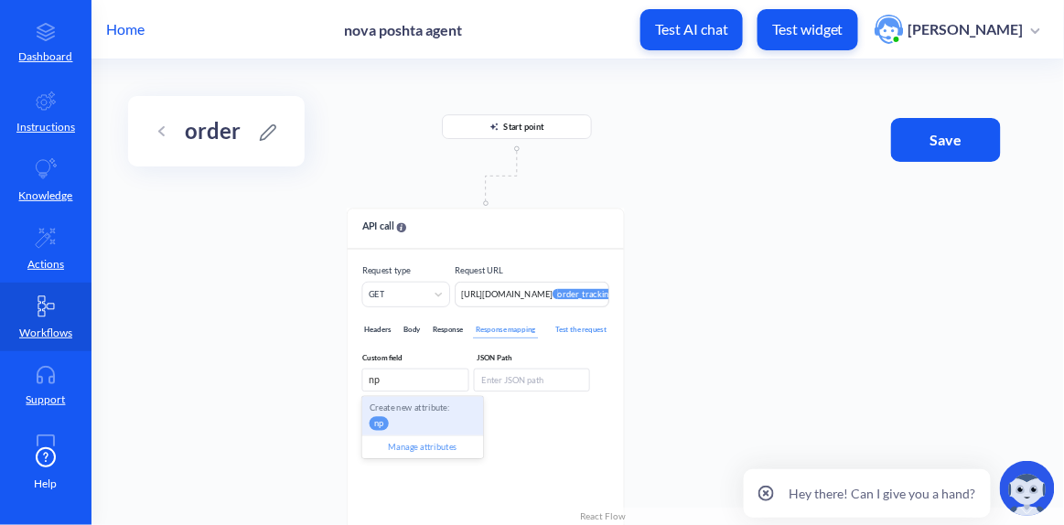
type input "np"
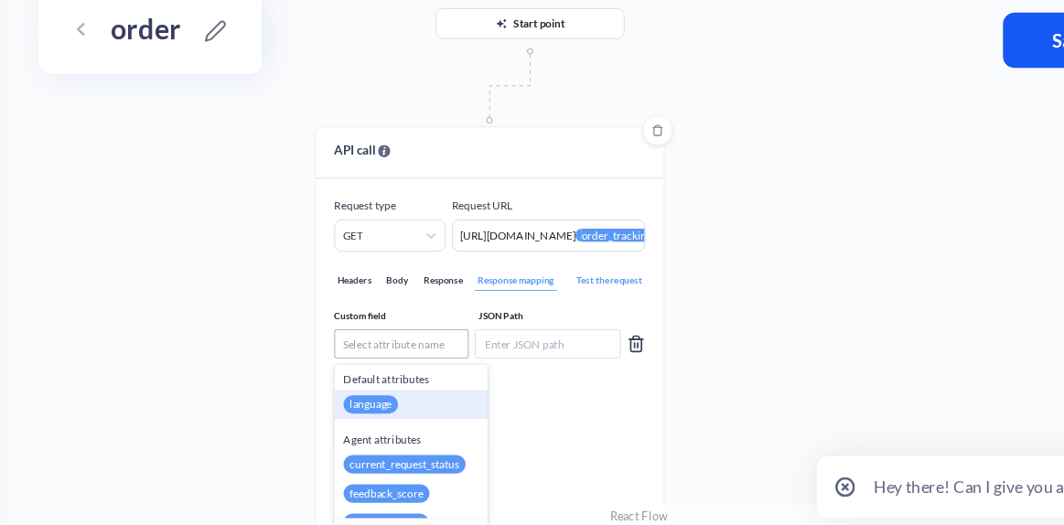
paste input "np_meta_code"
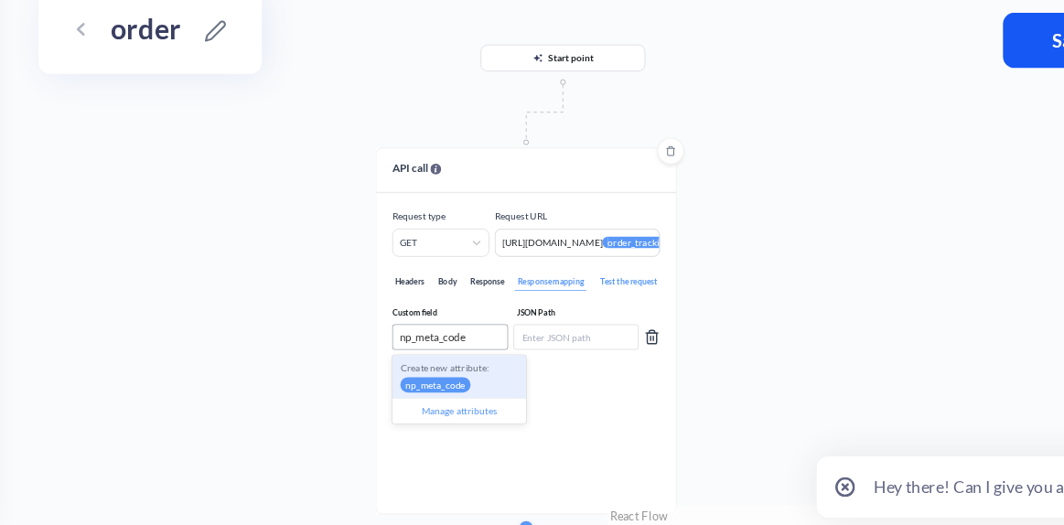
type input "np_meta_code"
click at [564, 368] on input at bounding box center [551, 375] width 98 height 20
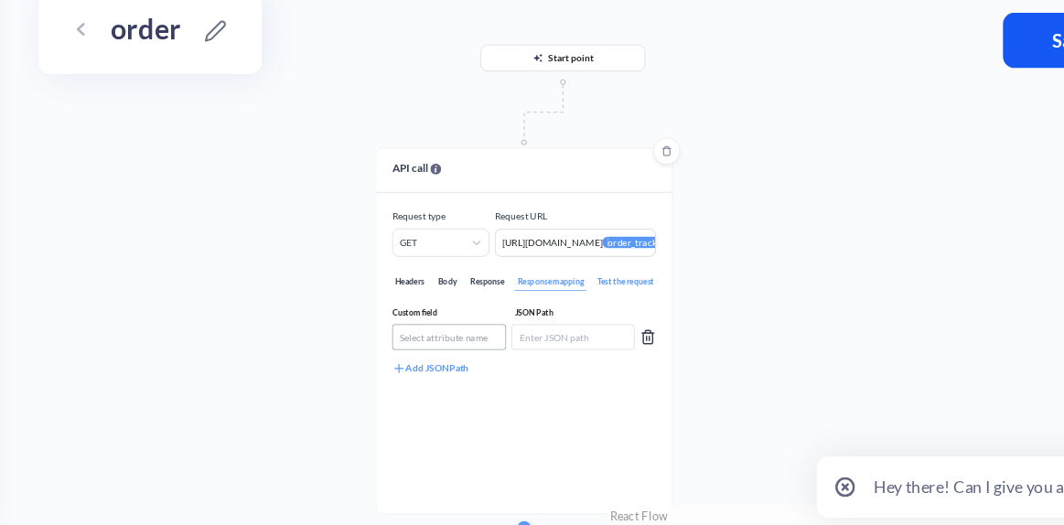
click at [479, 371] on div "Select attribute name" at bounding box center [449, 375] width 70 height 11
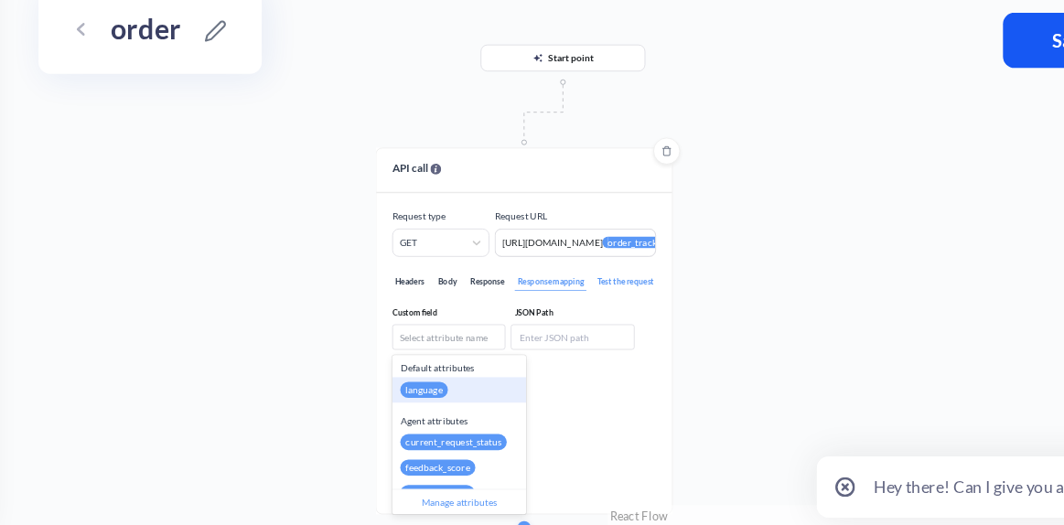
paste input "np_meta_code"
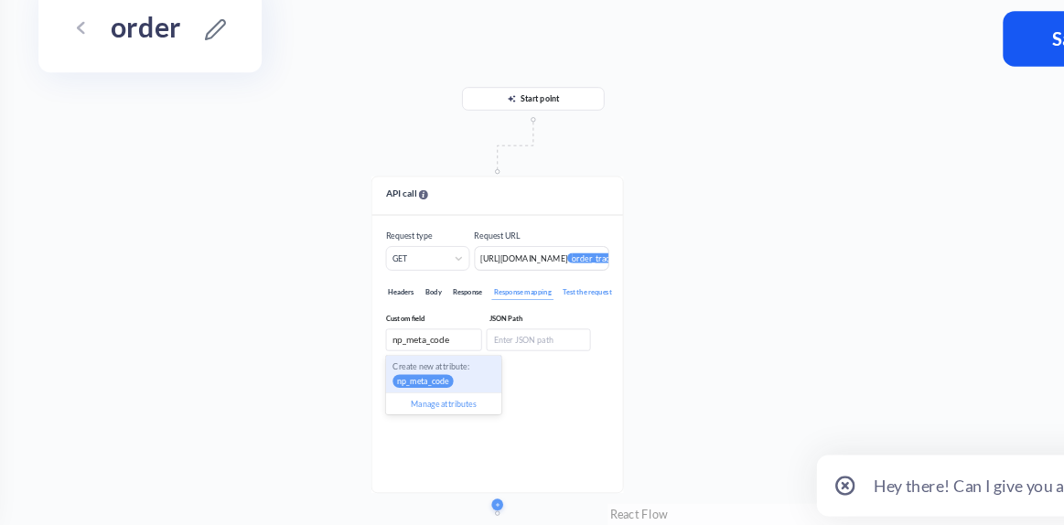
type input "np_meta_code"
click at [766, 496] on icon at bounding box center [767, 494] width 16 height 16
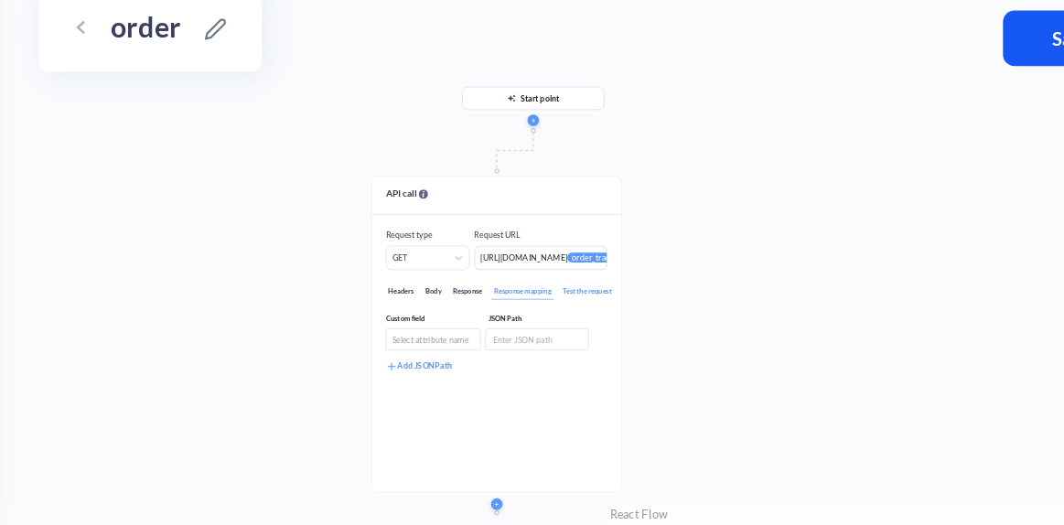
scroll to position [0, 0]
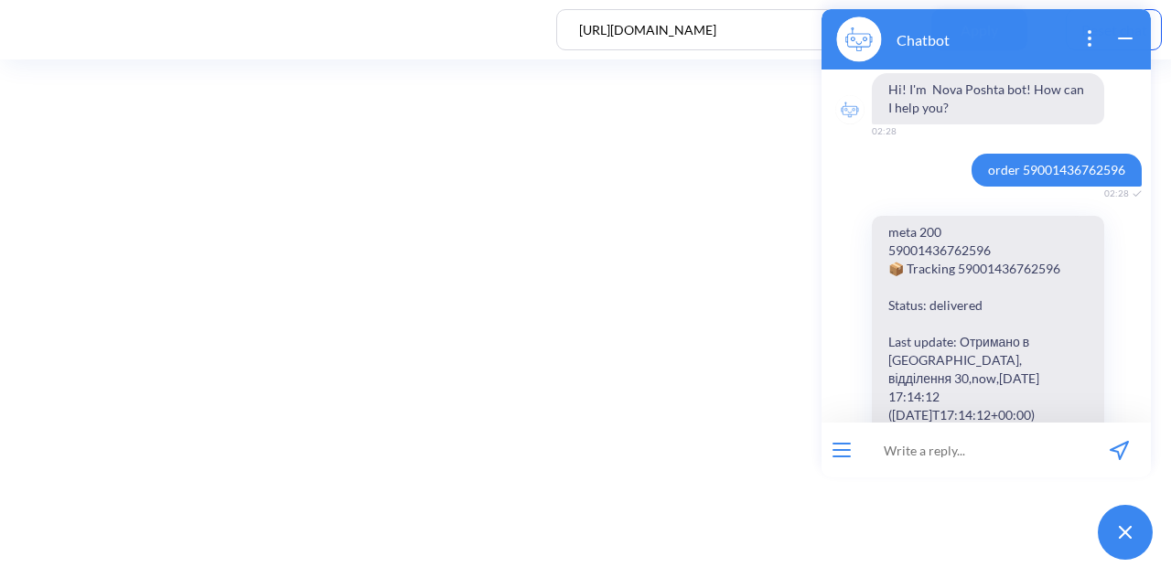
scroll to position [754, 0]
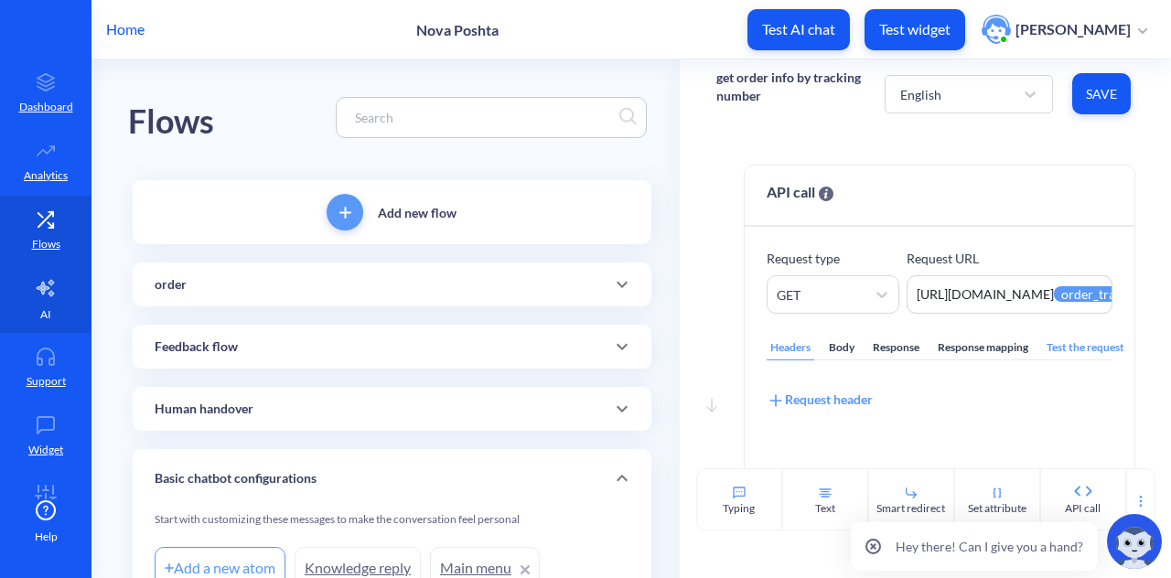
click at [51, 291] on icon at bounding box center [46, 288] width 22 height 22
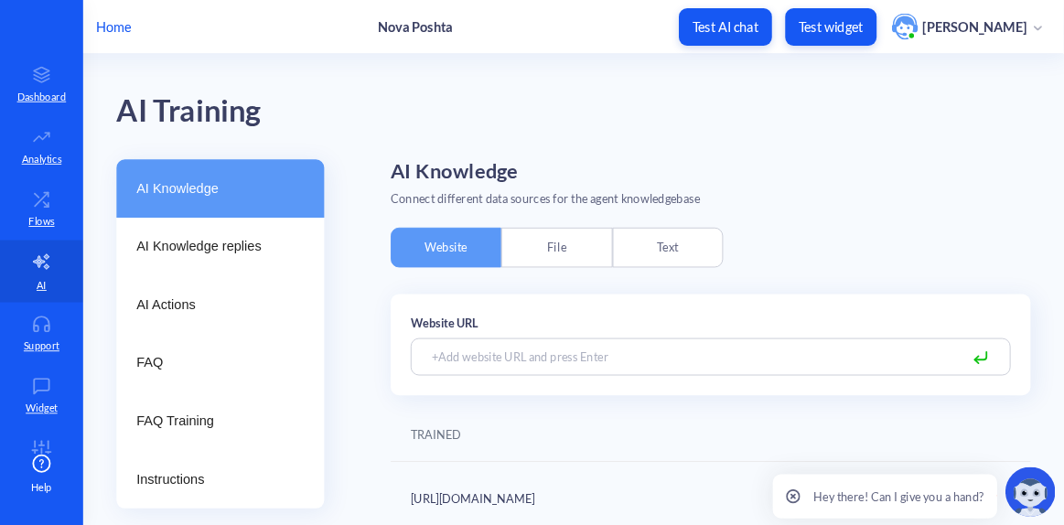
scroll to position [12, 0]
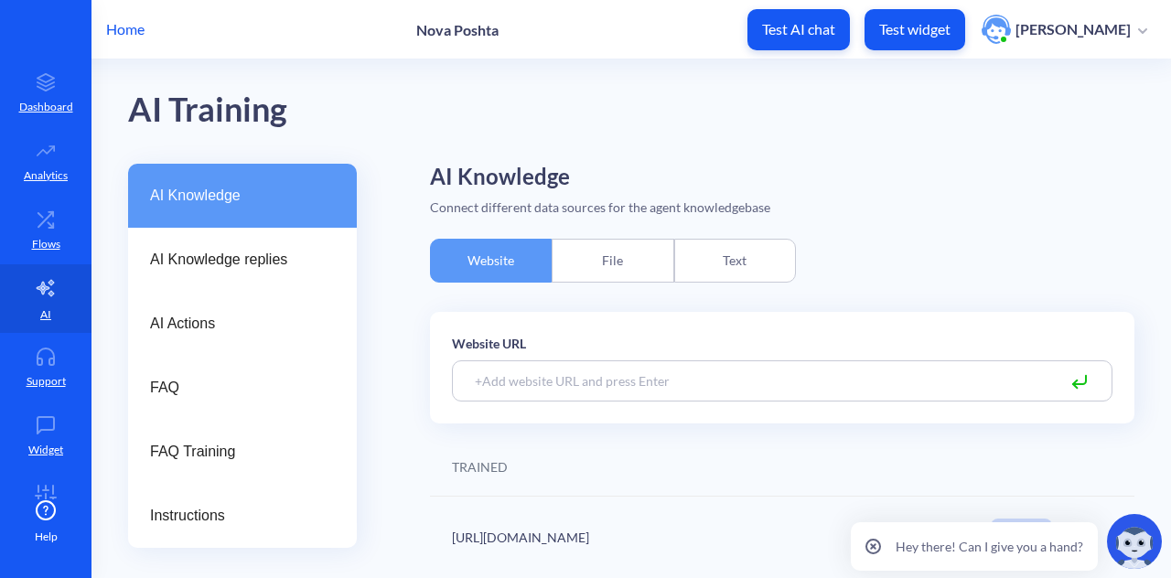
drag, startPoint x: 599, startPoint y: 544, endPoint x: 451, endPoint y: 522, distance: 149.9
click at [451, 522] on div "[URL][DOMAIN_NAME] 250 Amount of trained pages" at bounding box center [782, 538] width 705 height 82
copy div "[URL][DOMAIN_NAME]"
click at [38, 225] on icon at bounding box center [45, 219] width 37 height 18
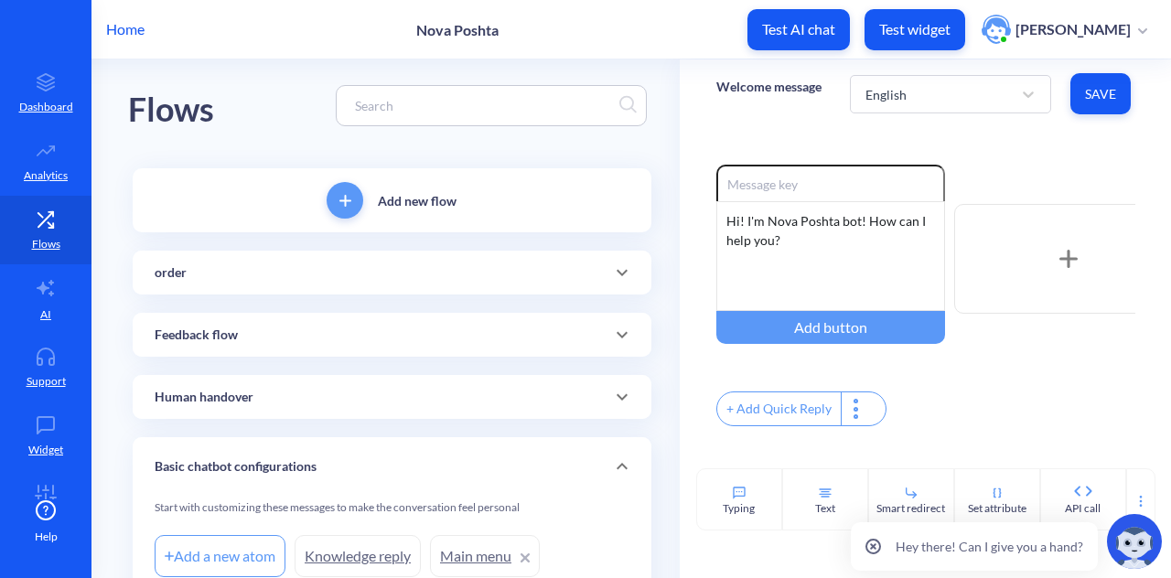
click at [301, 280] on div "order" at bounding box center [392, 273] width 475 height 19
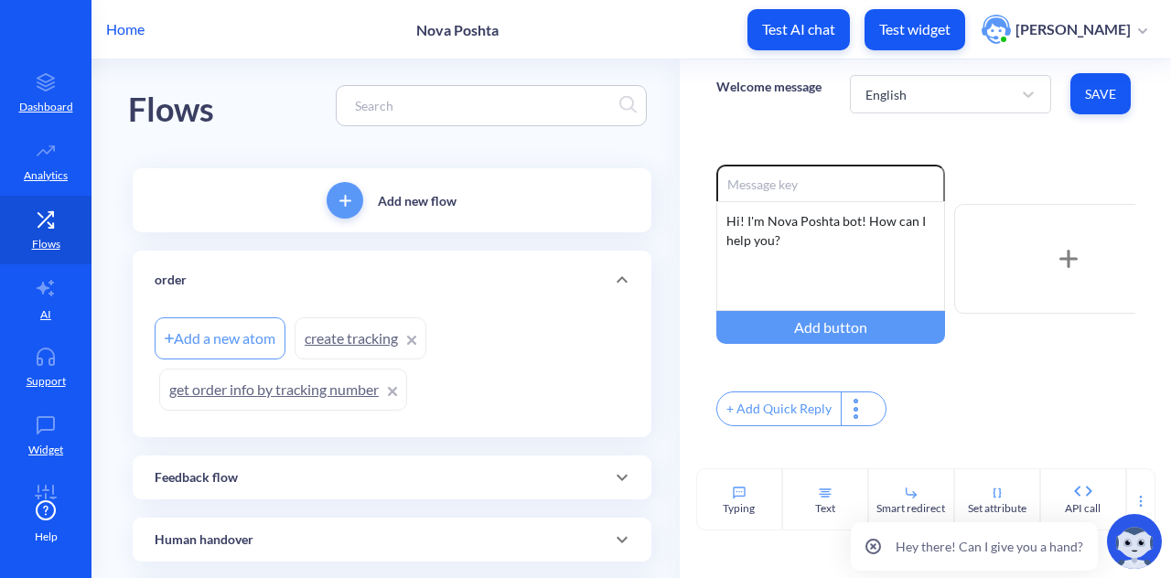
click at [238, 382] on link "get order info by tracking number" at bounding box center [283, 390] width 248 height 42
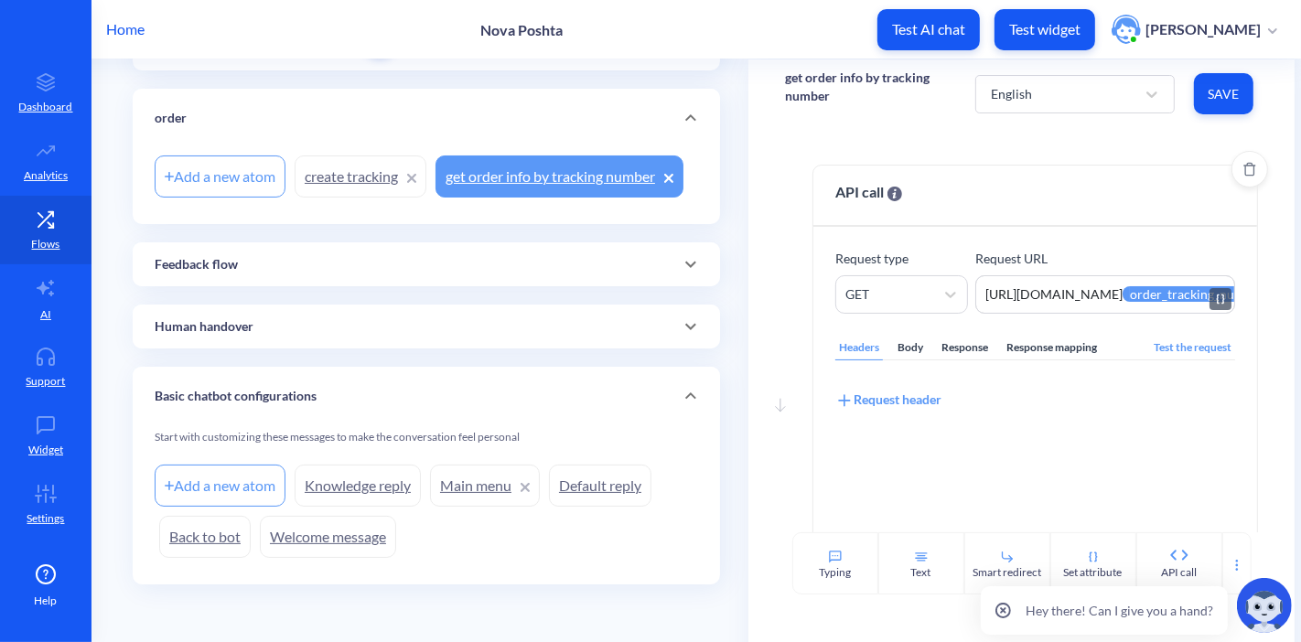
click at [1015, 289] on textarea "https://[DOMAIN_NAME]/trackings/get?tracking_numbers={{order_tracking_number}}&…" at bounding box center [1105, 294] width 260 height 38
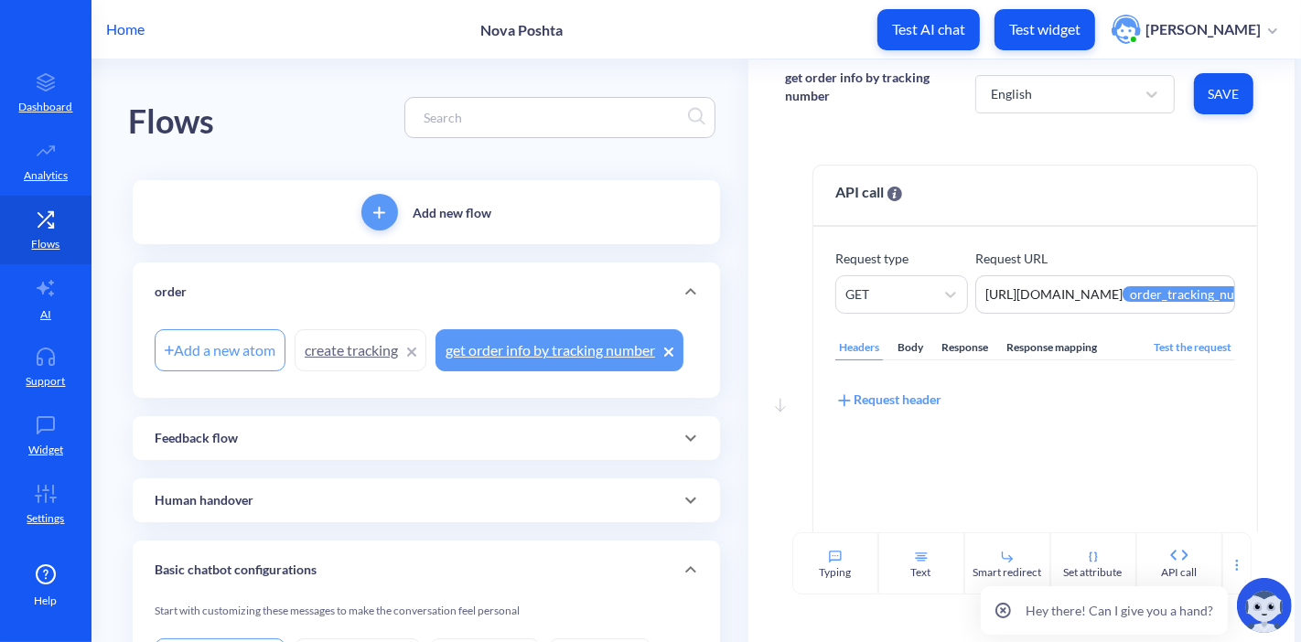
drag, startPoint x: 597, startPoint y: 340, endPoint x: 592, endPoint y: 328, distance: 13.6
click at [592, 328] on div "Add a new atom create tracking get order info by tracking number" at bounding box center [427, 350] width 544 height 51
click at [900, 339] on div "Body" at bounding box center [910, 348] width 33 height 25
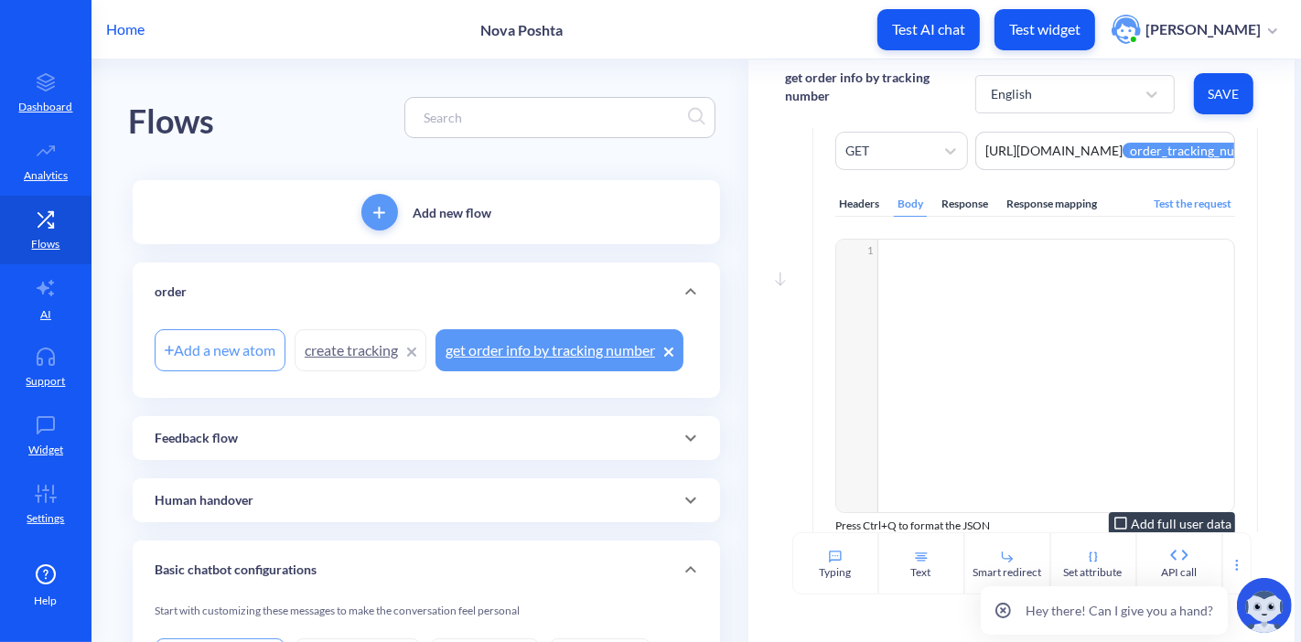
scroll to position [102, 0]
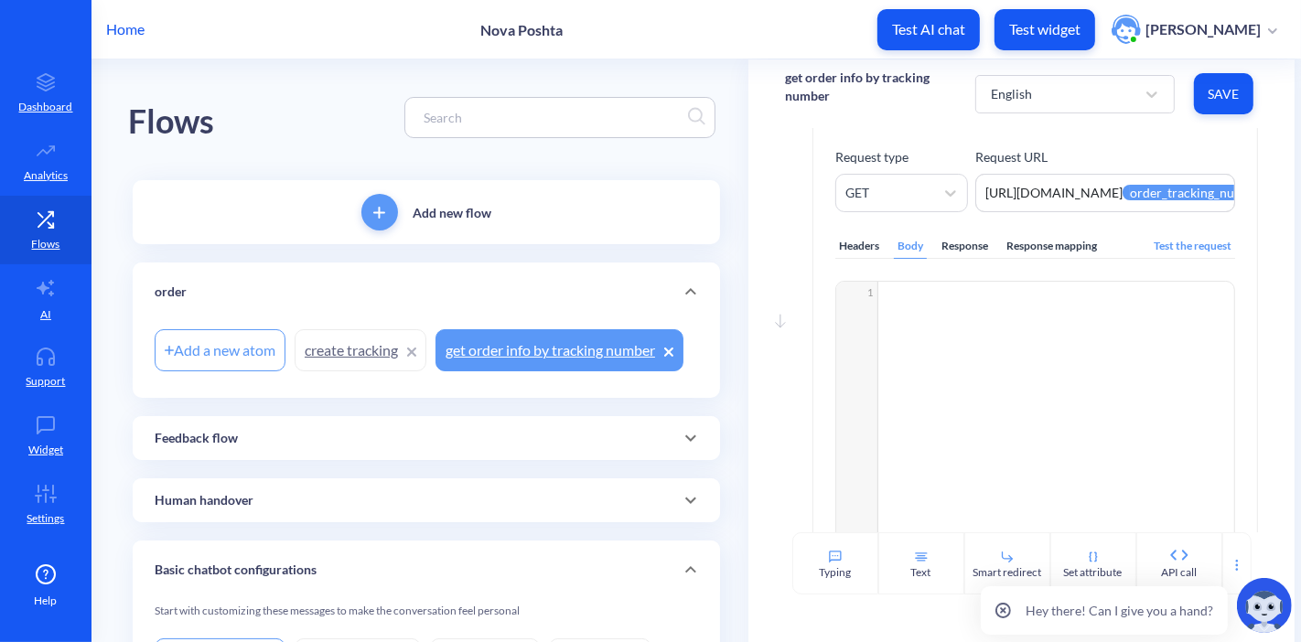
click at [959, 249] on div "Response" at bounding box center [965, 246] width 54 height 25
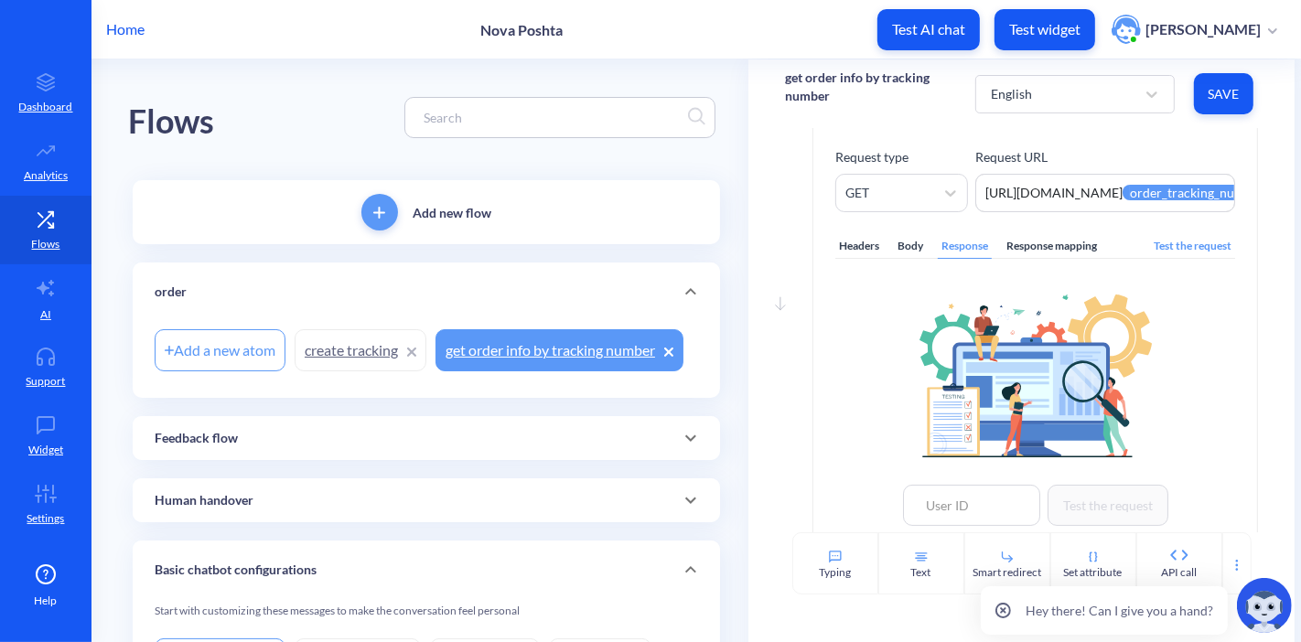
scroll to position [84, 0]
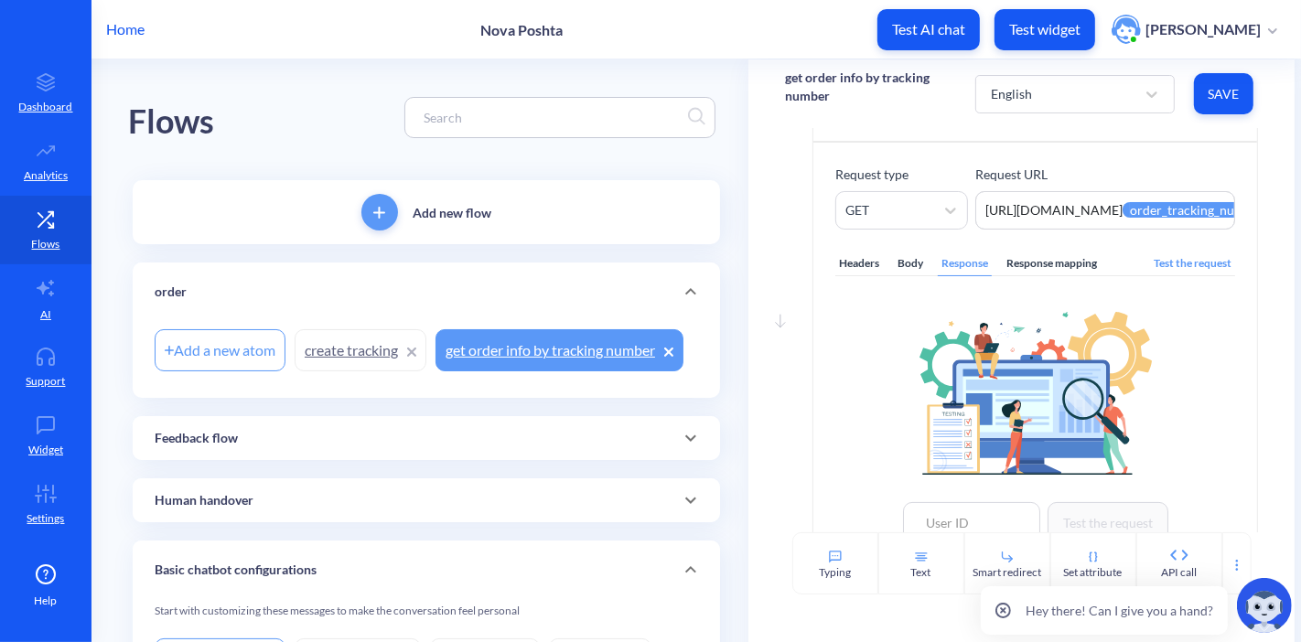
click at [1012, 259] on div "Response mapping" at bounding box center [1052, 264] width 98 height 25
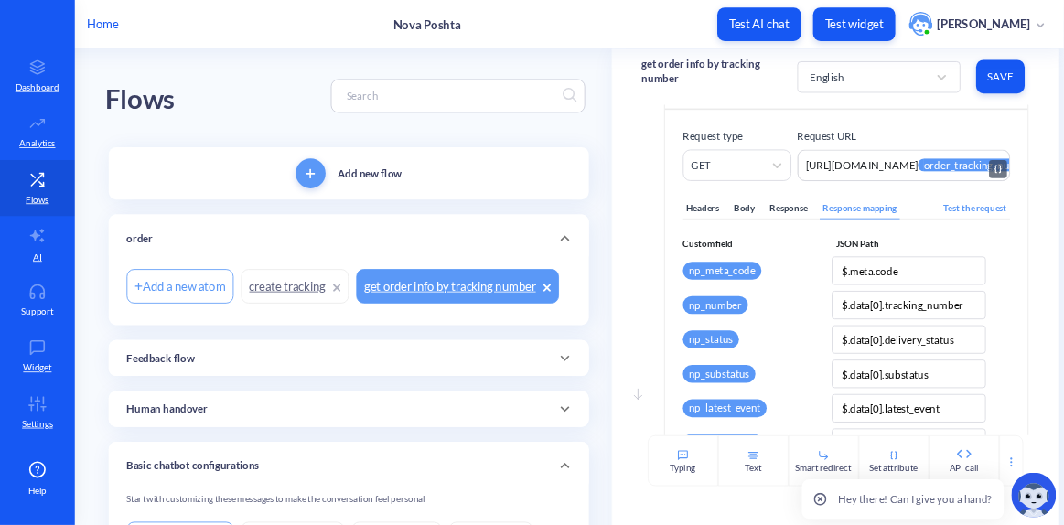
scroll to position [49, 0]
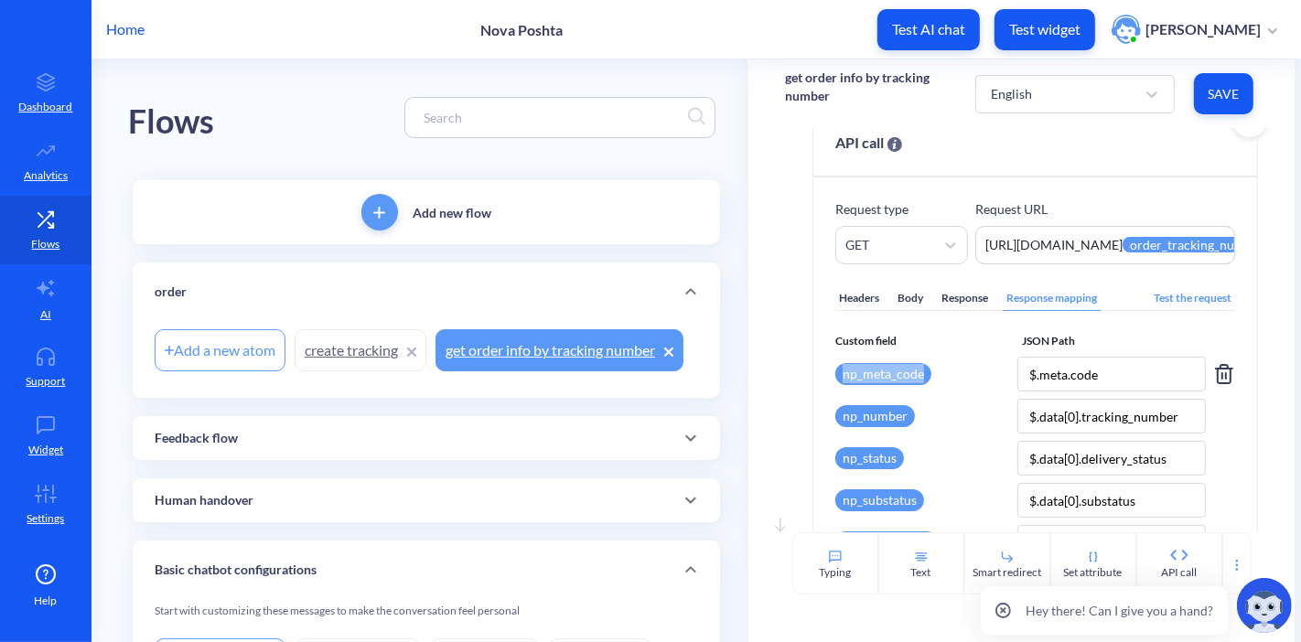
drag, startPoint x: 932, startPoint y: 367, endPoint x: 840, endPoint y: 372, distance: 91.7
click at [840, 372] on div "np_meta_code" at bounding box center [922, 374] width 175 height 35
copy div "np_meta_code"
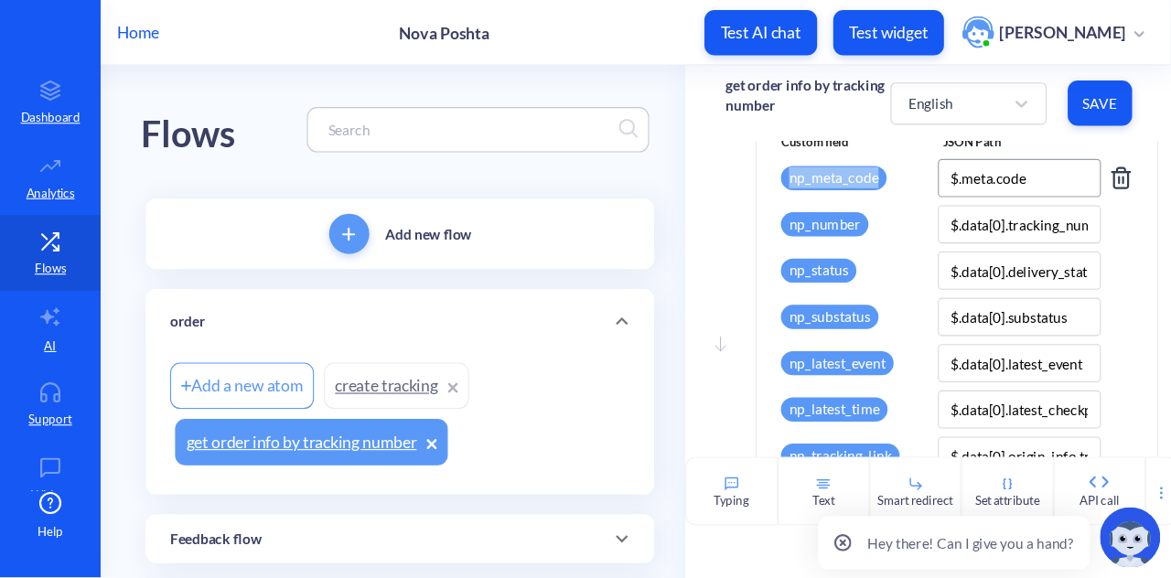
scroll to position [263, 0]
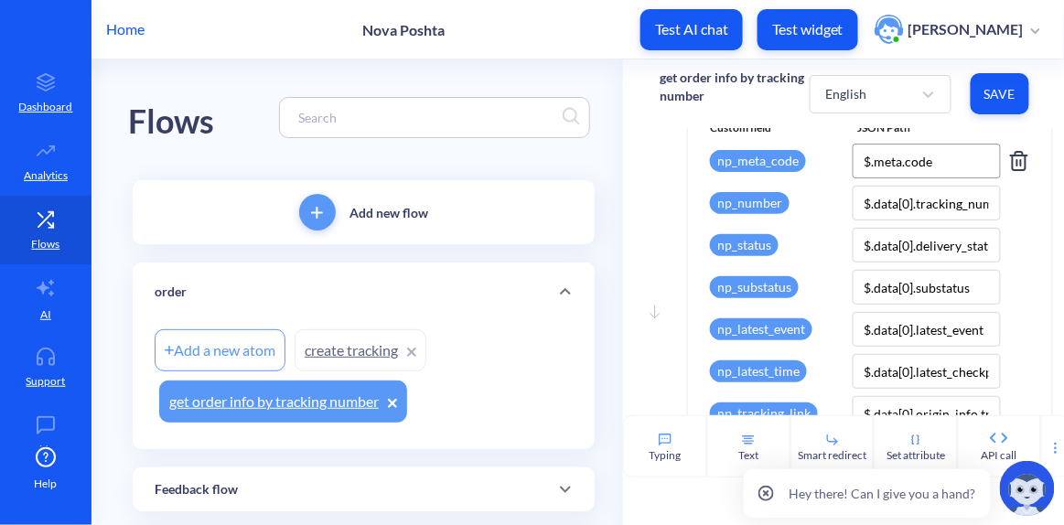
click at [934, 169] on input "$.meta.code" at bounding box center [927, 161] width 149 height 35
drag, startPoint x: 799, startPoint y: 164, endPoint x: 709, endPoint y: 156, distance: 90.0
click at [710, 156] on div "np_meta_code" at bounding box center [758, 161] width 96 height 22
drag, startPoint x: 876, startPoint y: 152, endPoint x: 778, endPoint y: 155, distance: 97.9
click at [817, 161] on div "np_meta_code $.meta.code" at bounding box center [870, 161] width 320 height 35
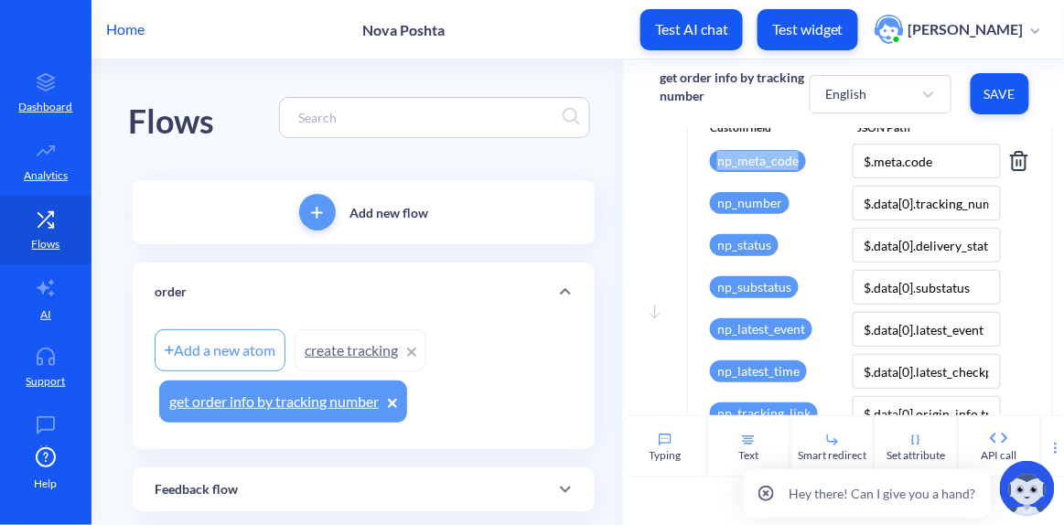
drag, startPoint x: 670, startPoint y: 159, endPoint x: 793, endPoint y: 170, distance: 124.0
click at [793, 170] on div "Move down API call Make an API request to an external resource and store value …" at bounding box center [846, 326] width 373 height 848
copy div "np_meta_code"
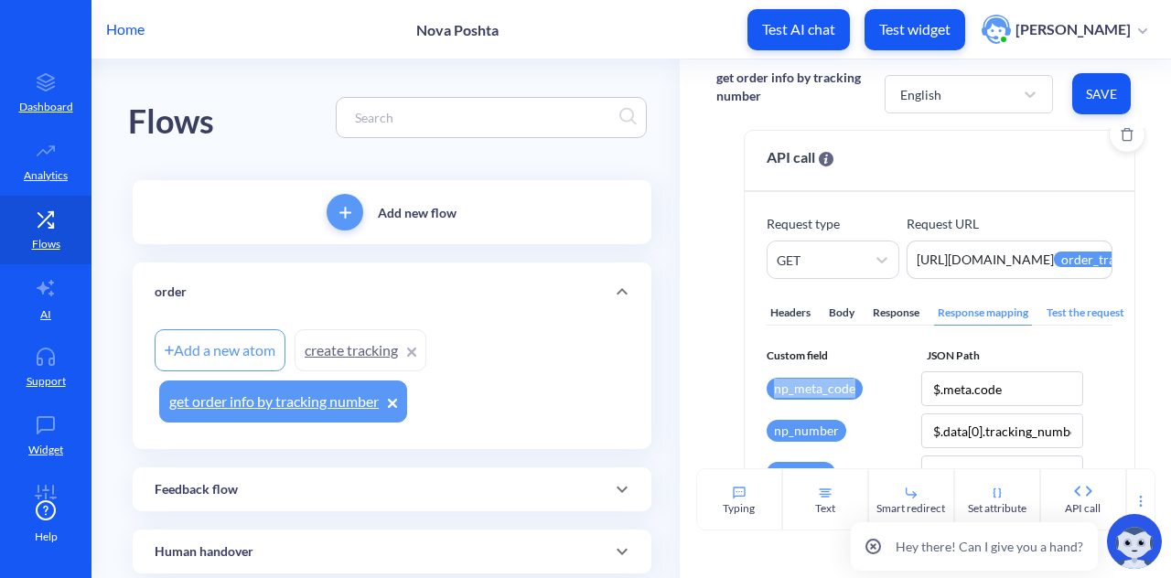
scroll to position [0, 0]
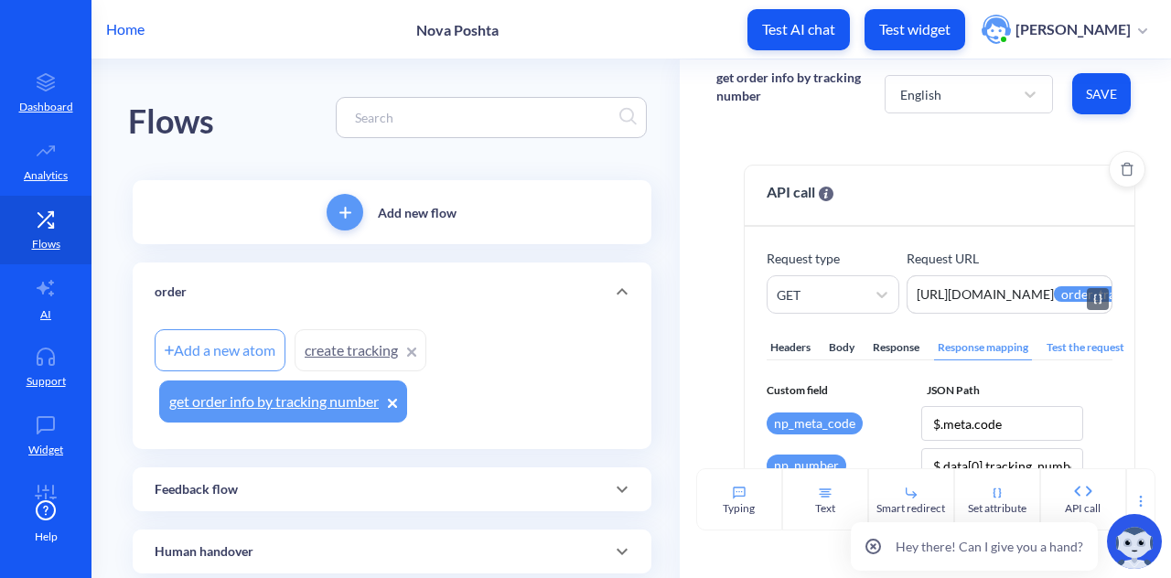
click at [972, 288] on textarea "https://[DOMAIN_NAME]/trackings/get?tracking_numbers={{order_tracking_number}}&…" at bounding box center [1010, 294] width 206 height 38
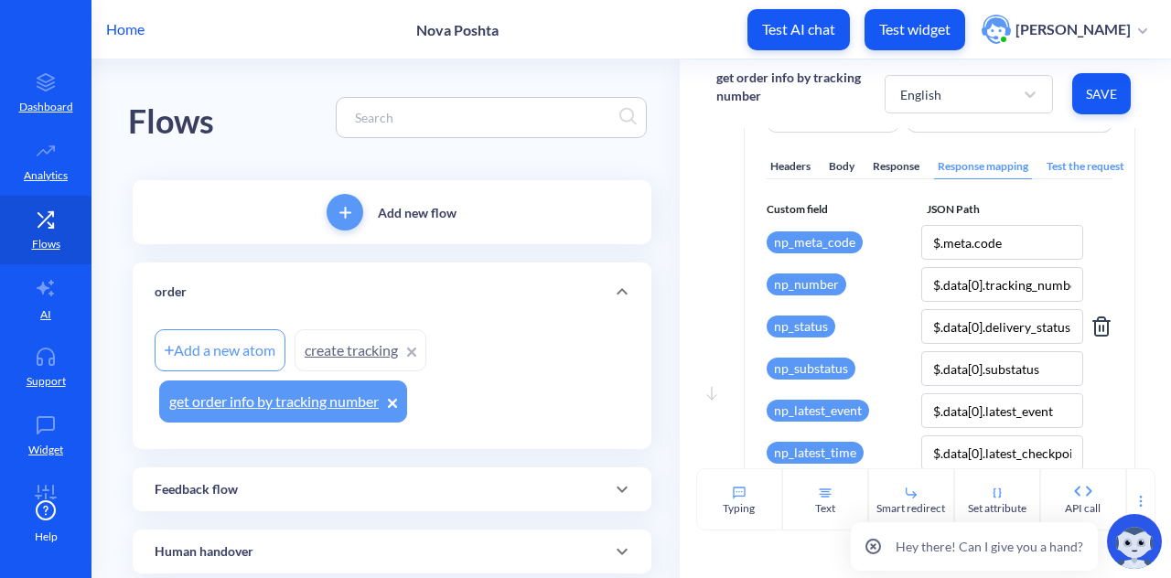
scroll to position [183, 0]
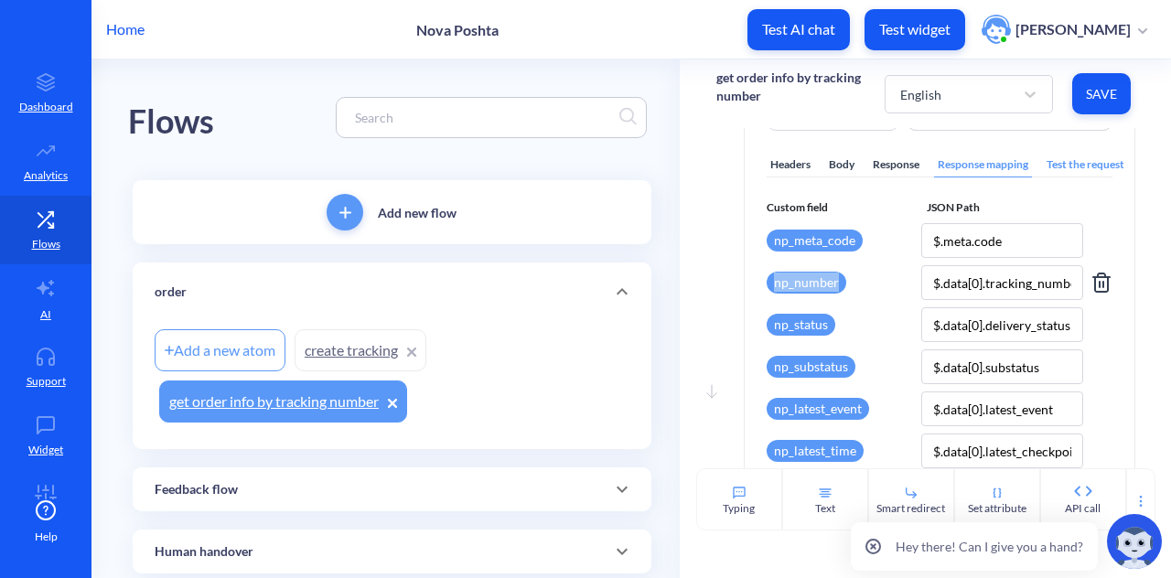
drag, startPoint x: 748, startPoint y: 281, endPoint x: 838, endPoint y: 275, distance: 90.8
click at [838, 275] on div "Request type GET Request URL [URL][DOMAIN_NAME] {{ order_tracking_number }} &co…" at bounding box center [940, 432] width 390 height 776
copy div "np_number"
click at [955, 286] on input "$.data[0].tracking_number" at bounding box center [1001, 282] width 161 height 35
click at [1008, 239] on input "$.meta.code" at bounding box center [1001, 240] width 161 height 35
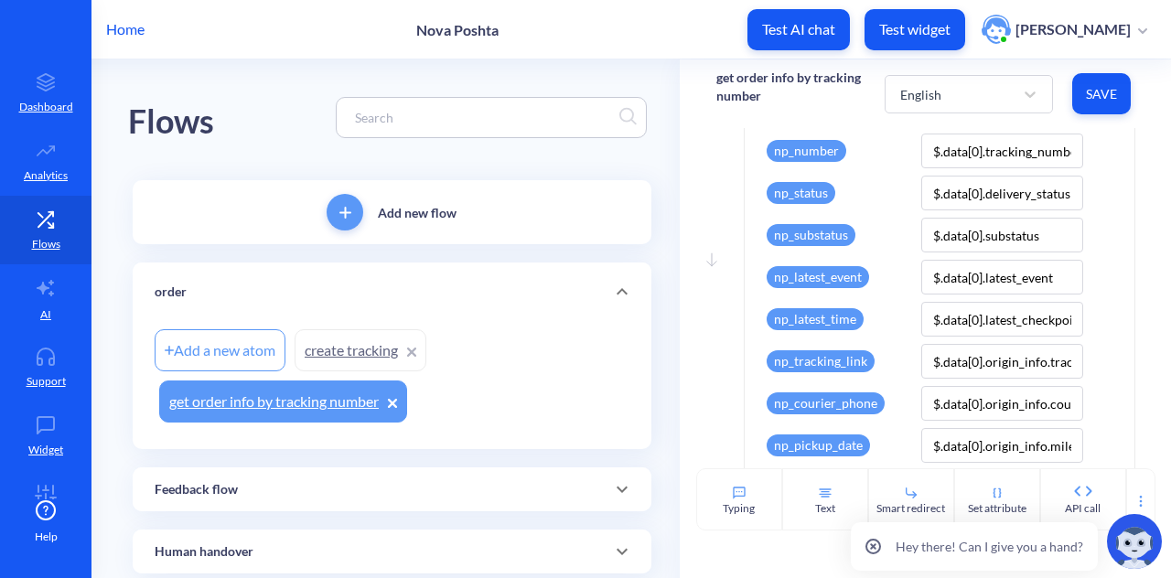
scroll to position [275, 0]
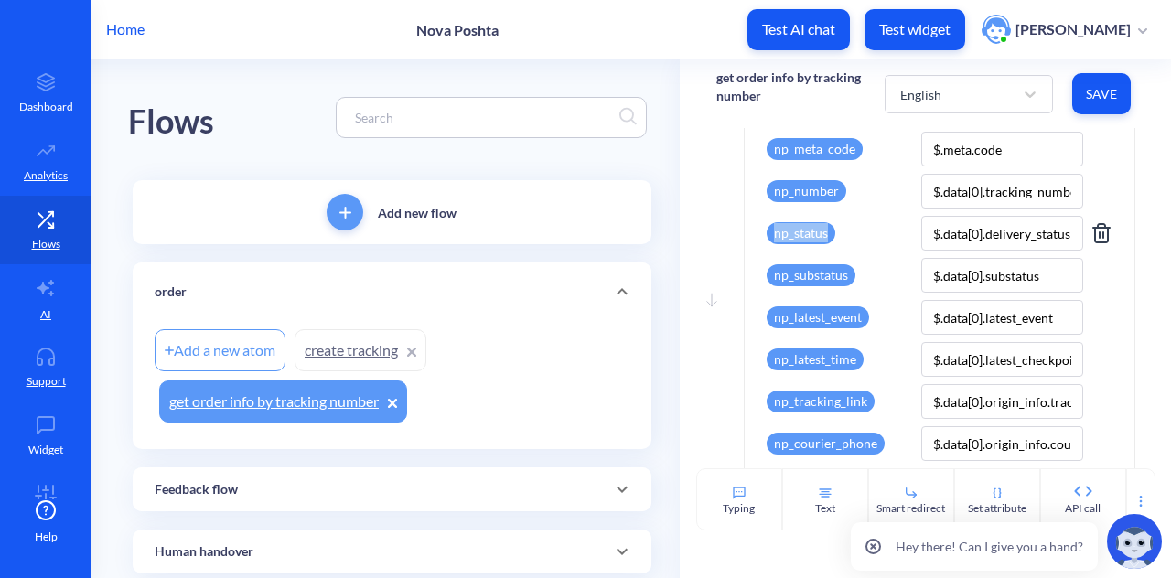
drag, startPoint x: 759, startPoint y: 233, endPoint x: 824, endPoint y: 230, distance: 65.1
click at [824, 230] on div "Request type GET Request URL [URL][DOMAIN_NAME] {{ order_tracking_number }} &co…" at bounding box center [940, 340] width 390 height 776
copy div "np_status"
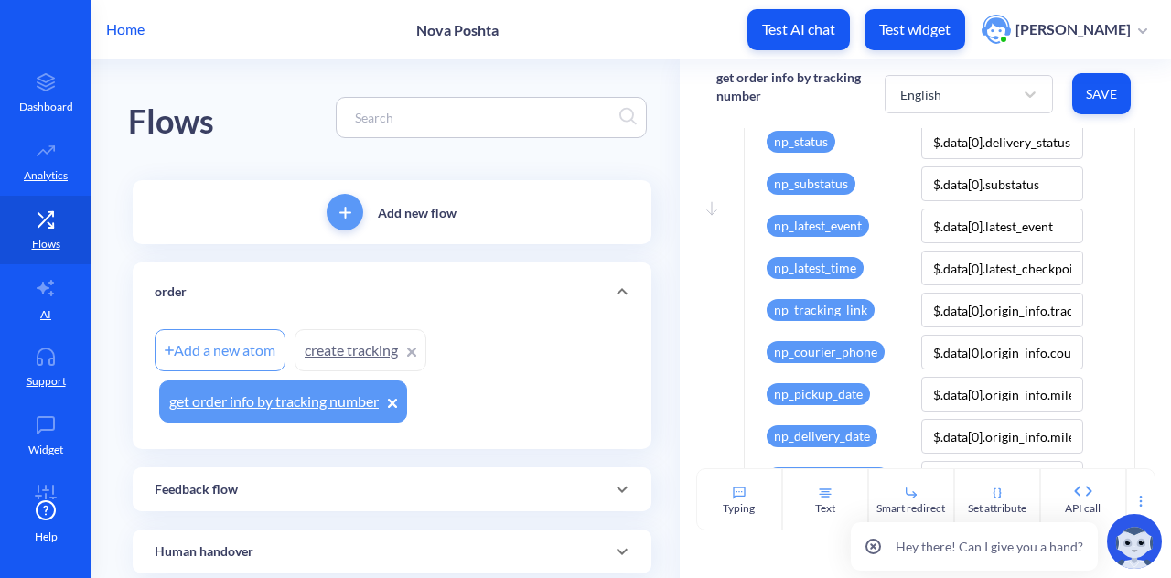
click at [967, 162] on div "Custom field JSON Path np_meta_code $.meta.code np_number $.data[0].tracking_nu…" at bounding box center [940, 315] width 346 height 598
click at [970, 150] on input "$.data[0].delivery_status" at bounding box center [1001, 141] width 161 height 35
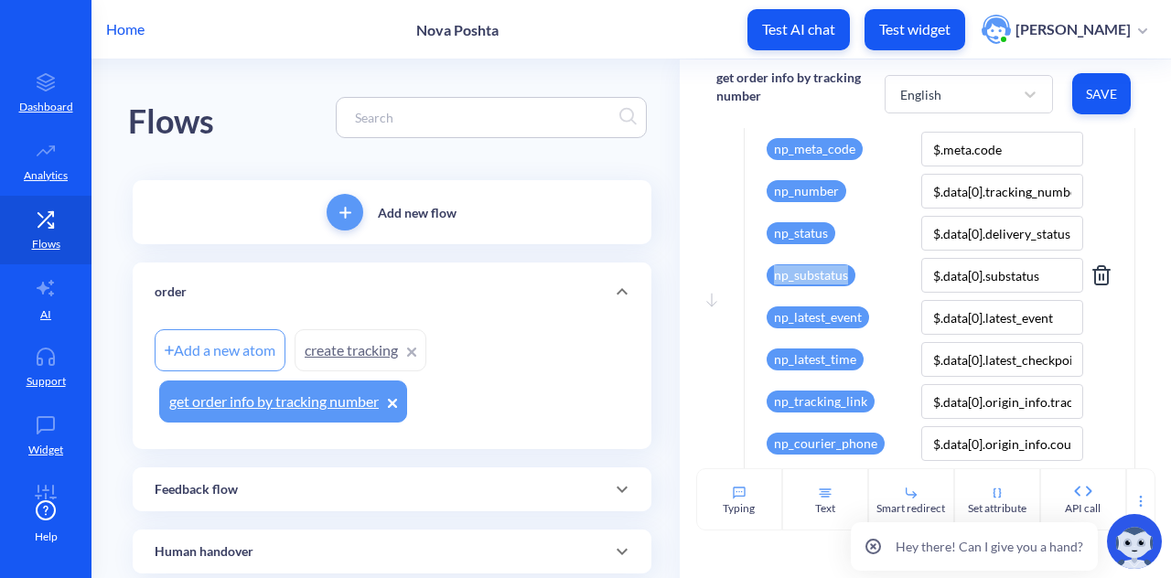
drag, startPoint x: 751, startPoint y: 277, endPoint x: 842, endPoint y: 277, distance: 90.6
click at [842, 277] on div "Request type GET Request URL [URL][DOMAIN_NAME] {{ order_tracking_number }} &co…" at bounding box center [940, 340] width 390 height 776
copy div "np_substatus"
click at [980, 279] on input "$.data[0].substatus" at bounding box center [1001, 275] width 161 height 35
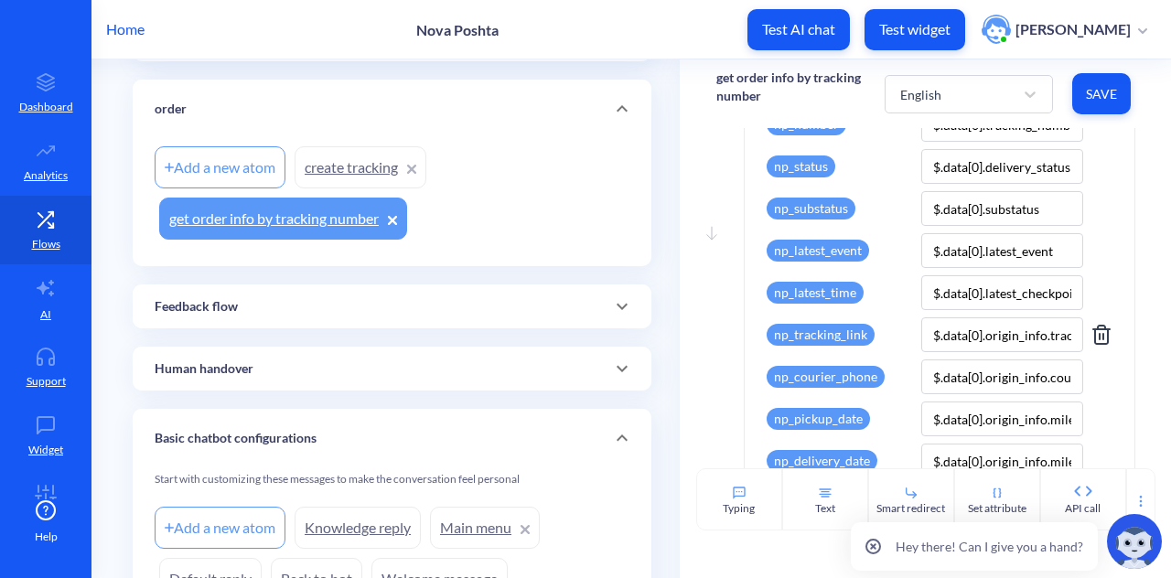
scroll to position [366, 0]
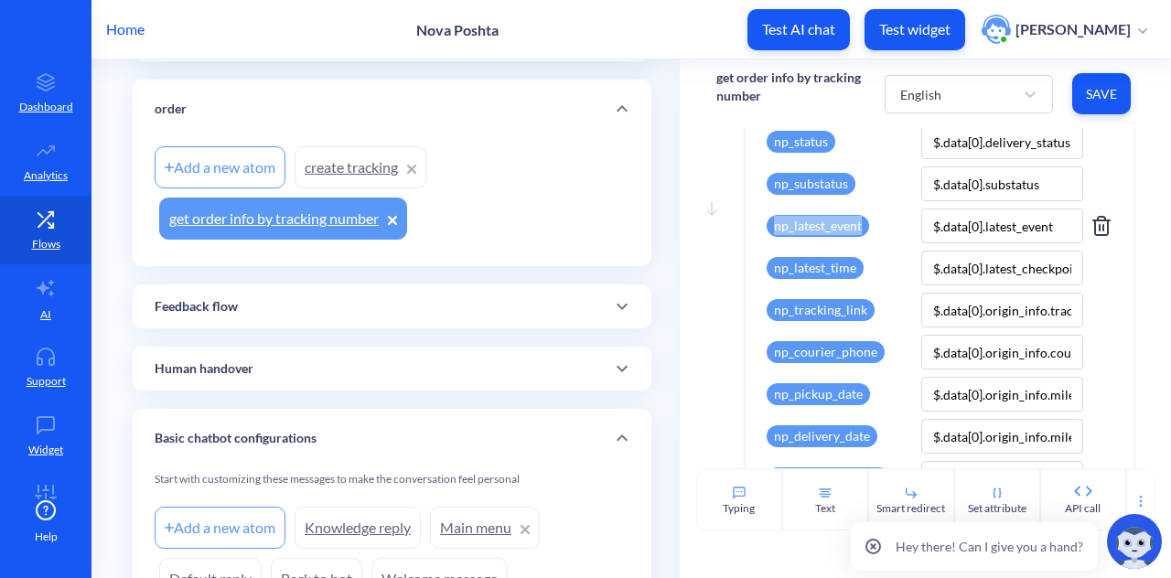
drag, startPoint x: 867, startPoint y: 228, endPoint x: 769, endPoint y: 221, distance: 99.0
click at [769, 221] on div "np_latest_event" at bounding box center [840, 226] width 147 height 35
copy div "np_latest_event"
click at [979, 234] on input "$.data[0].latest_event" at bounding box center [1001, 226] width 161 height 35
click at [727, 225] on div "Move down API call Make an API request to an external resource and store value …" at bounding box center [925, 223] width 419 height 848
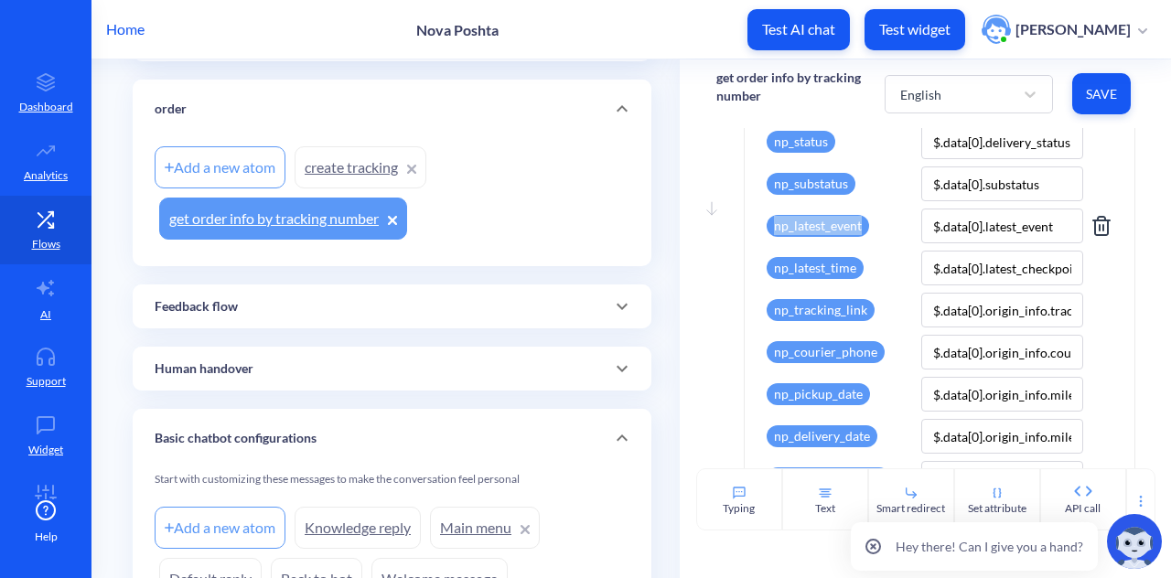
drag, startPoint x: 734, startPoint y: 224, endPoint x: 856, endPoint y: 226, distance: 122.6
click at [856, 226] on div "Move down API call Make an API request to an external resource and store value …" at bounding box center [925, 223] width 419 height 848
copy div "np_latest_event"
click at [949, 233] on input "$.data[0].latest_event" at bounding box center [1001, 226] width 161 height 35
drag, startPoint x: 740, startPoint y: 275, endPoint x: 851, endPoint y: 268, distance: 111.0
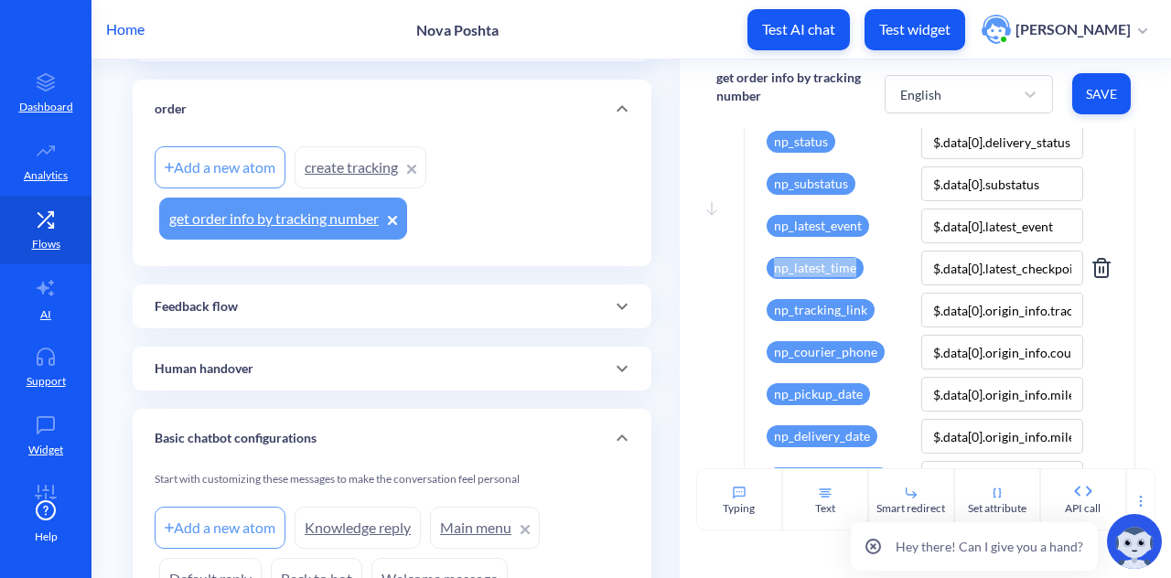
click at [851, 268] on div "API call Make an API request to an external resource and store value from respo…" at bounding box center [940, 218] width 392 height 839
copy div "np_latest_time"
click at [1003, 269] on input "$.data[0].latest_checkpoint_time" at bounding box center [1001, 268] width 161 height 35
drag, startPoint x: 741, startPoint y: 307, endPoint x: 864, endPoint y: 303, distance: 122.7
click at [864, 303] on div "Request type GET Request URL https://novaposhta.wiremockapi.cloud/trackings/get…" at bounding box center [940, 249] width 390 height 776
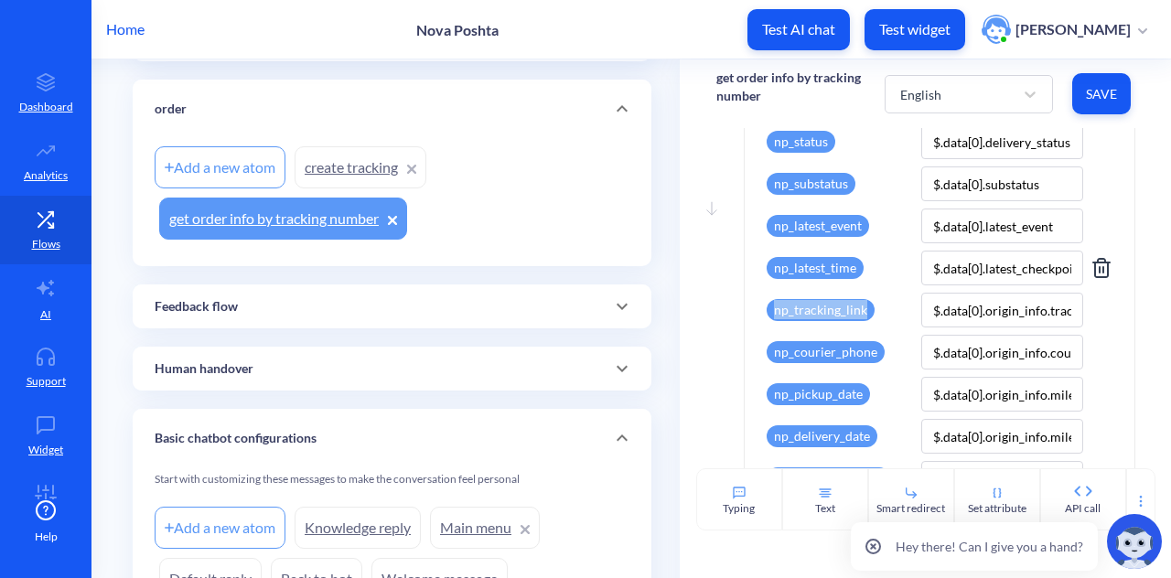
copy div "np_tracking_link"
click at [934, 312] on input "$.data[0].origin_info.tracking_link" at bounding box center [1001, 310] width 161 height 35
drag, startPoint x: 767, startPoint y: 354, endPoint x: 878, endPoint y: 359, distance: 110.8
click at [878, 359] on div "np_courier_phone" at bounding box center [840, 352] width 147 height 35
click at [948, 359] on input "$.data[0].origin_info.courier_phone" at bounding box center [1001, 352] width 161 height 35
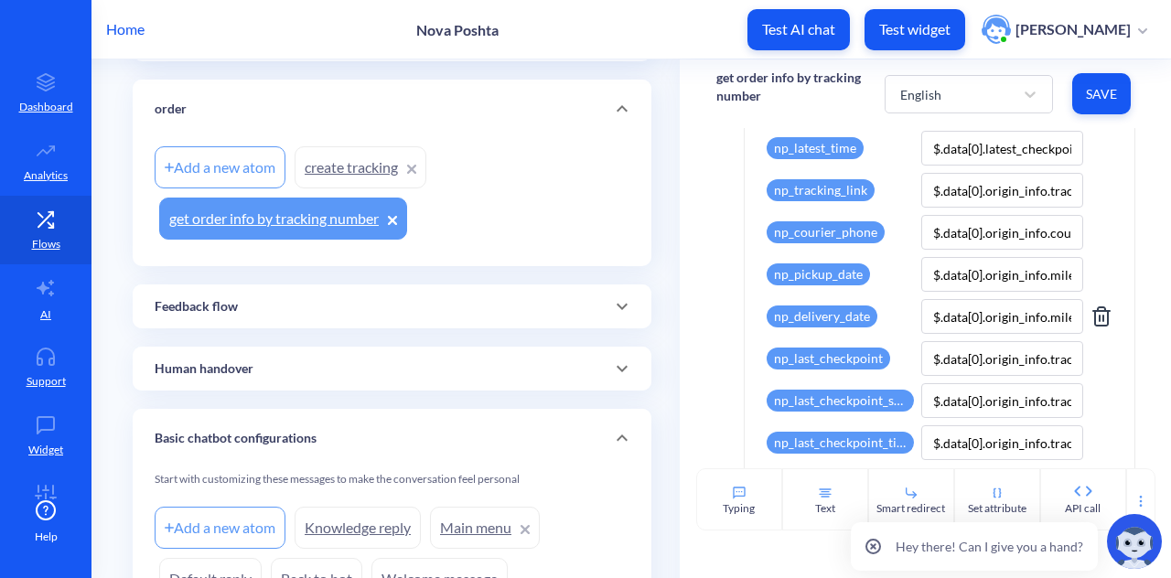
scroll to position [458, 0]
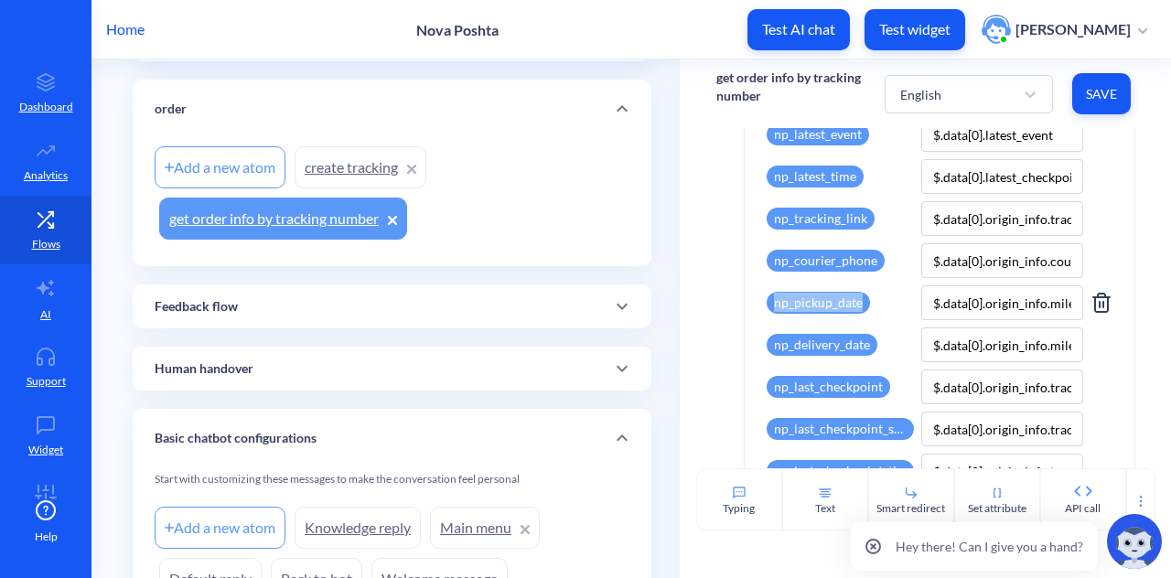
drag, startPoint x: 748, startPoint y: 308, endPoint x: 869, endPoint y: 308, distance: 120.8
click at [869, 308] on div "Request type GET Request URL https://novaposhta.wiremockapi.cloud/trackings/get…" at bounding box center [940, 157] width 390 height 776
click at [960, 312] on input "$.data[0].origin_info.milestone_date.pickup_date" at bounding box center [1001, 302] width 161 height 35
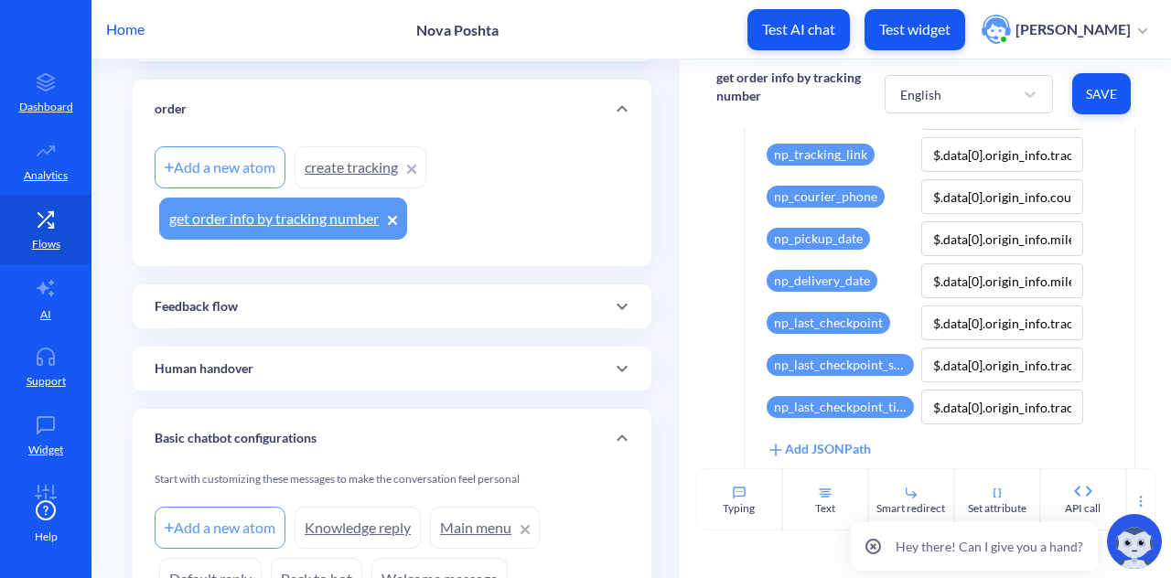
scroll to position [549, 0]
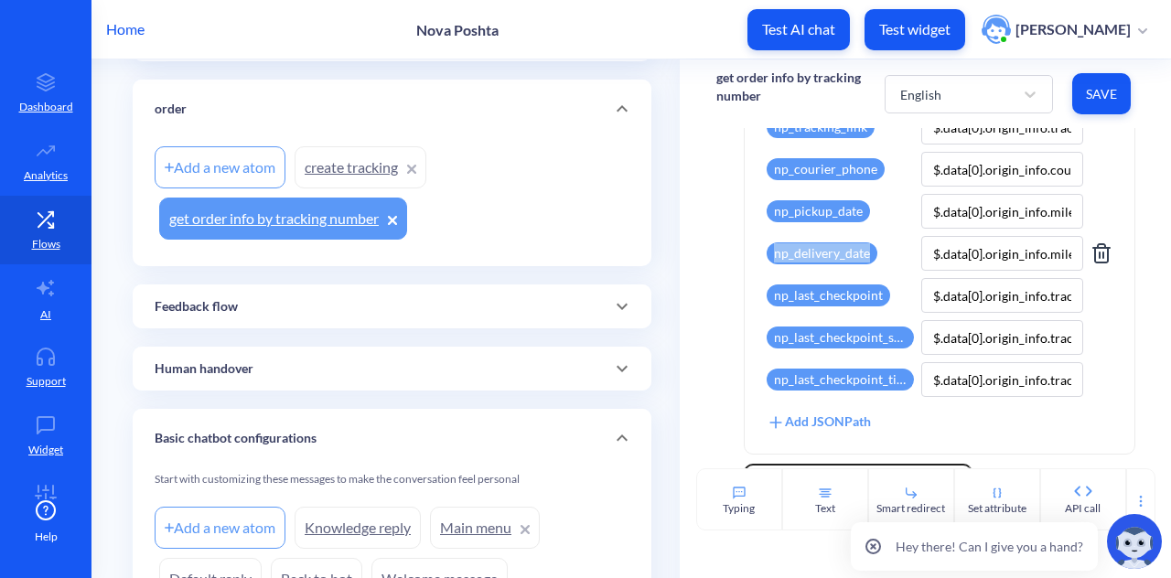
drag, startPoint x: 736, startPoint y: 247, endPoint x: 865, endPoint y: 253, distance: 129.2
click at [865, 253] on div "Move down API call Make an API request to an external resource and store value …" at bounding box center [925, 40] width 419 height 848
click at [970, 255] on input "$.data[0].origin_info.milestone_date.delivery_date" at bounding box center [1001, 253] width 161 height 35
drag, startPoint x: 731, startPoint y: 279, endPoint x: 877, endPoint y: 290, distance: 145.9
click at [877, 290] on div "Move down API call Make an API request to an external resource and store value …" at bounding box center [925, 40] width 419 height 848
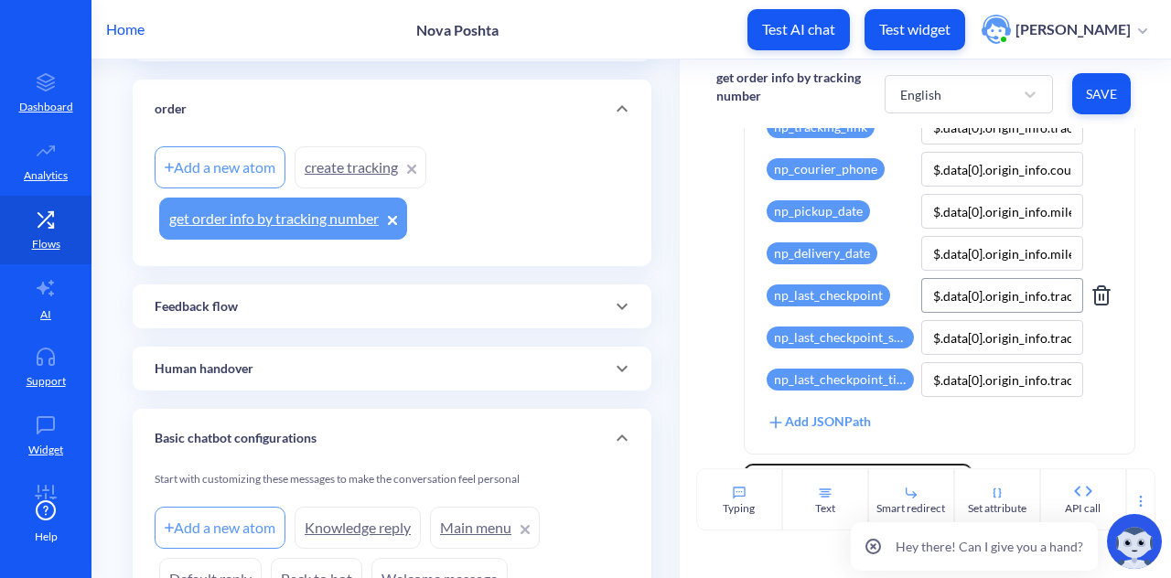
click at [970, 304] on input "$.data[0].origin_info.trackinfo[0].tracking_detail" at bounding box center [1001, 295] width 161 height 35
drag, startPoint x: 761, startPoint y: 343, endPoint x: 910, endPoint y: 341, distance: 148.2
click at [910, 341] on div "Request type GET Request URL https://novaposhta.wiremockapi.cloud/trackings/get…" at bounding box center [940, 66] width 390 height 776
click at [892, 338] on div "np_last_checkpoint_status" at bounding box center [840, 338] width 147 height 22
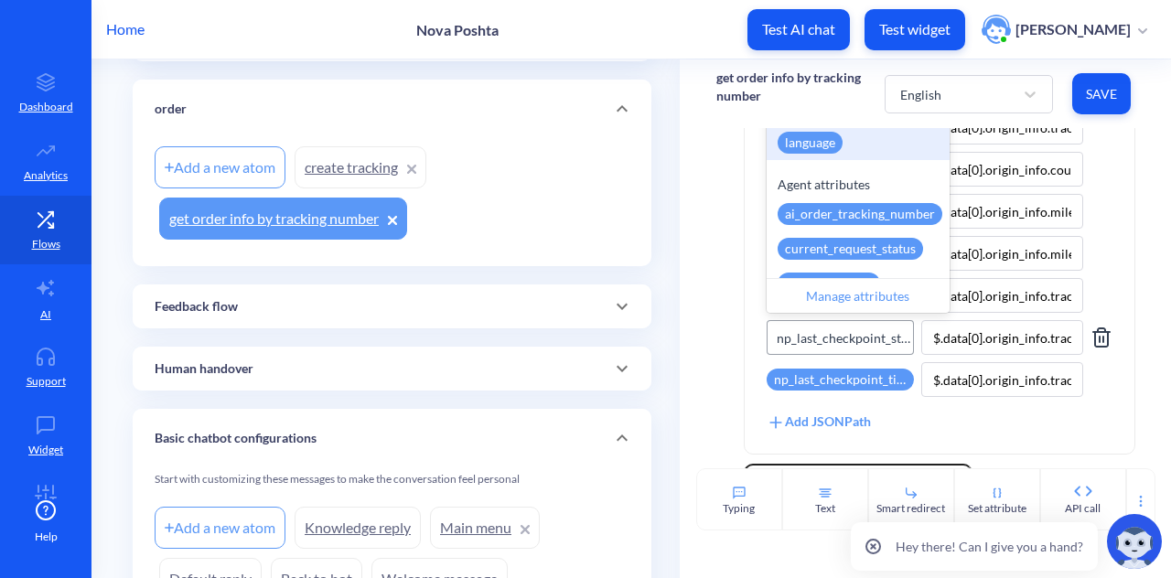
click at [873, 341] on div "np_last_checkpoint_status" at bounding box center [846, 337] width 138 height 19
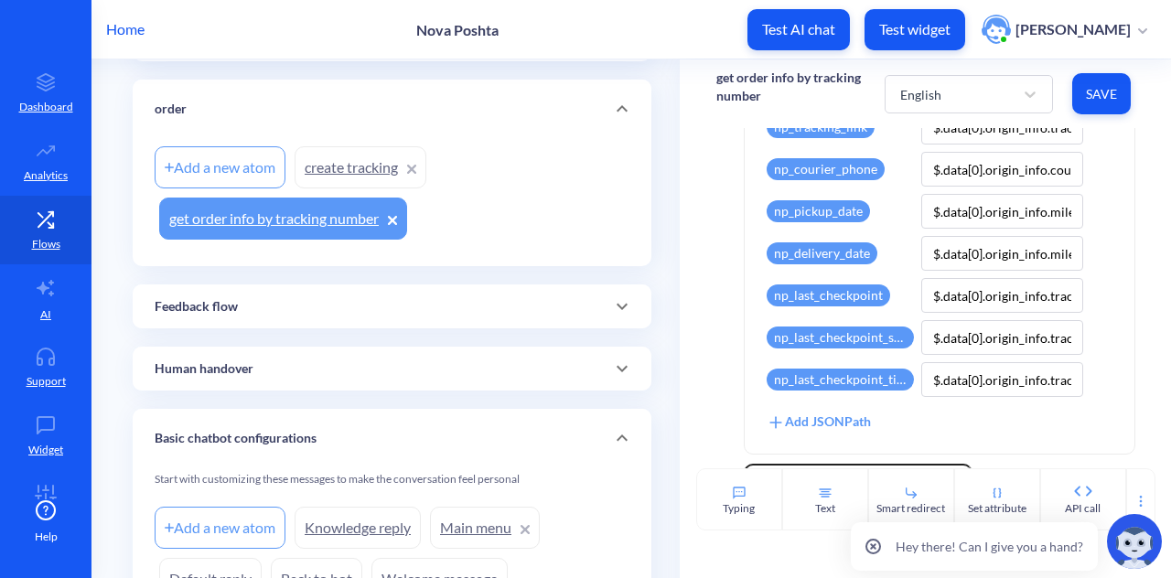
click at [697, 350] on div "Move down API call Make an API request to an external resource and store value …" at bounding box center [926, 298] width 492 height 340
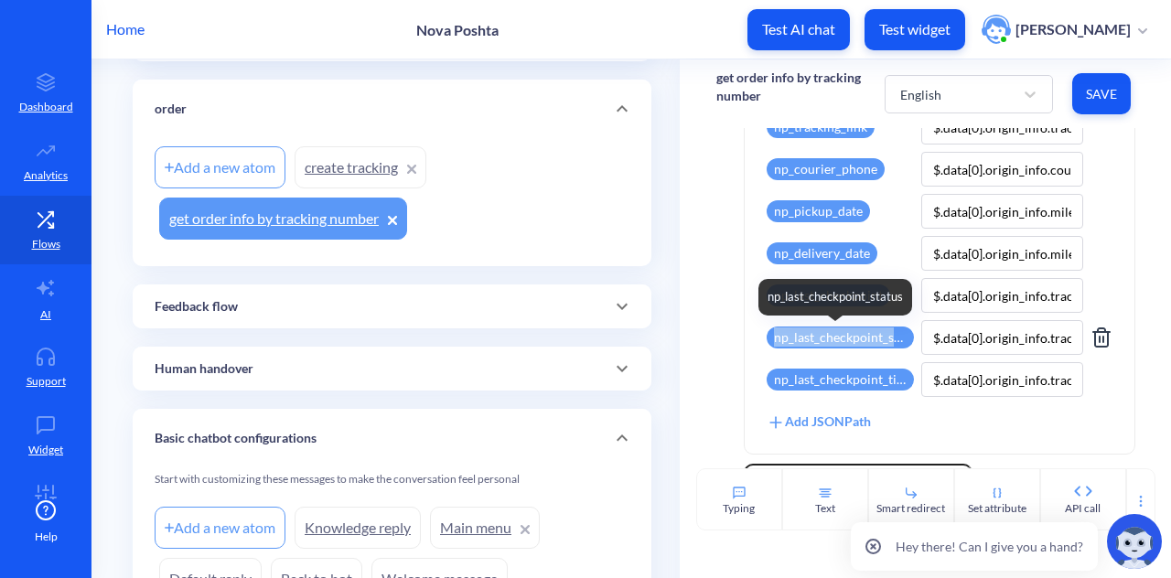
drag, startPoint x: 725, startPoint y: 341, endPoint x: 897, endPoint y: 333, distance: 172.2
click at [897, 333] on div "Move down API call Make an API request to an external resource and store value …" at bounding box center [925, 40] width 419 height 848
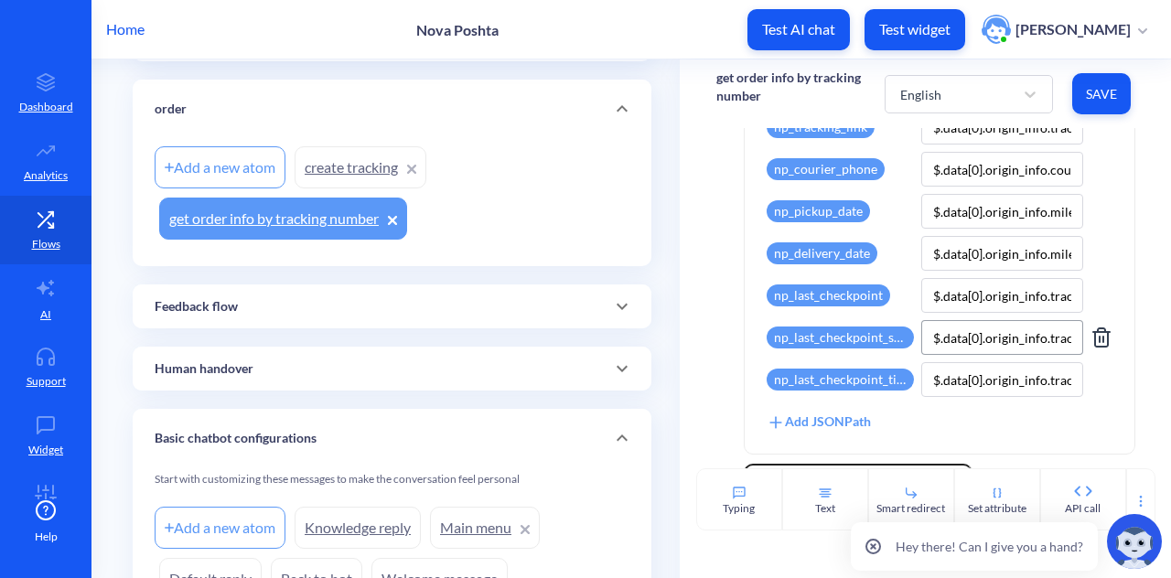
click at [953, 335] on input "$.data[0].origin_info.trackinfo[0].checkpoint_delivery_status" at bounding box center [1001, 337] width 161 height 35
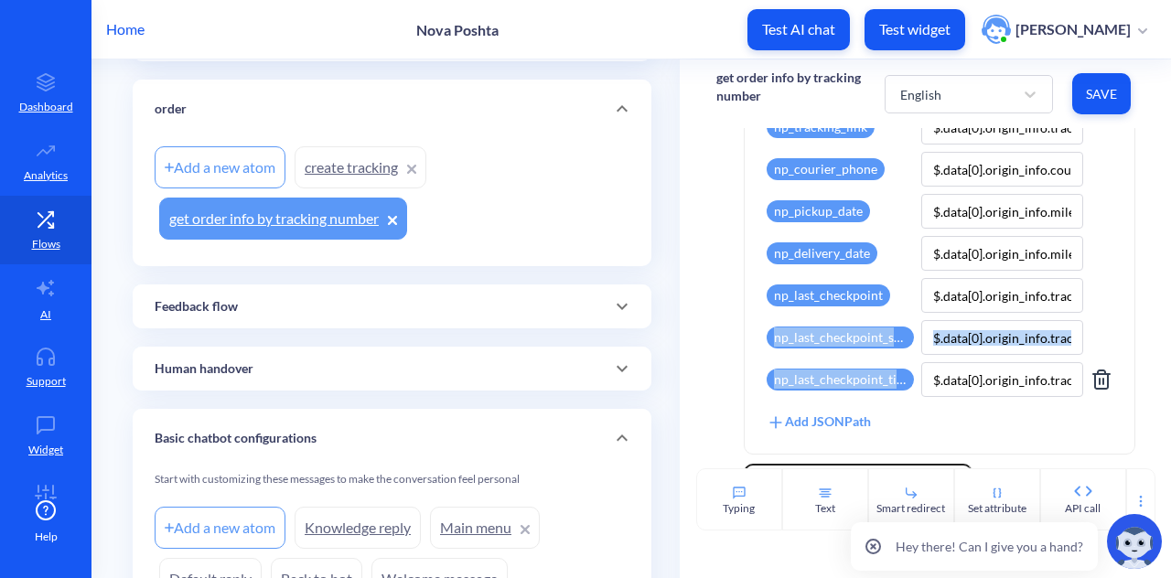
drag, startPoint x: 747, startPoint y: 367, endPoint x: 899, endPoint y: 372, distance: 152.0
click at [899, 372] on div "Move down API call Make an API request to an external resource and store value …" at bounding box center [925, 40] width 419 height 848
click at [728, 375] on div "Move down API call Make an API request to an external resource and store value …" at bounding box center [925, 40] width 419 height 848
drag, startPoint x: 744, startPoint y: 378, endPoint x: 894, endPoint y: 382, distance: 150.1
click at [894, 382] on div "Request type GET Request URL https://novaposhta.wiremockapi.cloud/trackings/get…" at bounding box center [940, 66] width 390 height 776
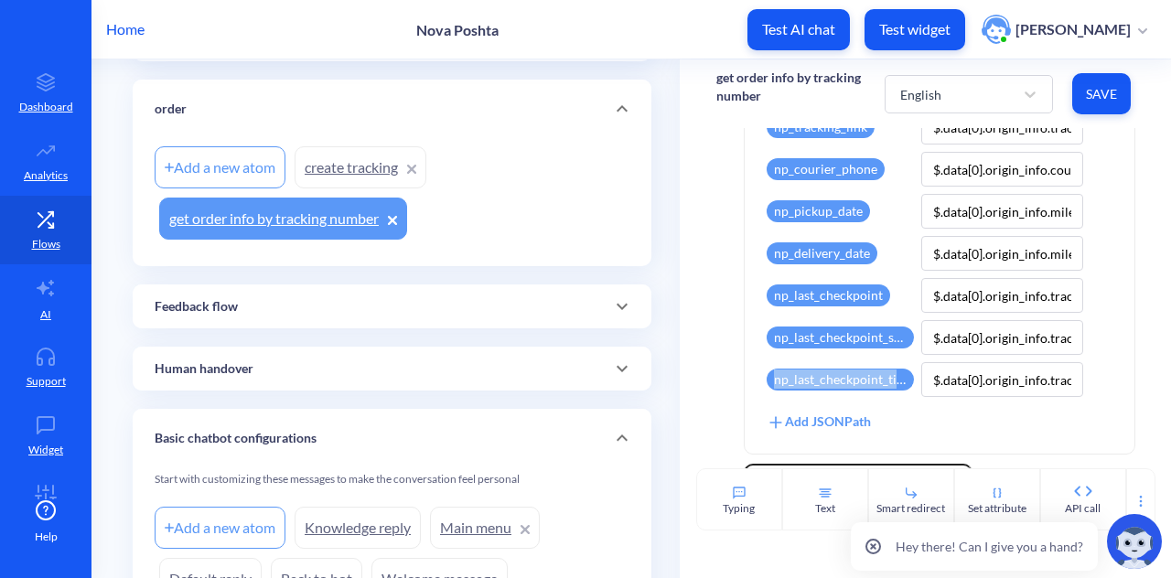
click at [719, 391] on div "Move down API call Make an API request to an external resource and store value …" at bounding box center [925, 40] width 419 height 848
drag, startPoint x: 726, startPoint y: 381, endPoint x: 892, endPoint y: 374, distance: 166.7
click at [892, 374] on div "Move down API call Make an API request to an external resource and store value …" at bounding box center [925, 40] width 419 height 848
click at [734, 324] on div "Move down API call Make an API request to an external resource and store value …" at bounding box center [925, 40] width 419 height 848
click at [744, 292] on div "API call Make an API request to an external resource and store value from respo…" at bounding box center [940, 35] width 392 height 839
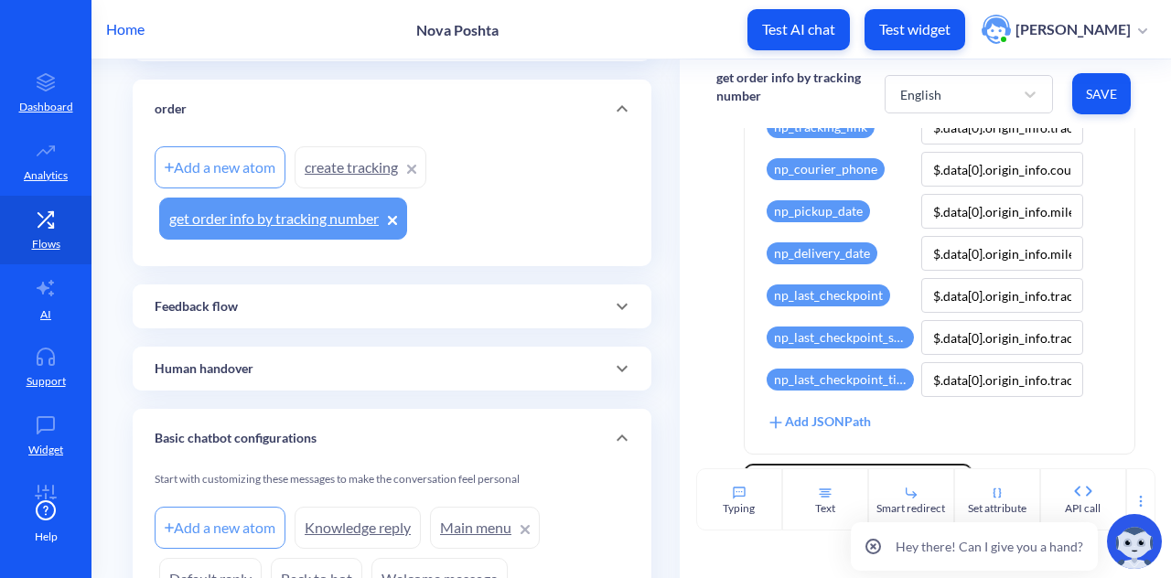
drag, startPoint x: 772, startPoint y: 290, endPoint x: 746, endPoint y: 308, distance: 32.2
click at [746, 308] on div "Request type GET Request URL https://novaposhta.wiremockapi.cloud/trackings/get…" at bounding box center [940, 66] width 390 height 776
click at [849, 379] on div "np_last_checkpoint_time" at bounding box center [840, 380] width 147 height 22
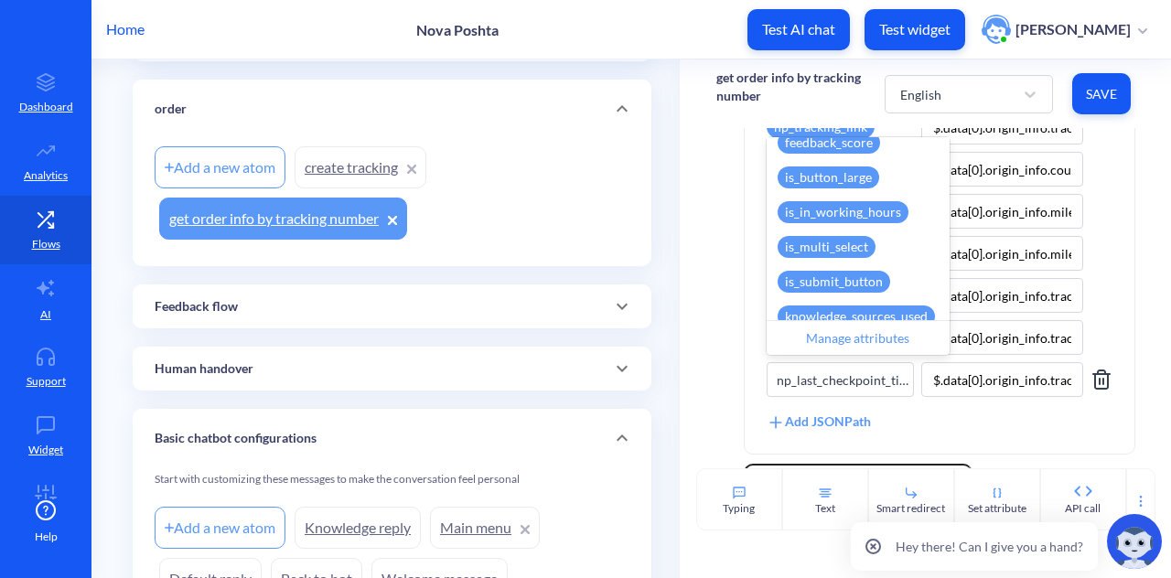
scroll to position [0, 0]
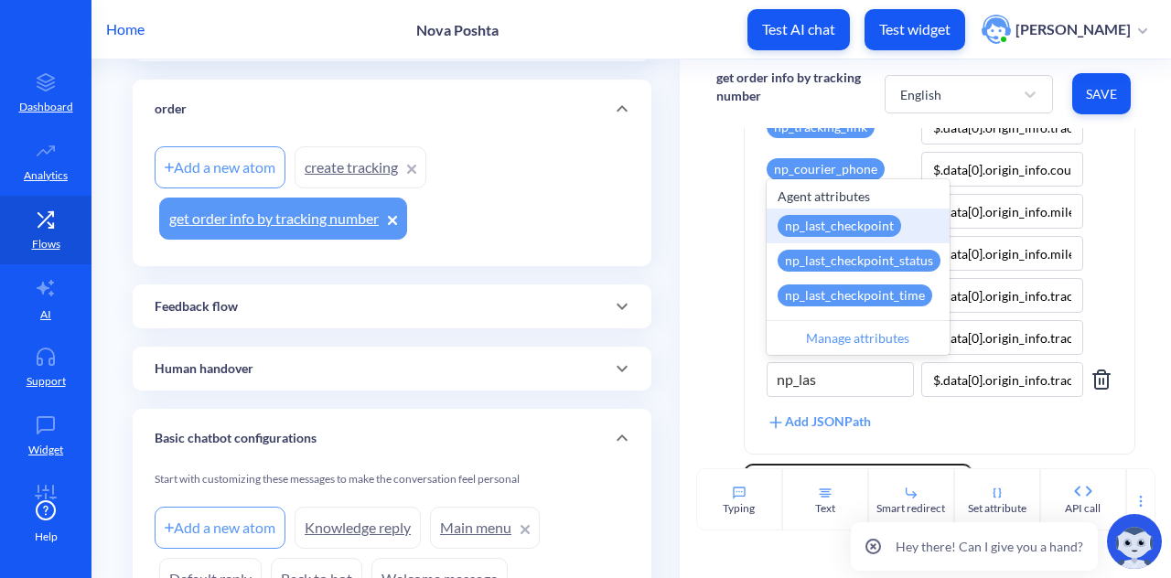
type input "np_last"
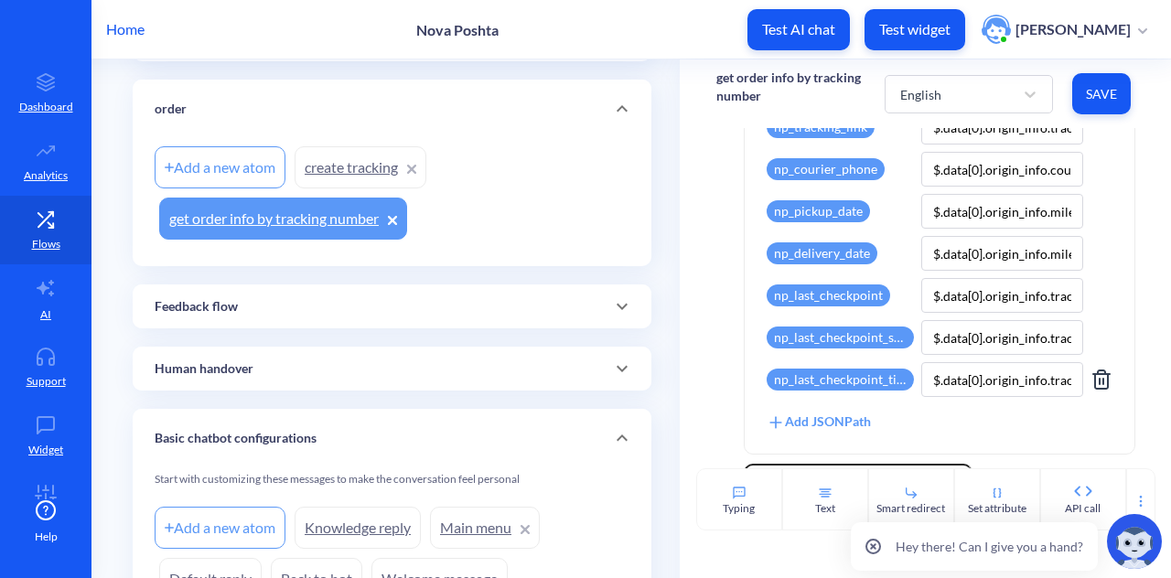
click at [706, 363] on div "Move down API call Make an API request to an external resource and store value …" at bounding box center [926, 298] width 492 height 340
click at [999, 382] on input "$.data[0].origin_info.trackinfo[0].checkpoint_date" at bounding box center [1001, 379] width 161 height 35
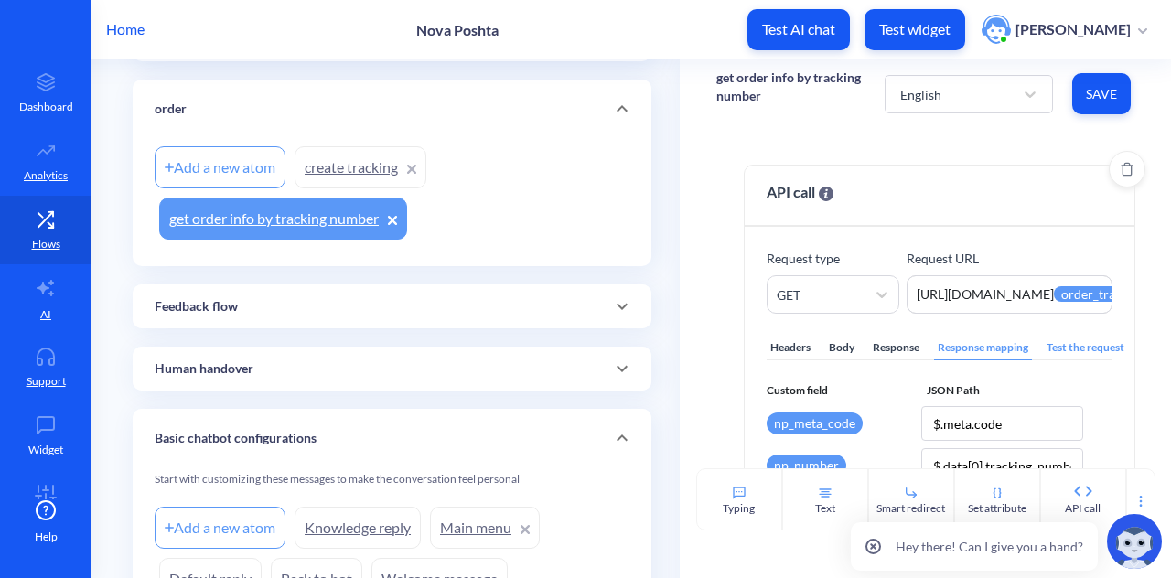
click at [895, 344] on div "Response" at bounding box center [896, 348] width 54 height 25
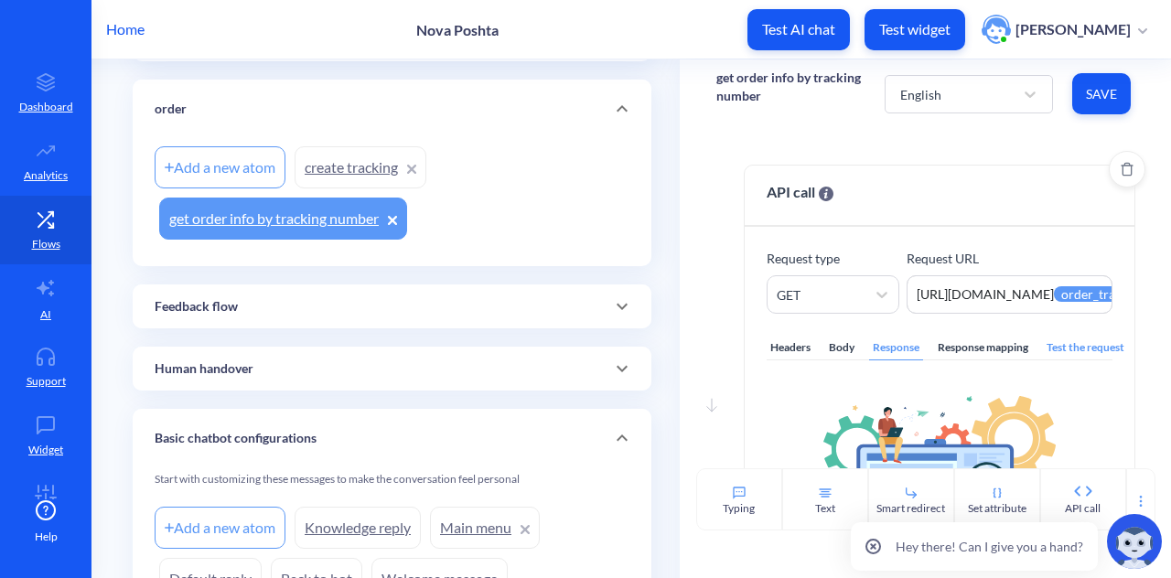
click at [849, 347] on div "Body" at bounding box center [841, 348] width 33 height 25
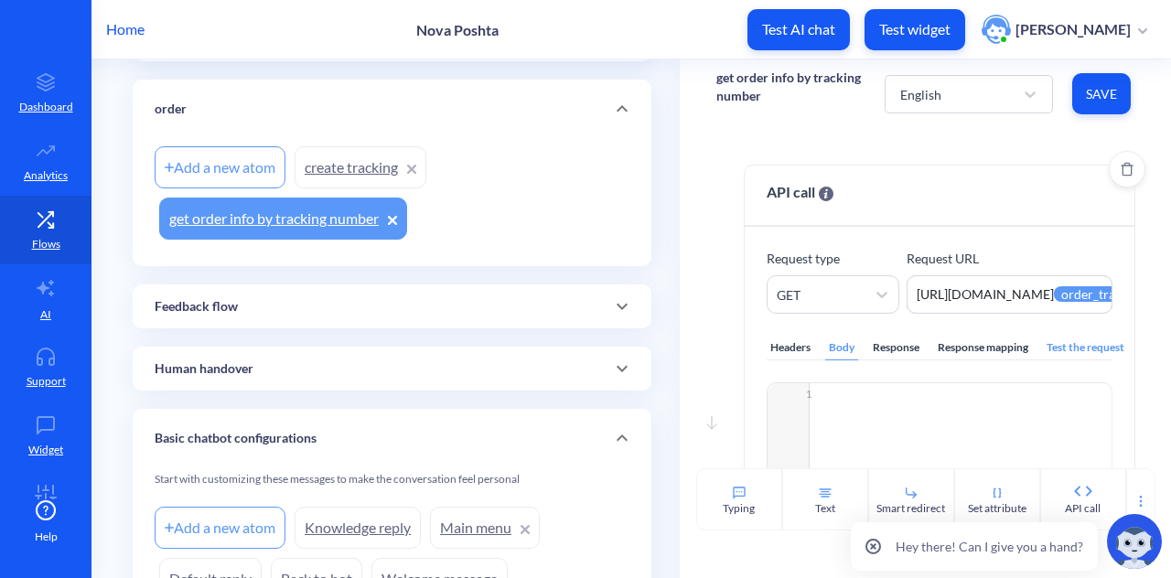
click at [792, 347] on div "Headers" at bounding box center [791, 348] width 48 height 25
click at [990, 354] on div "Response mapping" at bounding box center [983, 348] width 98 height 25
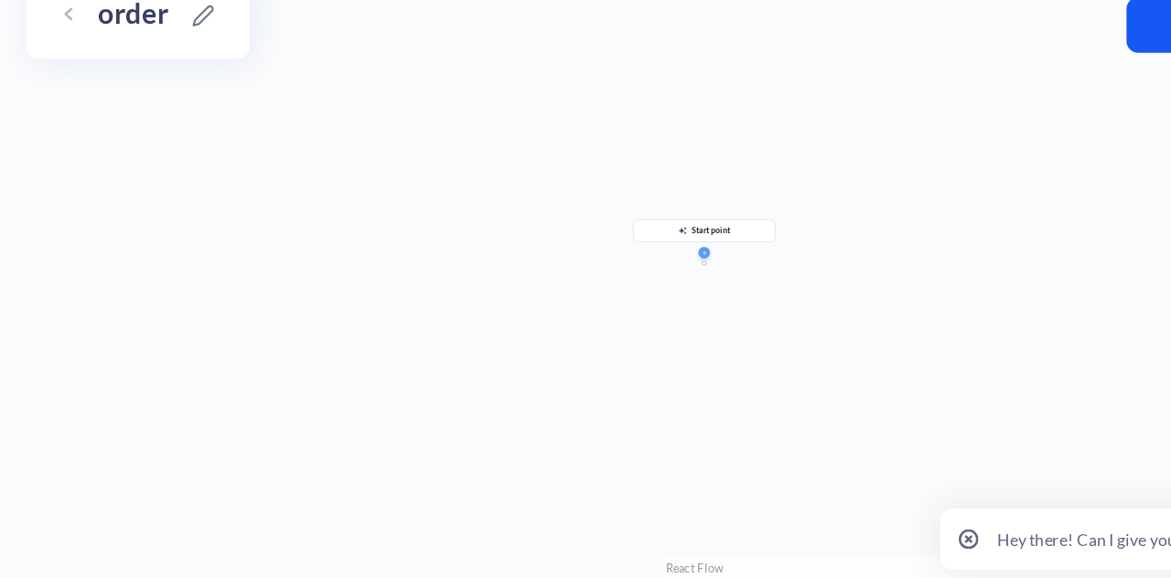
click at [166, 133] on link at bounding box center [161, 132] width 22 height 22
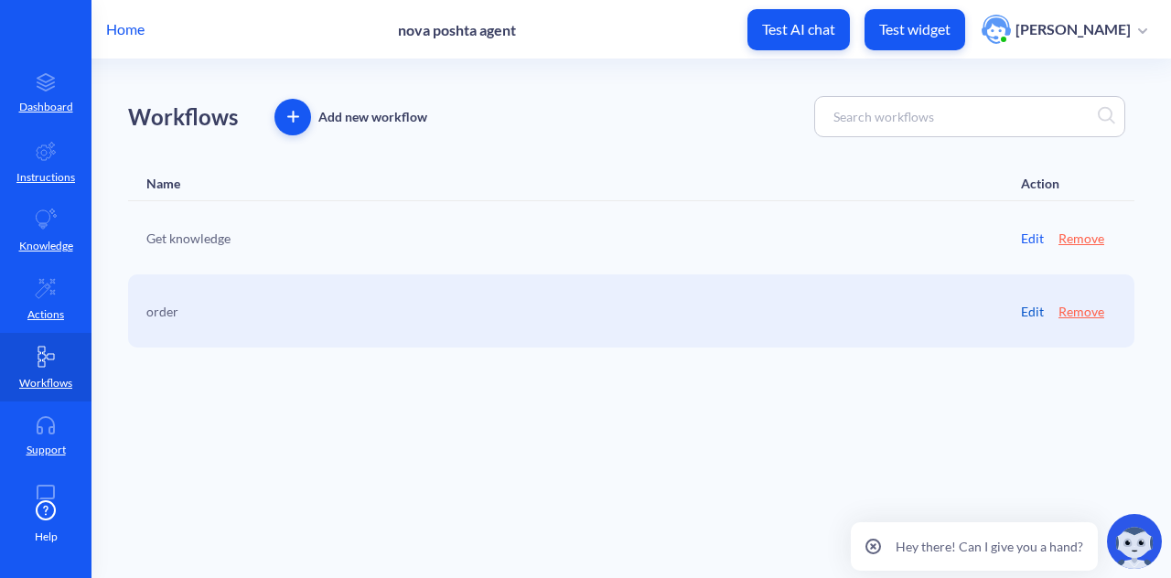
click at [1030, 305] on link "Edit" at bounding box center [1032, 311] width 23 height 19
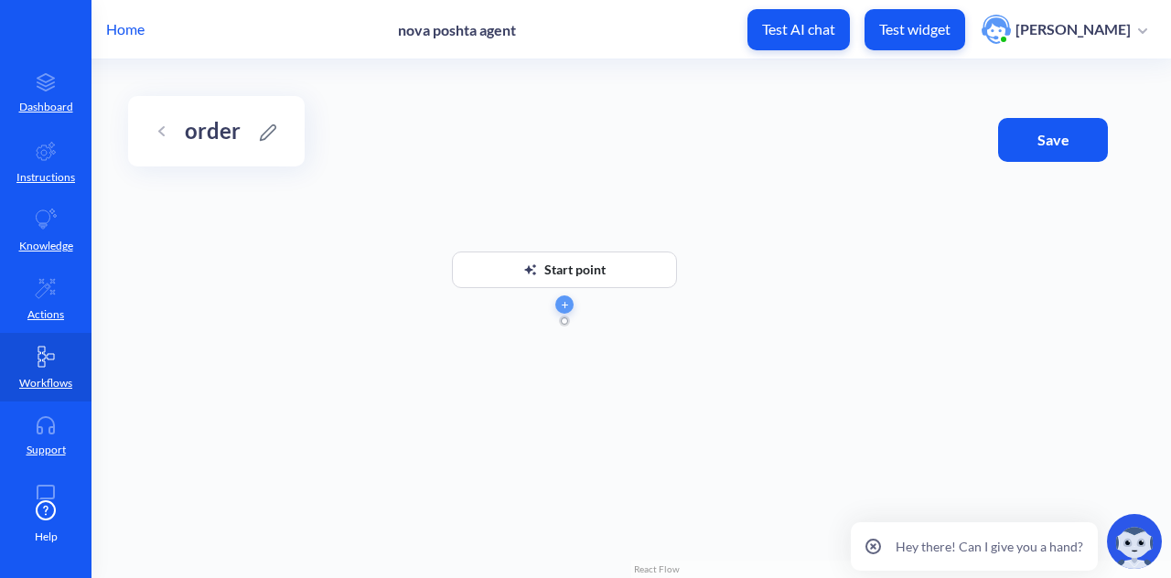
click at [566, 322] on div at bounding box center [564, 321] width 7 height 7
drag, startPoint x: 565, startPoint y: 322, endPoint x: 619, endPoint y: 367, distance: 69.5
click at [619, 367] on div "Start point" at bounding box center [632, 318] width 1080 height 519
click at [564, 311] on button "button" at bounding box center [564, 305] width 18 height 18
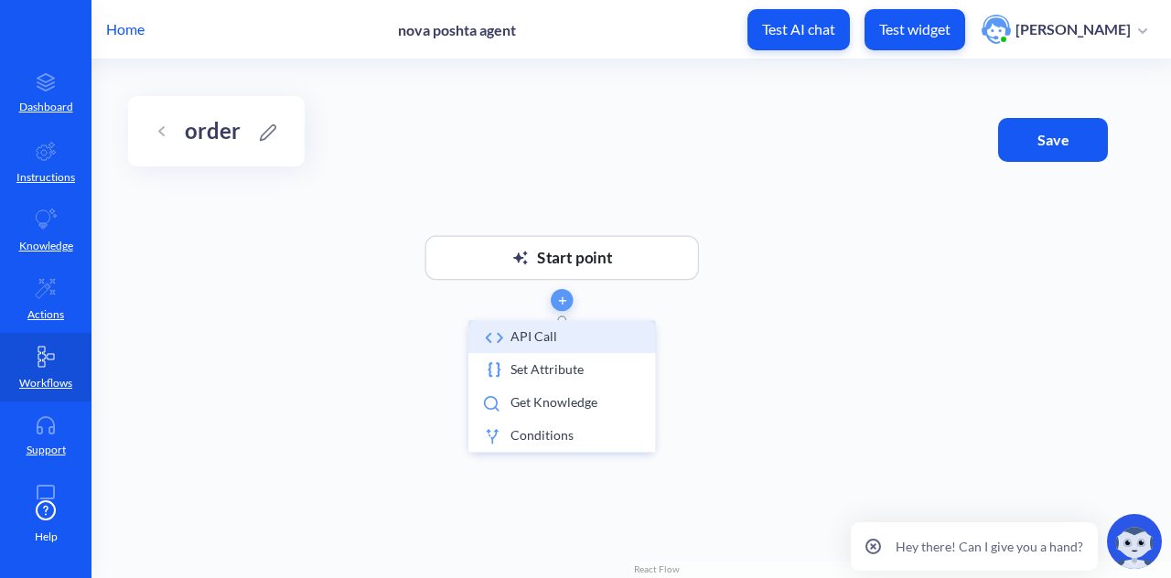
click at [556, 337] on li "API call" at bounding box center [561, 336] width 187 height 33
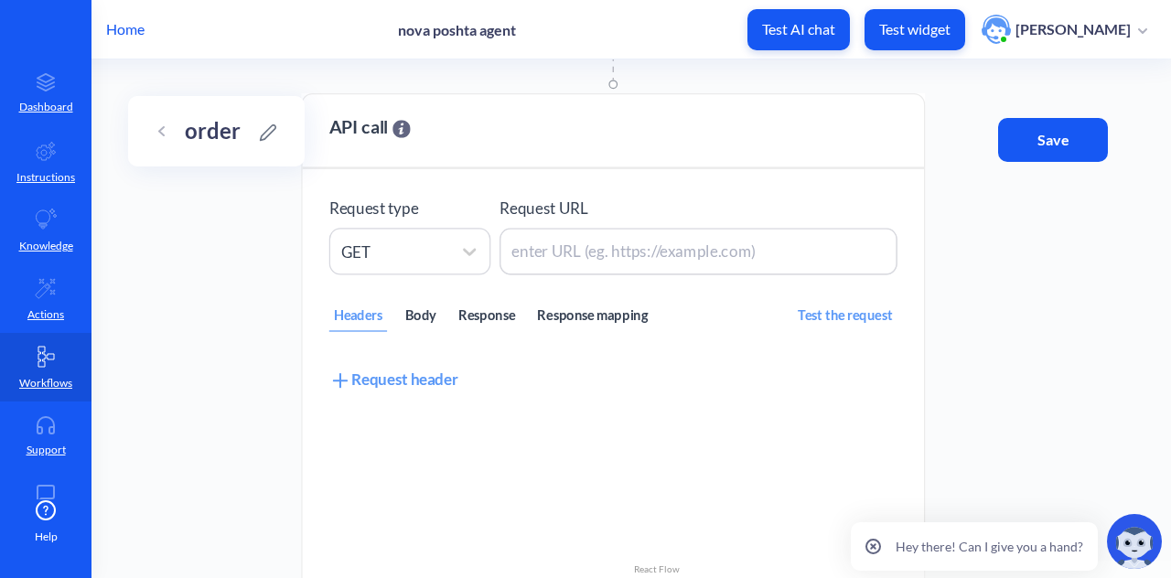
drag, startPoint x: 764, startPoint y: 338, endPoint x: 737, endPoint y: 40, distance: 298.7
click at [808, 13] on div "Home nova poshta agent Test AI chat Test widget [PERSON_NAME] Dashboard Instruc…" at bounding box center [585, 289] width 1171 height 578
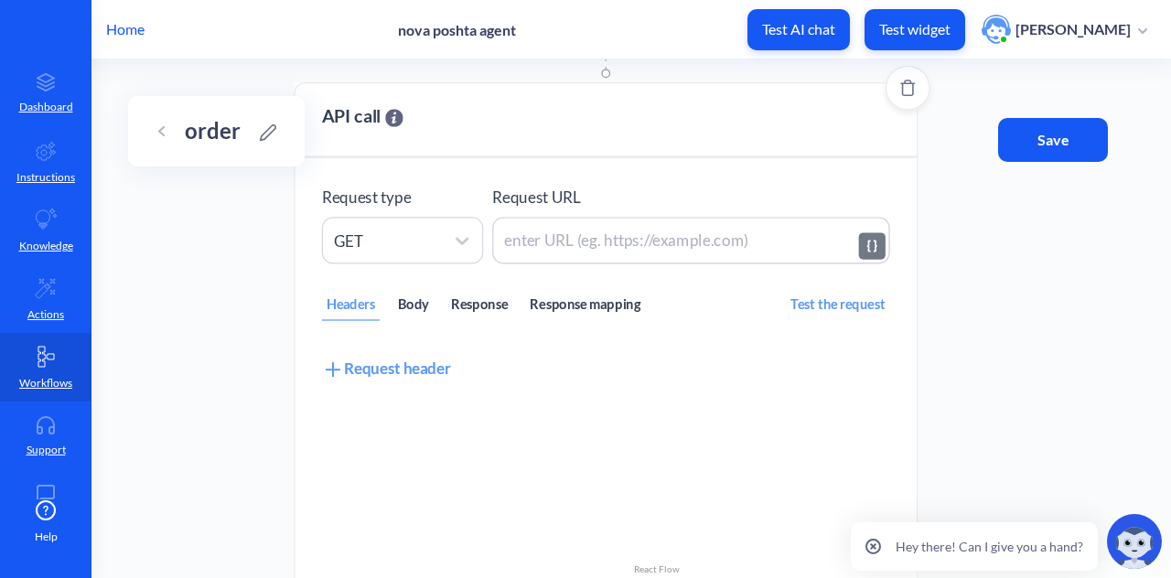
click at [684, 224] on textarea at bounding box center [691, 240] width 398 height 47
click at [561, 316] on div "Response mapping" at bounding box center [585, 306] width 119 height 30
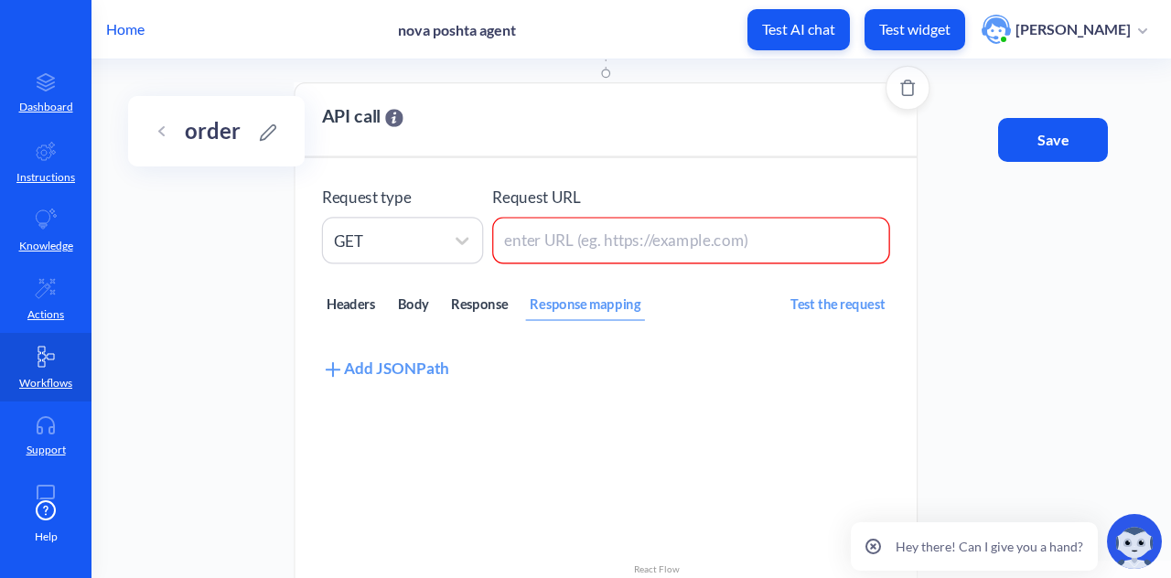
click at [428, 366] on div "Add JSONPath" at bounding box center [385, 369] width 127 height 25
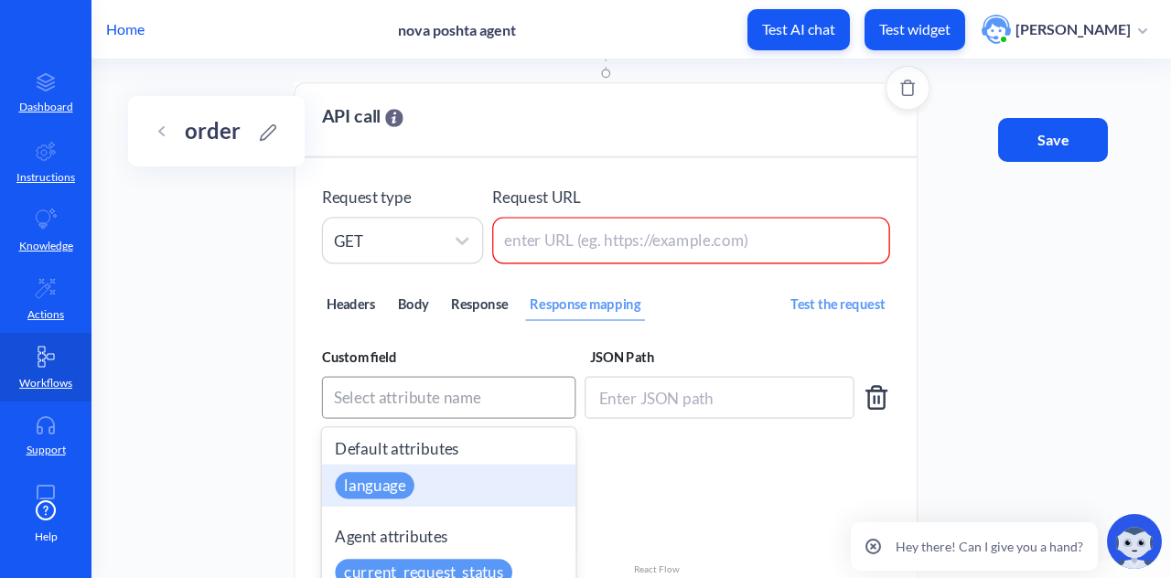
click at [430, 394] on div "Select attribute name" at bounding box center [407, 398] width 147 height 24
paste input "np_meta_code"
type input "np_meta_code"
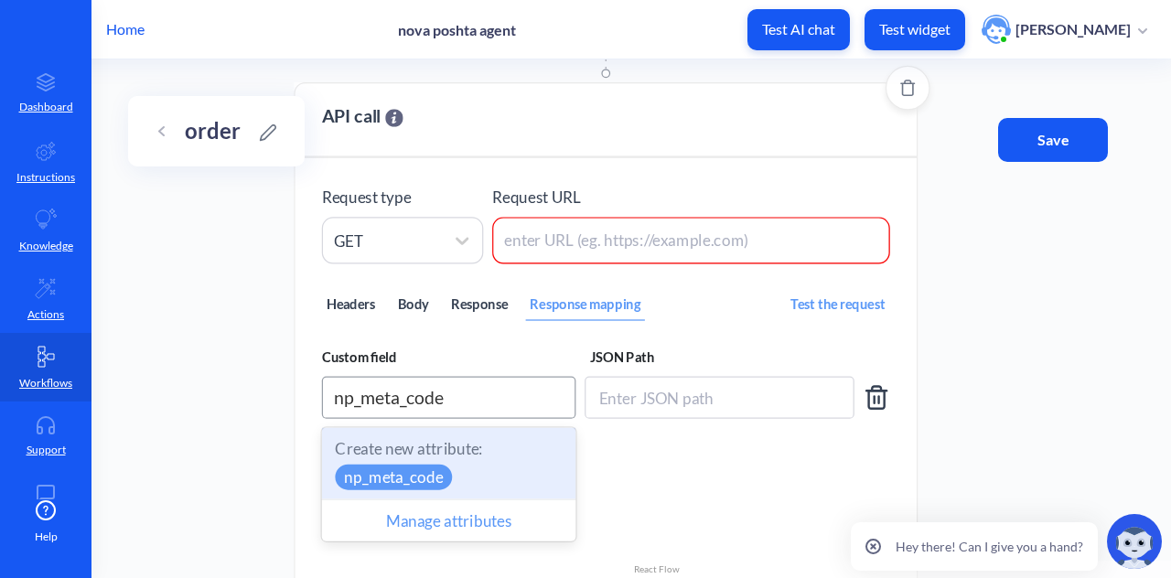
click at [474, 451] on p "Create new attribute:" at bounding box center [448, 448] width 227 height 24
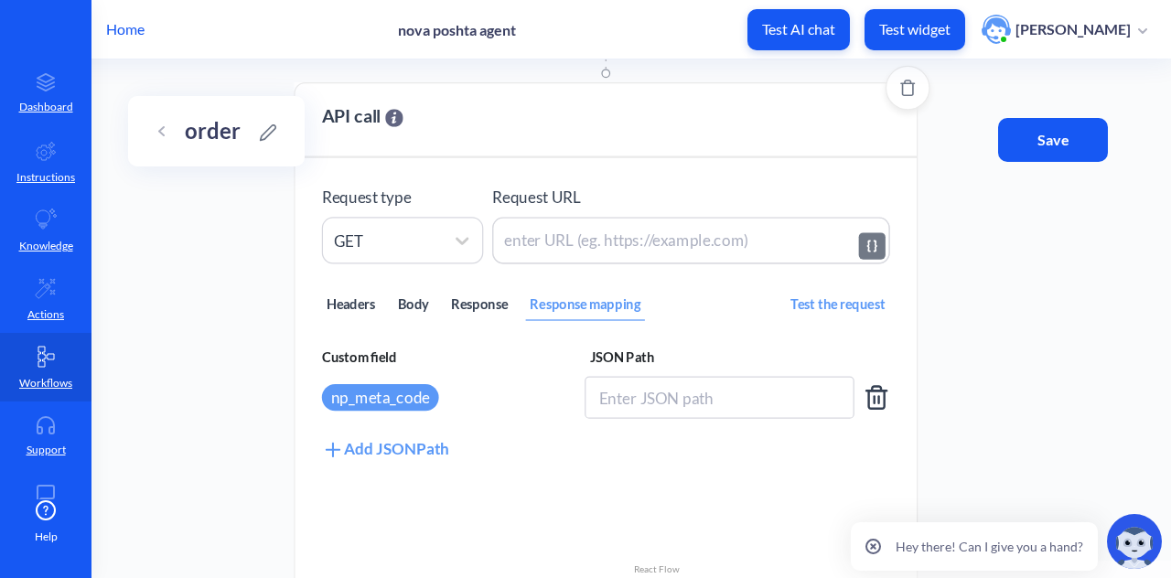
click at [595, 253] on textarea at bounding box center [691, 240] width 398 height 47
paste textarea "https://[DOMAIN_NAME]/trackings/get?tracking_numbers={{order_tracking_number}}&…"
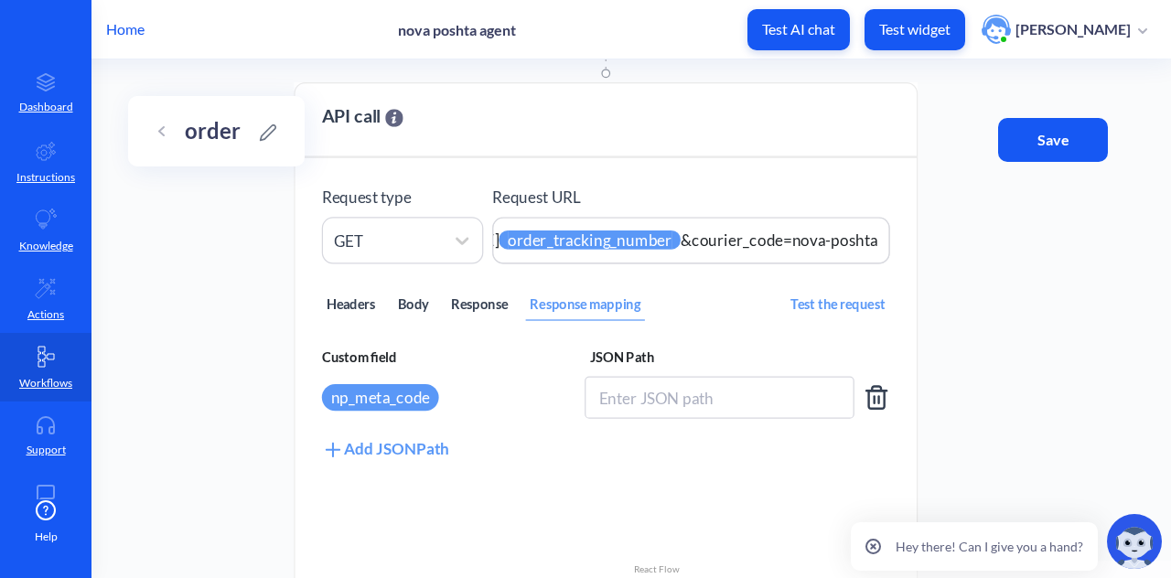
type textarea "https://[DOMAIN_NAME]/trackings/get?tracking_numbers={{order_tracking_number}}&…"
click at [953, 296] on div "Start point API call Request type GET Request URL [URL][DOMAIN_NAME] {{ order_t…" at bounding box center [632, 318] width 1080 height 519
click at [420, 451] on div "Add JSONPath" at bounding box center [385, 448] width 127 height 25
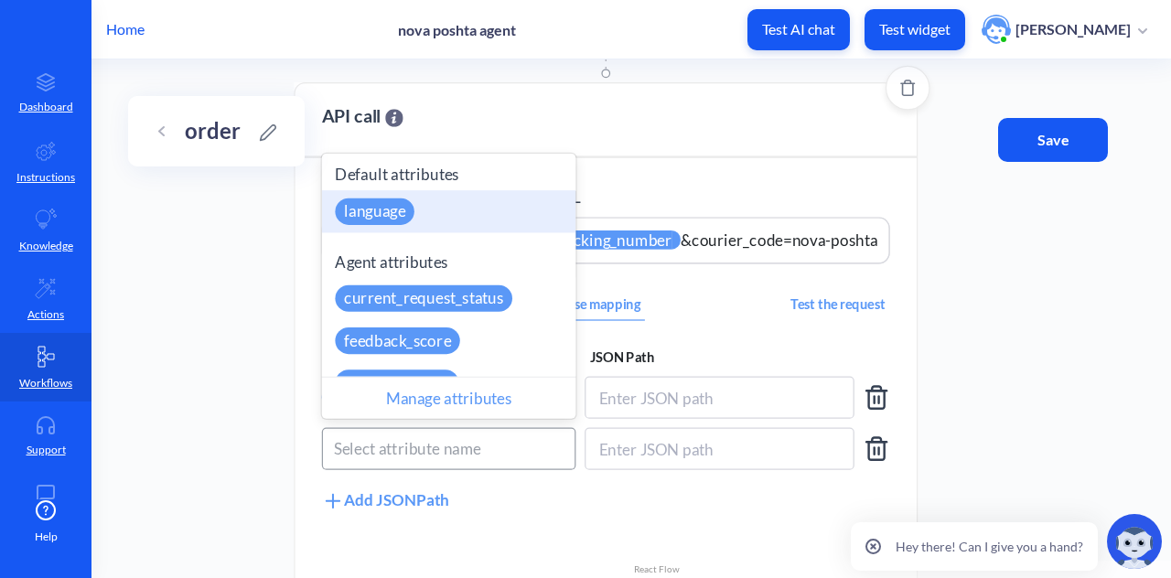
click at [458, 447] on div "Select attribute name" at bounding box center [407, 449] width 147 height 24
paste input "np_number"
type input "np_number"
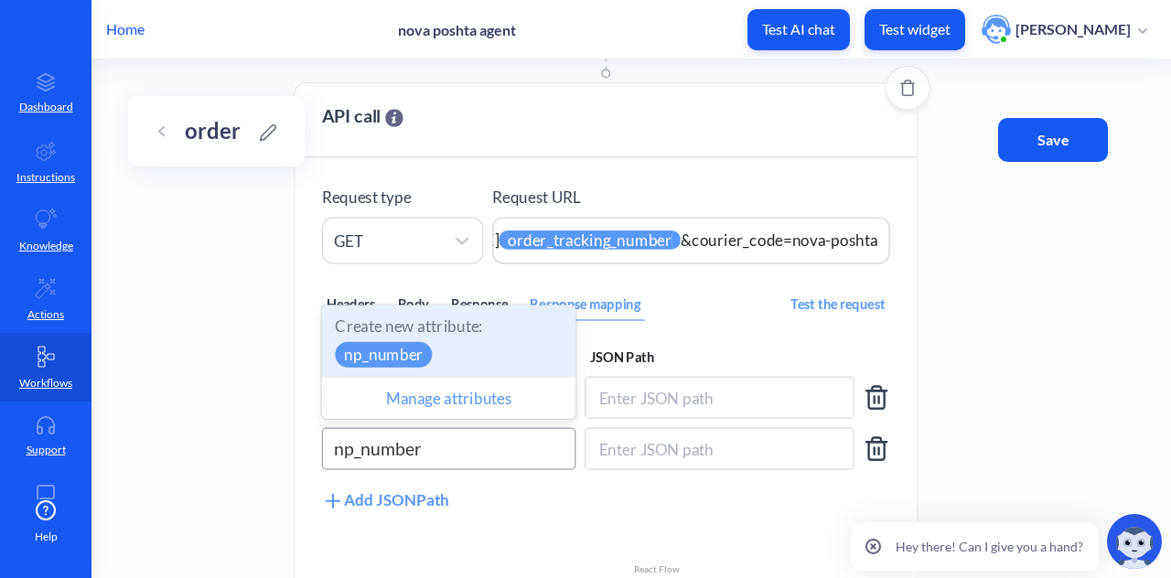
click at [425, 342] on div "Create new attribute: np_number" at bounding box center [448, 341] width 253 height 71
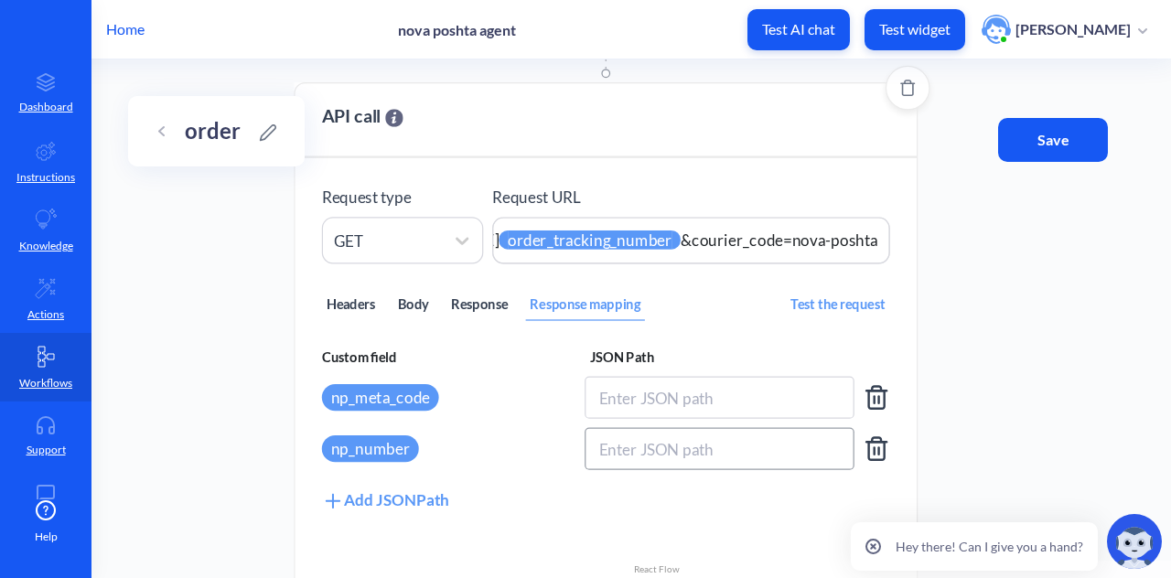
click at [639, 449] on input at bounding box center [720, 448] width 270 height 42
paste input "$.data[0].tracking_number"
type input "$.data[0].tracking_number"
click at [689, 379] on input at bounding box center [720, 397] width 270 height 42
paste input "$.meta.code"
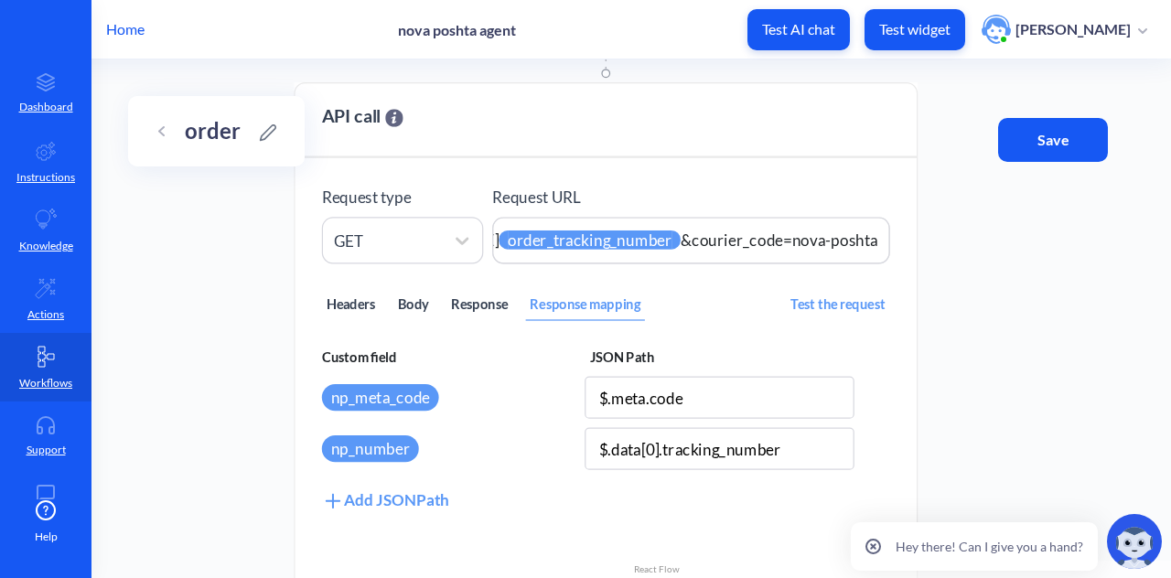
type input "$.meta.code"
click at [409, 493] on div "Add JSONPath" at bounding box center [385, 500] width 127 height 25
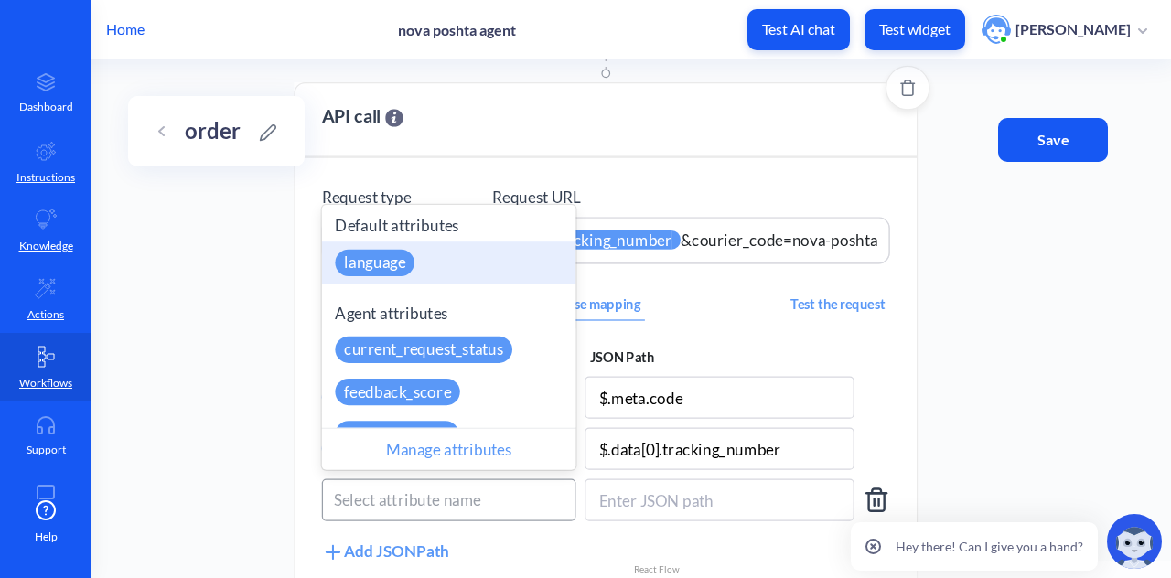
click at [419, 493] on div "Select attribute name" at bounding box center [407, 501] width 147 height 24
paste input "np_status"
type input "np_status"
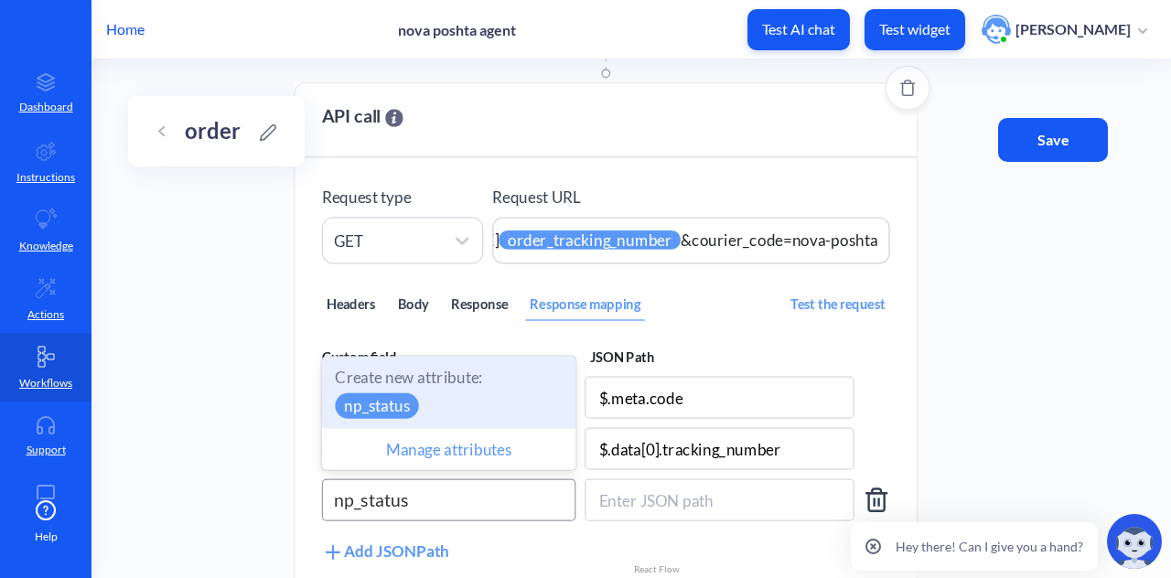
click at [431, 398] on div "Create new attribute: np_status" at bounding box center [448, 392] width 253 height 71
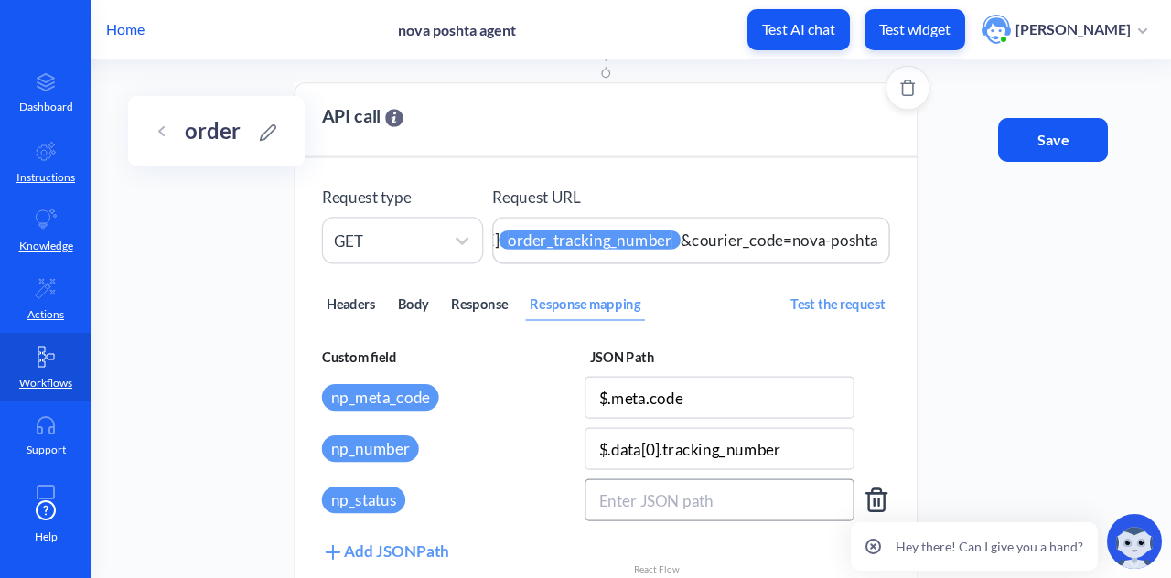
click at [674, 502] on input at bounding box center [720, 500] width 270 height 42
paste input "$.data[0].delivery_status"
type input "$.data[0].delivery_status"
click at [434, 524] on div "Add JSONPath" at bounding box center [385, 551] width 127 height 25
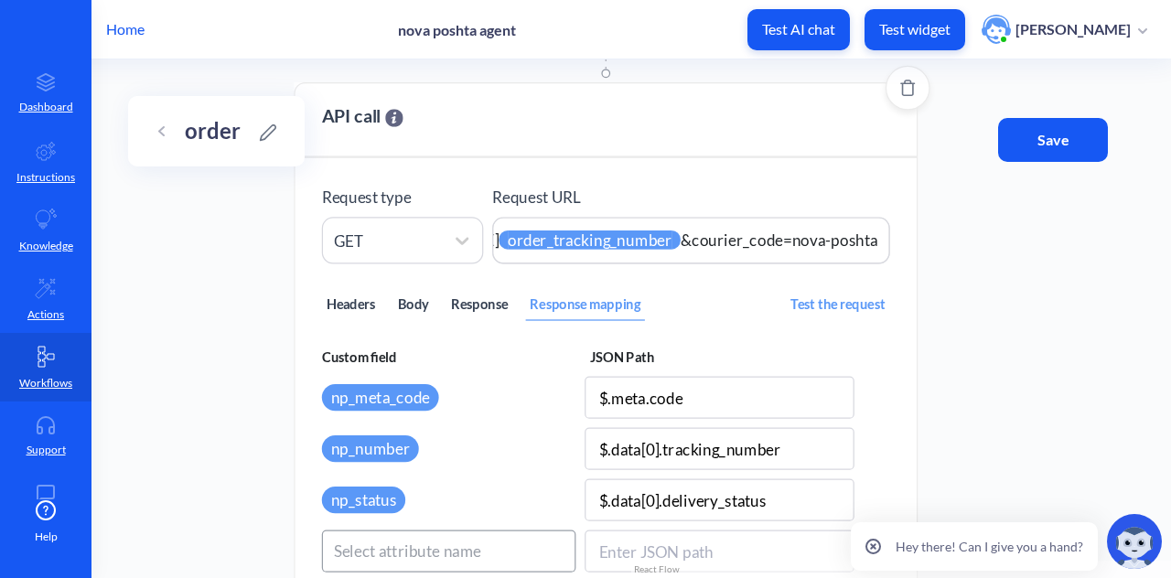
click at [426, 524] on div "Select attribute name" at bounding box center [407, 552] width 147 height 24
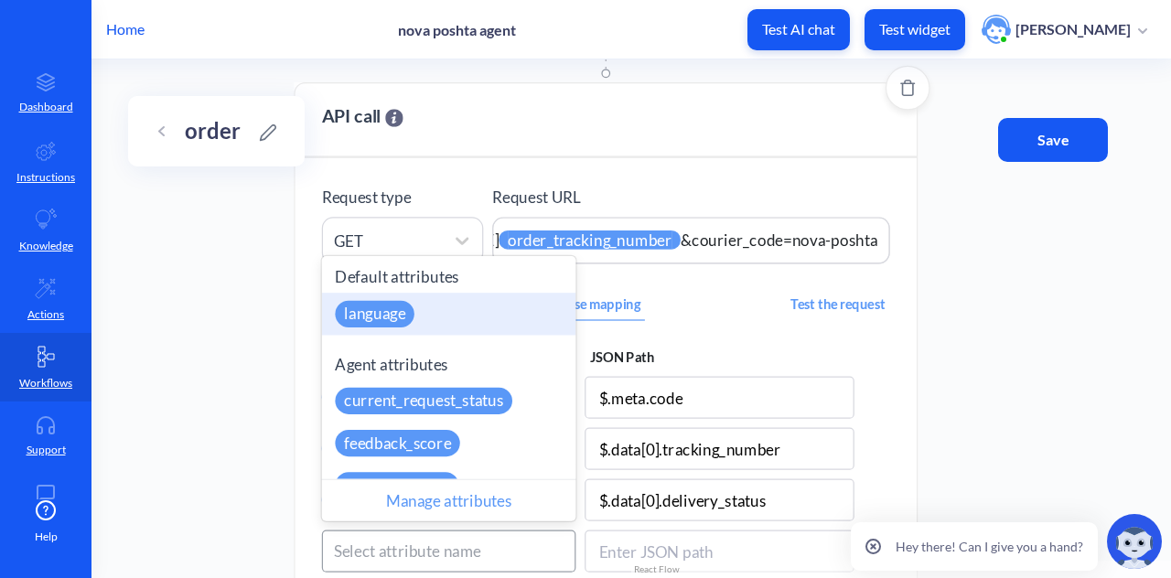
paste input "np_substatus"
type input "np_substatus"
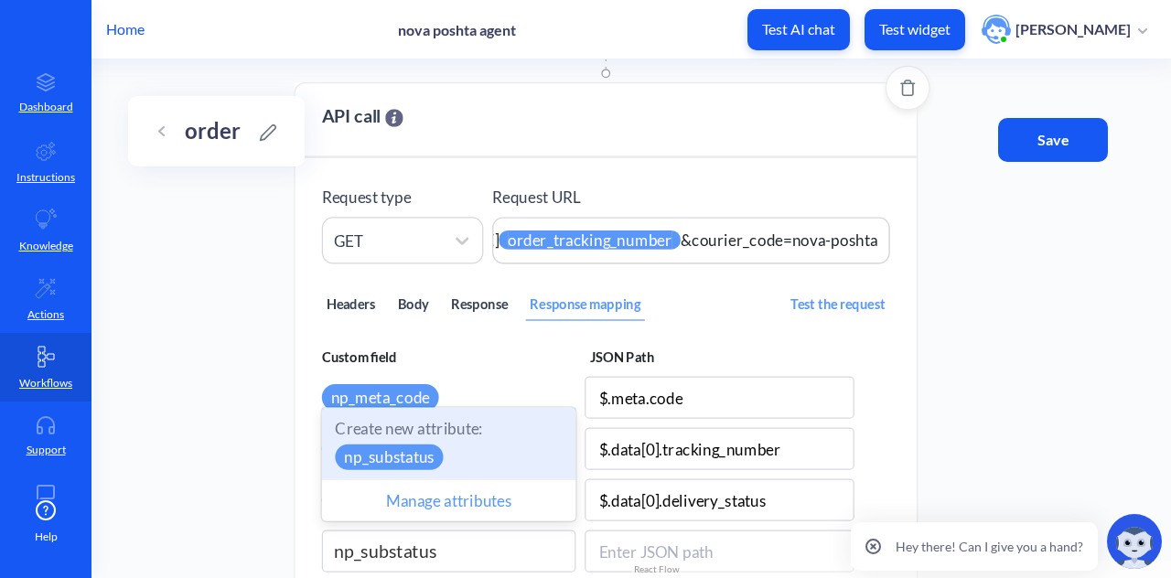
click at [432, 444] on div "Create new attribute: np_substatus" at bounding box center [448, 443] width 253 height 71
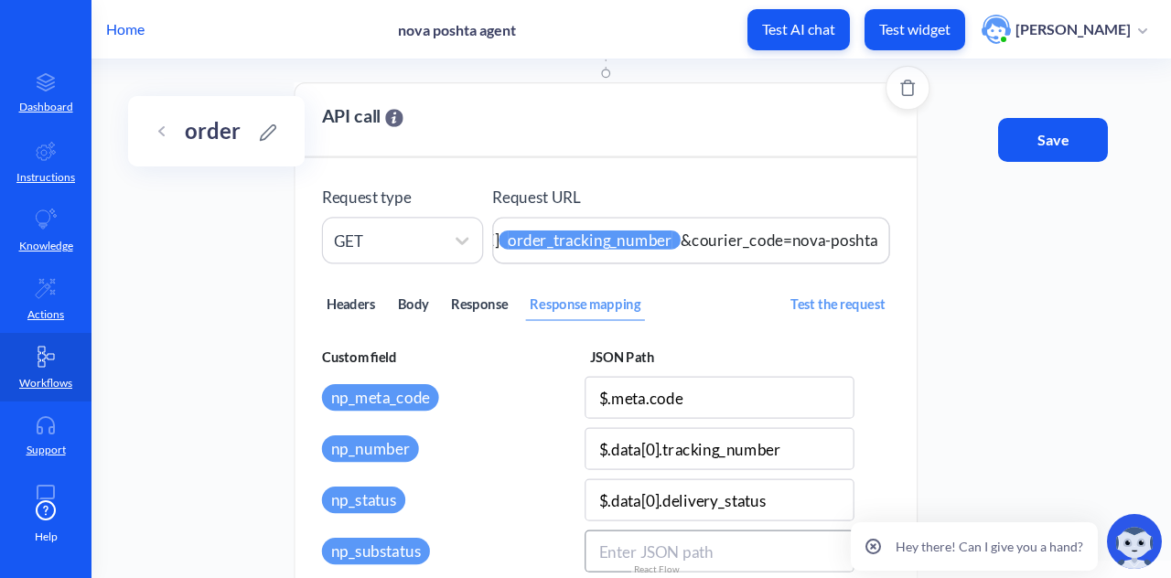
click at [709, 524] on input at bounding box center [720, 552] width 270 height 42
paste input "$.data[0].substatus"
type input "$.data[0].substatus"
click at [253, 524] on div "Start point API call Make an API request to an external resource and store valu…" at bounding box center [632, 318] width 1080 height 519
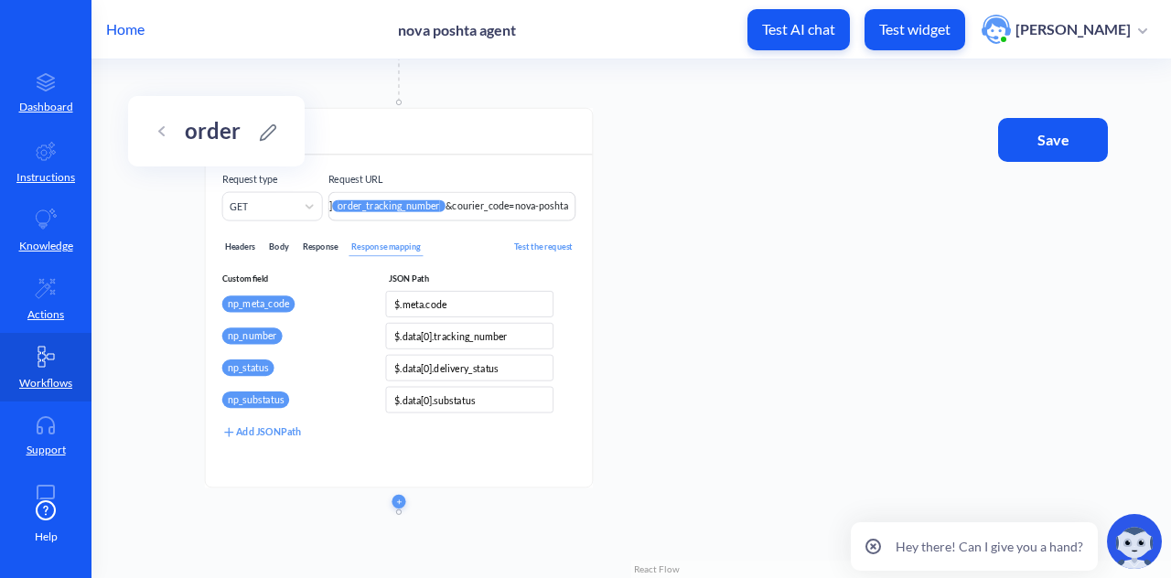
drag, startPoint x: 586, startPoint y: 514, endPoint x: 725, endPoint y: 323, distance: 236.5
click at [725, 323] on div "Start point API call Make an API request to an external resource and store valu…" at bounding box center [632, 318] width 1080 height 519
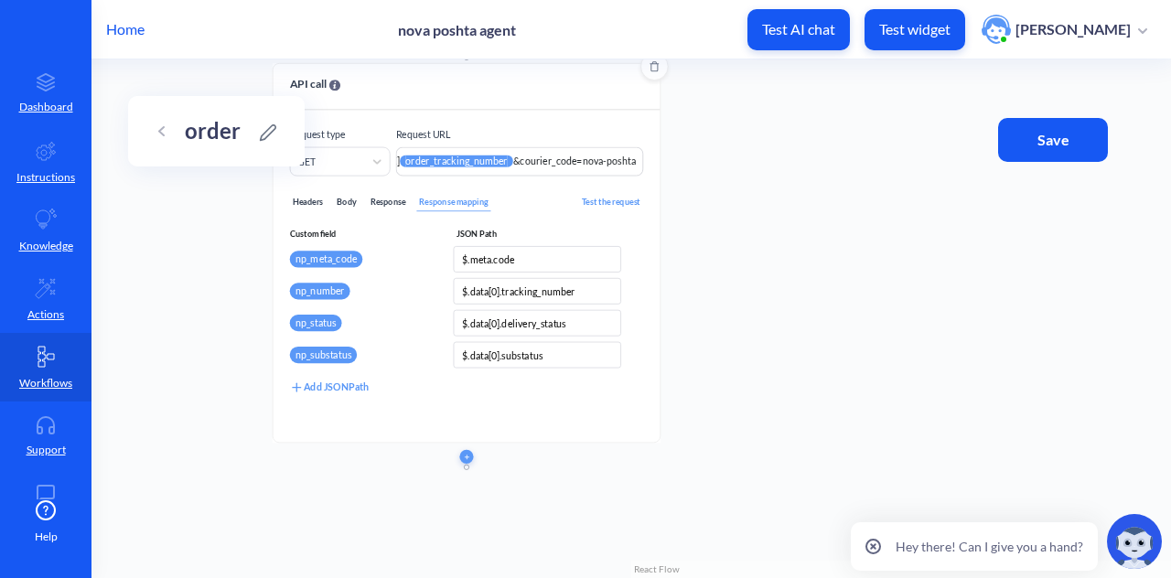
click at [358, 382] on div "Add JSONPath" at bounding box center [329, 388] width 79 height 16
click at [353, 387] on div "Select attribute name" at bounding box center [343, 387] width 92 height 15
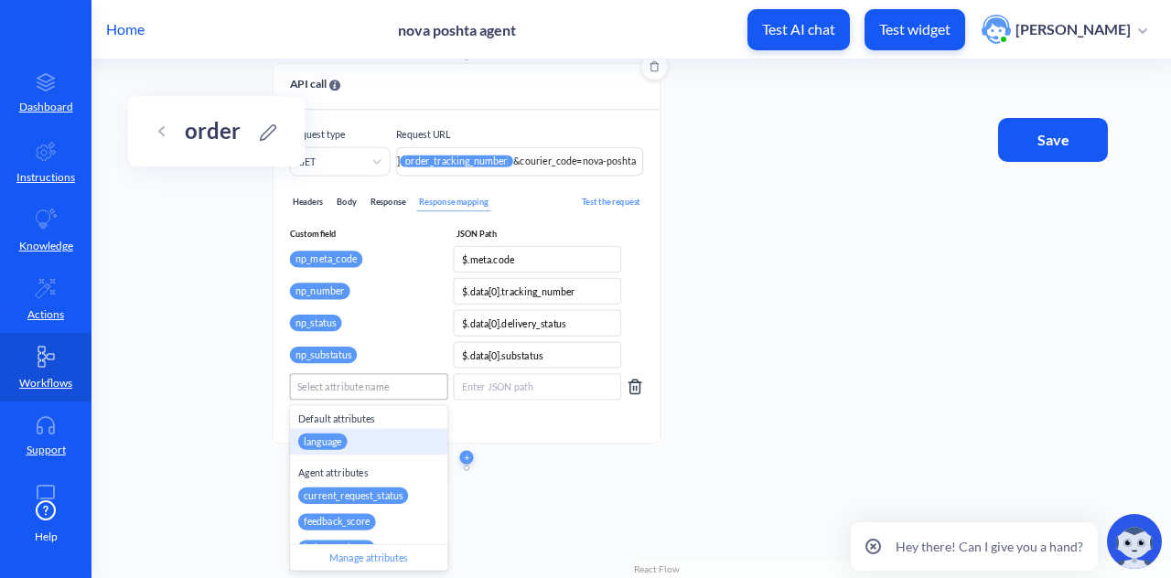
paste input "np_latest_event"
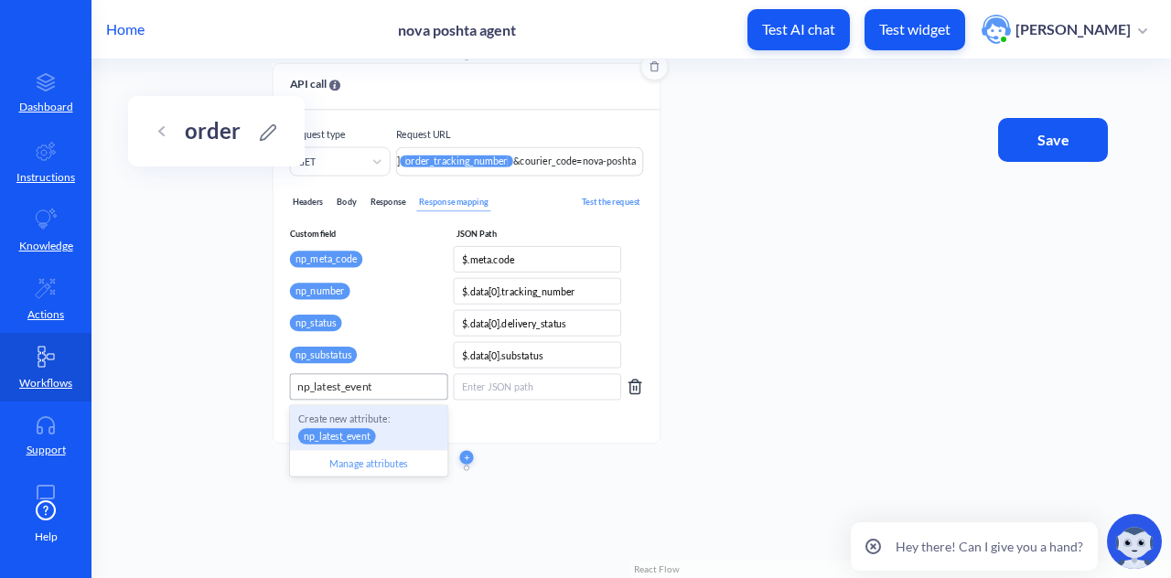
type input "np_latest_event"
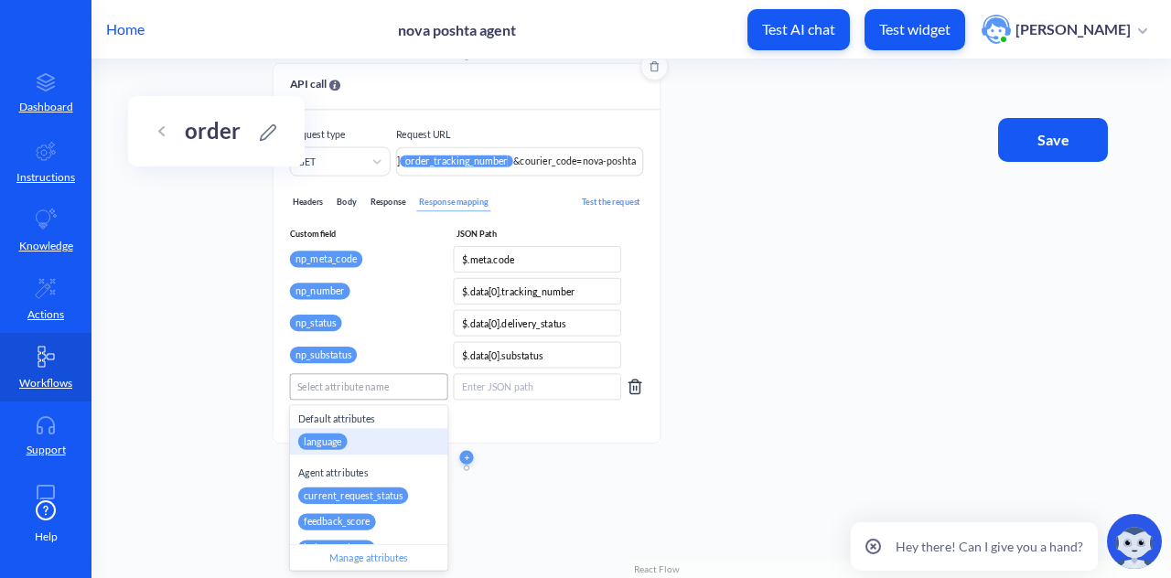
paste input "datalatest_event"
type input "datalatest_event"
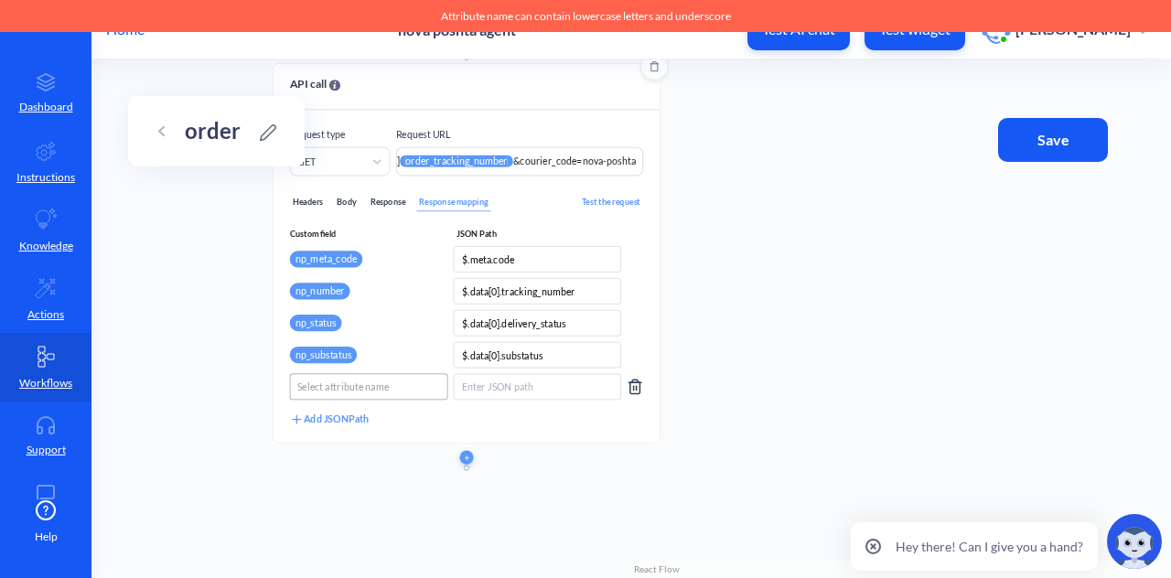
drag, startPoint x: 382, startPoint y: 385, endPoint x: 315, endPoint y: 383, distance: 67.7
click at [315, 383] on div "Select attribute name" at bounding box center [368, 386] width 156 height 25
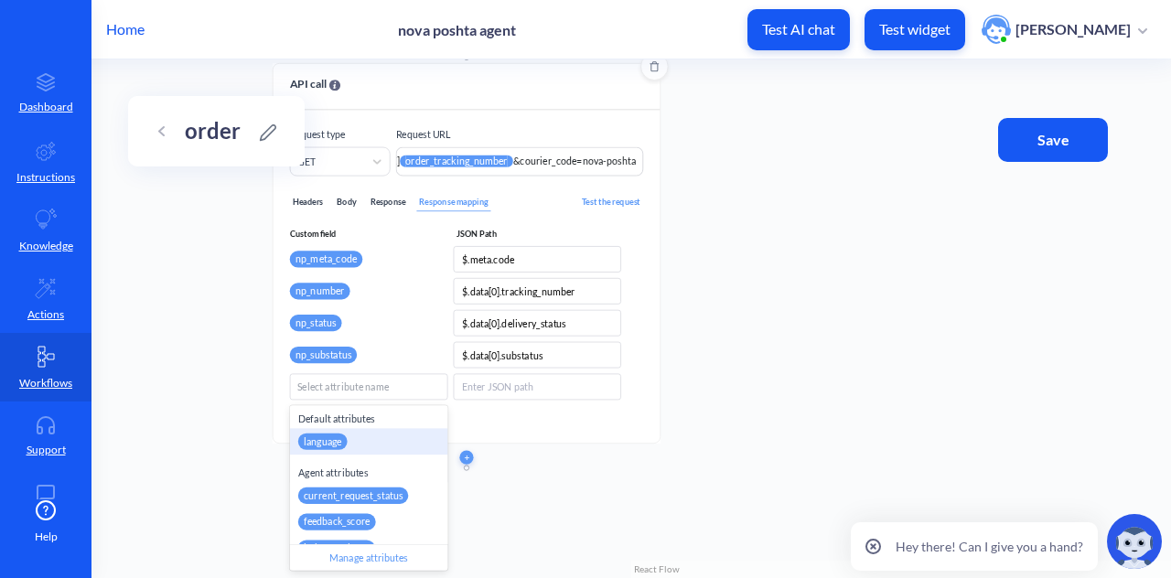
paste input "np_latest_event"
type input "np_latest_event"
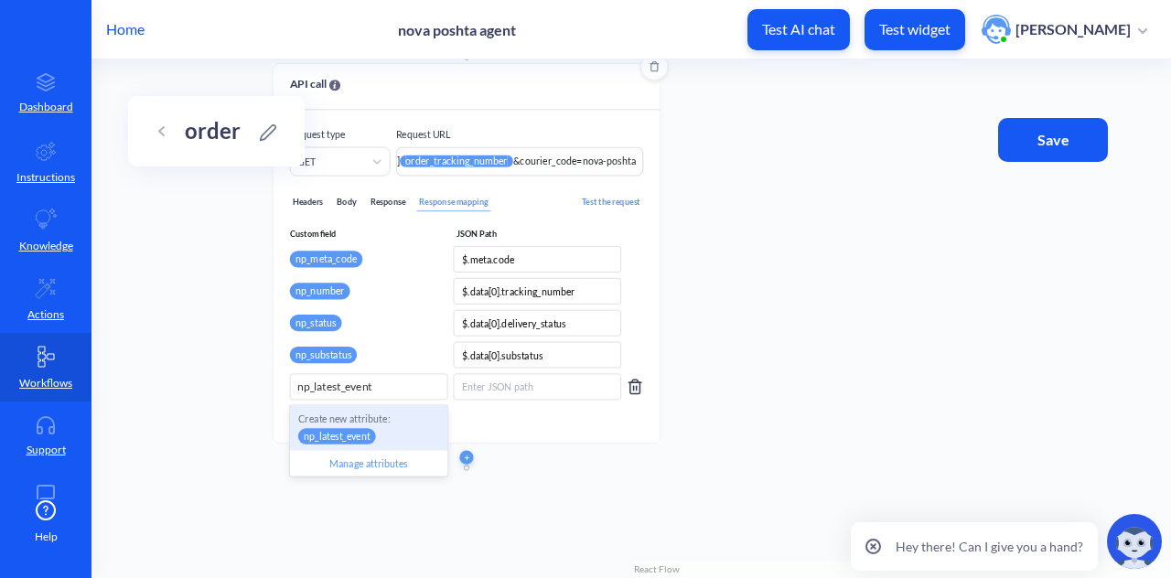
click at [385, 421] on p "Create new attribute:" at bounding box center [368, 418] width 141 height 15
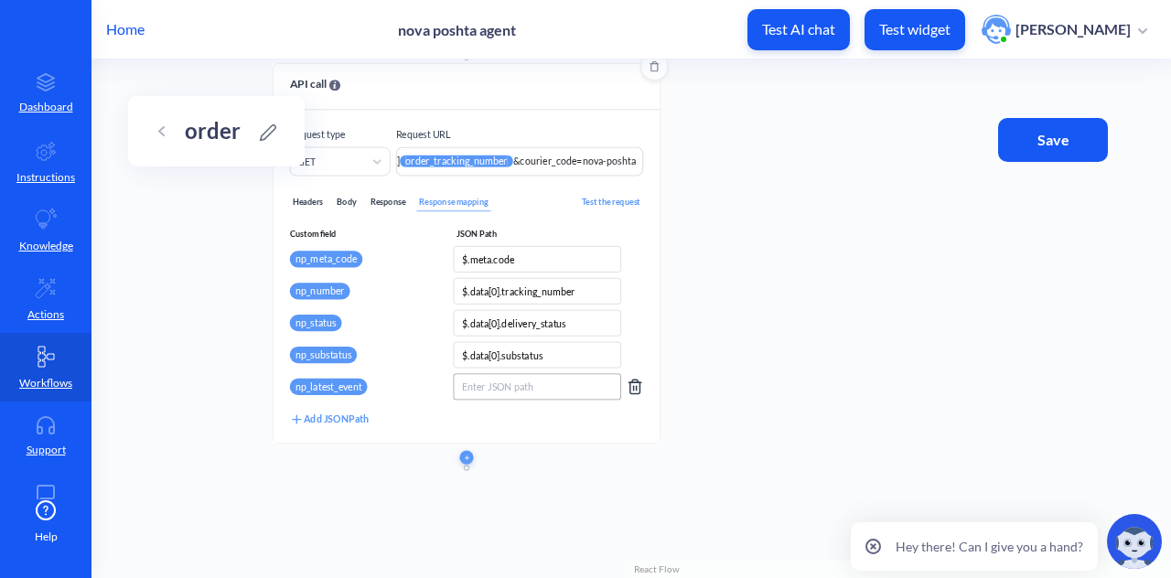
click at [522, 385] on input at bounding box center [537, 386] width 168 height 27
paste input "$.data[0].latest_event"
type input "$.data[0].latest_event"
click at [720, 477] on div "Start point API call Make an API request to an external resource and store valu…" at bounding box center [632, 318] width 1080 height 519
click at [361, 420] on div "Add JSONPath" at bounding box center [329, 419] width 79 height 16
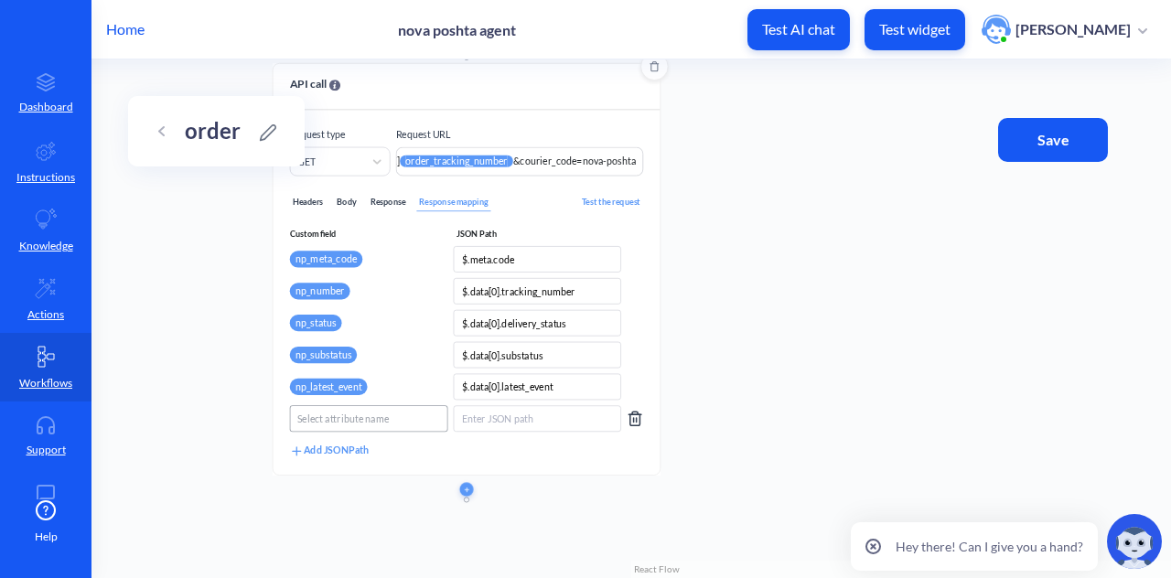
click at [380, 415] on div "Select attribute name" at bounding box center [343, 419] width 92 height 15
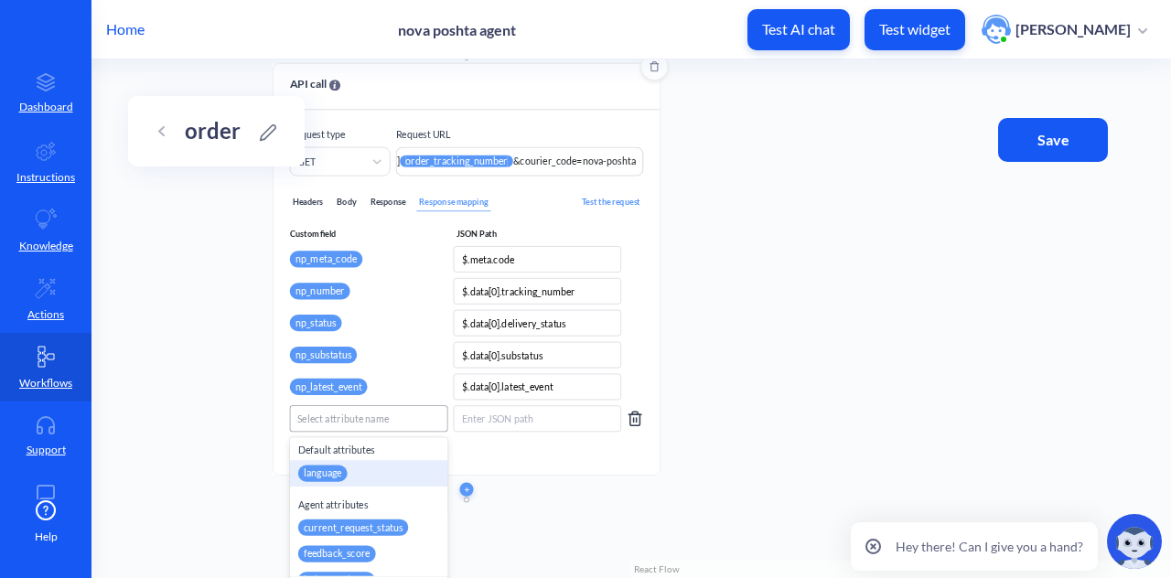
paste input "np_latest_time"
type input "np_latest_time"
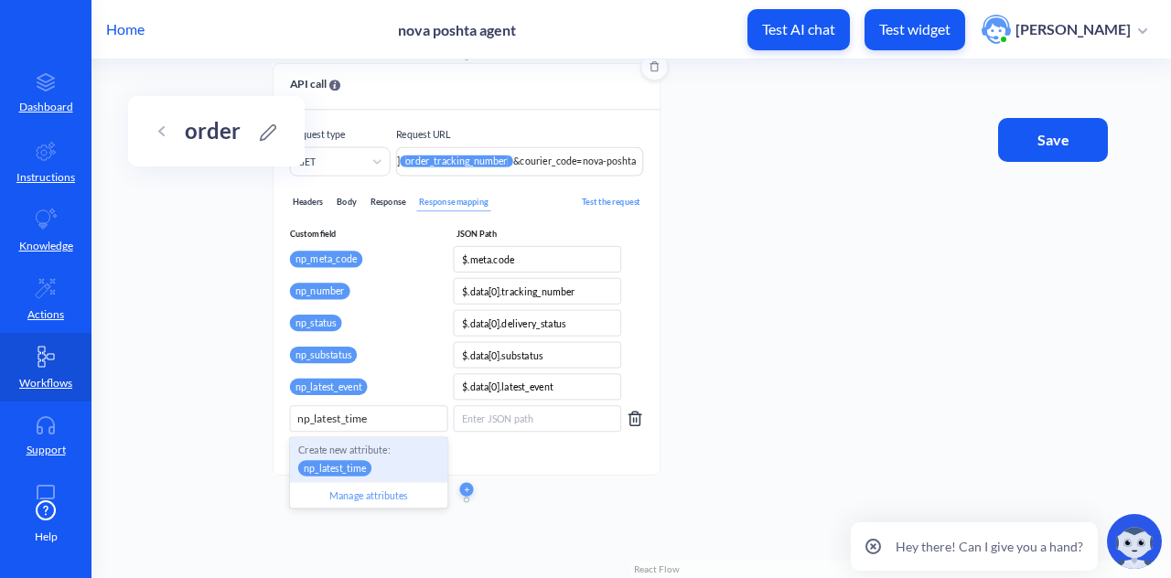
click at [372, 453] on p "Create new attribute:" at bounding box center [368, 450] width 141 height 15
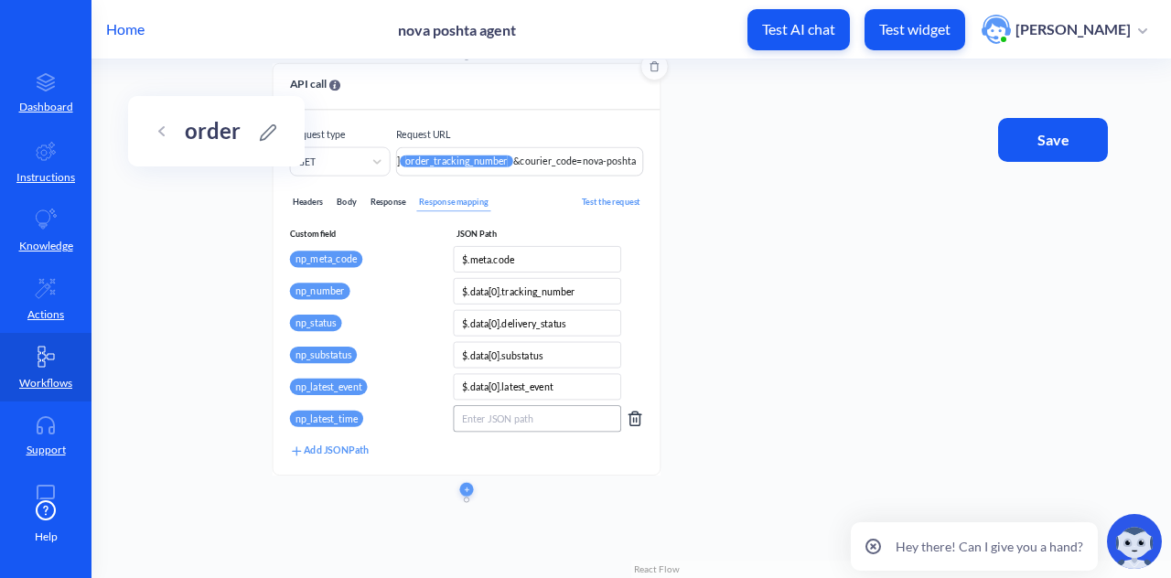
click at [509, 414] on input at bounding box center [537, 418] width 168 height 27
paste input "$.data[0].latest_checkpoint_time"
type input "$.data[0].latest_checkpoint_time"
click at [381, 498] on div "Start point API call Make an API request to an external resource and store valu…" at bounding box center [632, 318] width 1080 height 519
click at [346, 453] on div "Add JSONPath" at bounding box center [329, 452] width 79 height 16
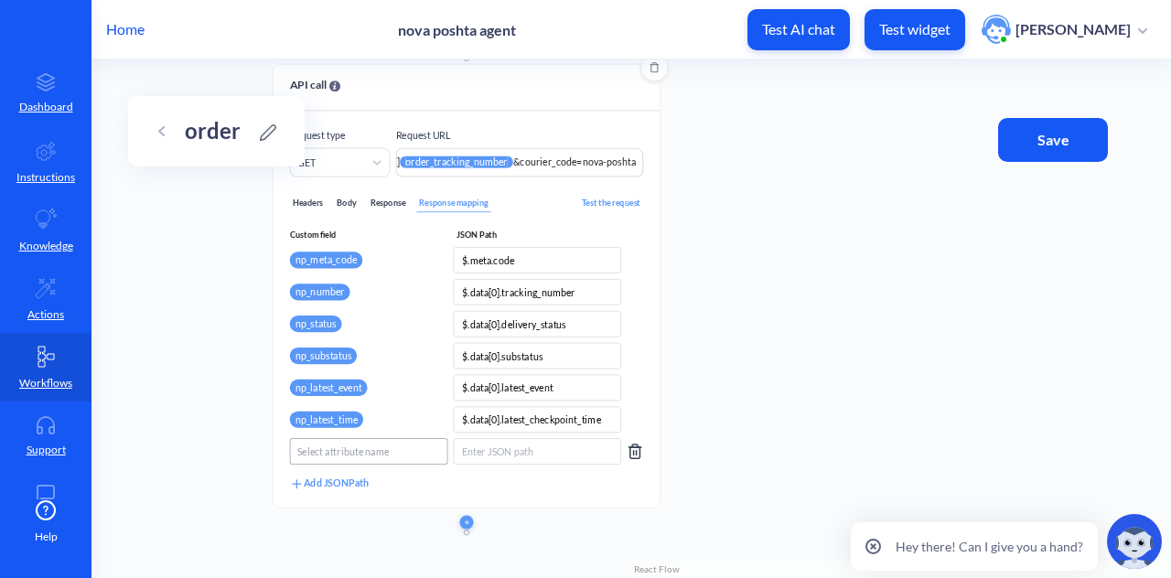
click at [360, 445] on div "Select attribute name" at bounding box center [343, 452] width 92 height 15
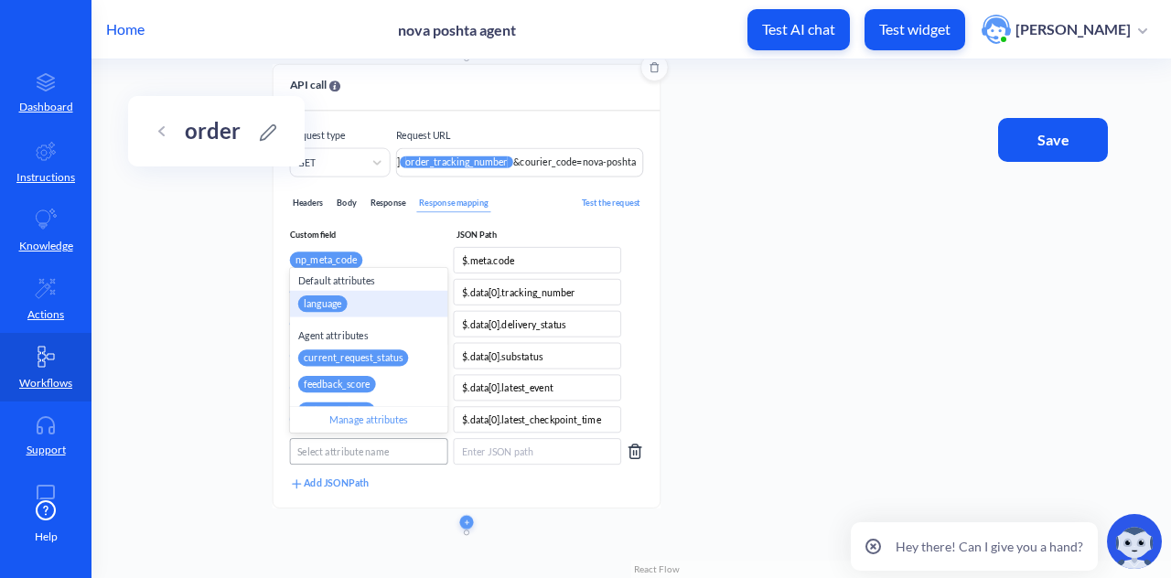
paste input "np_tracking_link"
type input "np_tracking_link"
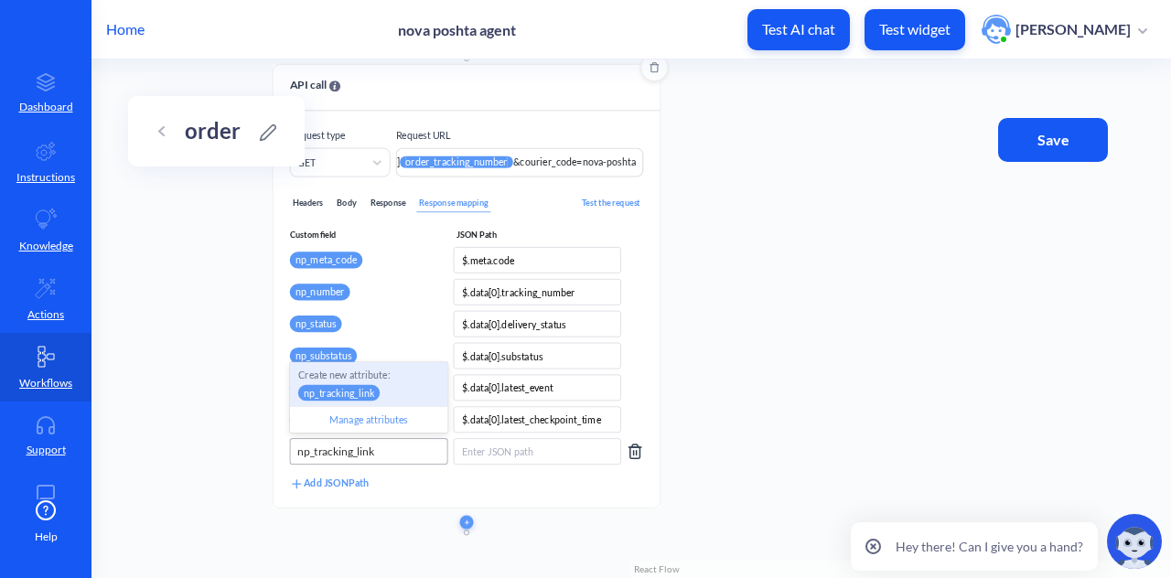
click at [370, 380] on p "Create new attribute:" at bounding box center [368, 375] width 141 height 15
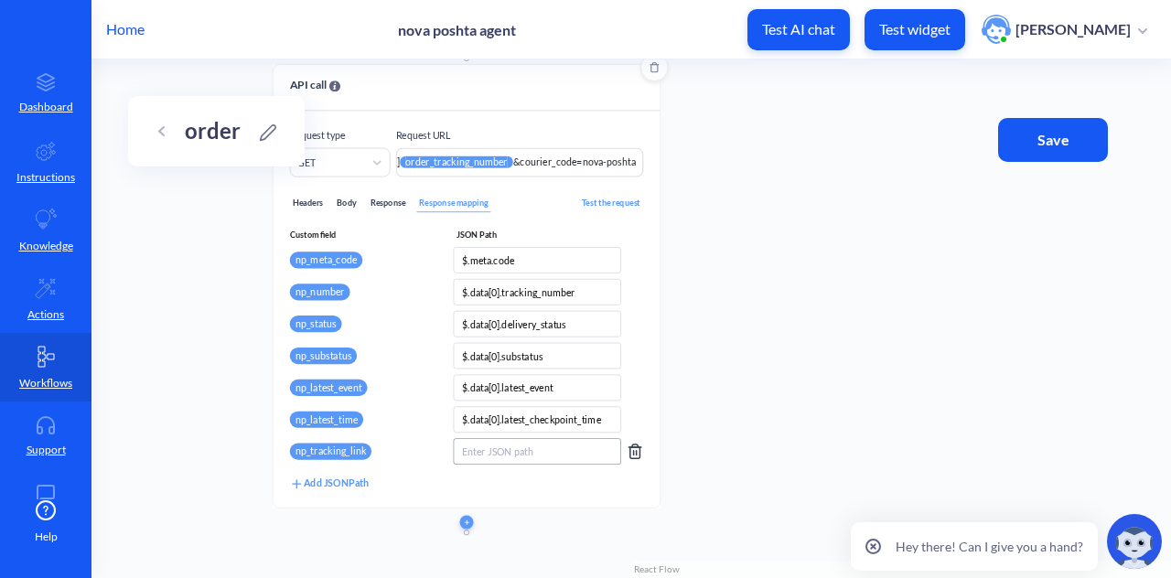
click at [500, 448] on input at bounding box center [537, 451] width 168 height 27
paste input "$.data[0].origin_info.tracking_link"
type input "$.data[0].origin_info.tracking_link"
click at [400, 509] on div "API call Make an API request to an external resource and store value from respo…" at bounding box center [467, 297] width 388 height 466
click at [347, 482] on div "Add JSONPath" at bounding box center [329, 484] width 79 height 16
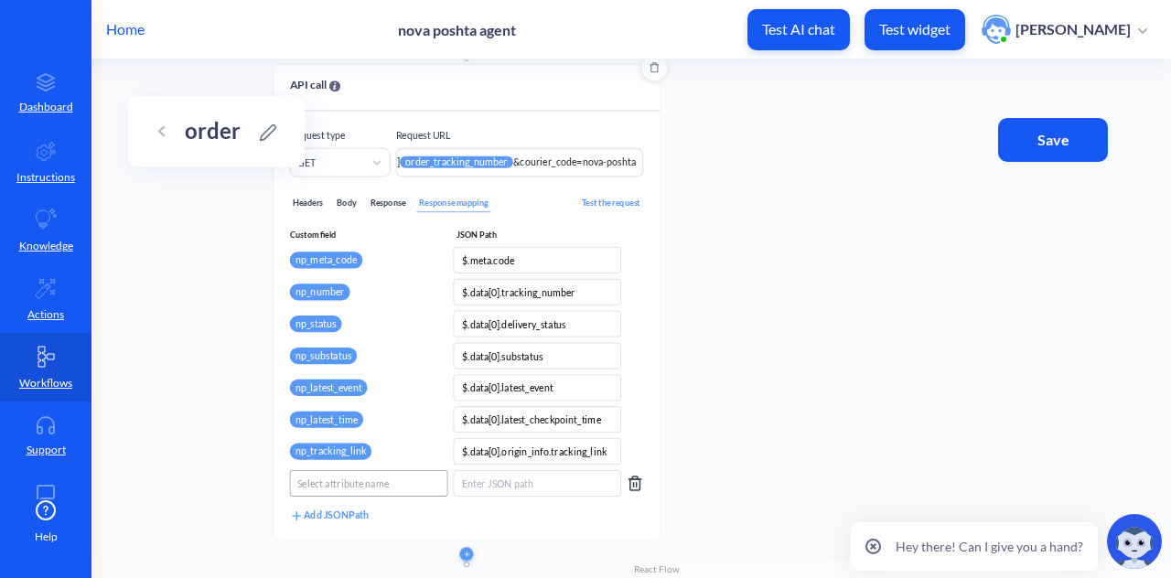
click at [361, 471] on div "Select attribute name" at bounding box center [369, 483] width 158 height 27
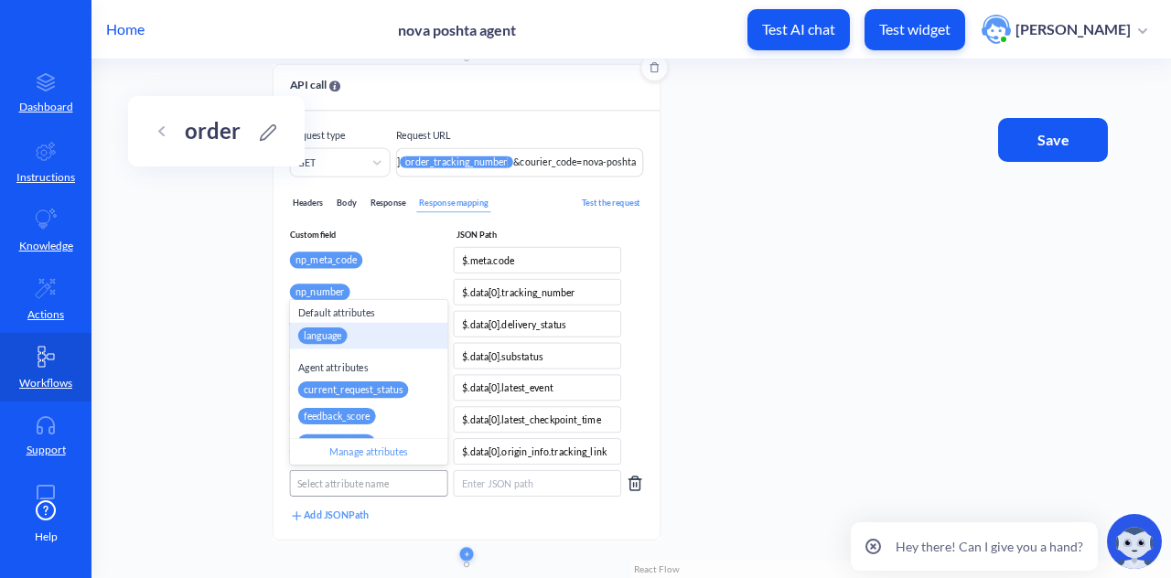
paste input "np_courier_phone"
type input "np_courier_phone"
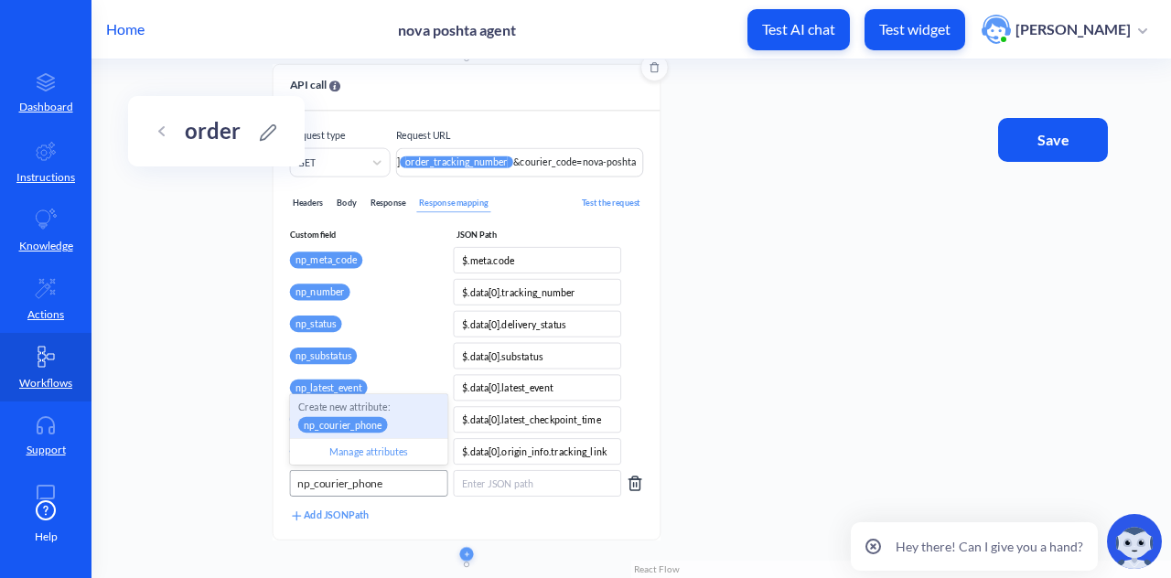
click at [377, 413] on p "Create new attribute:" at bounding box center [368, 407] width 141 height 15
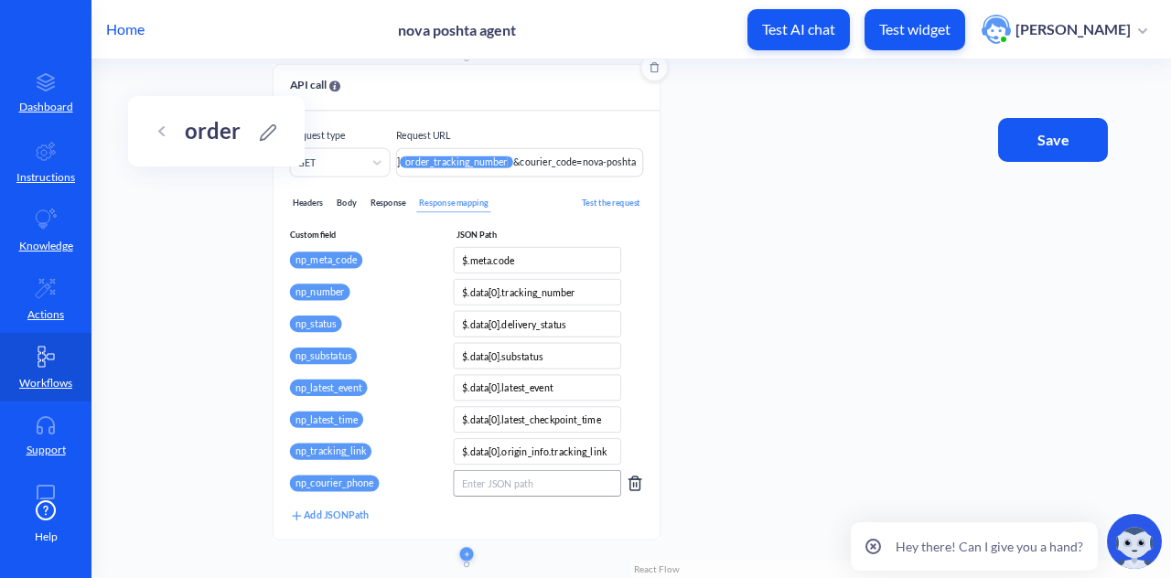
click at [556, 488] on input at bounding box center [537, 483] width 168 height 27
paste input "$.data[0].origin_info.courier_phone"
type input "$.data[0].origin_info.courier_phone"
click at [356, 510] on div "Add JSONPath" at bounding box center [329, 516] width 79 height 16
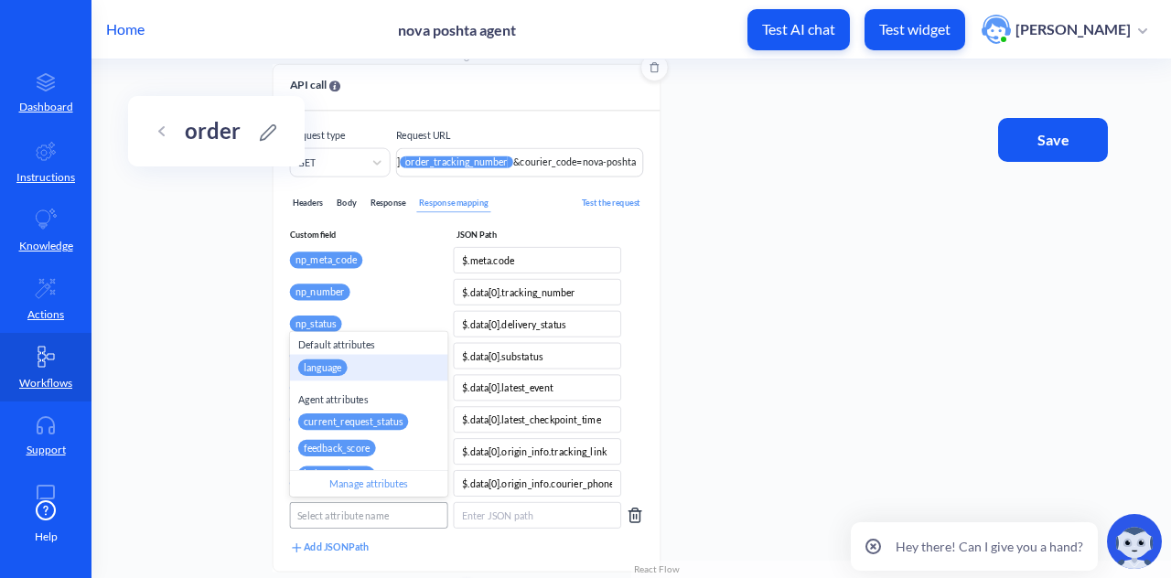
click at [414, 523] on div "Select attribute name" at bounding box center [368, 515] width 156 height 25
paste input "np_pickup_date"
type input "np_pickup_date"
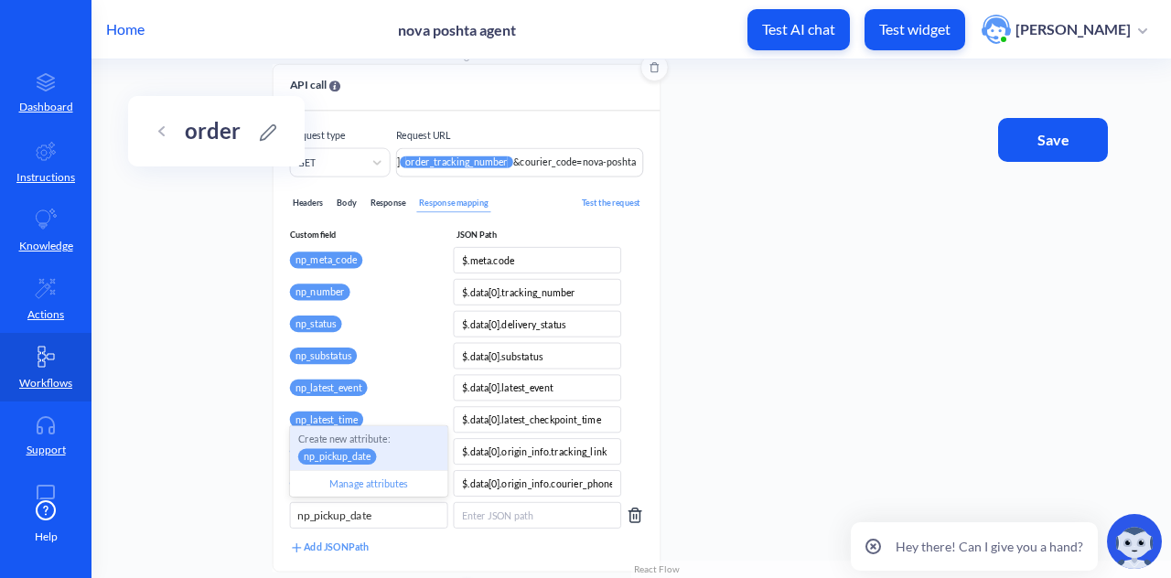
click at [397, 462] on div "Create new attribute: np_pickup_date" at bounding box center [369, 448] width 158 height 45
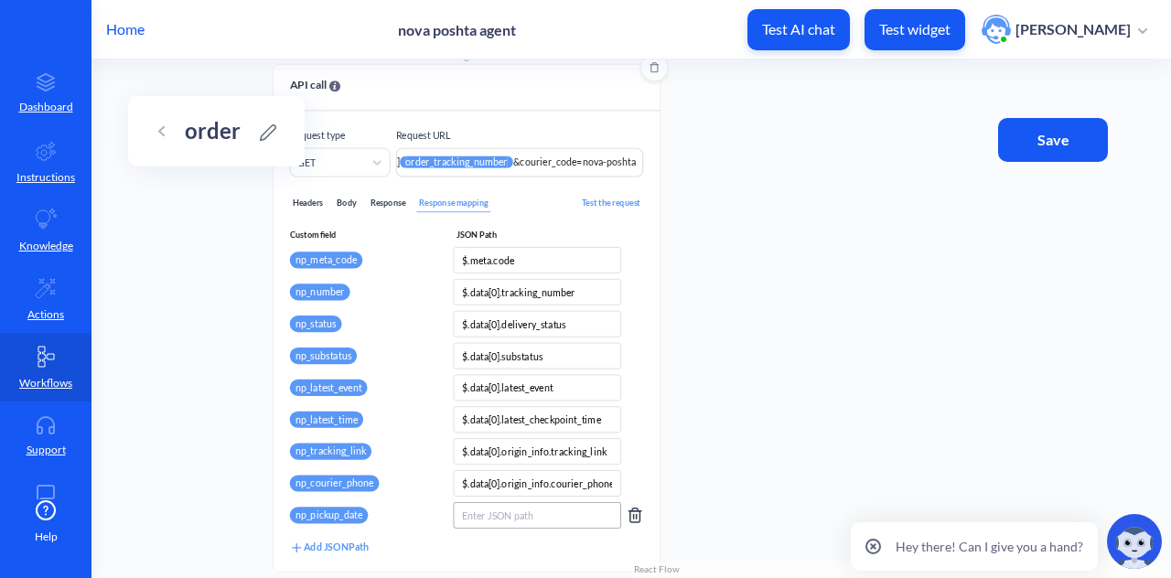
click at [531, 517] on input at bounding box center [537, 515] width 168 height 27
paste input "$.data[0].origin_info.milestone_date.pickup_date"
type input "$.data[0].origin_info.milestone_date.pickup_date"
click at [361, 524] on div "Add JSONPath" at bounding box center [329, 548] width 79 height 16
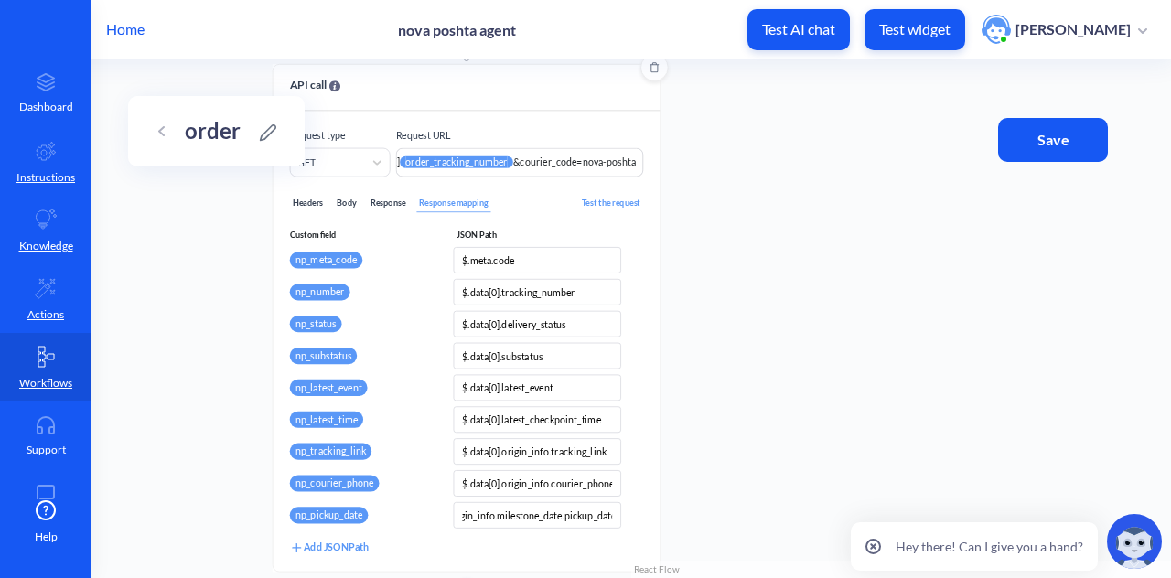
scroll to position [0, 0]
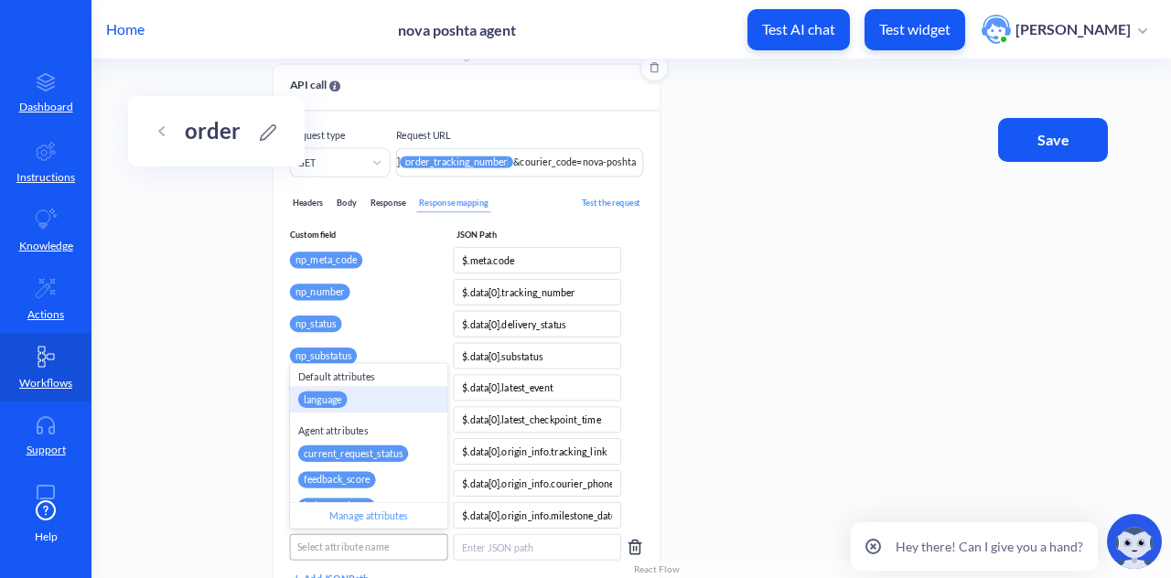
click at [376, 524] on div "Select attribute name" at bounding box center [343, 547] width 92 height 15
paste input "np_delivery_date"
type input "np_delivery_date"
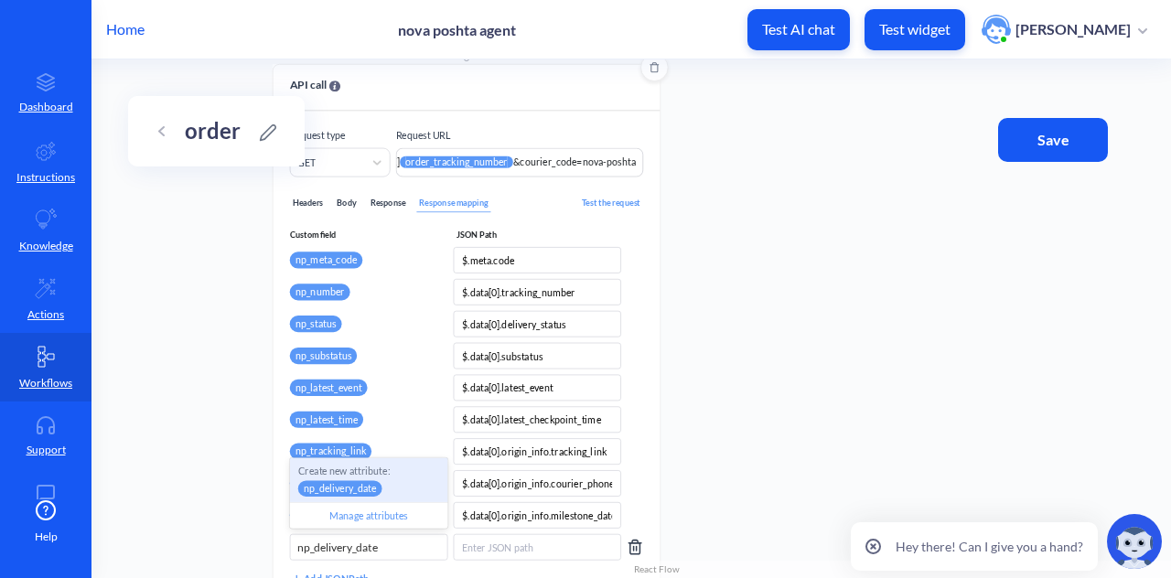
click at [382, 476] on p "Create new attribute:" at bounding box center [368, 471] width 141 height 15
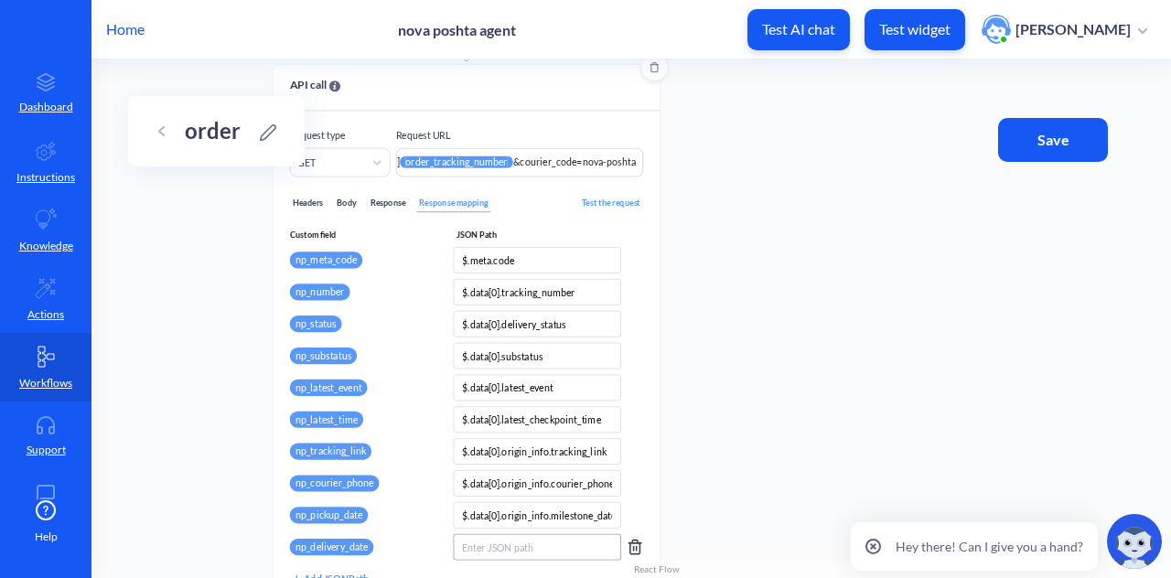
click at [499, 524] on input at bounding box center [537, 547] width 168 height 27
paste input "$.data[0].origin_info.milestone_date.delivery_date"
type input "$.data[0].origin_info.milestone_date.delivery_date"
click at [803, 447] on div "Start point API call Make an API request to an external resource and store valu…" at bounding box center [632, 318] width 1080 height 519
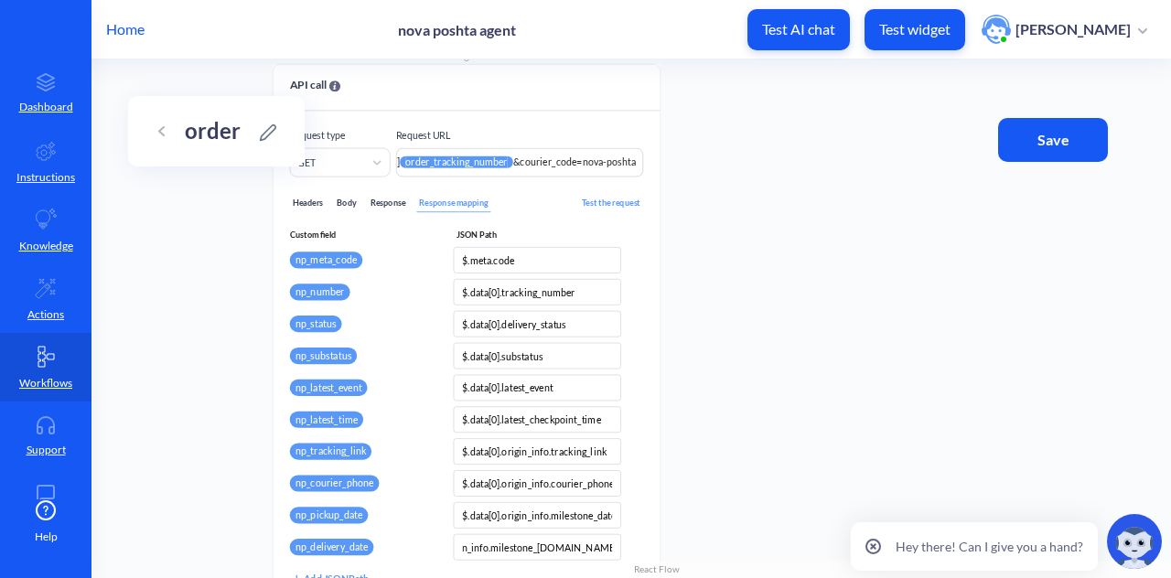
scroll to position [0, 0]
click at [319, 524] on div "Add JSONPath" at bounding box center [329, 580] width 79 height 16
click at [833, 352] on div "Start point API call Make an API request to an external resource and store valu…" at bounding box center [632, 318] width 1080 height 519
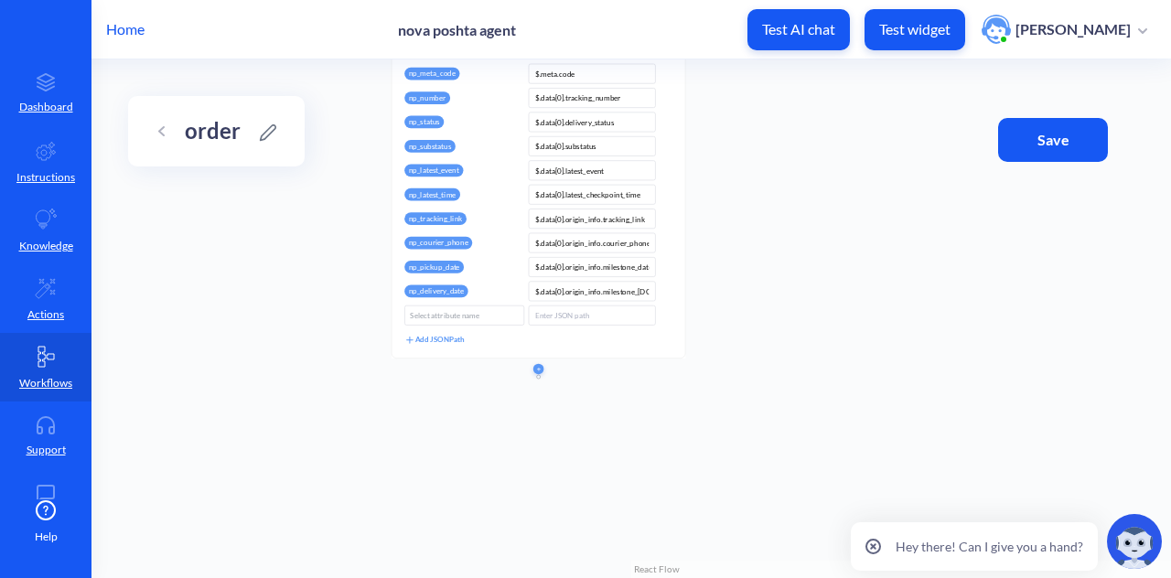
drag, startPoint x: 769, startPoint y: 409, endPoint x: 759, endPoint y: 171, distance: 238.1
click at [759, 171] on div "Start point API call Make an API request to an external resource and store valu…" at bounding box center [632, 318] width 1080 height 519
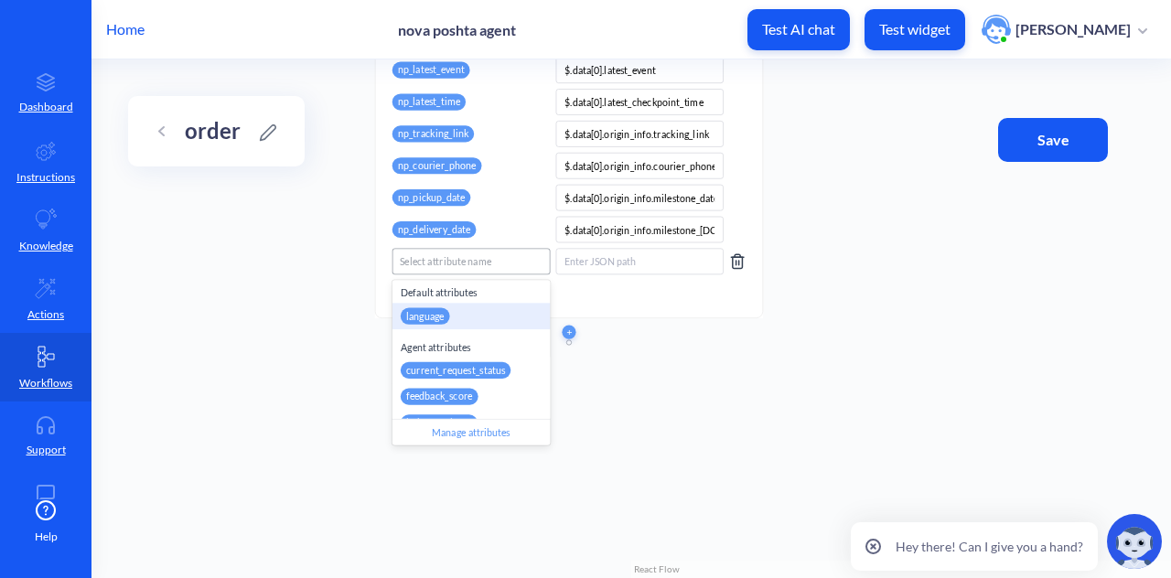
click at [434, 256] on div "Select attribute name" at bounding box center [446, 261] width 92 height 15
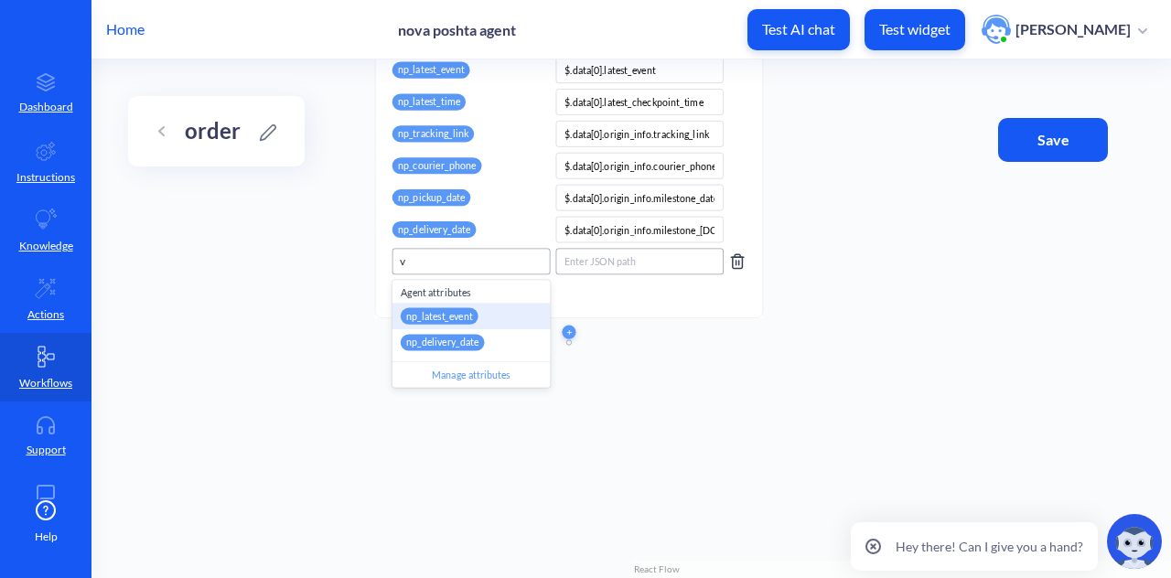
type input "v"
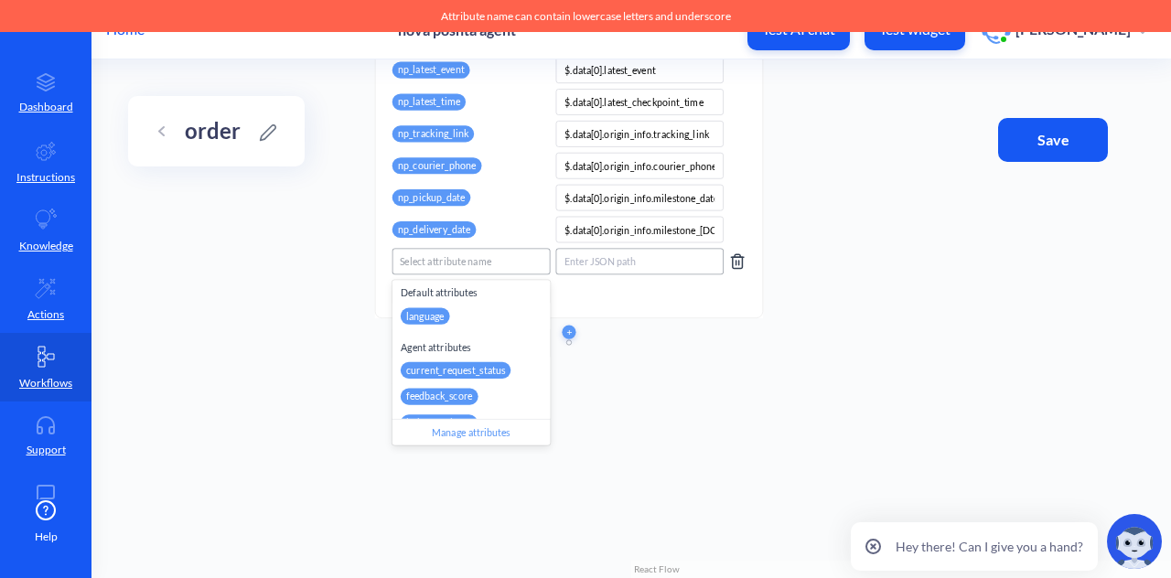
paste input "np_last_checkpoint"
type input "np_last_checkpoint"
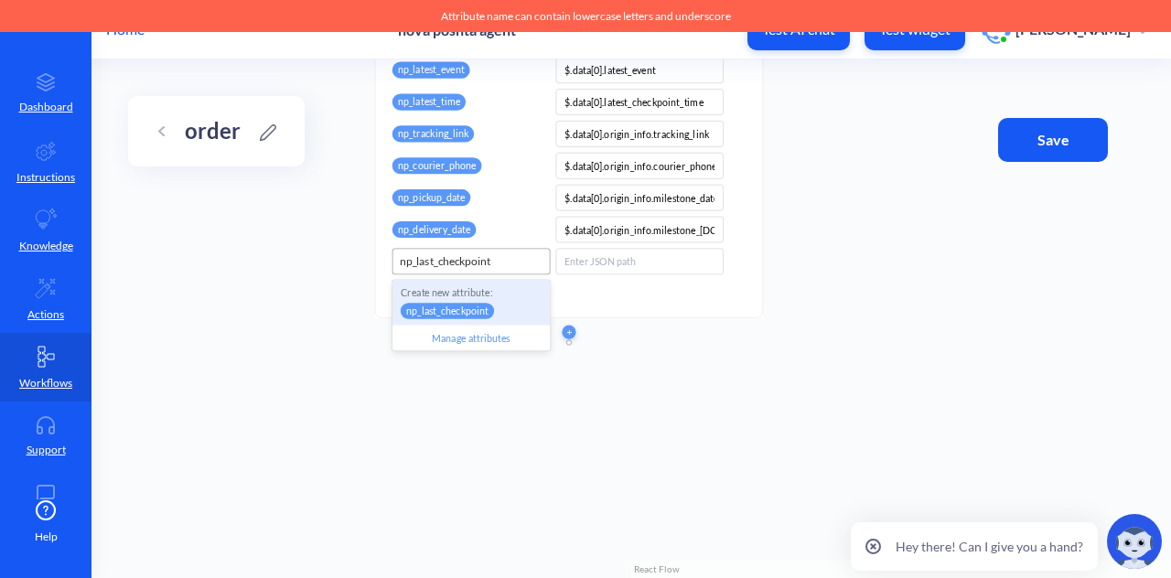
click at [486, 298] on p "Create new attribute:" at bounding box center [471, 292] width 141 height 15
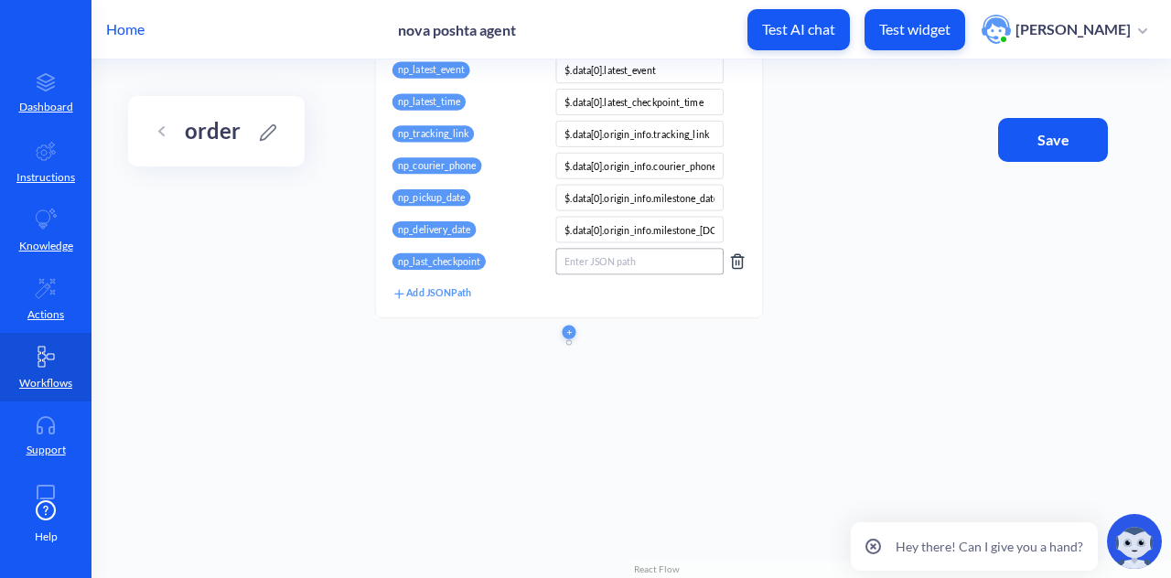
click at [617, 253] on input at bounding box center [639, 261] width 168 height 27
type input "v"
paste input "$.data[0].origin_info.trackinfo[0].tracking_detail"
type input "$.data[0].origin_info.trackinfo[0].tracking_detail"
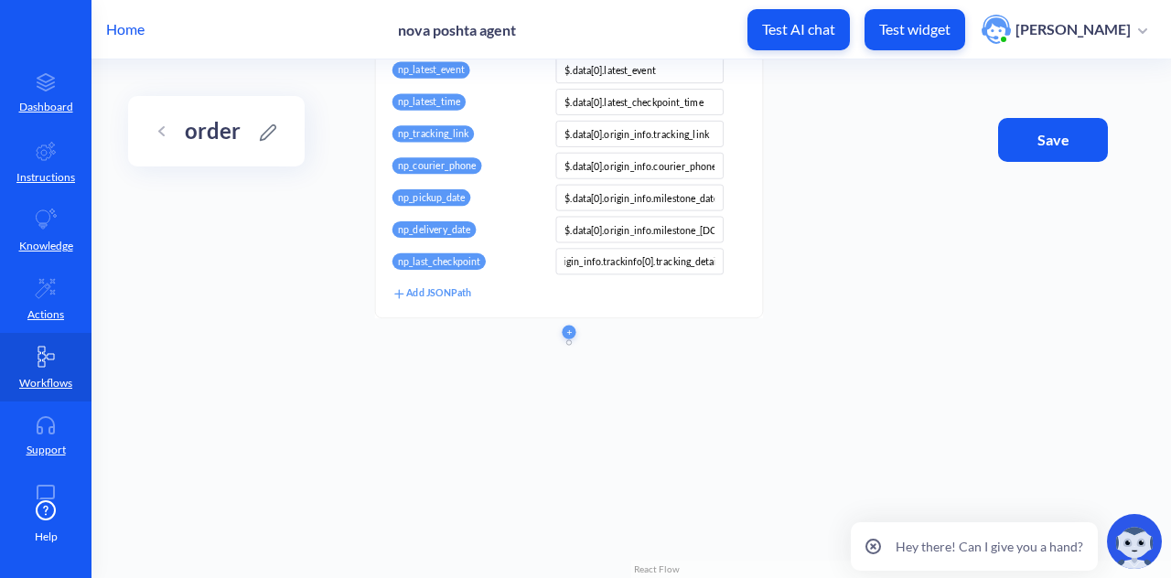
click at [701, 339] on div at bounding box center [569, 333] width 388 height 14
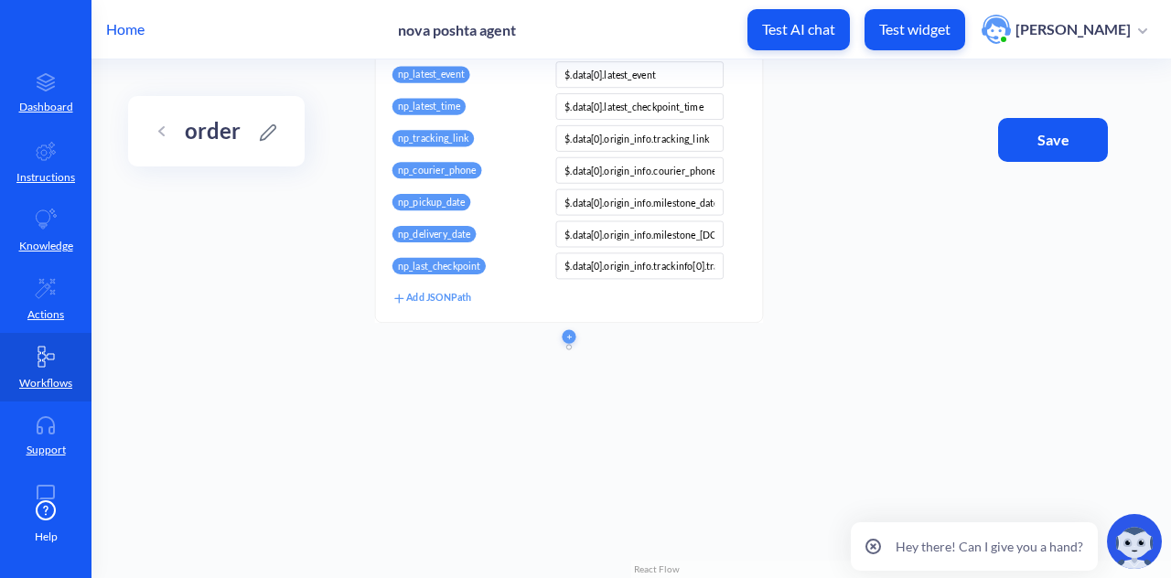
click at [443, 292] on div "Add JSONPath" at bounding box center [432, 298] width 79 height 16
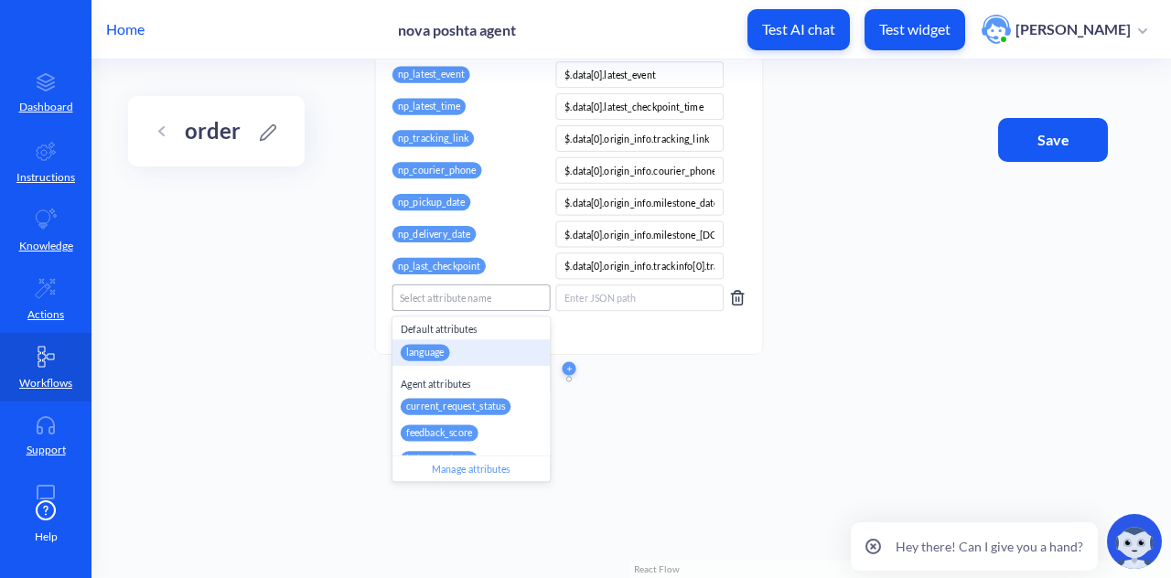
click at [487, 300] on div "Select attribute name" at bounding box center [446, 298] width 92 height 15
paste input "np_last_checkpoint_sta"
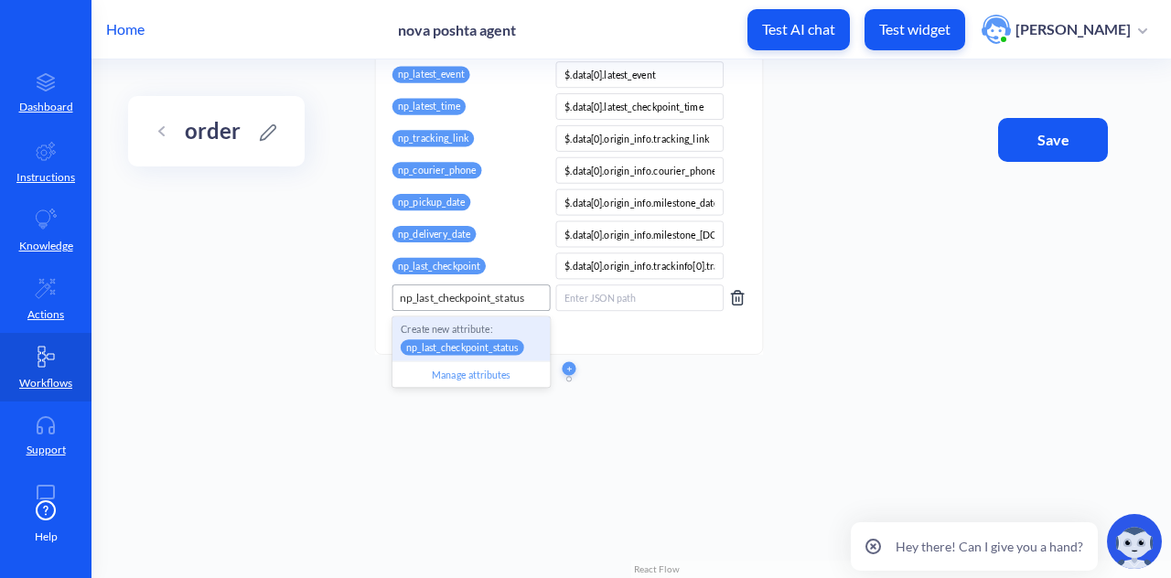
type input "np_last_checkpoint_status"
click at [501, 327] on p "Create new attribute:" at bounding box center [471, 329] width 141 height 15
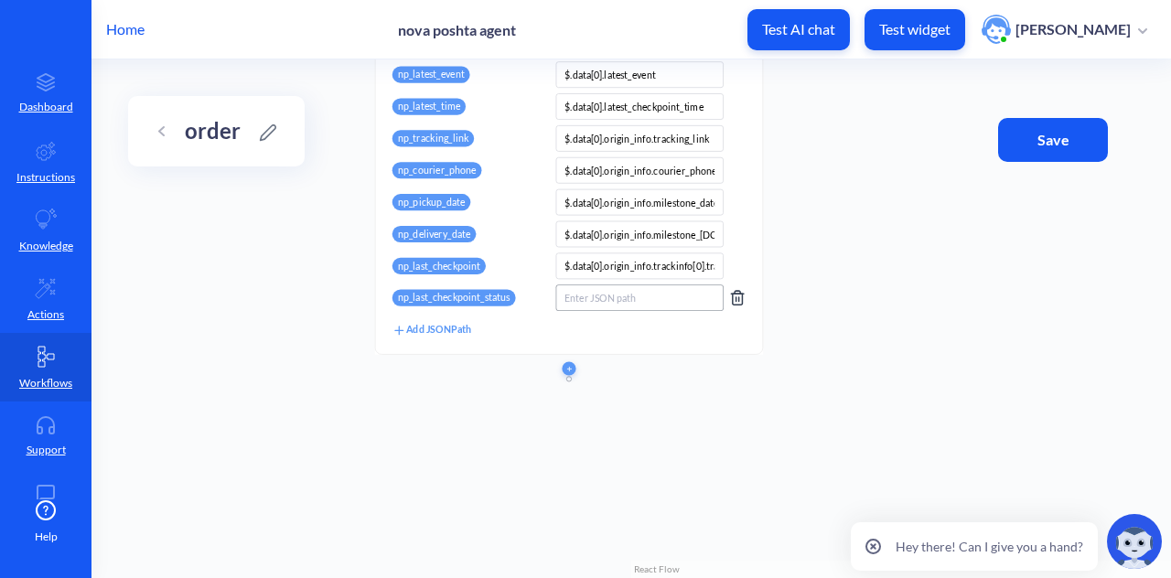
click at [604, 295] on input at bounding box center [639, 298] width 168 height 27
paste input "$.data[0].origin_info.trackinfo[0].checkpoint_delivery_status"
type input "$.data[0].origin_info.trackinfo[0].checkpoint_delivery_status"
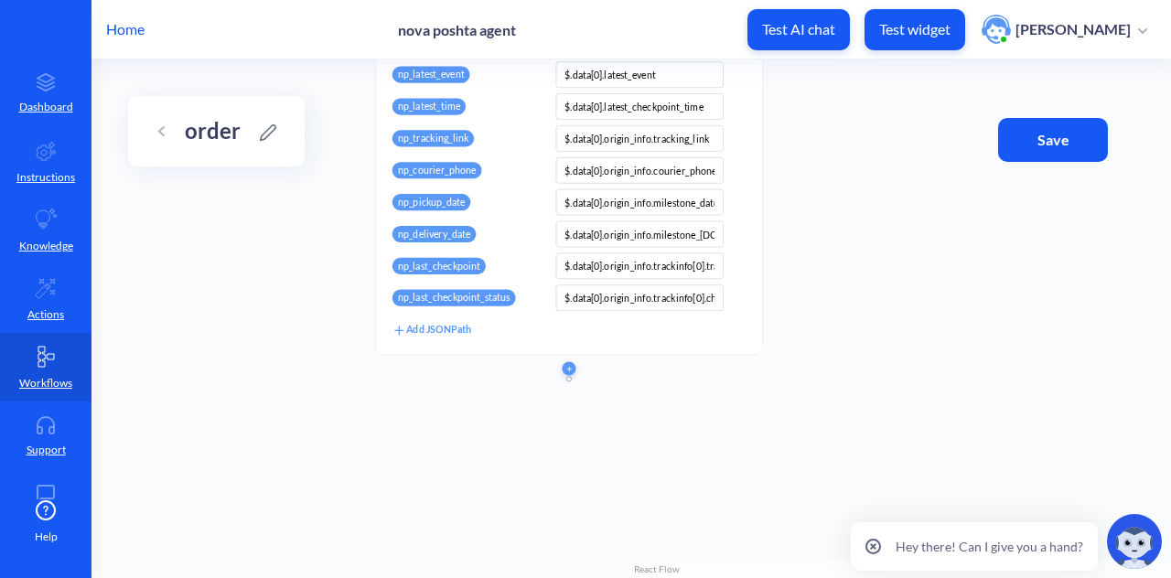
click at [450, 326] on div "Add JSONPath" at bounding box center [432, 330] width 79 height 16
click at [453, 325] on div "Select attribute name" at bounding box center [446, 330] width 92 height 15
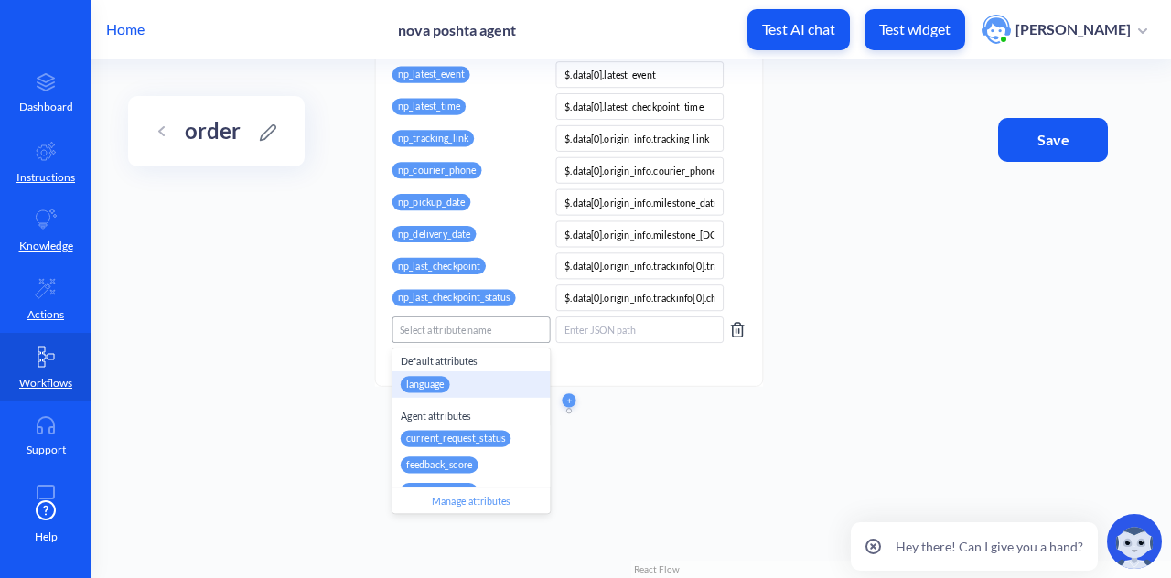
paste input "np_last_checkpoint_statusdataorigin_infotrackinfocheckpoint_delivery_statusnp_l…"
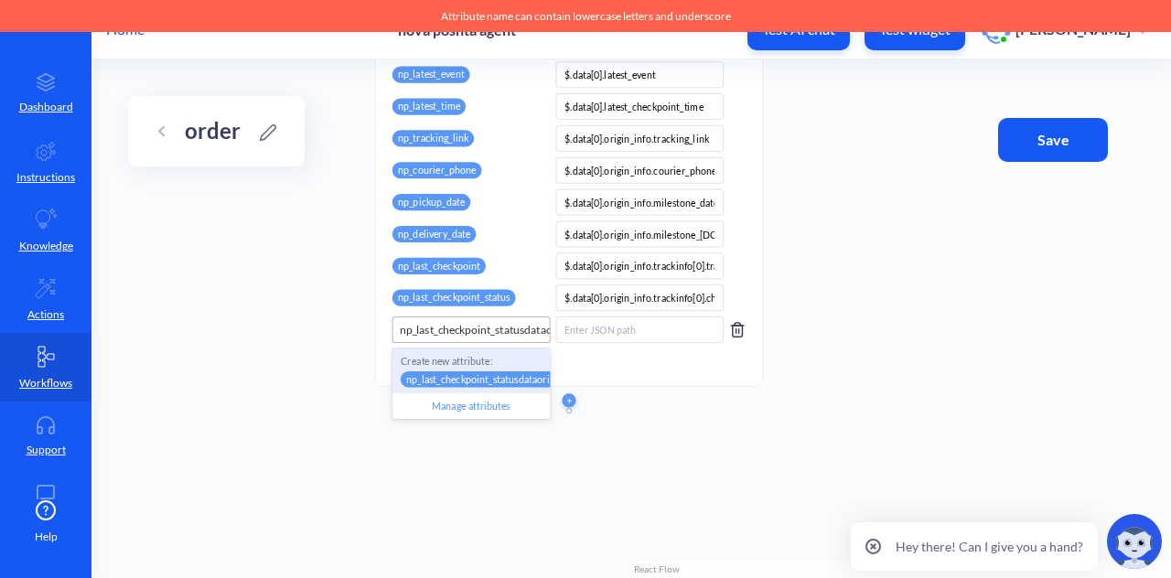
scroll to position [0, 445]
type input "np_last_checkpoint_statusdataorigin_infotrackinfocheckpoint_delivery_statusnp_l…"
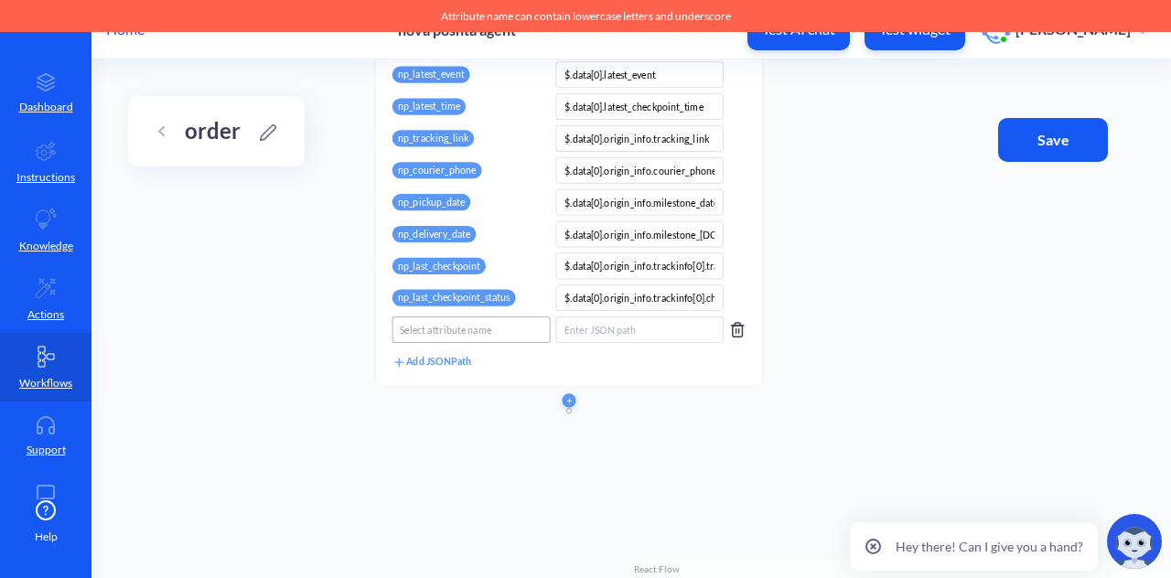
scroll to position [0, 0]
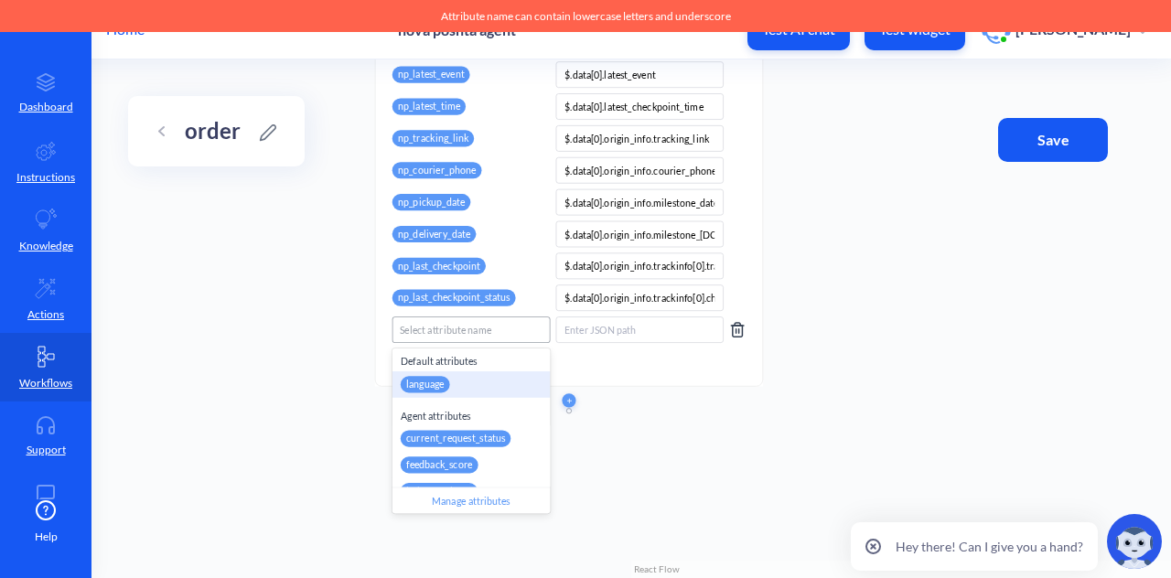
paste input "np_last_checkpoint_ti"
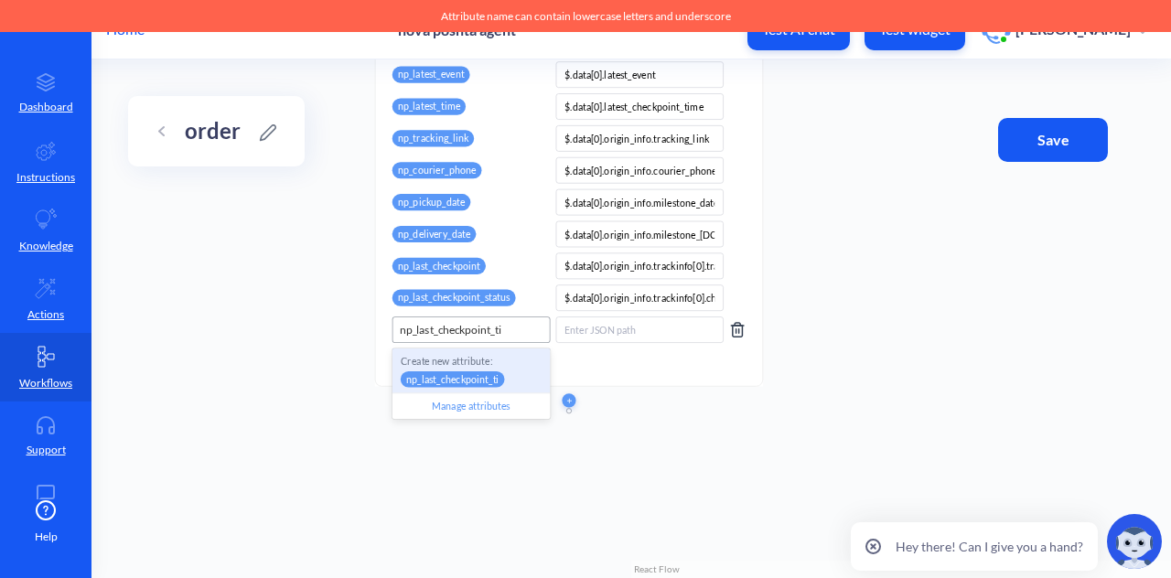
type input "np_last_checkpoint_ti"
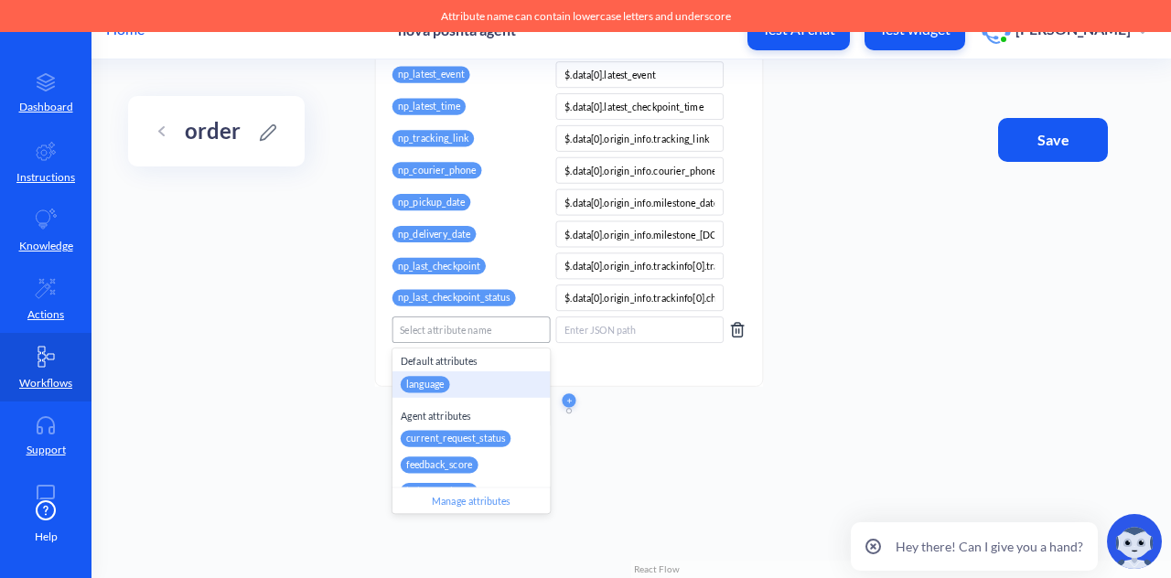
paste input "np_last_checkpoint_ti"
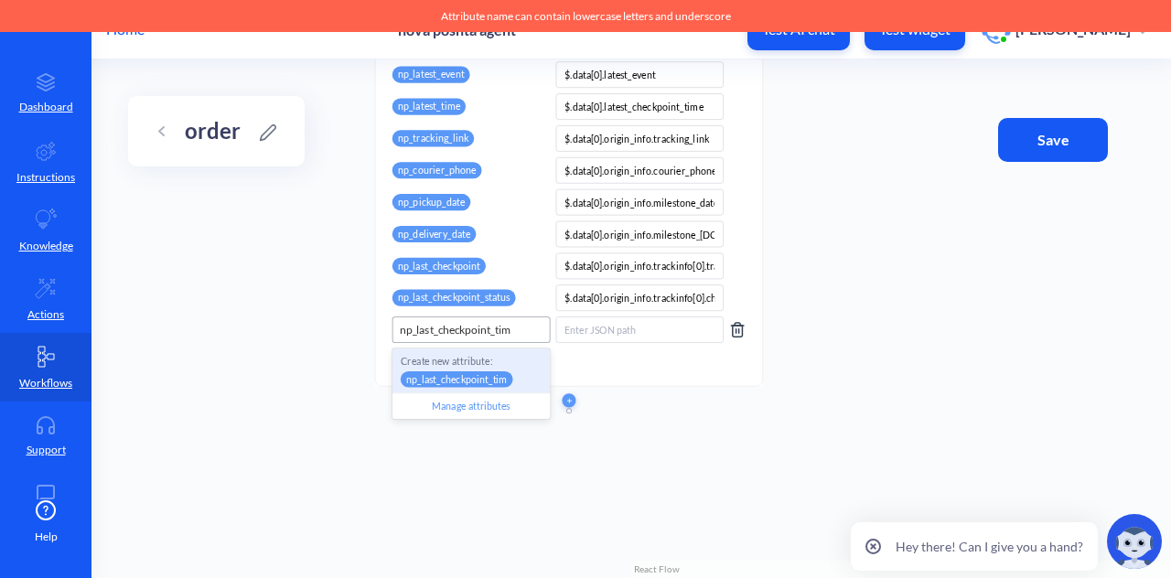
type input "np_last_checkpoint_time"
click at [489, 380] on p "np_last_checkpoint_time" at bounding box center [459, 380] width 117 height 16
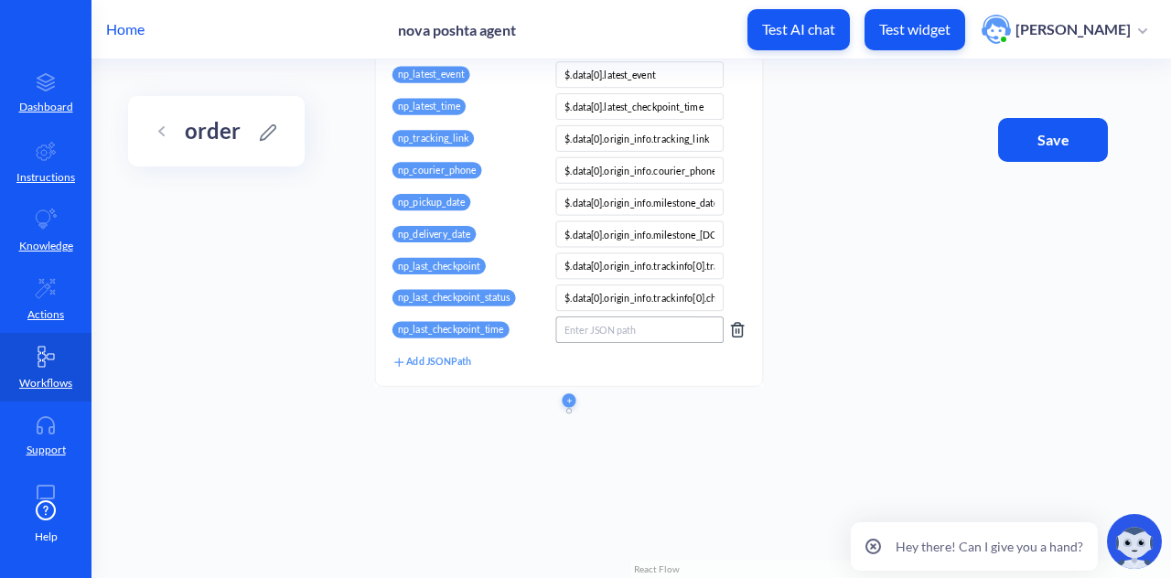
click at [652, 330] on input at bounding box center [639, 330] width 168 height 27
paste input "$.data[0].origin_info.trackinfo[0].checkpoint_date"
type input "$.data[0].origin_info.trackinfo[0].checkpoint_date"
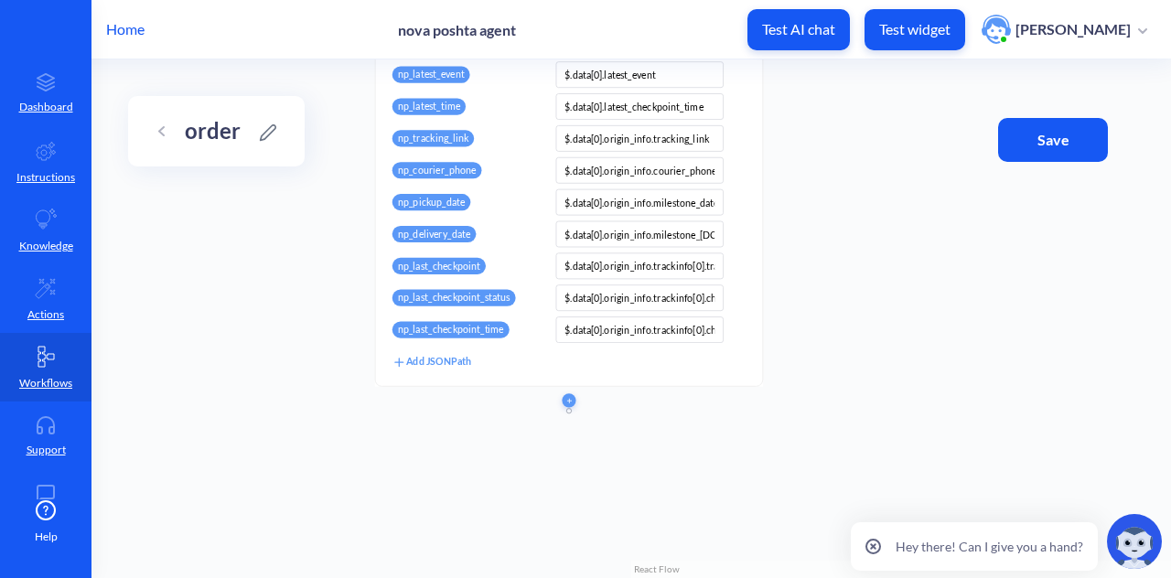
click at [458, 409] on div "Start point API call Make an API request to an external resource and store valu…" at bounding box center [632, 318] width 1080 height 519
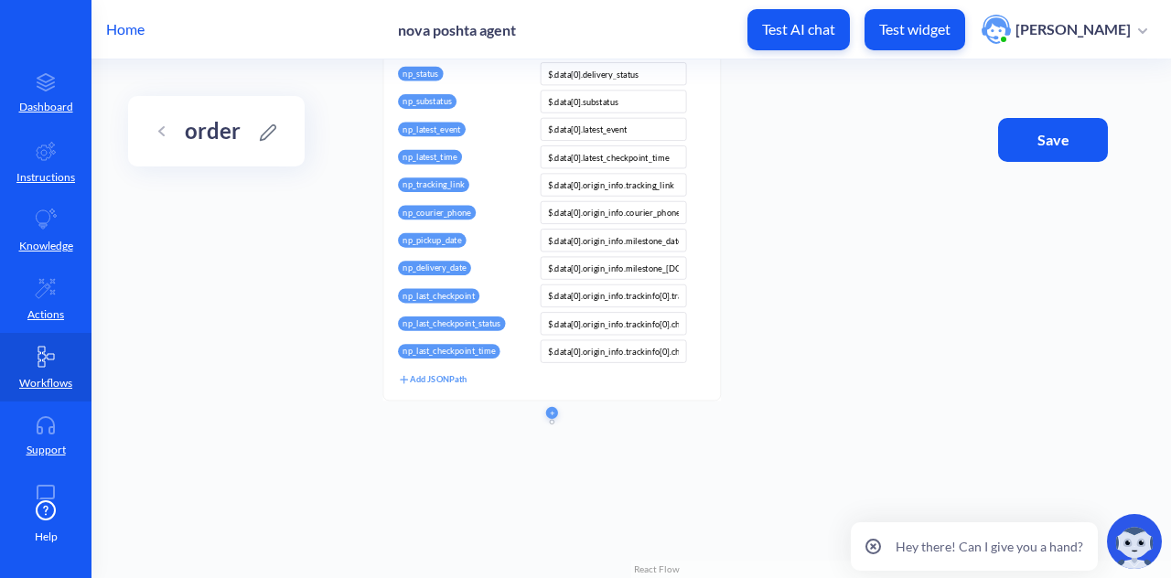
drag, startPoint x: 704, startPoint y: 242, endPoint x: 719, endPoint y: 378, distance: 136.3
click at [718, 378] on div "Request type GET Request URL https://novaposhta.wiremockapi.cloud/trackings/get…" at bounding box center [551, 144] width 337 height 512
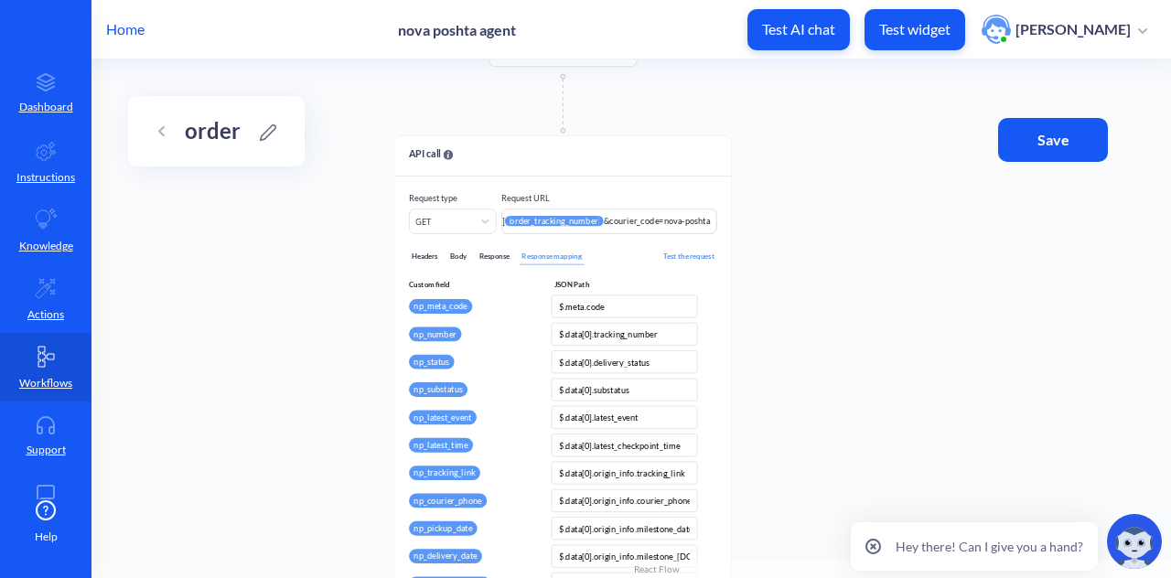
drag, startPoint x: 802, startPoint y: 330, endPoint x: 809, endPoint y: 553, distance: 222.5
click at [809, 524] on div "Start point API call Make an API request to an external resource and store valu…" at bounding box center [632, 318] width 1080 height 519
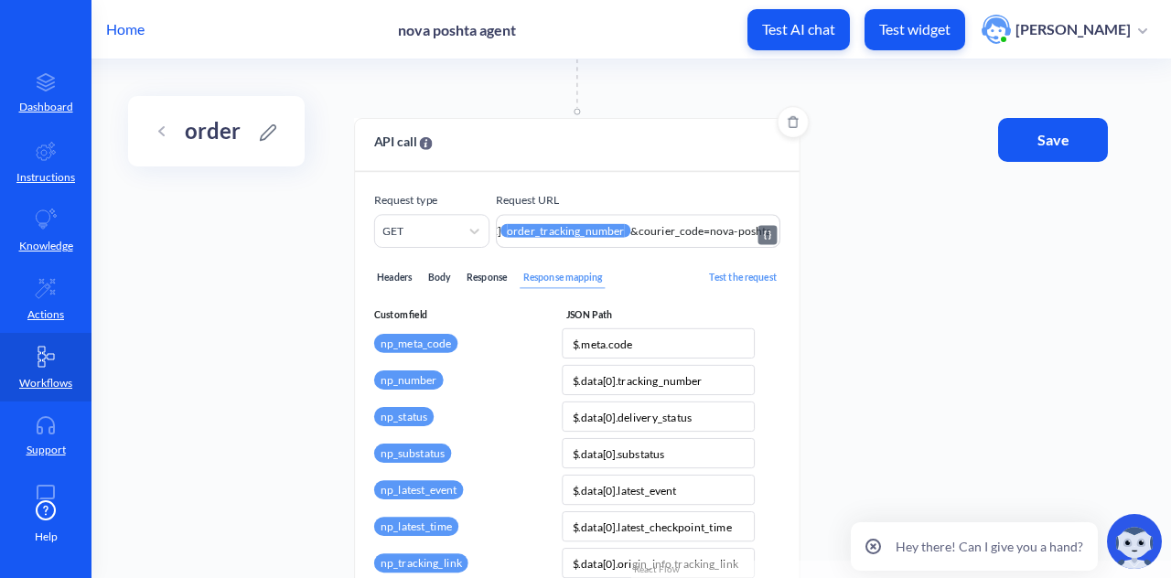
click at [549, 230] on textarea "https://[DOMAIN_NAME]/trackings/get?tracking_numbers={{order_tracking_number}}&…" at bounding box center [638, 231] width 285 height 34
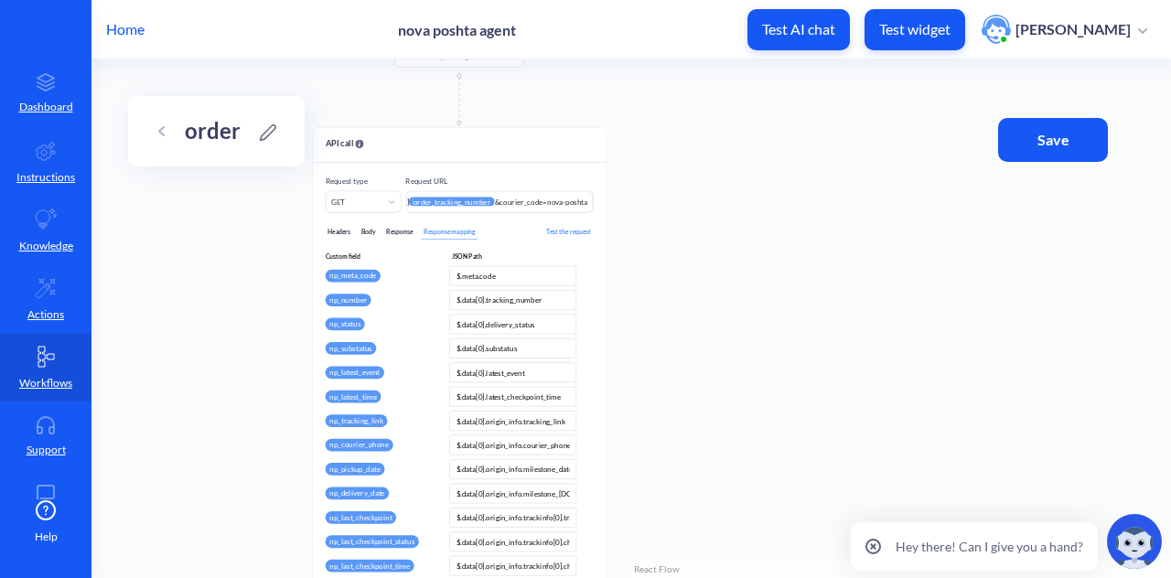
drag, startPoint x: 248, startPoint y: 363, endPoint x: 306, endPoint y: 244, distance: 132.2
click at [306, 240] on div "Start point API call Make an API request to an external resource and store valu…" at bounding box center [632, 318] width 1080 height 519
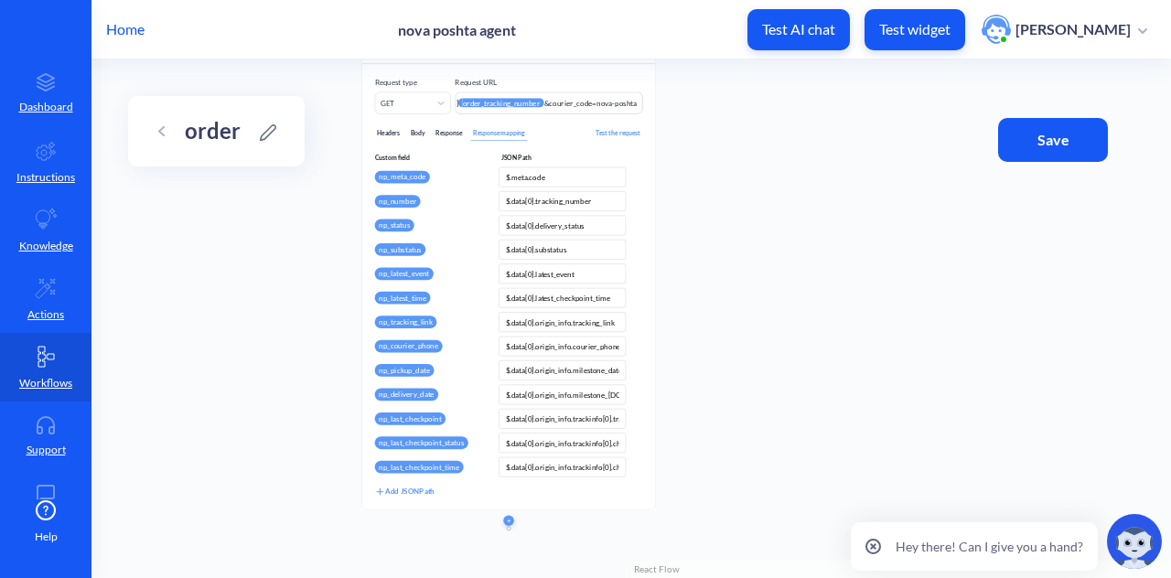
drag, startPoint x: 761, startPoint y: 237, endPoint x: 772, endPoint y: 195, distance: 43.5
click at [772, 195] on div "Start point API call Make an API request to an external resource and store valu…" at bounding box center [632, 318] width 1080 height 519
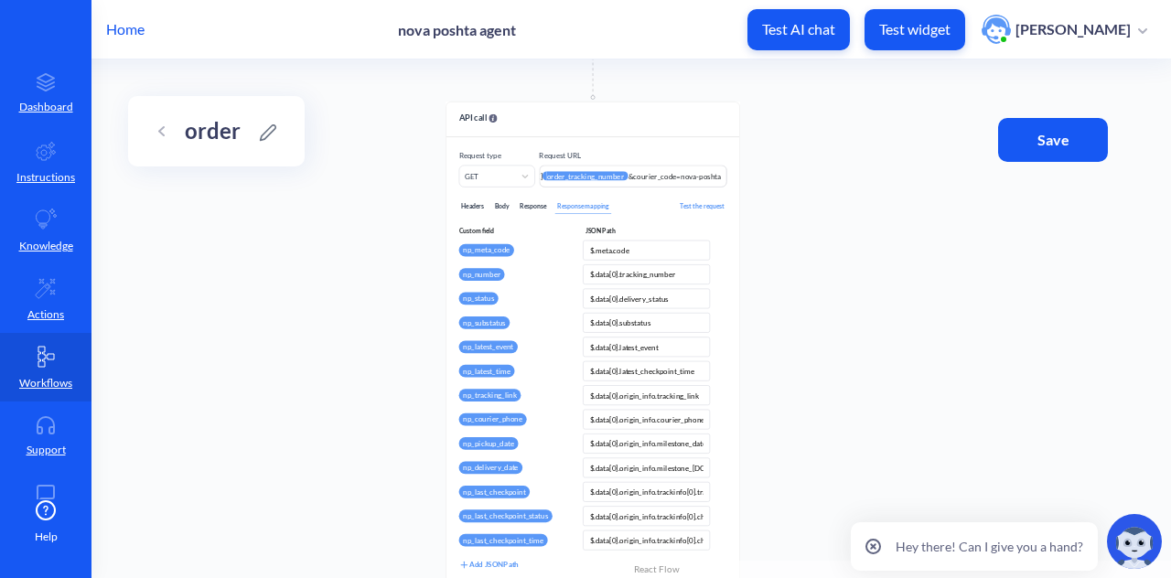
drag, startPoint x: 730, startPoint y: 334, endPoint x: 794, endPoint y: 436, distance: 120.1
click at [794, 436] on div "Start point API call Make an API request to an external resource and store valu…" at bounding box center [632, 318] width 1080 height 519
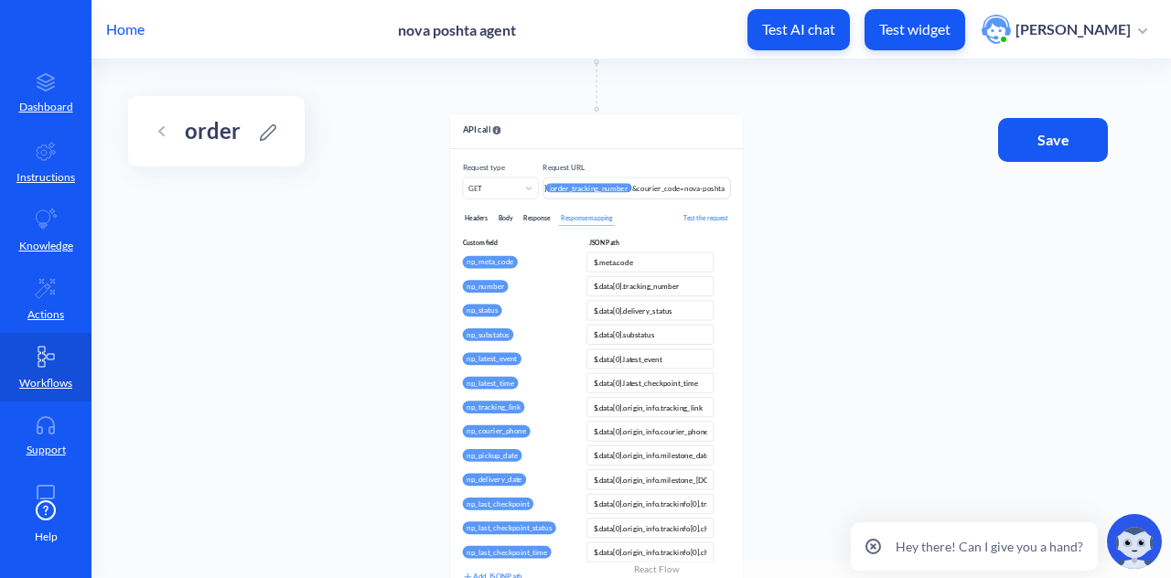
drag, startPoint x: 847, startPoint y: 318, endPoint x: 849, endPoint y: 344, distance: 26.6
click at [849, 344] on div "Start point API call Make an API request to an external resource and store valu…" at bounding box center [632, 318] width 1080 height 519
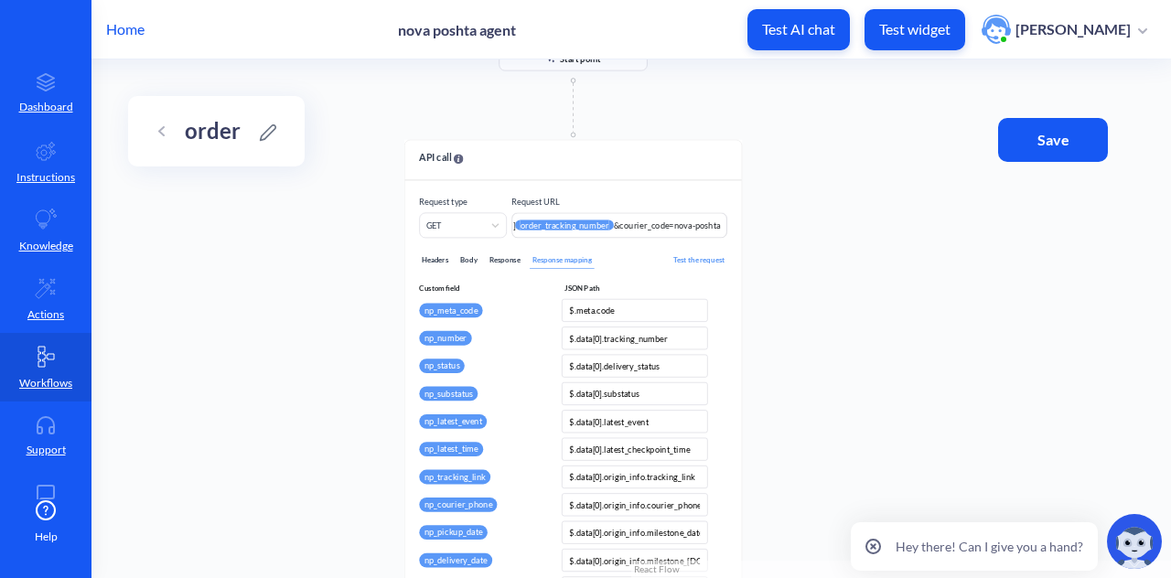
drag, startPoint x: 404, startPoint y: 236, endPoint x: 351, endPoint y: 209, distance: 58.9
click at [350, 210] on div "Start point API call Make an API request to an external resource and store valu…" at bounding box center [632, 318] width 1080 height 519
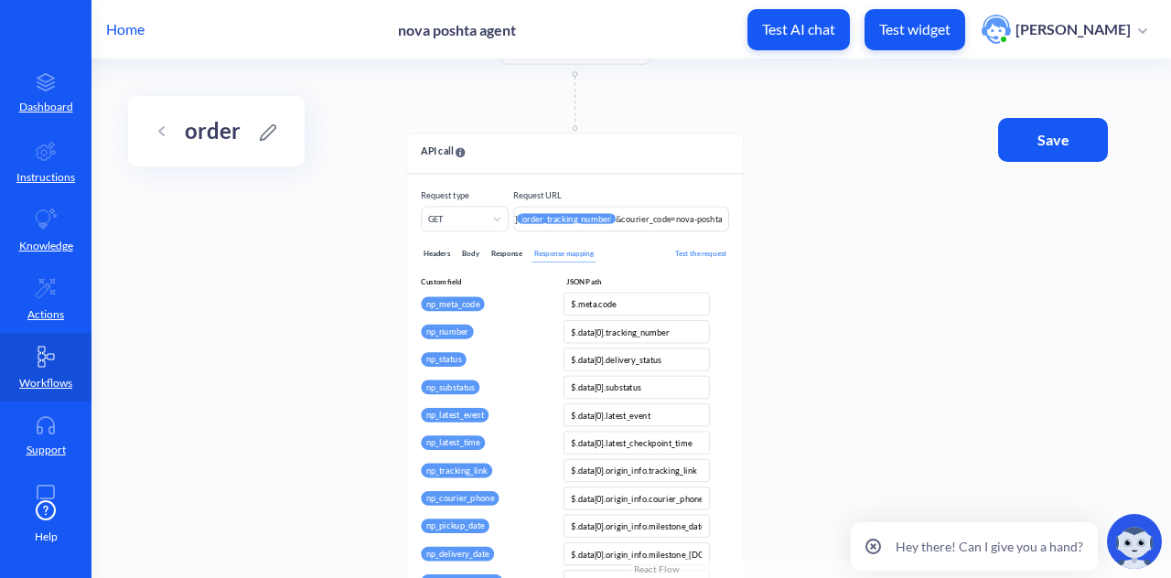
click at [951, 290] on div "Start point API call Make an API request to an external resource and store valu…" at bounding box center [632, 318] width 1080 height 519
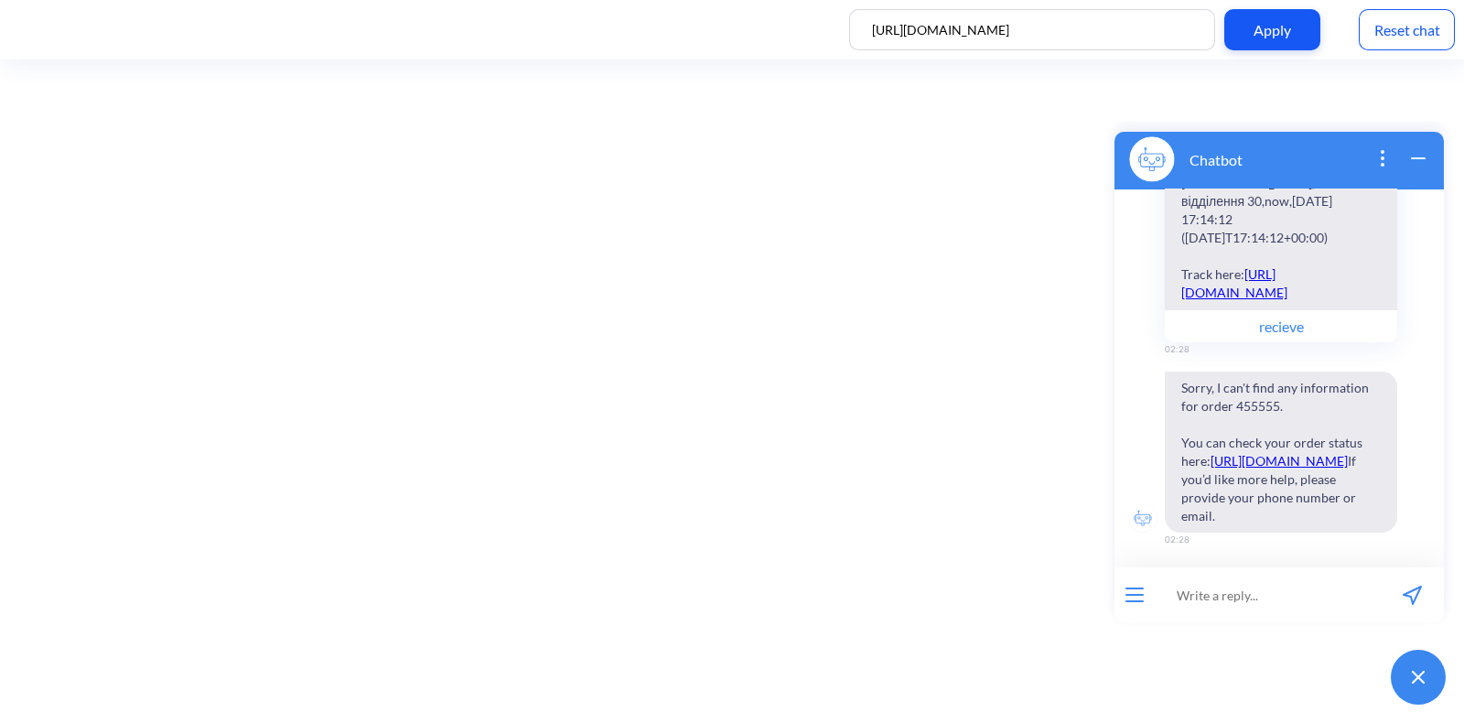
scroll to position [955, 0]
click at [1425, 29] on div "Reset chat" at bounding box center [1407, 29] width 96 height 41
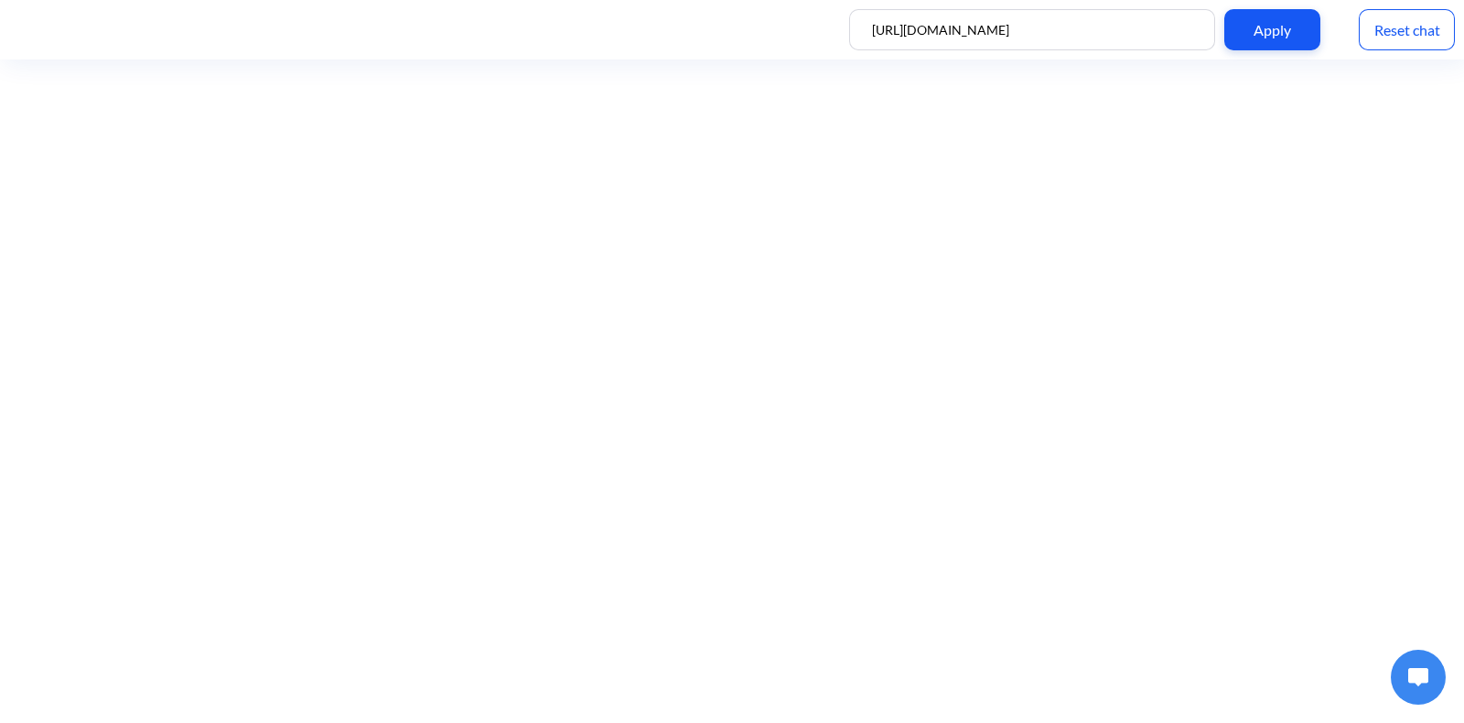
click at [1409, 687] on button at bounding box center [1418, 677] width 55 height 55
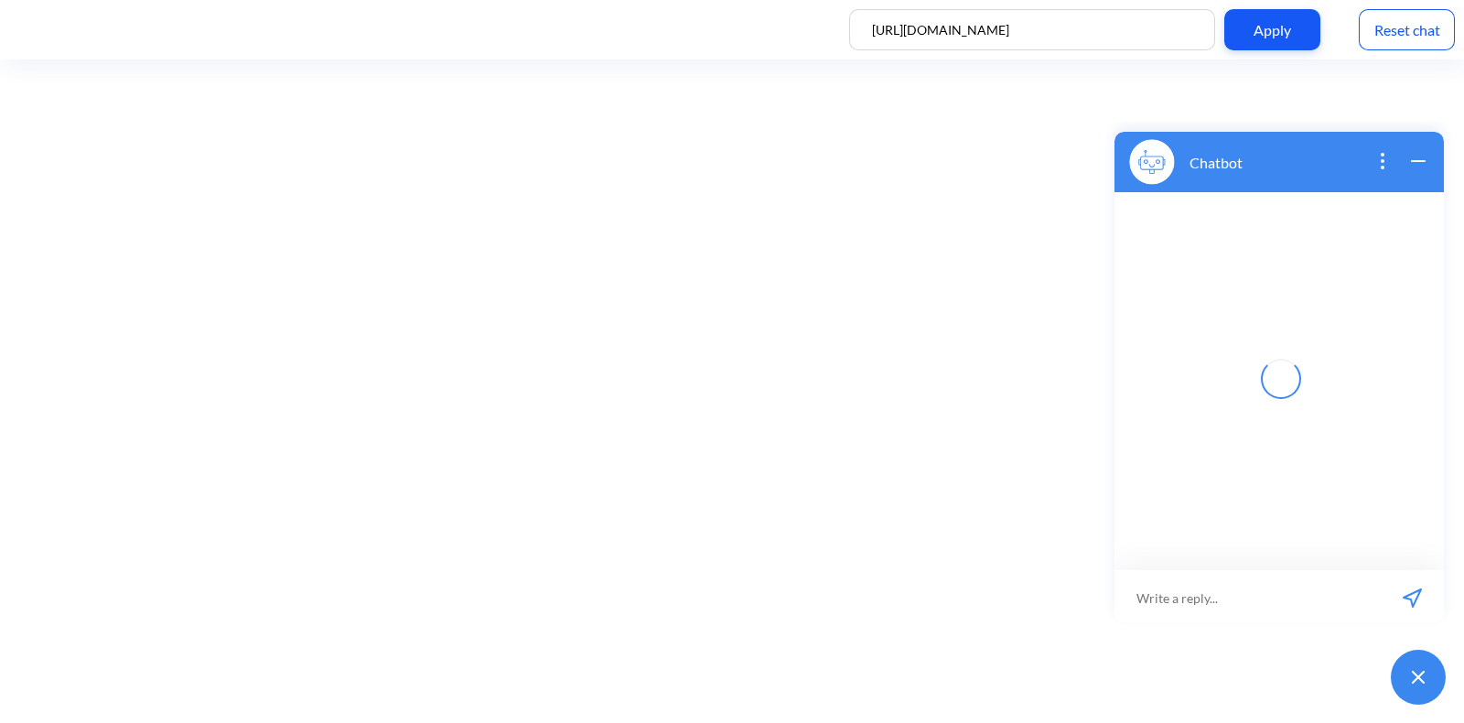
scroll to position [3, 0]
click at [1310, 604] on input at bounding box center [1268, 594] width 226 height 55
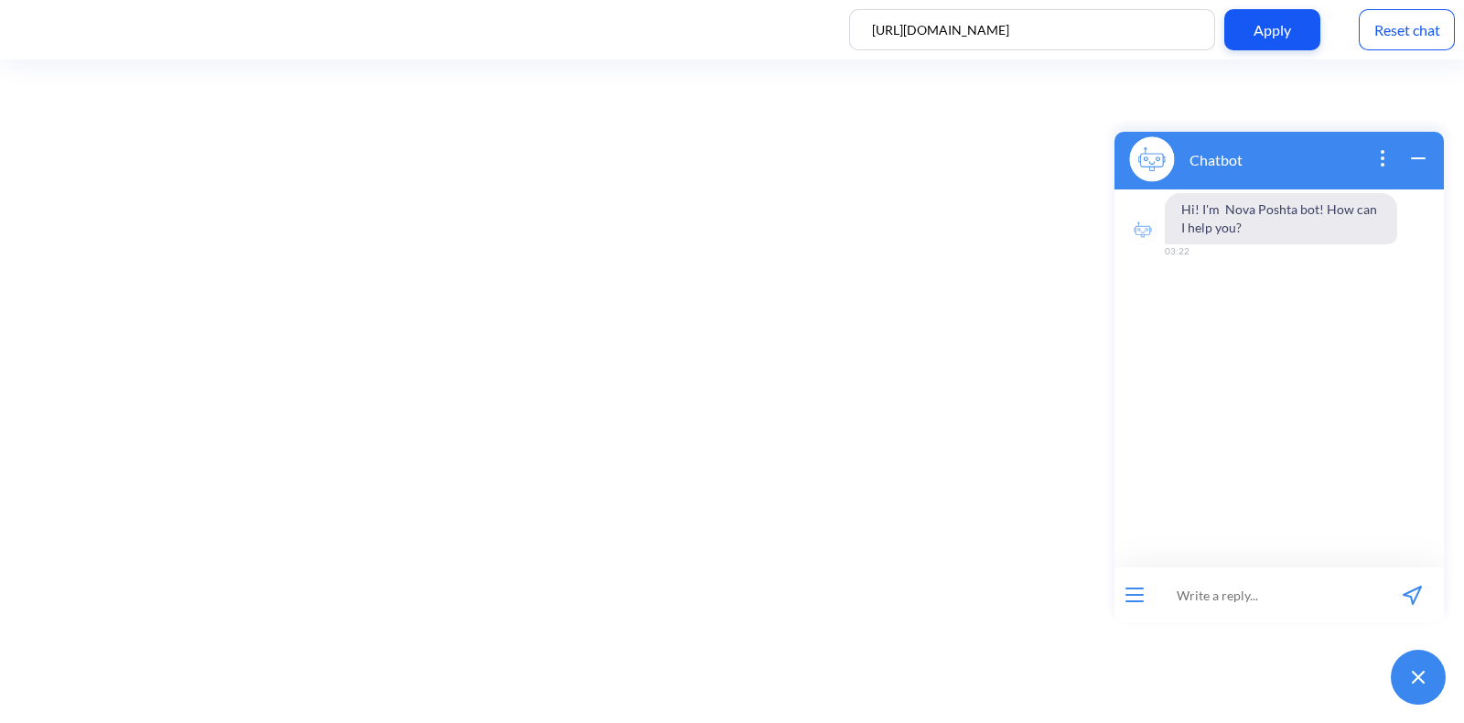
paste input "order 59001436762596"
type input "order 59001436762596"
click at [1198, 601] on input "order 59001436762596" at bounding box center [1268, 594] width 226 height 55
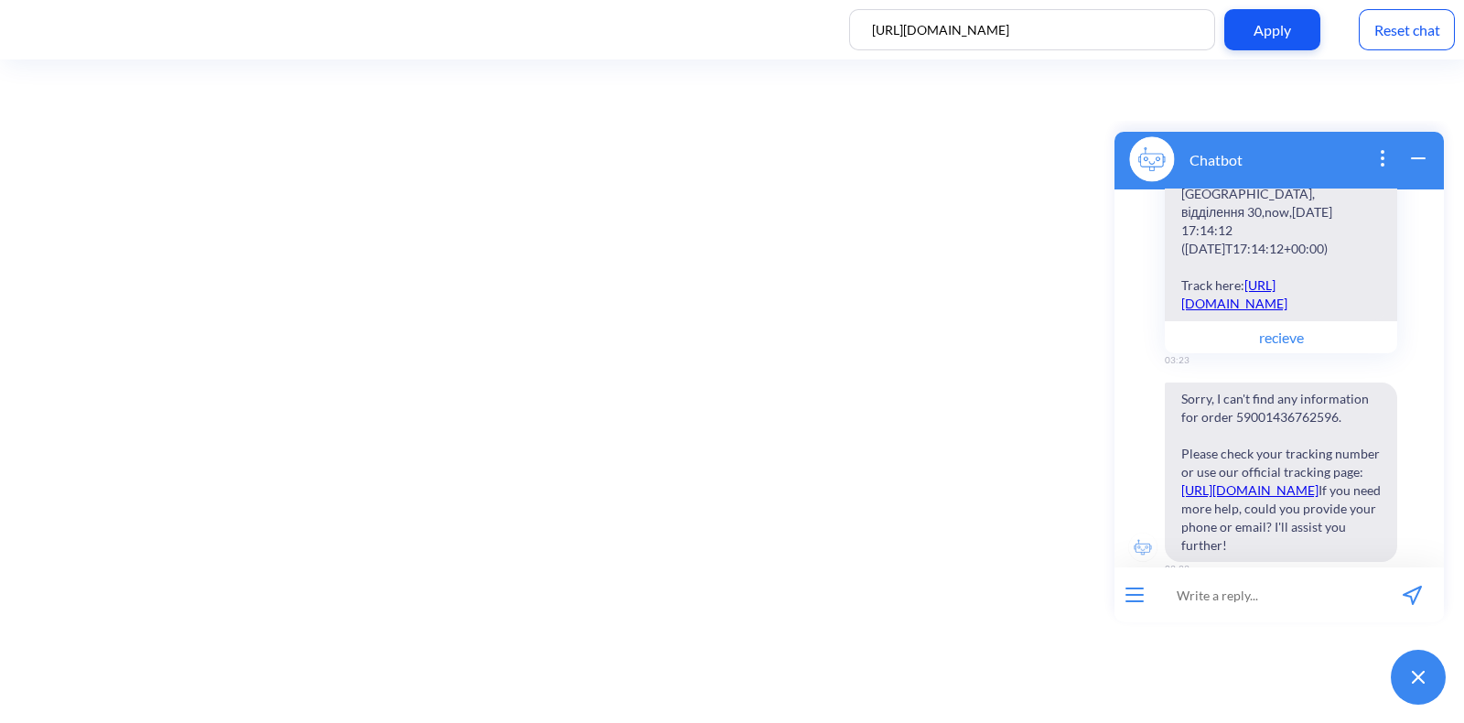
scroll to position [287, 0]
click at [1383, 154] on icon "open popup" at bounding box center [1383, 158] width 22 height 22
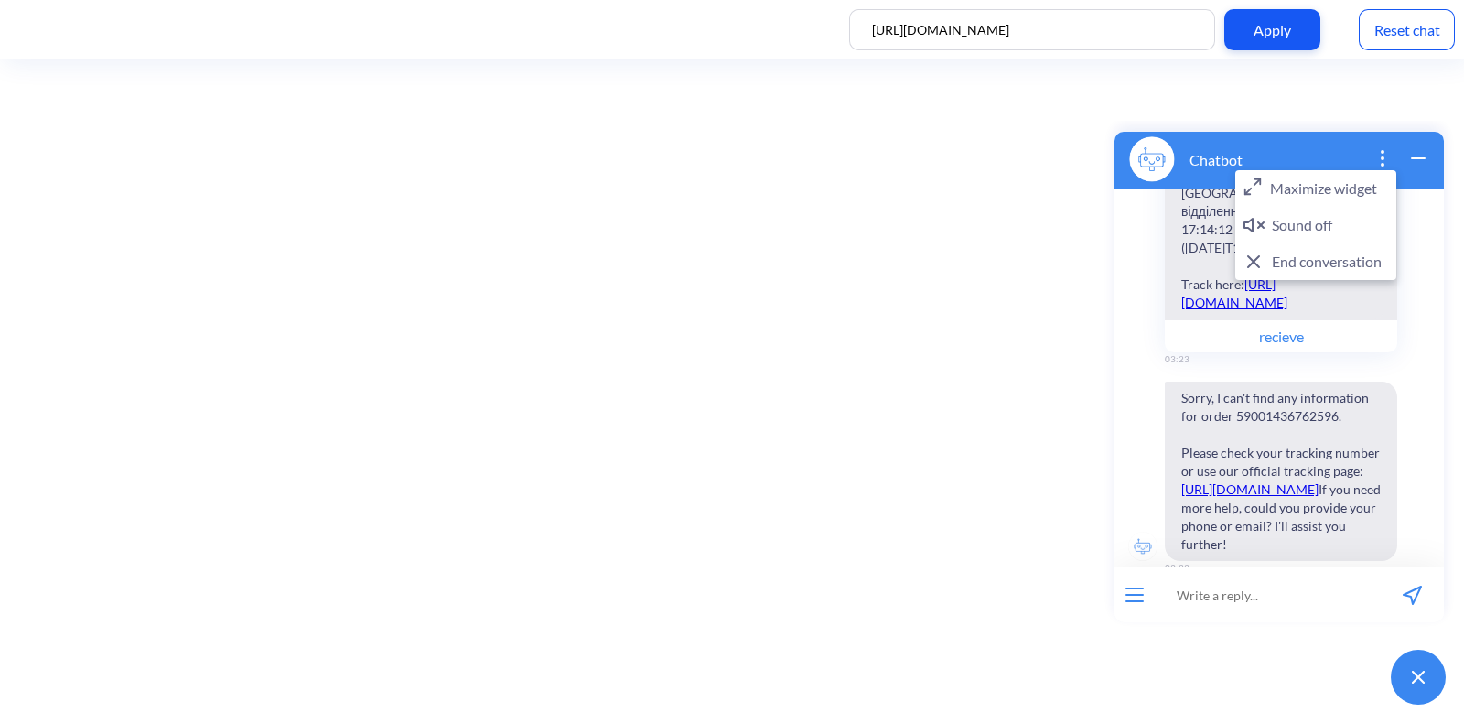
click at [1350, 190] on button "Maximize widget" at bounding box center [1315, 188] width 161 height 37
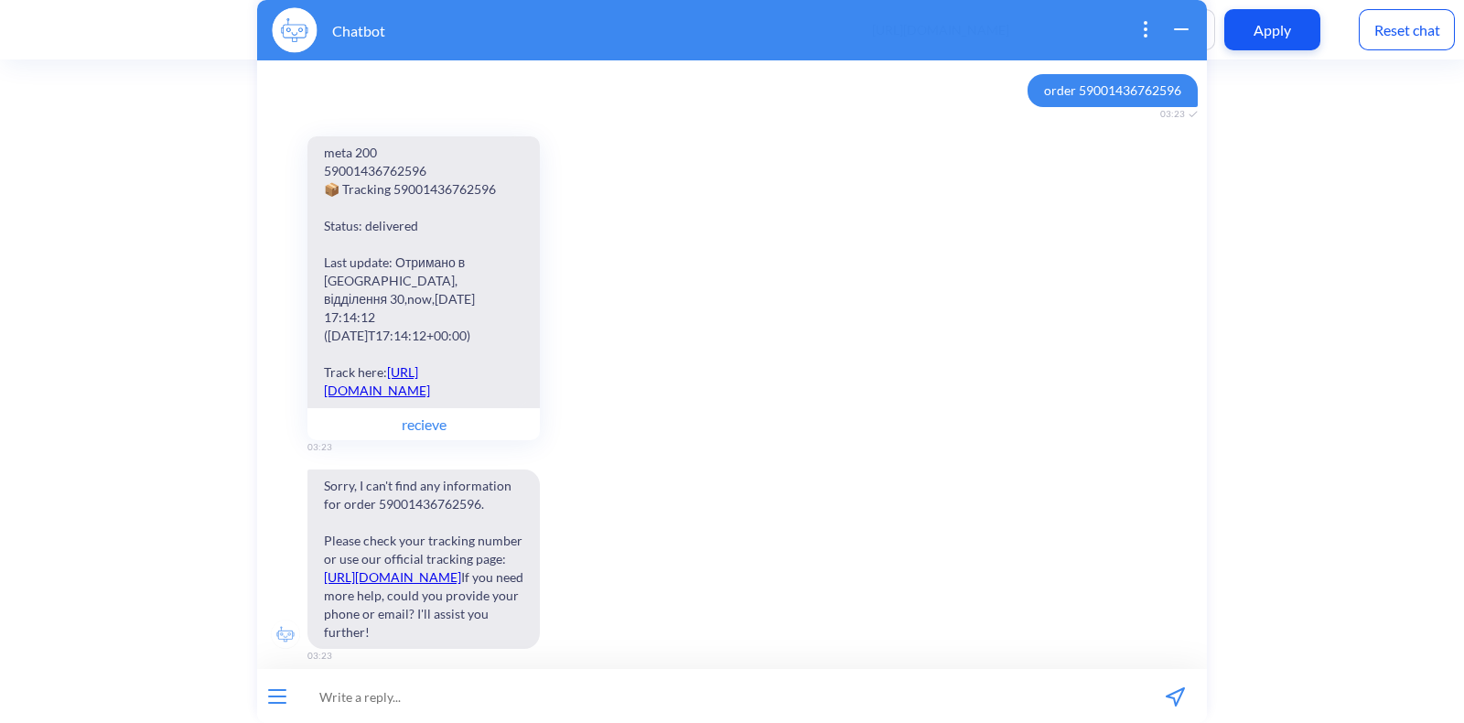
scroll to position [102, 0]
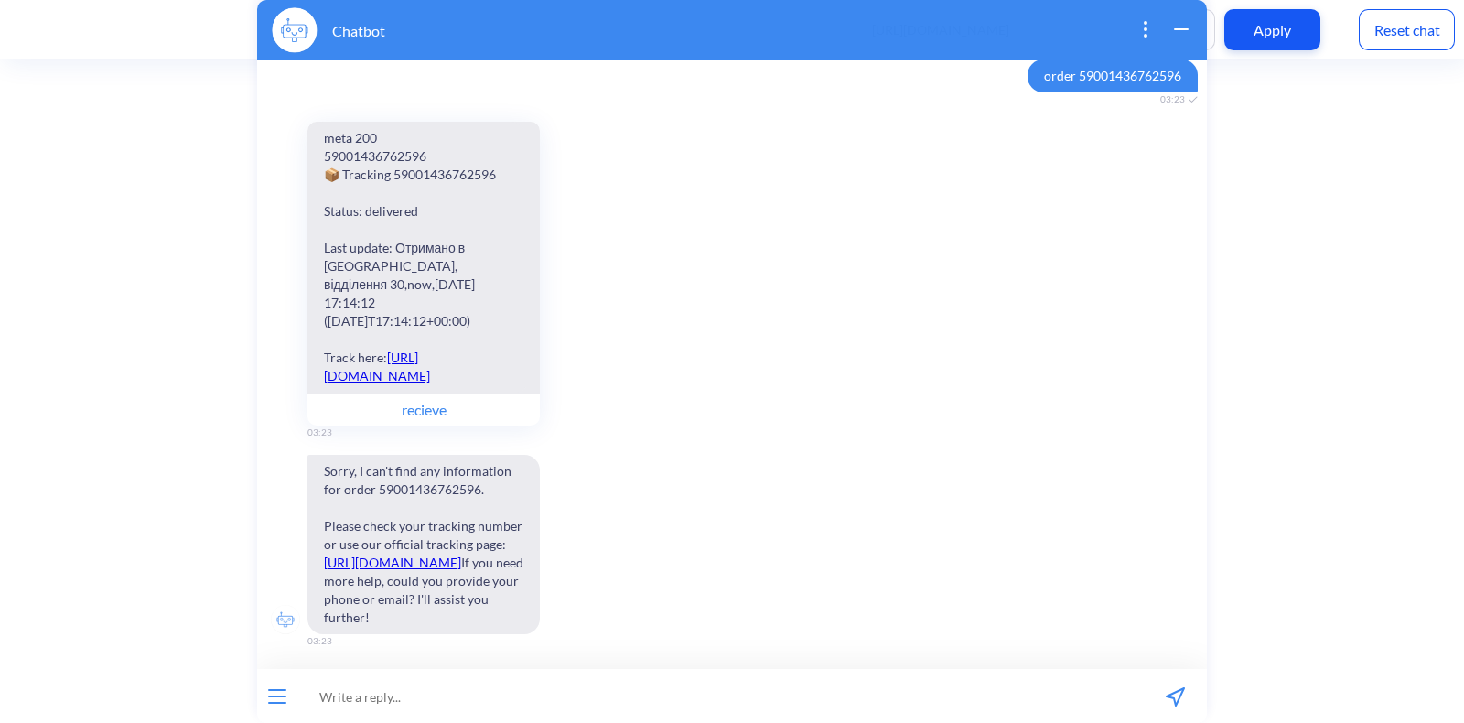
click at [432, 692] on input at bounding box center [720, 696] width 846 height 55
type input "щквук"
type input "order 555"
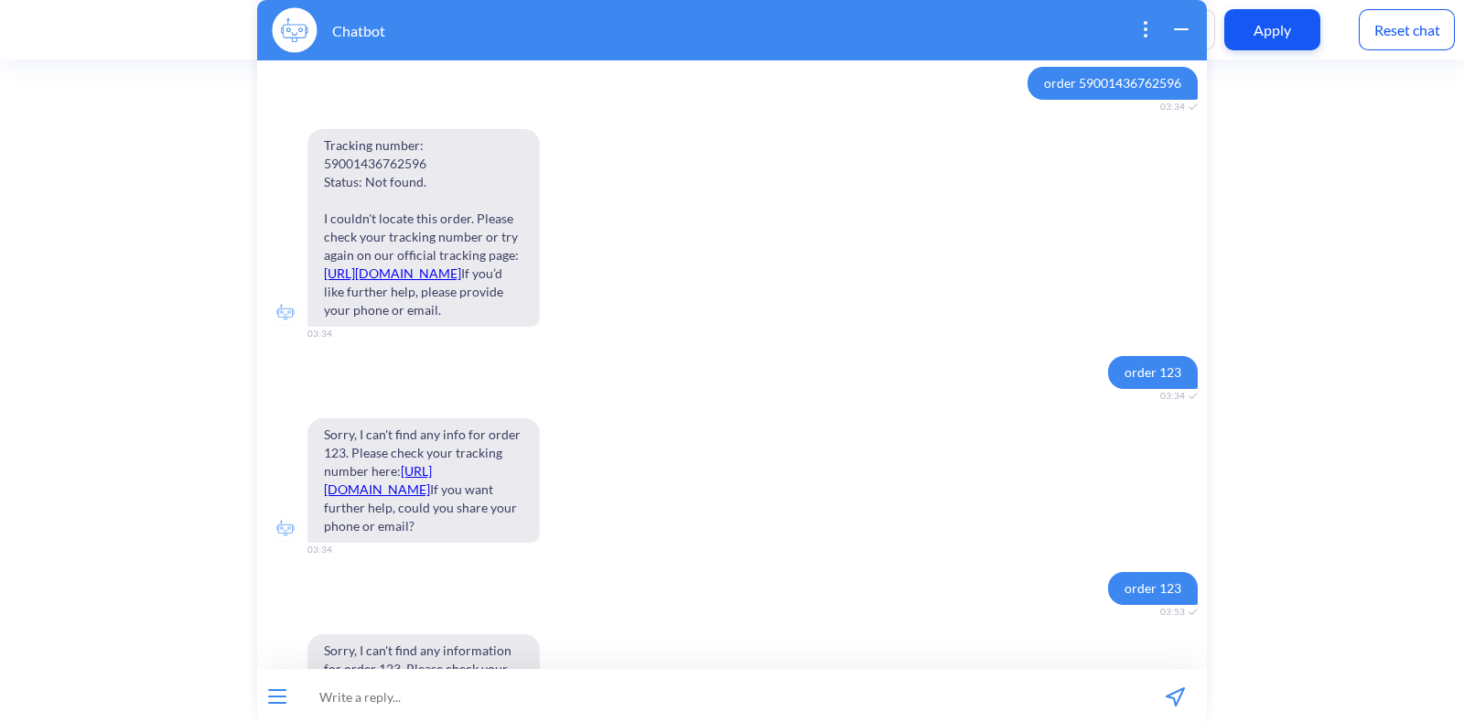
scroll to position [1735, 0]
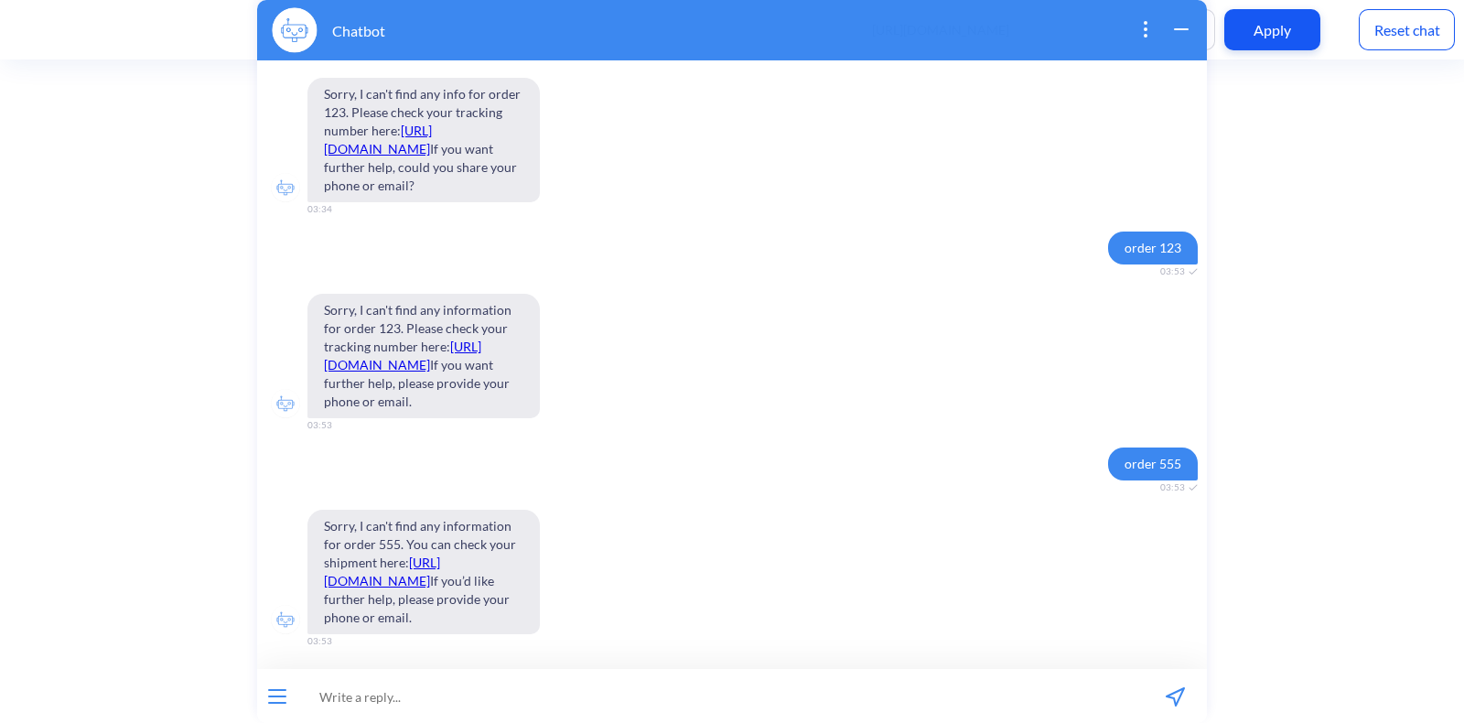
click at [517, 700] on input at bounding box center [720, 696] width 846 height 55
type input "or"
click at [1368, 25] on div "Reset chat" at bounding box center [1407, 29] width 96 height 41
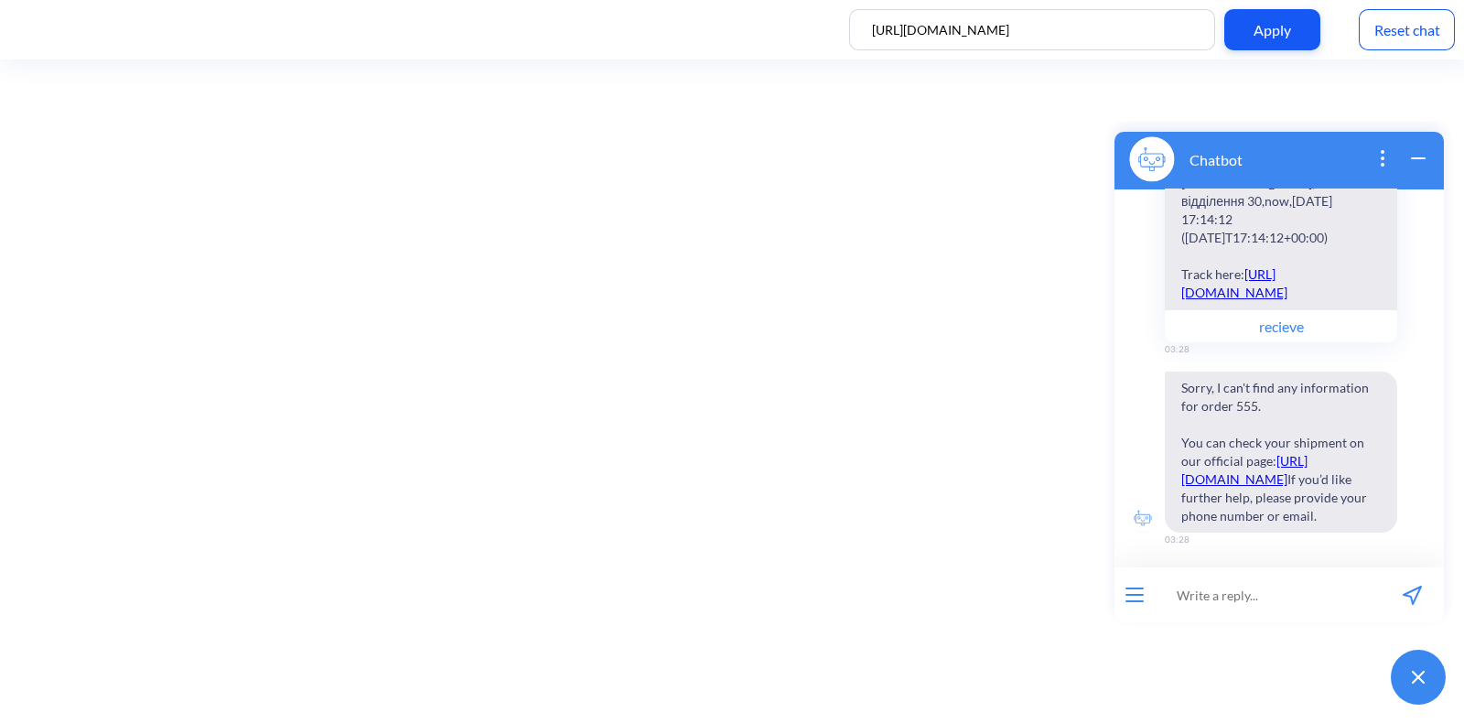
scroll to position [955, 0]
click at [1261, 606] on input at bounding box center [1268, 594] width 226 height 55
paste input "order 59001436762596"
type input "order 59001436762596"
click at [1419, 604] on icon "send message" at bounding box center [1412, 595] width 19 height 19
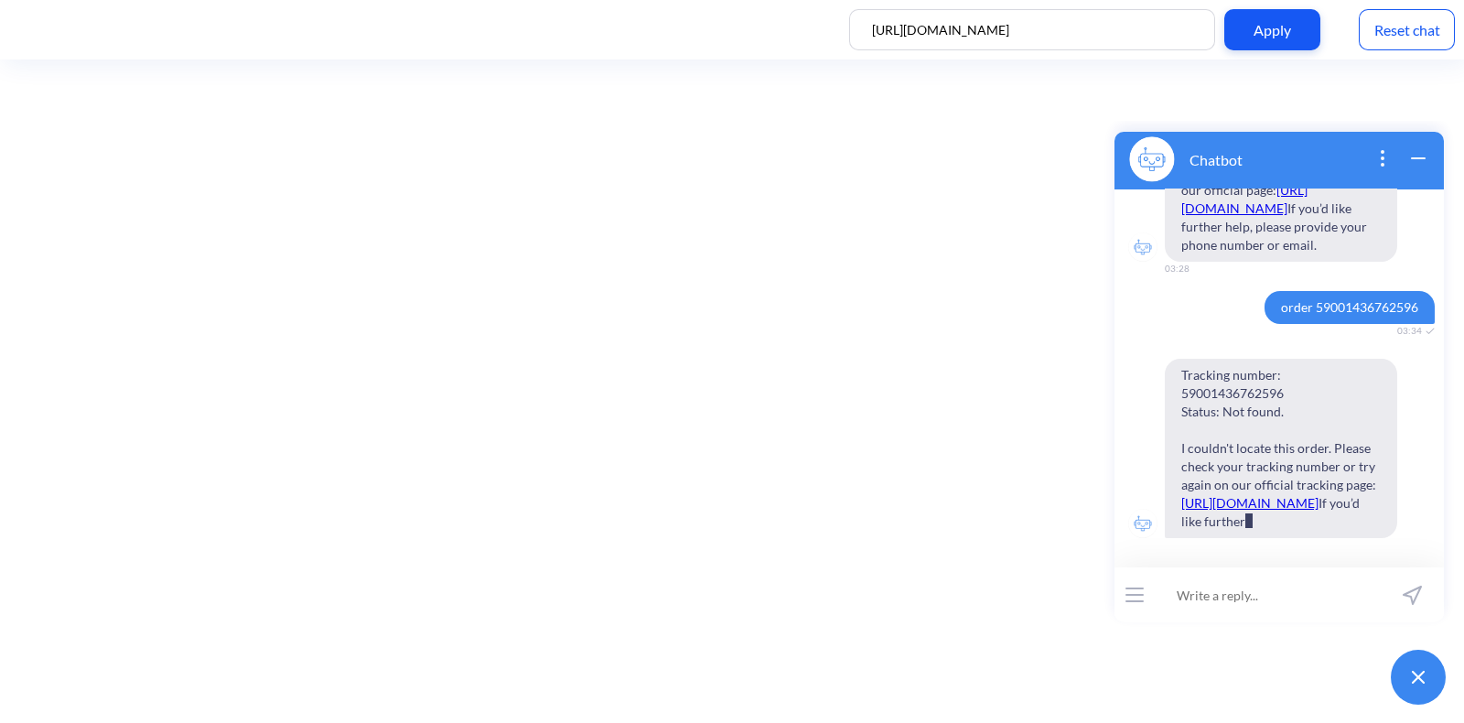
scroll to position [1263, 0]
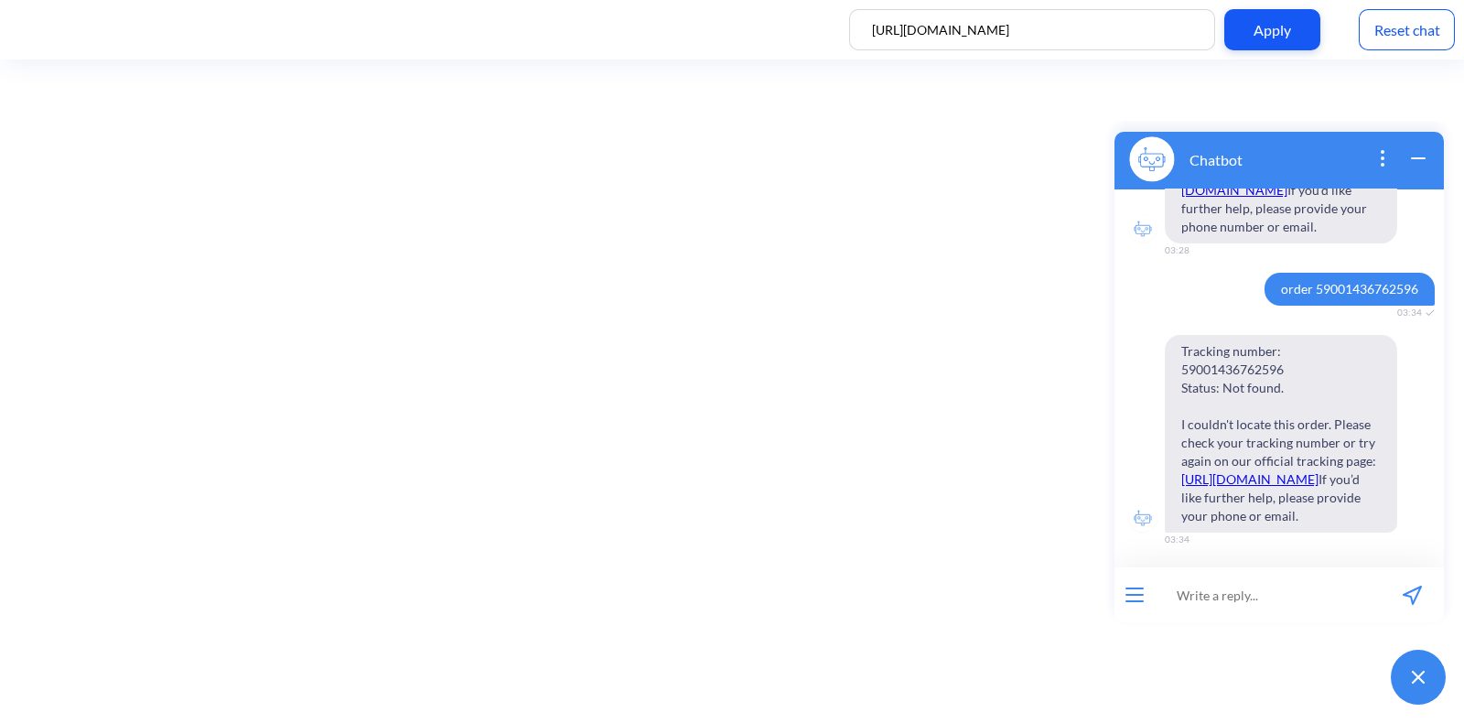
click at [1263, 598] on input at bounding box center [1268, 594] width 226 height 55
type input "order 123"
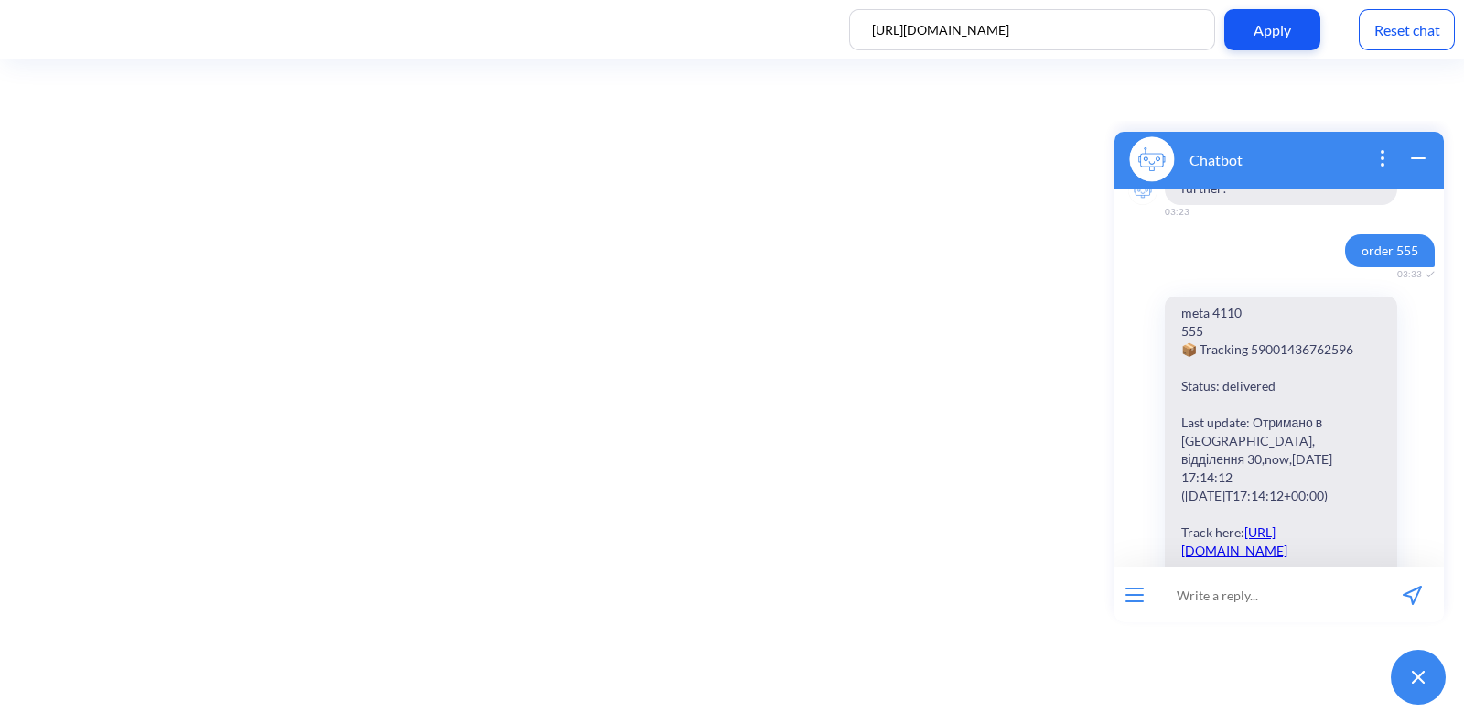
scroll to position [644, 0]
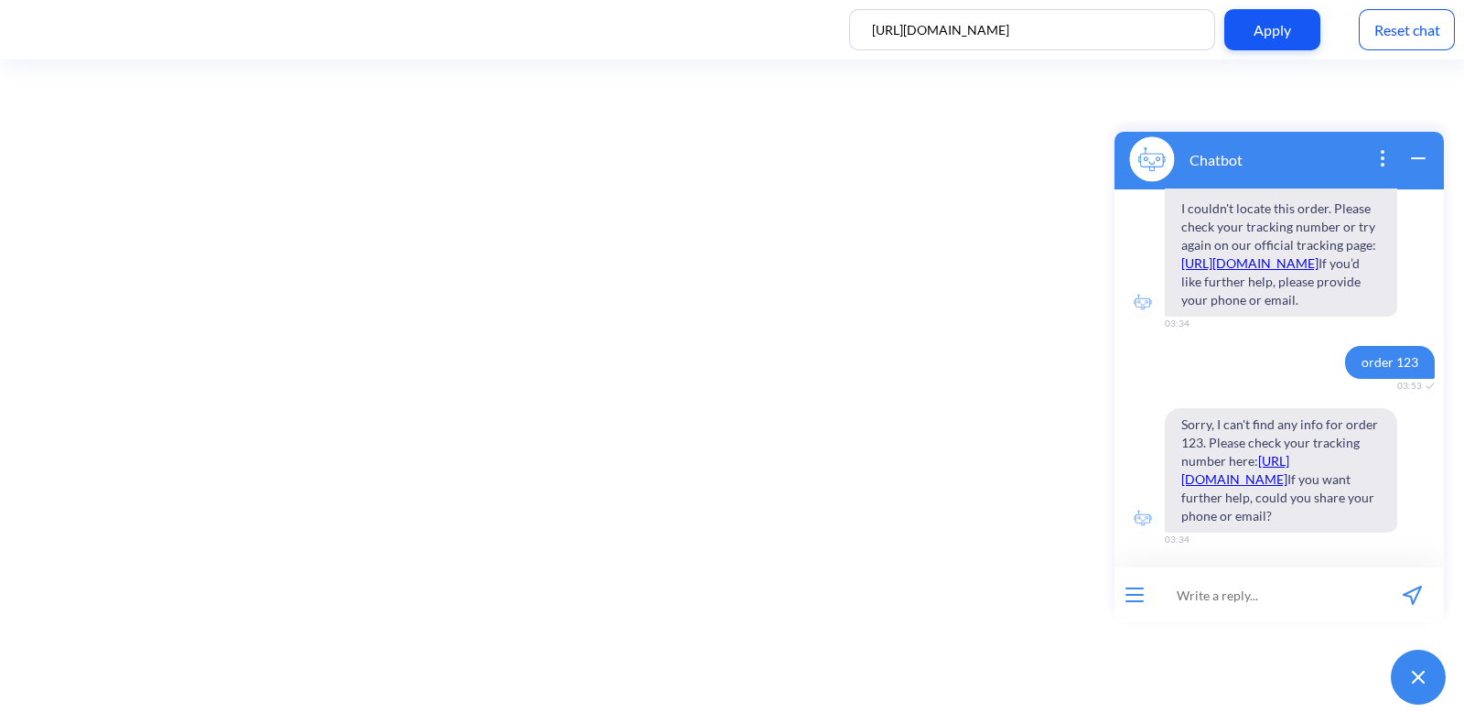
scroll to position [1497, 0]
click at [1240, 586] on input at bounding box center [1268, 594] width 226 height 55
type input "ord"
click at [1240, 586] on input "ord" at bounding box center [1268, 594] width 226 height 55
type input "order 123"
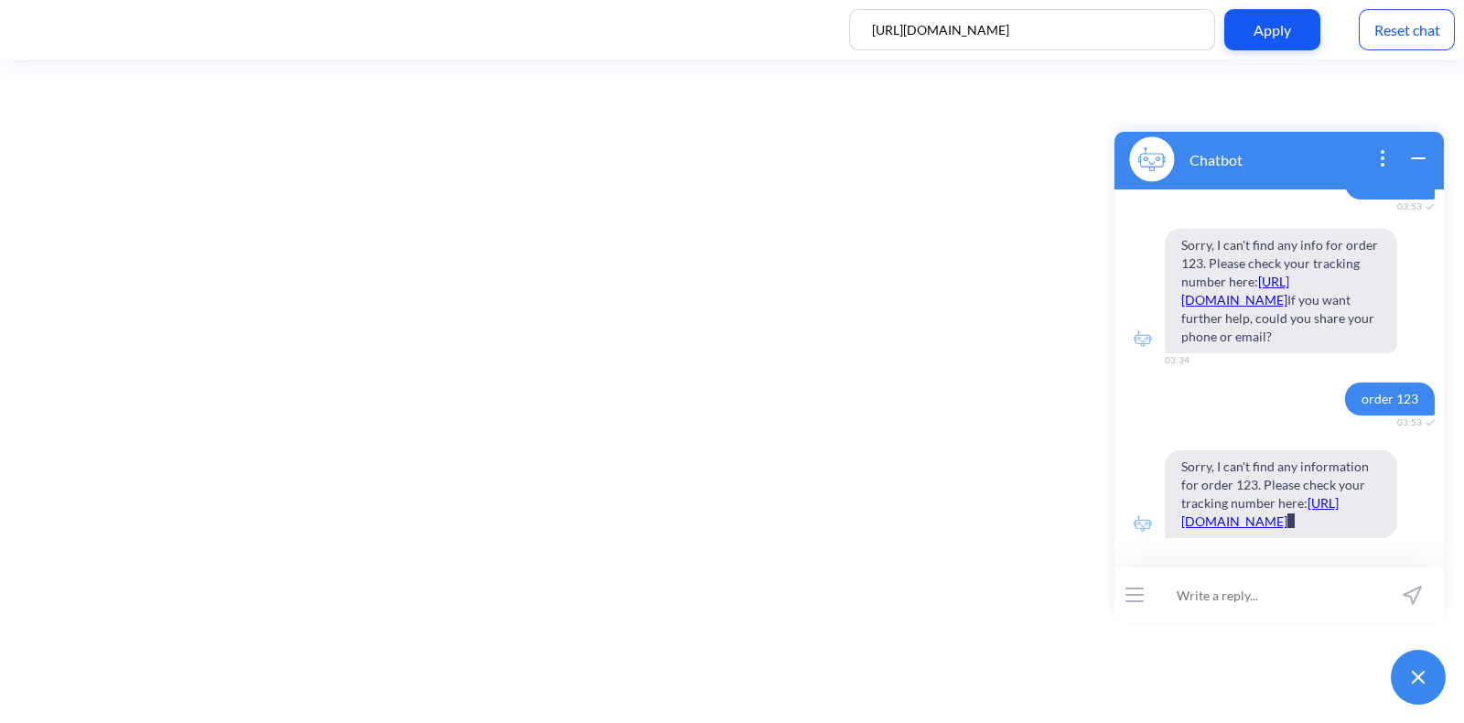
scroll to position [1731, 0]
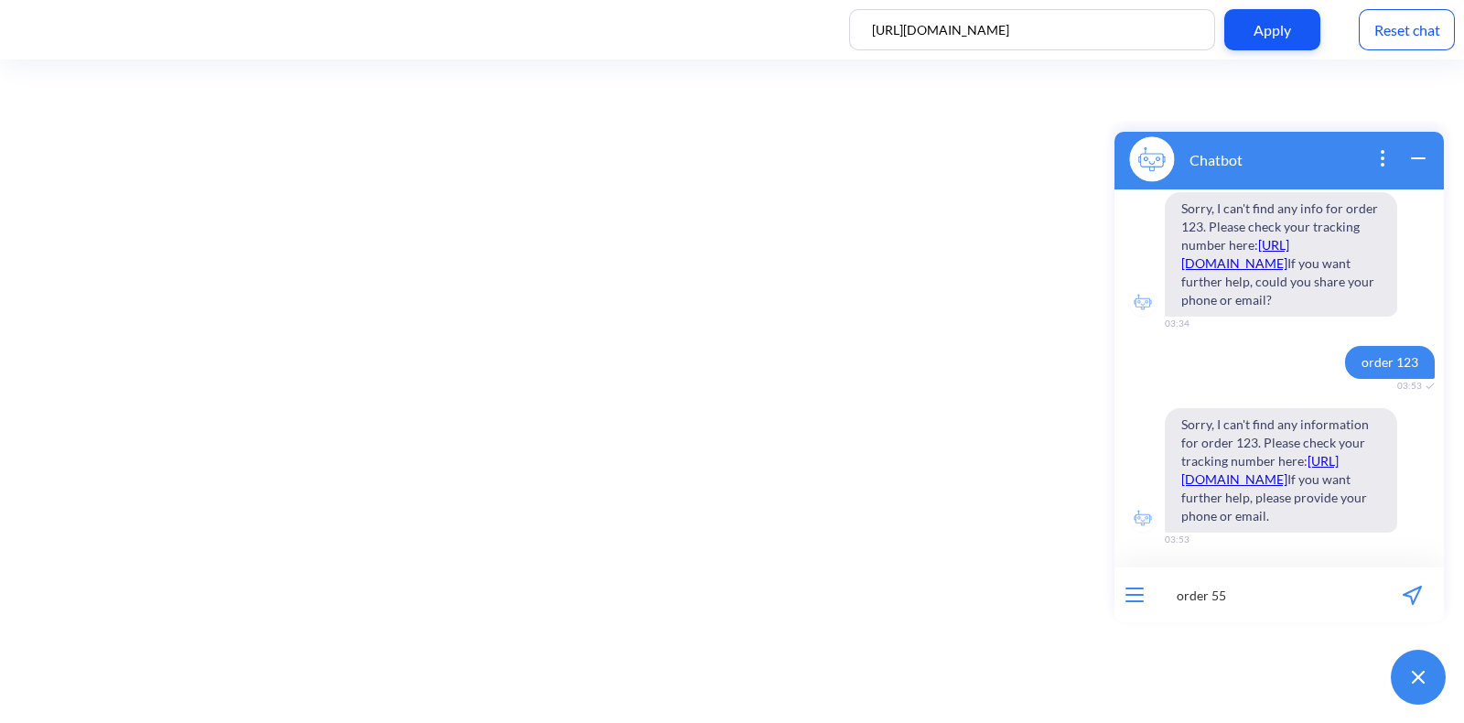
type input "order 555"
click at [1399, 40] on div "Reset chat" at bounding box center [1407, 29] width 96 height 41
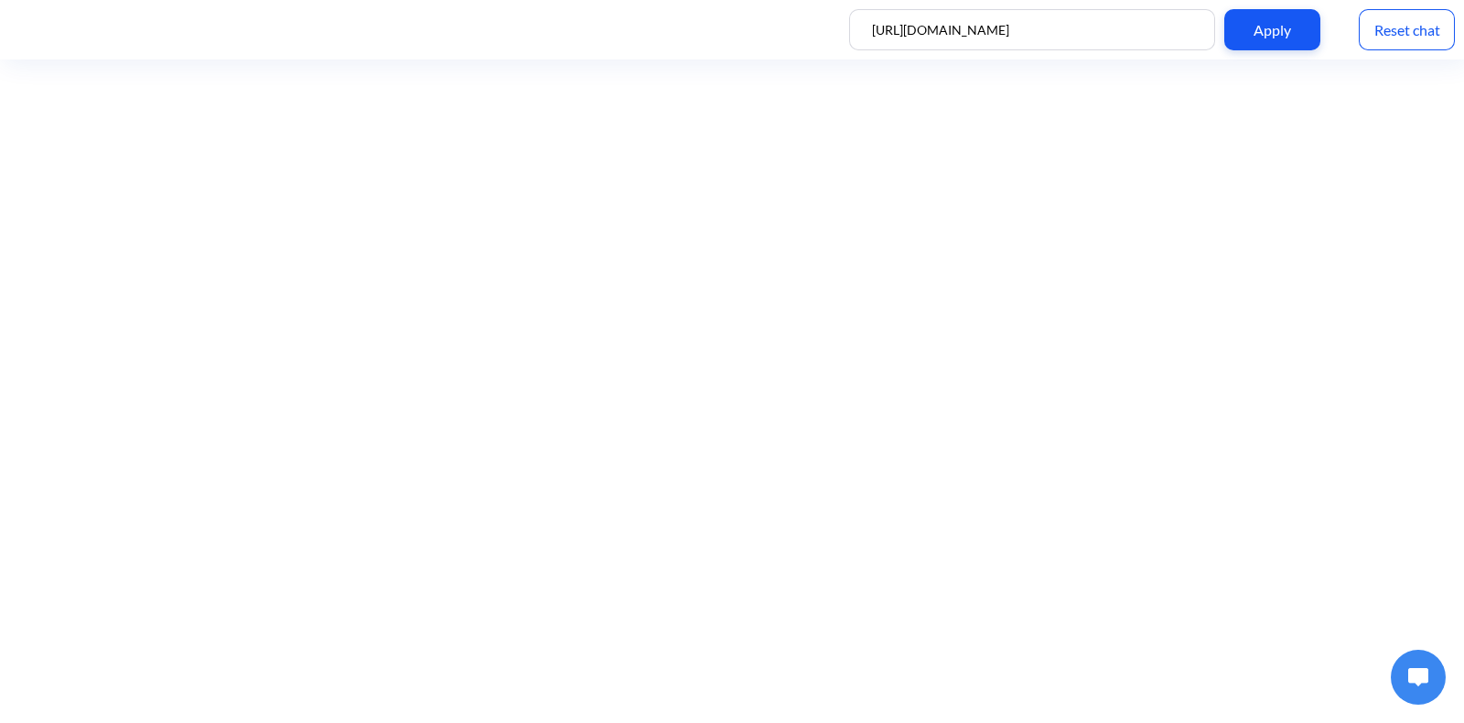
click at [1420, 664] on button at bounding box center [1418, 677] width 55 height 55
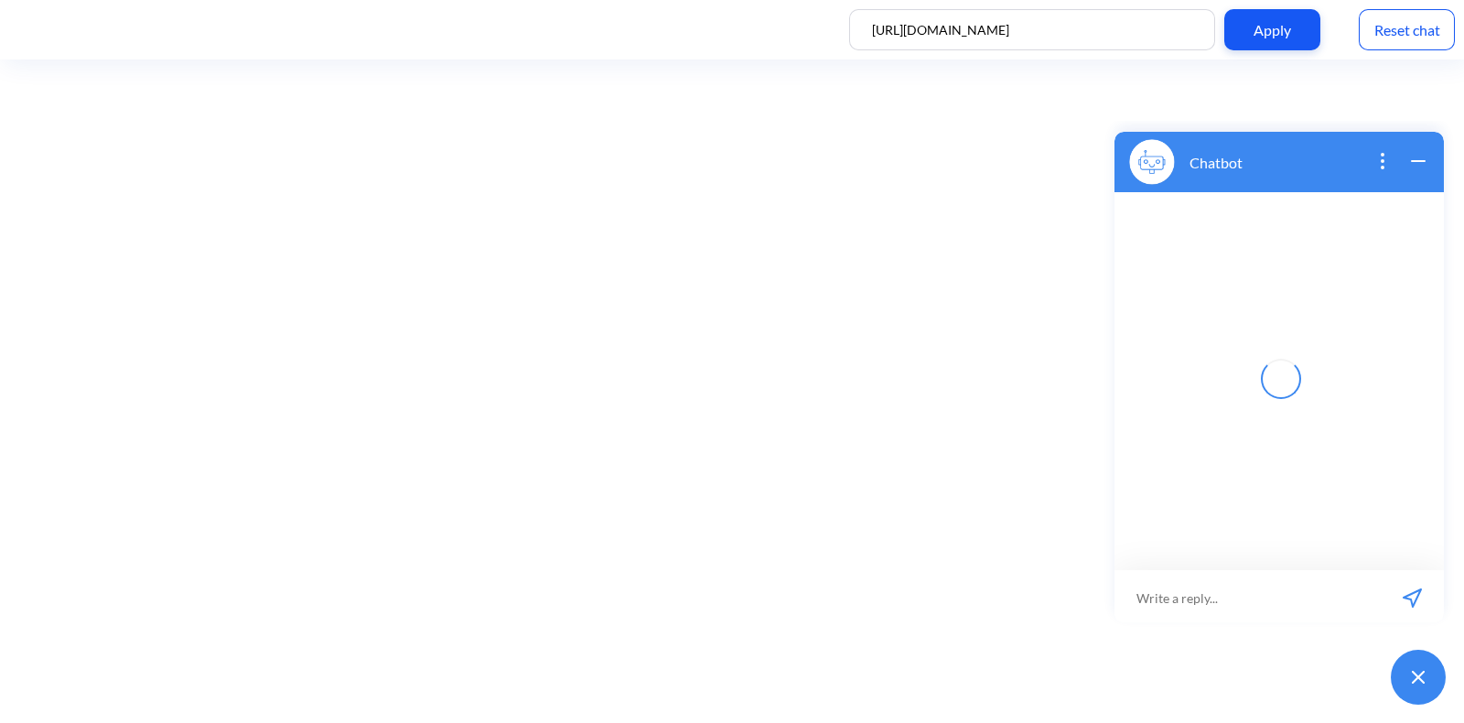
scroll to position [3, 0]
click at [1306, 601] on input at bounding box center [1268, 594] width 226 height 55
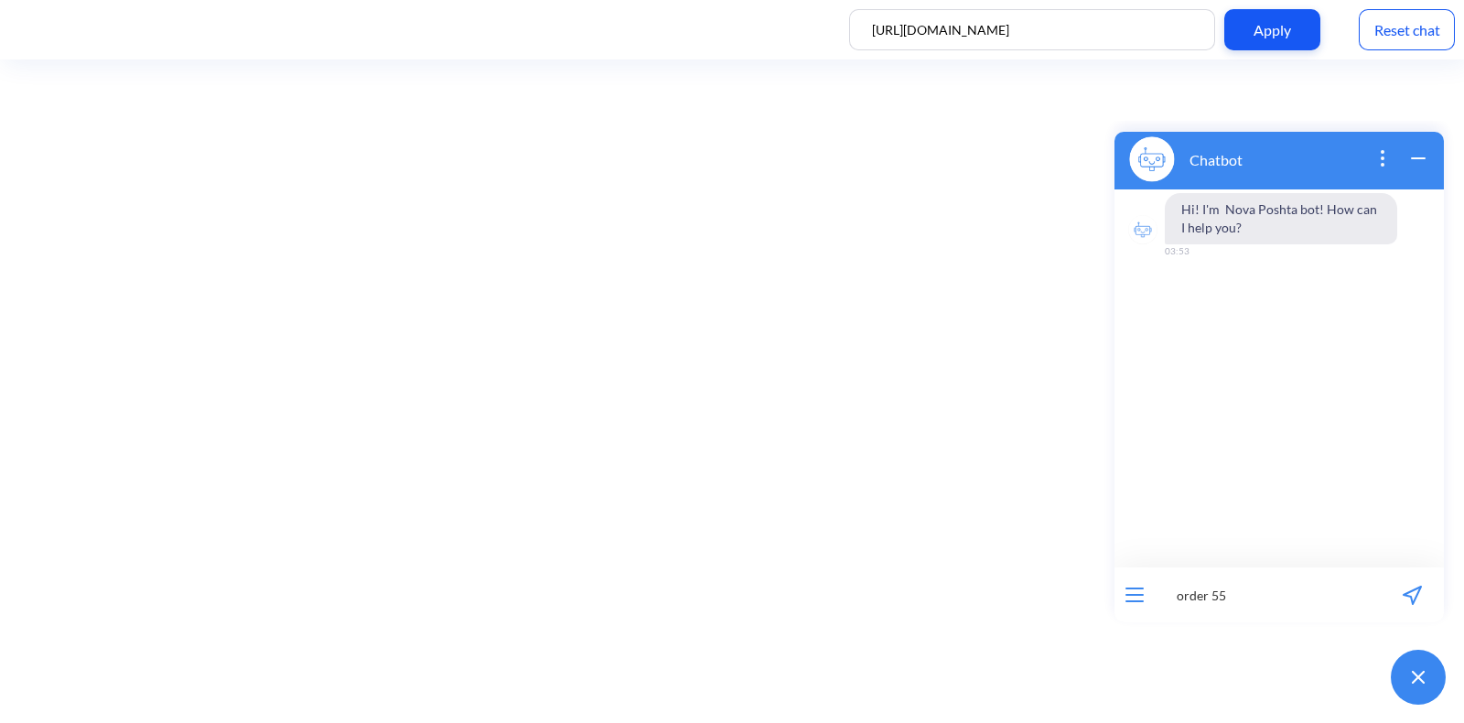
type input "order 555"
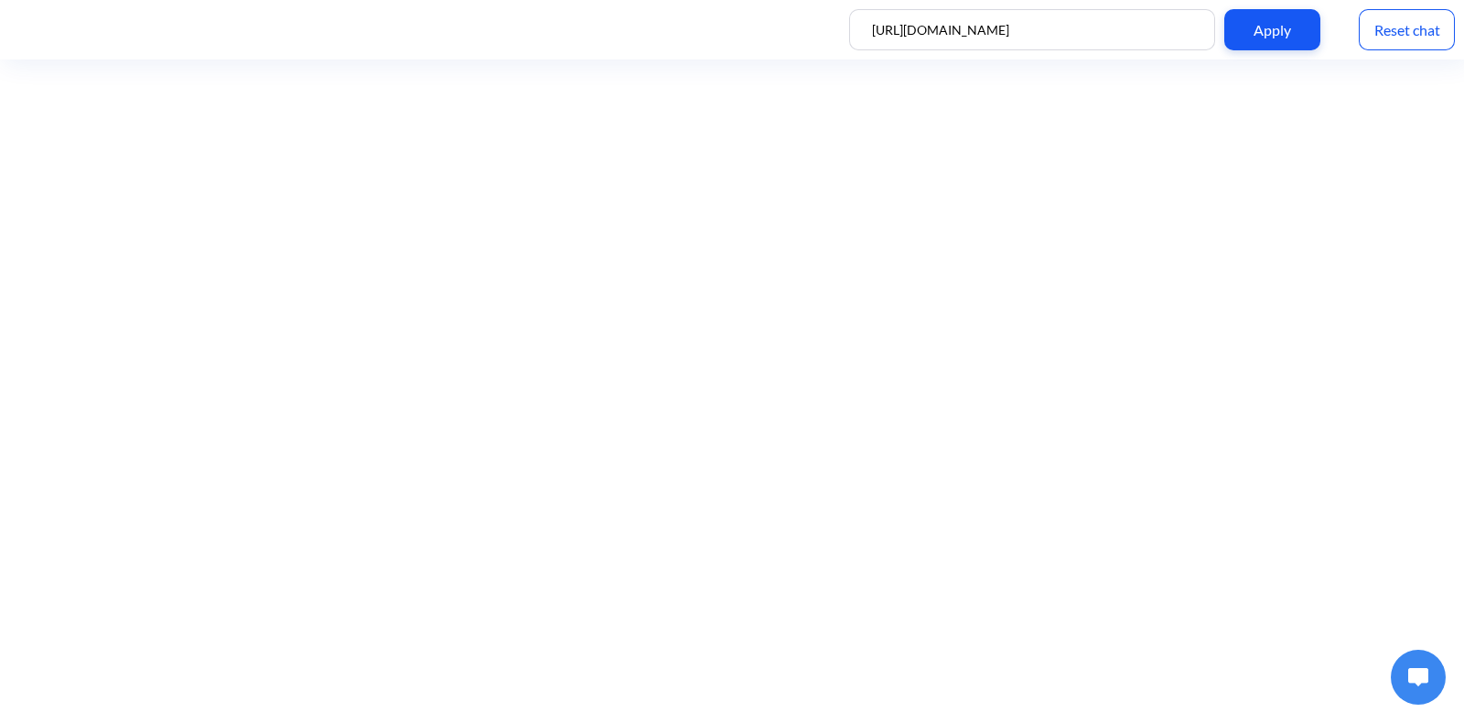
click at [1424, 684] on img at bounding box center [1418, 677] width 20 height 18
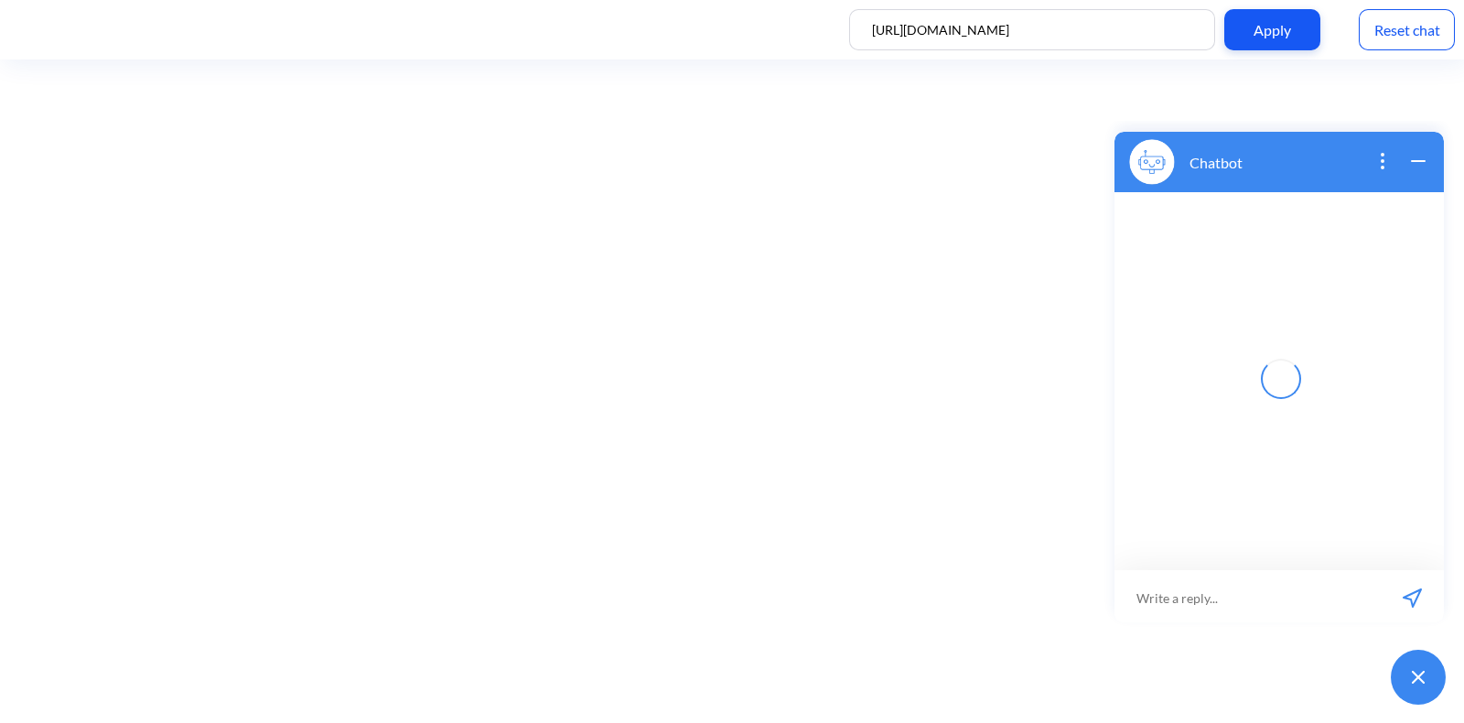
scroll to position [3, 0]
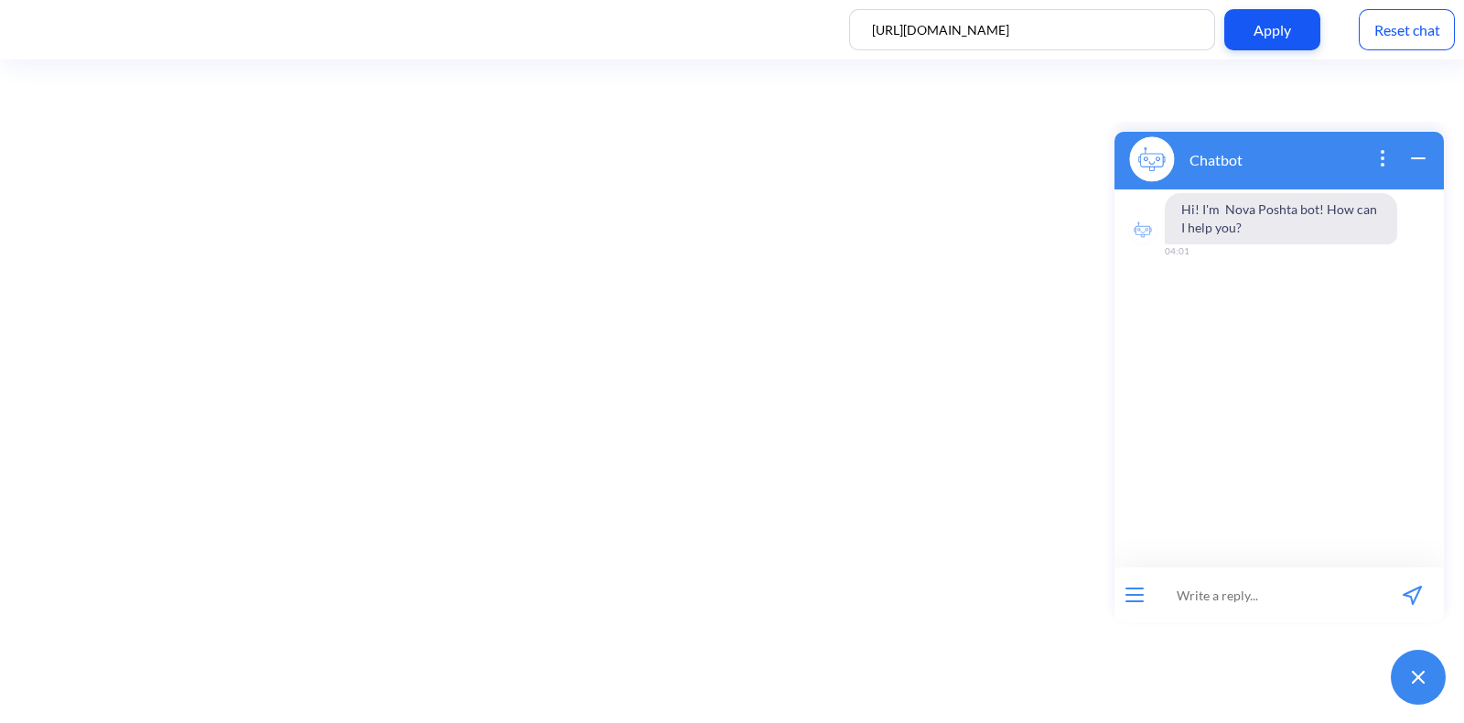
click at [1264, 609] on input at bounding box center [1268, 594] width 226 height 55
type input "i would like to find my order status"
click at [1368, 563] on div "Hi! I'm Nova Poshta bot! How can I help you? 04:01" at bounding box center [1279, 378] width 329 height 378
click at [1364, 587] on input "i would like to find my order status" at bounding box center [1268, 594] width 226 height 55
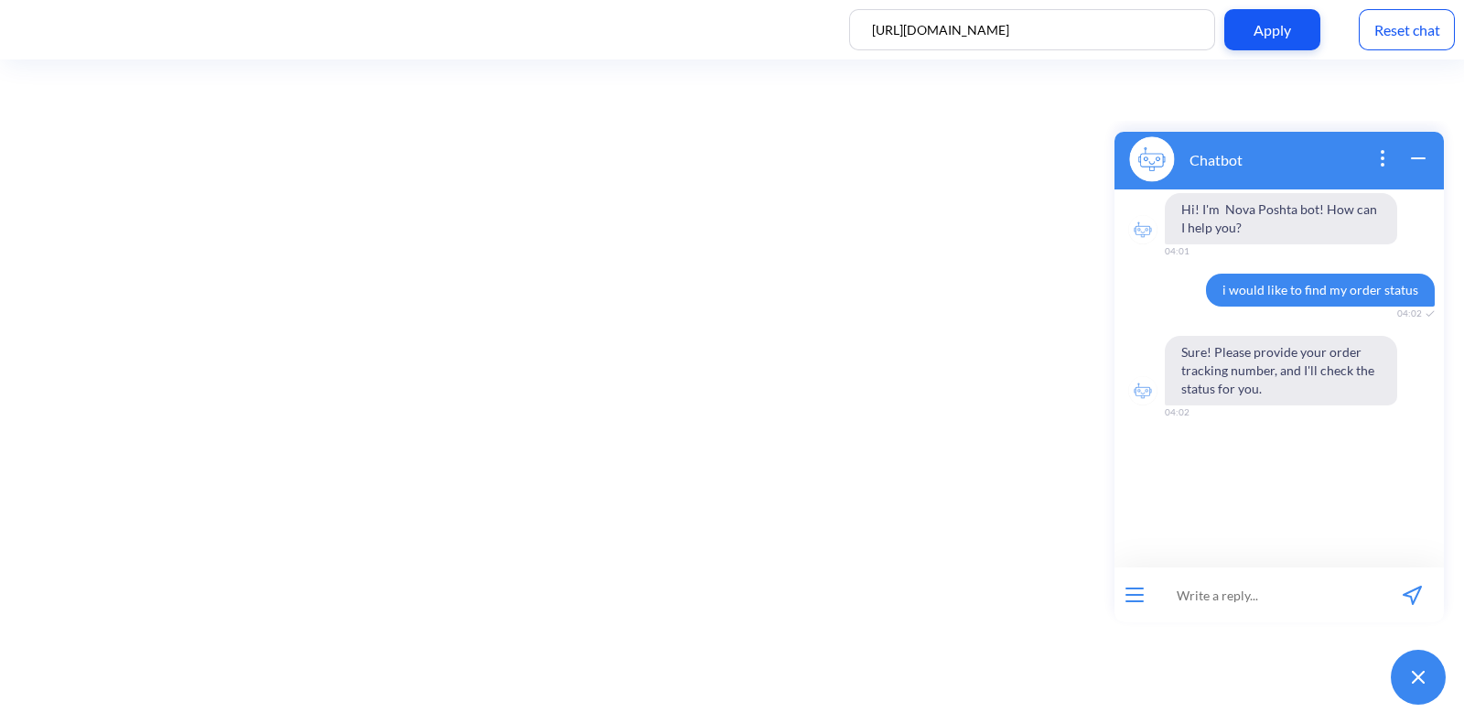
paste input "order 59001436762596"
type input "59001436762596"
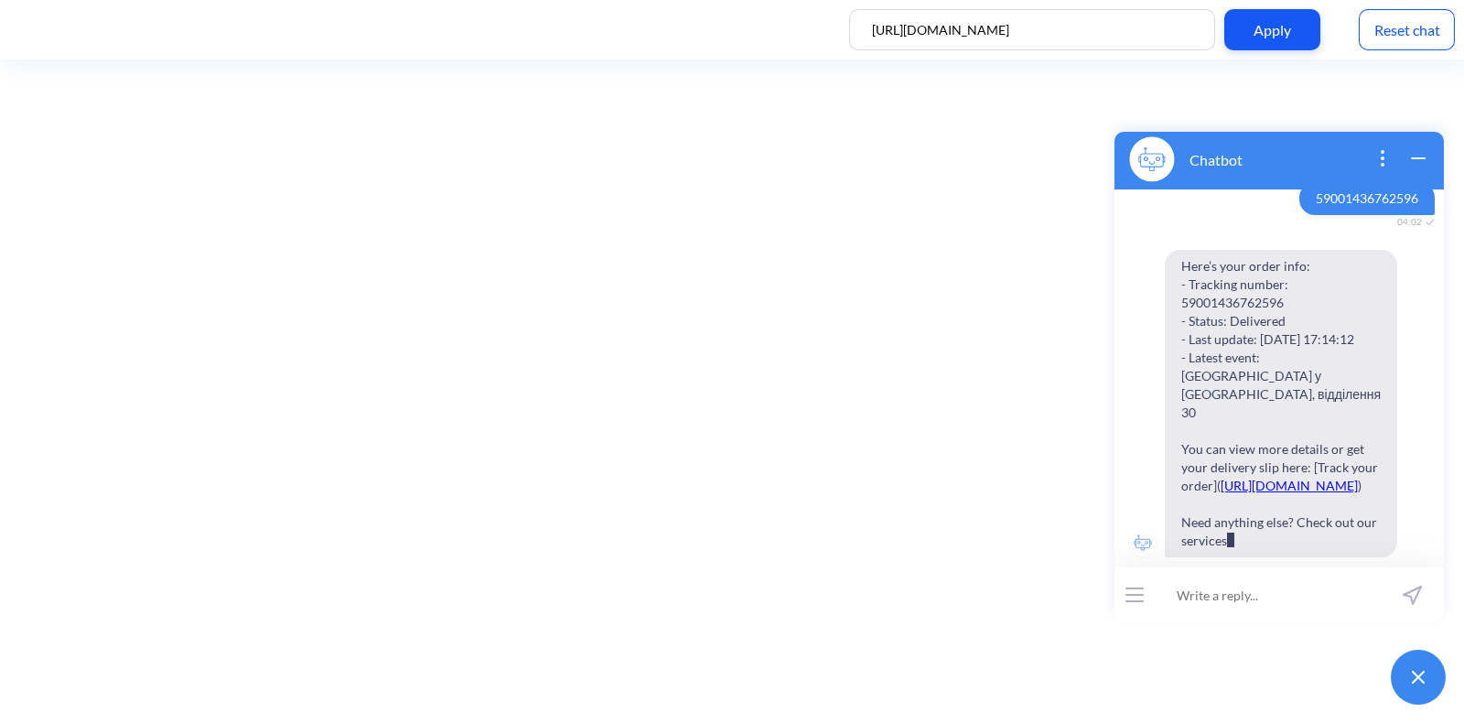
scroll to position [271, 0]
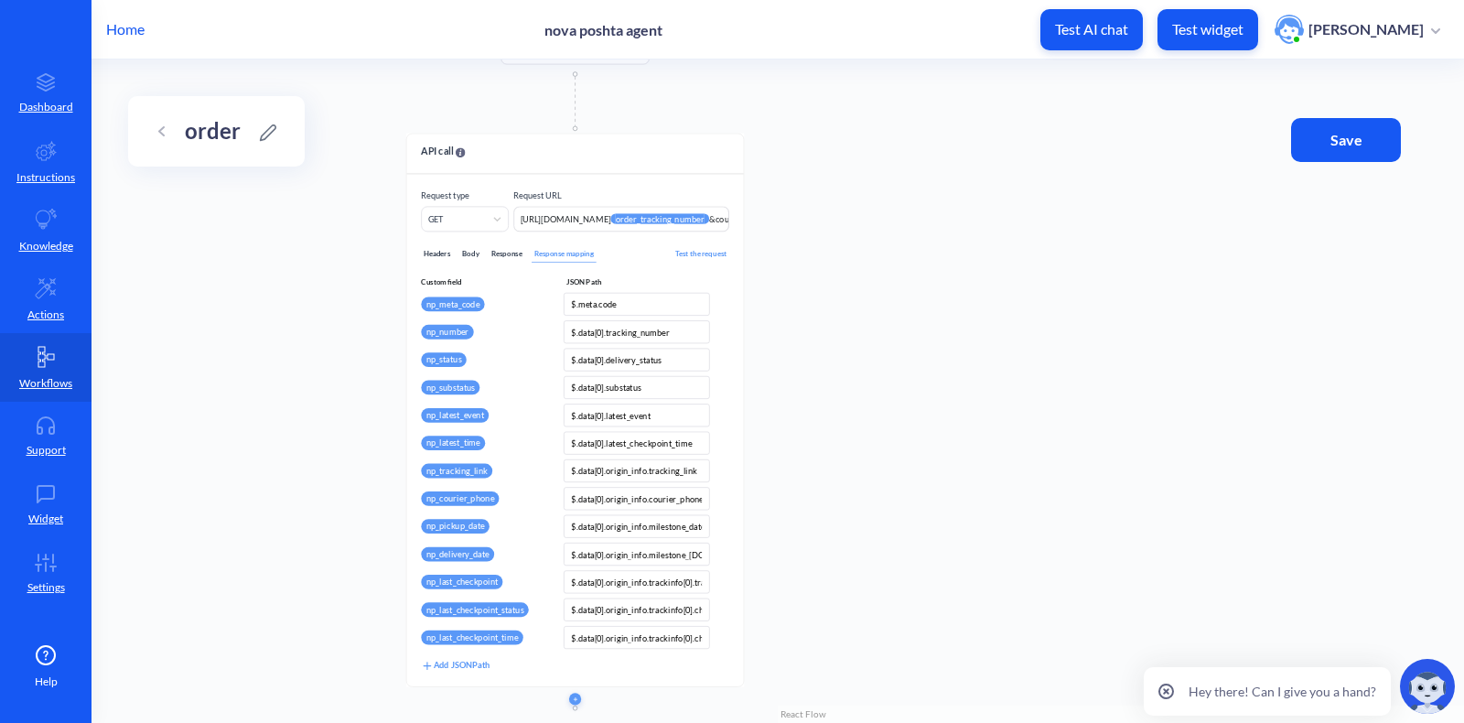
scroll to position [0, 392]
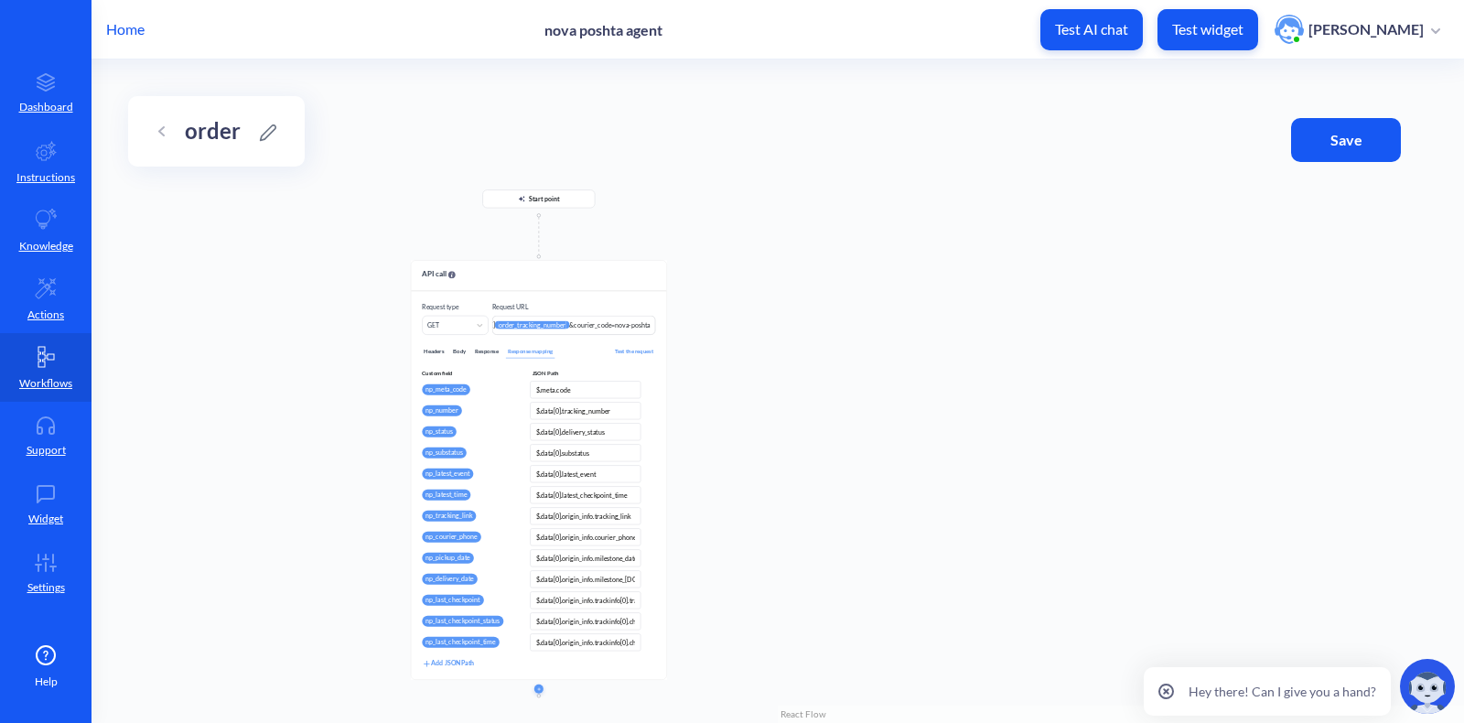
drag, startPoint x: 805, startPoint y: 348, endPoint x: 823, endPoint y: 430, distance: 84.2
click at [823, 432] on div "Start point API call Make an API request to an external resource and store valu…" at bounding box center [778, 390] width 1373 height 663
click at [819, 395] on div "Start point API call Make an API request to an external resource and store valu…" at bounding box center [778, 390] width 1373 height 663
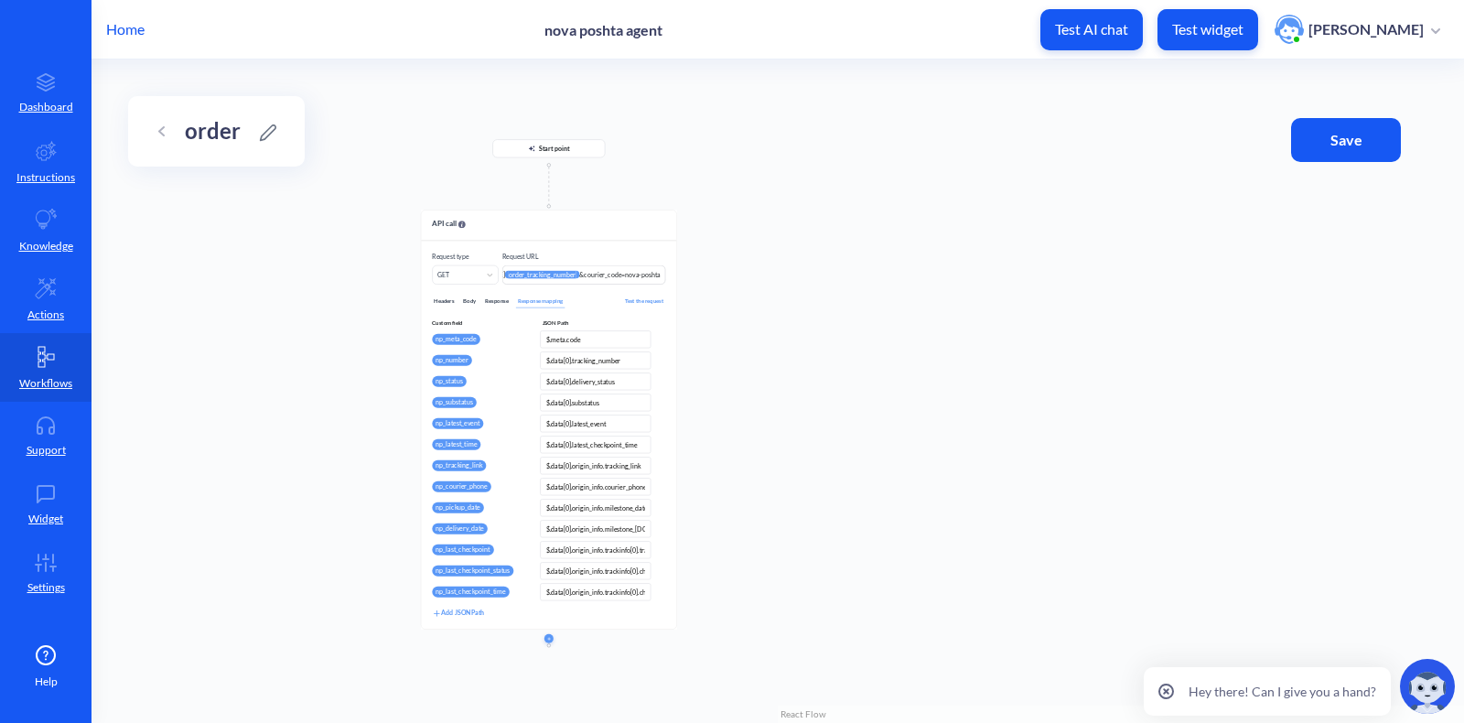
drag, startPoint x: 819, startPoint y: 395, endPoint x: 828, endPoint y: 349, distance: 47.6
click at [828, 349] on div "Start point API call Make an API request to an external resource and store valu…" at bounding box center [778, 390] width 1373 height 663
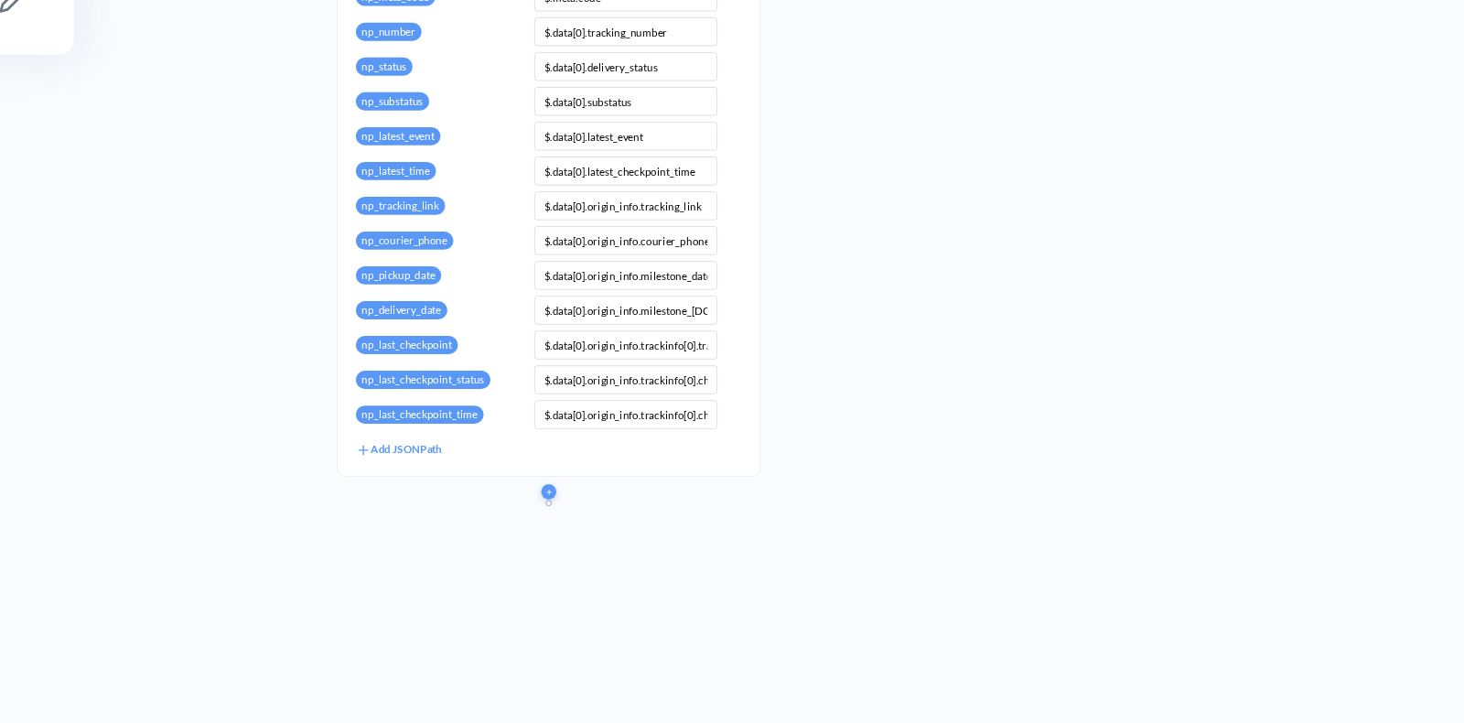
drag, startPoint x: 752, startPoint y: 412, endPoint x: 794, endPoint y: 205, distance: 211.0
click at [794, 205] on div "Start point API call Make an API request to an external resource and store valu…" at bounding box center [778, 390] width 1373 height 663
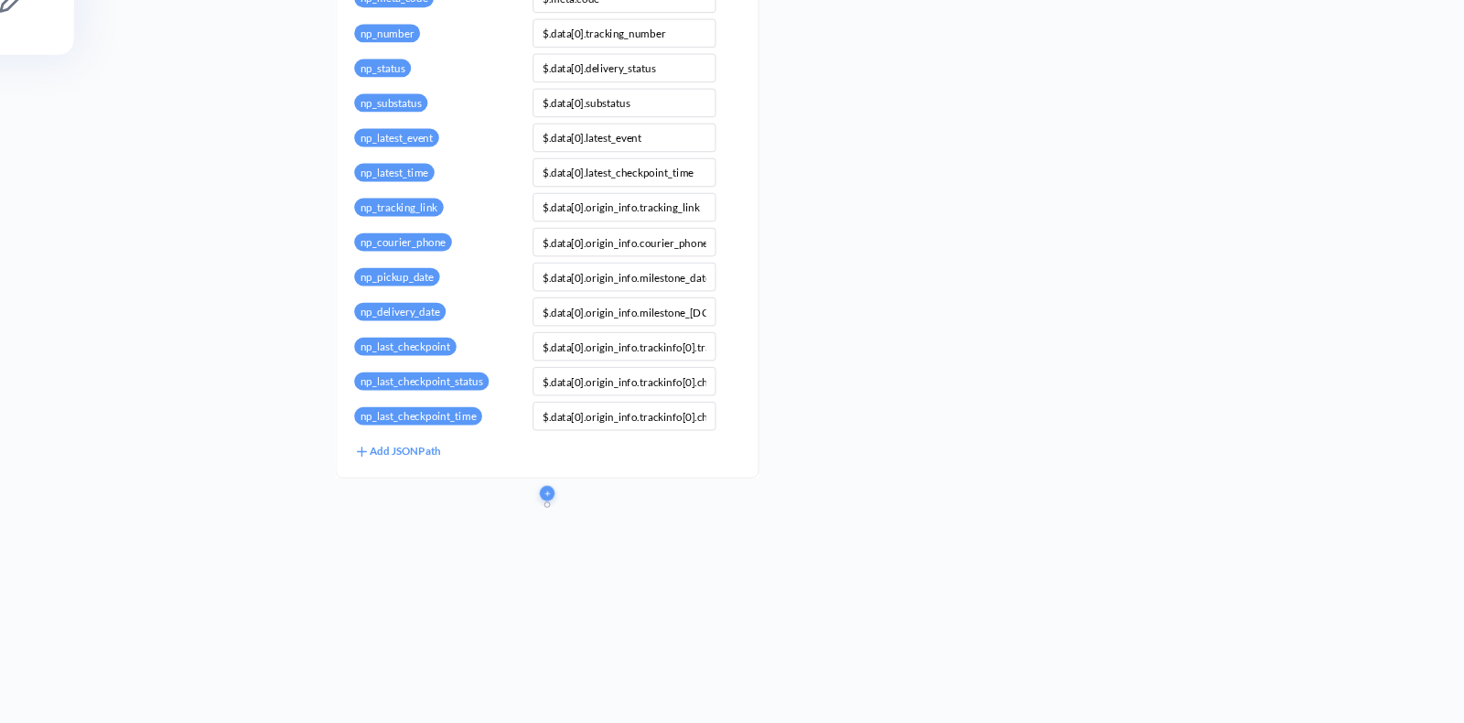
click at [516, 404] on div "Add JSONPath" at bounding box center [500, 406] width 52 height 10
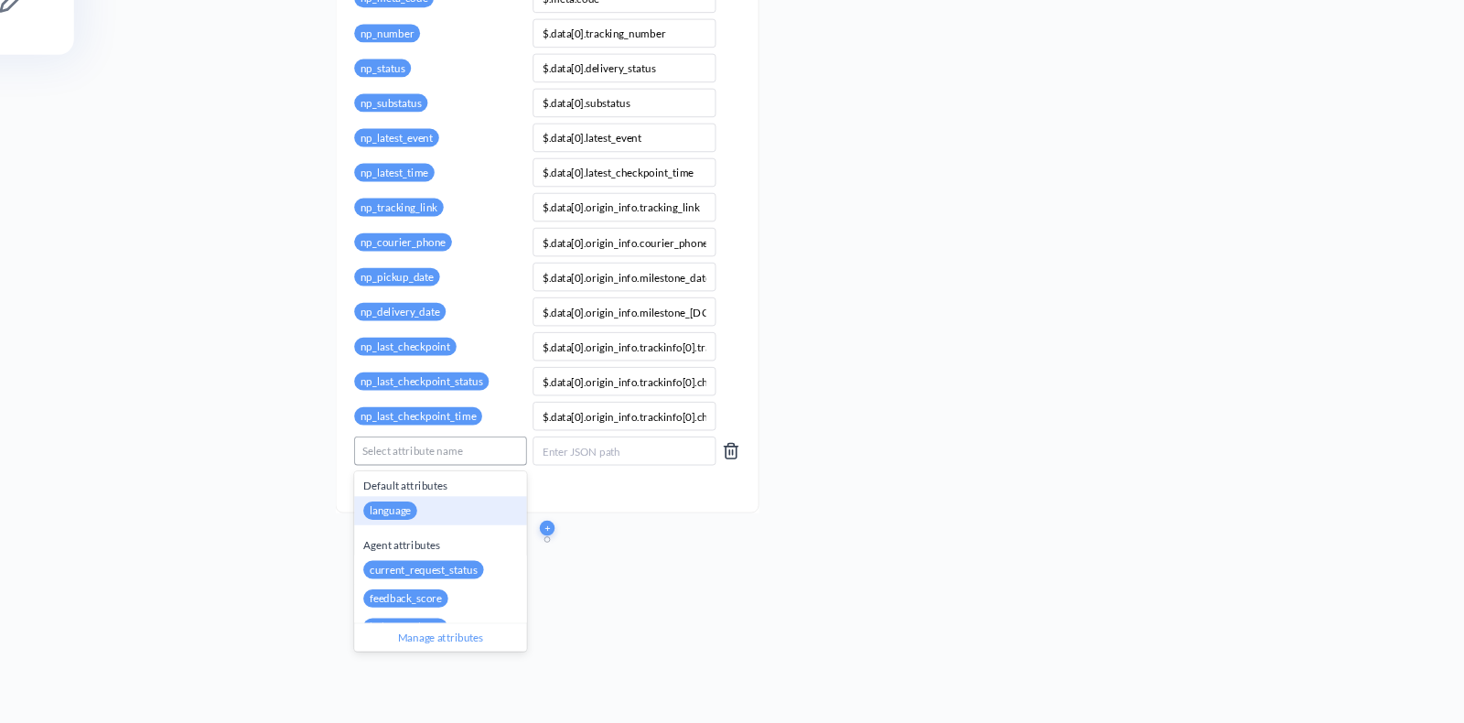
click at [518, 404] on div "Select attribute name" at bounding box center [509, 407] width 60 height 10
click at [761, 471] on div "Start point API call Make an API request to an external resource and store valu…" at bounding box center [778, 390] width 1373 height 663
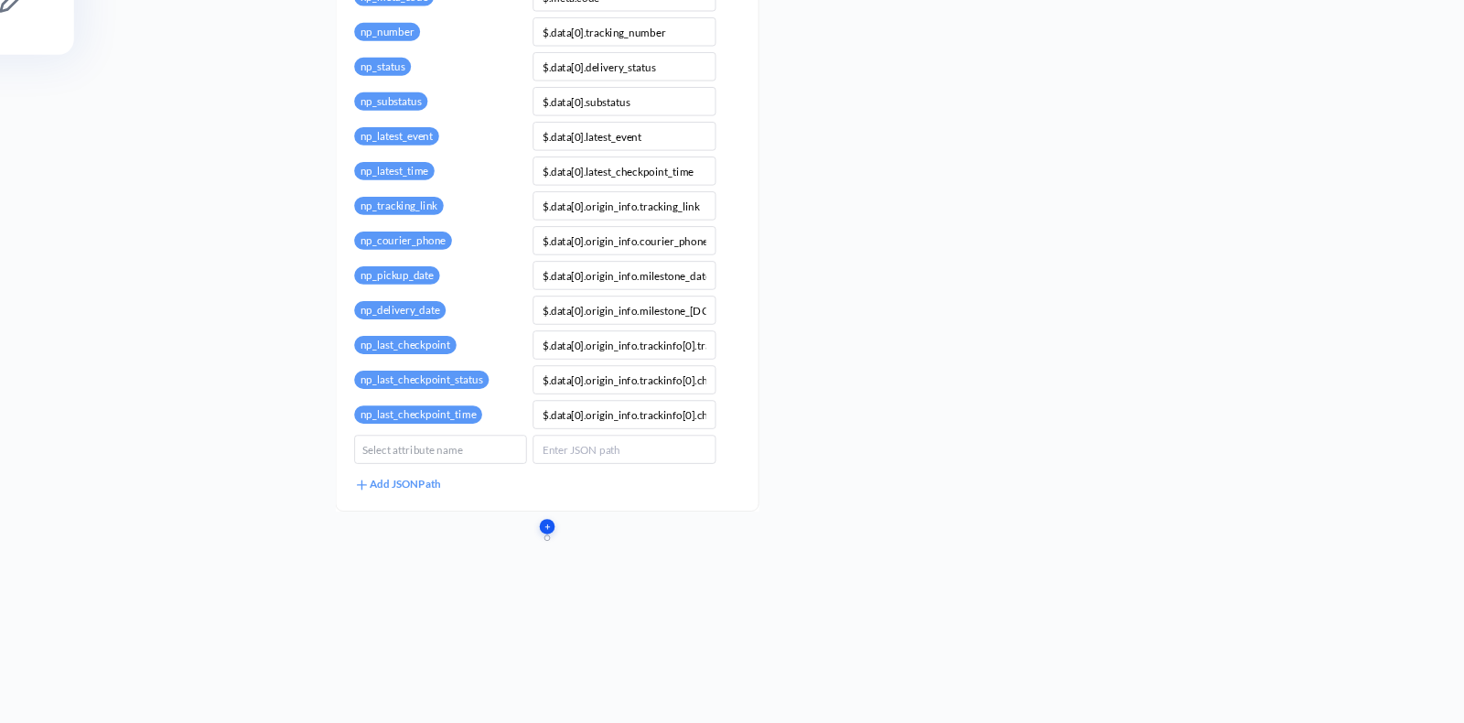
click at [590, 452] on icon "button" at bounding box center [591, 452] width 4 height 4
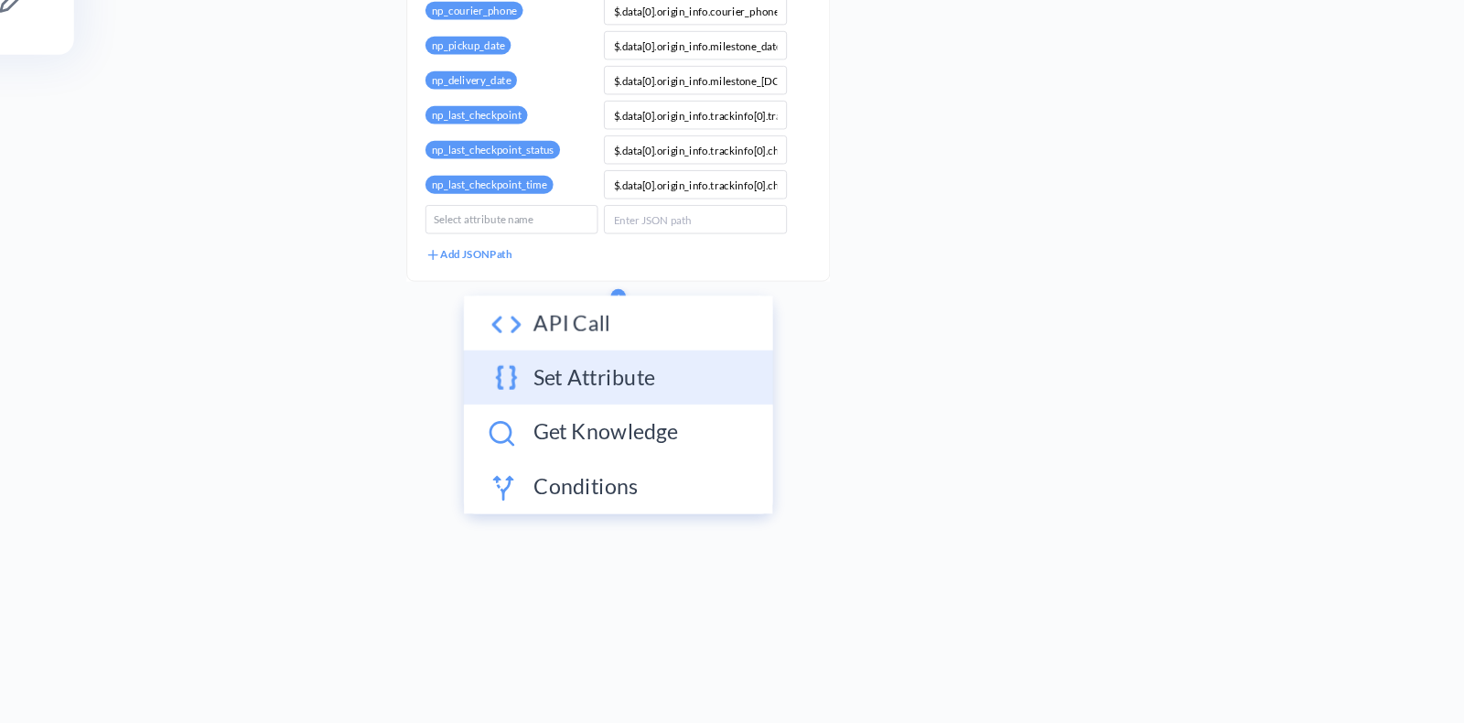
drag, startPoint x: 754, startPoint y: 467, endPoint x: 722, endPoint y: 355, distance: 116.1
click at [797, 328] on div "Start point API call Make an API request to an external resource and store valu…" at bounding box center [778, 390] width 1373 height 663
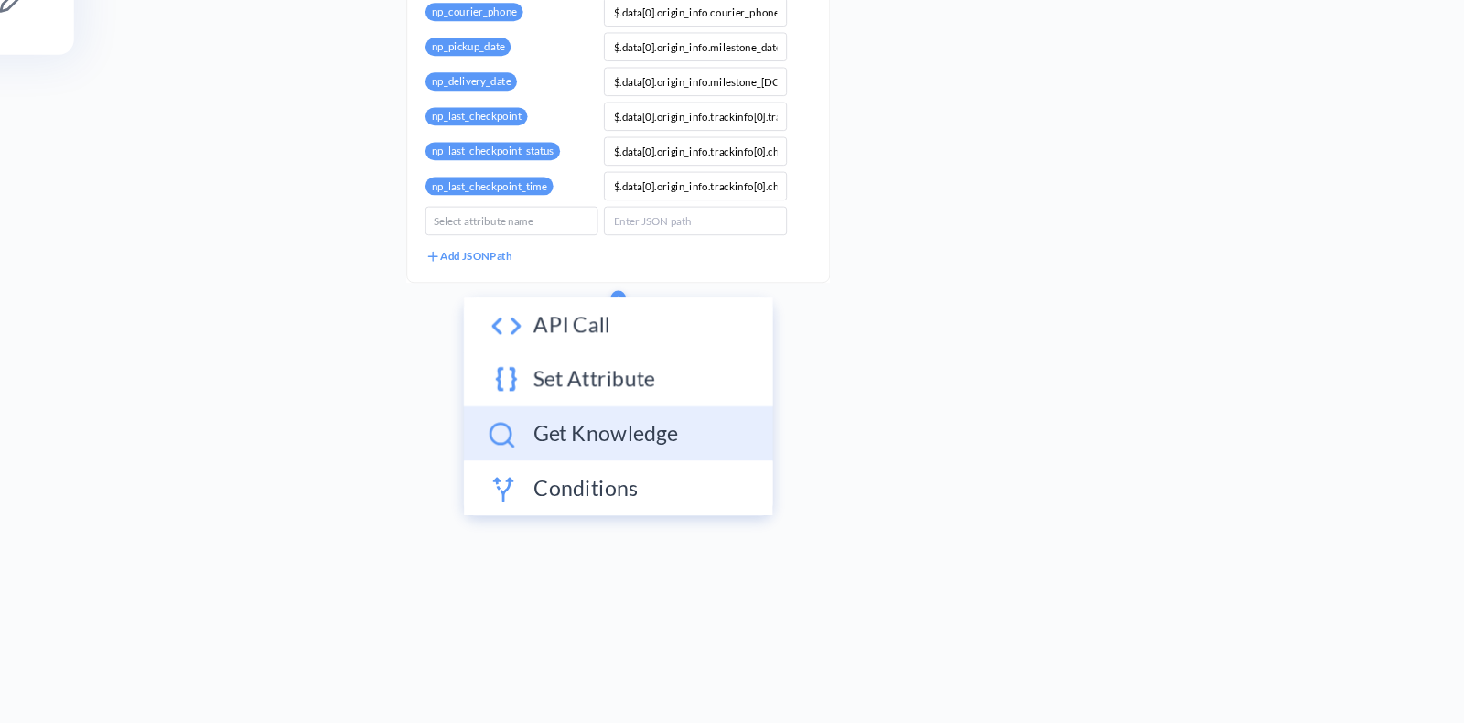
click at [656, 402] on li "Get knowledge" at bounding box center [634, 395] width 187 height 33
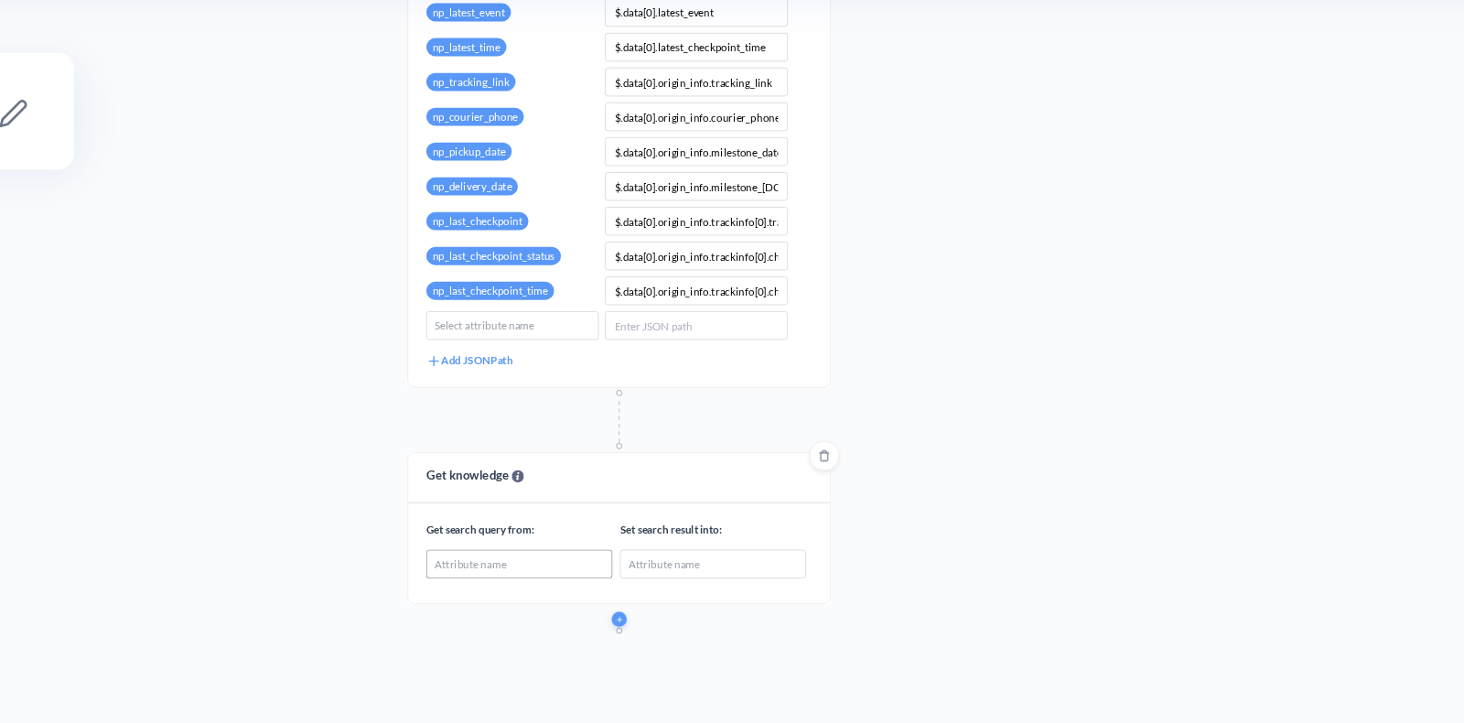
click at [555, 405] on div "Attribute name" at bounding box center [544, 406] width 44 height 10
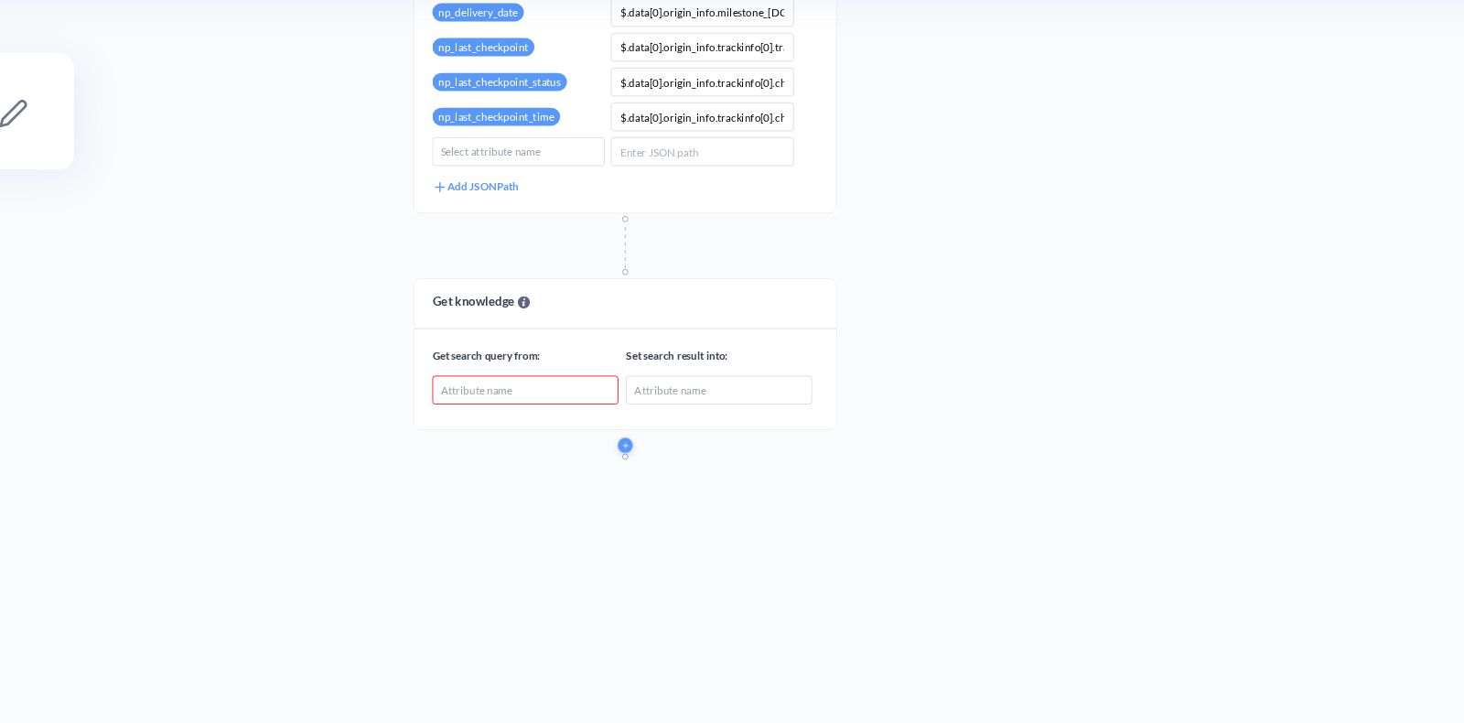
drag, startPoint x: 888, startPoint y: 407, endPoint x: 859, endPoint y: 305, distance: 106.3
click at [874, 305] on div "Start point API call Make an API request to an external resource and store valu…" at bounding box center [778, 390] width 1373 height 663
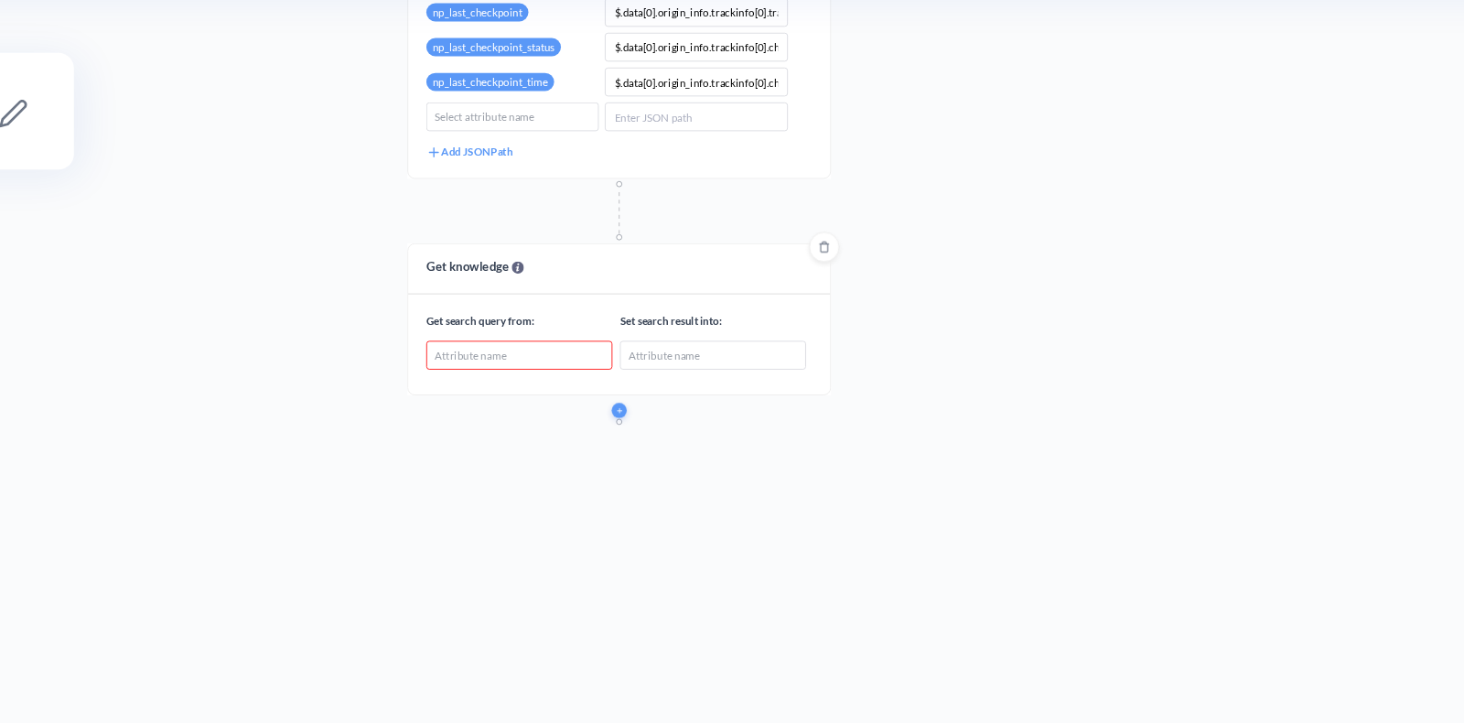
click at [567, 273] on div "Attribute name" at bounding box center [574, 279] width 112 height 16
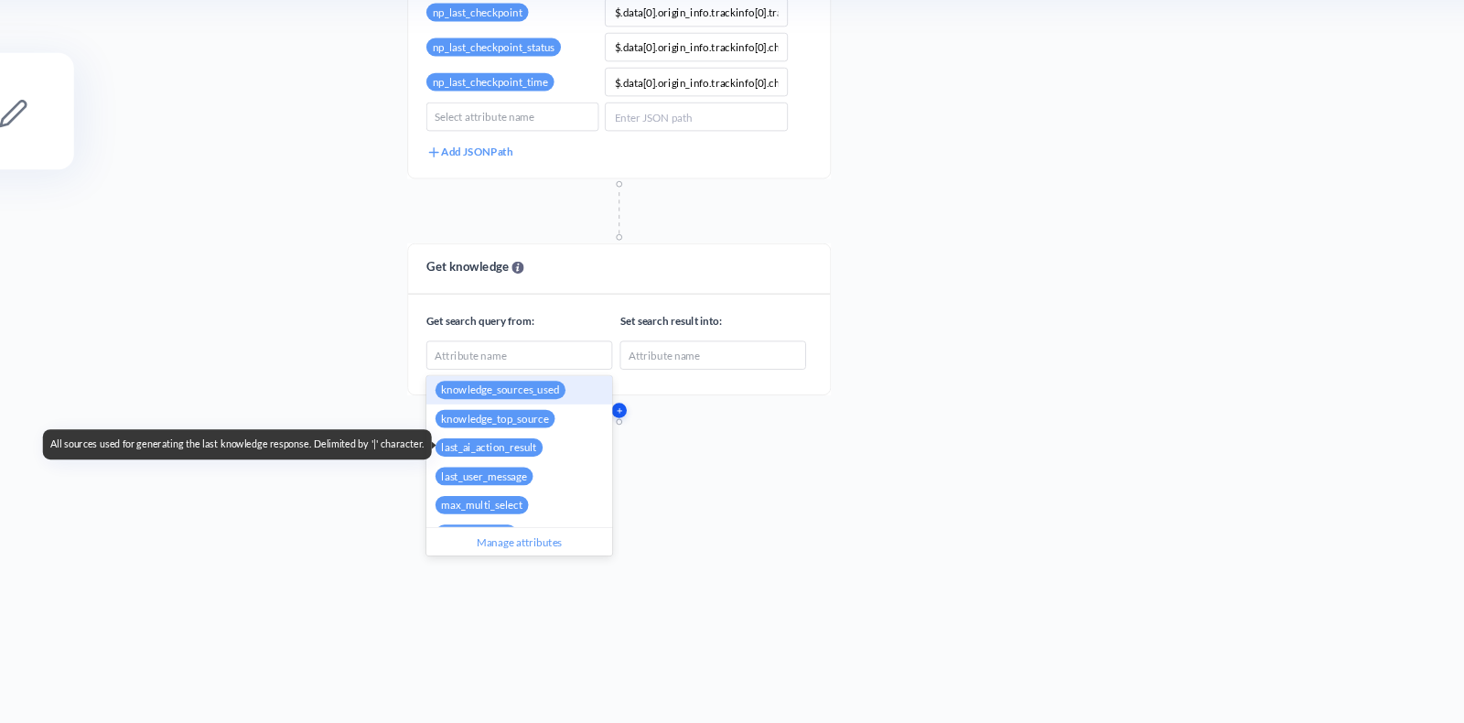
scroll to position [207, 0]
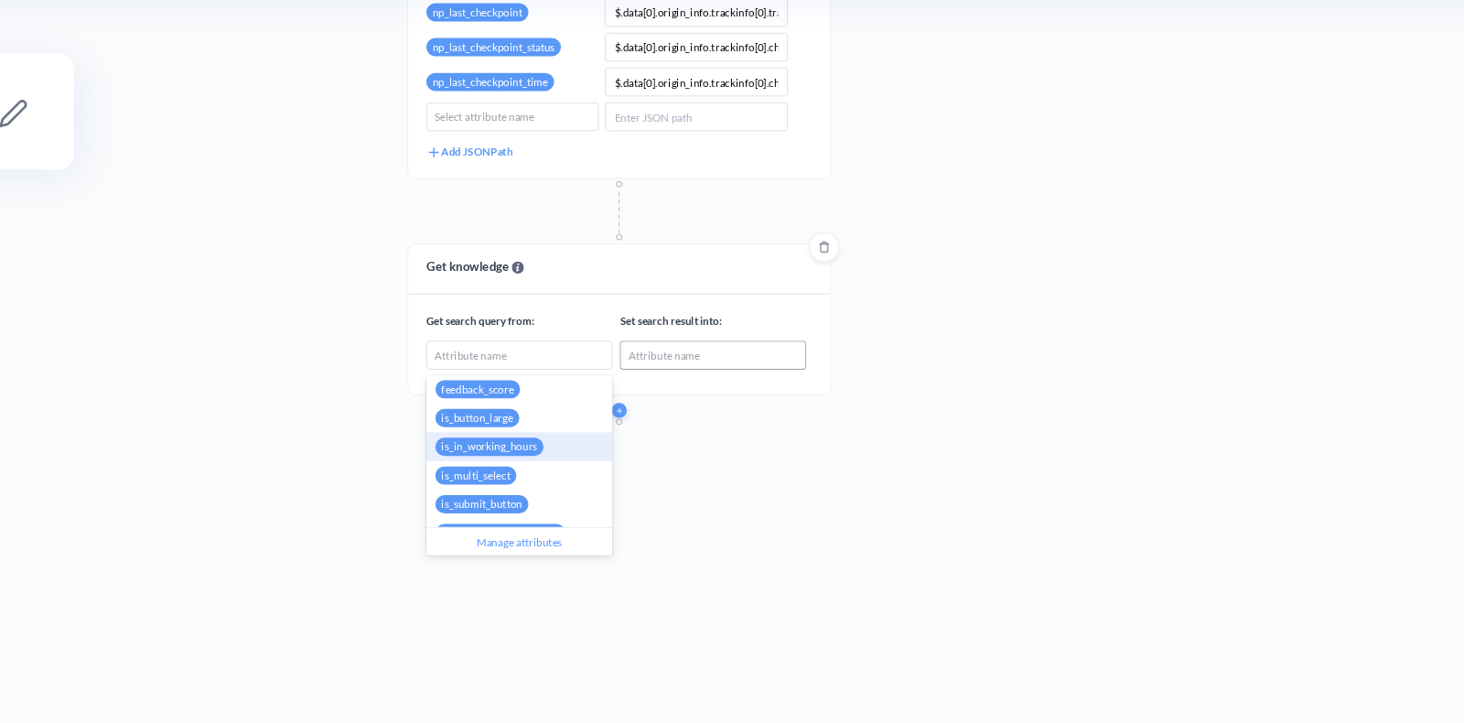
click at [655, 280] on div "Attribute name" at bounding box center [662, 280] width 44 height 10
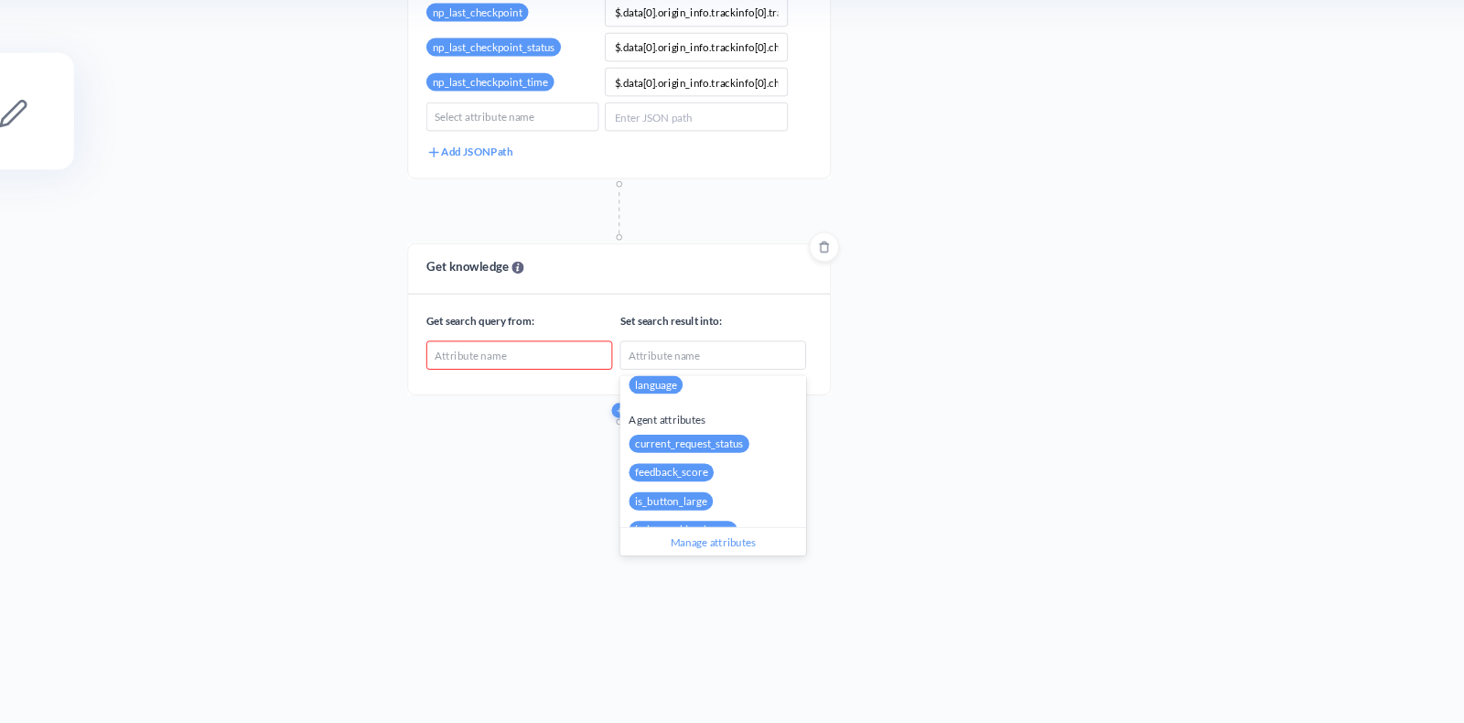
scroll to position [137, 0]
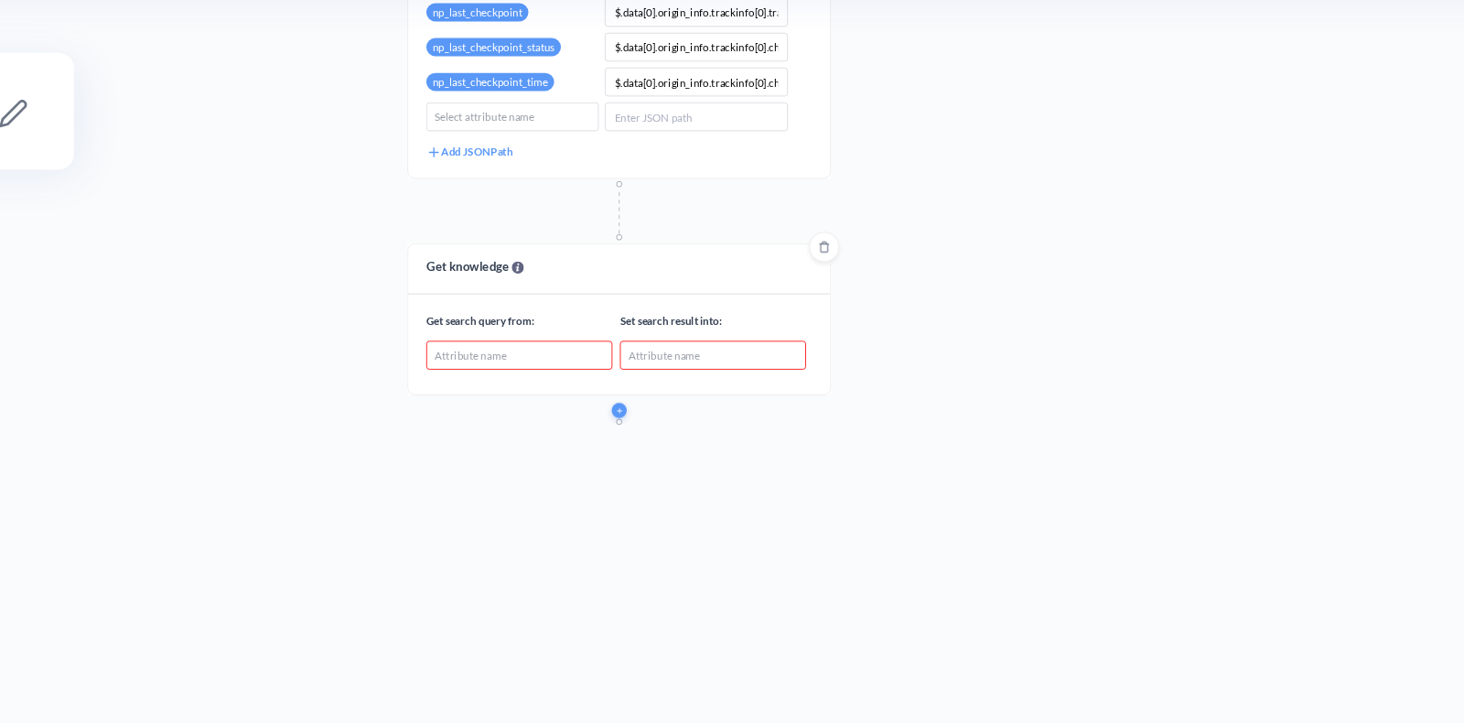
click at [818, 316] on div "Start point API call Make an API request to an external resource and store valu…" at bounding box center [778, 390] width 1373 height 663
click at [759, 215] on icon "Delete" at bounding box center [758, 213] width 6 height 7
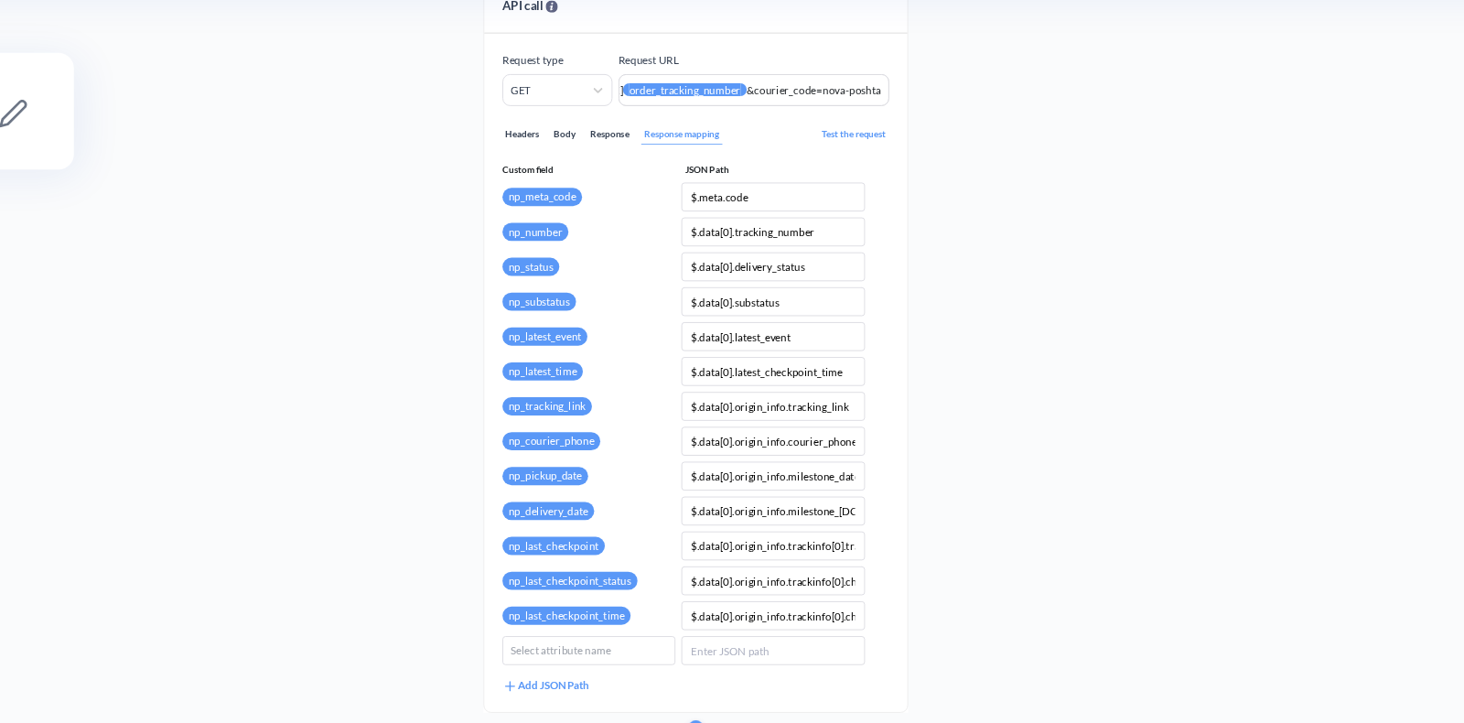
drag, startPoint x: 878, startPoint y: 186, endPoint x: 923, endPoint y: 492, distance: 309.8
click at [923, 492] on div "Start point API call Make an API request to an external resource and store valu…" at bounding box center [778, 390] width 1373 height 663
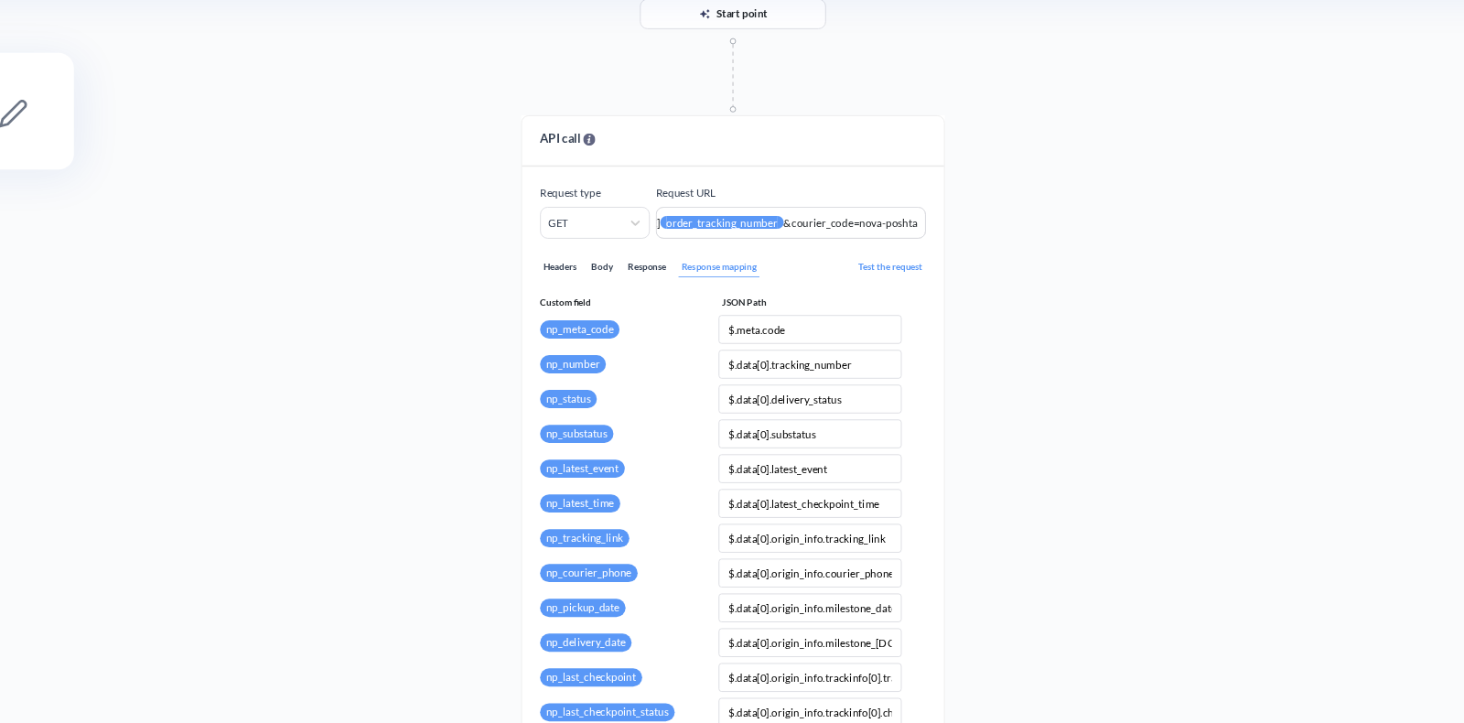
drag, startPoint x: 865, startPoint y: 257, endPoint x: 887, endPoint y: 347, distance: 92.3
click at [887, 347] on div "Start point API call Make an API request to an external resource and store valu…" at bounding box center [778, 390] width 1373 height 663
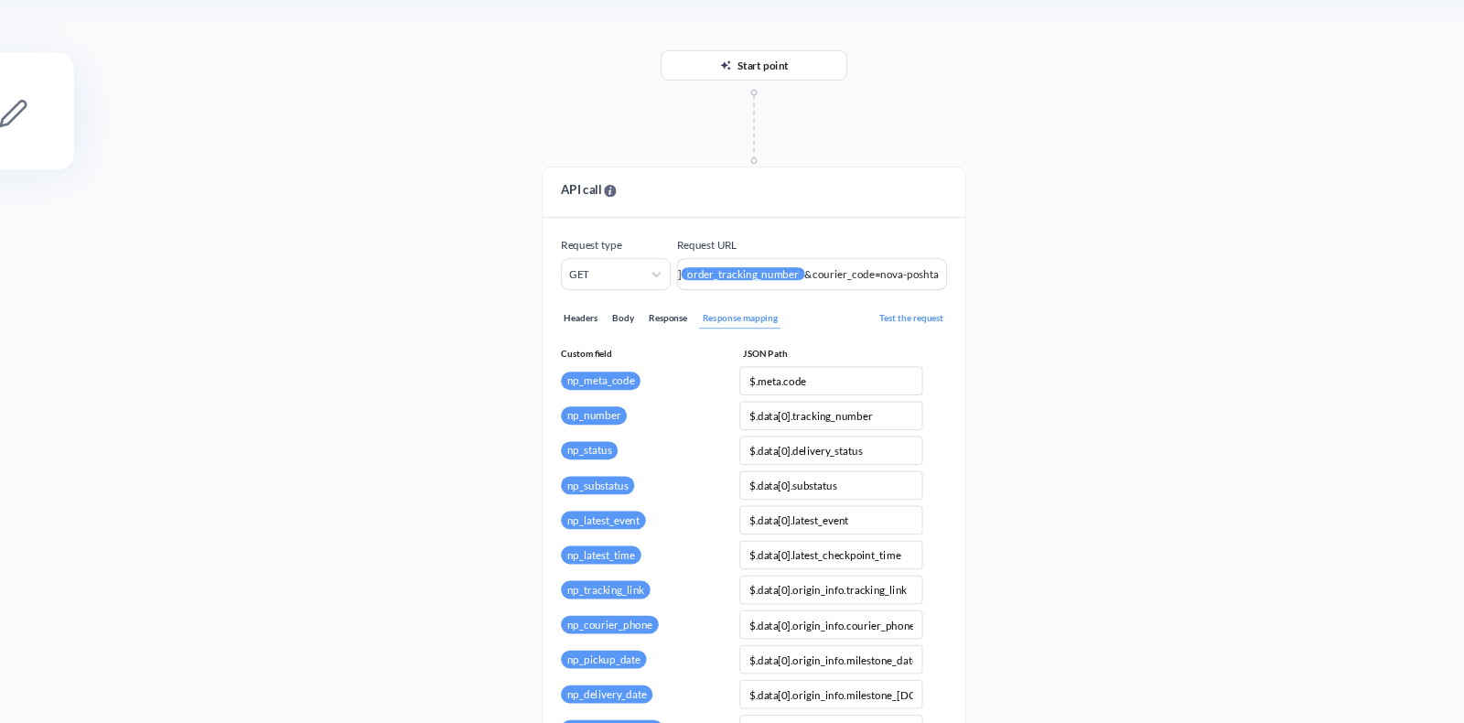
drag, startPoint x: 980, startPoint y: 272, endPoint x: 987, endPoint y: 298, distance: 27.5
click at [988, 298] on div "Start point API call Make an API request to an external resource and store valu…" at bounding box center [778, 390] width 1373 height 663
